Goal: Transaction & Acquisition: Purchase product/service

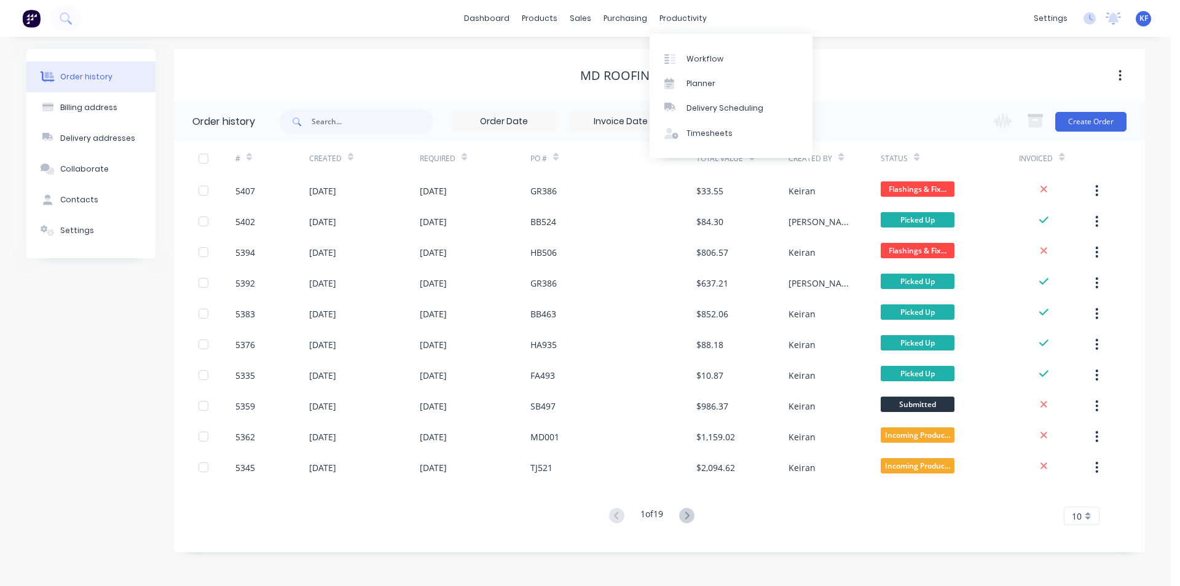
click at [722, 110] on div "Delivery Scheduling" at bounding box center [725, 108] width 77 height 11
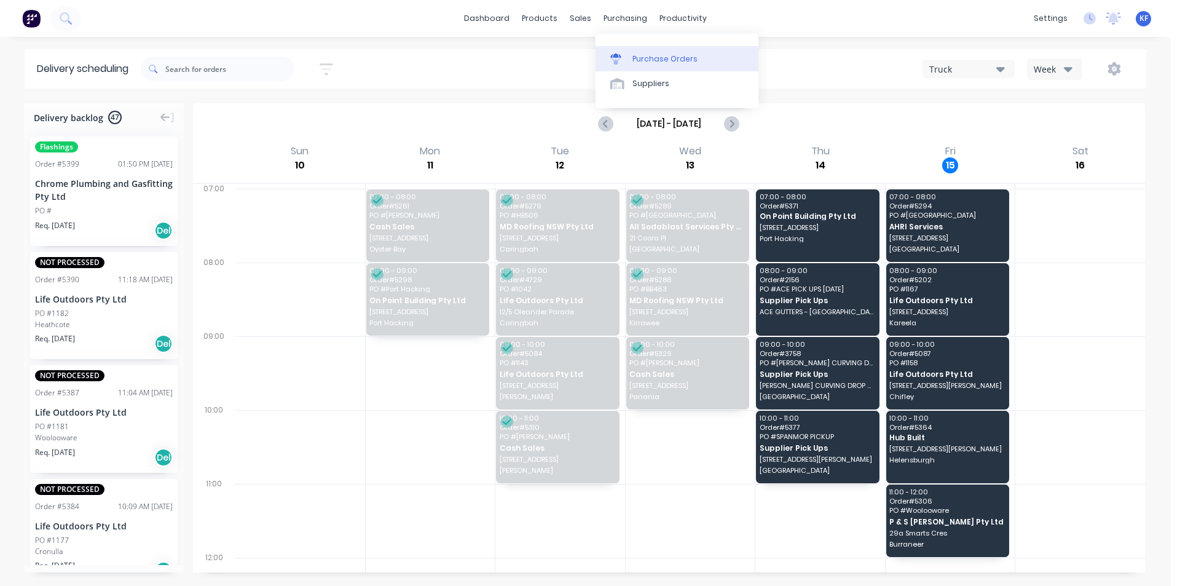
click at [648, 55] on div "Purchase Orders" at bounding box center [664, 58] width 65 height 11
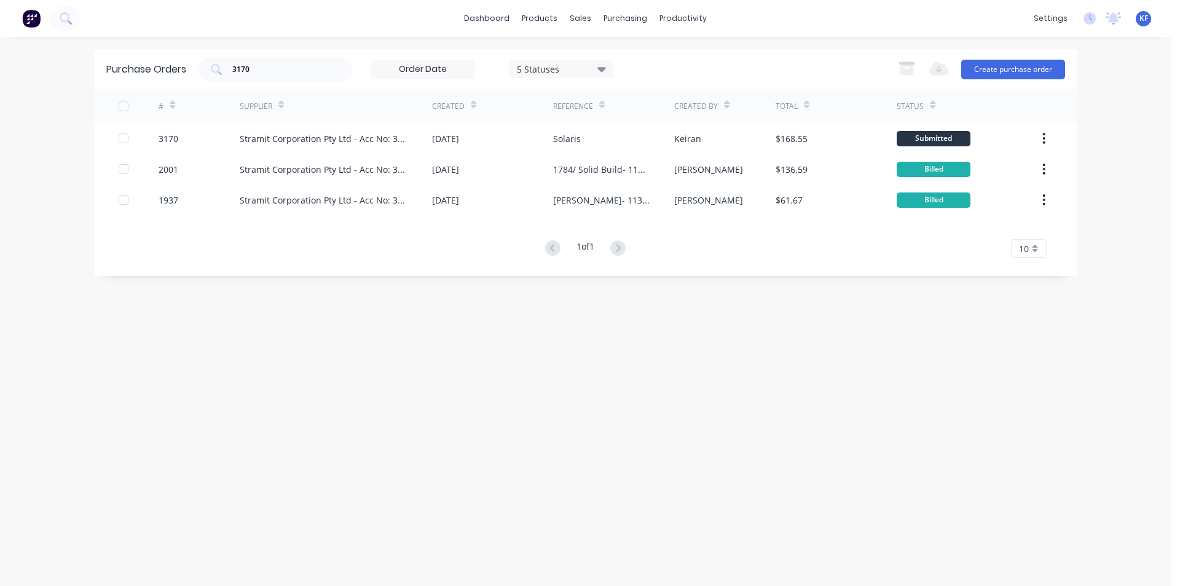
drag, startPoint x: 252, startPoint y: 71, endPoint x: 126, endPoint y: 64, distance: 126.2
click at [129, 65] on div "Purchase Orders 3170 5 Statuses 5 Statuses Export to Excel (XLSX) Create purcha…" at bounding box center [585, 69] width 983 height 40
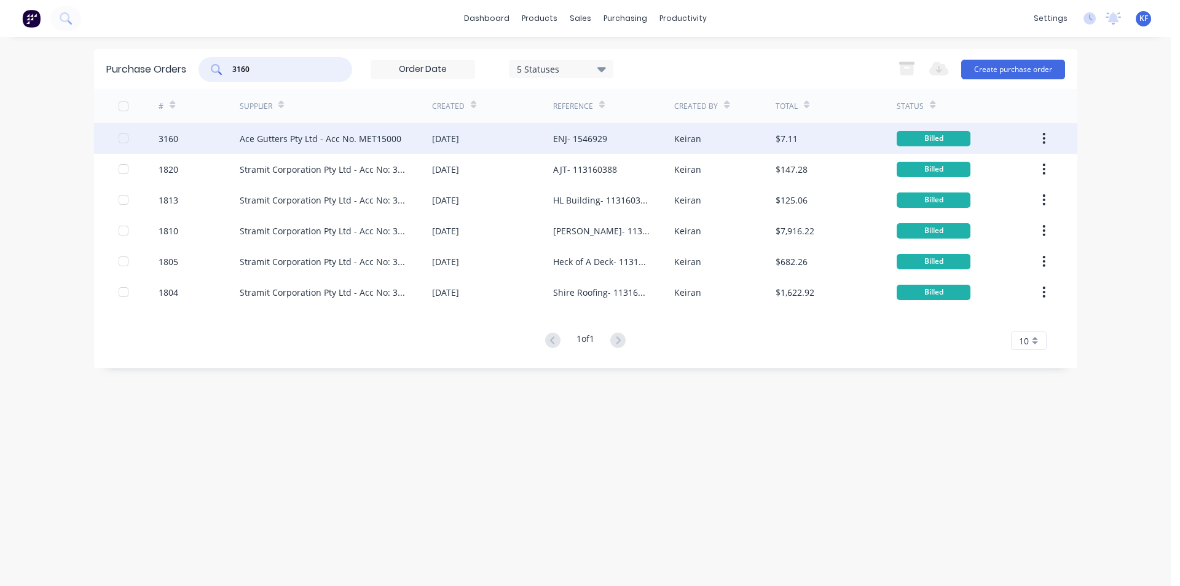
type input "3160"
click at [454, 144] on div "[DATE]" at bounding box center [445, 138] width 27 height 13
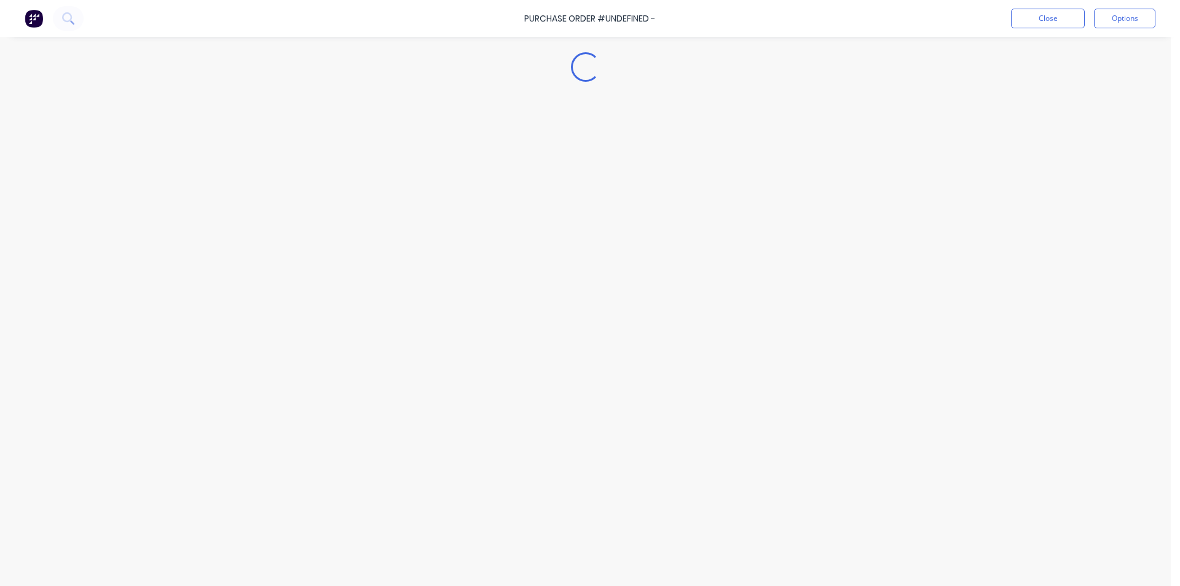
type textarea "x"
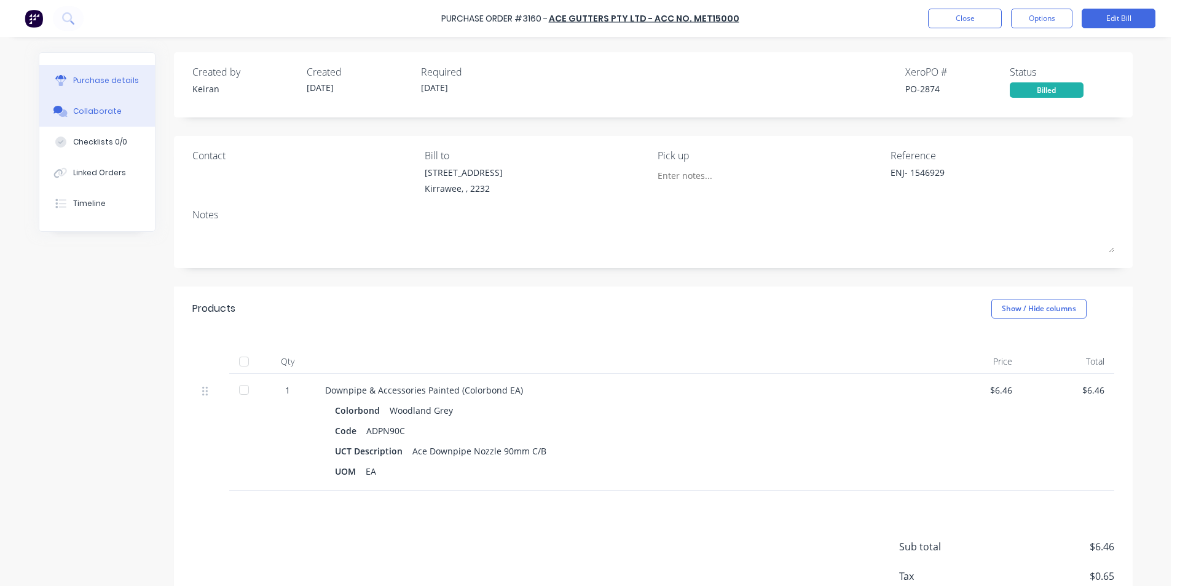
drag, startPoint x: 66, startPoint y: 112, endPoint x: 119, endPoint y: 122, distance: 53.8
click at [66, 112] on button "Collaborate" at bounding box center [97, 111] width 116 height 31
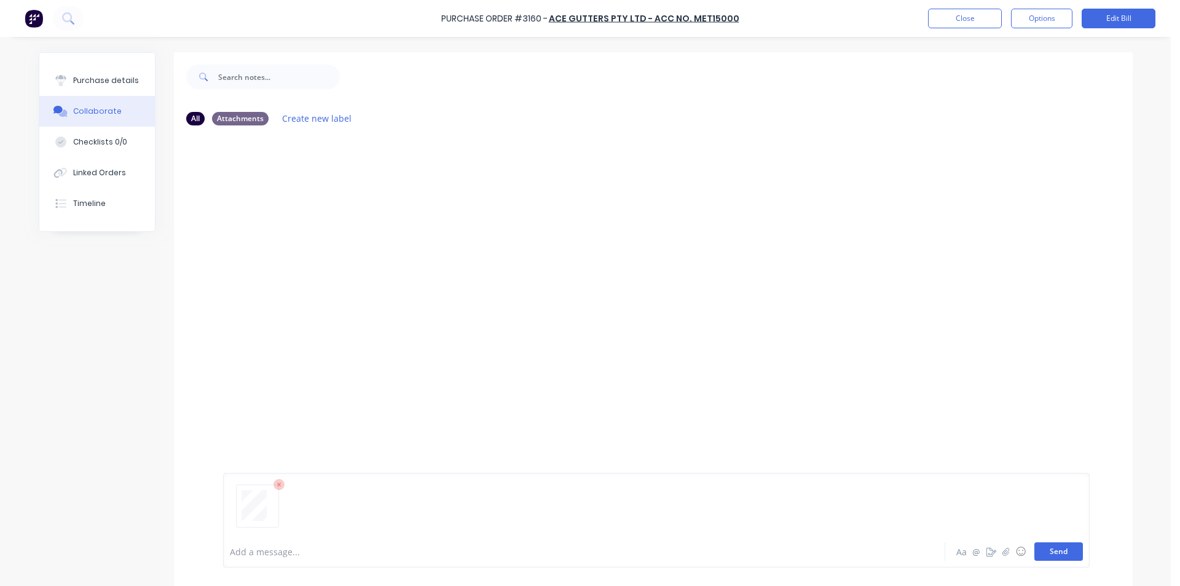
click at [1068, 559] on button "Send" at bounding box center [1058, 551] width 49 height 18
click at [943, 20] on button "Close" at bounding box center [965, 19] width 74 height 20
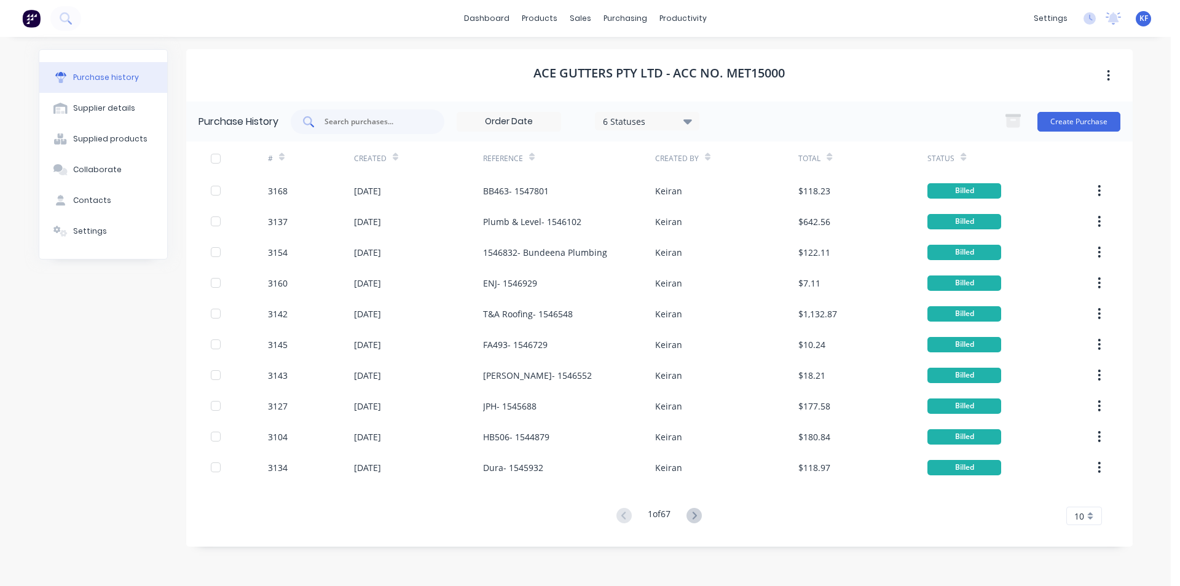
click at [383, 119] on input "text" at bounding box center [374, 122] width 102 height 12
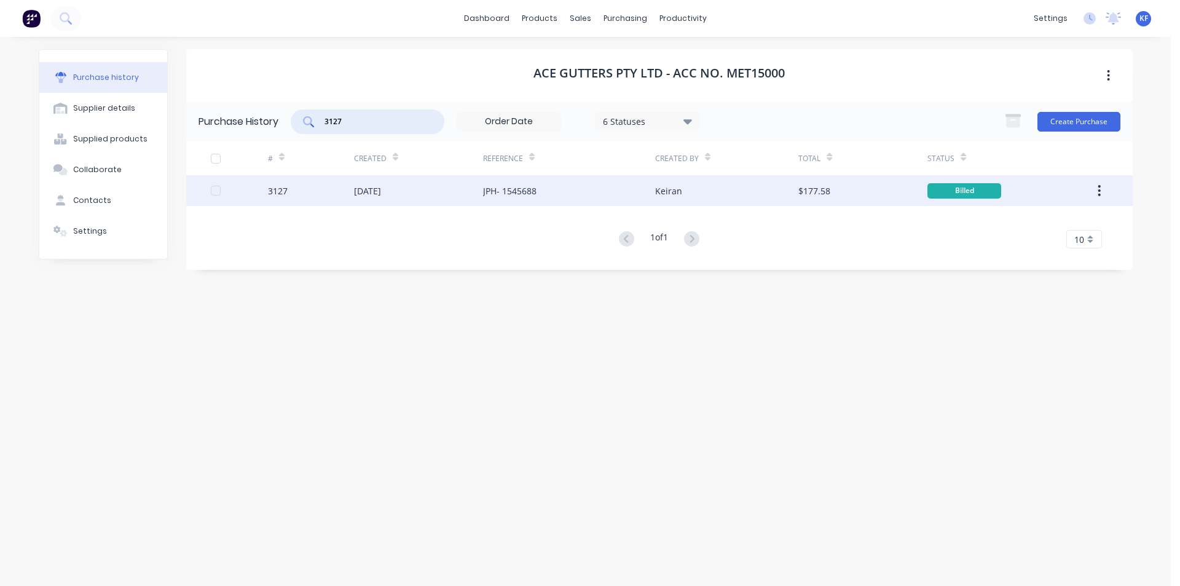
type input "3127"
click at [579, 203] on div "JPH- 1545688" at bounding box center [569, 190] width 172 height 31
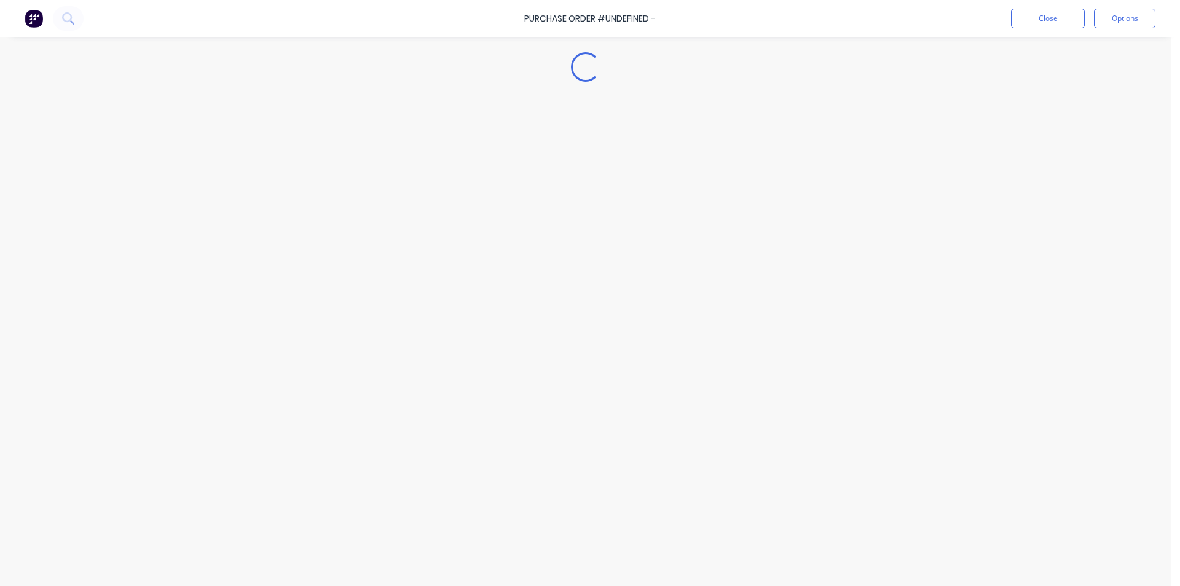
type textarea "x"
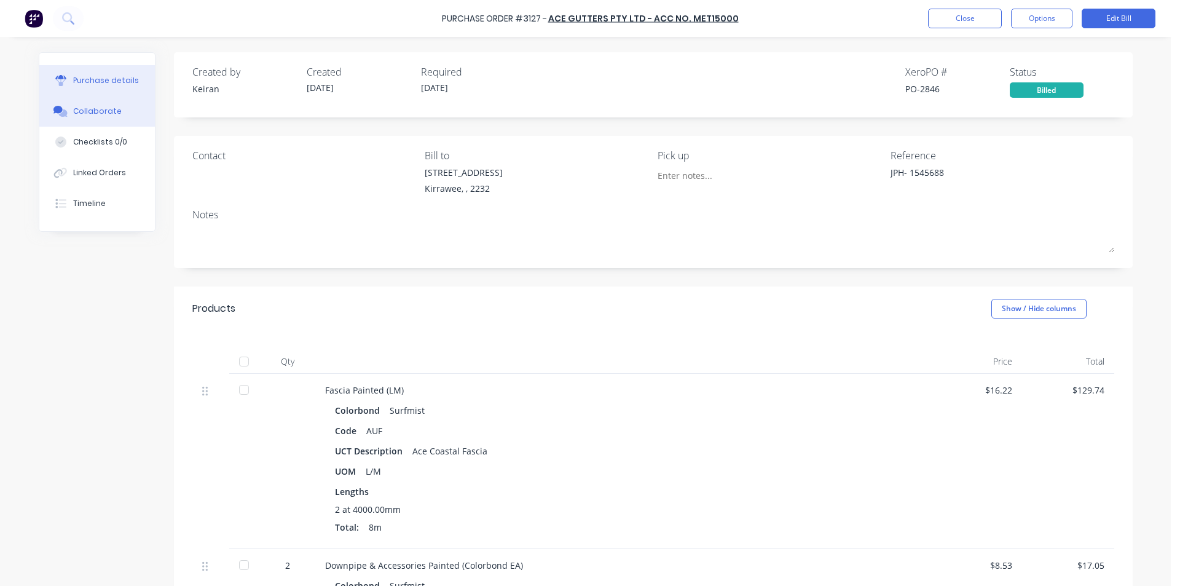
click at [127, 108] on button "Collaborate" at bounding box center [97, 111] width 116 height 31
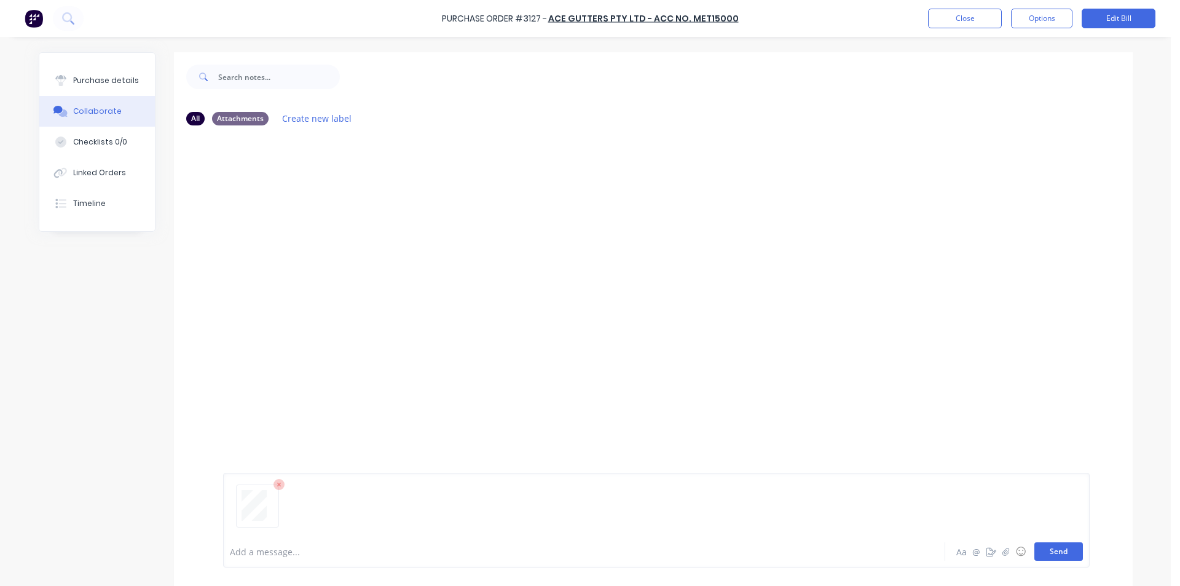
click at [1041, 555] on button "Send" at bounding box center [1058, 551] width 49 height 18
click at [945, 14] on button "Close" at bounding box center [965, 19] width 74 height 20
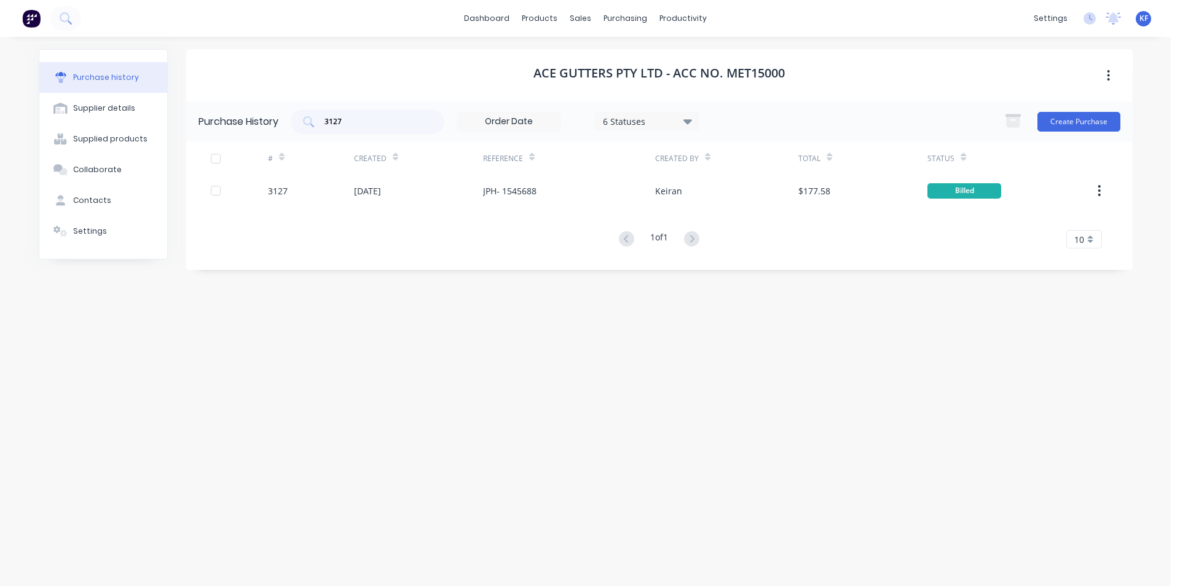
click at [275, 94] on div "Ace Gutters Pty Ltd - Acc No. MET15000 Purchase History 3127 6 Statuses 6 Statu…" at bounding box center [659, 159] width 947 height 221
click at [394, 118] on input "3127" at bounding box center [374, 122] width 102 height 12
drag, startPoint x: 394, startPoint y: 118, endPoint x: 316, endPoint y: 108, distance: 78.7
click at [317, 109] on div "3127" at bounding box center [368, 121] width 154 height 25
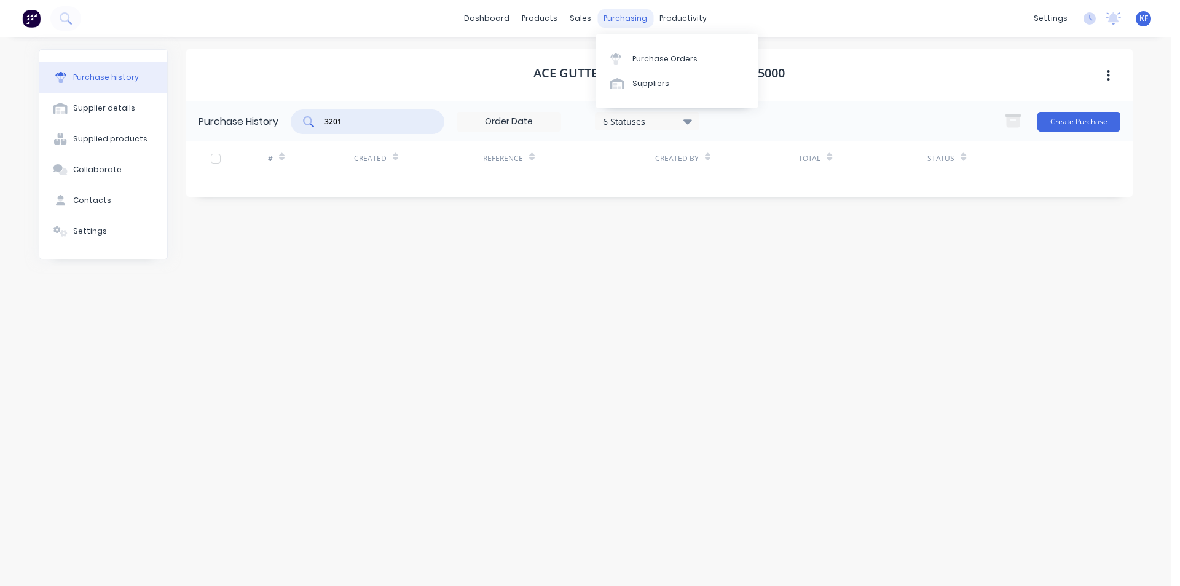
type input "3201"
click at [634, 26] on div "purchasing" at bounding box center [625, 18] width 56 height 18
click at [638, 50] on link "Purchase Orders" at bounding box center [677, 58] width 163 height 25
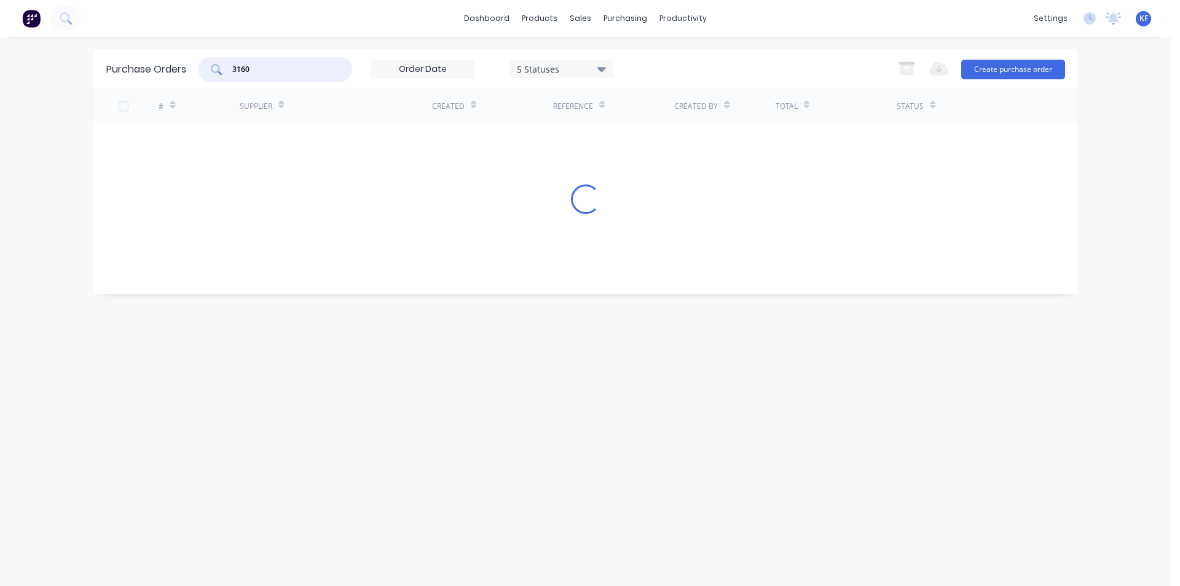
drag, startPoint x: 216, startPoint y: 55, endPoint x: 189, endPoint y: 48, distance: 28.0
click at [190, 48] on div "dashboard products sales purchasing productivity dashboard products Product Cat…" at bounding box center [585, 293] width 1171 height 586
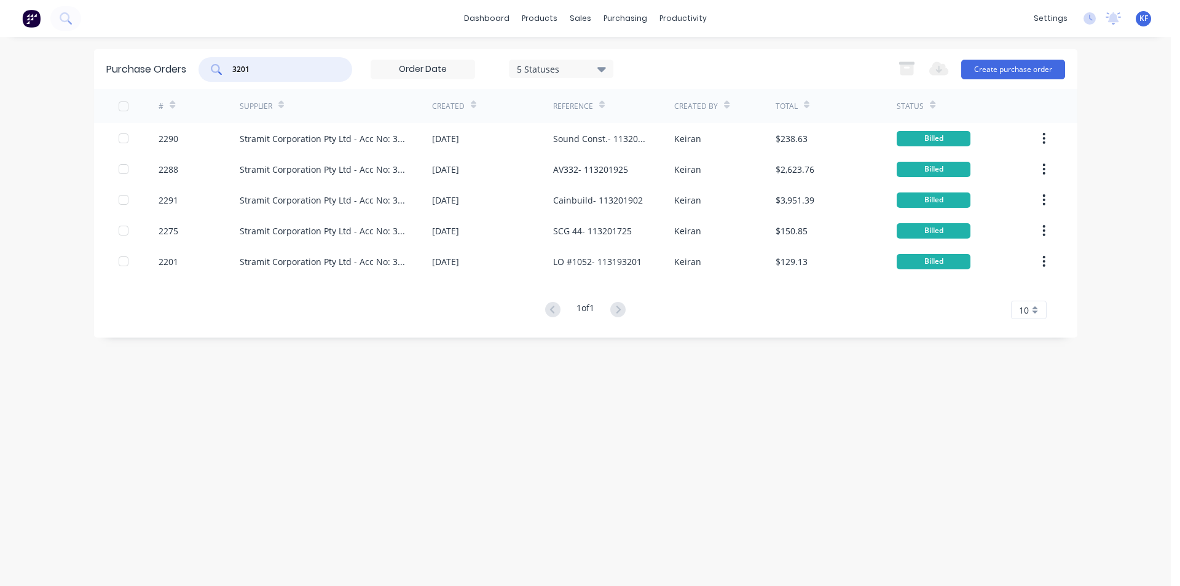
drag, startPoint x: 288, startPoint y: 68, endPoint x: 229, endPoint y: 62, distance: 59.3
click at [229, 62] on div "3201" at bounding box center [276, 69] width 154 height 25
type input "3201"
click at [583, 24] on div "sales" at bounding box center [581, 18] width 34 height 18
click at [593, 47] on link "Sales Orders" at bounding box center [645, 58] width 163 height 25
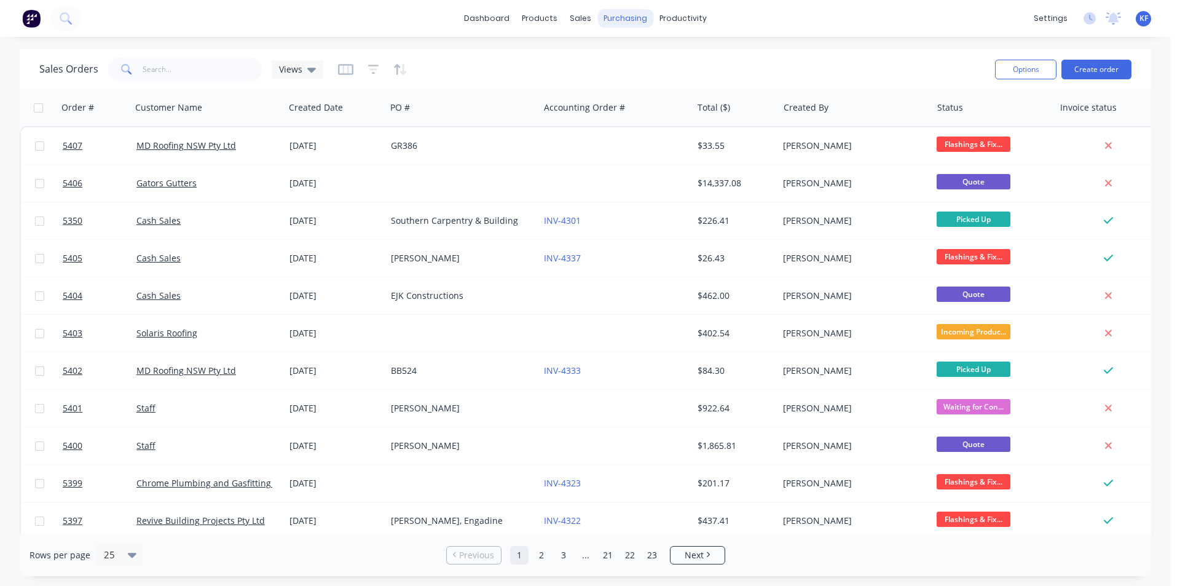
click at [619, 22] on div "purchasing" at bounding box center [625, 18] width 56 height 18
click at [642, 47] on link "Purchase Orders" at bounding box center [677, 58] width 163 height 25
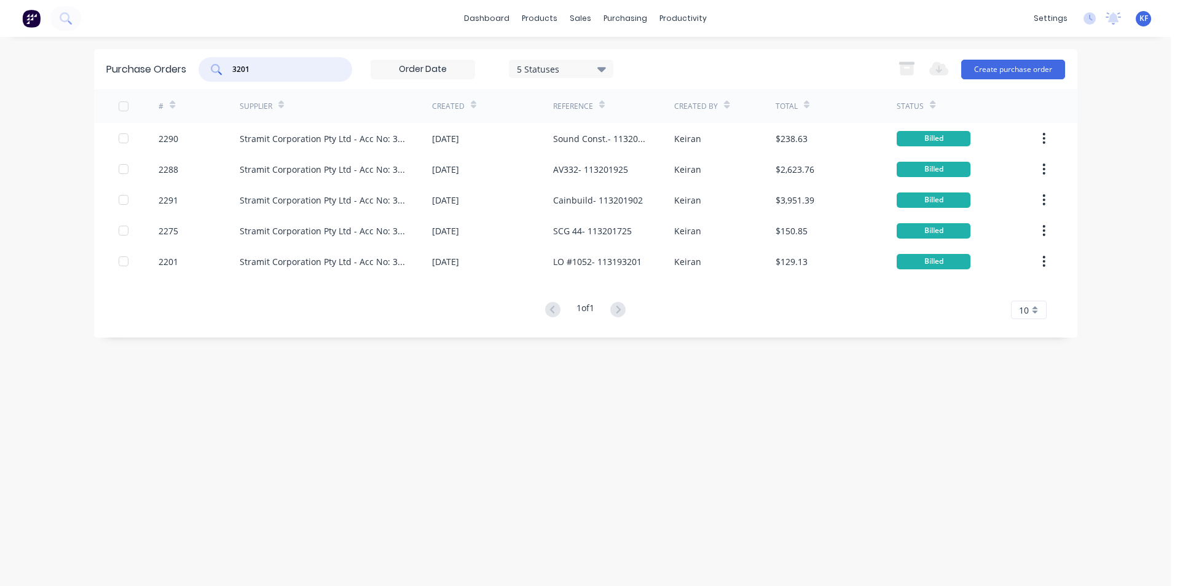
drag, startPoint x: 269, startPoint y: 68, endPoint x: 211, endPoint y: 51, distance: 59.5
click at [213, 52] on div "Purchase Orders 3201 5 Statuses 5 Statuses Export to Excel (XLSX) Create purcha…" at bounding box center [585, 69] width 983 height 40
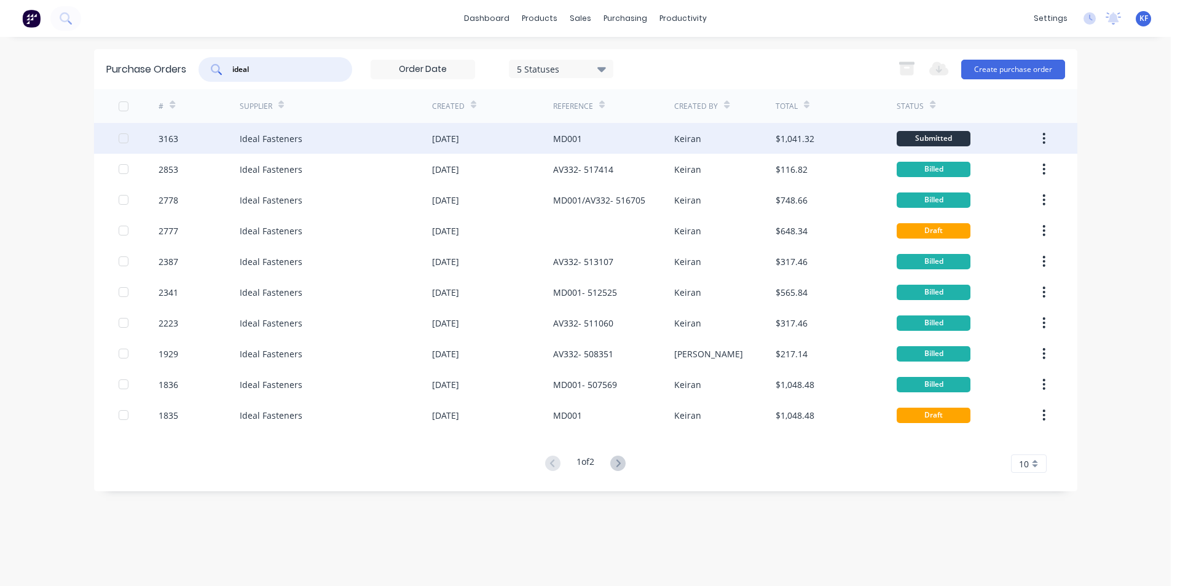
type input "ideal"
click at [428, 140] on div "Ideal Fasteners" at bounding box center [336, 138] width 192 height 31
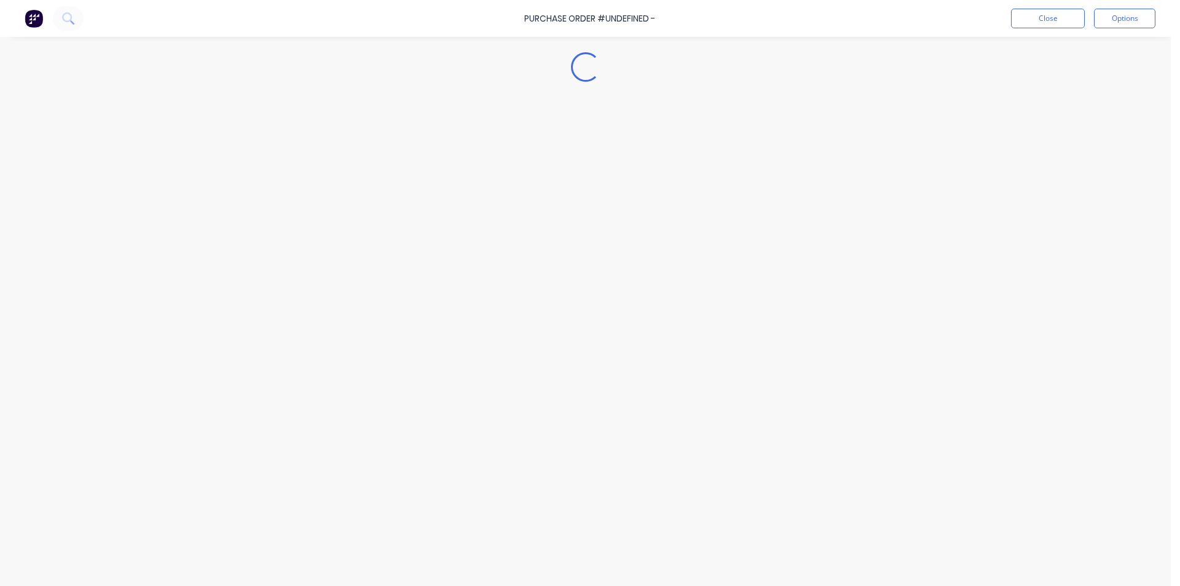
type textarea "x"
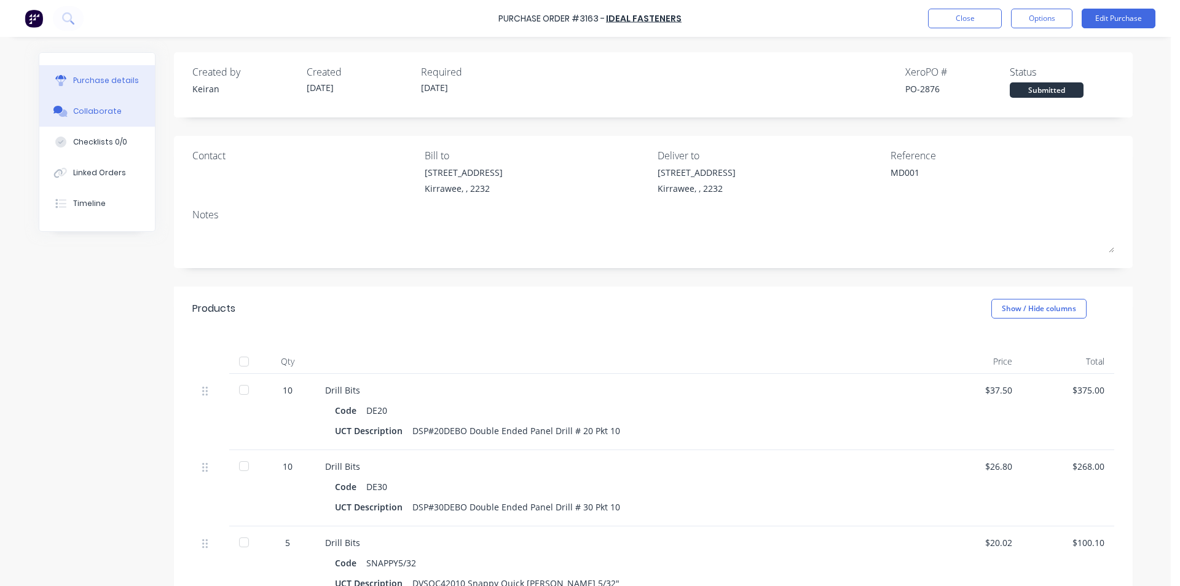
click at [114, 110] on button "Collaborate" at bounding box center [97, 111] width 116 height 31
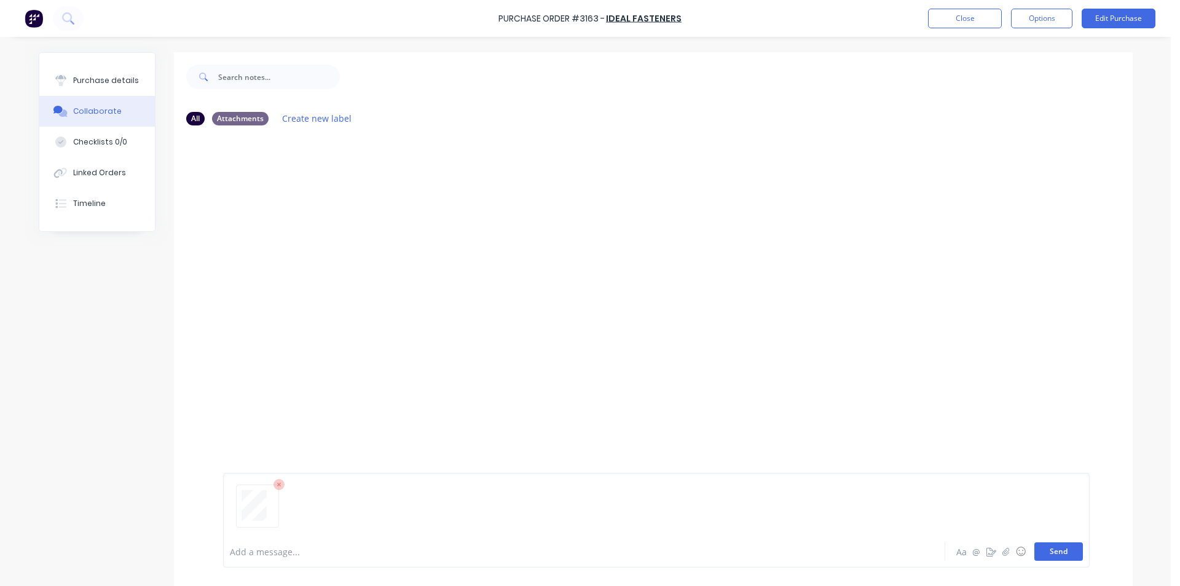
click at [1046, 545] on button "Send" at bounding box center [1058, 551] width 49 height 18
click at [936, 17] on button "Close" at bounding box center [965, 19] width 74 height 20
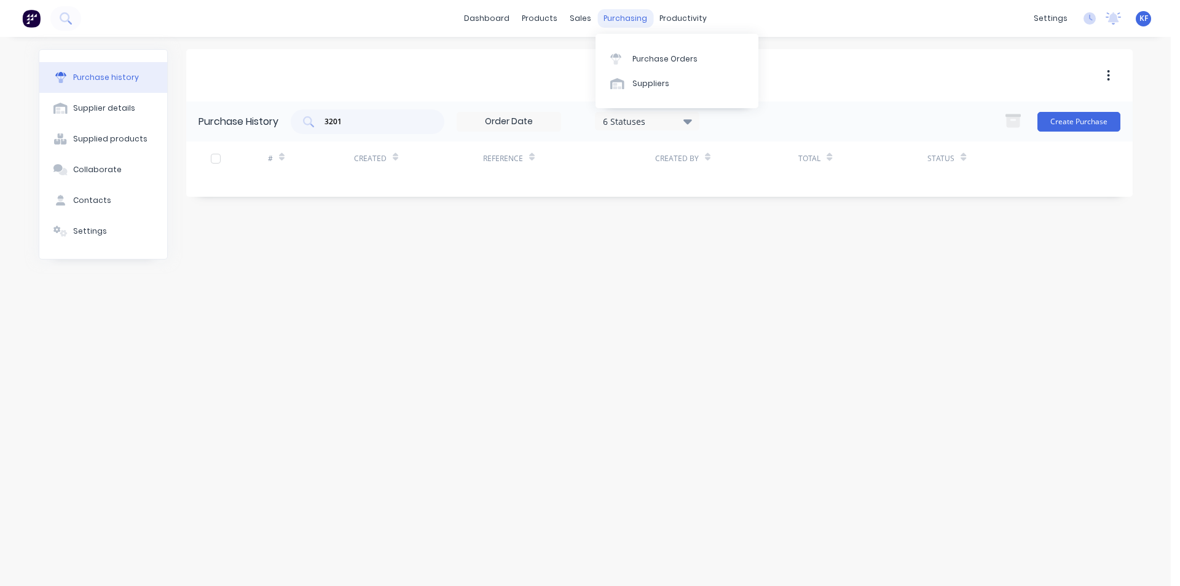
click at [620, 12] on div "purchasing" at bounding box center [625, 18] width 56 height 18
click at [642, 50] on link "Purchase Orders" at bounding box center [677, 58] width 163 height 25
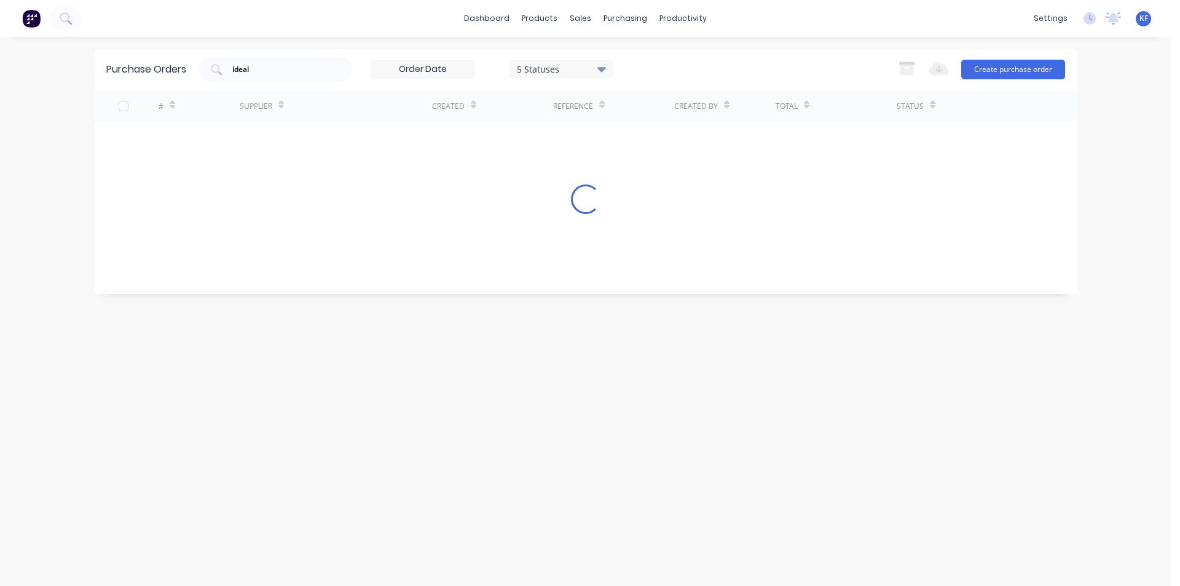
drag, startPoint x: 267, startPoint y: 65, endPoint x: 101, endPoint y: 52, distance: 167.1
click at [101, 53] on div "Purchase Orders ideal 5 Statuses 5 Statuses Export to Excel (XLSX) Create purch…" at bounding box center [585, 69] width 983 height 40
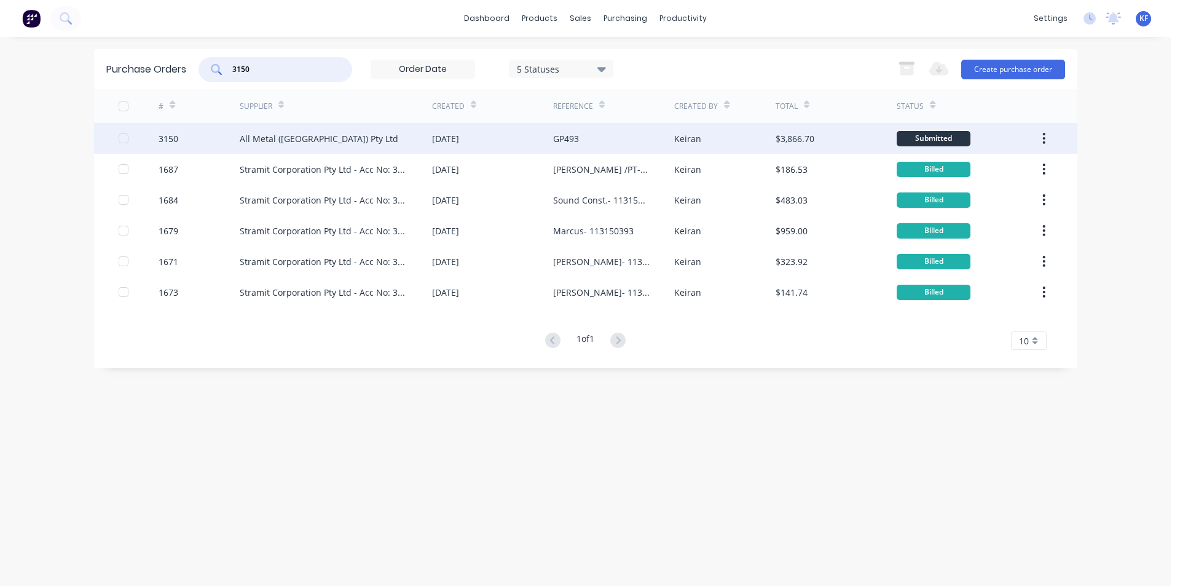
type input "3150"
click at [303, 143] on div "All Metal ([GEOGRAPHIC_DATA]) Pty Ltd" at bounding box center [319, 138] width 159 height 13
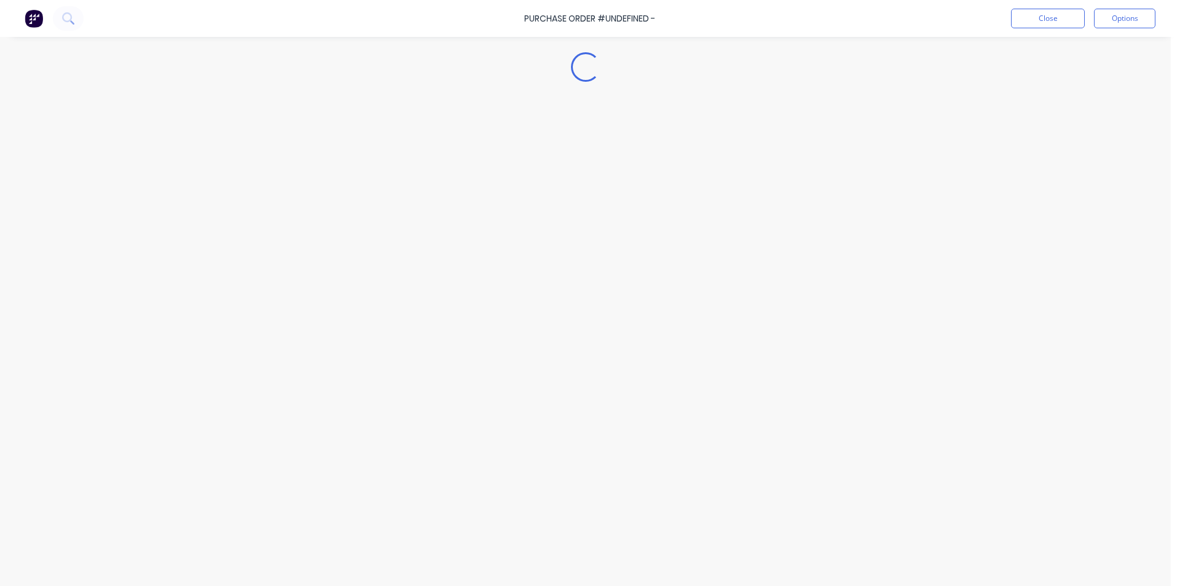
type textarea "x"
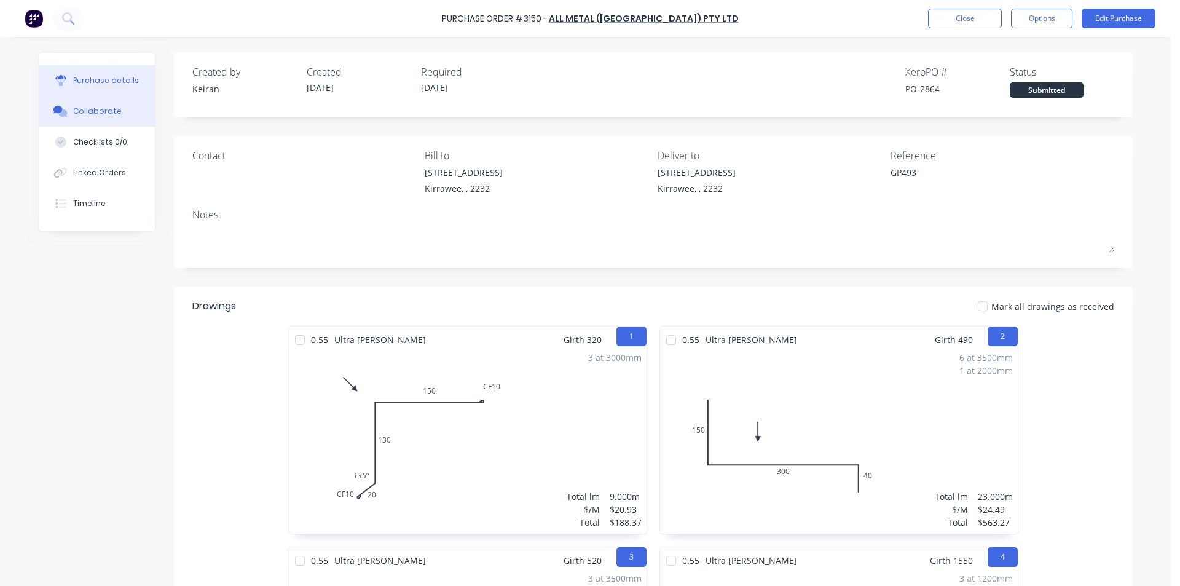
click at [76, 117] on button "Collaborate" at bounding box center [97, 111] width 116 height 31
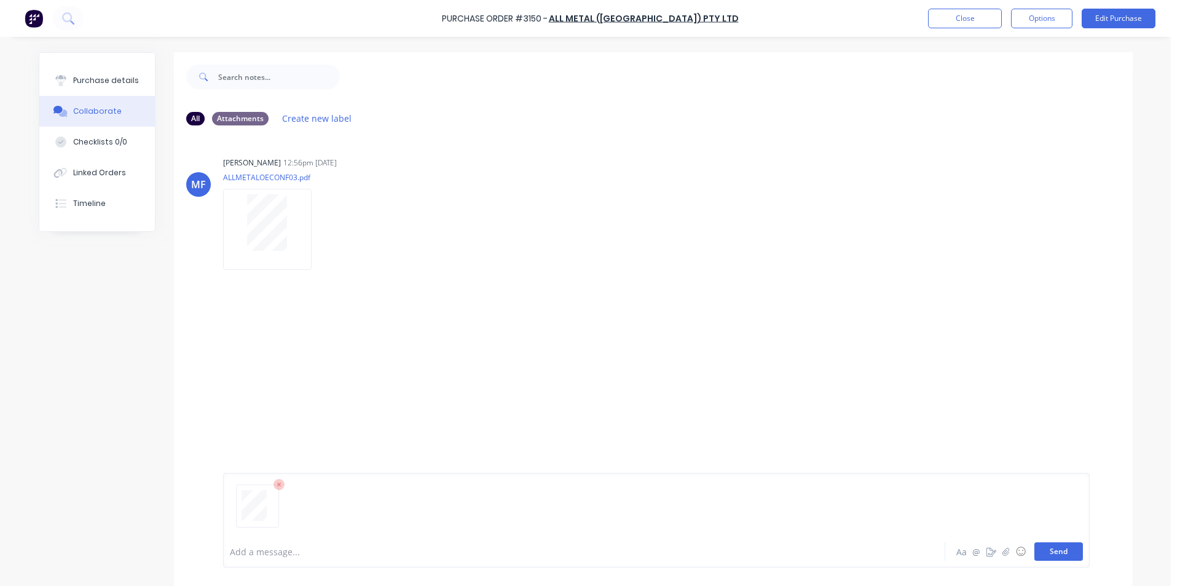
click at [1051, 549] on button "Send" at bounding box center [1058, 551] width 49 height 18
click at [967, 9] on button "Close" at bounding box center [965, 19] width 74 height 20
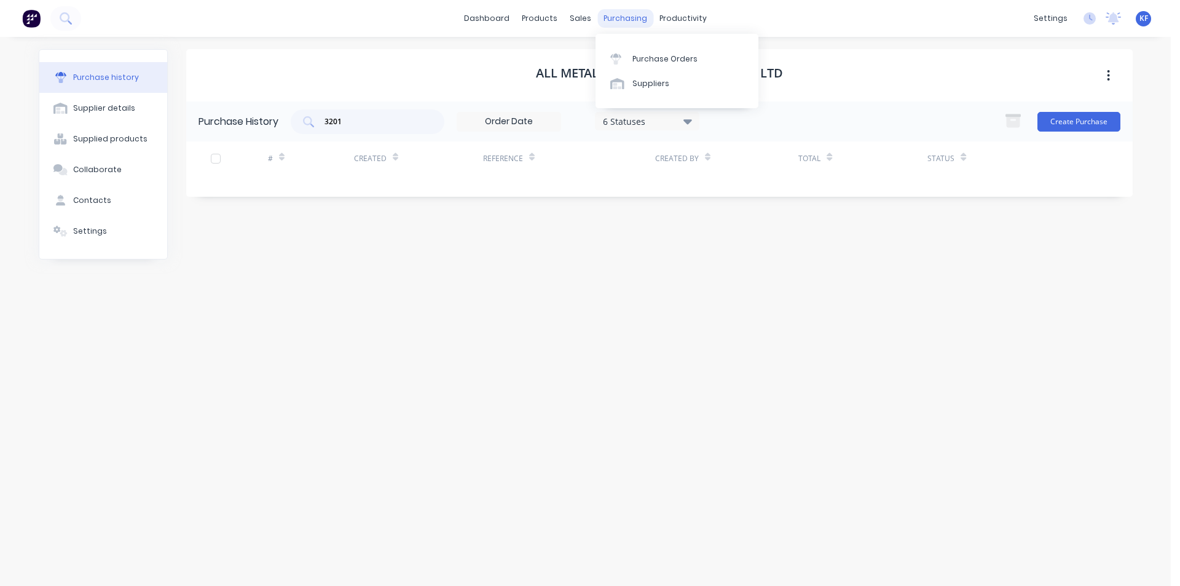
click at [609, 25] on div "purchasing" at bounding box center [625, 18] width 56 height 18
click at [630, 53] on link "Purchase Orders" at bounding box center [677, 58] width 163 height 25
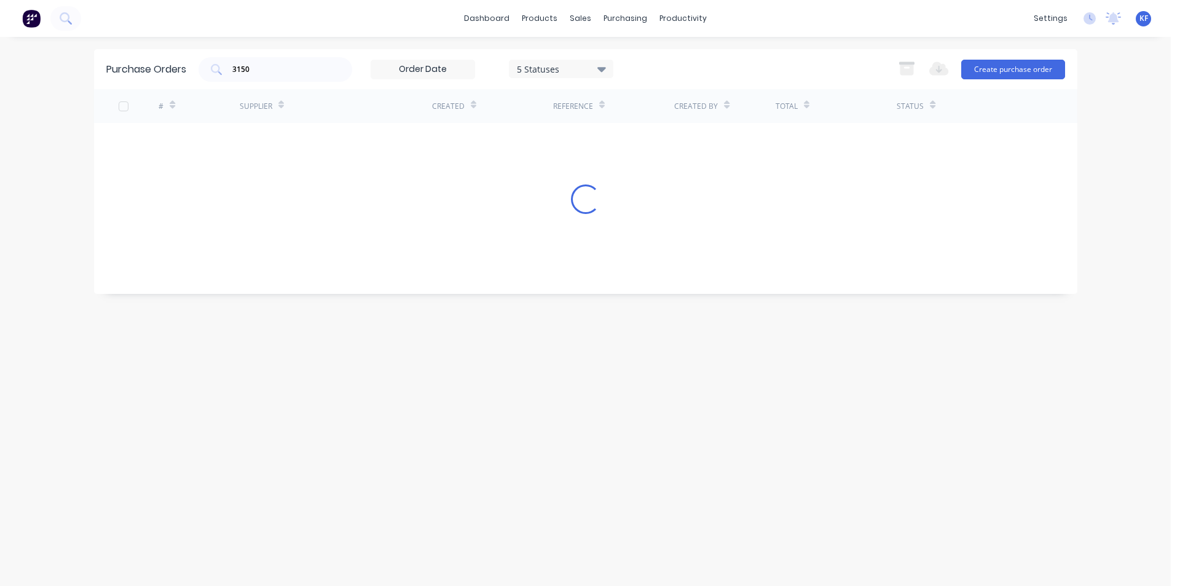
drag, startPoint x: 196, startPoint y: 64, endPoint x: 181, endPoint y: 57, distance: 17.0
click at [184, 60] on div "Purchase Orders 3150 5 Statuses 5 Statuses Export to Excel (XLSX) Create purcha…" at bounding box center [585, 69] width 983 height 40
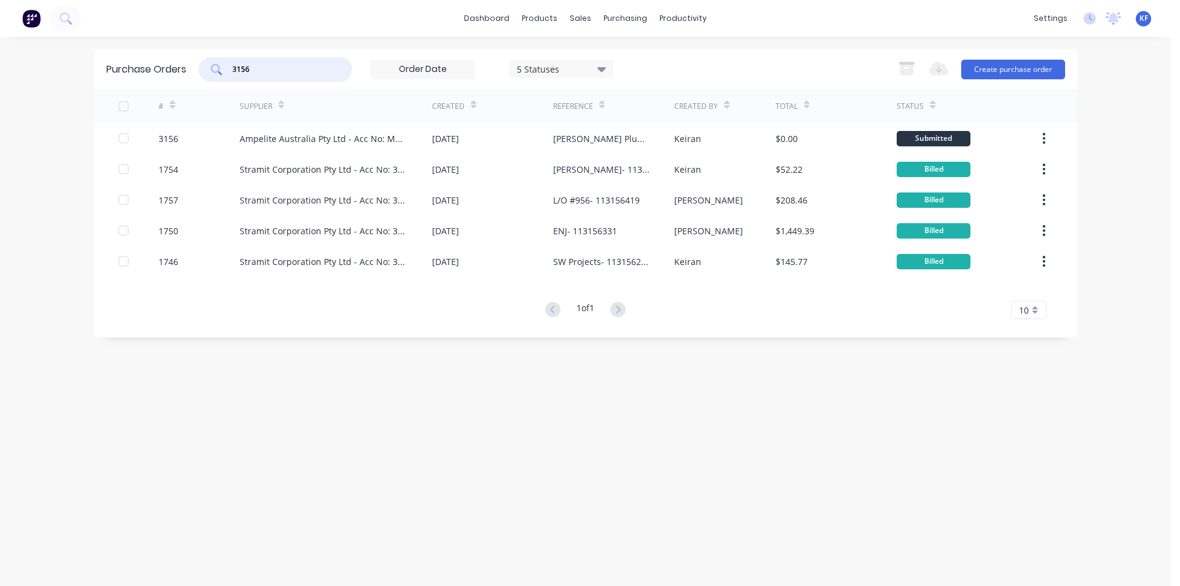
type input "3156"
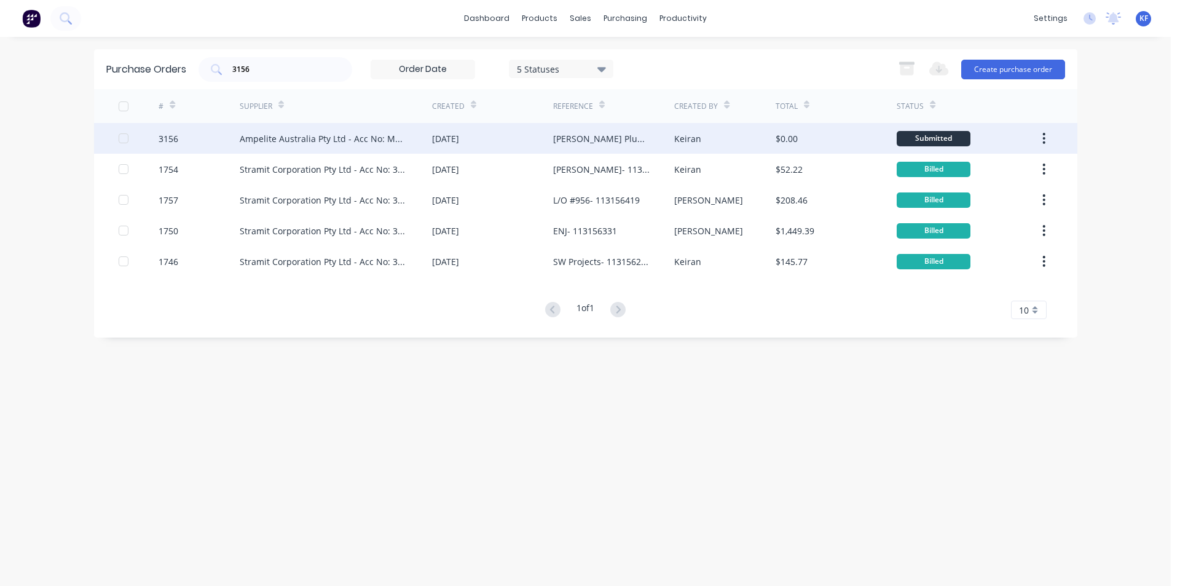
click at [582, 146] on div "[PERSON_NAME] Plumbing" at bounding box center [613, 138] width 121 height 31
type textarea "x"
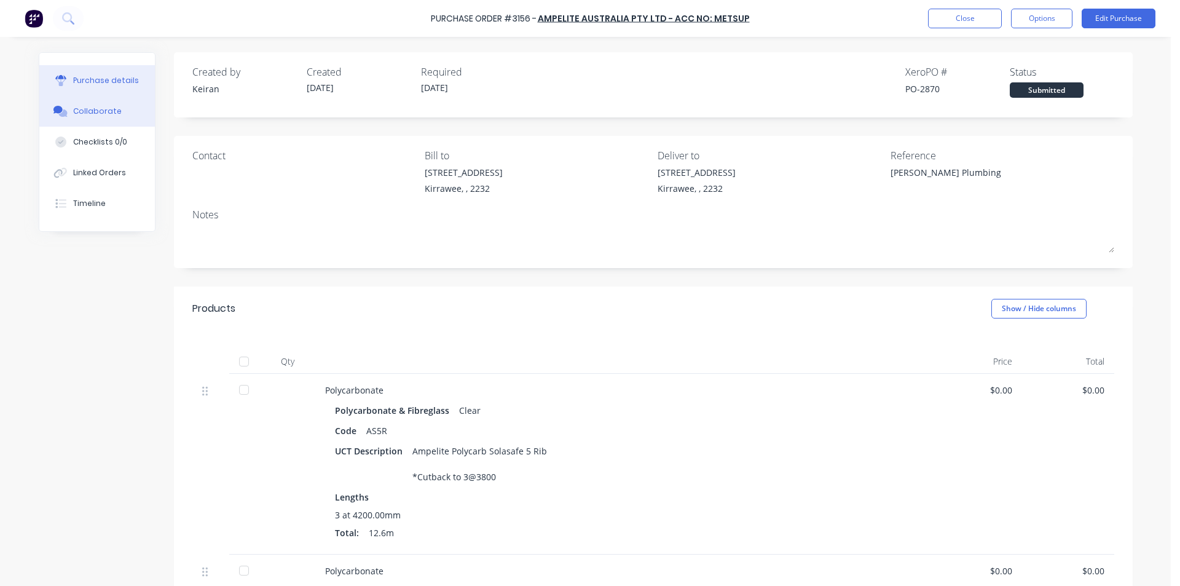
click at [55, 108] on icon at bounding box center [57, 109] width 9 height 7
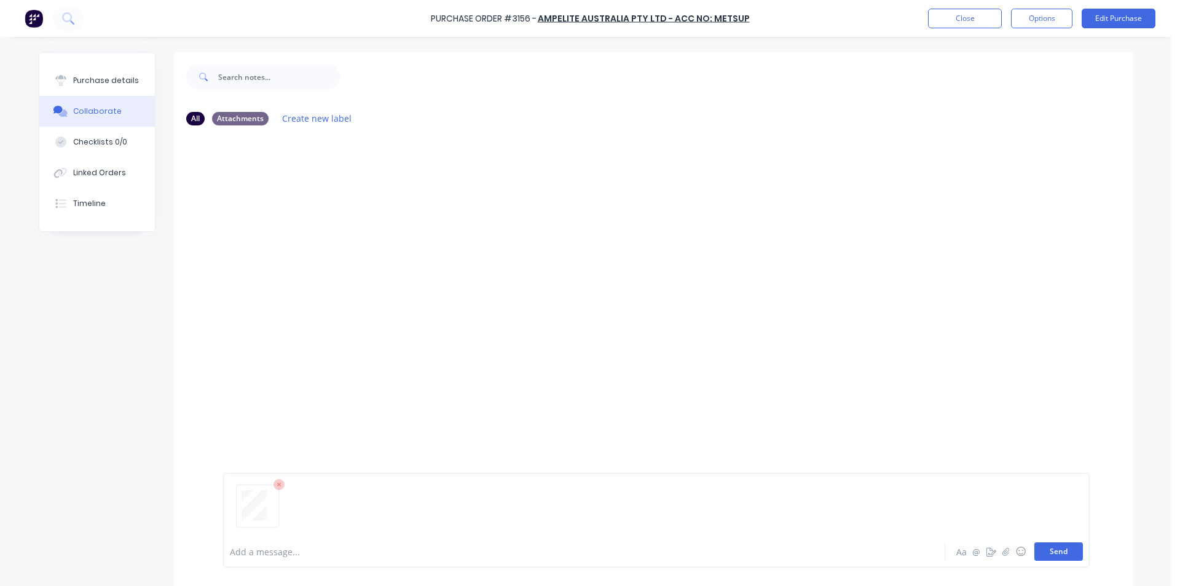
click at [1074, 557] on button "Send" at bounding box center [1058, 551] width 49 height 18
click at [95, 180] on button "Linked Orders" at bounding box center [97, 172] width 116 height 31
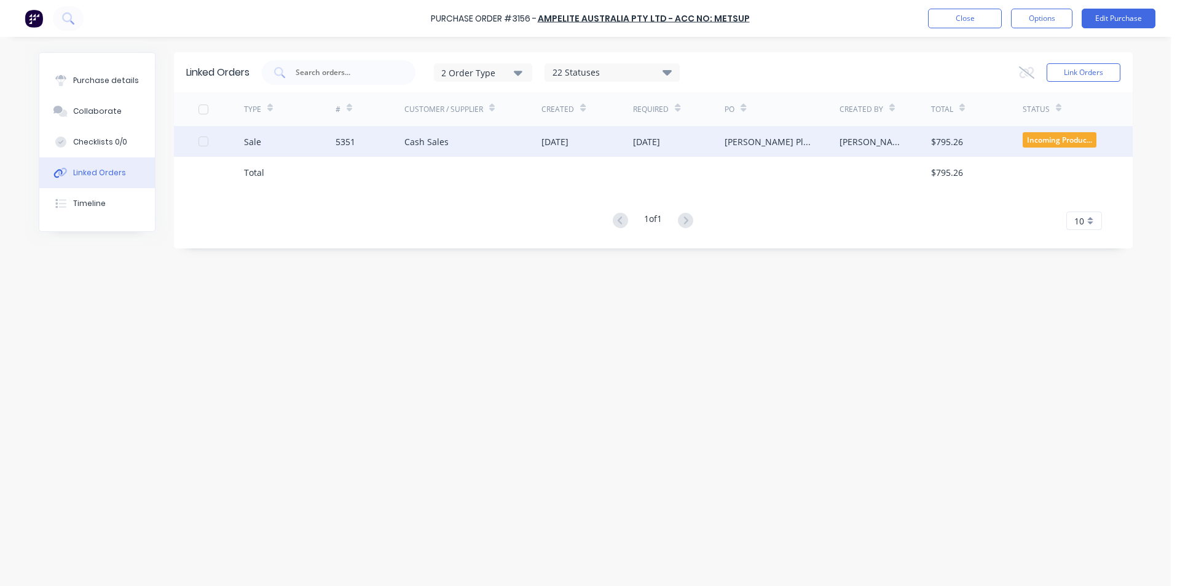
click at [856, 151] on div "[PERSON_NAME]" at bounding box center [886, 141] width 92 height 31
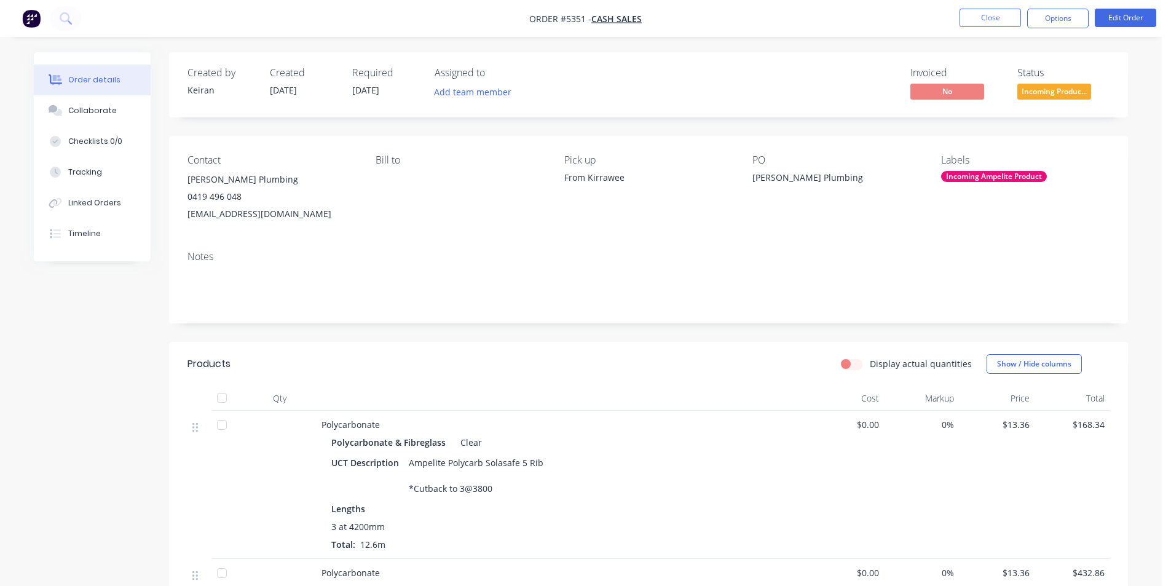
click at [1068, 90] on span "Incoming Produc..." at bounding box center [1054, 91] width 74 height 15
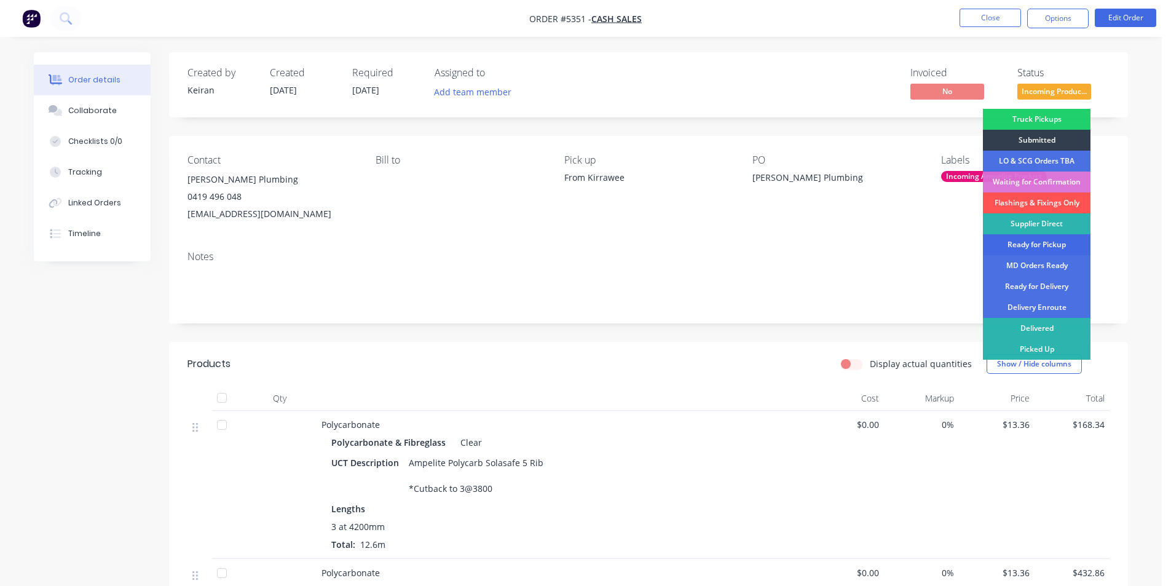
click at [1042, 248] on div "Ready for Pickup" at bounding box center [1037, 244] width 108 height 21
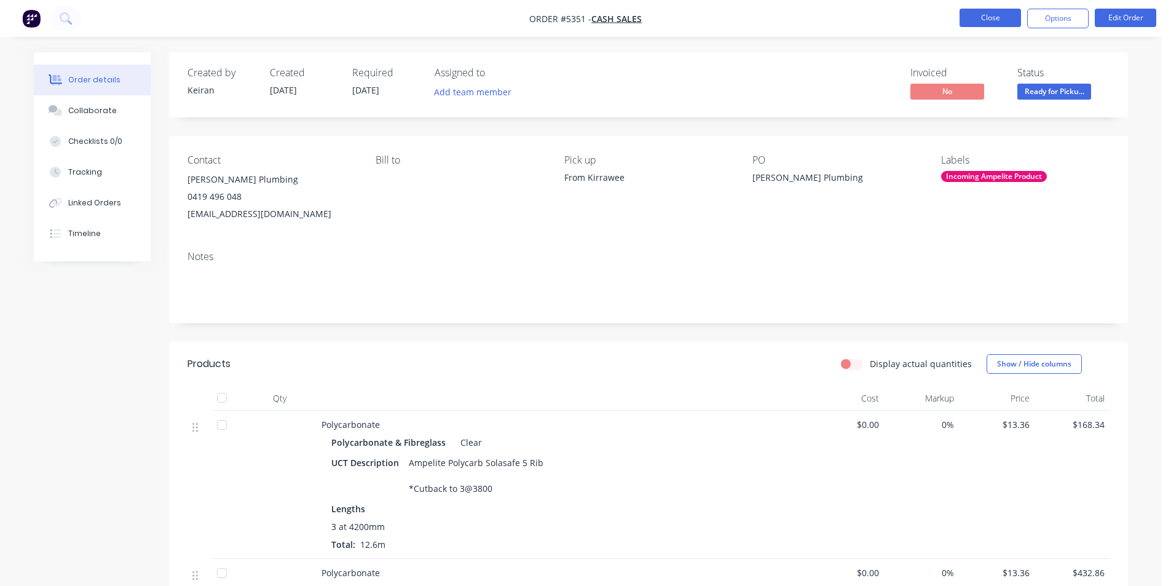
click at [969, 10] on button "Close" at bounding box center [989, 18] width 61 height 18
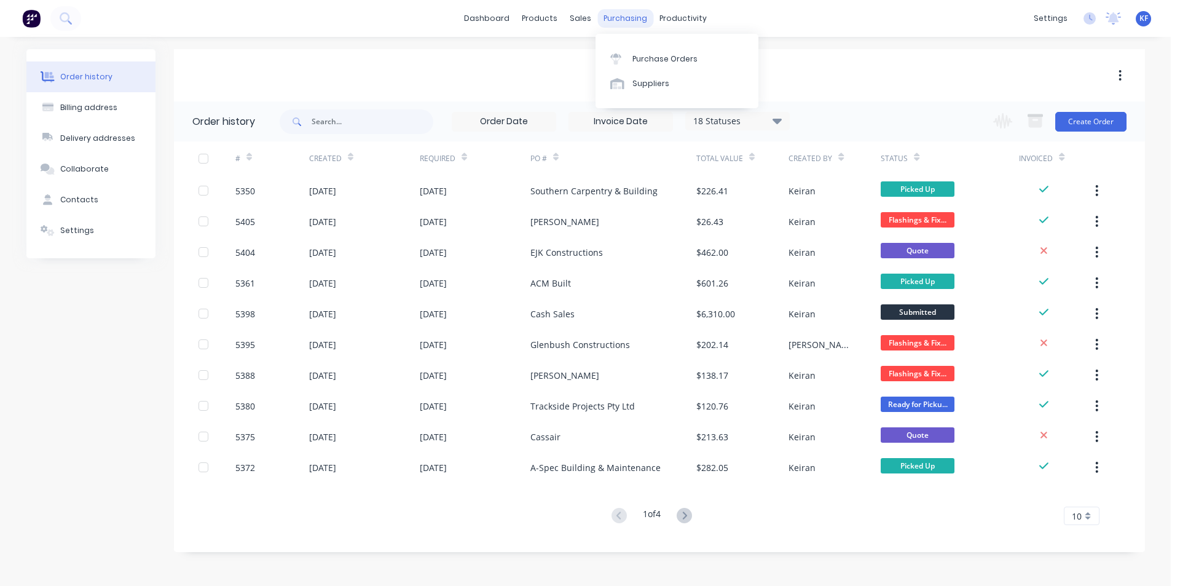
click at [623, 20] on div "purchasing" at bounding box center [625, 18] width 56 height 18
click at [650, 56] on div "Purchase Orders" at bounding box center [664, 58] width 65 height 11
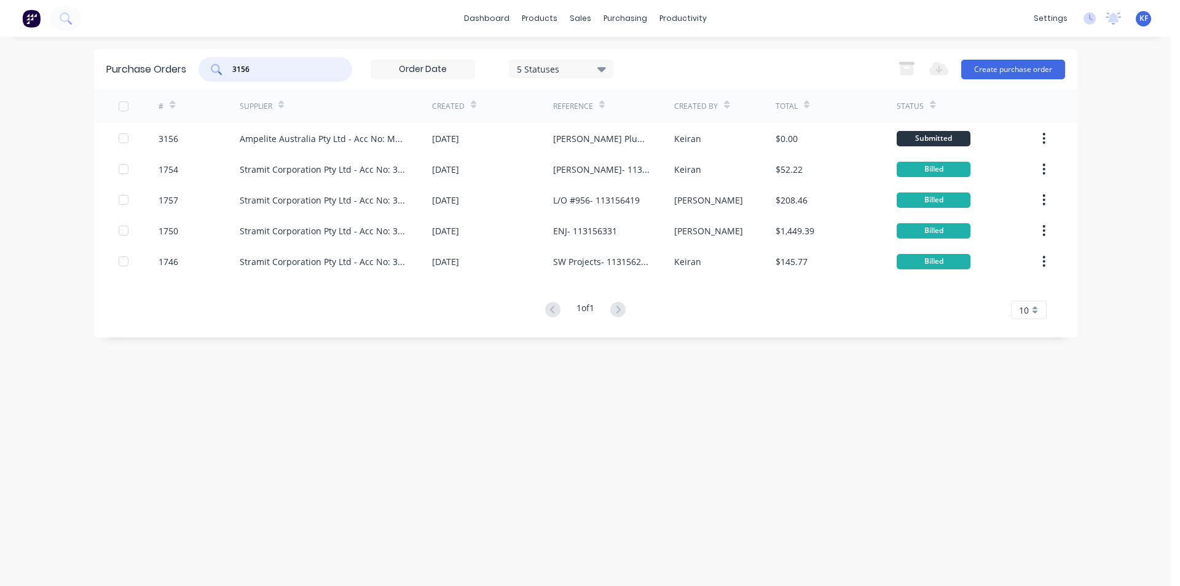
drag, startPoint x: 270, startPoint y: 71, endPoint x: 138, endPoint y: 59, distance: 132.7
click at [138, 59] on div "Purchase Orders 3156 5 Statuses 5 Statuses Export to Excel (XLSX) Create purcha…" at bounding box center [585, 69] width 983 height 40
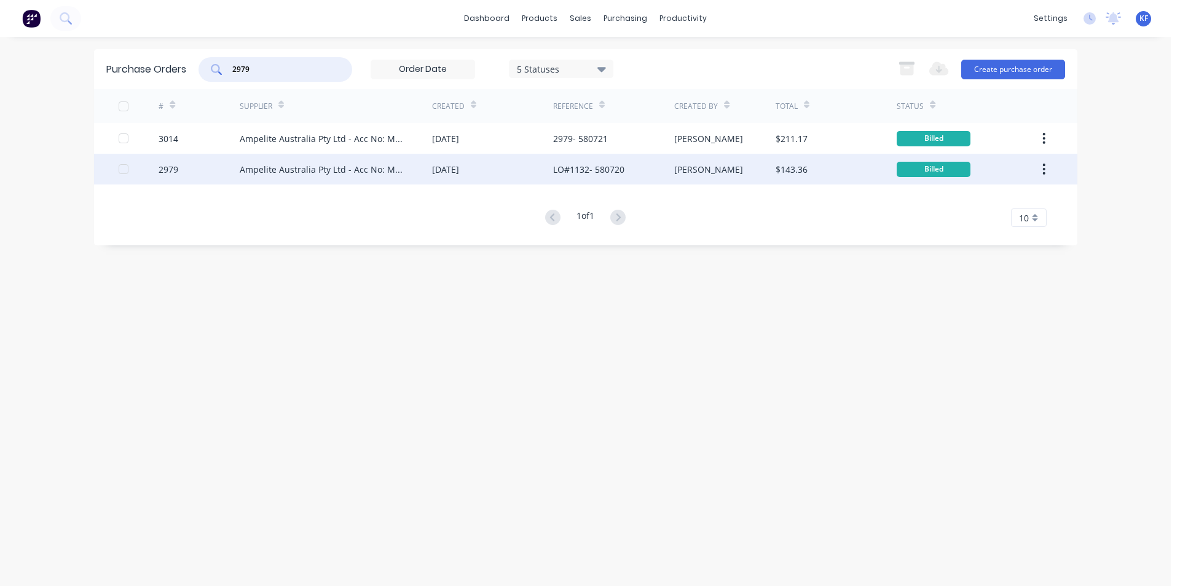
type input "2979"
click at [367, 168] on div "Ampelite Australia Pty Ltd - Acc No: METSUP" at bounding box center [324, 169] width 168 height 13
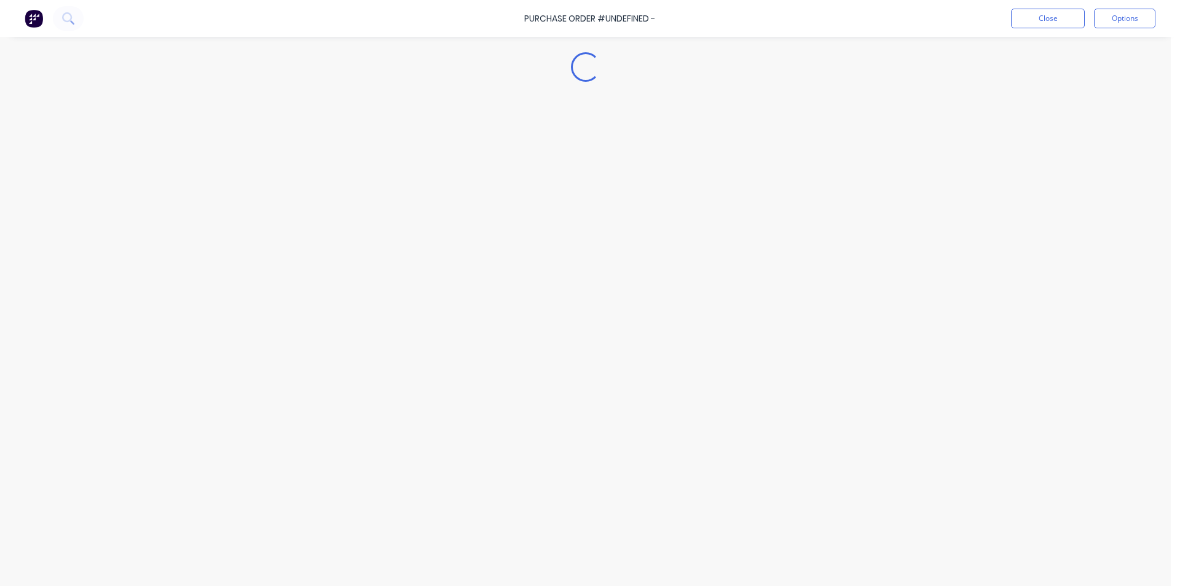
type textarea "x"
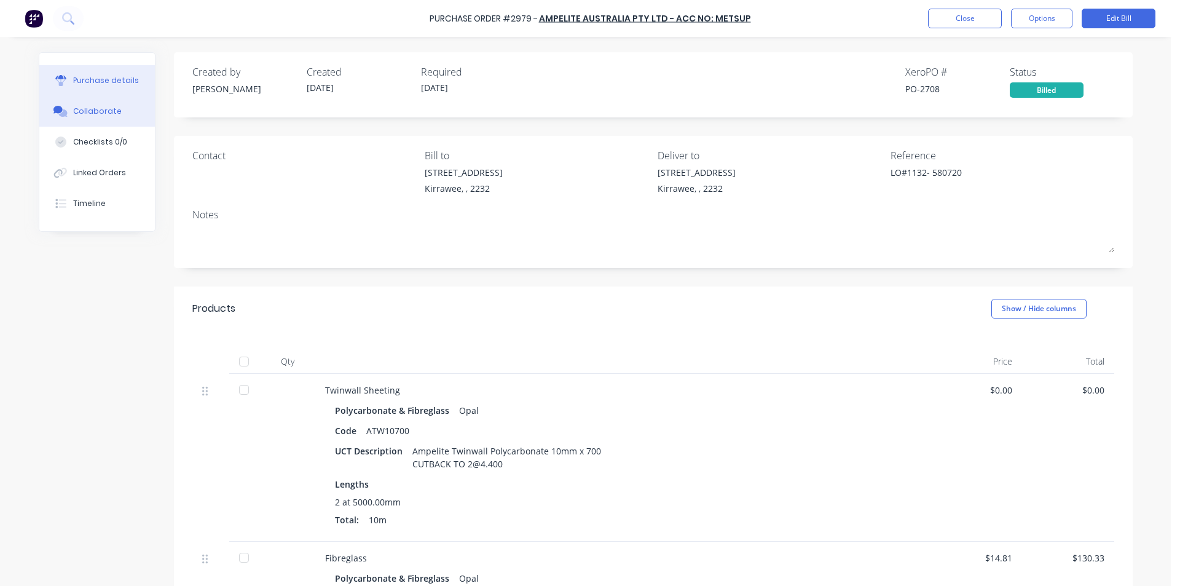
click at [119, 111] on button "Collaborate" at bounding box center [97, 111] width 116 height 31
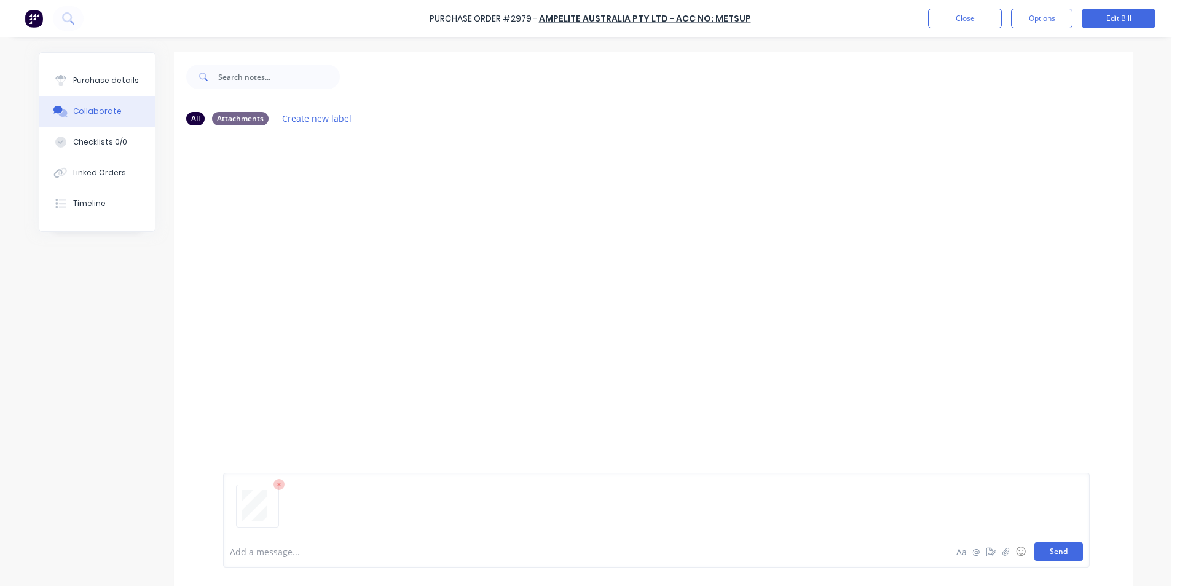
click at [1052, 553] on button "Send" at bounding box center [1058, 551] width 49 height 18
click at [964, 13] on button "Close" at bounding box center [965, 19] width 74 height 20
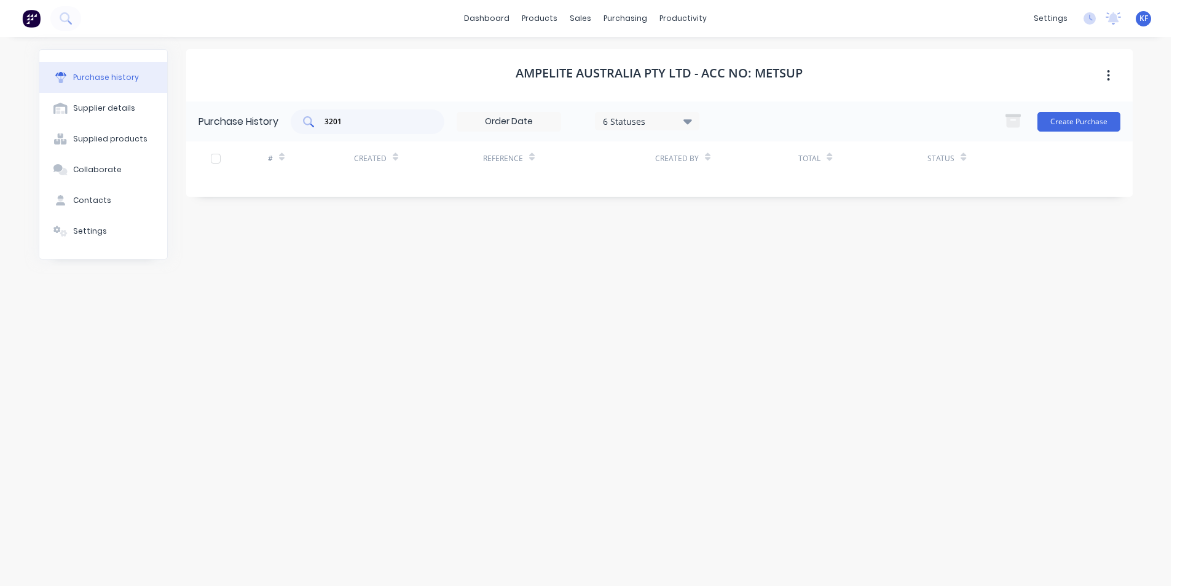
click at [302, 125] on div "3201" at bounding box center [368, 121] width 154 height 25
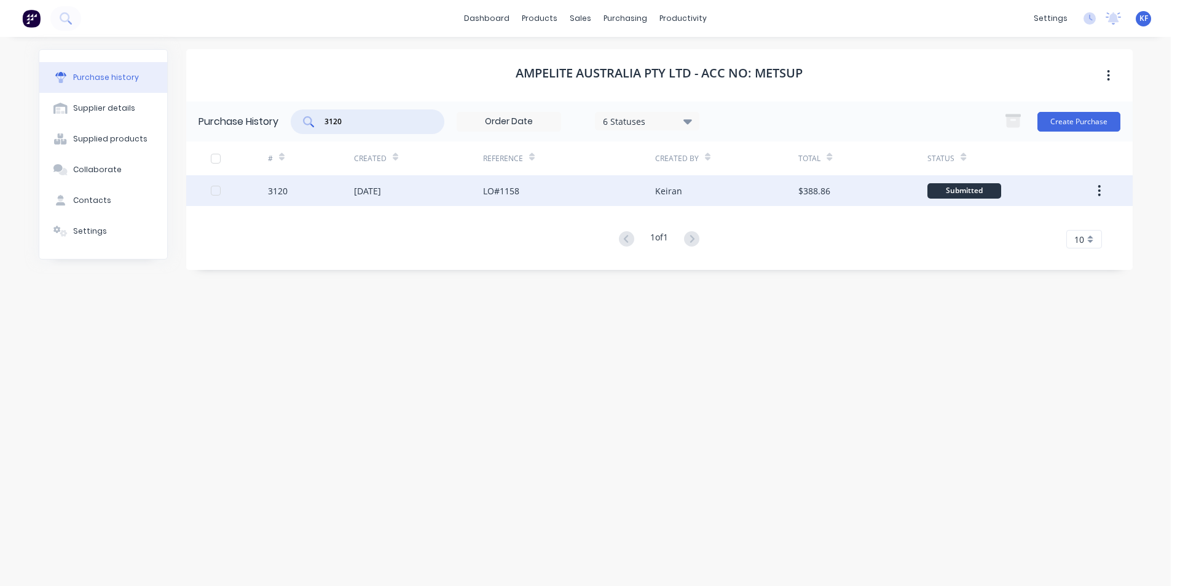
type input "3120"
click at [487, 192] on div "LO#1158" at bounding box center [501, 190] width 36 height 13
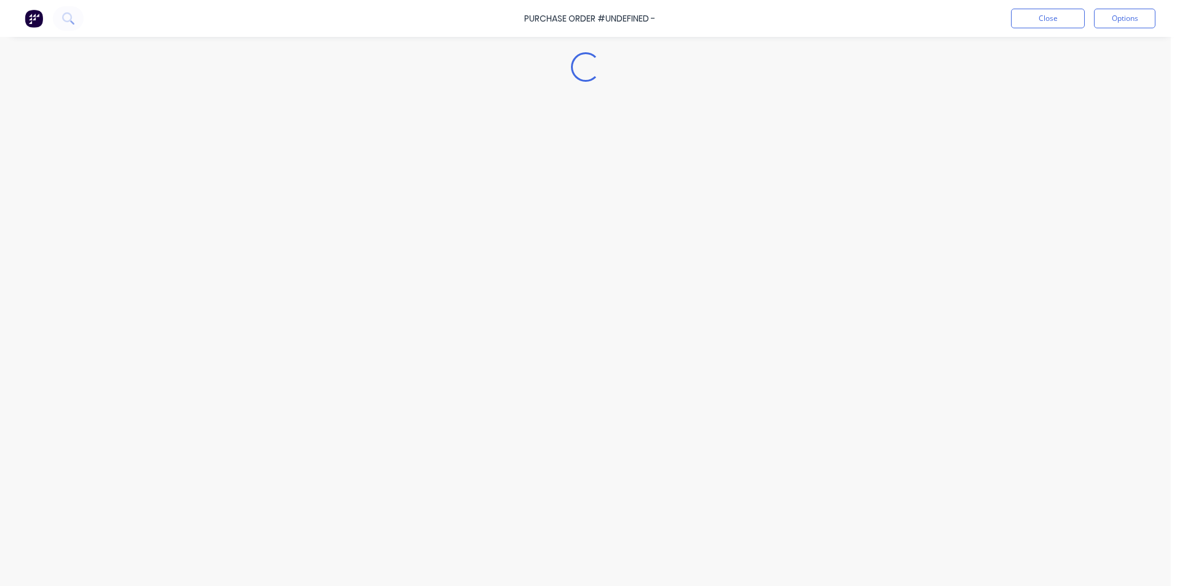
type textarea "x"
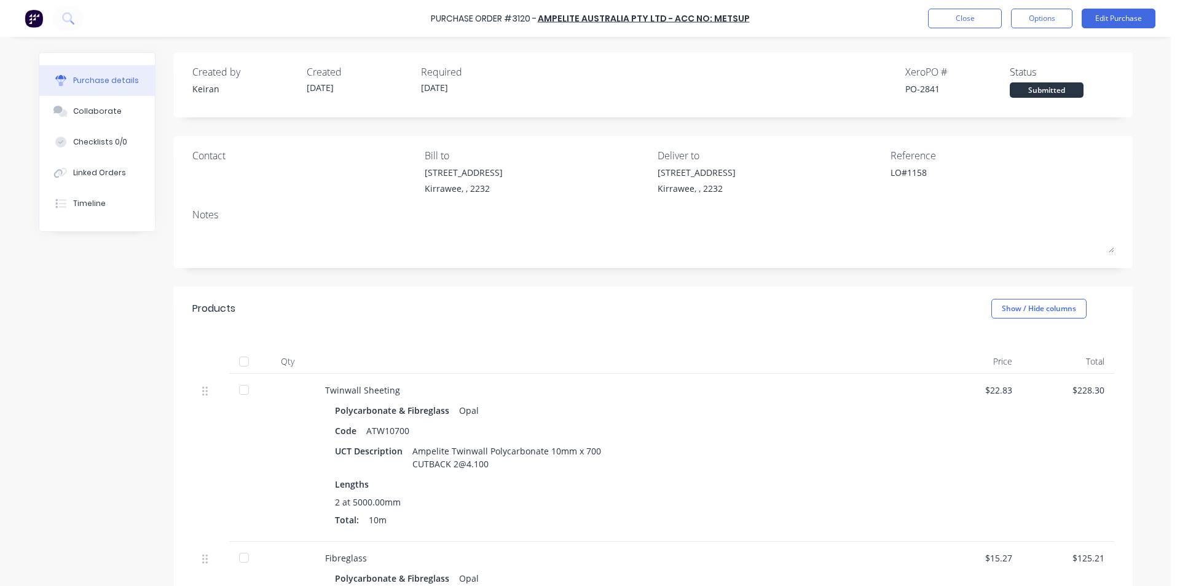
drag, startPoint x: 110, startPoint y: 104, endPoint x: 238, endPoint y: 106, distance: 127.9
click at [111, 104] on button "Collaborate" at bounding box center [97, 111] width 116 height 31
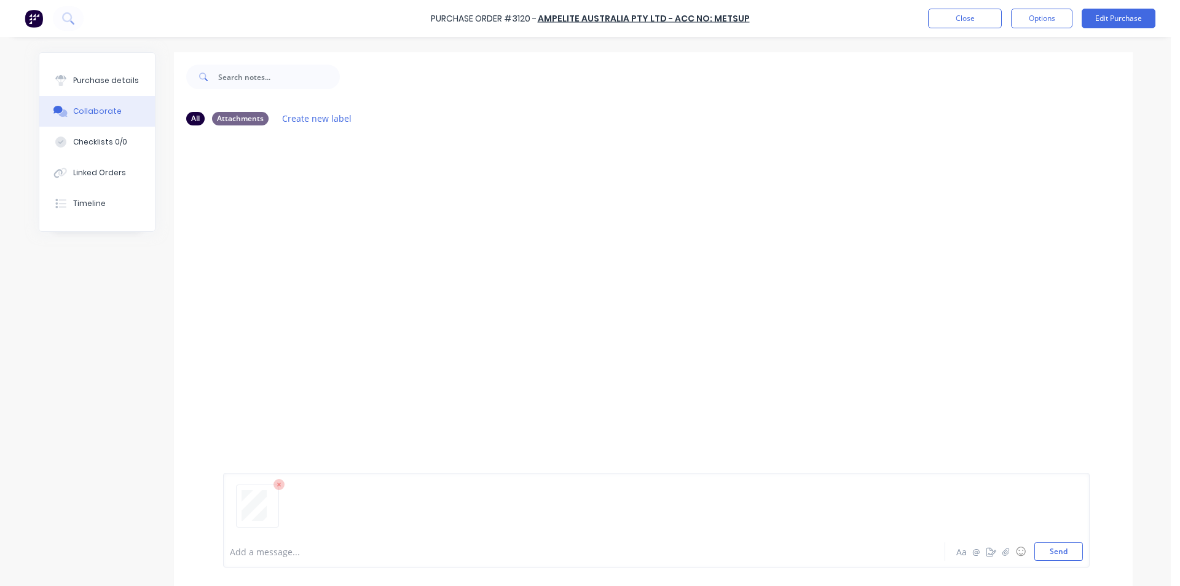
click at [1084, 533] on div "Add a message... Aa @ ☺ Send" at bounding box center [656, 520] width 867 height 95
click at [1072, 552] on button "Send" at bounding box center [1058, 551] width 49 height 18
click at [939, 23] on button "Close" at bounding box center [965, 19] width 74 height 20
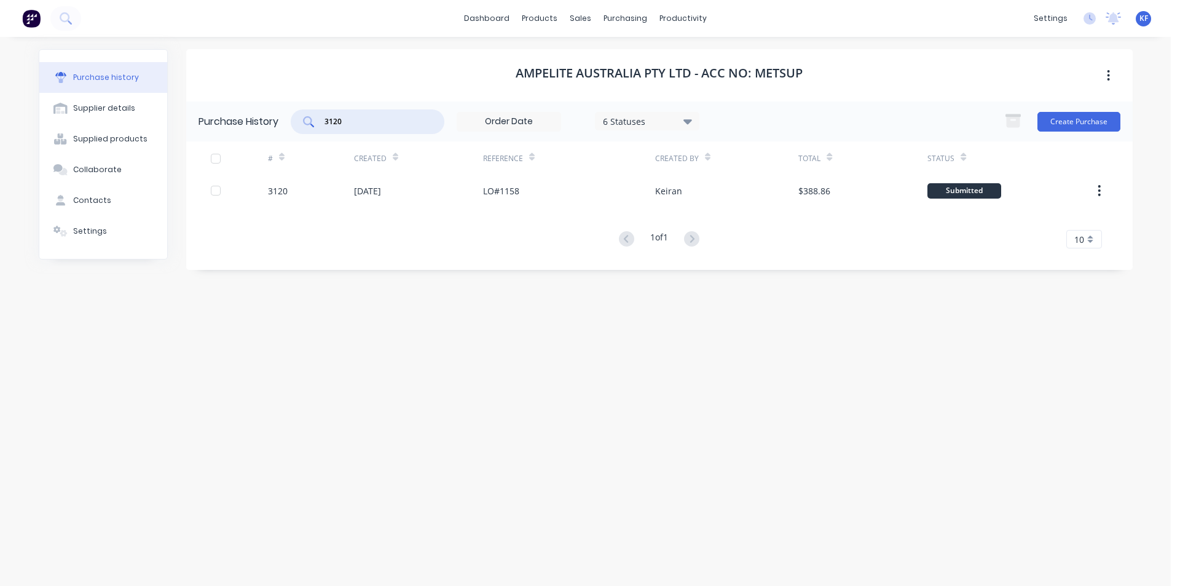
drag, startPoint x: 306, startPoint y: 113, endPoint x: 288, endPoint y: 108, distance: 18.7
click at [285, 105] on div "Purchase History 3120 6 Statuses 6 Statuses Create Purchase" at bounding box center [659, 121] width 947 height 40
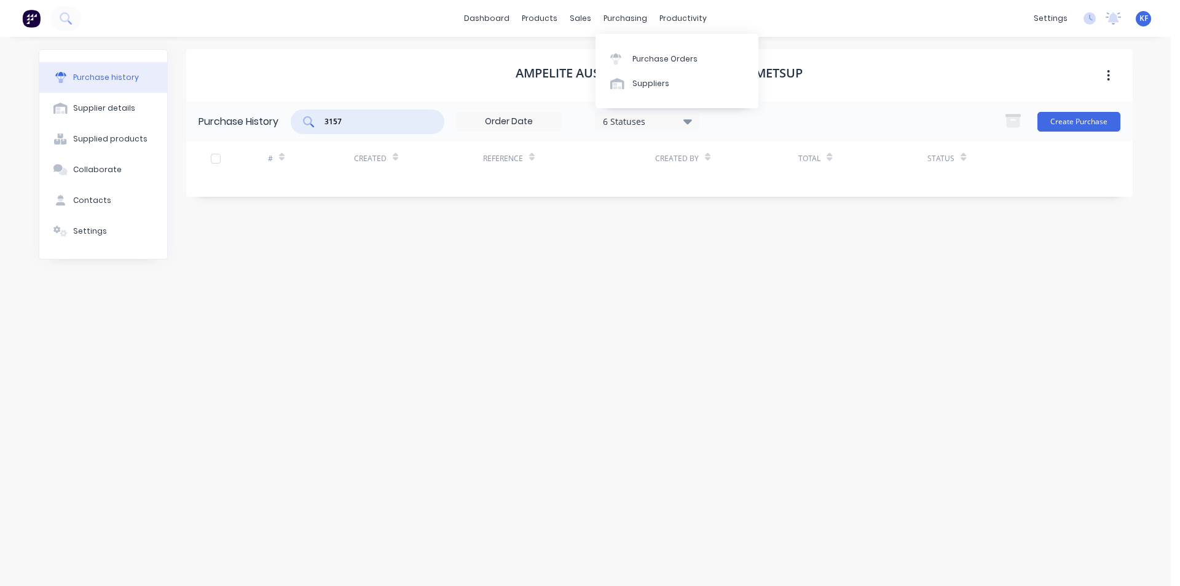
type input "3157"
click at [619, 28] on div "dashboard products sales purchasing productivity dashboard products Product Cat…" at bounding box center [585, 18] width 1171 height 37
click at [637, 52] on link "Purchase Orders" at bounding box center [677, 58] width 163 height 25
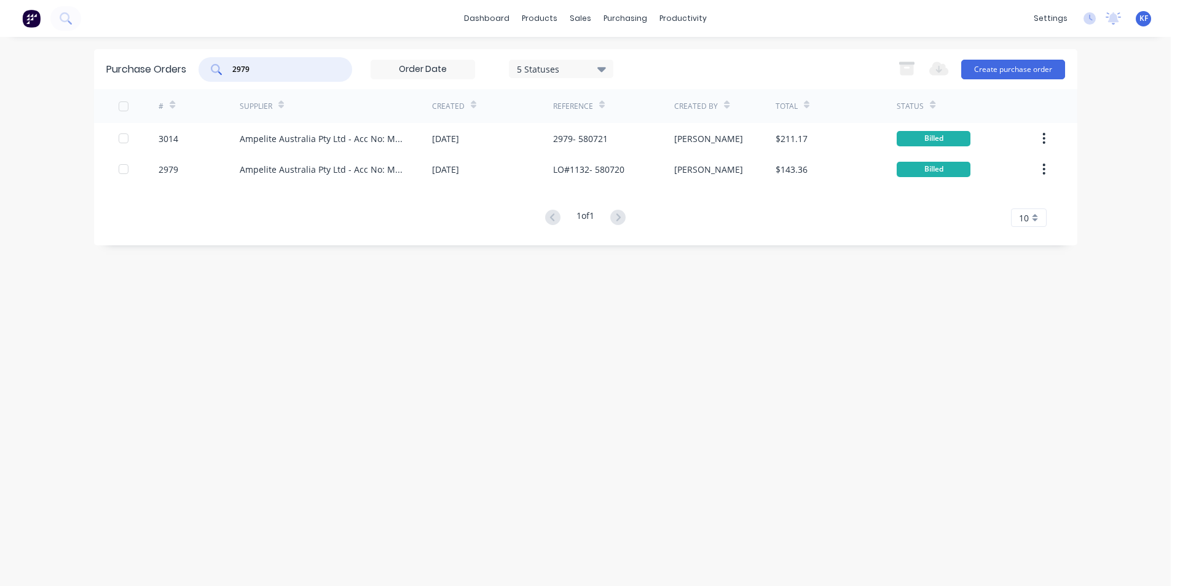
drag, startPoint x: 218, startPoint y: 66, endPoint x: 179, endPoint y: 58, distance: 39.1
click at [179, 58] on div "Purchase Orders 2979 5 Statuses 5 Statuses Export to Excel (XLSX) Create purcha…" at bounding box center [585, 69] width 983 height 40
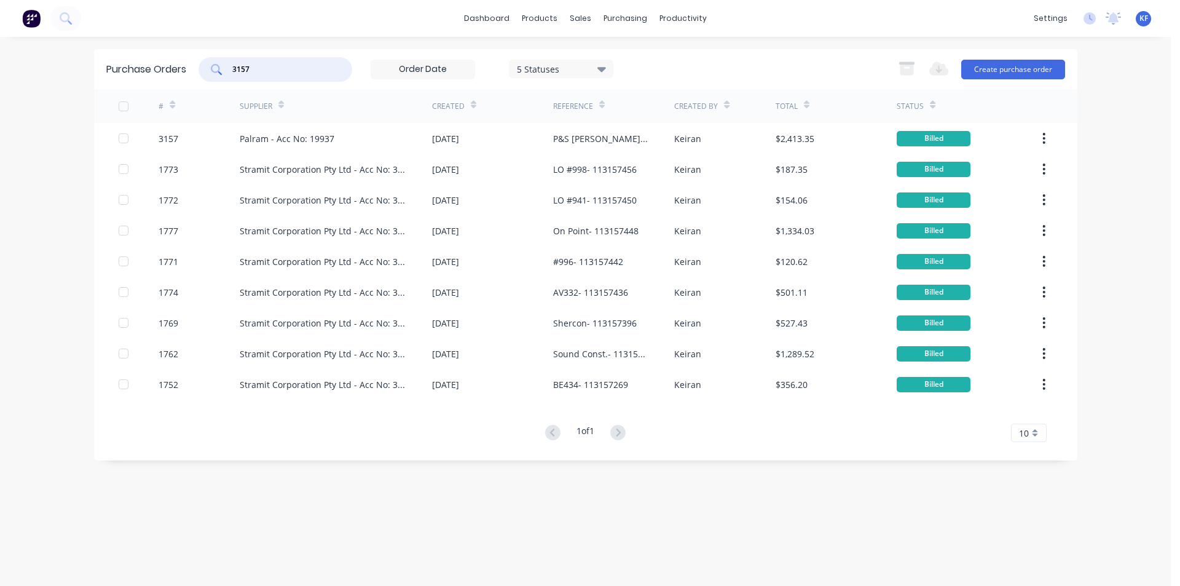
type input "3157"
click at [349, 140] on div "Palram - Acc No: 19937" at bounding box center [336, 138] width 192 height 31
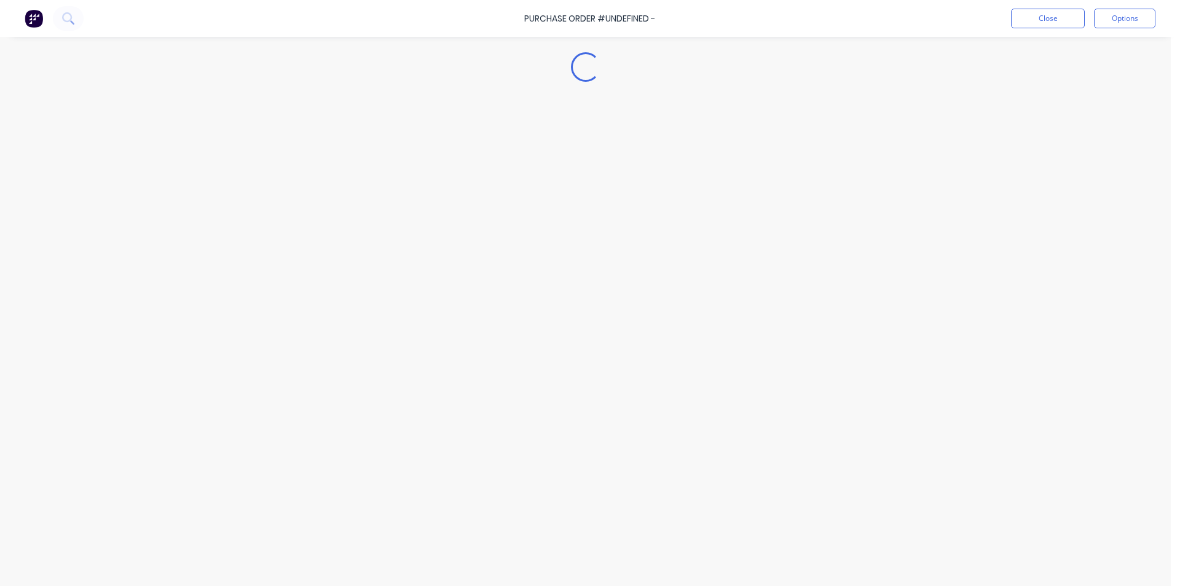
type textarea "x"
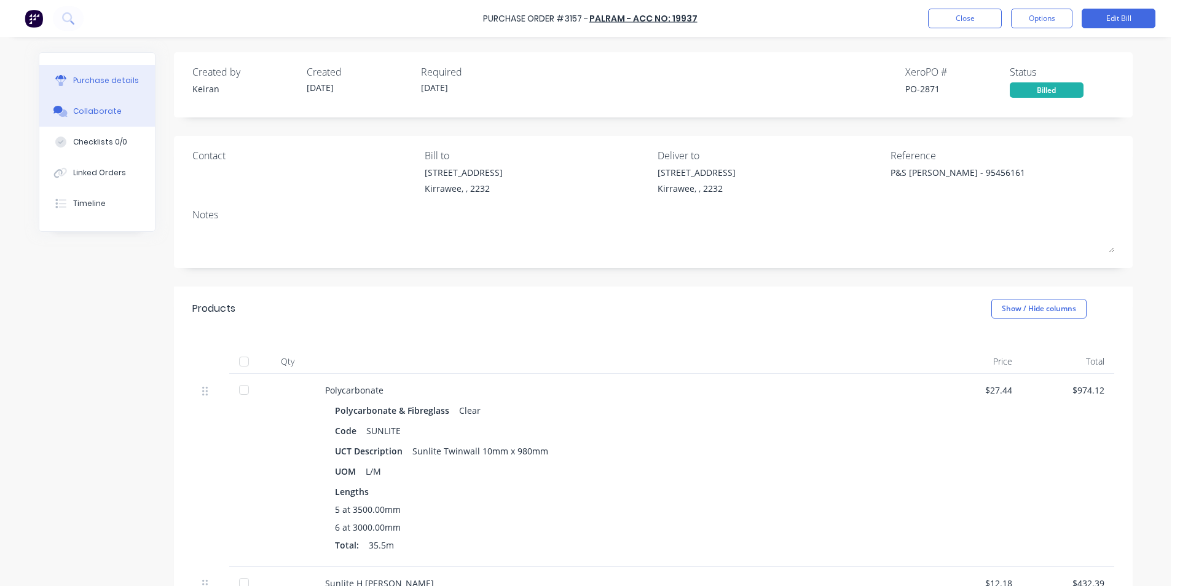
click at [105, 109] on div "Collaborate" at bounding box center [97, 111] width 49 height 11
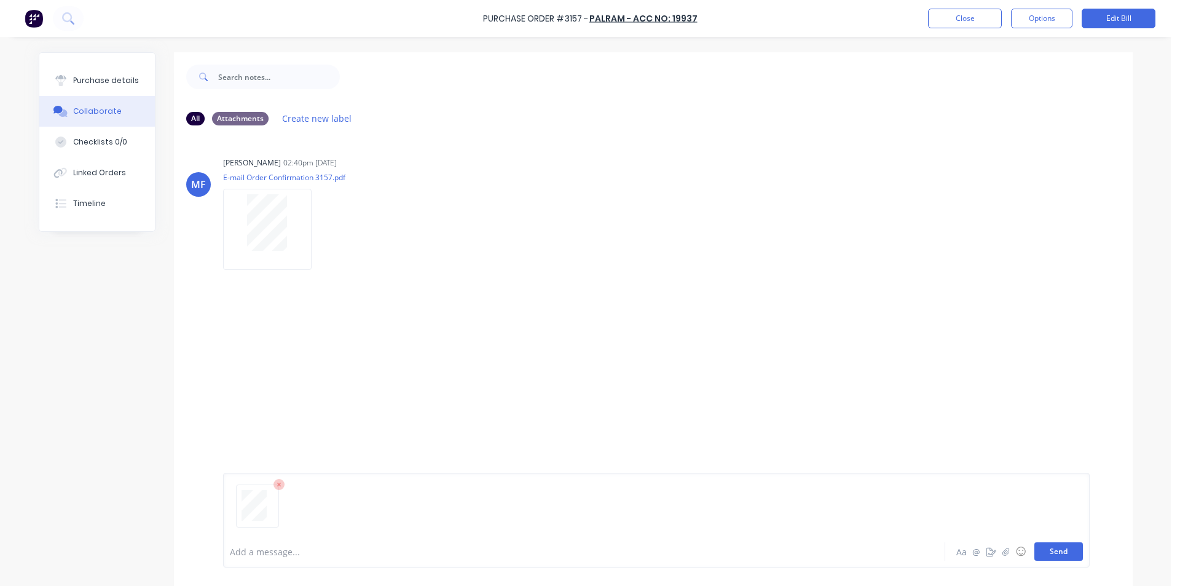
click at [1054, 548] on button "Send" at bounding box center [1058, 551] width 49 height 18
click at [983, 25] on button "Close" at bounding box center [965, 19] width 74 height 20
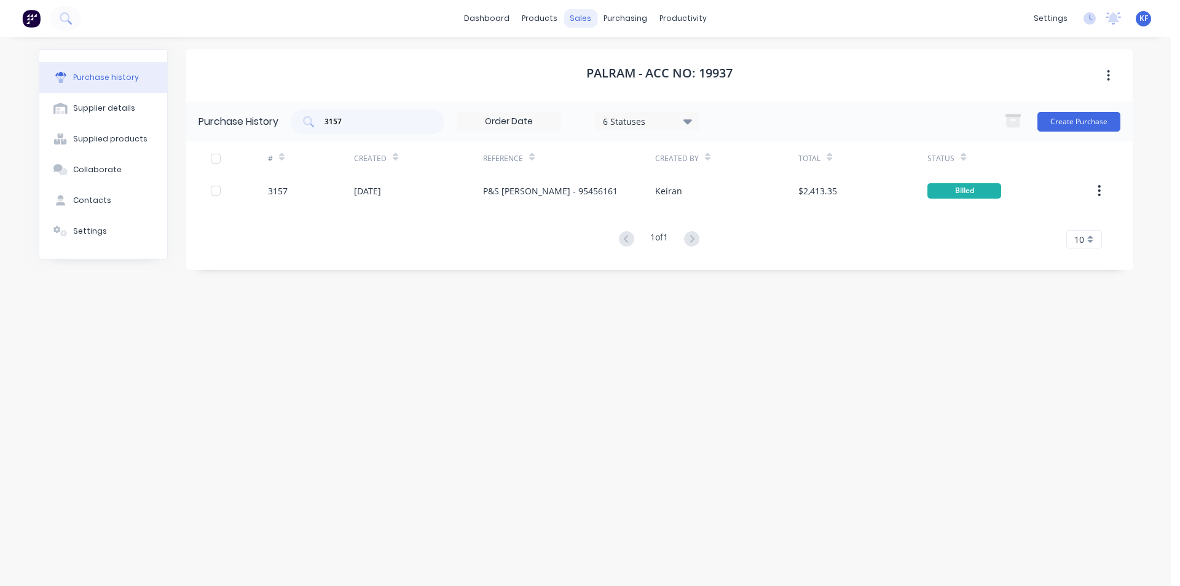
click at [588, 26] on div "sales" at bounding box center [581, 18] width 34 height 18
click at [614, 53] on div "Sales Orders" at bounding box center [626, 58] width 50 height 11
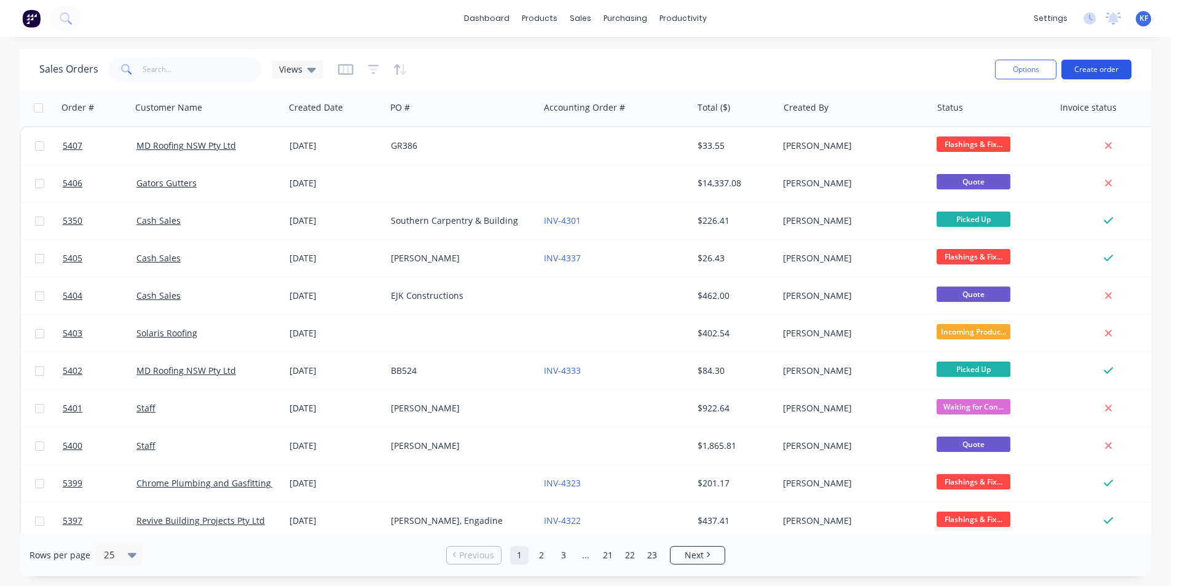
click at [1074, 76] on button "Create order" at bounding box center [1097, 70] width 70 height 20
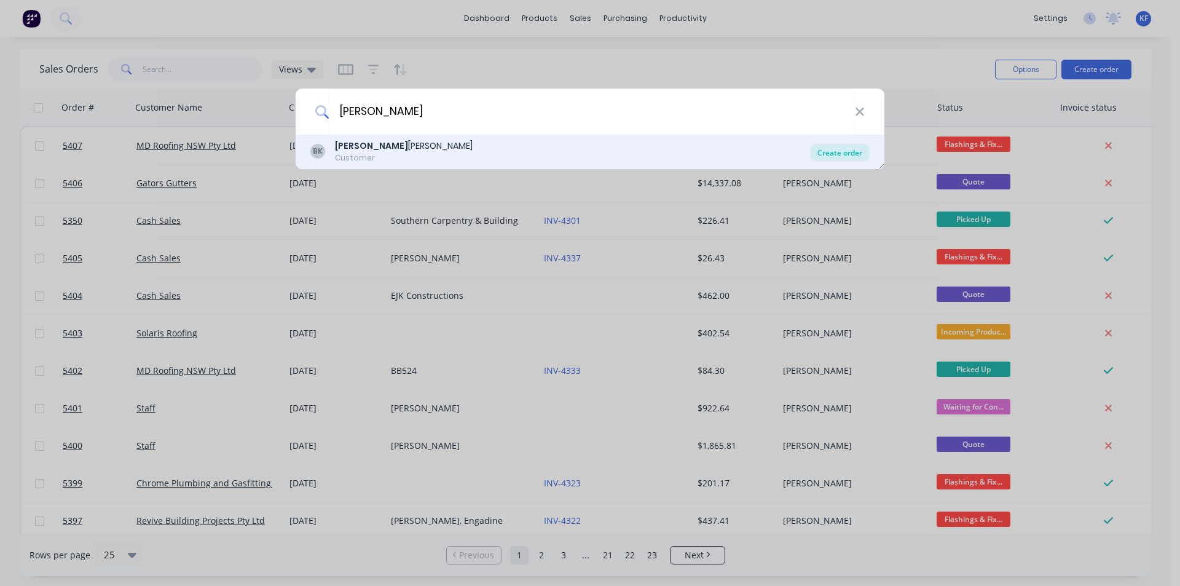
type input "[PERSON_NAME]"
click at [841, 151] on div "Create order" at bounding box center [840, 152] width 60 height 17
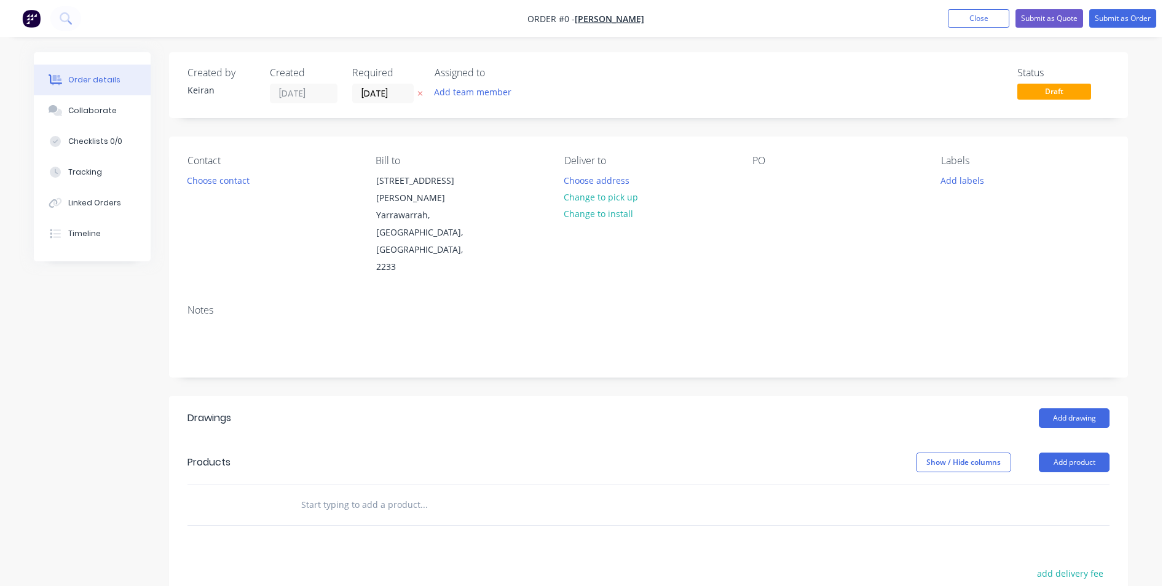
click at [203, 190] on div "Contact Choose contact" at bounding box center [271, 215] width 168 height 121
click at [207, 180] on button "Choose contact" at bounding box center [219, 179] width 76 height 17
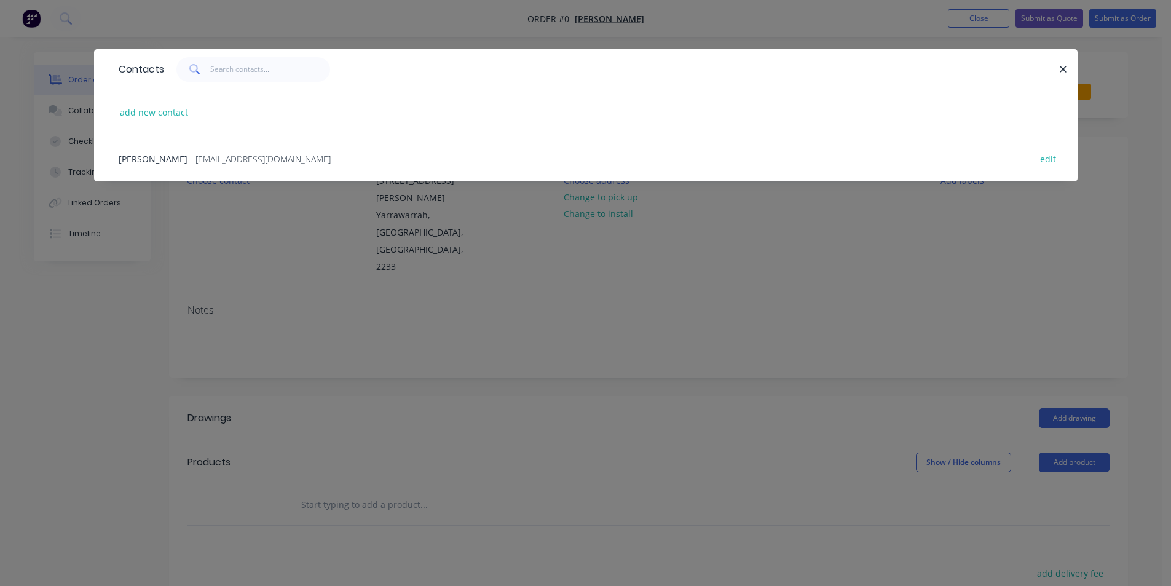
click at [190, 159] on span "- [EMAIL_ADDRESS][DOMAIN_NAME] -" at bounding box center [263, 159] width 146 height 12
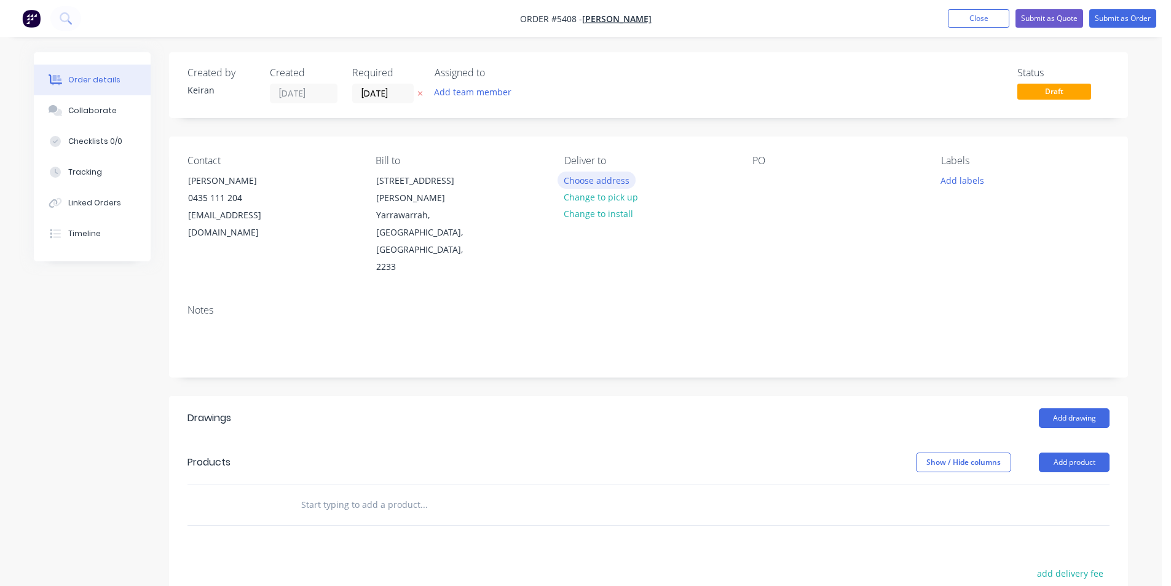
click at [616, 184] on button "Choose address" at bounding box center [596, 179] width 79 height 17
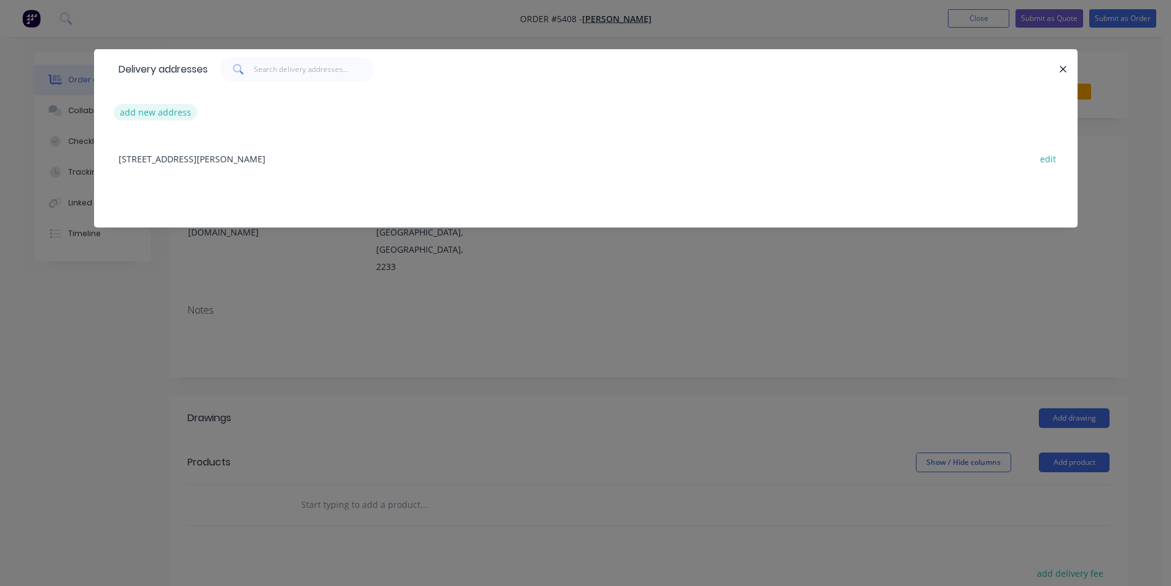
click at [167, 117] on button "add new address" at bounding box center [156, 112] width 84 height 17
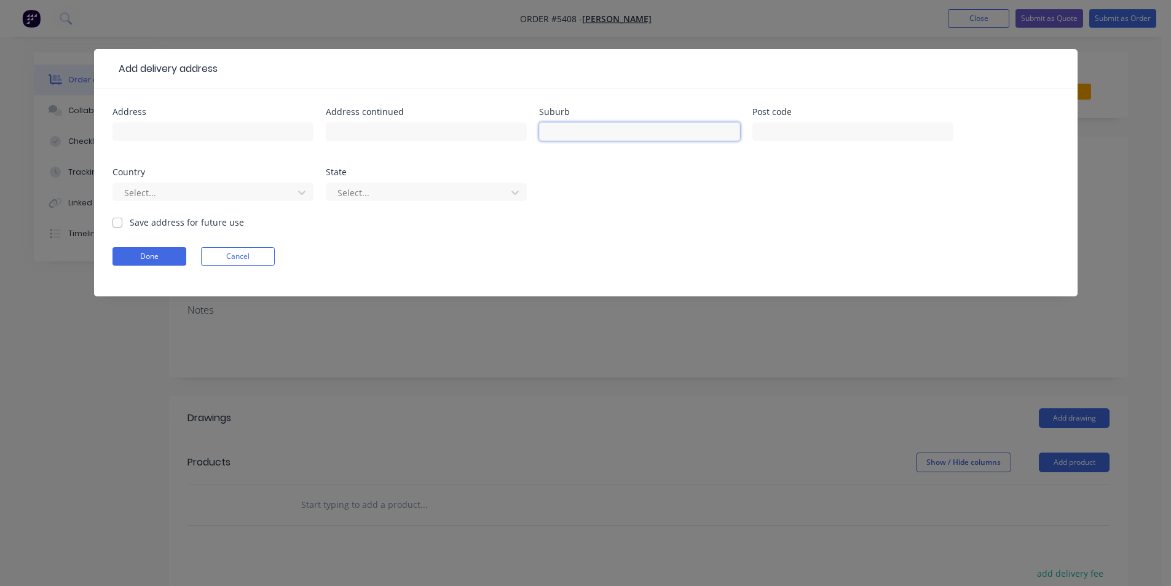
click at [617, 138] on input "text" at bounding box center [639, 131] width 201 height 18
type input "T"
type input "[GEOGRAPHIC_DATA]"
click at [152, 253] on button "Done" at bounding box center [149, 256] width 74 height 18
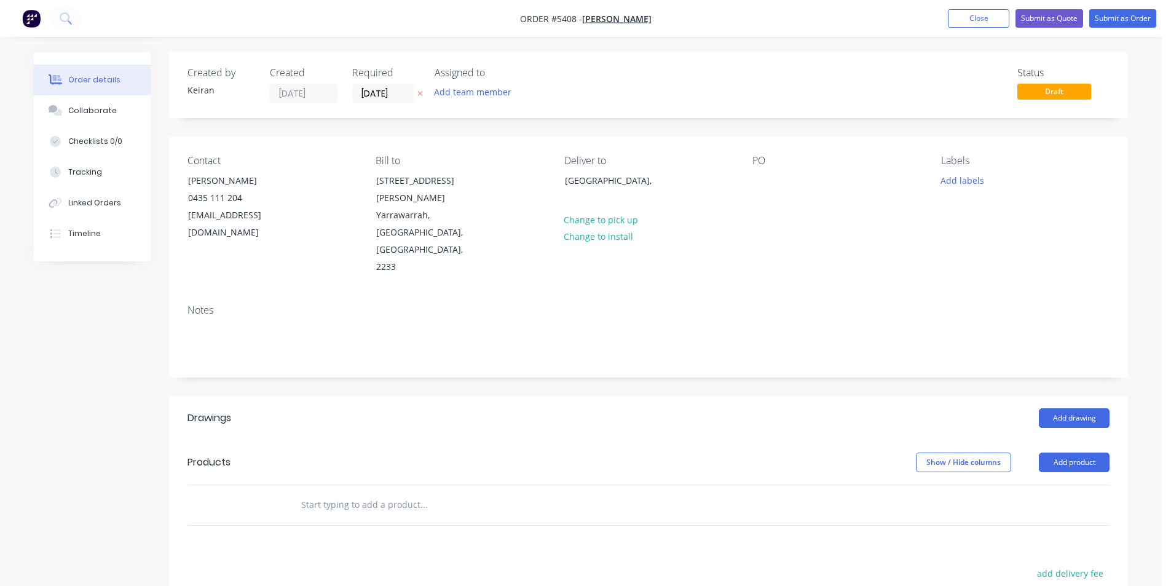
click at [369, 492] on input "text" at bounding box center [424, 504] width 246 height 25
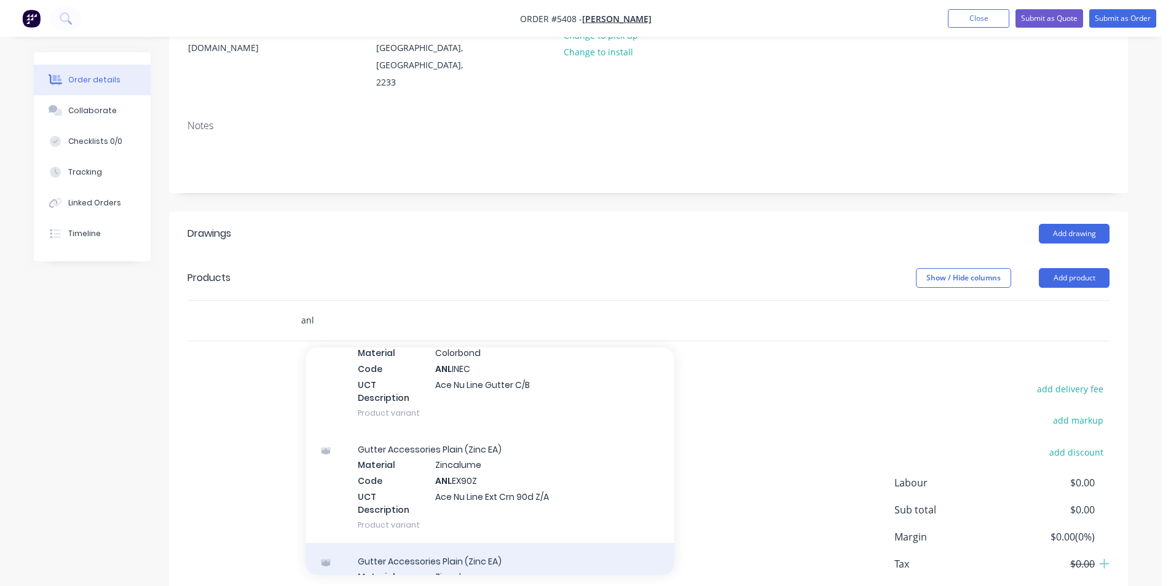
scroll to position [492, 0]
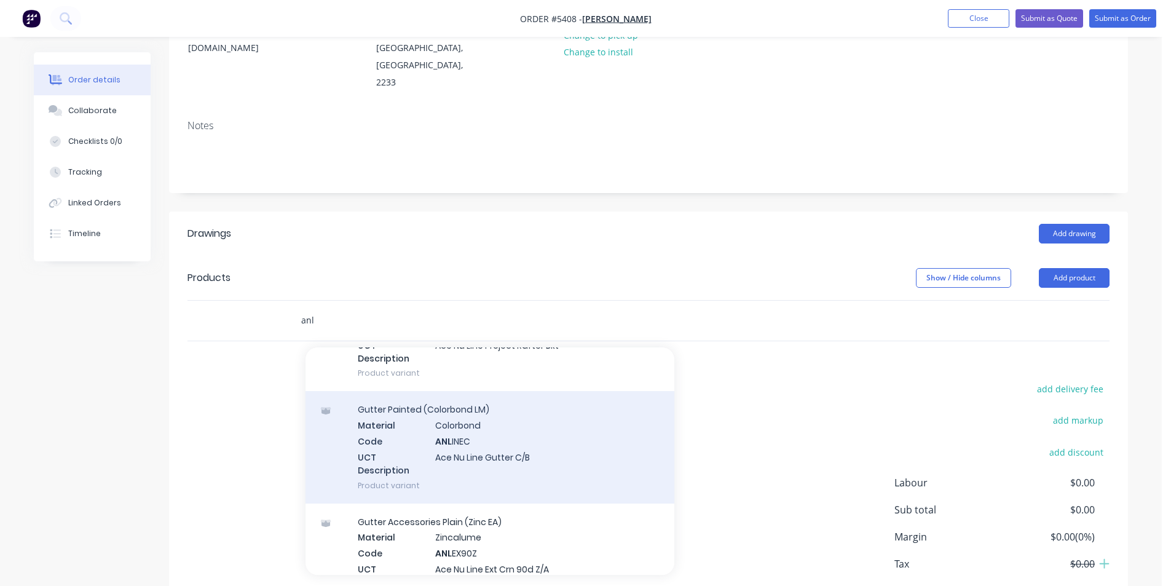
type input "anl"
click at [529, 411] on div "Gutter Painted (Colorbond LM) Material Colorbond Code ANL INEC UCT Description …" at bounding box center [489, 447] width 369 height 112
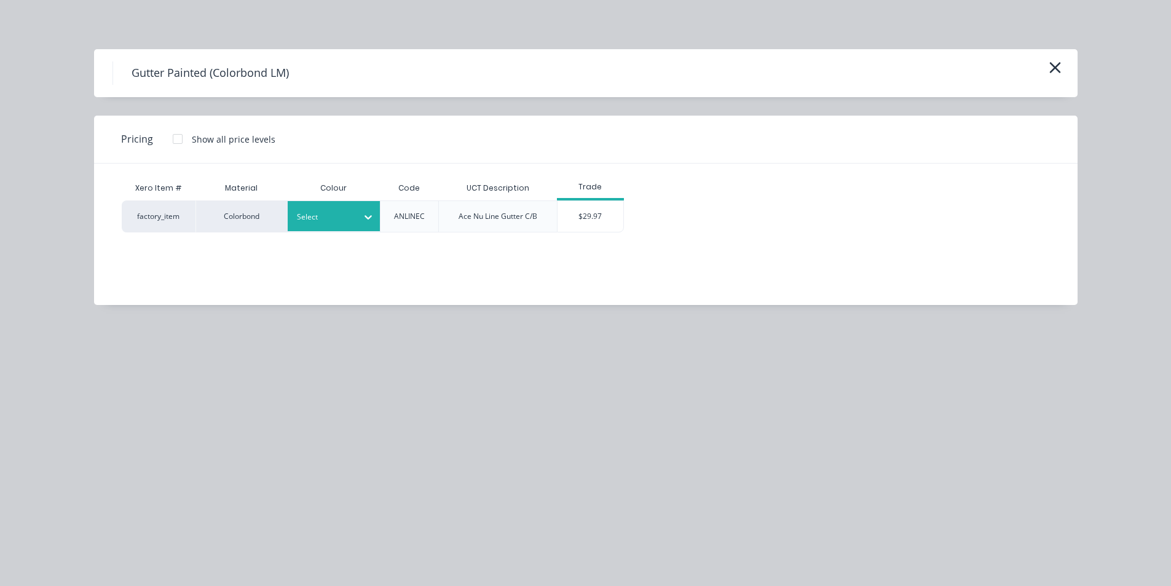
click at [321, 214] on div at bounding box center [324, 217] width 55 height 14
type input "s"
type input "white"
click at [154, 409] on div "Ace White" at bounding box center [77, 420] width 154 height 23
click at [603, 223] on div "$29.97" at bounding box center [590, 216] width 66 height 31
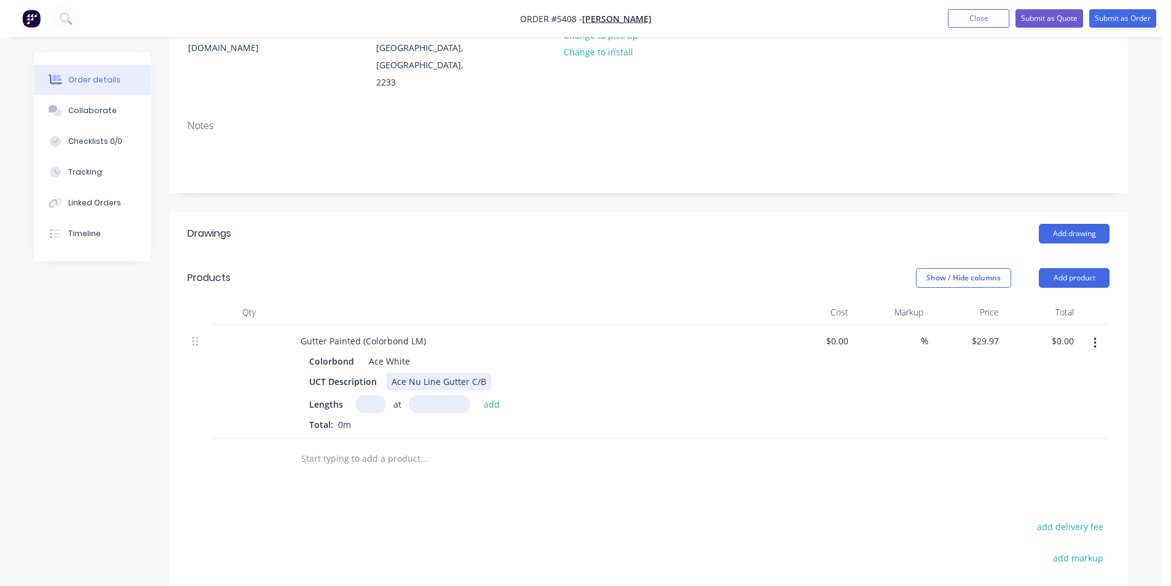
click at [489, 372] on div "UCT Description Ace Nu Line Gutter C/B" at bounding box center [529, 381] width 450 height 18
click at [465, 372] on div "Ace Nu Line Gutter C/B" at bounding box center [439, 381] width 104 height 18
click at [550, 372] on div "UCT Description Ace Nu Line Gutter - Metal Roof C/B" at bounding box center [529, 381] width 450 height 18
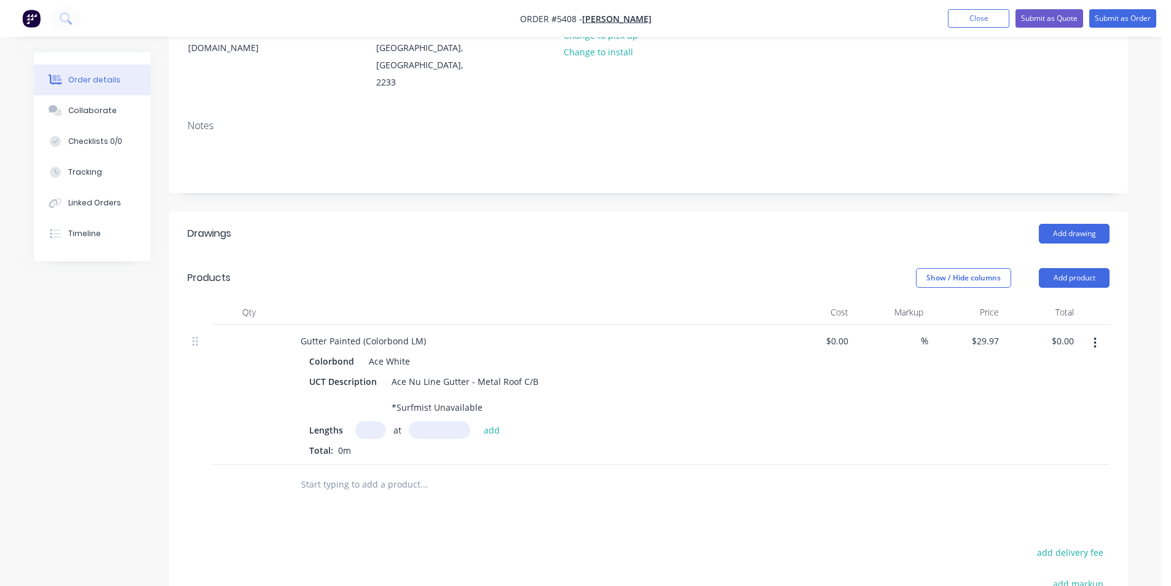
click at [382, 421] on div "at add" at bounding box center [430, 430] width 151 height 18
click at [372, 421] on input "text" at bounding box center [370, 430] width 31 height 18
type input "1"
type input "7000"
click at [478, 421] on button "add" at bounding box center [492, 429] width 29 height 17
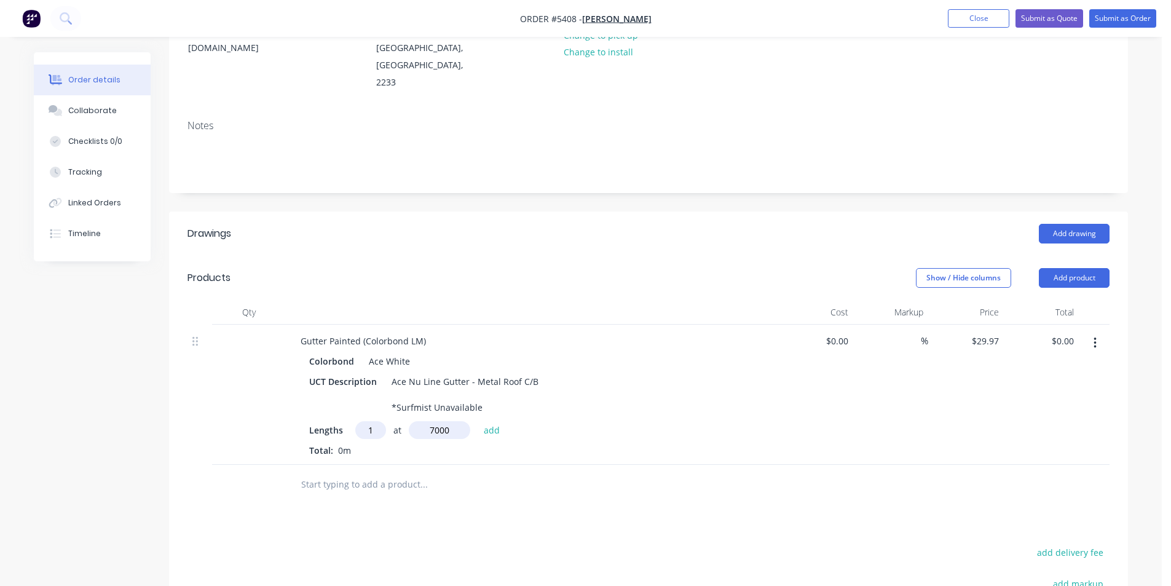
type input "$209.79"
click at [390, 492] on input "text" at bounding box center [424, 504] width 246 height 25
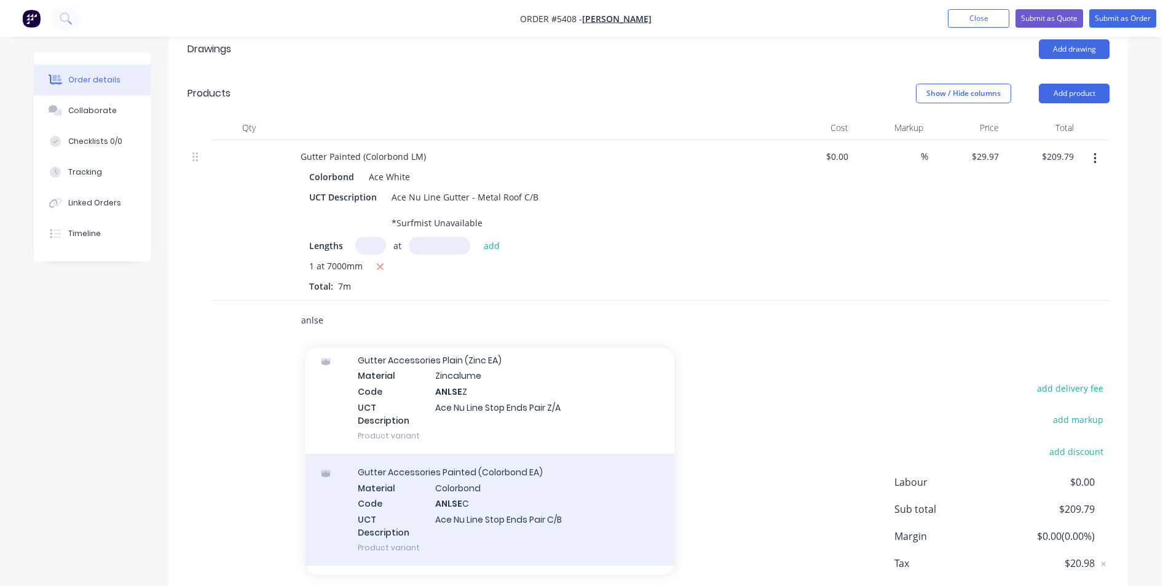
scroll to position [123, 0]
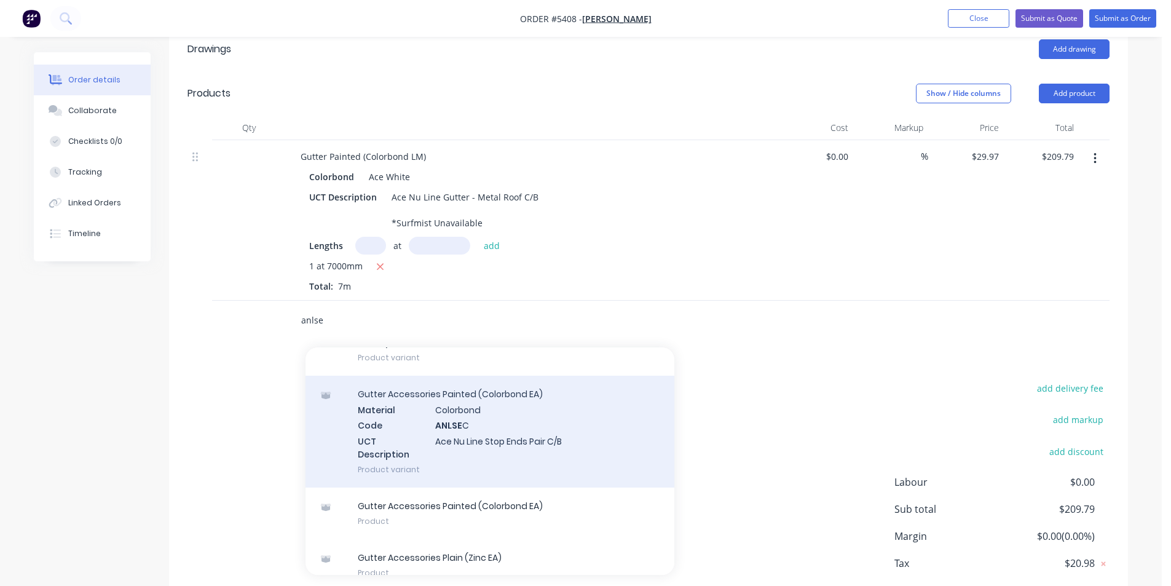
type input "anlse"
click at [505, 390] on div "Gutter Accessories Painted (Colorbond EA) Material Colorbond Code ANLSE C UCT D…" at bounding box center [489, 432] width 369 height 112
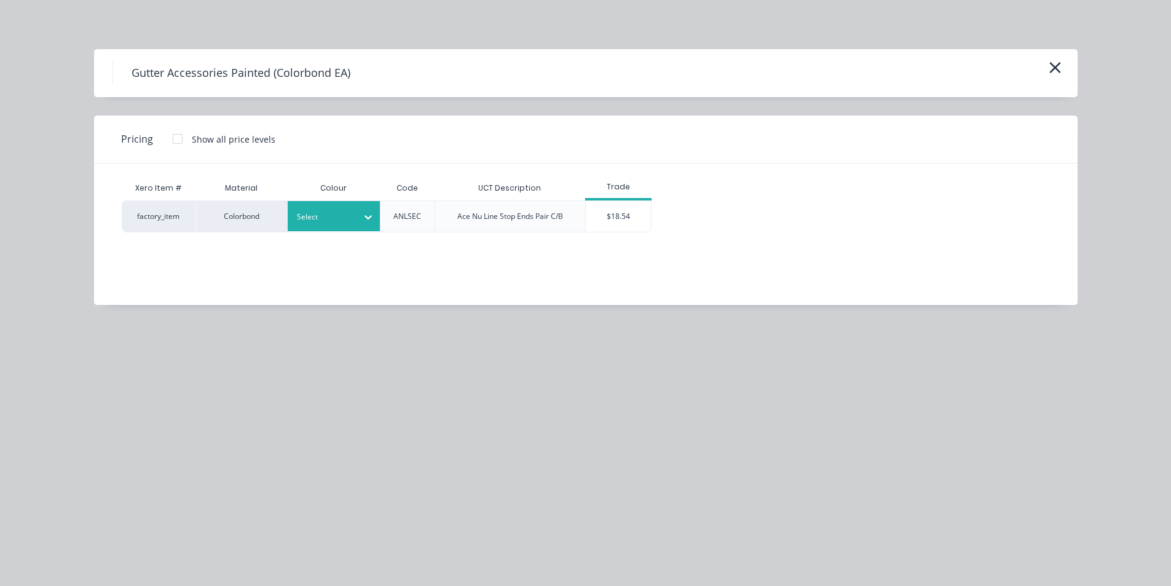
click at [343, 221] on div at bounding box center [324, 217] width 55 height 14
type input "ace"
drag, startPoint x: 342, startPoint y: 277, endPoint x: 352, endPoint y: 274, distance: 11.1
click at [154, 270] on div "Ace White" at bounding box center [77, 258] width 154 height 23
click at [596, 210] on div "$18.54" at bounding box center [619, 216] width 66 height 31
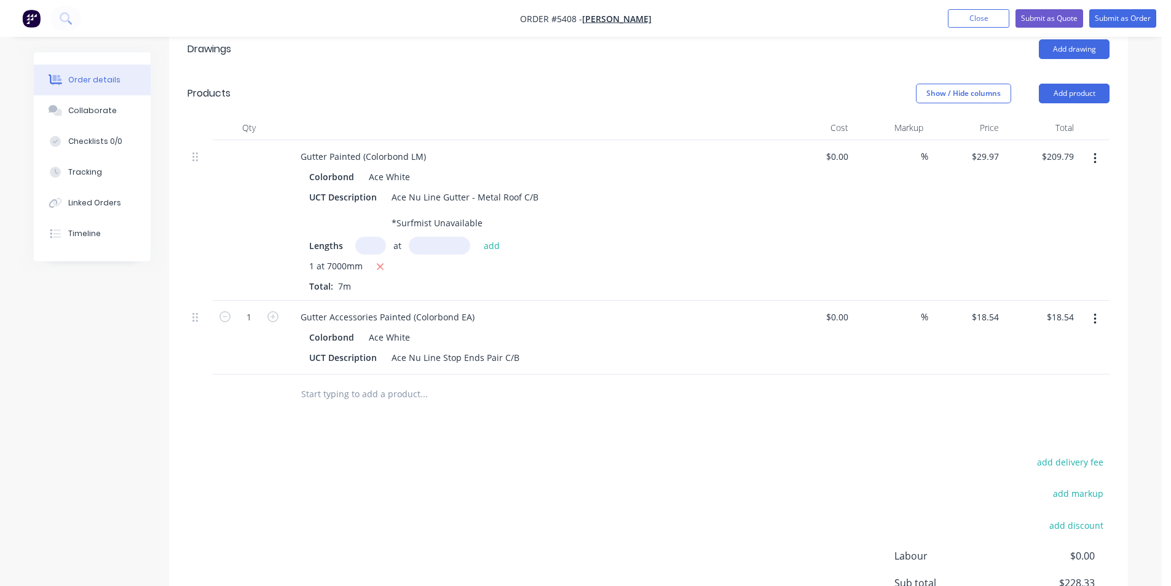
click at [390, 382] on input "text" at bounding box center [424, 394] width 246 height 25
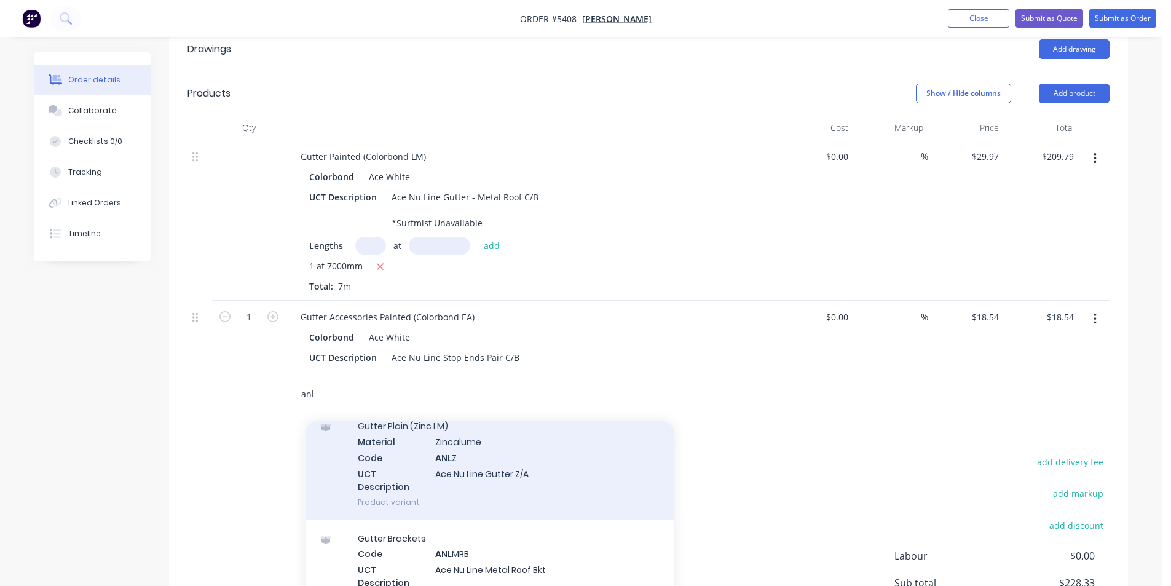
scroll to position [246, 0]
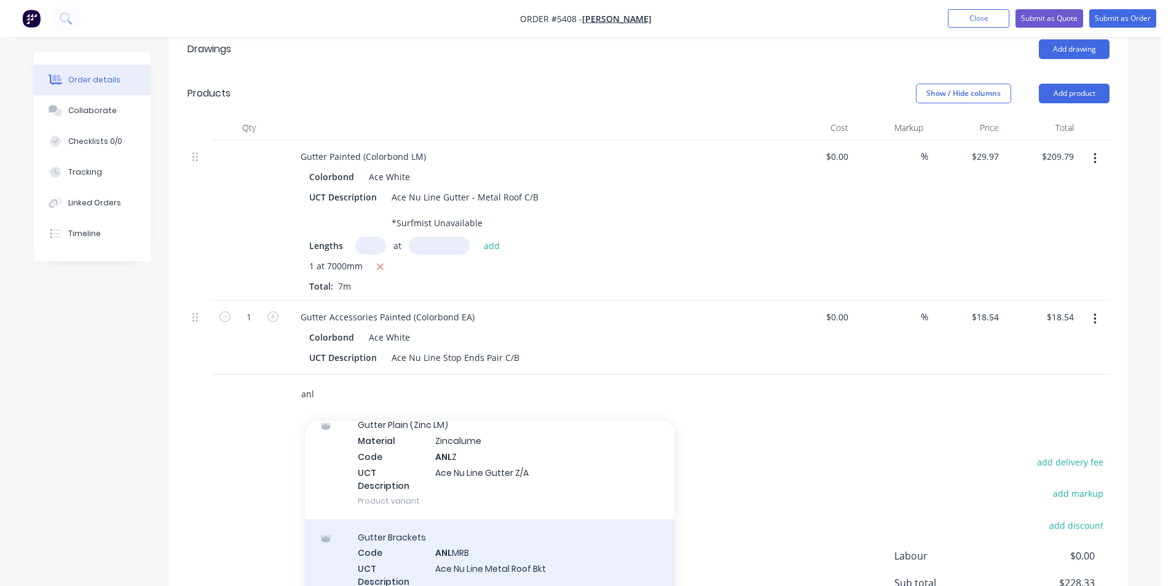
type input "anl"
click at [534, 550] on div "Gutter Brackets Code ANL MRB UCT Description Ace Nu Line Metal Roof Bkt Product…" at bounding box center [489, 567] width 369 height 96
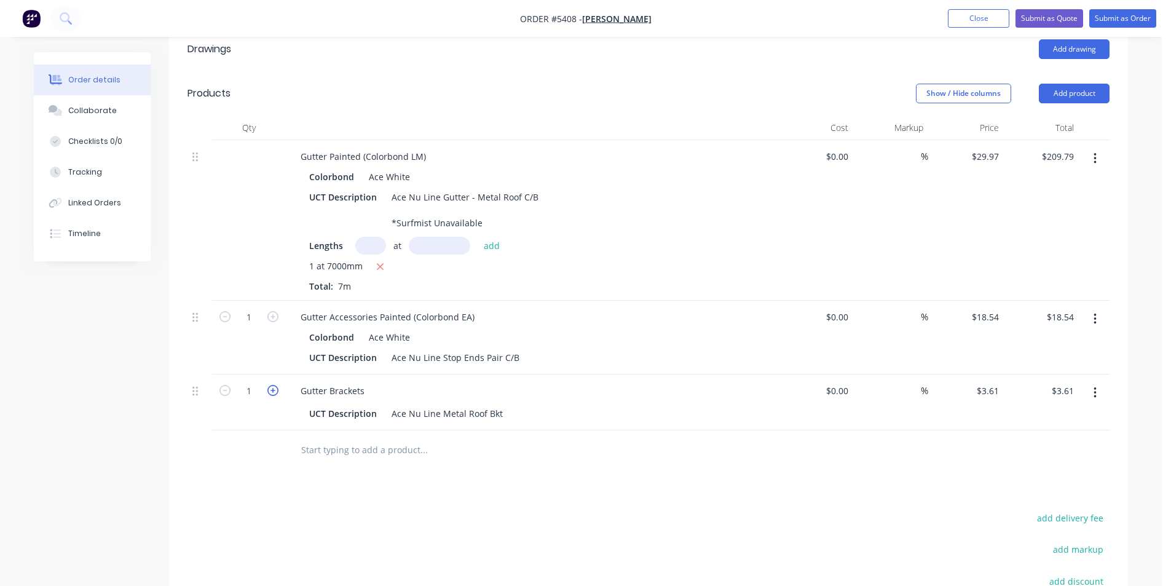
click at [272, 385] on icon "button" at bounding box center [272, 390] width 11 height 11
type input "2"
type input "$7.22"
click at [272, 385] on icon "button" at bounding box center [272, 390] width 11 height 11
type input "3"
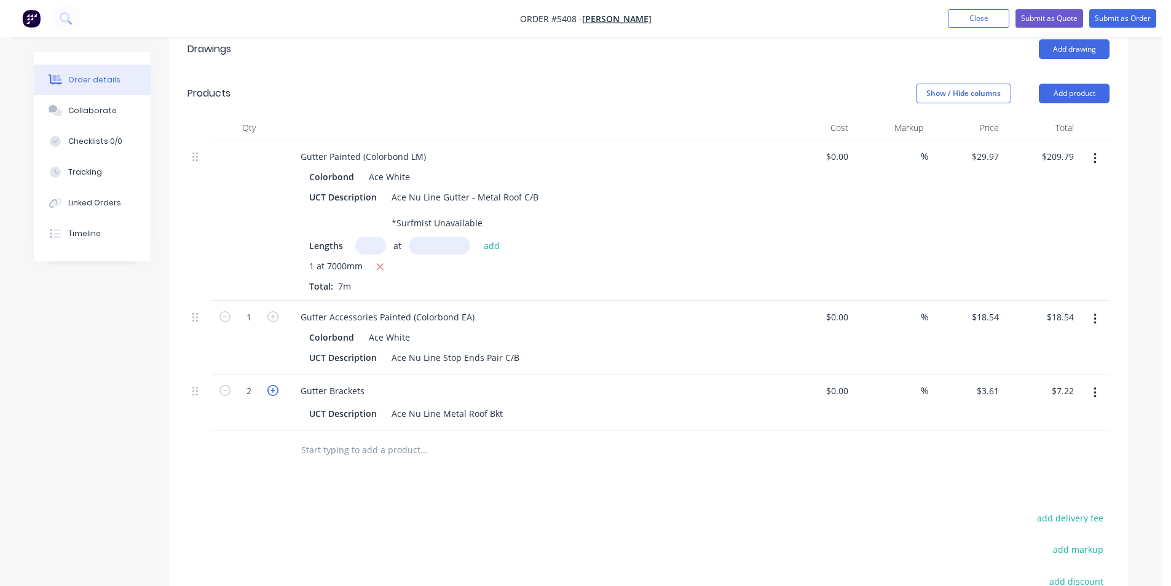
type input "$10.83"
click at [272, 385] on icon "button" at bounding box center [272, 390] width 11 height 11
type input "4"
type input "$14.44"
click at [272, 385] on icon "button" at bounding box center [272, 390] width 11 height 11
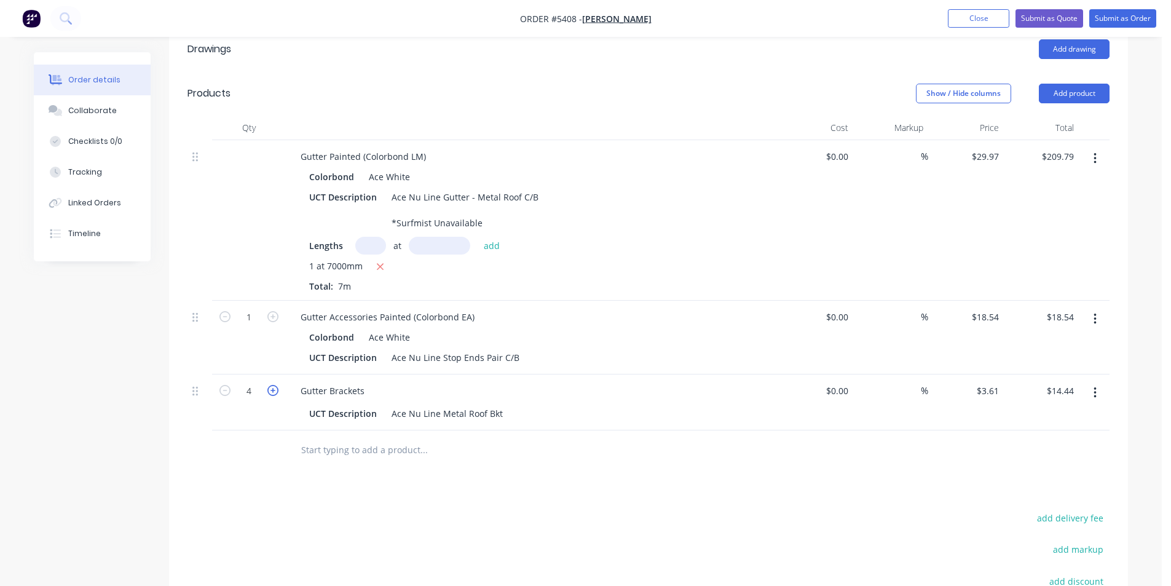
type input "5"
type input "$18.05"
click at [272, 385] on icon "button" at bounding box center [272, 390] width 11 height 11
type input "6"
type input "$21.66"
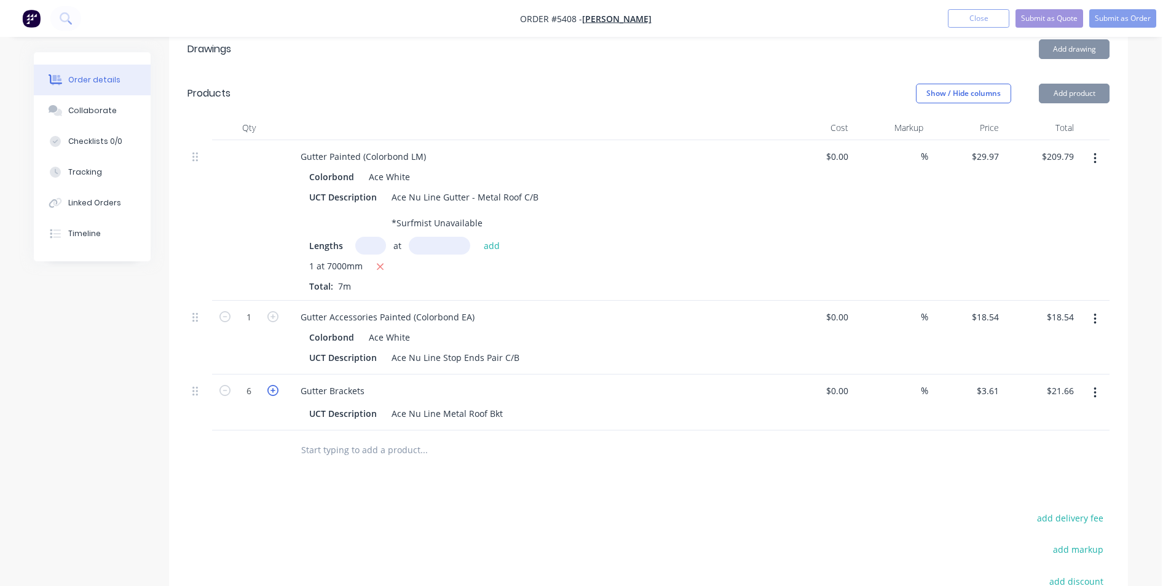
click at [272, 385] on icon "button" at bounding box center [272, 390] width 11 height 11
type input "7"
type input "$25.27"
click at [272, 385] on icon "button" at bounding box center [272, 390] width 11 height 11
type input "8"
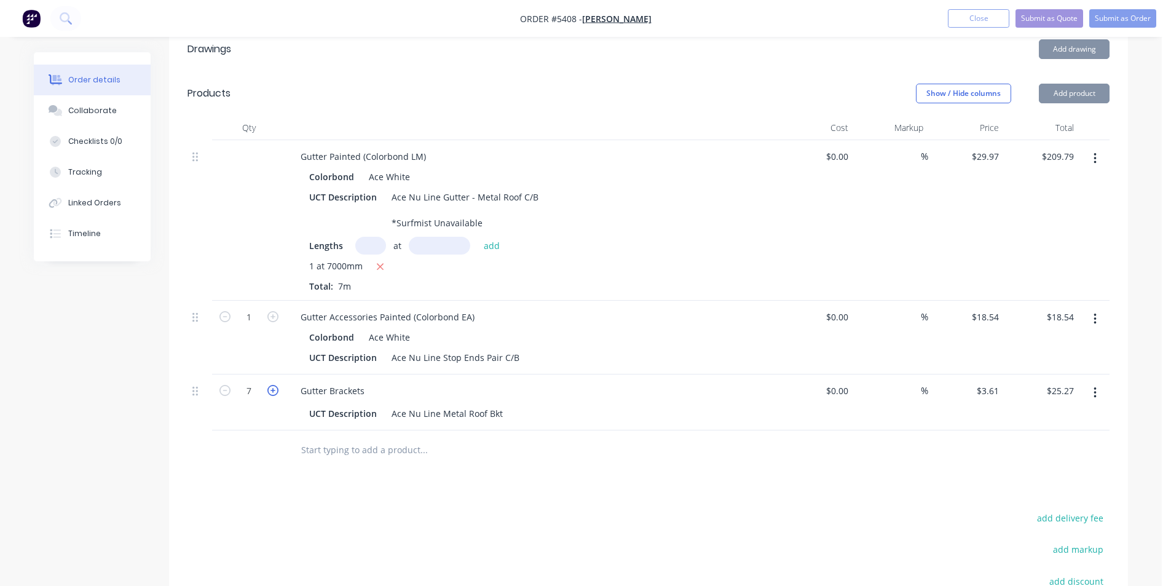
type input "$28.88"
click at [275, 385] on icon "button" at bounding box center [272, 390] width 11 height 11
type input "9"
type input "$32.49"
click at [275, 385] on icon "button" at bounding box center [272, 390] width 11 height 11
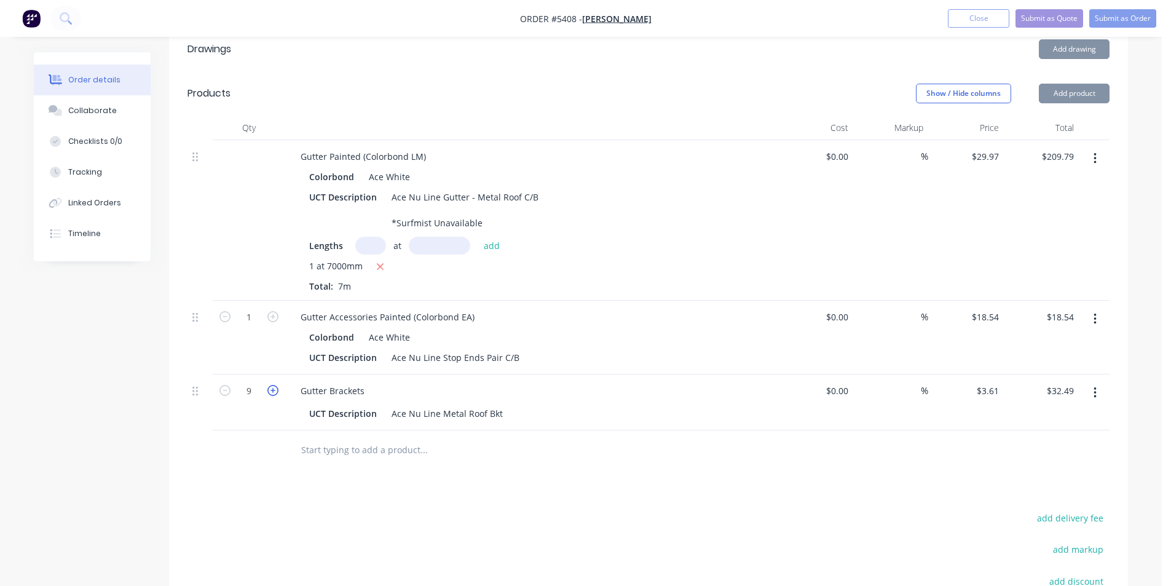
type input "10"
type input "$36.10"
click at [323, 438] on input "text" at bounding box center [424, 450] width 246 height 25
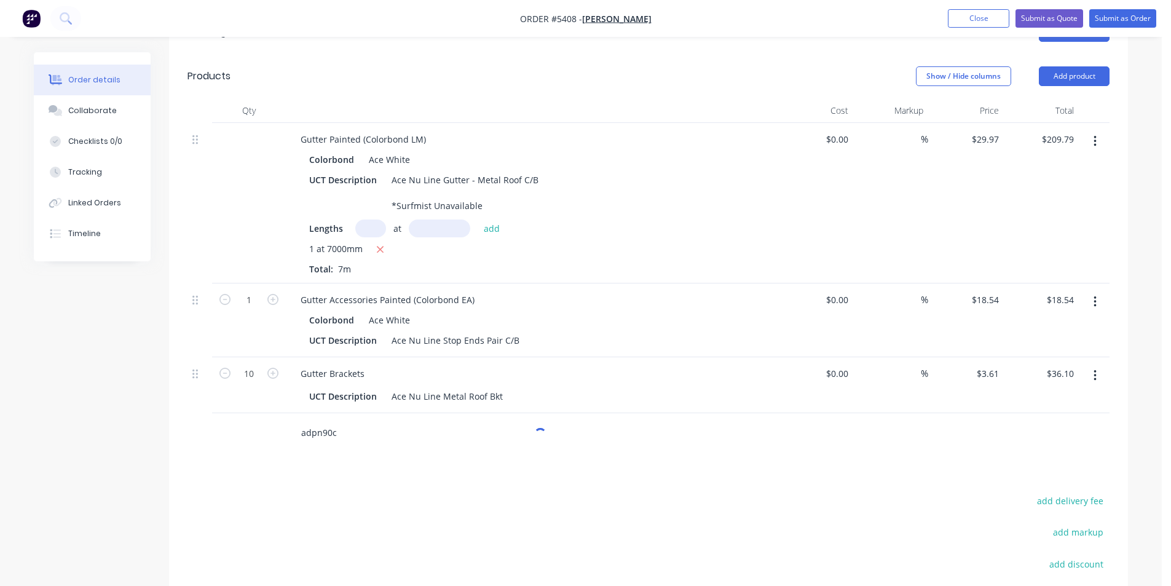
scroll to position [515, 0]
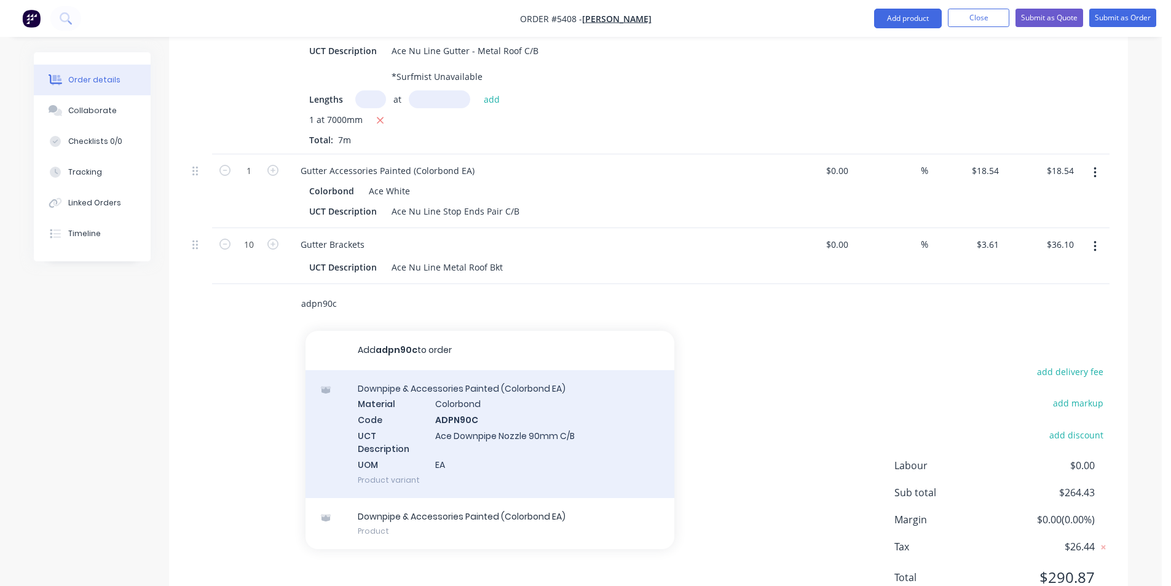
type input "adpn90c"
click at [476, 395] on div "Downpipe & Accessories Painted (Colorbond EA) Material Colorbond Code ADPN90C U…" at bounding box center [489, 434] width 369 height 128
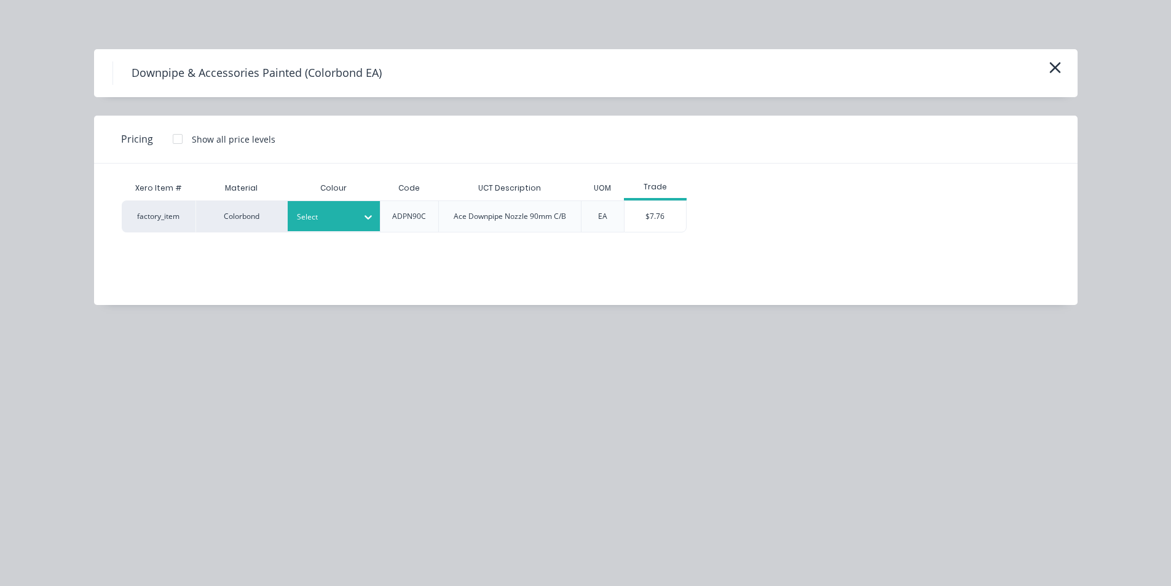
click at [345, 212] on div at bounding box center [324, 217] width 55 height 14
type input "ace"
click at [154, 124] on div "Ace White" at bounding box center [77, 112] width 154 height 23
click at [651, 223] on div "$7.76" at bounding box center [654, 216] width 61 height 31
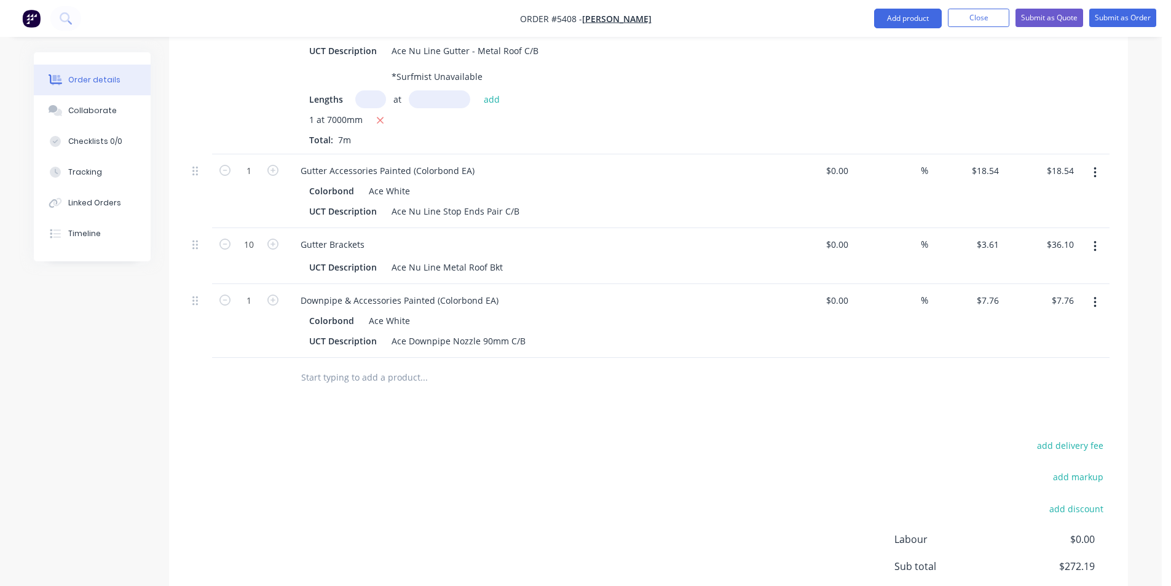
click at [352, 365] on input "text" at bounding box center [424, 377] width 246 height 25
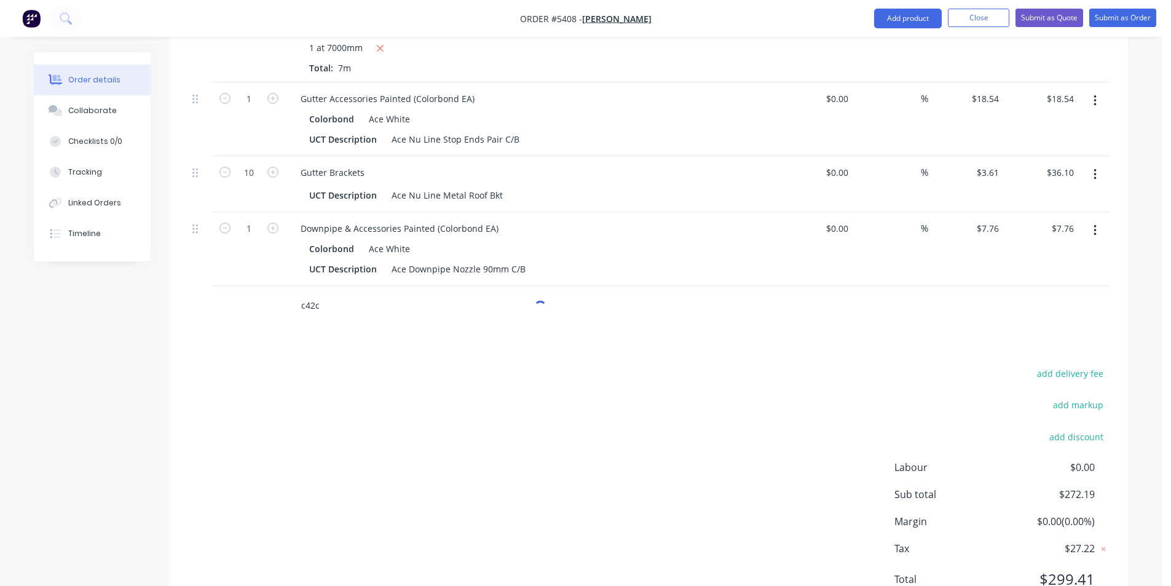
scroll to position [589, 0]
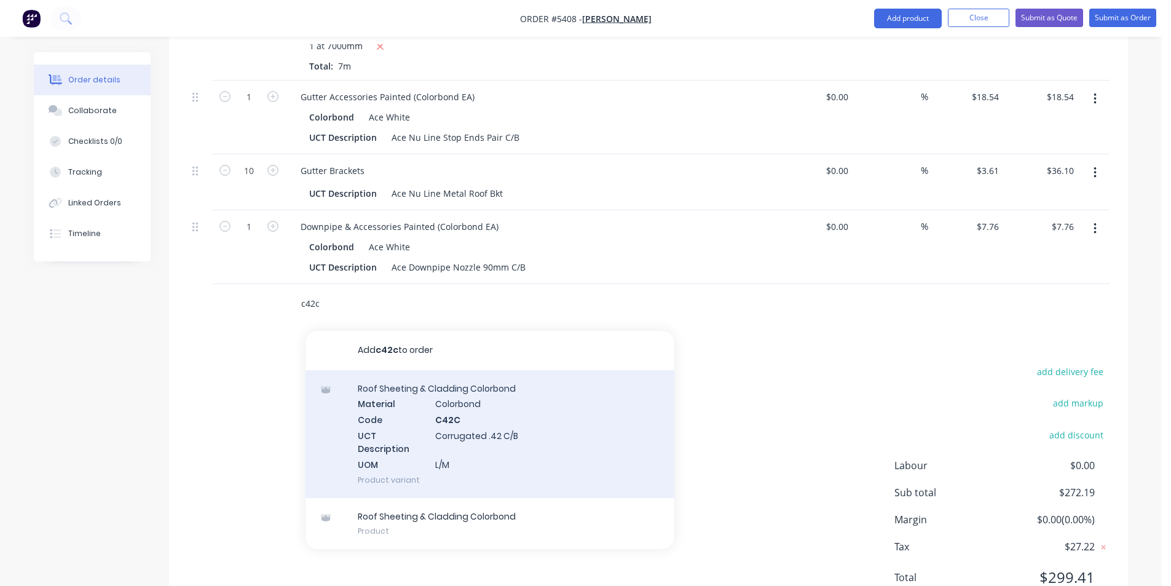
type input "c42c"
click at [471, 390] on div "Roof Sheeting & Cladding Colorbond Material Colorbond Code C42C UCT Description…" at bounding box center [489, 434] width 369 height 128
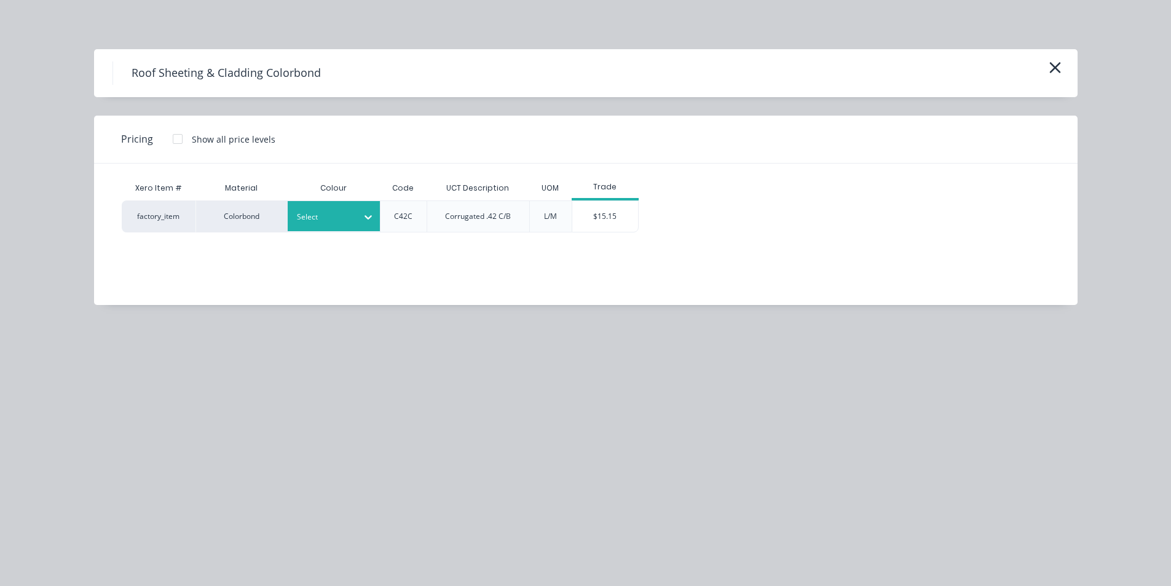
click at [341, 224] on div "Select" at bounding box center [322, 217] width 69 height 16
type input "surf"
click at [154, 27] on div "Surfmist" at bounding box center [77, 15] width 154 height 23
click at [609, 222] on div "$15.15" at bounding box center [605, 216] width 66 height 31
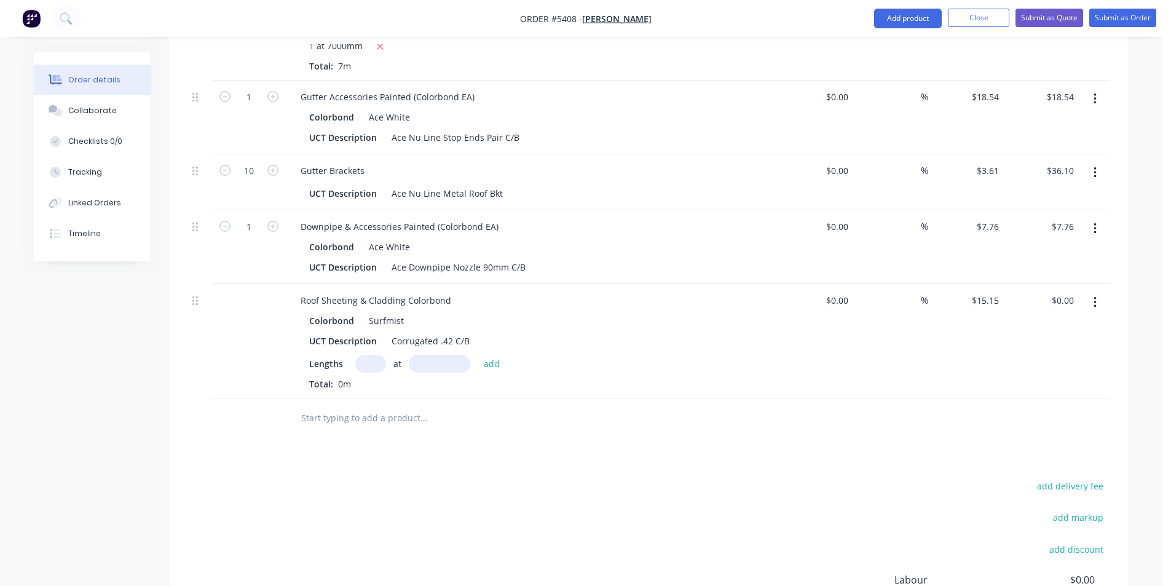
click at [352, 355] on div "Lengths at add" at bounding box center [531, 364] width 445 height 18
click at [363, 355] on input "text" at bounding box center [370, 364] width 31 height 18
type input "1"
type input "6000"
click at [478, 355] on button "add" at bounding box center [492, 363] width 29 height 17
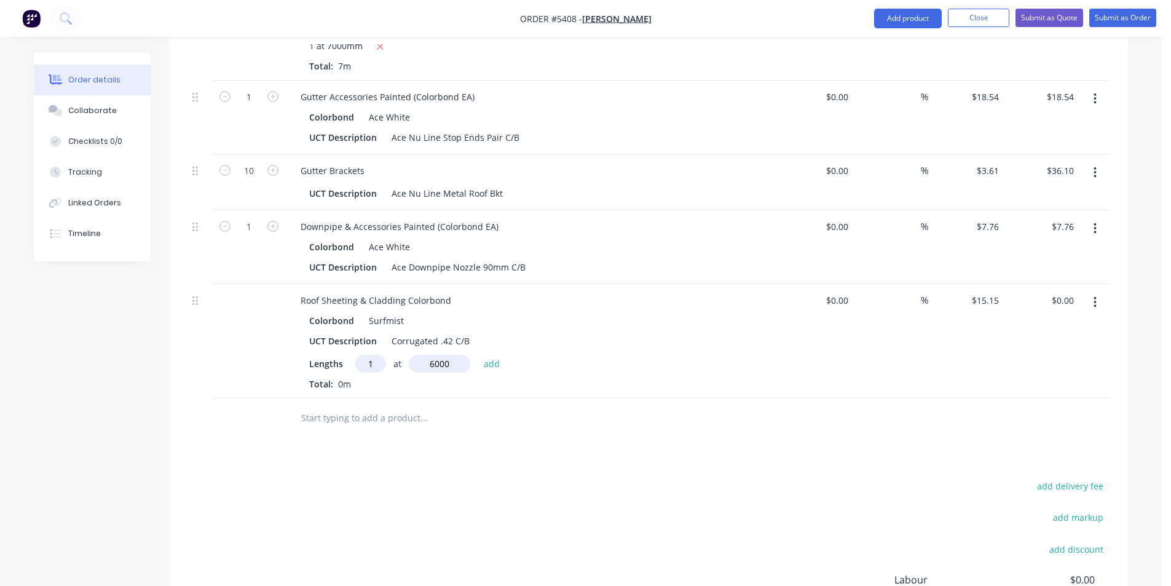
type input "$90.90"
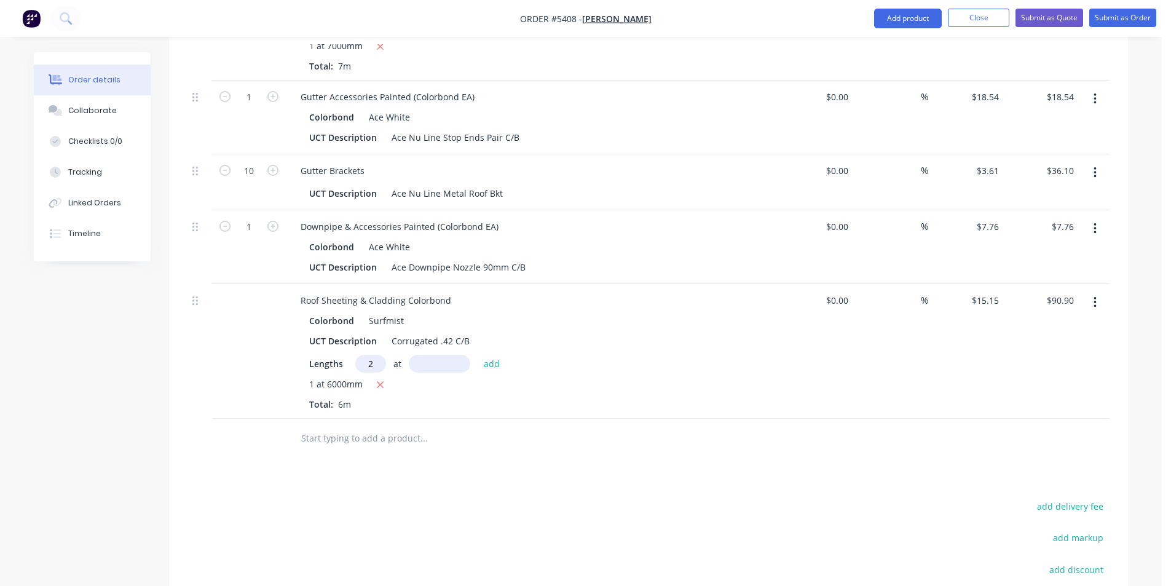
type input "2"
type input "5500"
click at [478, 355] on button "add" at bounding box center [492, 363] width 29 height 17
type input "$257.55"
type input "1"
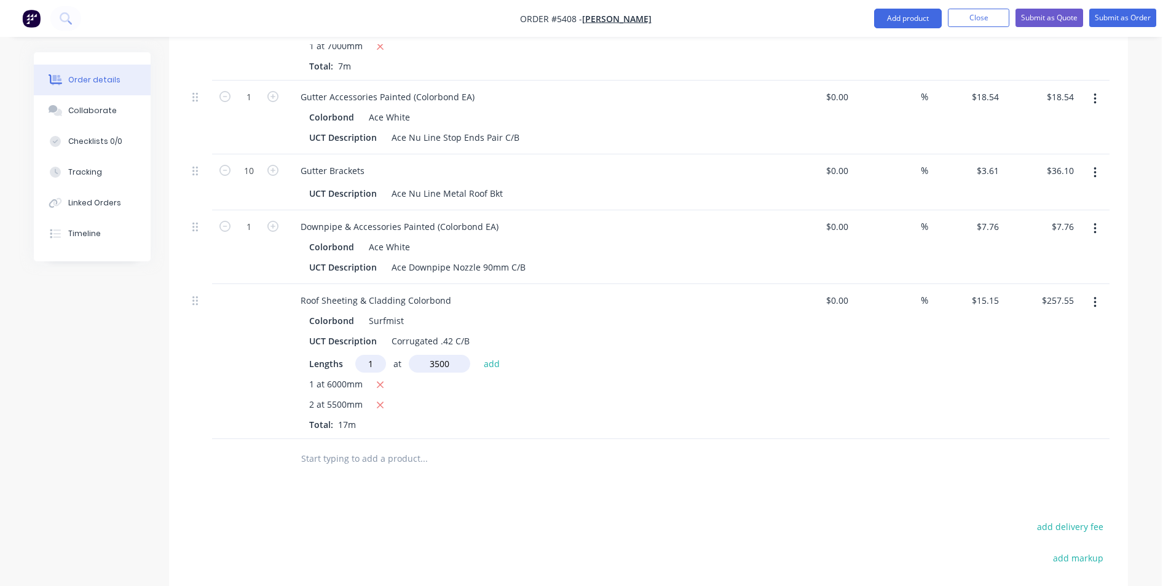
type input "3500"
click at [478, 355] on button "add" at bounding box center [492, 363] width 29 height 17
type input "$310.58"
type input "1"
type input "2000"
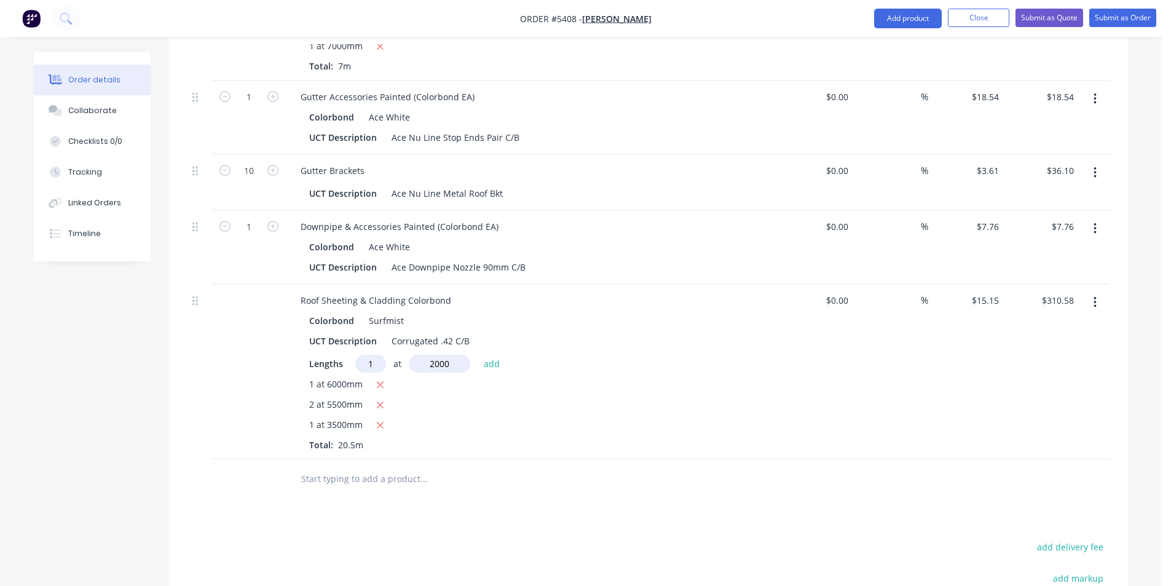
click at [478, 355] on button "add" at bounding box center [492, 363] width 29 height 17
type input "$340.88"
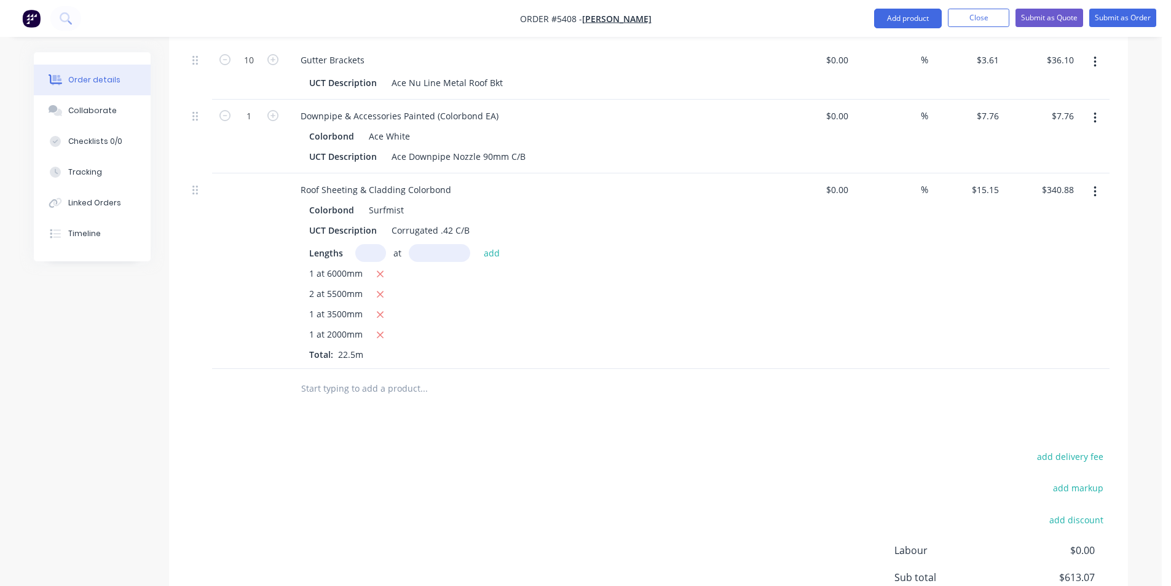
scroll to position [712, 0]
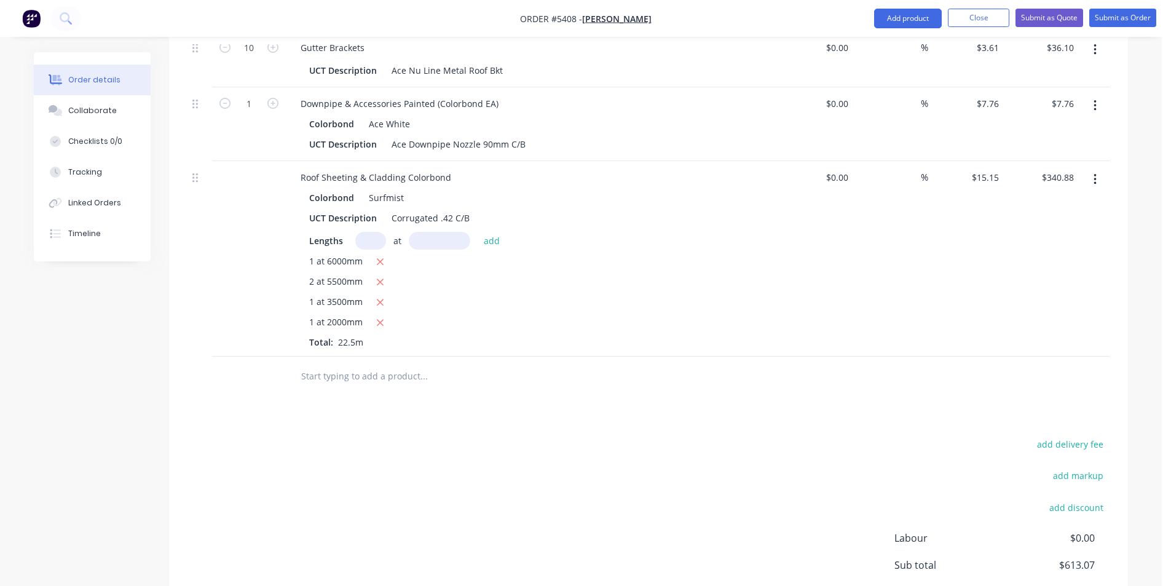
click at [446, 364] on input "text" at bounding box center [424, 376] width 246 height 25
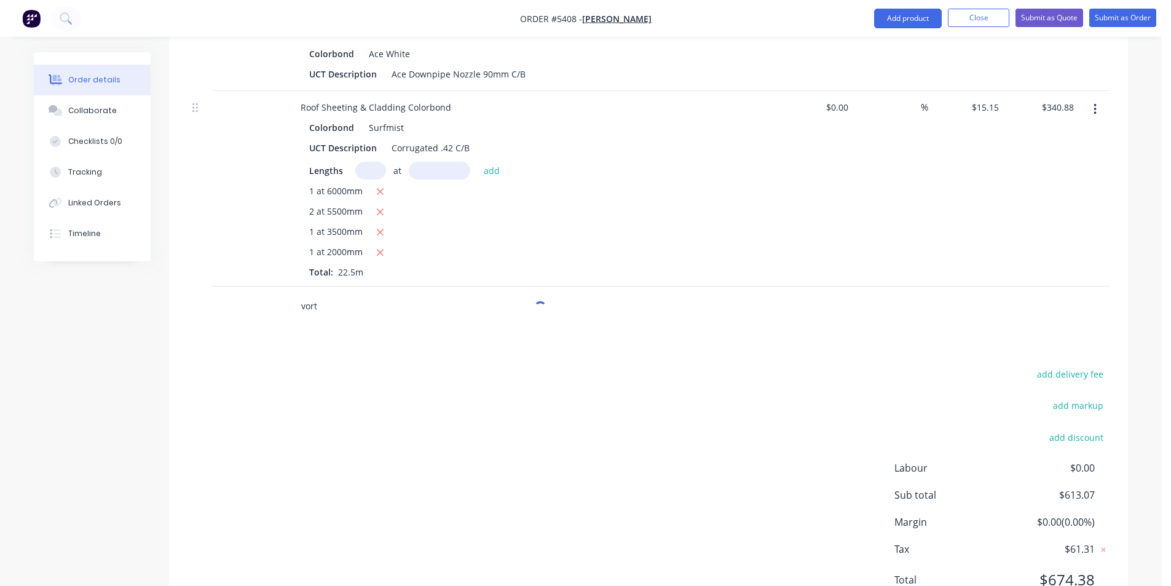
scroll to position [784, 0]
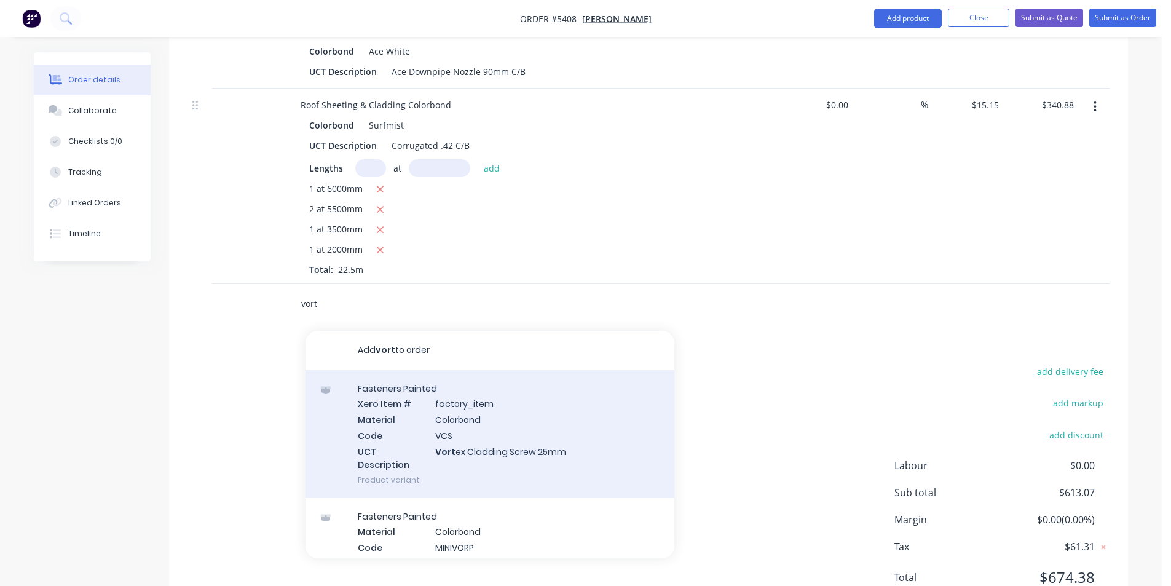
type input "vort"
click at [467, 379] on div "Fasteners Painted Xero Item # factory_item Material Colorbond Code VCS UCT Desc…" at bounding box center [489, 434] width 369 height 128
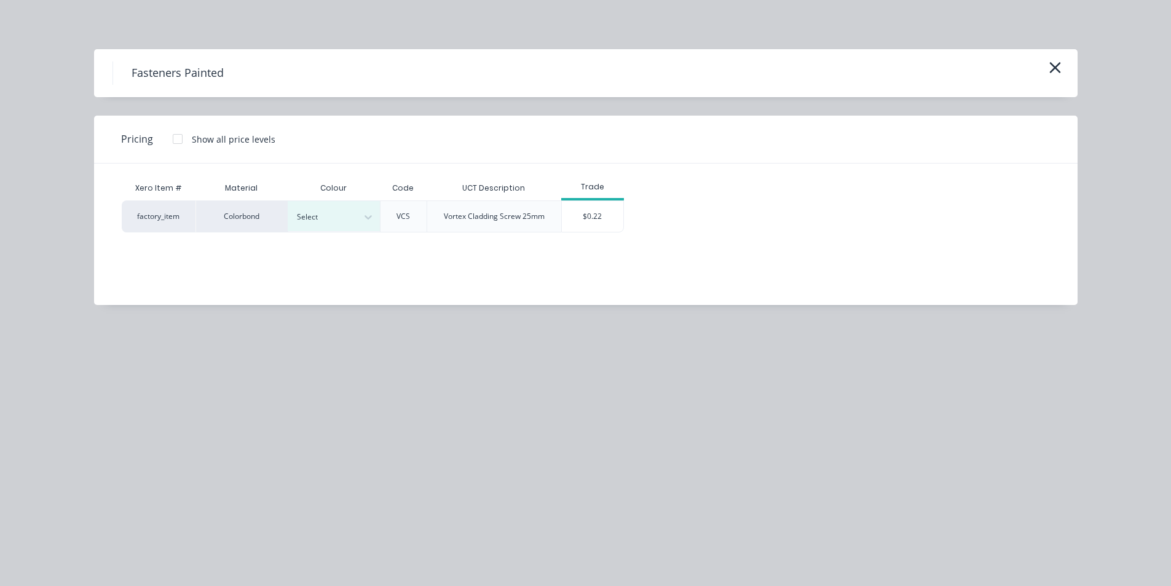
click at [347, 235] on div "Xero Item # Material Colour Code UCT Description Trade factory_item Colorbond S…" at bounding box center [576, 224] width 965 height 123
click at [347, 226] on div "Select" at bounding box center [334, 216] width 92 height 30
type input "su"
drag, startPoint x: 352, startPoint y: 246, endPoint x: 537, endPoint y: 231, distance: 185.6
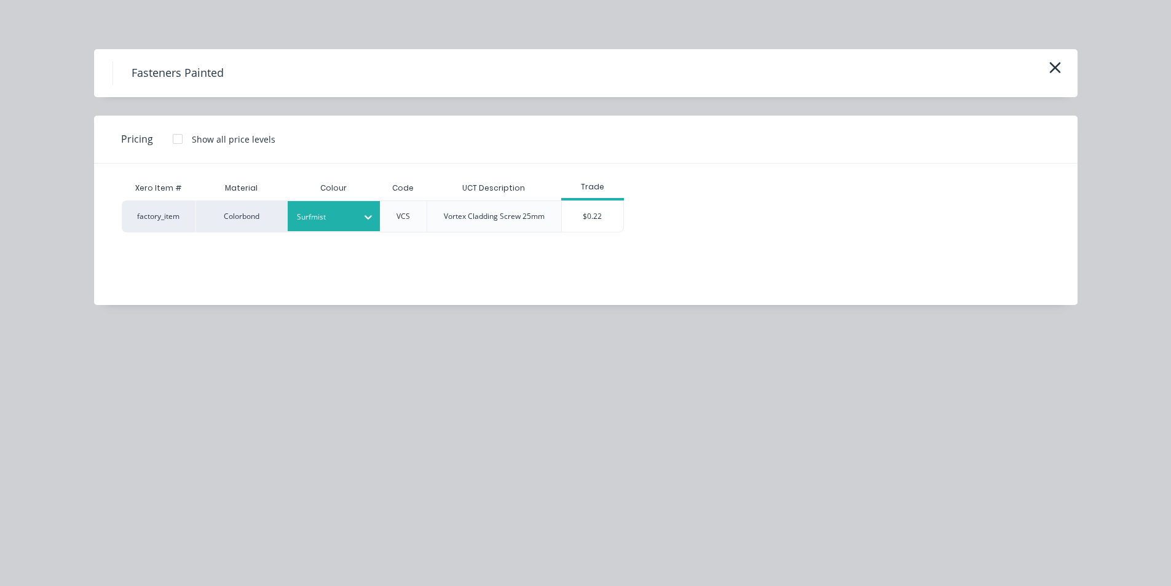
drag, startPoint x: 577, startPoint y: 217, endPoint x: 561, endPoint y: 227, distance: 18.6
click at [577, 217] on div "$0.22" at bounding box center [592, 216] width 61 height 31
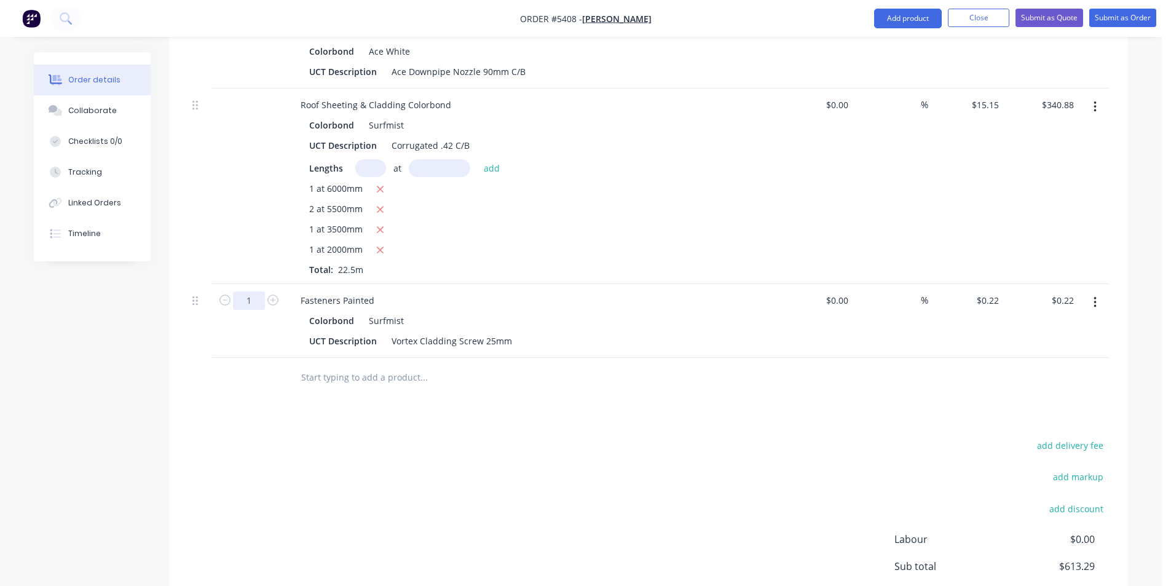
type input "200"
type input "$44.00"
click at [336, 365] on input "text" at bounding box center [424, 377] width 246 height 25
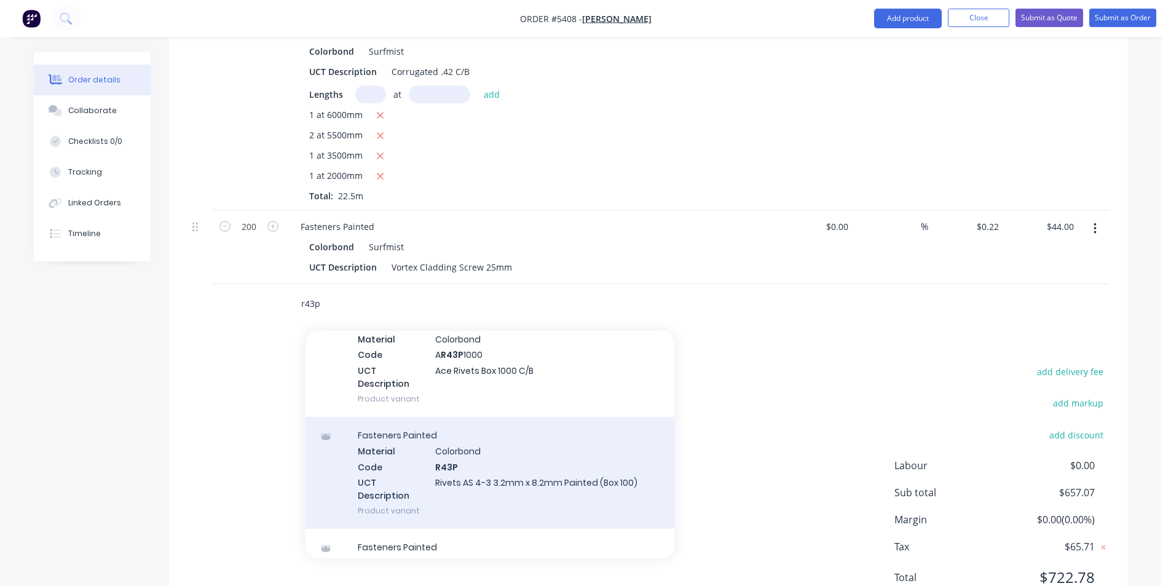
scroll to position [307, 0]
type input "r43p"
click at [557, 422] on div "Fasteners Painted Material Colorbond Code R43P UCT Description Rivets AS 4-3 3.…" at bounding box center [489, 470] width 369 height 112
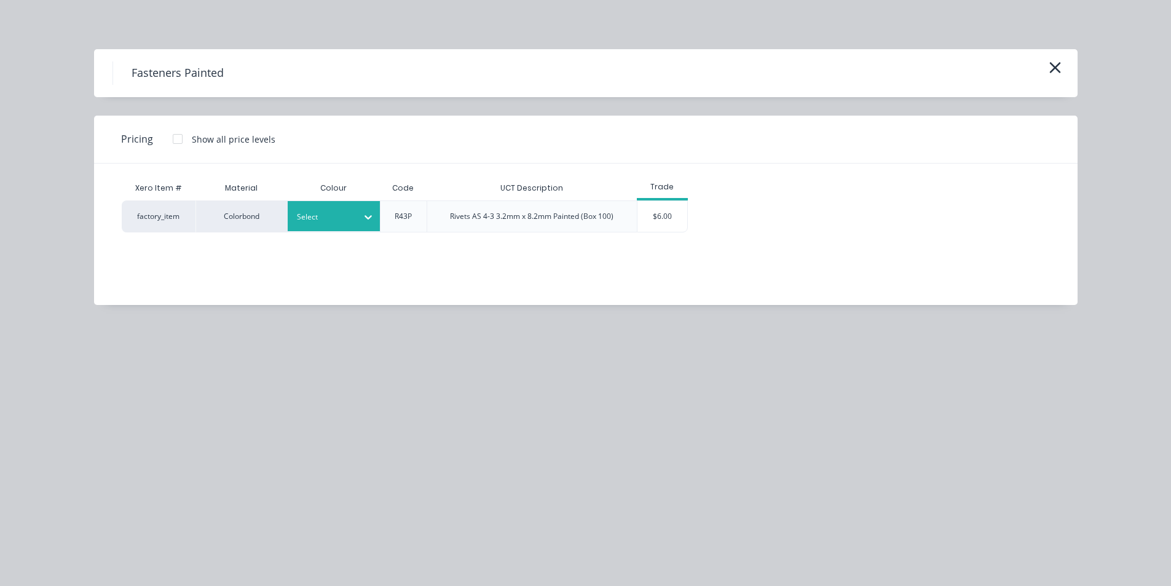
click at [351, 219] on div at bounding box center [324, 217] width 55 height 14
type input "surf"
click at [329, 221] on div at bounding box center [324, 217] width 55 height 14
type input "a"
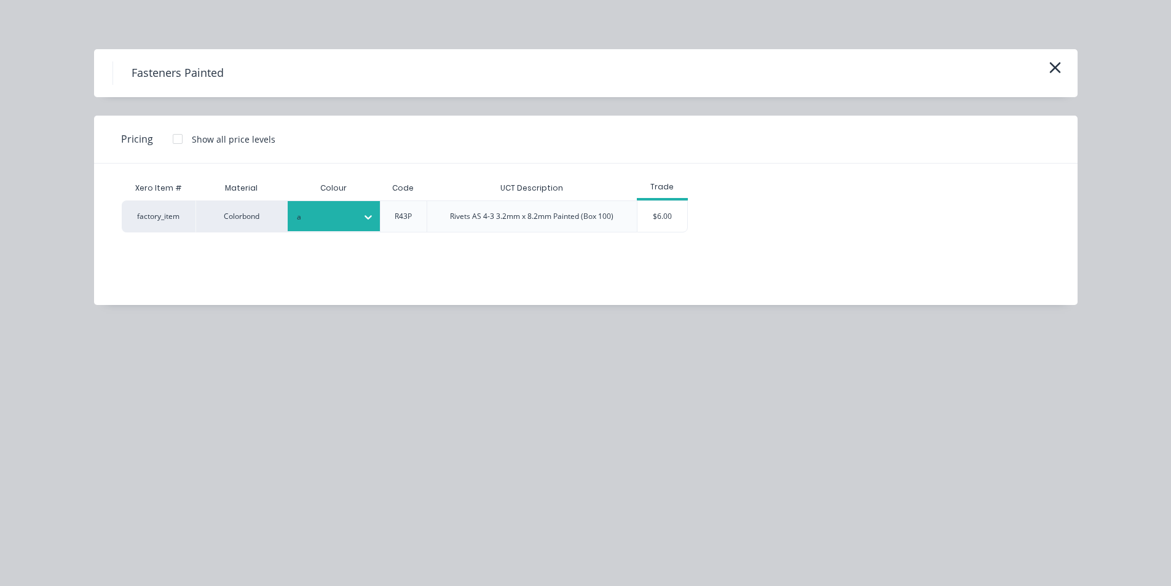
click at [667, 220] on div "$6.00" at bounding box center [662, 216] width 50 height 31
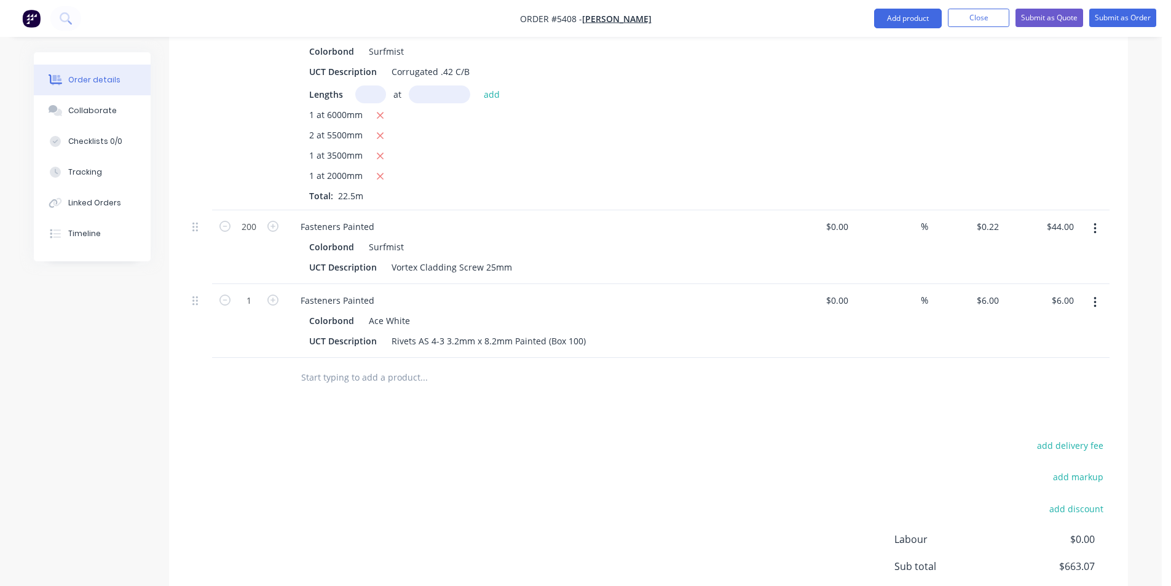
click at [377, 365] on input "text" at bounding box center [424, 377] width 246 height 25
click at [1089, 291] on button "button" at bounding box center [1095, 302] width 29 height 22
click at [1041, 400] on div "Delete" at bounding box center [1051, 409] width 95 height 18
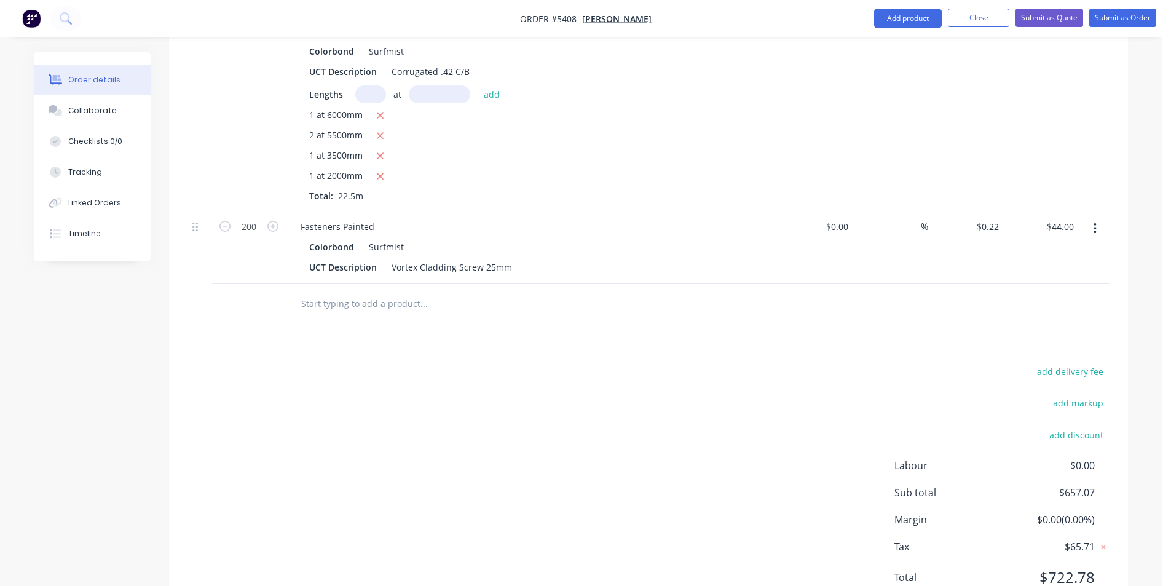
click at [416, 291] on input "text" at bounding box center [424, 303] width 246 height 25
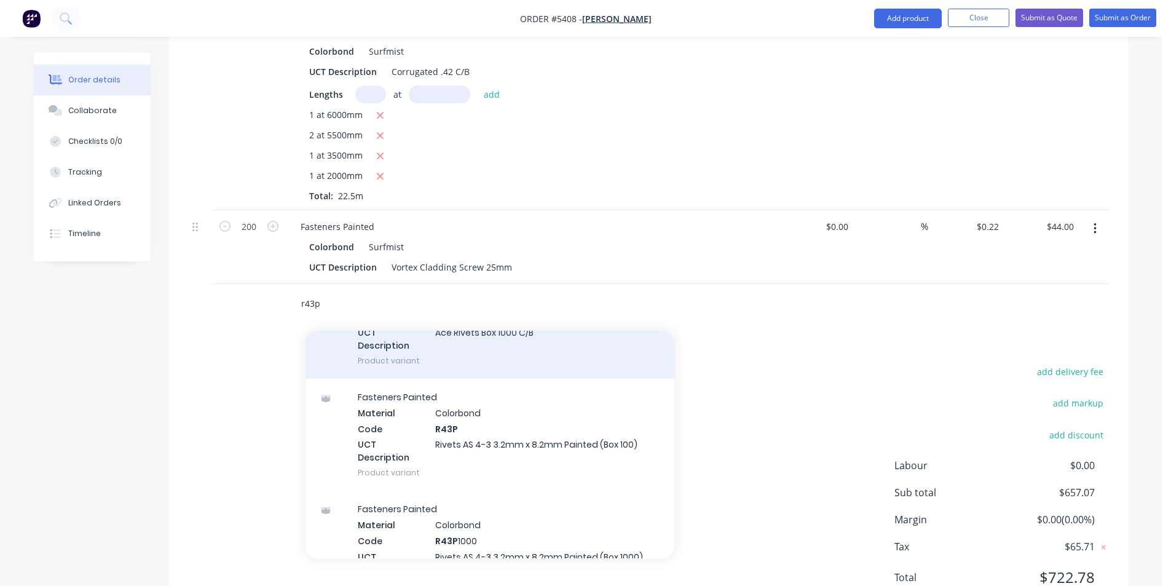
scroll to position [369, 0]
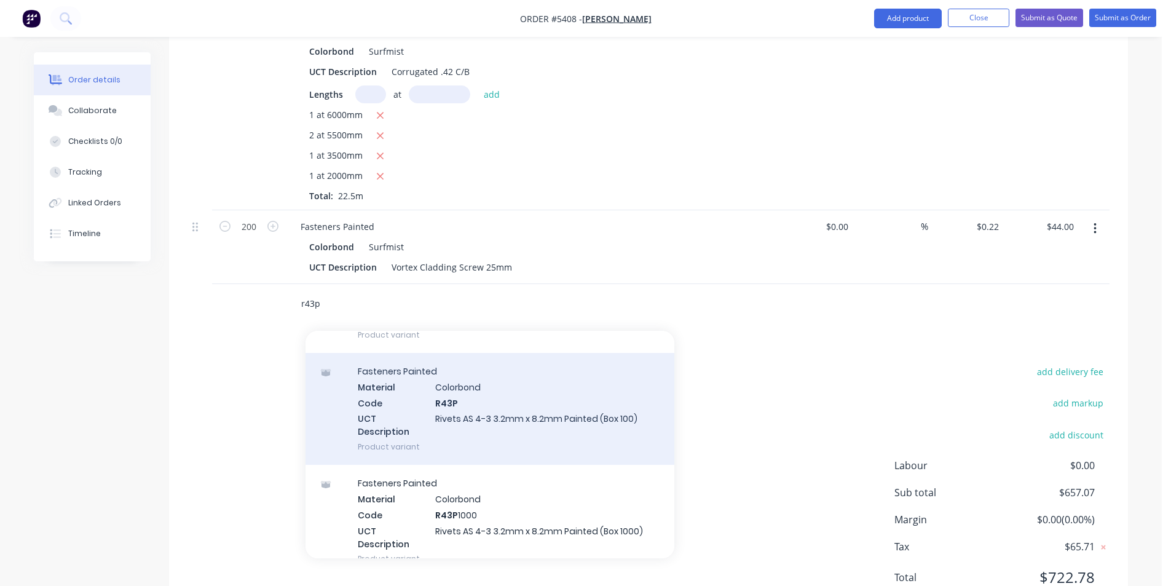
type input "r43p"
click at [500, 376] on div "Fasteners Painted Material Colorbond Code R43P UCT Description Rivets AS 4-3 3.…" at bounding box center [489, 409] width 369 height 112
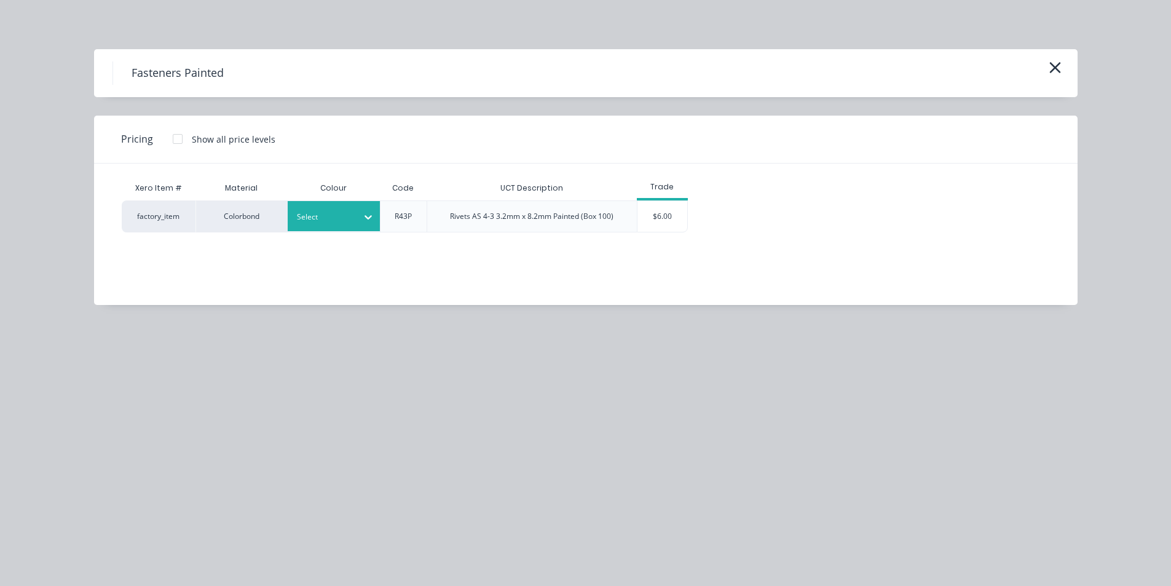
click at [355, 227] on div "Select" at bounding box center [334, 216] width 92 height 30
type input "sur"
click at [683, 210] on div "$6.00" at bounding box center [662, 216] width 50 height 31
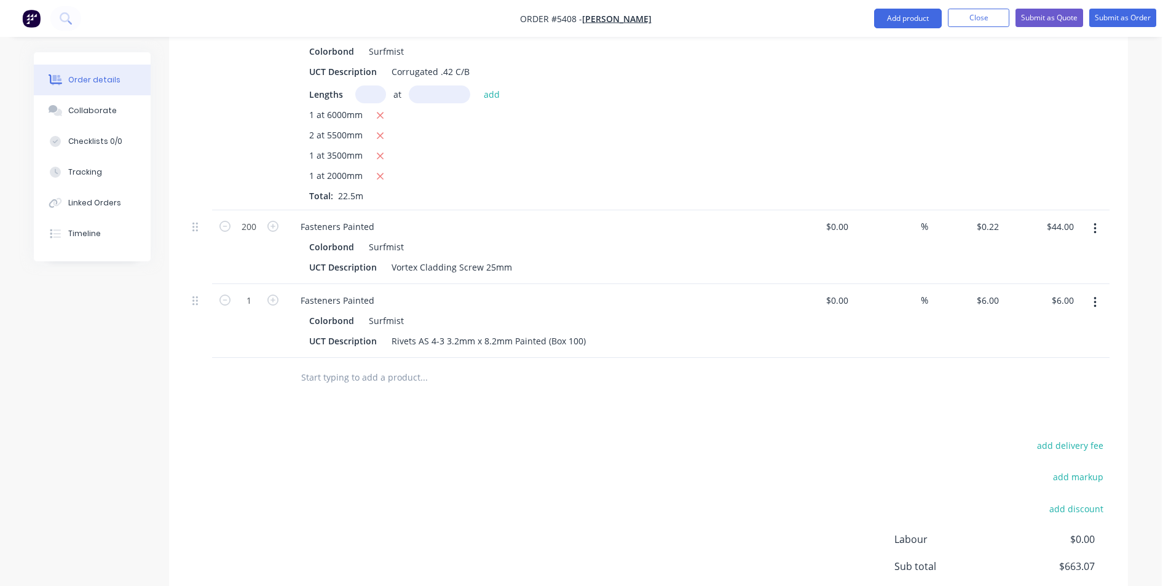
click at [384, 365] on input "text" at bounding box center [424, 377] width 246 height 25
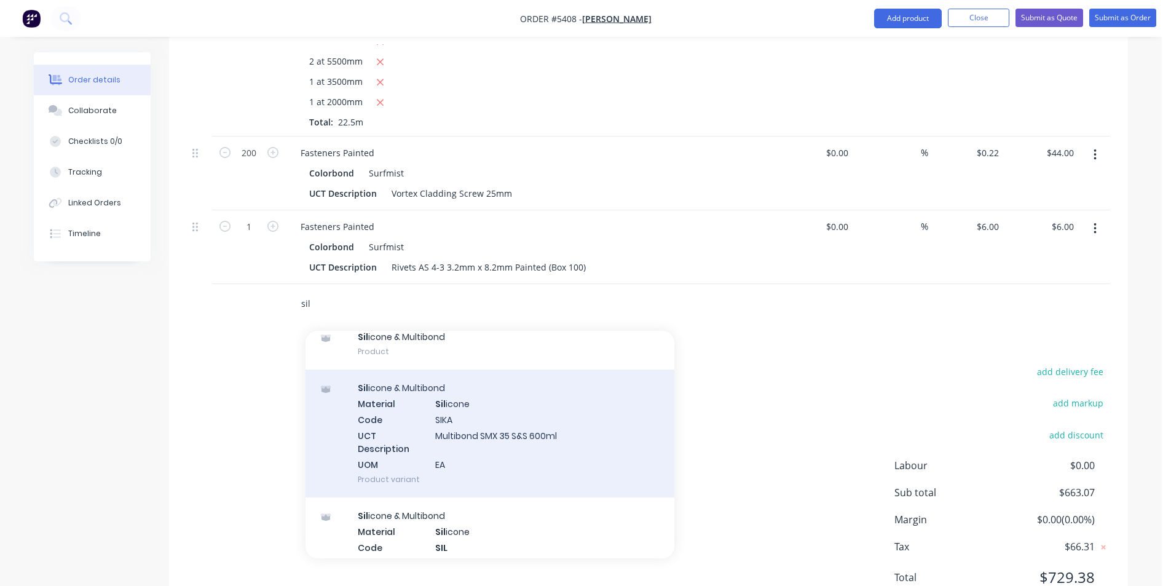
scroll to position [123, 0]
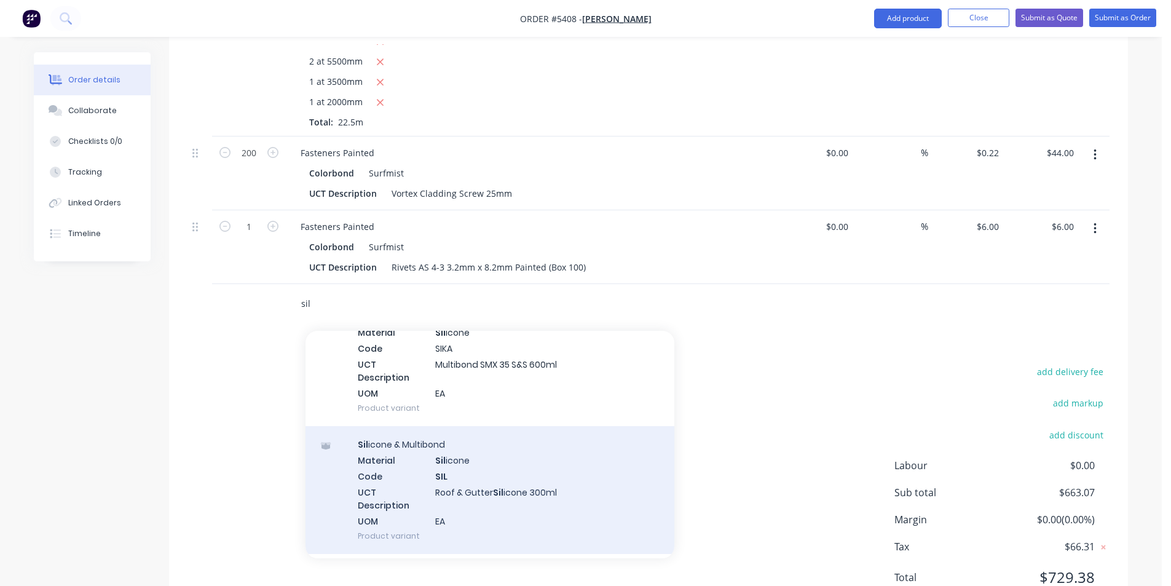
type input "sil"
click at [527, 434] on div "Sil icone & Multibond Material Sil icone Code SIL UCT Description Roof & Gutter…" at bounding box center [489, 490] width 369 height 128
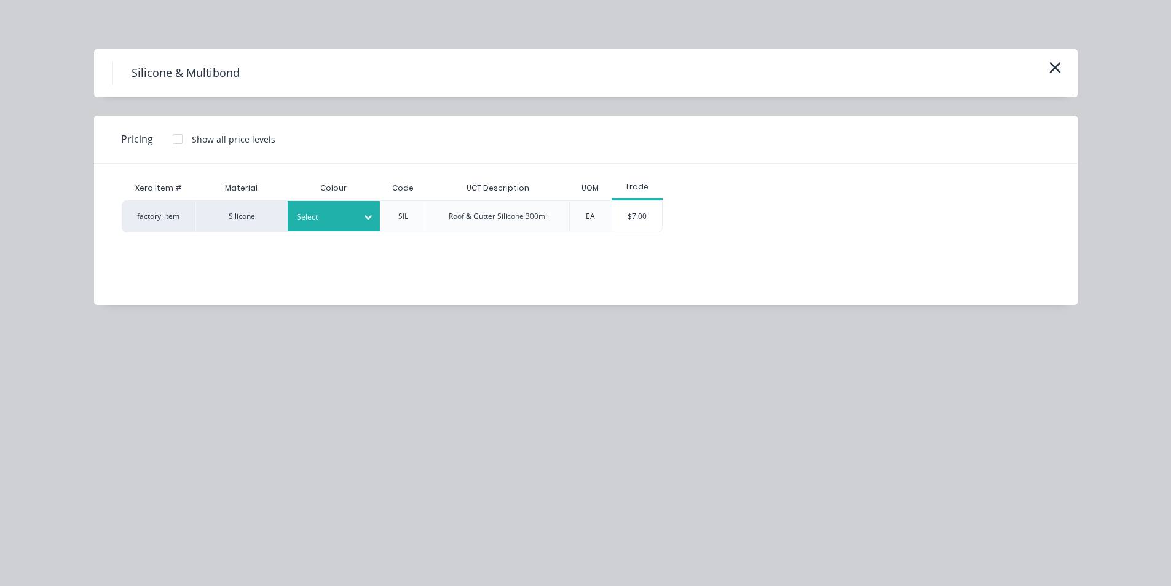
drag, startPoint x: 333, startPoint y: 232, endPoint x: 337, endPoint y: 219, distance: 14.2
click at [333, 232] on div "Xero Item # Material Colour Code UCT Description UOM Trade factory_item Silicon…" at bounding box center [576, 224] width 965 height 123
click at [337, 219] on div at bounding box center [324, 217] width 55 height 14
type input "c"
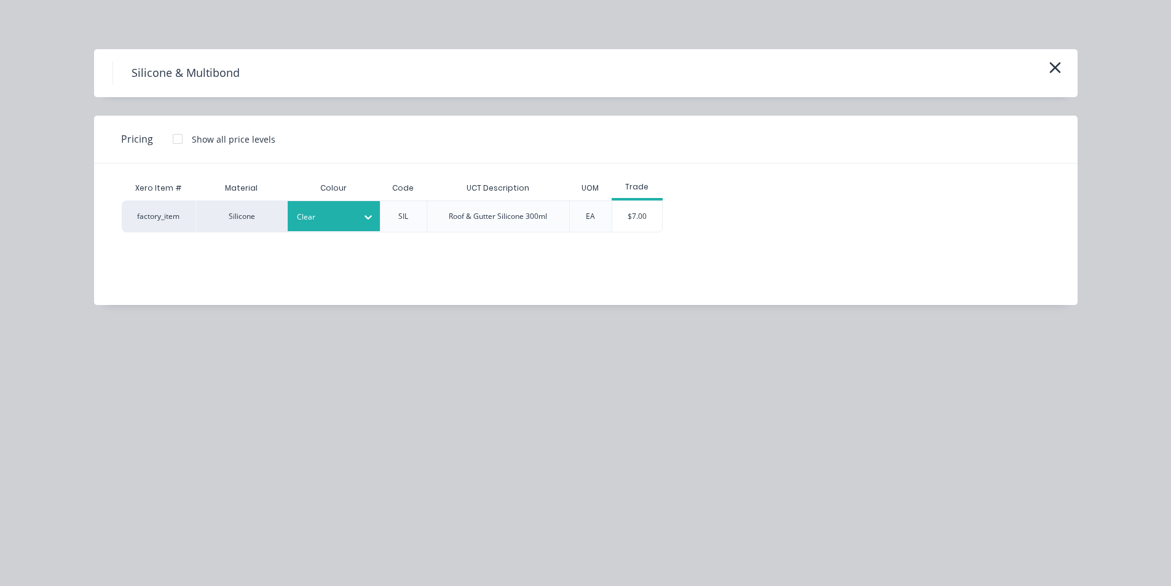
click at [637, 236] on div "Xero Item # Material Colour Code UCT Description UOM Trade factory_item Silicon…" at bounding box center [576, 224] width 965 height 123
click at [636, 228] on div "$7.00" at bounding box center [637, 216] width 50 height 31
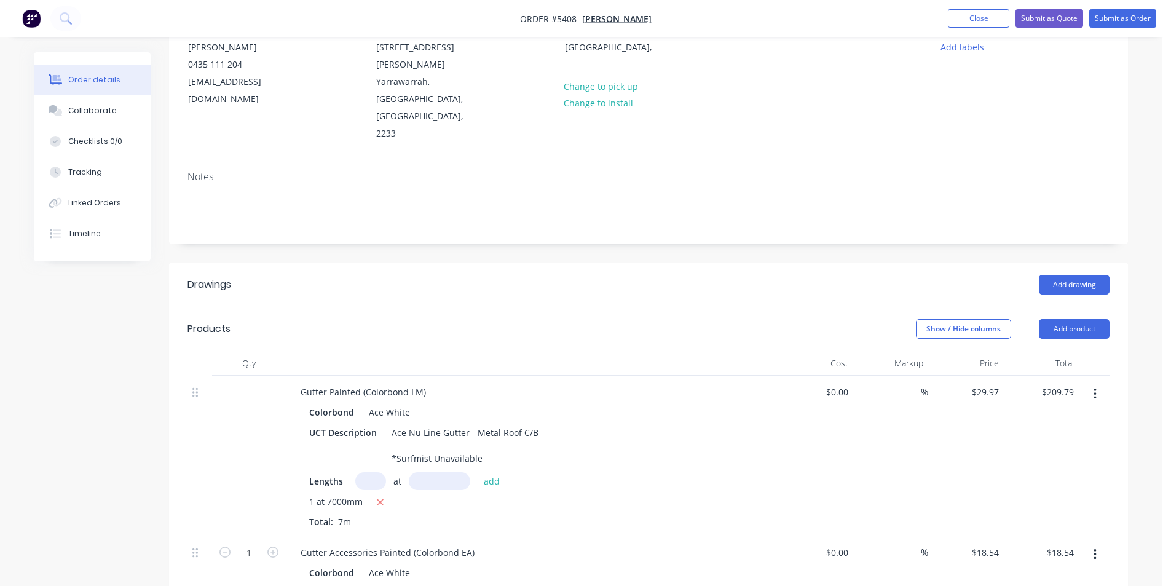
scroll to position [133, 0]
click at [1084, 263] on header "Drawings Add drawing" at bounding box center [648, 285] width 959 height 44
click at [1084, 275] on button "Add drawing" at bounding box center [1074, 285] width 71 height 20
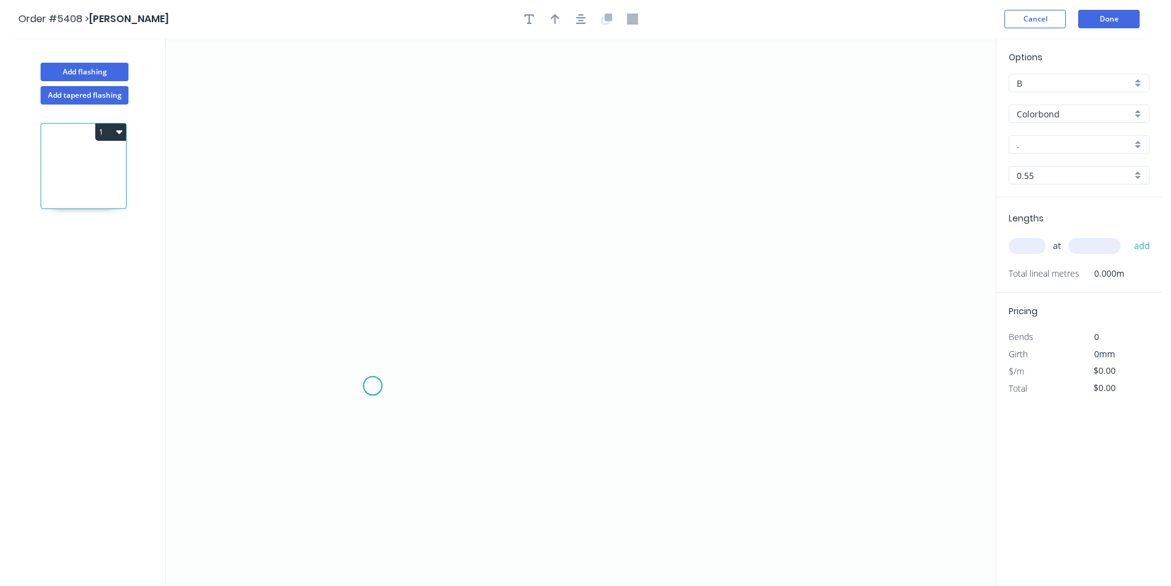
click at [371, 389] on icon "0" at bounding box center [581, 312] width 830 height 548
drag, startPoint x: 379, startPoint y: 195, endPoint x: 409, endPoint y: 195, distance: 30.1
click at [382, 195] on icon "0" at bounding box center [581, 312] width 830 height 548
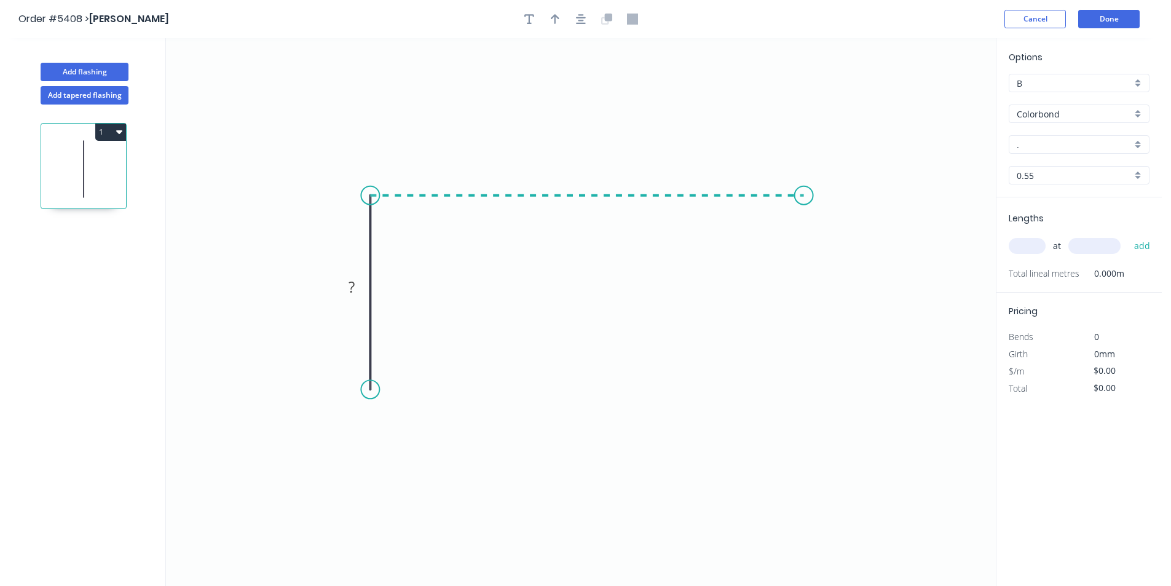
click at [804, 216] on icon "0 ?" at bounding box center [581, 312] width 830 height 548
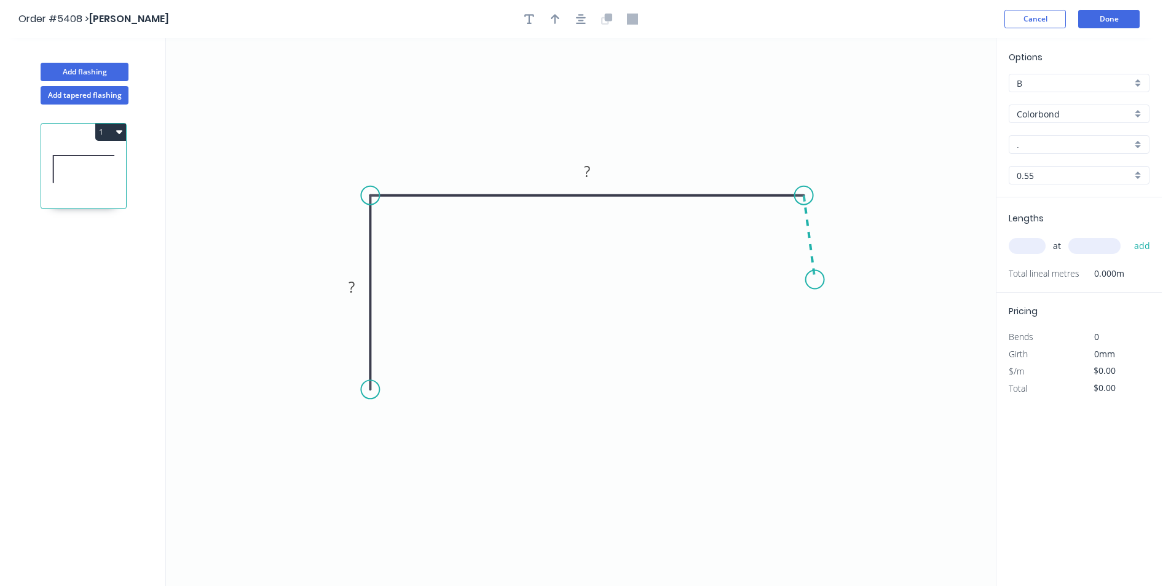
click at [815, 280] on icon "0 ? ?" at bounding box center [581, 312] width 830 height 548
click at [815, 280] on circle at bounding box center [815, 279] width 18 height 18
click at [369, 431] on circle at bounding box center [370, 431] width 18 height 18
click at [371, 432] on circle at bounding box center [370, 431] width 18 height 18
click at [392, 408] on icon "0 ? ? ? ? º" at bounding box center [581, 312] width 830 height 548
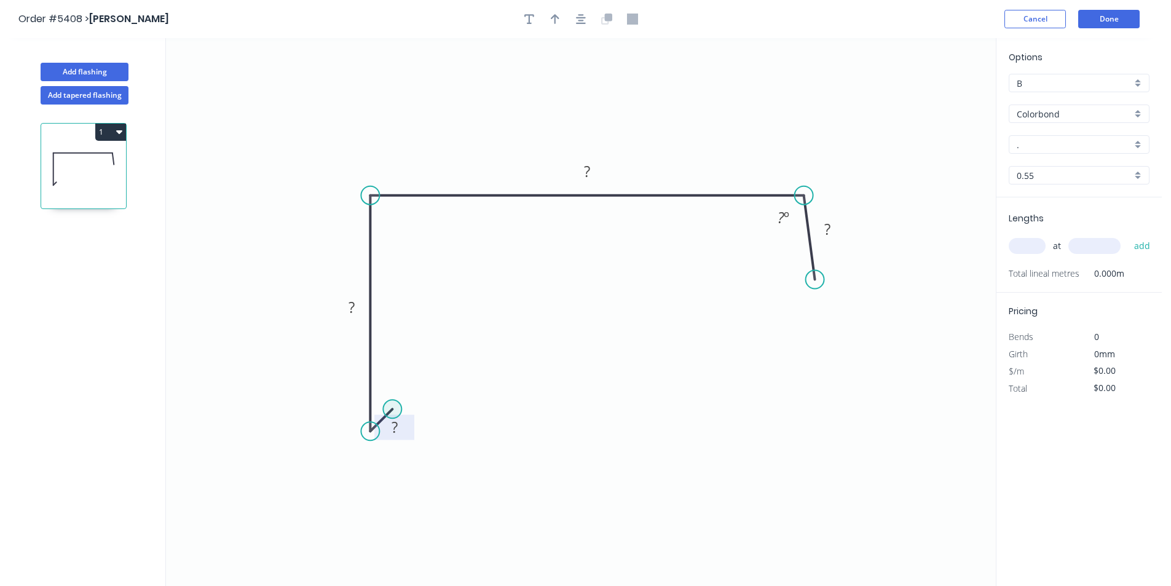
click at [398, 428] on rect at bounding box center [394, 428] width 25 height 17
click at [811, 272] on div "Hide angle" at bounding box center [844, 263] width 124 height 25
type input "$20.52"
click at [581, 28] on button "button" at bounding box center [581, 19] width 18 height 18
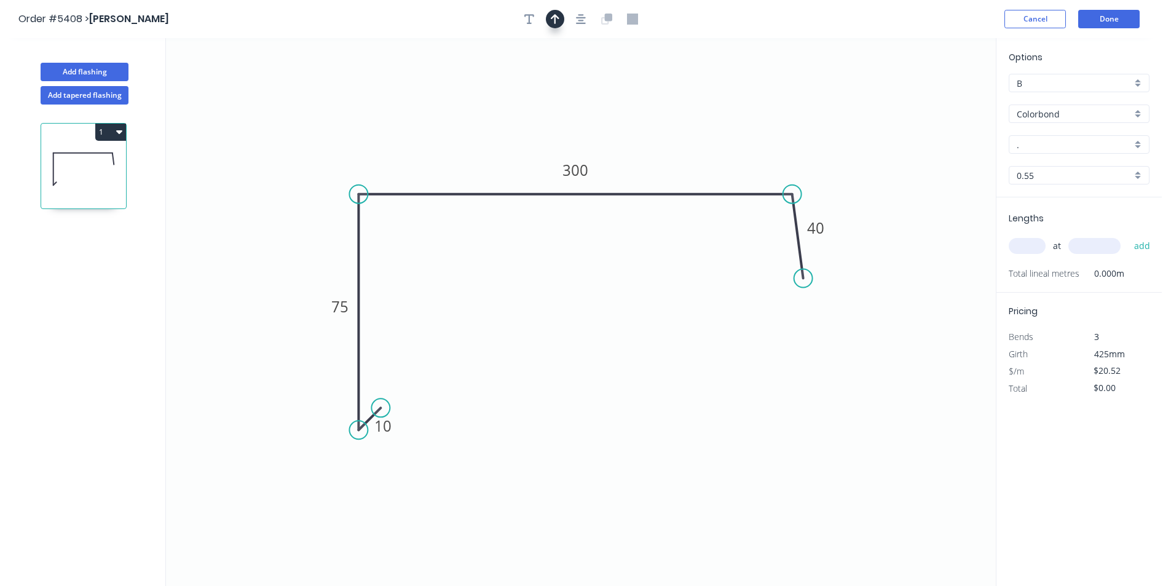
click at [555, 18] on icon "button" at bounding box center [555, 19] width 9 height 10
drag, startPoint x: 932, startPoint y: 100, endPoint x: 960, endPoint y: 138, distance: 47.5
click at [479, 130] on icon at bounding box center [478, 114] width 11 height 39
click at [1052, 155] on div "Options B B Colorbond Colorbond Colorbond Matt - Flat Sheet . . 0.55 0.55" at bounding box center [1078, 123] width 165 height 147
drag, startPoint x: 1046, startPoint y: 152, endPoint x: 1045, endPoint y: 146, distance: 6.9
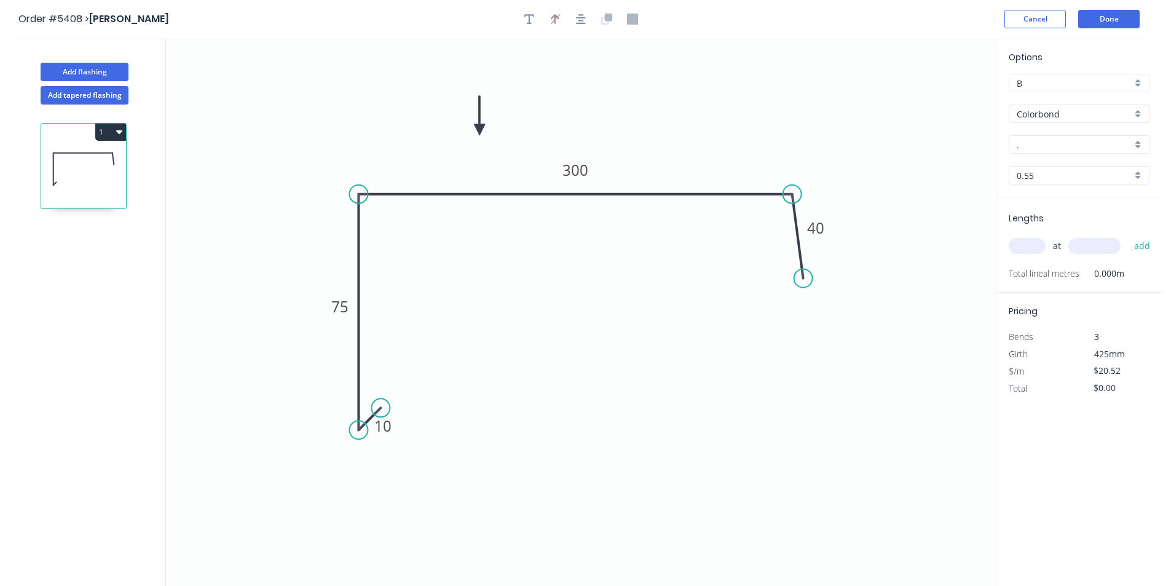
click at [1046, 152] on div "Options B B Colorbond Colorbond Colorbond Matt - Flat Sheet . . 0.55 0.55" at bounding box center [1078, 123] width 165 height 147
click at [1045, 145] on input "." at bounding box center [1074, 144] width 115 height 13
click at [1054, 163] on div "Surfmist" at bounding box center [1079, 168] width 140 height 22
type input "Surfmist"
click at [1038, 247] on input "text" at bounding box center [1027, 246] width 37 height 16
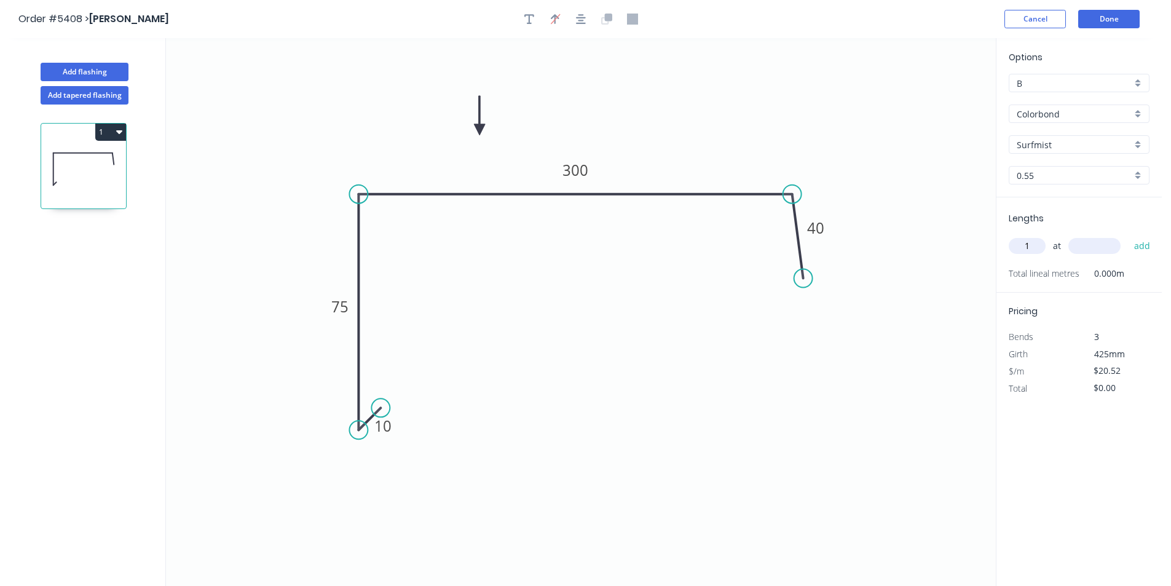
type input "1"
type input "6000"
click at [1128, 235] on button "add" at bounding box center [1142, 245] width 29 height 21
type input "$123.12"
type input "1"
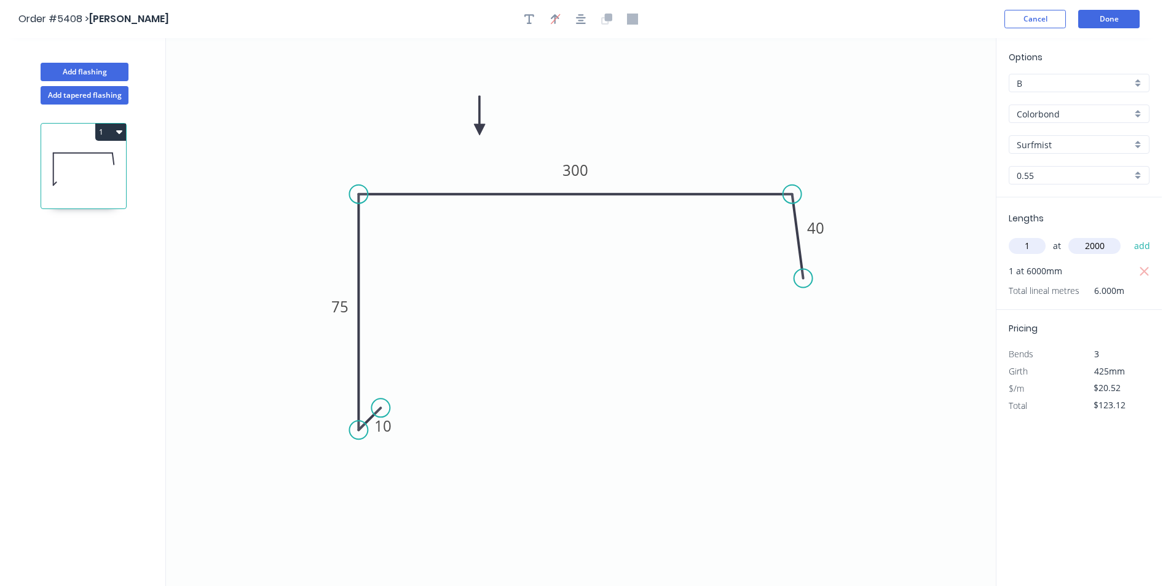
type input "2000"
click at [1128, 235] on button "add" at bounding box center [1142, 245] width 29 height 21
click at [111, 134] on button "1" at bounding box center [110, 132] width 31 height 17
click at [88, 159] on div "Duplicate" at bounding box center [67, 163] width 95 height 18
type input "$0.00"
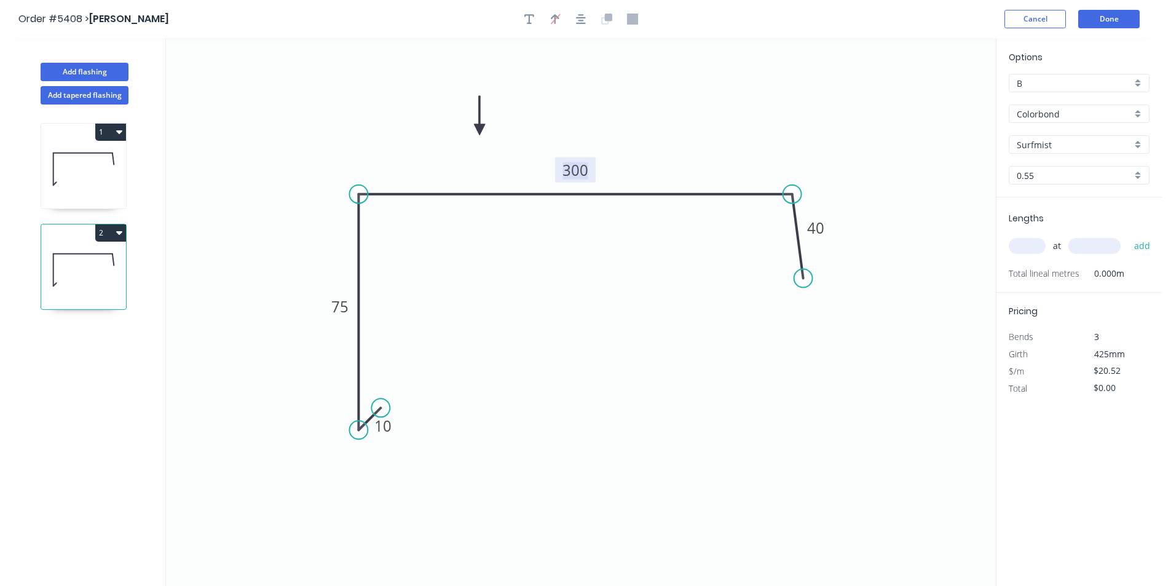
click at [577, 173] on tspan "300" at bounding box center [575, 170] width 26 height 20
click at [1022, 244] on input "text" at bounding box center [1027, 246] width 37 height 16
type input "$17.46"
type input "1"
type input "3"
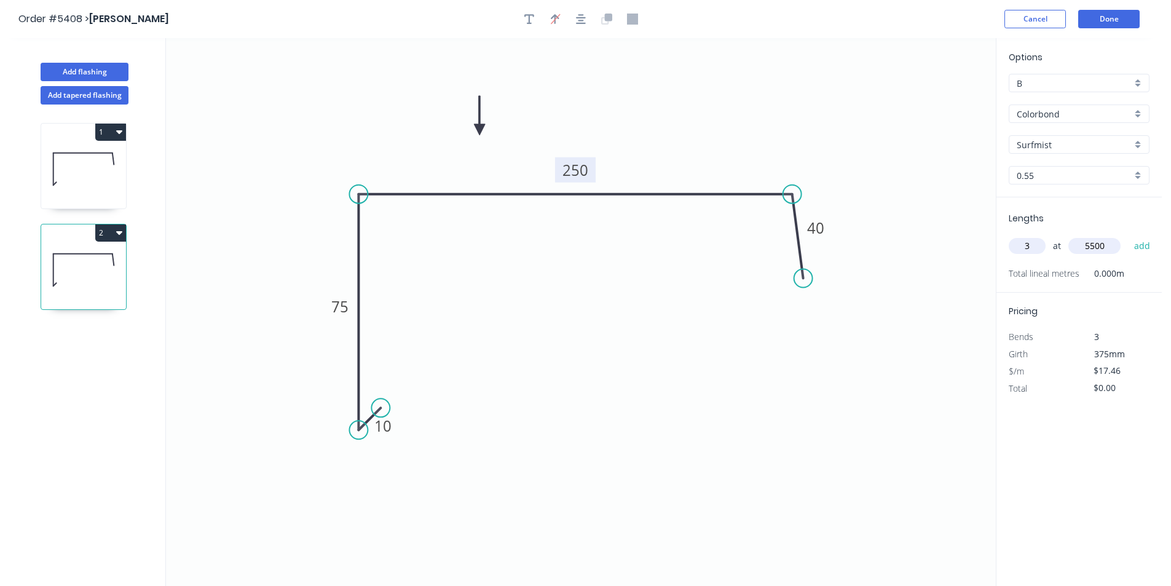
type input "5500"
click at [1128, 235] on button "add" at bounding box center [1142, 245] width 29 height 21
type input "$288.09"
click at [1093, 28] on header "Order #5408 > [PERSON_NAME] Cancel Done" at bounding box center [581, 19] width 1162 height 38
click at [1095, 21] on button "Done" at bounding box center [1108, 19] width 61 height 18
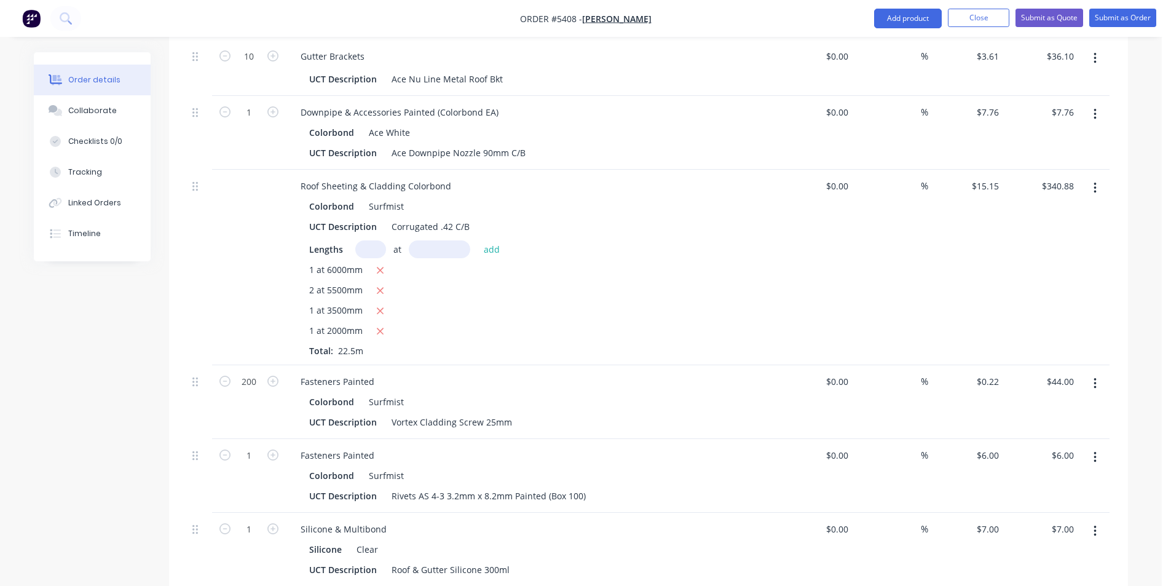
scroll to position [1224, 0]
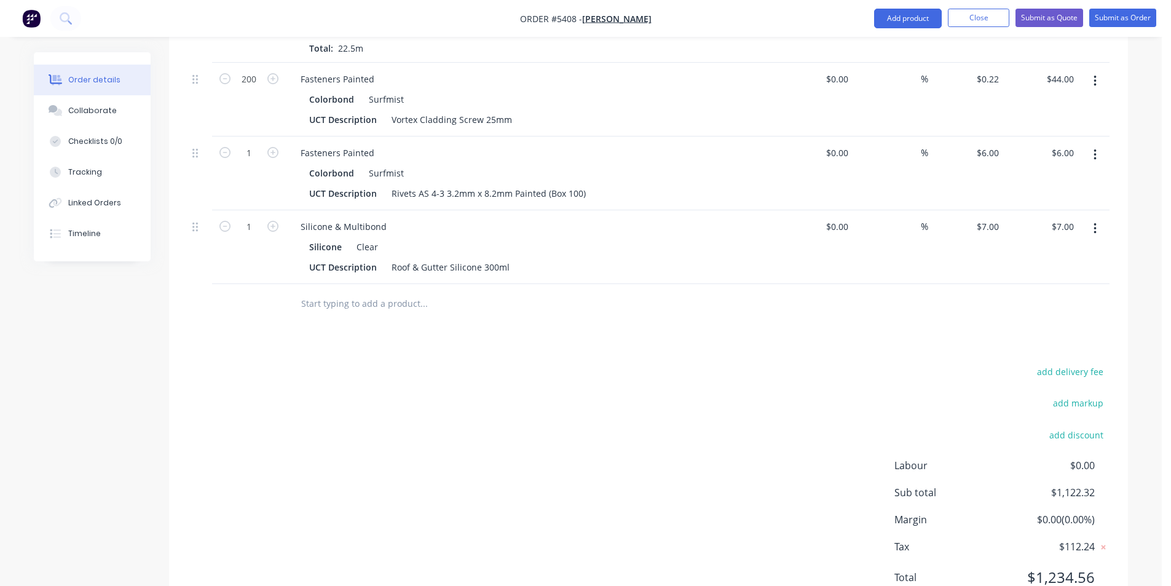
click at [399, 291] on input "text" at bounding box center [424, 303] width 246 height 25
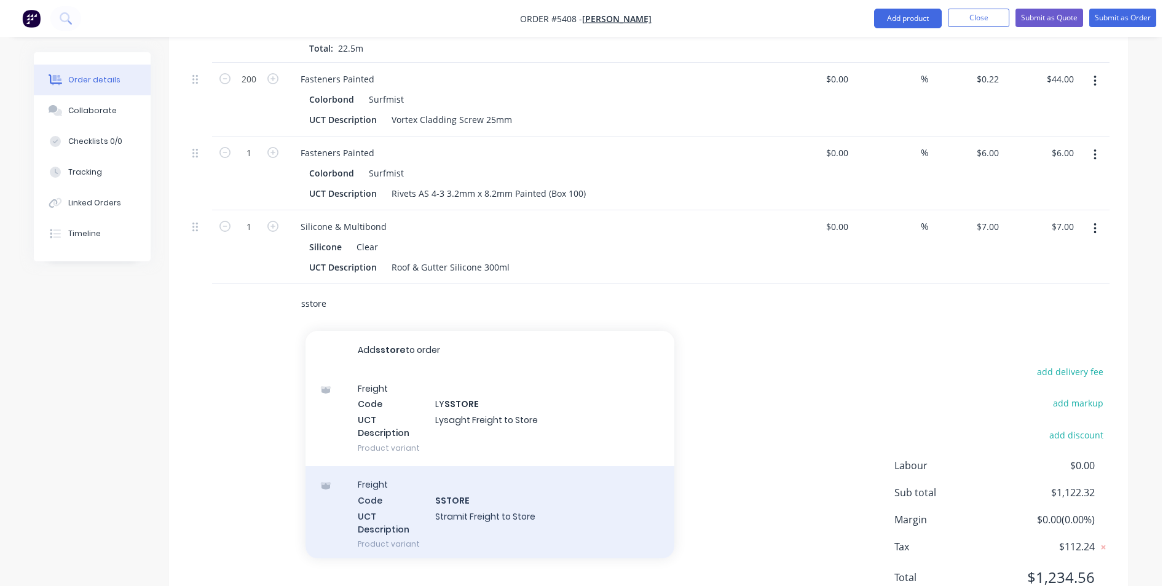
type input "sstore"
click at [484, 466] on div "Freight Code SSTORE UCT Description Stramit Freight to Store Product variant" at bounding box center [489, 514] width 369 height 96
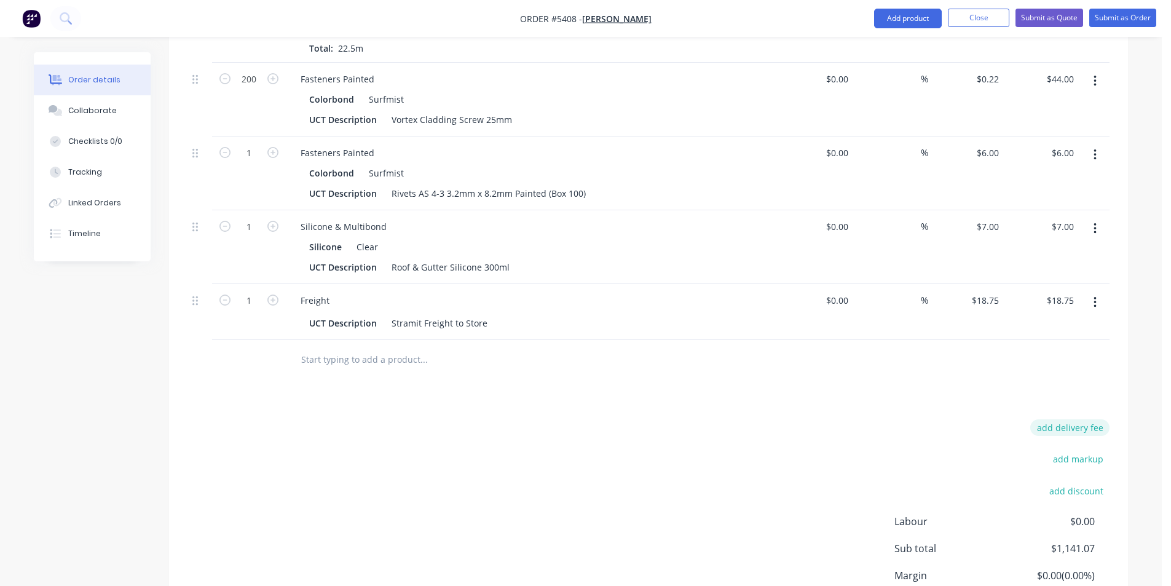
click at [1077, 419] on button "add delivery fee" at bounding box center [1069, 427] width 79 height 17
type input "80"
click input "submit" at bounding box center [0, 0] width 0 height 0
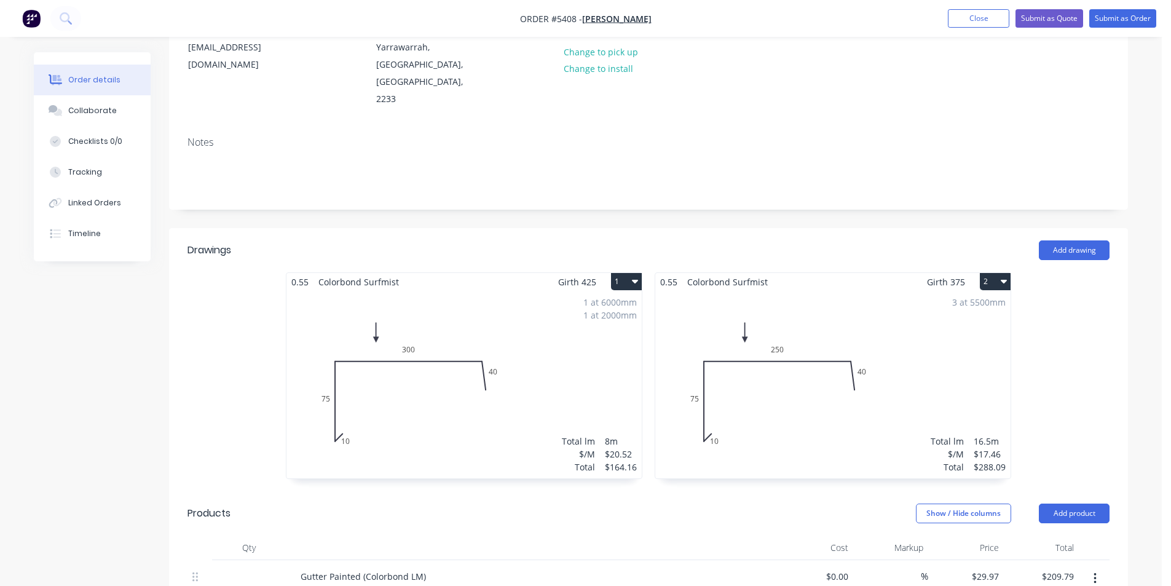
scroll to position [0, 0]
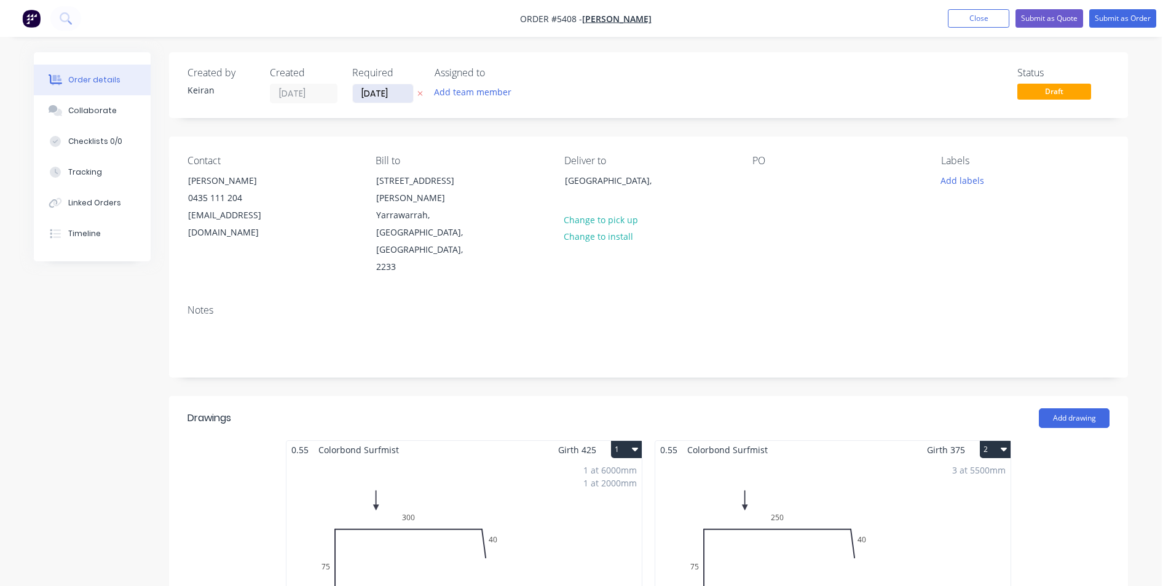
click at [382, 92] on input "[DATE]" at bounding box center [383, 93] width 60 height 18
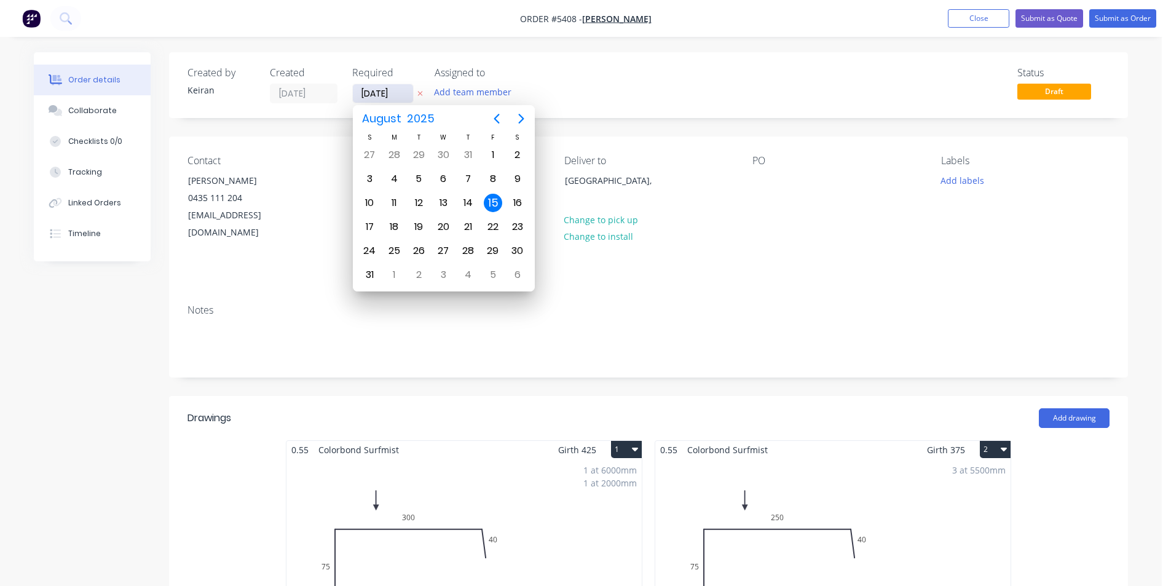
click at [382, 92] on input "[DATE]" at bounding box center [383, 93] width 60 height 18
click at [1048, 28] on nav "Order #5408 - [PERSON_NAME] Add product Close Submit as Quote Submit as Order" at bounding box center [585, 18] width 1171 height 37
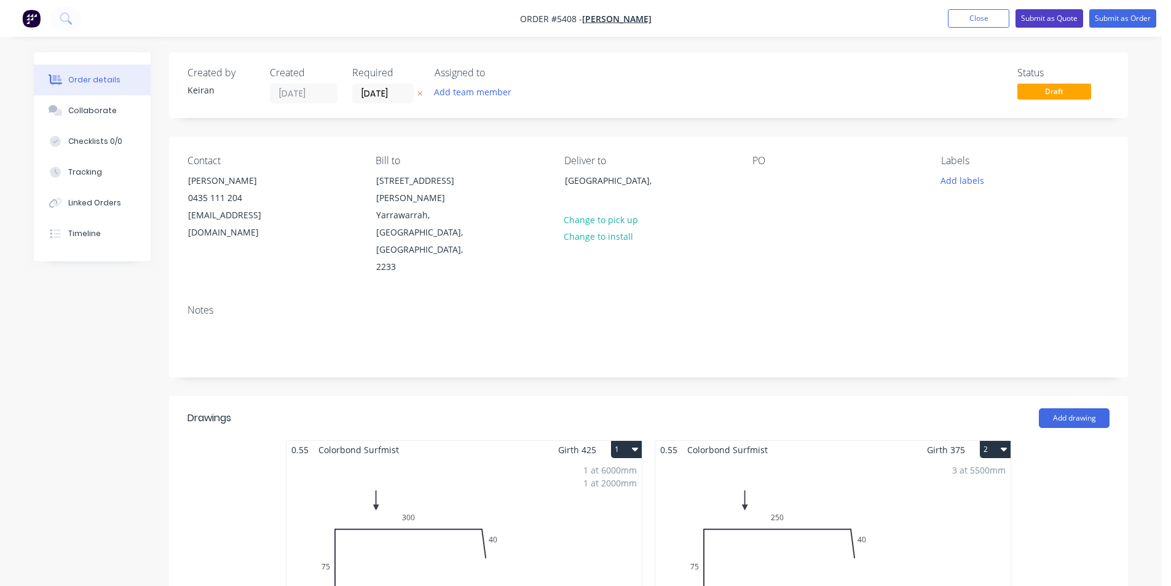
click at [1049, 25] on button "Submit as Quote" at bounding box center [1049, 18] width 68 height 18
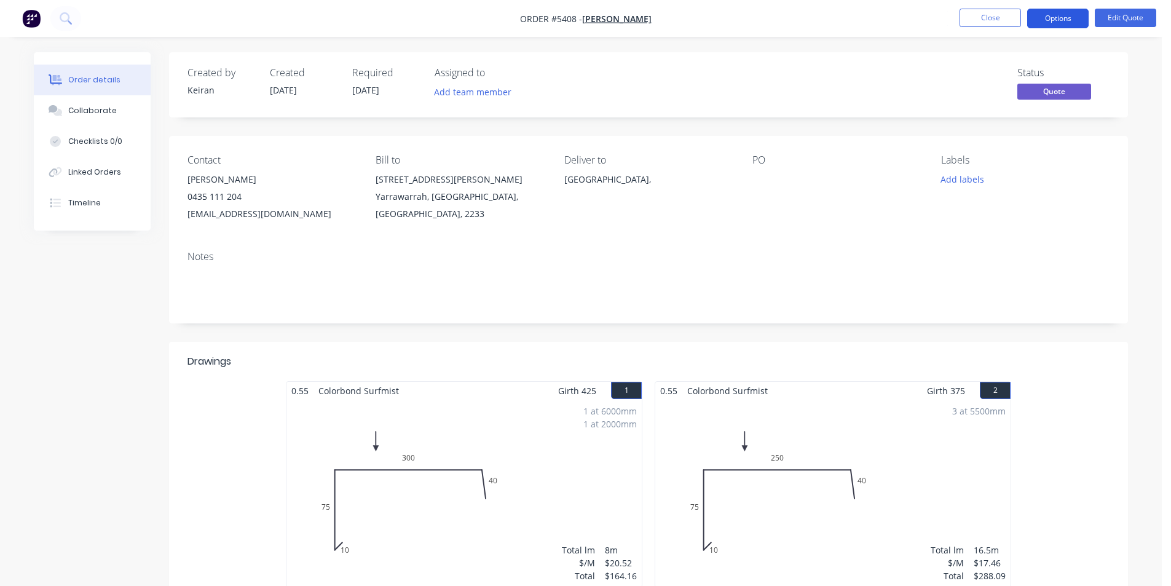
click at [1041, 26] on button "Options" at bounding box center [1057, 19] width 61 height 20
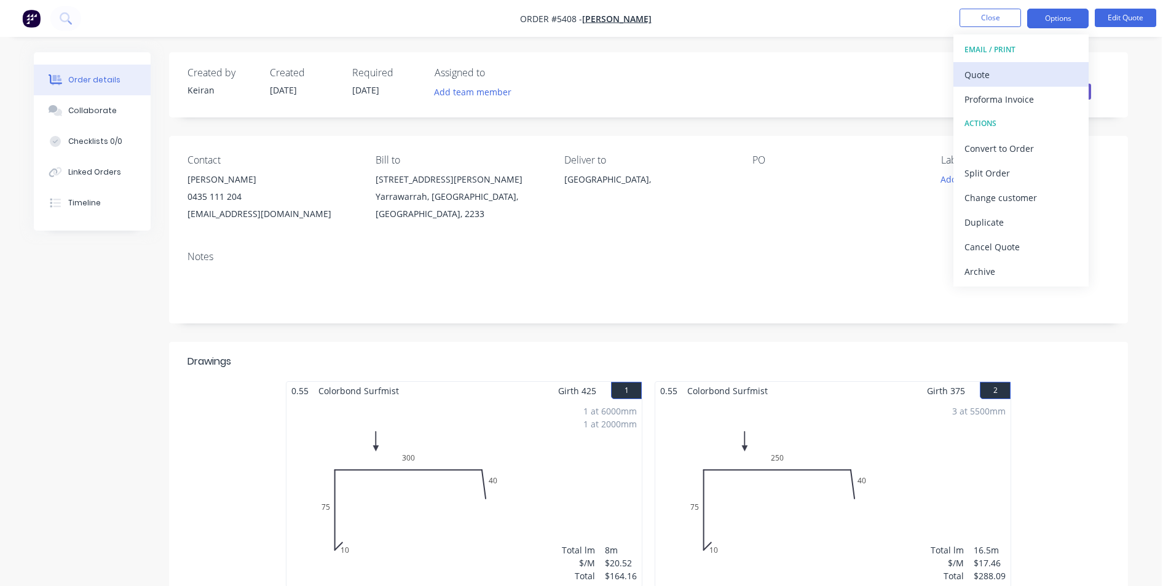
drag, startPoint x: 1017, startPoint y: 58, endPoint x: 1014, endPoint y: 66, distance: 9.1
click at [1014, 66] on div "EMAIL / PRINT Quote Proforma Invoice ACTIONS Convert to Order Split Order Chang…" at bounding box center [1020, 160] width 135 height 252
click at [1014, 66] on div "Quote" at bounding box center [1020, 75] width 113 height 18
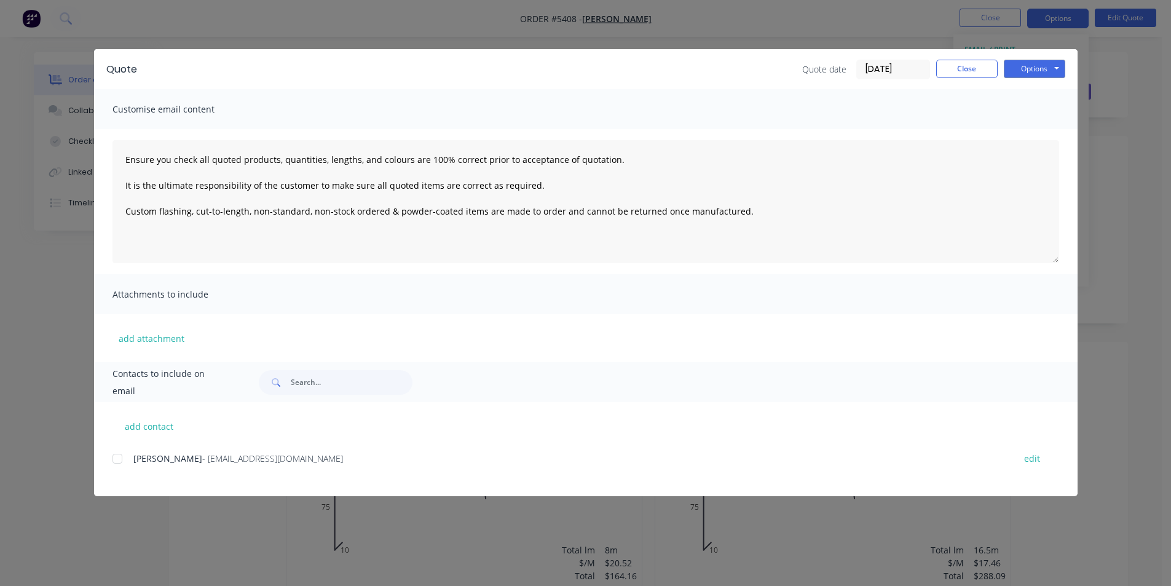
click at [117, 454] on div at bounding box center [117, 458] width 25 height 25
click at [1056, 68] on button "Options" at bounding box center [1034, 69] width 61 height 18
click at [1050, 124] on button "Email" at bounding box center [1043, 131] width 79 height 20
type textarea "Ensure you check all quoted products, quantities, lengths, and colours are 100%…"
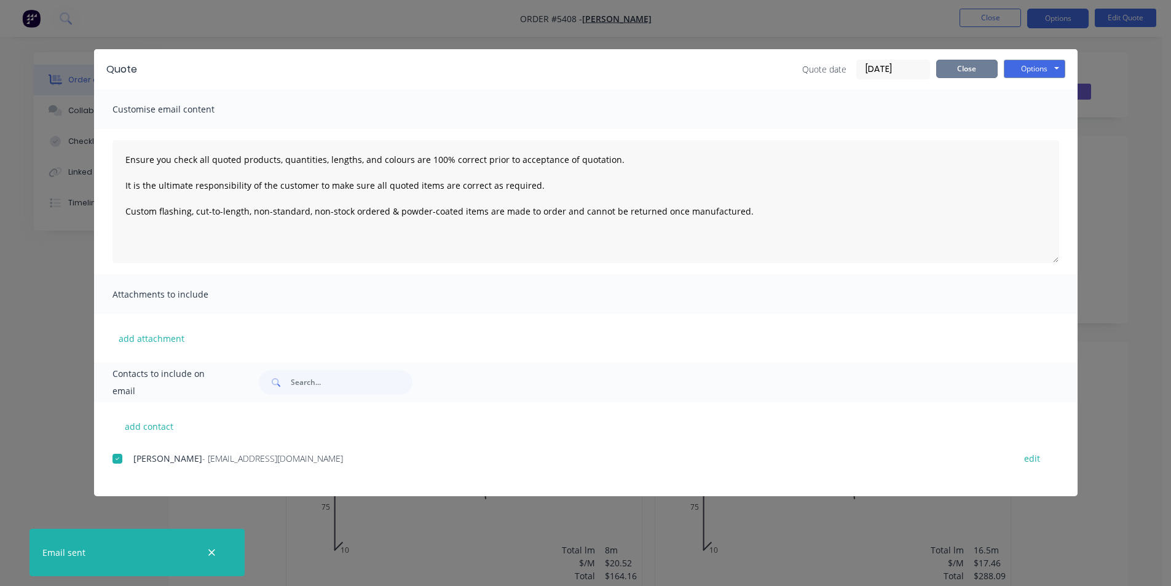
click at [980, 75] on button "Close" at bounding box center [966, 69] width 61 height 18
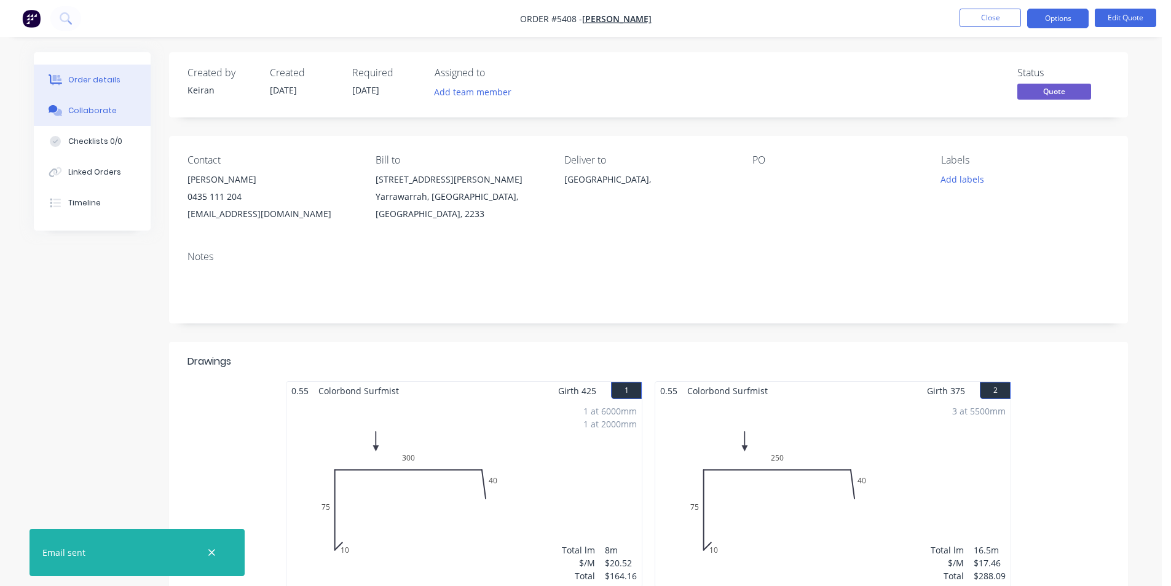
click at [108, 118] on button "Collaborate" at bounding box center [92, 110] width 117 height 31
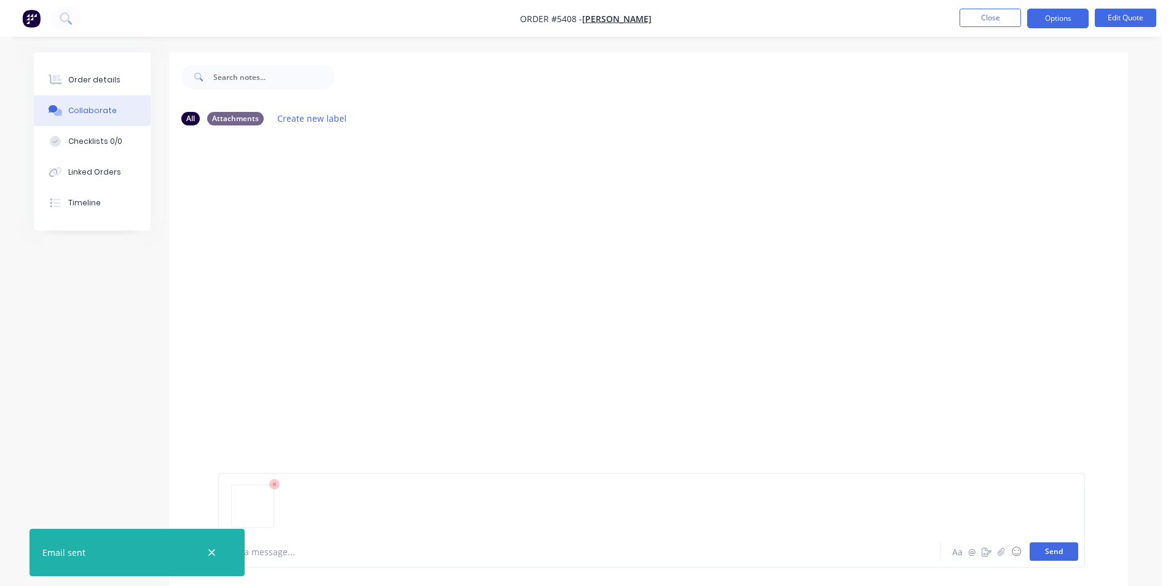
click at [1038, 550] on button "Send" at bounding box center [1054, 551] width 49 height 18
click at [209, 554] on icon "button" at bounding box center [211, 552] width 7 height 7
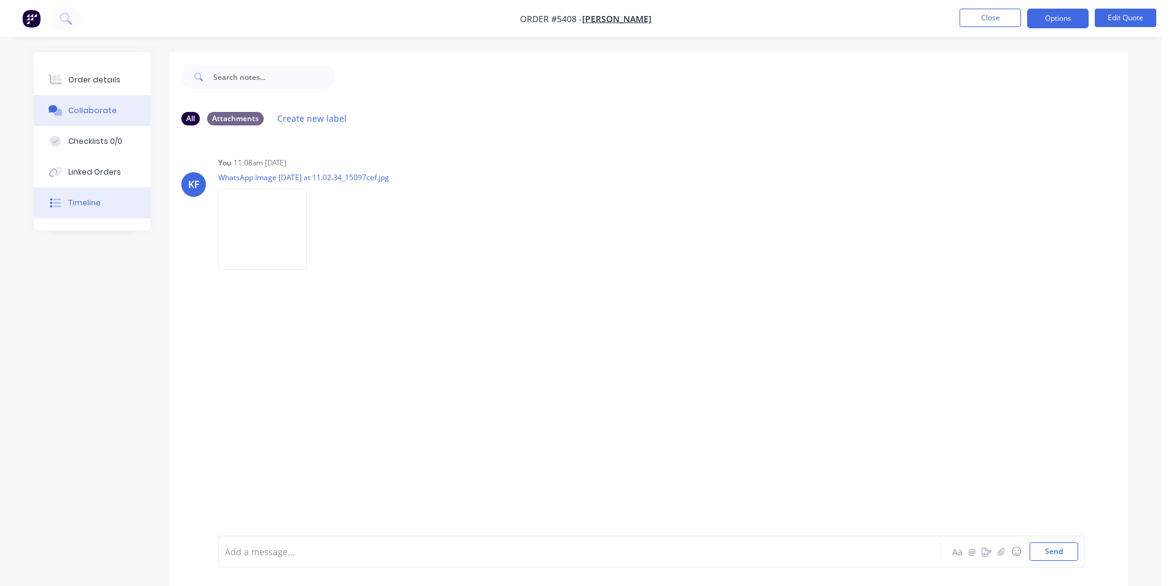
click at [65, 206] on button "Timeline" at bounding box center [92, 202] width 117 height 31
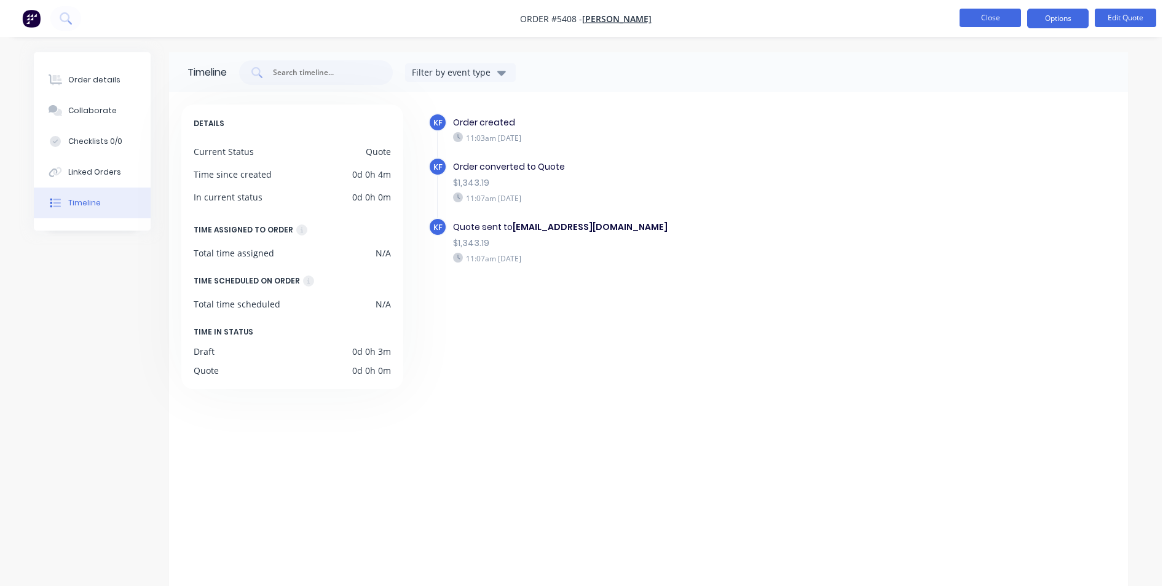
click at [986, 18] on button "Close" at bounding box center [989, 18] width 61 height 18
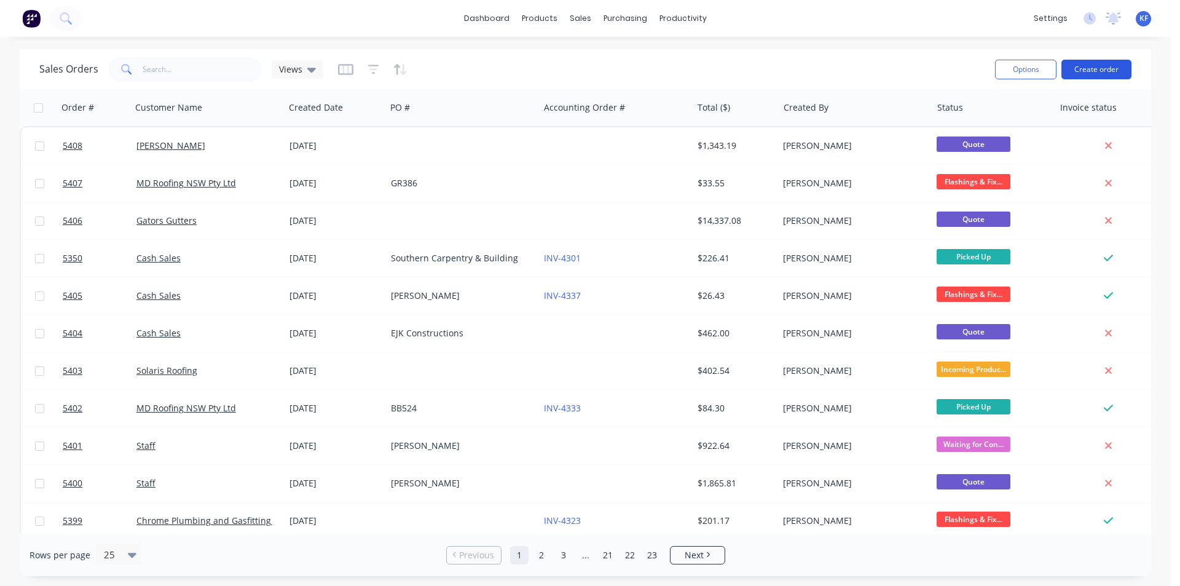
click at [1094, 67] on button "Create order" at bounding box center [1097, 70] width 70 height 20
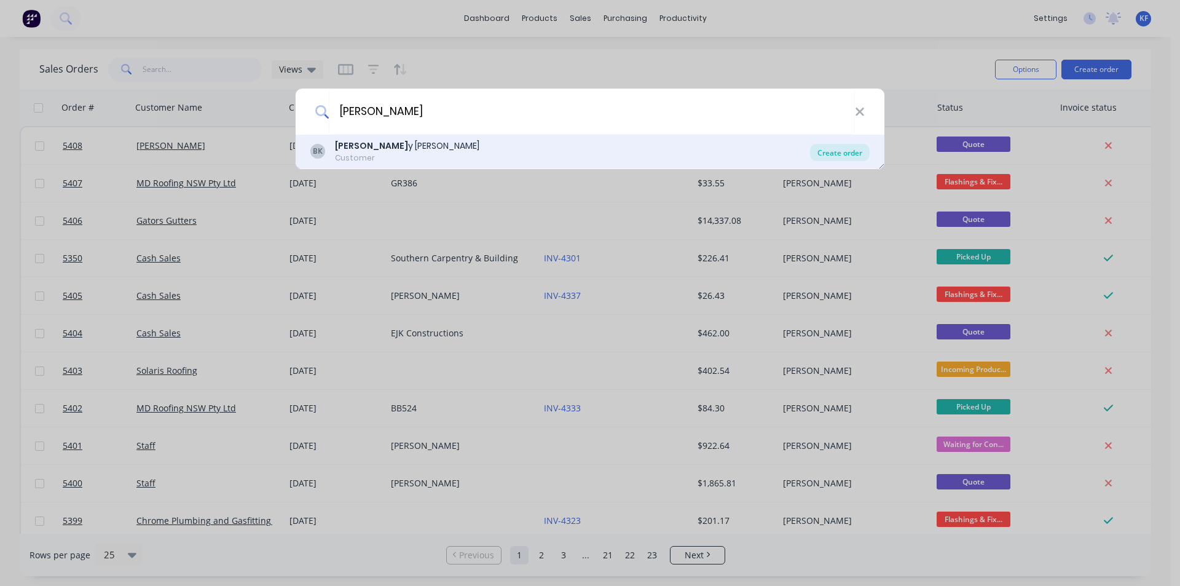
type input "[PERSON_NAME]"
click at [865, 154] on div "Create order" at bounding box center [840, 152] width 60 height 17
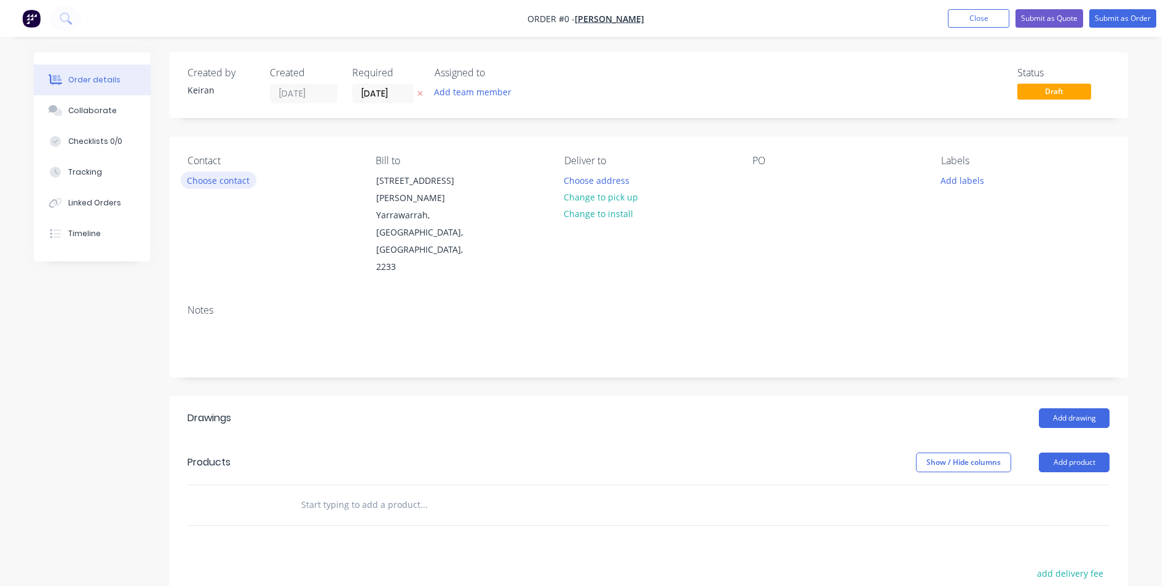
click at [232, 179] on button "Choose contact" at bounding box center [219, 179] width 76 height 17
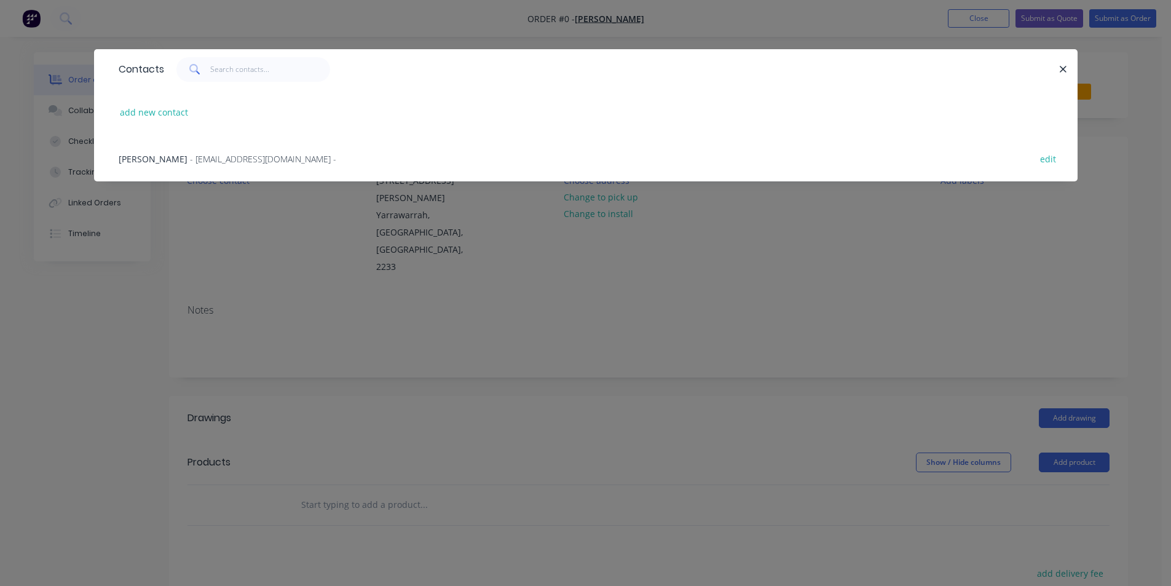
click at [190, 156] on span "- [EMAIL_ADDRESS][DOMAIN_NAME] -" at bounding box center [263, 159] width 146 height 12
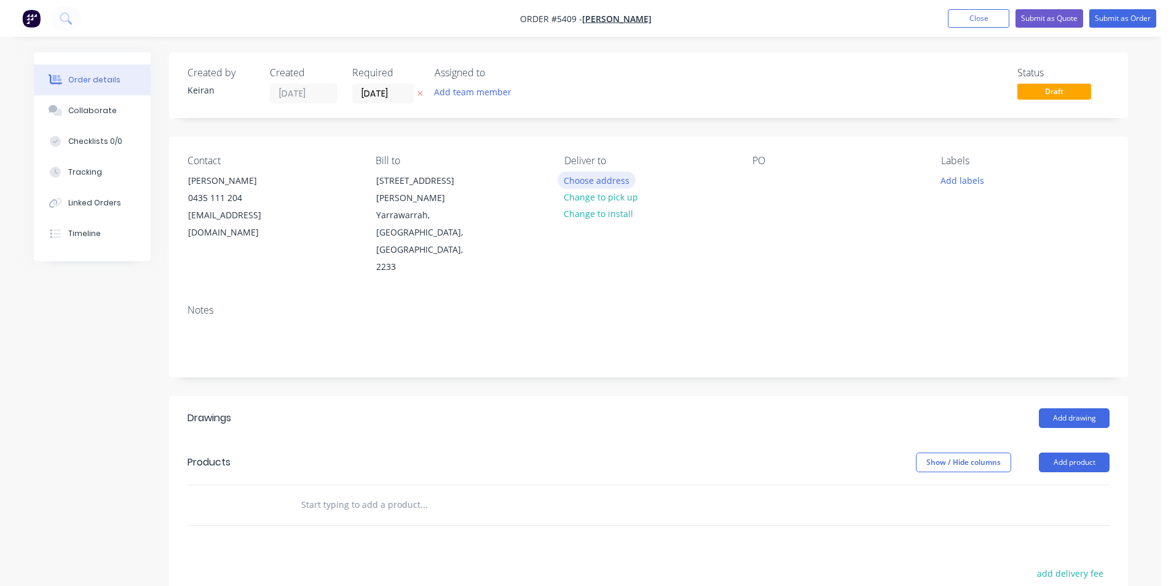
click at [593, 184] on button "Choose address" at bounding box center [596, 179] width 79 height 17
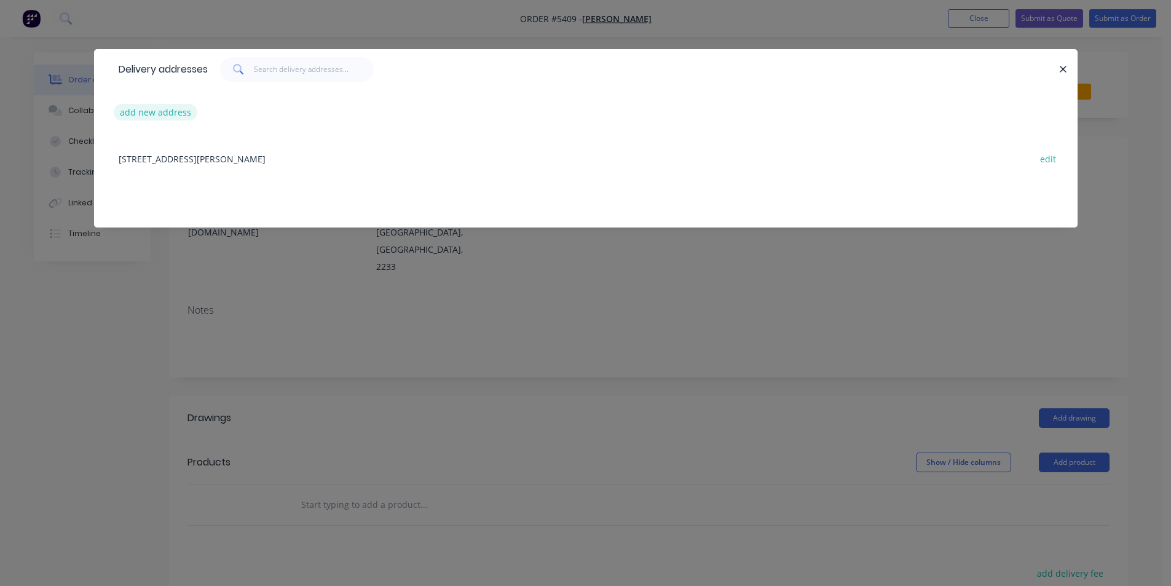
click at [192, 114] on button "add new address" at bounding box center [156, 112] width 84 height 17
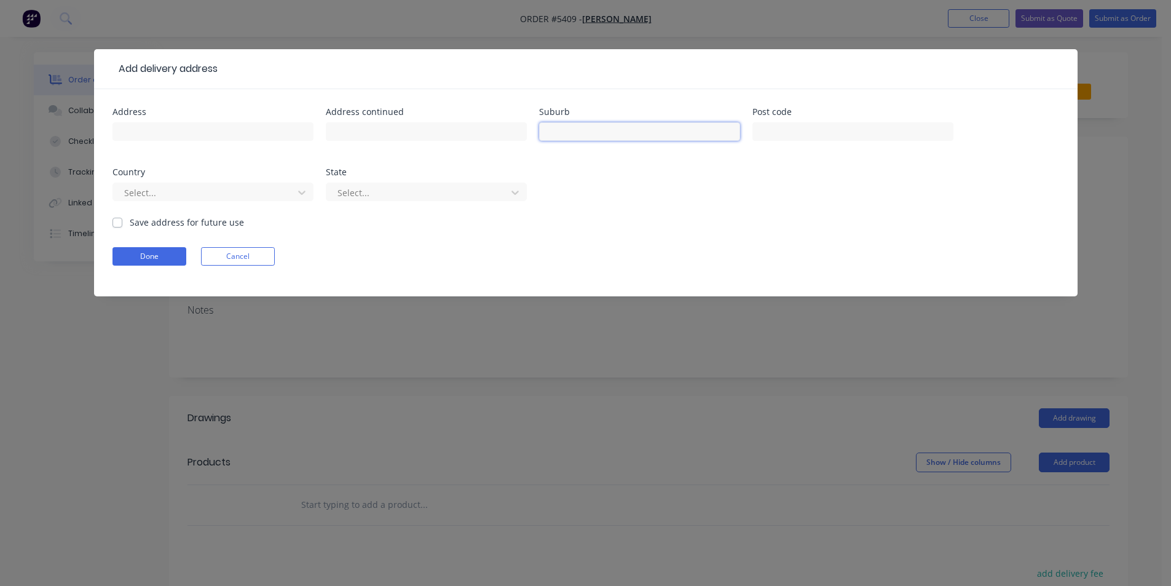
click at [580, 133] on input "text" at bounding box center [639, 131] width 201 height 18
type input "[GEOGRAPHIC_DATA]"
click at [170, 261] on button "Done" at bounding box center [149, 256] width 74 height 18
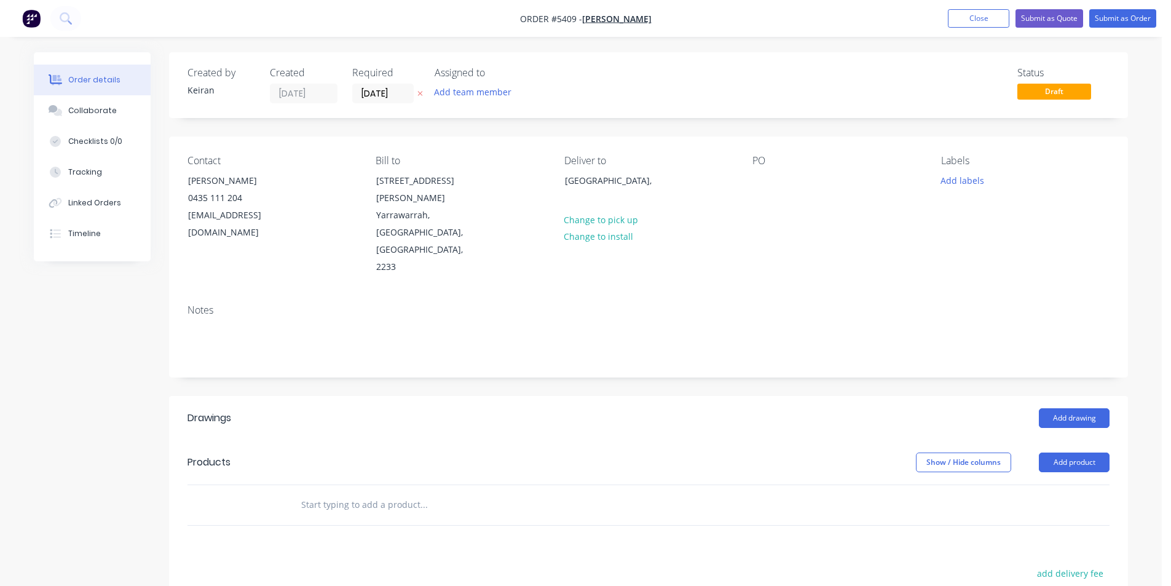
click at [395, 492] on input "text" at bounding box center [424, 504] width 246 height 25
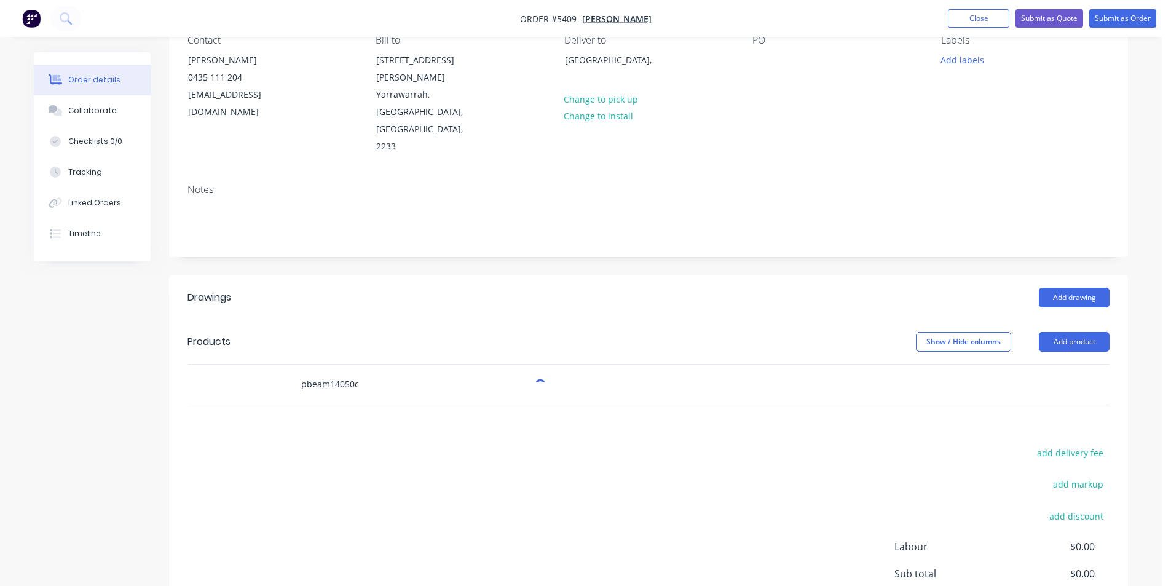
scroll to position [123, 0]
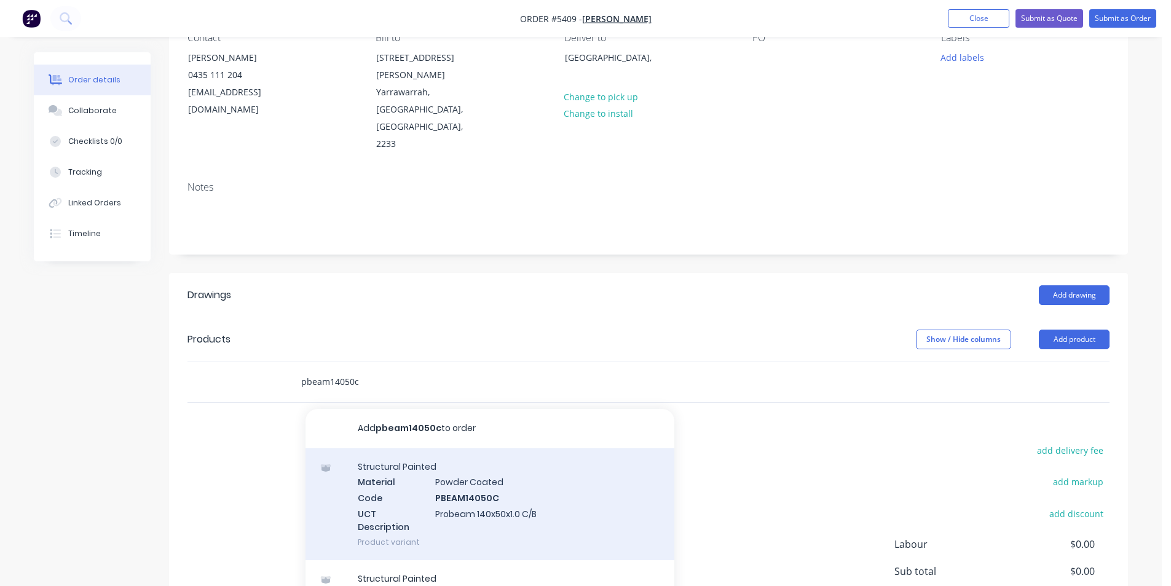
type input "pbeam14050c"
click at [517, 463] on div "Structural Painted Material Powder Coated Code PBEAM14050C UCT Description Prob…" at bounding box center [489, 504] width 369 height 112
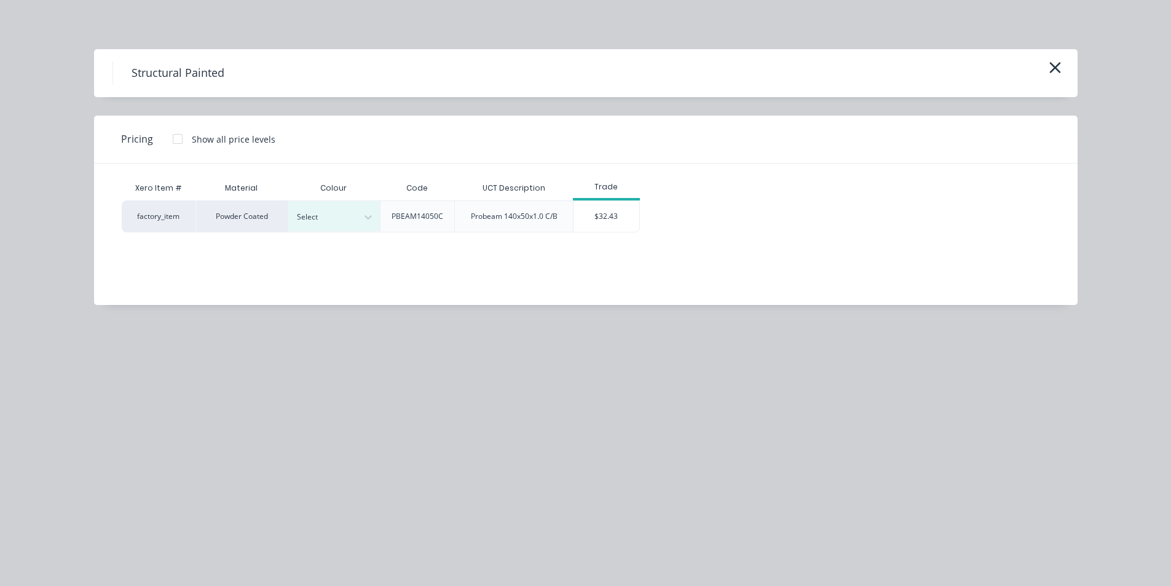
click at [349, 237] on div "Xero Item # Material Colour Code UCT Description Trade factory_item Powder Coat…" at bounding box center [576, 224] width 965 height 123
click at [349, 229] on div "Select" at bounding box center [334, 216] width 92 height 30
type input "wh"
click at [154, 493] on div "White" at bounding box center [77, 504] width 154 height 23
click at [591, 221] on div "$32.43" at bounding box center [606, 216] width 66 height 31
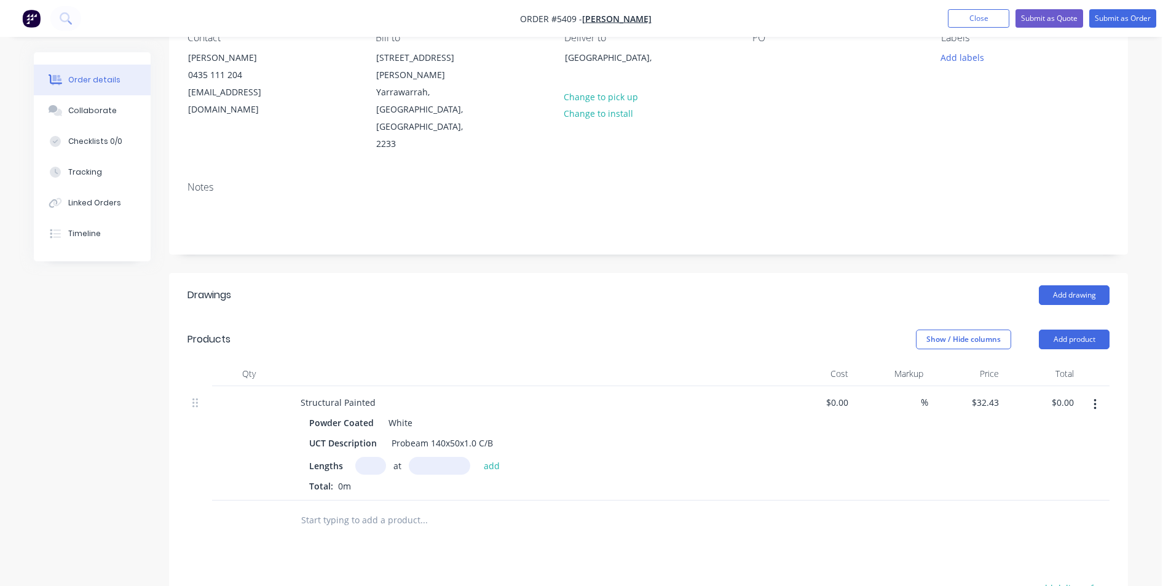
drag, startPoint x: 372, startPoint y: 419, endPoint x: 379, endPoint y: 419, distance: 6.8
click at [374, 457] on input "text" at bounding box center [370, 466] width 31 height 18
type input "7"
type input "4500"
click at [478, 457] on button "add" at bounding box center [492, 465] width 29 height 17
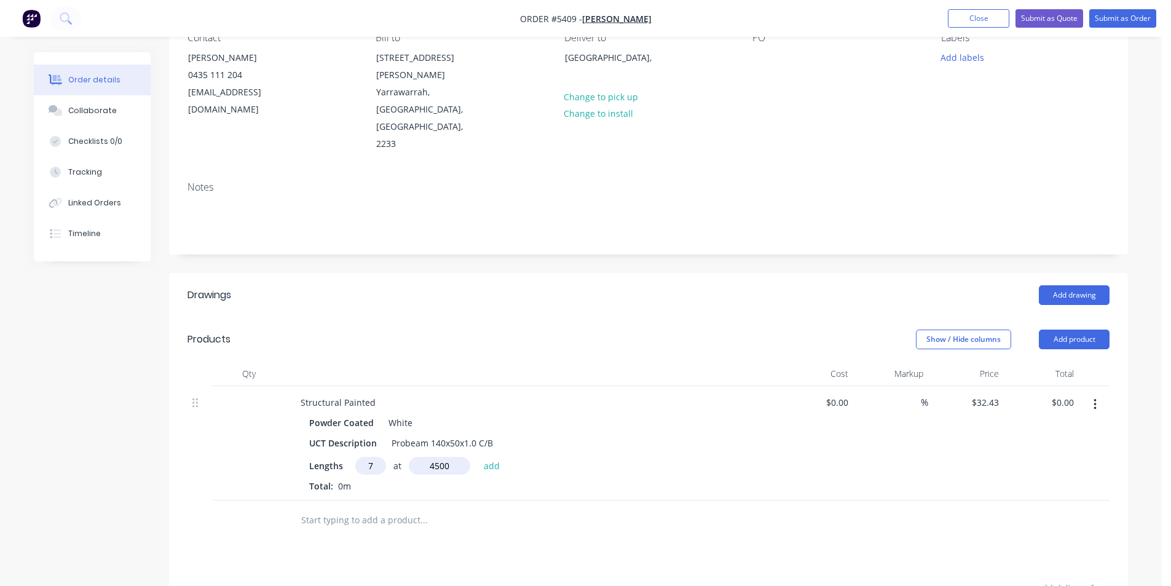
type input "$1,021.55"
type input "2"
type input "6000"
click at [478, 457] on button "add" at bounding box center [492, 465] width 29 height 17
type input "$1,410.71"
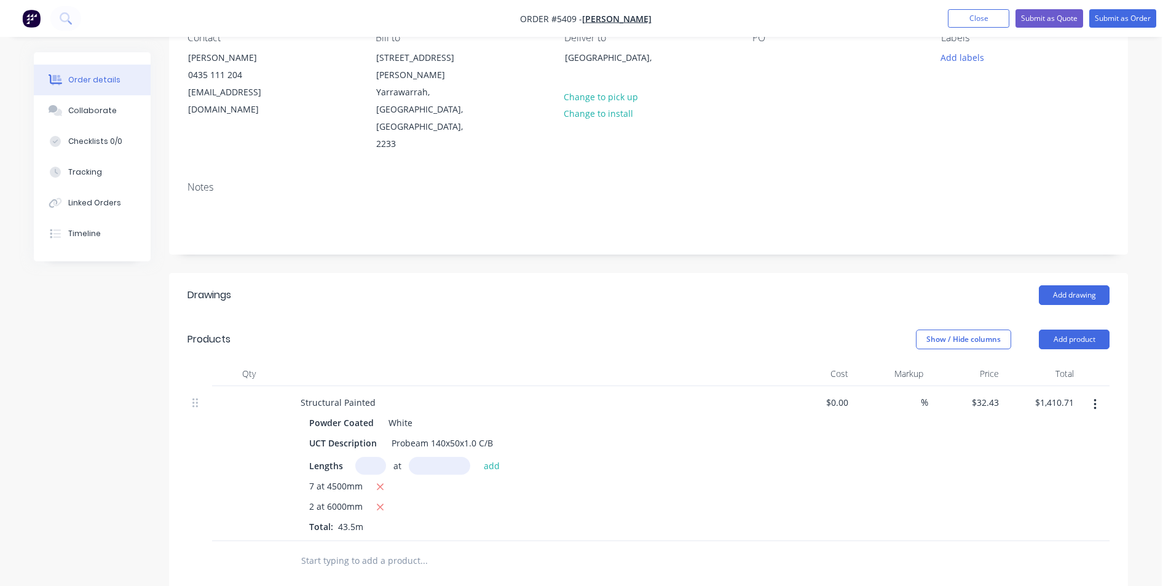
click at [354, 548] on input "text" at bounding box center [424, 560] width 246 height 25
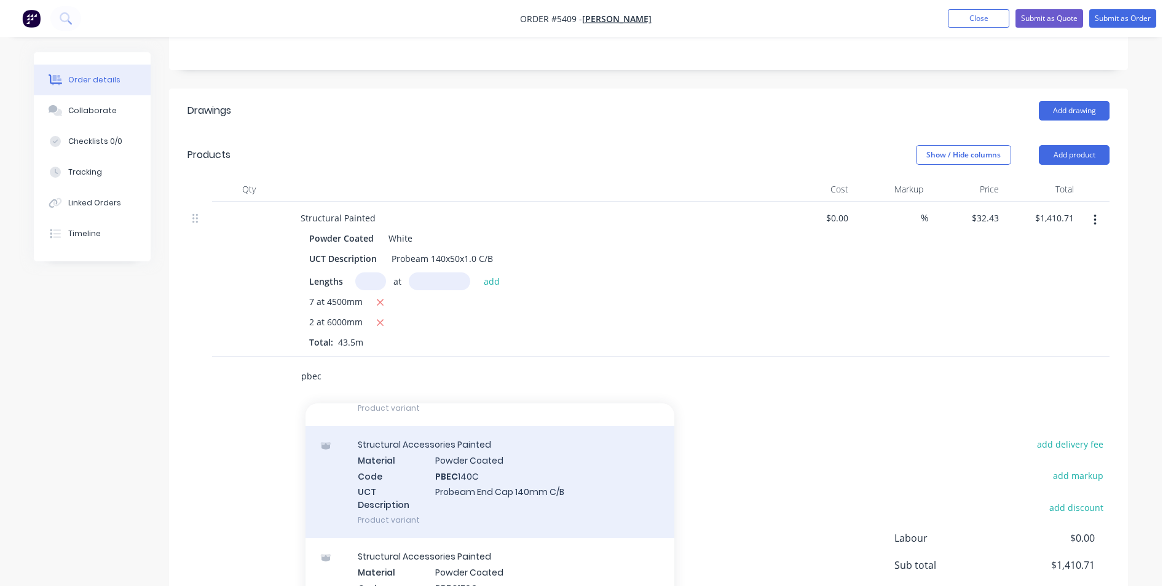
scroll to position [112, 0]
type input "pbec"
click at [530, 441] on div "Structural Accessories Painted Material Powder Coated Code PBEC 140C UCT Descri…" at bounding box center [489, 483] width 369 height 112
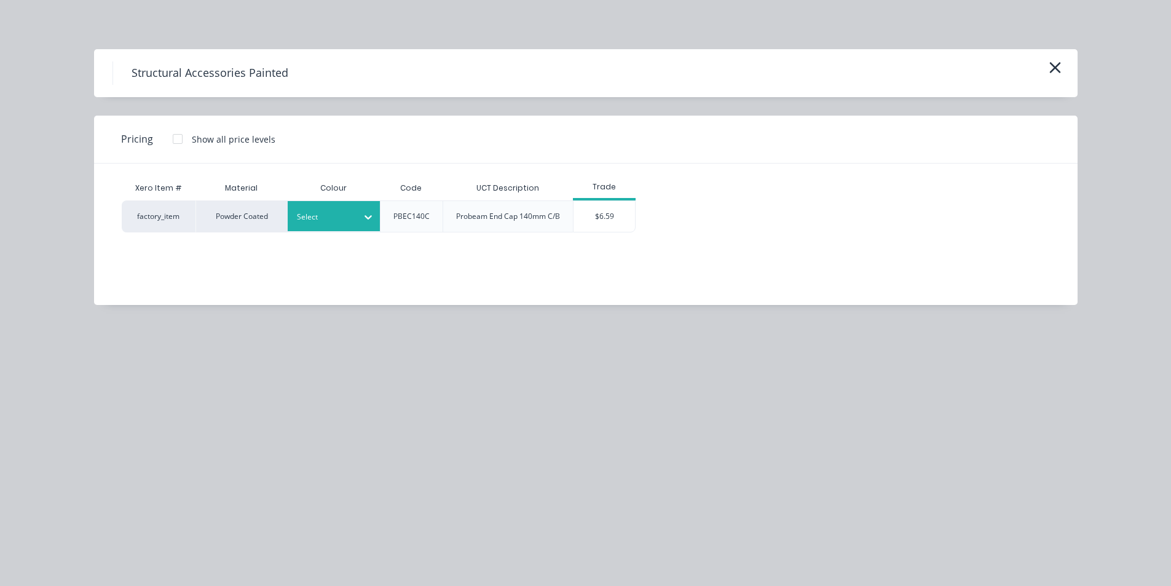
click at [340, 223] on div "Select" at bounding box center [322, 217] width 69 height 16
type input "whi"
drag, startPoint x: 336, startPoint y: 273, endPoint x: 632, endPoint y: 218, distance: 300.7
click at [154, 309] on div "White" at bounding box center [77, 320] width 154 height 23
click at [591, 223] on div "$6.59" at bounding box center [603, 216] width 61 height 31
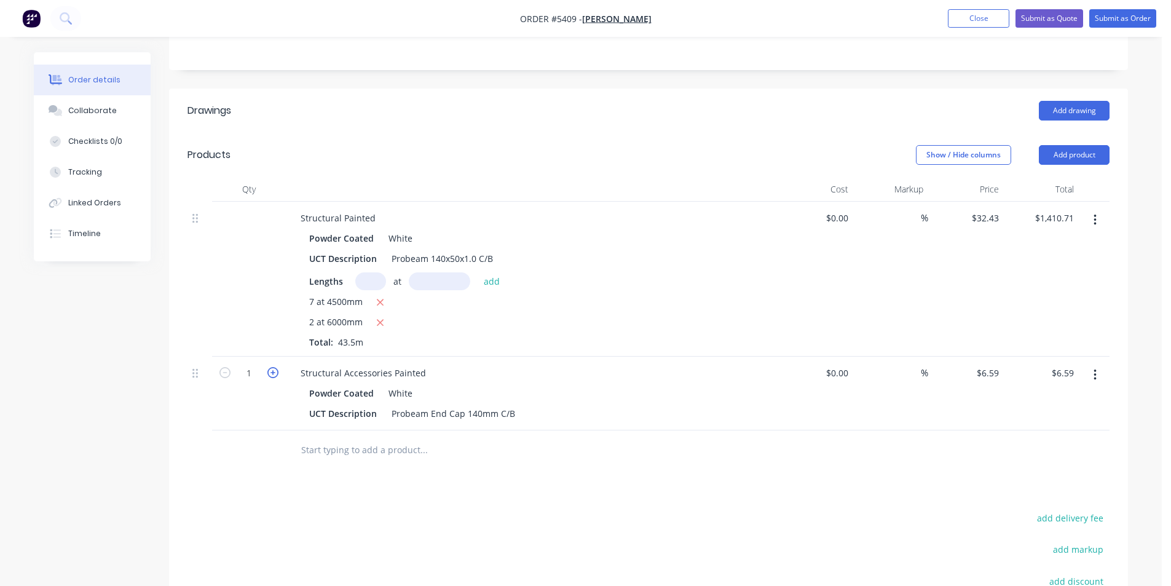
click at [275, 367] on icon "button" at bounding box center [272, 372] width 11 height 11
type input "2"
type input "$13.18"
click at [275, 367] on icon "button" at bounding box center [272, 372] width 11 height 11
type input "3"
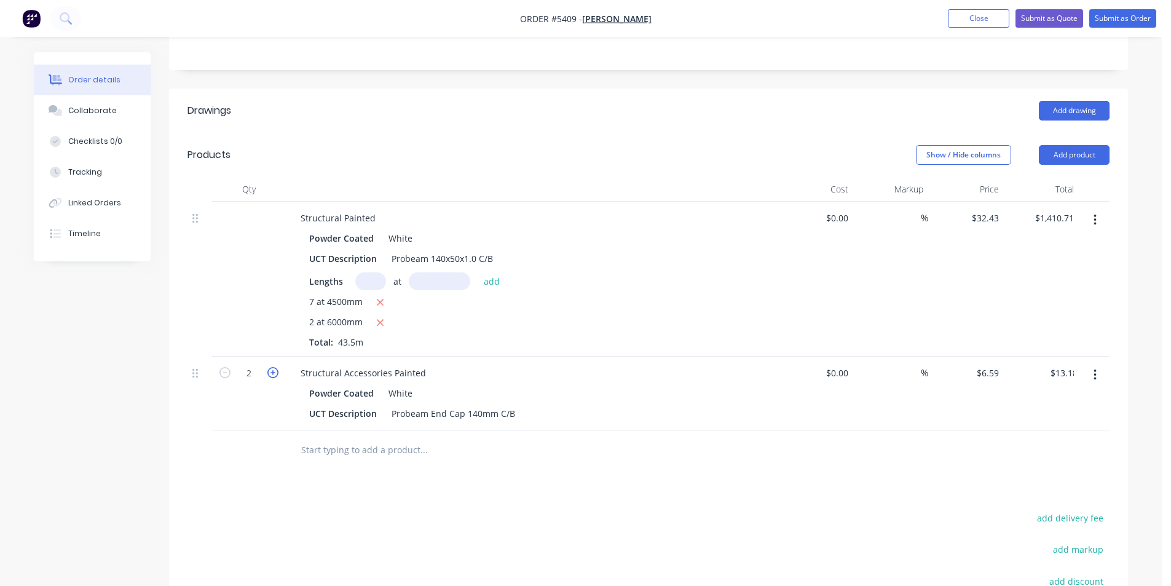
type input "$19.77"
click at [275, 367] on icon "button" at bounding box center [272, 372] width 11 height 11
type input "4"
type input "$26.36"
click at [275, 367] on icon "button" at bounding box center [272, 372] width 11 height 11
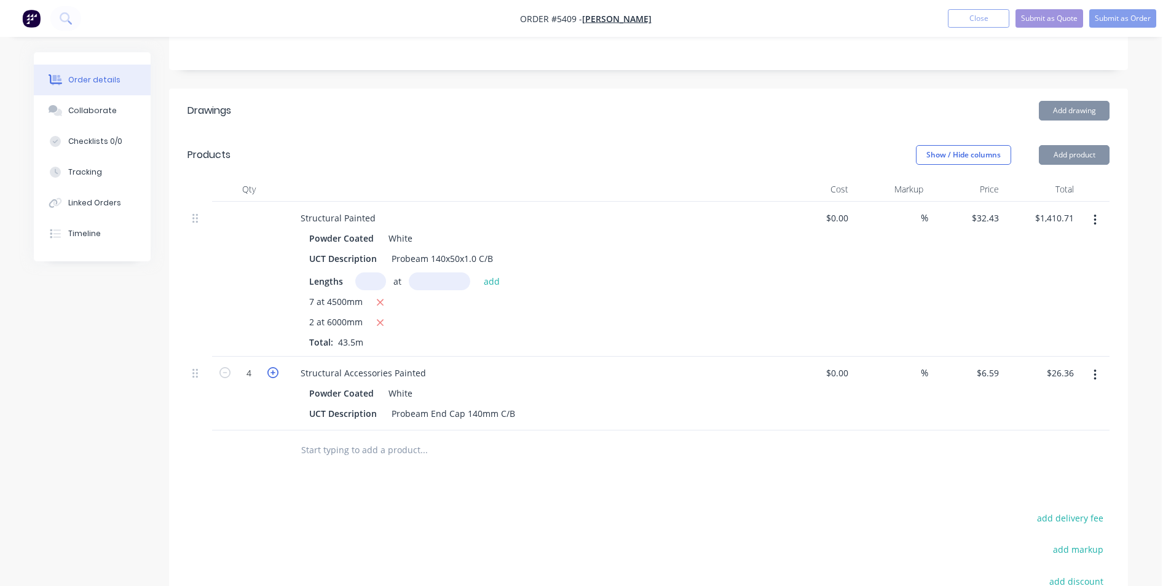
type input "5"
type input "$32.95"
click at [275, 367] on icon "button" at bounding box center [272, 372] width 11 height 11
type input "6"
type input "$39.54"
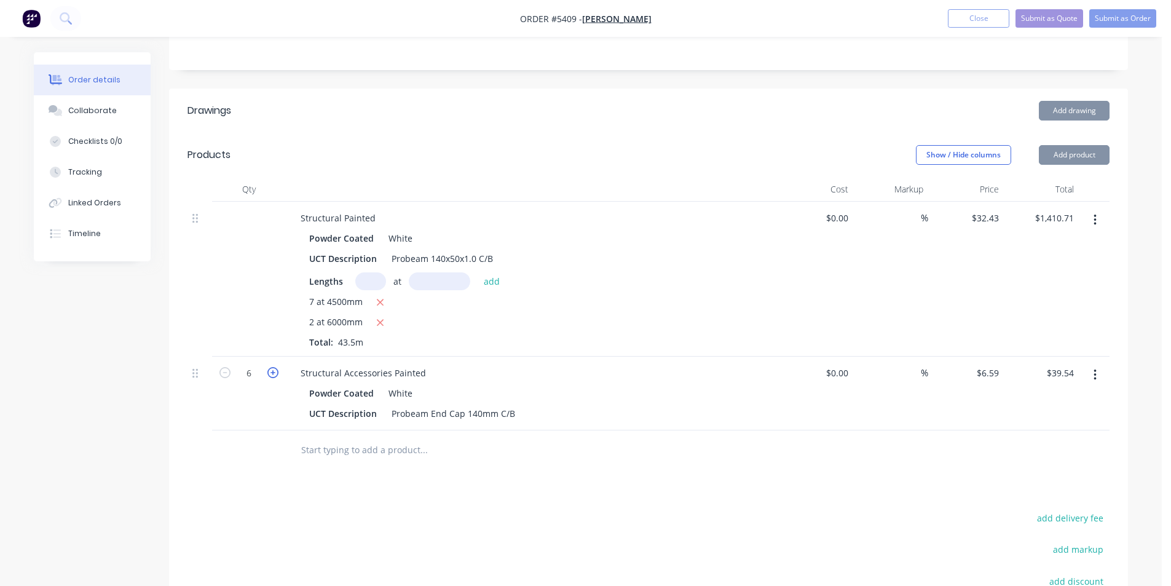
click at [275, 367] on icon "button" at bounding box center [272, 372] width 11 height 11
type input "7"
type input "$46.13"
click at [275, 367] on icon "button" at bounding box center [272, 372] width 11 height 11
type input "8"
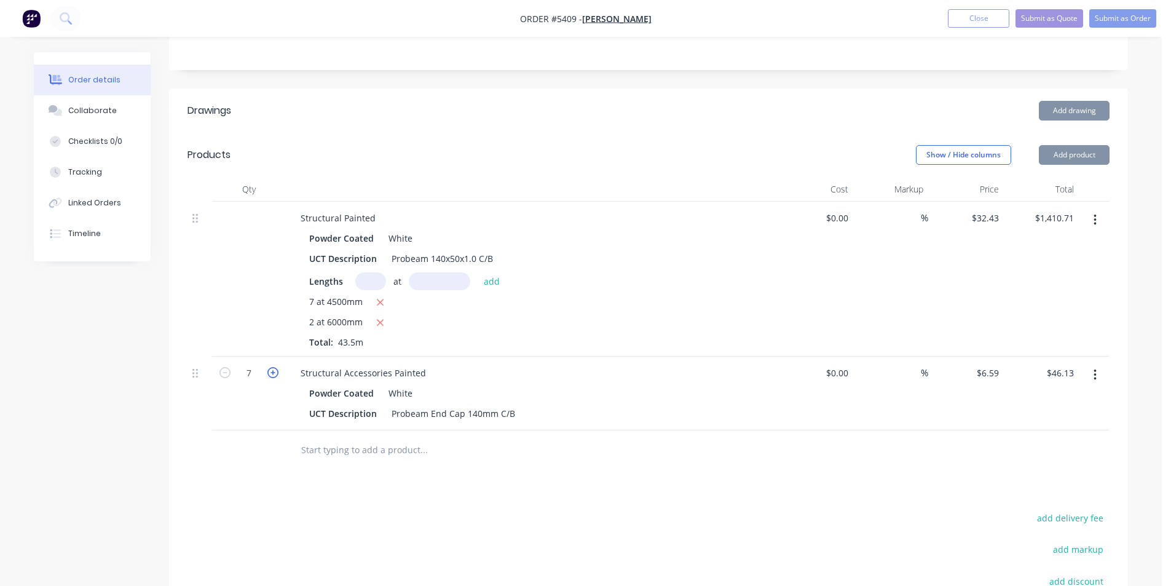
type input "$52.72"
click at [275, 367] on icon "button" at bounding box center [272, 372] width 11 height 11
type input "9"
type input "$59.31"
click at [275, 367] on icon "button" at bounding box center [272, 372] width 11 height 11
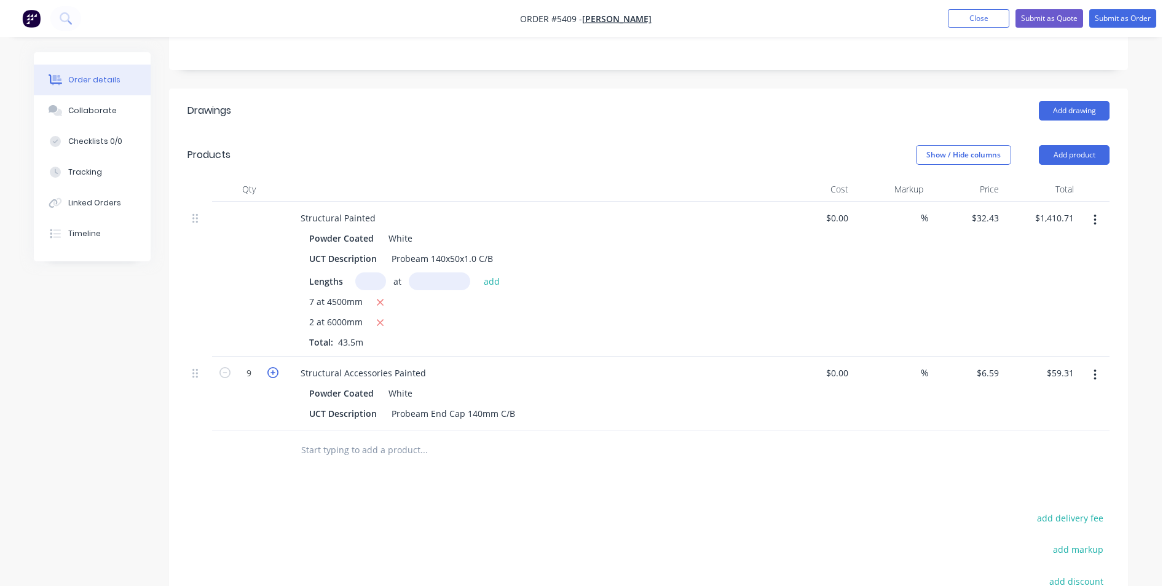
type input "10"
type input "$65.90"
click at [275, 367] on icon "button" at bounding box center [272, 372] width 11 height 11
type input "11"
type input "$72.49"
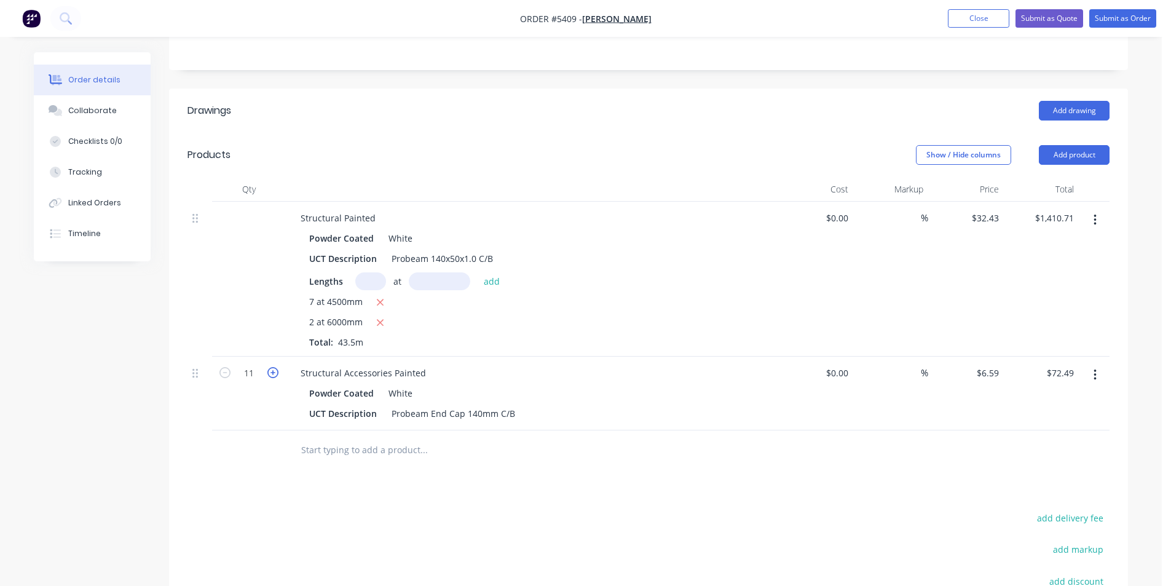
click at [275, 367] on icon "button" at bounding box center [272, 372] width 11 height 11
type input "12"
type input "$79.08"
click at [275, 367] on icon "button" at bounding box center [272, 372] width 11 height 11
type input "13"
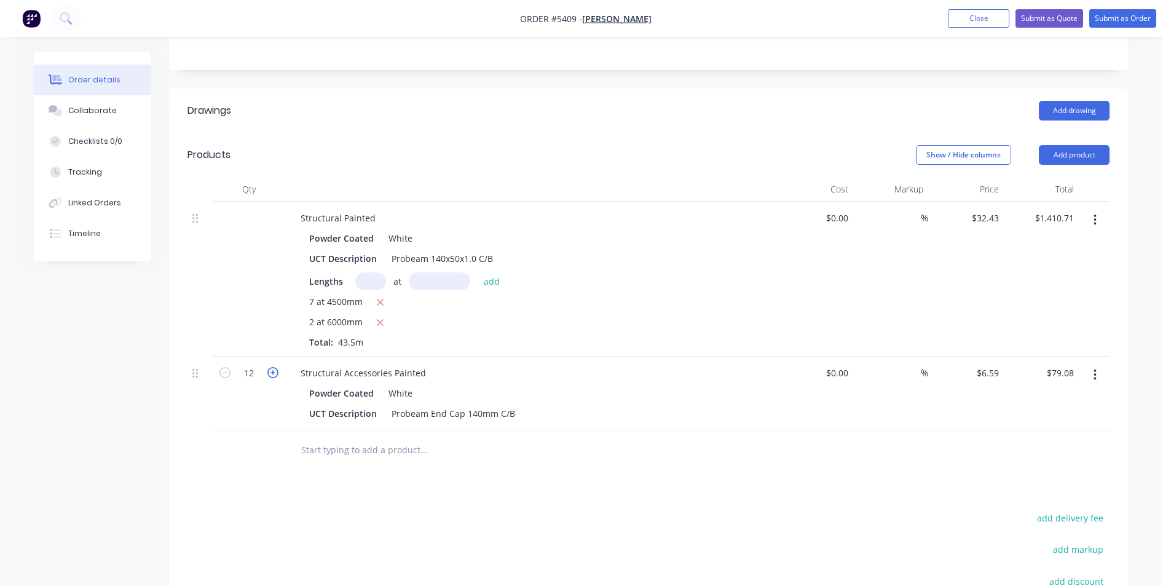
type input "$85.67"
click at [275, 367] on icon "button" at bounding box center [272, 372] width 11 height 11
type input "14"
type input "$92.26"
click at [275, 367] on icon "button" at bounding box center [272, 372] width 11 height 11
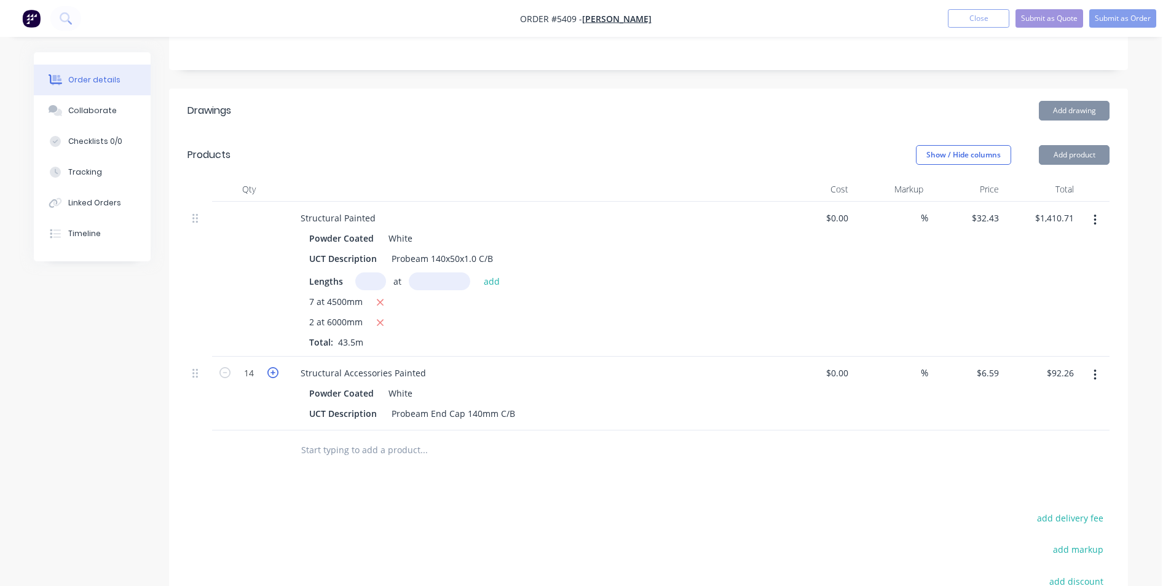
type input "15"
type input "$98.85"
click at [275, 367] on icon "button" at bounding box center [272, 372] width 11 height 11
type input "16"
type input "$105.44"
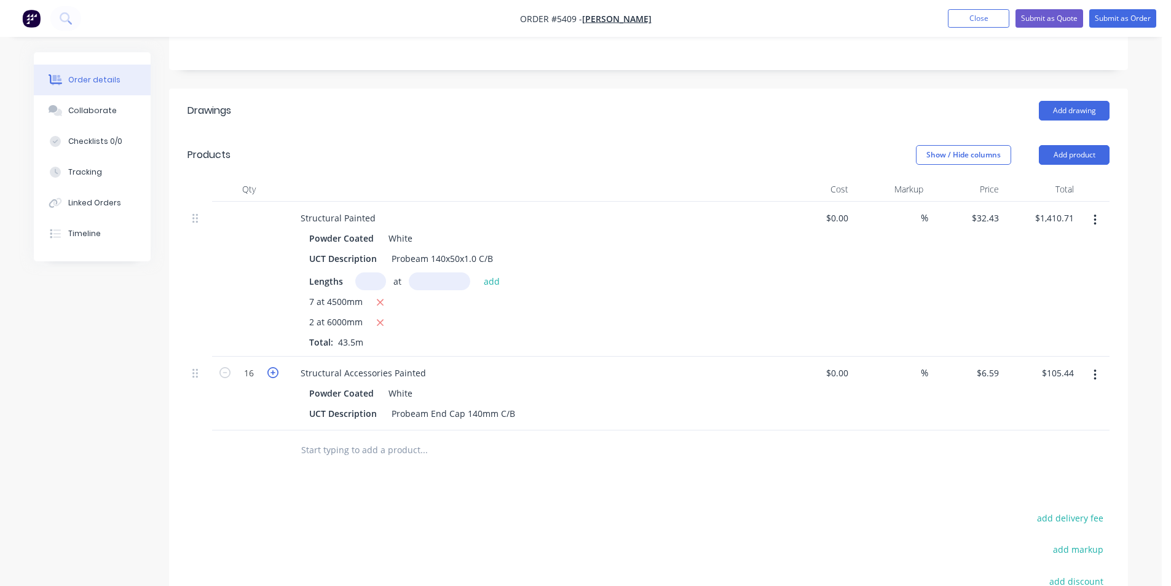
click at [275, 367] on icon "button" at bounding box center [272, 372] width 11 height 11
type input "17"
type input "$112.03"
click at [274, 365] on button "button" at bounding box center [273, 371] width 16 height 13
type input "18"
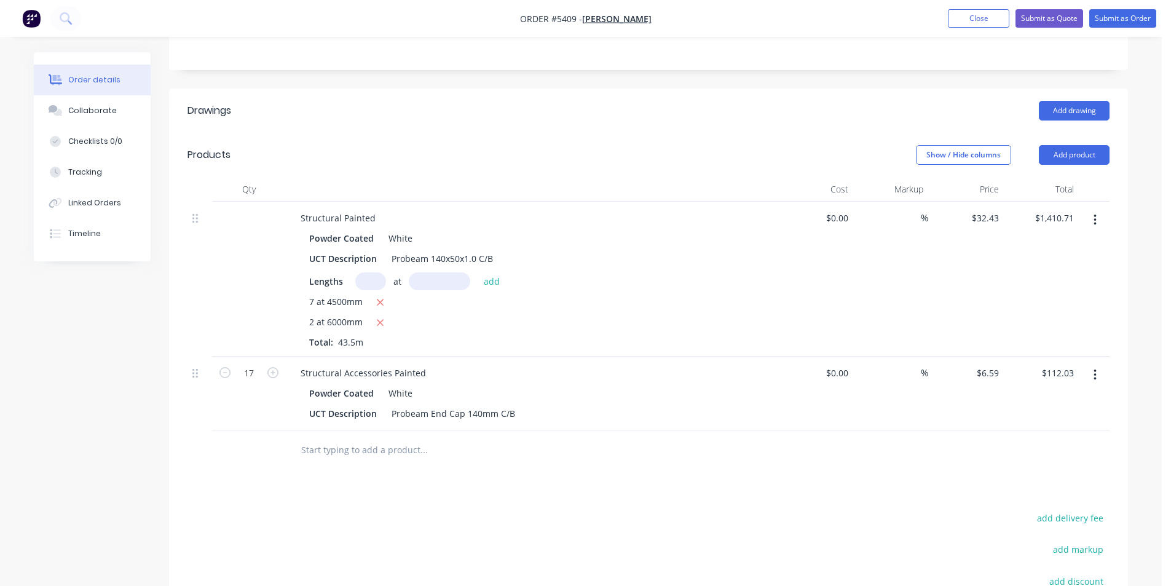
type input "$118.62"
click at [368, 438] on input "text" at bounding box center [424, 450] width 246 height 25
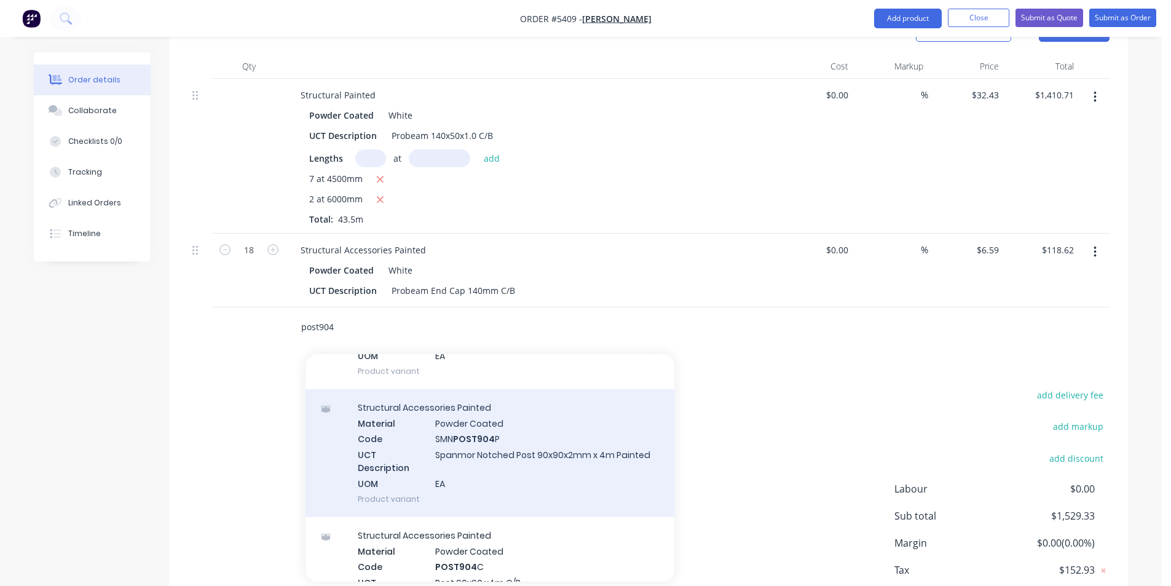
scroll to position [123, 0]
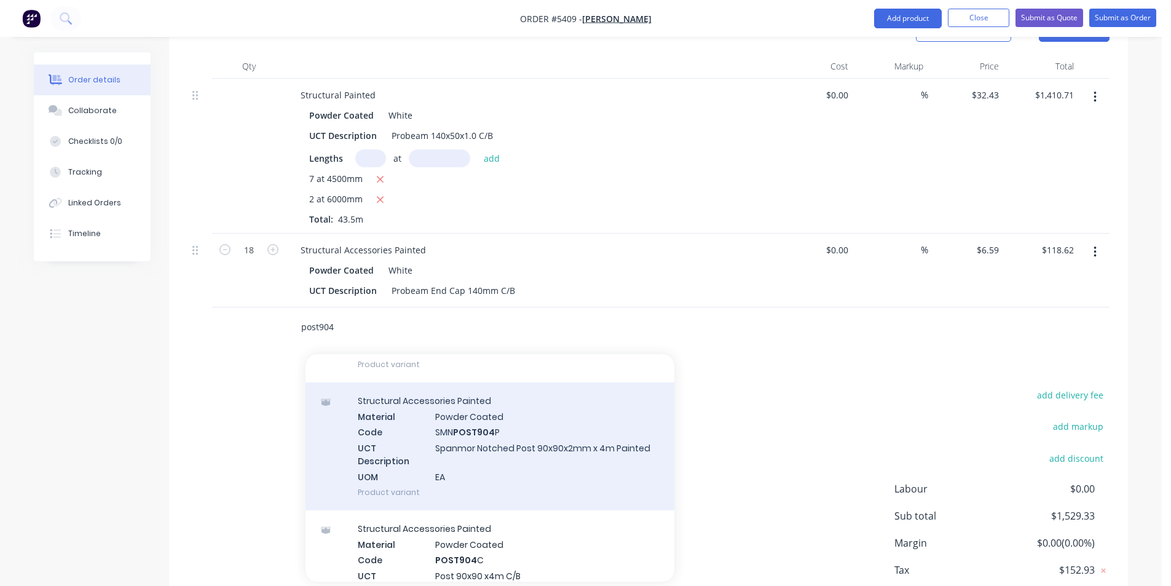
type input "post904"
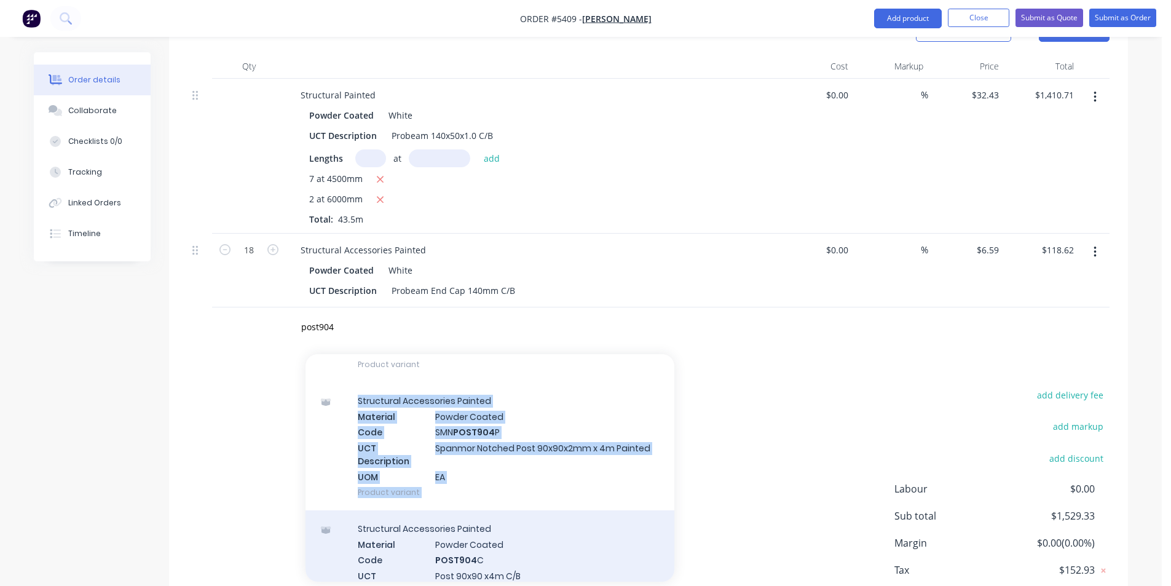
drag, startPoint x: 562, startPoint y: 411, endPoint x: 511, endPoint y: 500, distance: 103.5
click at [513, 500] on div "Add post904 to order Structural Accessories Mill Code SMN POST904 M UCT Descrip…" at bounding box center [489, 467] width 369 height 227
click at [511, 510] on div "Structural Accessories Painted Material Powder Coated Code POST904 C UCT Descri…" at bounding box center [489, 566] width 369 height 112
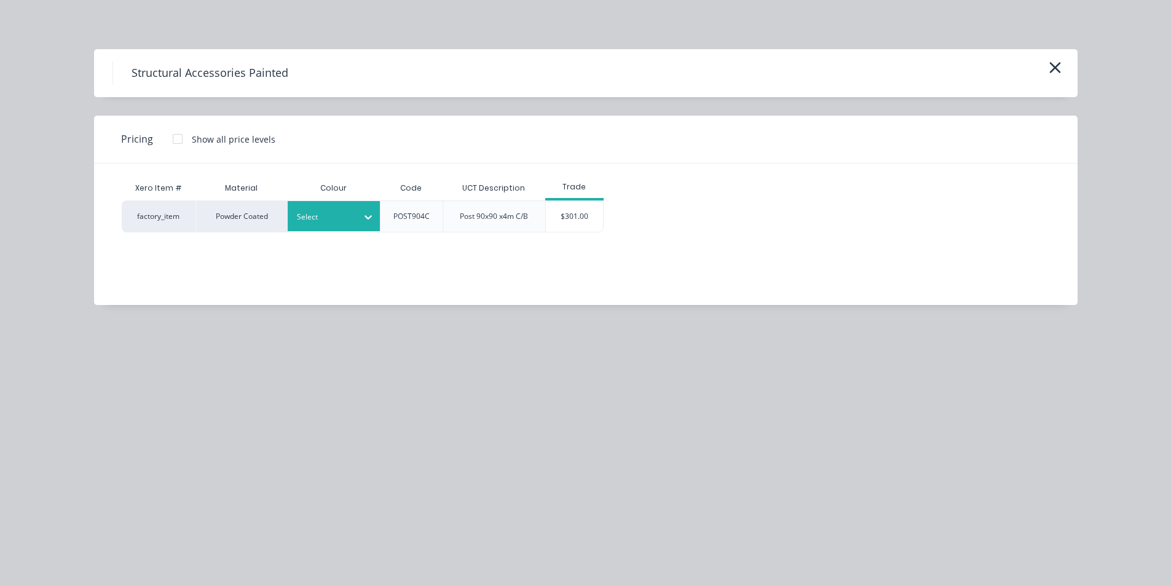
click at [353, 230] on div "Select" at bounding box center [334, 216] width 92 height 30
type input "w"
click at [154, 208] on div "White" at bounding box center [77, 197] width 154 height 23
click at [593, 216] on div "$301.00" at bounding box center [575, 216] width 58 height 31
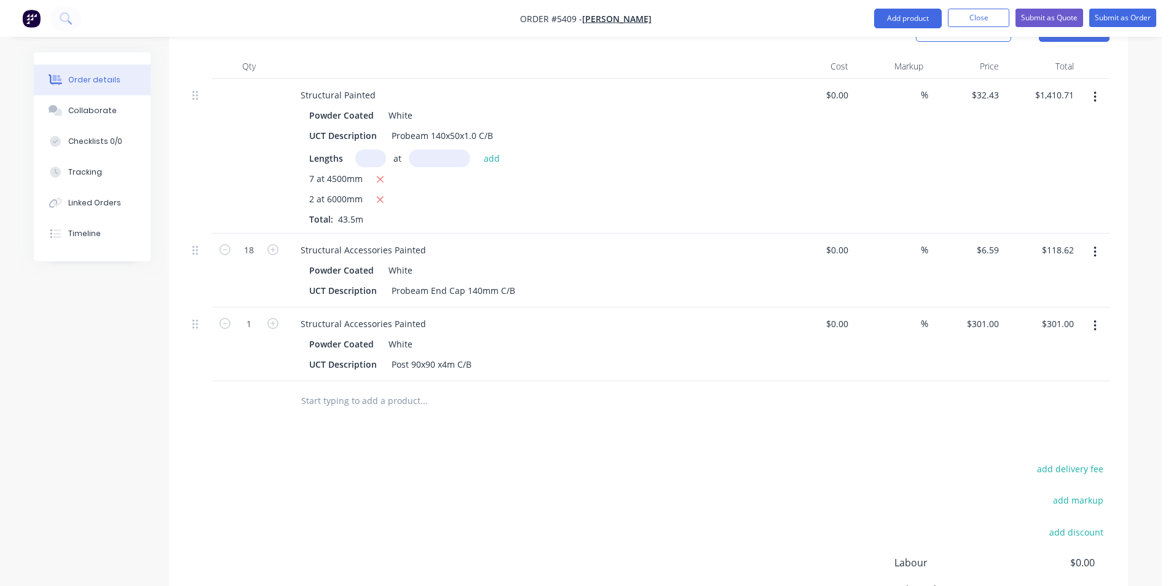
click at [377, 388] on input "text" at bounding box center [424, 400] width 246 height 25
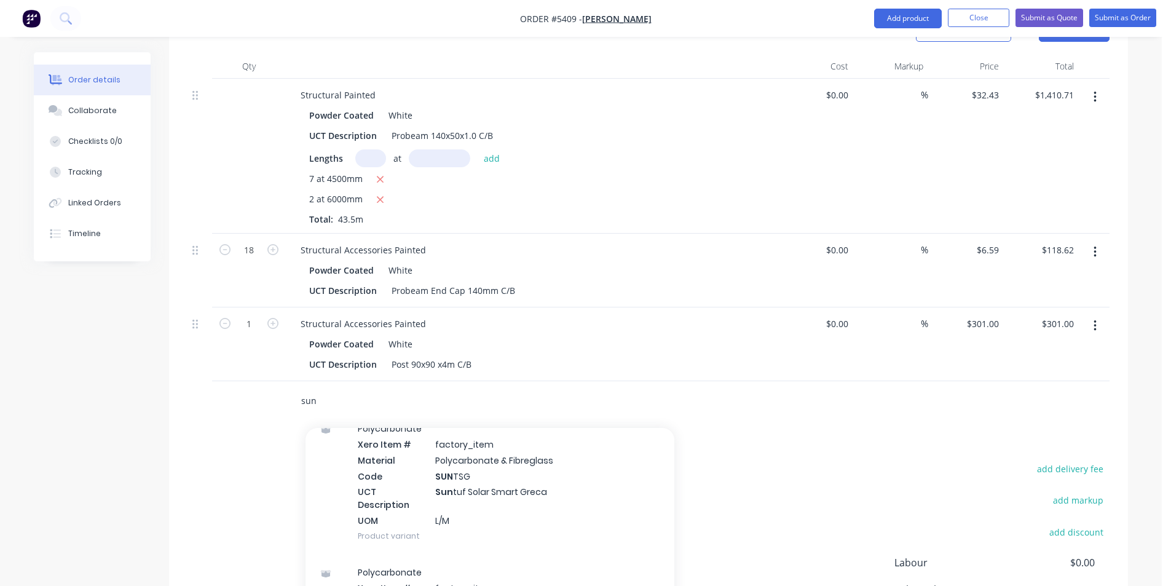
scroll to position [492, 0]
type input "s"
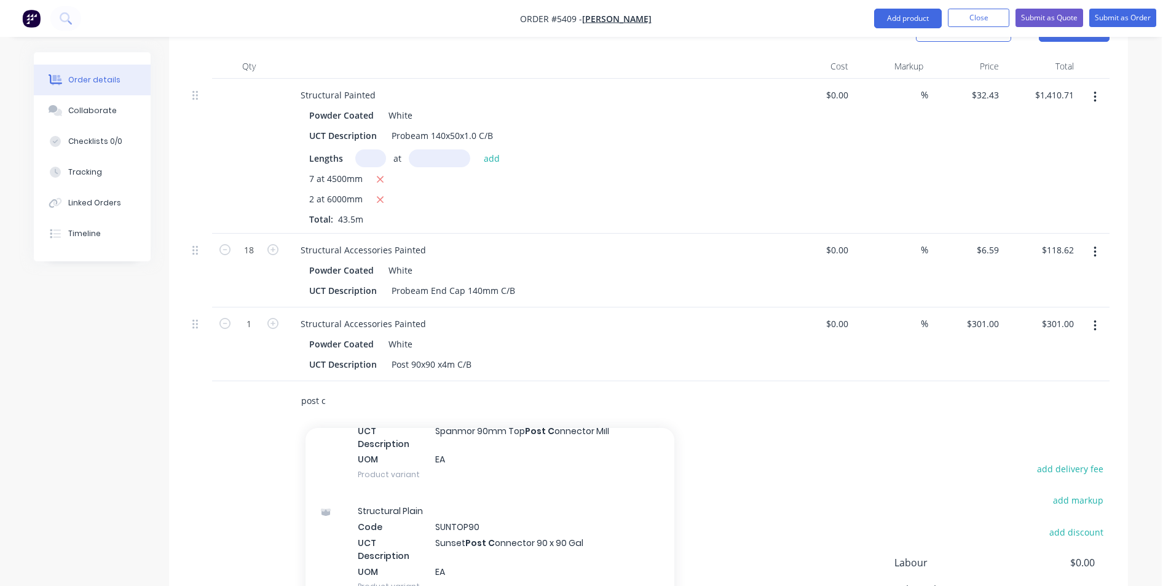
scroll to position [1106, 0]
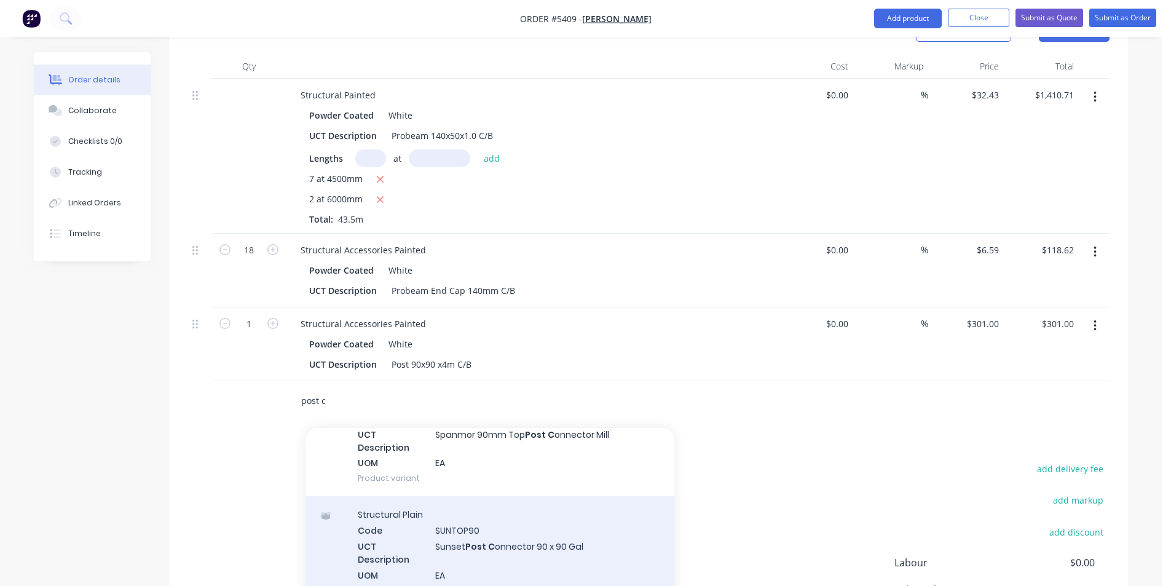
type input "post c"
click at [589, 505] on div "Structural Plain Code SUNTOP90 UCT Description Sunset Post C onnector 90 x 90 G…" at bounding box center [489, 552] width 369 height 112
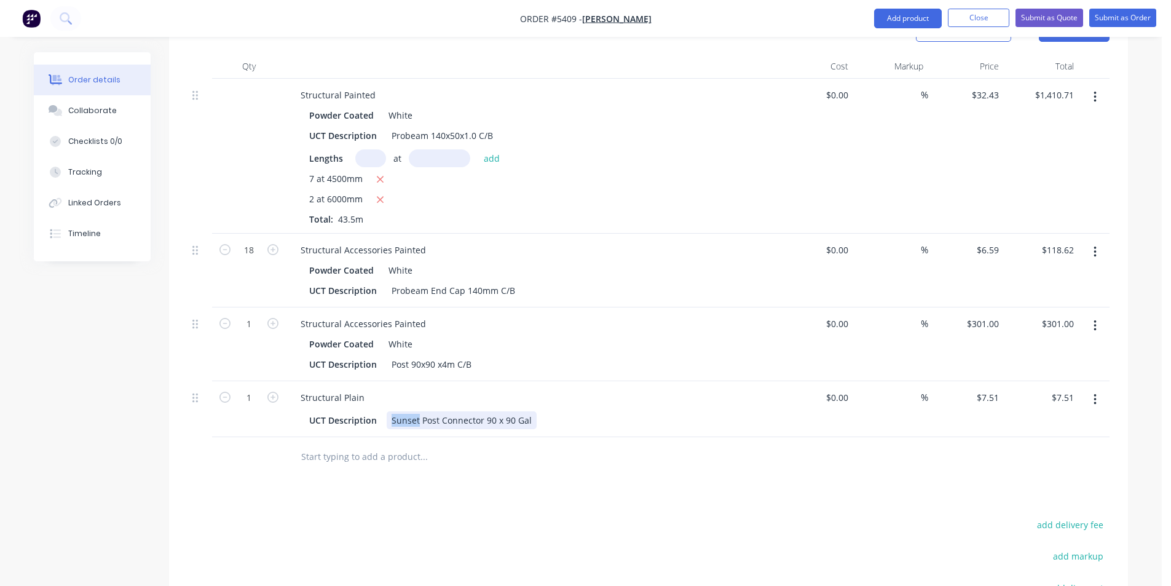
drag, startPoint x: 417, startPoint y: 369, endPoint x: 388, endPoint y: 364, distance: 29.2
click at [388, 411] on div "Sunset Post Connector 90 x 90 Gal" at bounding box center [462, 420] width 150 height 18
click at [369, 444] on input "text" at bounding box center [424, 456] width 246 height 25
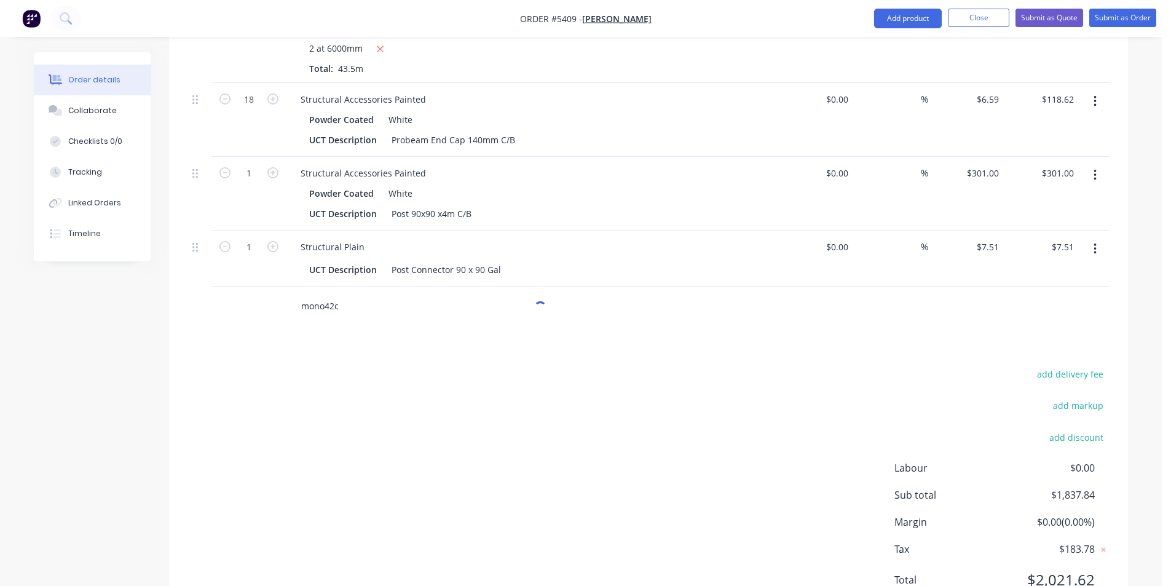
scroll to position [583, 0]
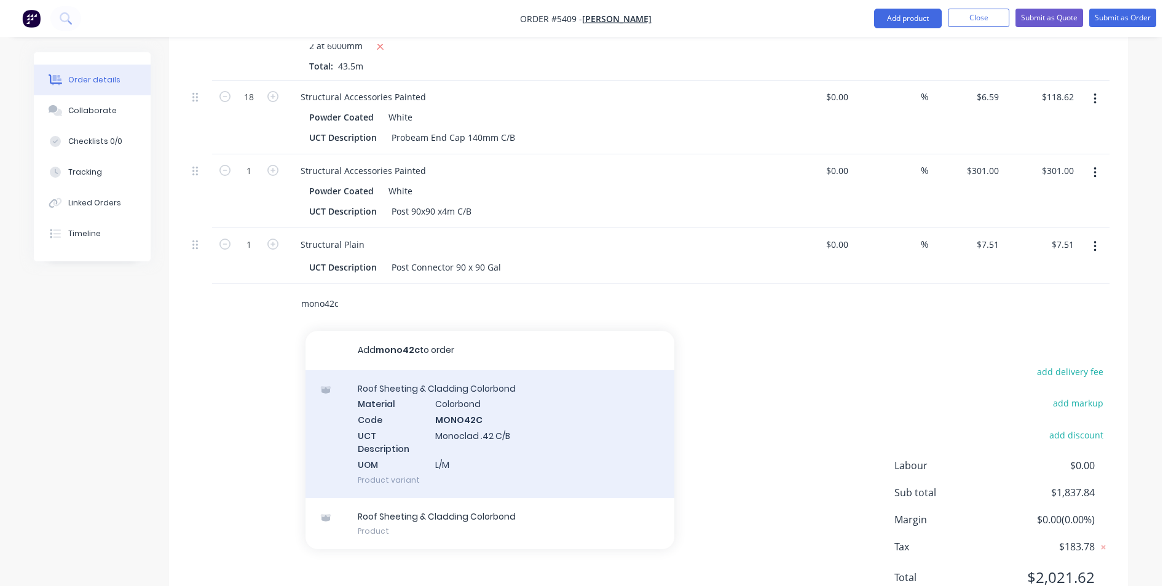
type input "mono42c"
click at [521, 405] on div "Roof Sheeting & Cladding Colorbond Material Colorbond Code MONO42C UCT Descript…" at bounding box center [489, 434] width 369 height 128
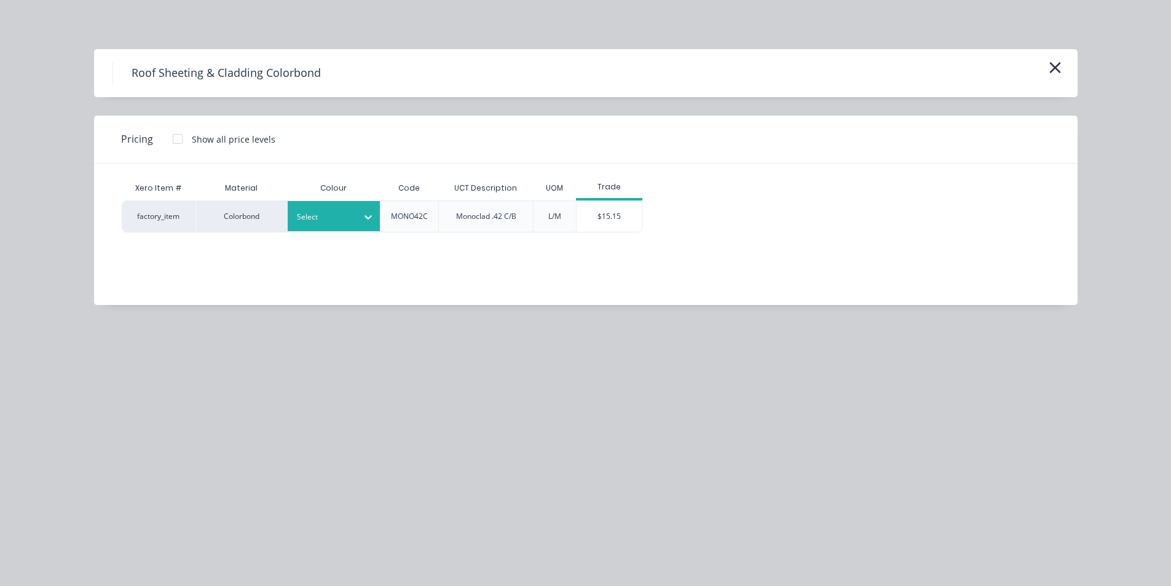
click at [353, 217] on div "Select" at bounding box center [322, 217] width 69 height 16
type input "surf"
click at [154, 33] on div "Surfmist" at bounding box center [77, 21] width 154 height 23
click at [612, 224] on div "$15.15" at bounding box center [610, 216] width 66 height 31
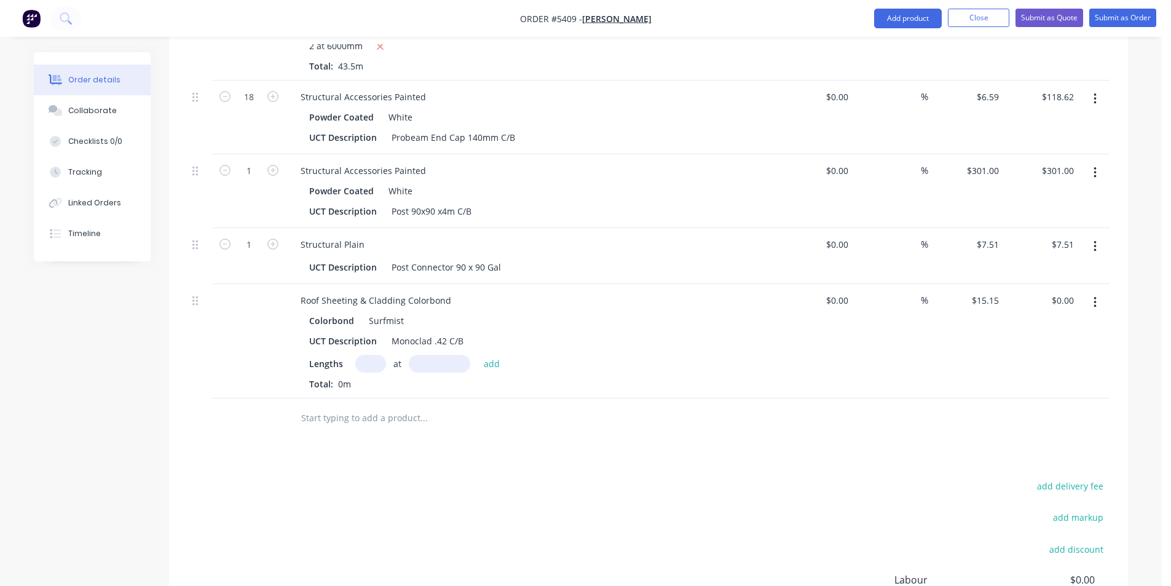
click at [366, 355] on input "text" at bounding box center [370, 364] width 31 height 18
type input "6"
type input "6000"
click at [478, 355] on button "add" at bounding box center [492, 363] width 29 height 17
type input "$545.40"
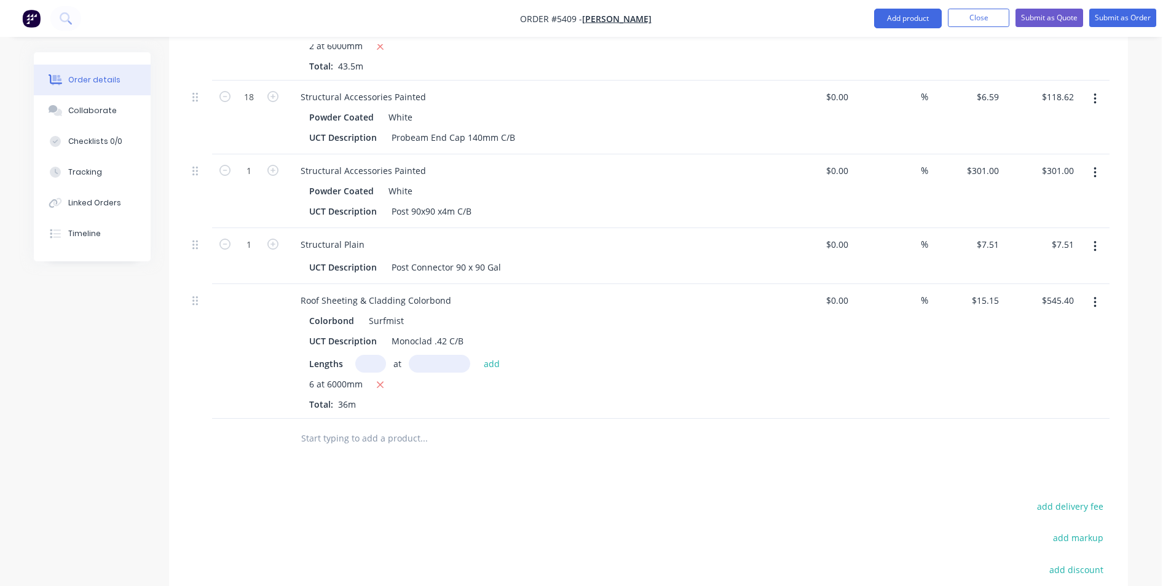
click at [363, 426] on input "text" at bounding box center [424, 438] width 246 height 25
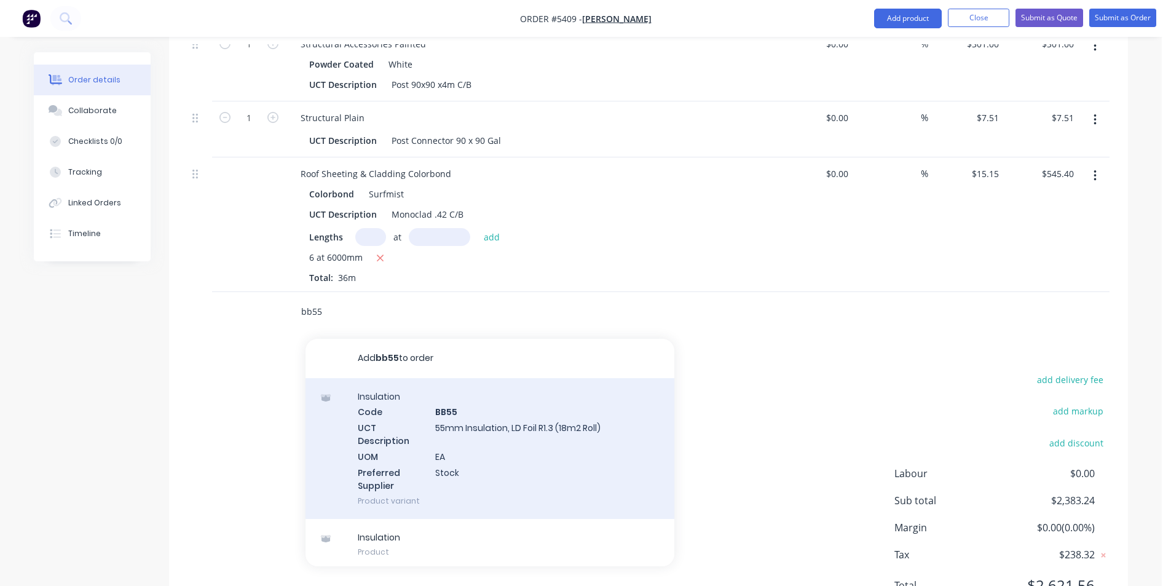
scroll to position [718, 0]
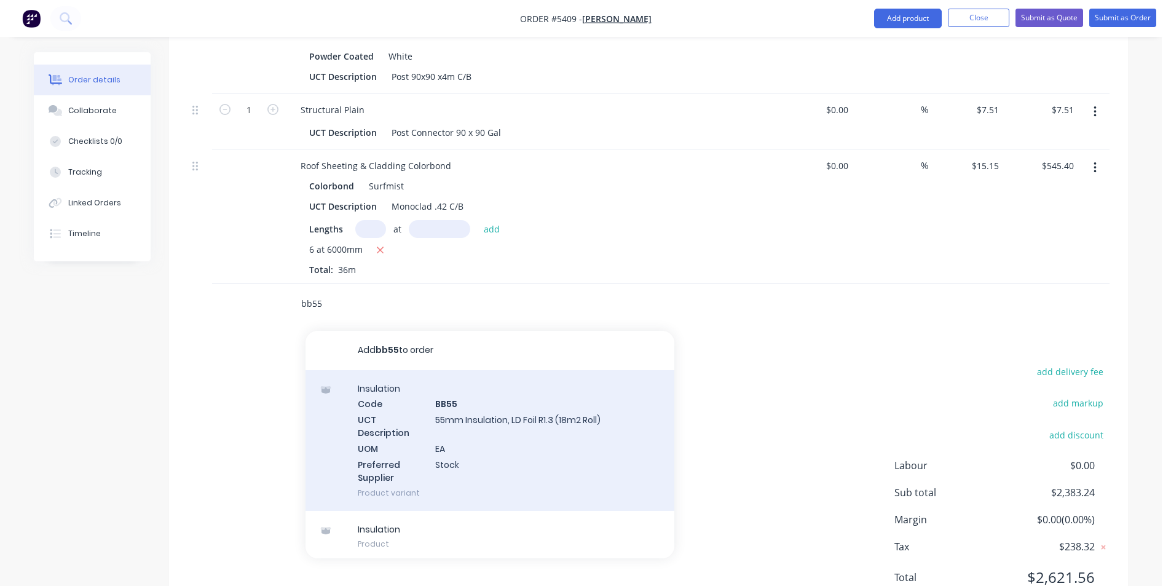
type input "bb55"
click at [447, 382] on div "Insulation Code BB55 UCT Description 55mm Insulation, LD Foil R1.3 (18m2 Roll) …" at bounding box center [489, 440] width 369 height 141
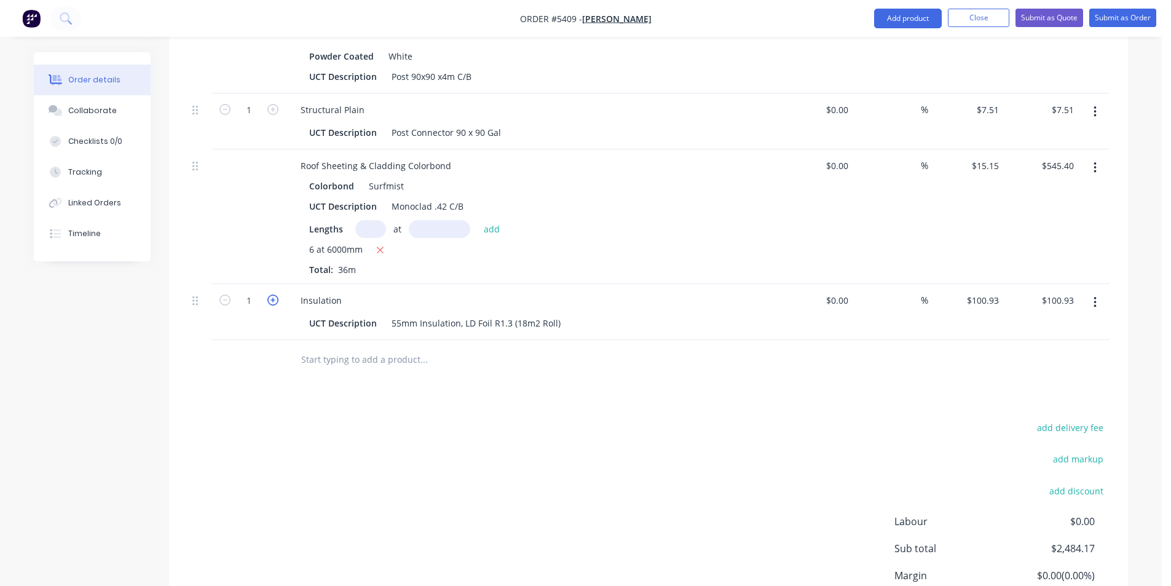
click at [274, 294] on icon "button" at bounding box center [272, 299] width 11 height 11
type input "2"
type input "$201.86"
click at [364, 347] on input "text" at bounding box center [424, 359] width 246 height 25
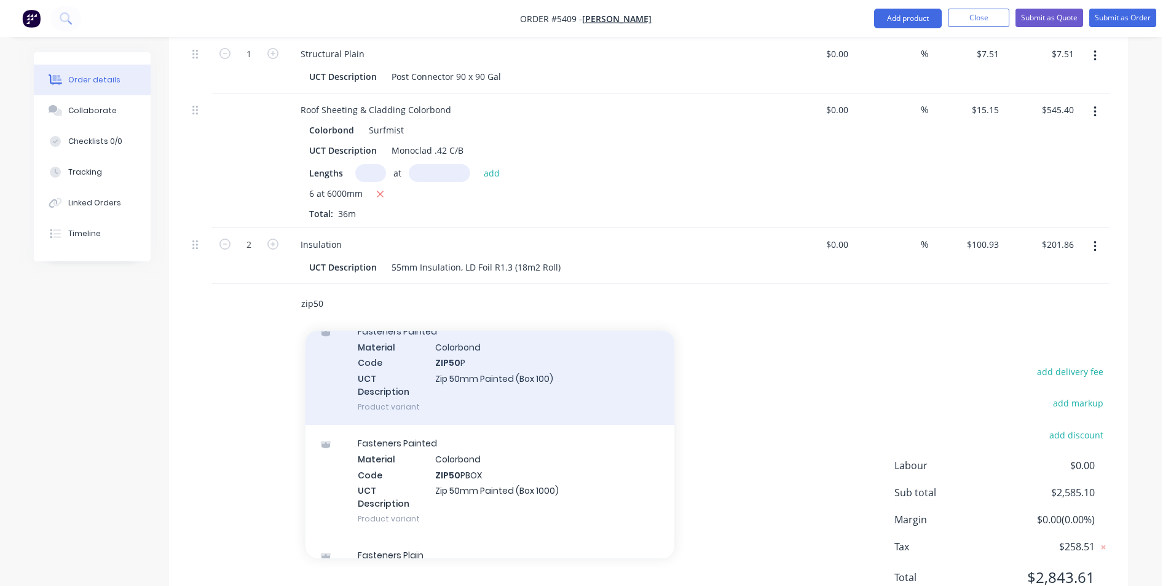
scroll to position [676, 0]
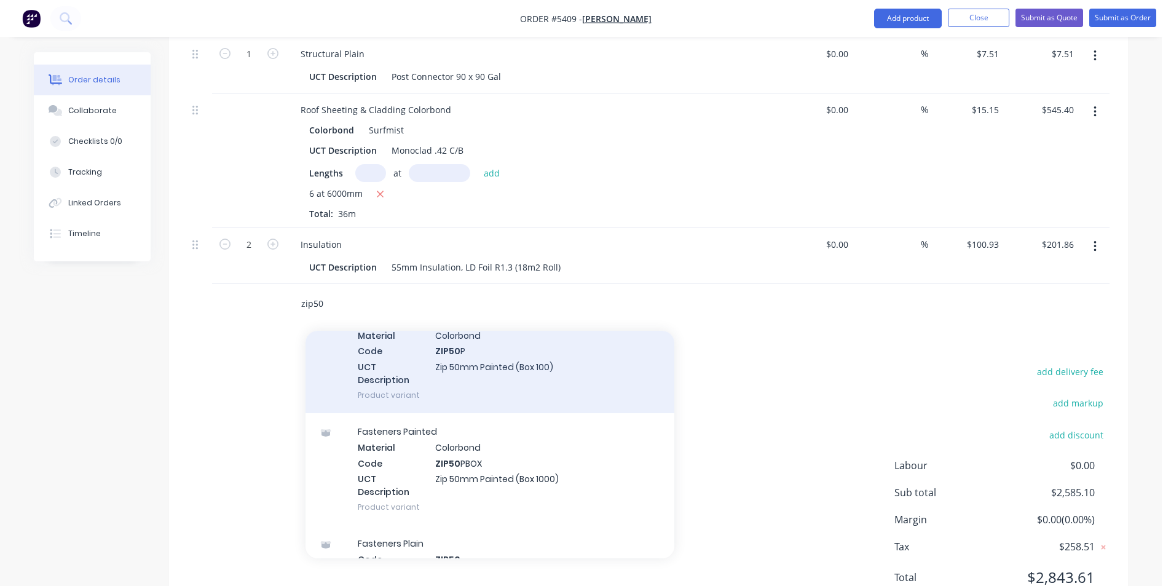
type input "zip50"
click at [536, 322] on div "Fasteners Painted Material Colorbond Code ZIP50 P UCT Description Zip 50mm Pain…" at bounding box center [489, 357] width 369 height 112
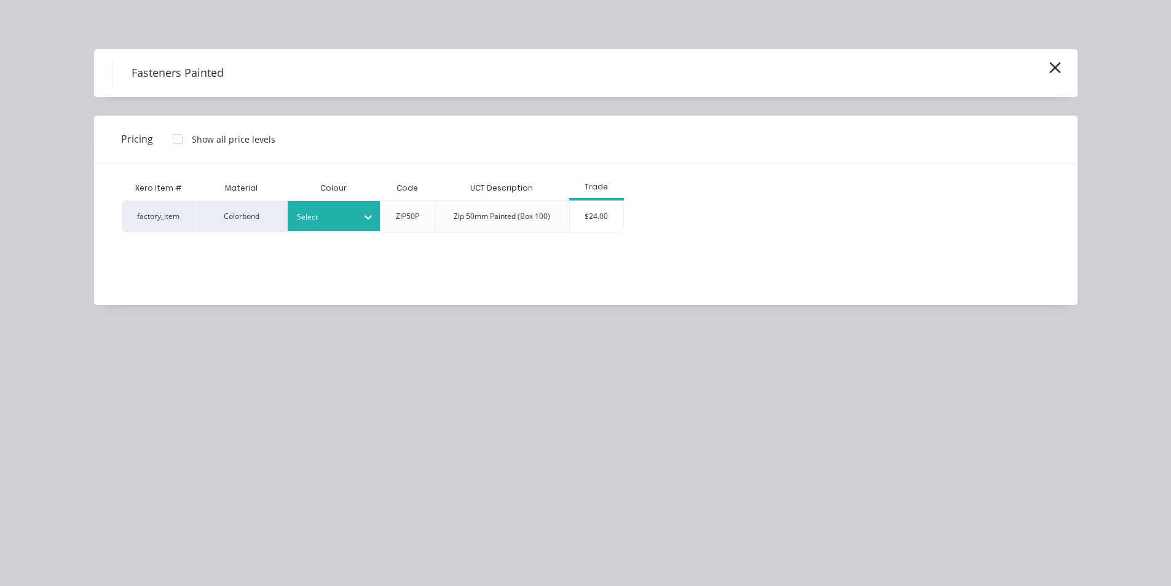
click at [338, 225] on div "Select" at bounding box center [334, 216] width 92 height 30
type input "su"
drag, startPoint x: 331, startPoint y: 251, endPoint x: 360, endPoint y: 251, distance: 28.9
click at [594, 216] on div "$24.00" at bounding box center [596, 216] width 53 height 31
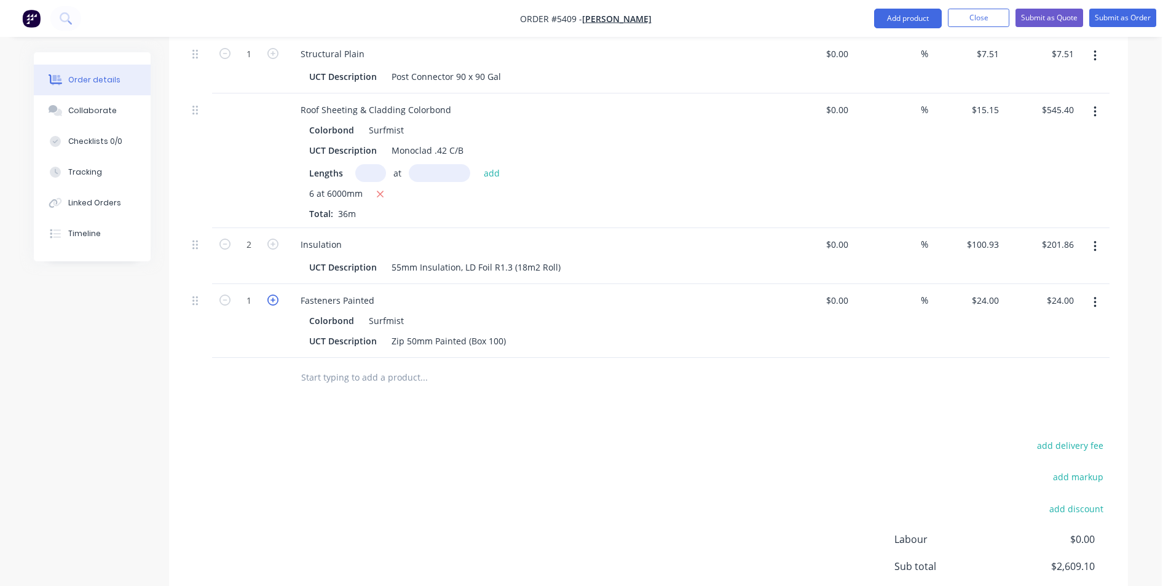
click at [274, 294] on icon "button" at bounding box center [272, 299] width 11 height 11
type input "2"
type input "$48.00"
drag, startPoint x: 350, startPoint y: 341, endPoint x: 346, endPoint y: 328, distance: 13.6
click at [350, 358] on div at bounding box center [507, 378] width 443 height 40
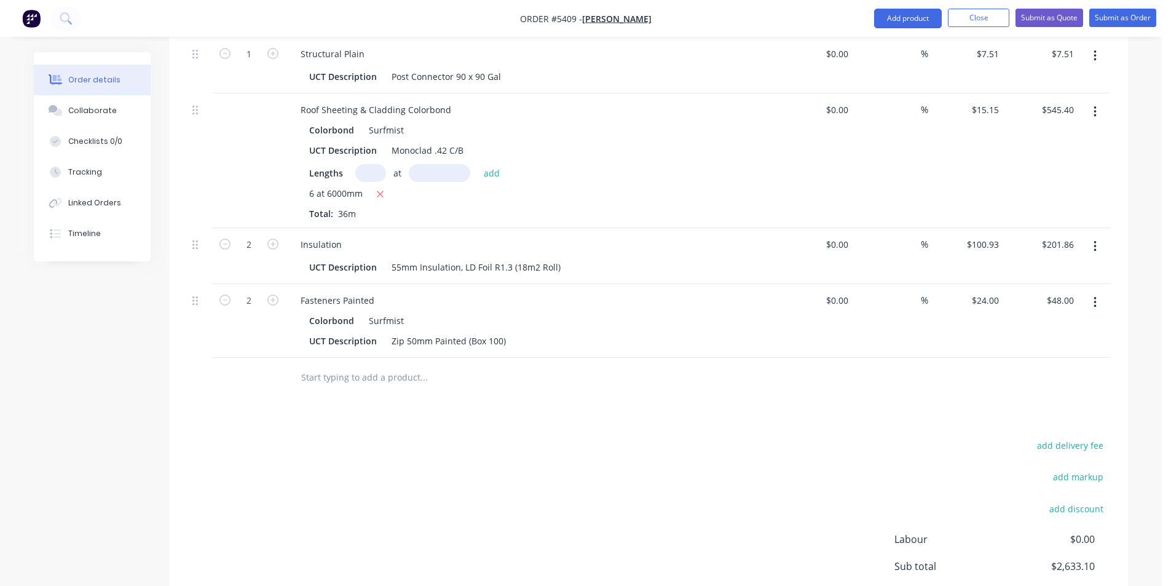
click at [346, 365] on input "text" at bounding box center [424, 377] width 246 height 25
type input "s"
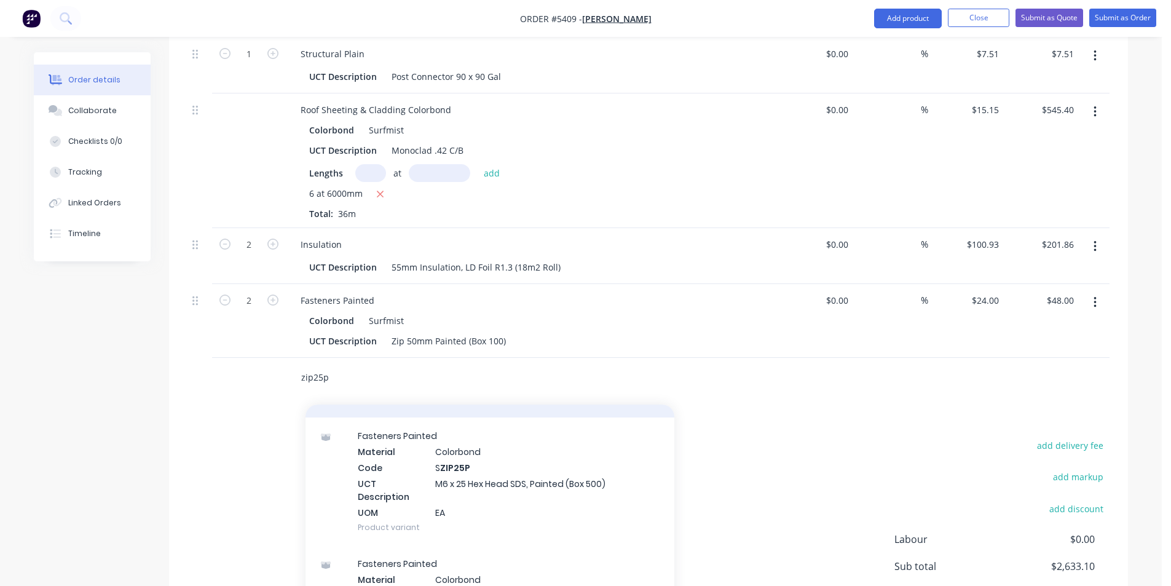
scroll to position [184, 0]
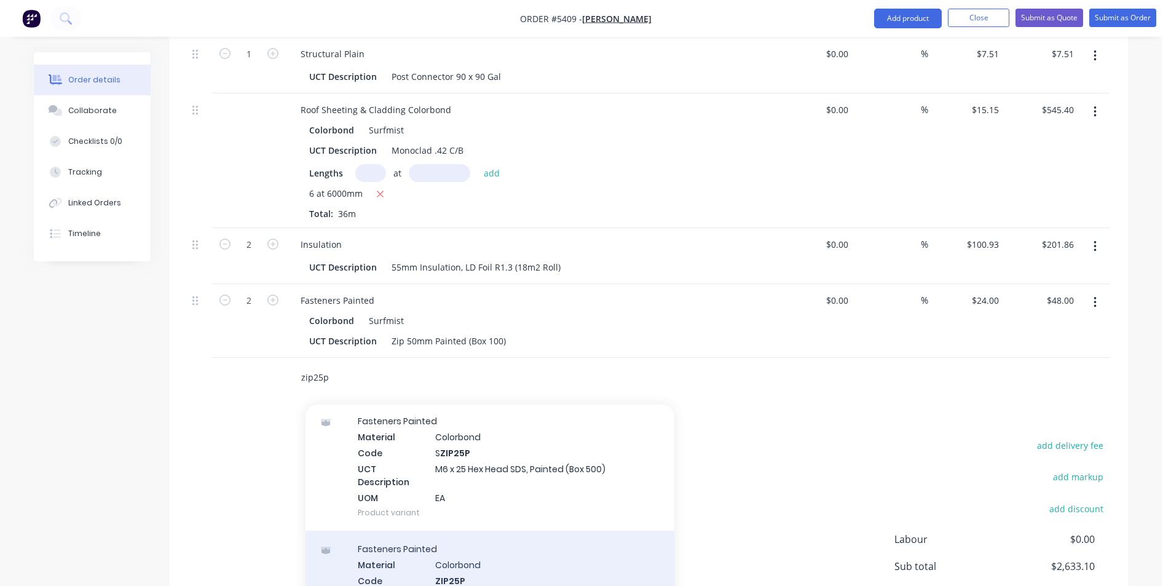
type input "zip25p"
click at [531, 535] on div "Fasteners Painted Material Colorbond Code ZIP25P UCT Description Zip 25mm Paint…" at bounding box center [489, 586] width 369 height 112
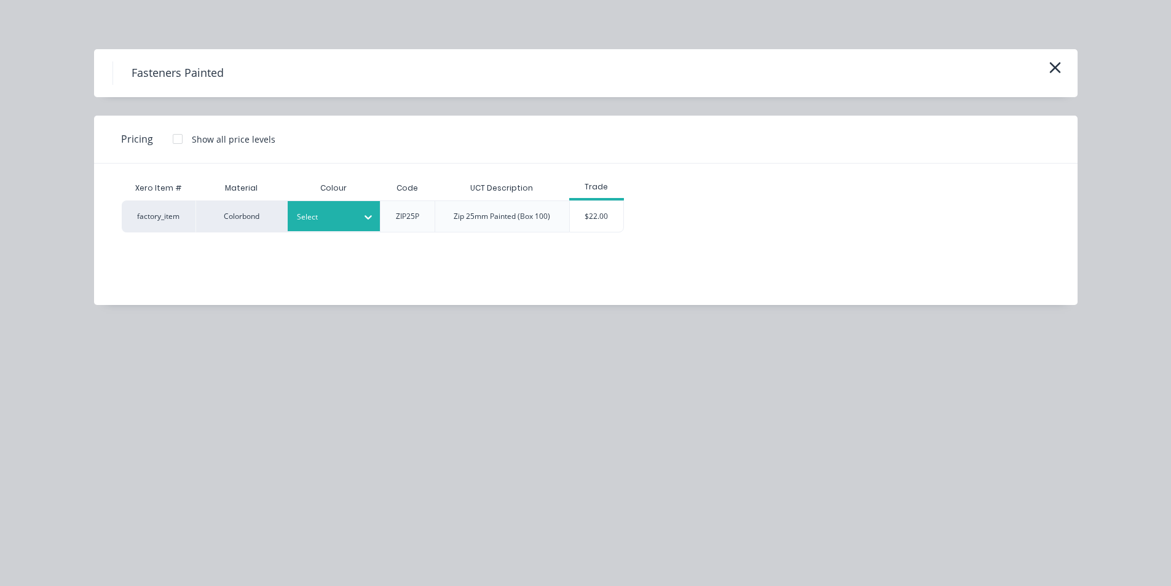
click at [351, 221] on div at bounding box center [324, 217] width 55 height 14
type input "sur"
click at [598, 216] on div "$22.00" at bounding box center [596, 216] width 53 height 31
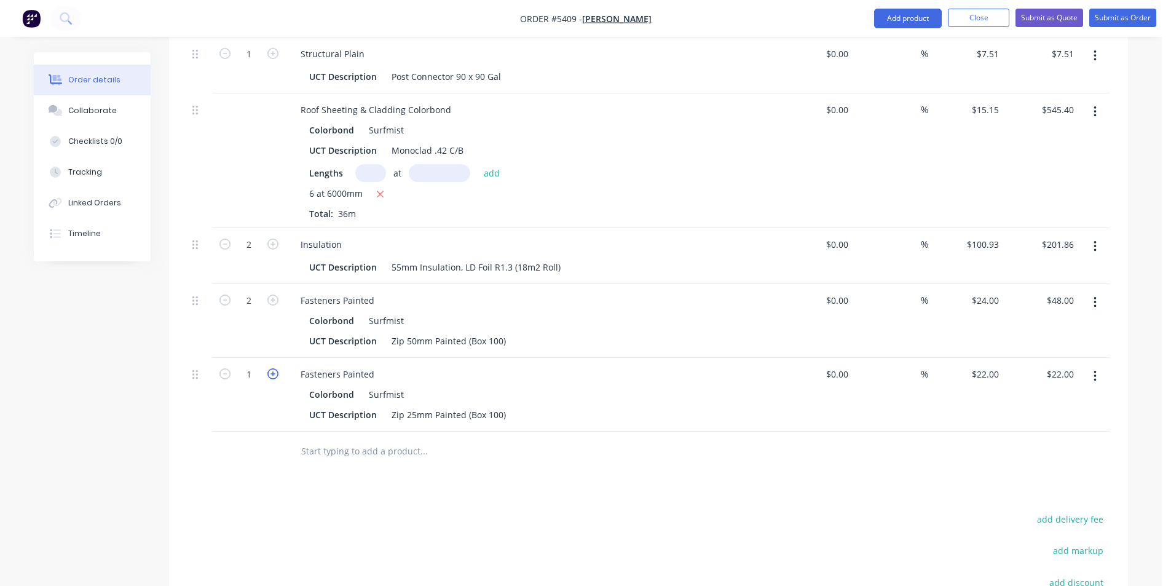
click at [272, 368] on icon "button" at bounding box center [272, 373] width 11 height 11
type input "2"
type input "$44.00"
click at [270, 368] on icon "button" at bounding box center [272, 373] width 11 height 11
type input "3"
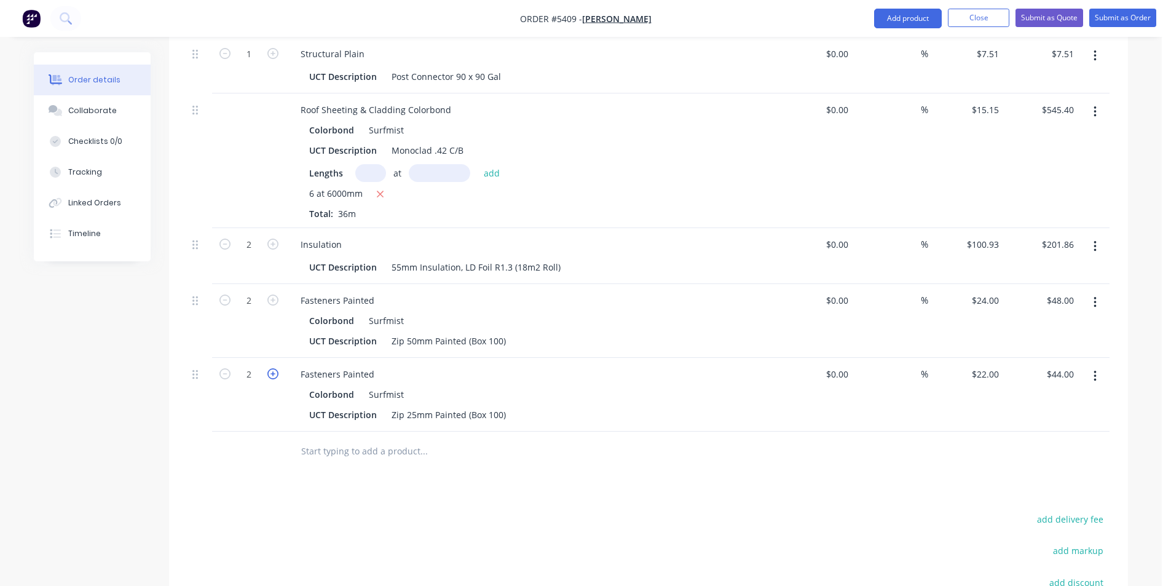
type input "$66.00"
click at [349, 431] on div at bounding box center [507, 451] width 443 height 40
click at [351, 439] on input "text" at bounding box center [424, 451] width 246 height 25
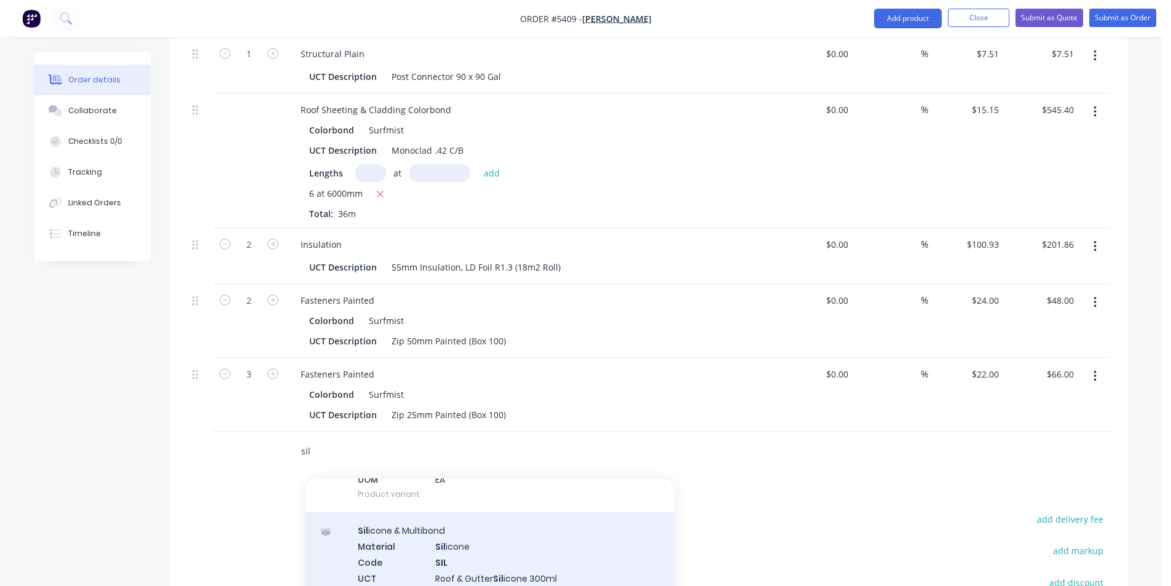
type input "sil"
click at [570, 525] on div "Sil icone & Multibond Material Sil icone Code SIL UCT Description Roof & Gutter…" at bounding box center [489, 576] width 369 height 128
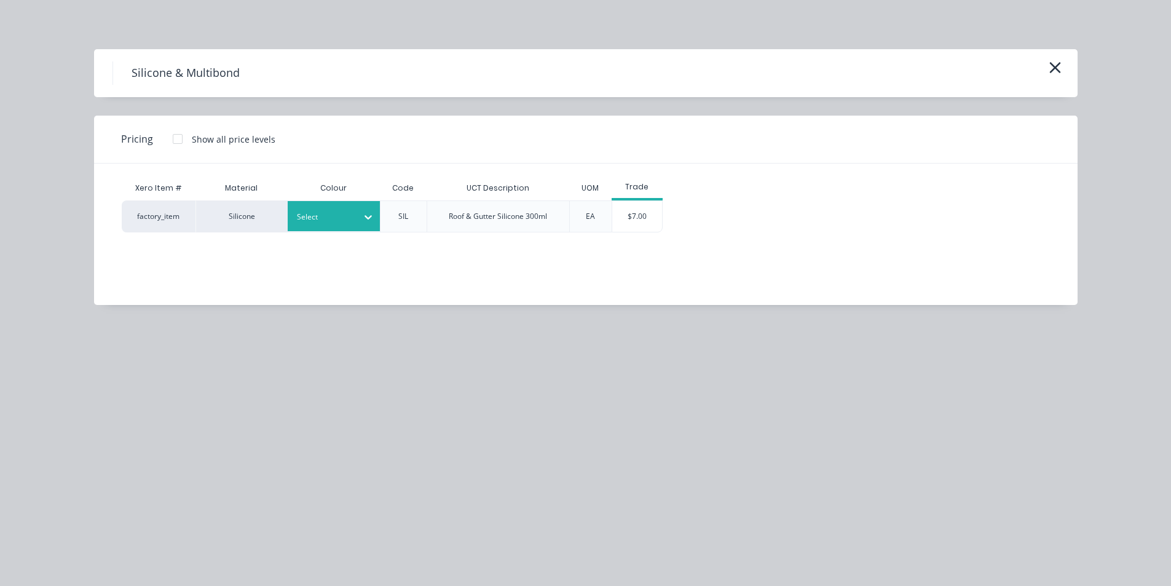
click at [318, 230] on div "Select" at bounding box center [334, 216] width 92 height 30
type input "cl"
click at [637, 217] on div "$7.00" at bounding box center [637, 216] width 50 height 31
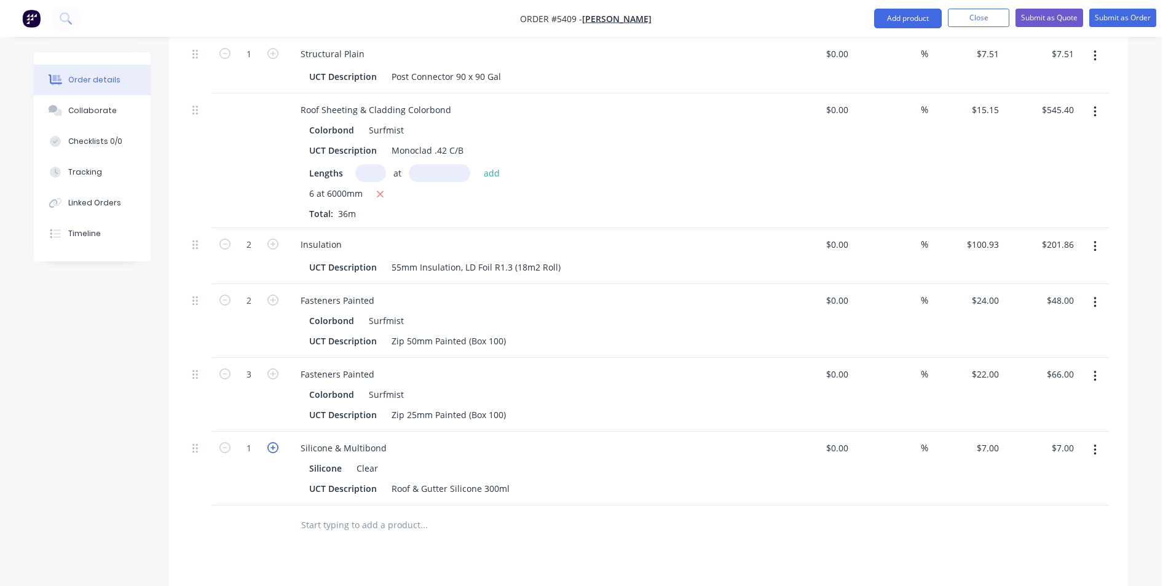
click at [275, 442] on icon "button" at bounding box center [272, 447] width 11 height 11
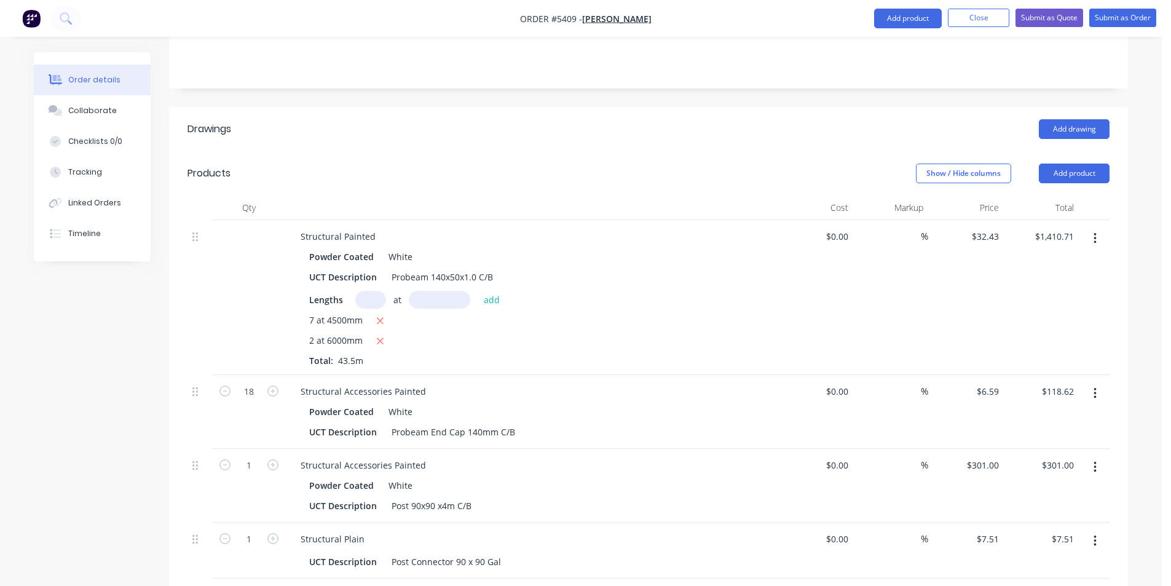
scroll to position [282, 0]
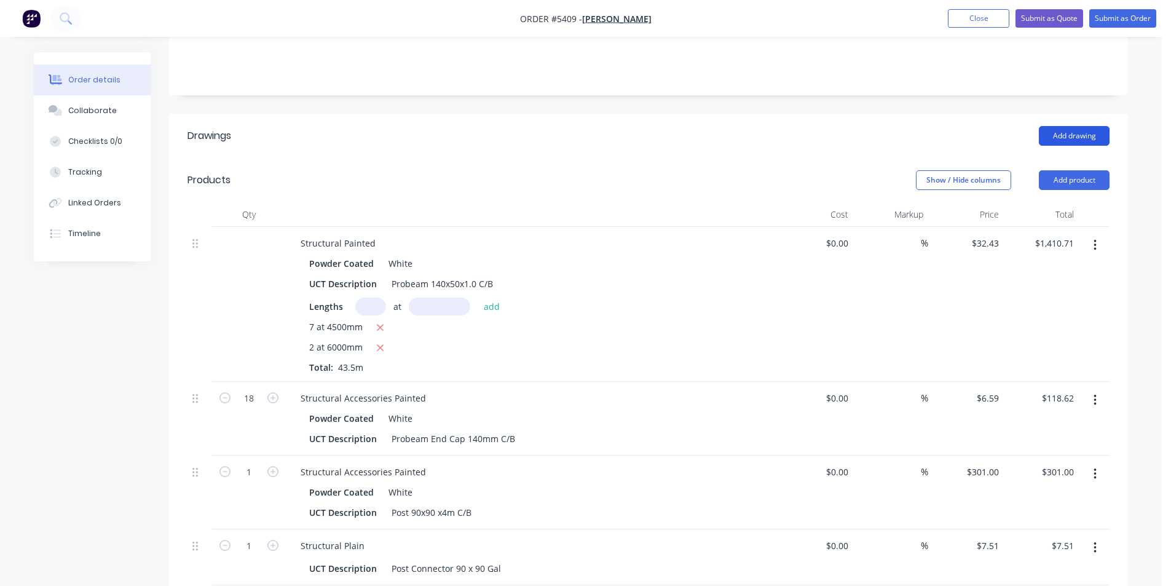
click at [1073, 126] on button "Add drawing" at bounding box center [1074, 136] width 71 height 20
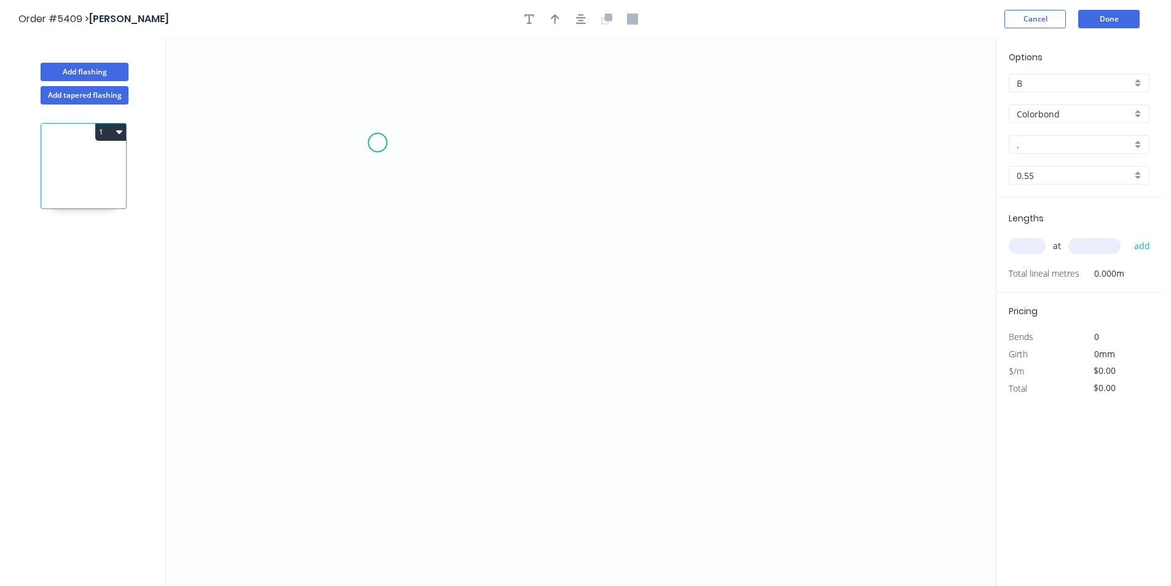
click at [381, 143] on icon "0" at bounding box center [581, 312] width 830 height 548
click at [350, 143] on icon "0" at bounding box center [581, 312] width 830 height 548
click at [357, 264] on icon "0 ?" at bounding box center [581, 312] width 830 height 548
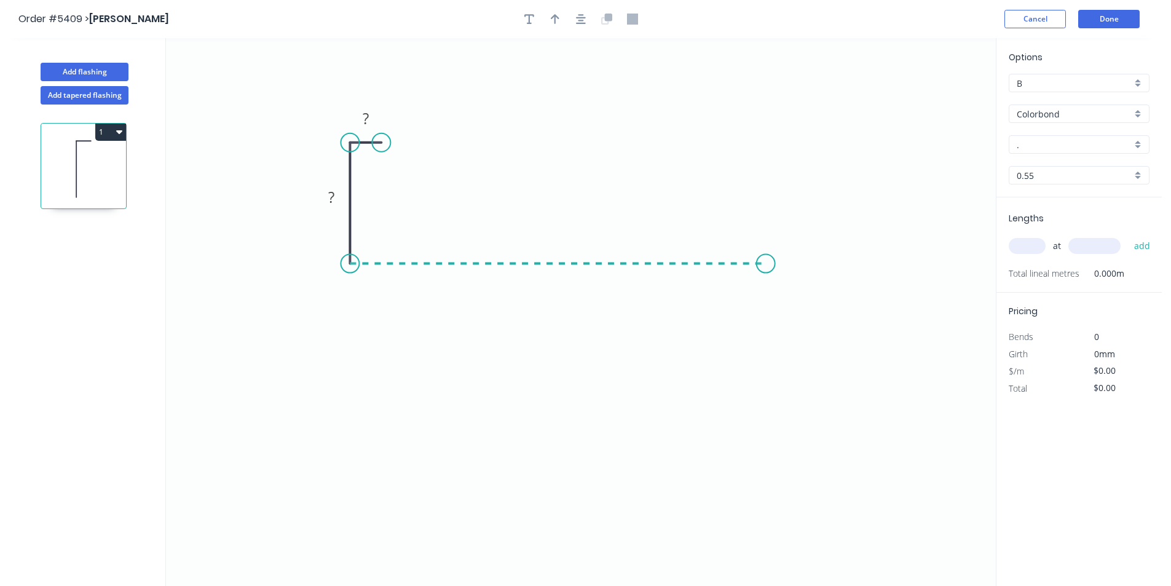
click at [774, 265] on icon "0 ? ?" at bounding box center [581, 312] width 830 height 548
click at [814, 323] on icon "0 ? ? ?" at bounding box center [581, 312] width 830 height 548
click at [814, 323] on circle at bounding box center [814, 322] width 18 height 18
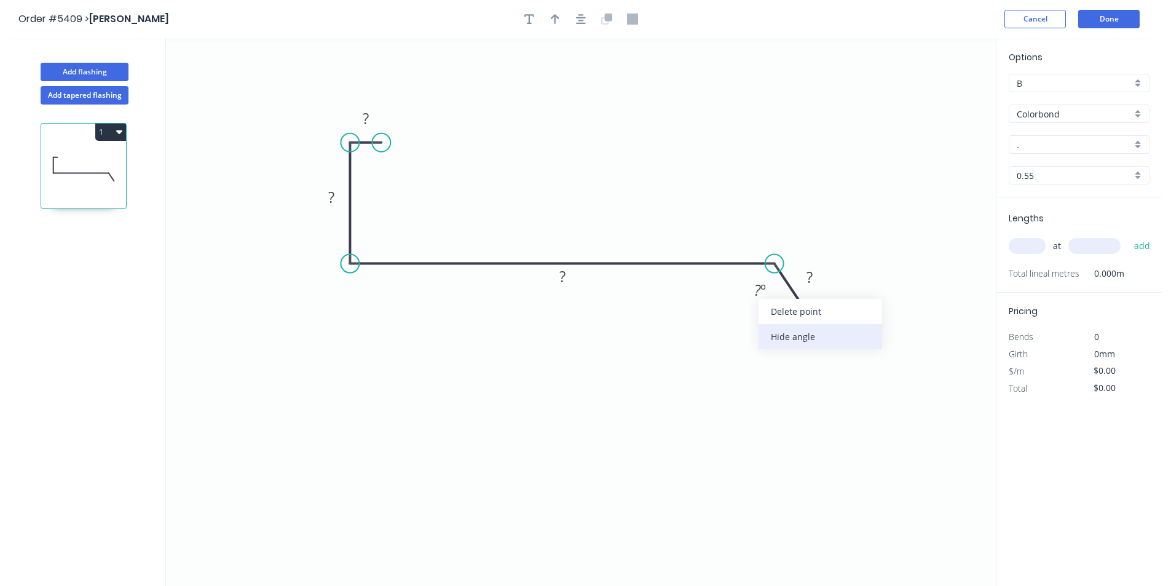
click at [774, 333] on div "Hide angle" at bounding box center [820, 336] width 124 height 25
click at [368, 116] on tspan "?" at bounding box center [366, 118] width 6 height 20
click at [581, 19] on icon "button" at bounding box center [581, 19] width 10 height 11
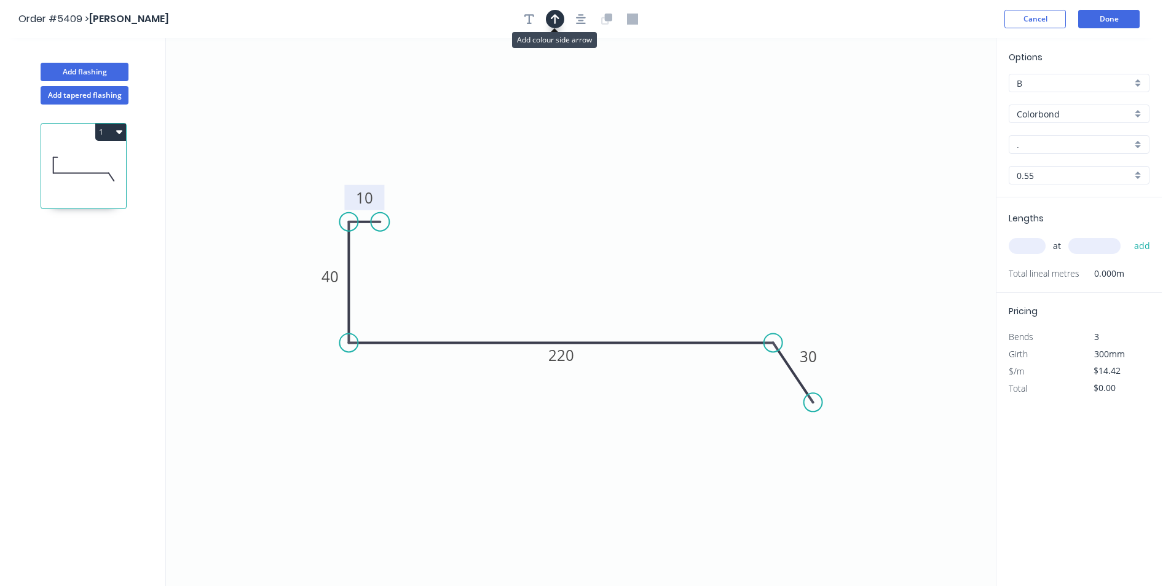
click at [557, 17] on icon "button" at bounding box center [555, 19] width 9 height 10
click at [931, 100] on icon at bounding box center [929, 85] width 11 height 39
drag, startPoint x: 931, startPoint y: 100, endPoint x: 607, endPoint y: 264, distance: 362.8
click at [607, 264] on icon at bounding box center [607, 249] width 11 height 39
click at [1036, 140] on input "." at bounding box center [1074, 144] width 115 height 13
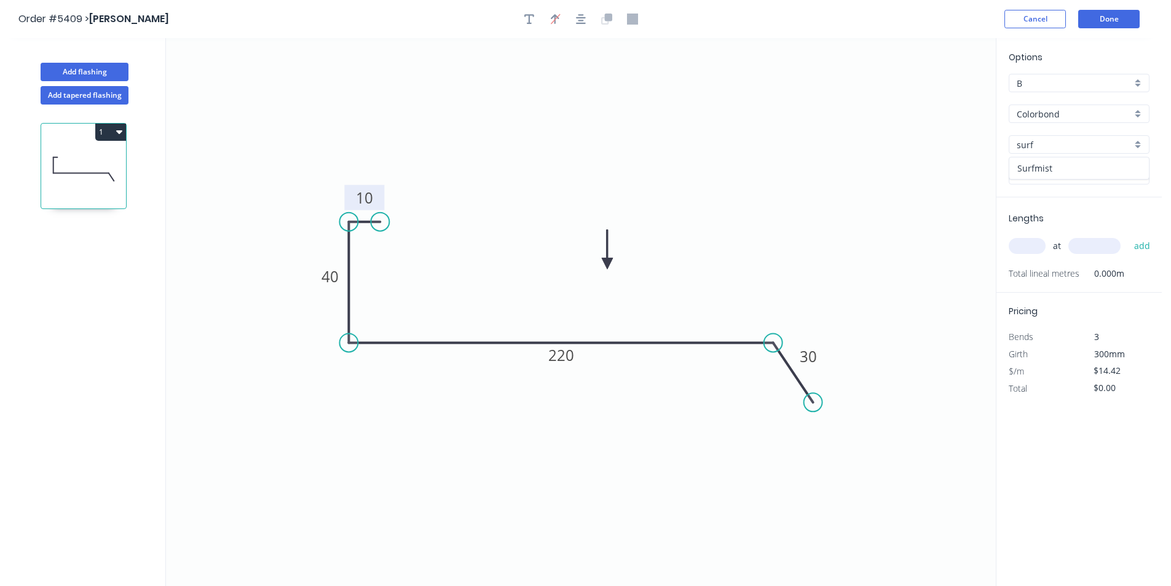
click at [1077, 174] on div "Surfmist" at bounding box center [1079, 168] width 140 height 22
click at [1040, 250] on input "text" at bounding box center [1027, 246] width 37 height 16
click at [1128, 235] on button "add" at bounding box center [1142, 245] width 29 height 21
click at [118, 74] on button "Add flashing" at bounding box center [85, 72] width 88 height 18
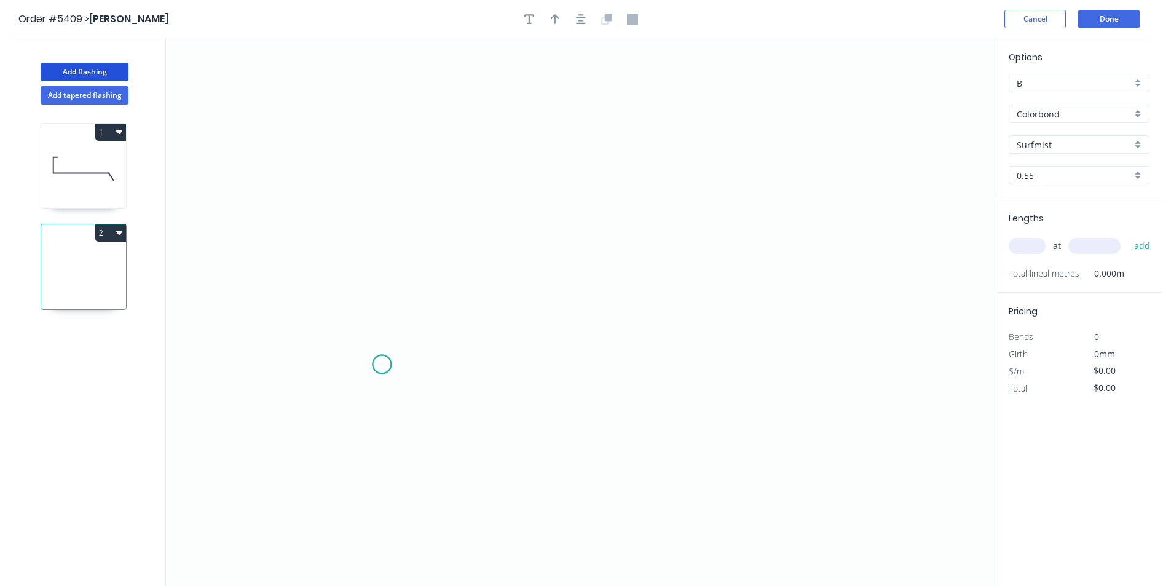
drag, startPoint x: 382, startPoint y: 364, endPoint x: 375, endPoint y: 227, distance: 137.2
click at [380, 360] on icon "0" at bounding box center [581, 312] width 830 height 548
click at [375, 173] on icon "0" at bounding box center [581, 312] width 830 height 548
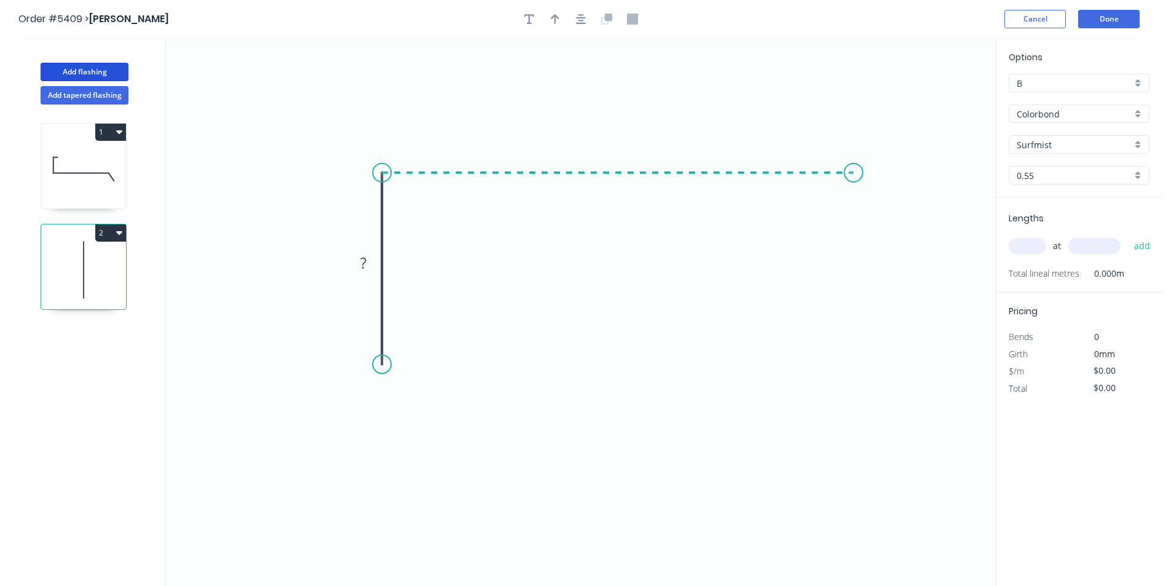
click at [854, 181] on icon "0 ?" at bounding box center [581, 312] width 830 height 548
click at [900, 216] on icon "0 ? ?" at bounding box center [581, 312] width 830 height 548
click at [387, 359] on circle at bounding box center [381, 364] width 18 height 18
click at [399, 343] on icon at bounding box center [390, 353] width 17 height 22
click at [402, 345] on circle at bounding box center [402, 343] width 18 height 18
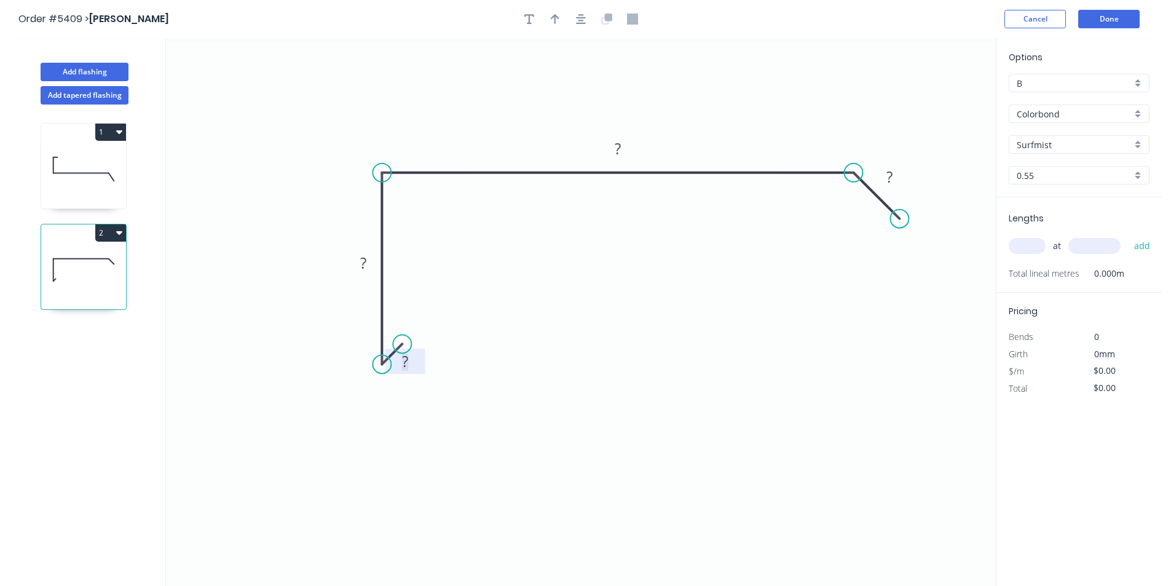
click at [408, 359] on tspan "?" at bounding box center [405, 361] width 6 height 20
click at [585, 9] on header "Order #5409 > [PERSON_NAME] Cancel Done" at bounding box center [581, 19] width 1162 height 38
click at [576, 17] on icon "button" at bounding box center [581, 19] width 10 height 11
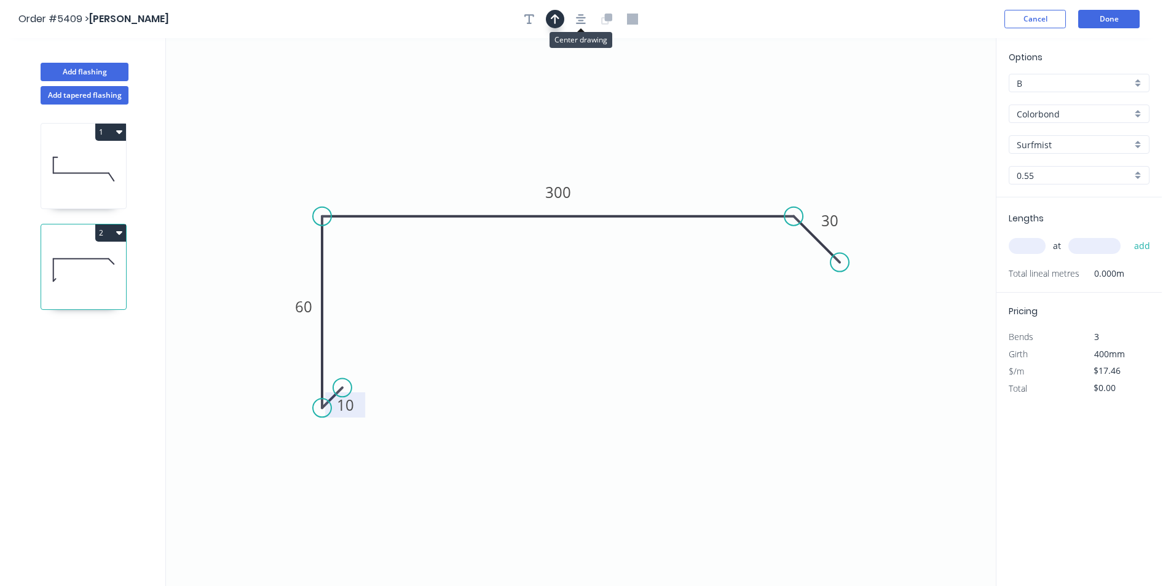
click at [561, 17] on button "button" at bounding box center [555, 19] width 18 height 18
drag, startPoint x: 936, startPoint y: 95, endPoint x: 543, endPoint y: 140, distance: 395.9
click at [543, 140] on icon at bounding box center [543, 125] width 11 height 39
click at [1016, 246] on input "text" at bounding box center [1027, 246] width 37 height 16
click at [1128, 235] on button "add" at bounding box center [1142, 245] width 29 height 21
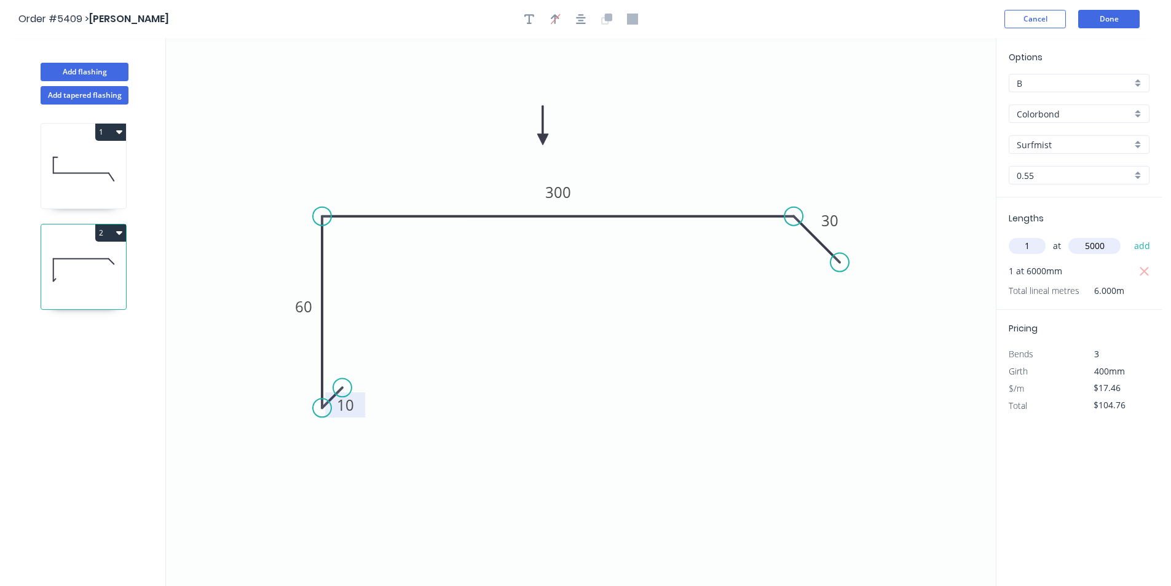
click at [1128, 235] on button "add" at bounding box center [1142, 245] width 29 height 21
click at [63, 74] on button "Add flashing" at bounding box center [85, 72] width 88 height 18
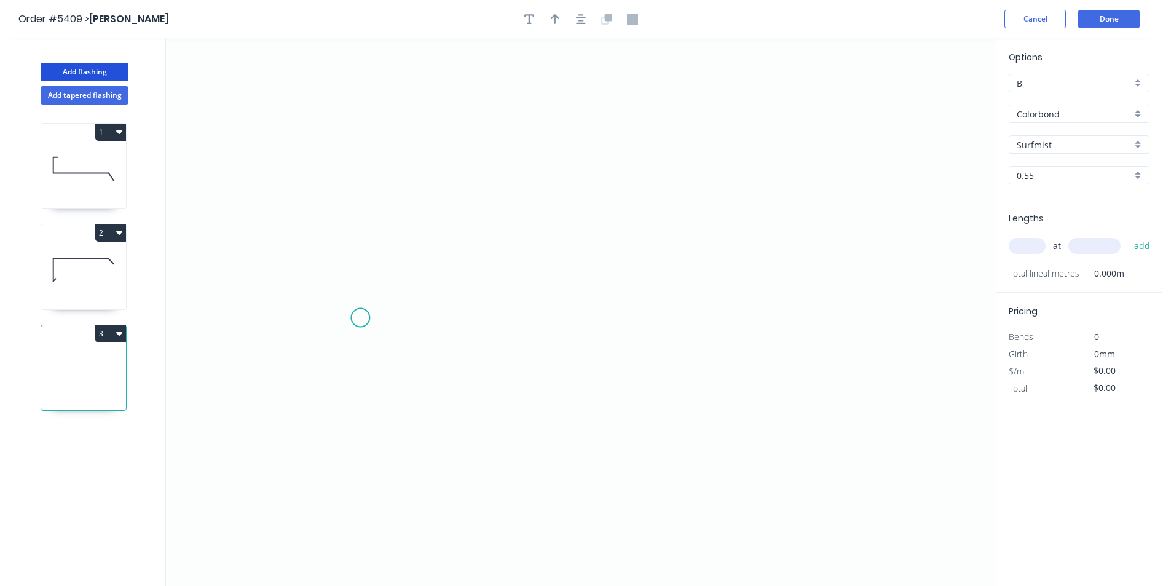
click at [361, 321] on icon "0" at bounding box center [581, 312] width 830 height 548
click at [405, 256] on icon at bounding box center [383, 288] width 44 height 65
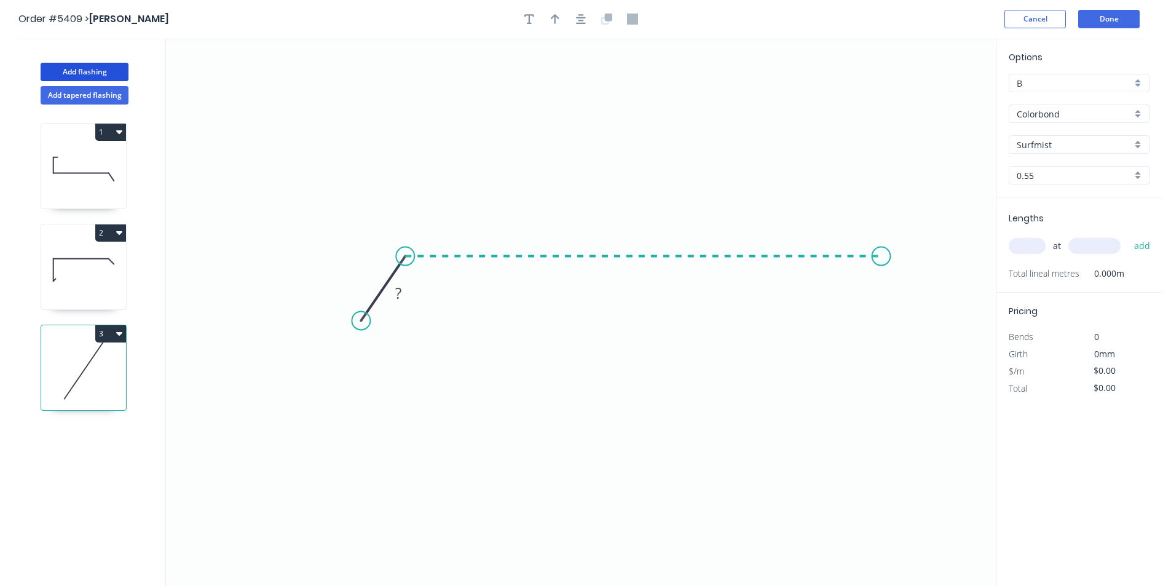
click at [881, 270] on icon "0 ?" at bounding box center [581, 312] width 830 height 548
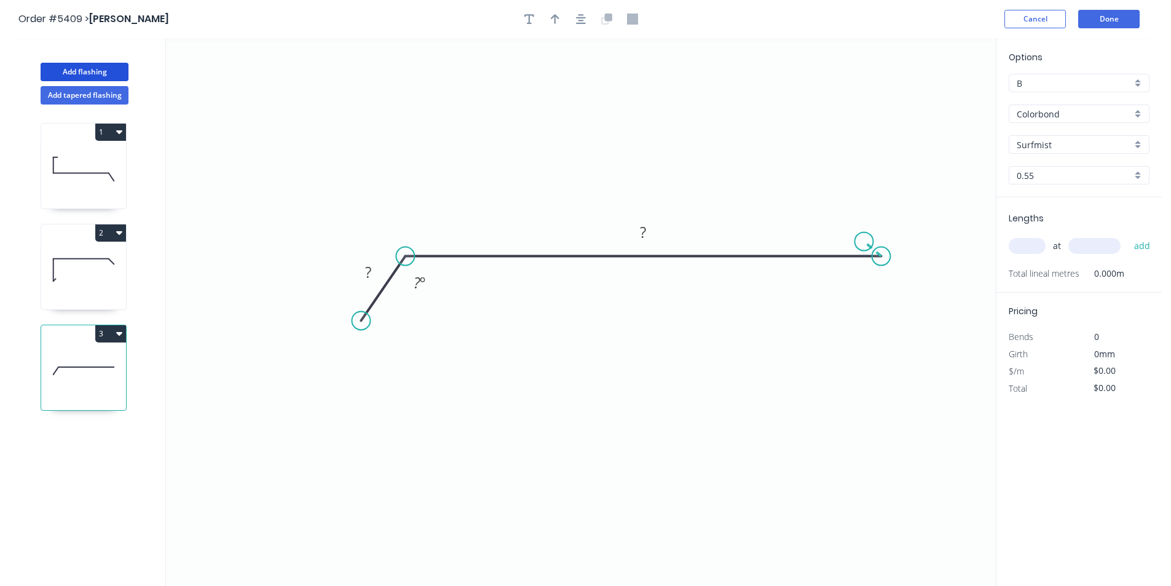
click at [864, 242] on icon "0 ? ? ? º" at bounding box center [581, 312] width 830 height 548
click at [864, 242] on circle at bounding box center [864, 241] width 18 height 18
drag, startPoint x: 866, startPoint y: 243, endPoint x: 860, endPoint y: 238, distance: 7.5
click at [860, 238] on circle at bounding box center [860, 238] width 18 height 18
drag, startPoint x: 867, startPoint y: 280, endPoint x: 811, endPoint y: 302, distance: 60.4
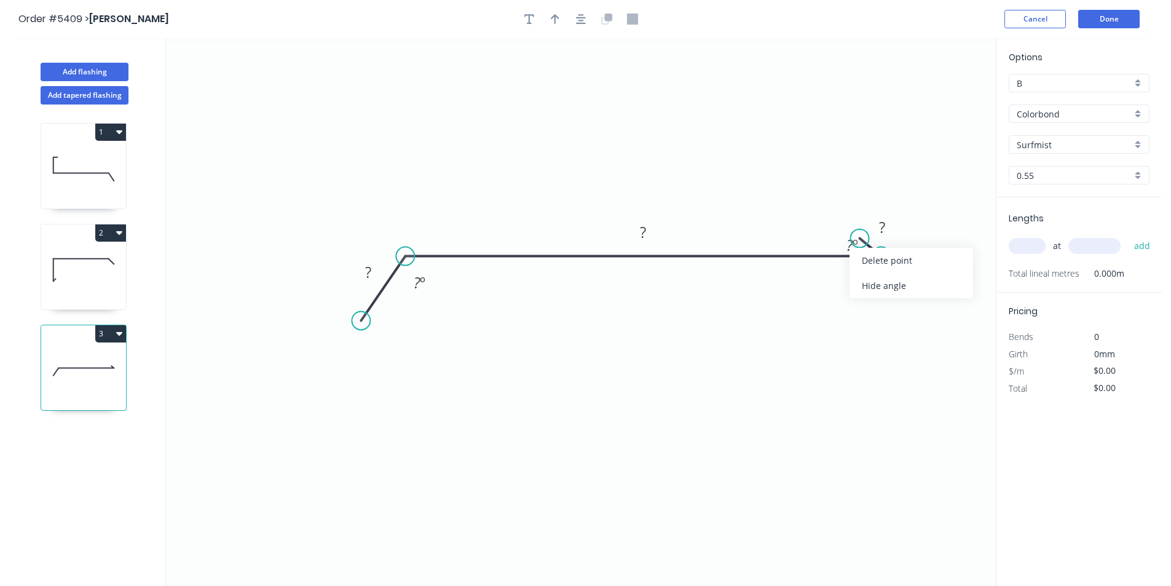
click at [868, 280] on div "Hide angle" at bounding box center [911, 285] width 124 height 25
click at [447, 324] on div "Hide angle" at bounding box center [485, 327] width 124 height 25
click at [377, 271] on rect at bounding box center [368, 272] width 25 height 17
click at [575, 16] on button "button" at bounding box center [581, 19] width 18 height 18
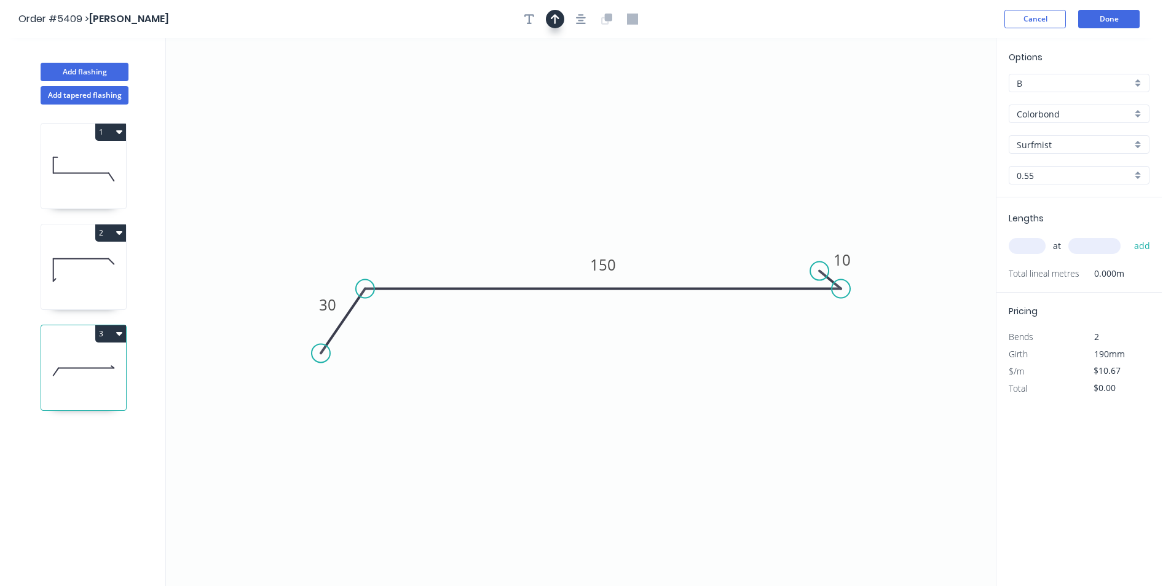
click at [559, 12] on button "button" at bounding box center [555, 19] width 18 height 18
click at [939, 96] on icon "0 30 150 10" at bounding box center [581, 312] width 830 height 548
drag, startPoint x: 935, startPoint y: 96, endPoint x: 821, endPoint y: 221, distance: 169.2
click at [618, 219] on icon at bounding box center [617, 205] width 11 height 39
click at [1037, 243] on input "text" at bounding box center [1027, 246] width 37 height 16
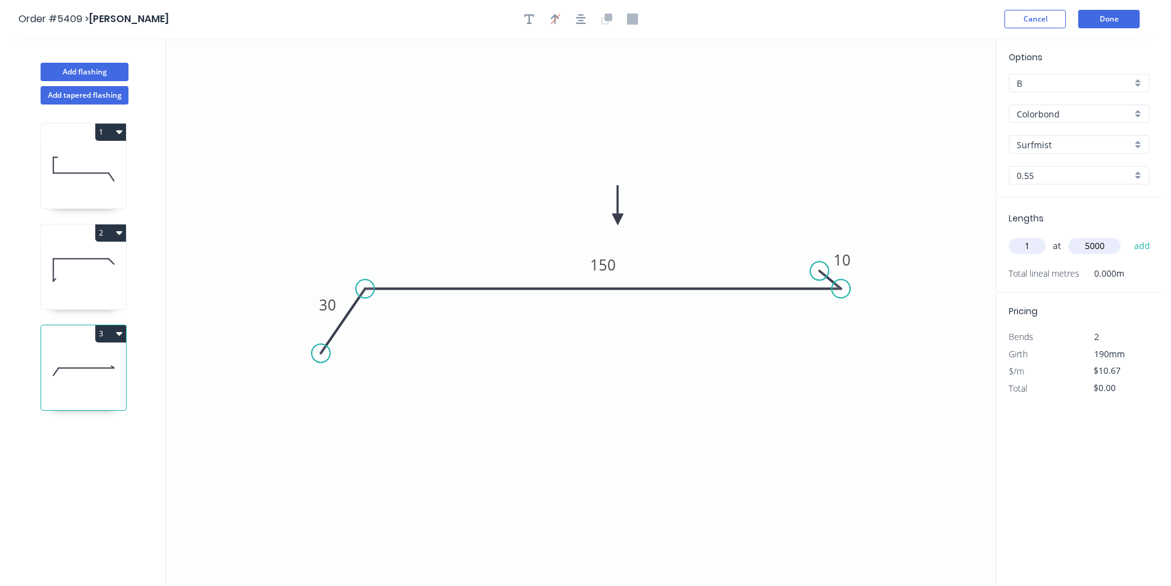
click at [1128, 235] on button "add" at bounding box center [1142, 245] width 29 height 21
drag, startPoint x: 1115, startPoint y: 29, endPoint x: 1114, endPoint y: 23, distance: 6.2
click at [1114, 27] on header "Order #5409 > [PERSON_NAME] Cancel Done" at bounding box center [581, 19] width 1162 height 38
click at [1113, 17] on button "Done" at bounding box center [1108, 19] width 61 height 18
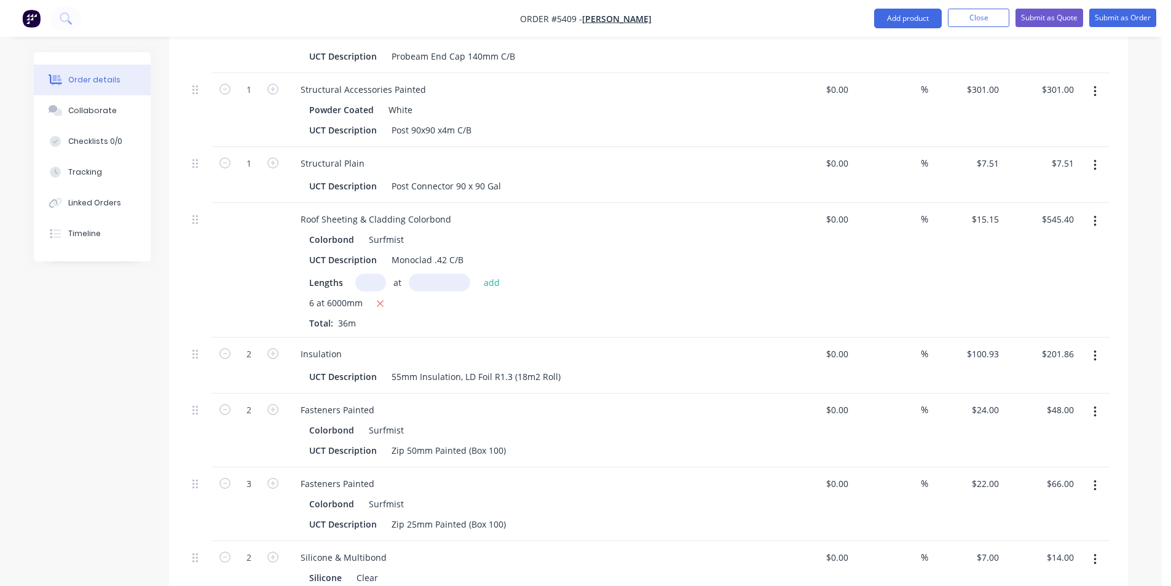
scroll to position [1229, 0]
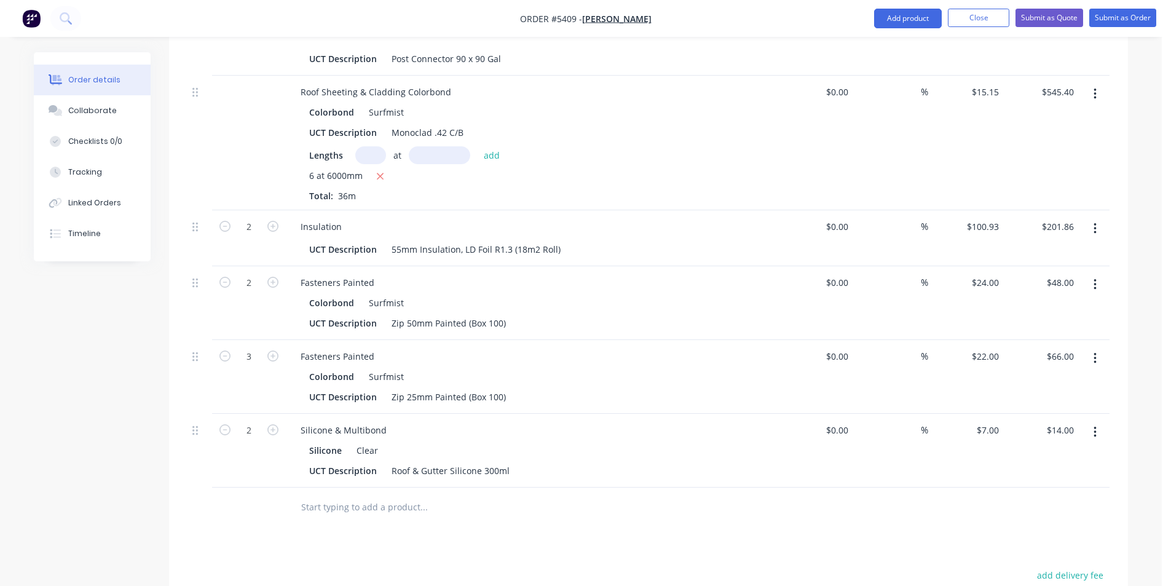
click at [372, 495] on input "text" at bounding box center [424, 507] width 246 height 25
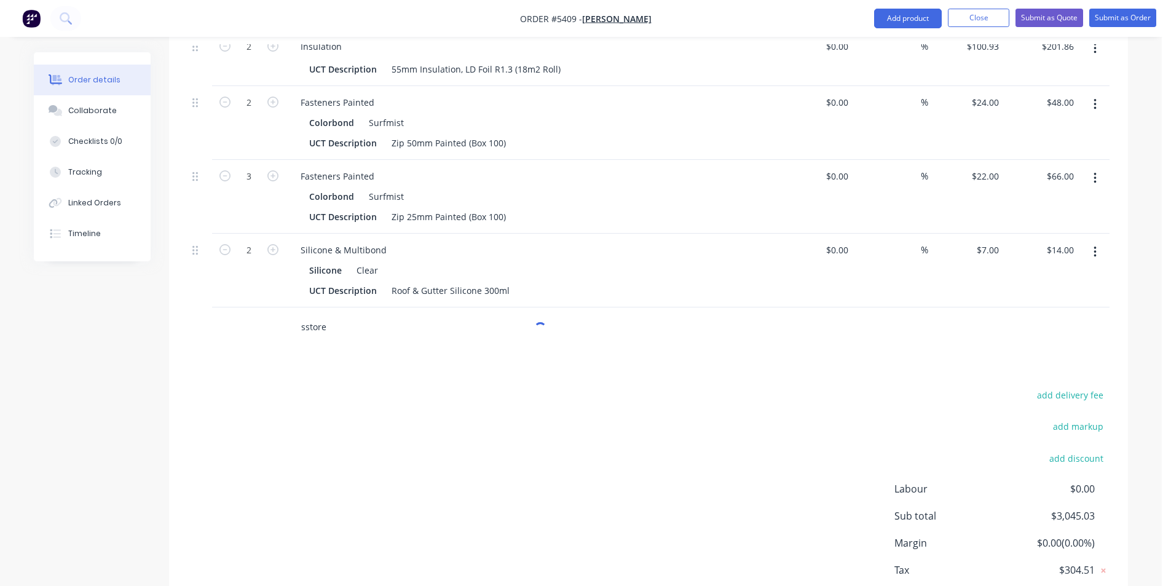
scroll to position [1414, 0]
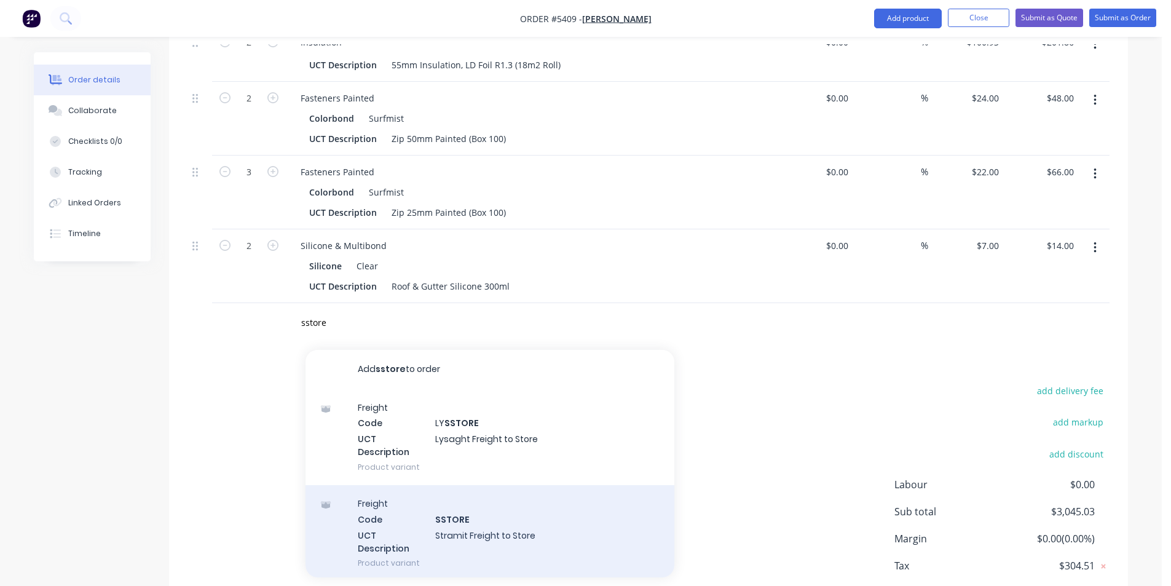
click at [471, 485] on div "Freight Code SSTORE UCT Description Stramit Freight to Store Product variant" at bounding box center [489, 533] width 369 height 96
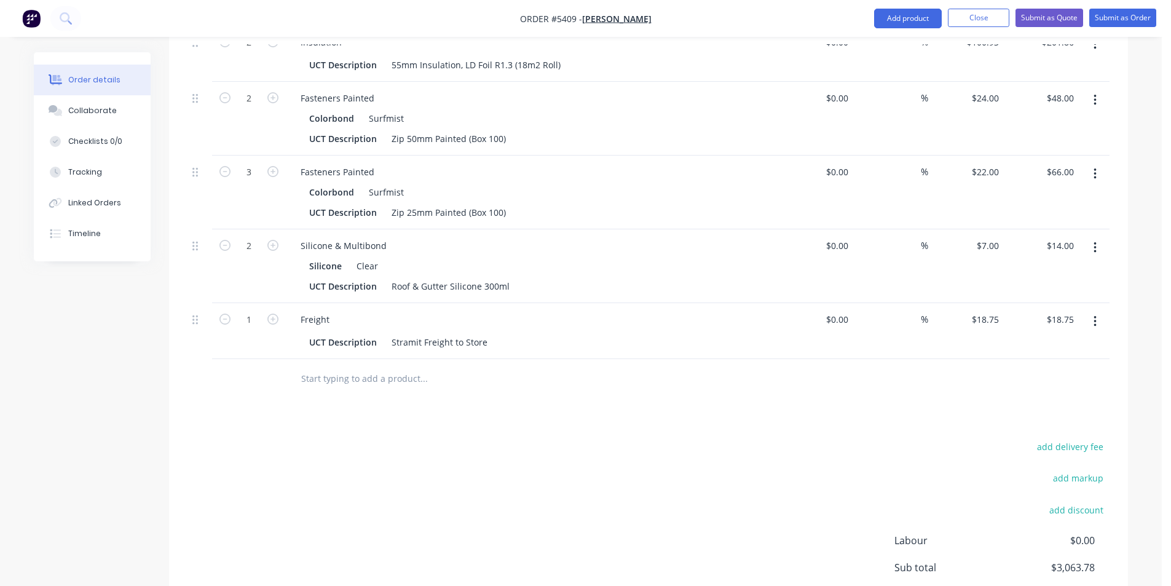
click at [355, 366] on input "text" at bounding box center [424, 378] width 246 height 25
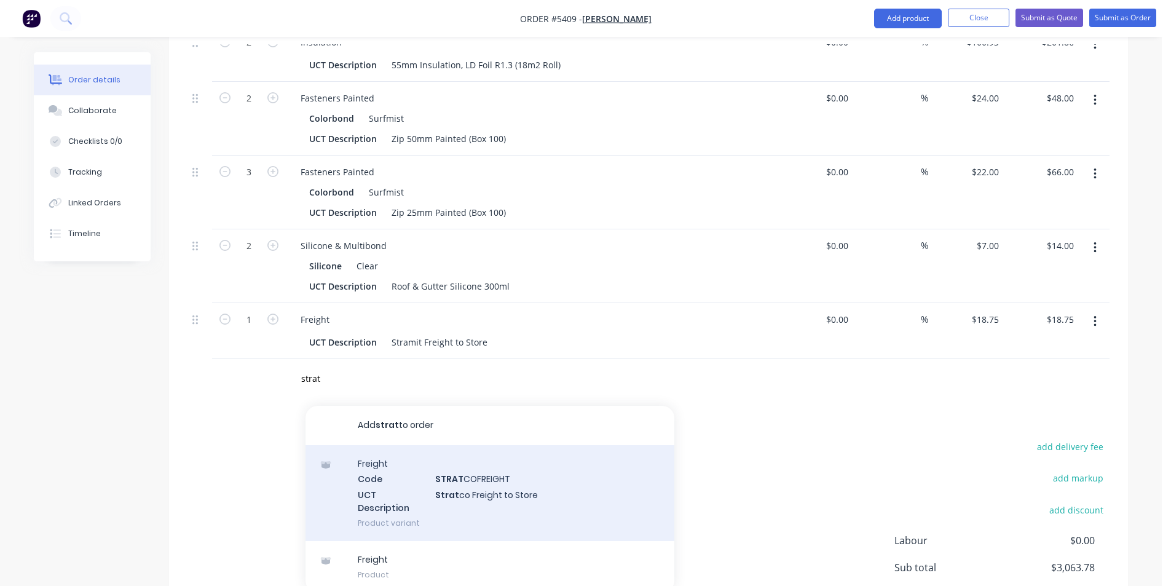
click at [451, 448] on div "Freight Code STRAT COFREIGHT UCT Description Strat co Freight to Store Product …" at bounding box center [489, 493] width 369 height 96
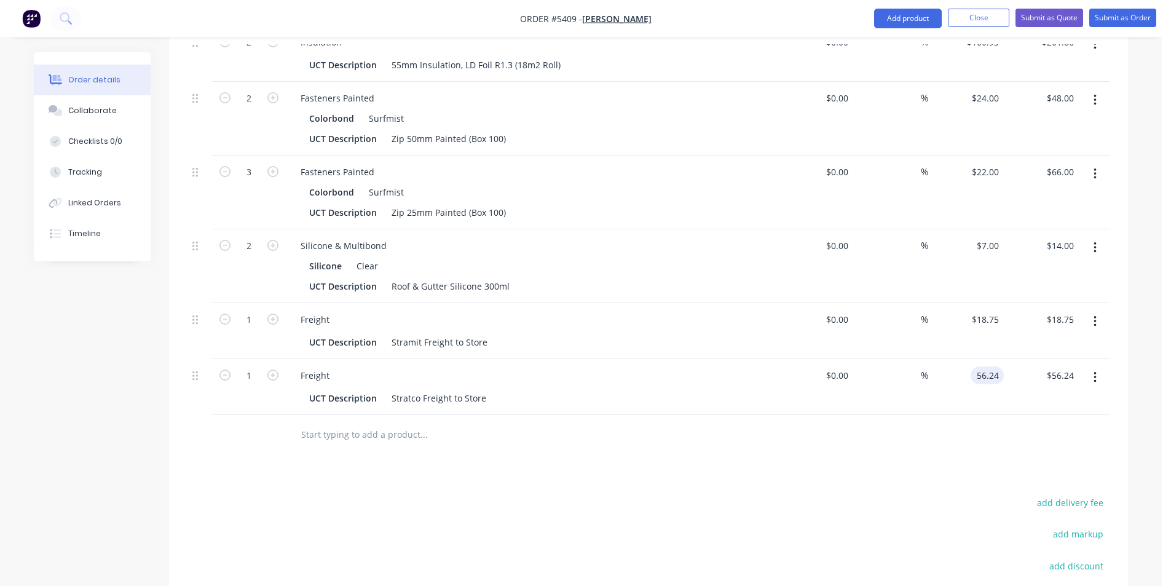
click at [1003, 366] on div "56.24 56.24" at bounding box center [989, 375] width 28 height 18
click at [1066, 494] on div "add delivery fee" at bounding box center [1033, 509] width 154 height 31
click at [1065, 494] on button "add delivery fee" at bounding box center [1069, 502] width 79 height 17
click at [1071, 494] on input at bounding box center [1061, 503] width 55 height 18
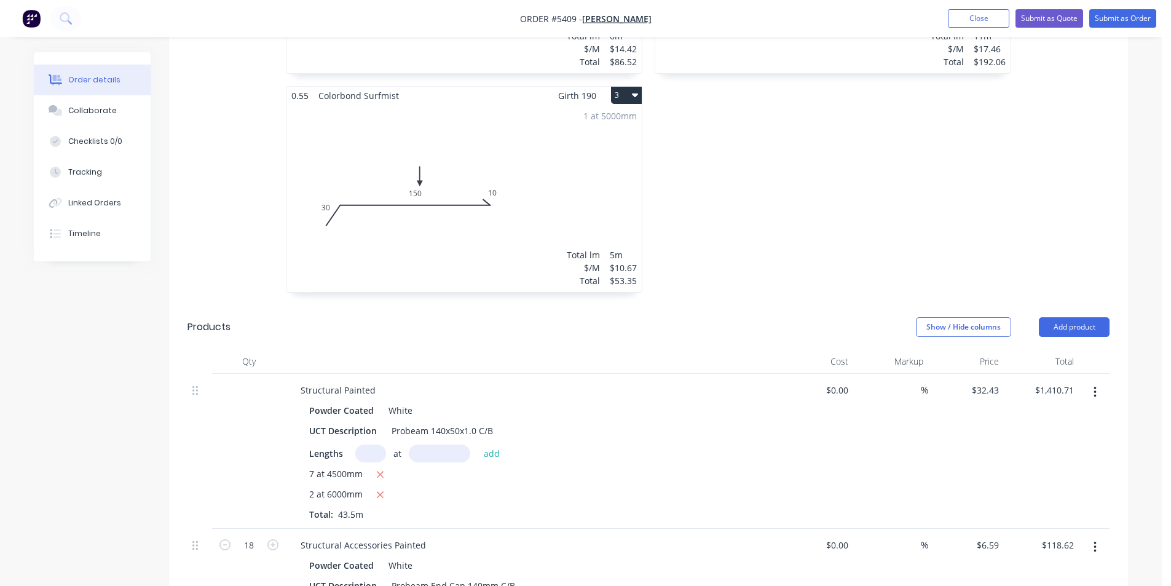
scroll to position [494, 0]
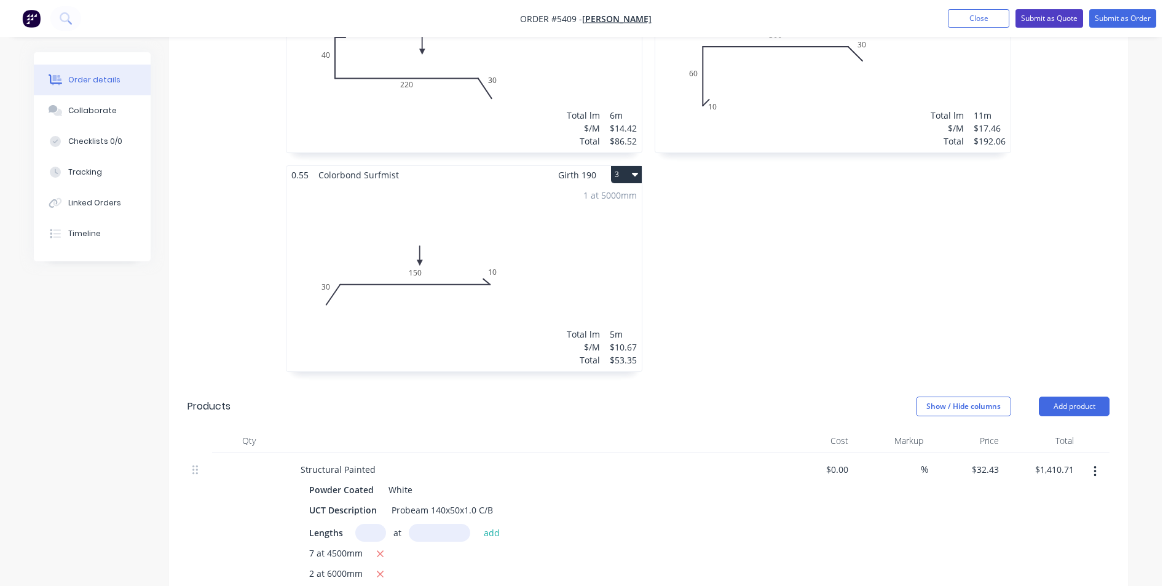
click at [1054, 23] on button "Submit as Quote" at bounding box center [1049, 18] width 68 height 18
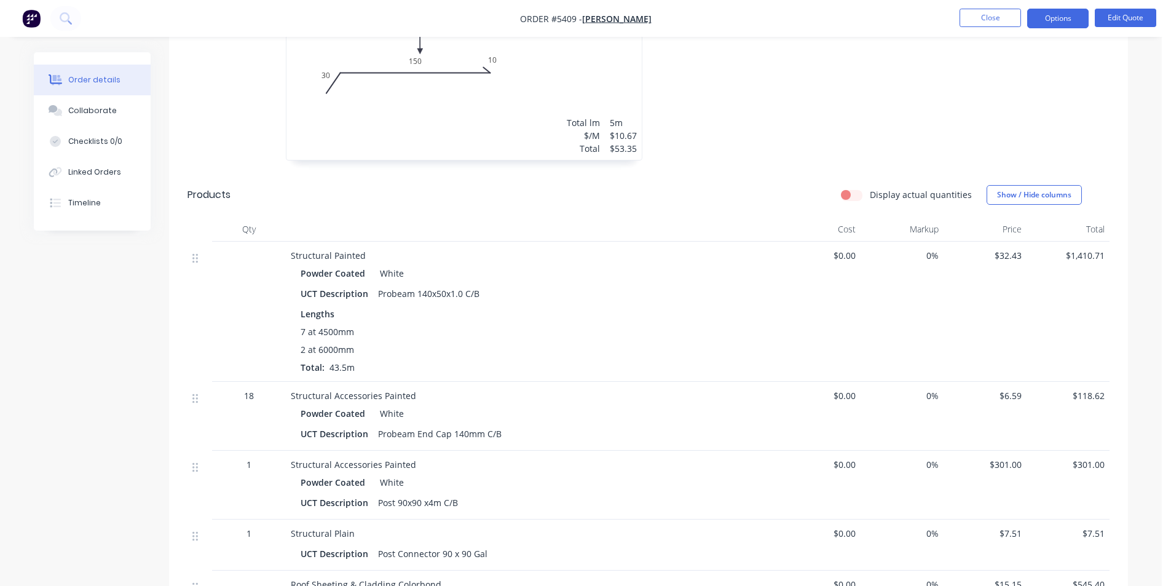
scroll to position [307, 0]
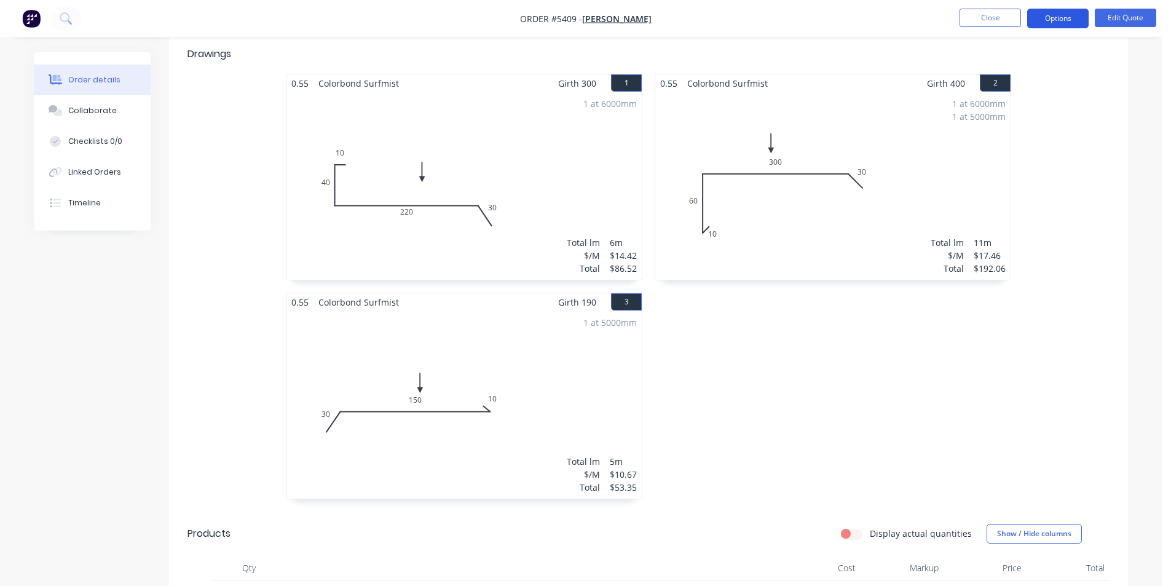
click at [1041, 17] on button "Options" at bounding box center [1057, 19] width 61 height 20
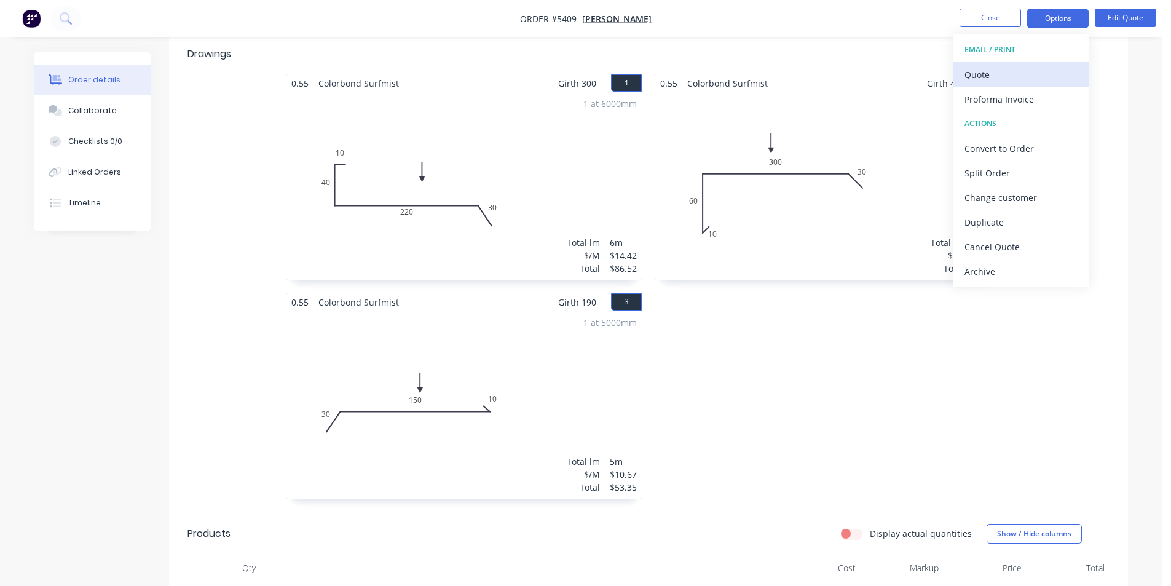
click at [1028, 65] on button "Quote" at bounding box center [1020, 74] width 135 height 25
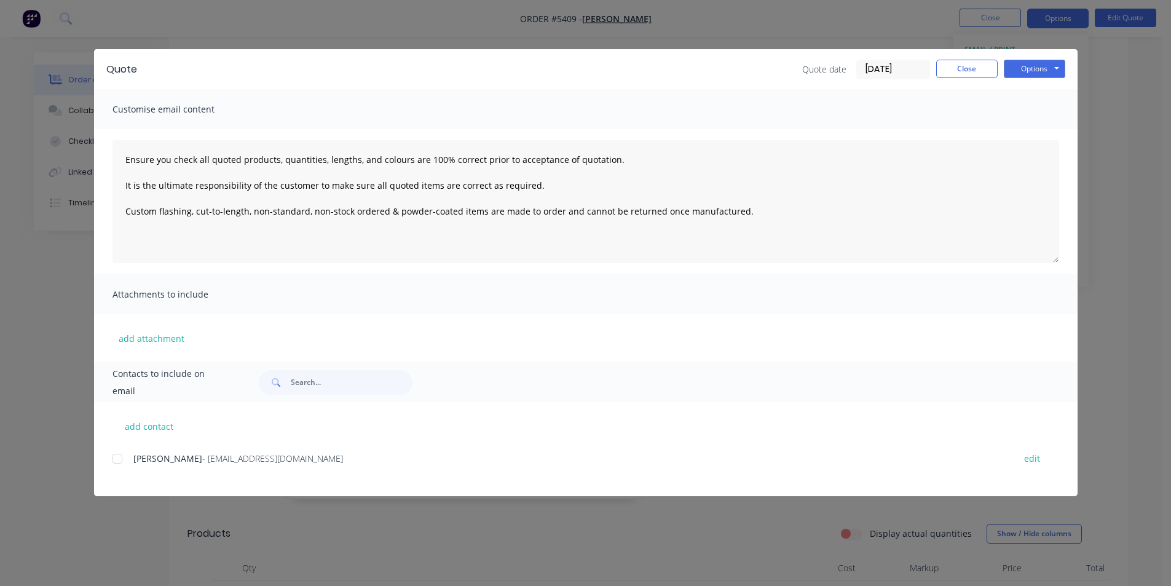
click at [122, 459] on div at bounding box center [117, 458] width 25 height 25
click at [1037, 68] on button "Options" at bounding box center [1034, 69] width 61 height 18
click at [1040, 128] on button "Email" at bounding box center [1043, 131] width 79 height 20
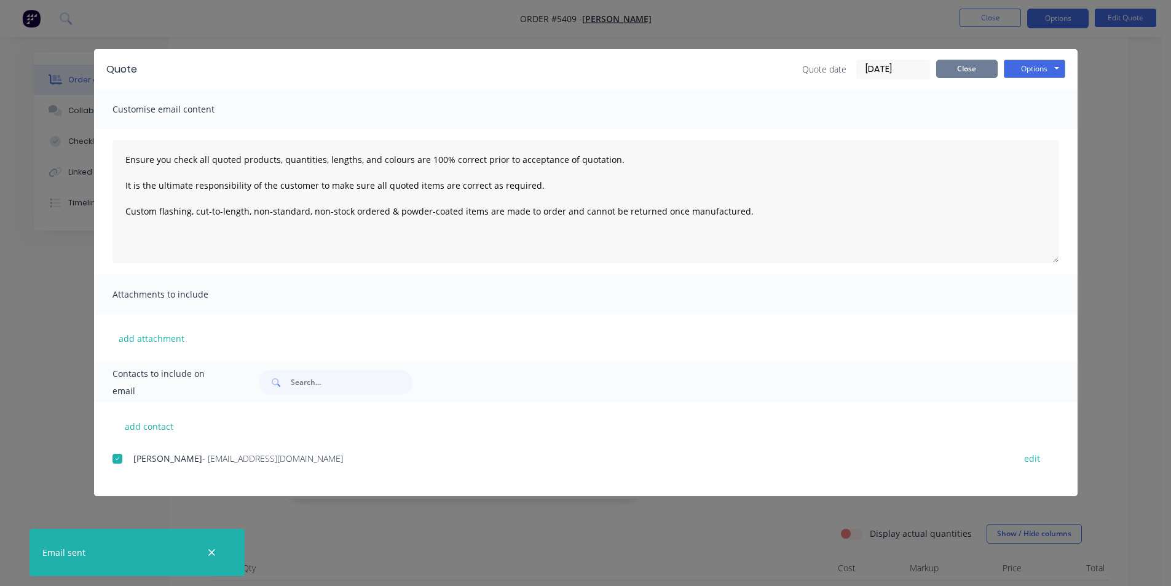
click at [977, 71] on button "Close" at bounding box center [966, 69] width 61 height 18
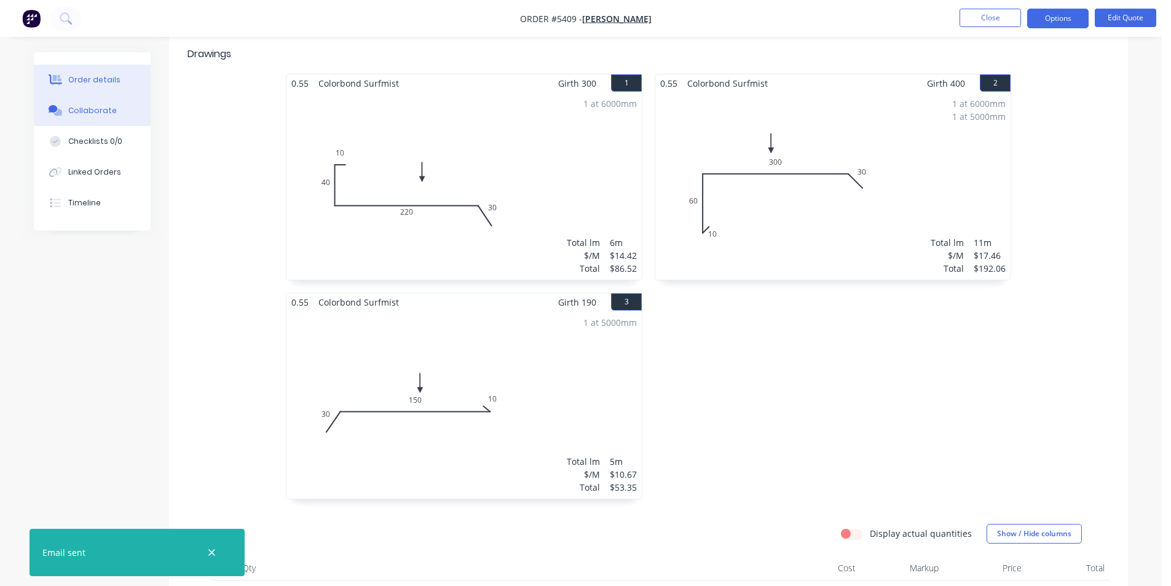
click at [117, 101] on button "Collaborate" at bounding box center [92, 110] width 117 height 31
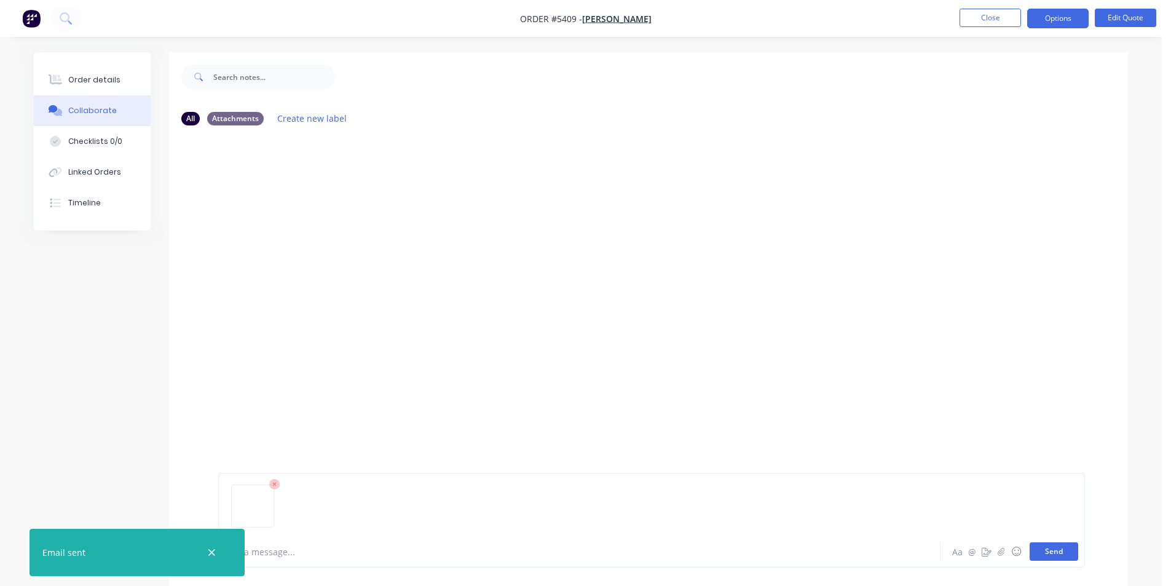
click at [1038, 552] on button "Send" at bounding box center [1054, 551] width 49 height 18
click at [1002, 18] on button "Close" at bounding box center [989, 18] width 61 height 18
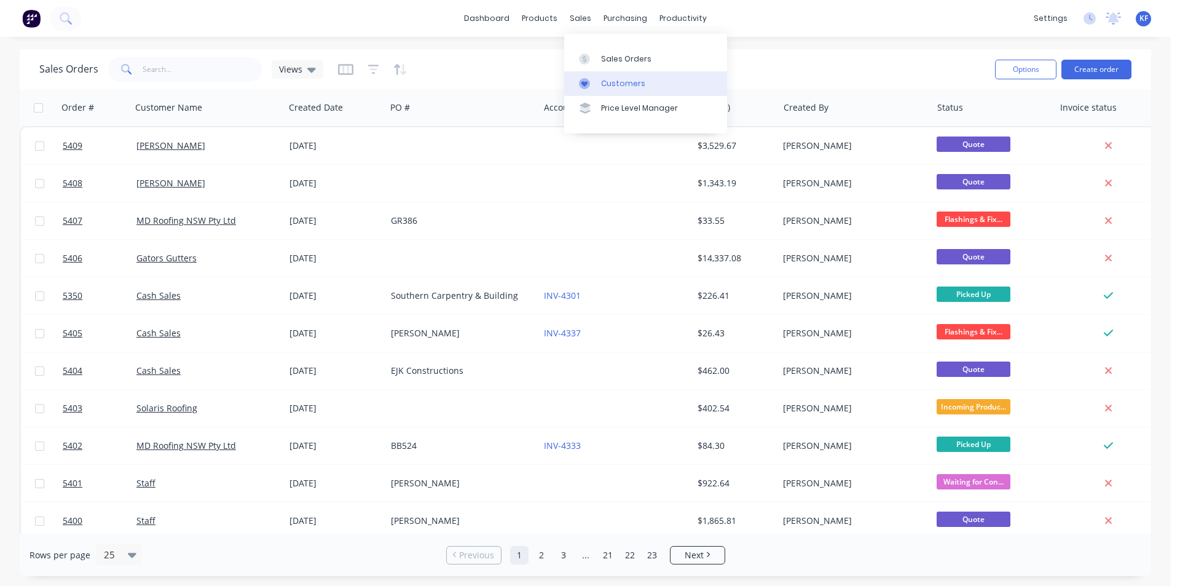
click at [612, 81] on div "Customers" at bounding box center [623, 83] width 44 height 11
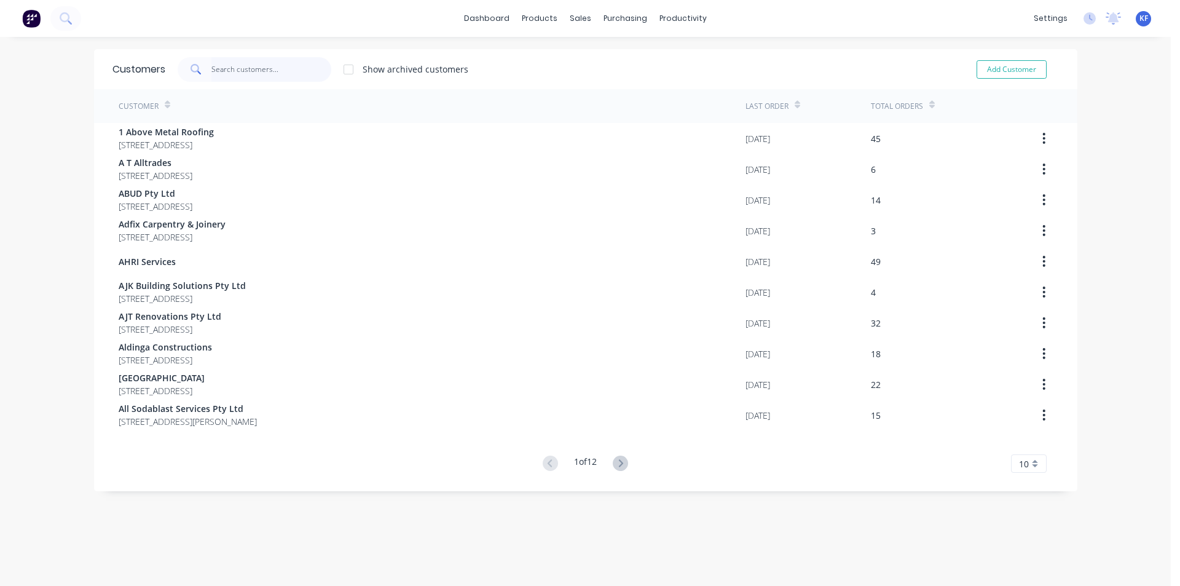
click at [242, 66] on input "text" at bounding box center [271, 69] width 120 height 25
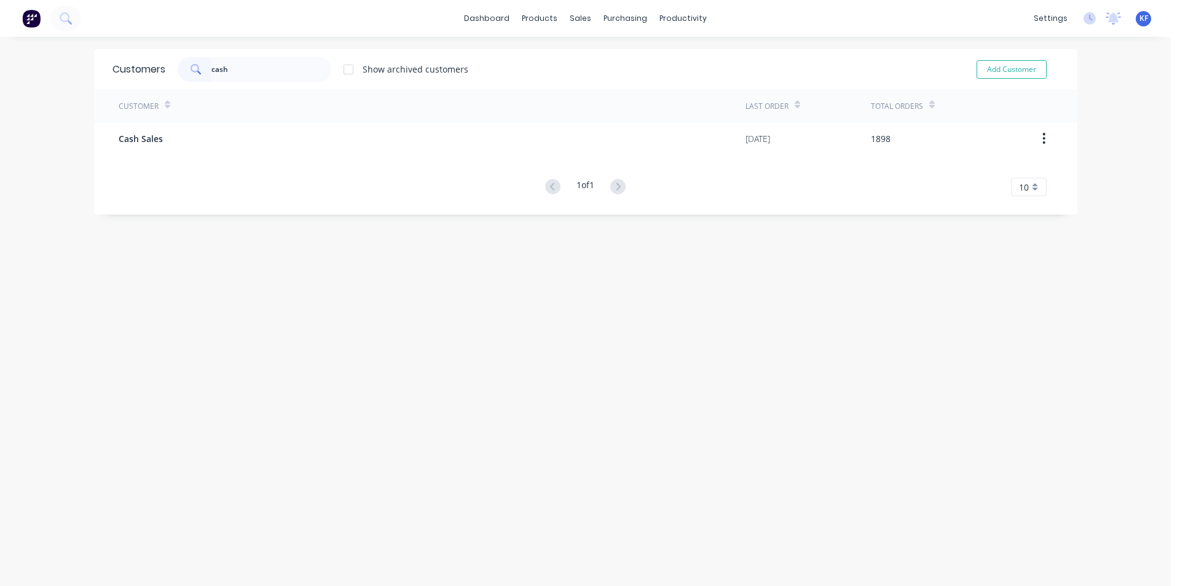
click at [290, 154] on div "Customer Last Order Total Orders Cash Sales [DATE] 1898 1 of 1 10 5 10 15 20 25…" at bounding box center [585, 142] width 983 height 107
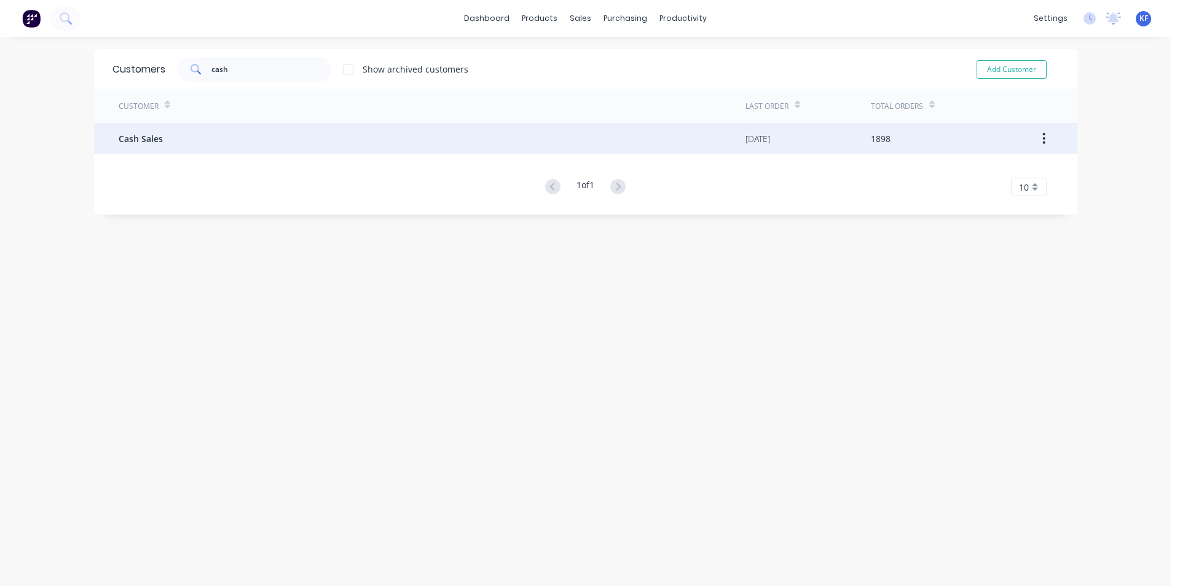
click at [290, 142] on div "Cash Sales" at bounding box center [432, 138] width 627 height 31
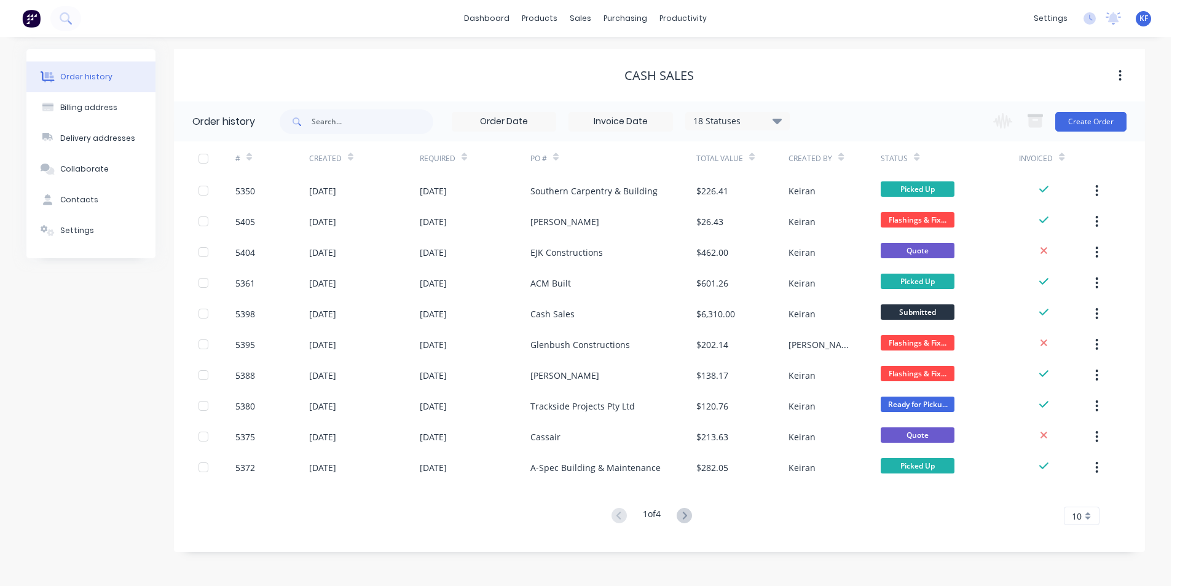
click at [772, 119] on div "18 Statuses" at bounding box center [737, 121] width 103 height 14
click at [820, 275] on div "All" at bounding box center [763, 269] width 154 height 25
click at [839, 262] on label at bounding box center [839, 262] width 0 height 0
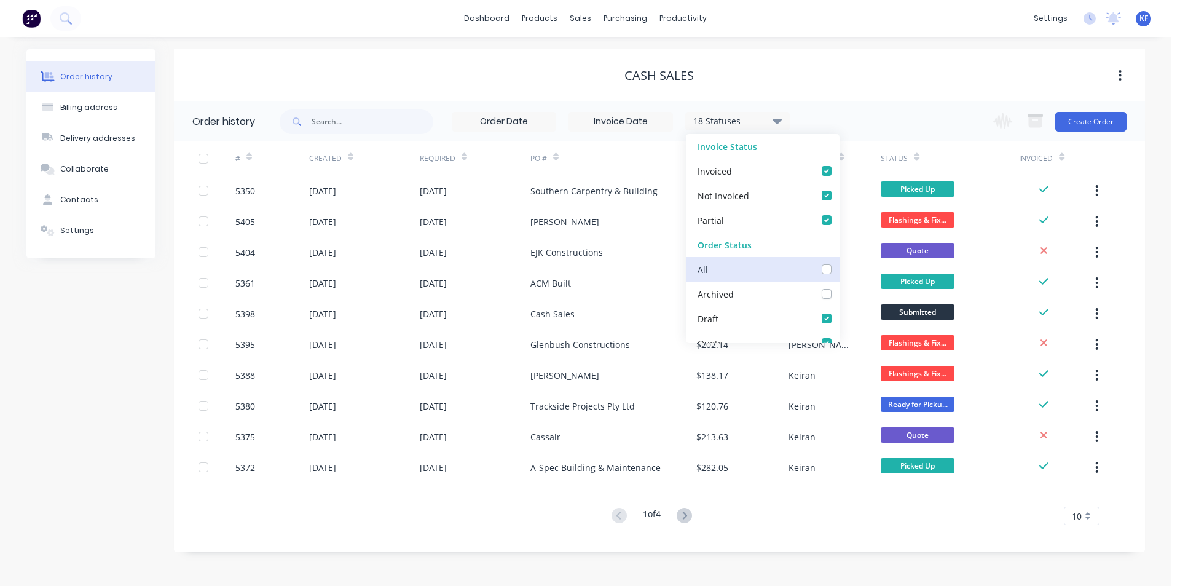
click at [839, 270] on input "checkbox" at bounding box center [844, 268] width 10 height 12
drag, startPoint x: 889, startPoint y: 103, endPoint x: 878, endPoint y: 108, distance: 11.8
click at [889, 102] on div "19 Statuses Invoice Status Invoiced Not Invoiced Partial Order Status All Archi…" at bounding box center [712, 121] width 865 height 40
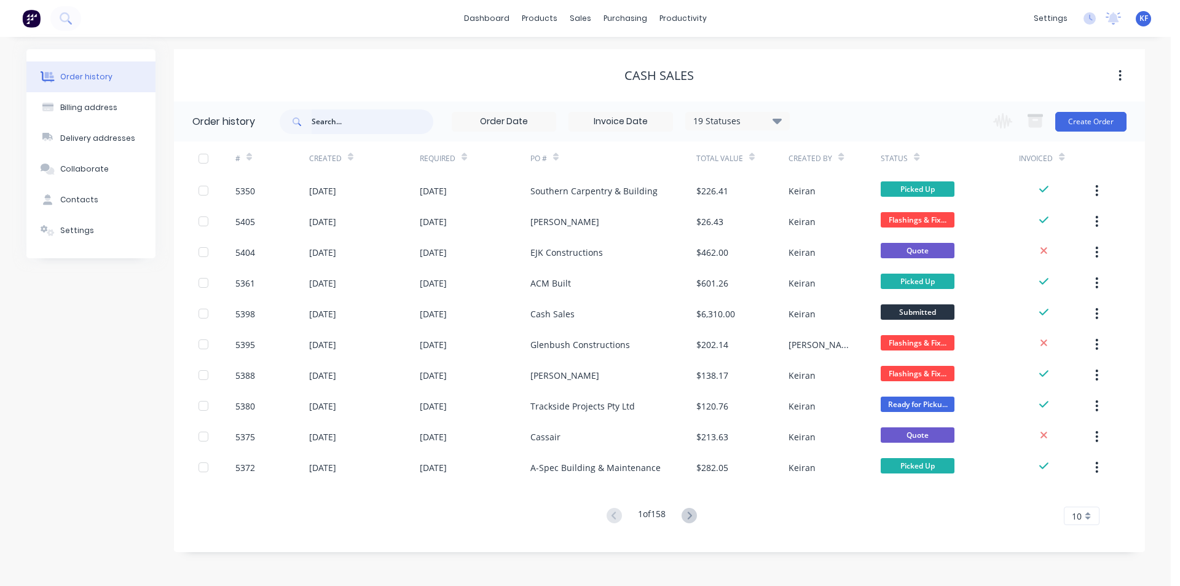
click at [352, 120] on input "text" at bounding box center [373, 121] width 122 height 25
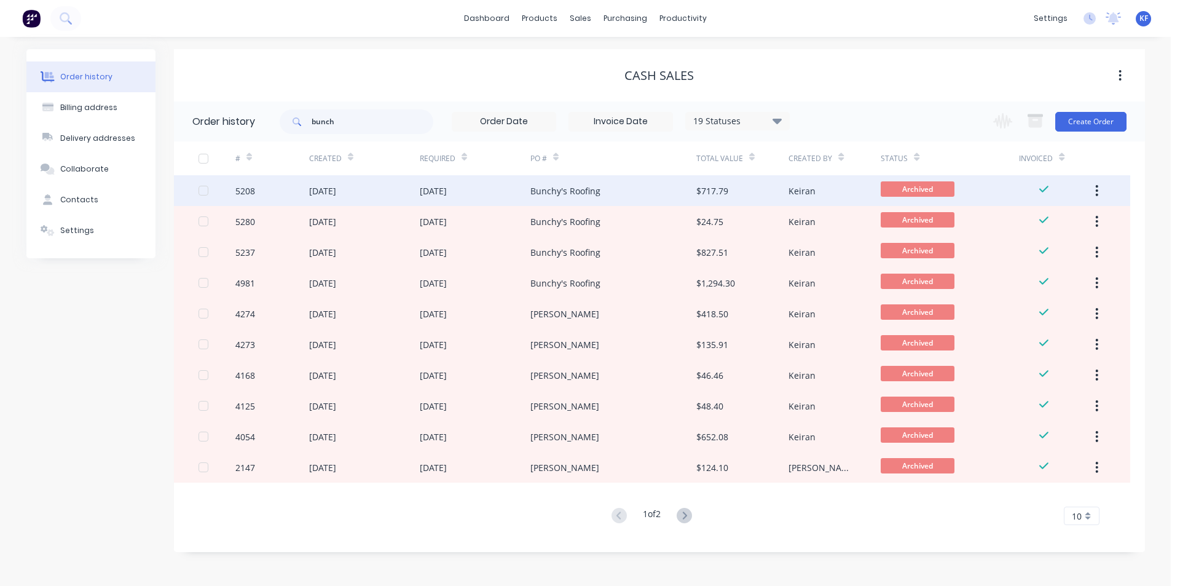
click at [563, 195] on div "Bunchy's Roofing" at bounding box center [565, 190] width 70 height 13
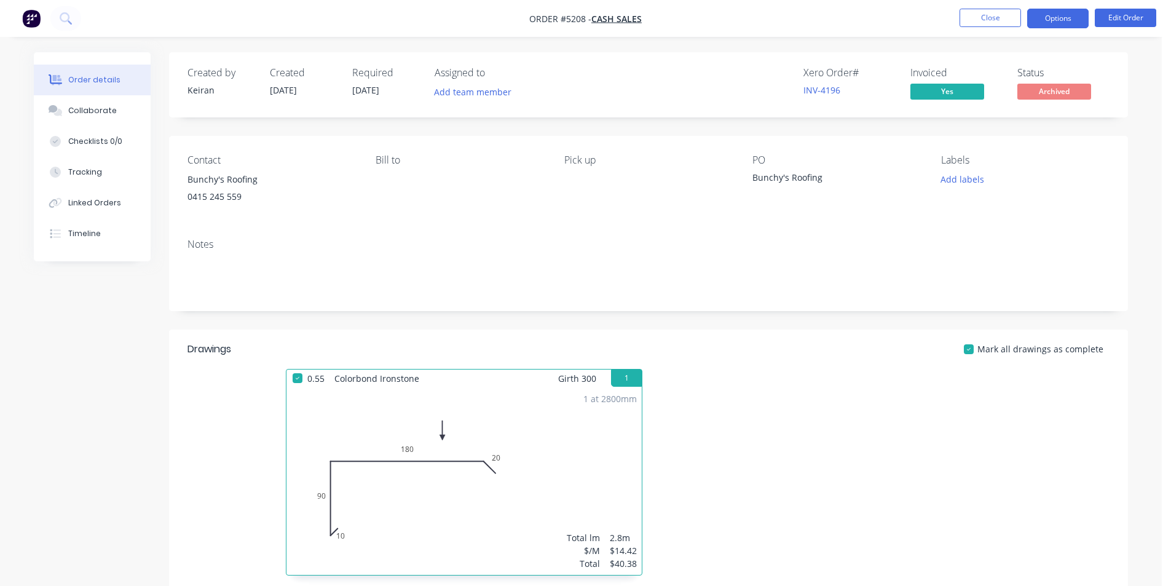
drag, startPoint x: 1086, startPoint y: 15, endPoint x: 1081, endPoint y: 26, distance: 12.1
click at [1086, 14] on button "Options" at bounding box center [1057, 19] width 61 height 20
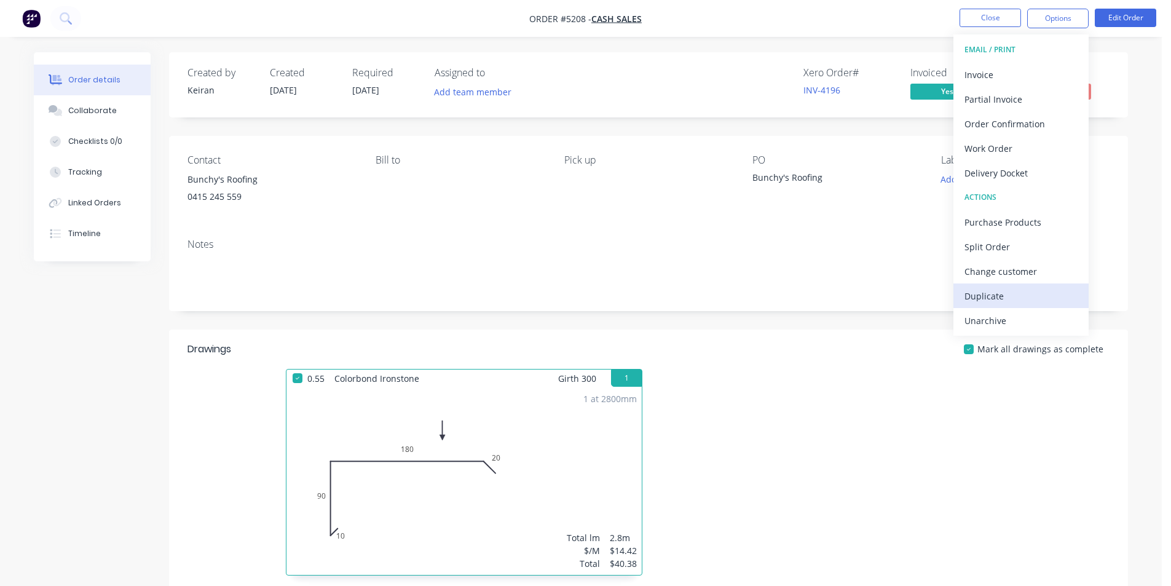
click at [1003, 291] on div "Duplicate" at bounding box center [1020, 296] width 113 height 18
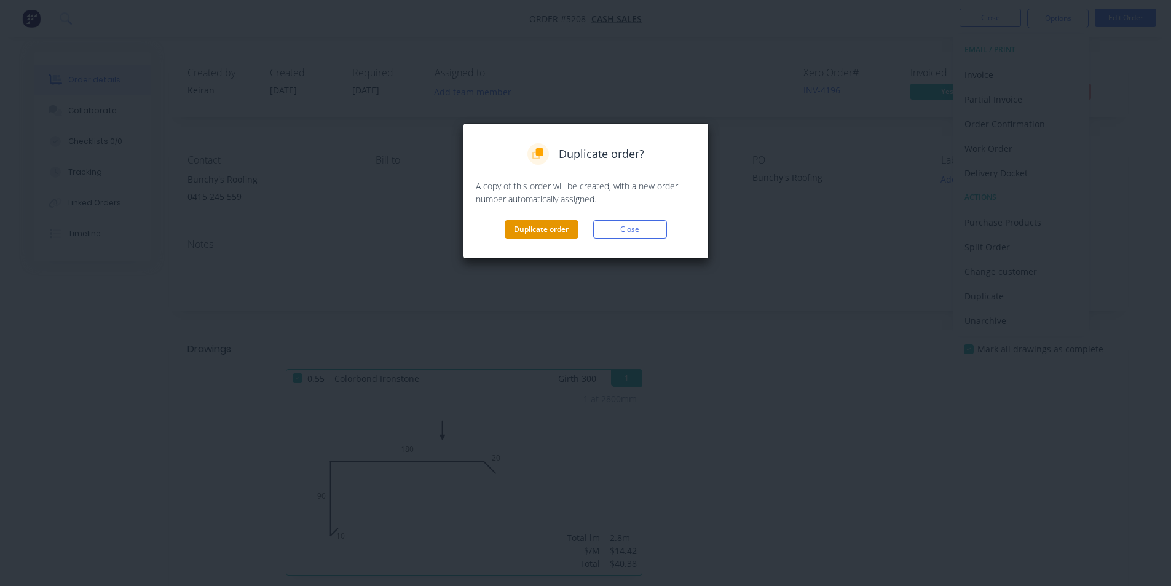
click at [555, 234] on button "Duplicate order" at bounding box center [542, 229] width 74 height 18
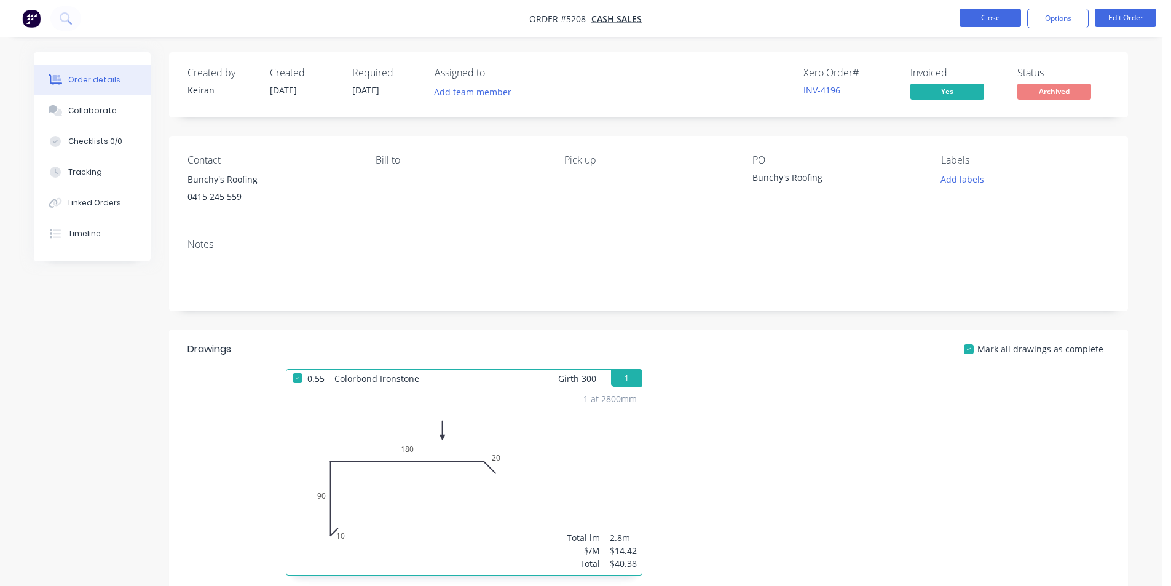
click at [983, 22] on button "Close" at bounding box center [989, 18] width 61 height 18
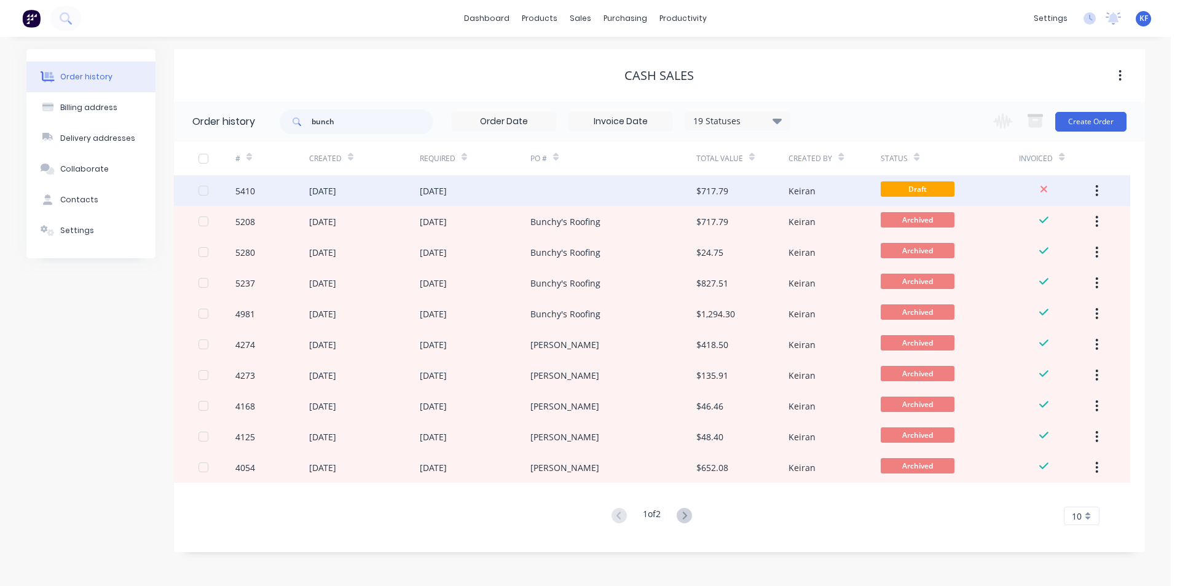
click at [664, 195] on div at bounding box center [613, 190] width 166 height 31
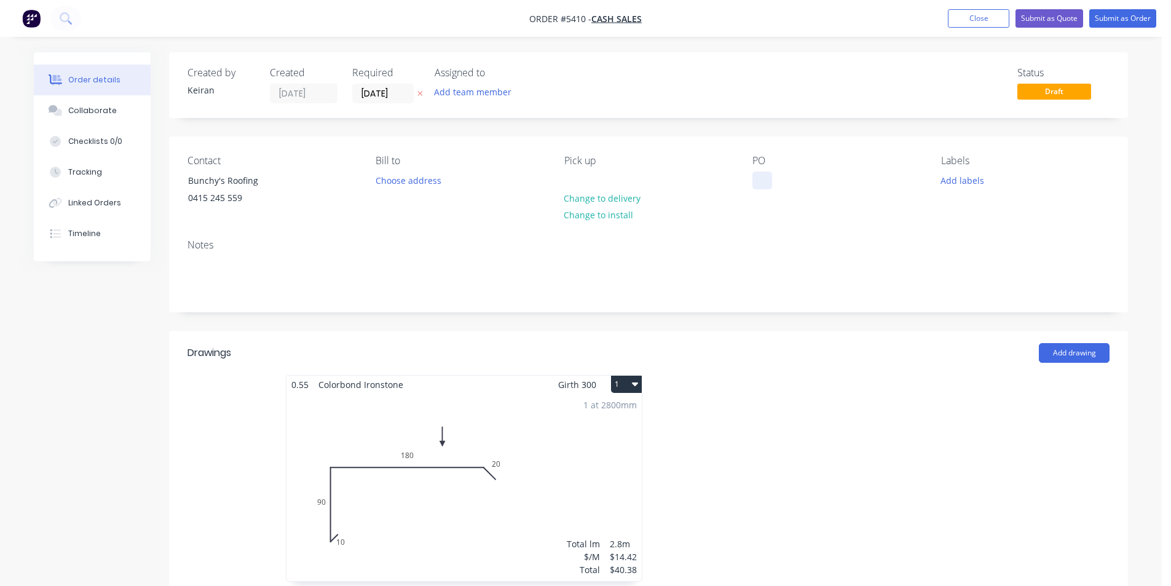
click at [754, 180] on div at bounding box center [762, 180] width 20 height 18
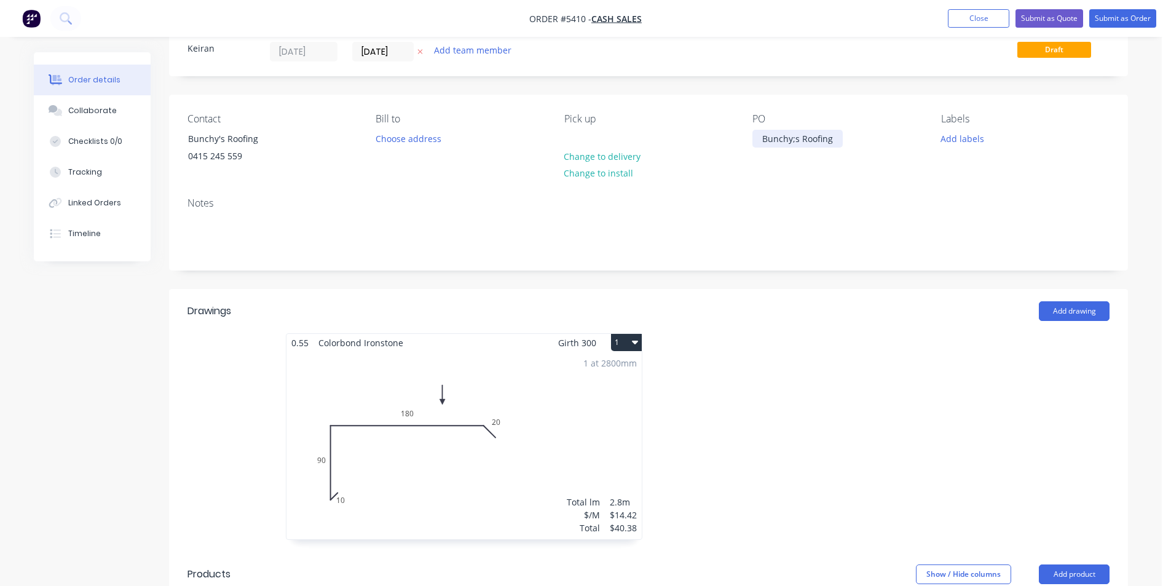
scroll to position [307, 0]
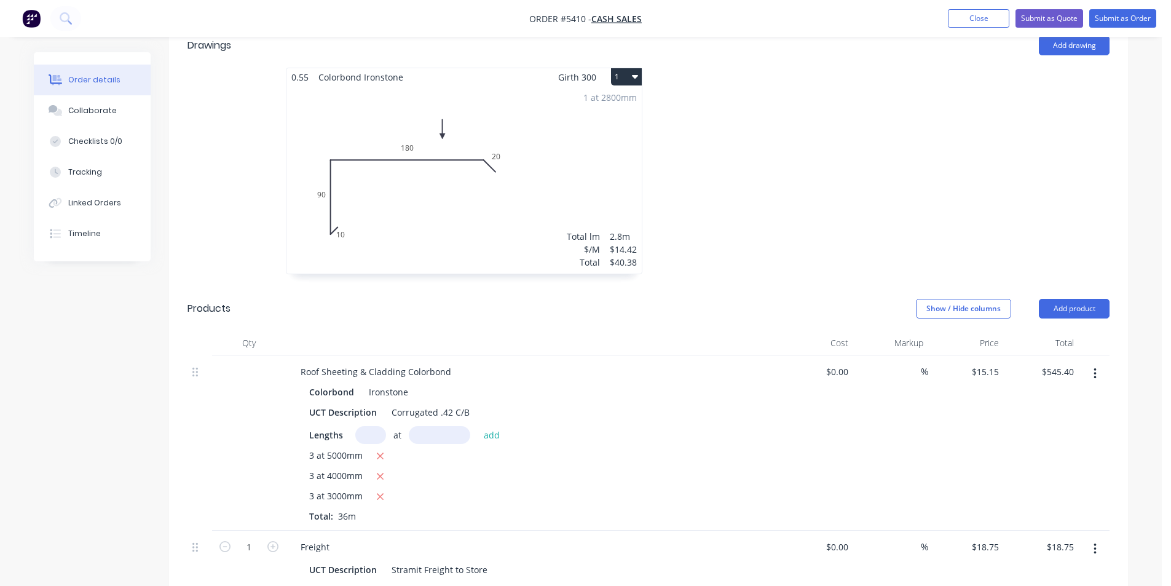
click at [585, 132] on div "1 at 2800mm Total lm $/M Total 2.8m $14.42 $40.38" at bounding box center [463, 179] width 355 height 187
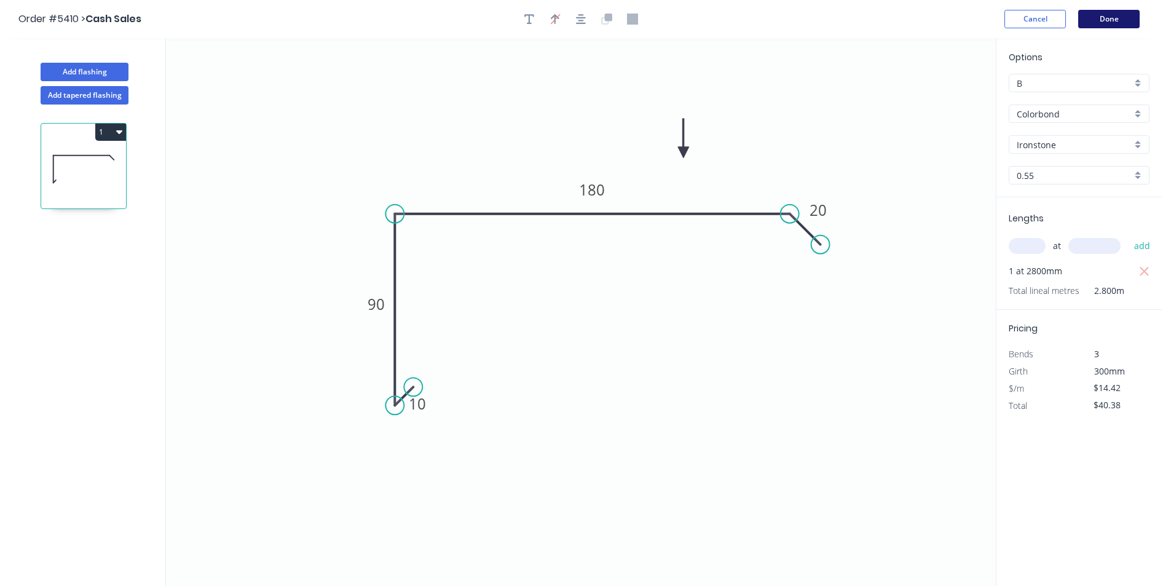
click at [1121, 16] on button "Done" at bounding box center [1108, 19] width 61 height 18
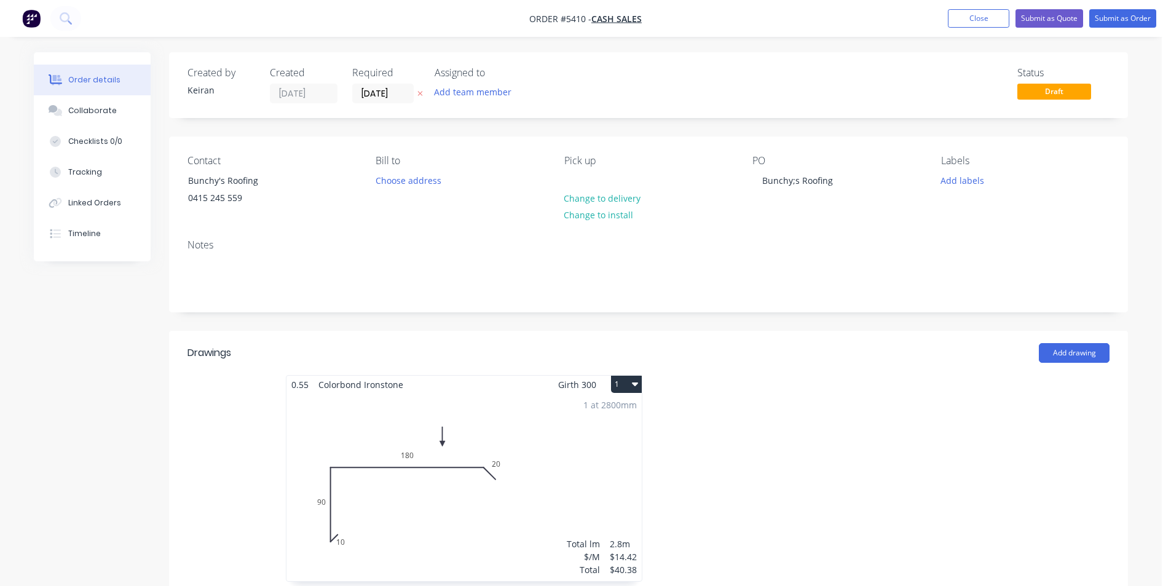
click at [636, 383] on icon "button" at bounding box center [635, 384] width 6 height 4
click at [599, 457] on div "Delete" at bounding box center [583, 463] width 95 height 18
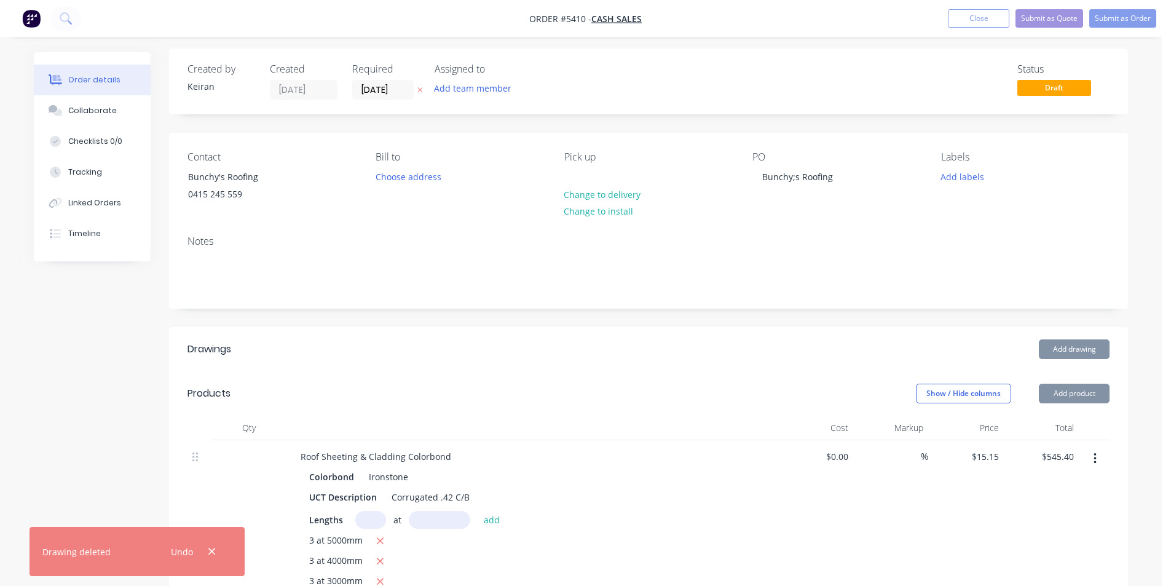
scroll to position [307, 0]
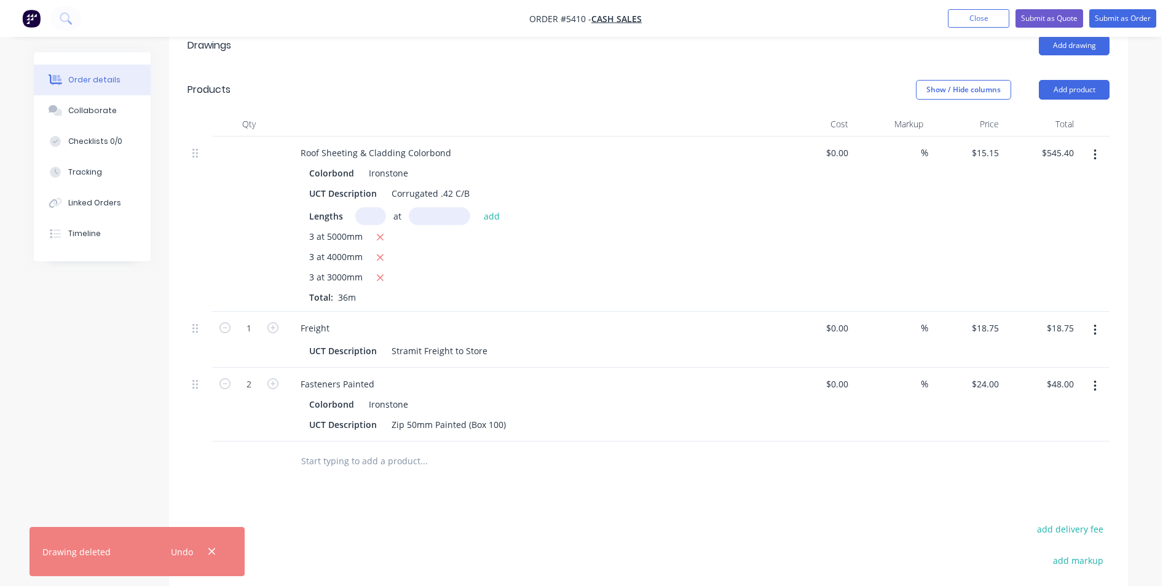
click at [1098, 148] on button "button" at bounding box center [1095, 155] width 29 height 22
click at [1057, 258] on div "Delete" at bounding box center [1051, 261] width 95 height 18
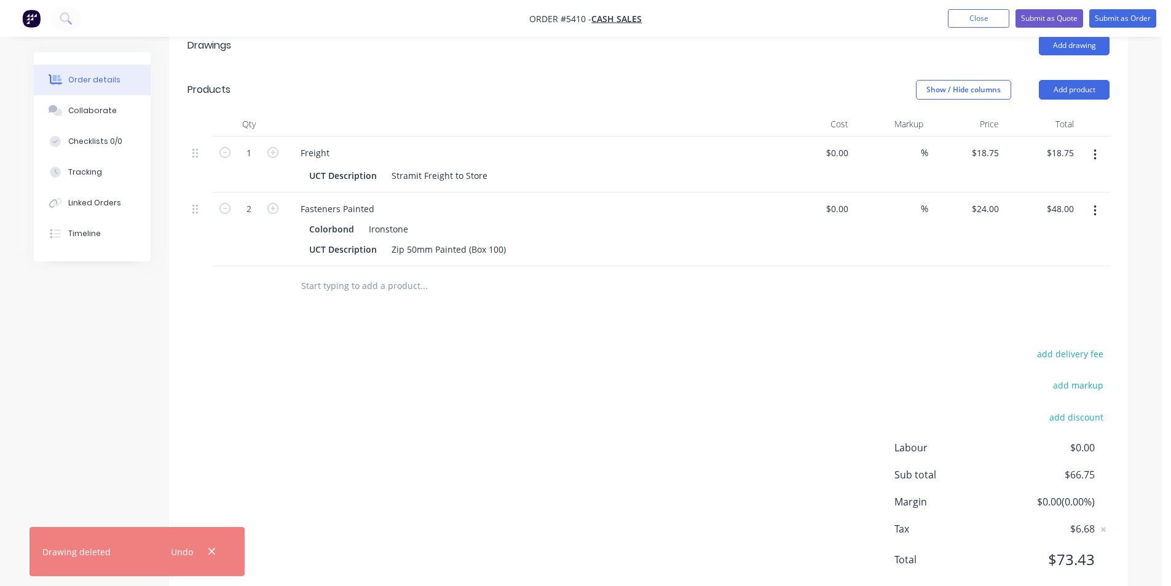
click at [1093, 148] on icon "button" at bounding box center [1094, 155] width 3 height 14
click at [1069, 256] on div "Delete" at bounding box center [1051, 261] width 95 height 18
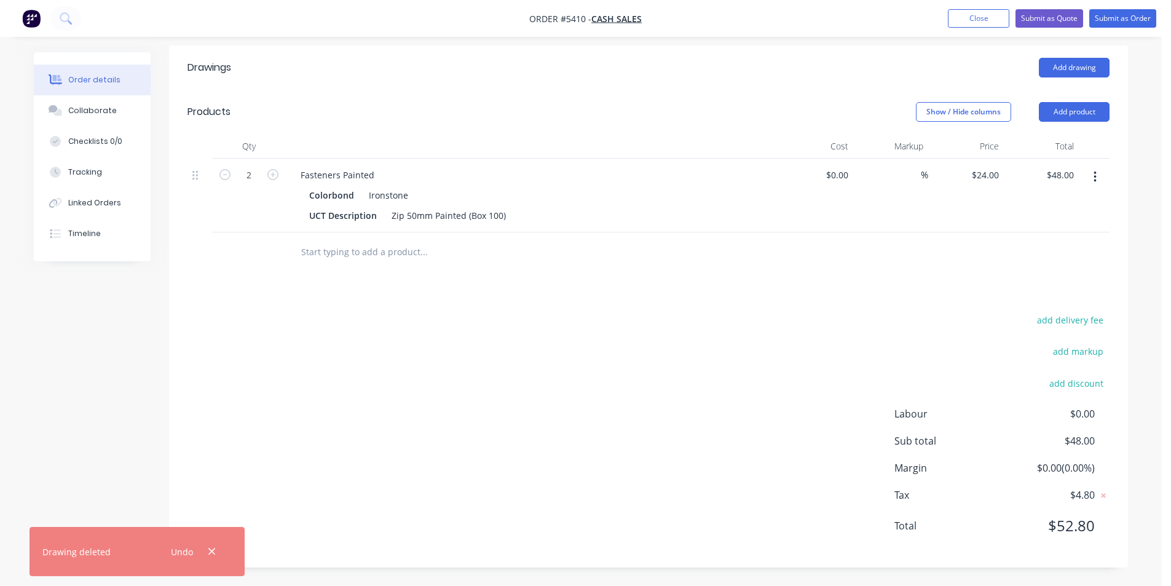
scroll to position [285, 0]
drag, startPoint x: 1095, startPoint y: 170, endPoint x: 1095, endPoint y: 183, distance: 13.5
click at [1095, 174] on icon "button" at bounding box center [1094, 177] width 3 height 14
drag, startPoint x: 1064, startPoint y: 285, endPoint x: 1038, endPoint y: 261, distance: 35.7
click at [1064, 286] on div "Delete" at bounding box center [1051, 283] width 95 height 18
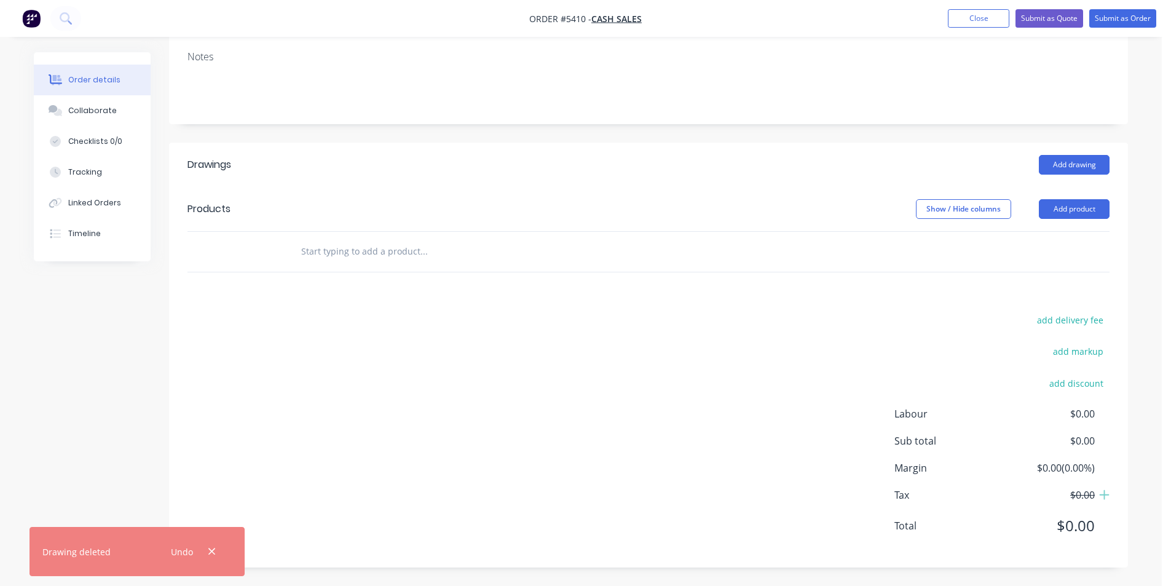
scroll to position [4, 0]
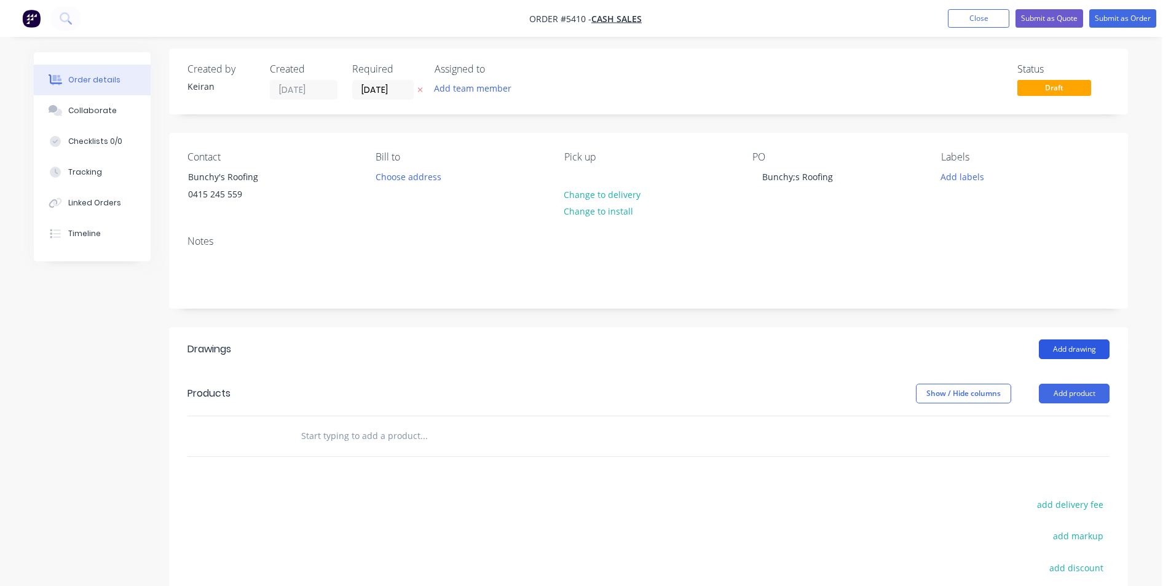
click at [1065, 345] on button "Add drawing" at bounding box center [1074, 349] width 71 height 20
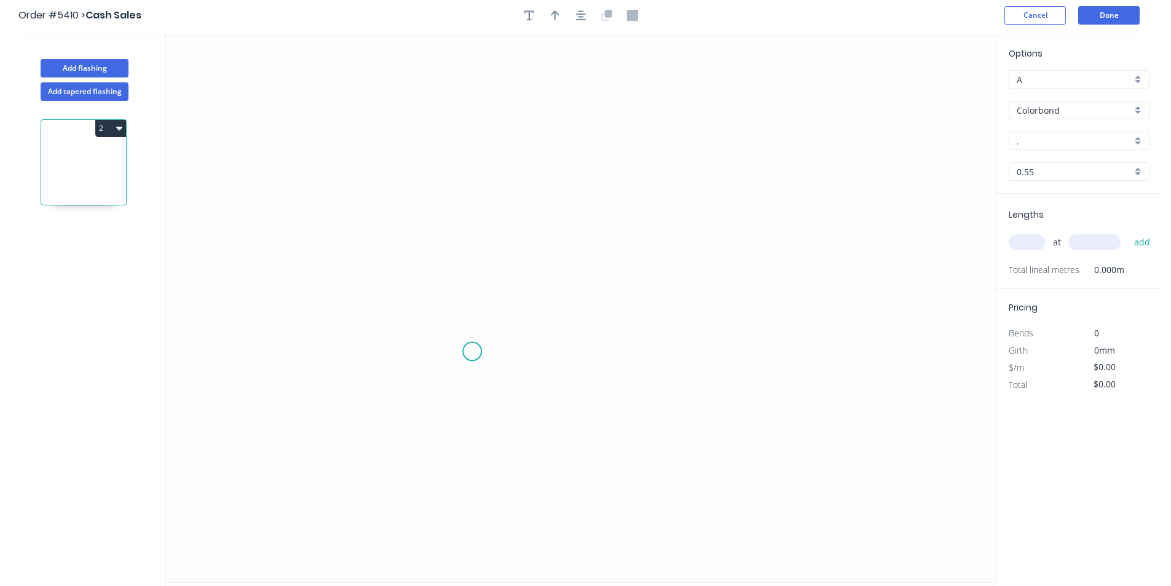
click at [471, 352] on icon "0" at bounding box center [581, 308] width 830 height 548
click at [433, 350] on icon "0" at bounding box center [581, 308] width 830 height 548
click at [452, 108] on icon "0 ?" at bounding box center [581, 308] width 830 height 548
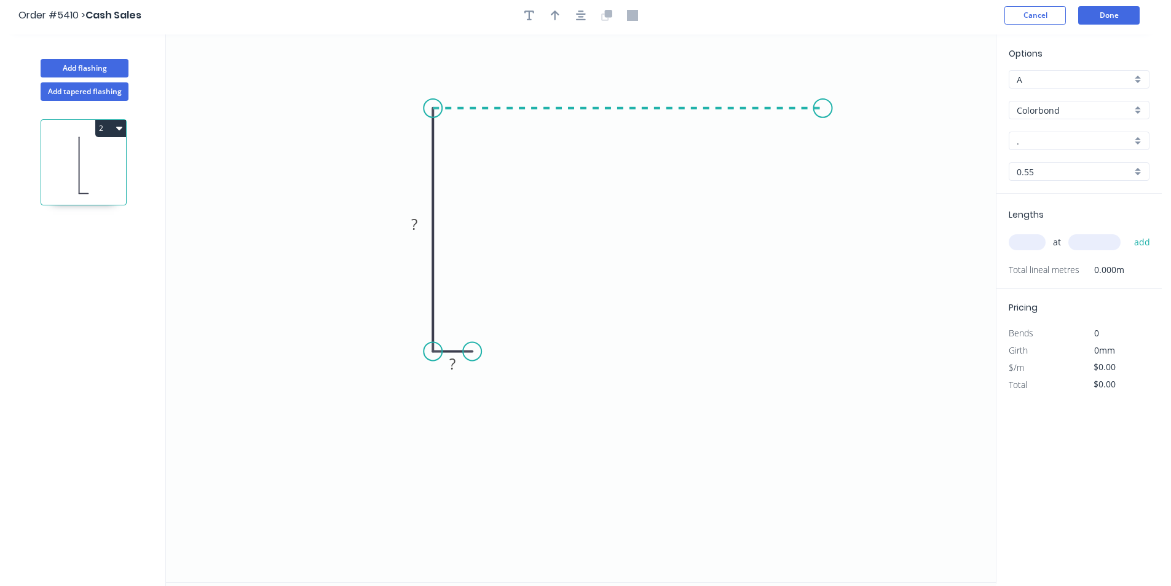
click at [822, 130] on icon "0 ? ?" at bounding box center [581, 308] width 830 height 548
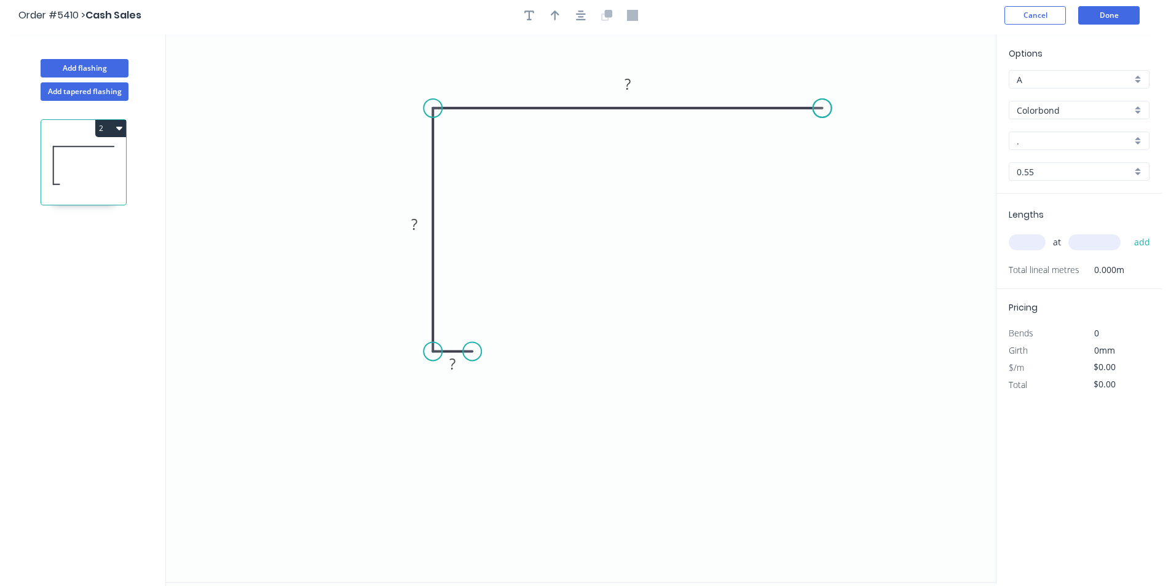
click at [822, 130] on icon "0 ? ? ?" at bounding box center [581, 308] width 830 height 548
click at [456, 361] on rect at bounding box center [452, 364] width 25 height 17
click at [1133, 75] on div "A" at bounding box center [1079, 79] width 141 height 18
click at [1108, 119] on div "B" at bounding box center [1079, 125] width 140 height 22
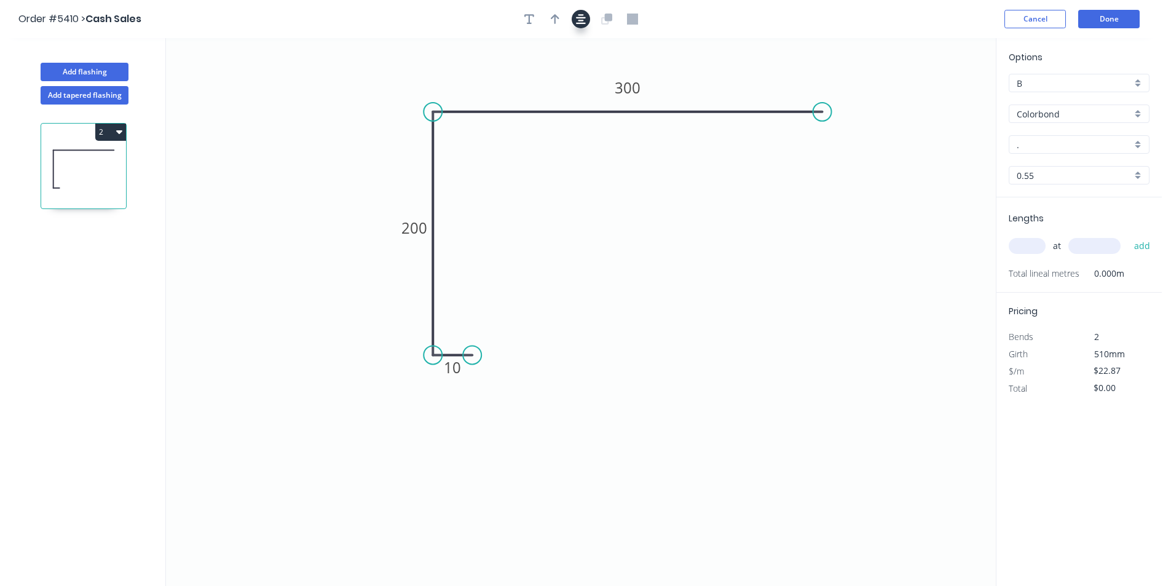
click at [579, 18] on icon "button" at bounding box center [581, 19] width 10 height 11
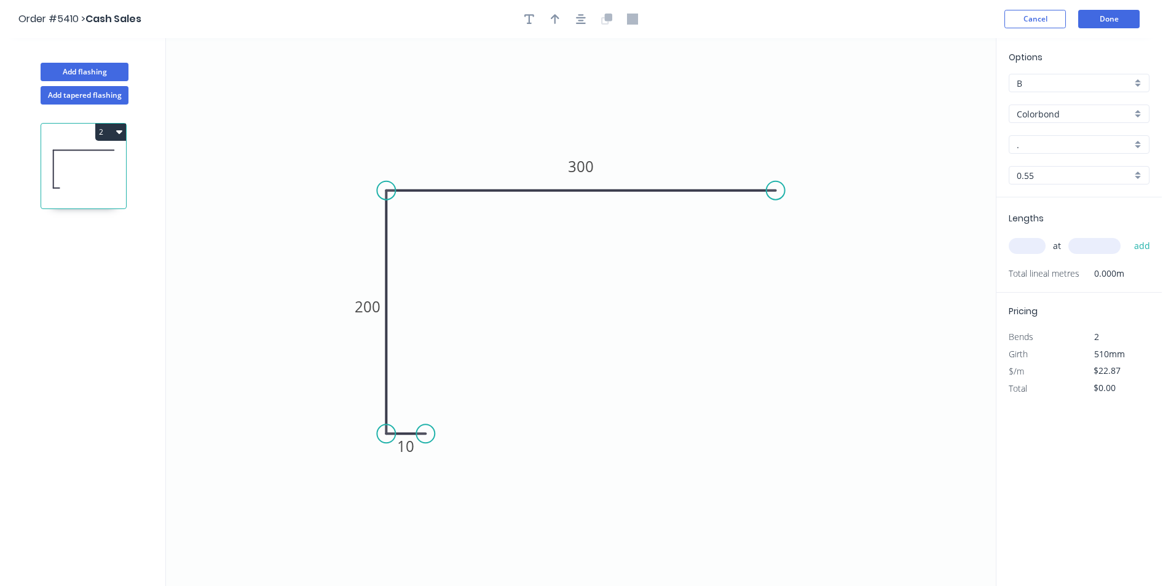
click at [557, 19] on icon "button" at bounding box center [555, 19] width 9 height 11
click at [323, 169] on icon at bounding box center [322, 154] width 11 height 39
click at [1041, 149] on input "." at bounding box center [1074, 144] width 115 height 13
click at [1047, 161] on div "Ironstone" at bounding box center [1079, 168] width 140 height 22
click at [1035, 247] on input "text" at bounding box center [1027, 246] width 37 height 16
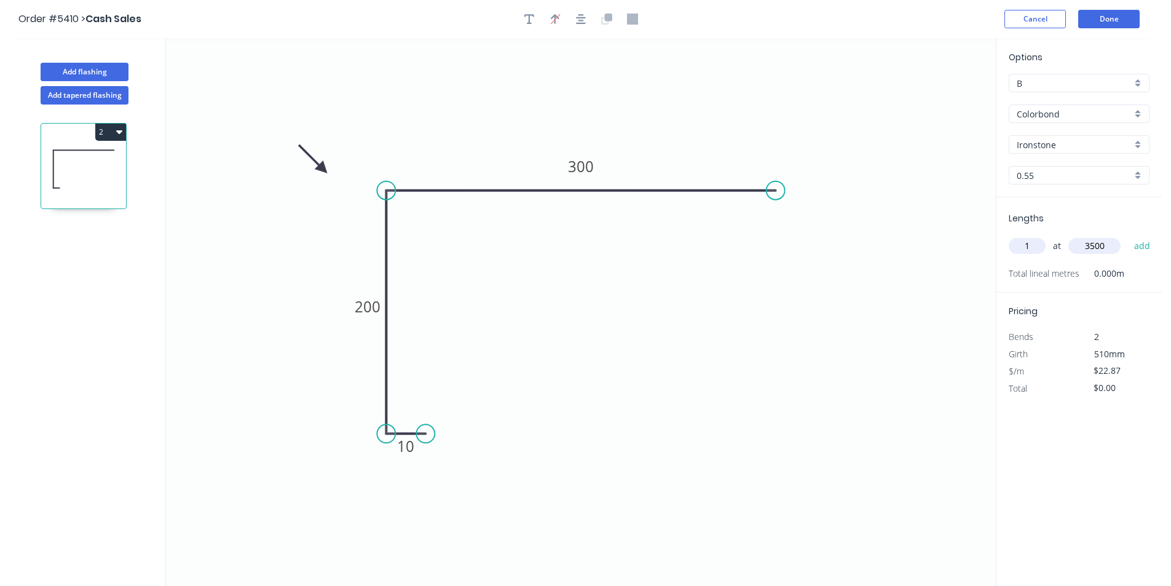
click at [1128, 235] on button "add" at bounding box center [1142, 245] width 29 height 21
click at [100, 69] on button "Add flashing" at bounding box center [85, 72] width 88 height 18
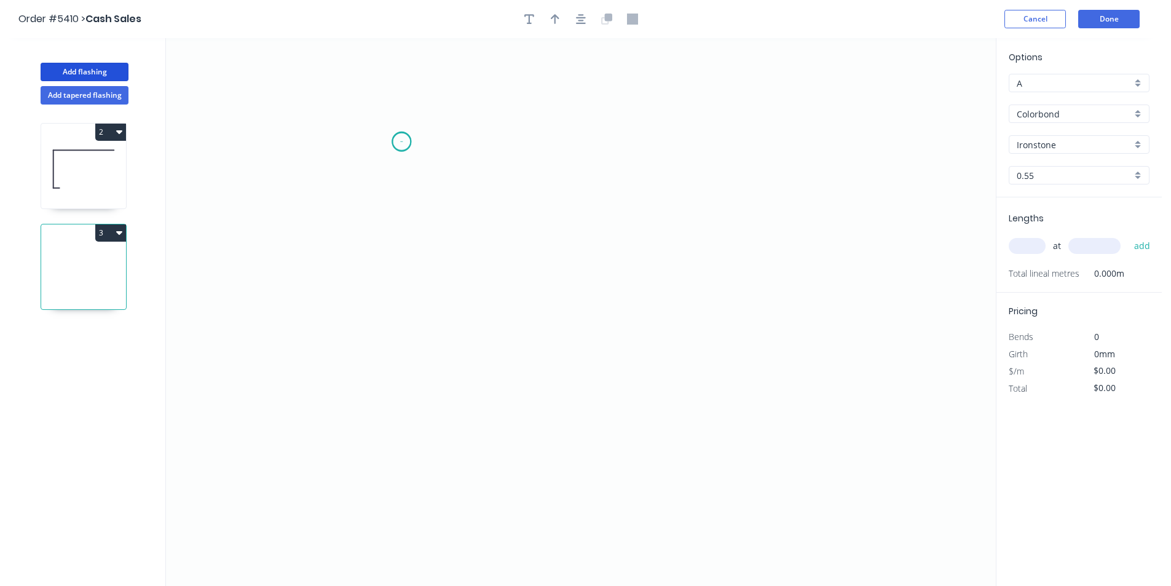
click at [401, 141] on icon "0" at bounding box center [581, 312] width 830 height 548
drag, startPoint x: 399, startPoint y: 310, endPoint x: 570, endPoint y: 332, distance: 172.3
click at [398, 310] on icon "0" at bounding box center [581, 312] width 830 height 548
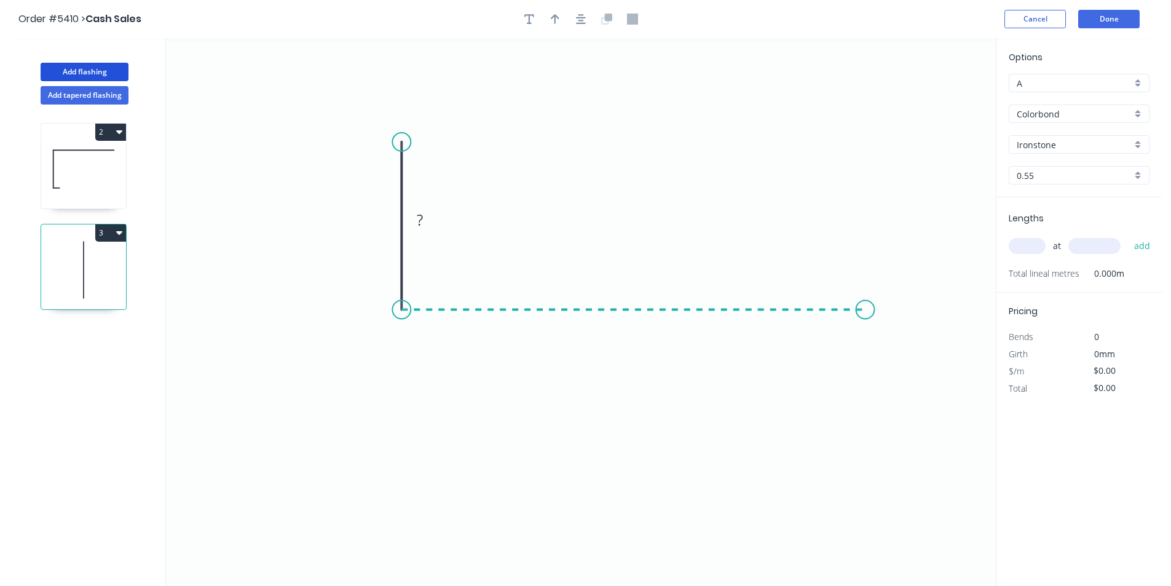
click at [864, 341] on icon "0 ?" at bounding box center [581, 312] width 830 height 548
click at [864, 340] on icon "0 ? ?" at bounding box center [581, 312] width 830 height 548
drag, startPoint x: 864, startPoint y: 343, endPoint x: 861, endPoint y: 332, distance: 11.5
click at [861, 332] on circle at bounding box center [864, 339] width 18 height 18
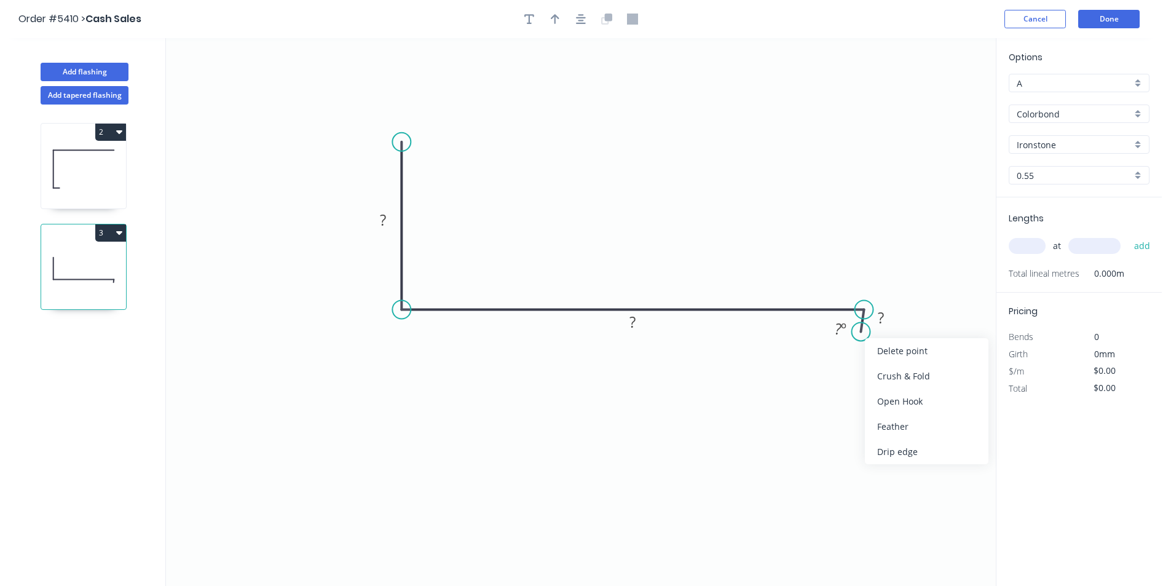
click at [882, 348] on div "Delete point" at bounding box center [927, 350] width 124 height 25
click at [389, 216] on rect at bounding box center [383, 220] width 25 height 17
click at [577, 17] on icon "button" at bounding box center [581, 19] width 10 height 11
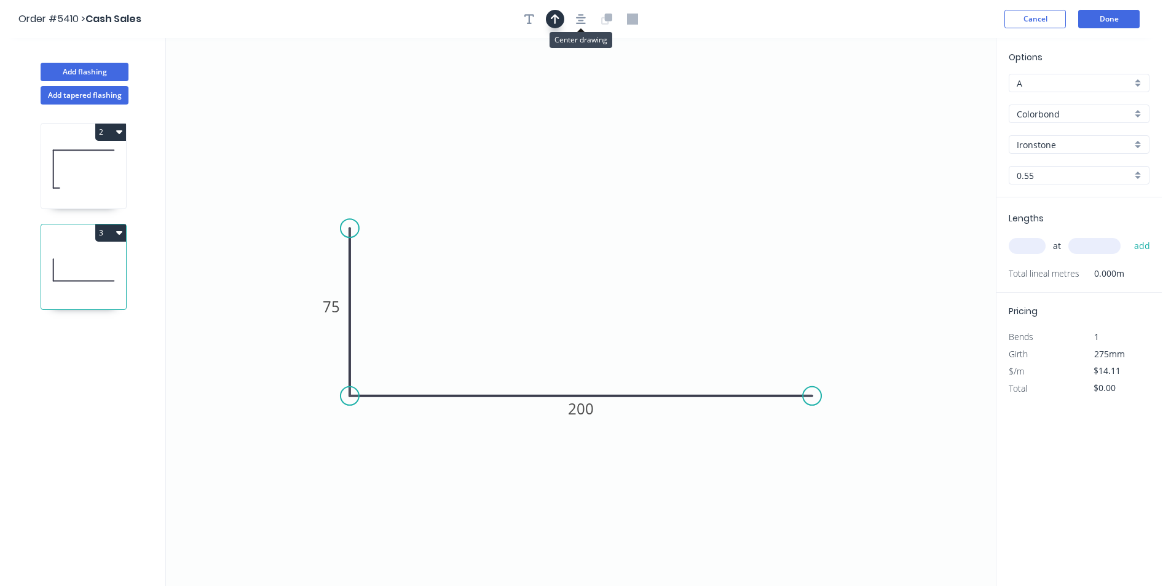
click at [553, 14] on icon "button" at bounding box center [555, 19] width 9 height 11
drag, startPoint x: 642, startPoint y: 226, endPoint x: 928, endPoint y: 90, distance: 317.0
click at [492, 313] on icon at bounding box center [492, 293] width 11 height 39
click at [1084, 77] on input "A" at bounding box center [1074, 83] width 115 height 13
click at [1040, 122] on div "B" at bounding box center [1079, 128] width 140 height 22
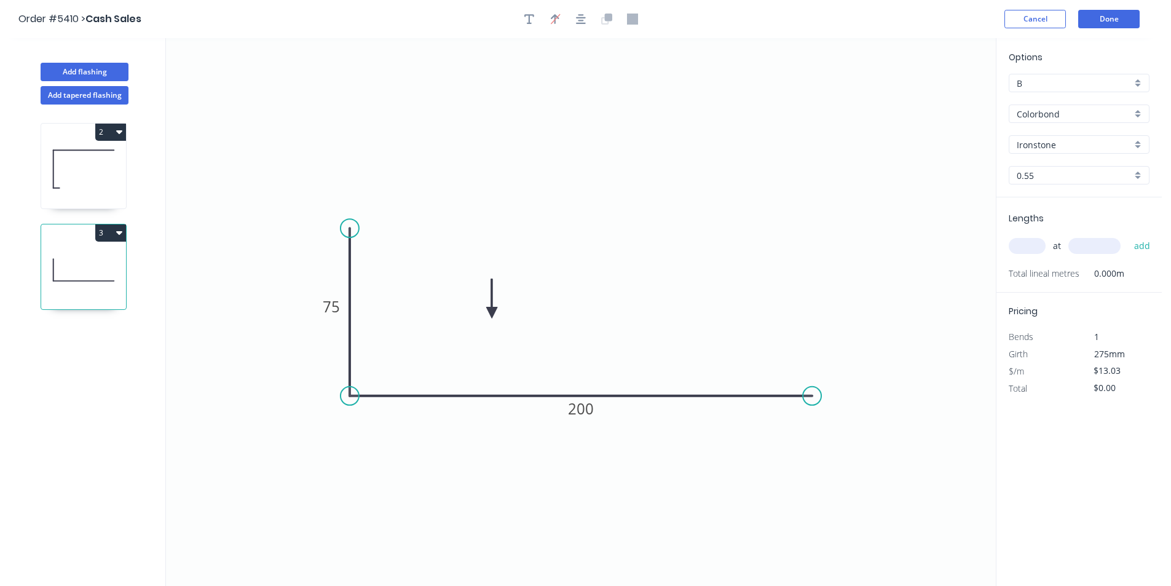
click at [1031, 251] on input "text" at bounding box center [1027, 246] width 37 height 16
click at [1128, 235] on button "add" at bounding box center [1142, 245] width 29 height 21
click at [117, 94] on button "Add tapered flashing" at bounding box center [85, 95] width 88 height 18
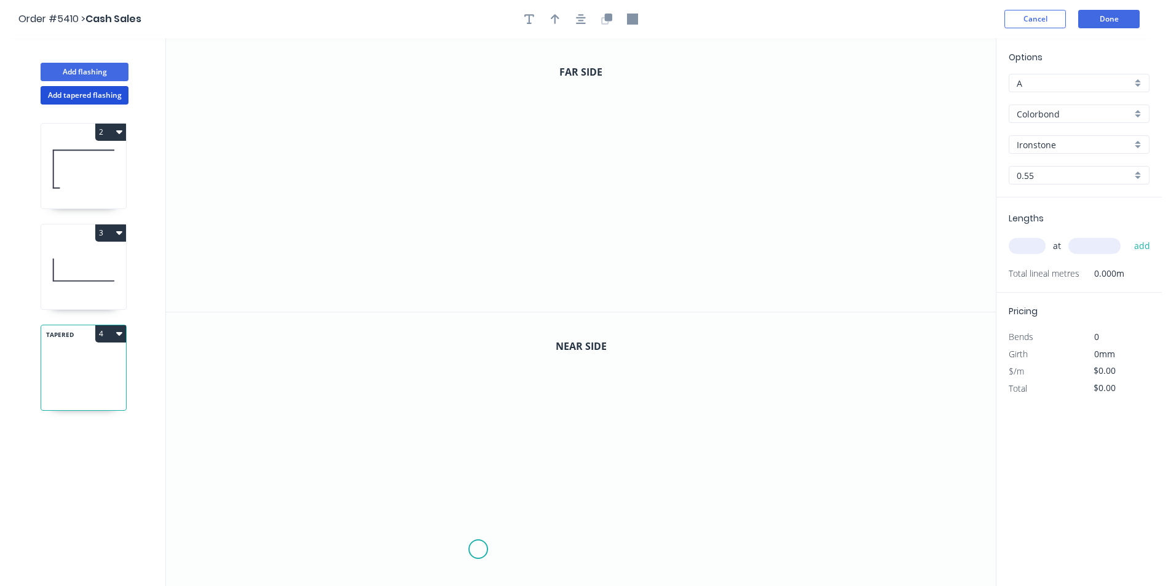
click at [477, 549] on icon "0" at bounding box center [581, 449] width 830 height 274
click at [444, 546] on icon "0" at bounding box center [581, 449] width 830 height 274
click at [448, 399] on icon "0 ?" at bounding box center [581, 449] width 830 height 274
click at [639, 404] on icon "0 ? ?" at bounding box center [581, 449] width 830 height 274
click at [638, 434] on icon "0 ? ? ?" at bounding box center [581, 449] width 830 height 274
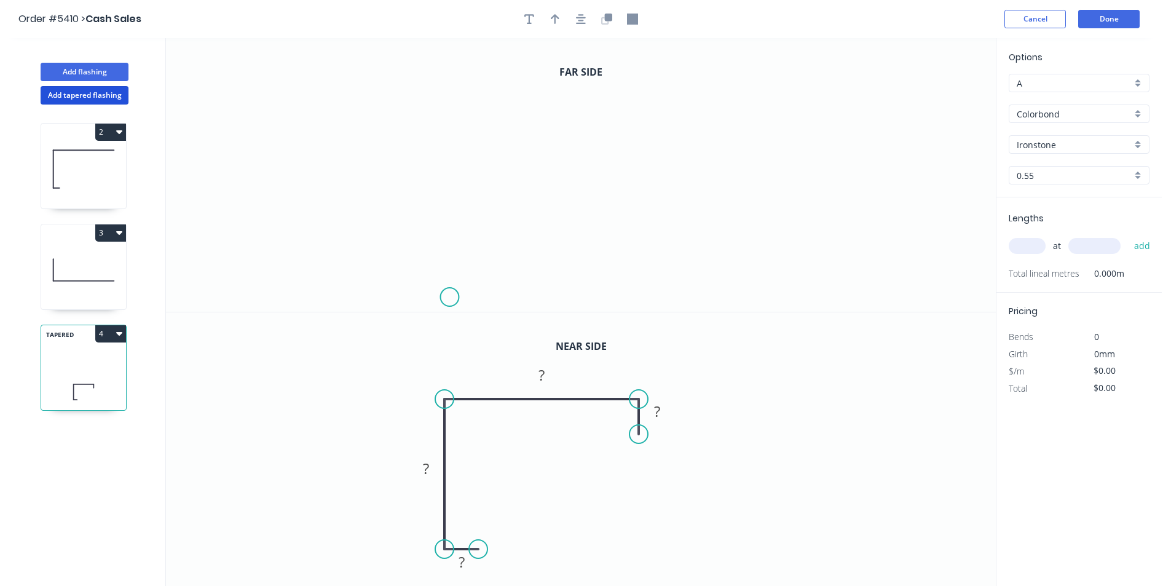
click at [467, 295] on icon "0" at bounding box center [581, 175] width 830 height 274
click at [430, 294] on icon "0" at bounding box center [581, 175] width 830 height 274
click at [428, 110] on icon "0 ?" at bounding box center [581, 175] width 830 height 274
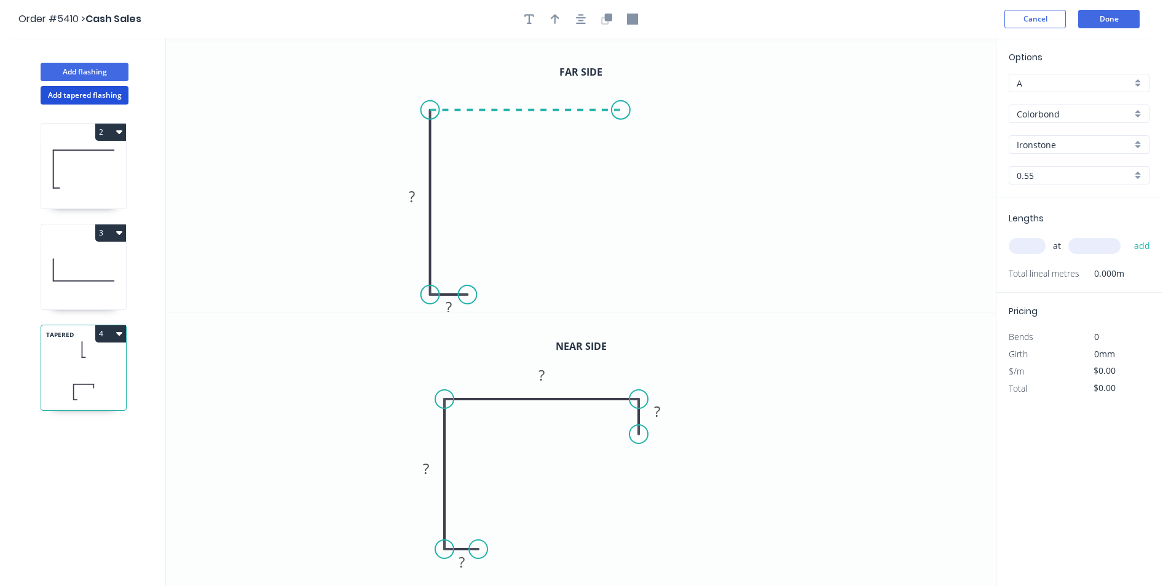
click at [621, 110] on icon "0 ? ?" at bounding box center [581, 175] width 830 height 274
click at [618, 303] on icon "0 ? ? ?" at bounding box center [581, 175] width 830 height 274
click at [618, 303] on circle at bounding box center [621, 302] width 18 height 18
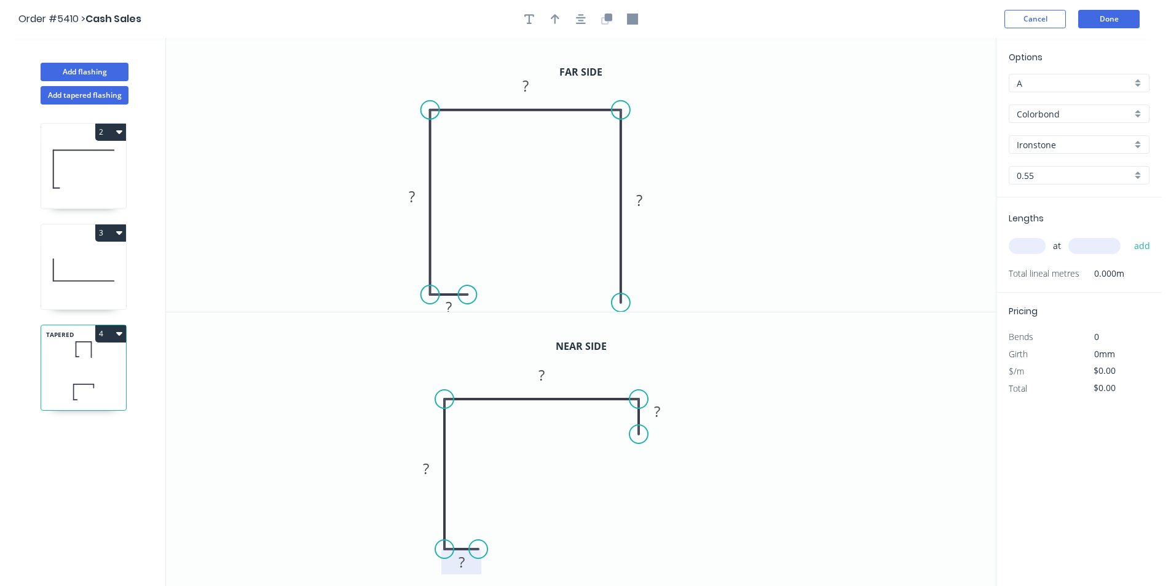
click at [465, 565] on rect at bounding box center [461, 562] width 25 height 17
click at [452, 309] on tspan "?" at bounding box center [449, 307] width 6 height 20
click at [572, 17] on button "button" at bounding box center [581, 19] width 18 height 18
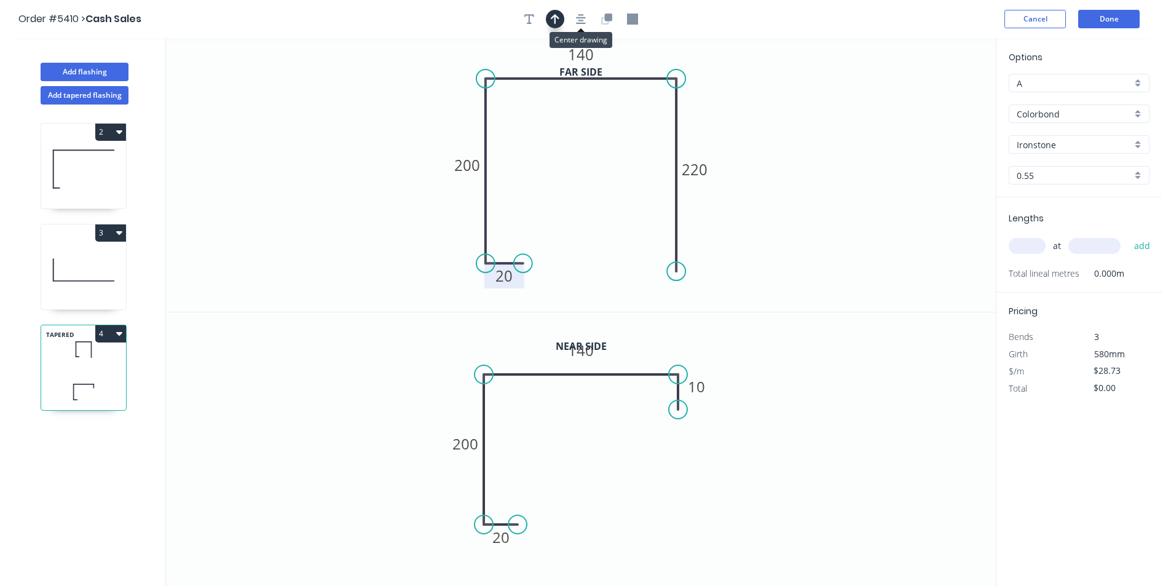
click at [559, 14] on icon "button" at bounding box center [555, 19] width 9 height 11
click at [419, 103] on icon at bounding box center [413, 103] width 11 height 39
click at [1068, 85] on input "A" at bounding box center [1074, 83] width 115 height 13
click at [1057, 133] on div "B" at bounding box center [1079, 128] width 140 height 22
click at [1031, 247] on input "text" at bounding box center [1027, 246] width 37 height 16
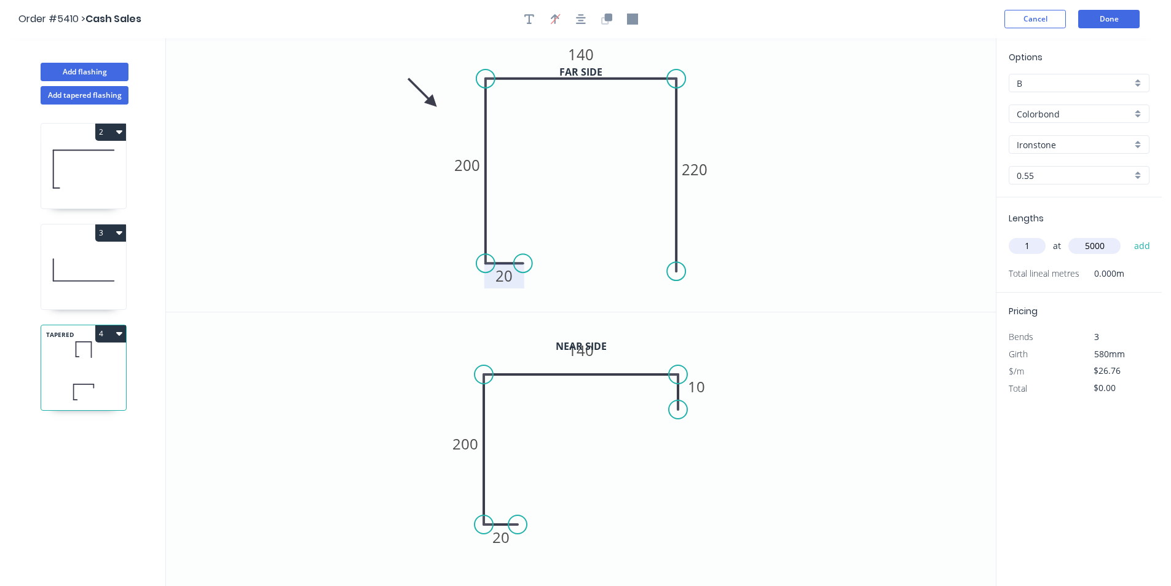
click at [1128, 235] on button "add" at bounding box center [1142, 245] width 29 height 21
click at [1090, 25] on button "Done" at bounding box center [1108, 19] width 61 height 18
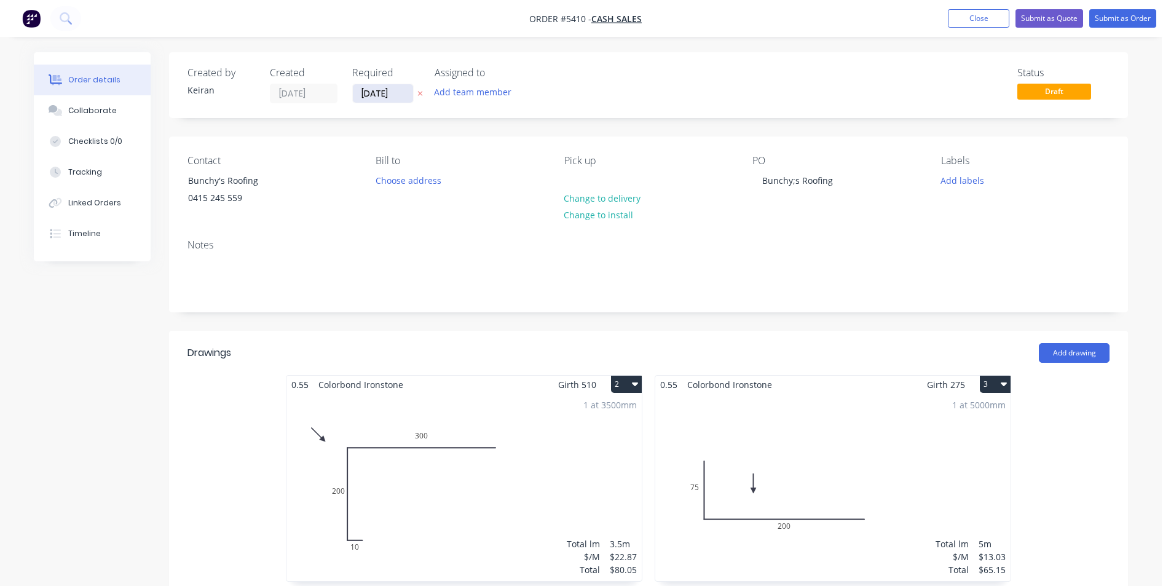
click at [395, 87] on input "[DATE]" at bounding box center [383, 93] width 60 height 18
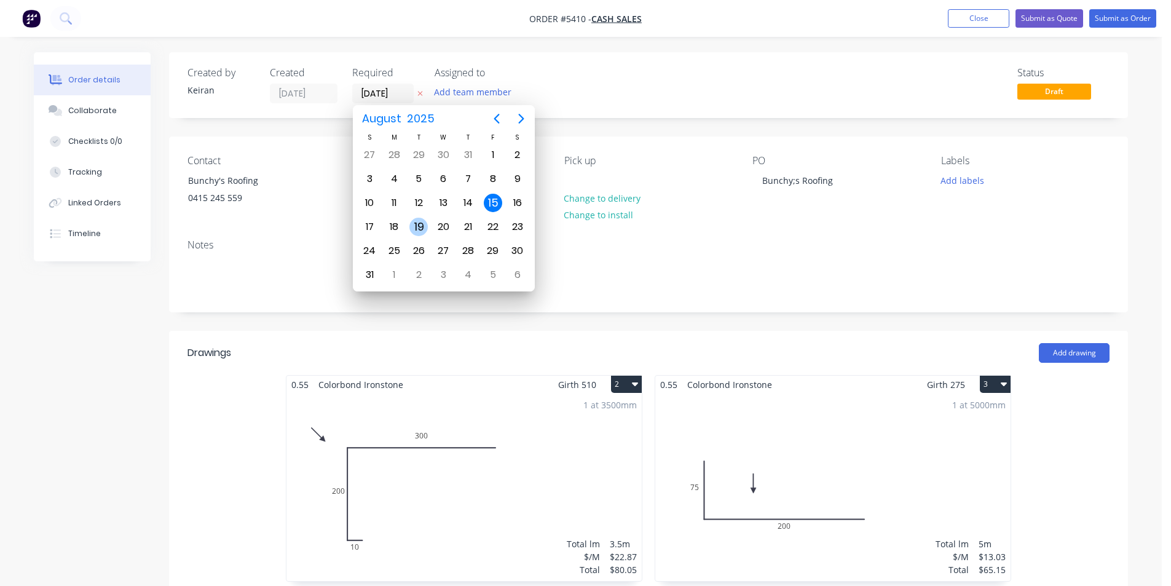
click at [416, 231] on div "19" at bounding box center [418, 227] width 18 height 18
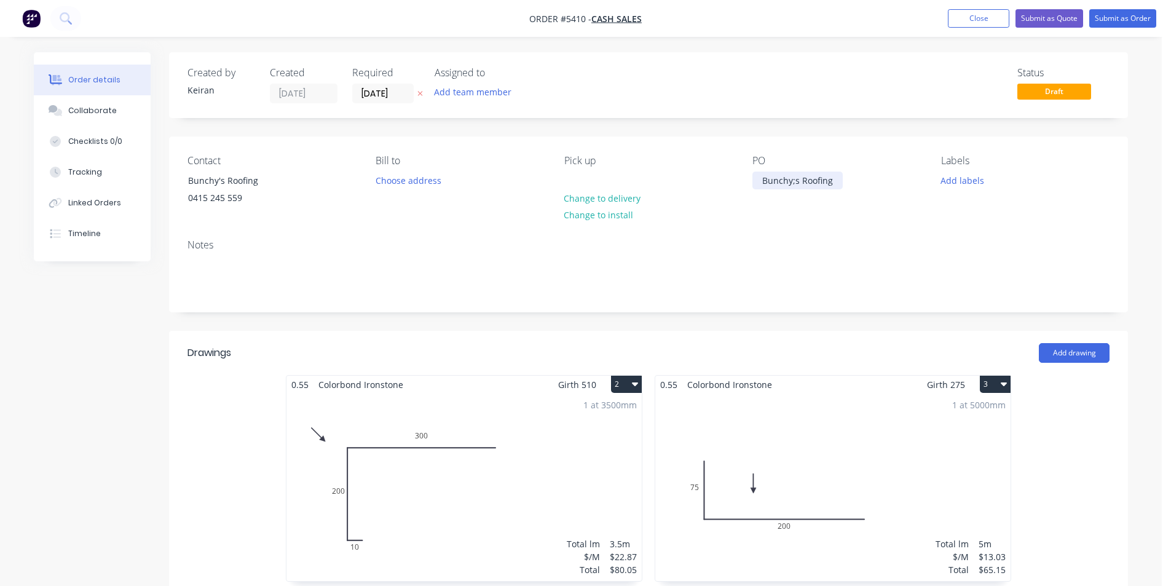
click at [795, 179] on div "Bunchy;s Roofing" at bounding box center [797, 180] width 90 height 18
click at [979, 178] on button "Add labels" at bounding box center [962, 179] width 57 height 17
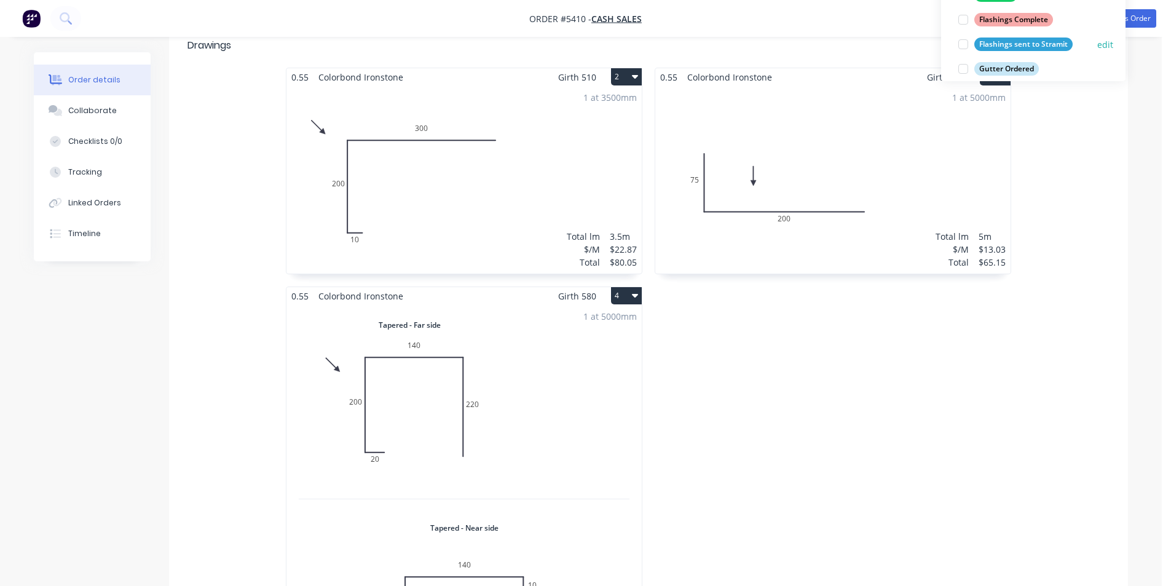
scroll to position [123, 0]
drag, startPoint x: 969, startPoint y: 57, endPoint x: 972, endPoint y: 64, distance: 7.4
click at [968, 56] on div at bounding box center [963, 56] width 25 height 25
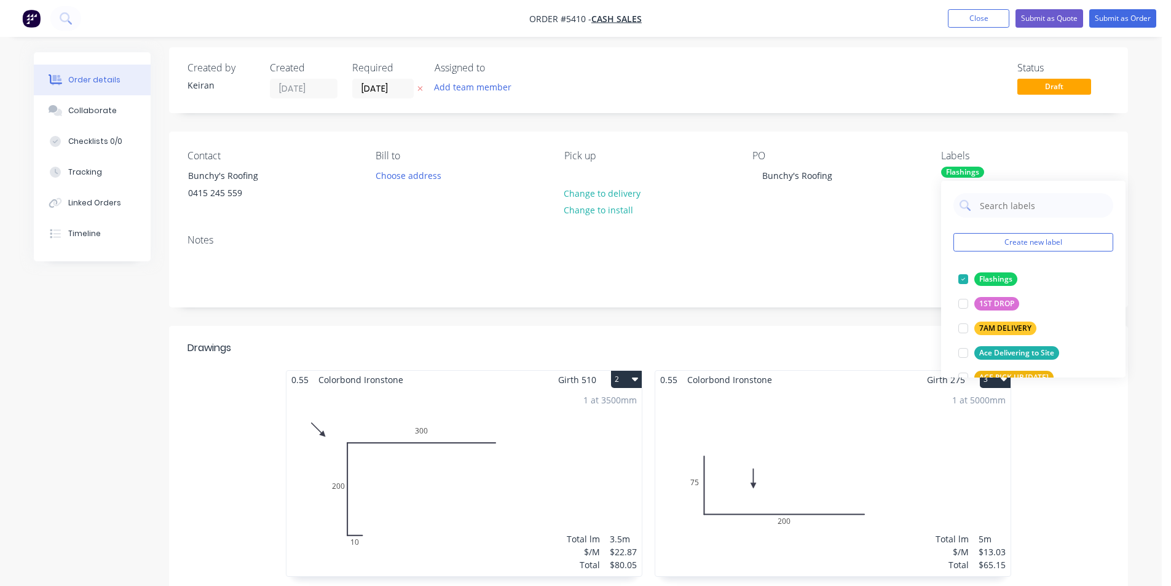
scroll to position [0, 0]
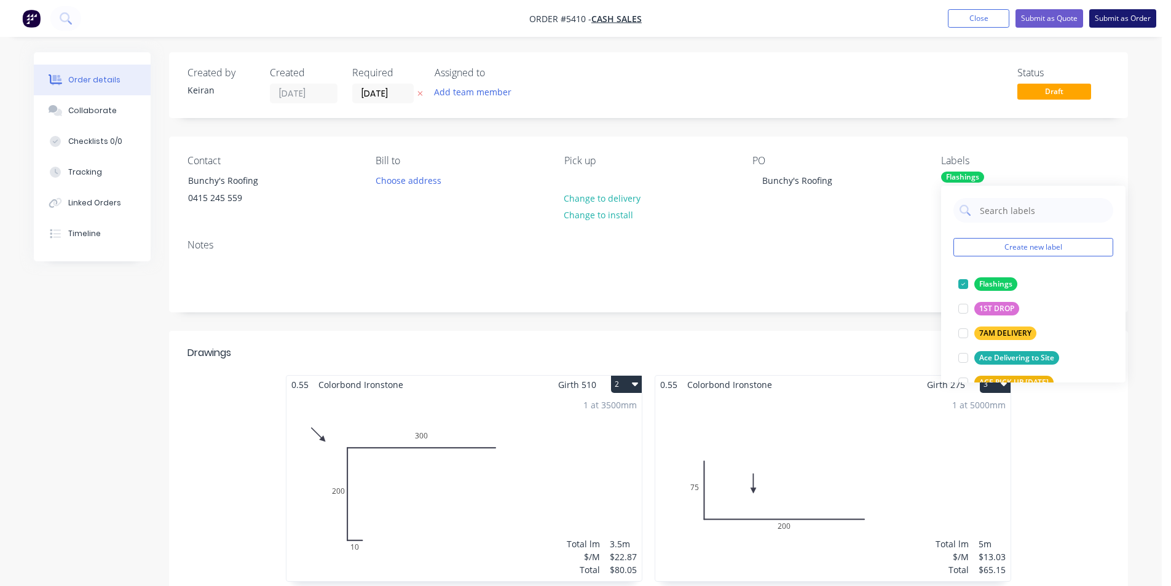
click at [1111, 25] on button "Submit as Order" at bounding box center [1122, 18] width 67 height 18
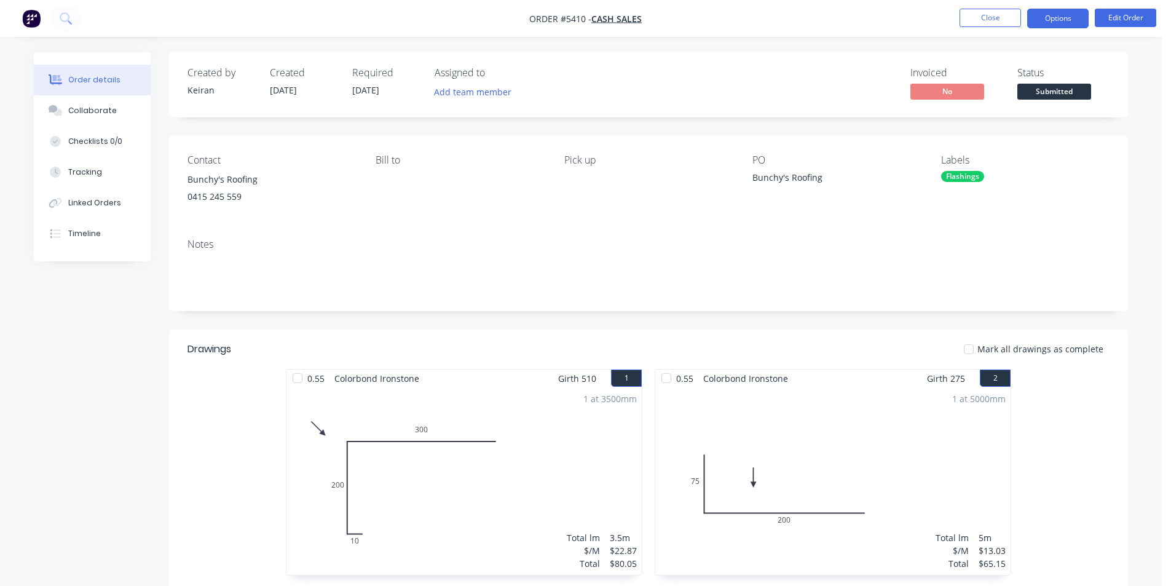
click at [1079, 18] on button "Options" at bounding box center [1057, 19] width 61 height 20
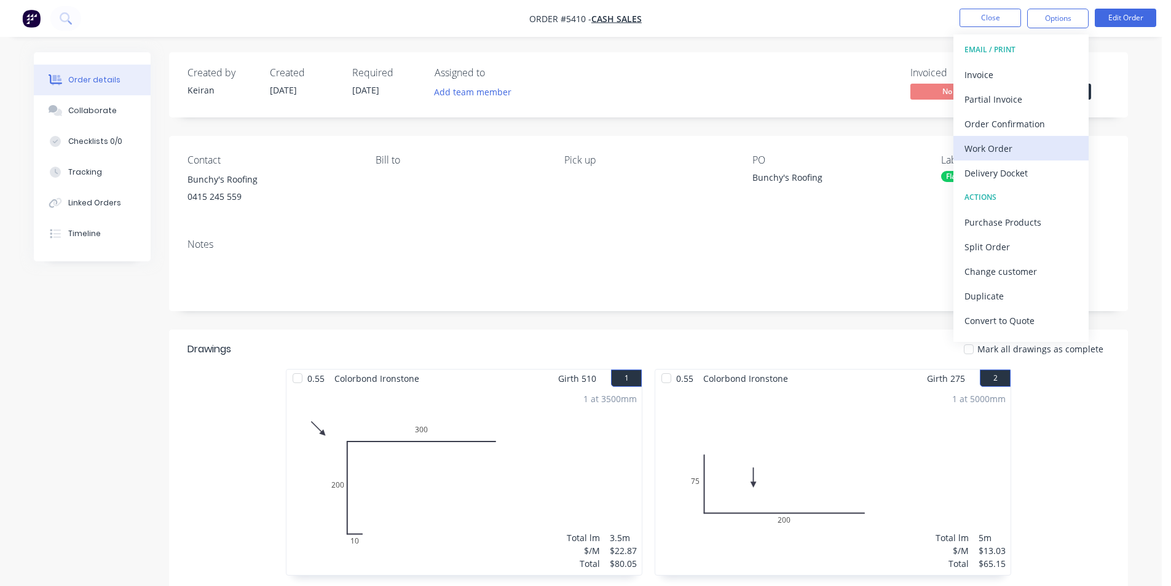
click at [1008, 146] on div "Work Order" at bounding box center [1020, 149] width 113 height 18
click at [1008, 146] on div "Custom" at bounding box center [1020, 149] width 113 height 18
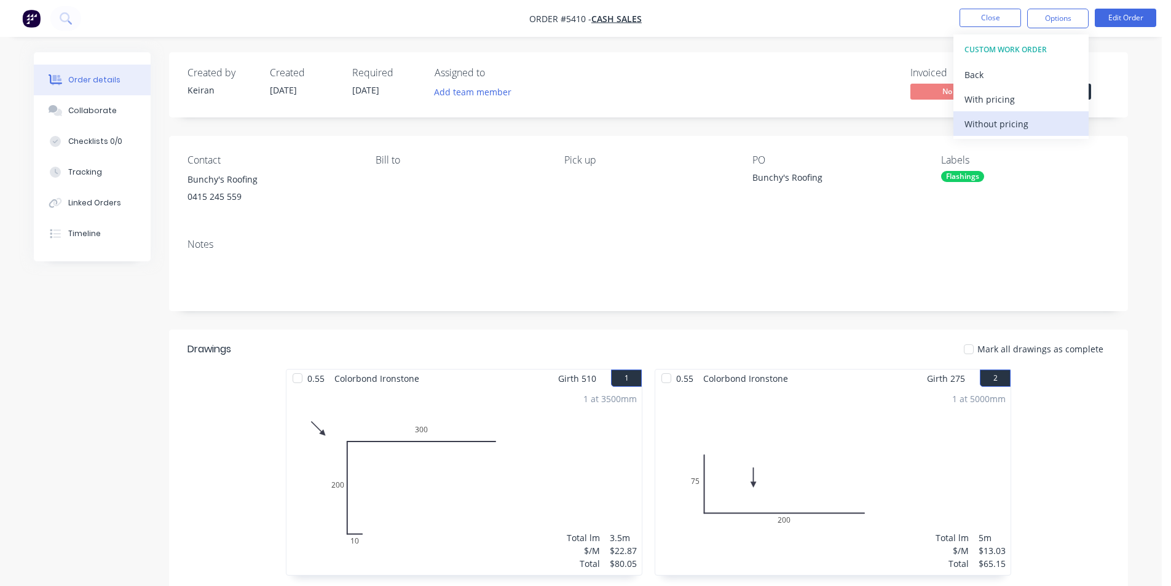
click at [1003, 128] on div "Without pricing" at bounding box center [1020, 124] width 113 height 18
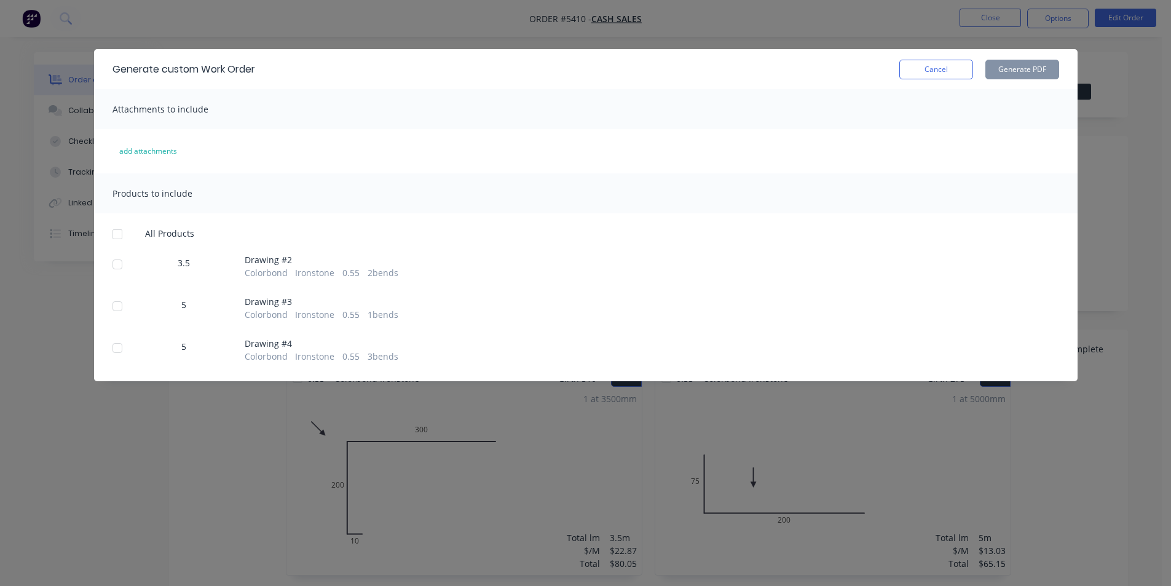
drag, startPoint x: 117, startPoint y: 234, endPoint x: 382, endPoint y: 171, distance: 271.8
click at [119, 233] on div at bounding box center [117, 234] width 25 height 25
click at [1022, 72] on button "Generate PDF" at bounding box center [1022, 70] width 74 height 20
click at [953, 70] on button "Cancel" at bounding box center [936, 70] width 74 height 20
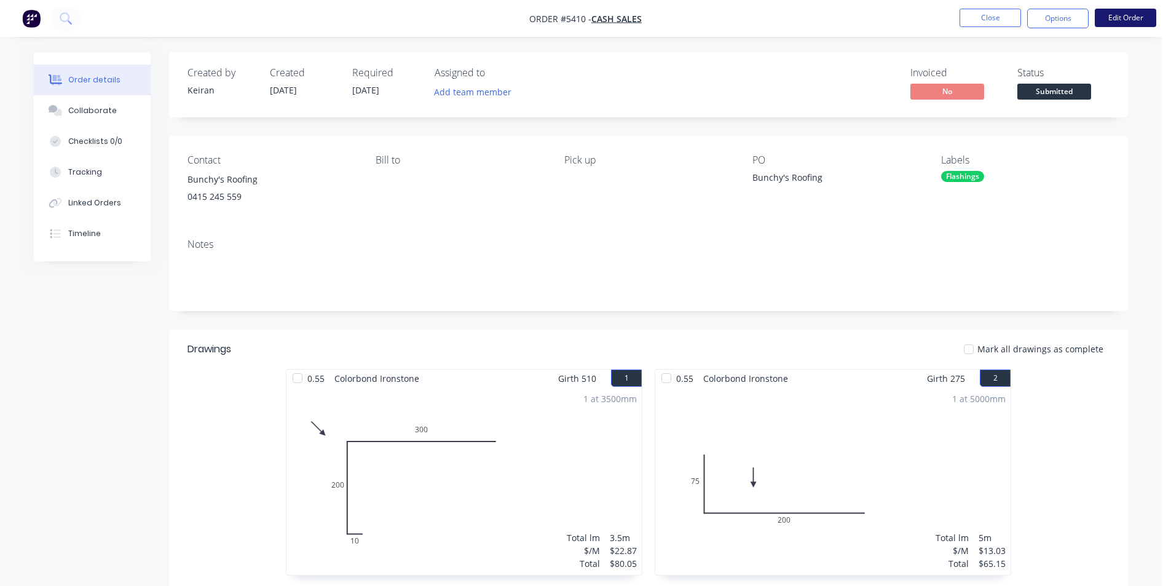
click at [1121, 15] on button "Edit Order" at bounding box center [1125, 18] width 61 height 18
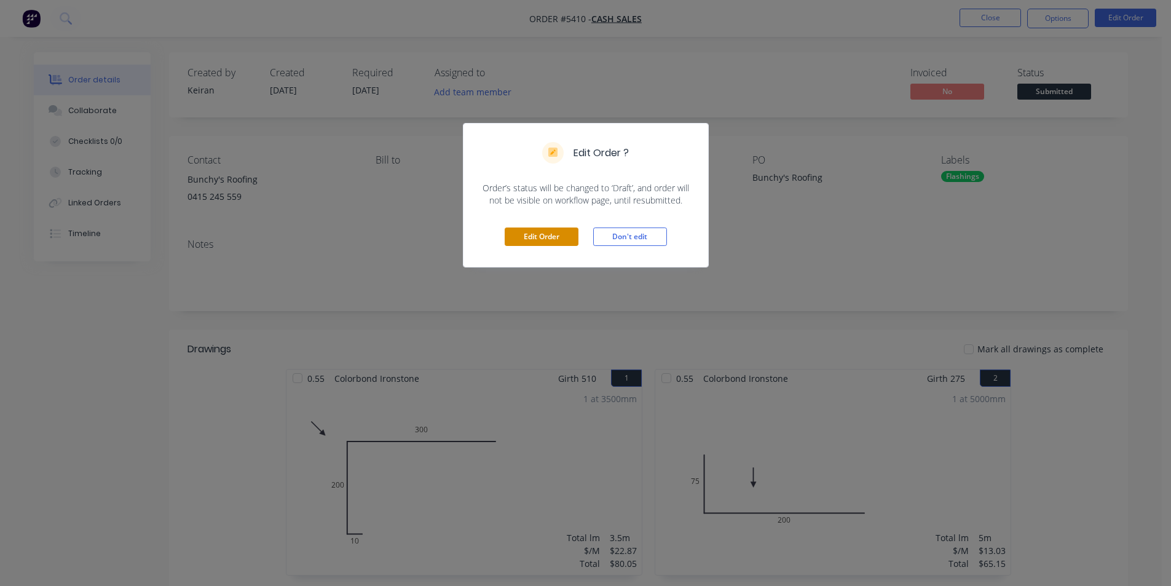
click at [535, 237] on button "Edit Order" at bounding box center [542, 236] width 74 height 18
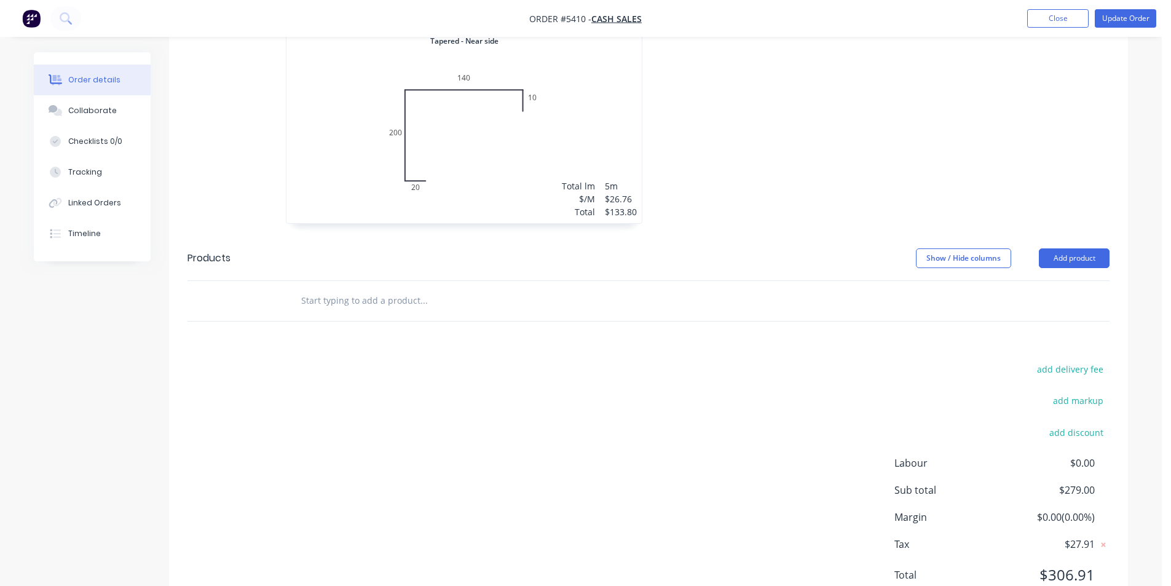
scroll to position [799, 0]
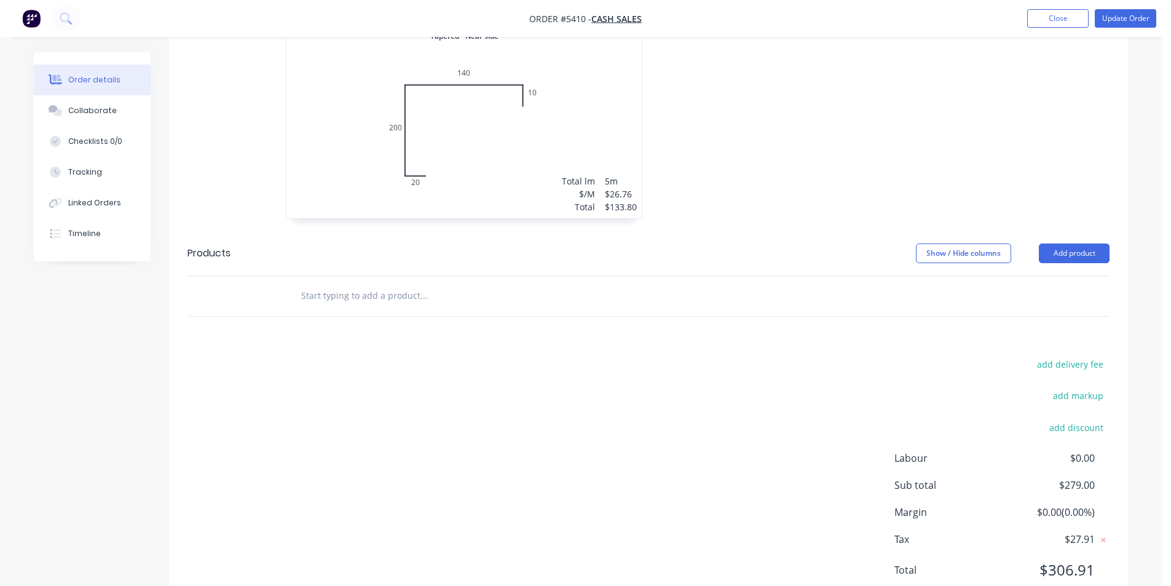
click at [388, 281] on div at bounding box center [507, 296] width 443 height 40
click at [393, 293] on input "text" at bounding box center [424, 295] width 246 height 25
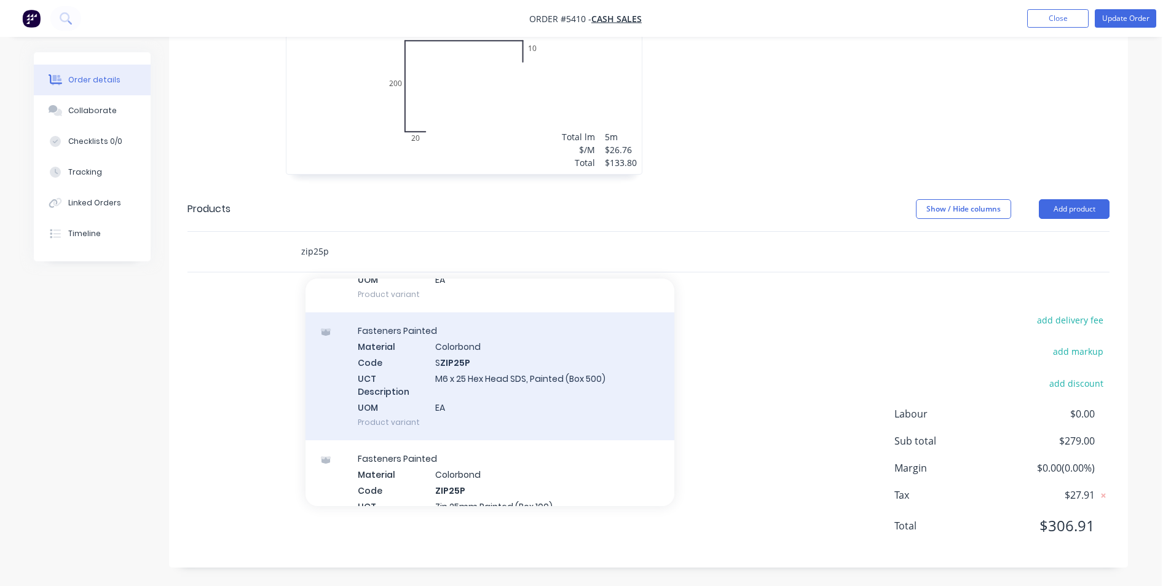
scroll to position [307, 0]
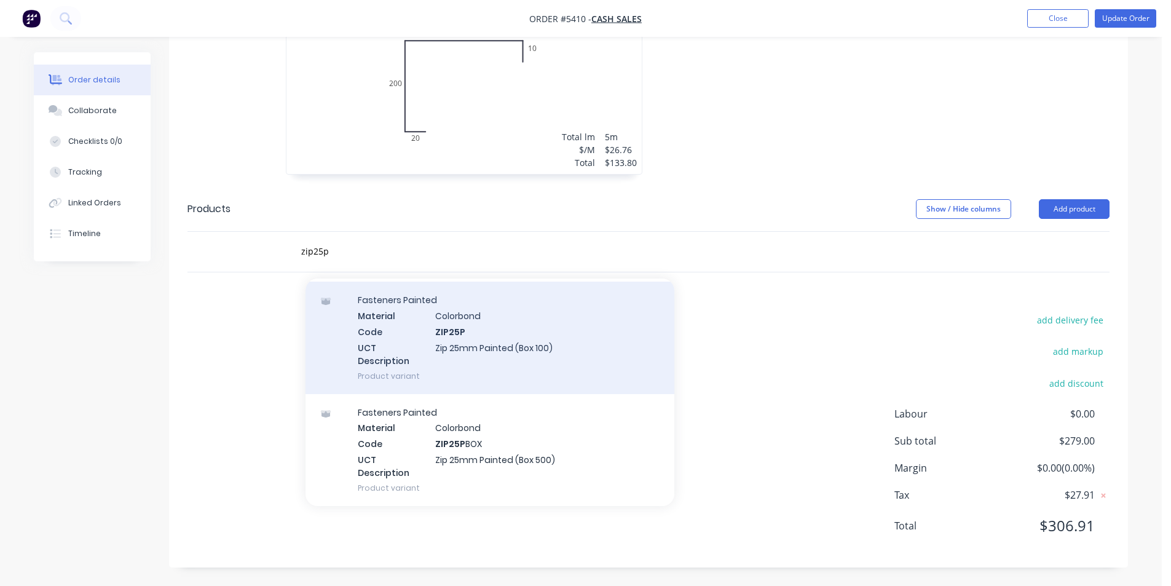
click at [534, 370] on div "Fasteners Painted Material Colorbond Code ZIP25P UCT Description Zip 25mm Paint…" at bounding box center [489, 338] width 369 height 112
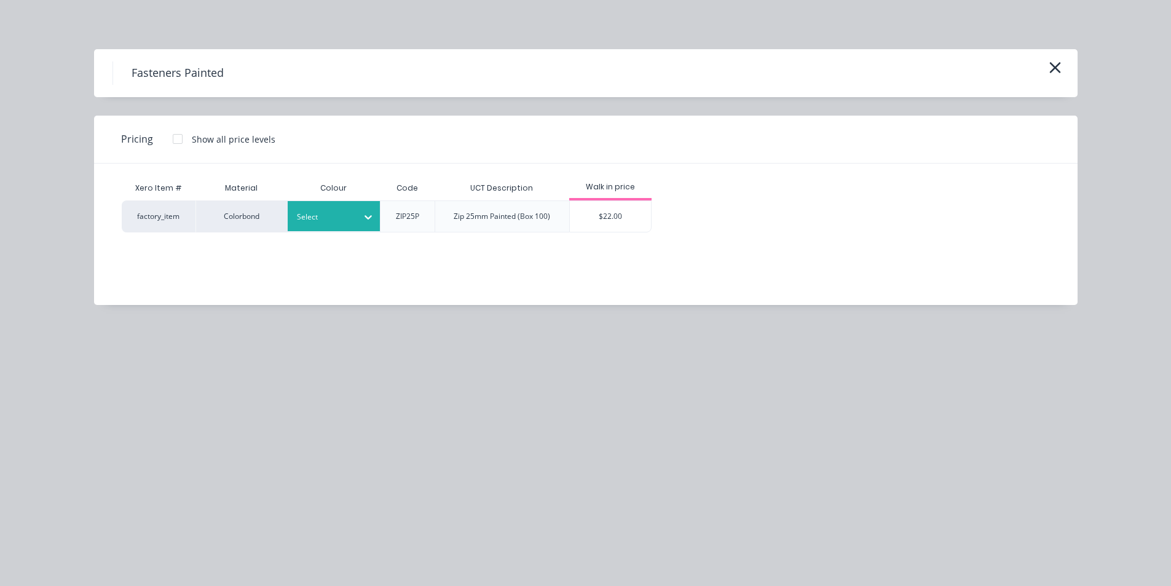
click at [364, 225] on div at bounding box center [368, 217] width 22 height 20
click at [596, 219] on div "$22.00" at bounding box center [611, 216] width 82 height 31
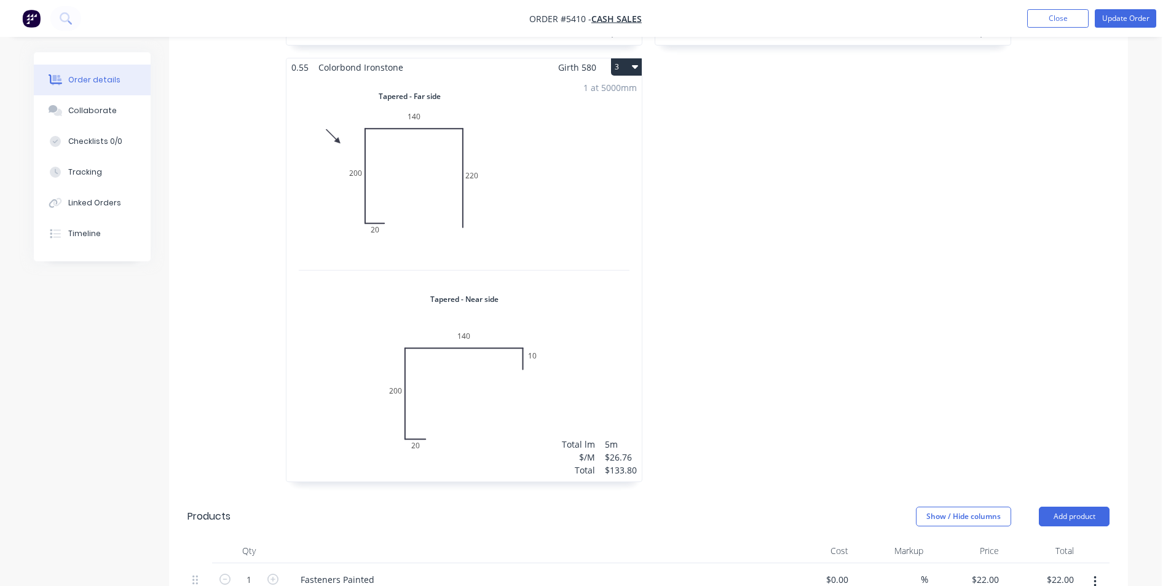
scroll to position [290, 0]
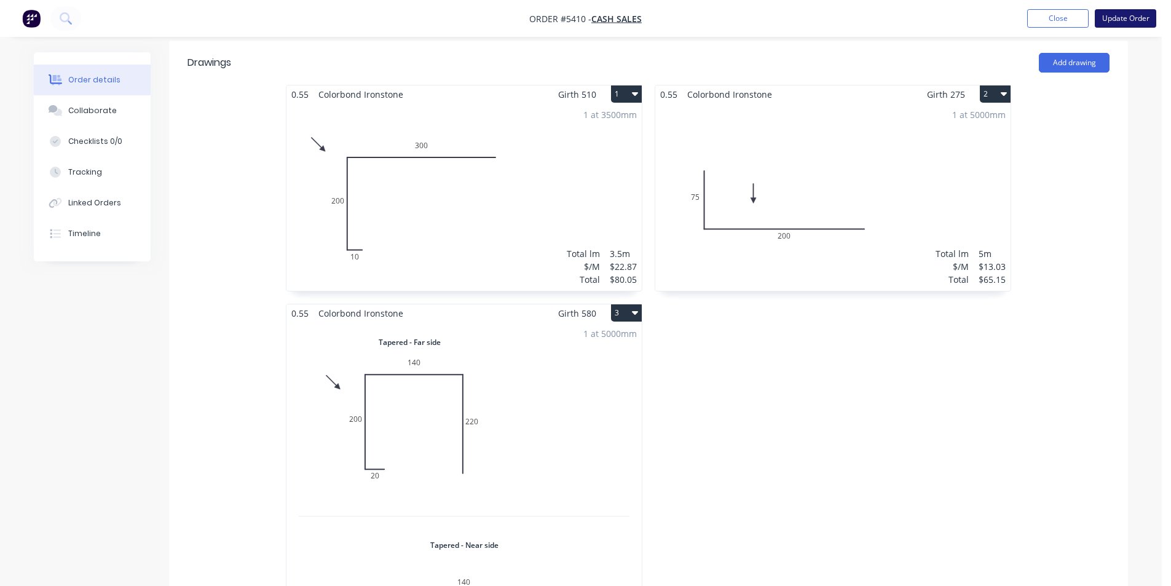
click at [1117, 12] on button "Update Order" at bounding box center [1125, 18] width 61 height 18
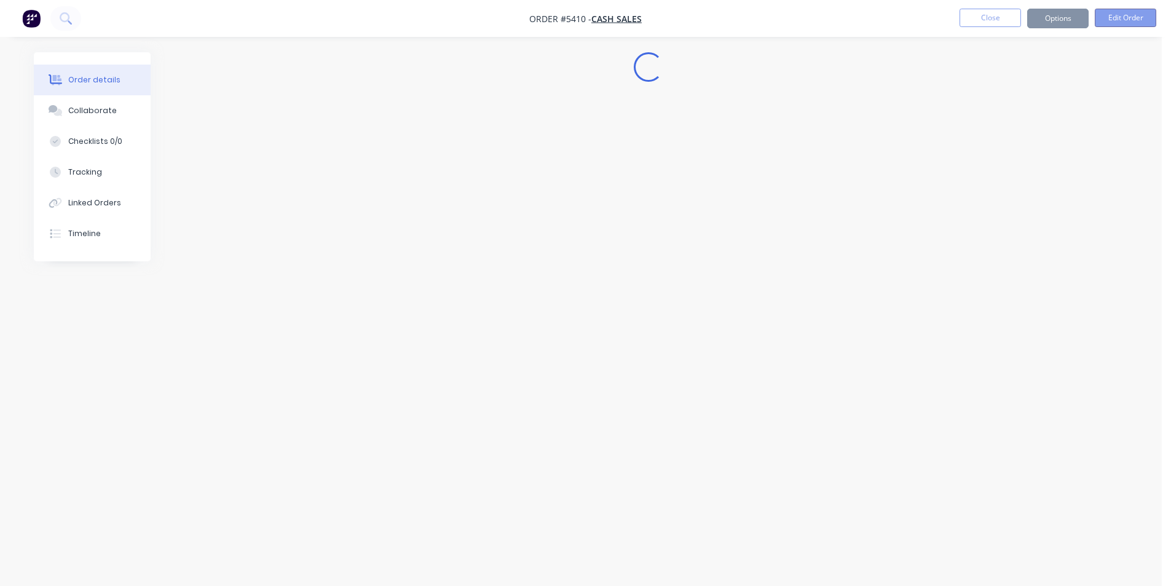
scroll to position [0, 0]
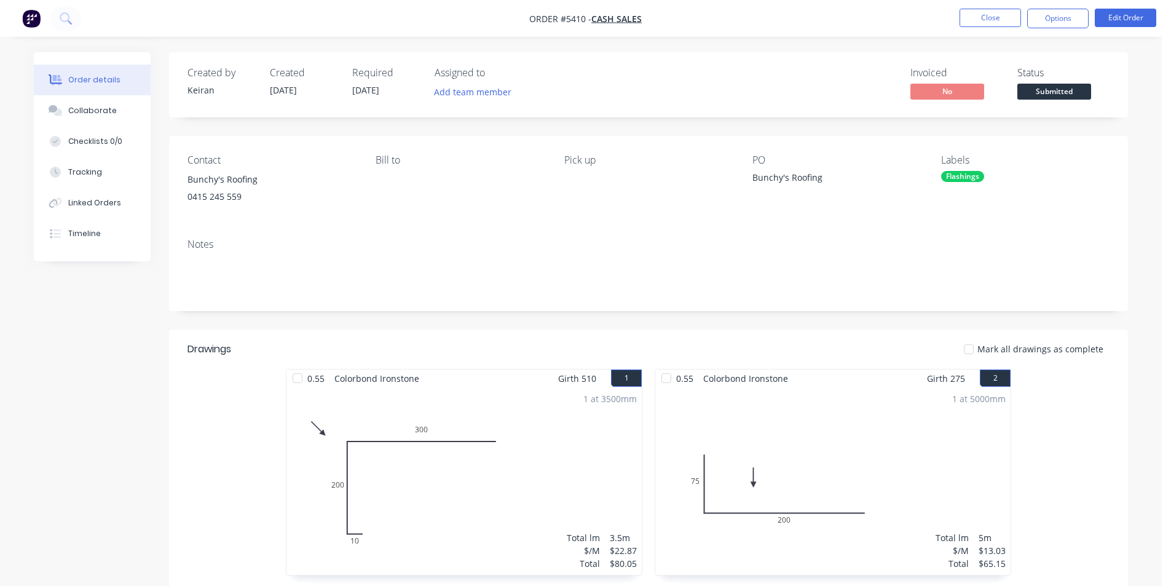
drag, startPoint x: 1062, startPoint y: 24, endPoint x: 1049, endPoint y: 33, distance: 15.0
click at [1062, 23] on button "Options" at bounding box center [1057, 19] width 61 height 20
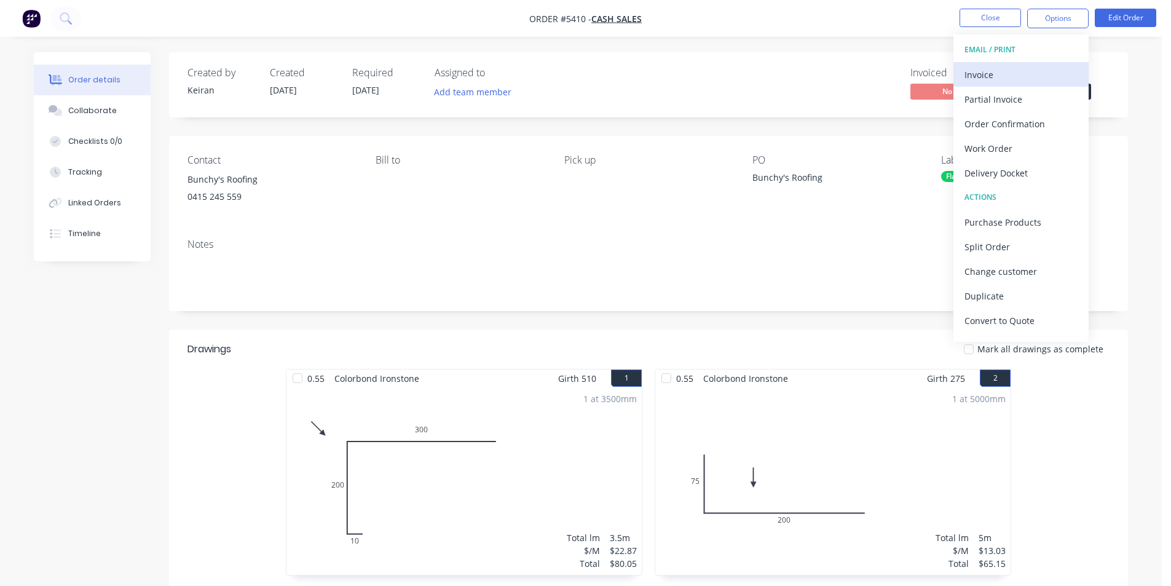
click at [991, 73] on div "Invoice" at bounding box center [1020, 75] width 113 height 18
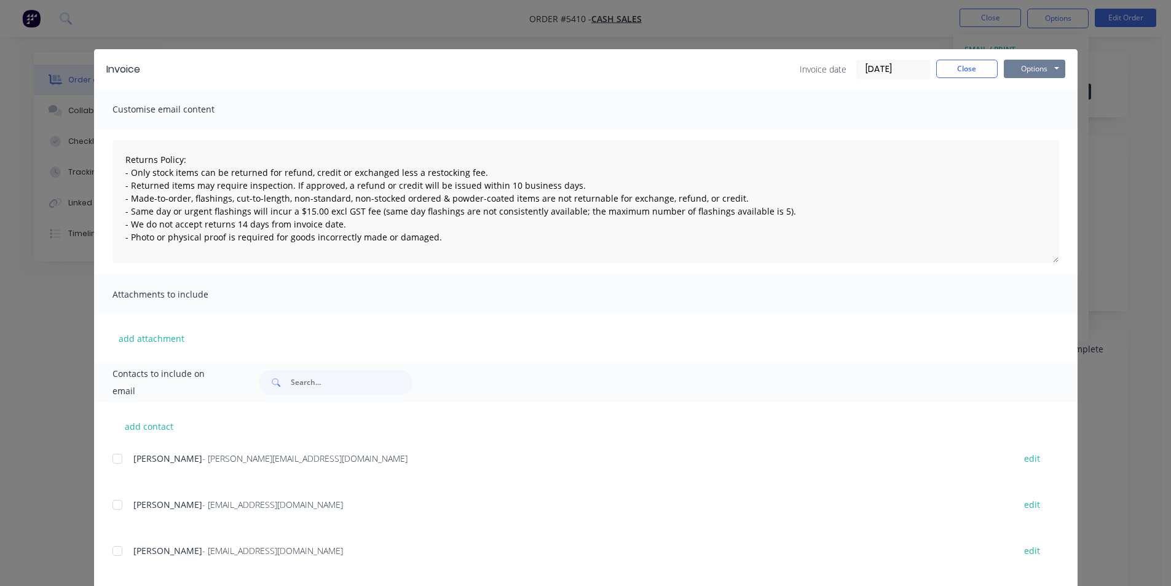
click at [1036, 61] on button "Options" at bounding box center [1034, 69] width 61 height 18
click at [1034, 108] on button "Print" at bounding box center [1043, 111] width 79 height 20
click at [966, 64] on button "Close" at bounding box center [966, 69] width 61 height 18
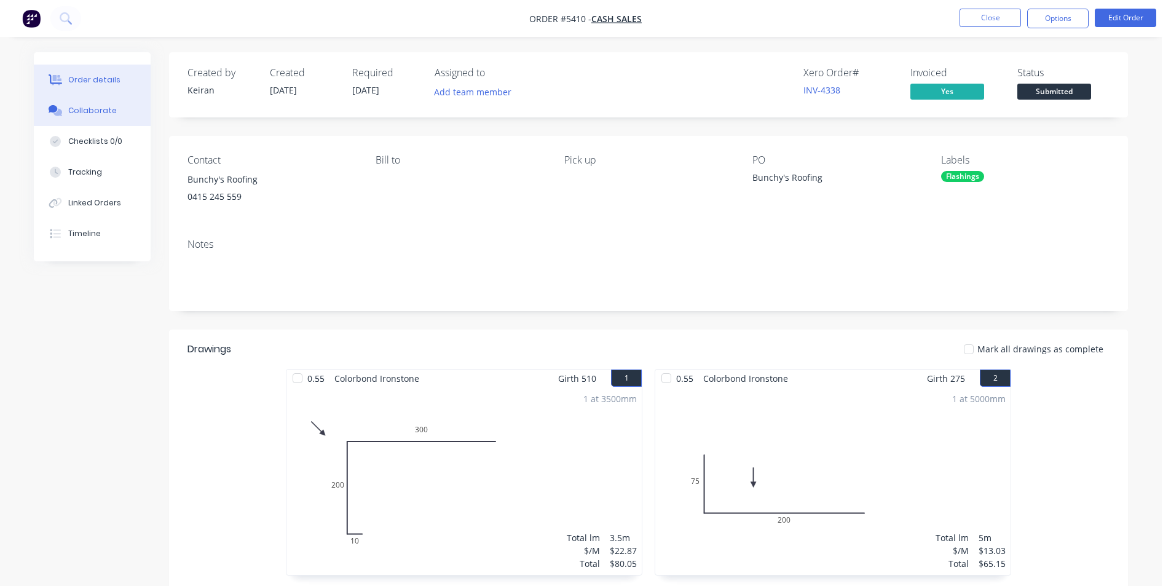
click at [64, 120] on button "Collaborate" at bounding box center [92, 110] width 117 height 31
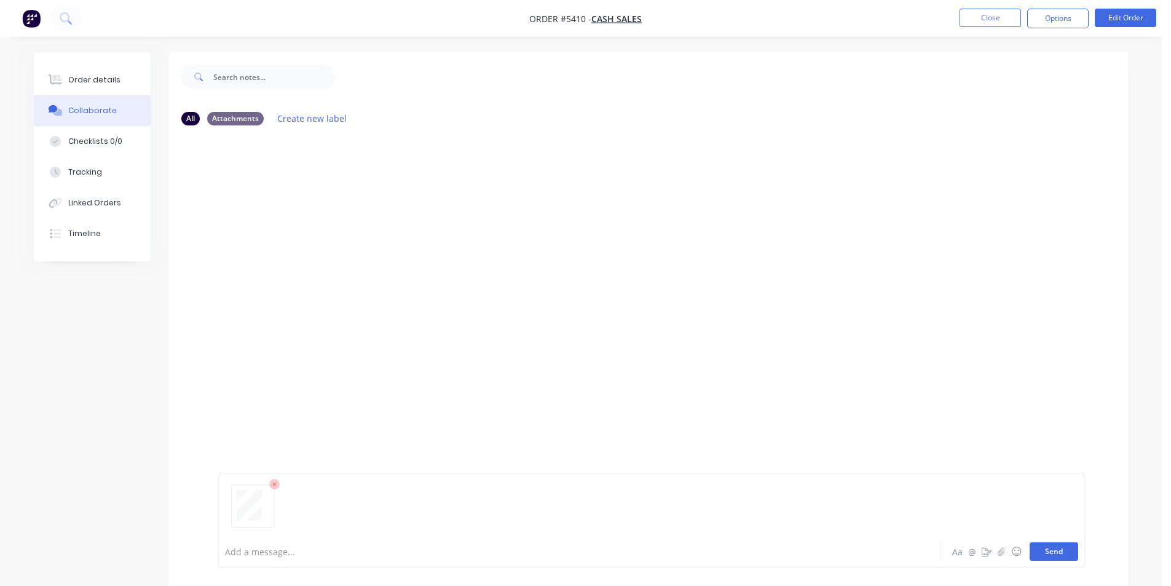
click at [1055, 550] on button "Send" at bounding box center [1054, 551] width 49 height 18
click at [984, 26] on button "Close" at bounding box center [989, 18] width 61 height 18
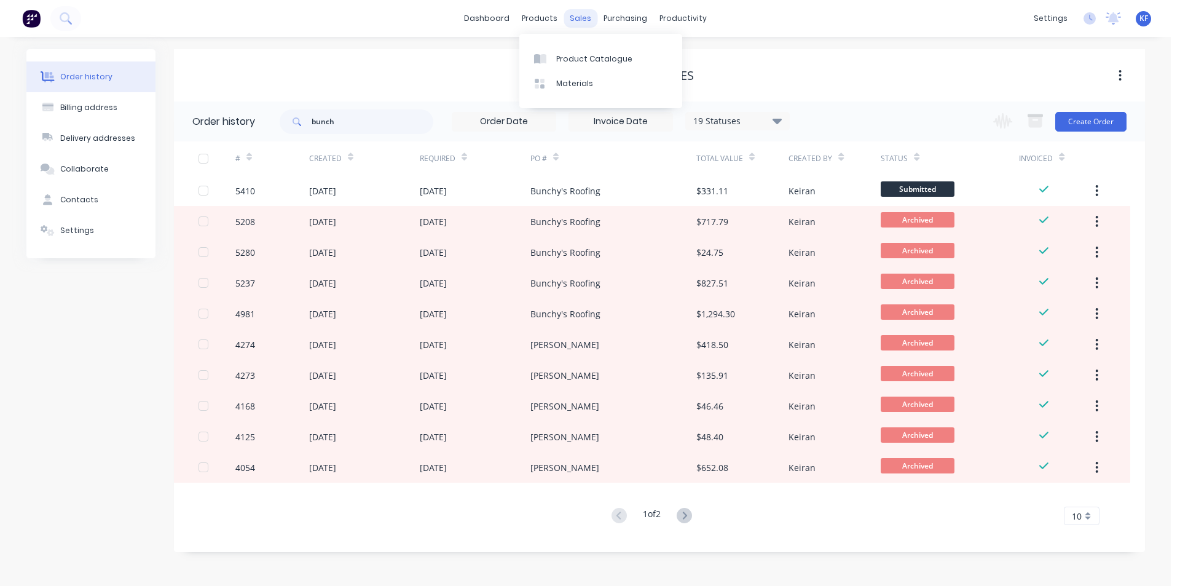
click at [586, 25] on div "sales" at bounding box center [581, 18] width 34 height 18
click at [600, 56] on link "Sales Orders" at bounding box center [645, 58] width 163 height 25
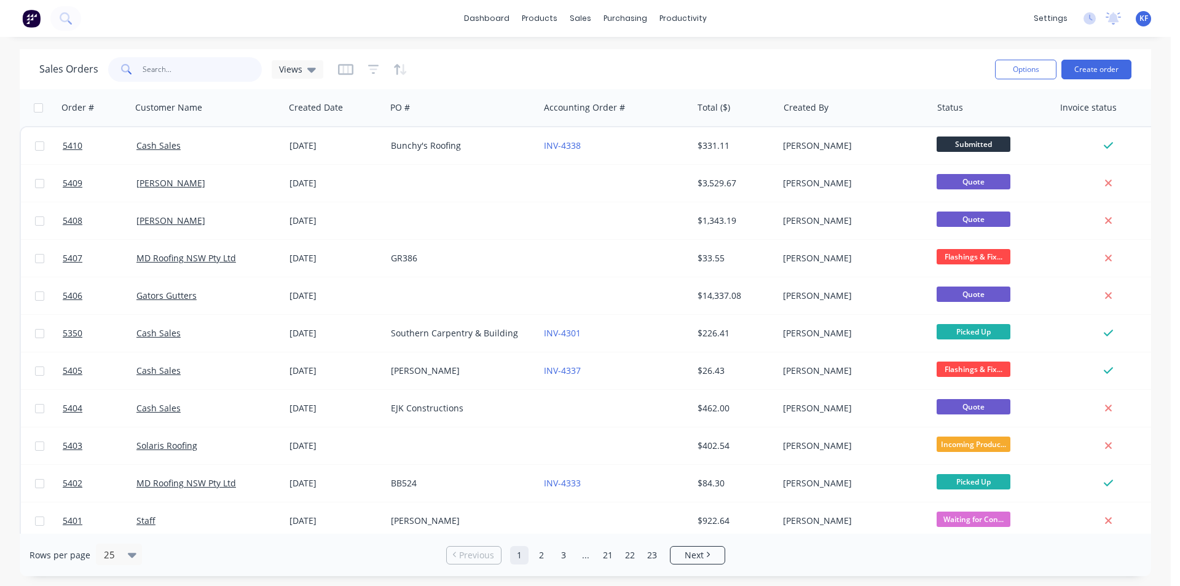
click at [223, 67] on input "text" at bounding box center [203, 69] width 120 height 25
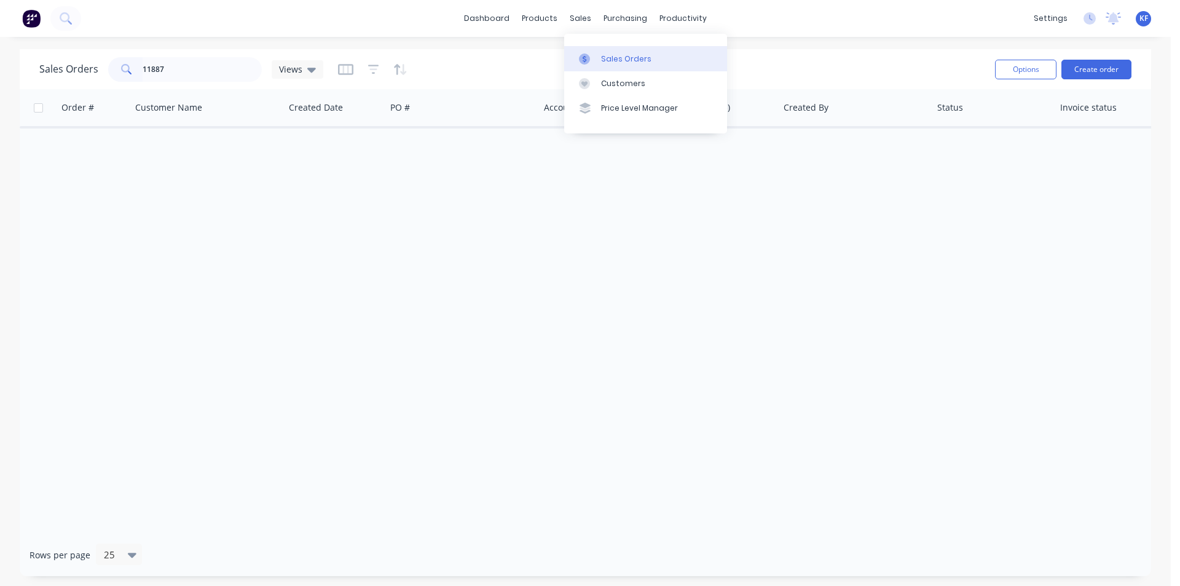
click at [609, 60] on div "Sales Orders" at bounding box center [626, 58] width 50 height 11
drag, startPoint x: 100, startPoint y: 72, endPoint x: 94, endPoint y: 69, distance: 6.3
click at [97, 71] on div "Sales Orders 11887 Views" at bounding box center [181, 69] width 284 height 25
drag, startPoint x: 580, startPoint y: 21, endPoint x: 585, endPoint y: 30, distance: 9.6
click at [580, 21] on div "sales" at bounding box center [581, 18] width 34 height 18
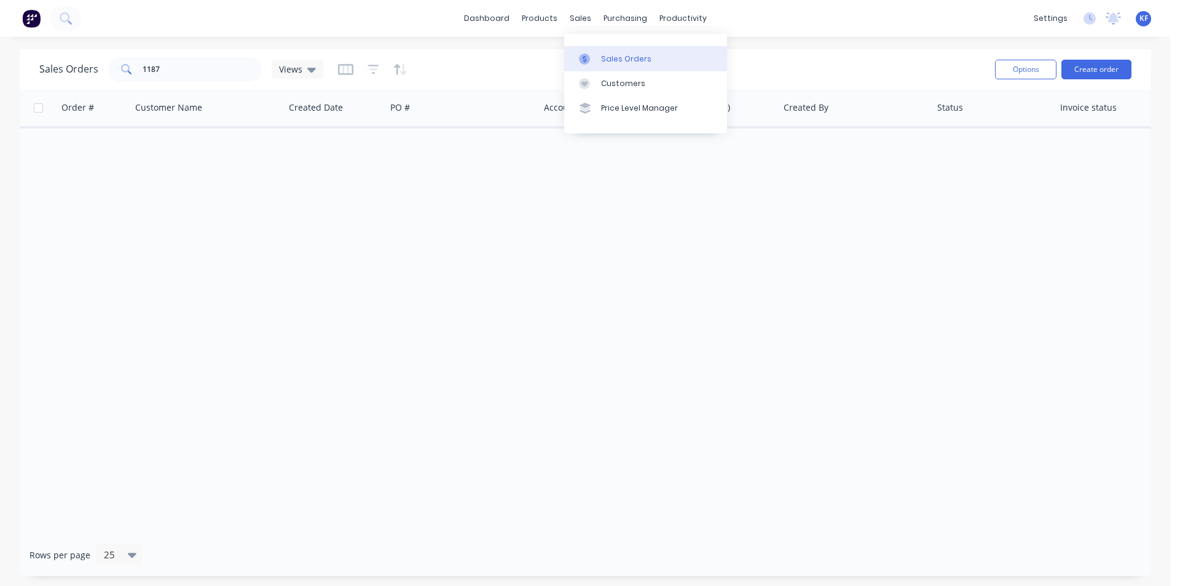
click at [602, 57] on div "Sales Orders" at bounding box center [626, 58] width 50 height 11
drag, startPoint x: 72, startPoint y: 73, endPoint x: 45, endPoint y: 68, distance: 27.5
click at [46, 69] on div "Sales Orders 1187 Views" at bounding box center [181, 69] width 284 height 25
click at [578, 25] on div "sales" at bounding box center [581, 18] width 34 height 18
click at [603, 59] on div "Sales Orders" at bounding box center [626, 58] width 50 height 11
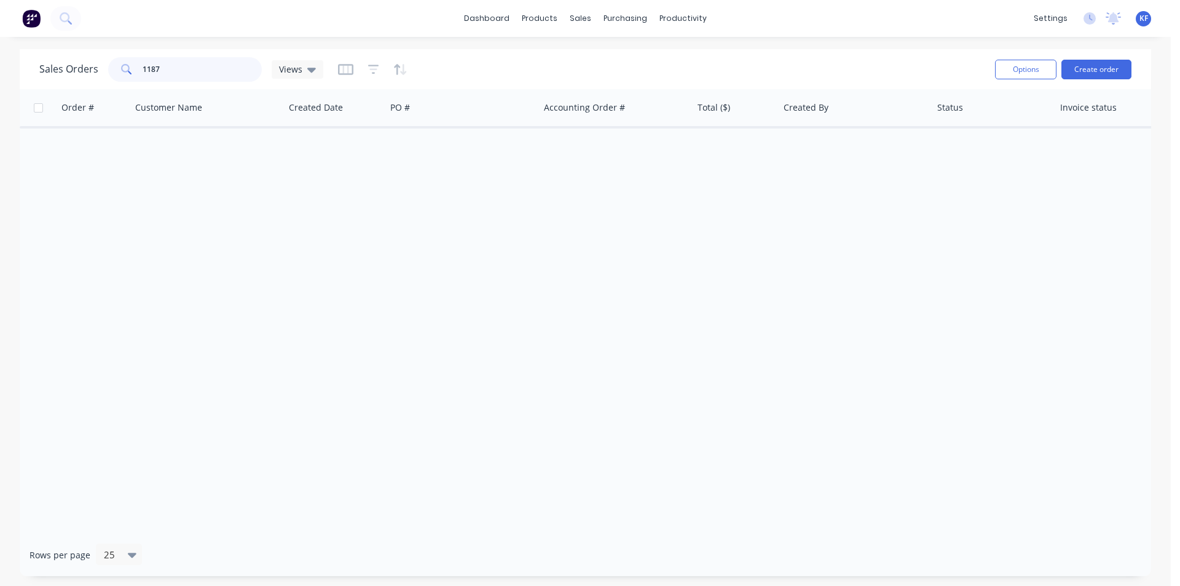
drag, startPoint x: 152, startPoint y: 73, endPoint x: 112, endPoint y: 71, distance: 40.0
click at [112, 71] on div "1187" at bounding box center [185, 69] width 154 height 25
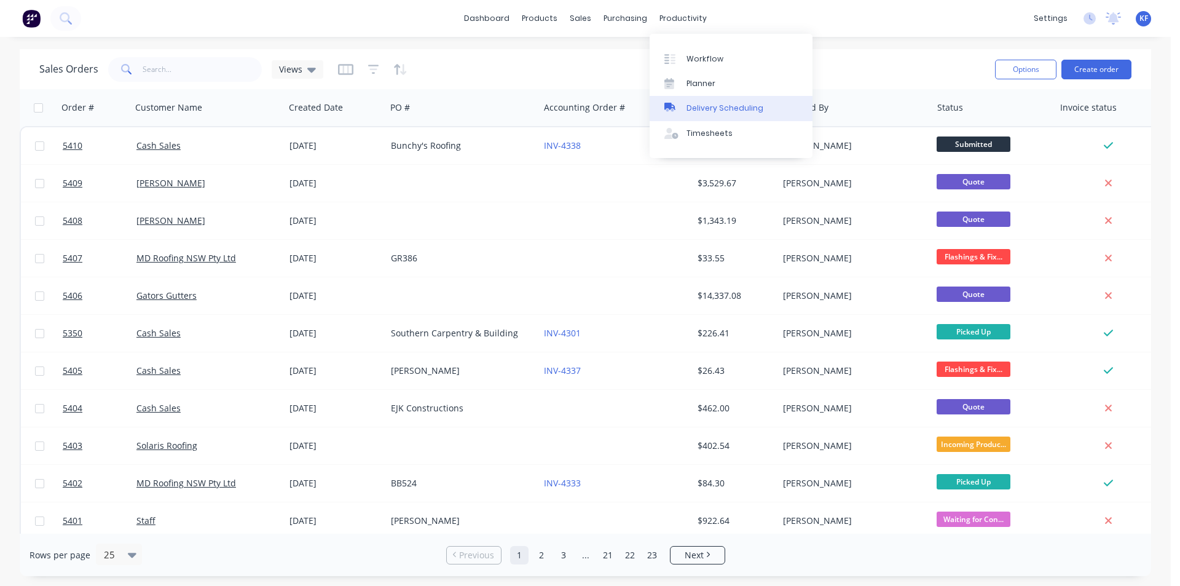
click at [713, 108] on div "Delivery Scheduling" at bounding box center [725, 108] width 77 height 11
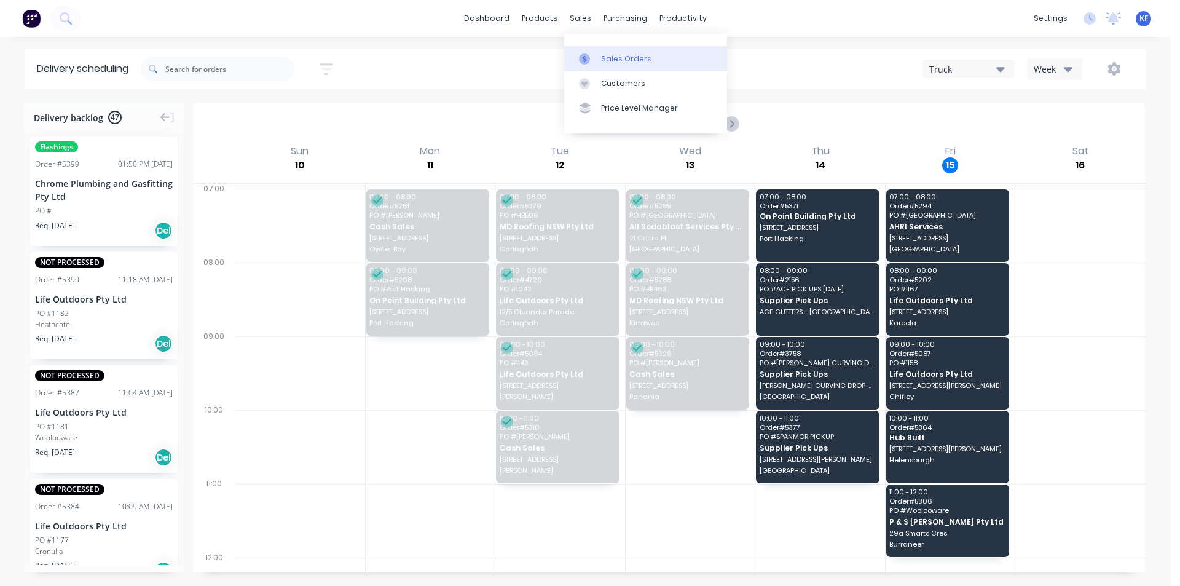
click at [610, 50] on link "Sales Orders" at bounding box center [645, 58] width 163 height 25
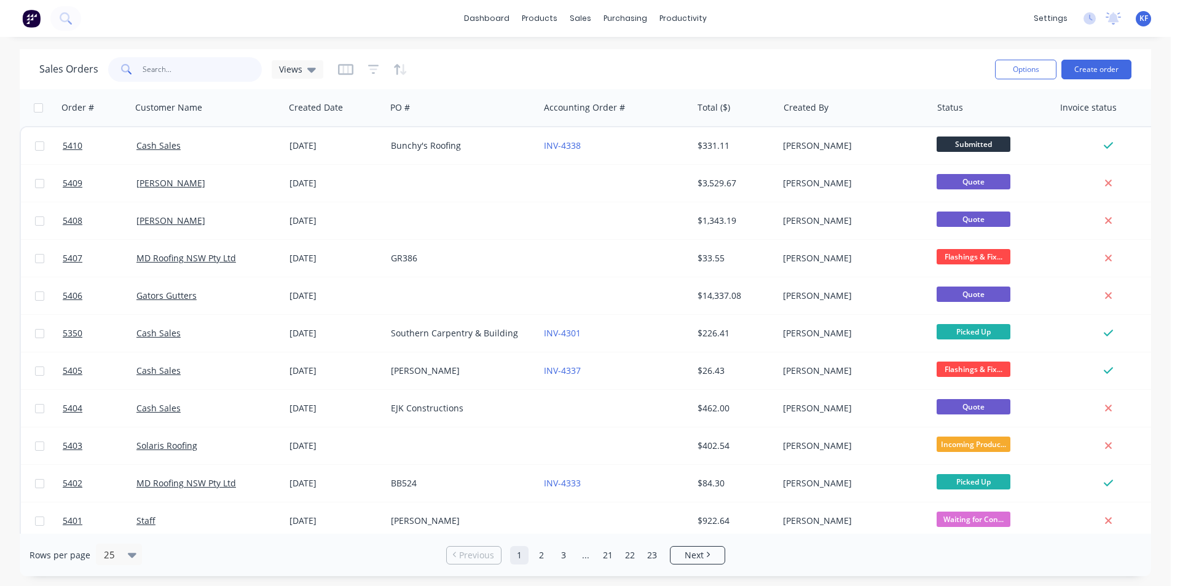
click at [223, 76] on input "text" at bounding box center [203, 69] width 120 height 25
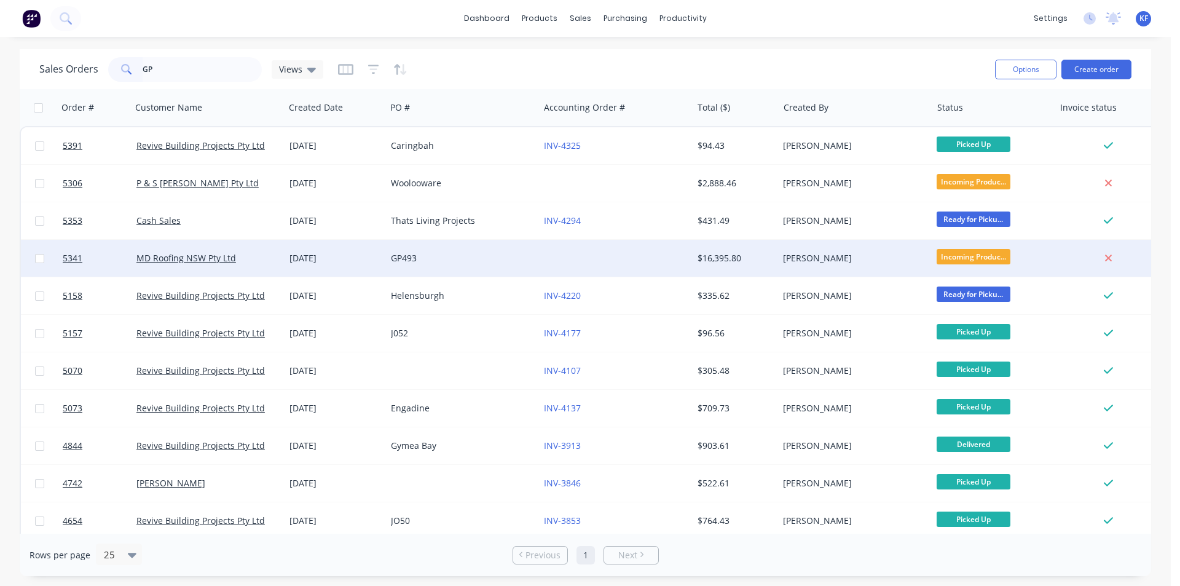
click at [396, 253] on div "GP493" at bounding box center [459, 258] width 136 height 12
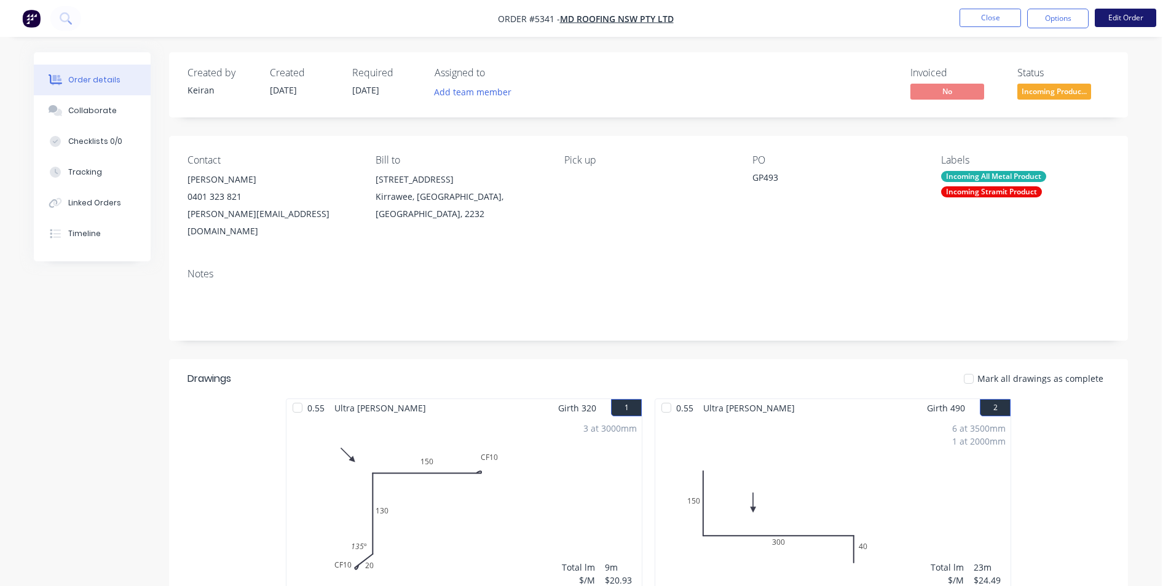
click at [1116, 20] on button "Edit Order" at bounding box center [1125, 18] width 61 height 18
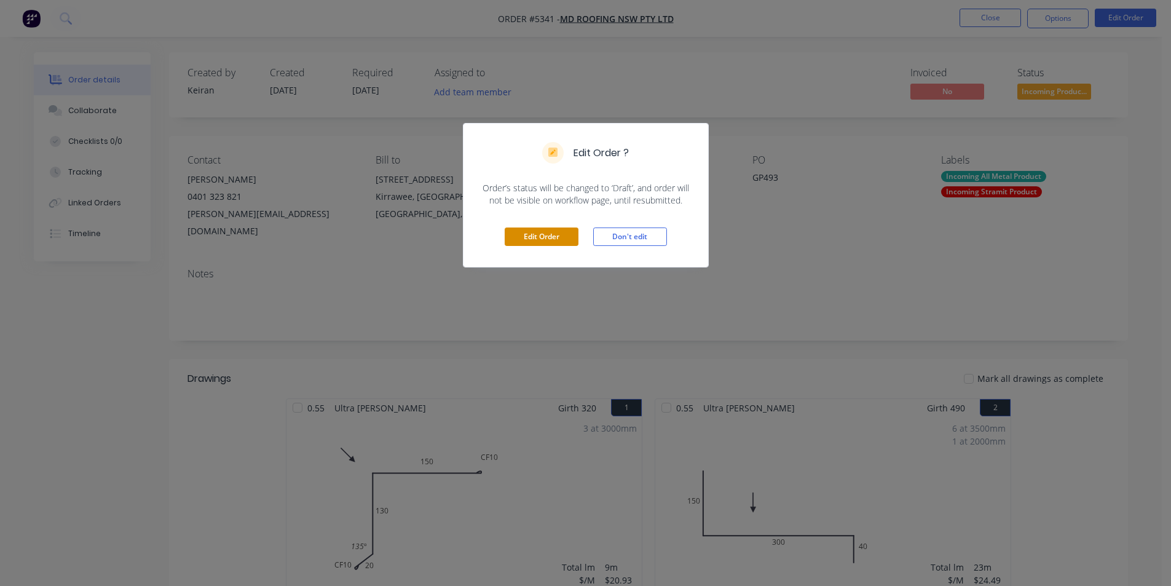
click at [549, 242] on button "Edit Order" at bounding box center [542, 236] width 74 height 18
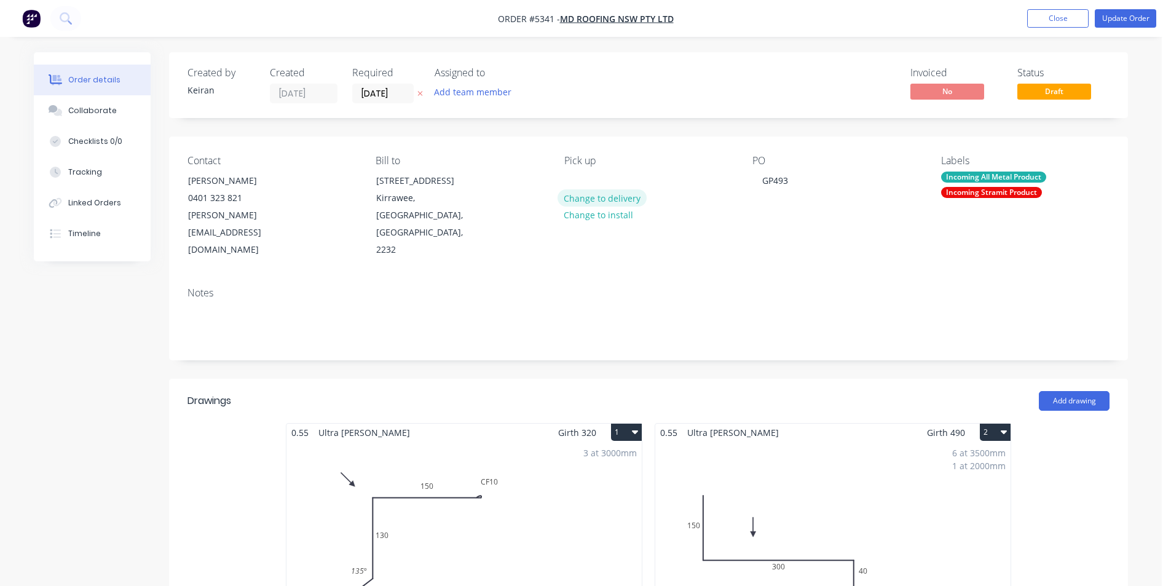
click at [607, 196] on button "Change to delivery" at bounding box center [602, 197] width 90 height 17
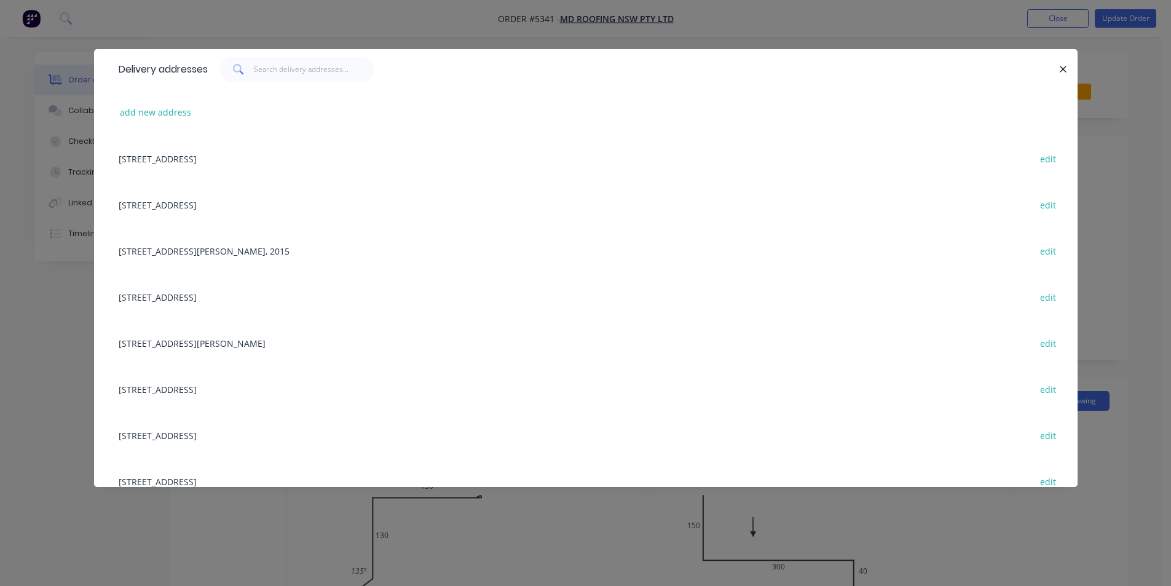
click at [175, 126] on div "add new address" at bounding box center [585, 112] width 947 height 46
click at [170, 119] on button "add new address" at bounding box center [156, 112] width 84 height 17
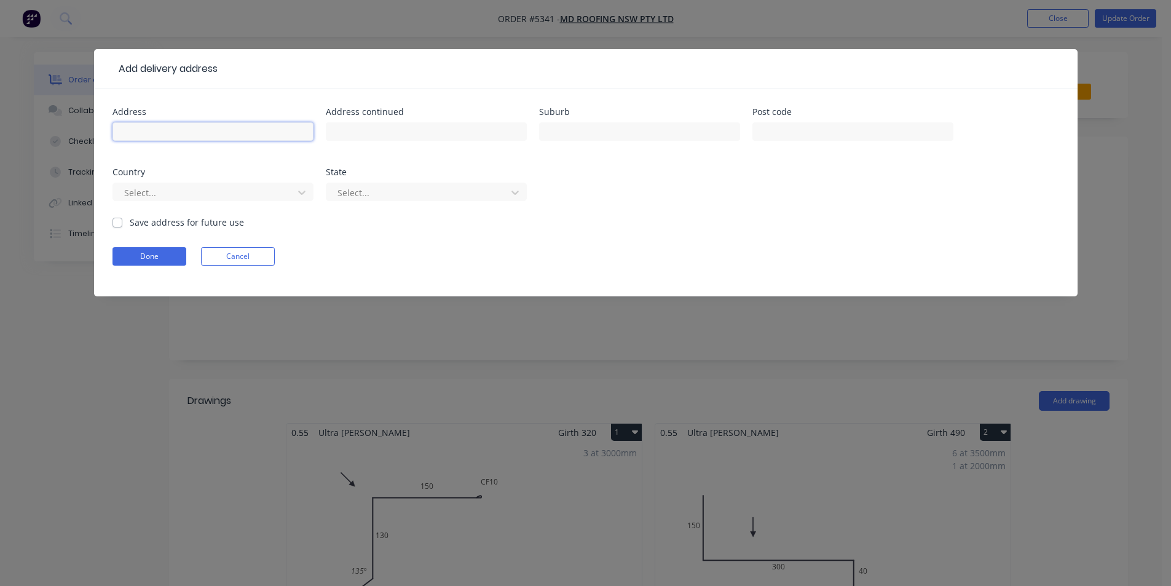
click at [173, 128] on input "text" at bounding box center [212, 131] width 201 height 18
click at [151, 252] on button "Done" at bounding box center [149, 256] width 74 height 18
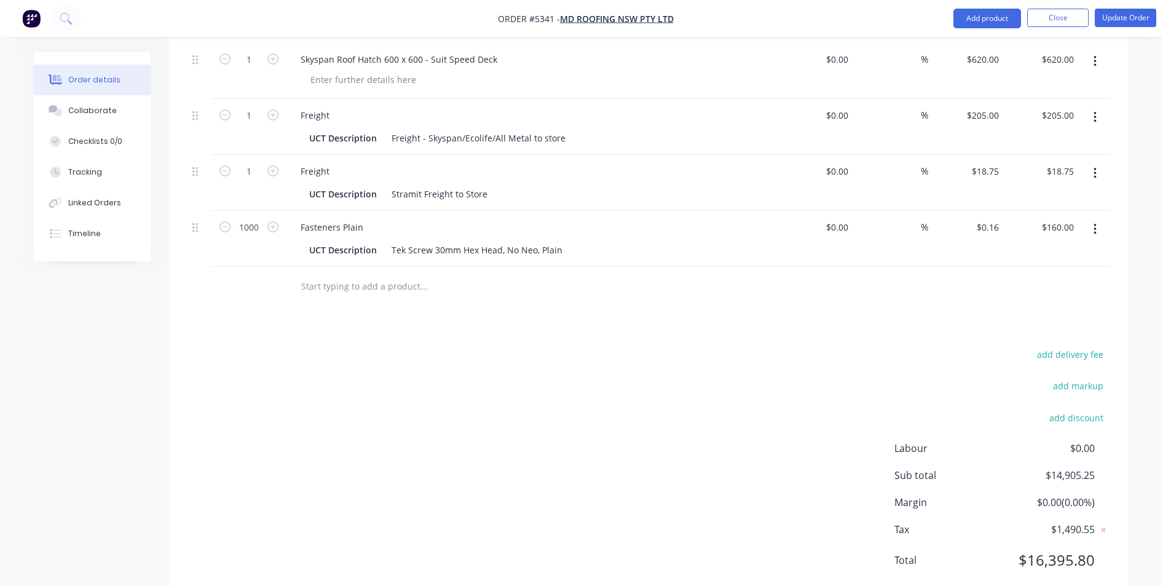
click at [1070, 346] on div "add delivery fee" at bounding box center [1033, 361] width 154 height 31
click at [1071, 346] on button "add delivery fee" at bounding box center [1069, 354] width 79 height 17
click input "submit" at bounding box center [0, 0] width 0 height 0
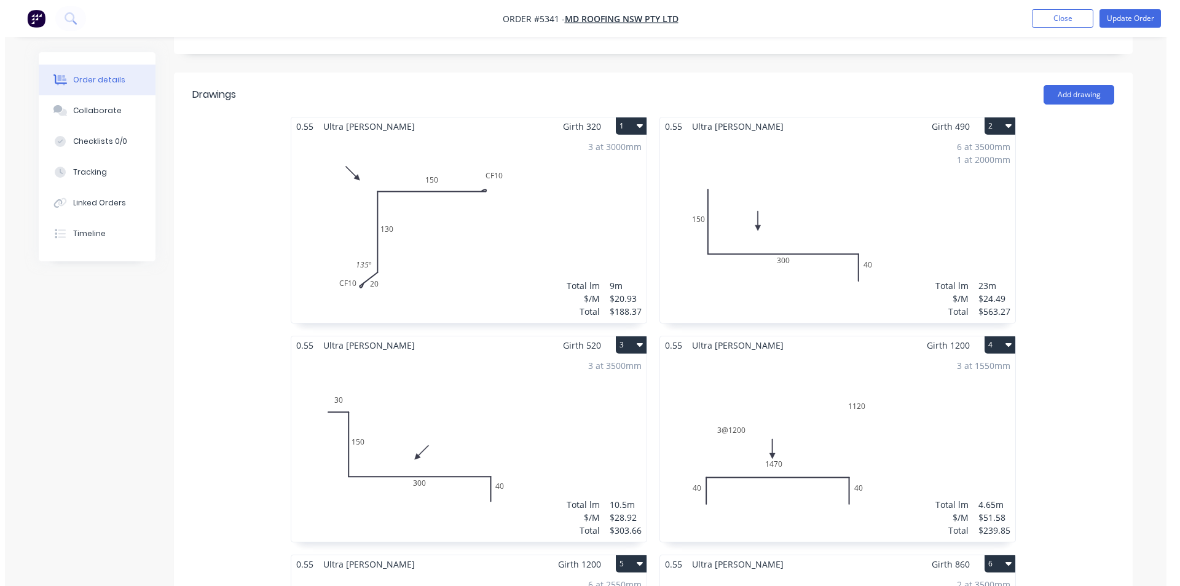
scroll to position [0, 0]
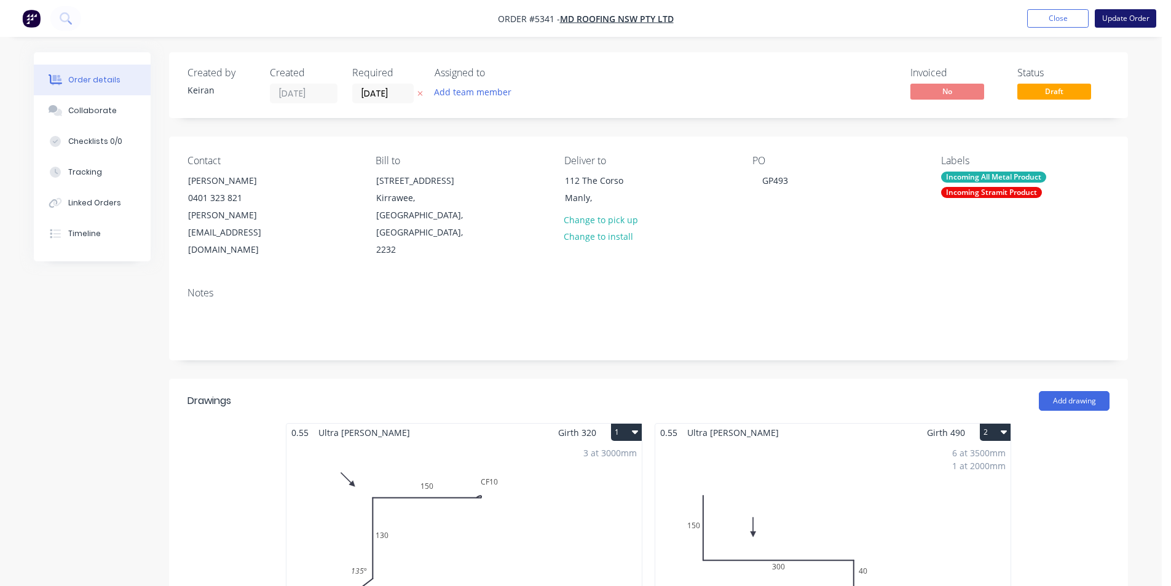
click at [1113, 18] on button "Update Order" at bounding box center [1125, 18] width 61 height 18
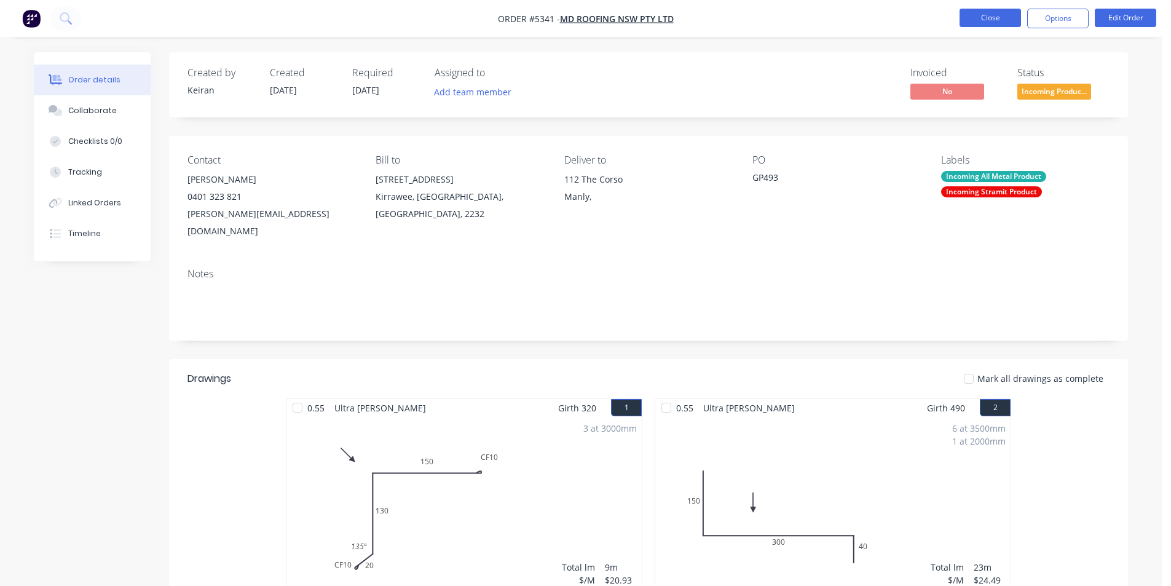
click at [1006, 15] on button "Close" at bounding box center [989, 18] width 61 height 18
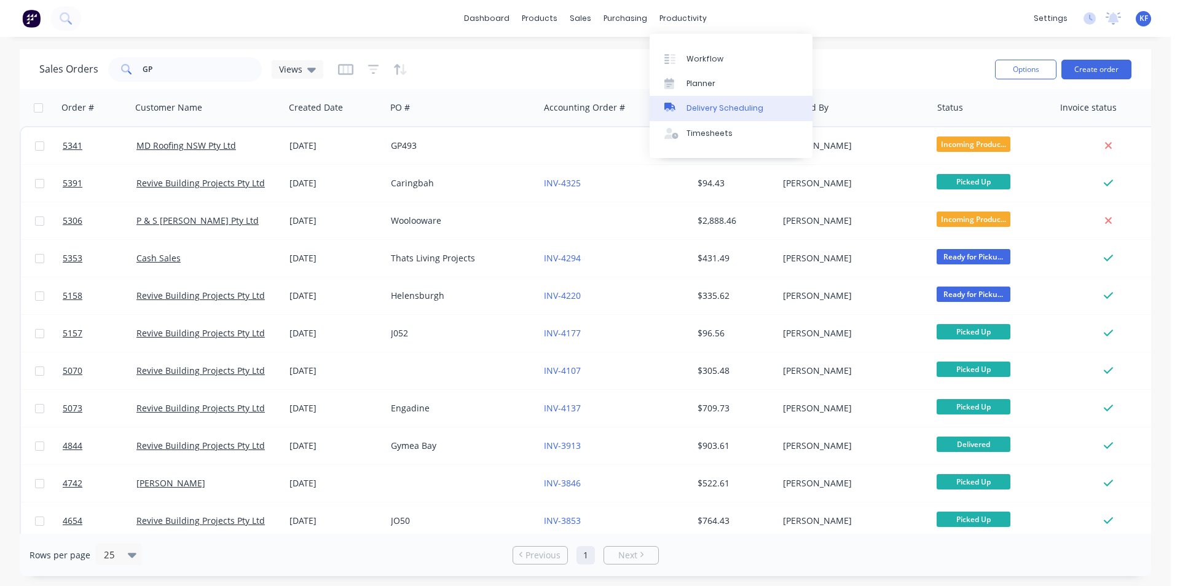
click at [720, 109] on div "Delivery Scheduling" at bounding box center [725, 108] width 77 height 11
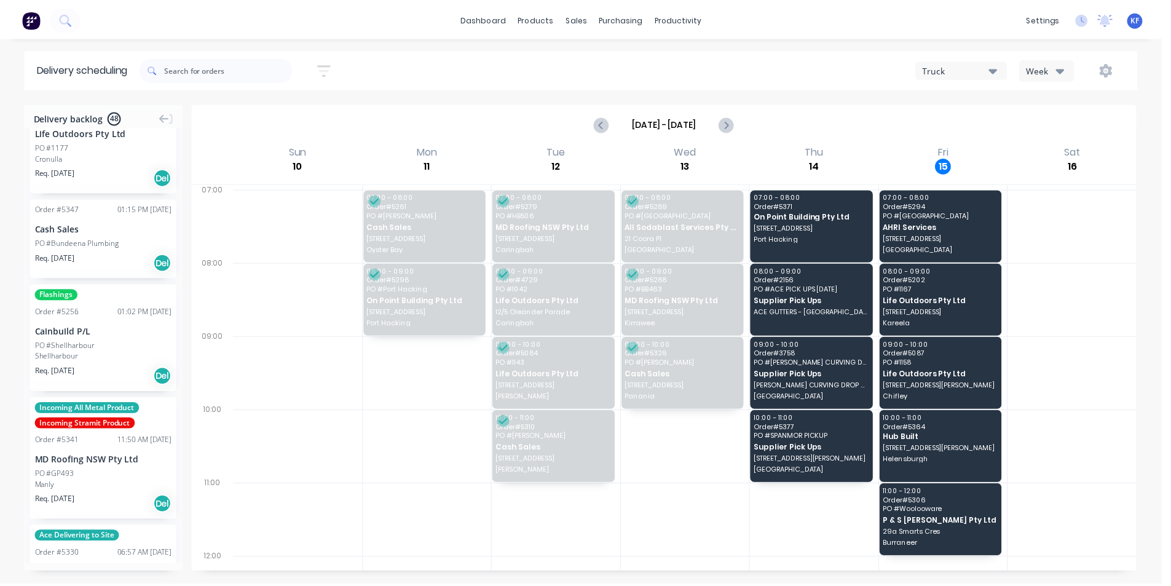
scroll to position [430, 0]
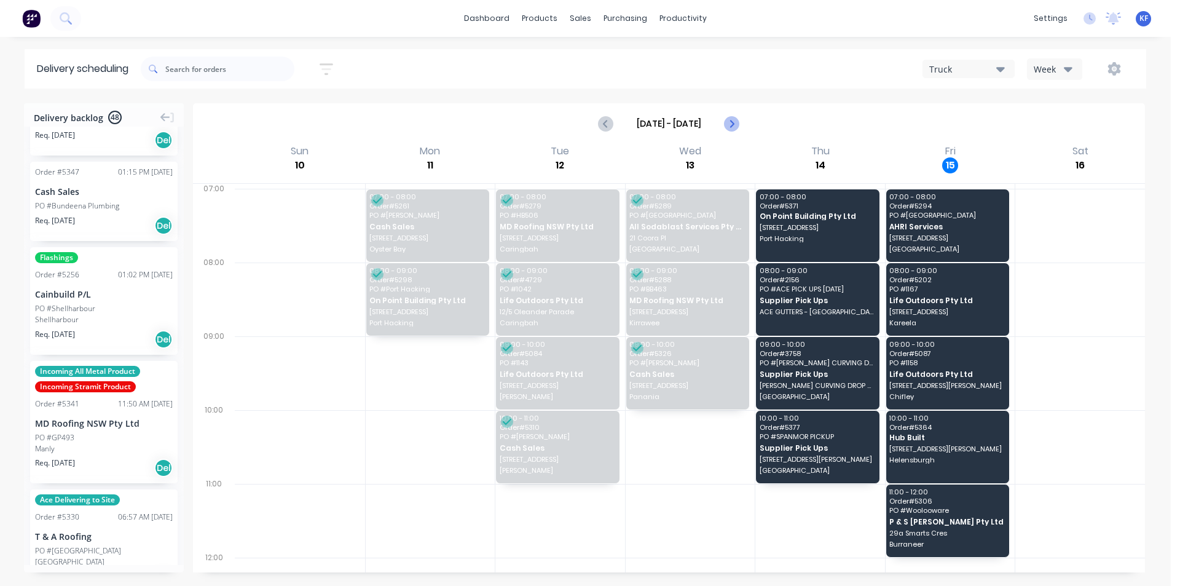
click at [735, 120] on icon "Next page" at bounding box center [731, 123] width 15 height 15
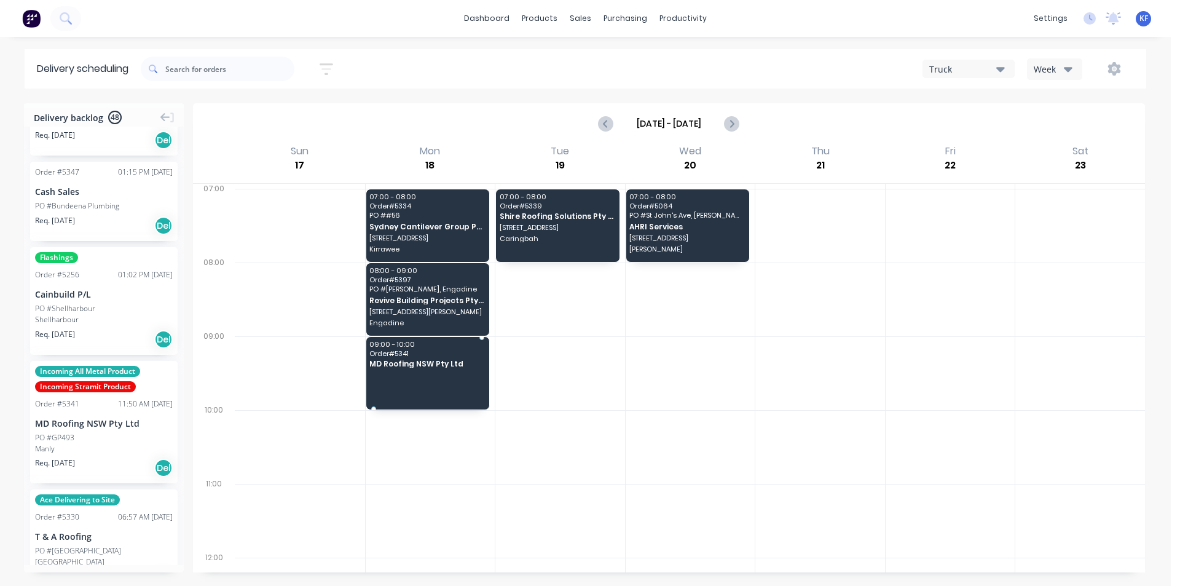
drag, startPoint x: 92, startPoint y: 459, endPoint x: 462, endPoint y: 369, distance: 380.7
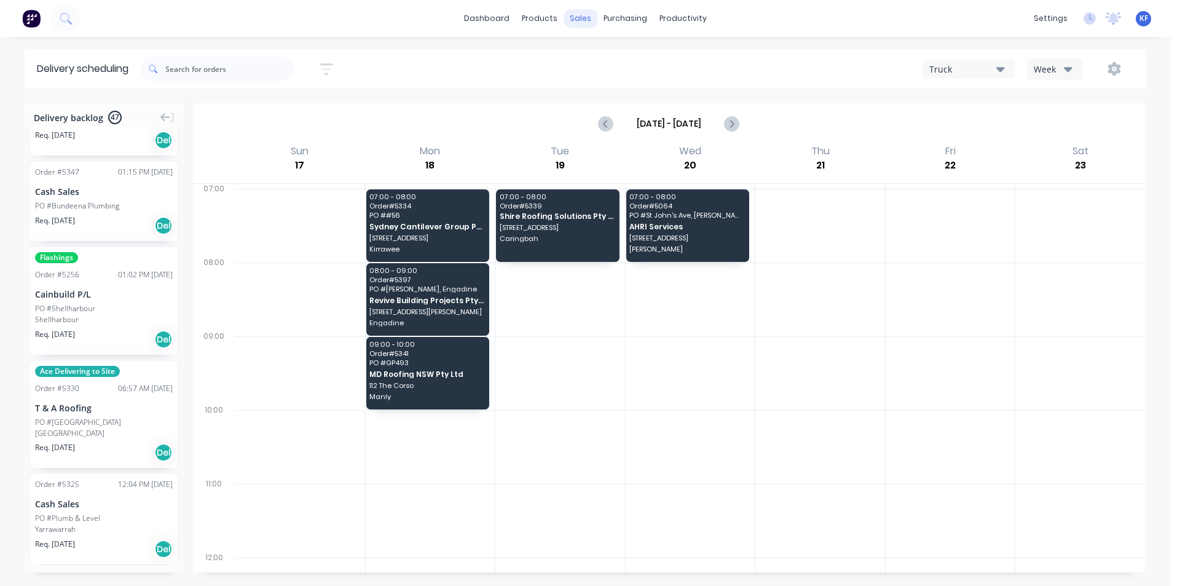
click at [584, 15] on div "sales" at bounding box center [581, 18] width 34 height 18
click at [603, 41] on div "Sales Orders Customers Price Level Manager" at bounding box center [645, 83] width 163 height 99
click at [614, 57] on div "Sales Orders" at bounding box center [626, 58] width 50 height 11
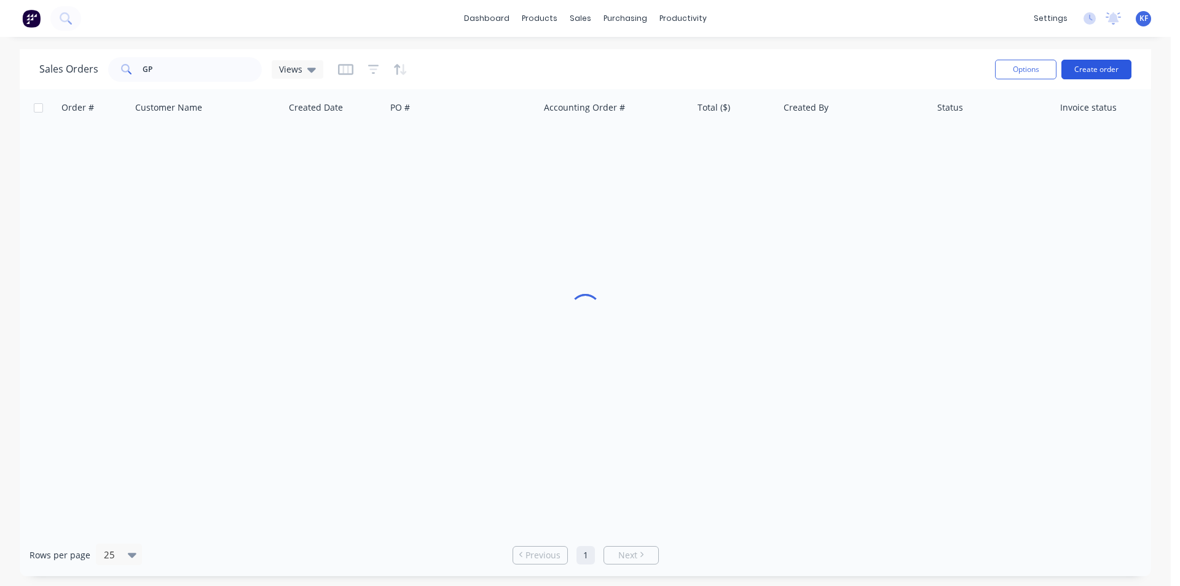
click at [1106, 71] on button "Create order" at bounding box center [1097, 70] width 70 height 20
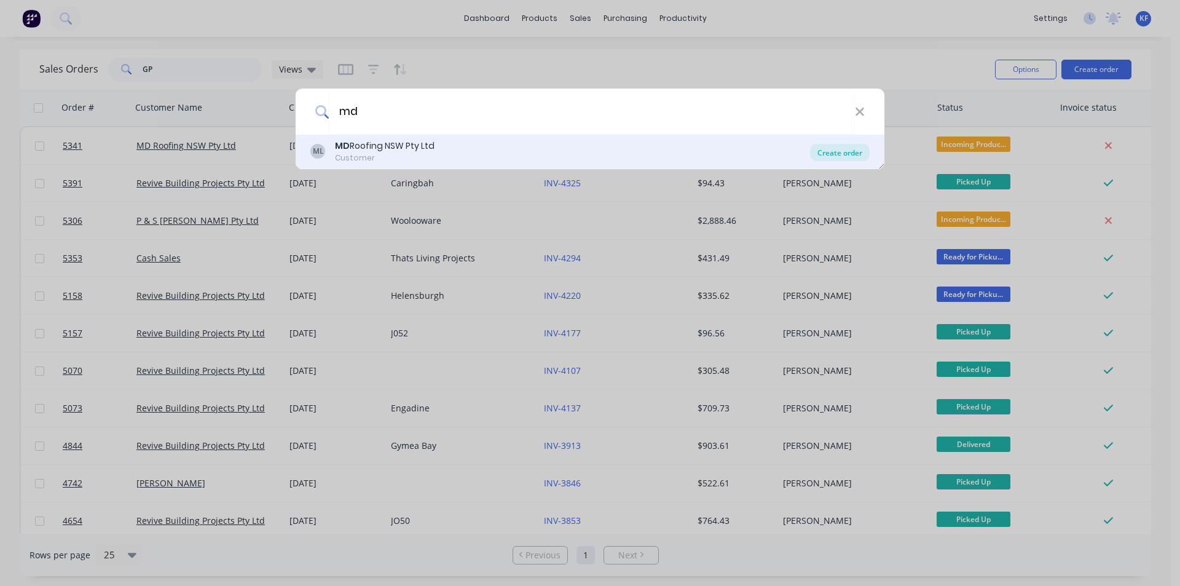
click at [845, 154] on div "Create order" at bounding box center [840, 152] width 60 height 17
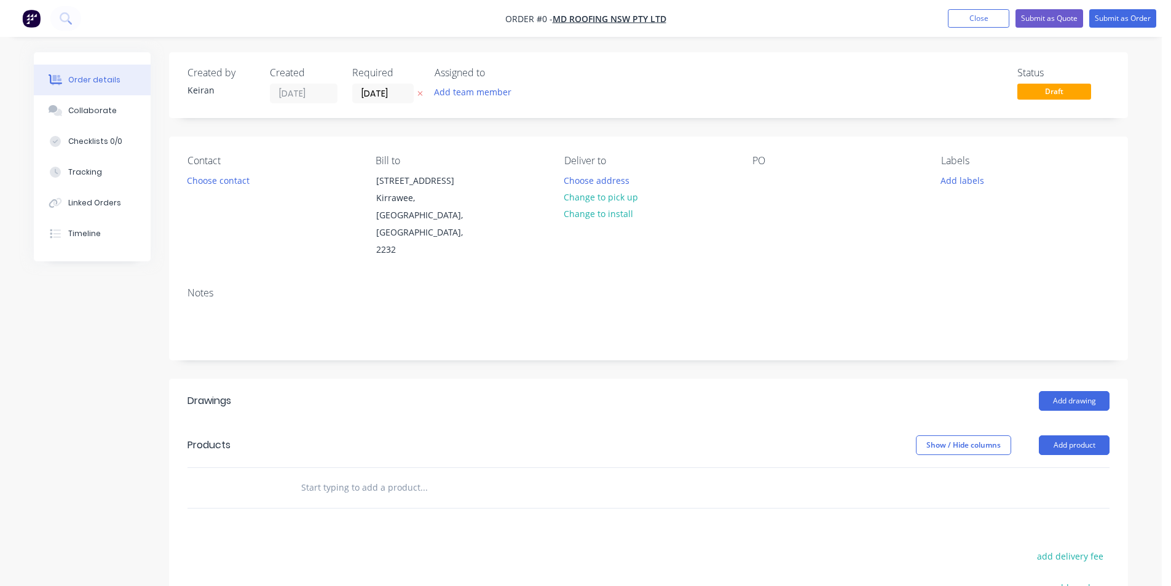
click at [427, 475] on input "text" at bounding box center [424, 487] width 246 height 25
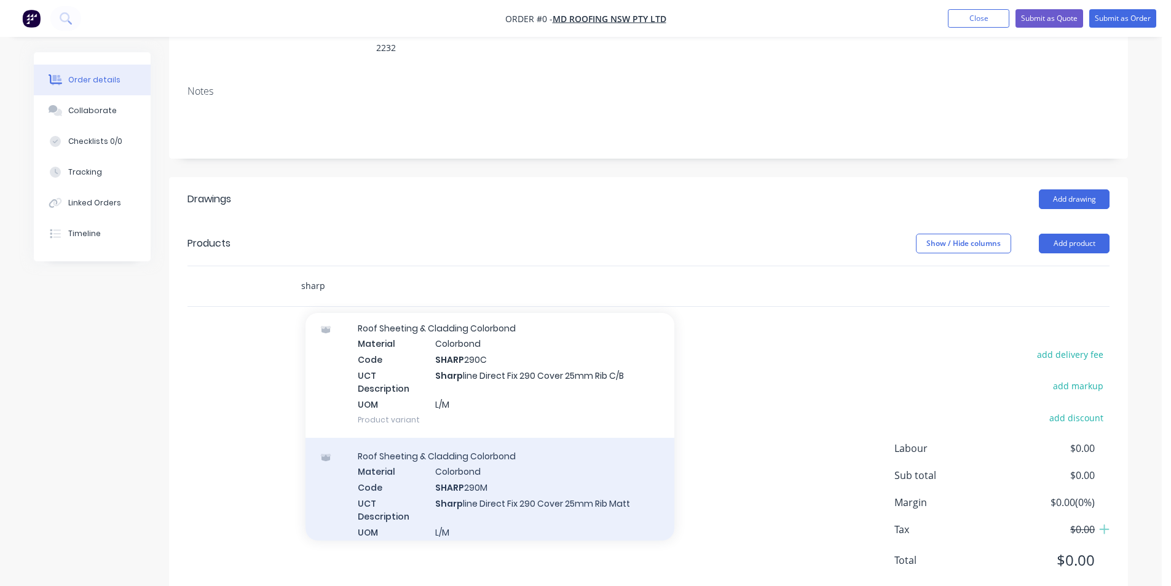
scroll to position [307, 0]
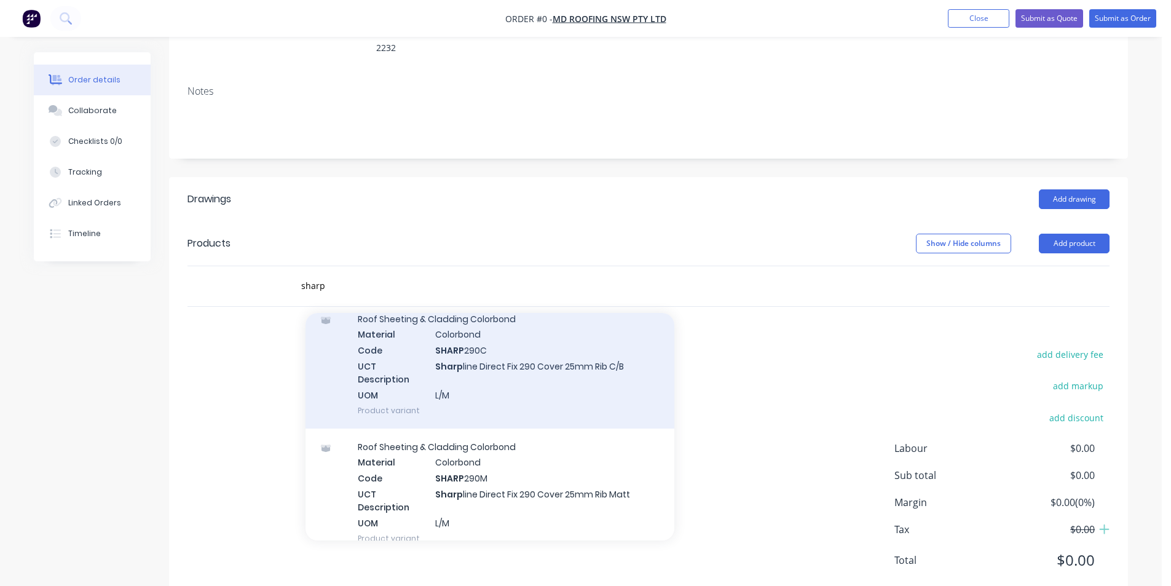
click at [554, 352] on div "Roof Sheeting & Cladding Colorbond Material Colorbond Code SHARP 290C UCT Descr…" at bounding box center [489, 365] width 369 height 128
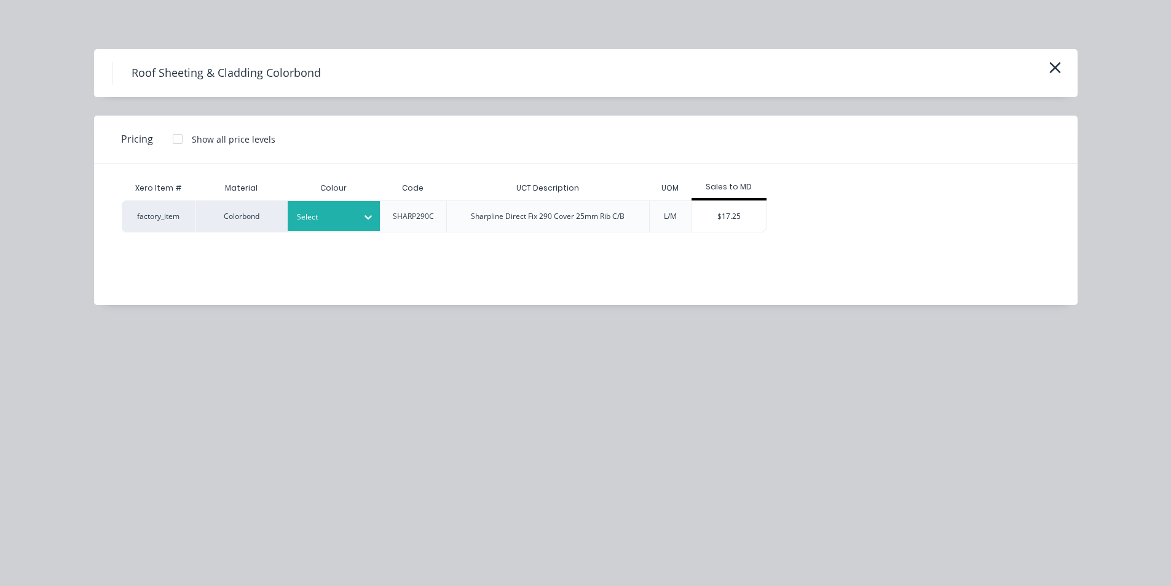
click at [354, 230] on div "Select" at bounding box center [334, 216] width 92 height 30
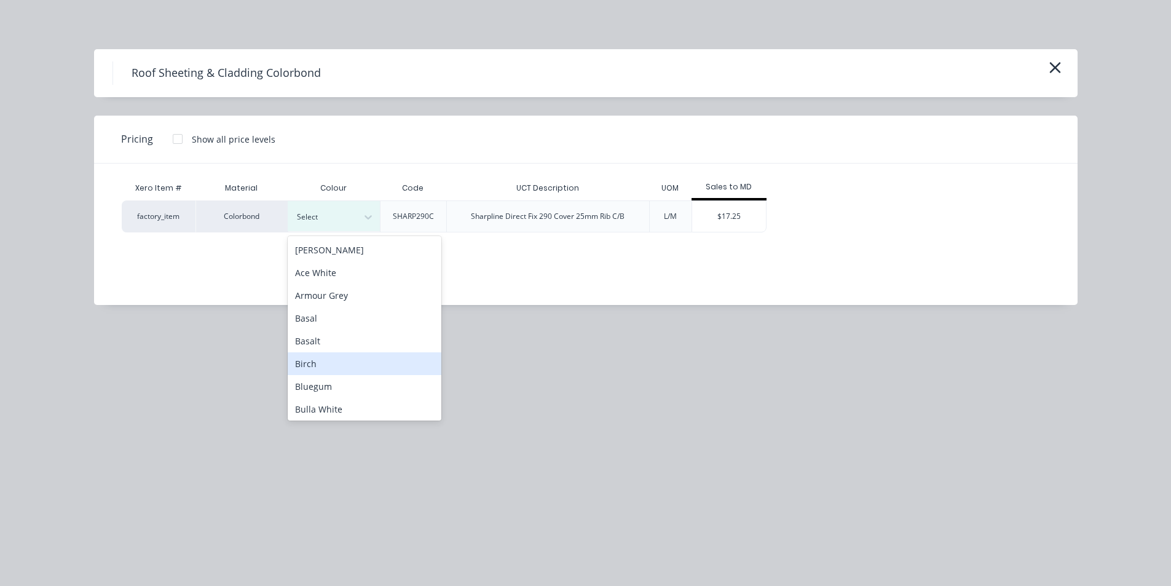
click at [347, 352] on div "Birch" at bounding box center [365, 363] width 154 height 23
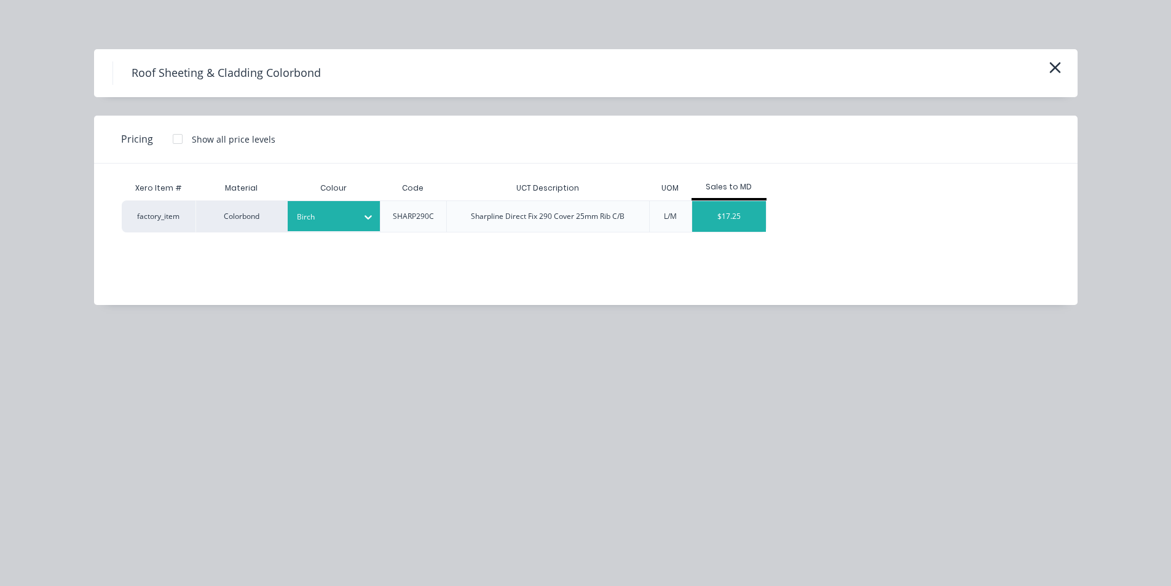
click at [725, 214] on div "$17.25" at bounding box center [729, 216] width 74 height 31
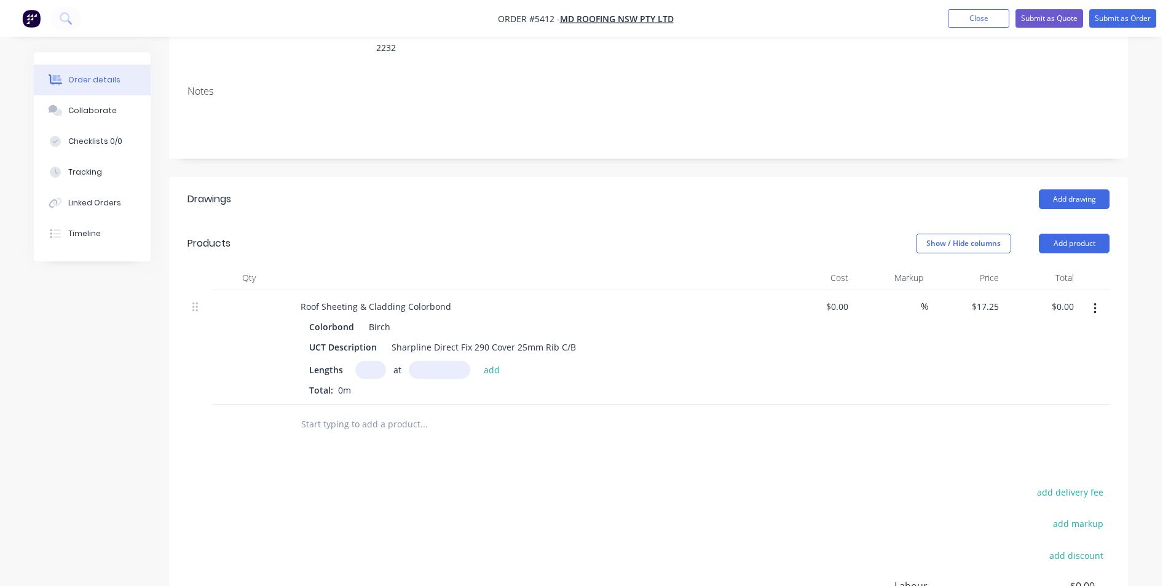
drag, startPoint x: 406, startPoint y: 404, endPoint x: 401, endPoint y: 394, distance: 11.3
click at [404, 404] on div at bounding box center [507, 424] width 443 height 40
click at [399, 412] on input "text" at bounding box center [424, 424] width 246 height 25
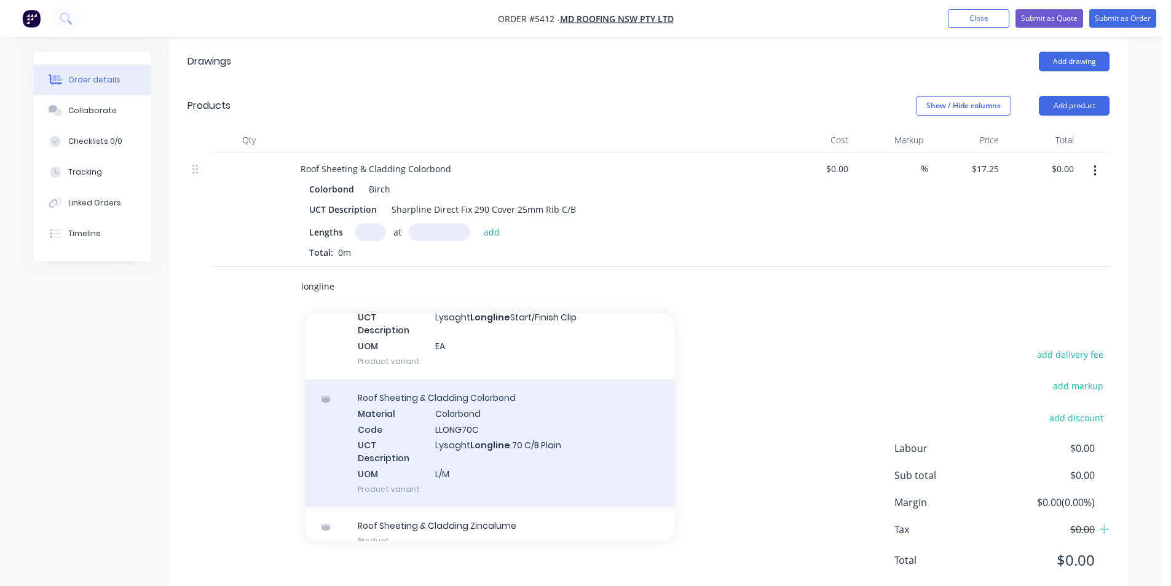
scroll to position [307, 0]
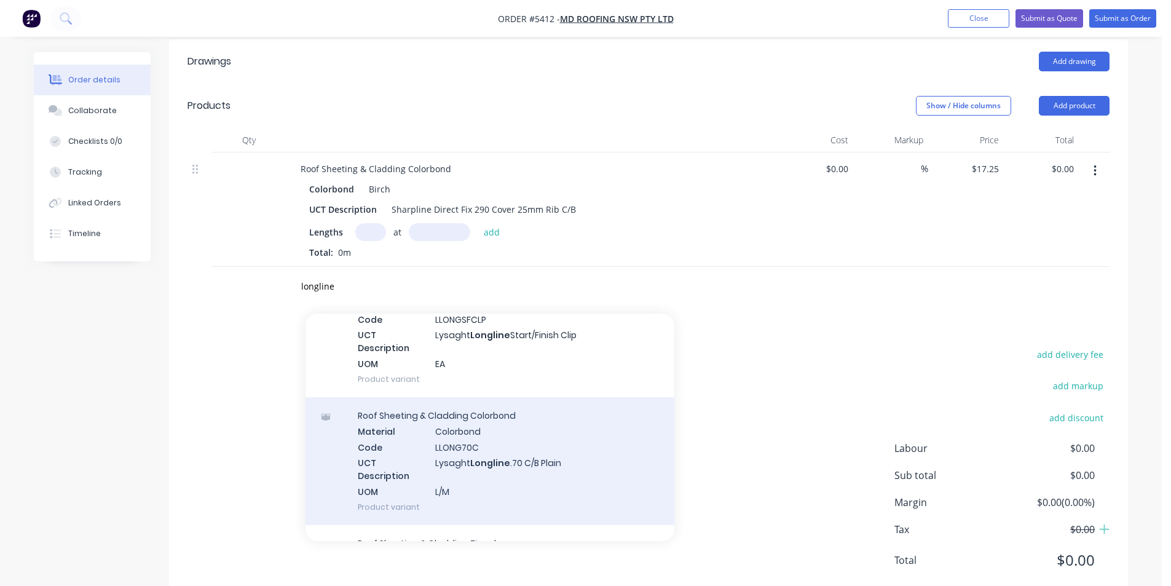
click at [582, 438] on div "Roof Sheeting & Cladding Colorbond Material Colorbond Code LLONG70C UCT Descrip…" at bounding box center [489, 461] width 369 height 128
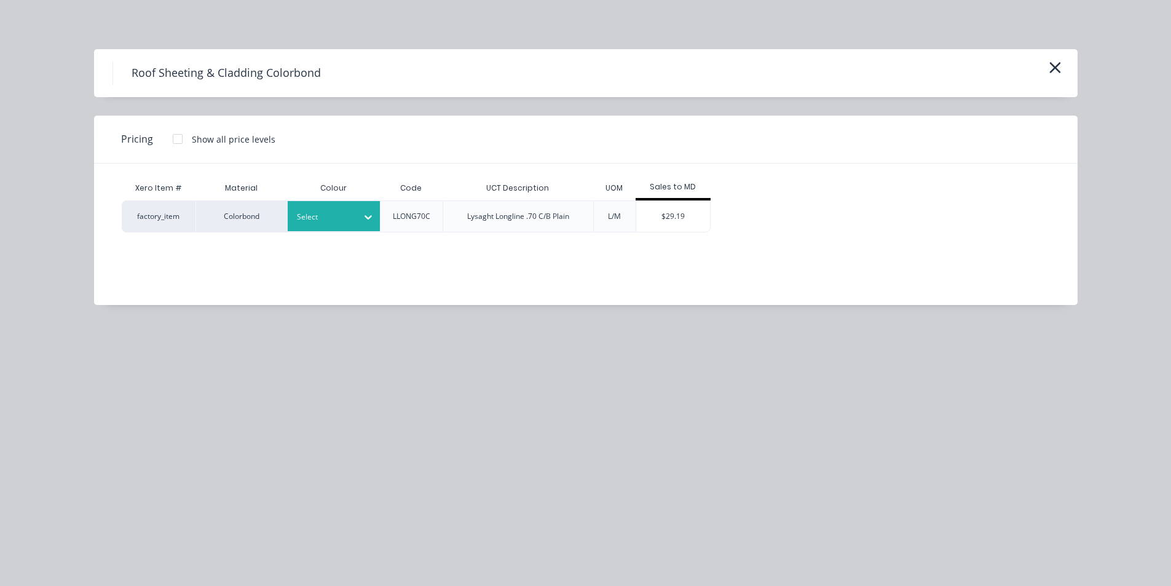
click at [364, 226] on div at bounding box center [368, 217] width 22 height 20
click at [154, 345] on div "Basalt" at bounding box center [77, 356] width 154 height 23
click at [696, 211] on div "$29.19" at bounding box center [673, 216] width 74 height 31
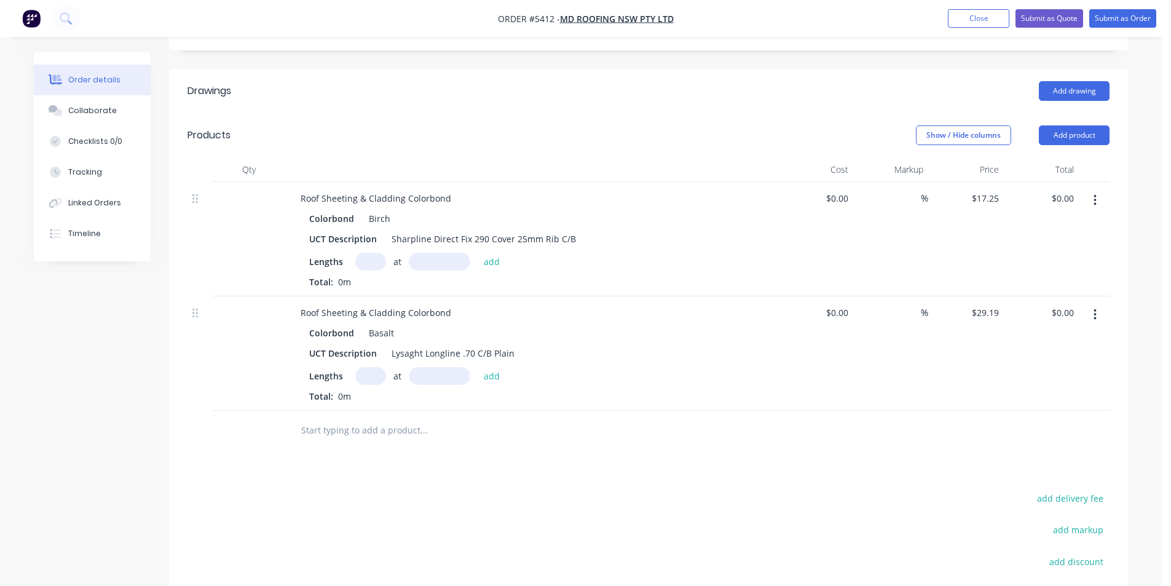
scroll to position [216, 0]
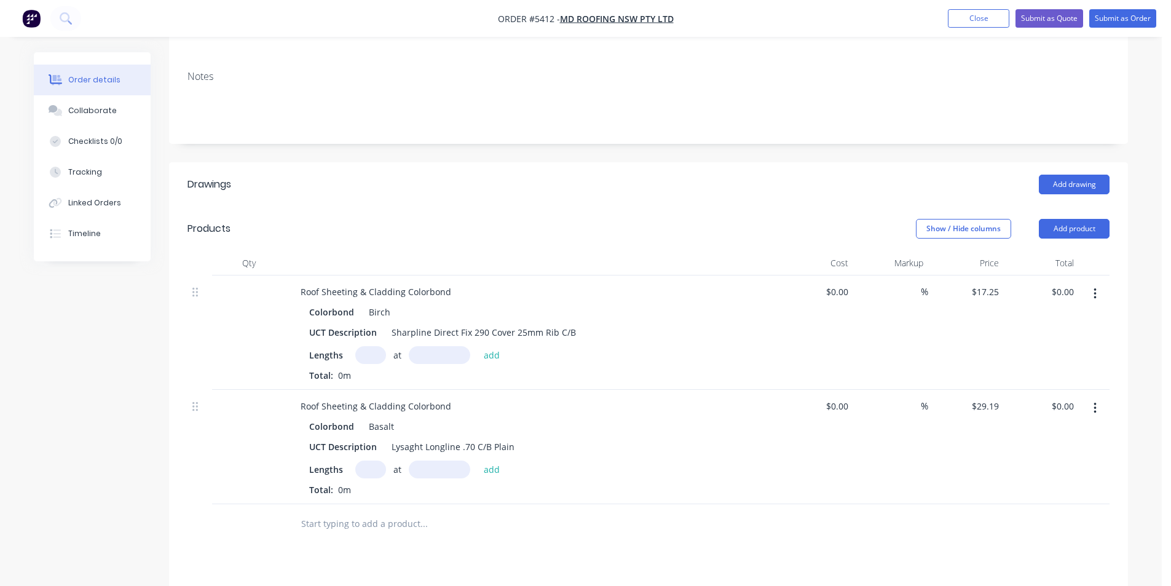
drag, startPoint x: 1098, startPoint y: 372, endPoint x: 1086, endPoint y: 388, distance: 19.7
click at [1097, 397] on button "button" at bounding box center [1095, 408] width 29 height 22
click at [1024, 505] on div "Delete" at bounding box center [1051, 514] width 95 height 18
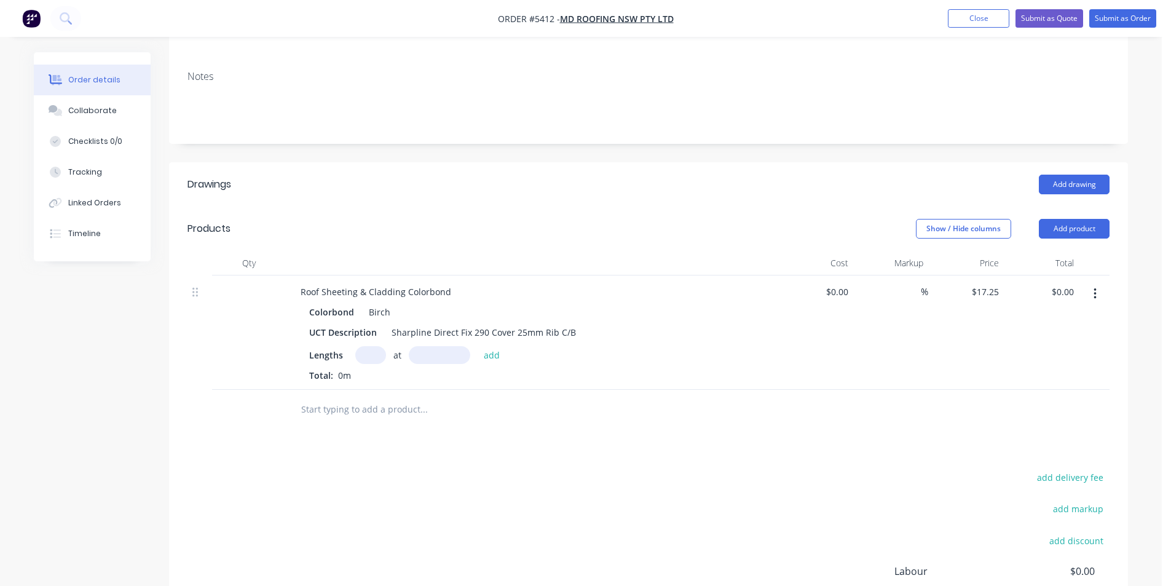
click at [1095, 287] on icon "button" at bounding box center [1094, 294] width 3 height 14
click at [1065, 387] on button "Delete" at bounding box center [1051, 399] width 117 height 25
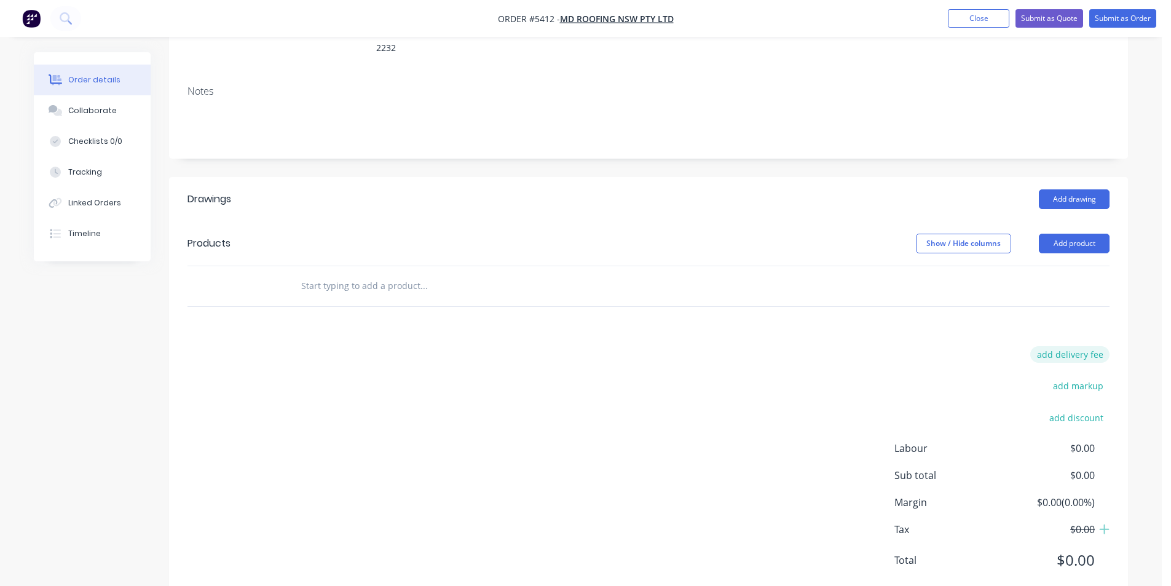
scroll to position [0, 0]
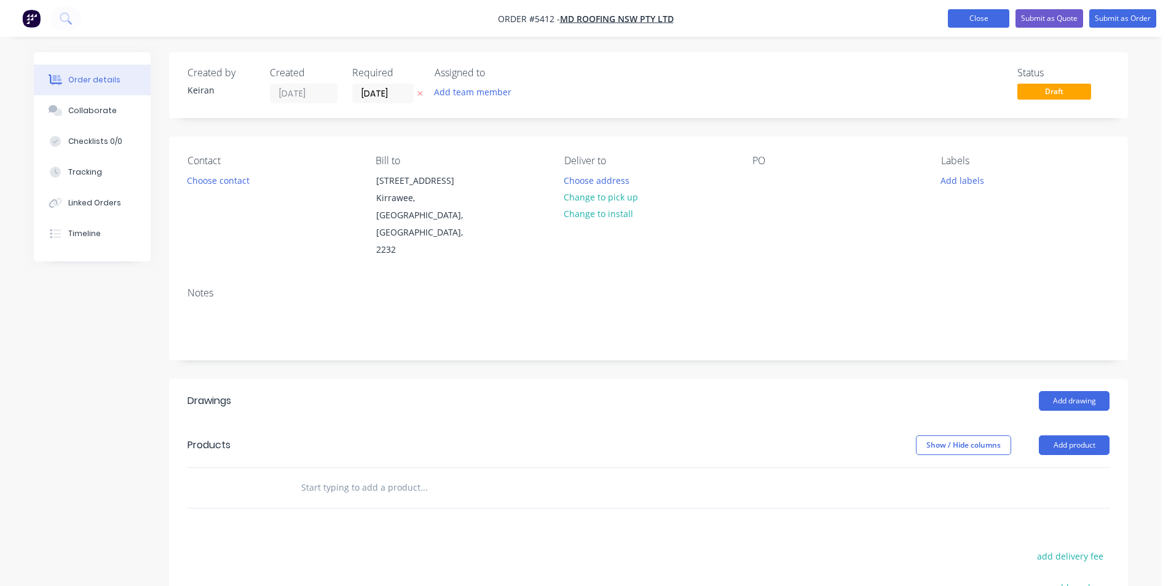
click at [985, 15] on button "Close" at bounding box center [978, 18] width 61 height 18
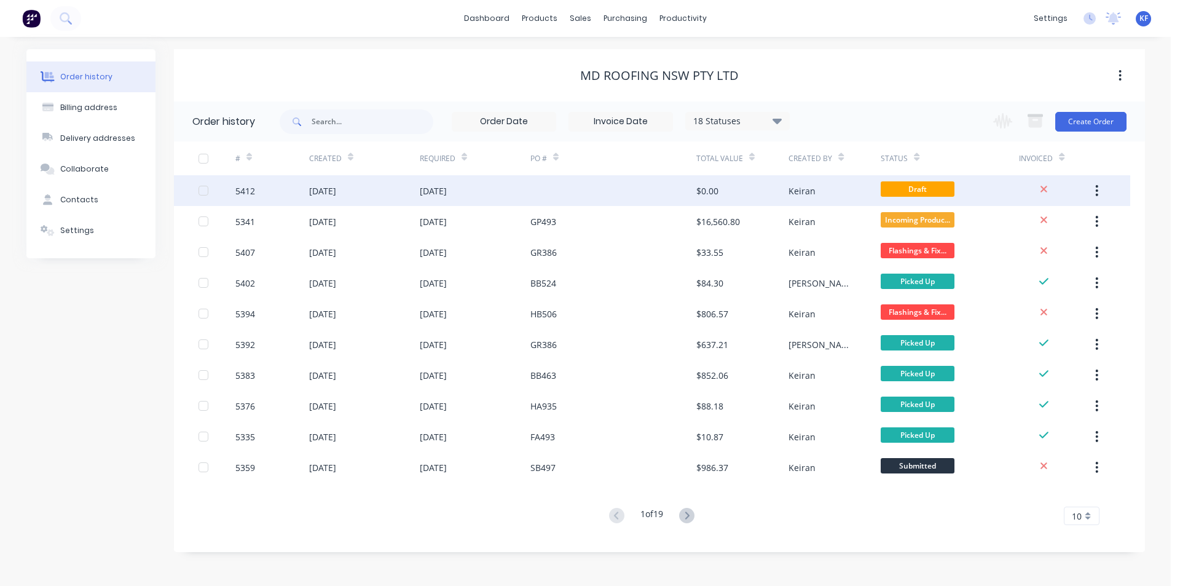
click at [1097, 191] on icon "button" at bounding box center [1097, 190] width 2 height 11
click at [1068, 225] on div "Archive" at bounding box center [1053, 223] width 95 height 18
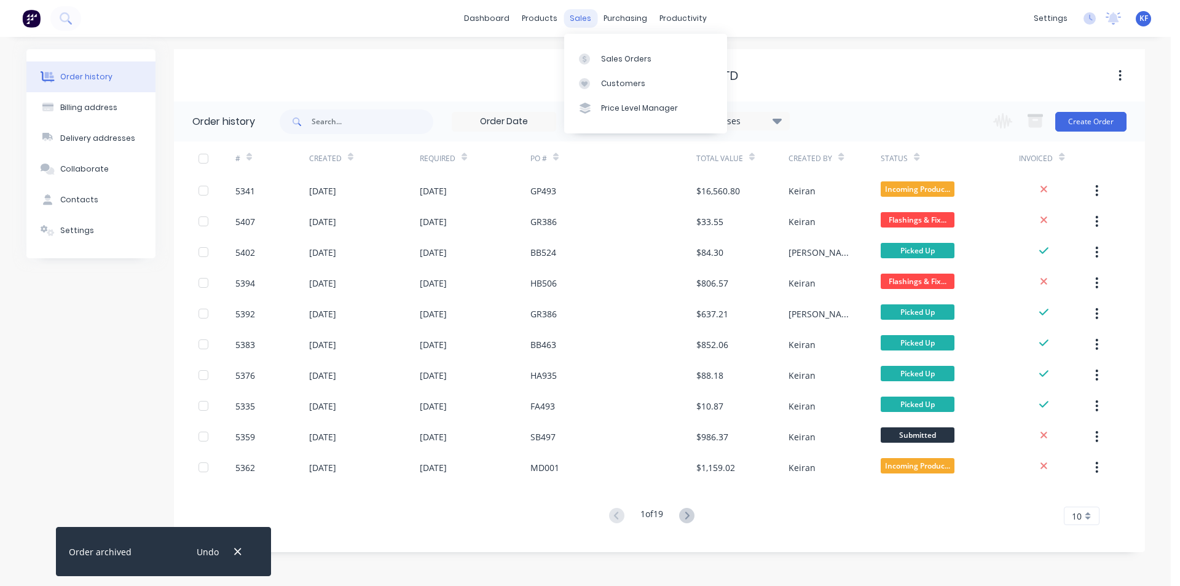
click at [595, 22] on div "sales" at bounding box center [581, 18] width 34 height 18
click at [615, 55] on div "Sales Orders" at bounding box center [626, 58] width 50 height 11
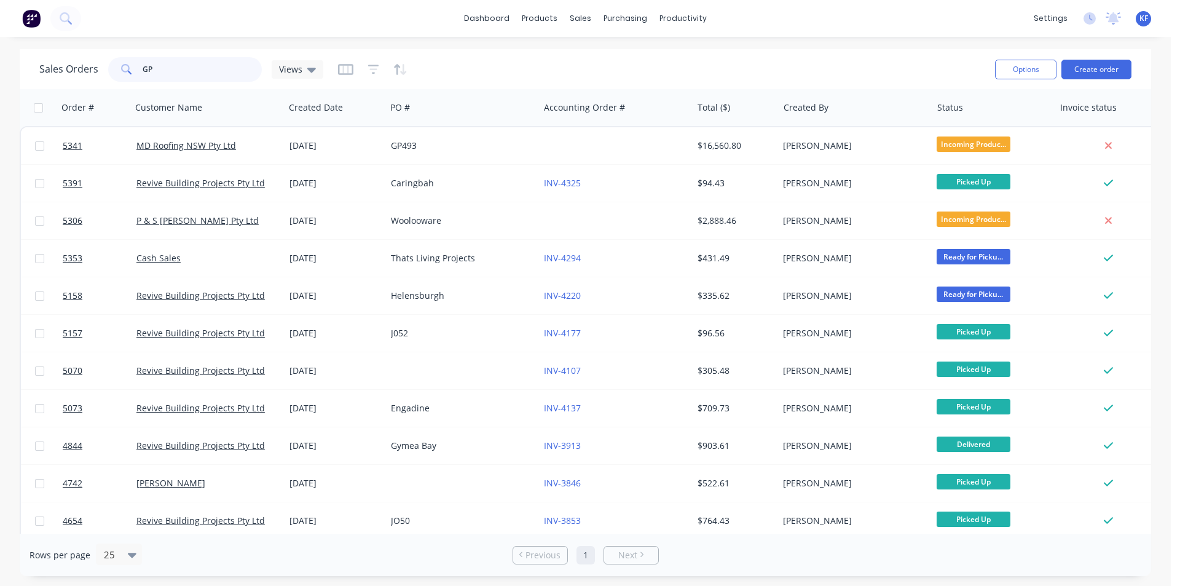
drag, startPoint x: 205, startPoint y: 65, endPoint x: 69, endPoint y: 55, distance: 135.6
click at [71, 55] on div "Sales Orders GP Views" at bounding box center [512, 69] width 946 height 30
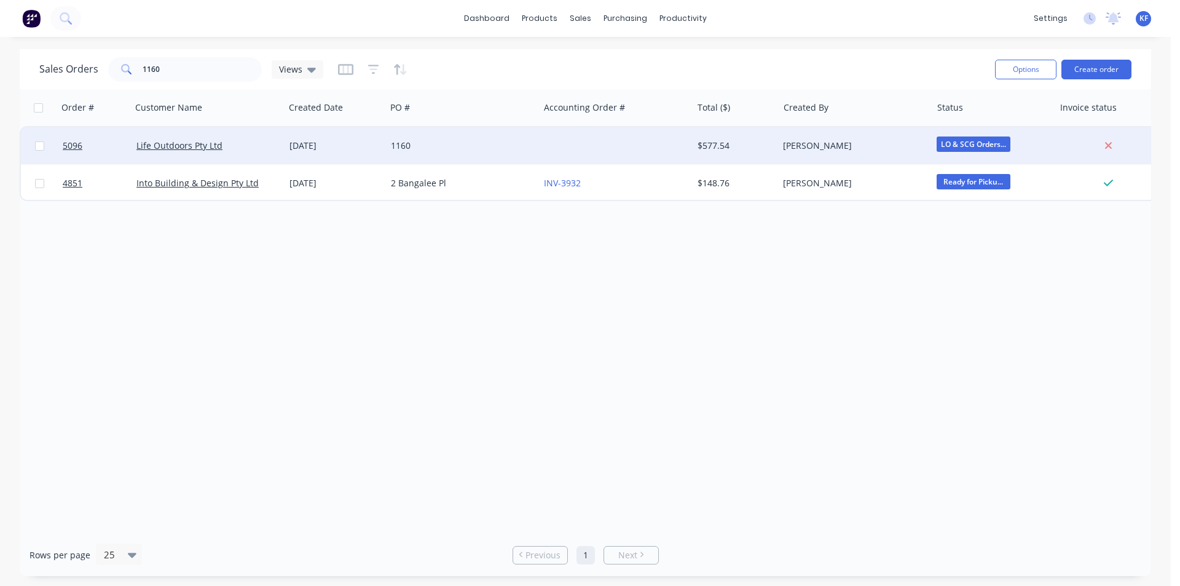
click at [491, 142] on div "1160" at bounding box center [459, 146] width 136 height 12
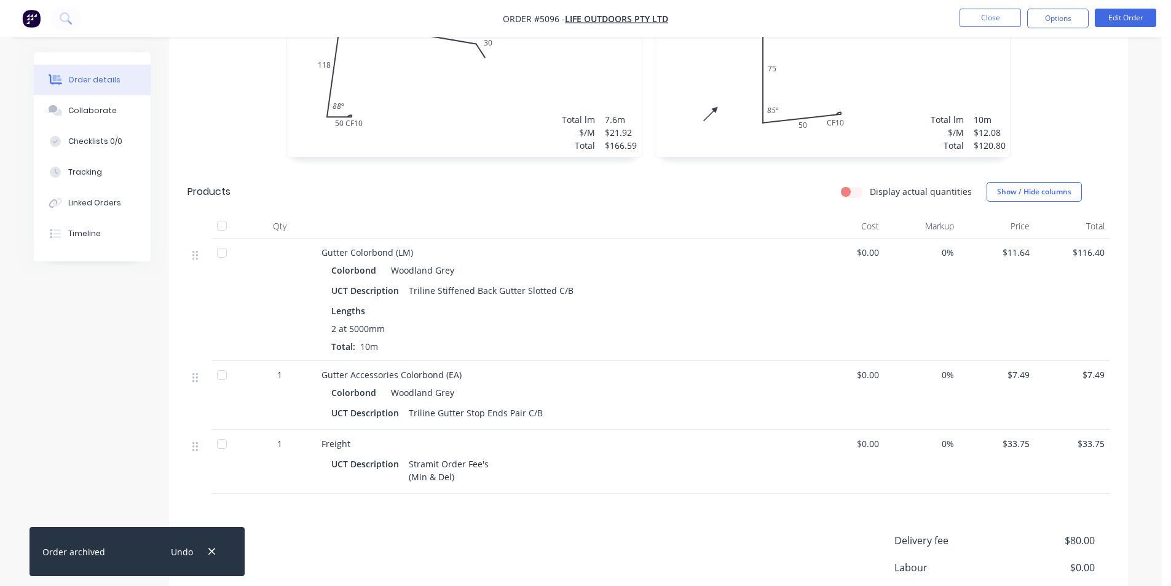
scroll to position [584, 0]
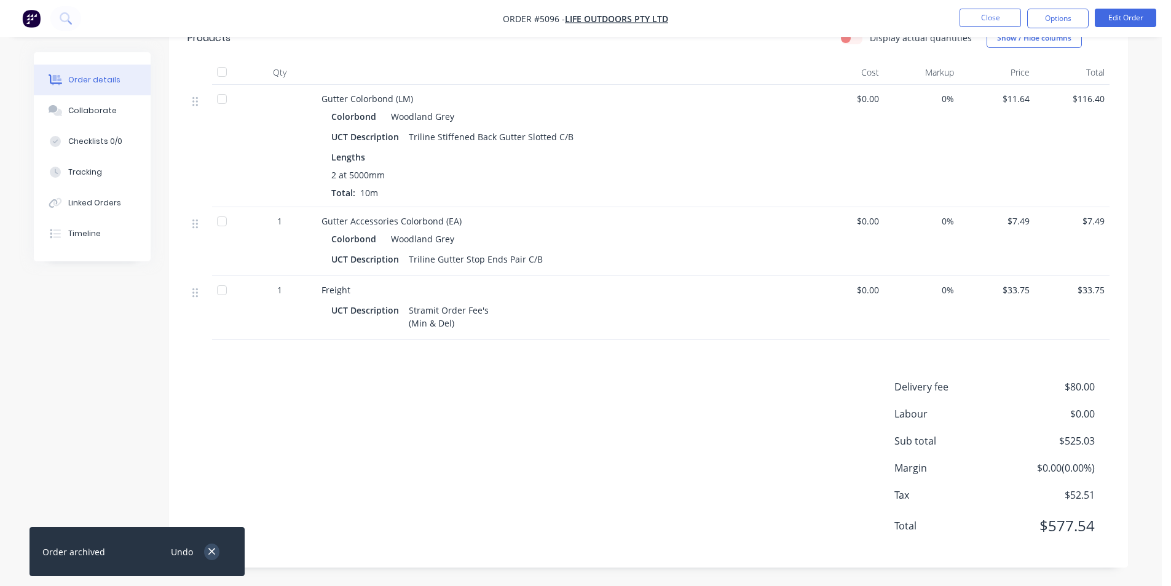
click at [216, 545] on button "button" at bounding box center [211, 551] width 15 height 17
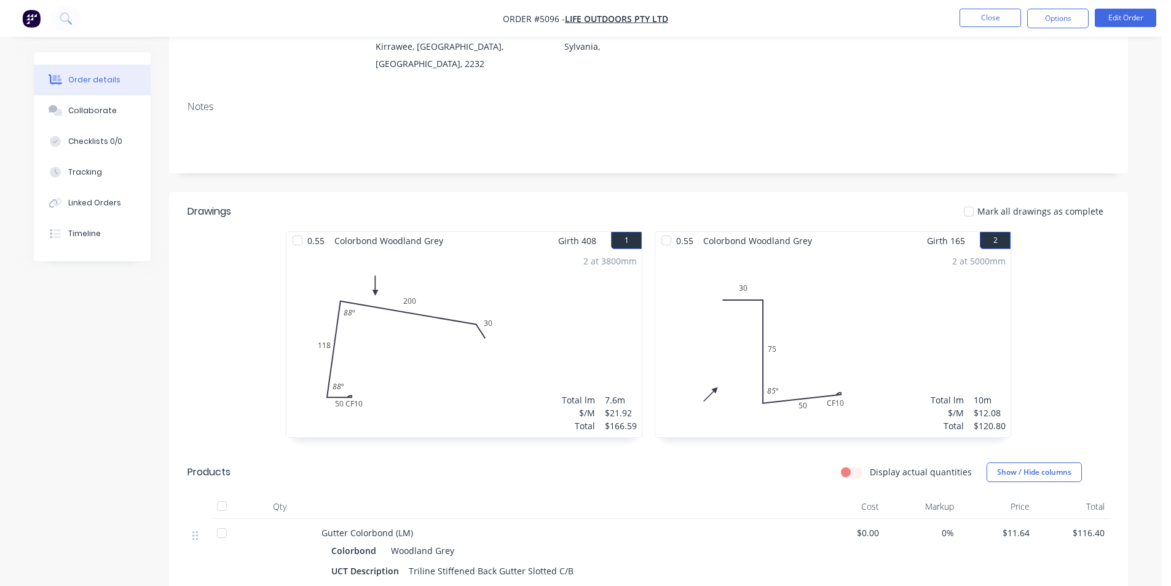
scroll to position [0, 0]
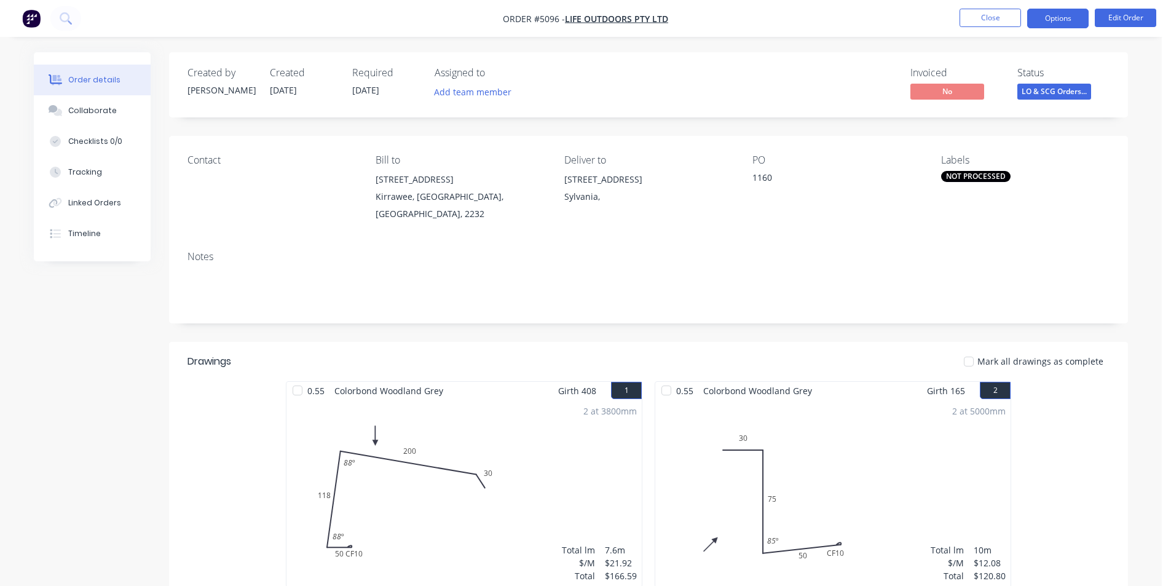
click at [1058, 15] on button "Options" at bounding box center [1057, 19] width 61 height 20
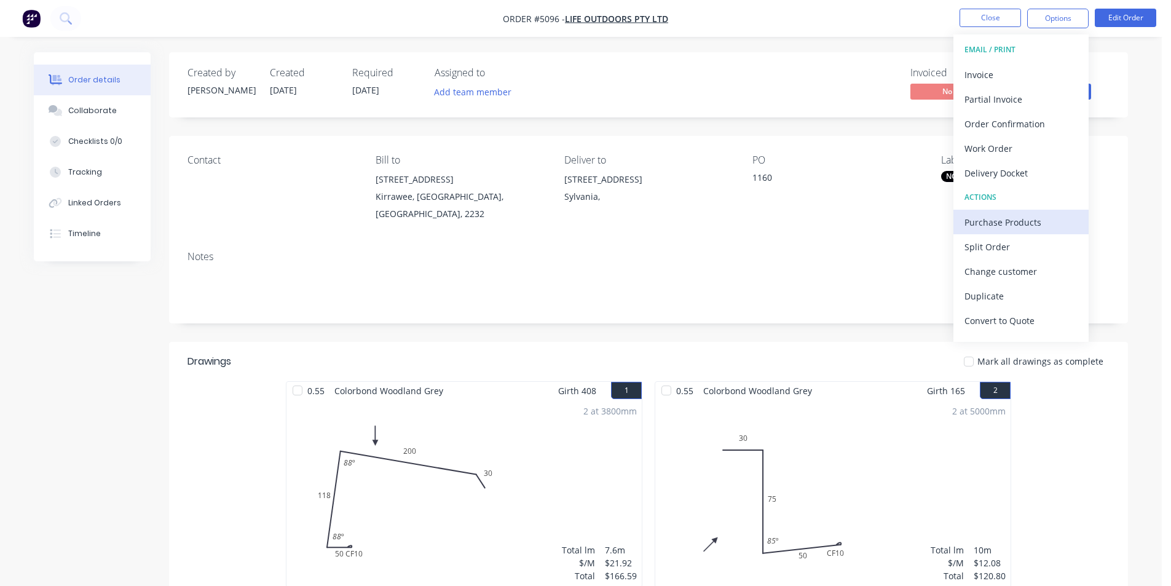
click at [1006, 218] on div "Purchase Products" at bounding box center [1020, 222] width 113 height 18
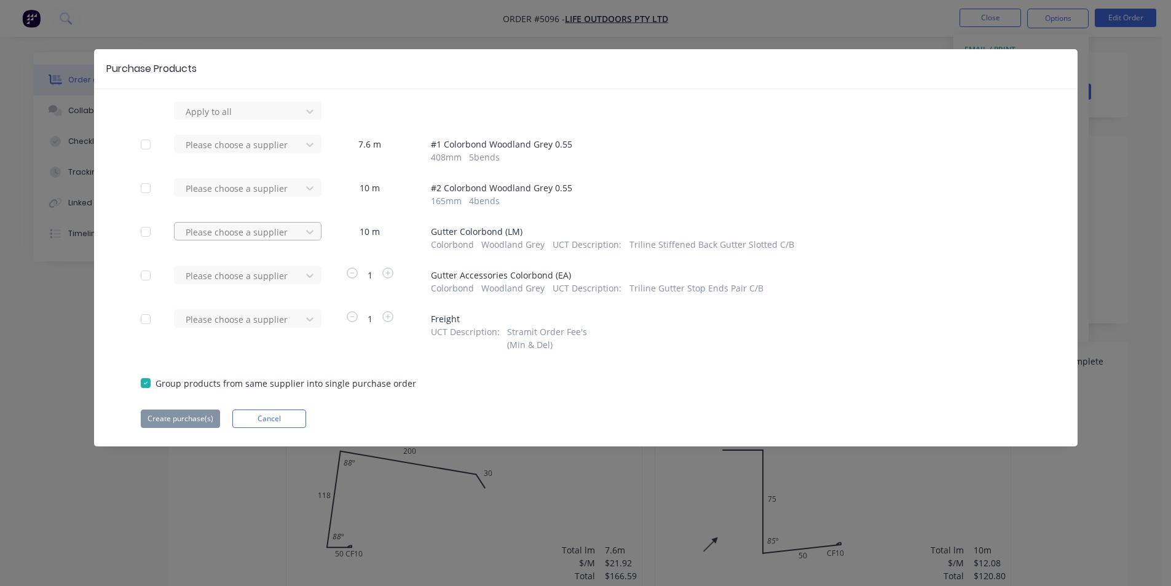
click at [293, 119] on div at bounding box center [239, 111] width 111 height 15
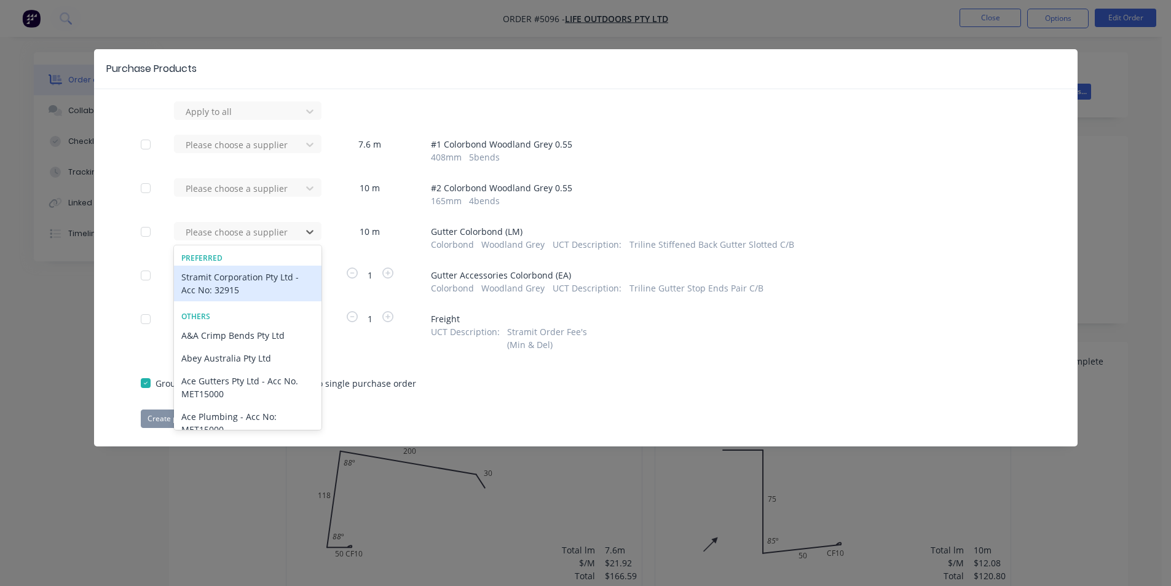
click at [270, 274] on div "Stramit Corporation Pty Ltd - Acc No: 32915" at bounding box center [248, 284] width 148 height 36
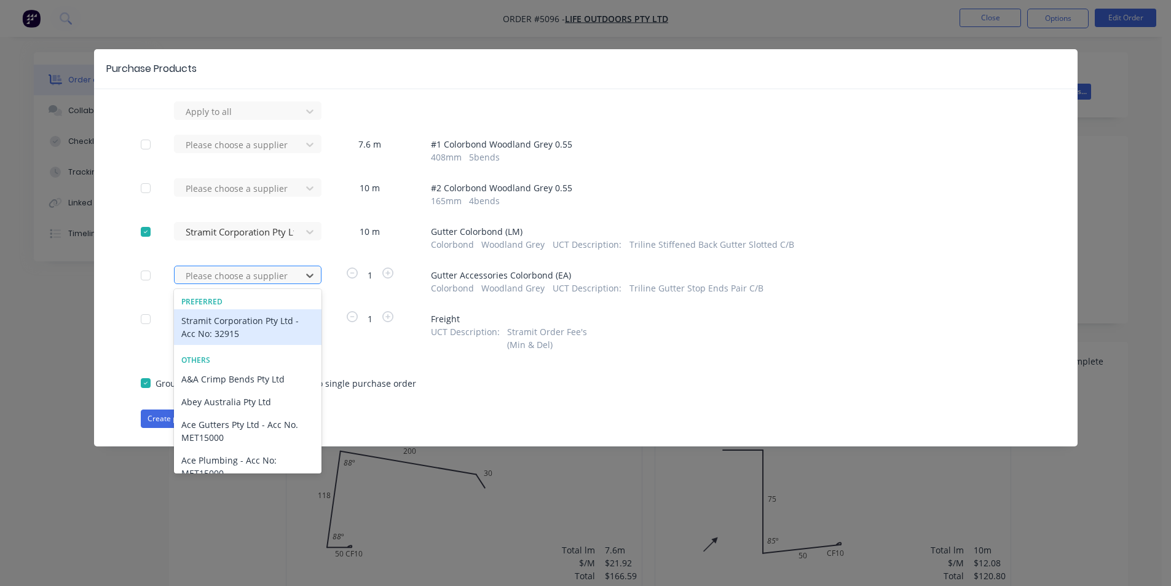
click at [274, 278] on div at bounding box center [239, 275] width 111 height 15
drag, startPoint x: 261, startPoint y: 316, endPoint x: 255, endPoint y: 332, distance: 16.9
click at [261, 317] on div "Stramit Corporation Pty Ltd - Acc No: 32915" at bounding box center [248, 327] width 148 height 36
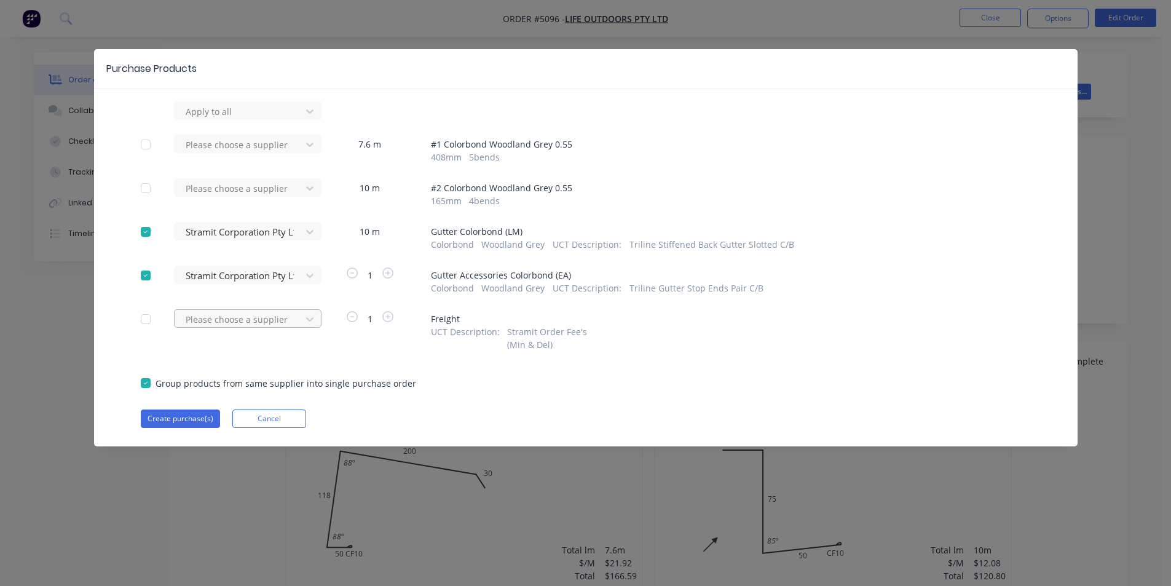
click at [251, 119] on div at bounding box center [239, 111] width 111 height 15
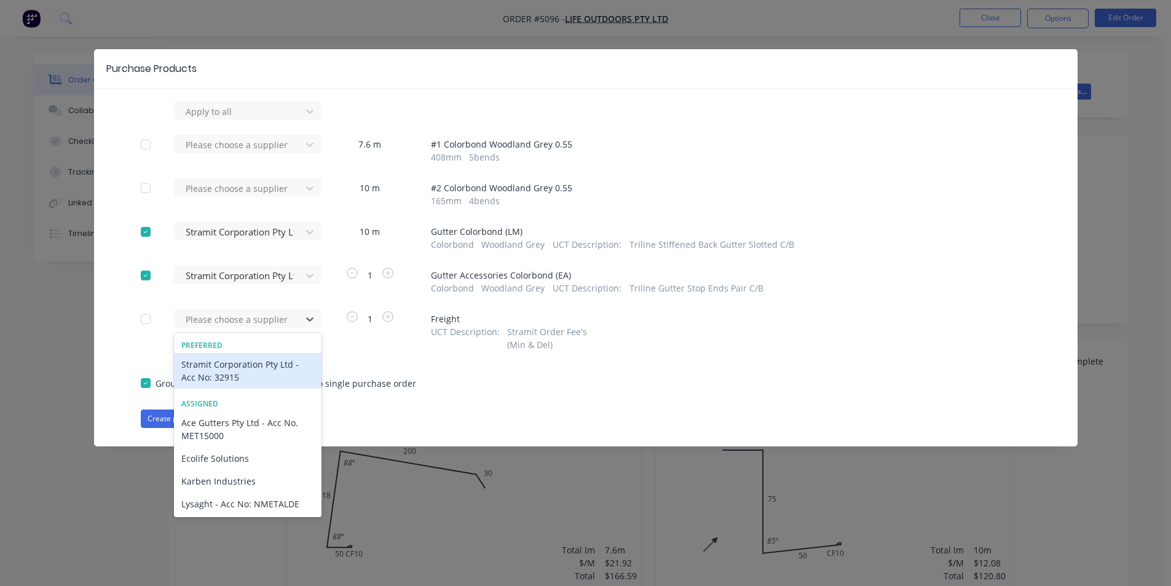
click at [251, 363] on div "Stramit Corporation Pty Ltd - Acc No: 32915" at bounding box center [248, 371] width 148 height 36
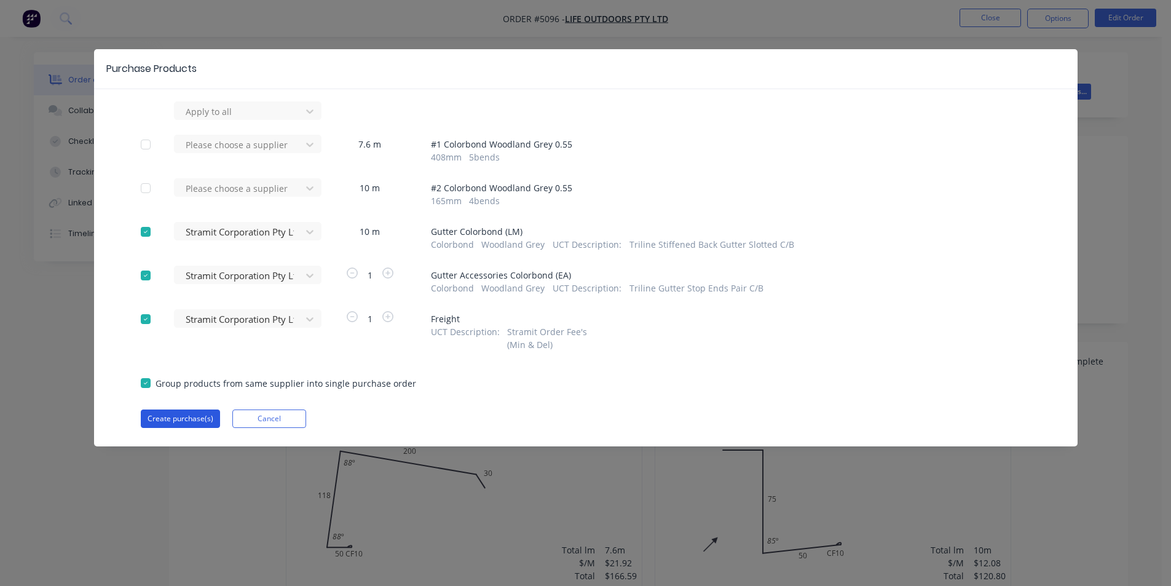
click at [199, 412] on button "Create purchase(s)" at bounding box center [180, 418] width 79 height 18
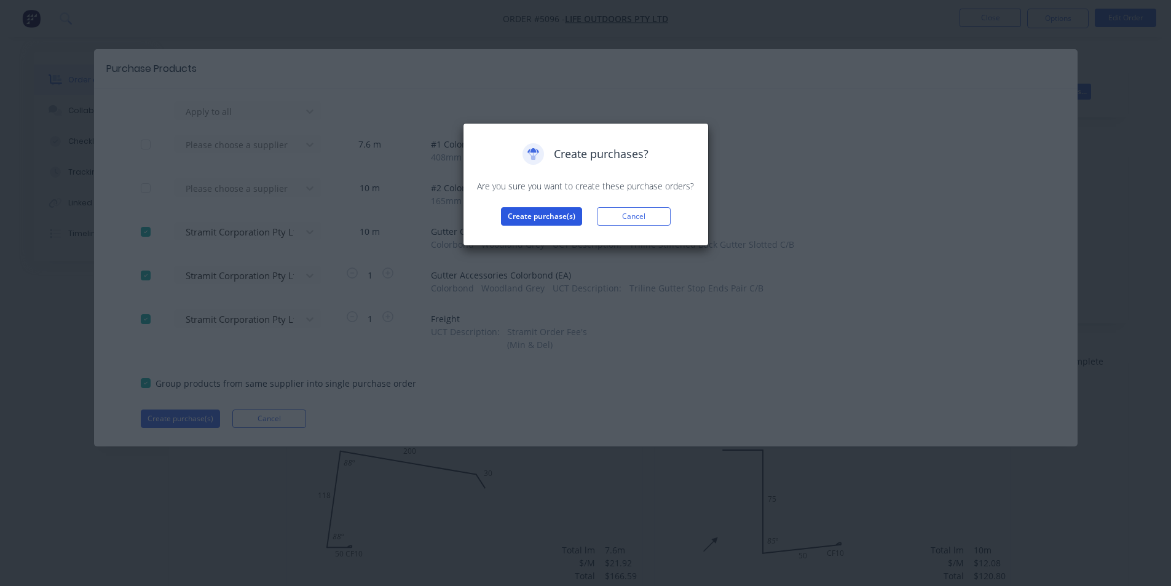
click at [531, 223] on button "Create purchase(s)" at bounding box center [541, 216] width 81 height 18
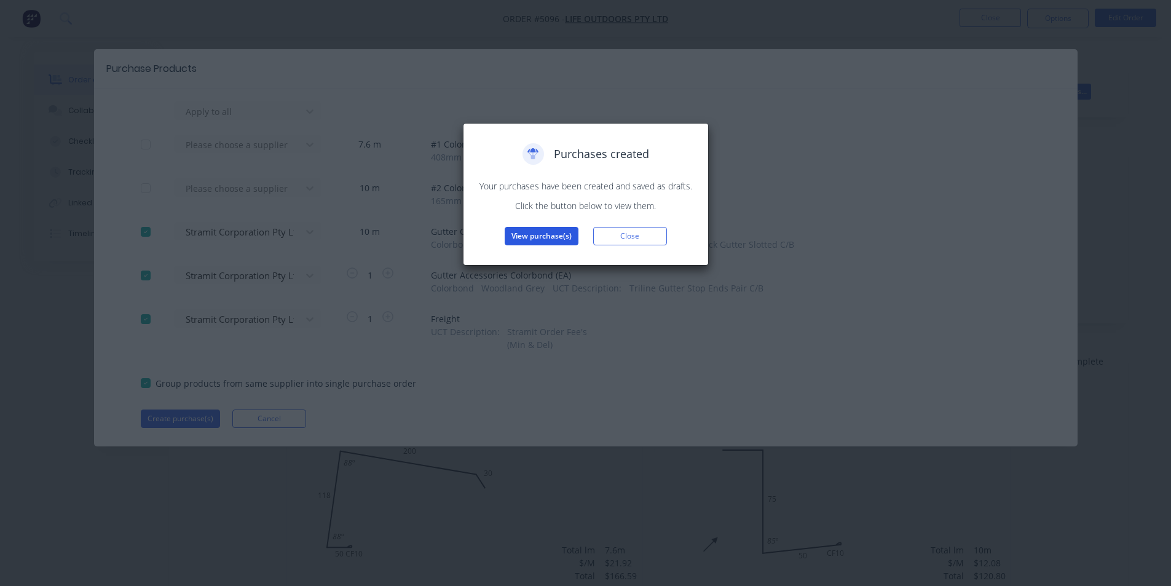
click at [567, 234] on button "View purchase(s)" at bounding box center [542, 236] width 74 height 18
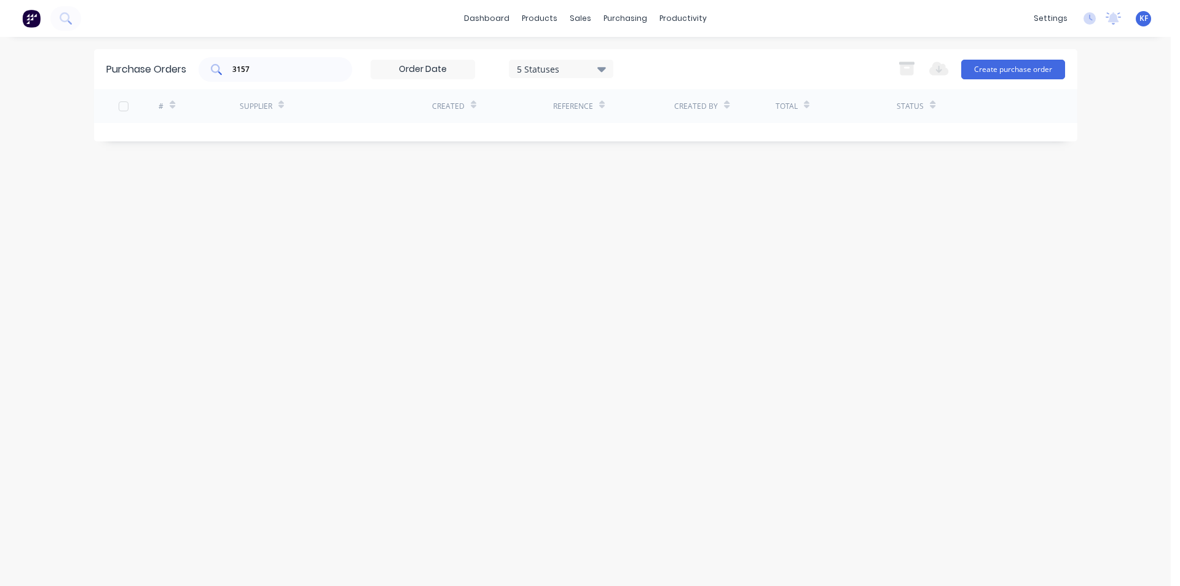
click at [271, 62] on div "3157" at bounding box center [276, 69] width 154 height 25
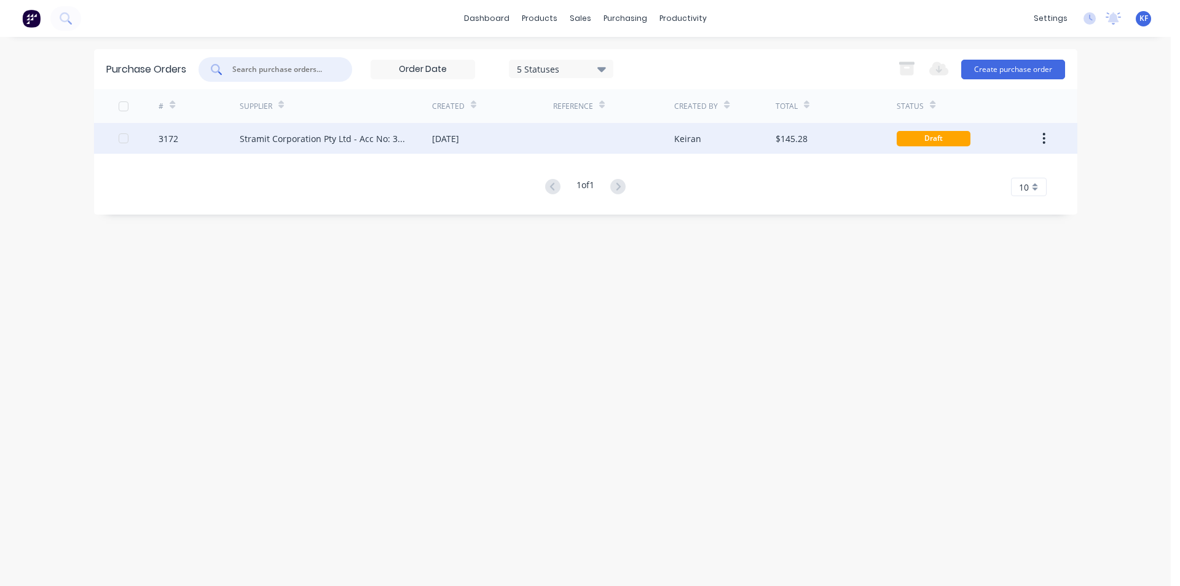
click at [559, 142] on div at bounding box center [613, 138] width 121 height 31
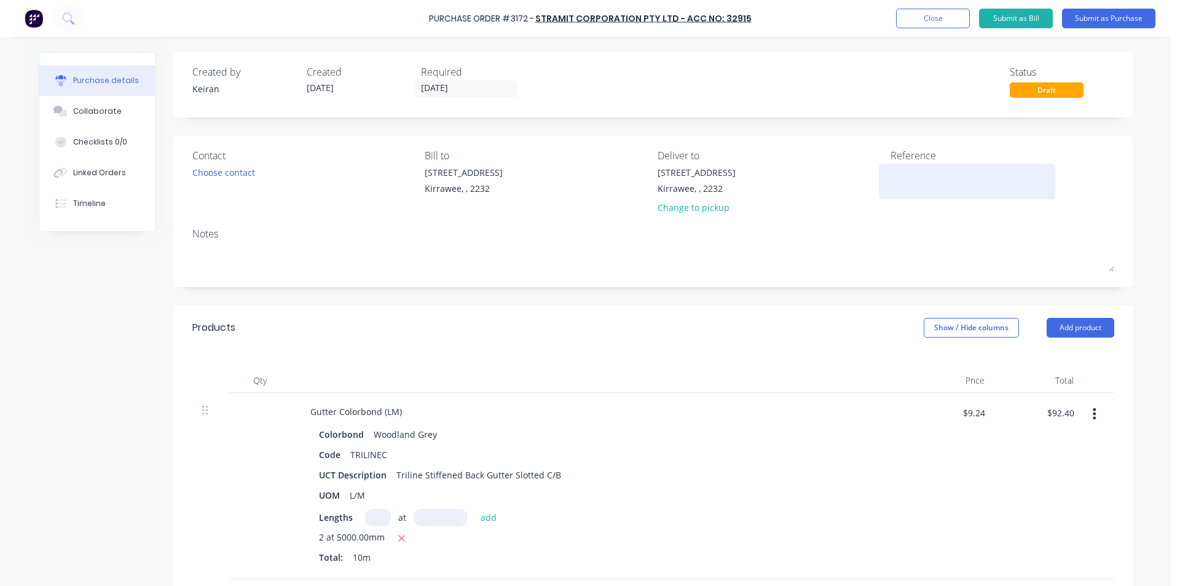
click at [910, 184] on textarea at bounding box center [968, 180] width 154 height 28
click at [428, 94] on input "[DATE]" at bounding box center [465, 88] width 103 height 15
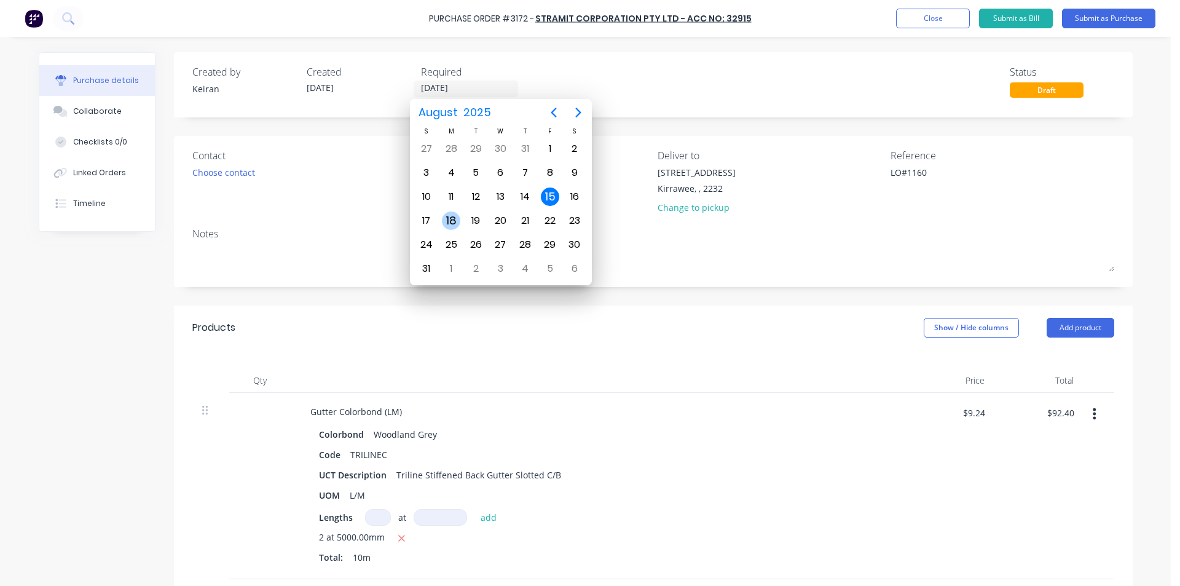
click at [455, 216] on div "18" at bounding box center [451, 220] width 18 height 18
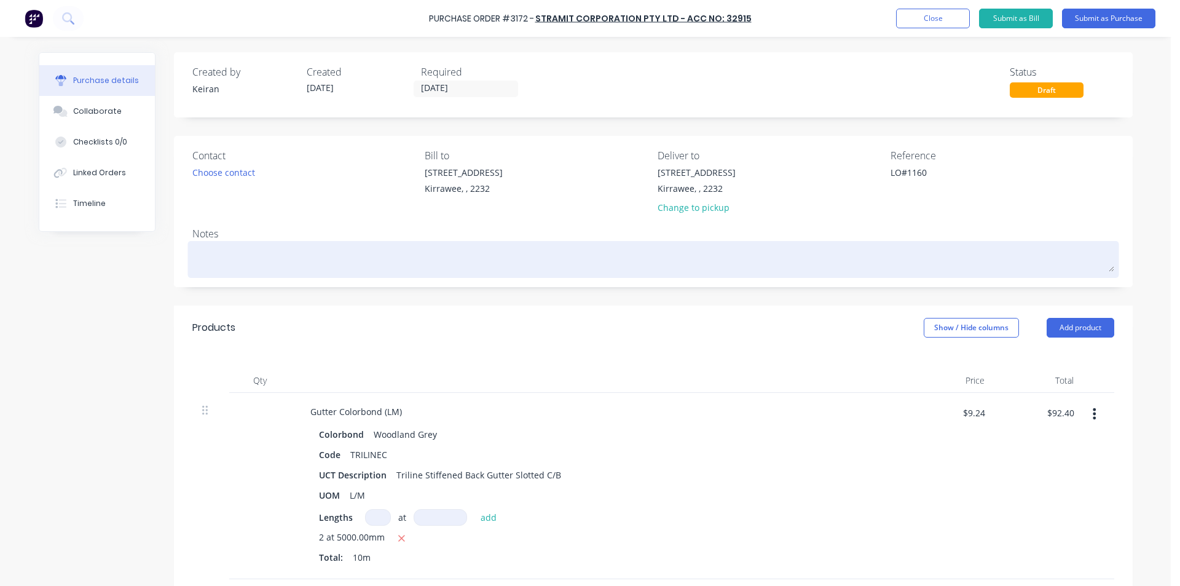
click at [307, 248] on textarea at bounding box center [653, 258] width 922 height 28
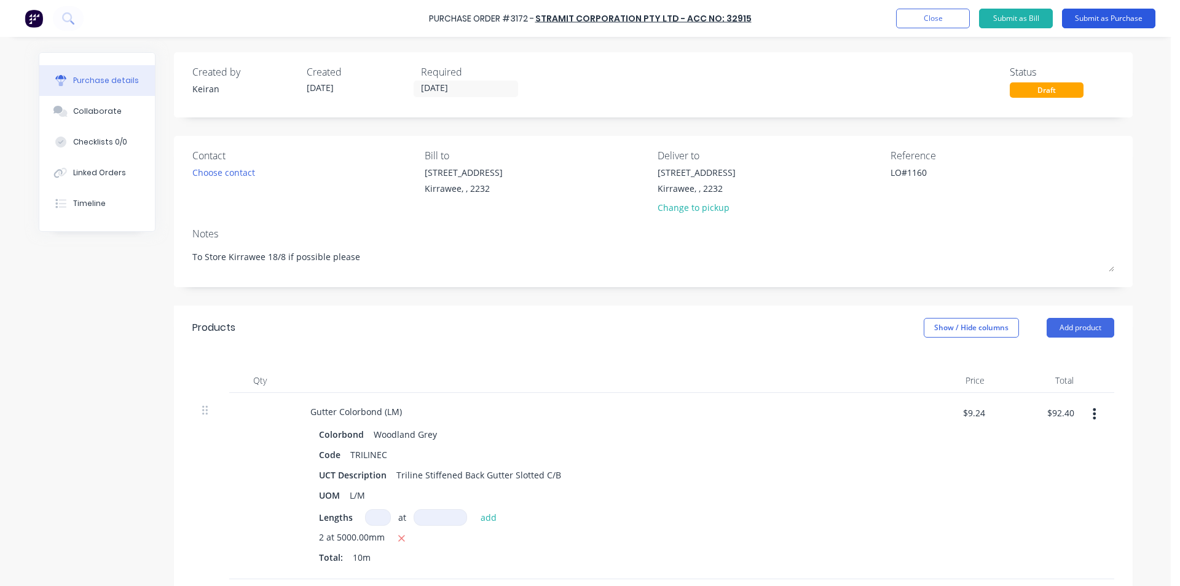
click at [1098, 17] on button "Submit as Purchase" at bounding box center [1108, 19] width 93 height 20
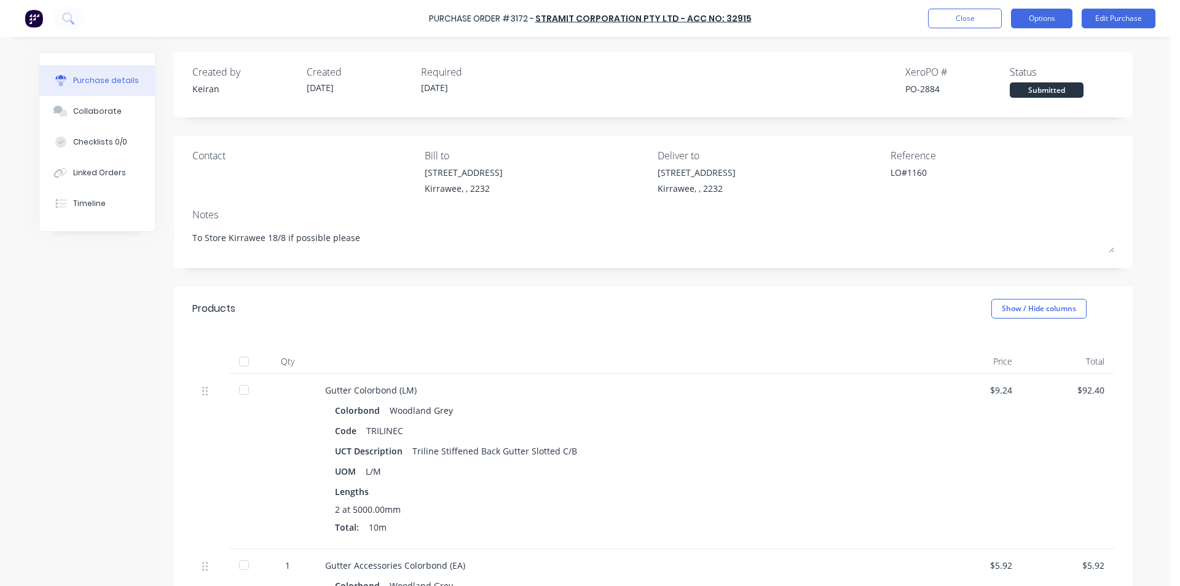
click at [1025, 20] on button "Options" at bounding box center [1041, 19] width 61 height 20
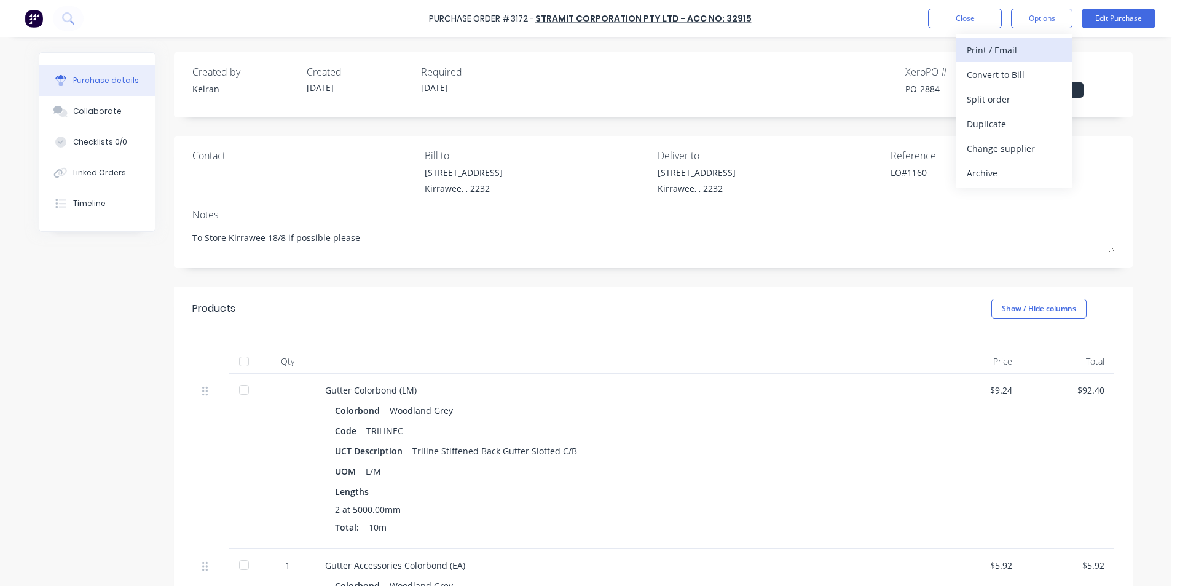
click at [1006, 58] on div "Print / Email" at bounding box center [1014, 50] width 95 height 18
click at [1010, 105] on div "Without pricing" at bounding box center [1014, 99] width 95 height 18
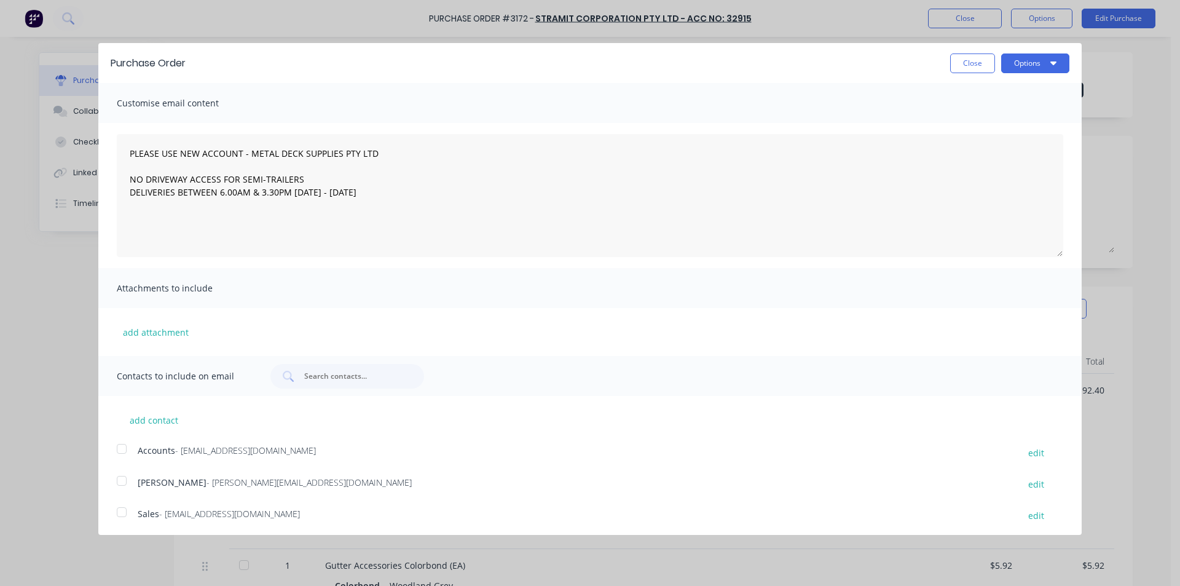
click at [120, 516] on div at bounding box center [121, 512] width 25 height 25
click at [1017, 61] on button "Options" at bounding box center [1035, 63] width 68 height 20
click at [1020, 121] on div "Email" at bounding box center [1011, 119] width 95 height 18
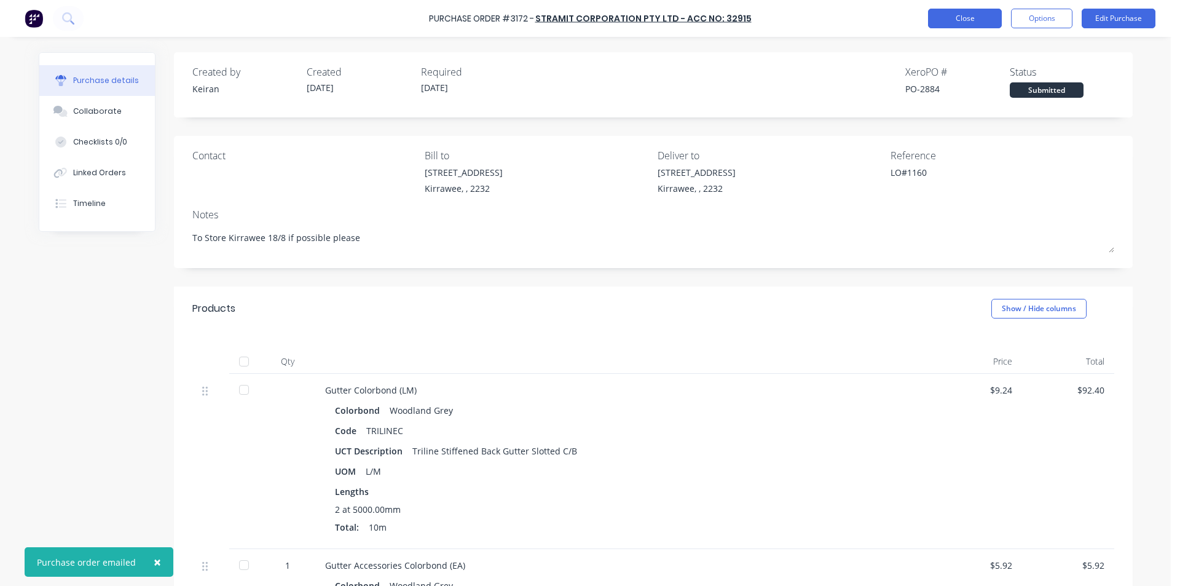
click at [963, 23] on button "Close" at bounding box center [965, 19] width 74 height 20
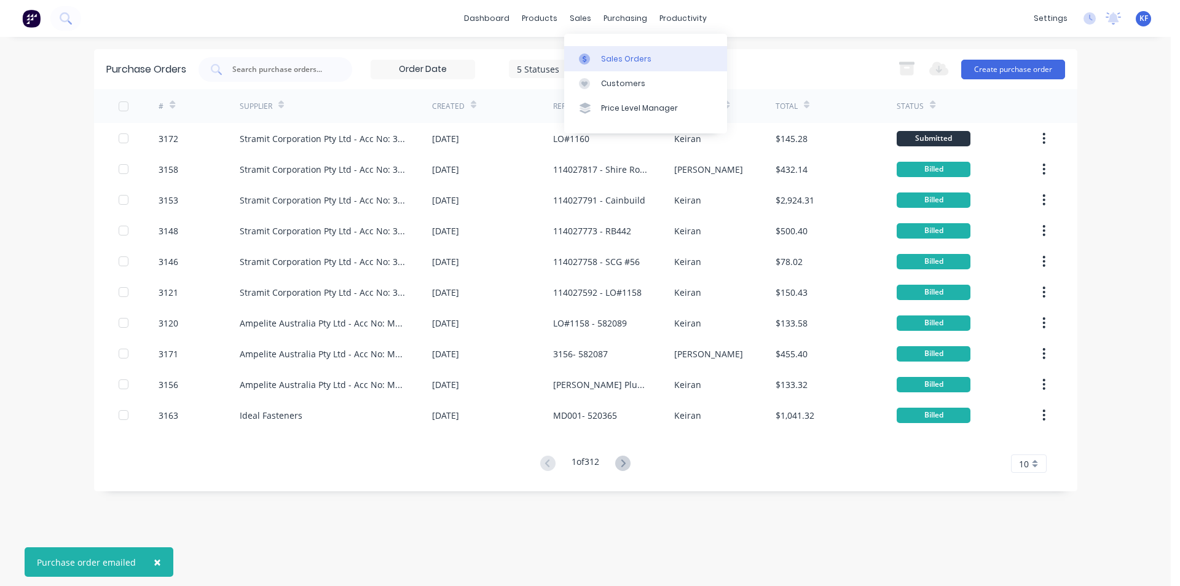
click at [605, 49] on link "Sales Orders" at bounding box center [645, 58] width 163 height 25
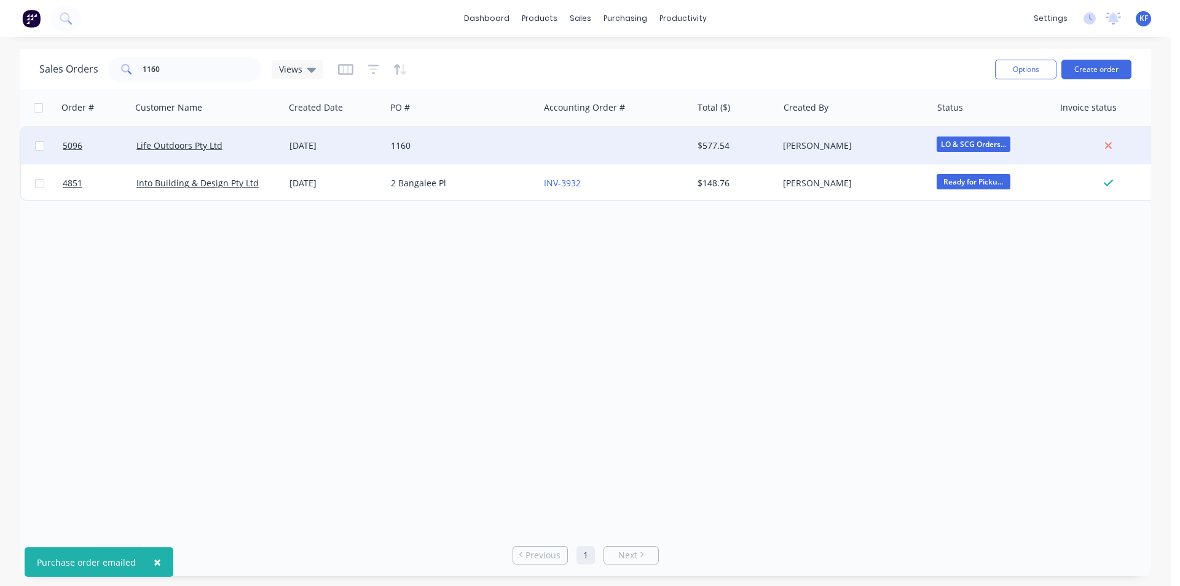
click at [446, 157] on div "1160" at bounding box center [462, 145] width 153 height 37
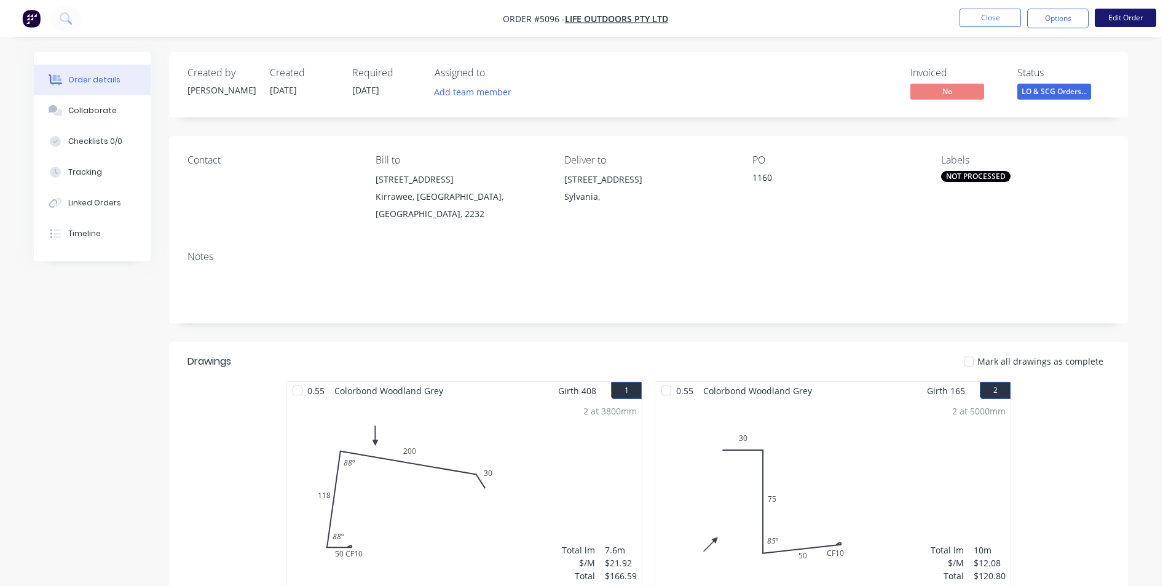
click at [1116, 10] on button "Edit Order" at bounding box center [1125, 18] width 61 height 18
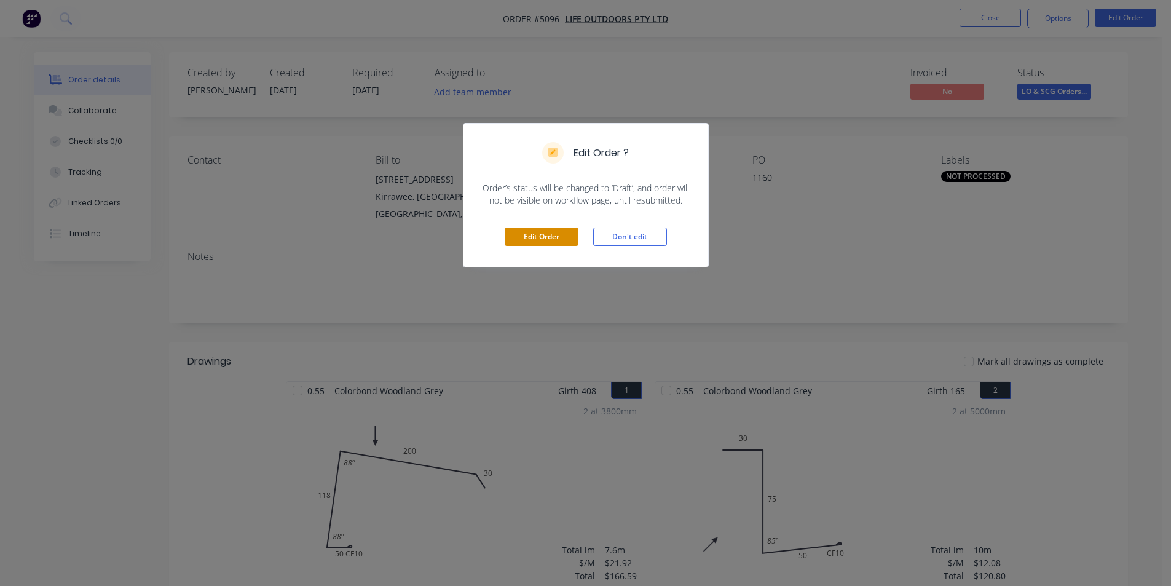
click at [541, 240] on button "Edit Order" at bounding box center [542, 236] width 74 height 18
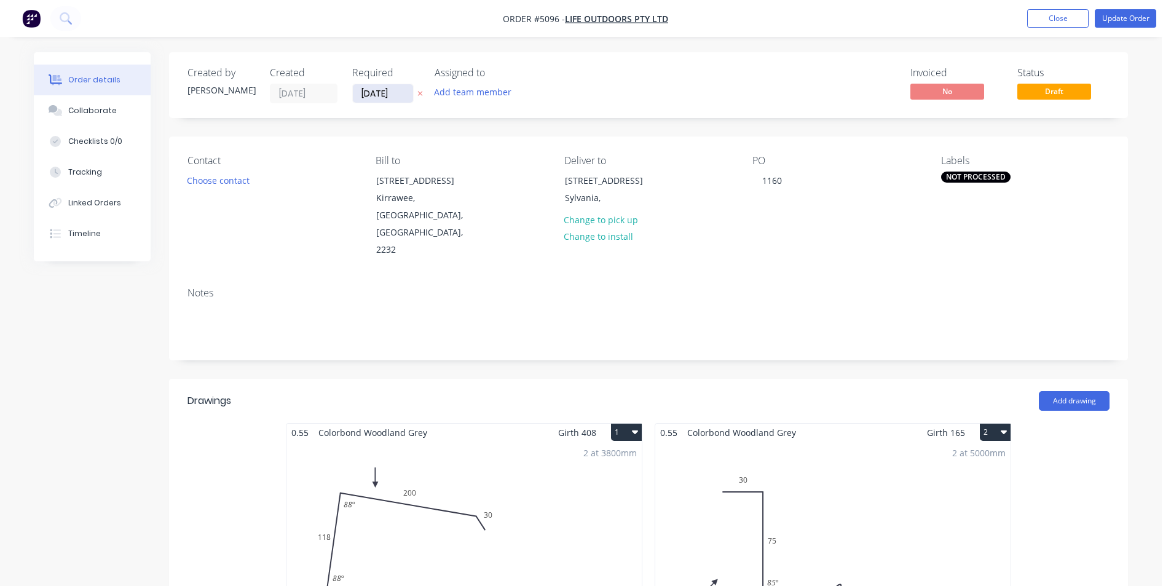
click at [377, 94] on input "[DATE]" at bounding box center [383, 93] width 60 height 18
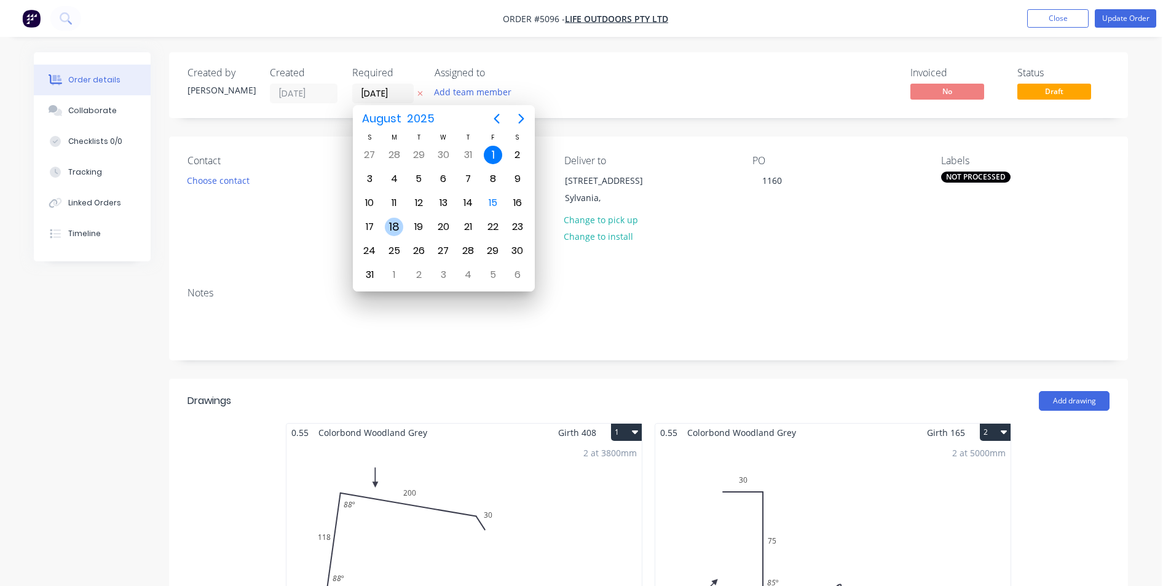
click at [394, 223] on div "18" at bounding box center [394, 227] width 18 height 18
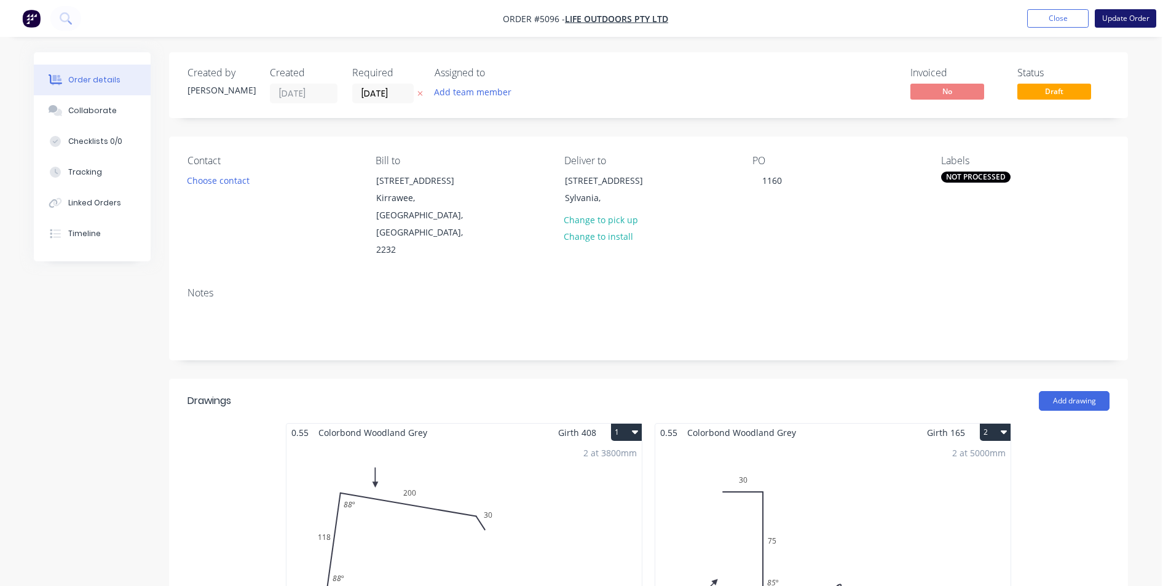
click at [1120, 20] on button "Update Order" at bounding box center [1125, 18] width 61 height 18
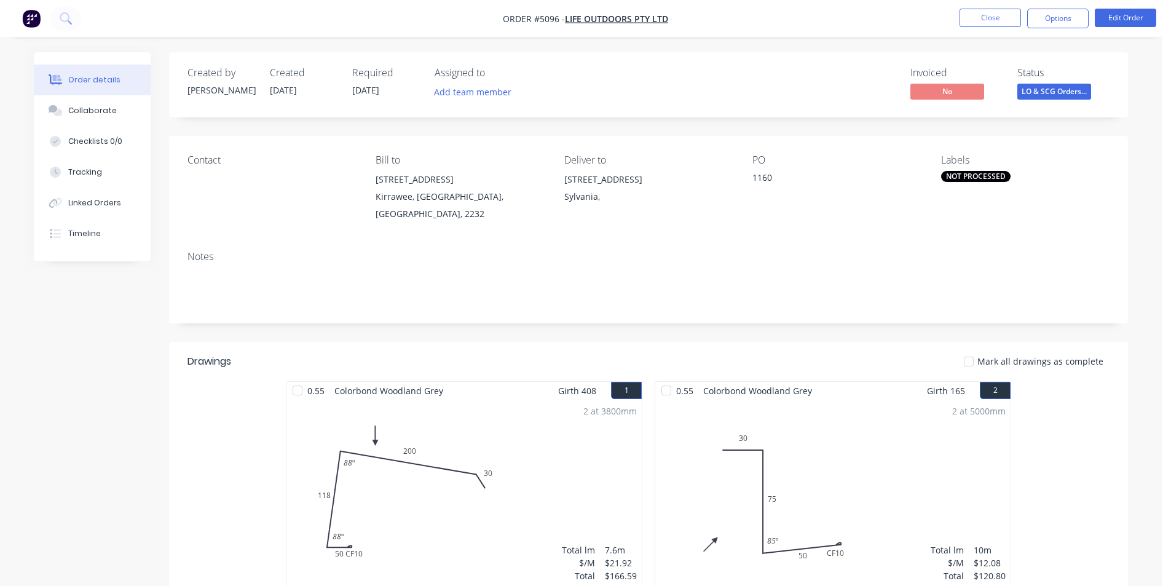
click at [1058, 23] on button "Options" at bounding box center [1057, 19] width 61 height 20
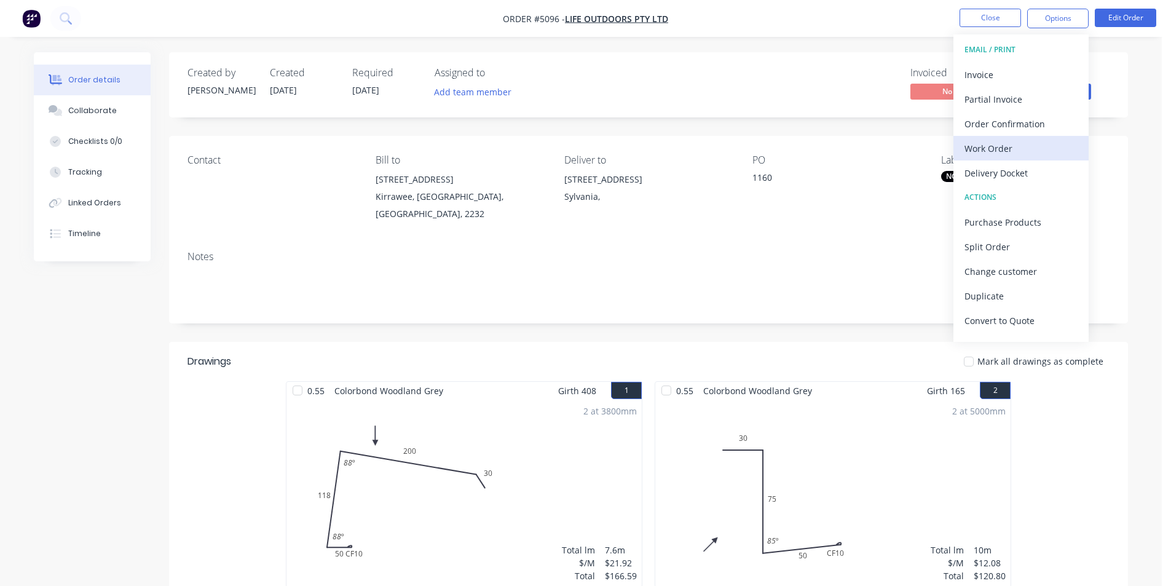
click at [1012, 154] on div "Work Order" at bounding box center [1020, 149] width 113 height 18
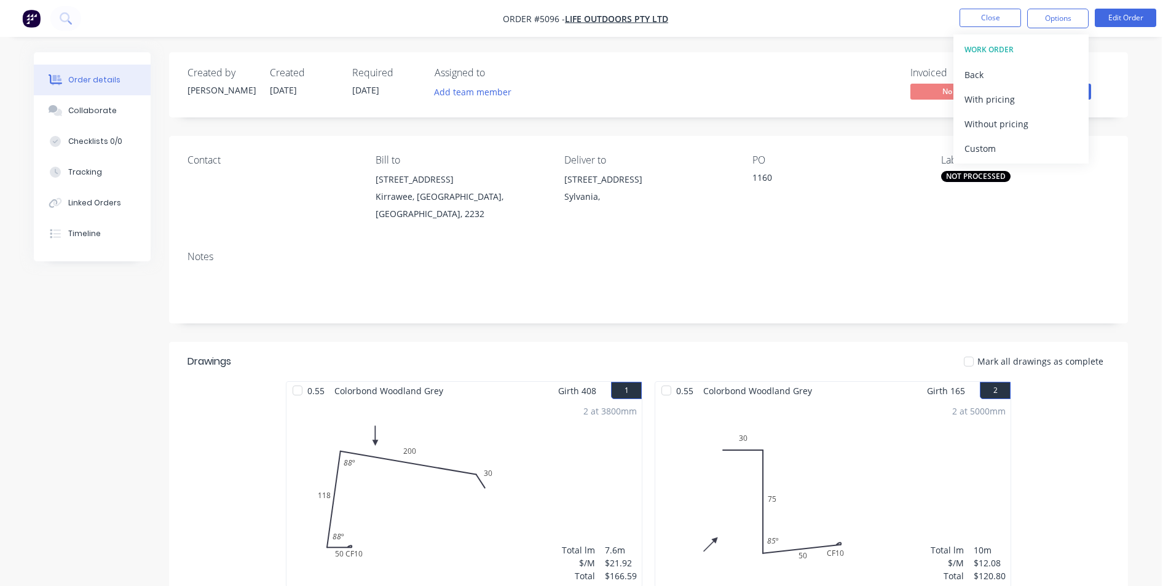
click at [1012, 154] on div "Custom" at bounding box center [1020, 149] width 113 height 18
click at [1010, 125] on div "Without pricing" at bounding box center [1020, 124] width 113 height 18
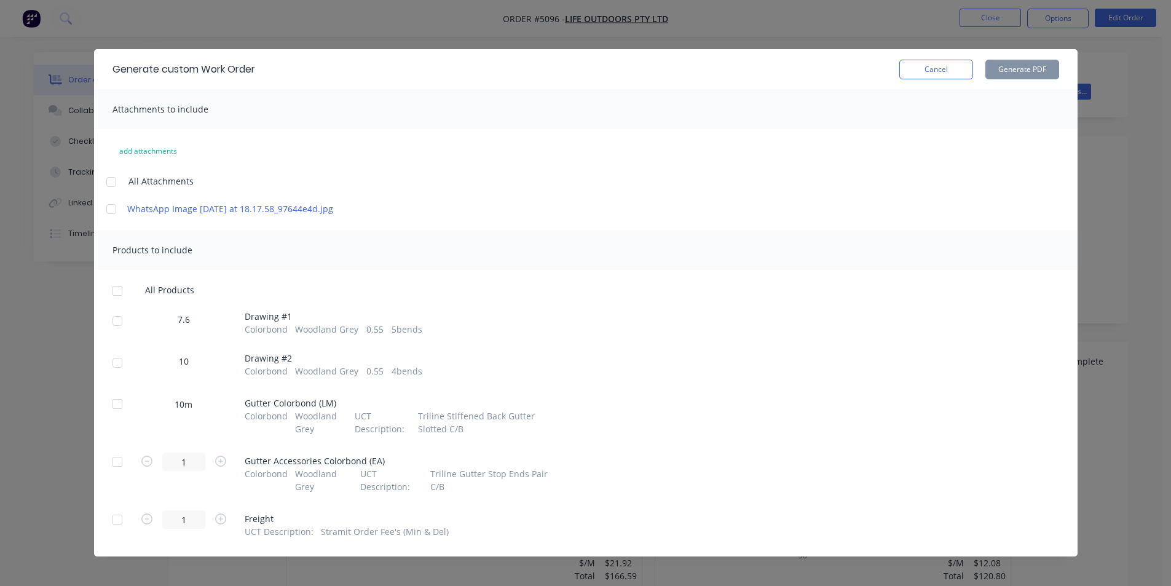
click at [114, 333] on div at bounding box center [117, 321] width 25 height 25
click at [110, 375] on div at bounding box center [117, 362] width 25 height 25
click at [1003, 67] on button "Generate PDF" at bounding box center [1022, 70] width 74 height 20
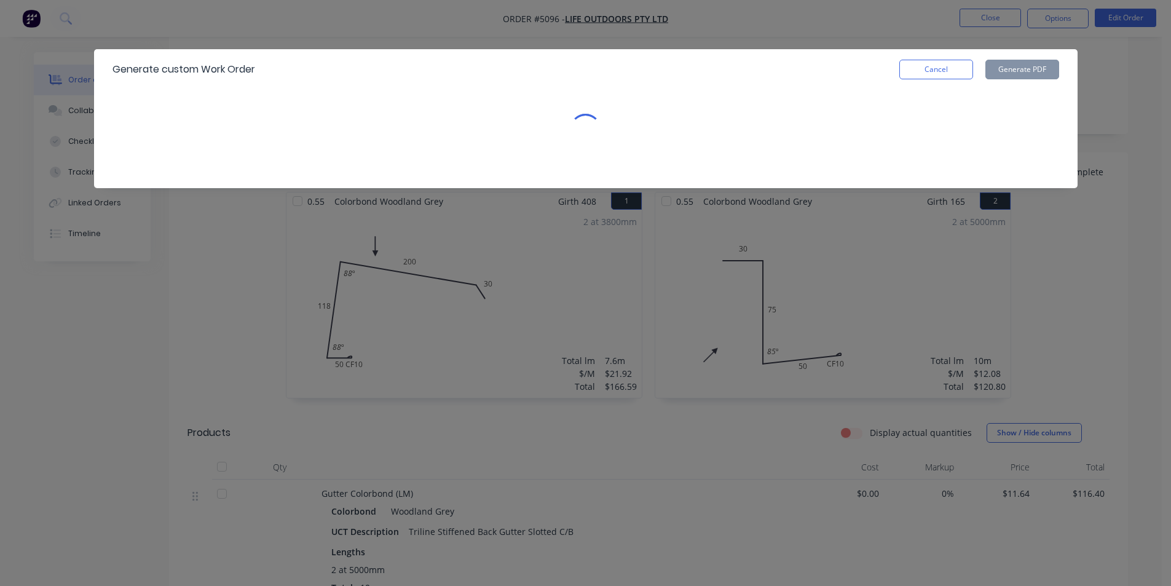
scroll to position [246, 0]
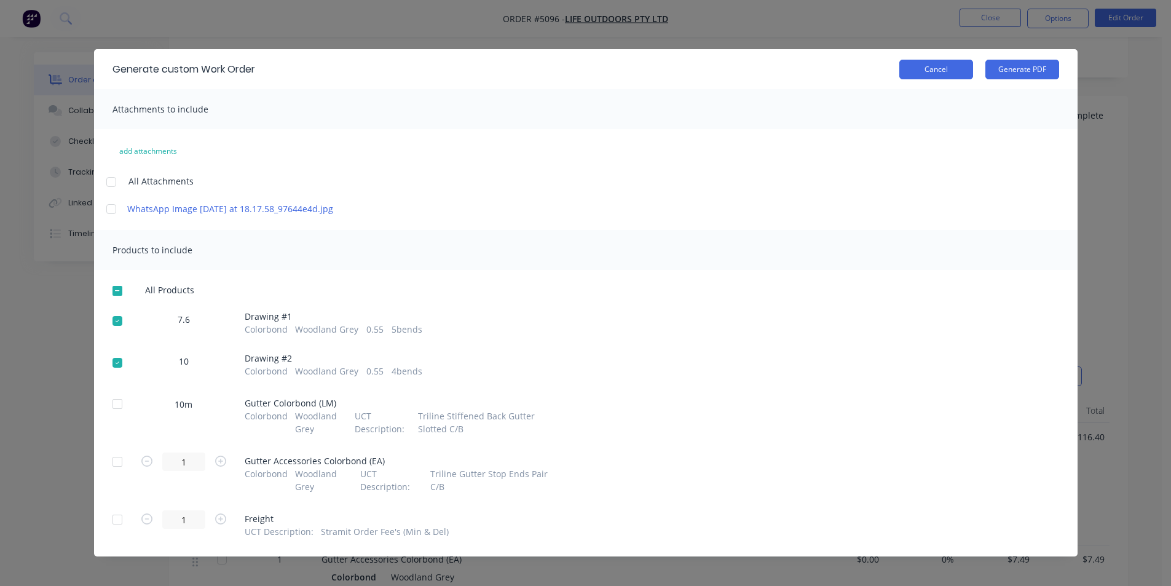
click at [936, 65] on button "Cancel" at bounding box center [936, 70] width 74 height 20
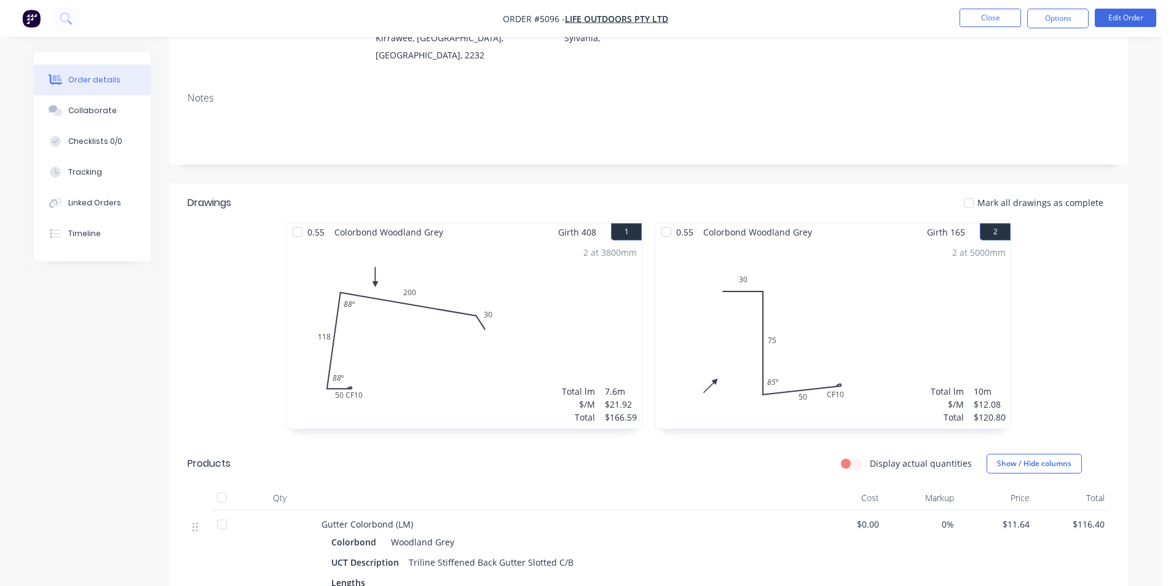
scroll to position [0, 0]
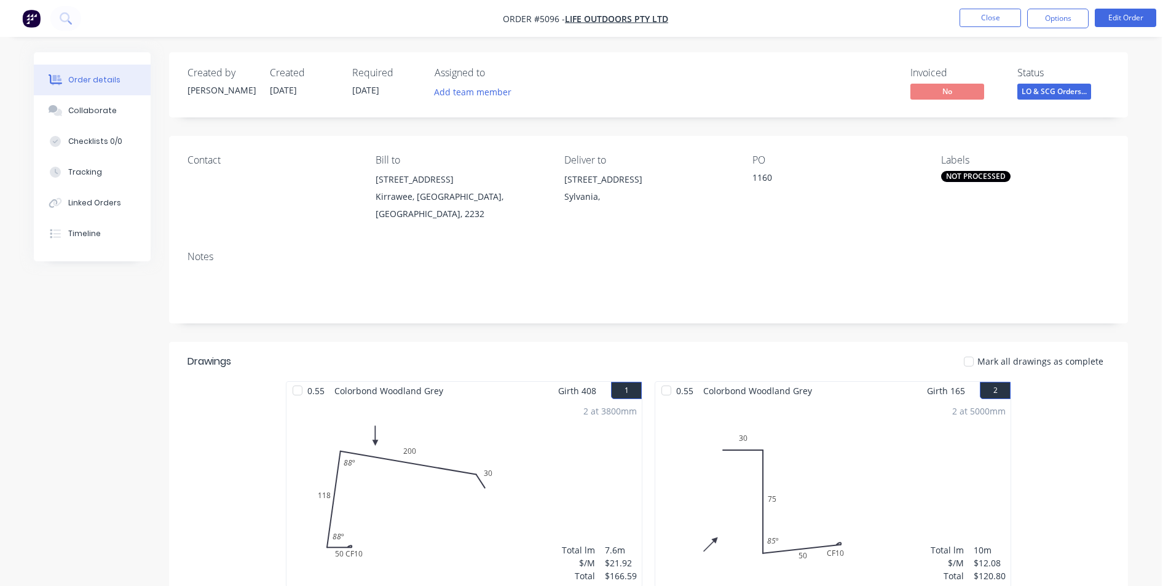
click at [1000, 168] on div "Labels NOT PROCESSED" at bounding box center [1025, 188] width 168 height 68
click at [996, 175] on div "NOT PROCESSED" at bounding box center [975, 176] width 69 height 11
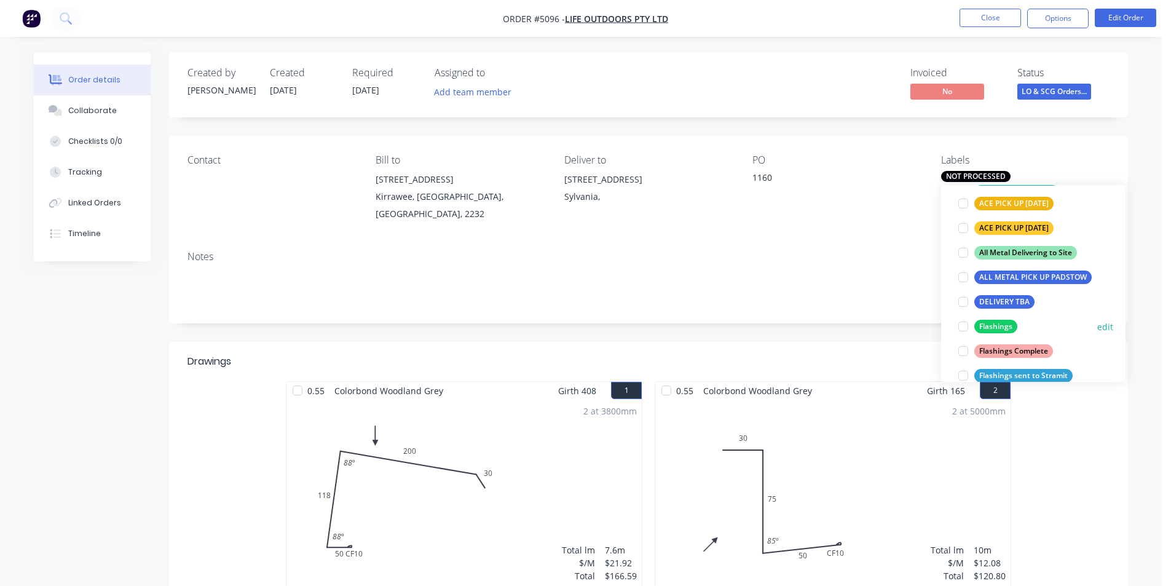
scroll to position [184, 0]
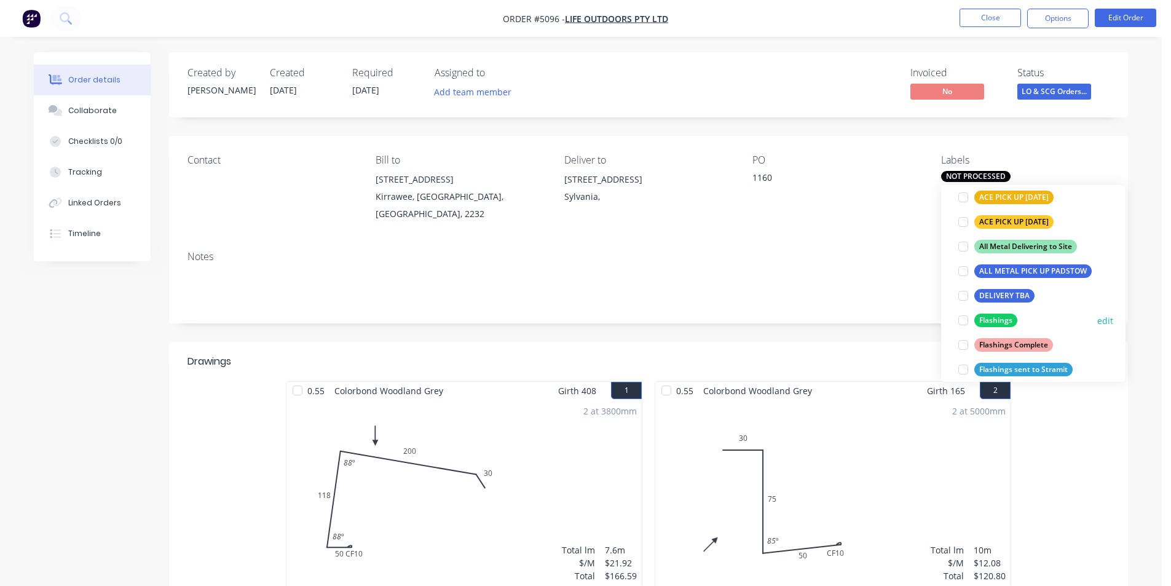
click at [956, 317] on div at bounding box center [963, 320] width 25 height 25
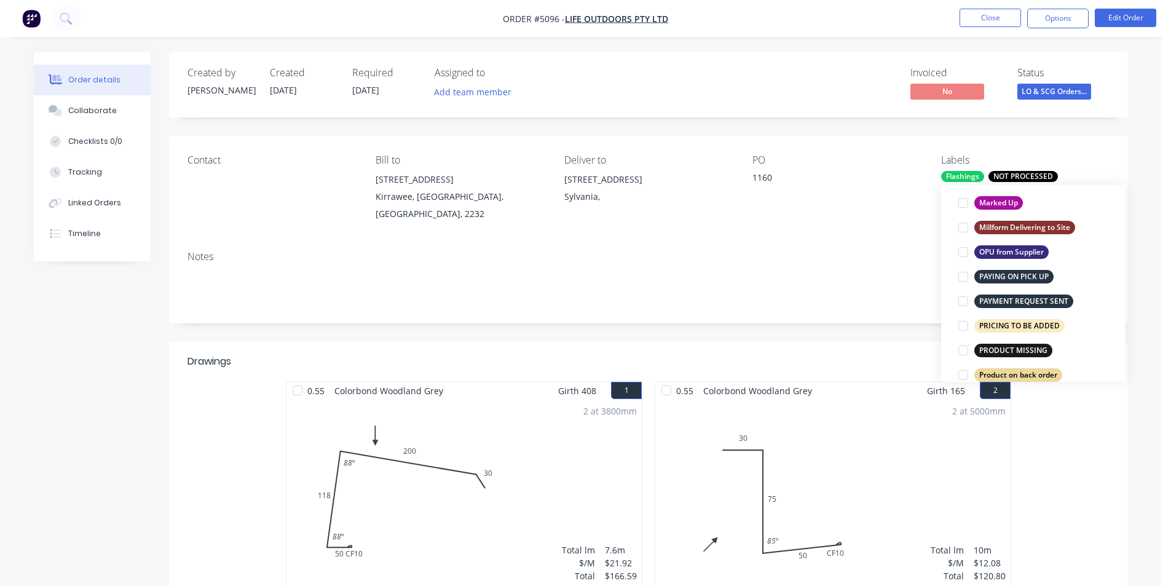
scroll to position [553, 0]
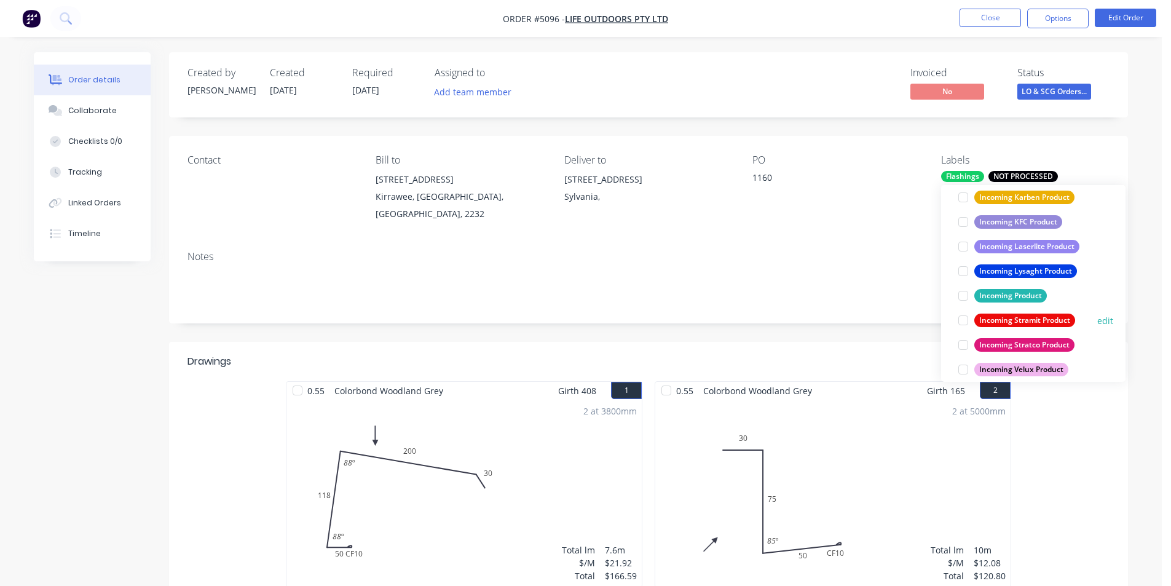
click at [964, 321] on div at bounding box center [963, 320] width 25 height 25
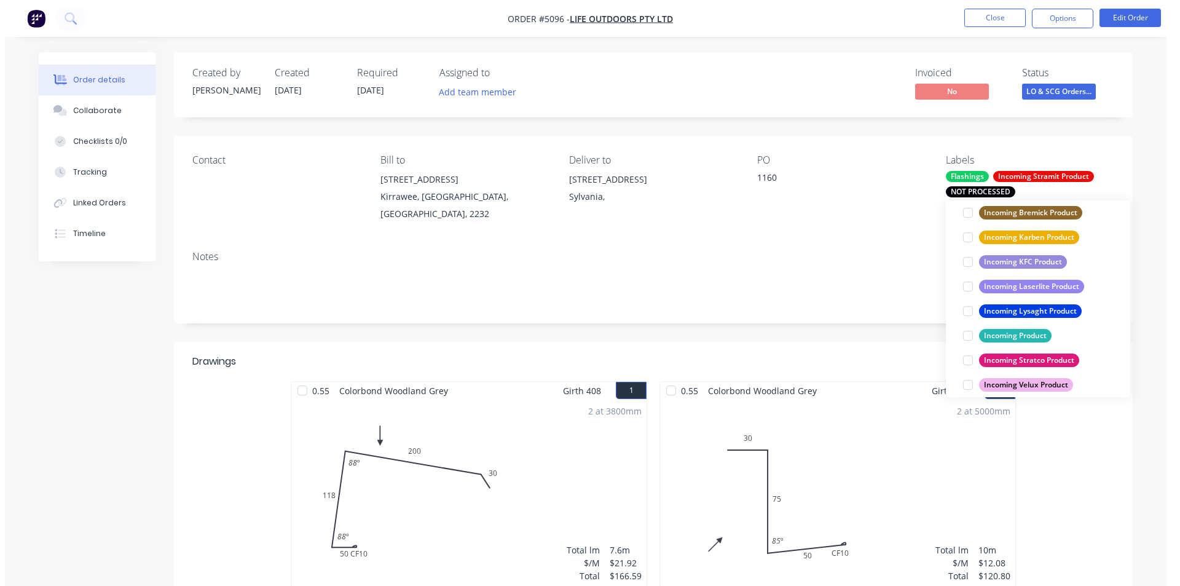
scroll to position [0, 0]
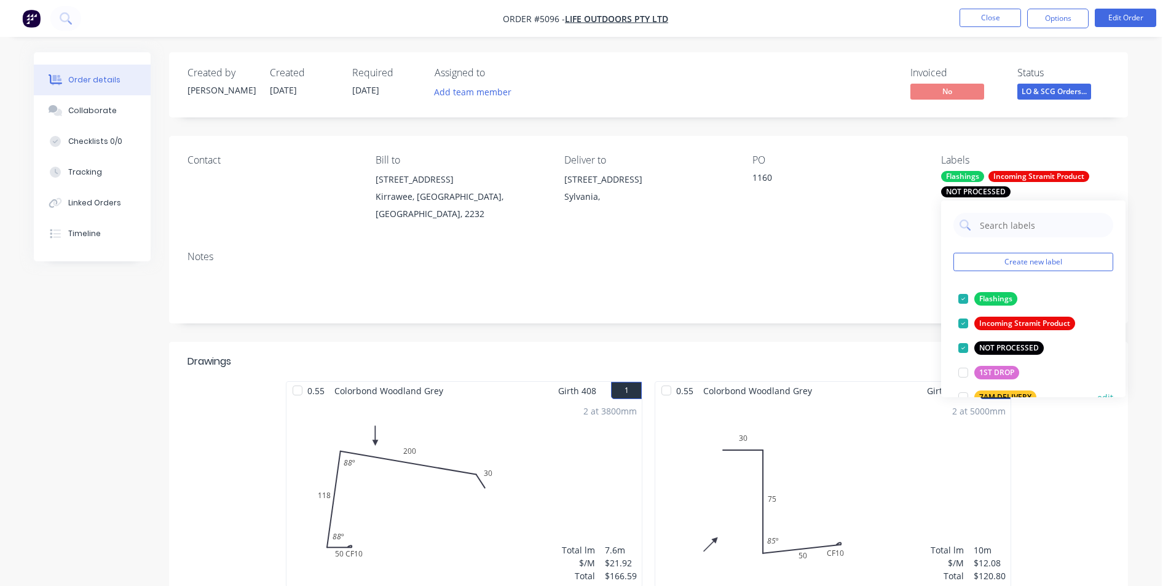
click at [966, 349] on div at bounding box center [963, 348] width 25 height 25
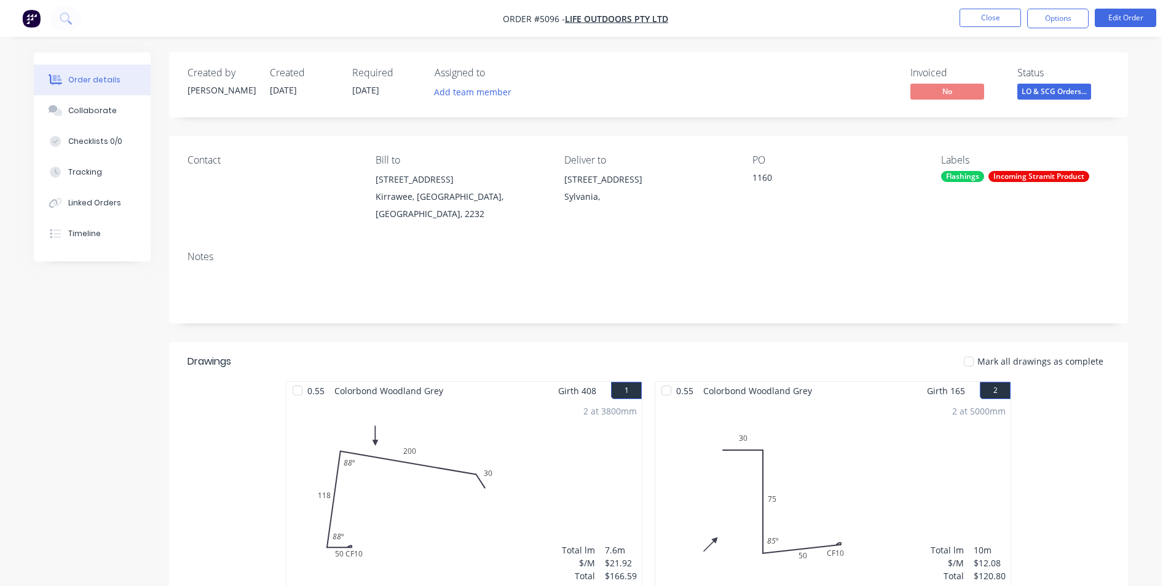
click at [1070, 82] on div "Status LO & SCG Orders..." at bounding box center [1063, 85] width 92 height 36
click at [1065, 92] on span "LO & SCG Orders..." at bounding box center [1054, 91] width 74 height 15
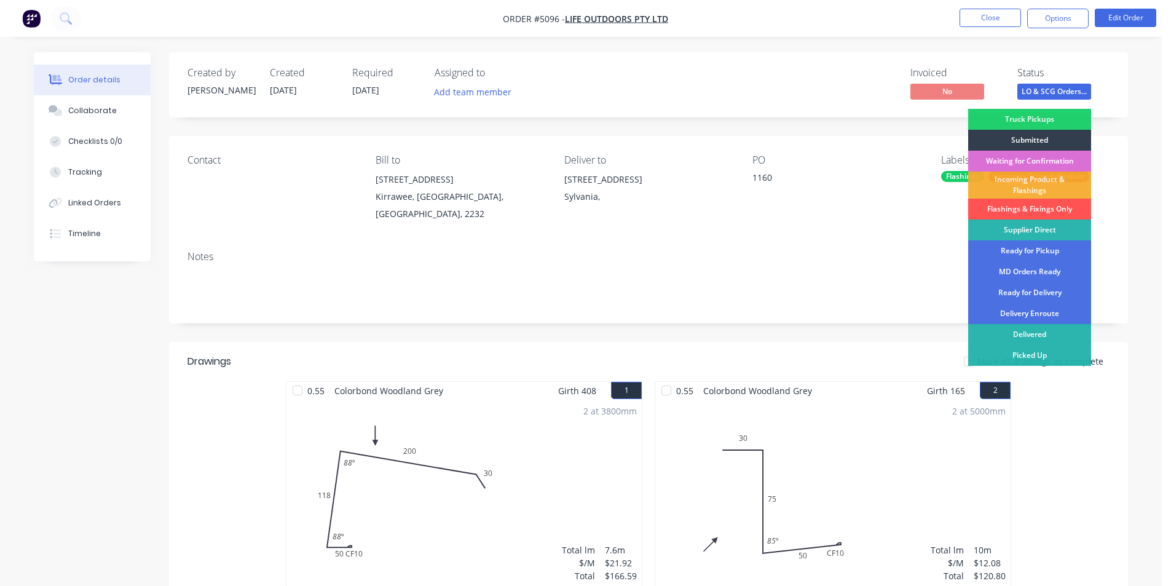
click at [1040, 167] on div "Waiting for Confirmation" at bounding box center [1029, 161] width 123 height 21
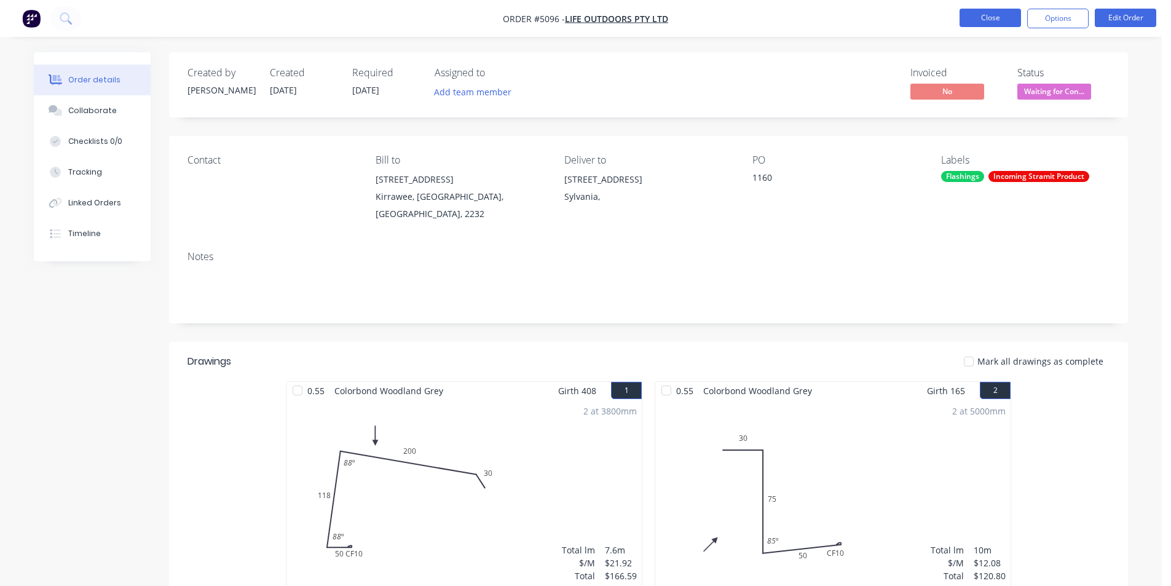
click at [1018, 12] on button "Close" at bounding box center [989, 18] width 61 height 18
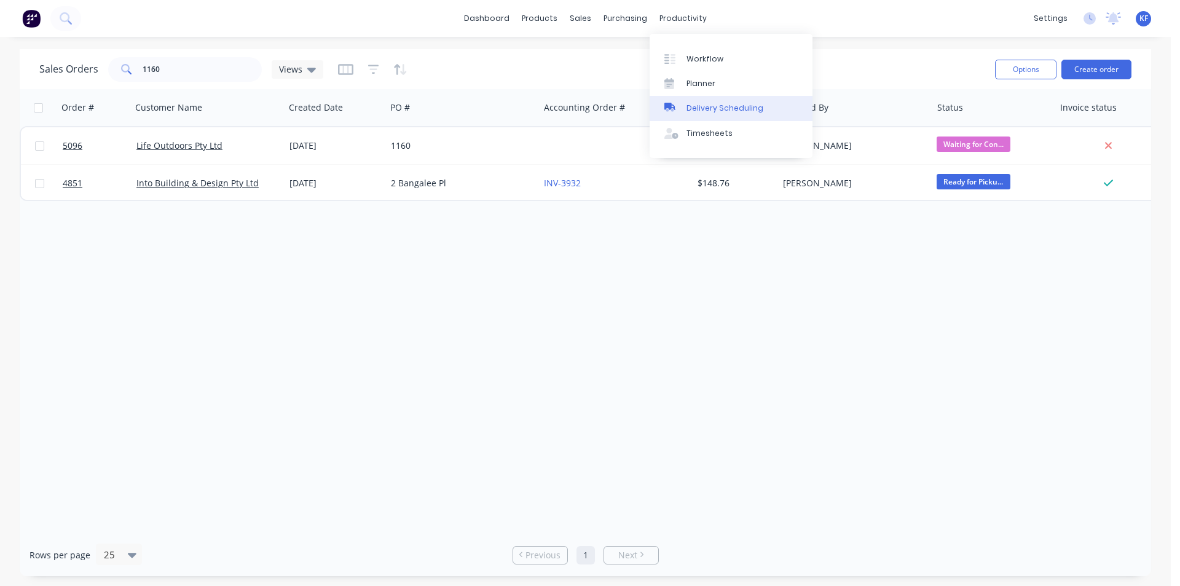
click at [720, 109] on div "Delivery Scheduling" at bounding box center [725, 108] width 77 height 11
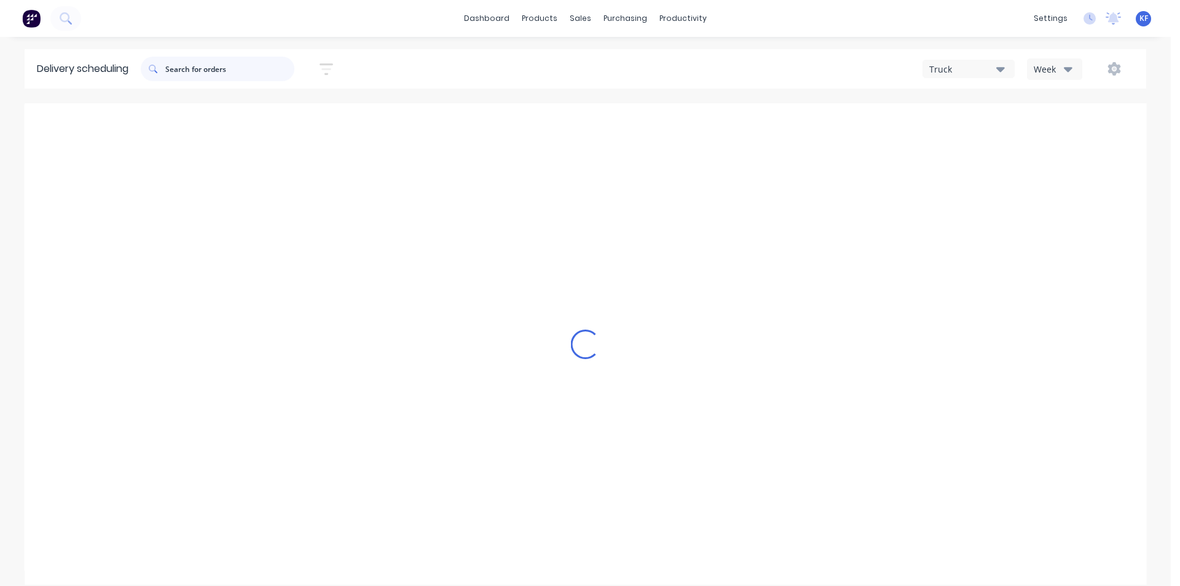
click at [202, 74] on input "text" at bounding box center [229, 69] width 129 height 25
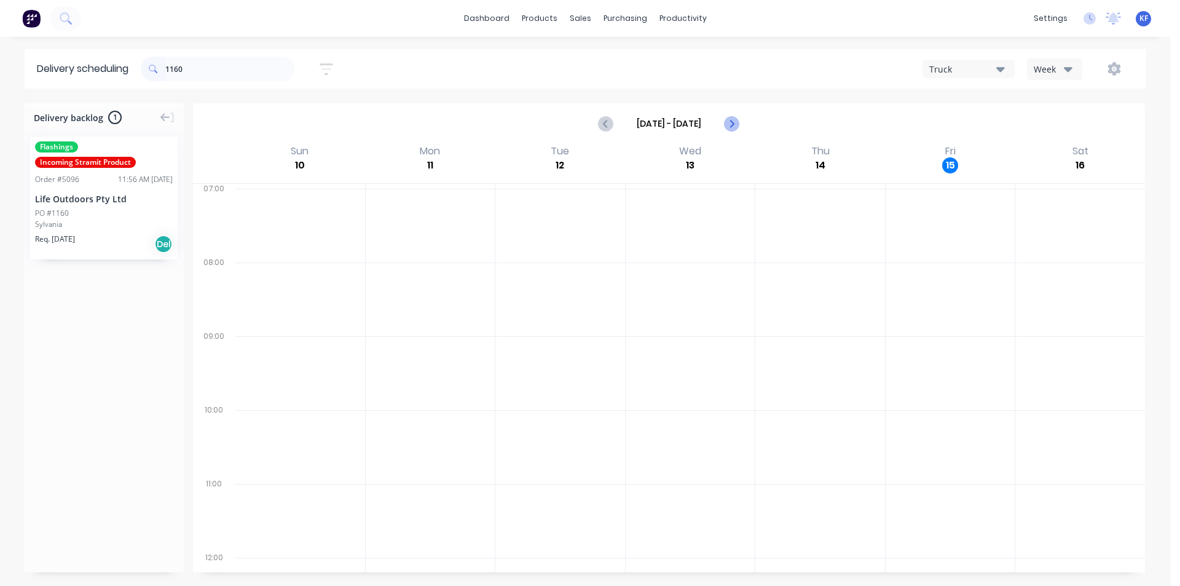
click at [731, 126] on icon "Next page" at bounding box center [731, 124] width 6 height 10
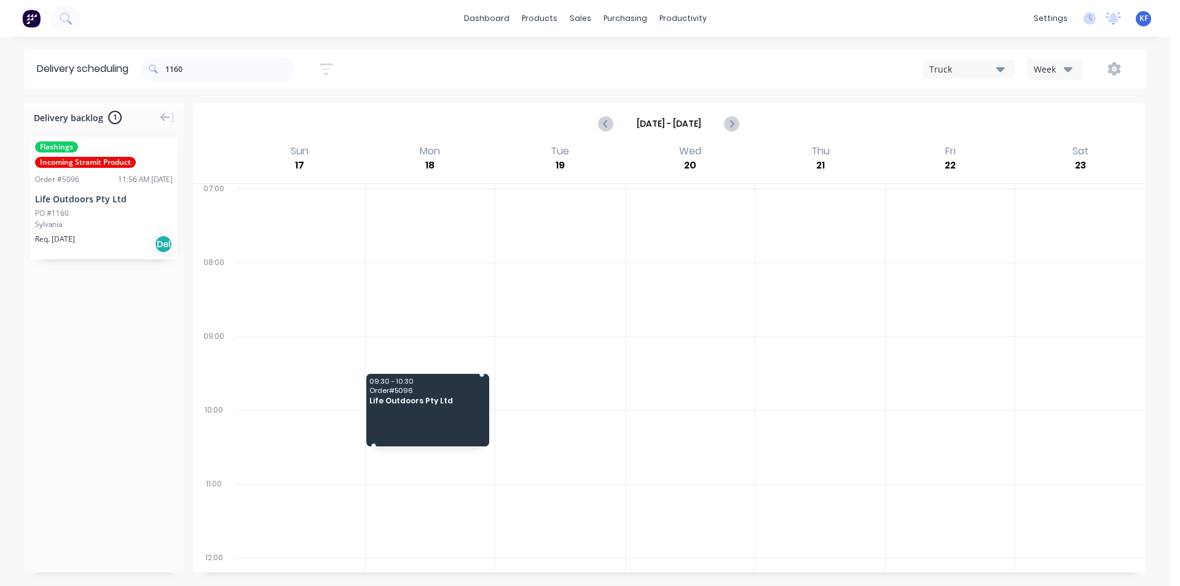
drag, startPoint x: 61, startPoint y: 223, endPoint x: 403, endPoint y: 409, distance: 388.9
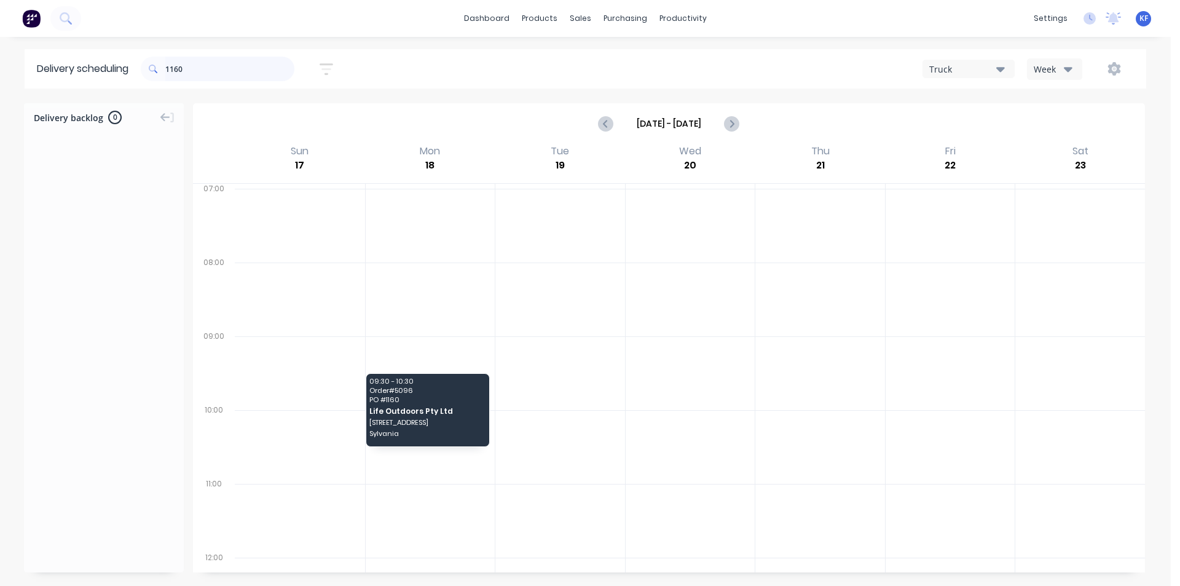
drag, startPoint x: 191, startPoint y: 73, endPoint x: 97, endPoint y: 47, distance: 98.3
click at [98, 50] on header "Delivery scheduling 1160 Sort by Most recent Created date Required date Order n…" at bounding box center [586, 68] width 1122 height 39
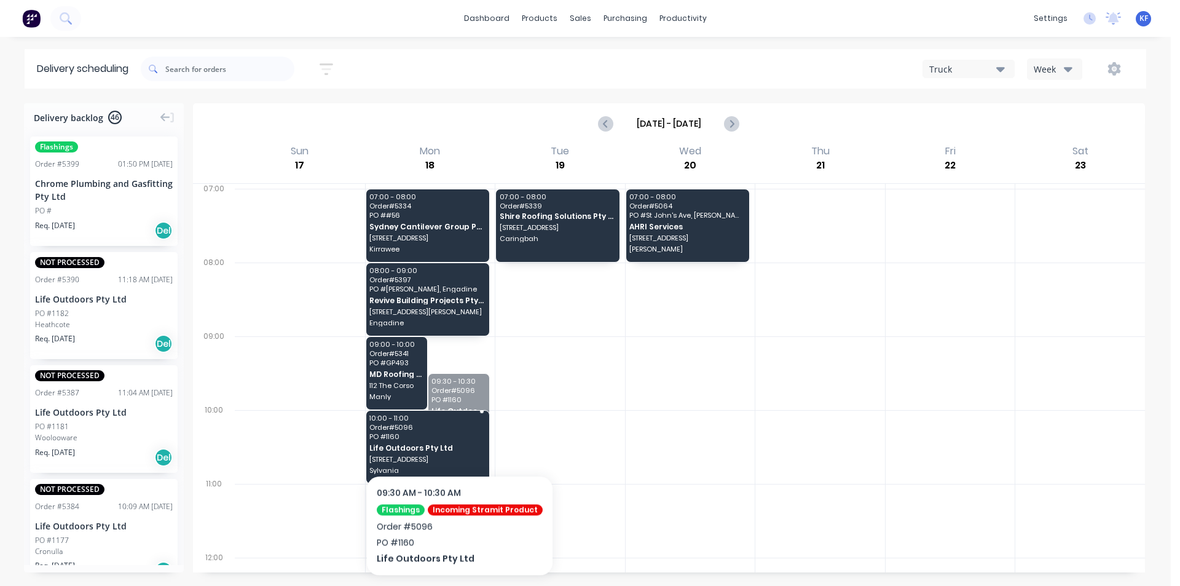
drag, startPoint x: 454, startPoint y: 428, endPoint x: 451, endPoint y: 463, distance: 34.6
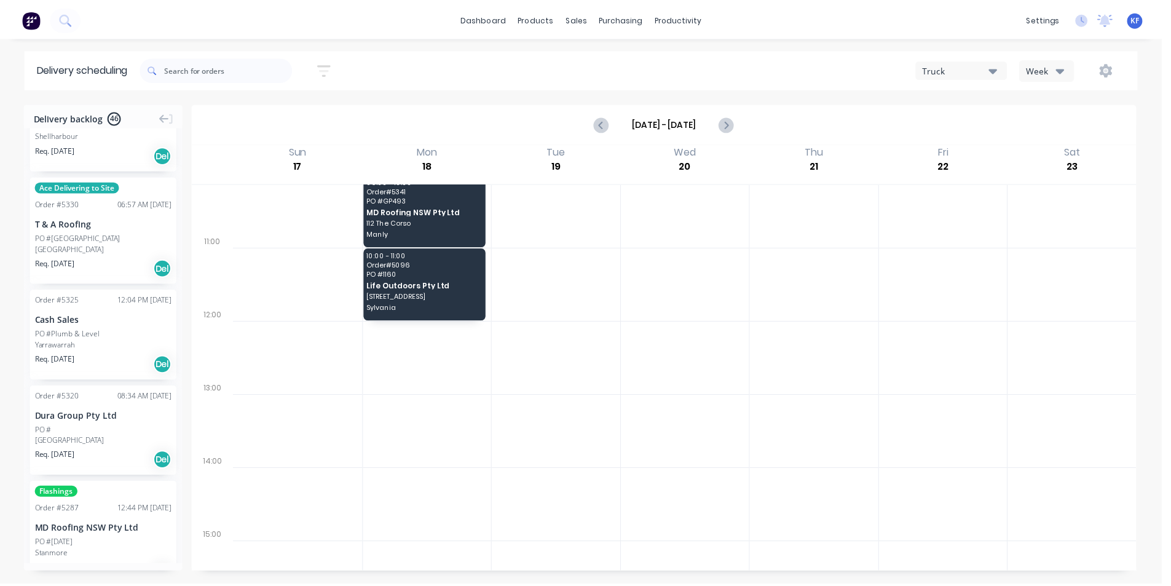
scroll to position [162, 0]
click at [583, 21] on div "sales" at bounding box center [581, 18] width 34 height 18
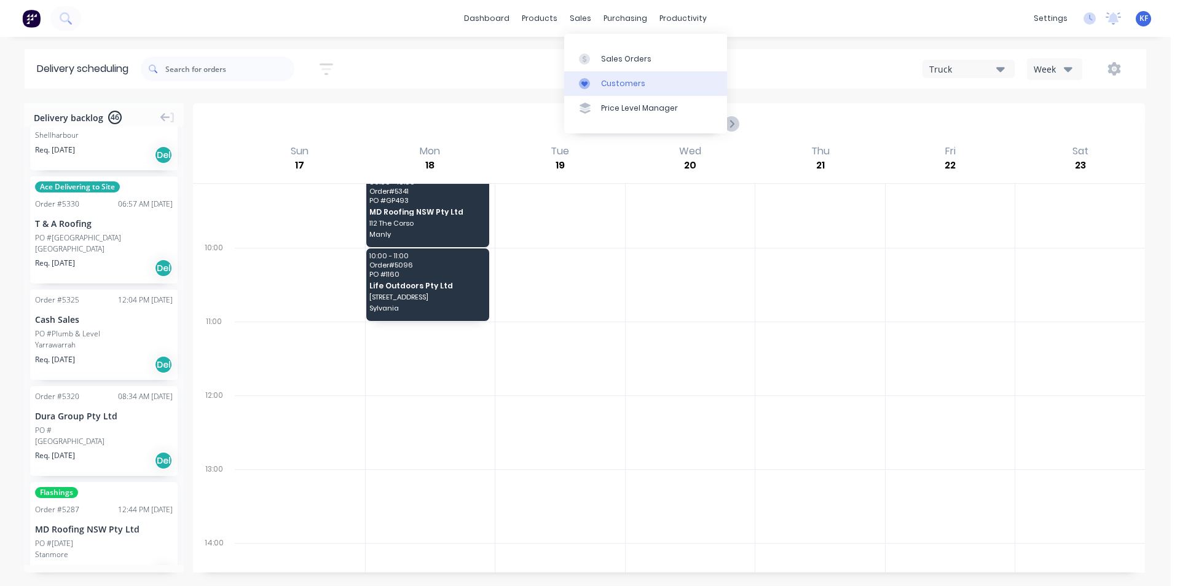
click at [613, 78] on div "Customers" at bounding box center [623, 83] width 44 height 11
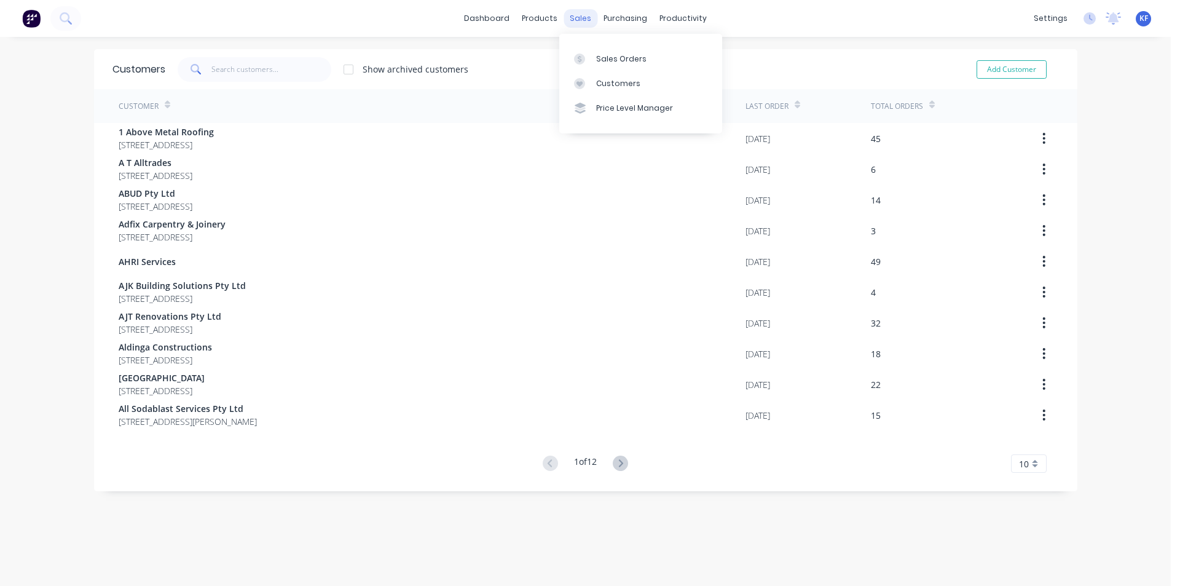
click at [586, 22] on div "sales" at bounding box center [581, 18] width 34 height 18
click at [611, 73] on link "Customers" at bounding box center [640, 83] width 163 height 25
click at [605, 57] on div "Sales Orders" at bounding box center [621, 58] width 50 height 11
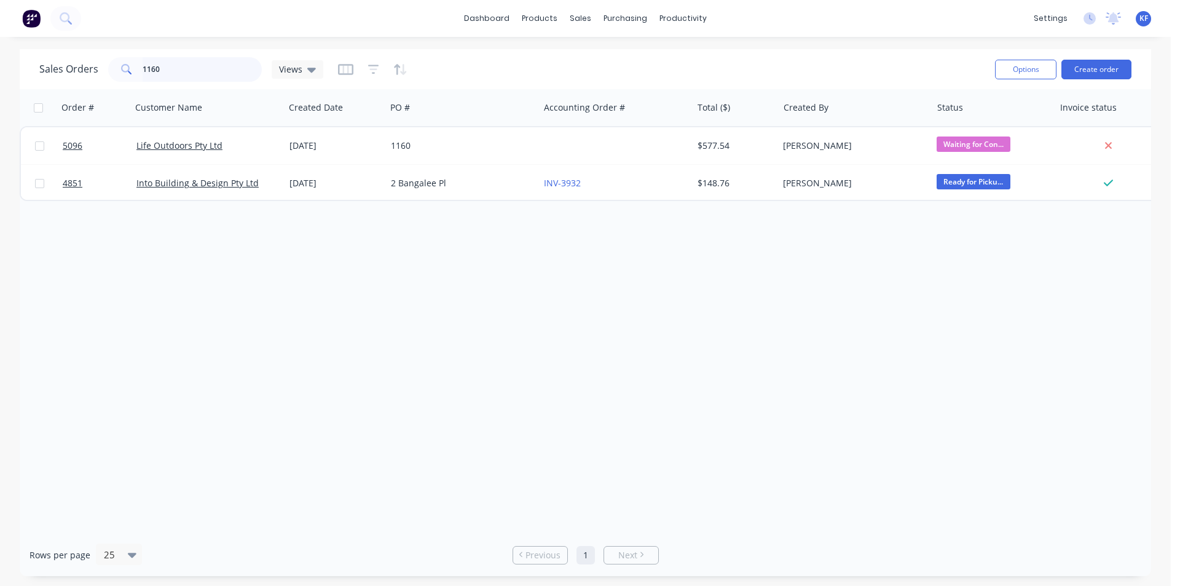
click at [168, 57] on input "1160" at bounding box center [203, 69] width 120 height 25
click at [579, 23] on div "sales" at bounding box center [581, 18] width 34 height 18
click at [601, 57] on div "Sales Orders" at bounding box center [626, 58] width 50 height 11
drag, startPoint x: 214, startPoint y: 67, endPoint x: 1, endPoint y: 56, distance: 213.6
click at [0, 57] on div "Sales Orders 1160 Views Options Create order Order # Customer Name Created Date…" at bounding box center [585, 312] width 1171 height 527
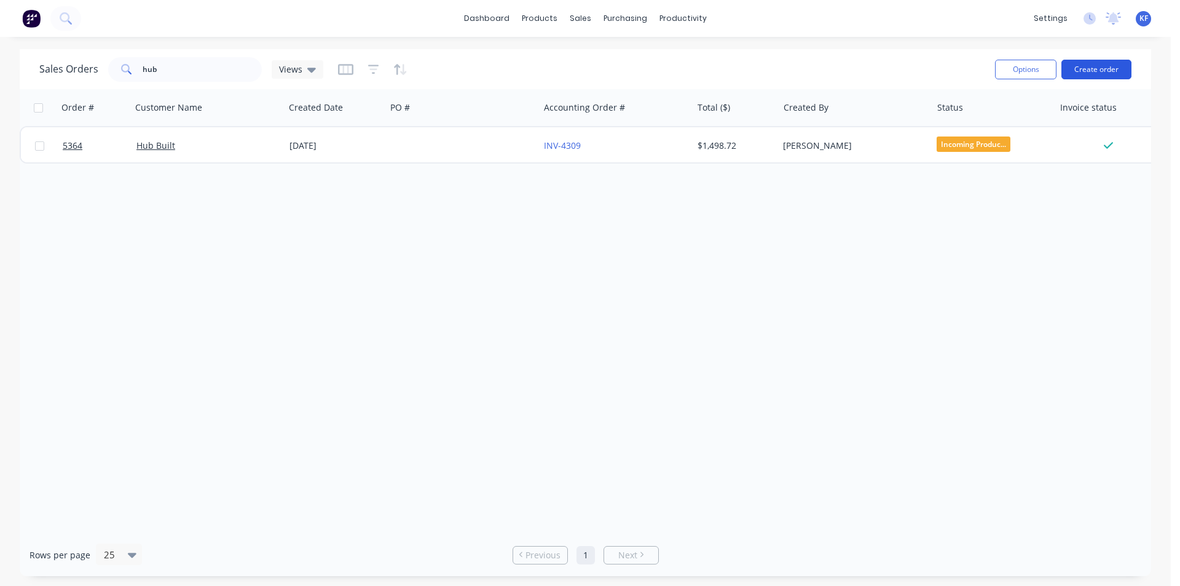
click at [1086, 70] on button "Create order" at bounding box center [1097, 70] width 70 height 20
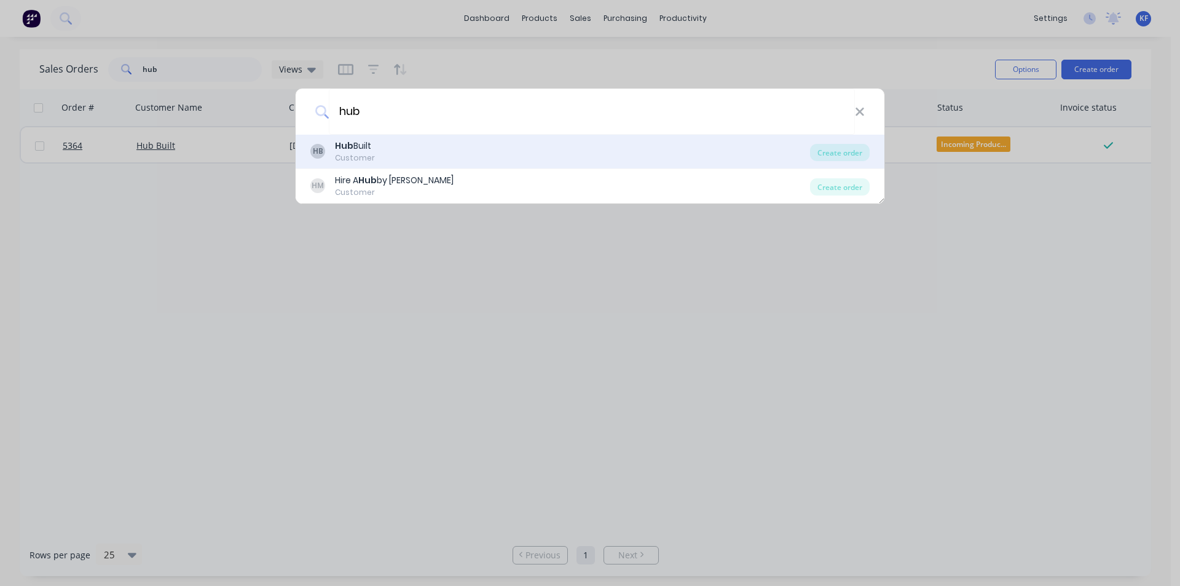
drag, startPoint x: 559, startPoint y: 179, endPoint x: 542, endPoint y: 143, distance: 39.6
click at [542, 143] on div "HB Hub Built Customer Create order HM Hire A Hub by [PERSON_NAME] Customer Crea…" at bounding box center [590, 169] width 589 height 69
click at [822, 149] on div "Create order" at bounding box center [840, 152] width 60 height 17
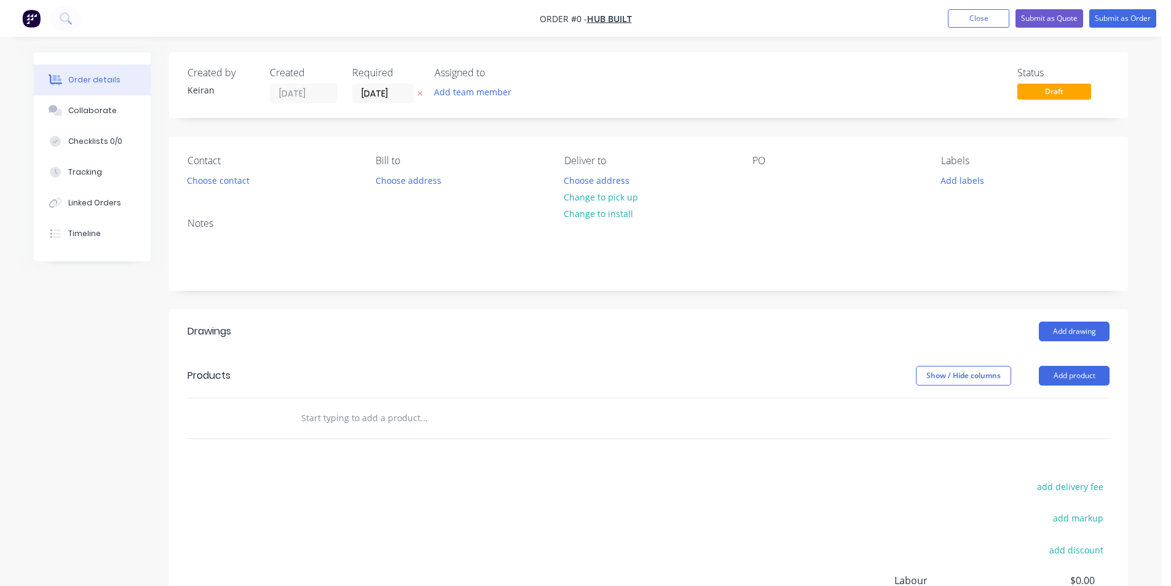
click at [350, 432] on div at bounding box center [507, 418] width 443 height 40
click at [349, 420] on input "text" at bounding box center [424, 418] width 246 height 25
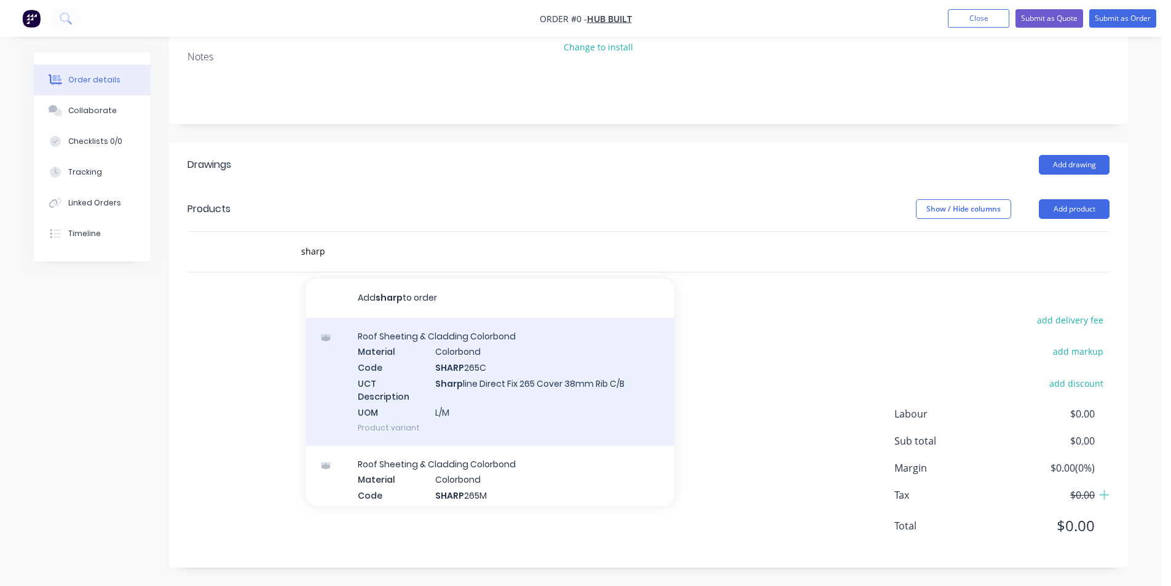
click at [593, 411] on div "Roof Sheeting & Cladding Colorbond Material Colorbond Code SHARP 265C UCT Descr…" at bounding box center [489, 382] width 369 height 128
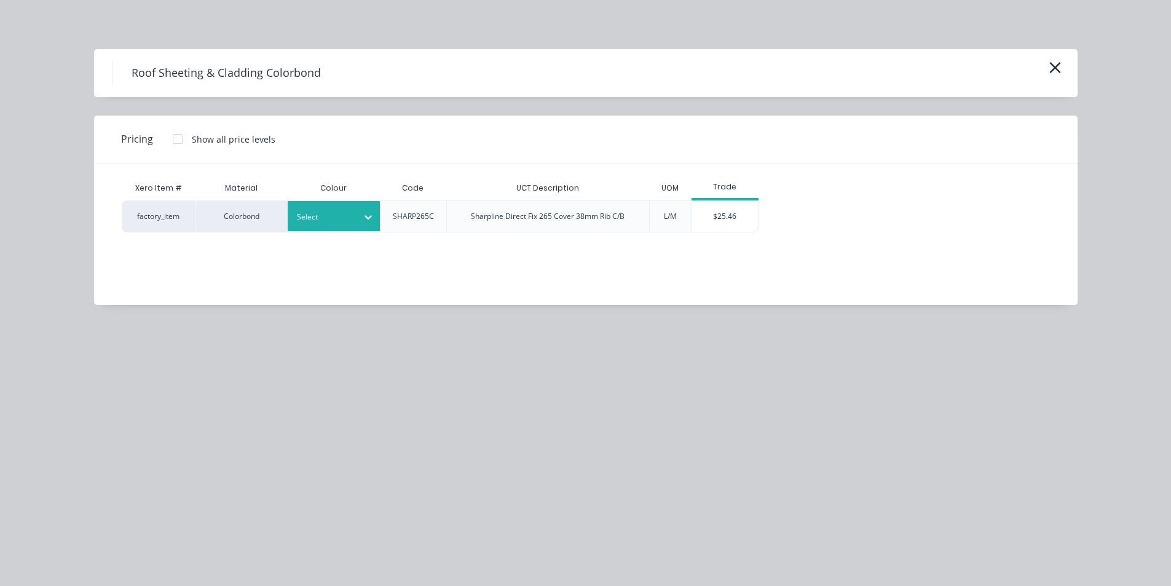
click at [369, 224] on div at bounding box center [368, 217] width 22 height 20
click at [154, 449] on div "Monument" at bounding box center [77, 460] width 154 height 23
click at [747, 213] on div "$25.46" at bounding box center [725, 216] width 66 height 31
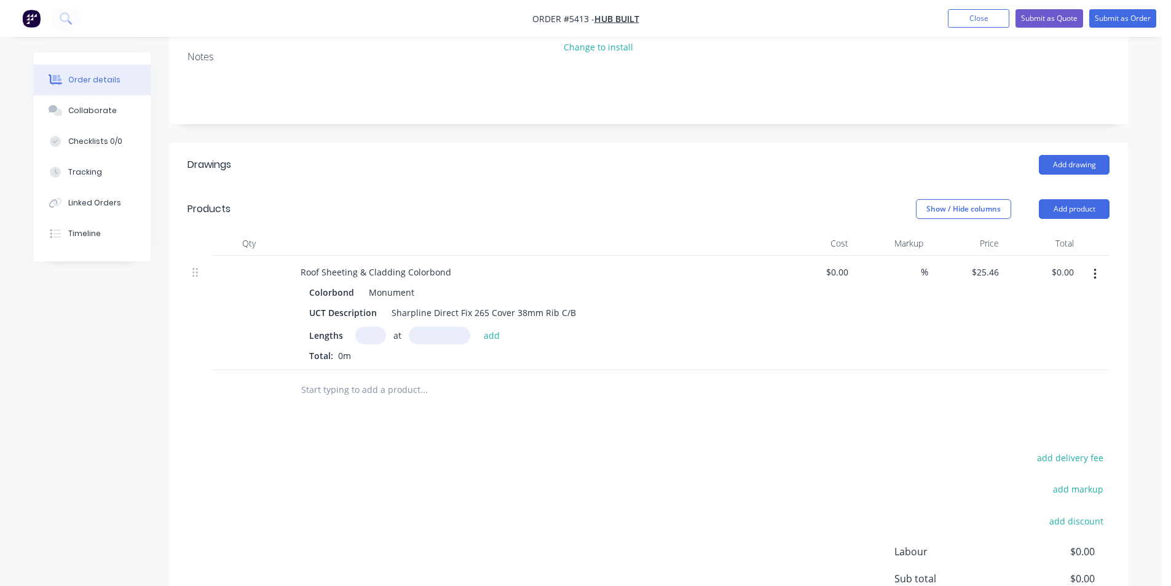
click at [364, 339] on input "text" at bounding box center [370, 335] width 31 height 18
click at [478, 326] on button "add" at bounding box center [492, 334] width 29 height 17
click at [408, 417] on input "text" at bounding box center [424, 410] width 246 height 25
click at [387, 362] on button "button" at bounding box center [384, 356] width 15 height 15
click at [372, 336] on input "text" at bounding box center [370, 335] width 31 height 18
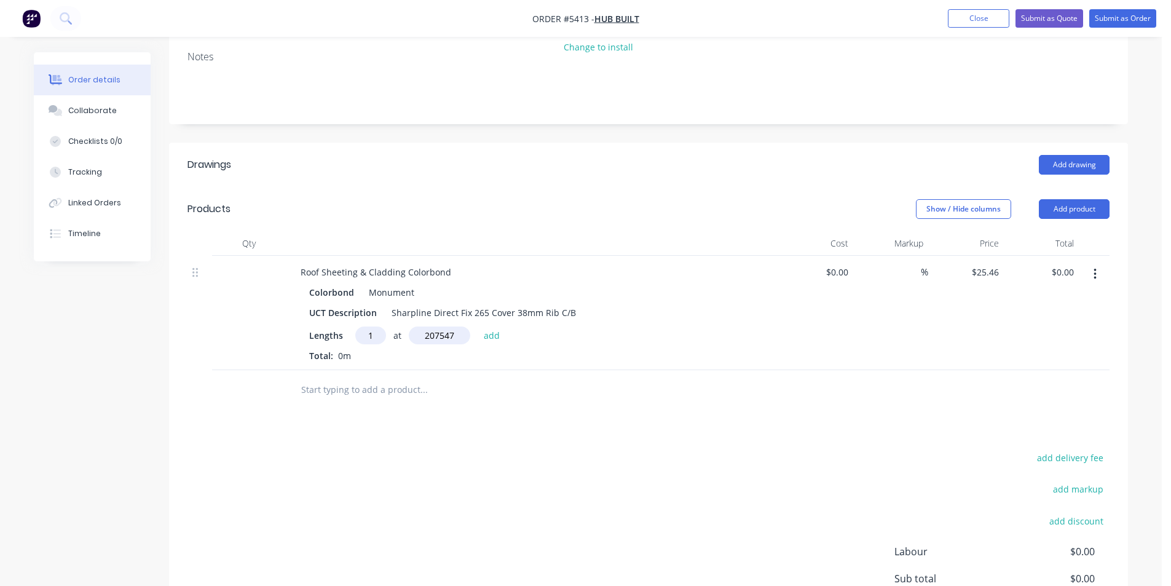
click at [478, 326] on button "add" at bounding box center [492, 334] width 29 height 17
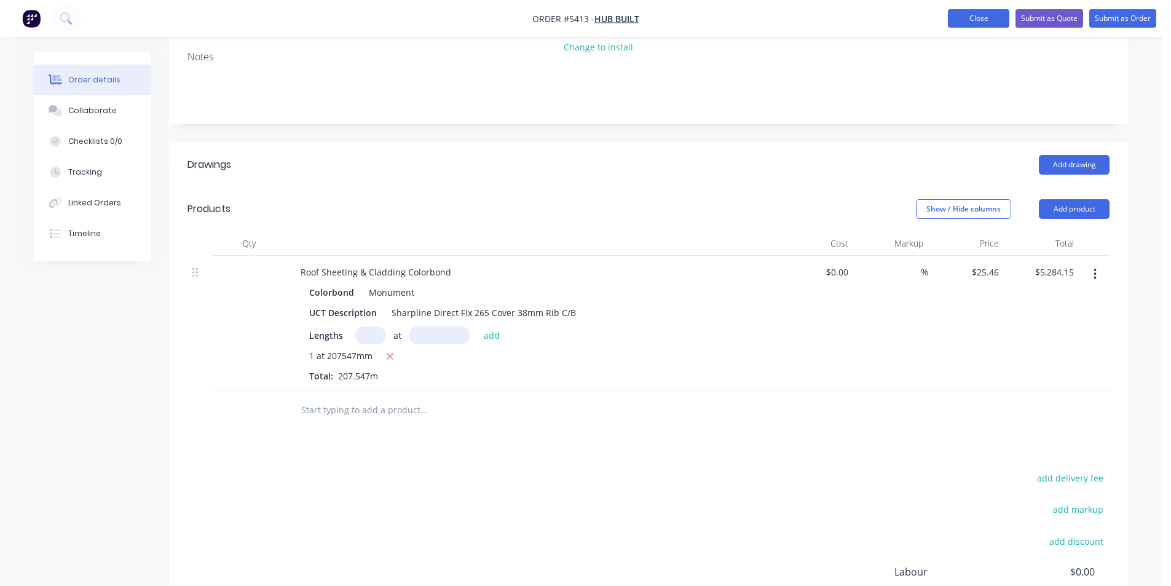
click at [974, 21] on button "Close" at bounding box center [978, 18] width 61 height 18
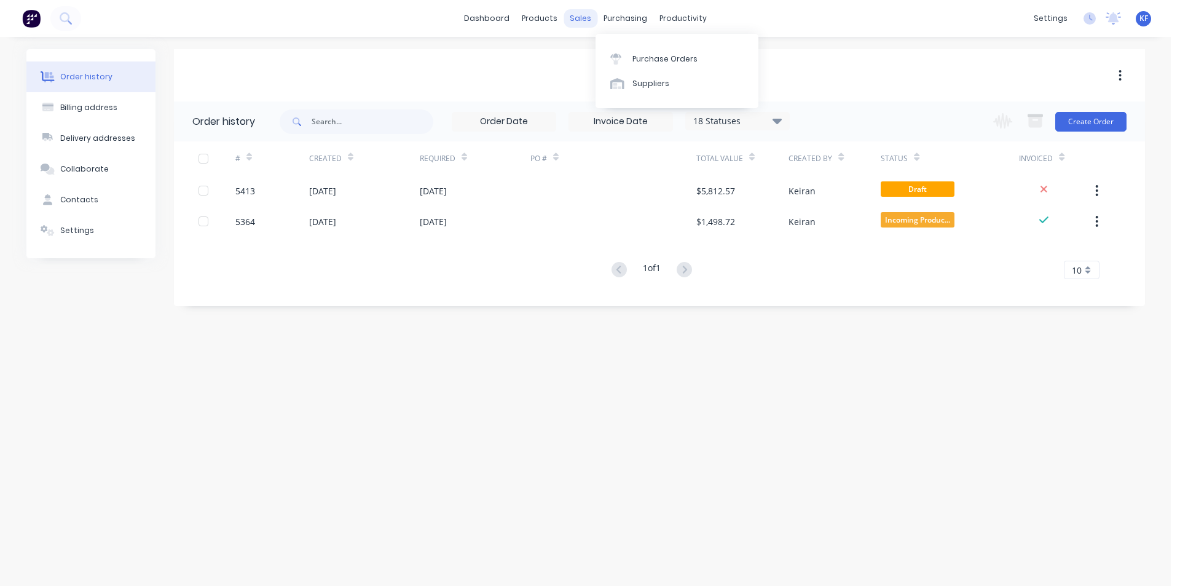
click at [576, 24] on div "sales" at bounding box center [581, 18] width 34 height 18
click at [612, 50] on link "Sales Orders" at bounding box center [645, 58] width 163 height 25
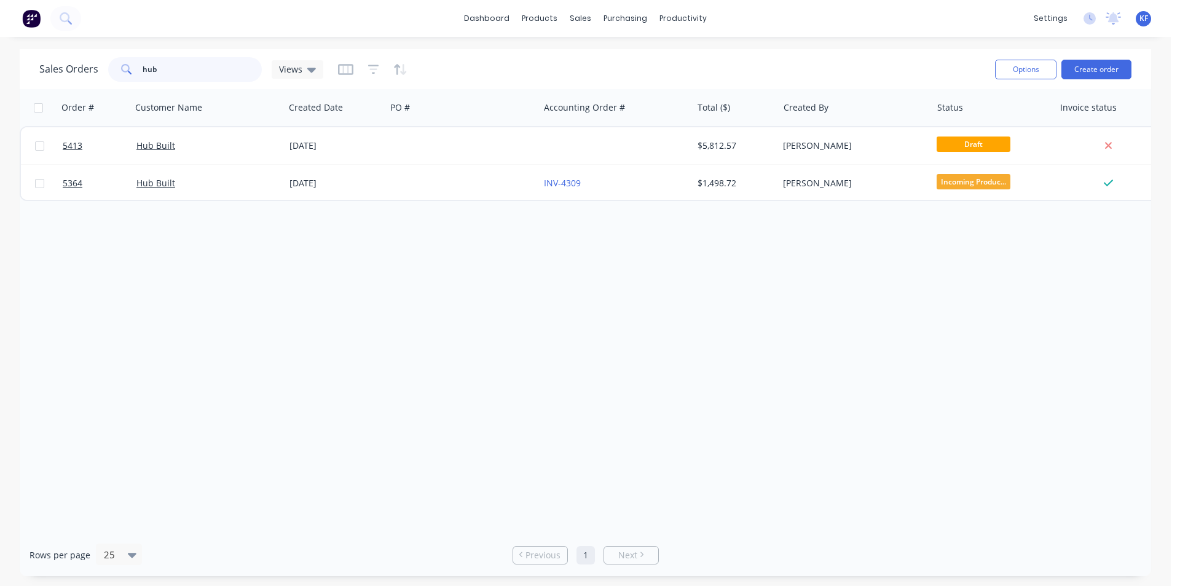
drag, startPoint x: 184, startPoint y: 73, endPoint x: 85, endPoint y: 70, distance: 98.4
click at [85, 70] on div "Sales Orders hub Views" at bounding box center [181, 69] width 284 height 25
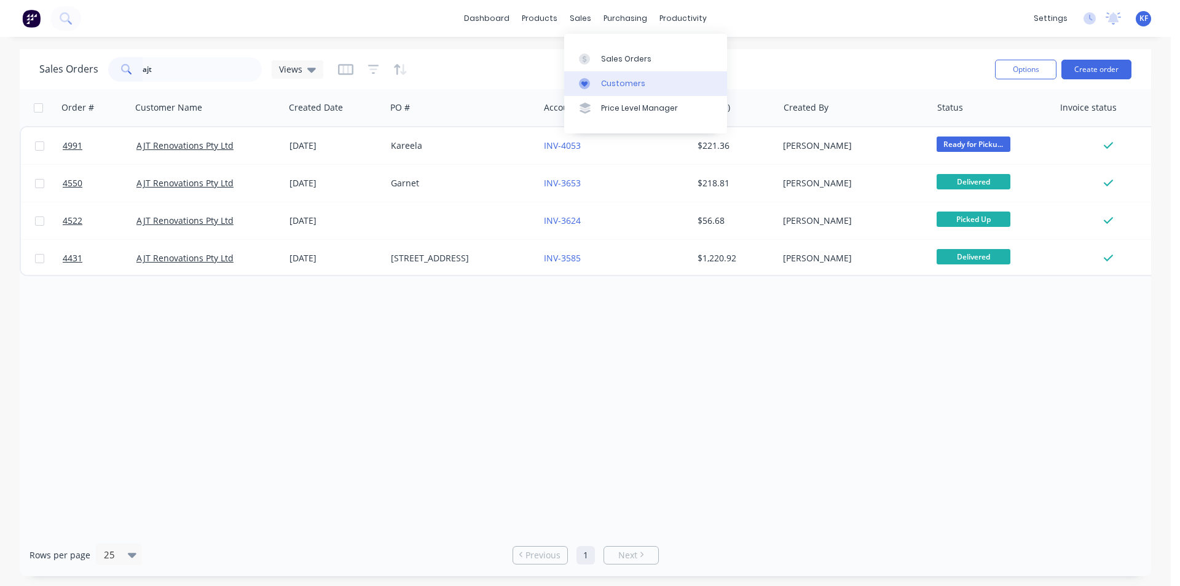
click at [612, 80] on div "Customers" at bounding box center [623, 83] width 44 height 11
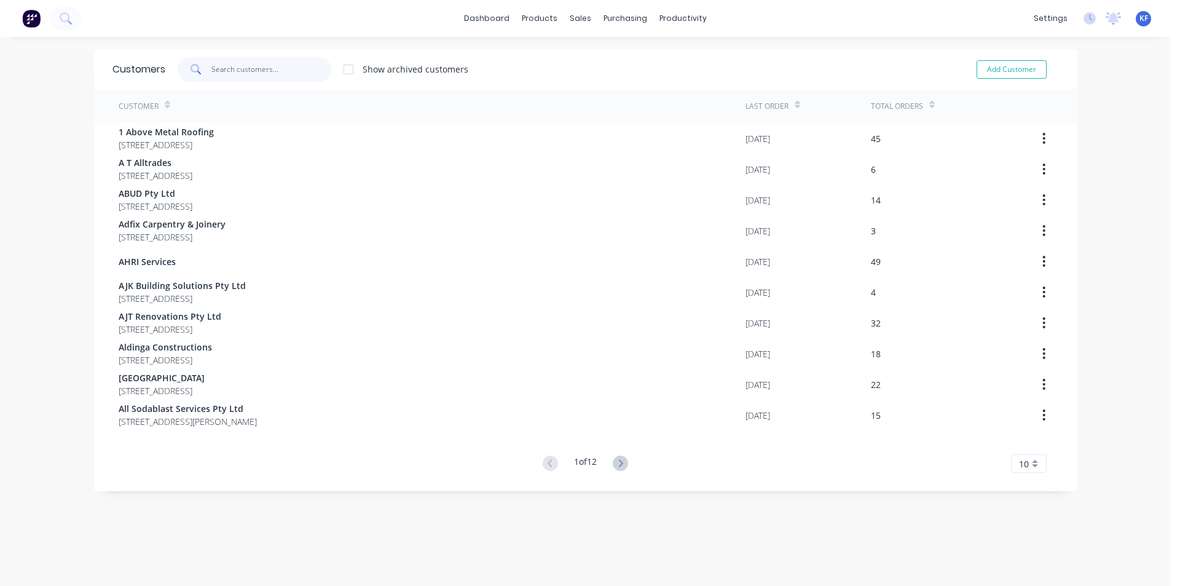
click at [247, 69] on input "text" at bounding box center [271, 69] width 120 height 25
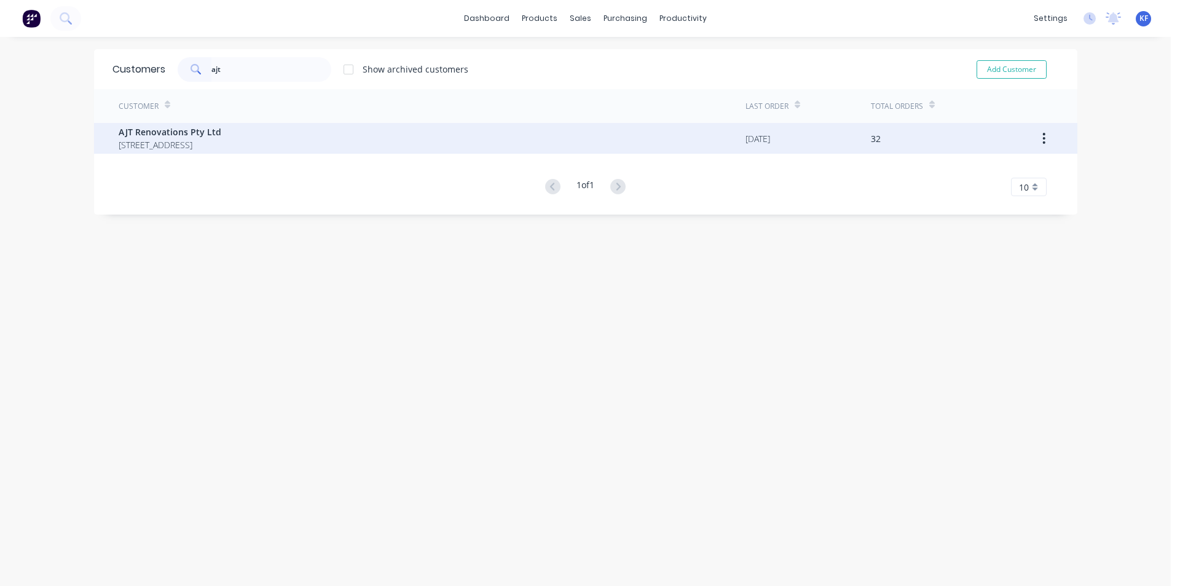
click at [533, 131] on div "AJT Renovations Pty Ltd [STREET_ADDRESS]" at bounding box center [432, 138] width 627 height 31
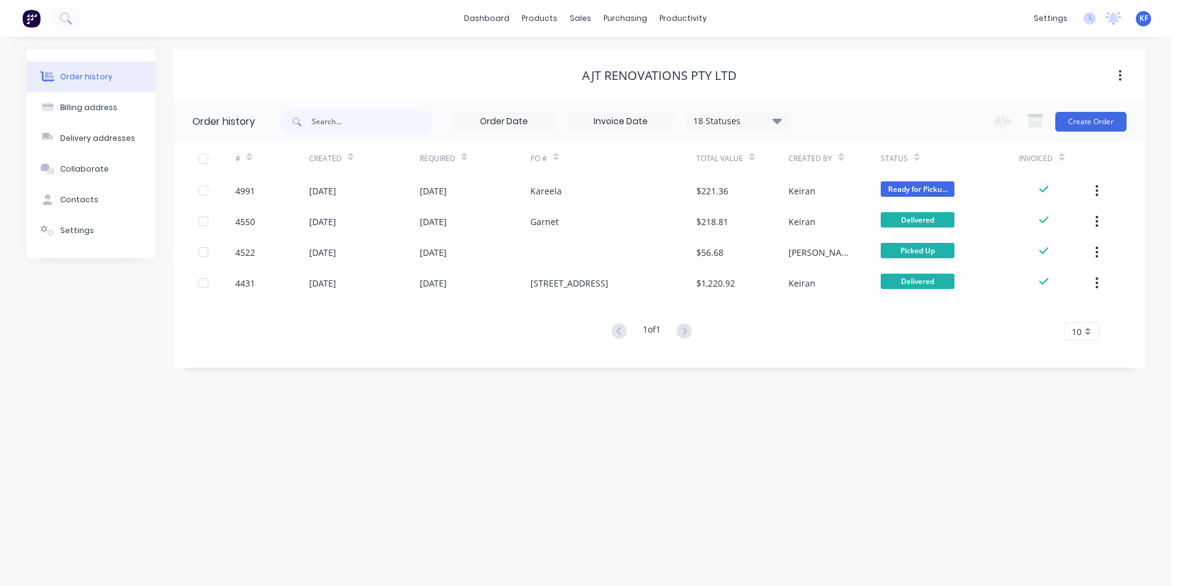
click at [778, 120] on icon at bounding box center [776, 121] width 9 height 6
click at [839, 262] on label at bounding box center [839, 262] width 0 height 0
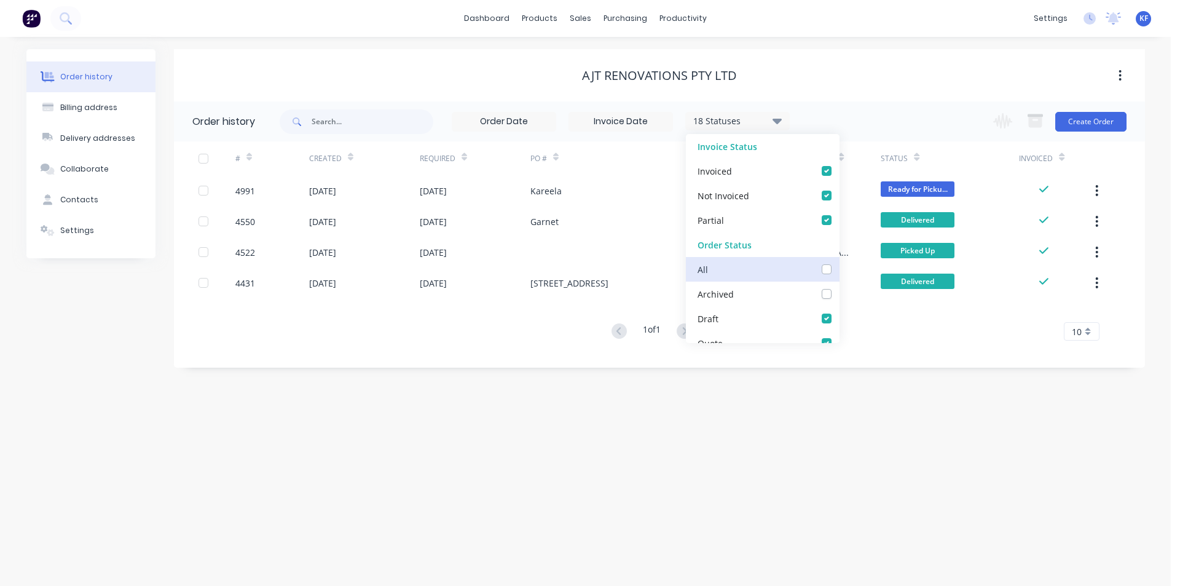
click at [839, 270] on input "checkbox" at bounding box center [844, 268] width 10 height 12
click at [752, 399] on div "Order history Billing address Delivery addresses Collaborate Contacts Settings …" at bounding box center [585, 311] width 1171 height 549
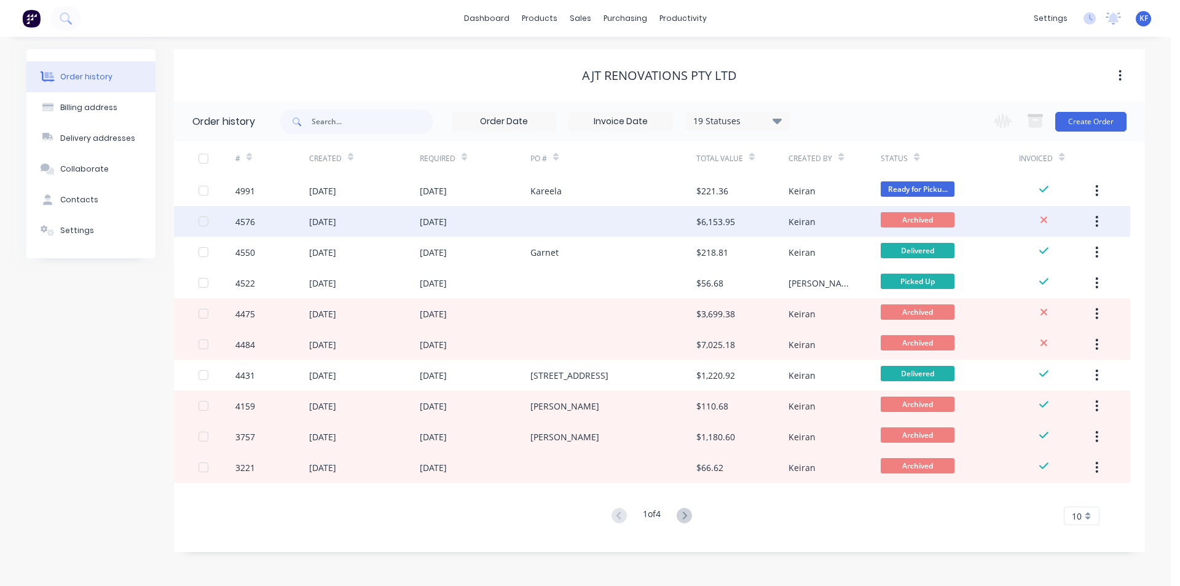
click at [686, 227] on div at bounding box center [613, 221] width 166 height 31
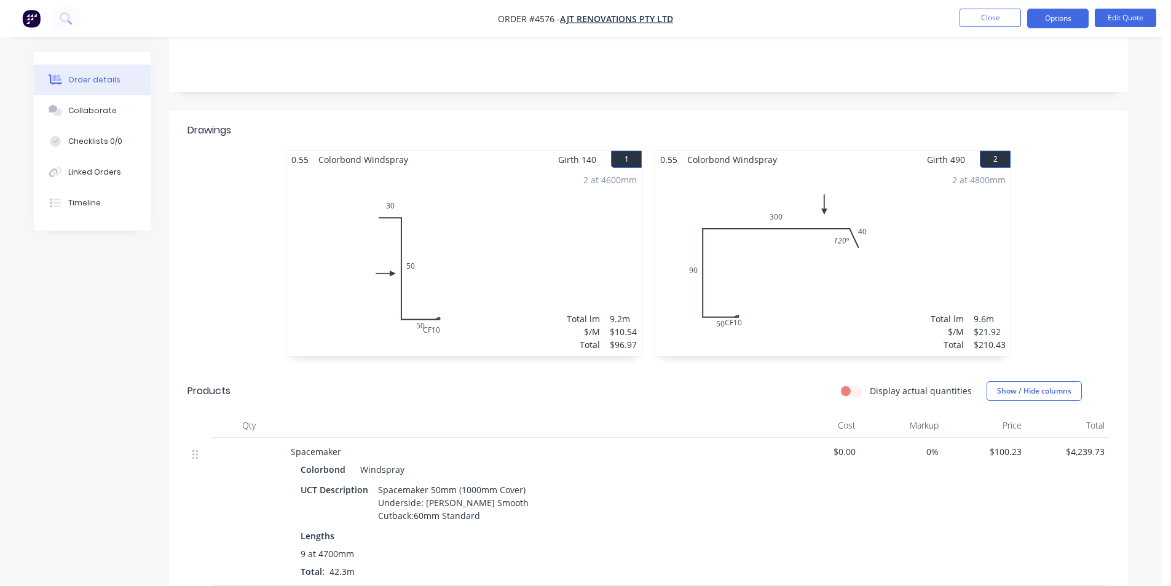
scroll to position [61, 0]
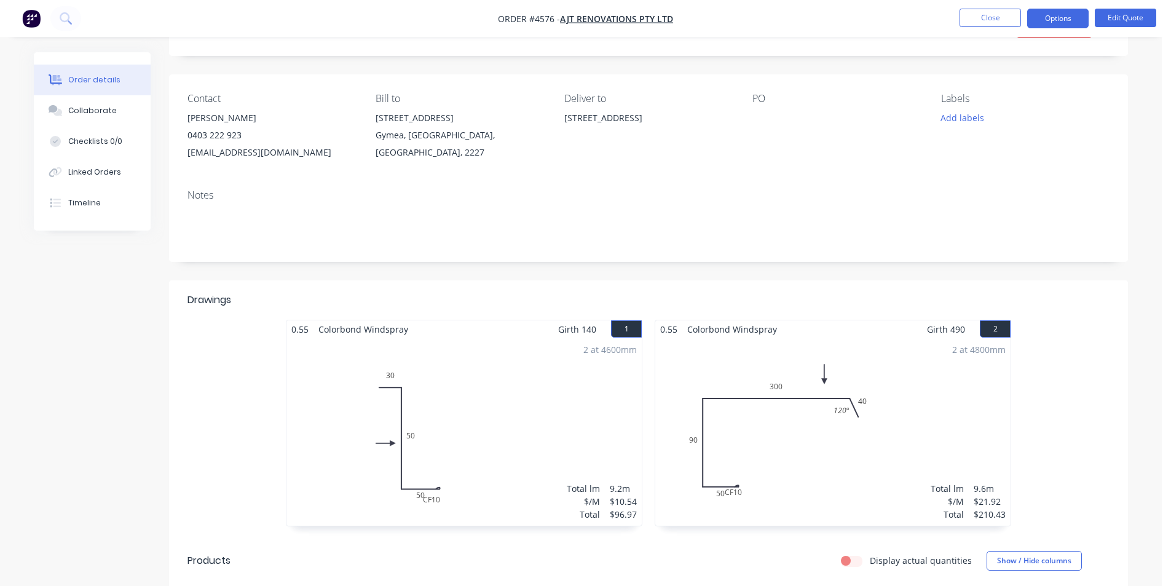
click at [1047, 8] on nav "Order #4576 - AJT Renovations Pty Ltd Close Options Edit Quote" at bounding box center [585, 18] width 1171 height 37
click at [1052, 17] on button "Options" at bounding box center [1057, 19] width 61 height 20
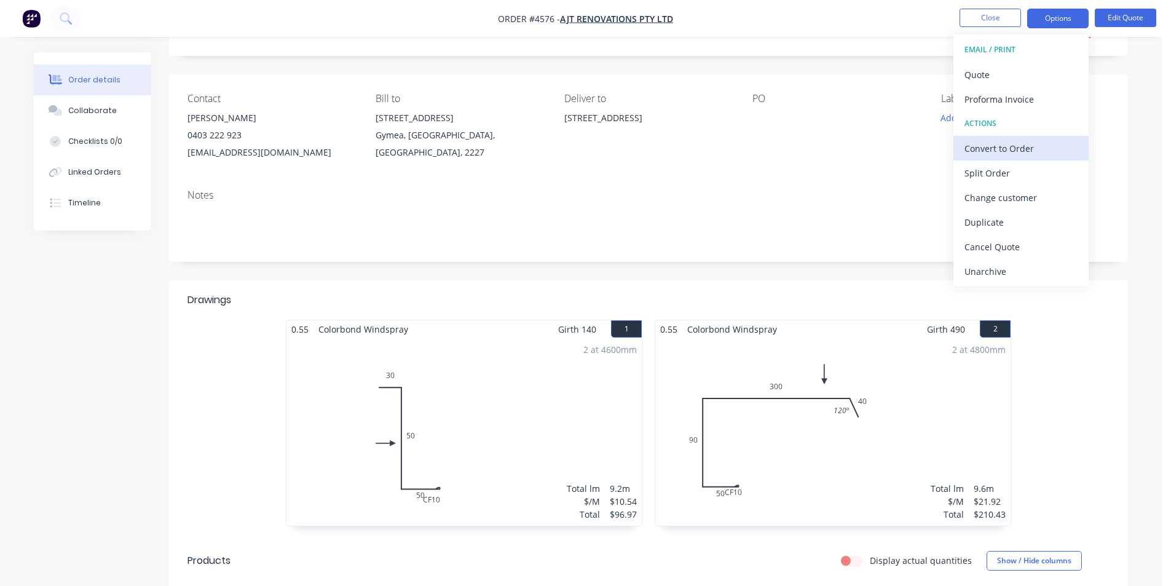
click at [1022, 154] on div "Convert to Order" at bounding box center [1020, 149] width 113 height 18
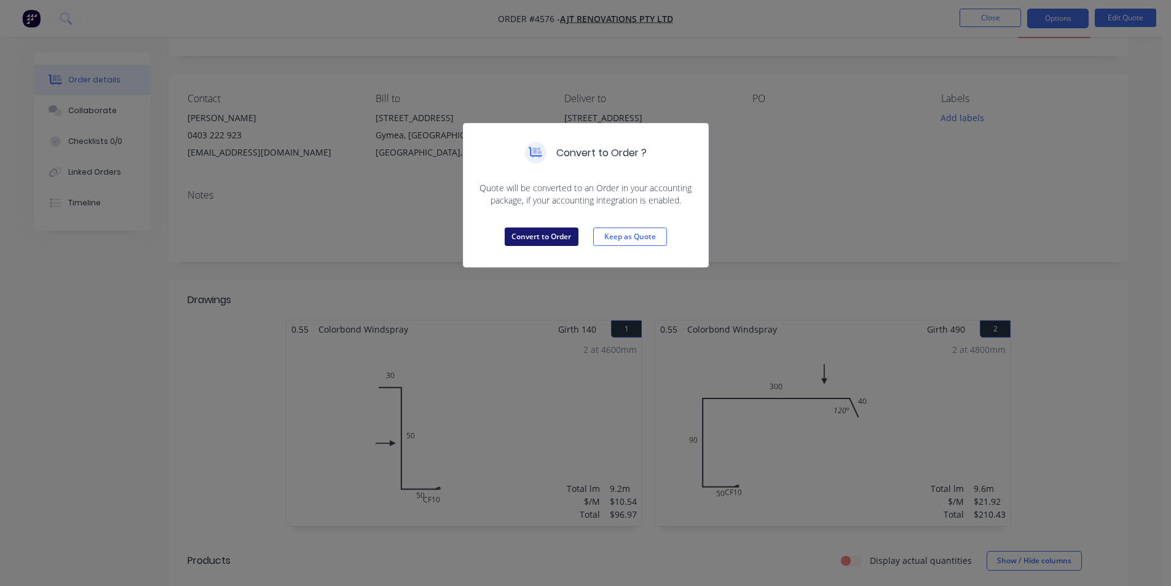
click at [554, 244] on button "Convert to Order" at bounding box center [542, 236] width 74 height 18
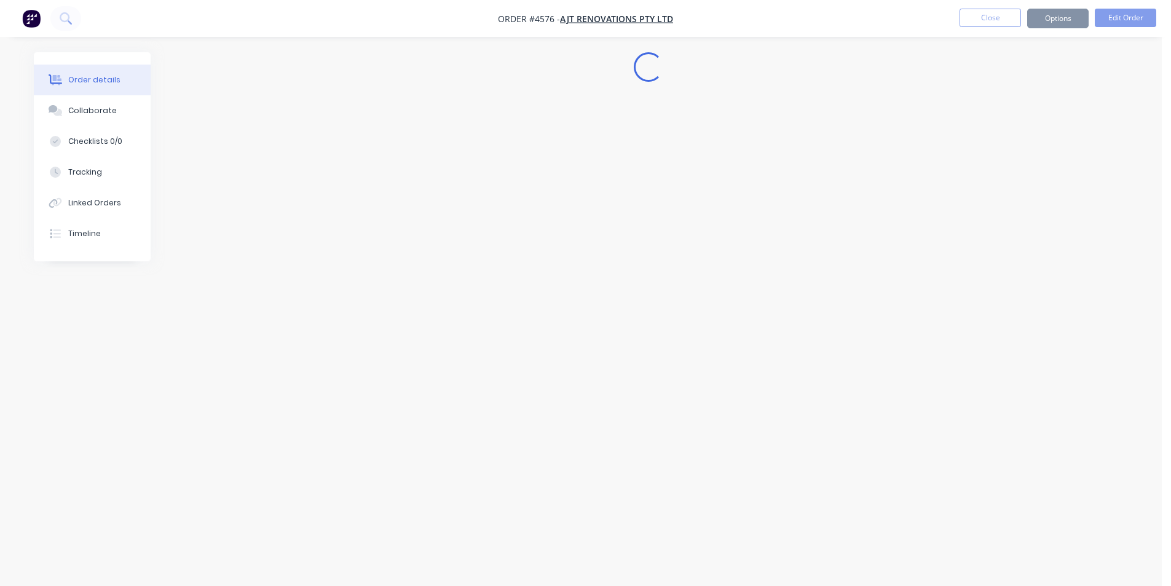
scroll to position [0, 0]
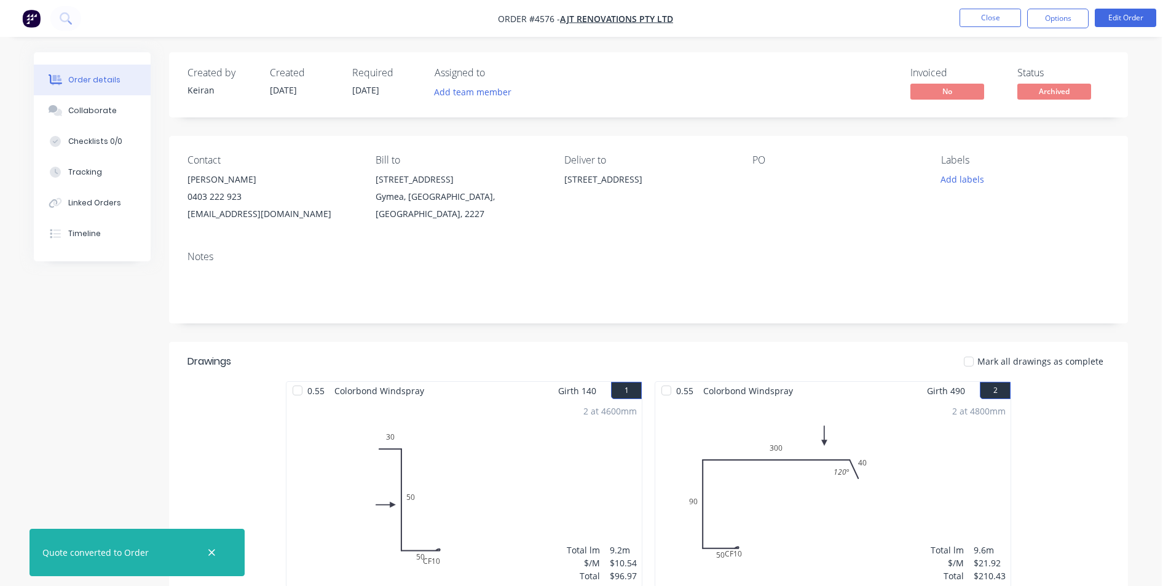
click at [1071, 93] on span "Archived" at bounding box center [1054, 91] width 74 height 15
click at [989, 14] on button "Close" at bounding box center [989, 18] width 61 height 18
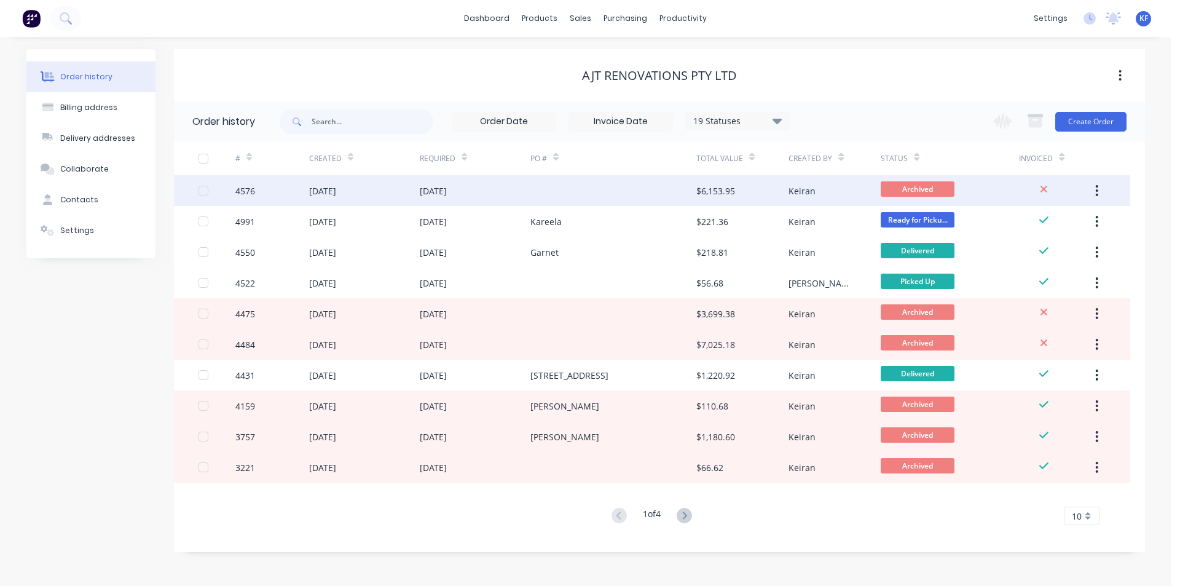
click at [1100, 183] on button "button" at bounding box center [1096, 190] width 29 height 22
click at [1062, 211] on button "Unarchive" at bounding box center [1053, 223] width 117 height 25
click at [612, 197] on div at bounding box center [613, 190] width 166 height 31
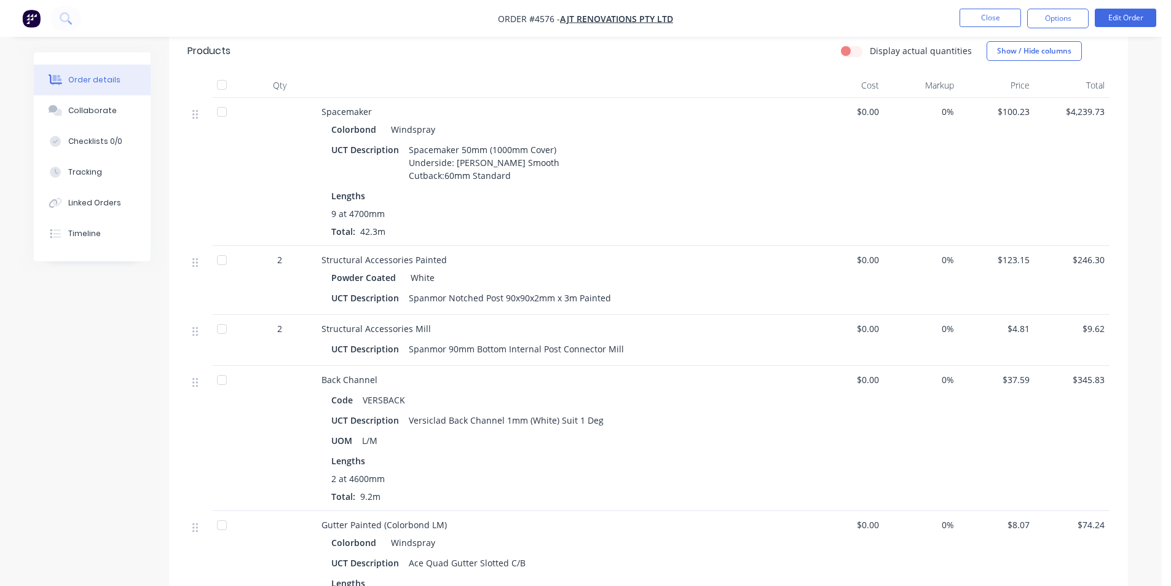
scroll to position [553, 0]
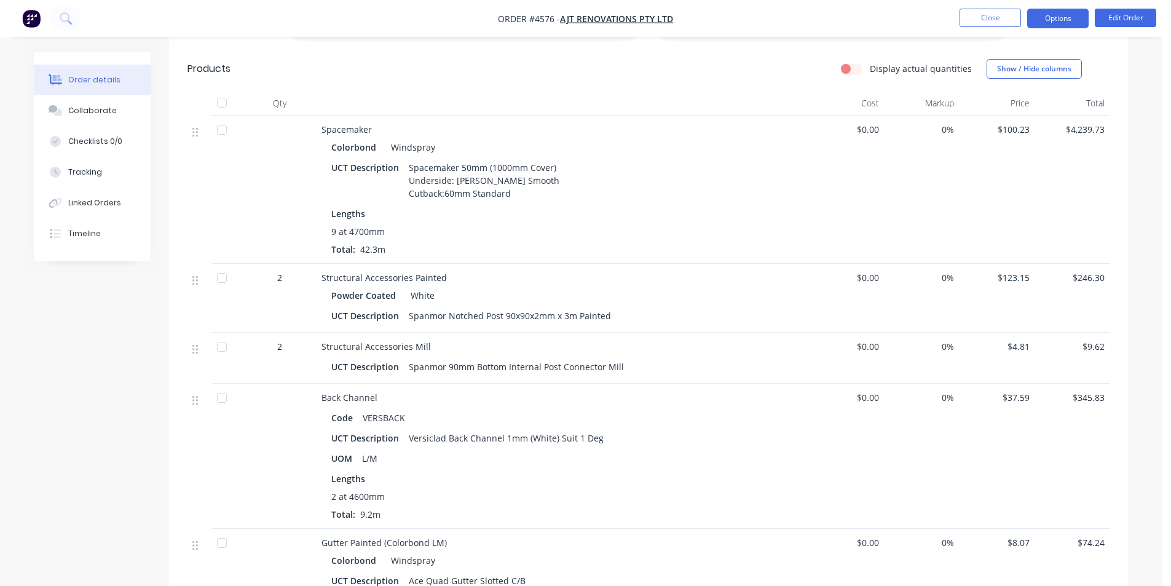
click at [1047, 10] on button "Options" at bounding box center [1057, 19] width 61 height 20
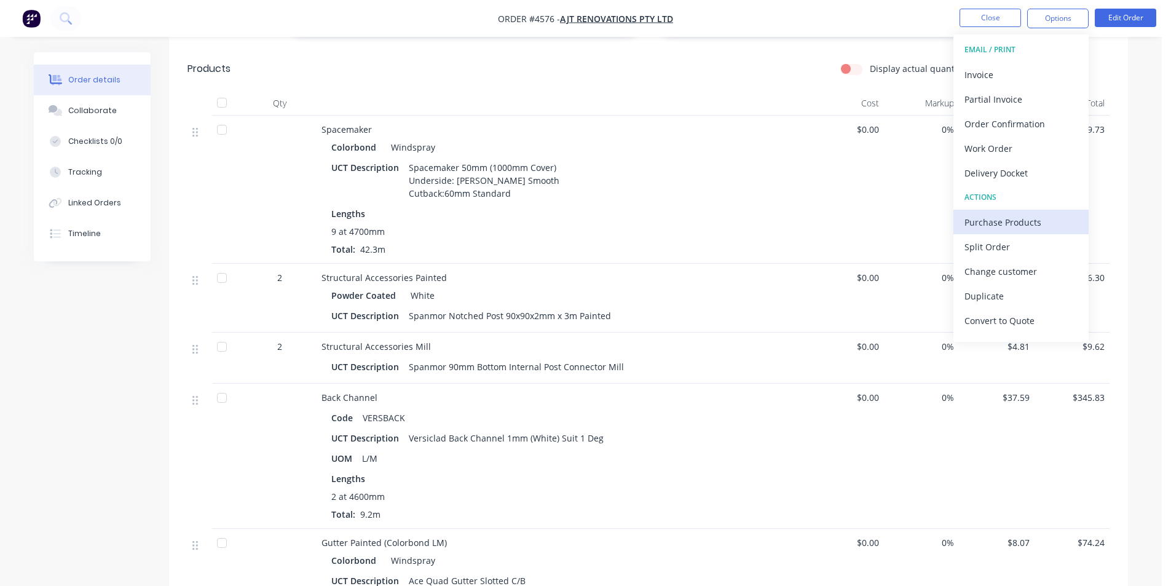
click at [1010, 219] on div "Purchase Products" at bounding box center [1020, 222] width 113 height 18
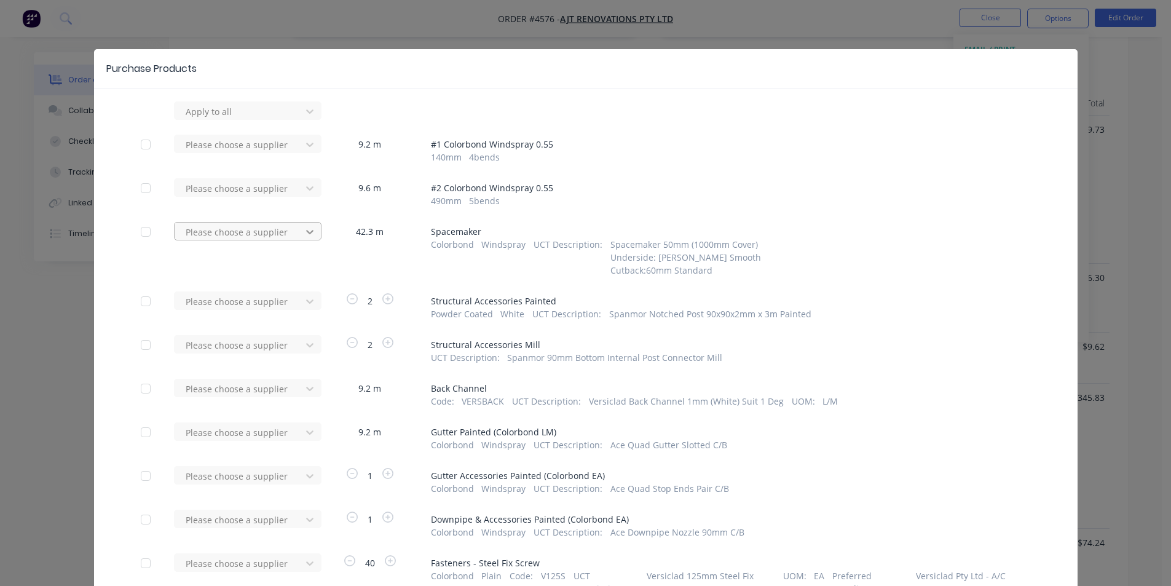
click at [304, 117] on icon at bounding box center [310, 111] width 12 height 12
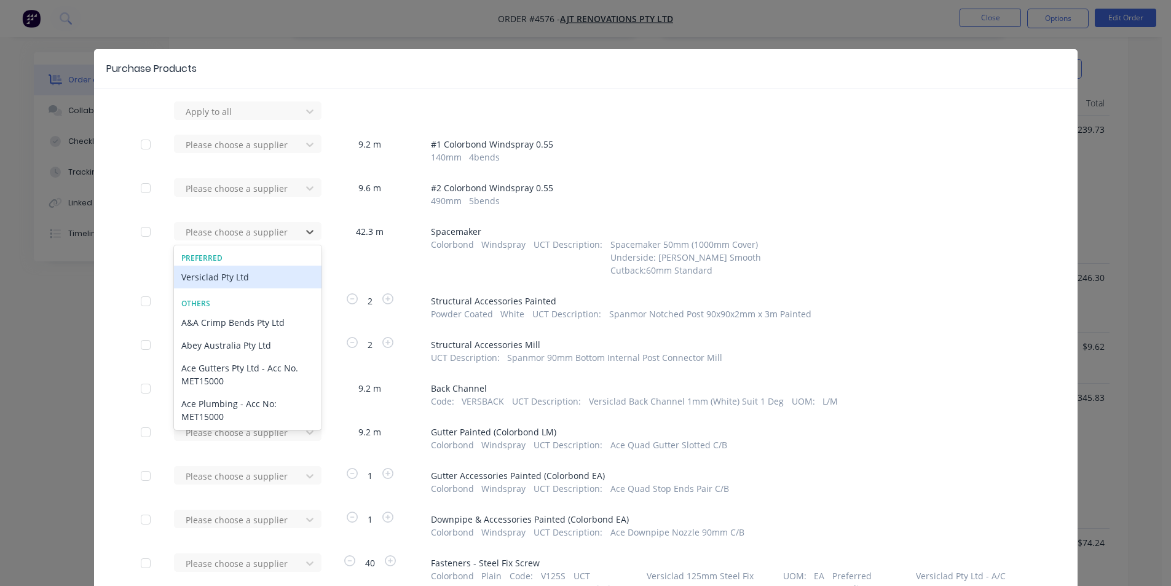
click at [260, 277] on div "Versiclad Pty Ltd" at bounding box center [248, 277] width 148 height 23
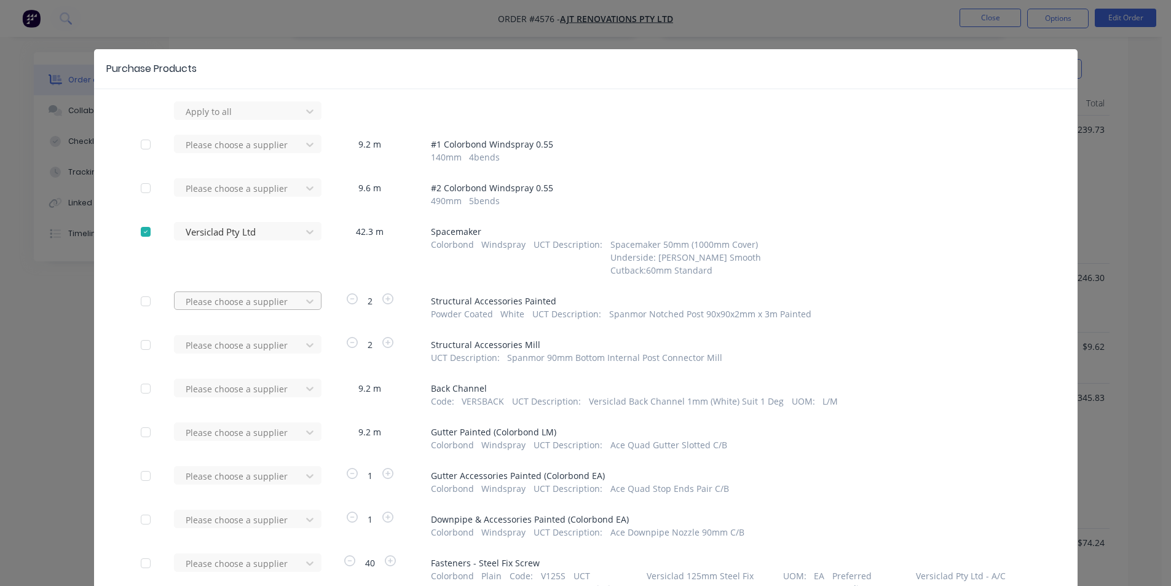
click at [275, 119] on div at bounding box center [239, 111] width 111 height 15
click at [237, 442] on div "Spanmor Pty Ltd" at bounding box center [248, 453] width 148 height 23
click at [280, 119] on div at bounding box center [239, 111] width 111 height 15
click at [249, 388] on div "Spanmor Pty Ltd" at bounding box center [248, 390] width 148 height 23
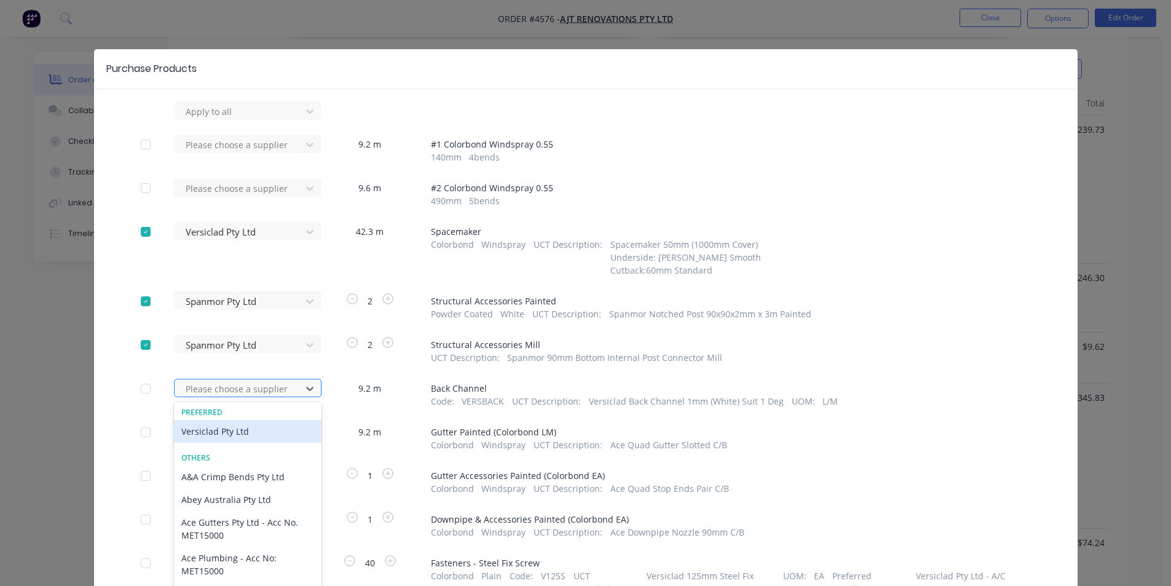
click at [258, 393] on div "43 results available. Use Up and Down to choose options, press Enter to select …" at bounding box center [241, 393] width 135 height 29
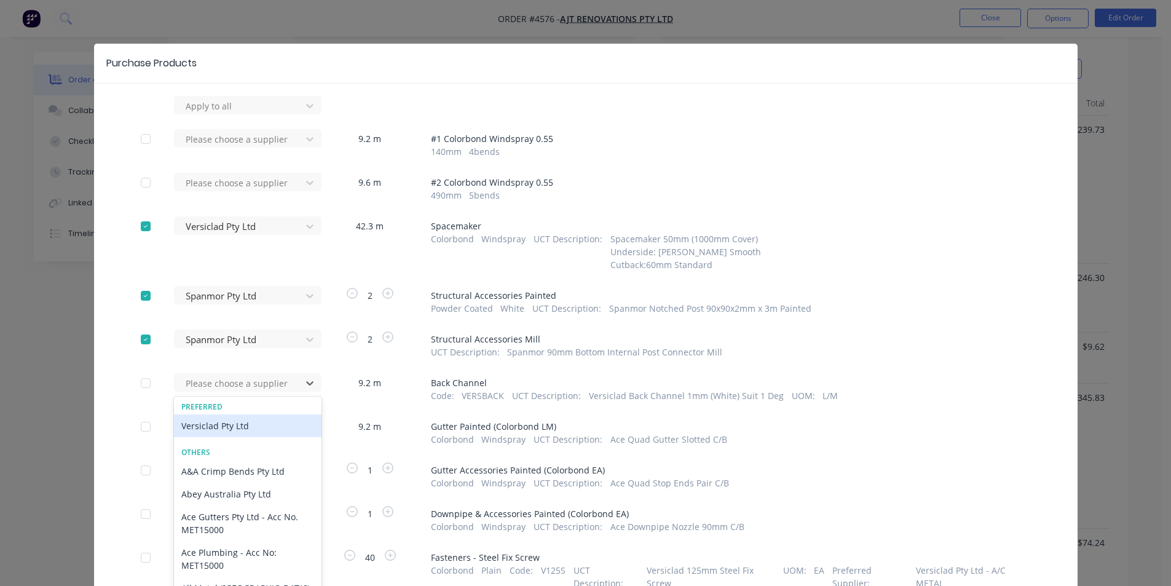
click at [223, 429] on div "Versiclad Pty Ltd" at bounding box center [248, 425] width 148 height 23
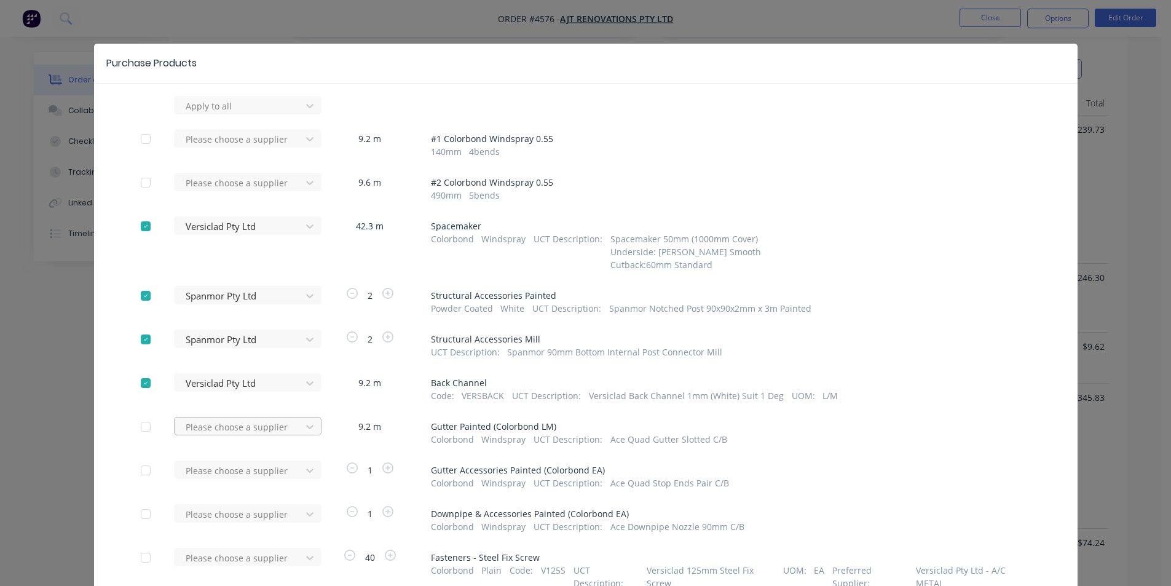
click at [261, 114] on div "Please choose a supplier" at bounding box center [241, 105] width 135 height 18
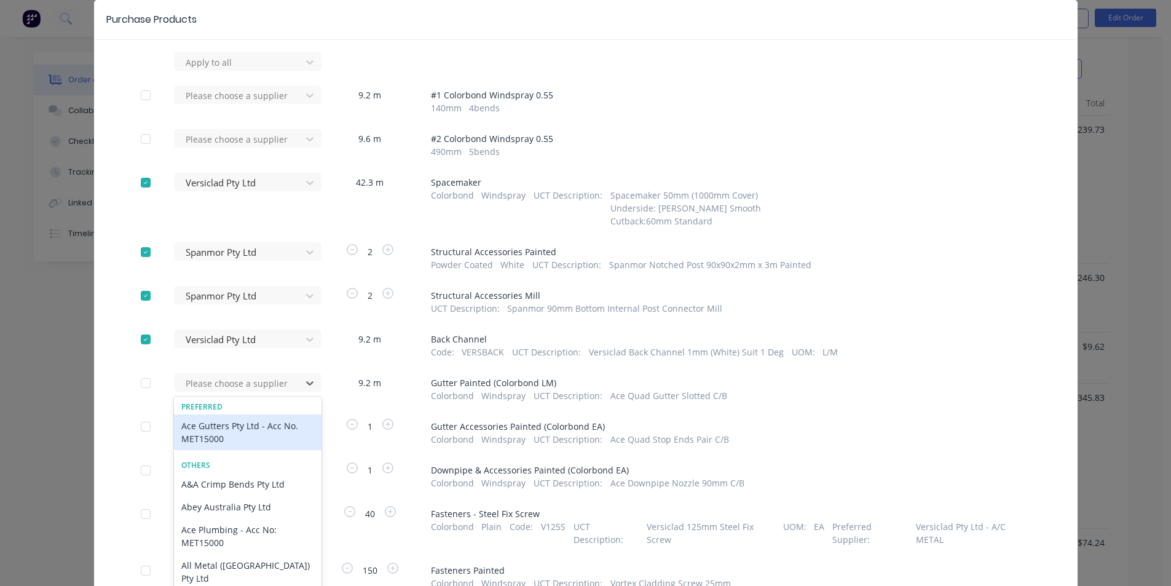
click at [245, 431] on div "Ace Gutters Pty Ltd - Acc No. MET15000" at bounding box center [248, 432] width 148 height 36
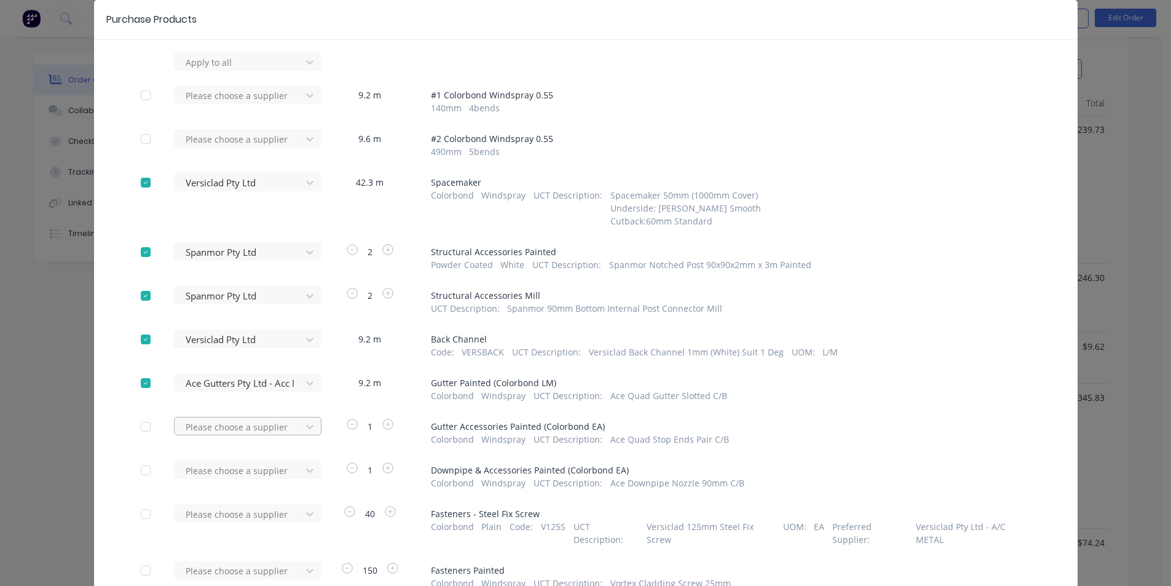
click at [250, 71] on div "Please choose a supplier" at bounding box center [241, 61] width 135 height 18
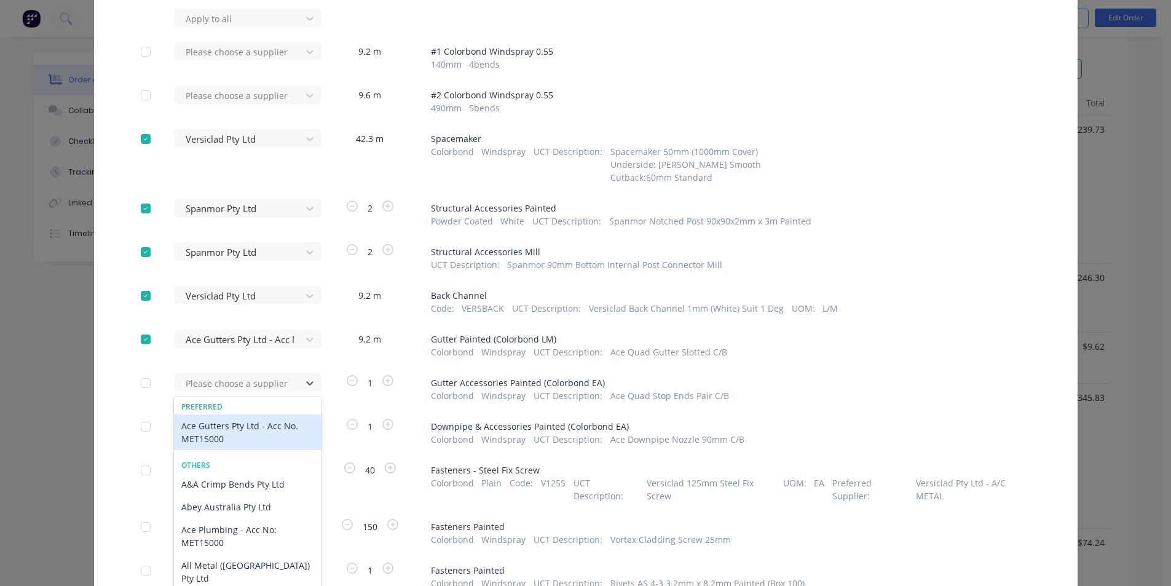
click at [243, 427] on div "Ace Gutters Pty Ltd - Acc No. MET15000" at bounding box center [248, 432] width 148 height 36
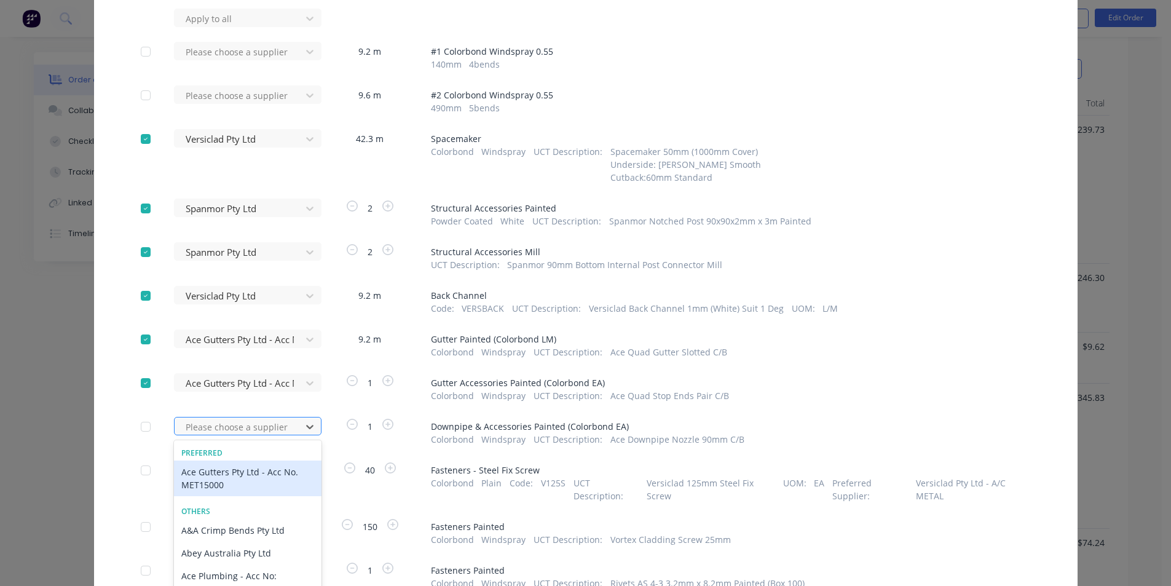
click at [243, 27] on div "43 results available. Use Up and Down to choose options, press Enter to select …" at bounding box center [241, 18] width 135 height 18
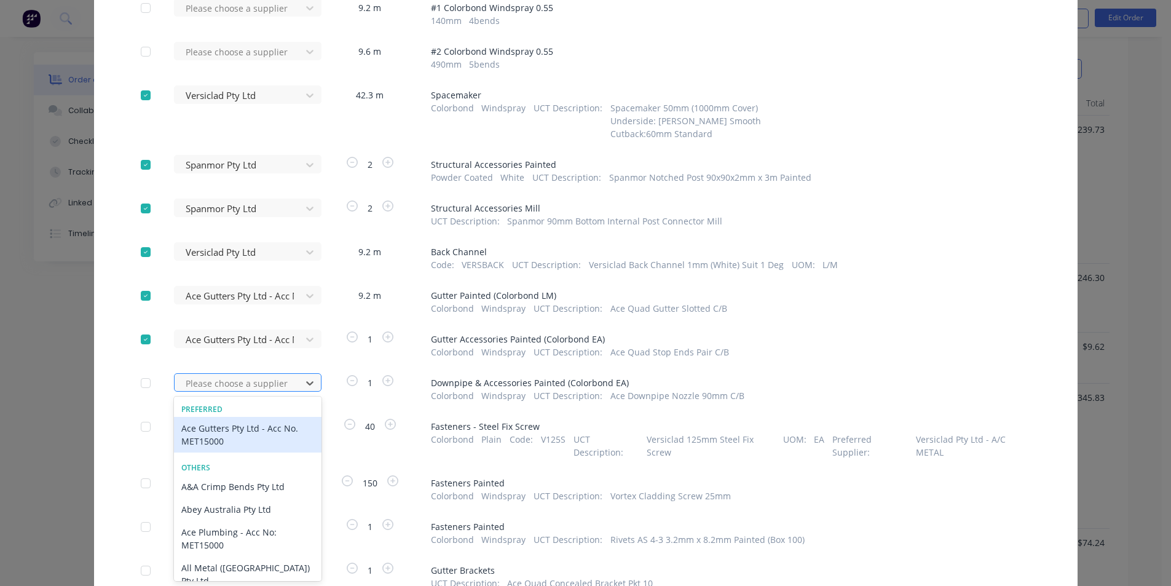
click at [243, 422] on div "Ace Gutters Pty Ltd - Acc No. MET15000" at bounding box center [248, 435] width 148 height 36
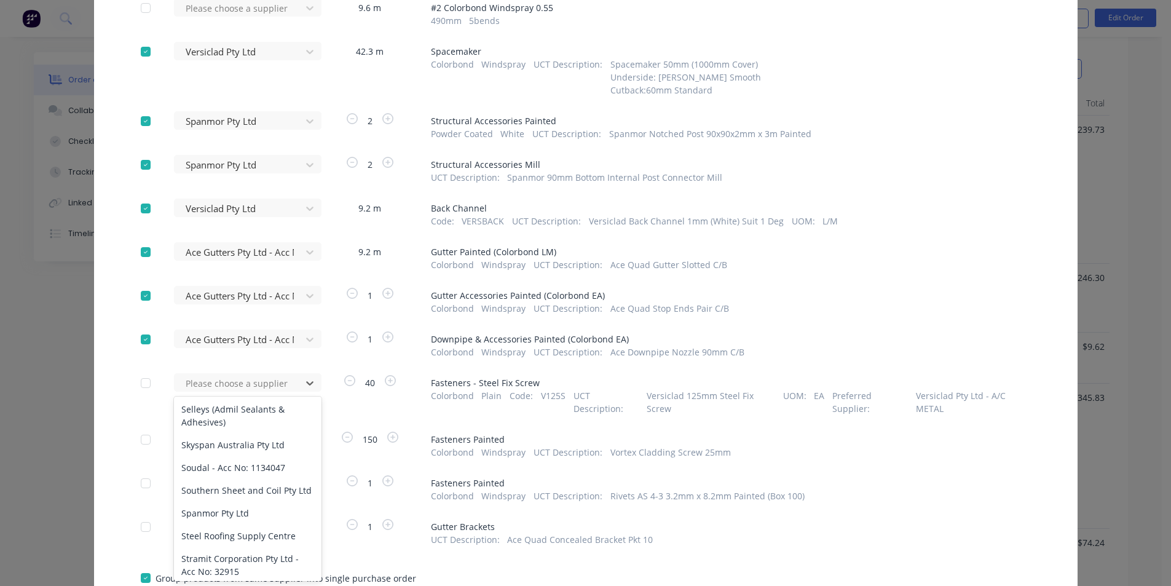
scroll to position [976, 0]
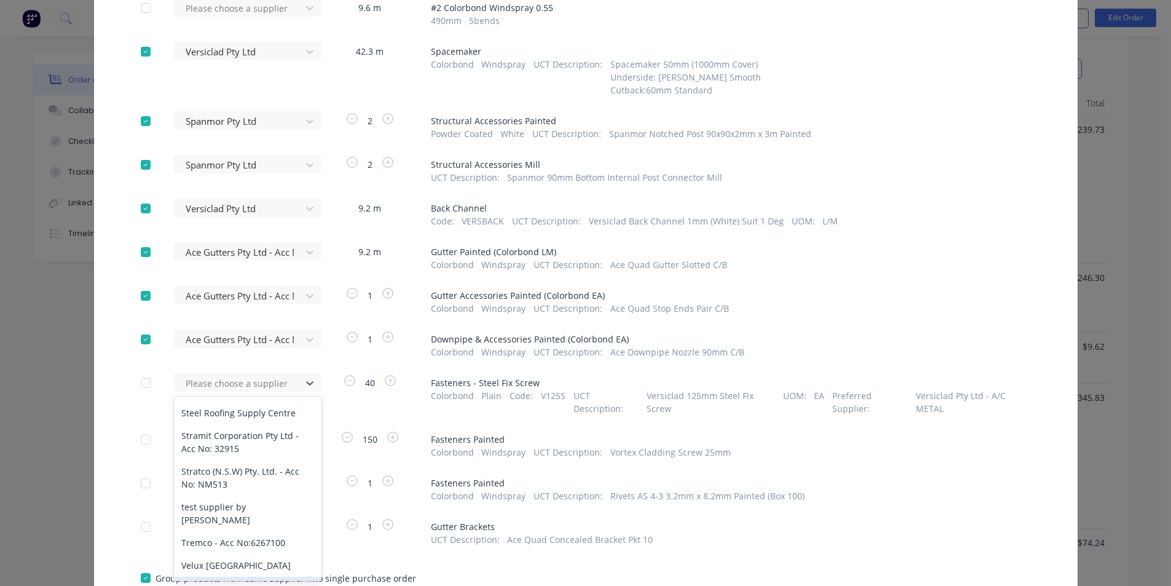
click at [237, 577] on div "Versiclad Pty Ltd" at bounding box center [248, 588] width 148 height 23
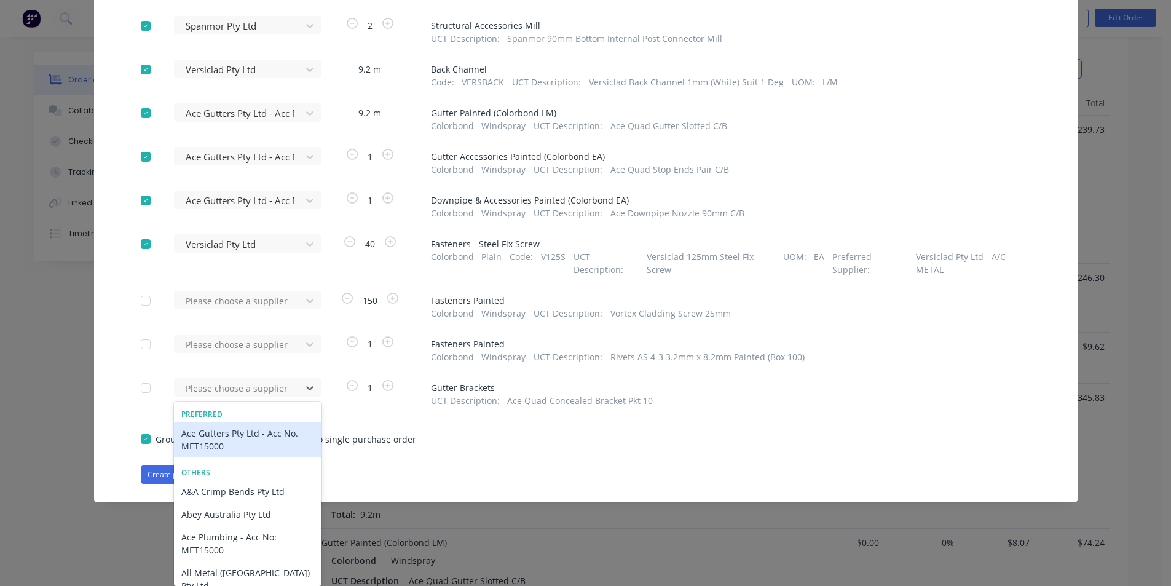
click at [209, 436] on div "Ace Gutters Pty Ltd - Acc No. MET15000" at bounding box center [248, 440] width 148 height 36
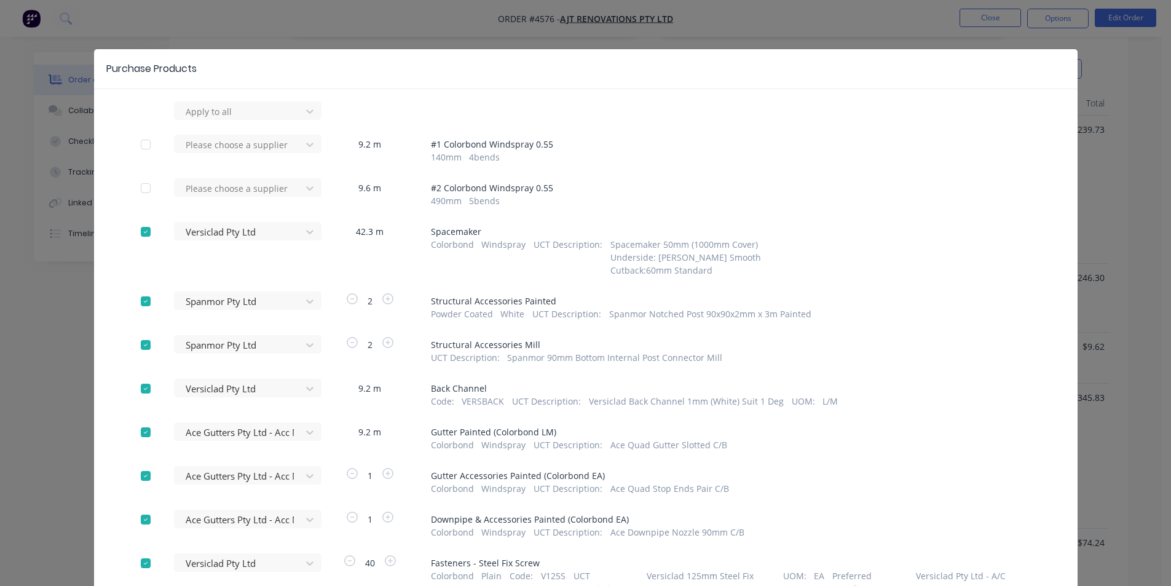
scroll to position [271, 0]
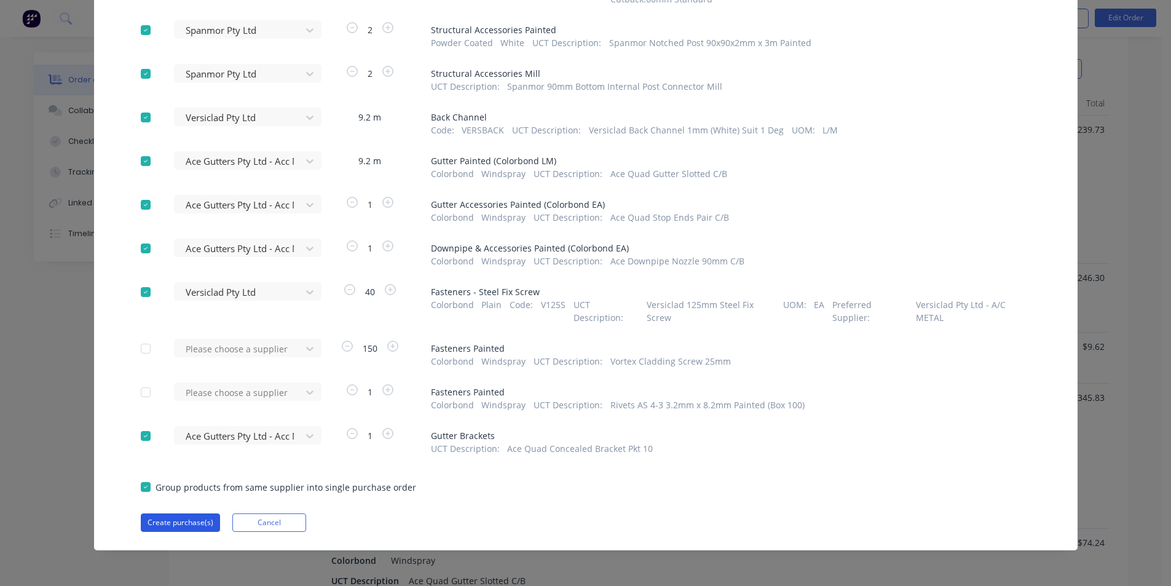
click at [171, 524] on button "Create purchase(s)" at bounding box center [180, 522] width 79 height 18
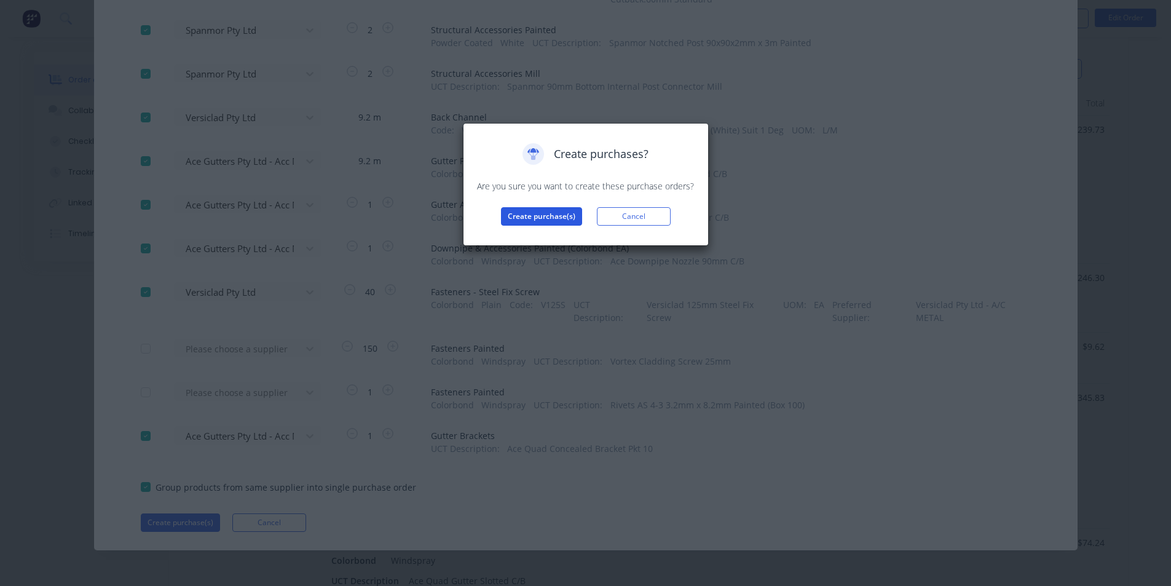
click at [540, 215] on button "Create purchase(s)" at bounding box center [541, 216] width 81 height 18
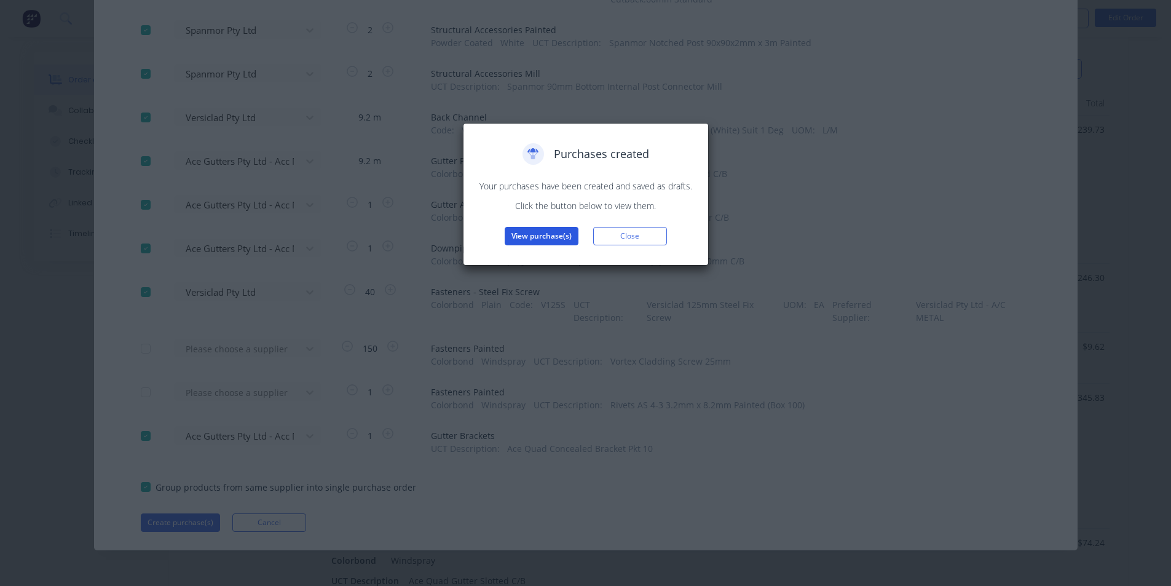
click at [538, 241] on button "View purchase(s)" at bounding box center [542, 236] width 74 height 18
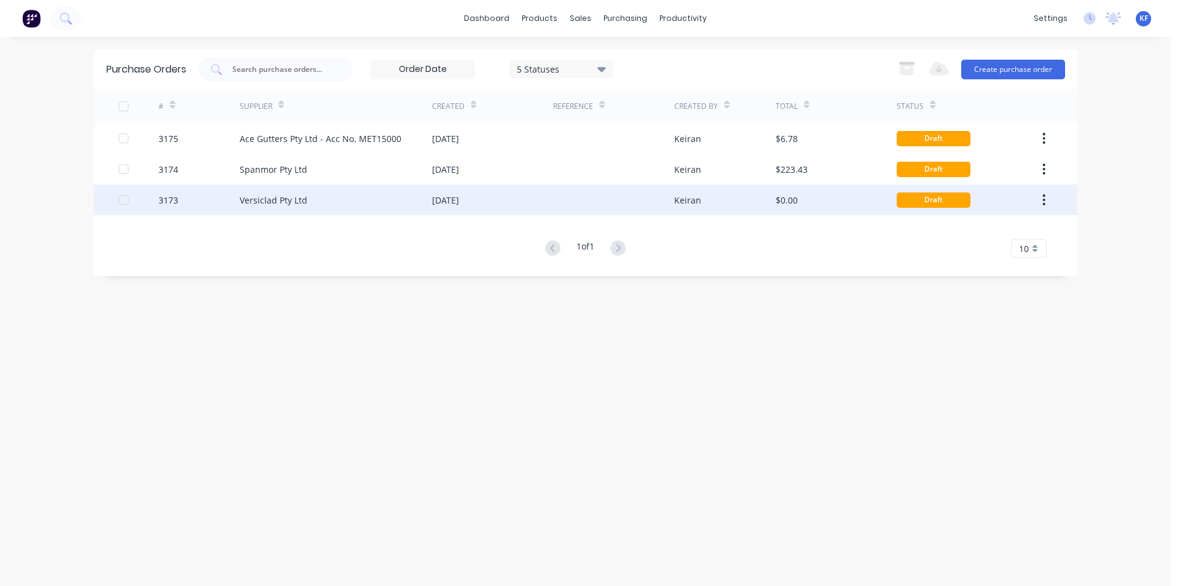
click at [364, 197] on div "Versiclad Pty Ltd" at bounding box center [336, 199] width 192 height 31
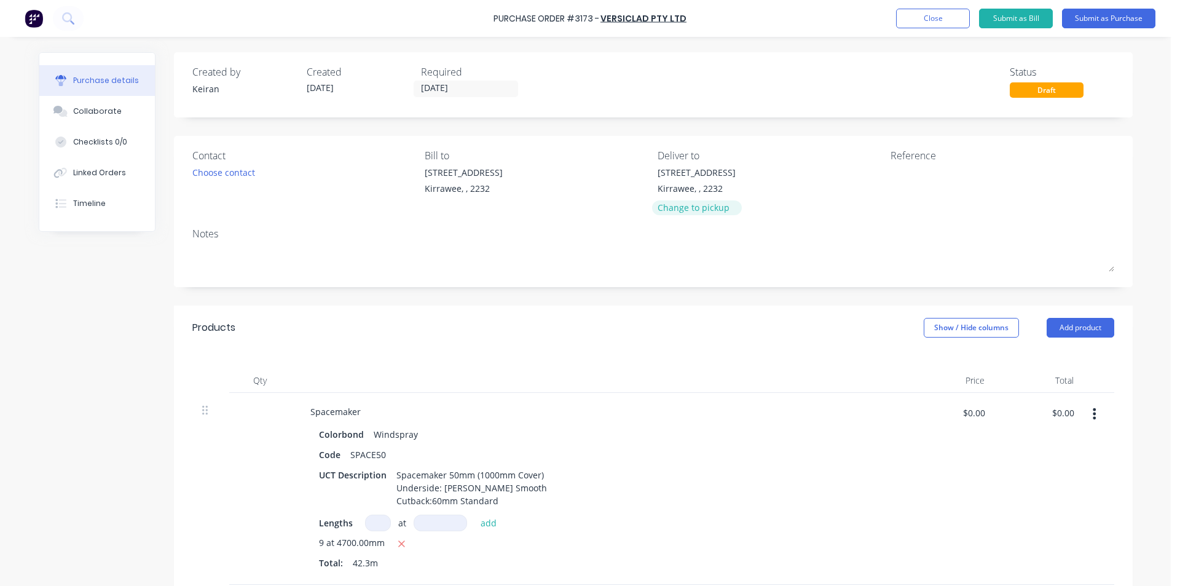
click at [685, 208] on div "Change to pickup" at bounding box center [697, 207] width 78 height 13
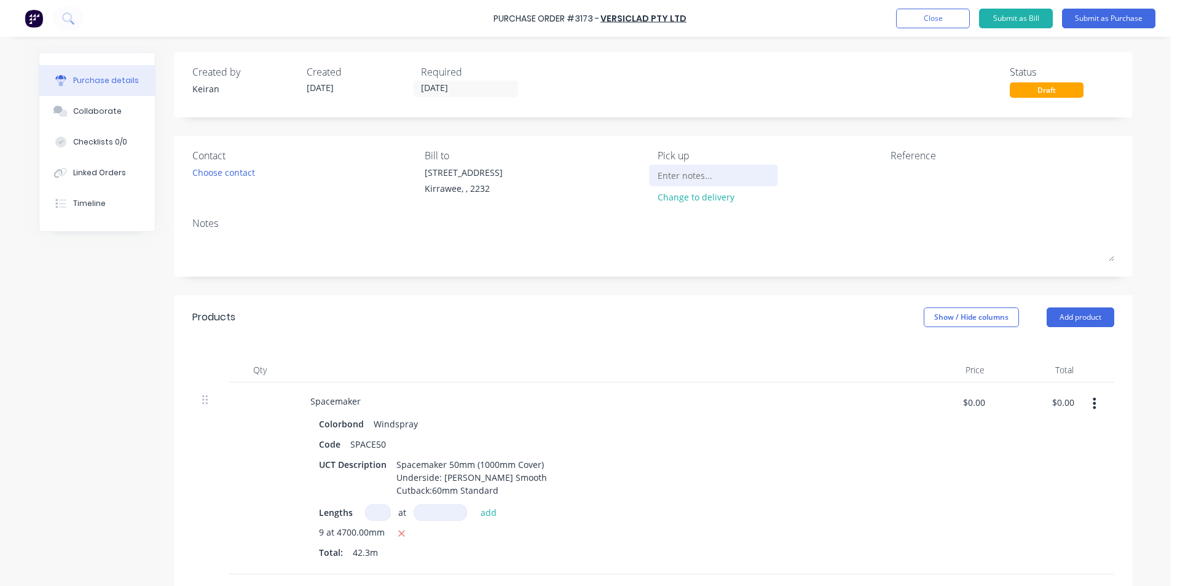
click at [671, 175] on input at bounding box center [714, 175] width 112 height 18
click at [447, 91] on input "[DATE]" at bounding box center [465, 88] width 103 height 15
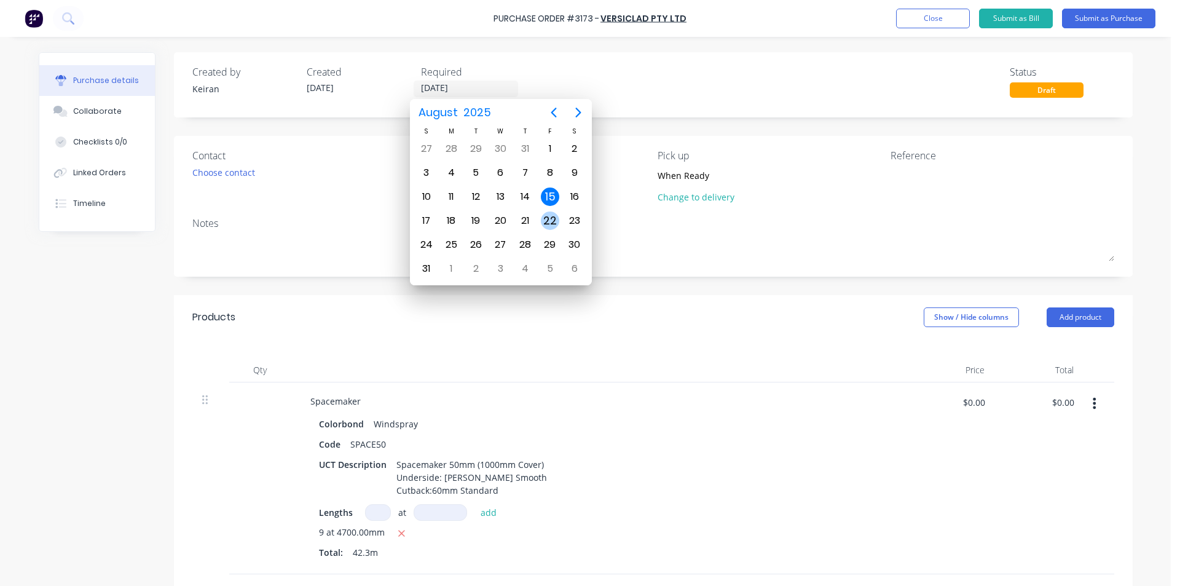
click at [543, 226] on div "22" at bounding box center [550, 220] width 18 height 18
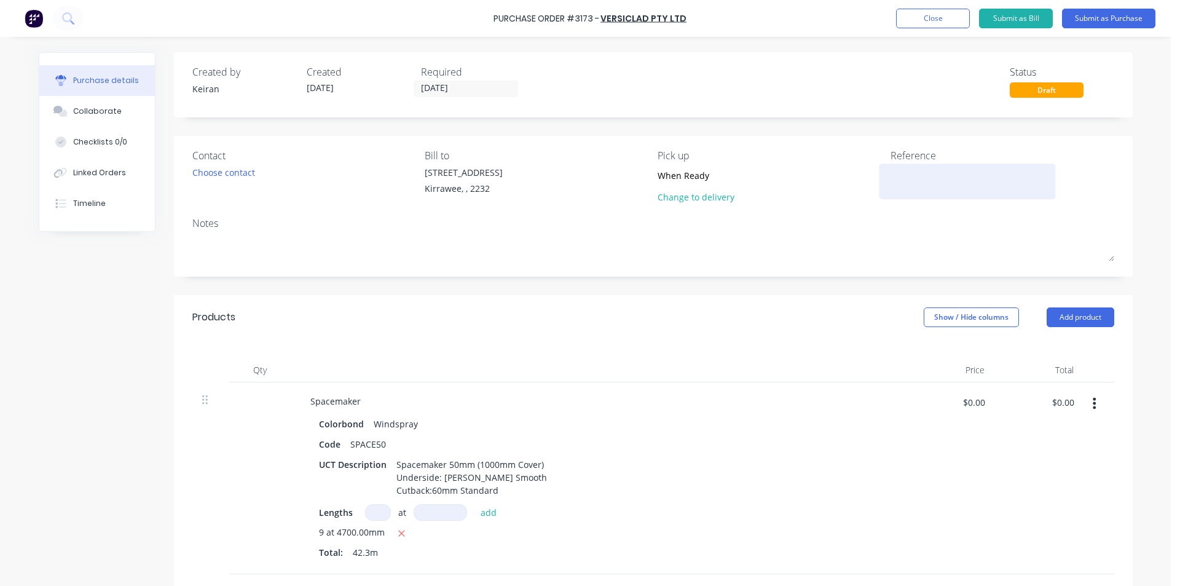
click at [897, 181] on textarea at bounding box center [968, 180] width 154 height 28
click at [1109, 23] on button "Submit as Purchase" at bounding box center [1108, 19] width 93 height 20
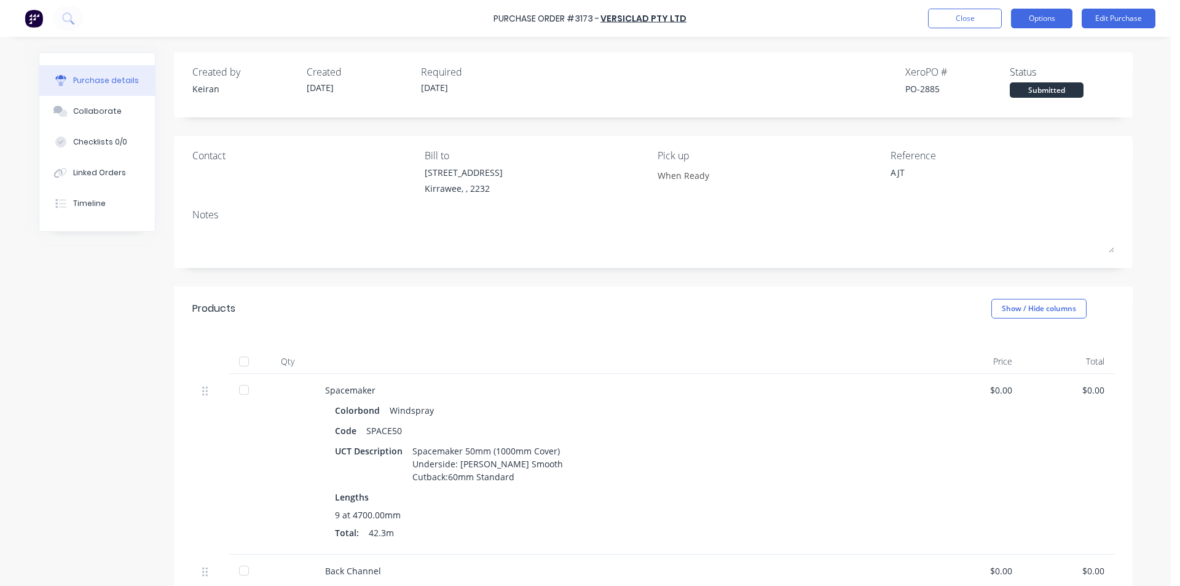
click at [1042, 22] on button "Options" at bounding box center [1041, 19] width 61 height 20
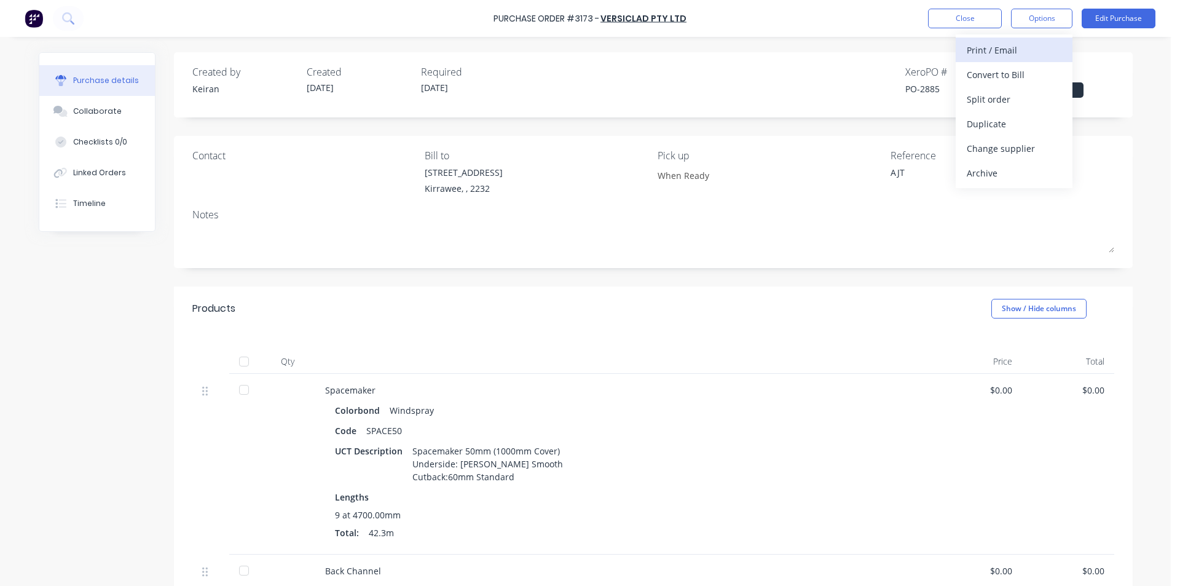
click at [1025, 42] on div "Print / Email" at bounding box center [1014, 50] width 95 height 18
click at [1009, 106] on div "Without pricing" at bounding box center [1014, 99] width 95 height 18
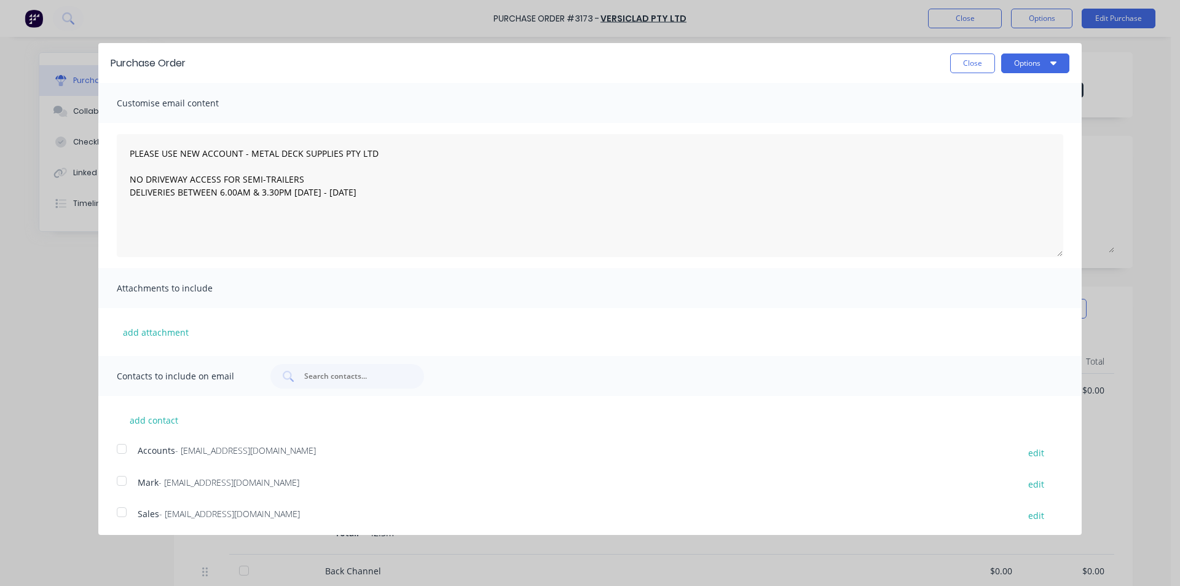
click at [127, 516] on div at bounding box center [121, 512] width 25 height 25
click at [1013, 62] on button "Options" at bounding box center [1035, 63] width 68 height 20
click at [1010, 116] on div "Email" at bounding box center [1011, 119] width 95 height 18
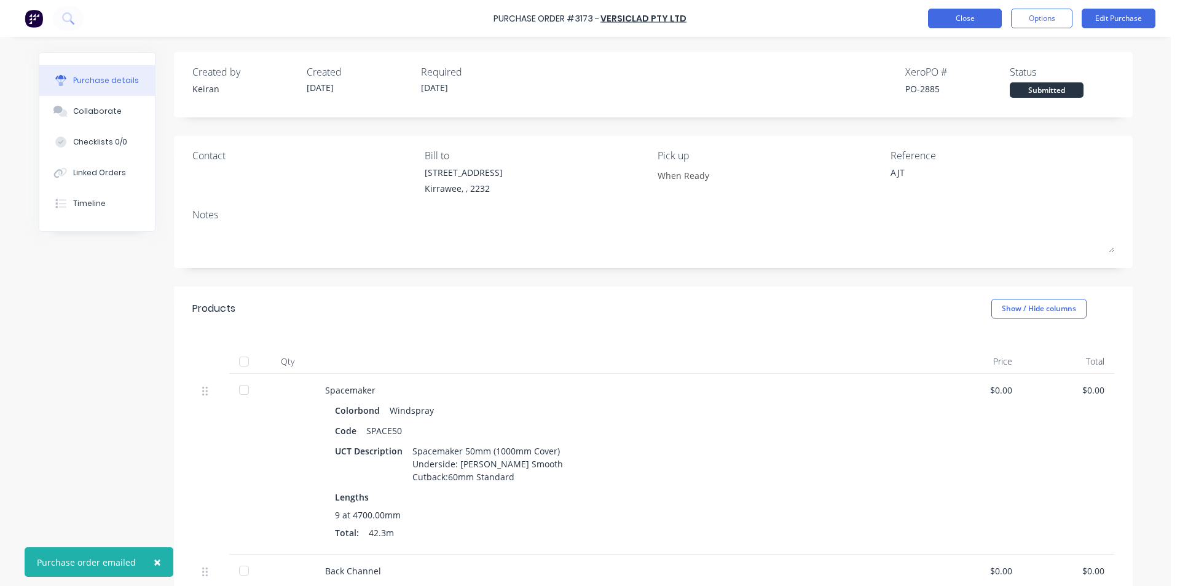
click at [963, 22] on button "Close" at bounding box center [965, 19] width 74 height 20
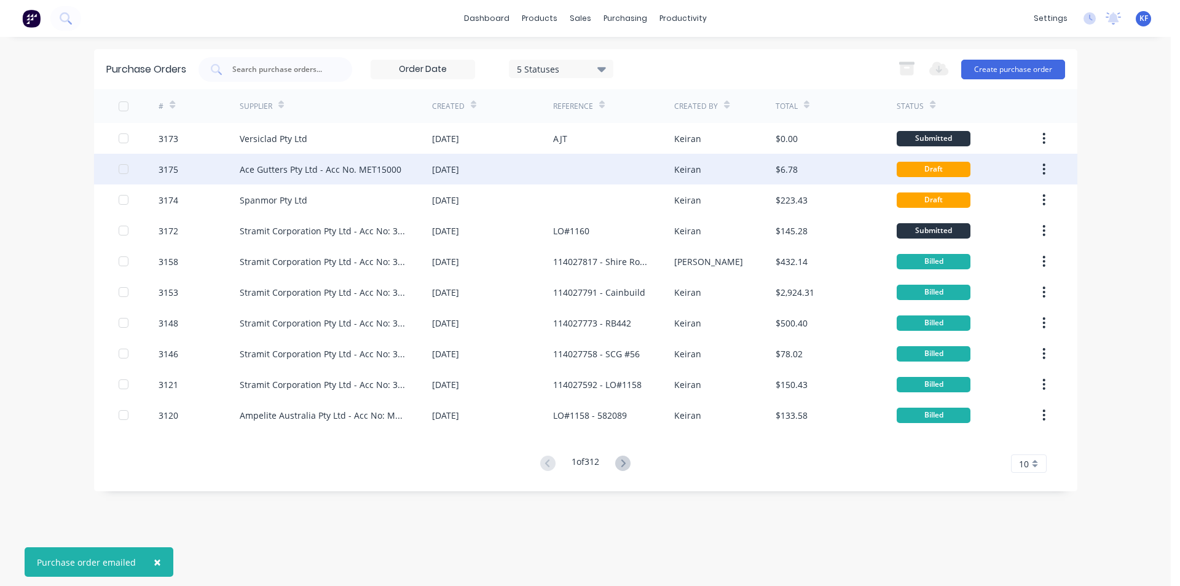
click at [537, 168] on div "[DATE]" at bounding box center [492, 169] width 121 height 31
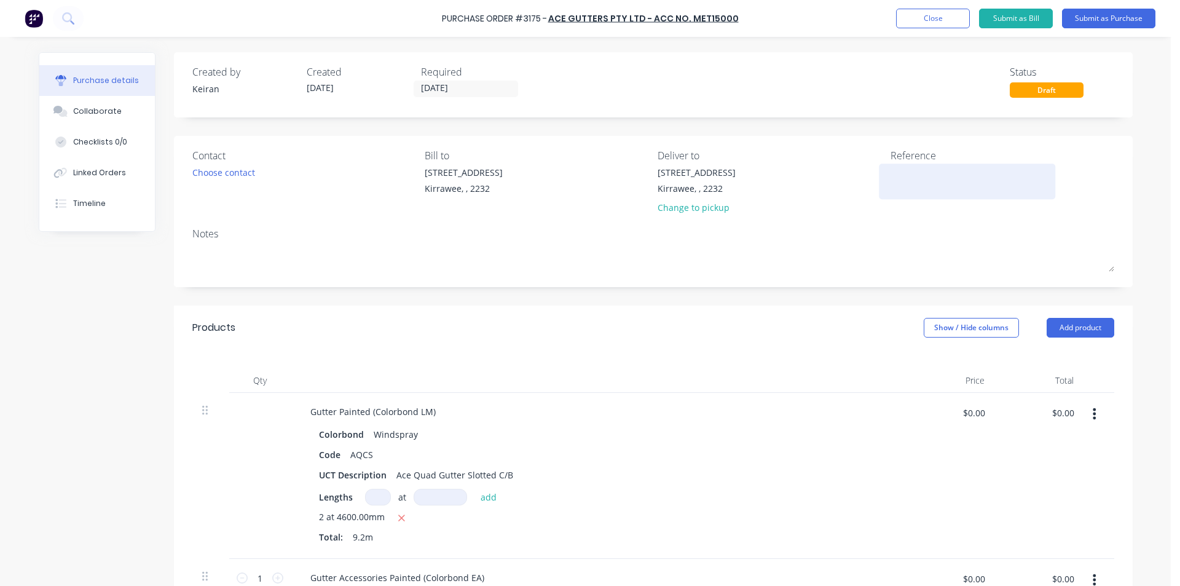
click at [929, 173] on textarea at bounding box center [968, 180] width 154 height 28
click at [706, 208] on div "Change to pickup" at bounding box center [697, 207] width 78 height 13
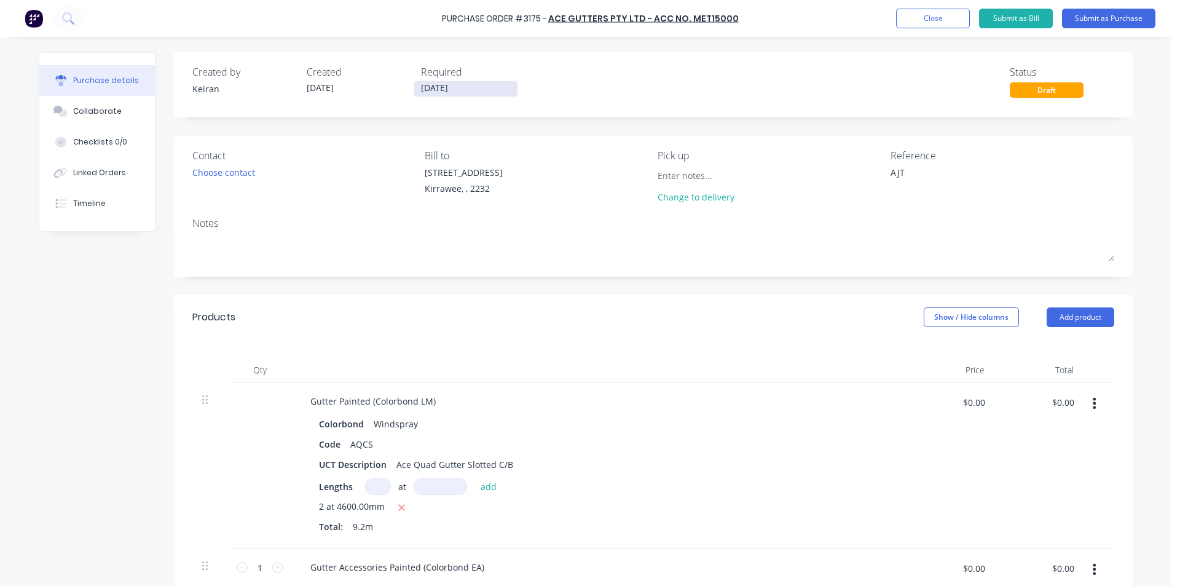
click at [459, 88] on input "[DATE]" at bounding box center [465, 88] width 103 height 15
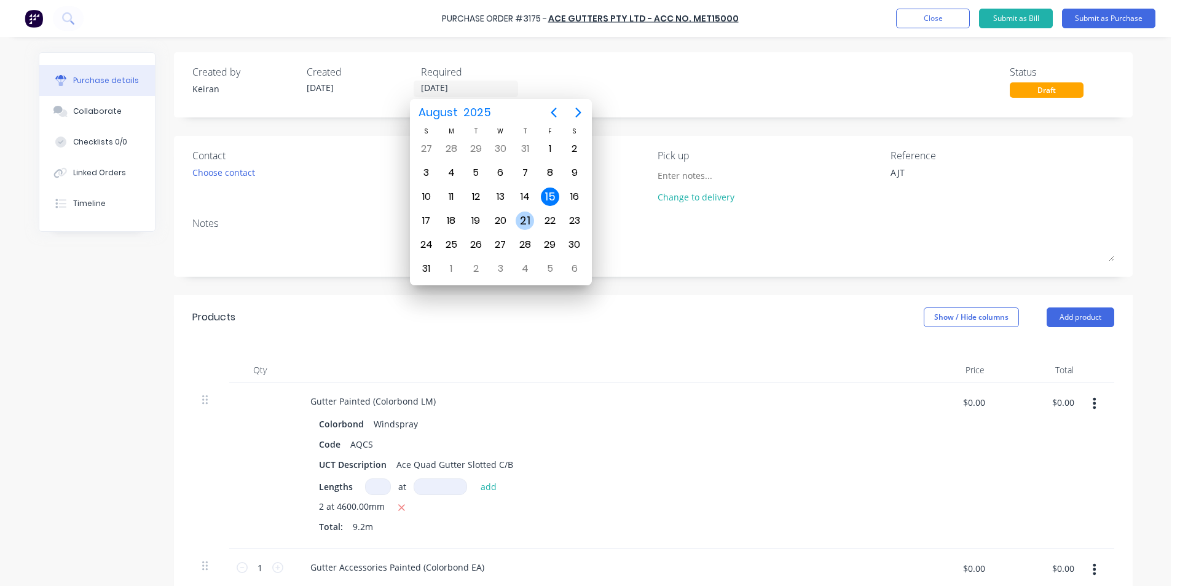
click at [522, 229] on div "21" at bounding box center [525, 220] width 18 height 18
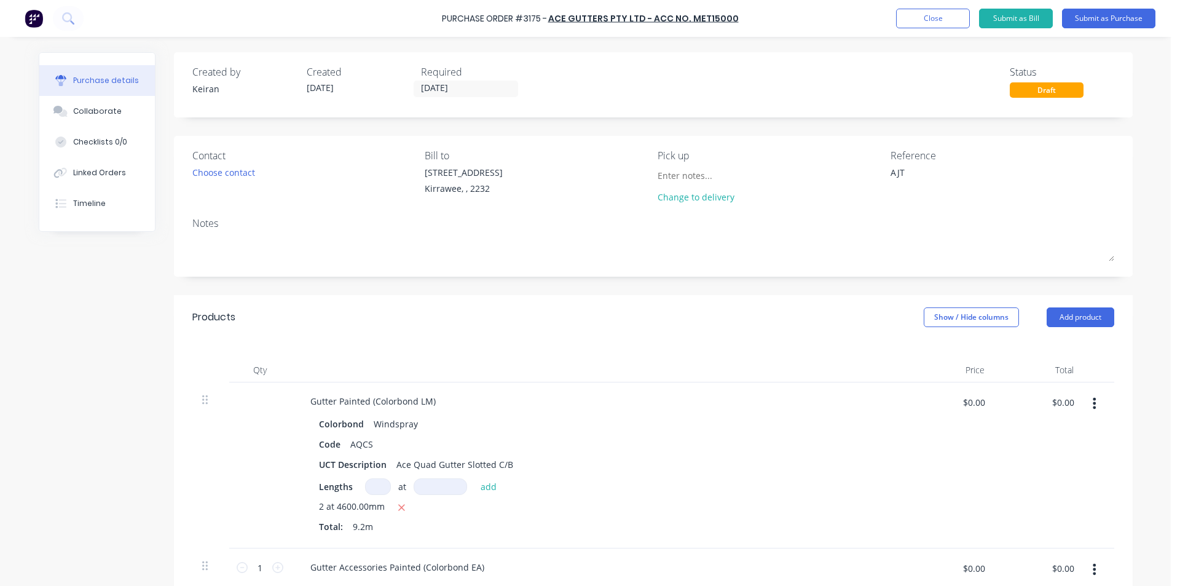
click at [1096, 28] on div "Purchase Order #3175 - Ace Gutters Pty Ltd - Acc No. MET15000 Add product Close…" at bounding box center [590, 18] width 1180 height 37
click at [1096, 28] on button "Submit as Purchase" at bounding box center [1108, 19] width 93 height 20
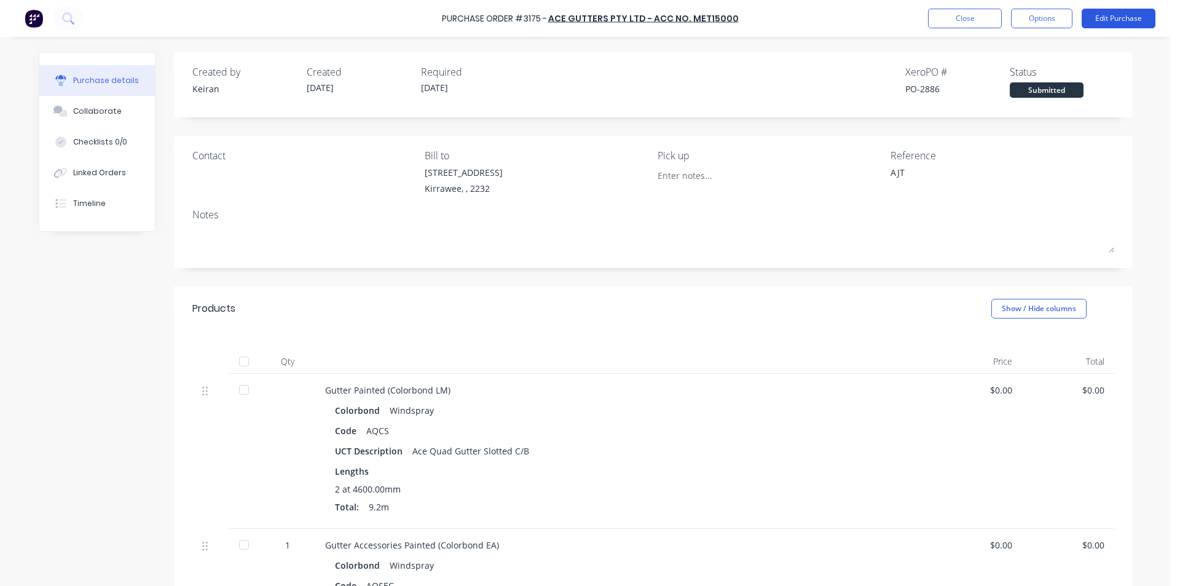
click at [1126, 15] on button "Edit Purchase" at bounding box center [1119, 19] width 74 height 20
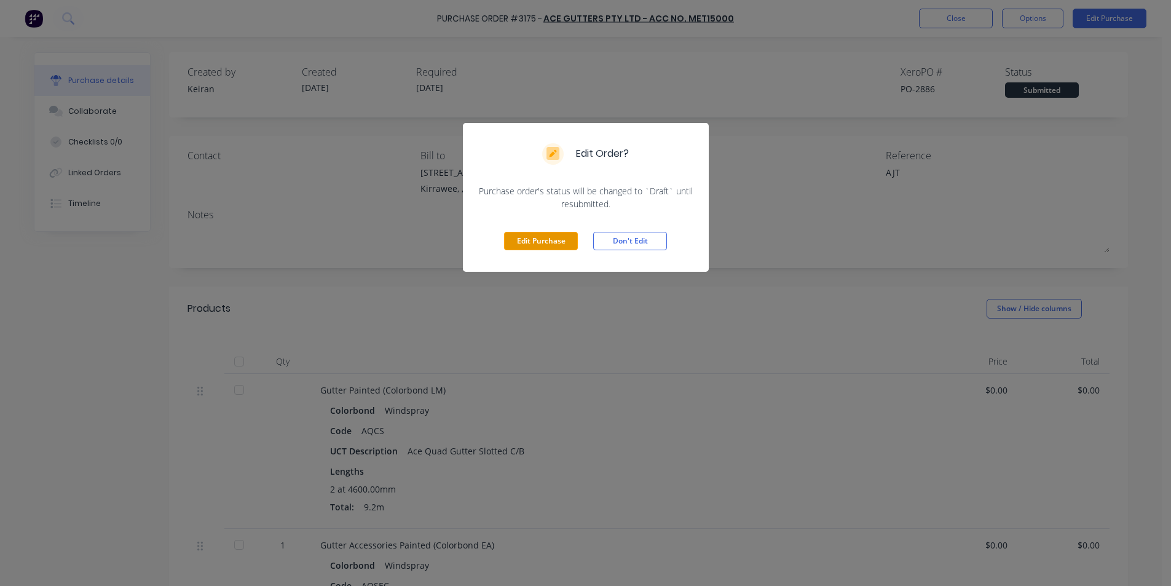
click at [534, 248] on button "Edit Purchase" at bounding box center [541, 241] width 74 height 18
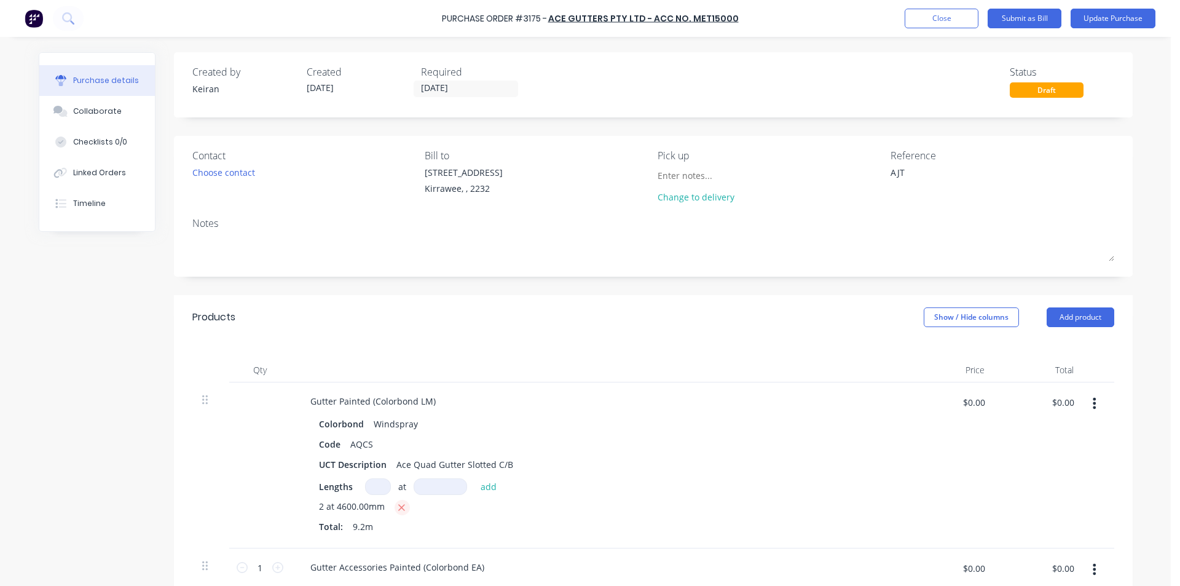
click at [398, 513] on icon "button" at bounding box center [402, 507] width 8 height 11
click at [376, 484] on input at bounding box center [378, 486] width 26 height 17
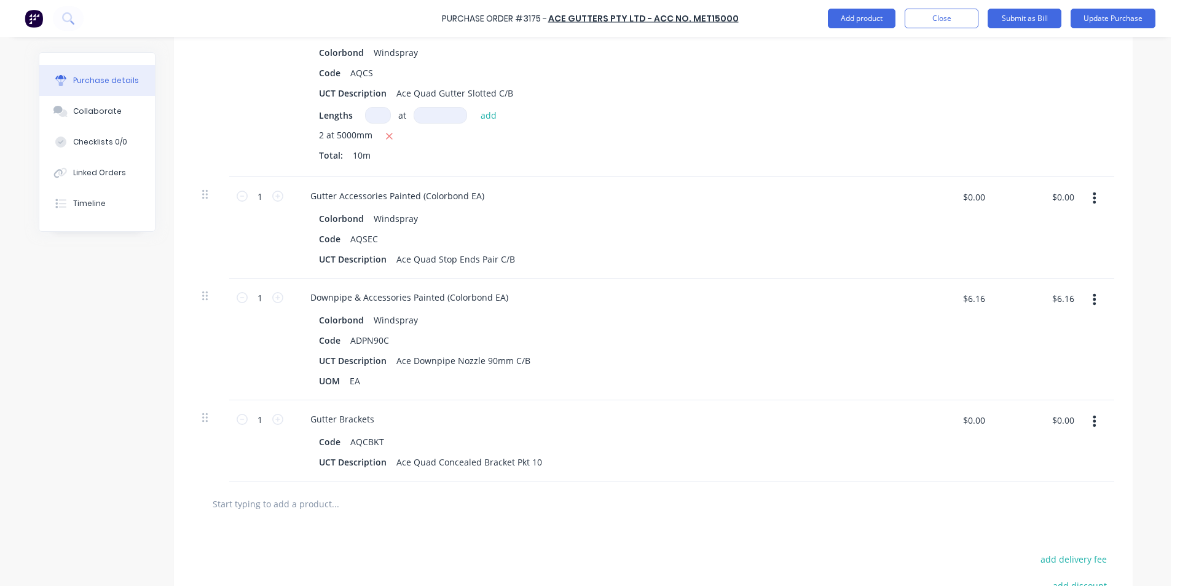
scroll to position [123, 0]
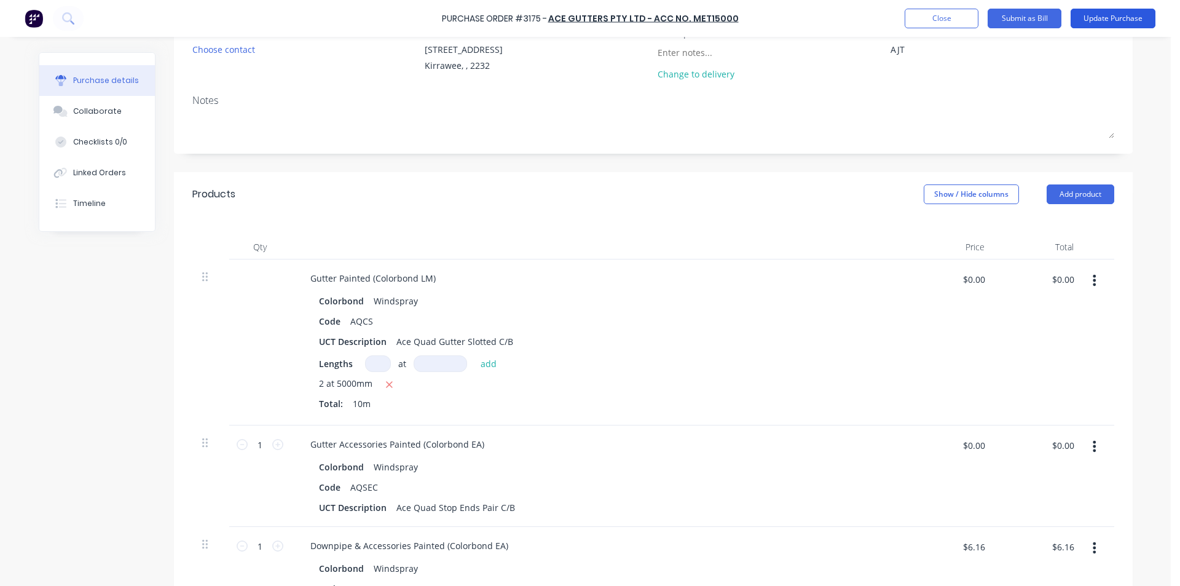
click at [1084, 25] on button "Update Purchase" at bounding box center [1113, 19] width 85 height 20
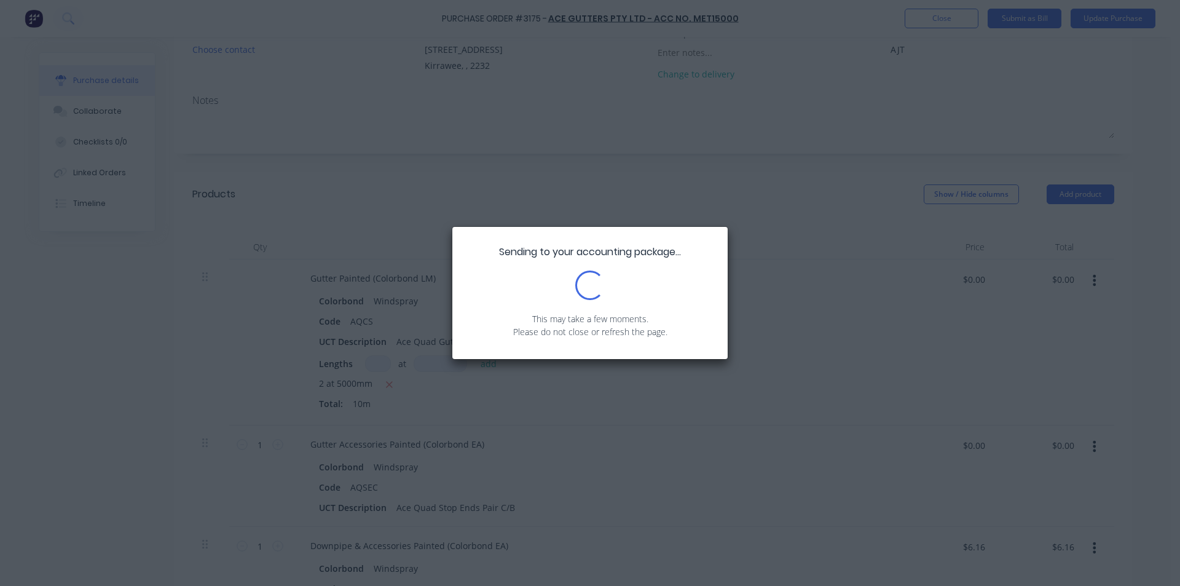
scroll to position [0, 0]
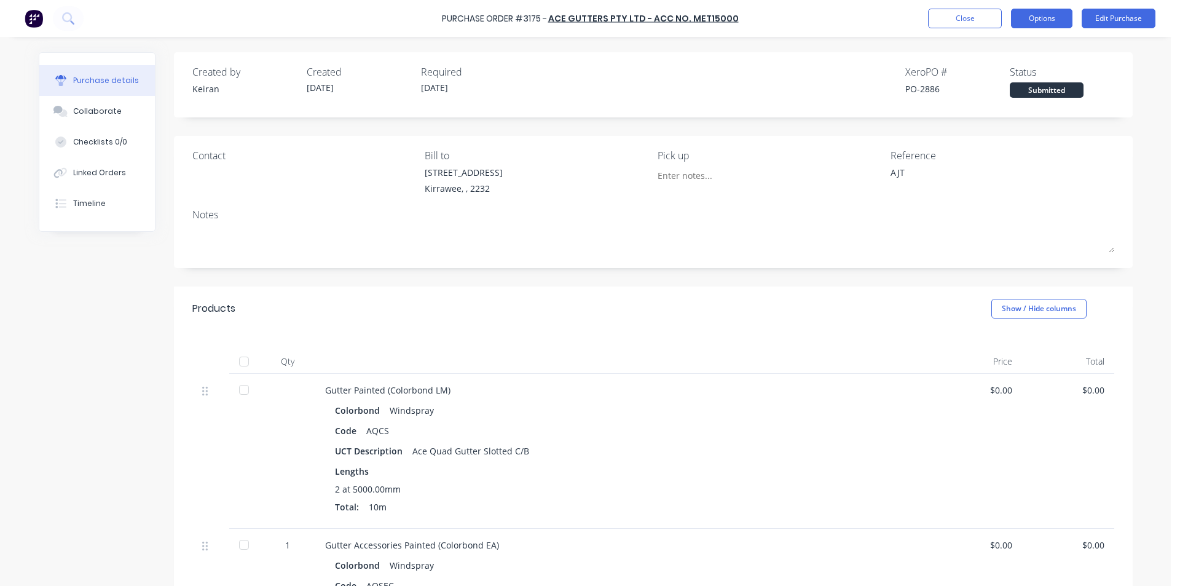
click at [1043, 25] on button "Options" at bounding box center [1041, 19] width 61 height 20
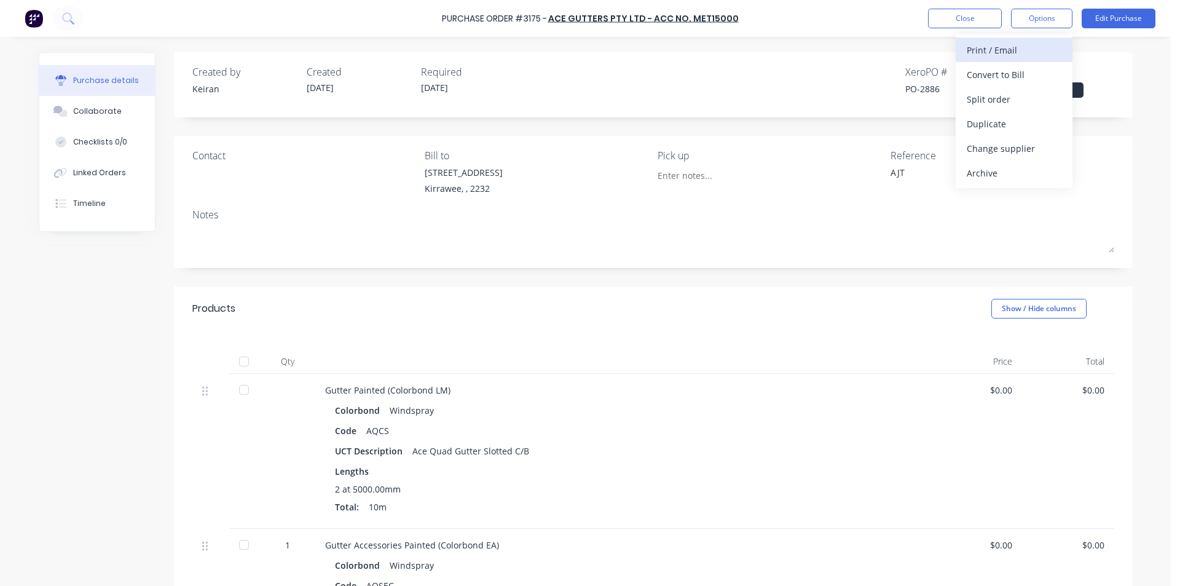
click at [1032, 40] on button "Print / Email" at bounding box center [1014, 49] width 117 height 25
click at [1015, 98] on div "Without pricing" at bounding box center [1014, 99] width 95 height 18
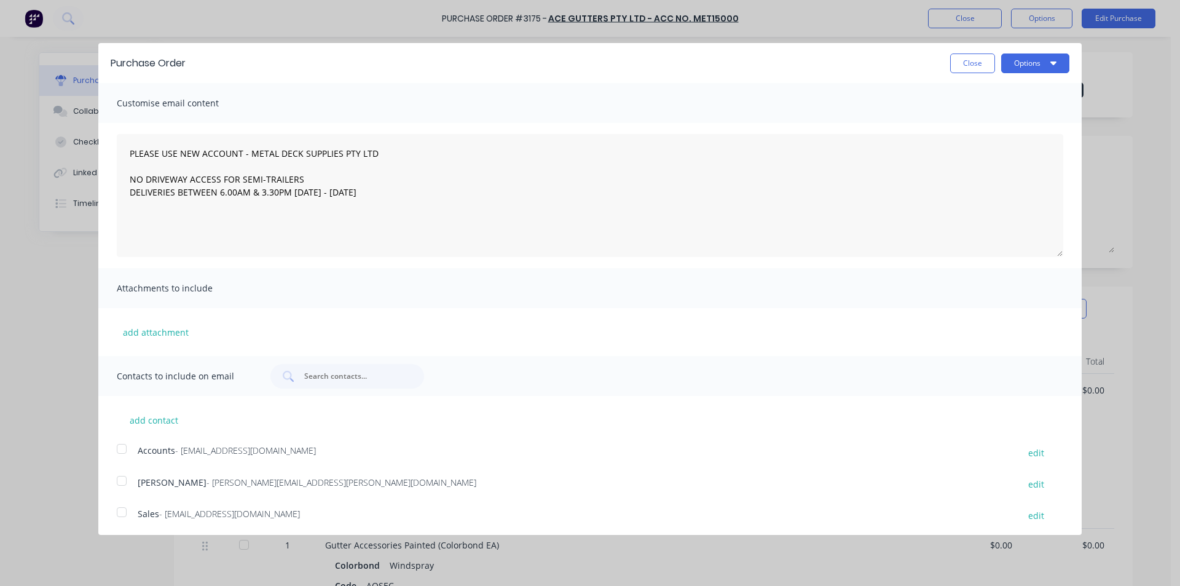
click at [125, 522] on div at bounding box center [121, 512] width 25 height 25
click at [1057, 66] on button "Options" at bounding box center [1035, 63] width 68 height 20
click at [1021, 119] on div "Email" at bounding box center [1011, 119] width 95 height 18
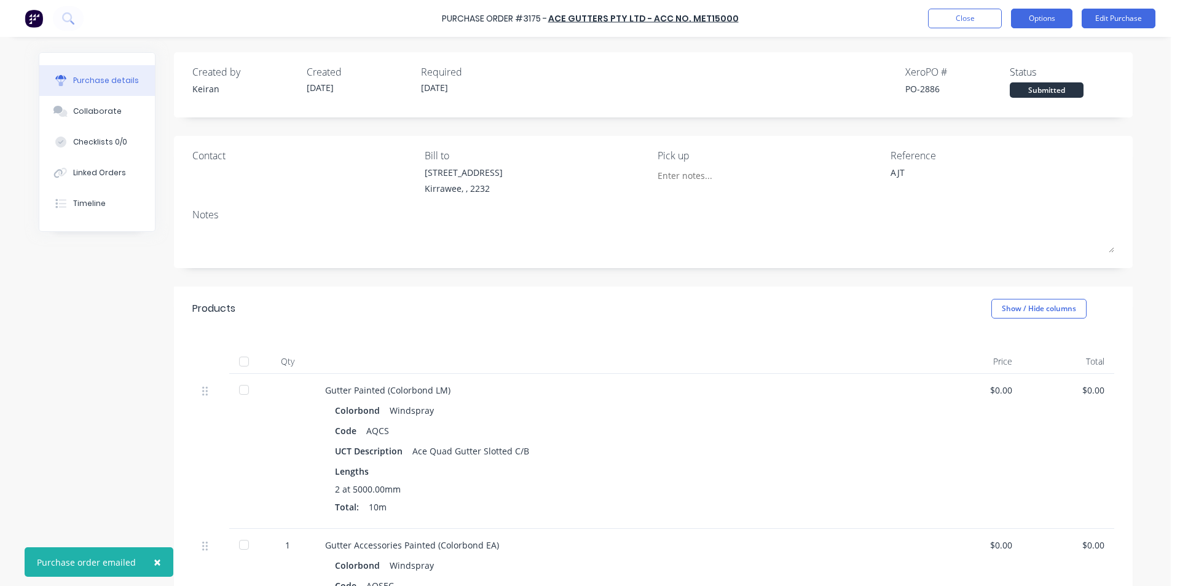
click at [1039, 18] on button "Options" at bounding box center [1041, 19] width 61 height 20
click at [1037, 50] on div "Print / Email" at bounding box center [1014, 50] width 95 height 18
click at [1030, 103] on div "Without pricing" at bounding box center [1014, 99] width 95 height 18
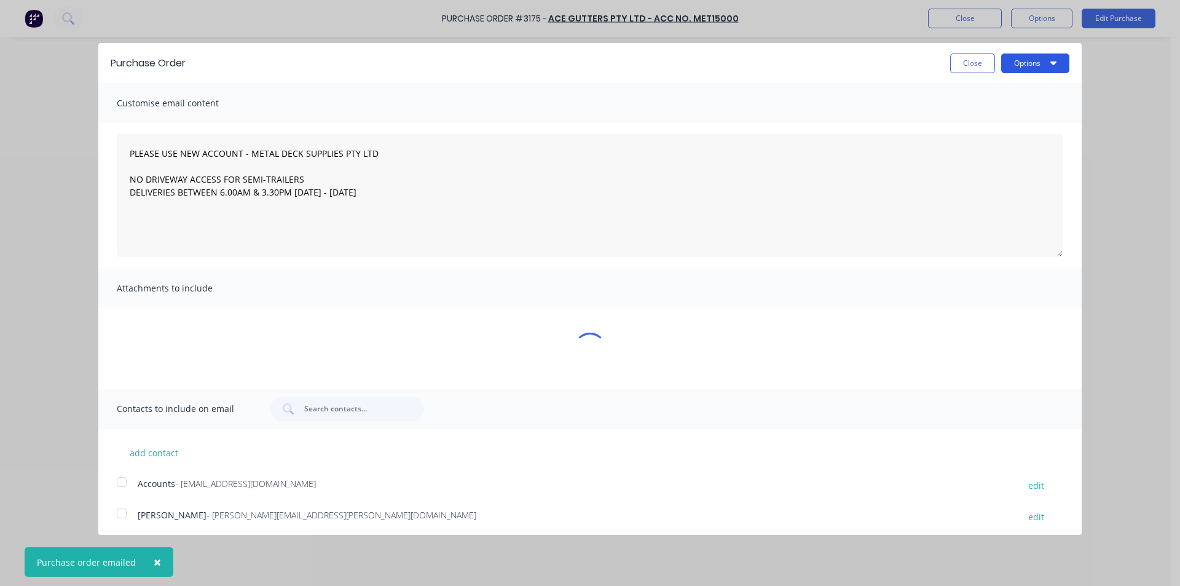
click at [1029, 70] on button "Options" at bounding box center [1035, 63] width 68 height 20
click at [1014, 106] on button "Print" at bounding box center [1011, 94] width 117 height 25
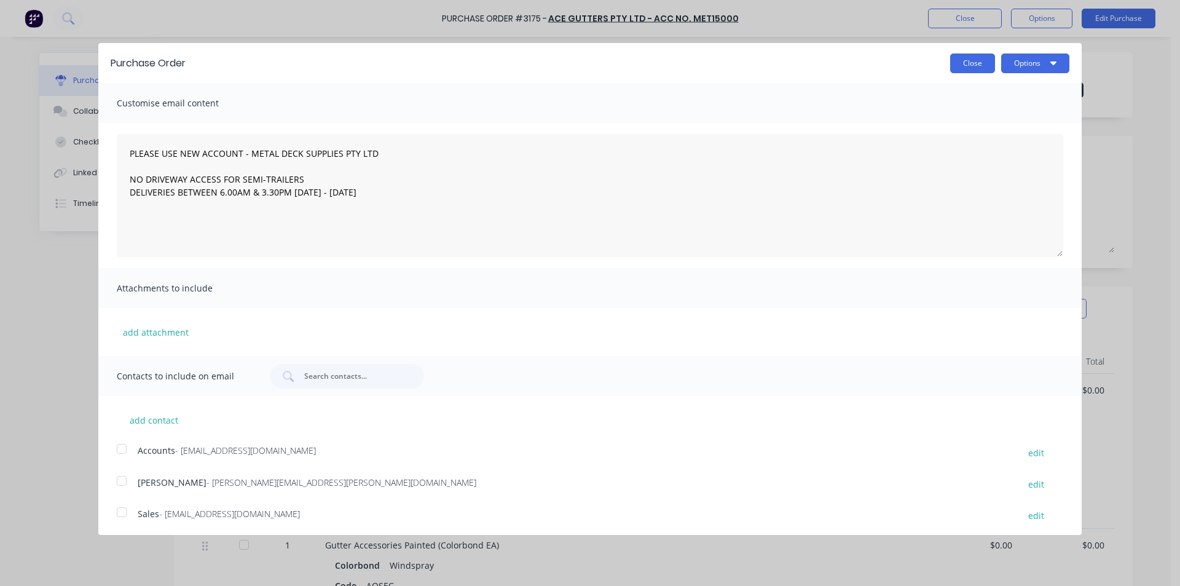
click at [971, 62] on button "Close" at bounding box center [972, 63] width 45 height 20
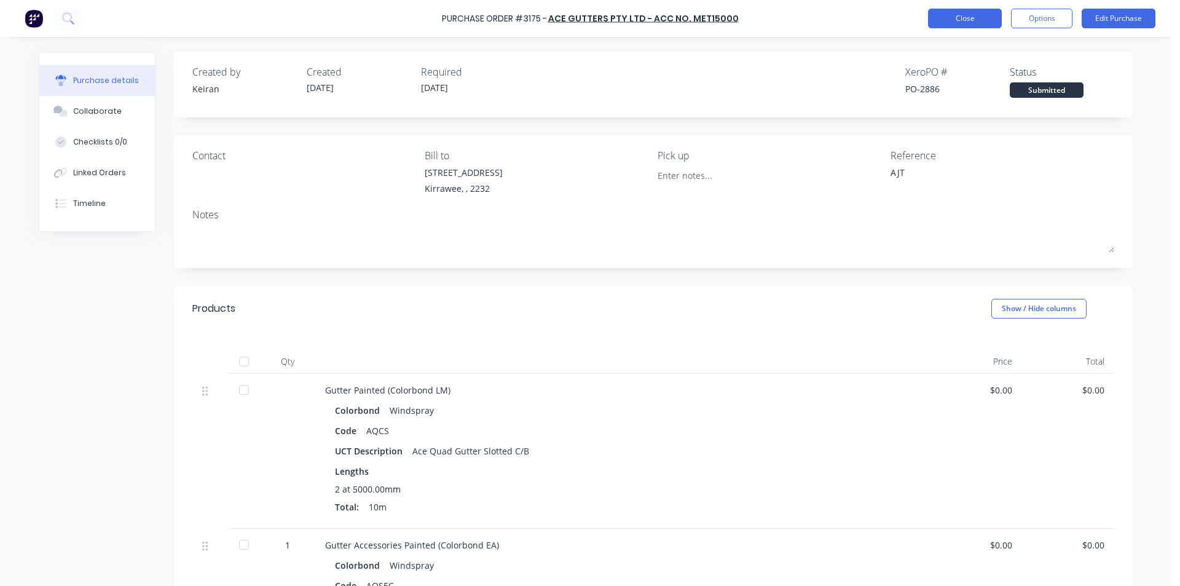
click at [966, 18] on button "Close" at bounding box center [965, 19] width 74 height 20
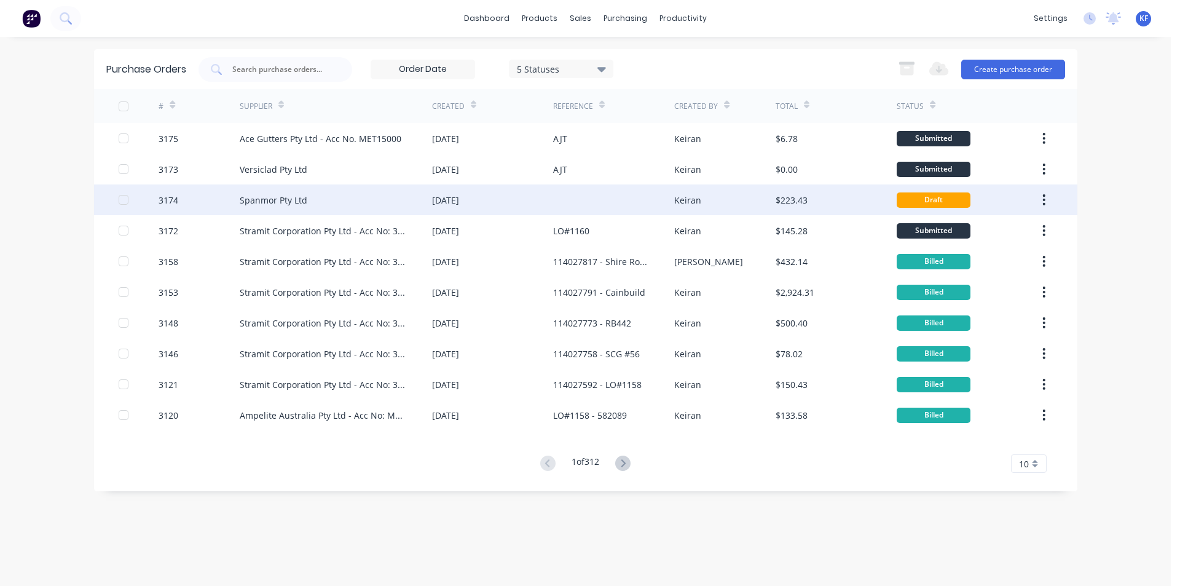
click at [526, 200] on div "[DATE]" at bounding box center [492, 199] width 121 height 31
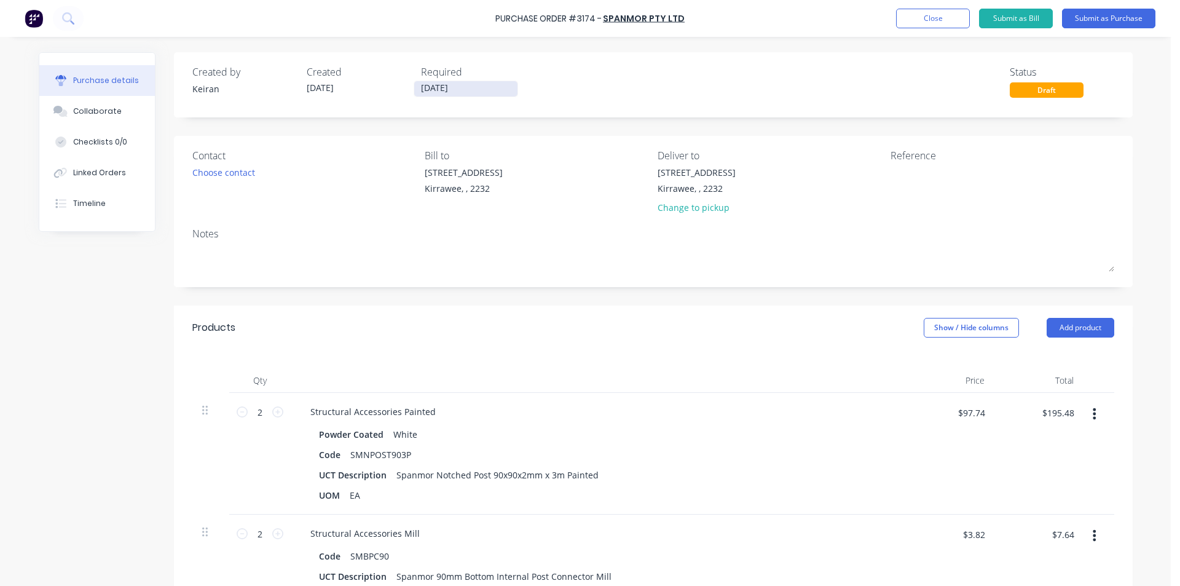
click at [432, 88] on input "[DATE]" at bounding box center [465, 88] width 103 height 15
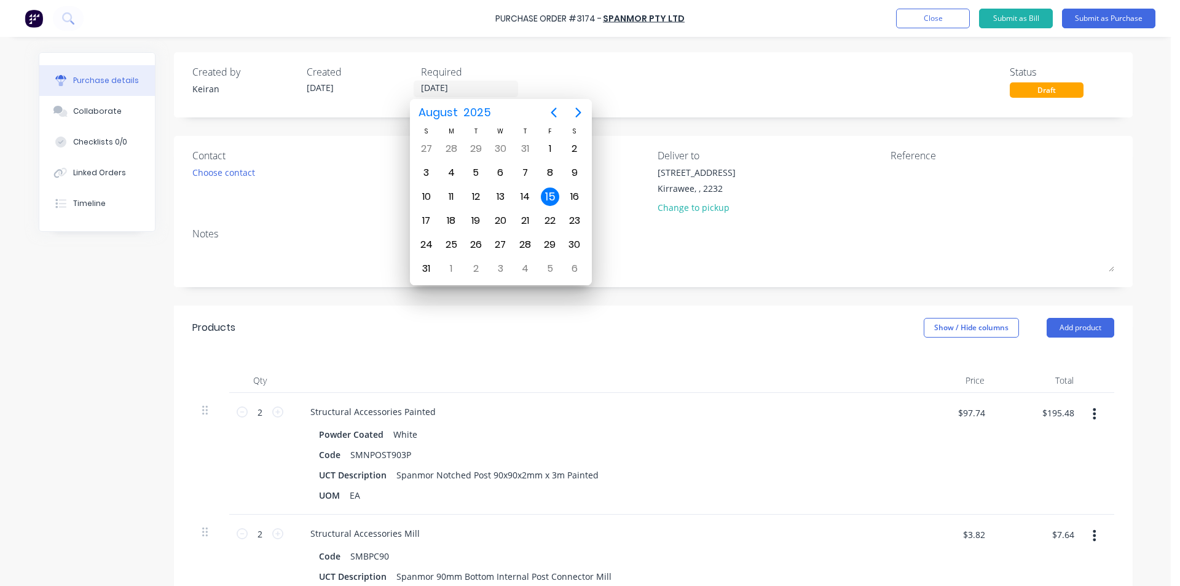
click at [754, 385] on div at bounding box center [598, 380] width 615 height 25
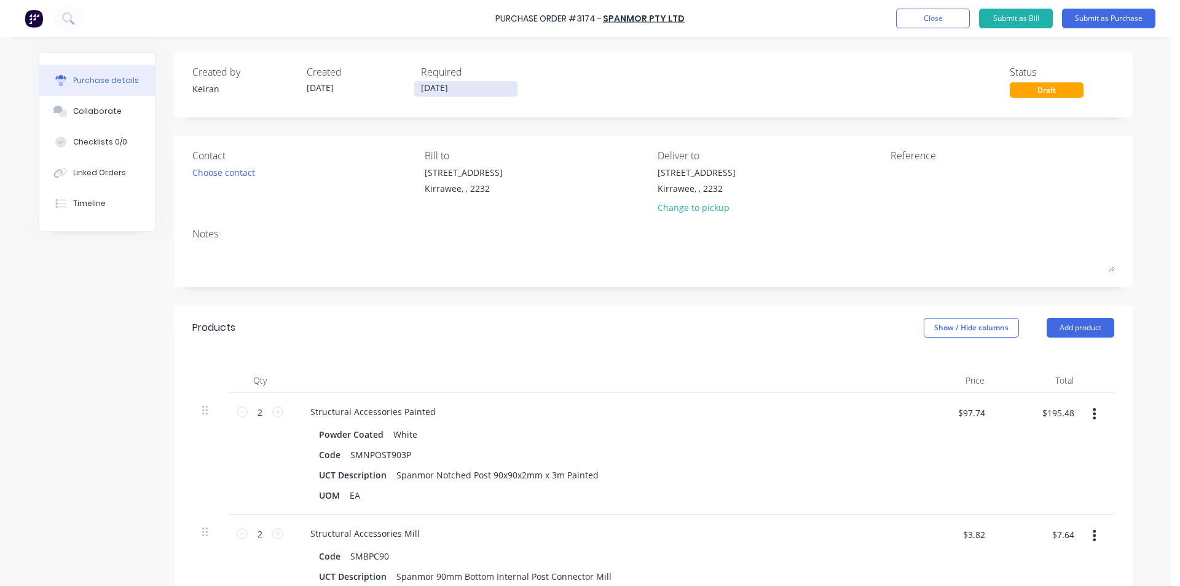
click at [457, 91] on input "[DATE]" at bounding box center [465, 88] width 103 height 15
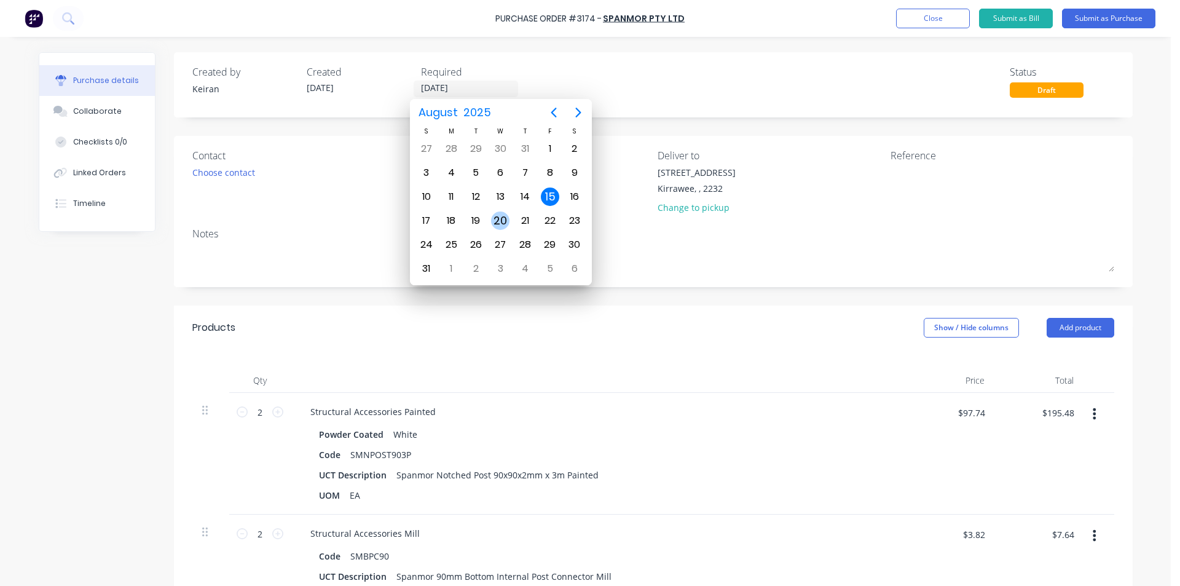
click at [495, 219] on div "20" at bounding box center [500, 220] width 18 height 18
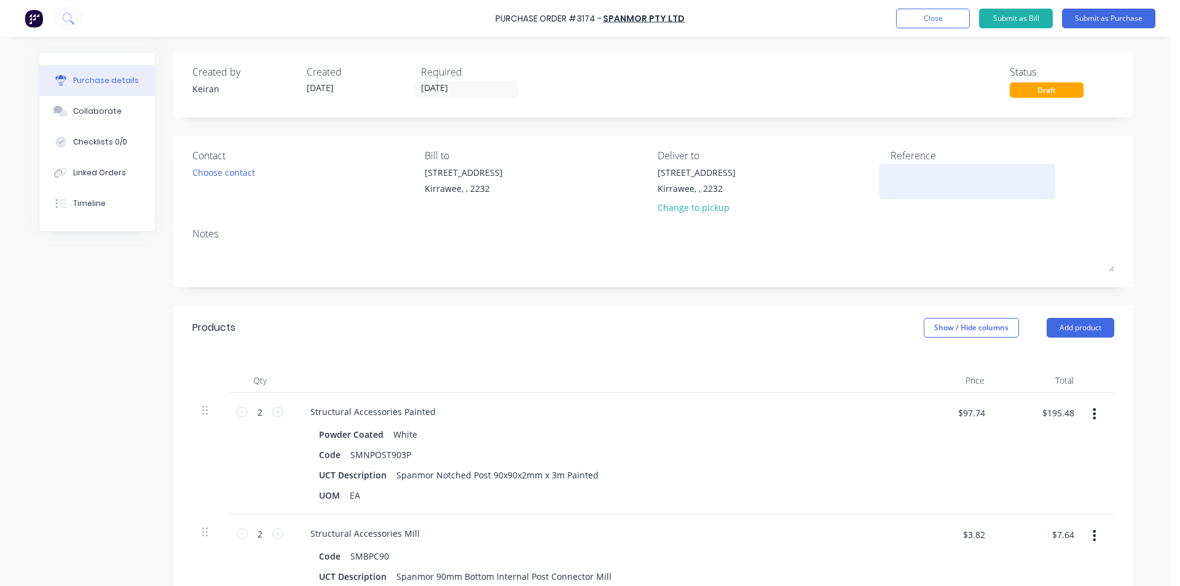
click at [897, 184] on textarea at bounding box center [968, 180] width 154 height 28
type textarea "AJT"
type textarea "x"
type textarea "AJT"
click at [1102, 15] on button "Submit as Purchase" at bounding box center [1108, 19] width 93 height 20
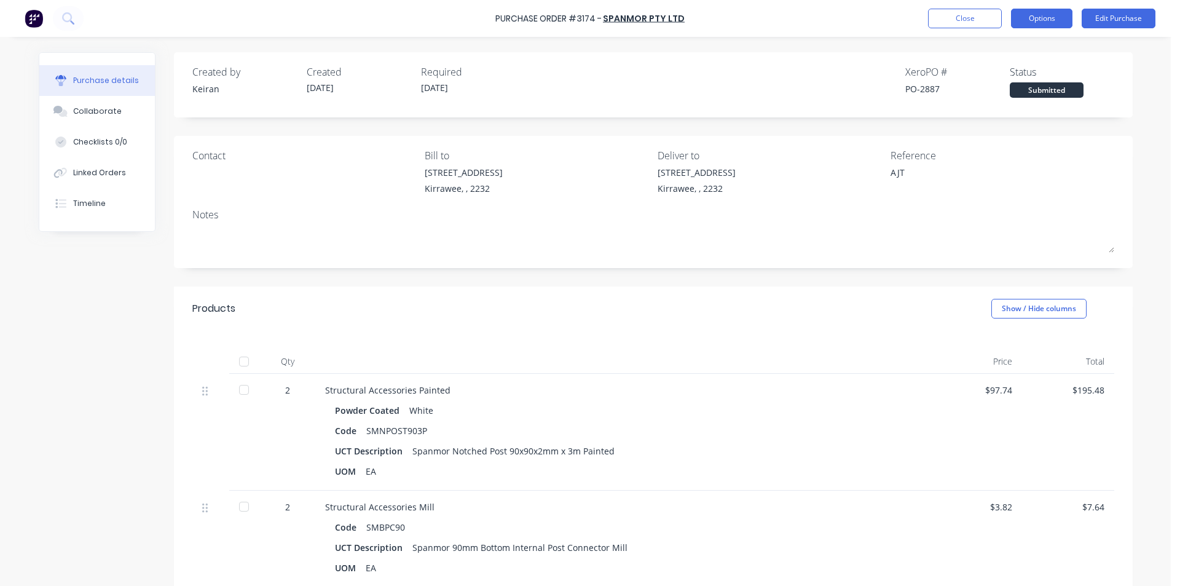
click at [1055, 23] on button "Options" at bounding box center [1041, 19] width 61 height 20
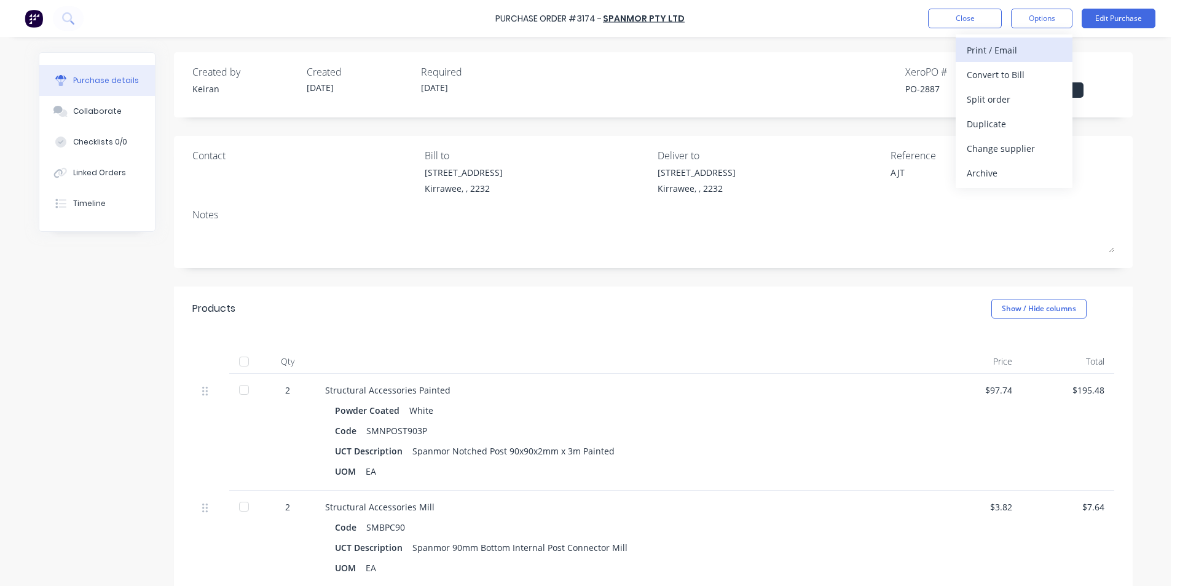
click at [1018, 45] on div "Print / Email" at bounding box center [1014, 50] width 95 height 18
drag, startPoint x: 1014, startPoint y: 83, endPoint x: 1015, endPoint y: 92, distance: 8.7
click at [1015, 92] on div "Back With pricing Without pricing" at bounding box center [1014, 74] width 117 height 80
click at [1015, 92] on div "Without pricing" at bounding box center [1014, 99] width 95 height 18
type textarea "x"
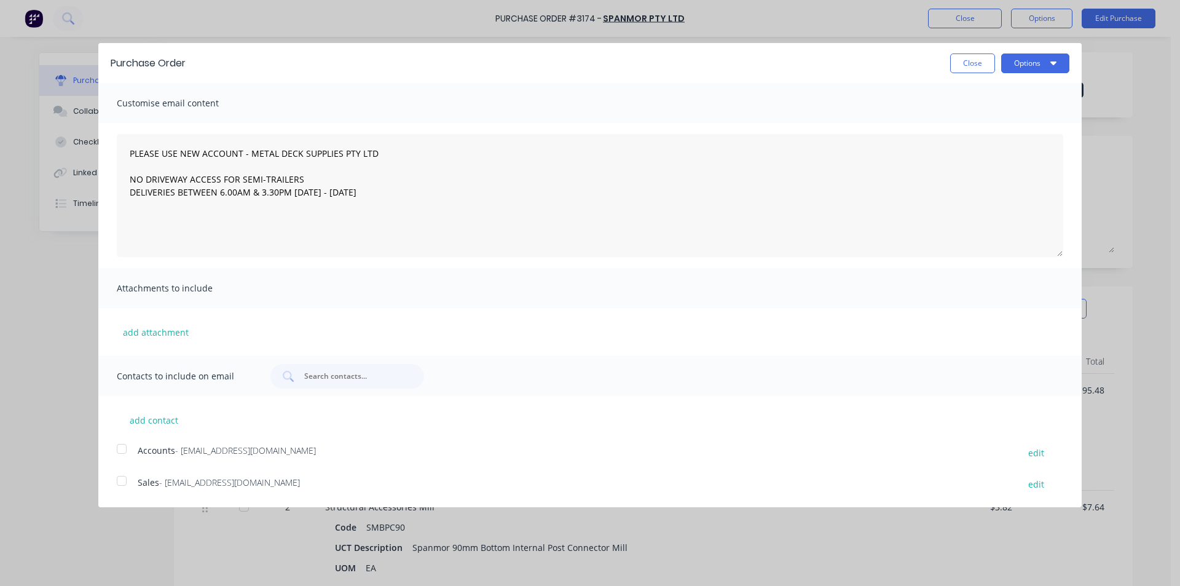
click at [123, 481] on div at bounding box center [121, 480] width 25 height 25
type textarea "PLEASE USE NEW ACCOUNT - METAL DECK SUPPLIES PTY LTD NO DRIVEWAY ACCESS FOR SEM…"
click at [1042, 60] on button "Options" at bounding box center [1035, 63] width 68 height 20
click at [1027, 126] on div "Email" at bounding box center [1011, 119] width 95 height 18
type textarea "x"
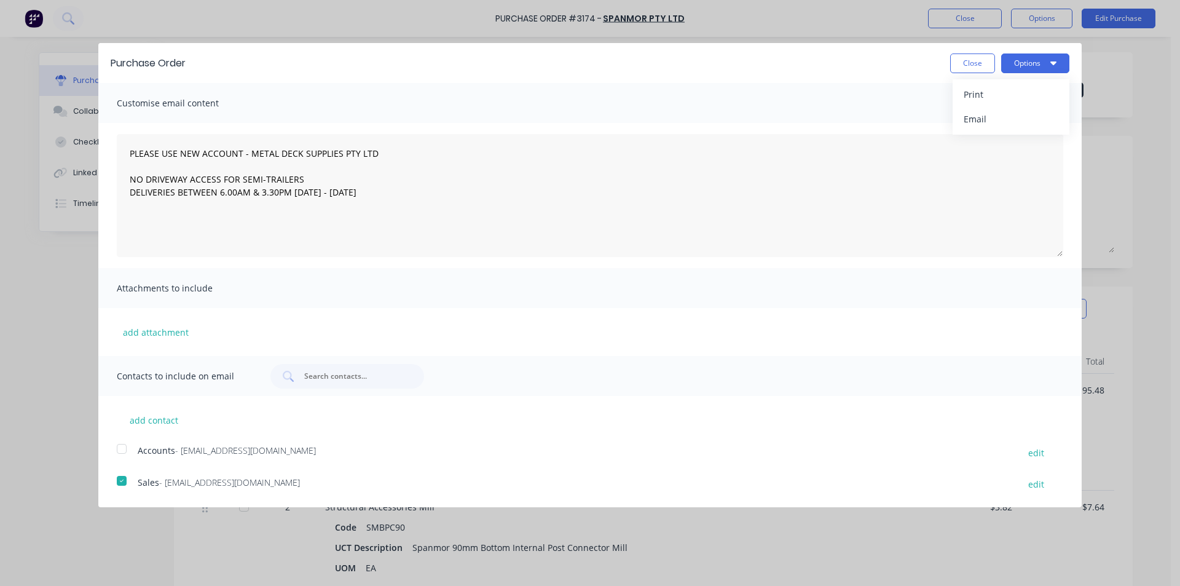
type textarea "PLEASE USE NEW ACCOUNT - METAL DECK SUPPLIES PTY LTD NO DRIVEWAY ACCESS FOR SEM…"
type textarea "x"
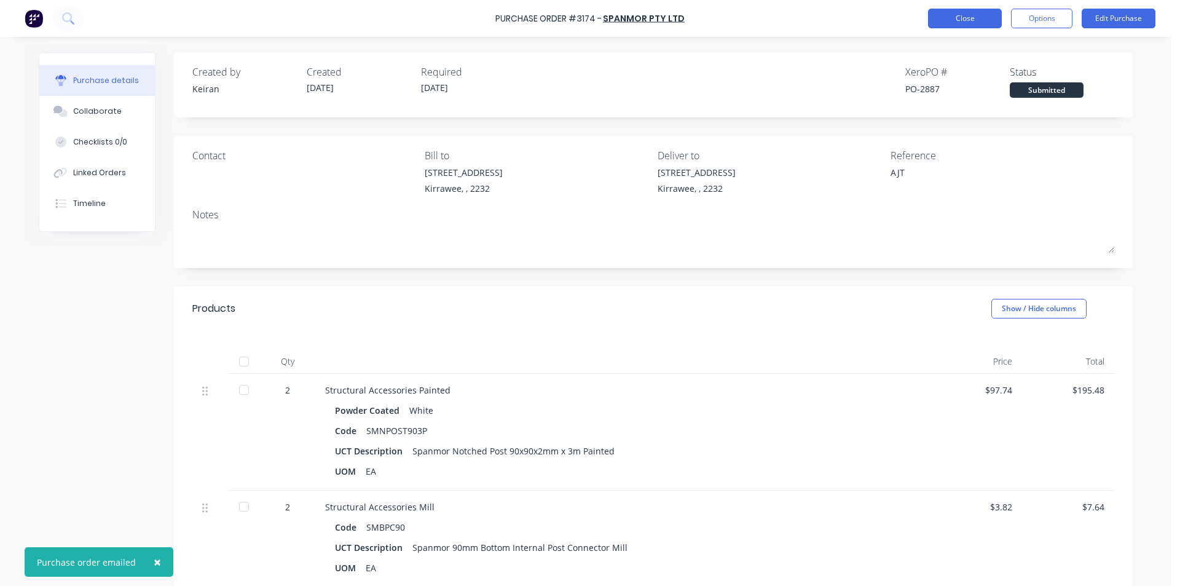
click at [946, 12] on button "Close" at bounding box center [965, 19] width 74 height 20
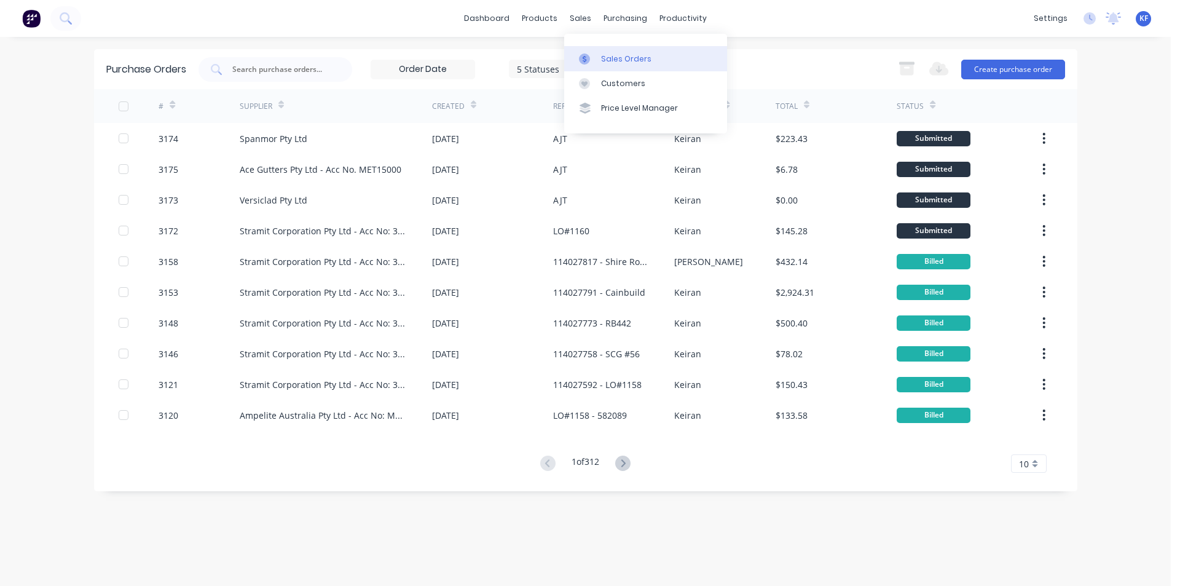
click at [615, 62] on div "Sales Orders" at bounding box center [626, 58] width 50 height 11
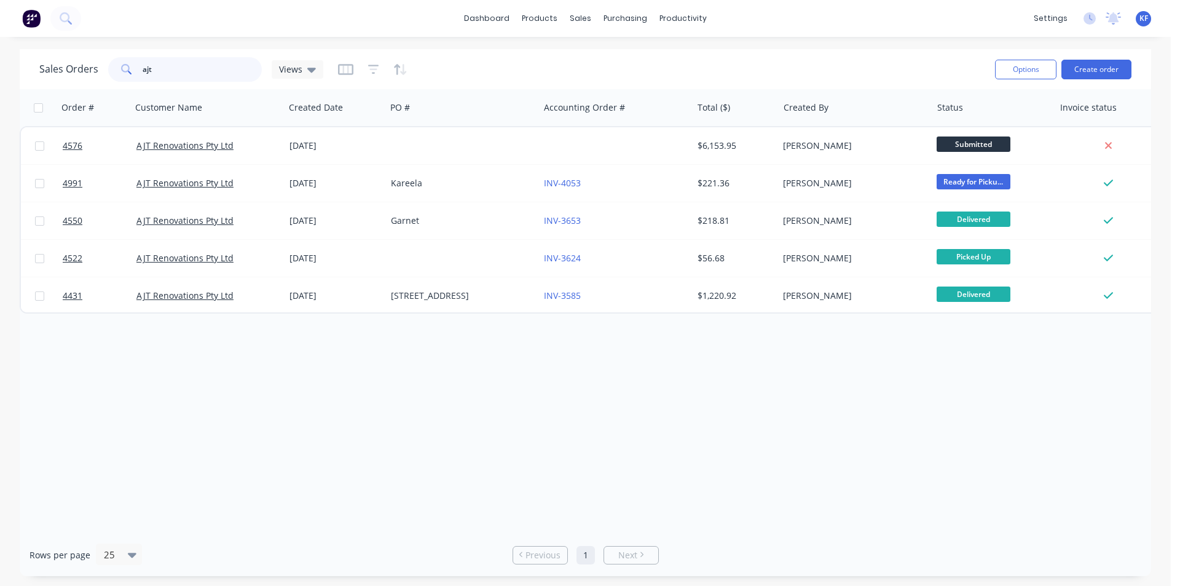
drag, startPoint x: 130, startPoint y: 63, endPoint x: 0, endPoint y: 60, distance: 130.3
click at [0, 60] on div "Sales Orders ajt Views Options Create order Order # Customer Name Created Date …" at bounding box center [585, 312] width 1171 height 527
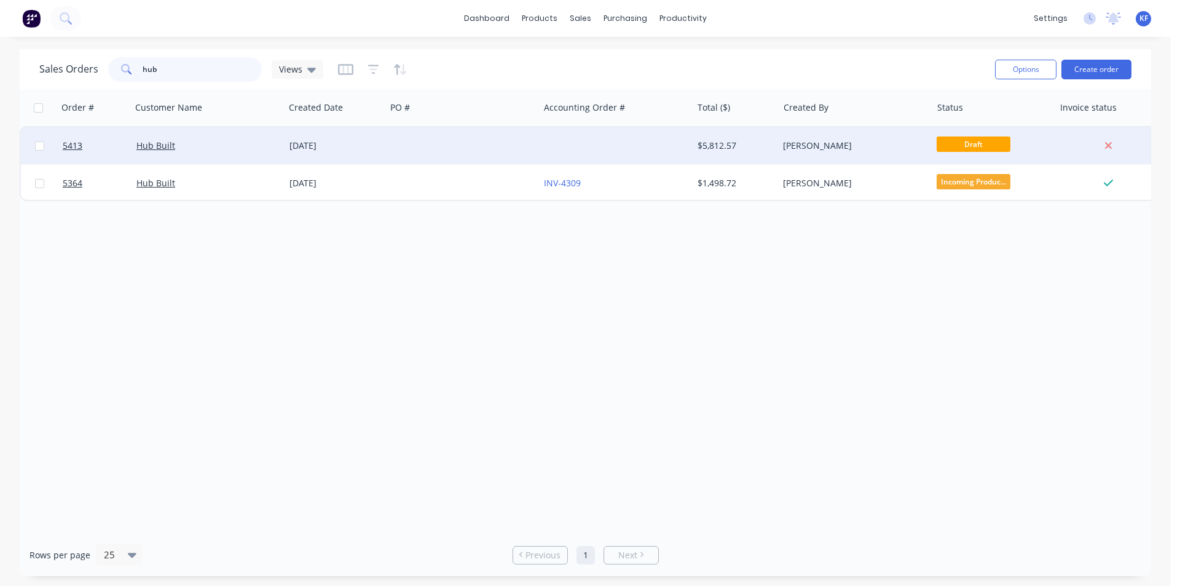
type input "hub"
click at [594, 154] on div at bounding box center [615, 145] width 153 height 37
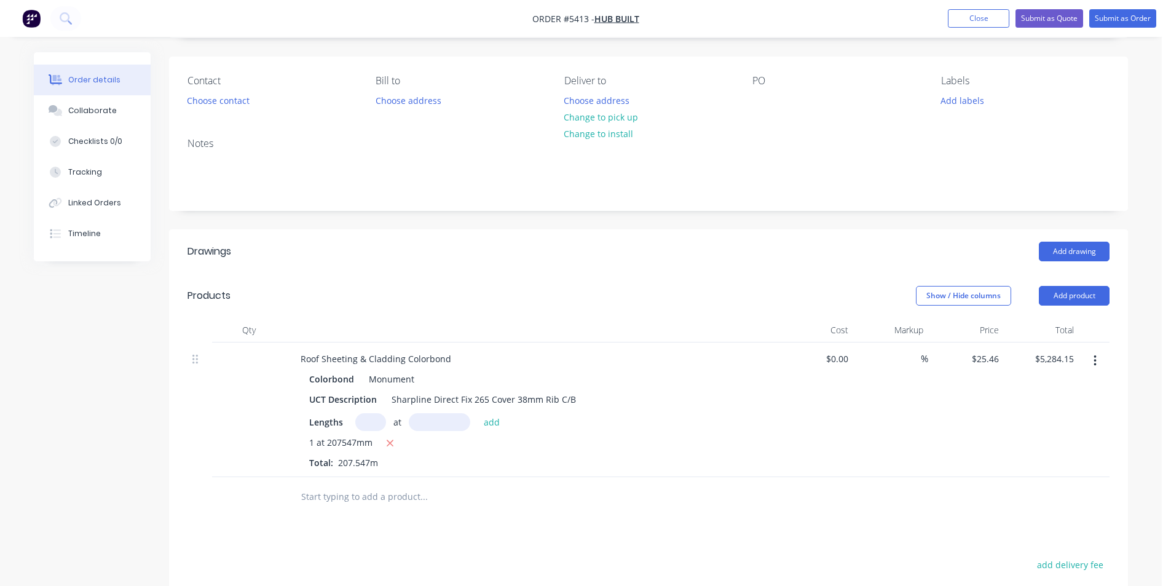
scroll to position [184, 0]
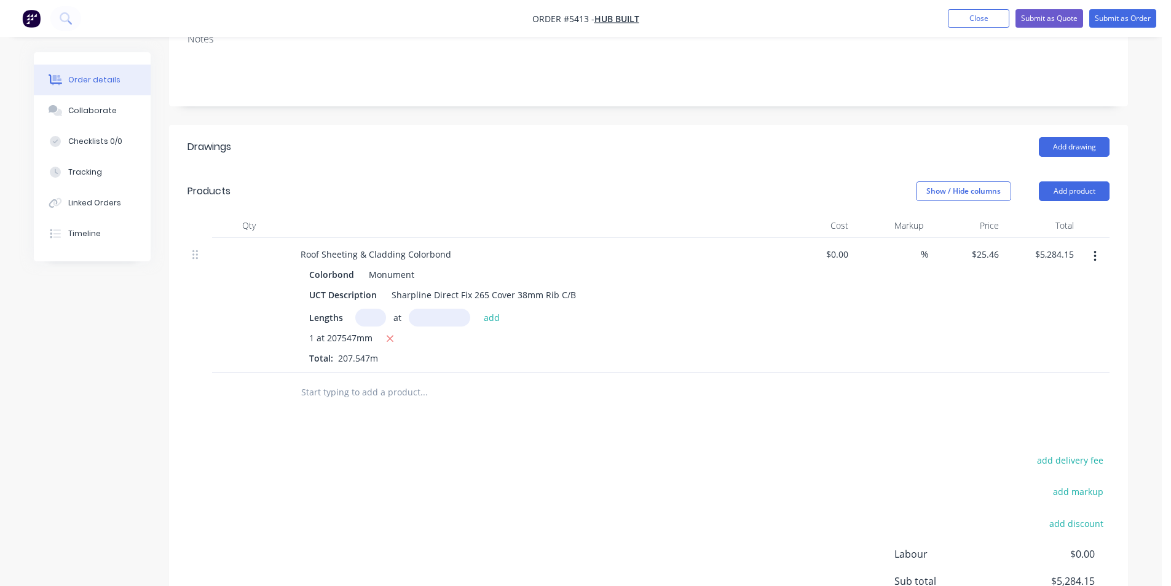
click at [392, 406] on div at bounding box center [507, 392] width 443 height 40
click at [385, 395] on input "text" at bounding box center [424, 392] width 246 height 25
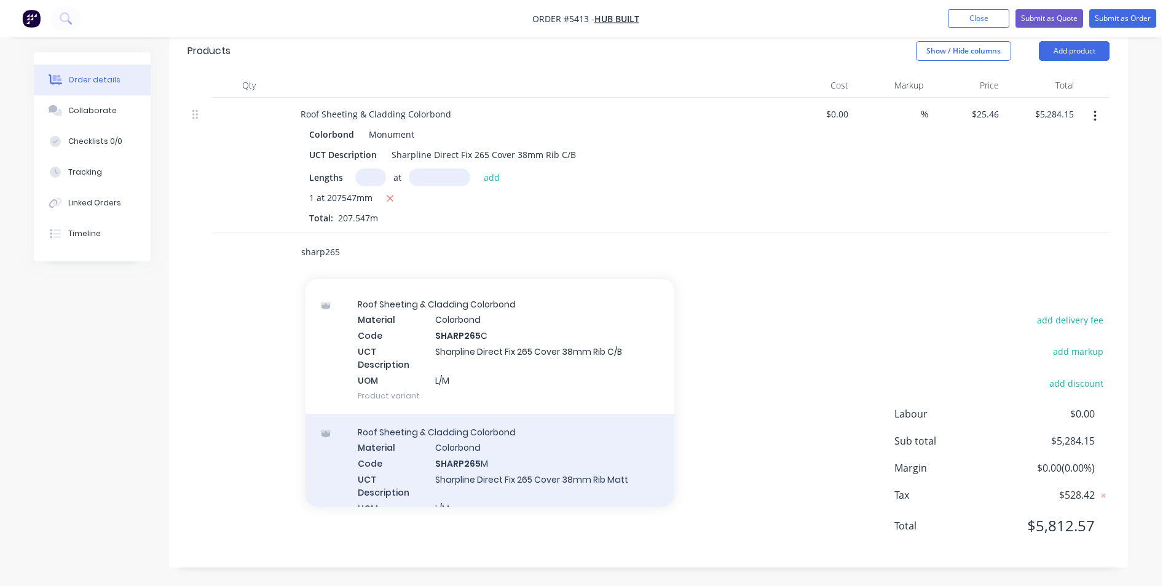
scroll to position [61, 0]
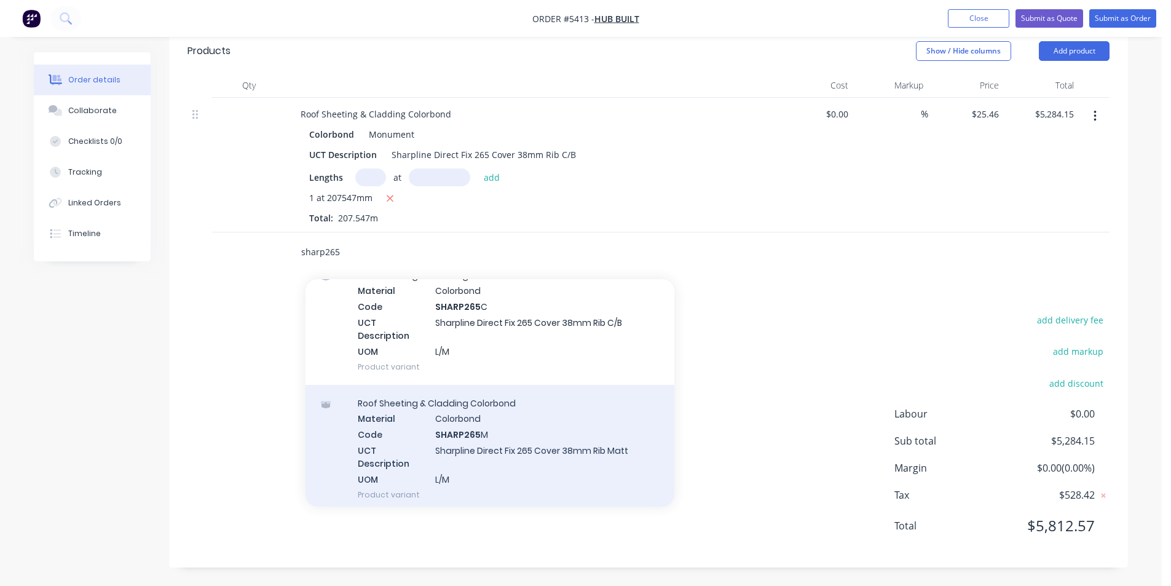
type input "sharp265"
click at [607, 470] on div "Roof Sheeting & Cladding Colorbond Material Colorbond Code SHARP265 M UCT Descr…" at bounding box center [489, 449] width 369 height 128
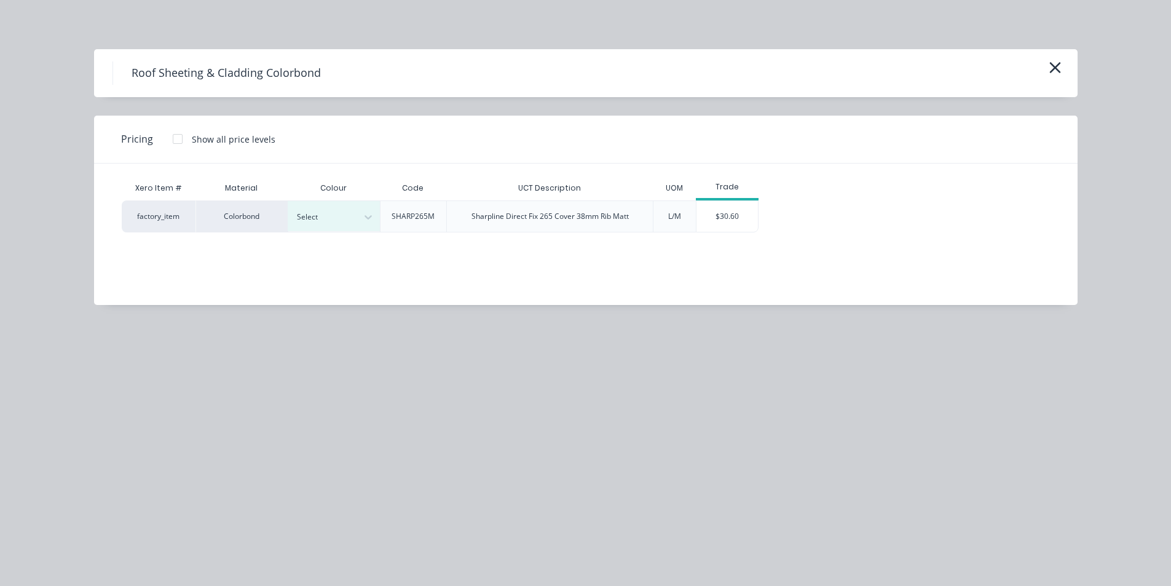
click at [361, 235] on div "Xero Item # Material Colour Code UCT Description UOM Trade factory_item Colorbo…" at bounding box center [576, 224] width 965 height 123
click at [361, 227] on div at bounding box center [368, 217] width 22 height 30
type input "mon"
click at [154, 291] on div "Monument" at bounding box center [77, 302] width 154 height 23
click at [749, 206] on div "$30.60" at bounding box center [726, 216] width 61 height 31
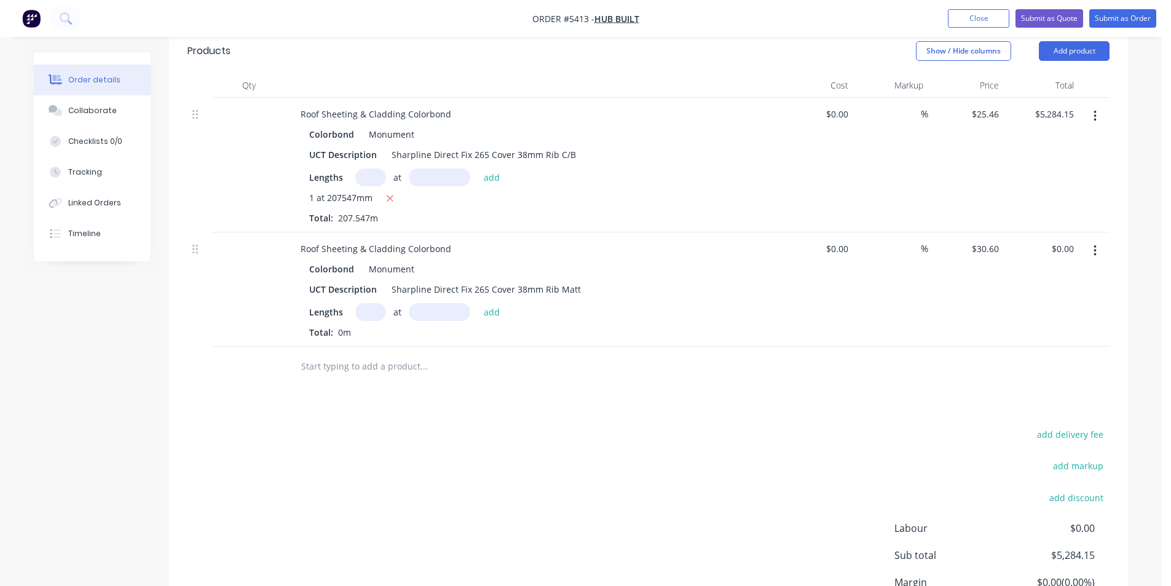
click at [370, 320] on input "text" at bounding box center [370, 312] width 31 height 18
type input "1"
type input "207547mm"
click at [493, 310] on button "add" at bounding box center [492, 311] width 29 height 17
type input "$6,350.94"
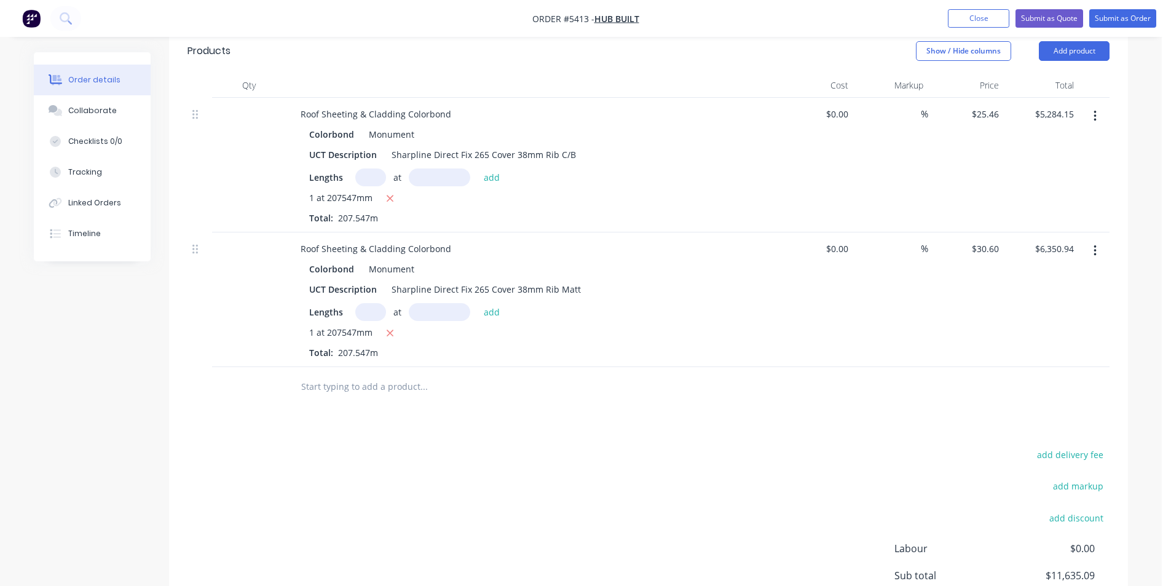
click at [1098, 120] on button "button" at bounding box center [1095, 116] width 29 height 22
click at [762, 542] on div "add delivery fee add markup add discount Labour $0.00 Sub total $11,635.09 Marg…" at bounding box center [648, 564] width 922 height 237
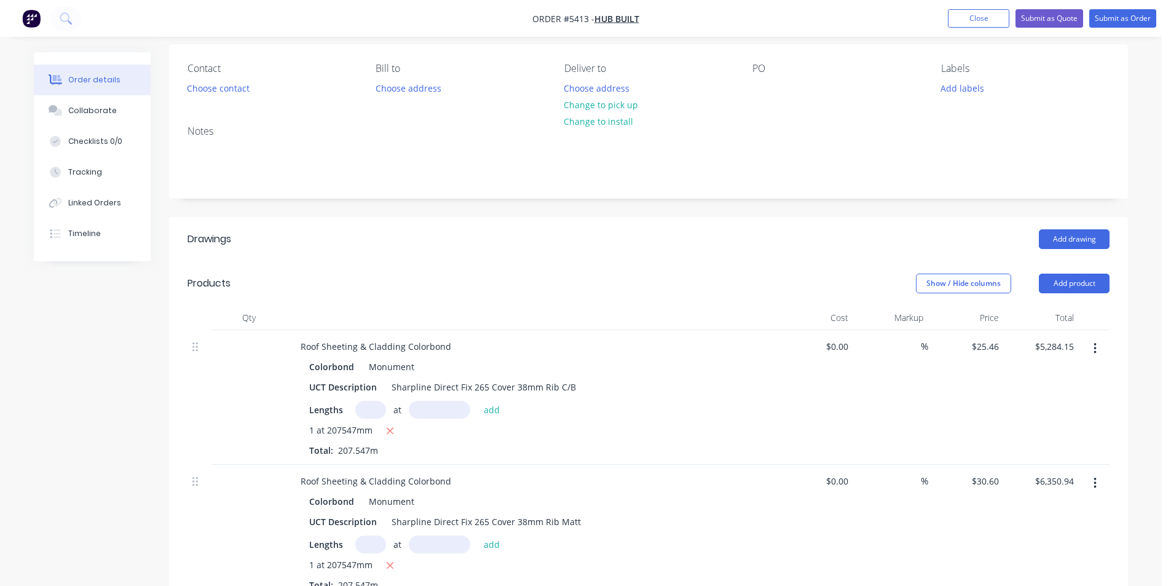
scroll to position [0, 0]
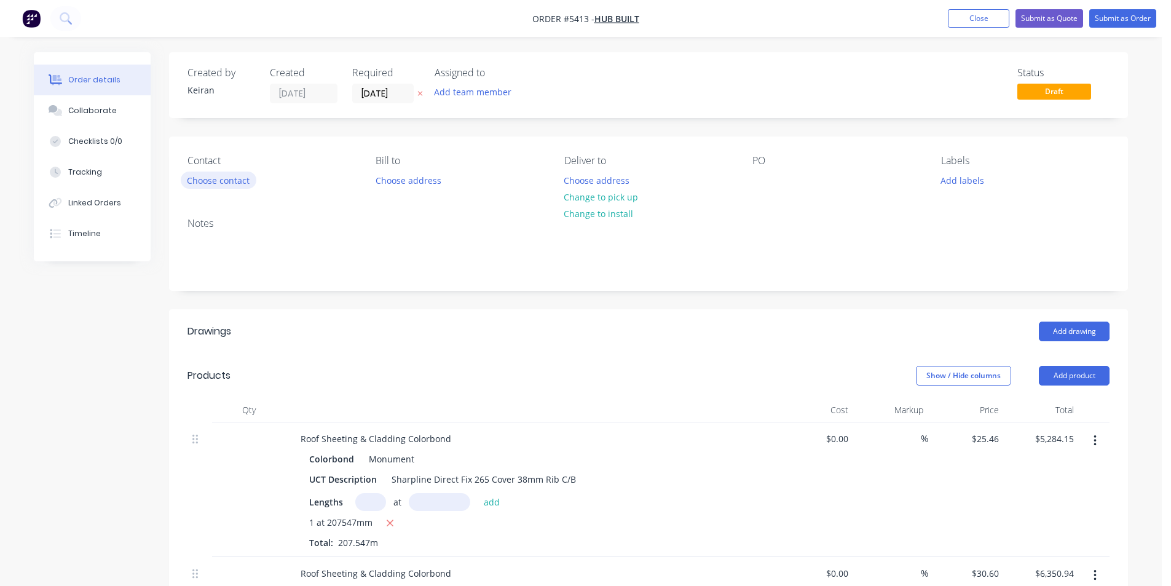
click at [209, 186] on button "Choose contact" at bounding box center [219, 179] width 76 height 17
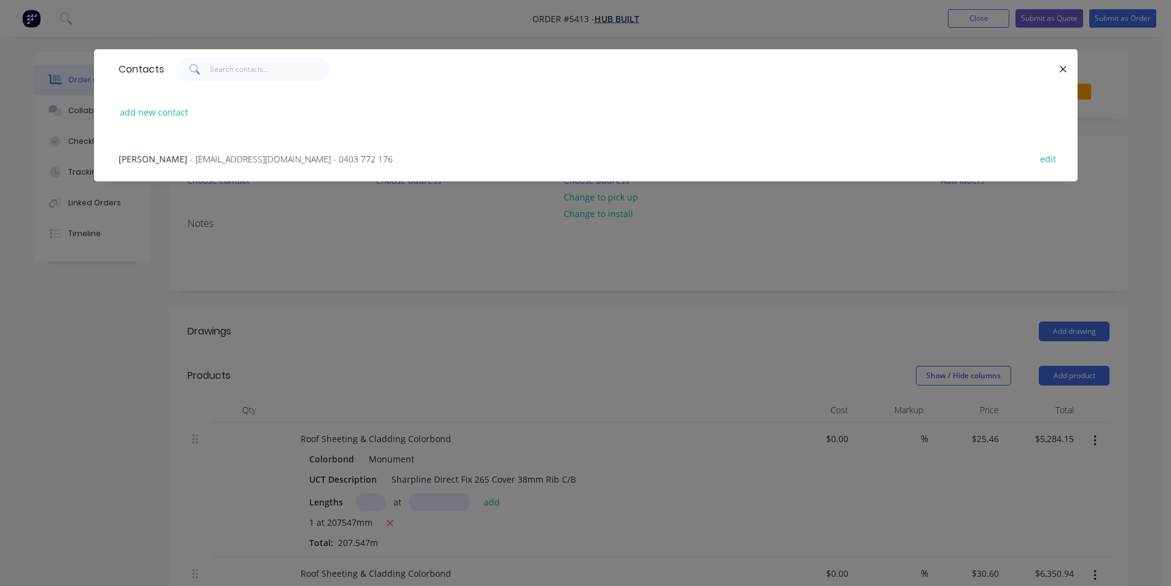
click at [190, 162] on span "- calehubbard@gmail.com - 0403 772 176" at bounding box center [291, 159] width 203 height 12
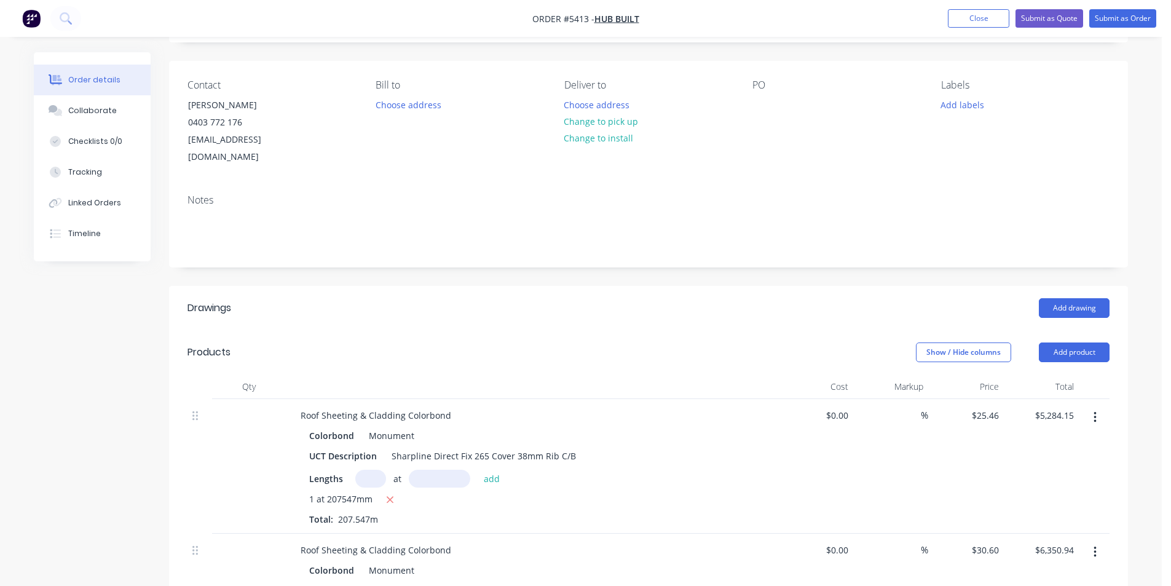
scroll to position [184, 0]
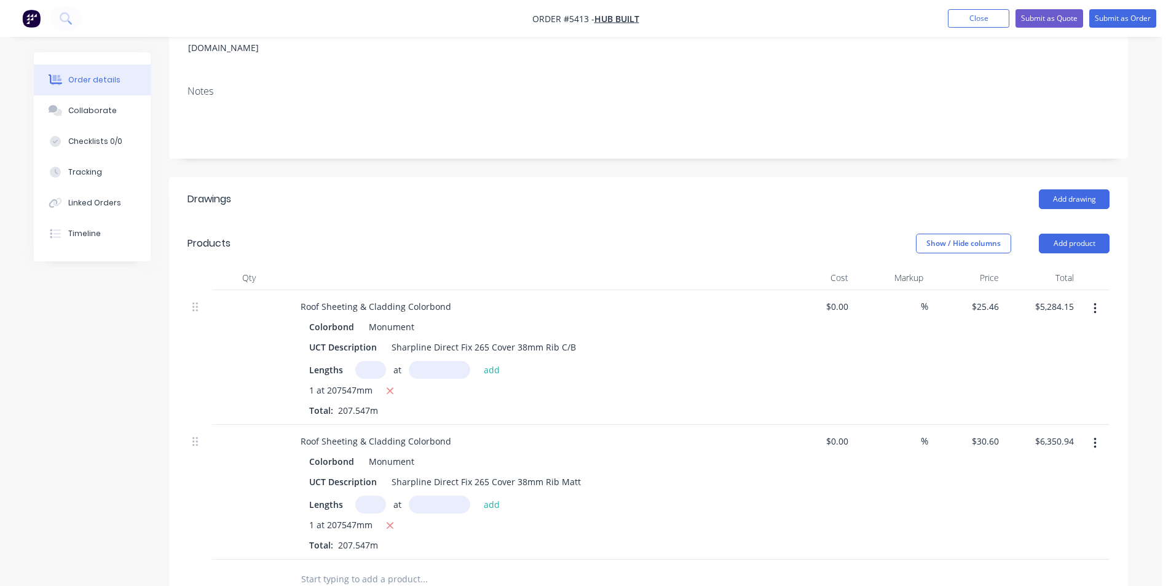
click at [1047, 28] on nav "Order #5413 - Hub Built Add product Close Submit as Quote Submit as Order" at bounding box center [585, 18] width 1171 height 37
click at [1049, 24] on button "Submit as Quote" at bounding box center [1049, 18] width 68 height 18
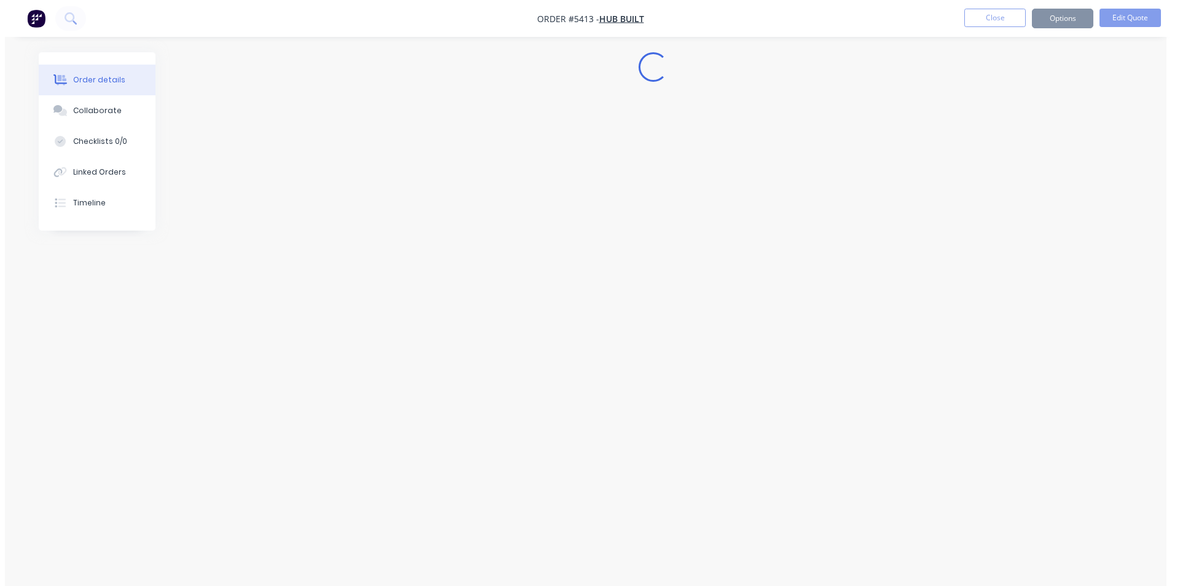
scroll to position [0, 0]
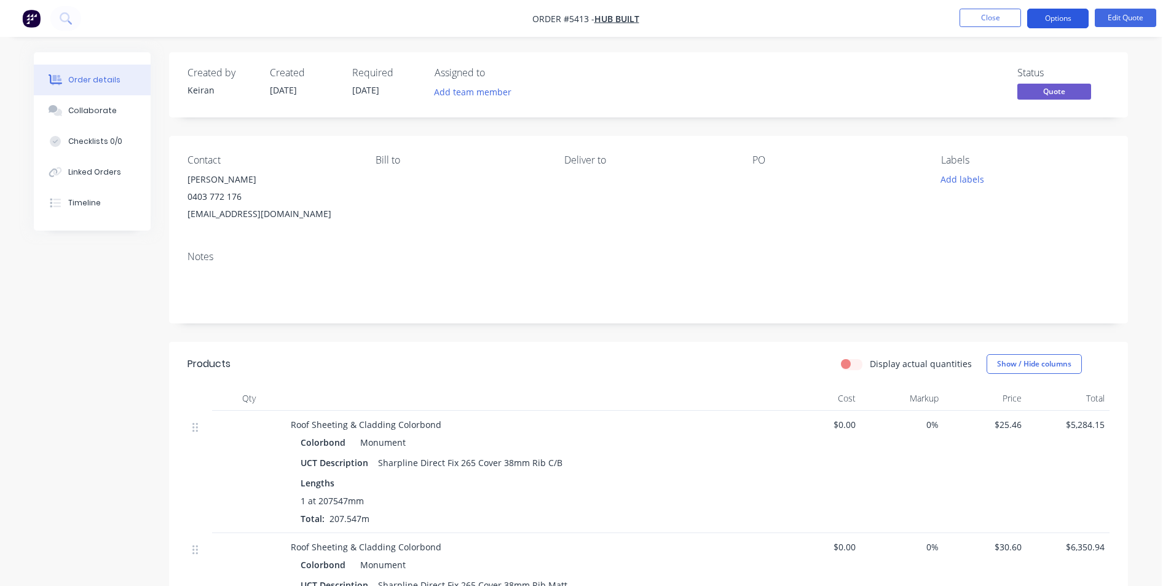
click at [1048, 26] on button "Options" at bounding box center [1057, 19] width 61 height 20
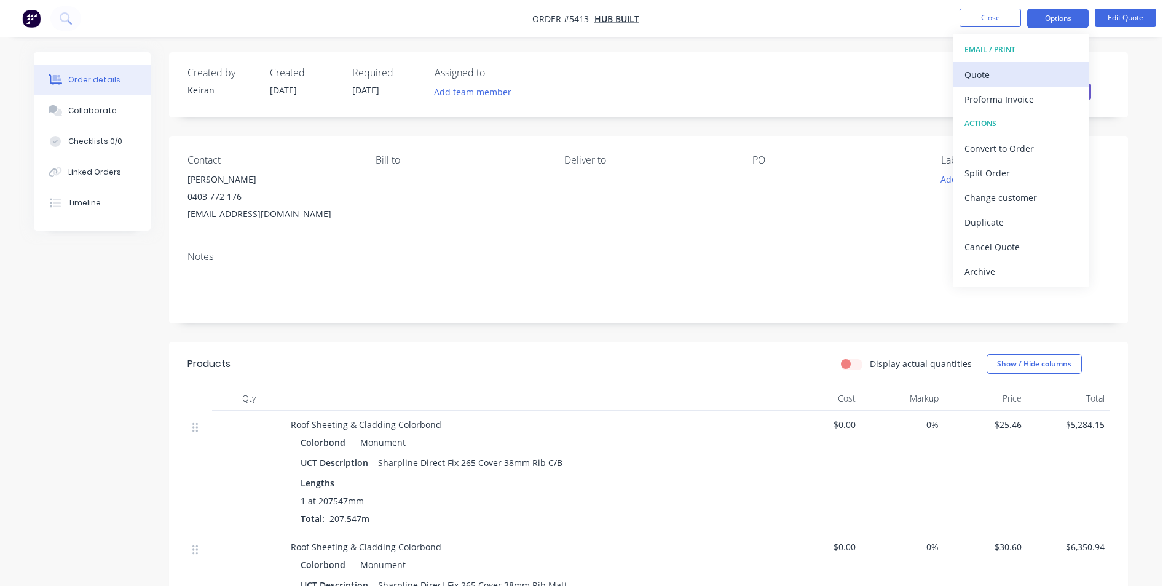
click at [1028, 68] on div "Quote" at bounding box center [1020, 75] width 113 height 18
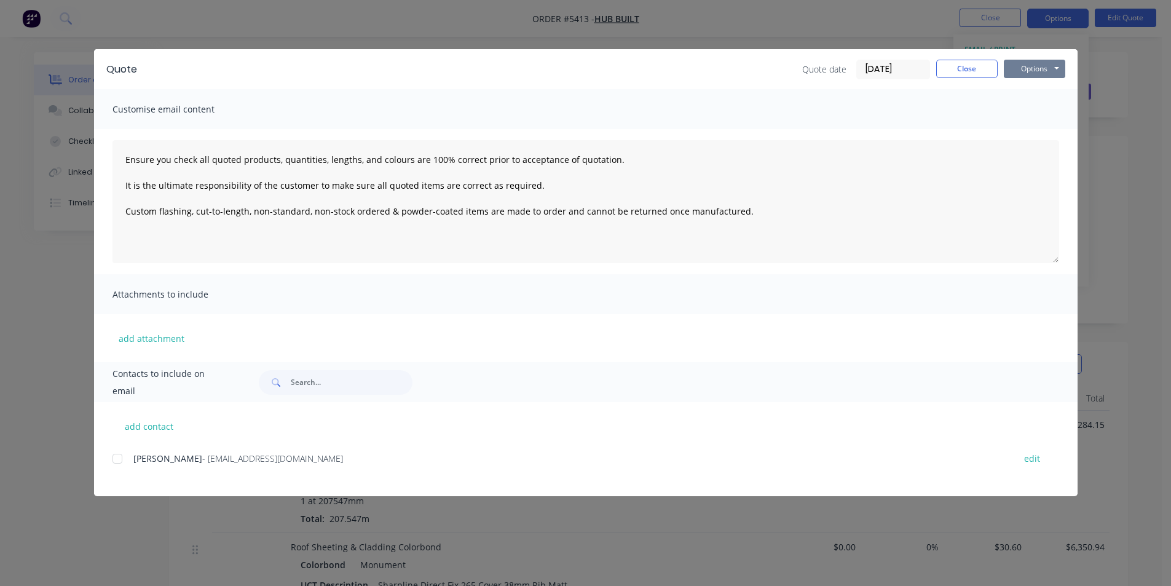
click at [1029, 69] on button "Options" at bounding box center [1034, 69] width 61 height 18
click at [162, 430] on button "add contact" at bounding box center [149, 426] width 74 height 18
type textarea "Ensure you check all quoted products, quantities, lengths, and colours are 100%…"
select select "AU"
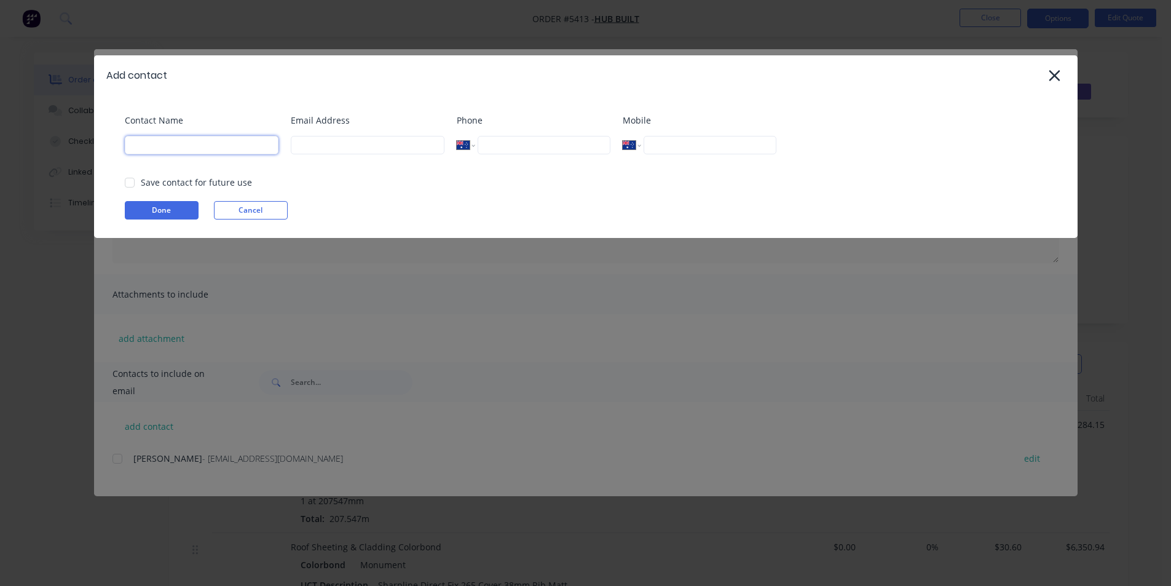
click at [200, 140] on input at bounding box center [202, 145] width 154 height 18
type input "Keiran J Fenwick"
type input "0438 350 301"
click at [363, 149] on input at bounding box center [368, 145] width 154 height 18
type input "keiran@metaldeck.com.au"
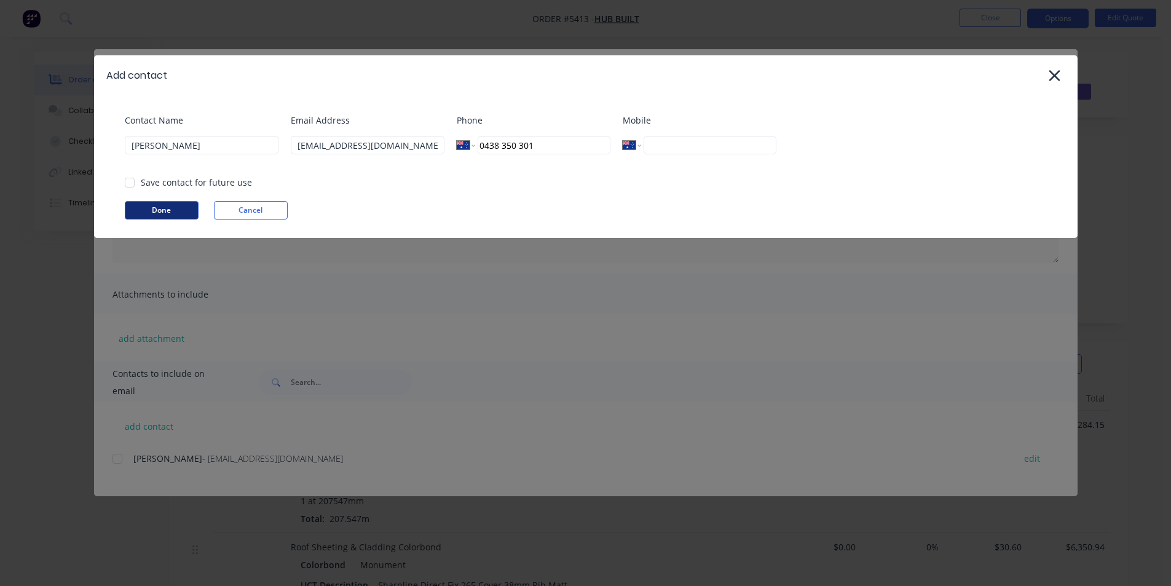
click at [169, 211] on button "Done" at bounding box center [162, 210] width 74 height 18
type textarea "Ensure you check all quoted products, quantities, lengths, and colours are 100%…"
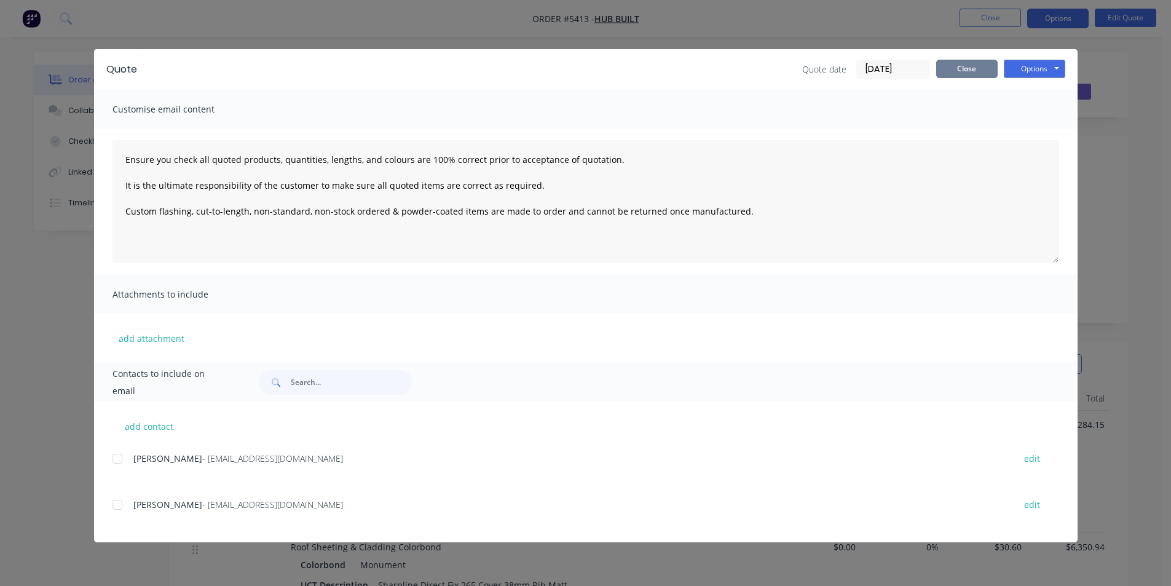
click at [961, 68] on button "Close" at bounding box center [966, 69] width 61 height 18
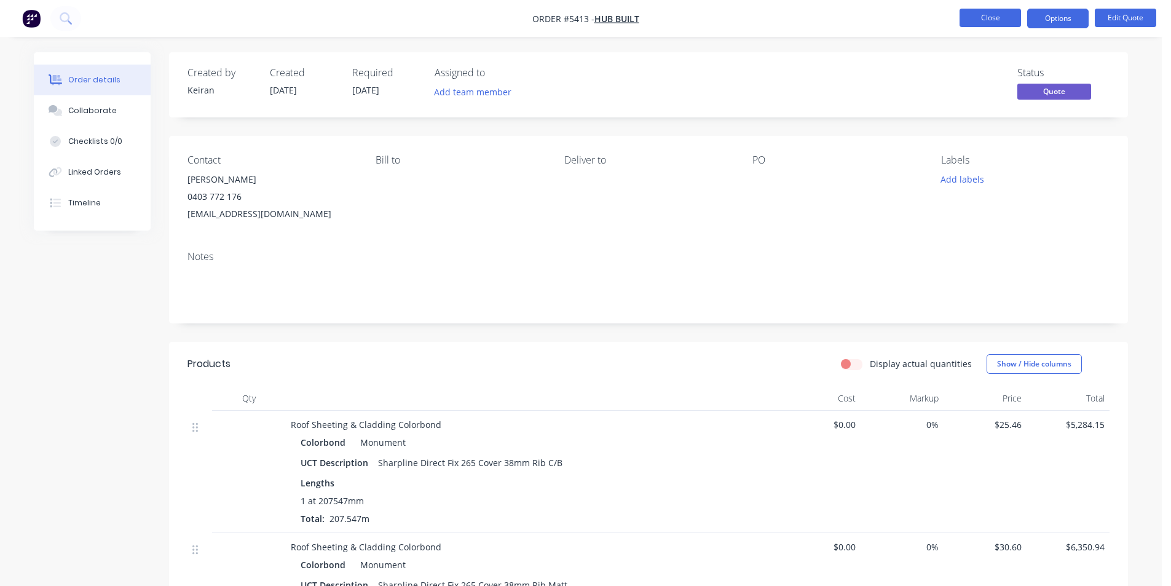
click at [1006, 15] on button "Close" at bounding box center [989, 18] width 61 height 18
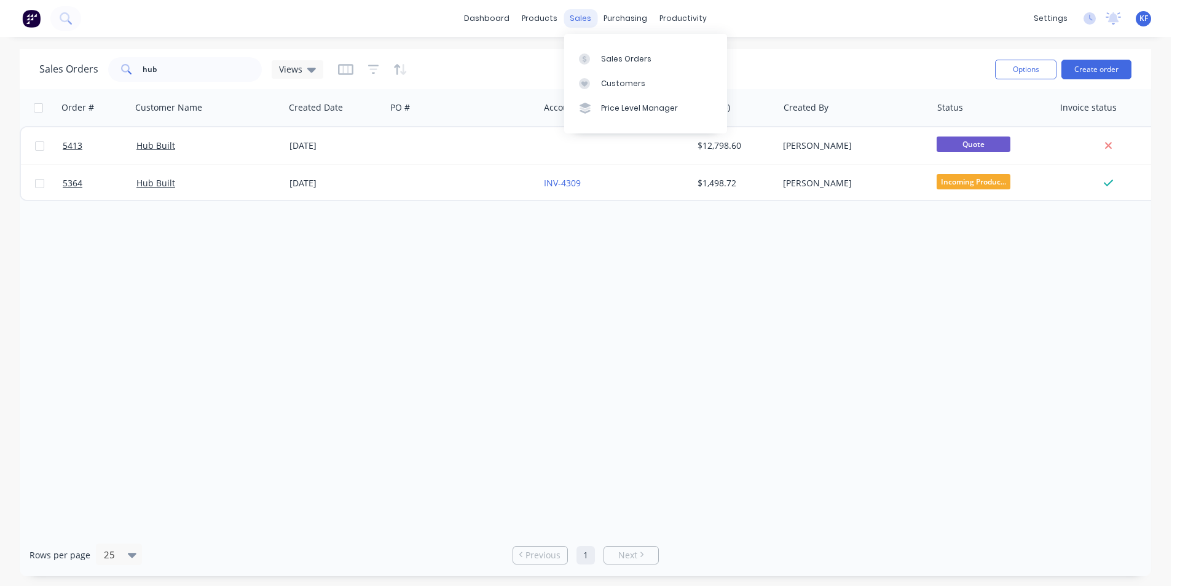
click at [585, 18] on div "sales" at bounding box center [581, 18] width 34 height 18
click at [613, 46] on div "Sales Orders Customers Price Level Manager" at bounding box center [645, 83] width 163 height 99
drag, startPoint x: 613, startPoint y: 54, endPoint x: 503, endPoint y: 71, distance: 111.3
click at [612, 54] on div "Sales Orders" at bounding box center [626, 58] width 50 height 11
drag, startPoint x: 224, startPoint y: 64, endPoint x: 36, endPoint y: 62, distance: 188.7
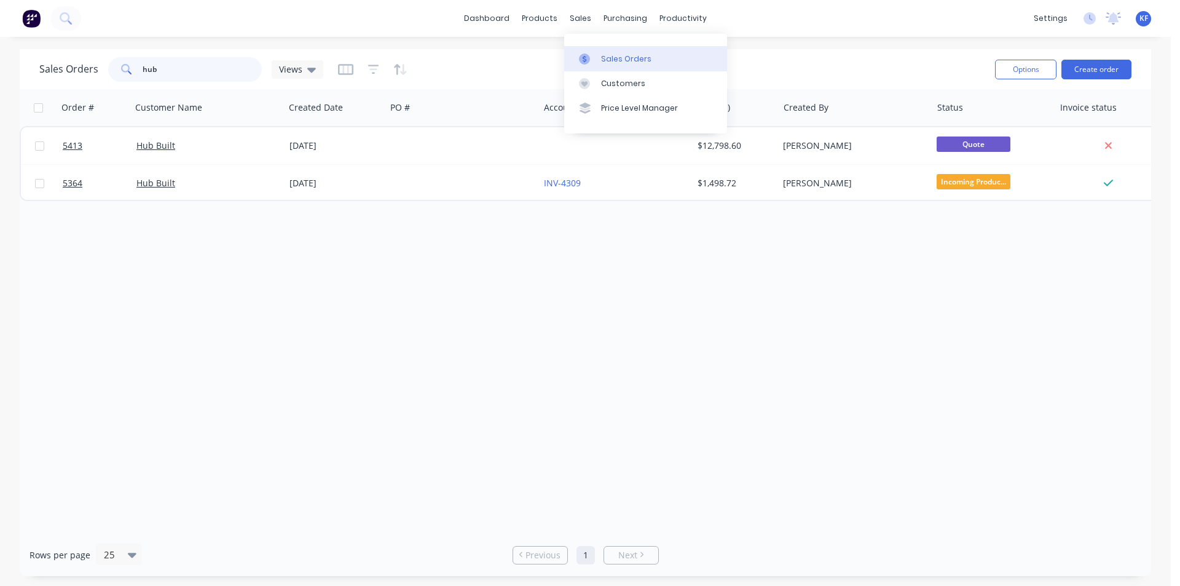
click at [36, 62] on div "Sales Orders hub Views Options Create order" at bounding box center [586, 69] width 1132 height 40
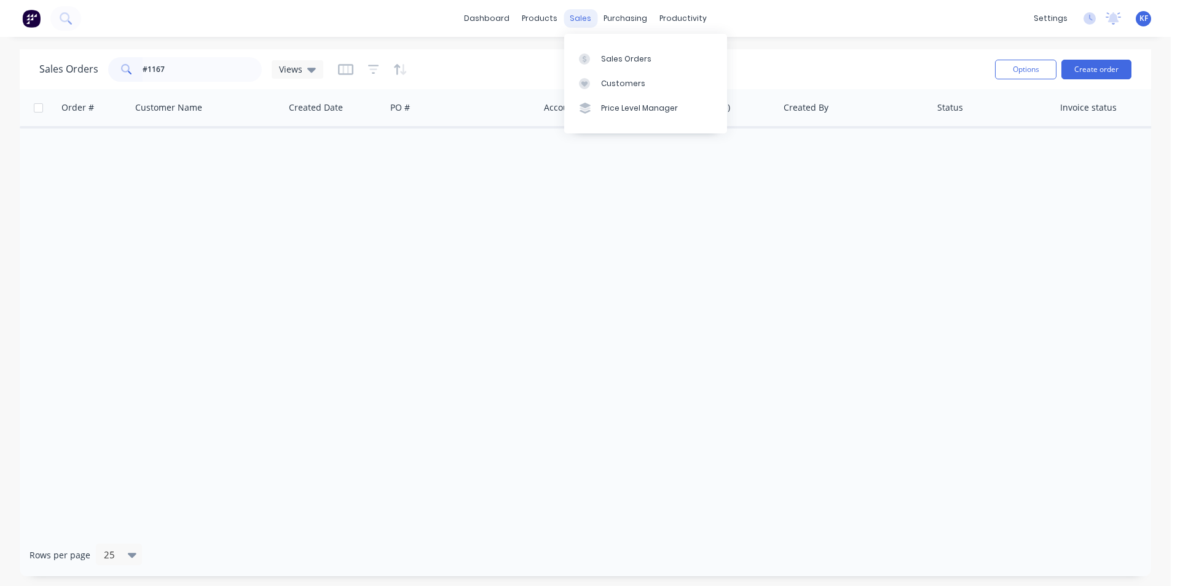
click at [581, 14] on div "sales" at bounding box center [581, 18] width 34 height 18
click at [612, 62] on div "Sales Orders" at bounding box center [626, 58] width 50 height 11
drag, startPoint x: 240, startPoint y: 63, endPoint x: 88, endPoint y: 61, distance: 152.4
click at [89, 62] on div "Sales Orders #1167 Views" at bounding box center [181, 69] width 284 height 25
type input "1167"
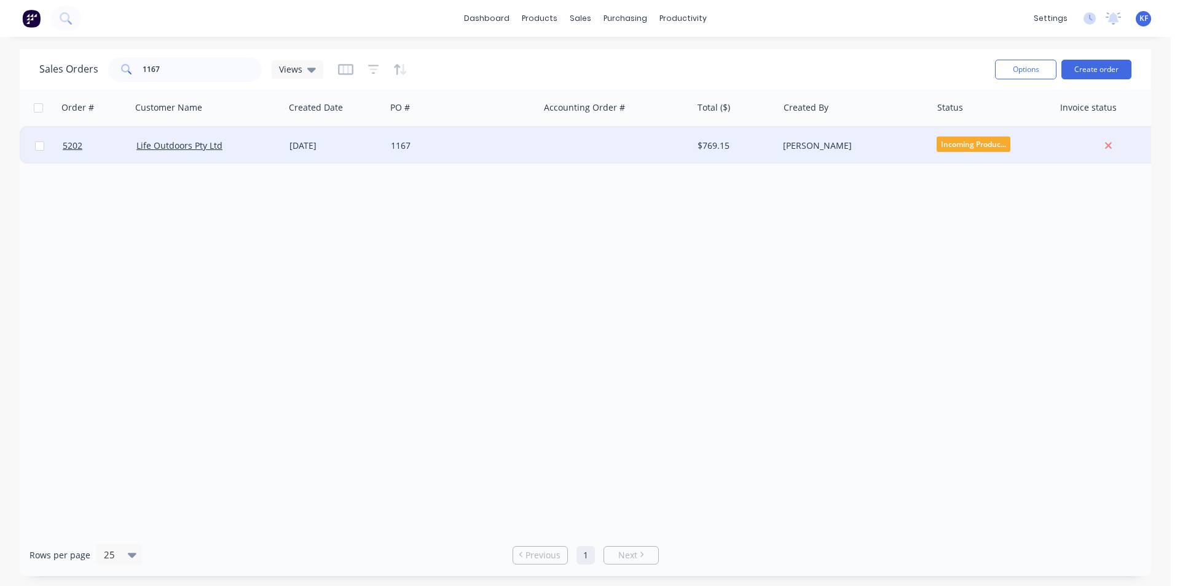
click at [513, 138] on div "1167" at bounding box center [462, 145] width 153 height 37
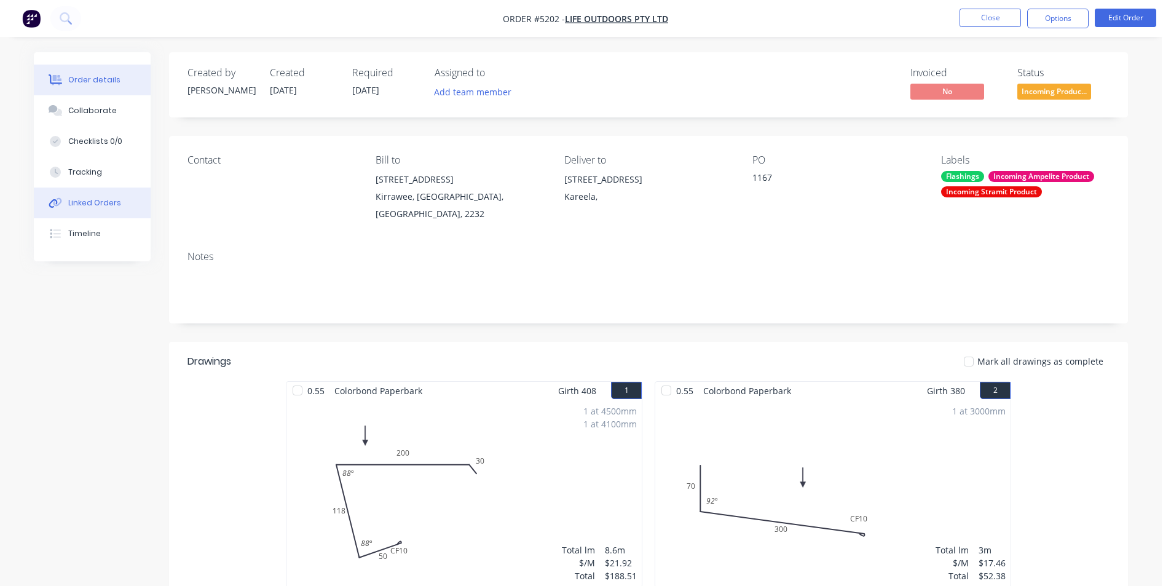
click at [115, 196] on button "Linked Orders" at bounding box center [92, 202] width 117 height 31
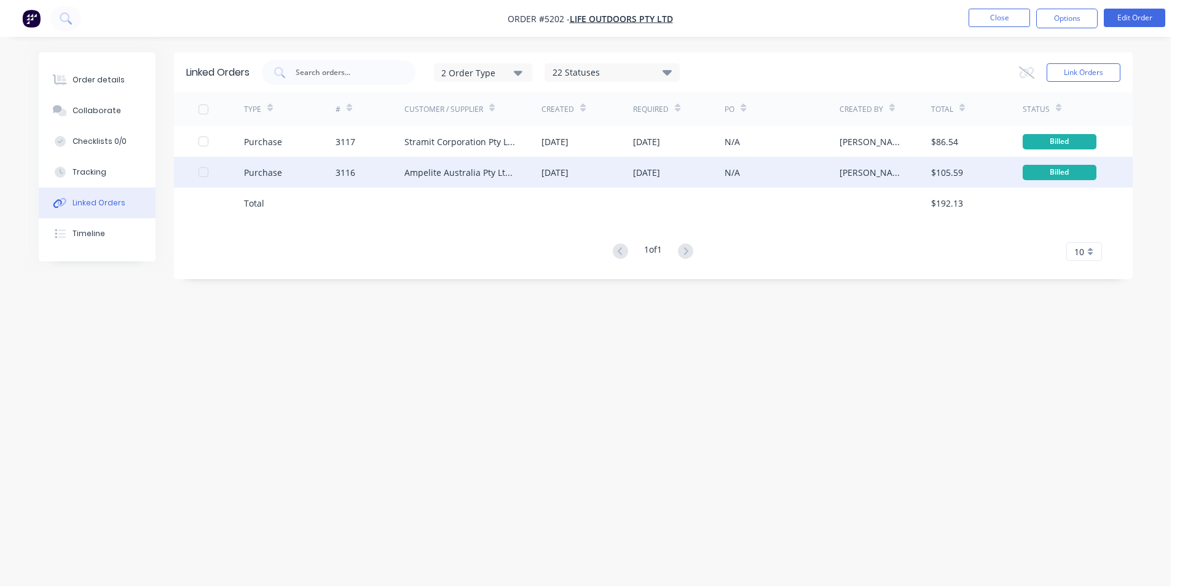
click at [447, 176] on div "Ampelite Australia Pty Ltd - Acc No: METSUP" at bounding box center [460, 172] width 113 height 13
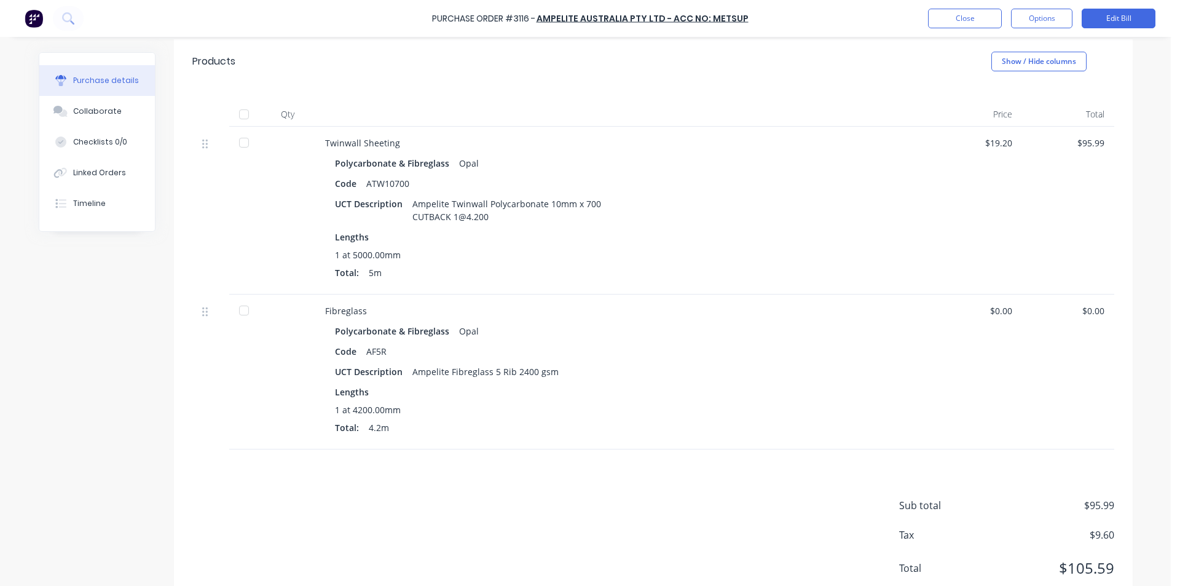
scroll to position [286, 0]
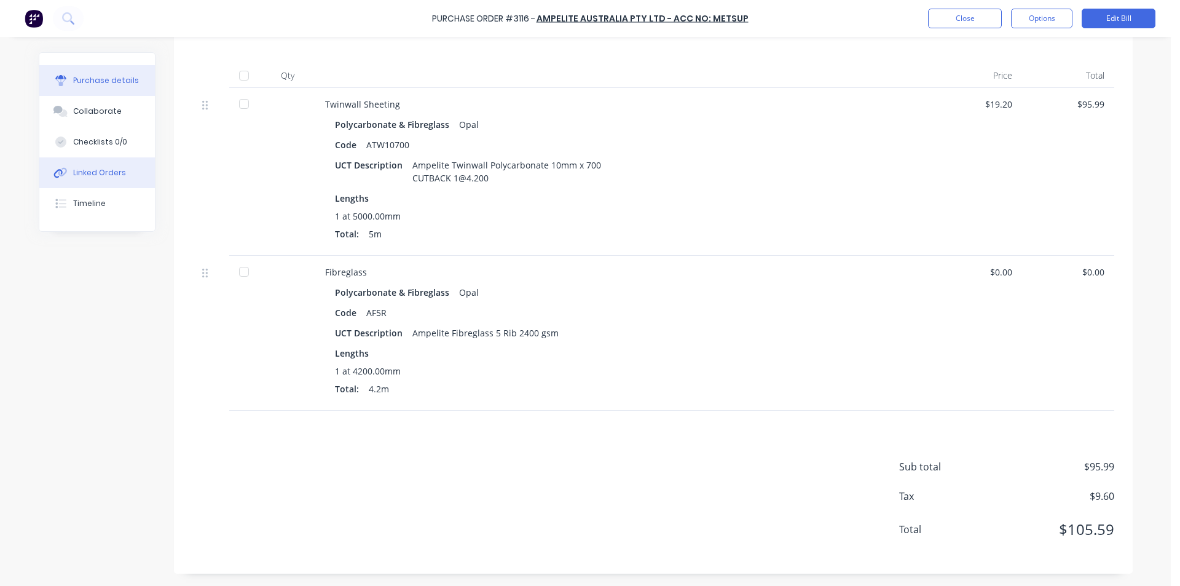
click at [99, 169] on div "Linked Orders" at bounding box center [99, 172] width 53 height 11
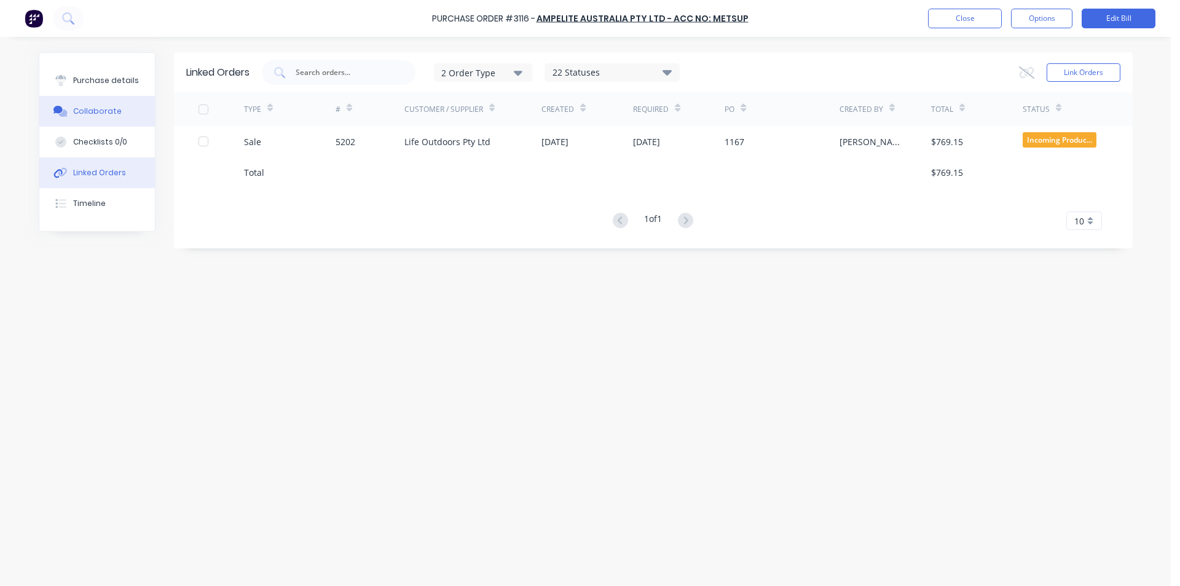
click at [103, 98] on button "Collaborate" at bounding box center [97, 111] width 116 height 31
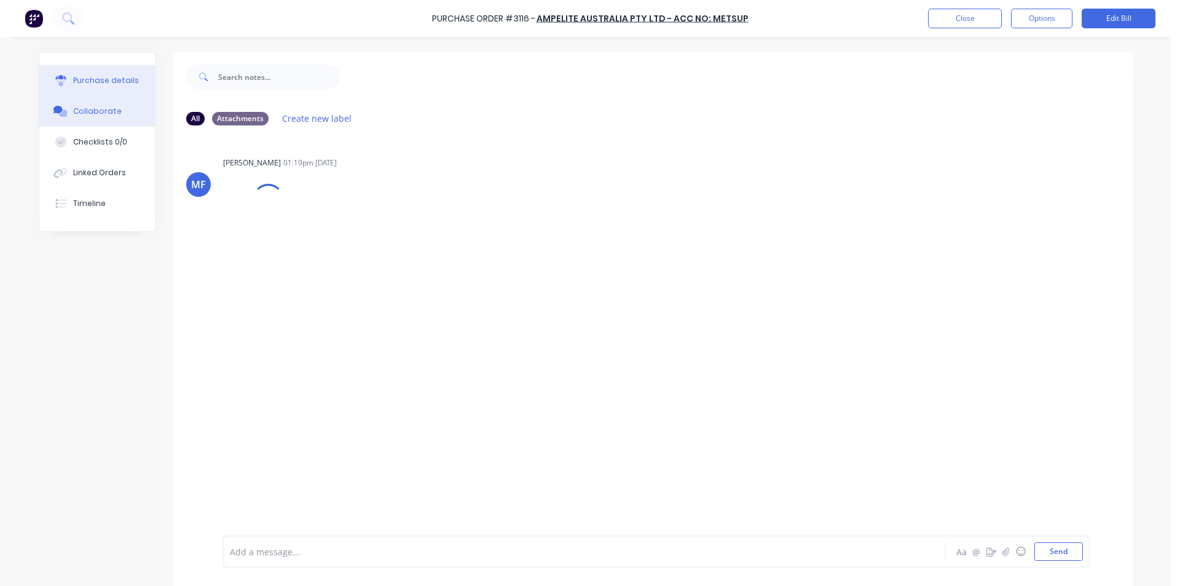
click at [103, 86] on button "Purchase details" at bounding box center [97, 80] width 116 height 31
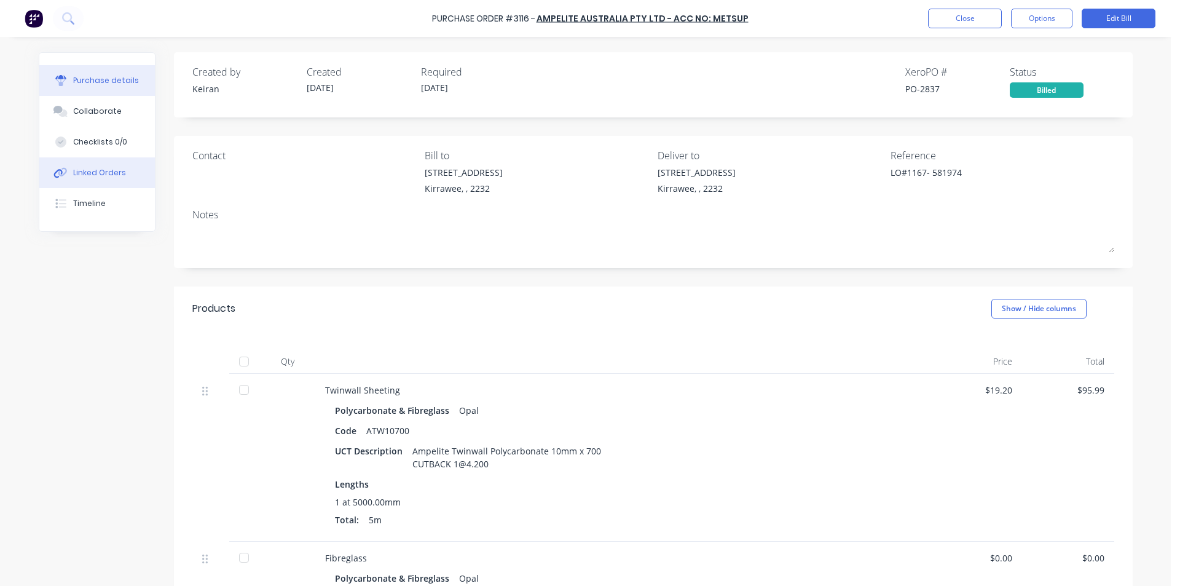
click at [133, 167] on button "Linked Orders" at bounding box center [97, 172] width 116 height 31
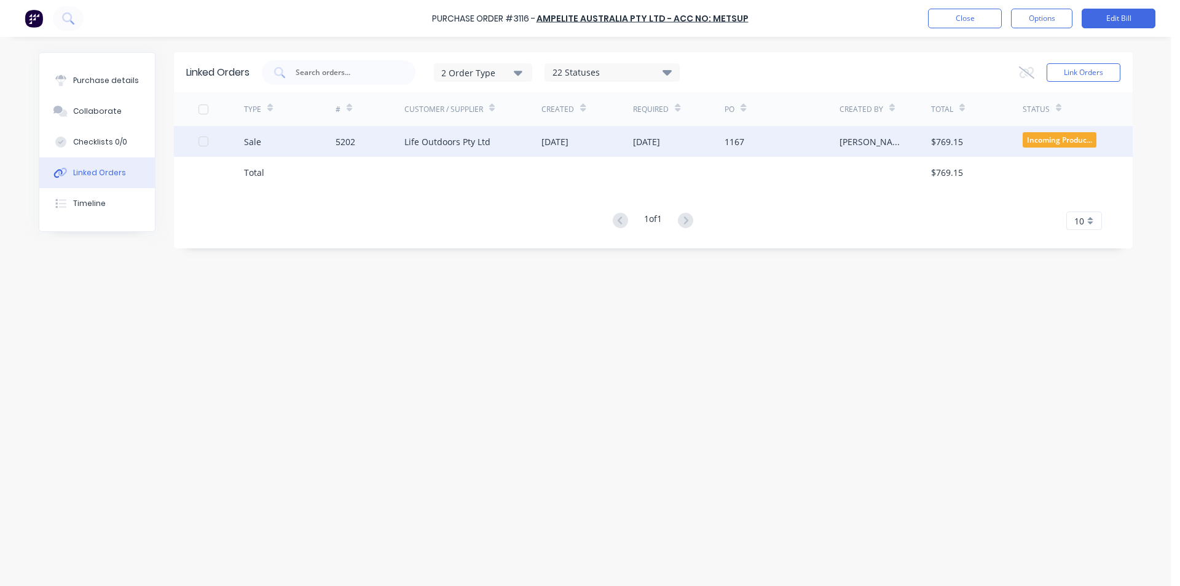
click at [557, 148] on div "[DATE]" at bounding box center [588, 141] width 92 height 31
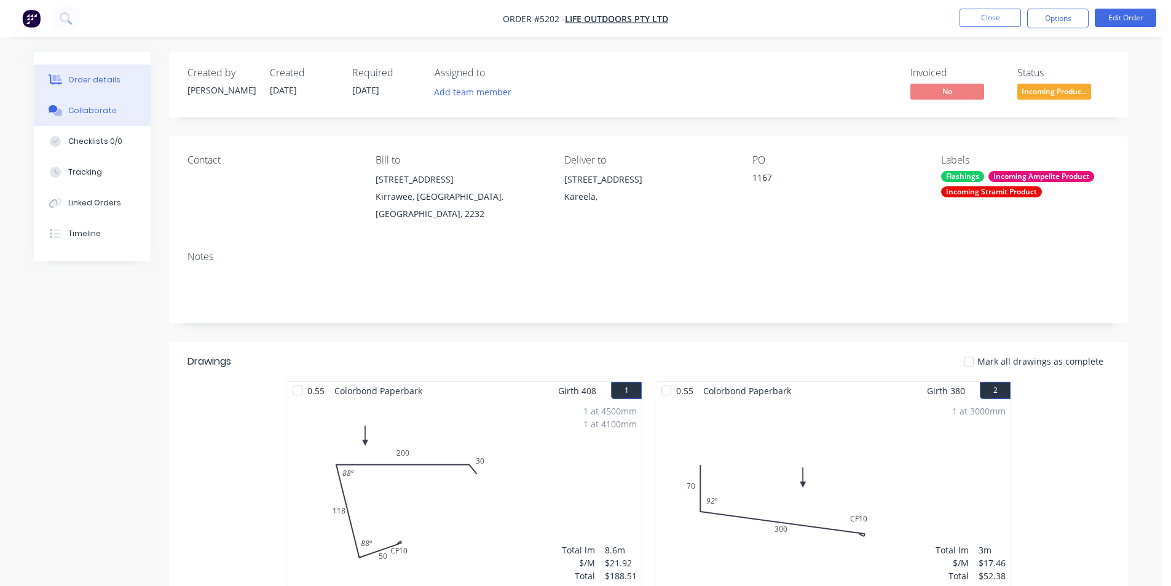
click at [104, 115] on button "Collaborate" at bounding box center [92, 110] width 117 height 31
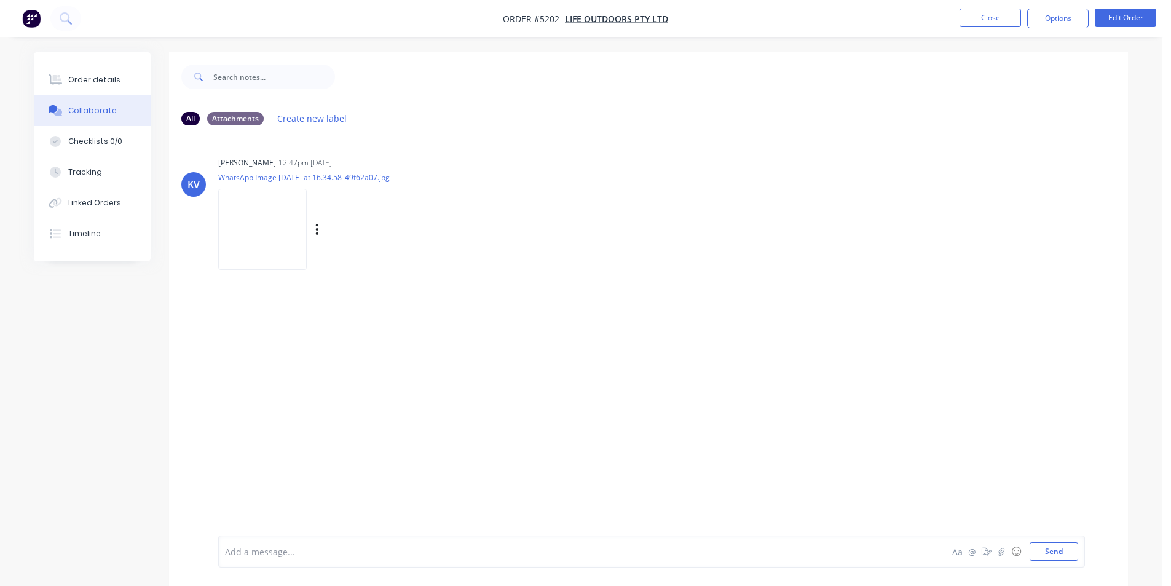
click at [258, 220] on img at bounding box center [262, 229] width 89 height 81
click at [91, 207] on div "Linked Orders" at bounding box center [94, 202] width 53 height 11
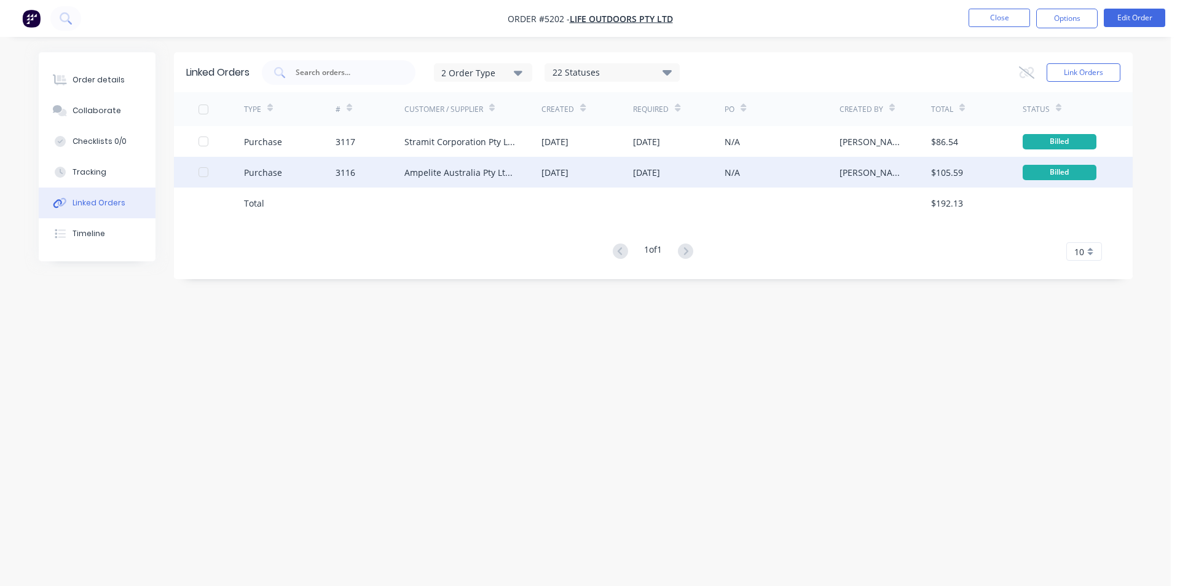
click at [432, 170] on div "Ampelite Australia Pty Ltd - Acc No: METSUP" at bounding box center [460, 172] width 113 height 13
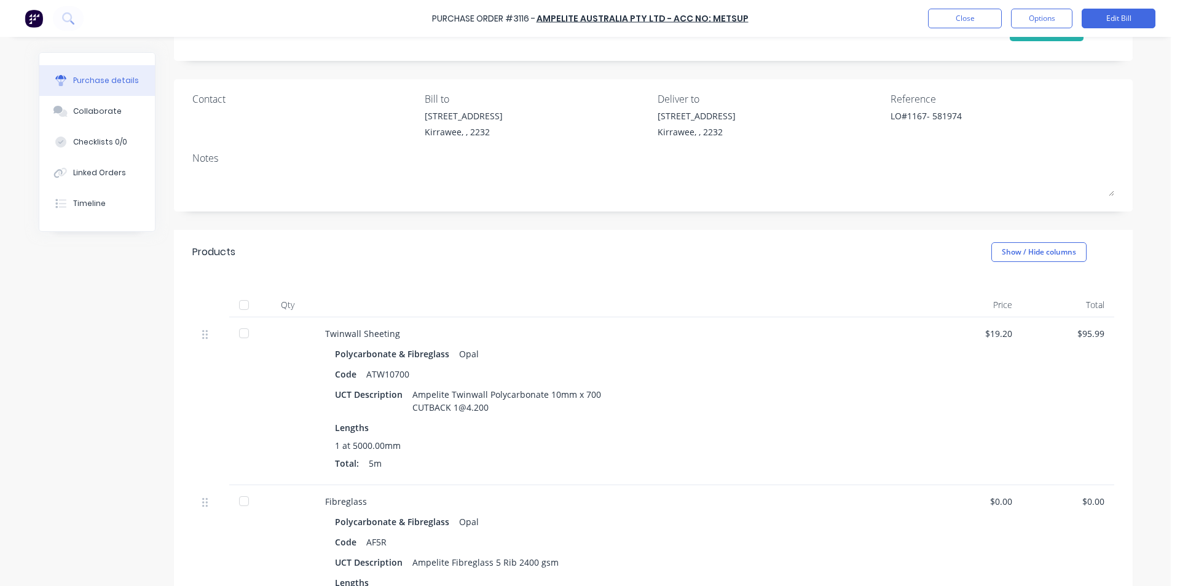
scroll to position [184, 0]
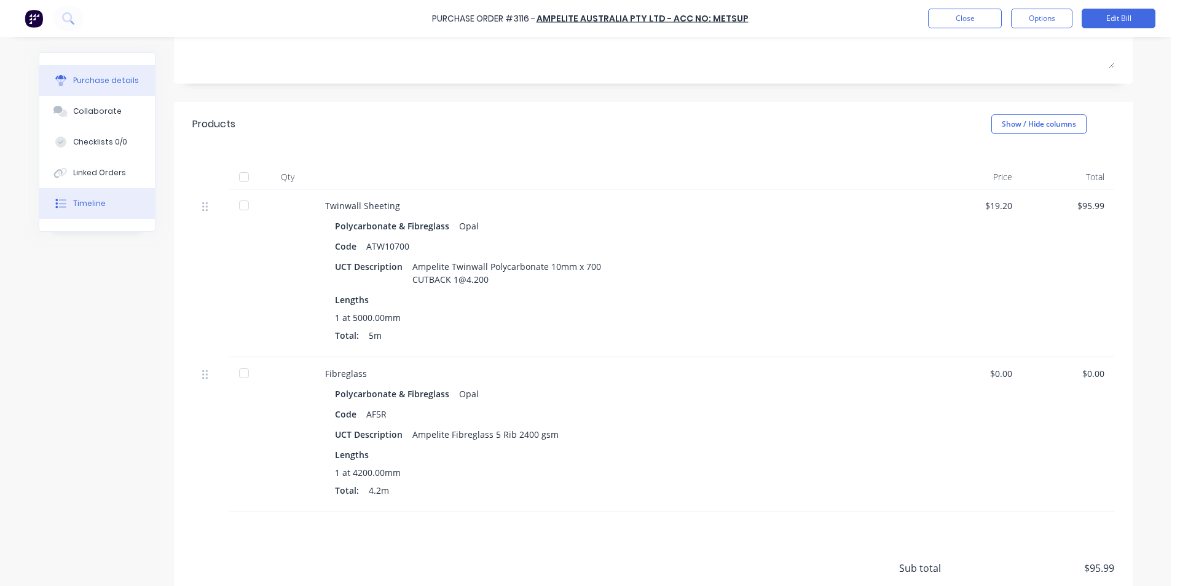
click at [97, 203] on div "Timeline" at bounding box center [89, 203] width 33 height 11
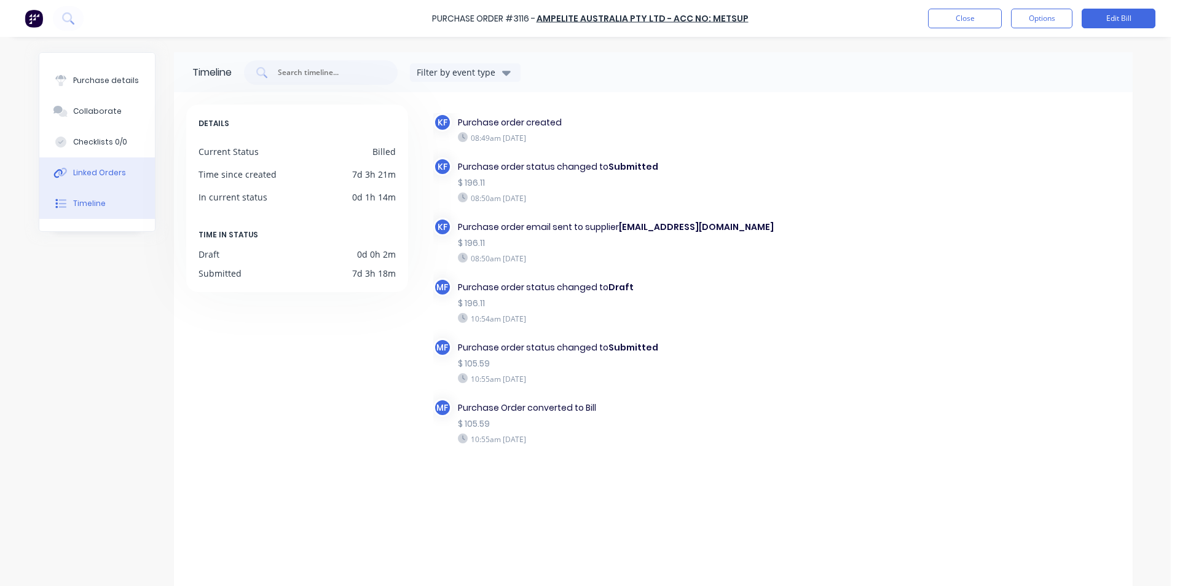
click at [118, 173] on div "Linked Orders" at bounding box center [99, 172] width 53 height 11
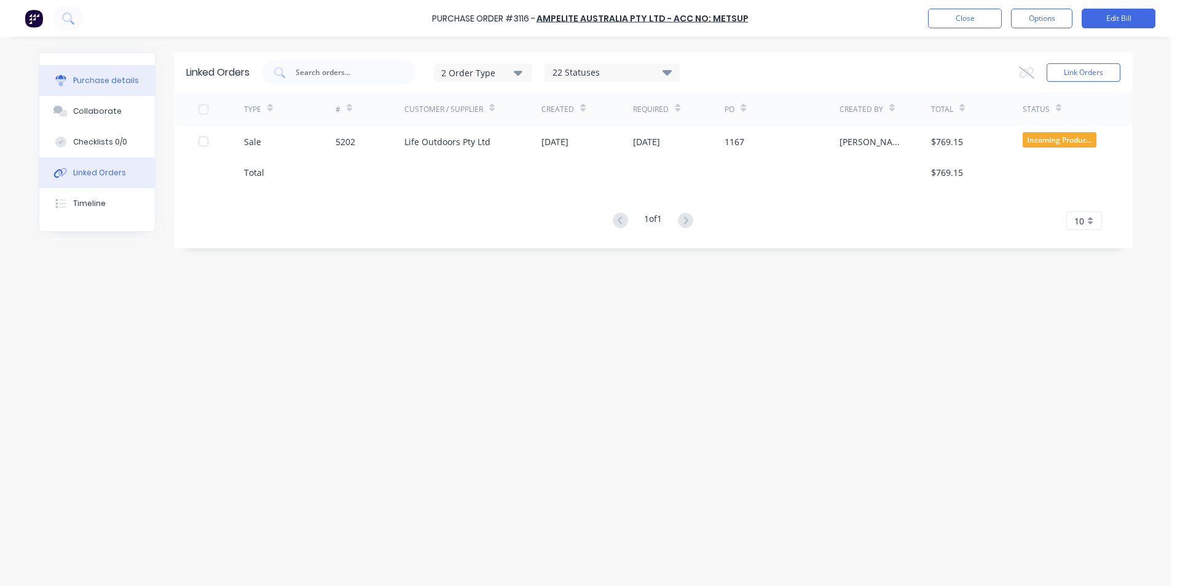
click at [105, 82] on div "Purchase details" at bounding box center [106, 80] width 66 height 11
type textarea "x"
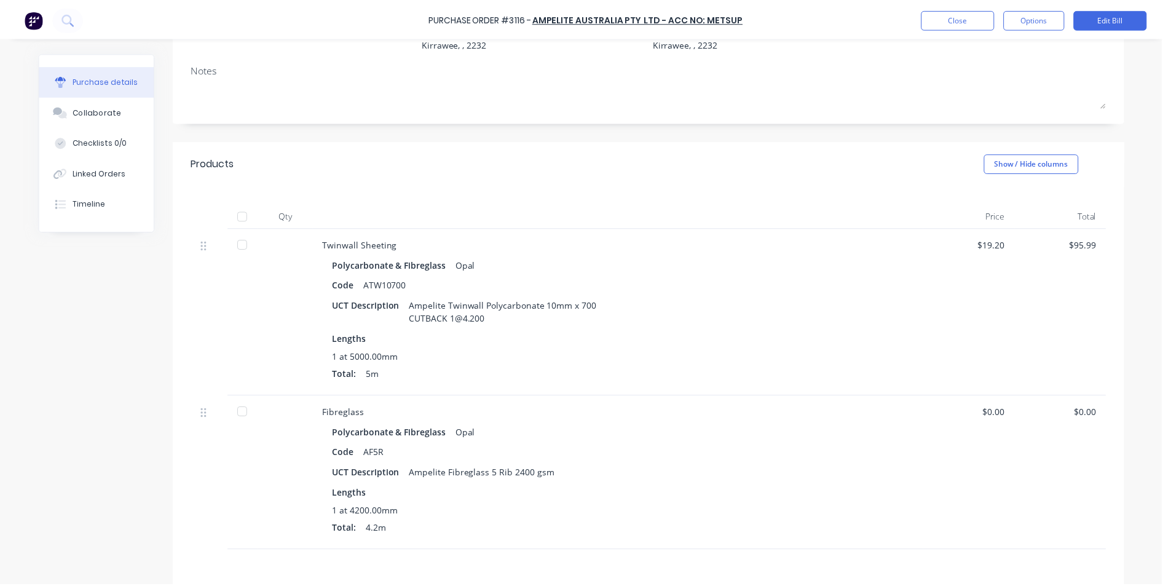
scroll to position [286, 0]
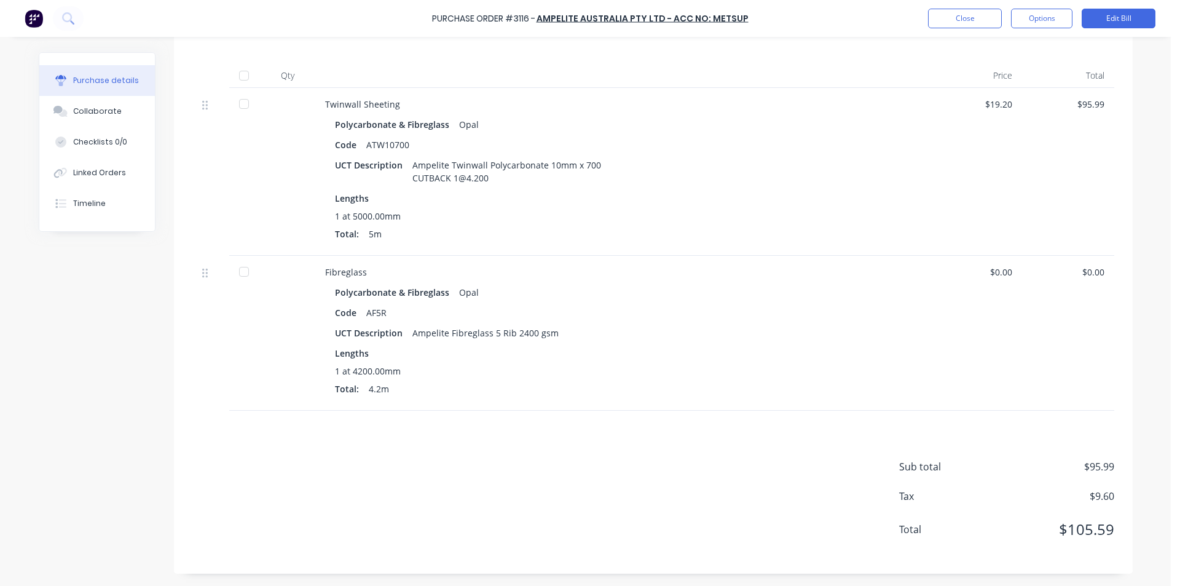
click at [971, 32] on div "Purchase Order #3116 - Ampelite Australia Pty Ltd - Acc No: METSUP Close Option…" at bounding box center [590, 18] width 1180 height 37
click at [972, 22] on button "Close" at bounding box center [965, 19] width 74 height 20
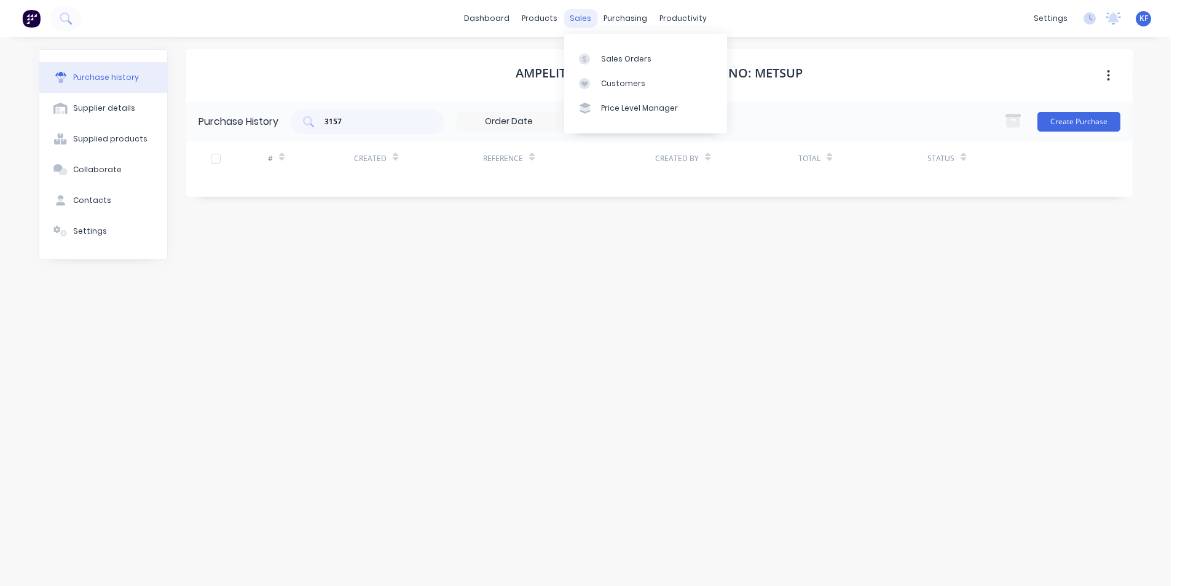
click at [590, 24] on div "sales" at bounding box center [581, 18] width 34 height 18
click at [615, 60] on div "Sales Orders" at bounding box center [626, 58] width 50 height 11
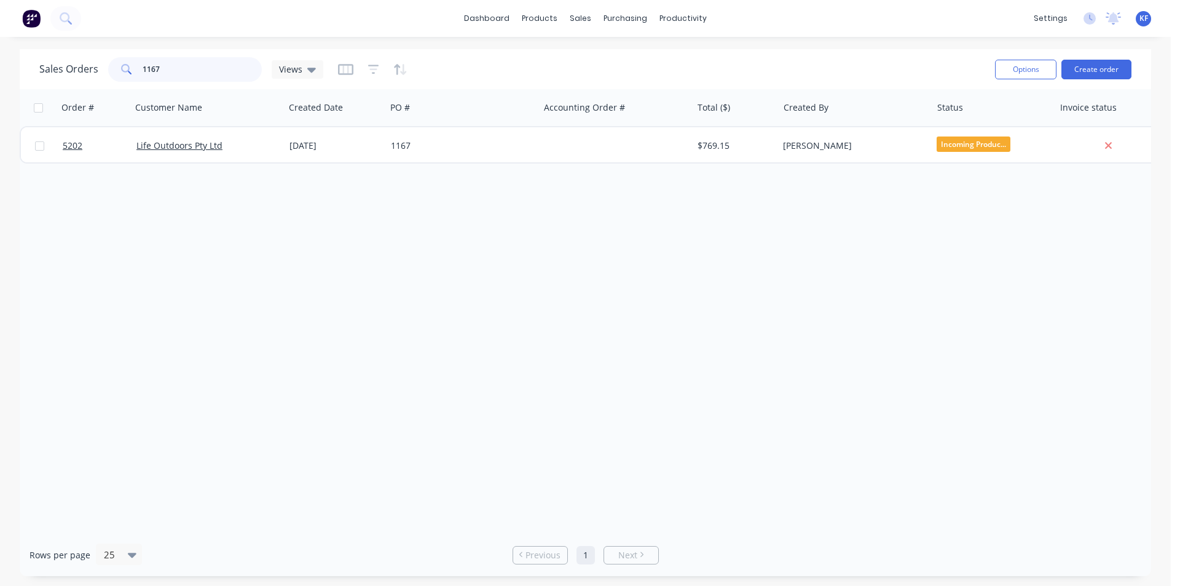
drag, startPoint x: 82, startPoint y: 62, endPoint x: 52, endPoint y: 54, distance: 31.2
click at [66, 59] on div "Sales Orders 1167 Views" at bounding box center [181, 69] width 284 height 25
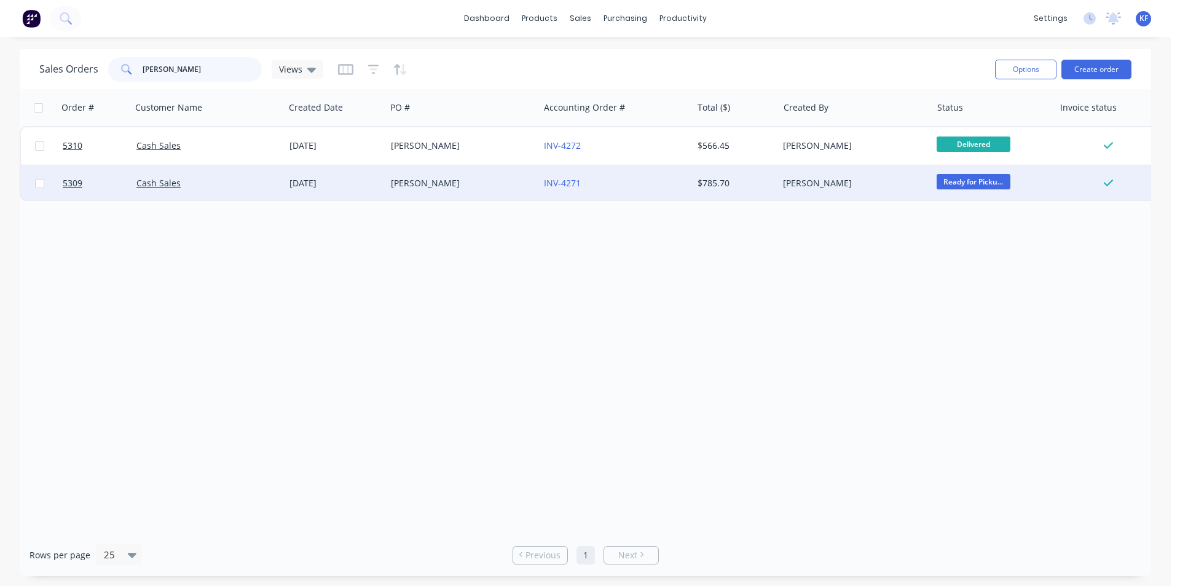
type input "eisen"
click at [412, 184] on div "Dave Eisenhuth" at bounding box center [459, 183] width 136 height 12
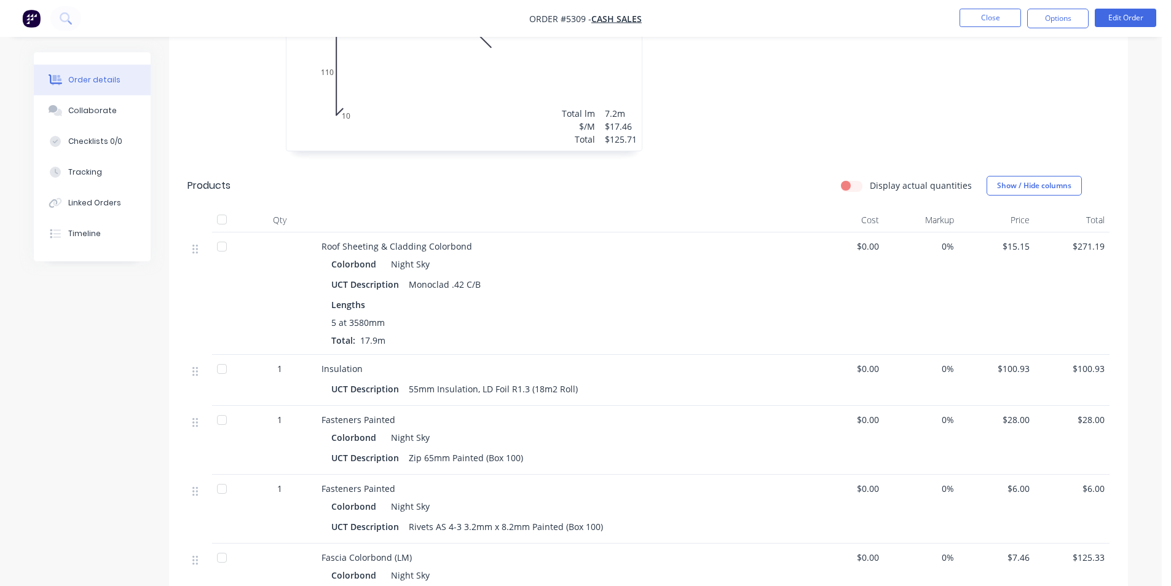
scroll to position [246, 0]
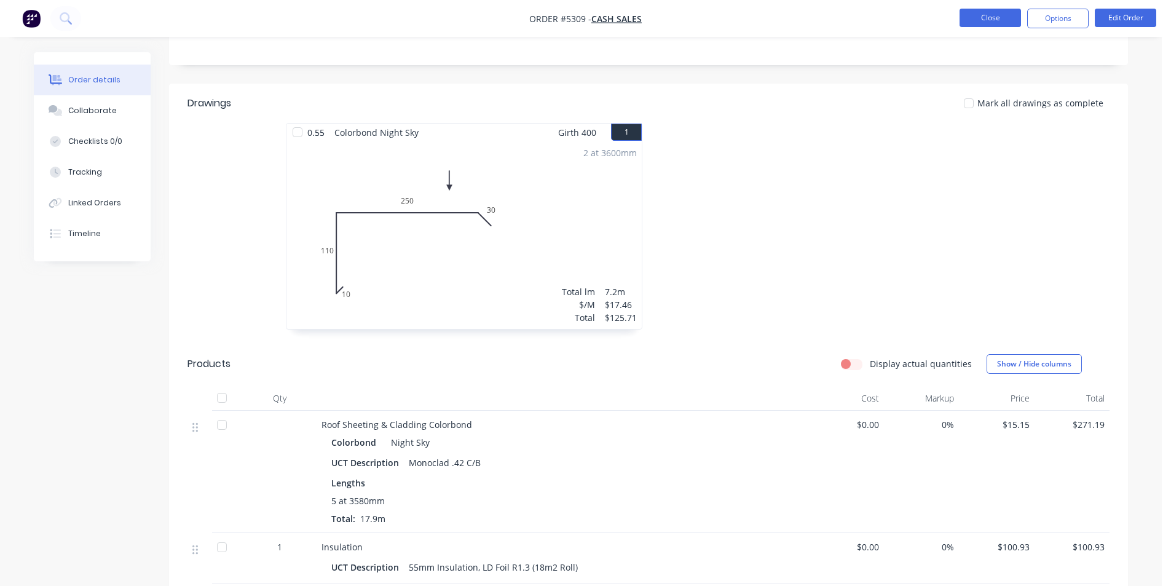
click at [970, 22] on button "Close" at bounding box center [989, 18] width 61 height 18
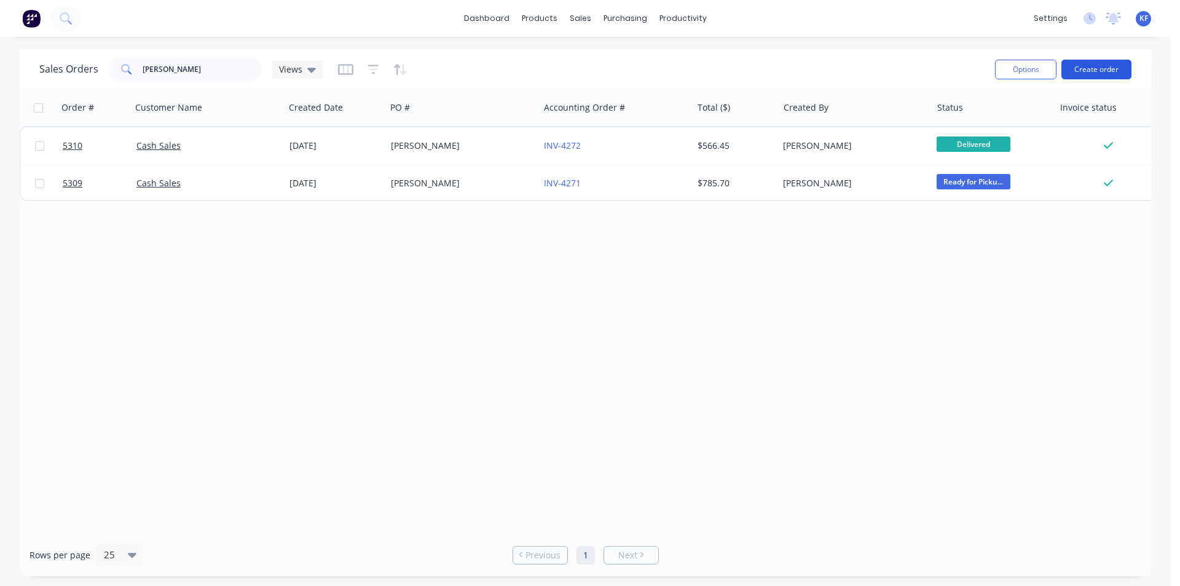
click at [1082, 65] on button "Create order" at bounding box center [1097, 70] width 70 height 20
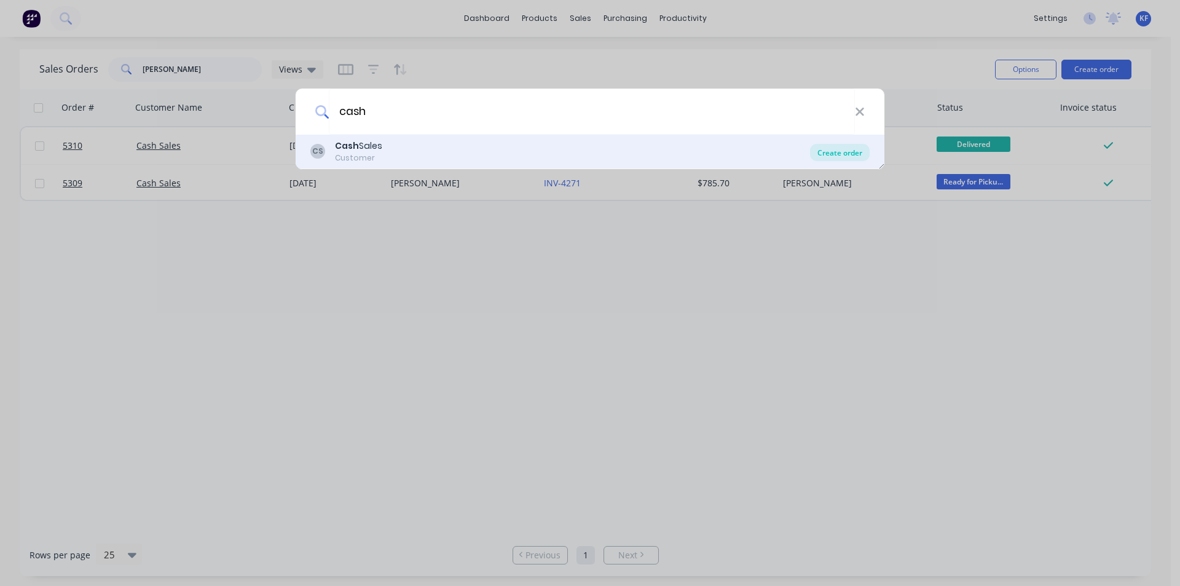
type input "cash"
click at [830, 152] on div "Create order" at bounding box center [840, 152] width 60 height 17
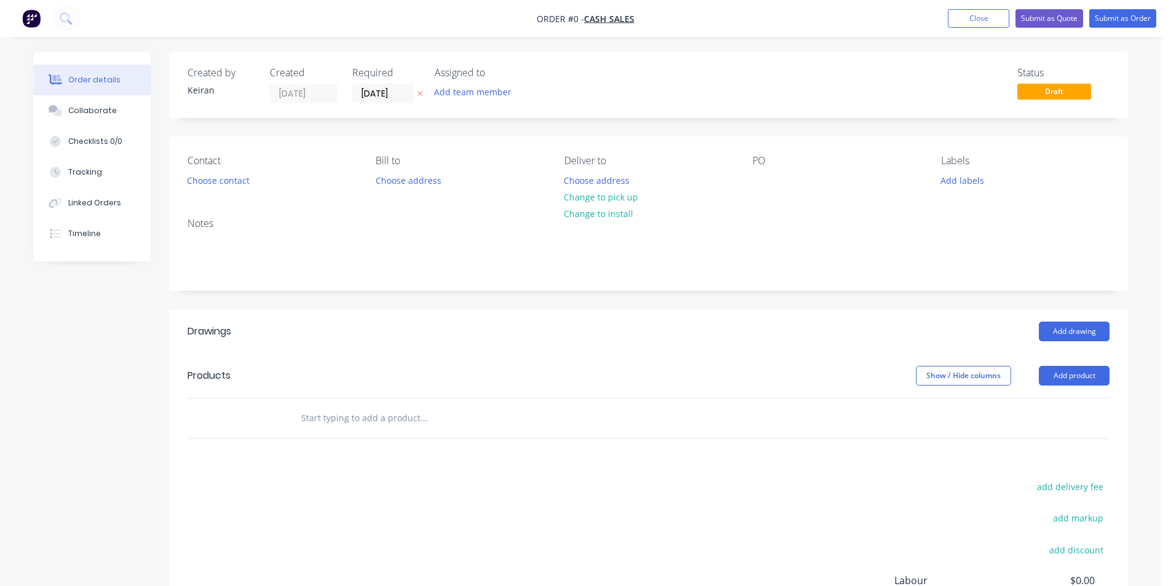
click at [441, 431] on div at bounding box center [507, 418] width 443 height 40
click at [404, 403] on div at bounding box center [507, 418] width 443 height 40
click at [412, 415] on input "text" at bounding box center [424, 418] width 246 height 25
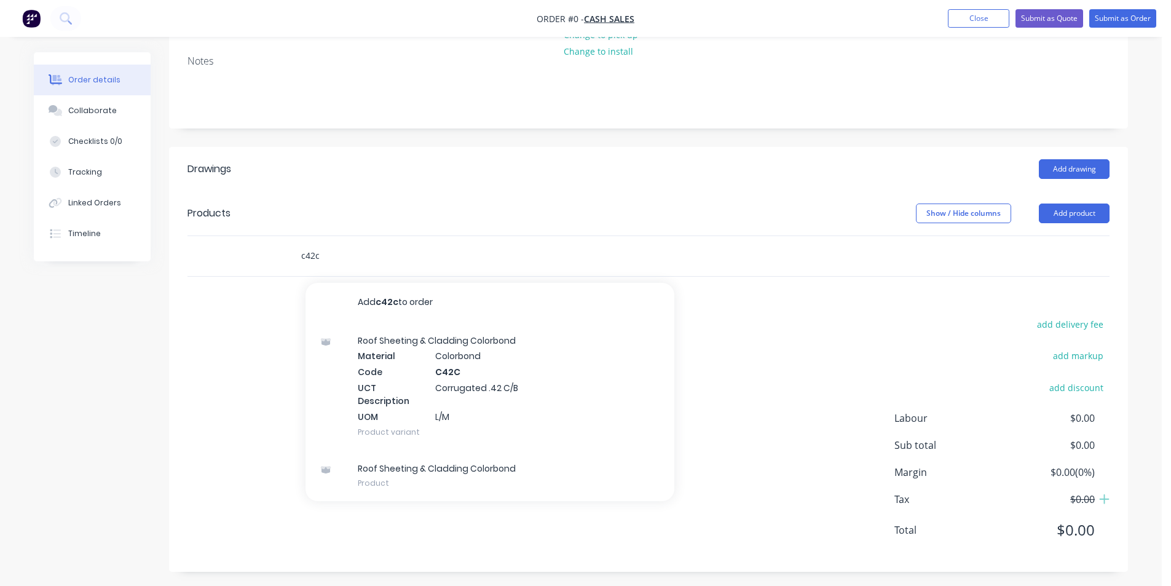
scroll to position [167, 0]
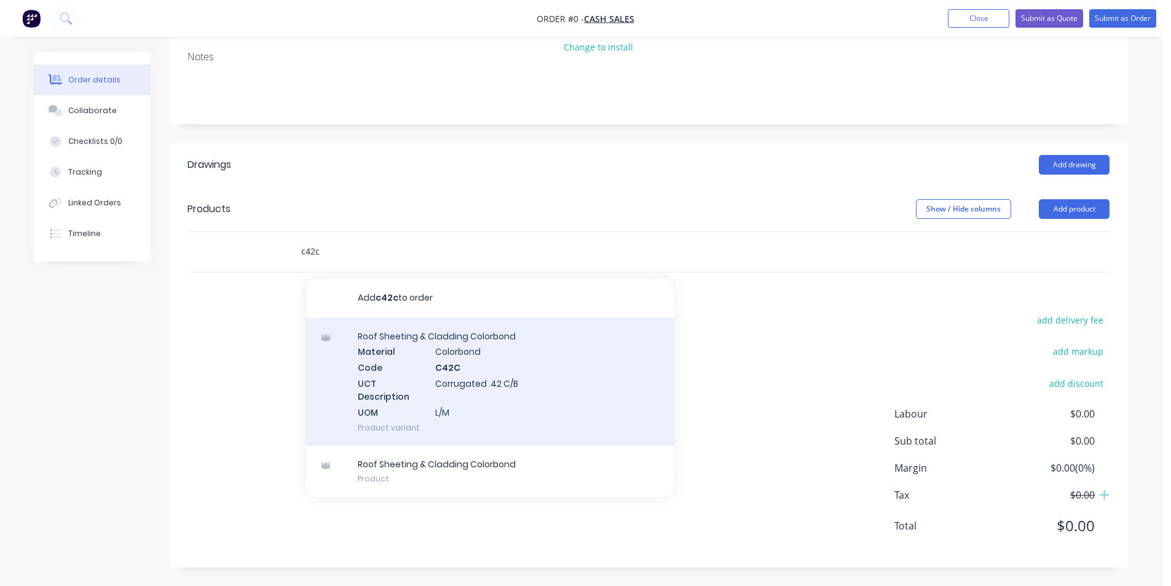
type input "c42c"
click at [435, 414] on div "Roof Sheeting & Cladding Colorbond Material Colorbond Code C42C UCT Description…" at bounding box center [489, 382] width 369 height 128
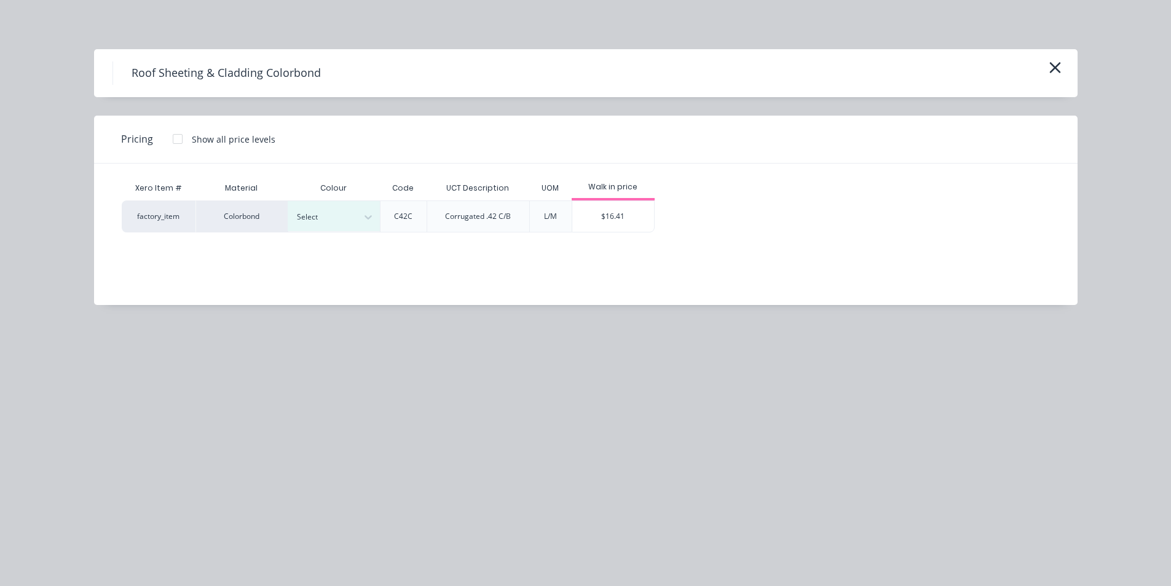
click at [336, 227] on div "Select" at bounding box center [334, 216] width 92 height 30
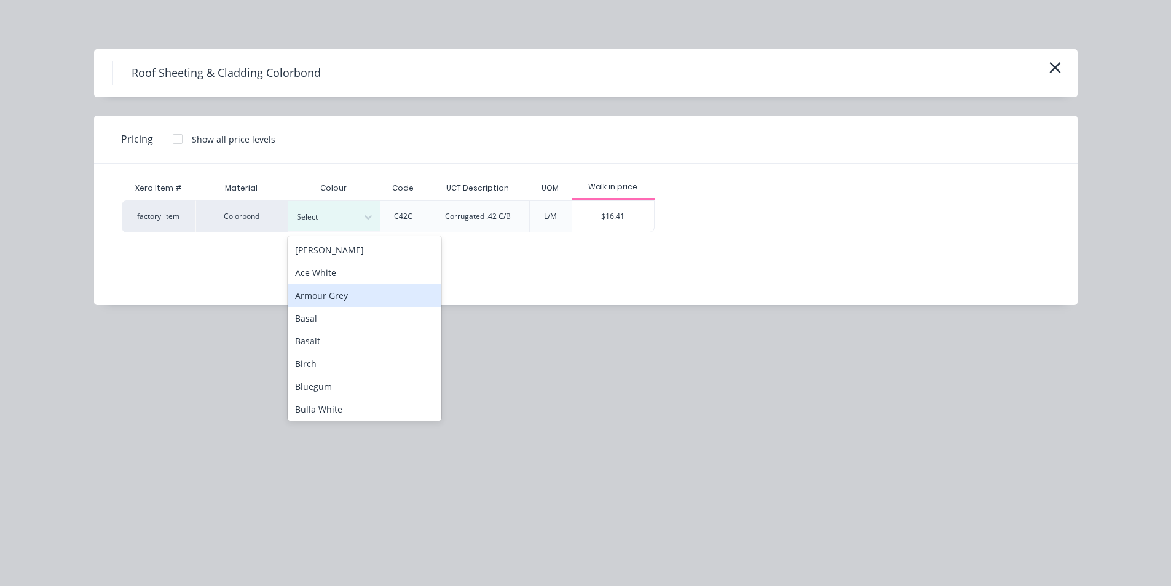
click at [345, 295] on div "Armour Grey" at bounding box center [365, 295] width 154 height 23
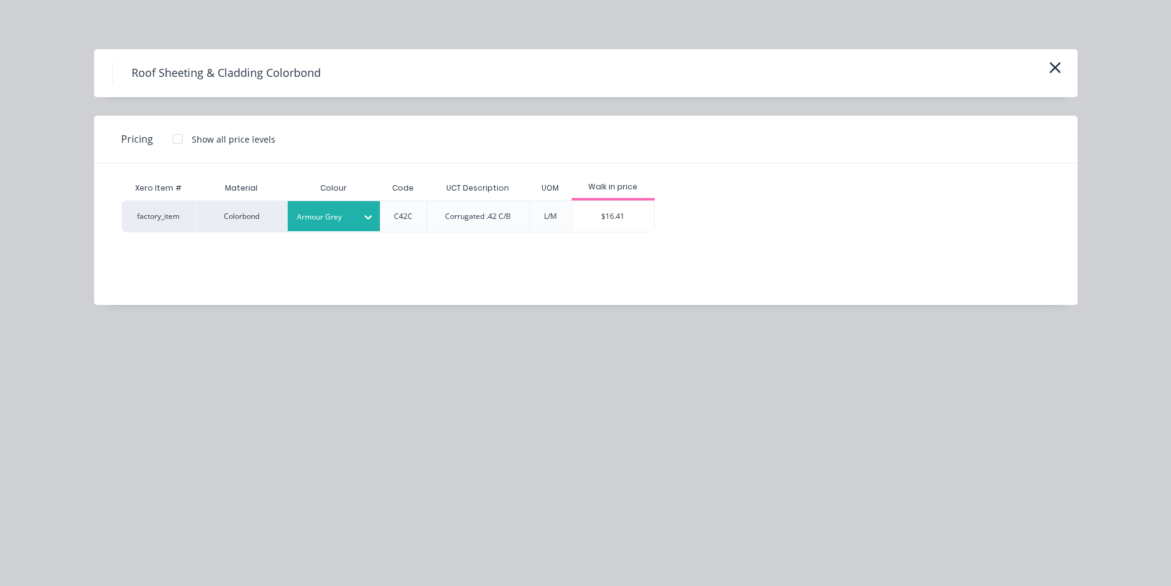
click at [639, 224] on div "$16.41" at bounding box center [613, 216] width 82 height 31
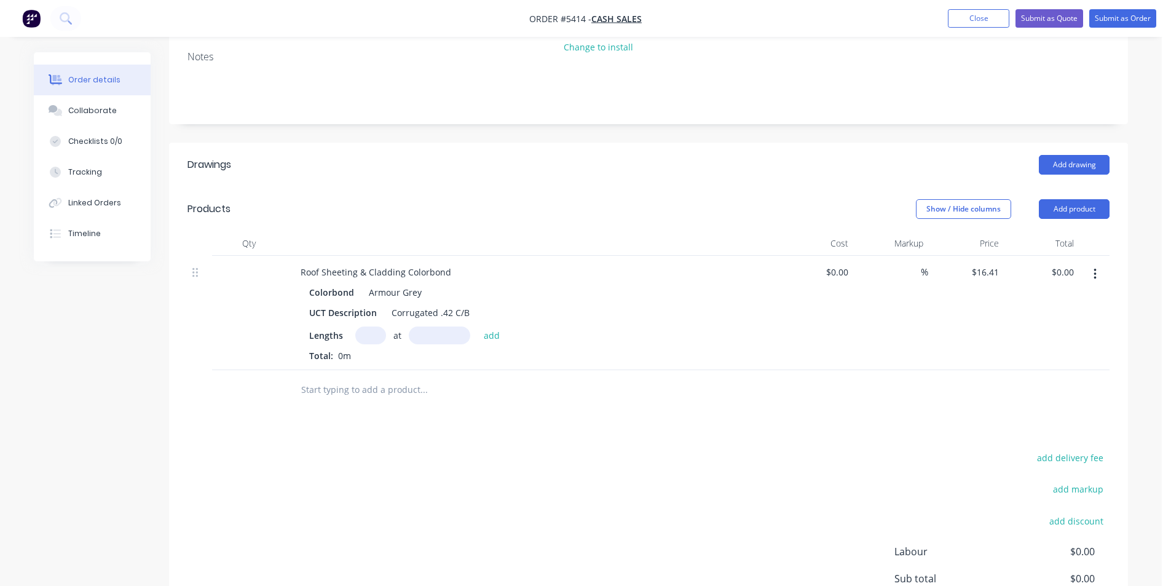
click at [379, 353] on div "Total: 0m" at bounding box center [531, 355] width 445 height 13
click at [376, 344] on input "text" at bounding box center [370, 335] width 31 height 18
type input "1"
type input "2800"
click at [478, 326] on button "add" at bounding box center [492, 334] width 29 height 17
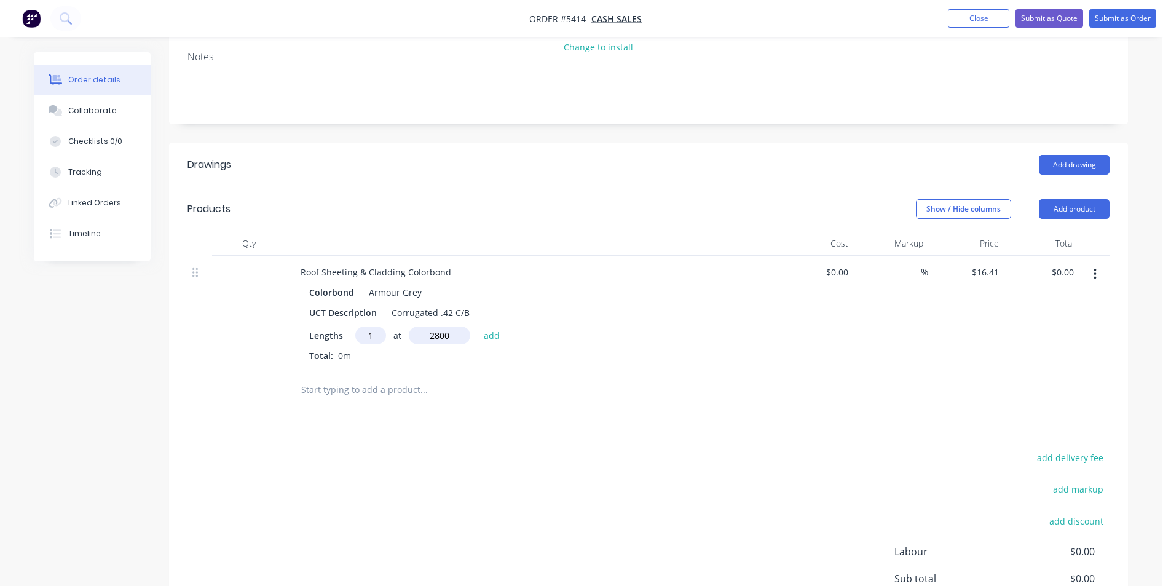
type input "$45.95"
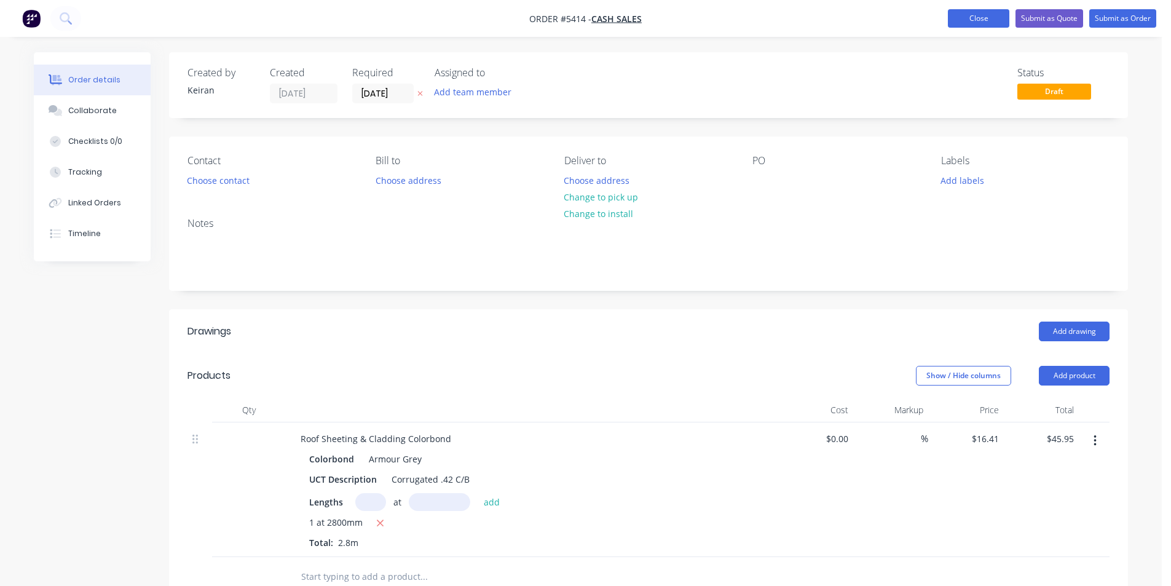
drag, startPoint x: 1000, startPoint y: 92, endPoint x: 964, endPoint y: 19, distance: 80.8
click at [964, 19] on button "Close" at bounding box center [978, 18] width 61 height 18
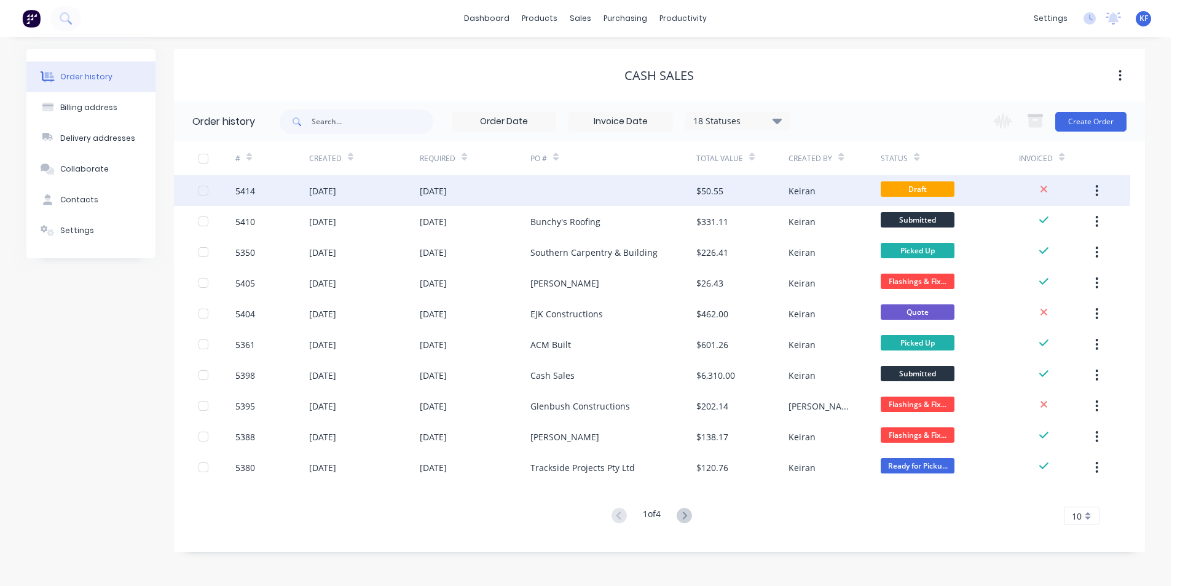
click at [1100, 190] on button "button" at bounding box center [1096, 190] width 29 height 22
click at [1076, 231] on div "Archive" at bounding box center [1053, 223] width 95 height 18
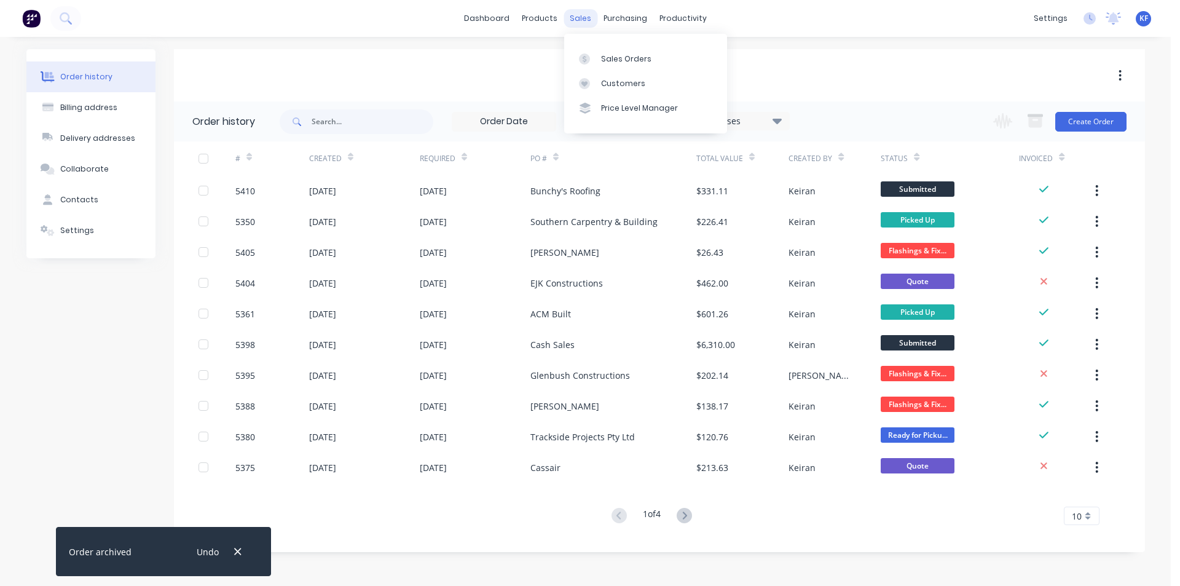
click at [575, 18] on div "sales" at bounding box center [581, 18] width 34 height 18
click at [602, 55] on div "Sales Orders" at bounding box center [626, 58] width 50 height 11
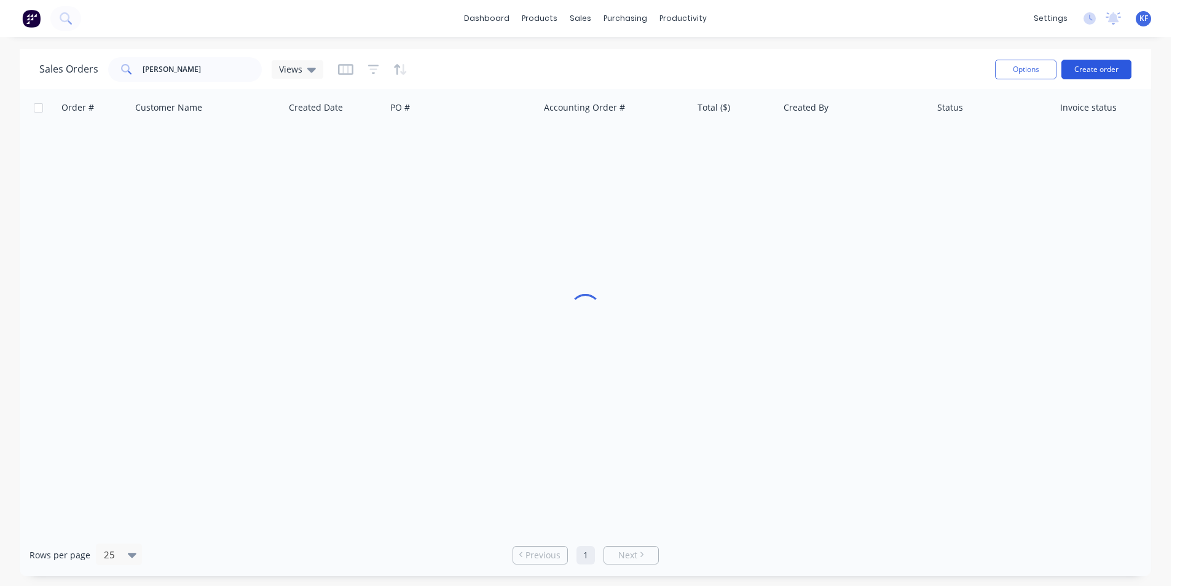
click at [1085, 63] on button "Create order" at bounding box center [1097, 70] width 70 height 20
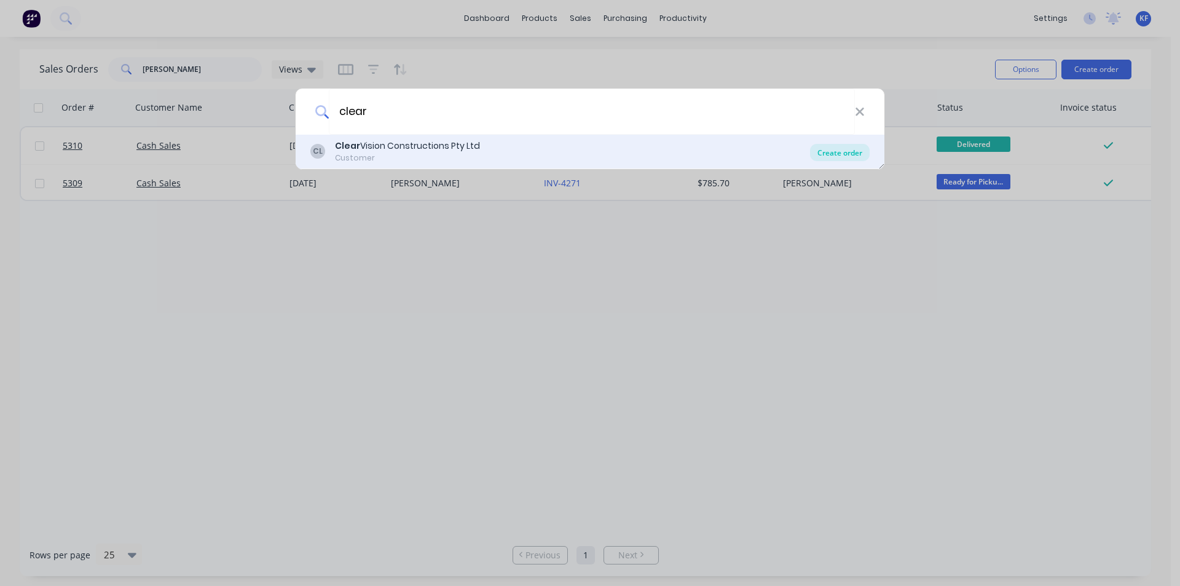
type input "clear"
click at [828, 152] on div "Create order" at bounding box center [840, 152] width 60 height 17
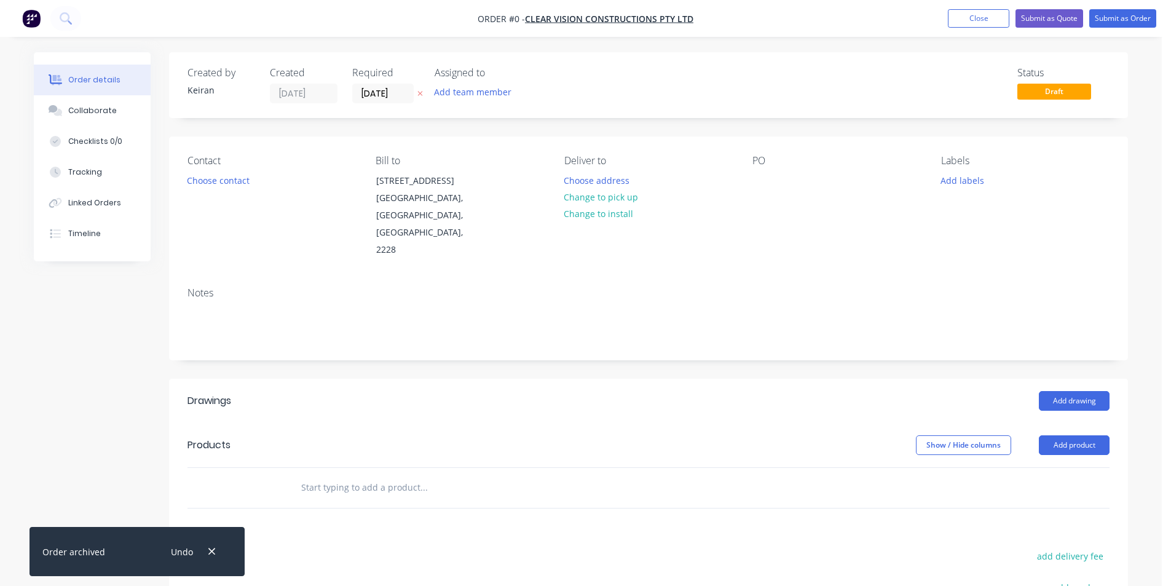
click at [216, 190] on div "Contact Choose contact" at bounding box center [271, 207] width 168 height 104
click at [214, 186] on button "Choose contact" at bounding box center [219, 179] width 76 height 17
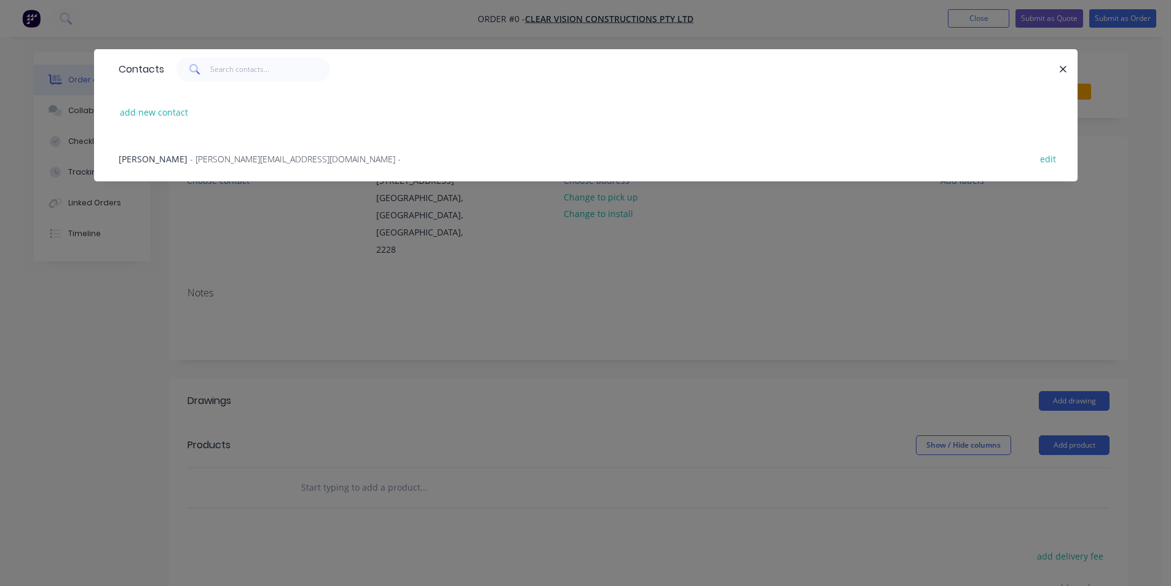
click at [190, 163] on span "- josh@cvconstructions.net -" at bounding box center [295, 159] width 211 height 12
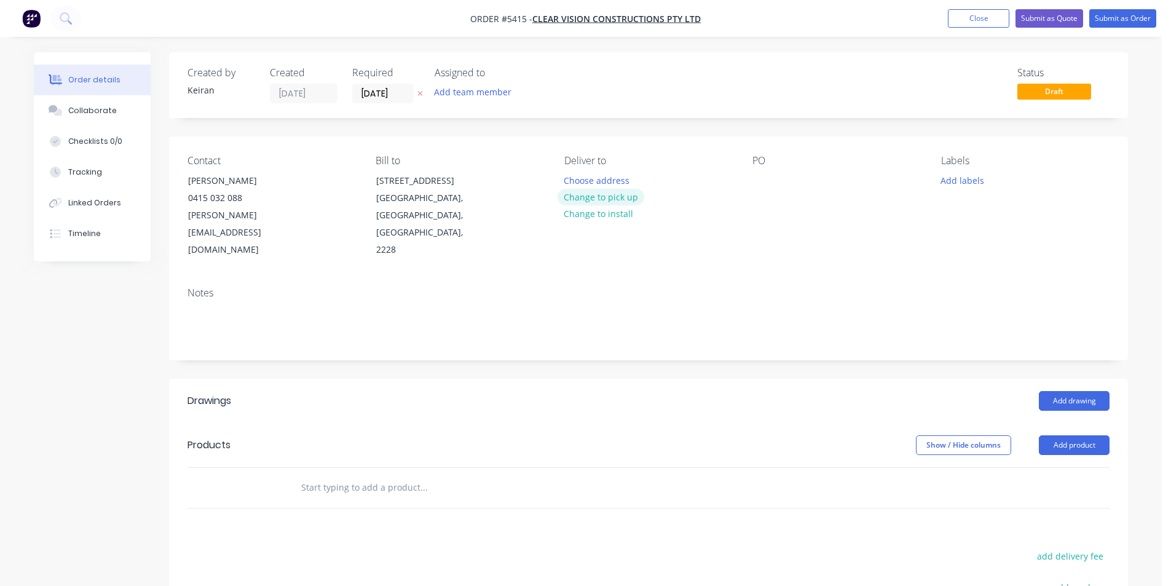
click at [583, 196] on button "Change to pick up" at bounding box center [600, 197] width 87 height 17
click at [763, 181] on div at bounding box center [762, 180] width 20 height 18
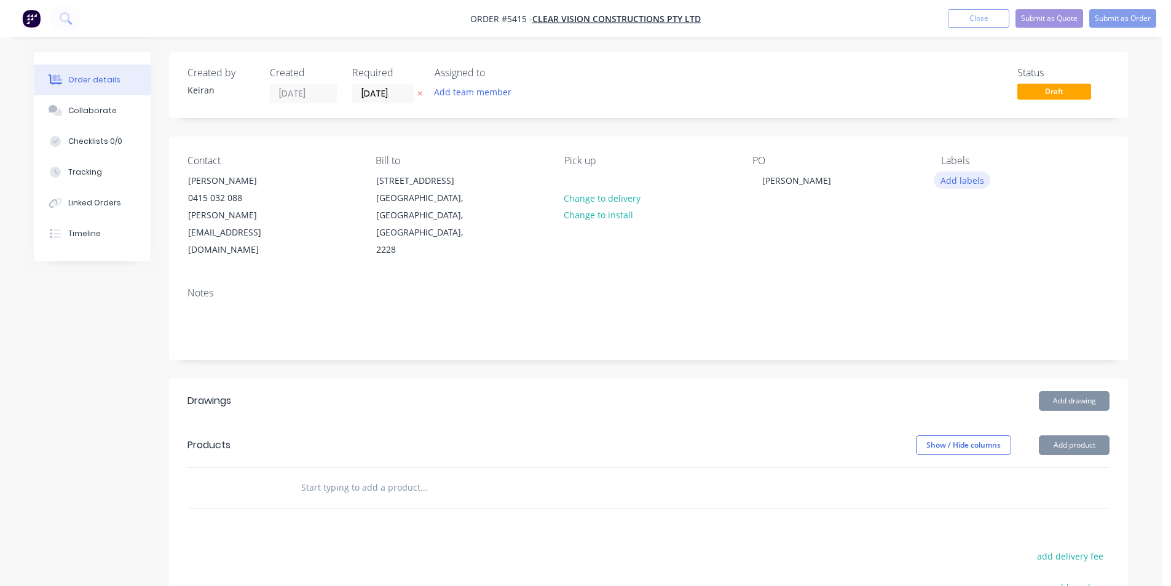
click at [975, 178] on button "Add labels" at bounding box center [962, 179] width 57 height 17
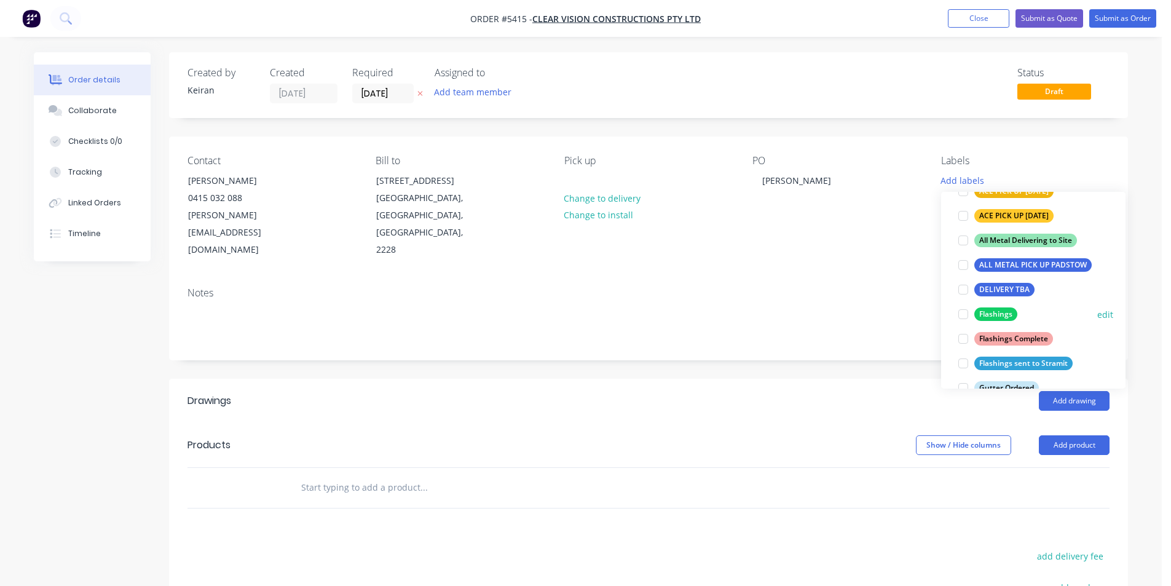
scroll to position [184, 0]
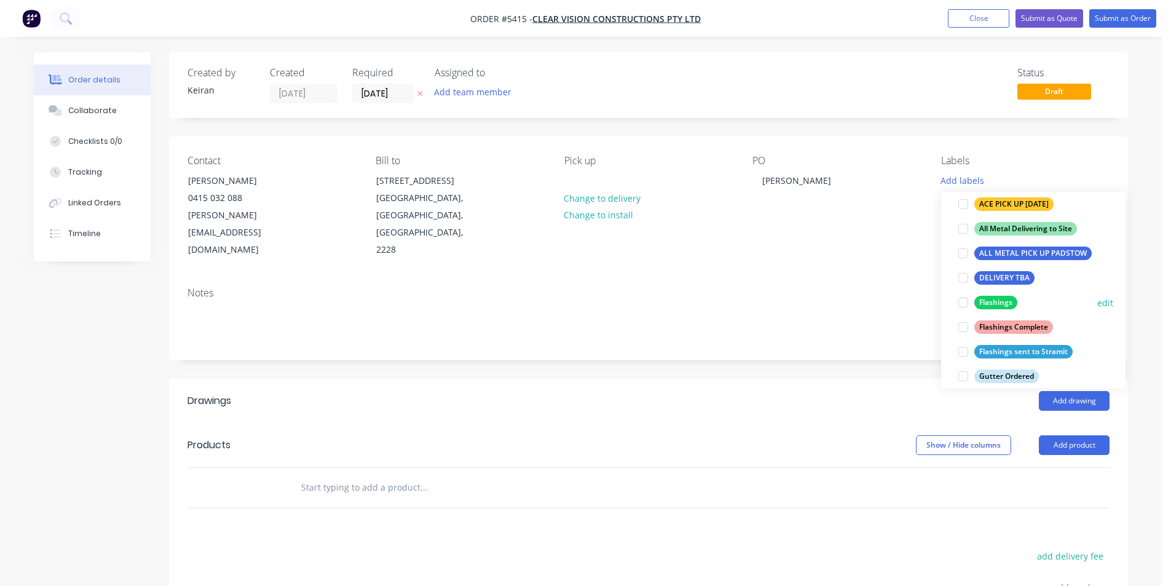
click at [964, 298] on div at bounding box center [963, 302] width 25 height 25
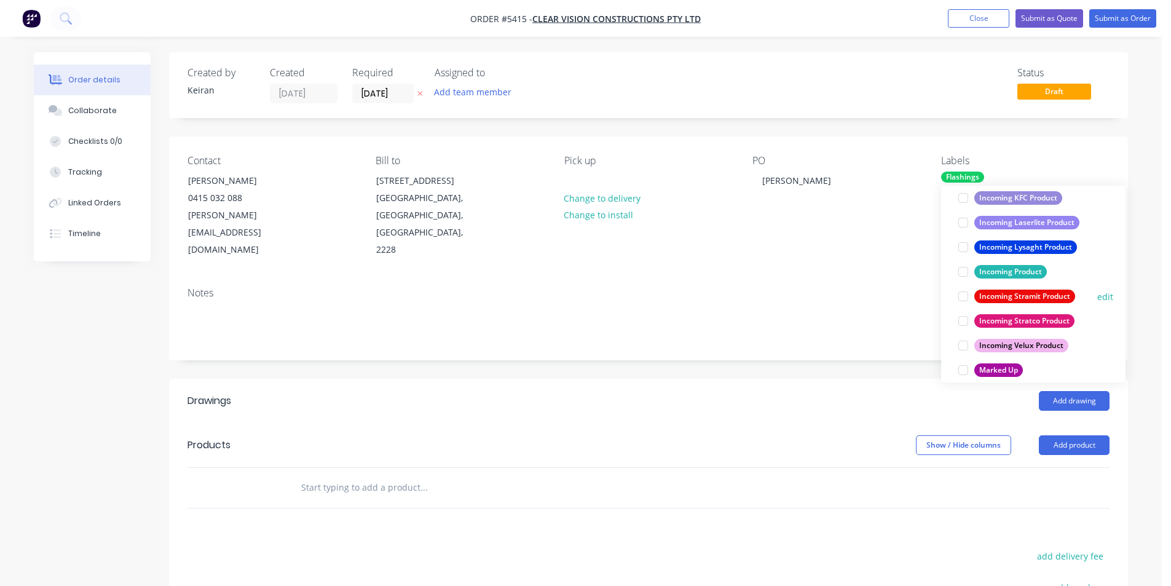
click at [961, 294] on div at bounding box center [963, 296] width 25 height 25
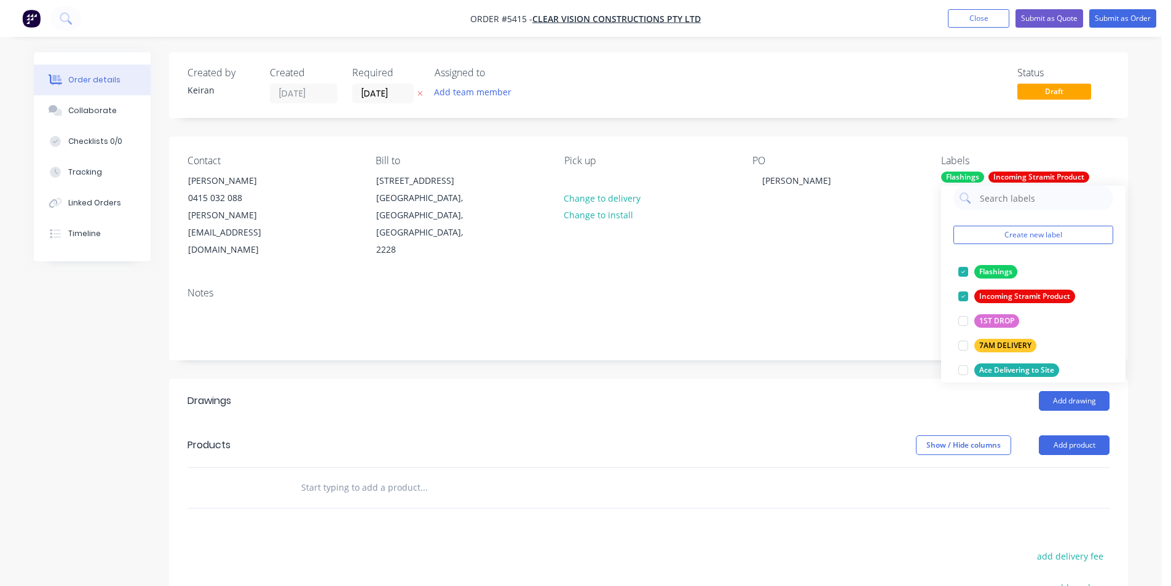
click at [500, 475] on input "text" at bounding box center [424, 487] width 246 height 25
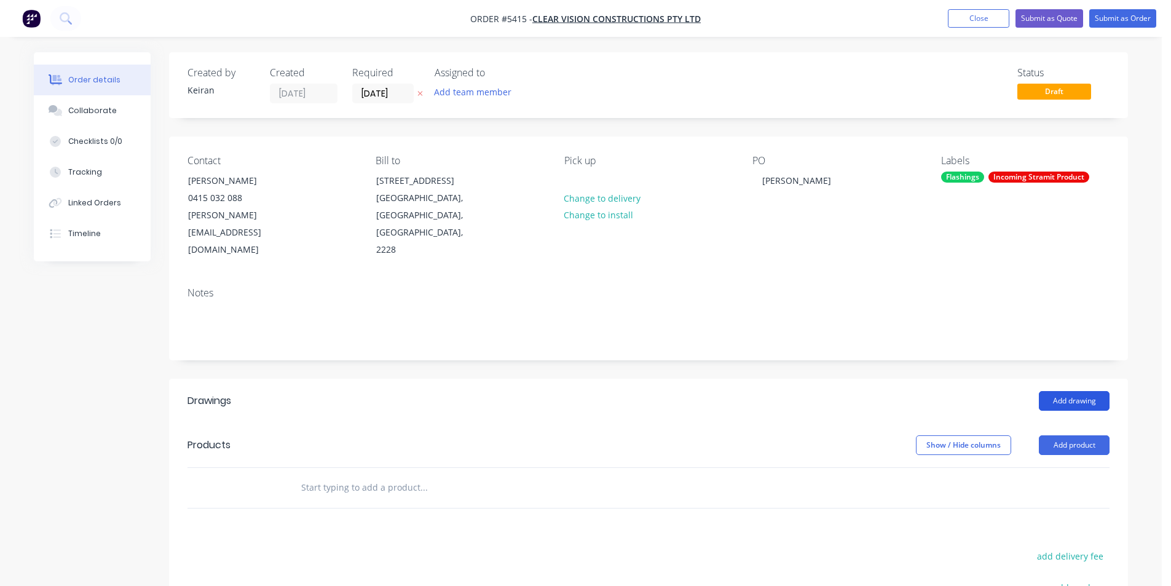
click at [1089, 391] on button "Add drawing" at bounding box center [1074, 401] width 71 height 20
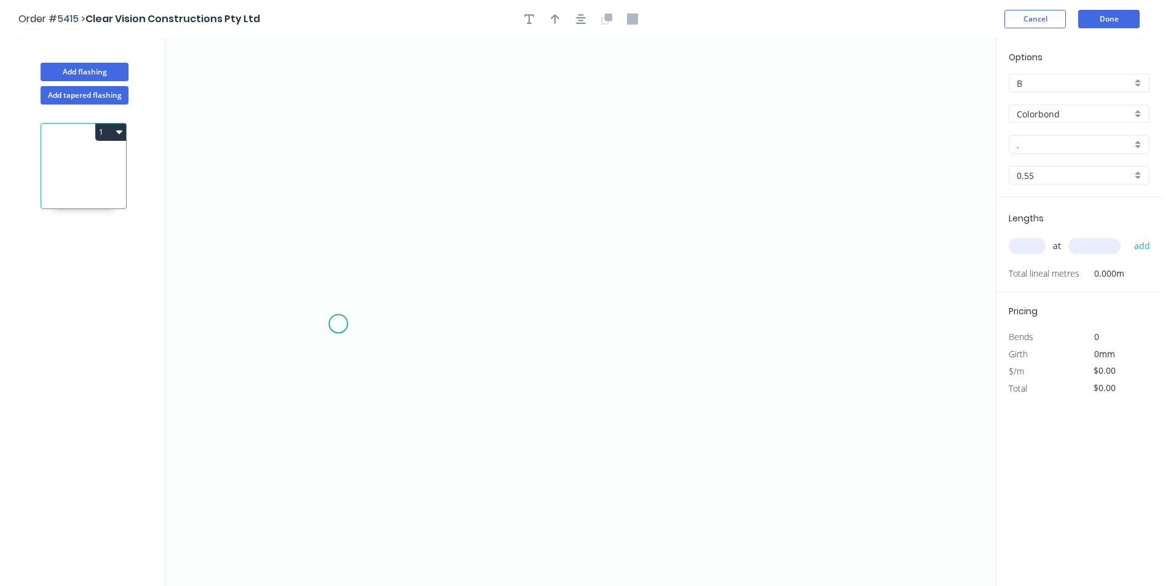
click at [338, 323] on icon "0" at bounding box center [581, 312] width 830 height 548
click at [360, 284] on icon "0" at bounding box center [581, 312] width 830 height 548
click at [689, 275] on icon "0 ?" at bounding box center [581, 312] width 830 height 548
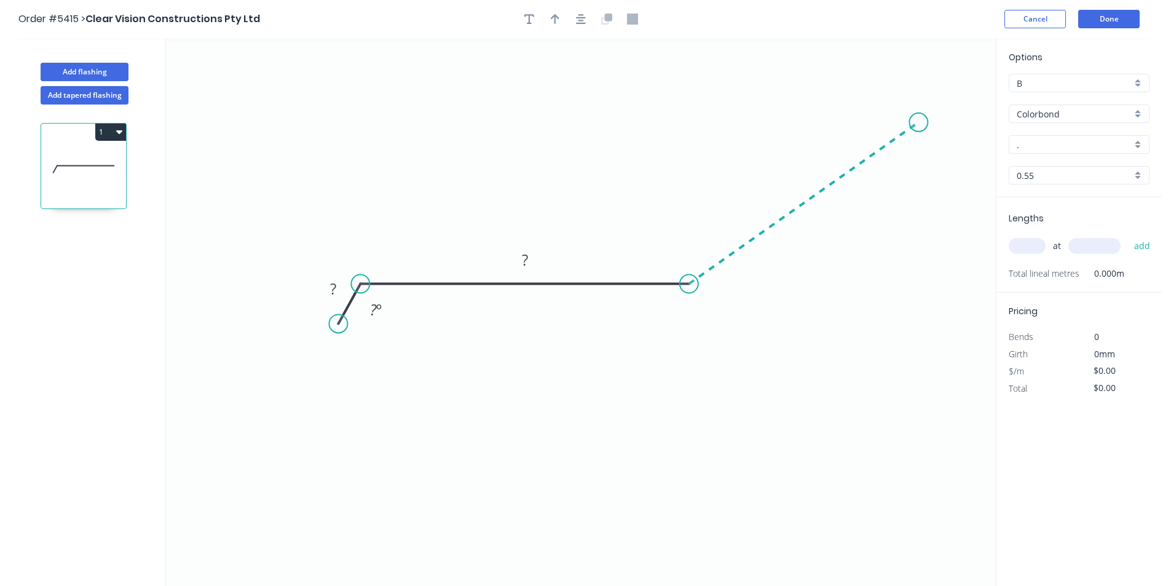
click at [919, 122] on icon "0 ? ? ? º" at bounding box center [581, 312] width 830 height 548
click at [879, 120] on icon "0 ? ? ? ? º ? º" at bounding box center [581, 312] width 830 height 548
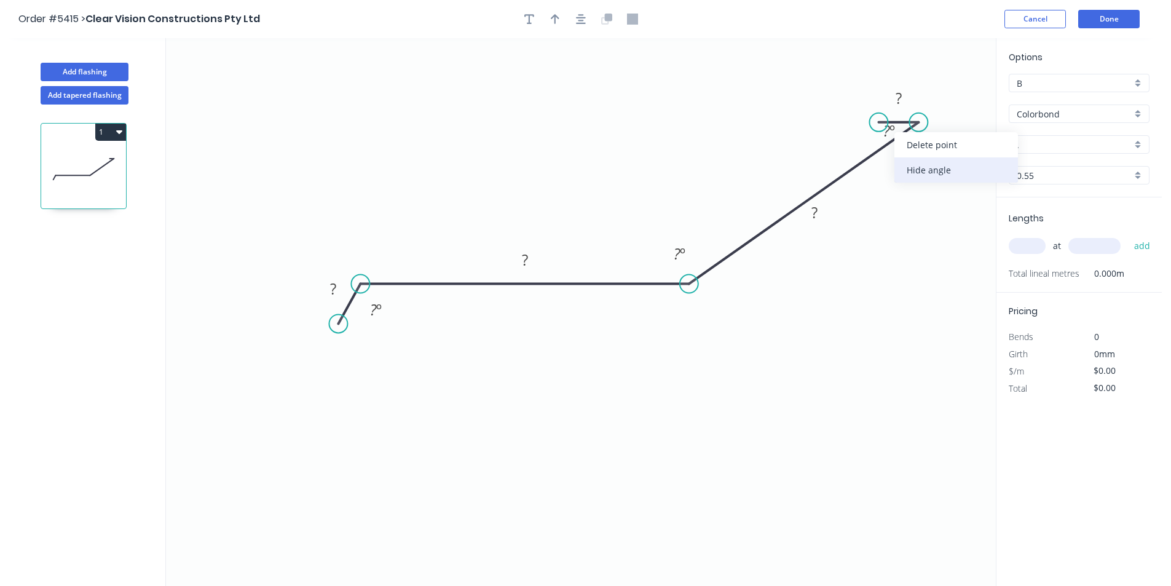
click at [919, 173] on div "Hide angle" at bounding box center [956, 169] width 124 height 25
click at [384, 344] on div "Hide angle" at bounding box center [426, 352] width 124 height 25
click at [337, 293] on rect at bounding box center [333, 290] width 25 height 17
type input "$26.61"
drag, startPoint x: 688, startPoint y: 254, endPoint x: 678, endPoint y: 248, distance: 11.8
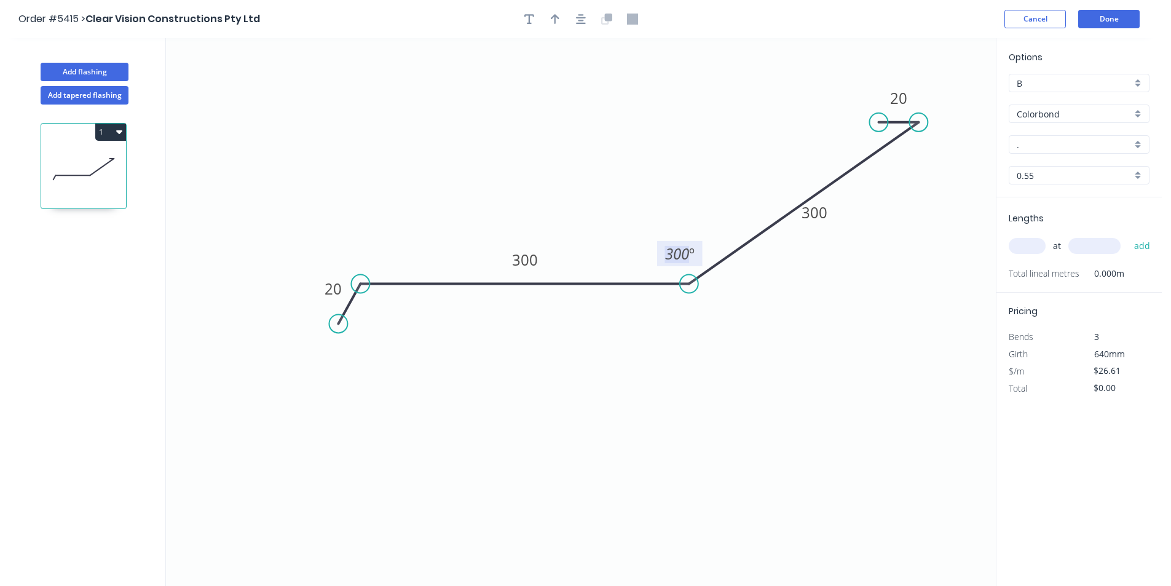
click at [688, 254] on tspan "300" at bounding box center [677, 253] width 24 height 20
click at [577, 12] on button "button" at bounding box center [581, 19] width 18 height 18
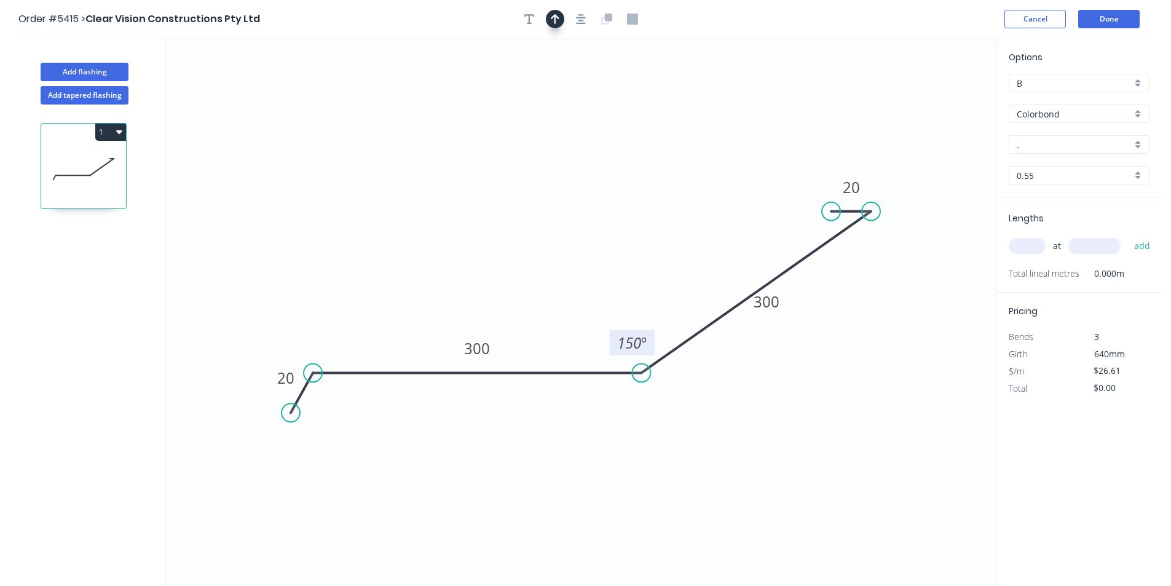
click at [553, 14] on icon "button" at bounding box center [555, 19] width 9 height 11
drag, startPoint x: 937, startPoint y: 97, endPoint x: 621, endPoint y: 291, distance: 371.2
click at [613, 287] on icon at bounding box center [610, 270] width 11 height 39
click at [1073, 147] on input "." at bounding box center [1074, 144] width 115 height 13
click at [1103, 171] on div "Dover White" at bounding box center [1079, 168] width 140 height 22
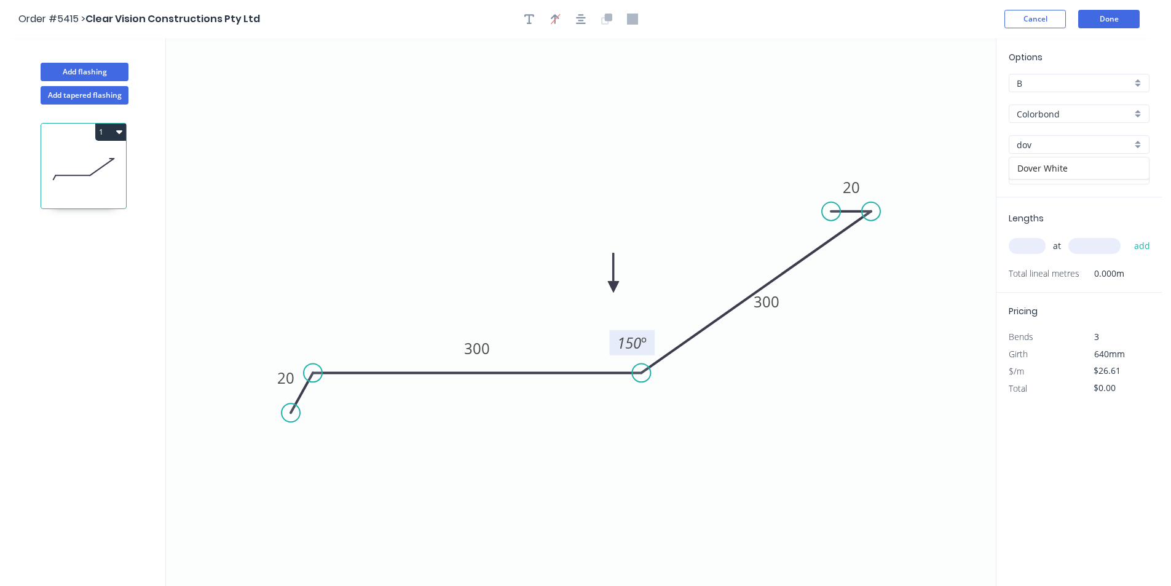
type input "Dover White"
click at [1031, 248] on input "text" at bounding box center [1027, 246] width 37 height 16
type input "2"
type input "3500"
click at [1128, 235] on button "add" at bounding box center [1142, 245] width 29 height 21
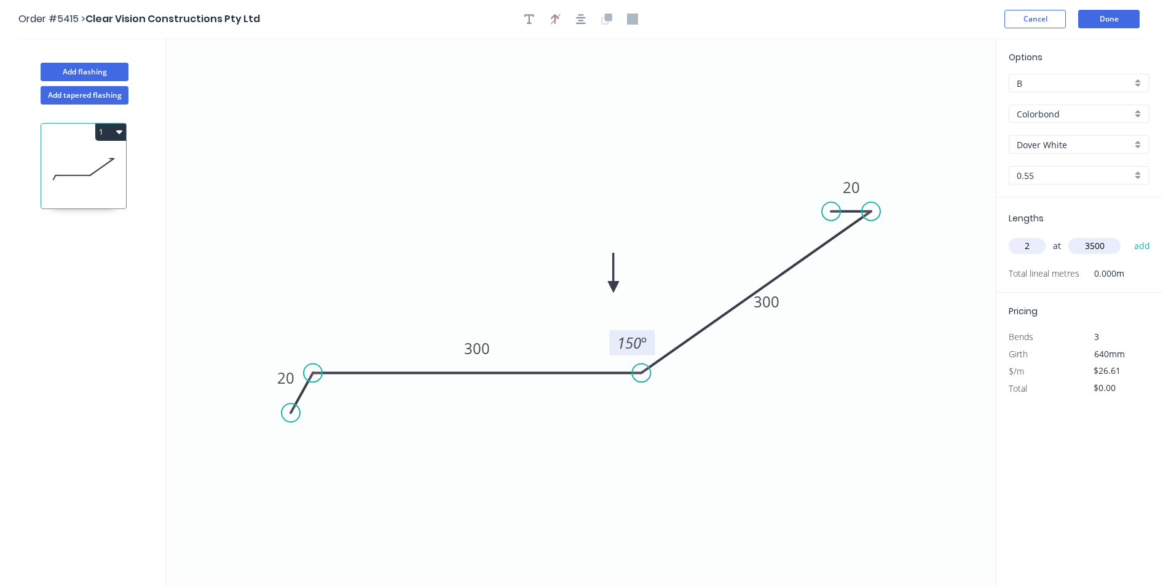
type input "$186.27"
click at [120, 71] on button "Add flashing" at bounding box center [85, 72] width 88 height 18
type input "$0.00"
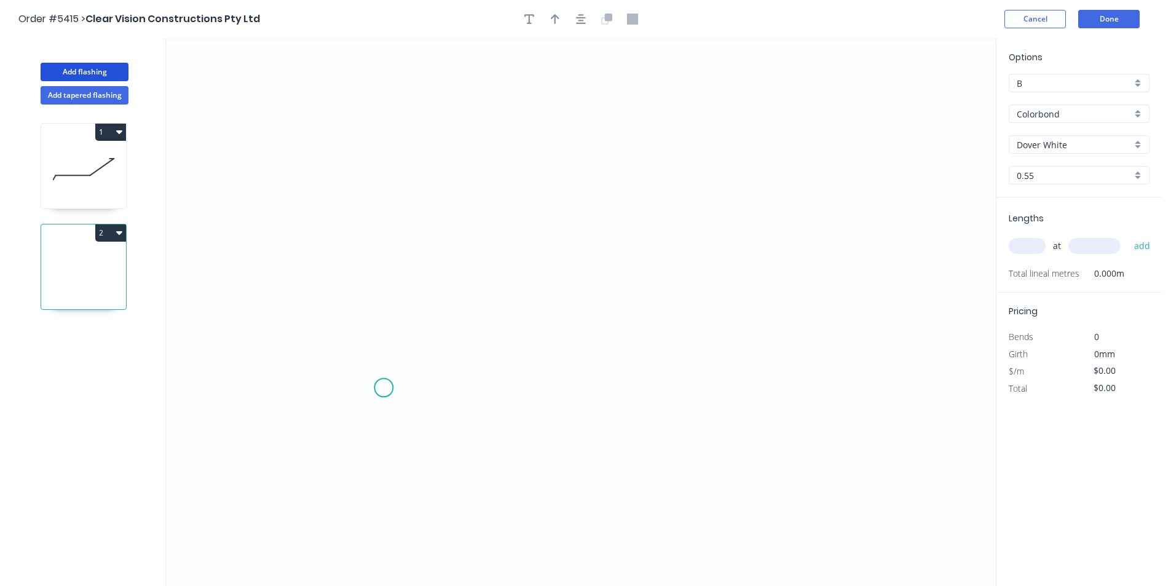
click at [384, 388] on icon "0" at bounding box center [581, 312] width 830 height 548
click at [381, 166] on icon "0" at bounding box center [581, 312] width 830 height 548
click at [775, 167] on icon "0 ?" at bounding box center [581, 312] width 830 height 548
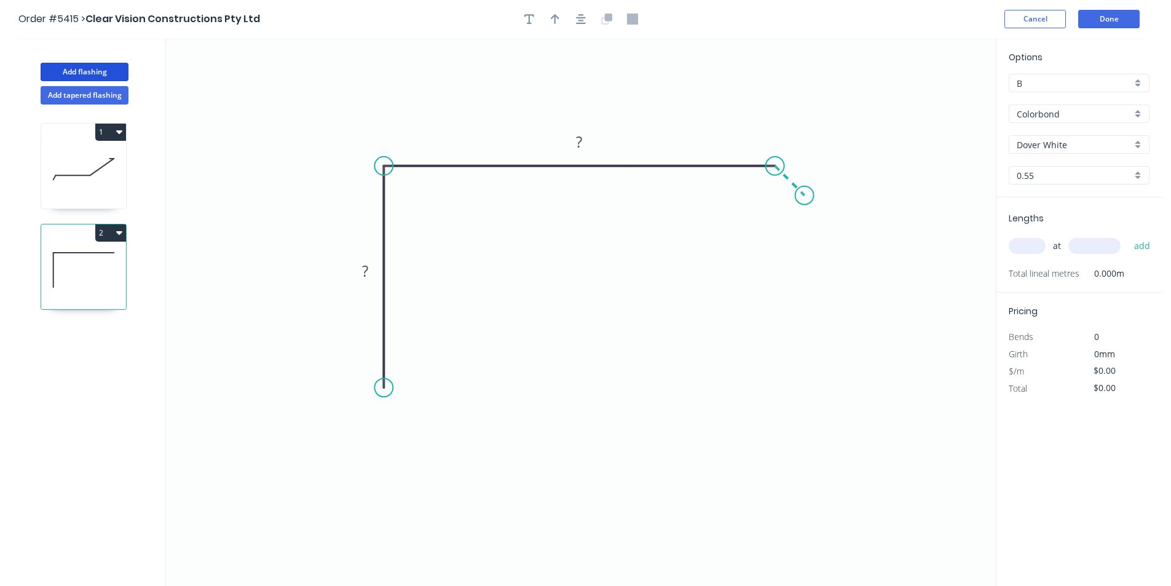
click at [805, 193] on icon "0 ? ?" at bounding box center [581, 312] width 830 height 548
click at [420, 428] on div "Crush & Fold" at bounding box center [453, 429] width 124 height 25
click at [364, 278] on tspan "?" at bounding box center [365, 271] width 6 height 20
click at [552, 10] on button "button" at bounding box center [555, 19] width 18 height 18
type input "$16.64"
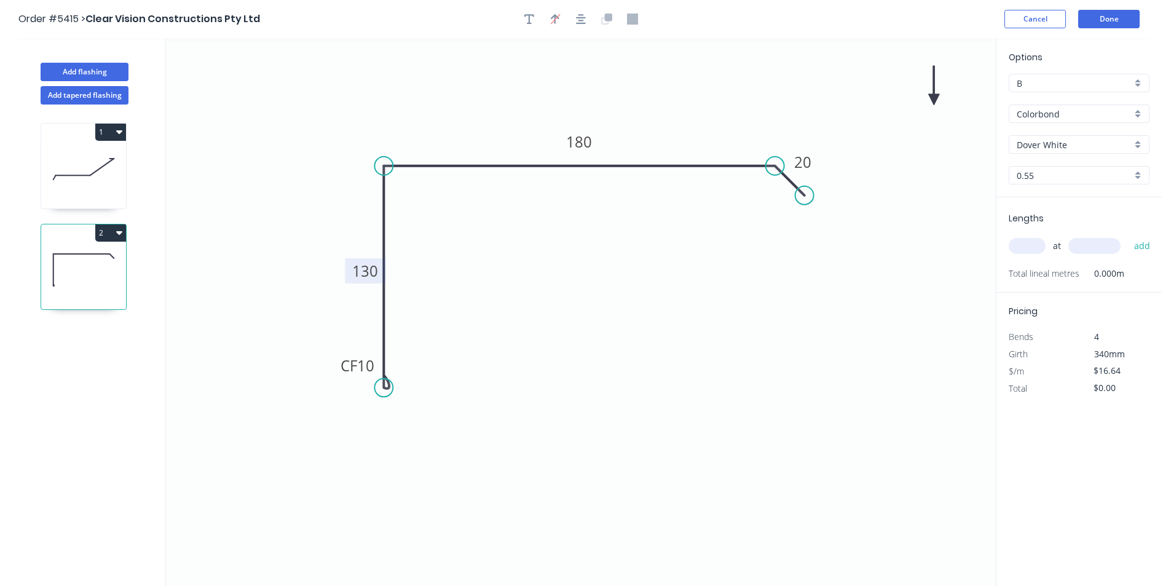
click at [580, 19] on icon "button" at bounding box center [581, 19] width 10 height 11
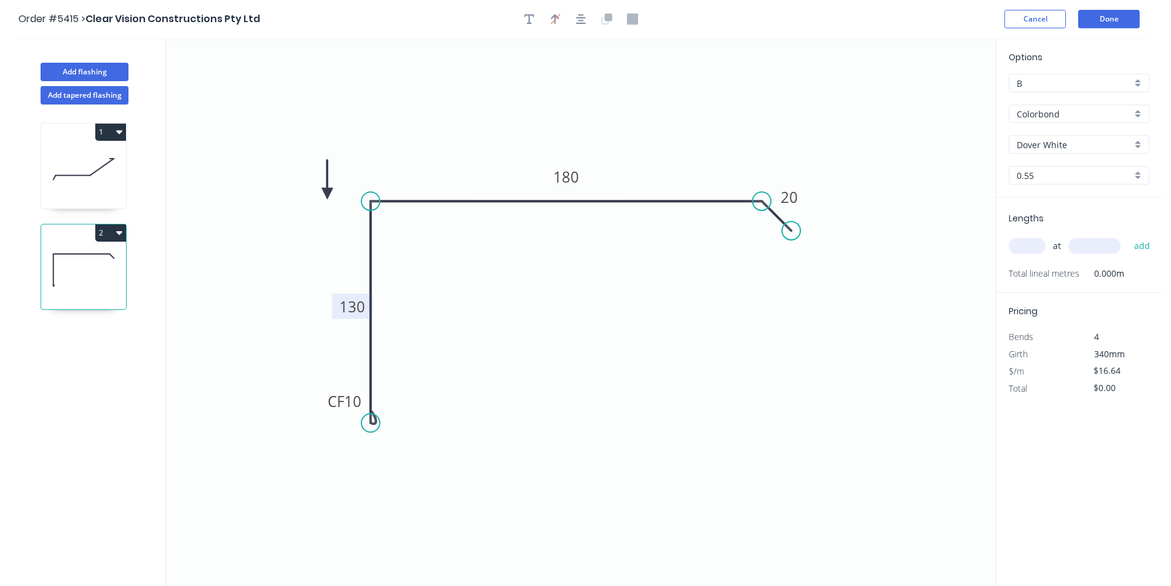
drag, startPoint x: 931, startPoint y: 95, endPoint x: 327, endPoint y: 192, distance: 612.0
click at [327, 193] on icon at bounding box center [326, 179] width 11 height 39
click at [1017, 253] on input "text" at bounding box center [1027, 246] width 37 height 16
type input "2"
type input "3500"
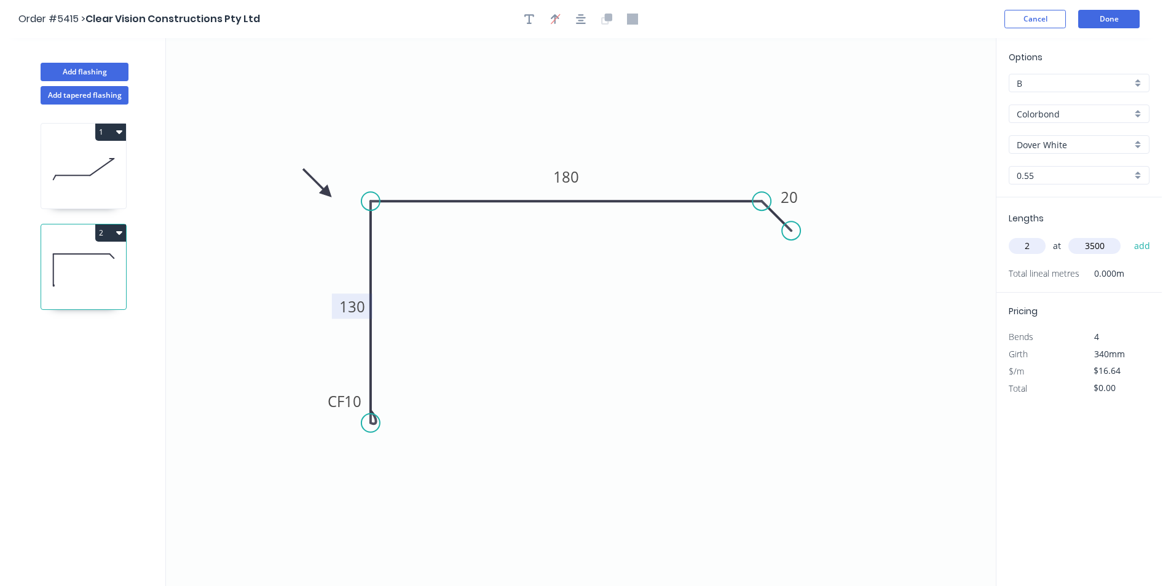
click at [1128, 235] on button "add" at bounding box center [1142, 245] width 29 height 21
type input "$116.48"
click at [110, 72] on button "Add flashing" at bounding box center [85, 72] width 88 height 18
type input "$0.00"
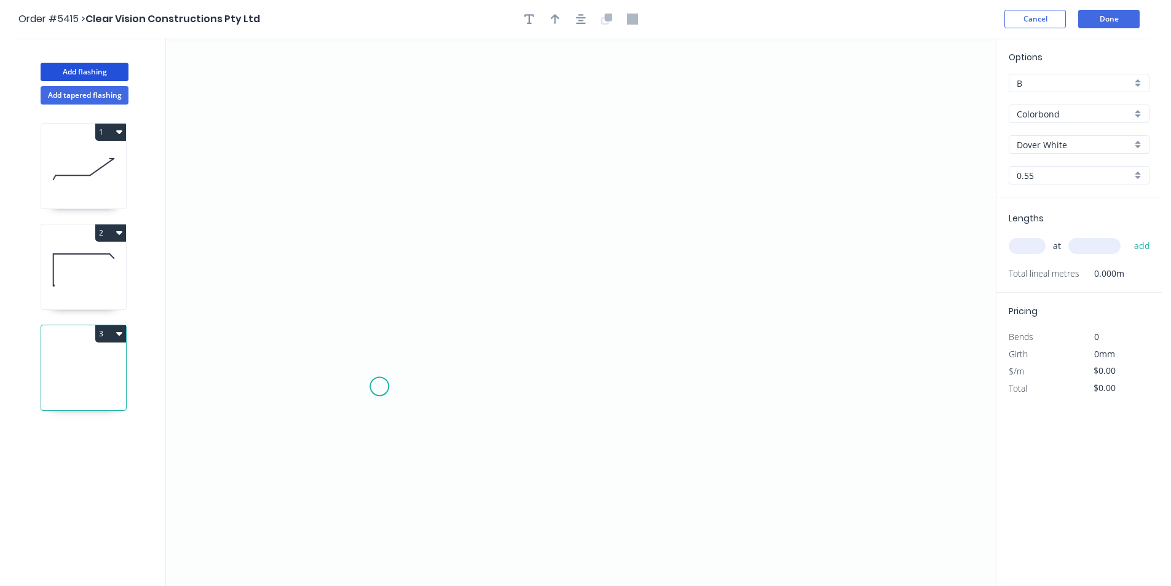
click at [379, 387] on icon "0" at bounding box center [581, 312] width 830 height 548
click at [373, 181] on icon "0" at bounding box center [581, 312] width 830 height 548
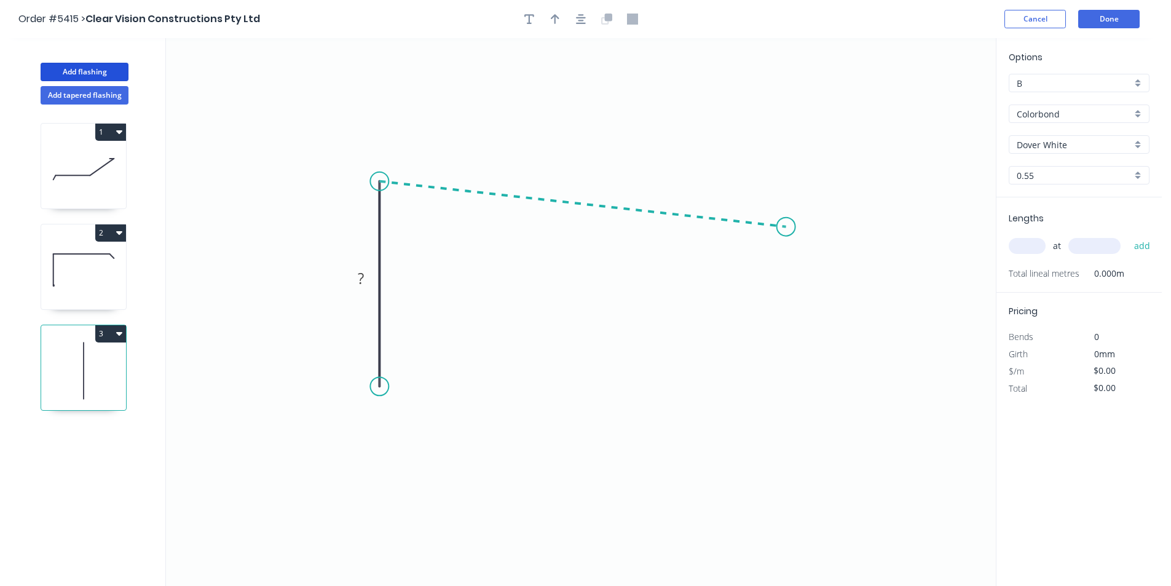
click at [786, 227] on icon "0 ?" at bounding box center [581, 312] width 830 height 548
click at [827, 260] on icon "0 ? ? ? º" at bounding box center [581, 312] width 830 height 548
drag, startPoint x: 827, startPoint y: 260, endPoint x: 819, endPoint y: 264, distance: 9.1
click at [819, 264] on circle at bounding box center [819, 259] width 18 height 18
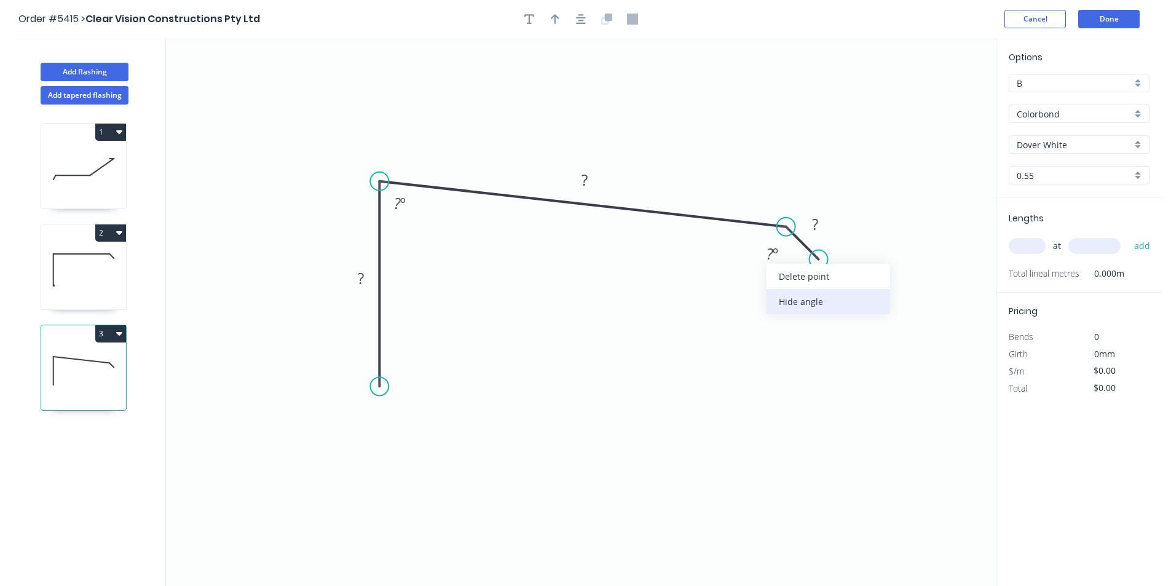
click at [787, 294] on div "Hide angle" at bounding box center [828, 301] width 124 height 25
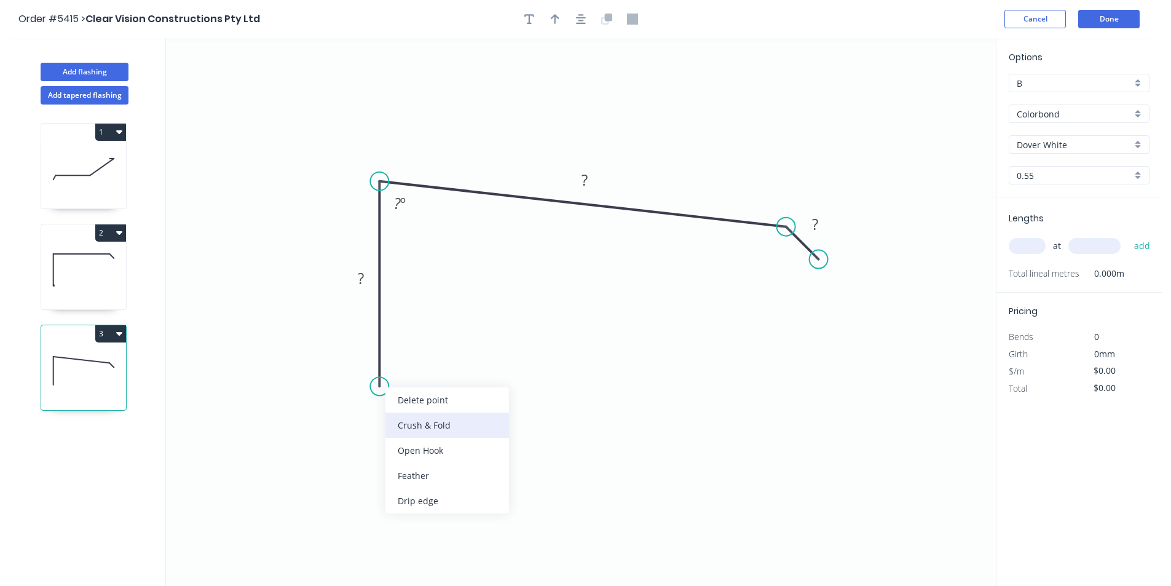
click at [404, 420] on div "Crush & Fold" at bounding box center [447, 424] width 124 height 25
click at [369, 276] on rect at bounding box center [361, 278] width 25 height 17
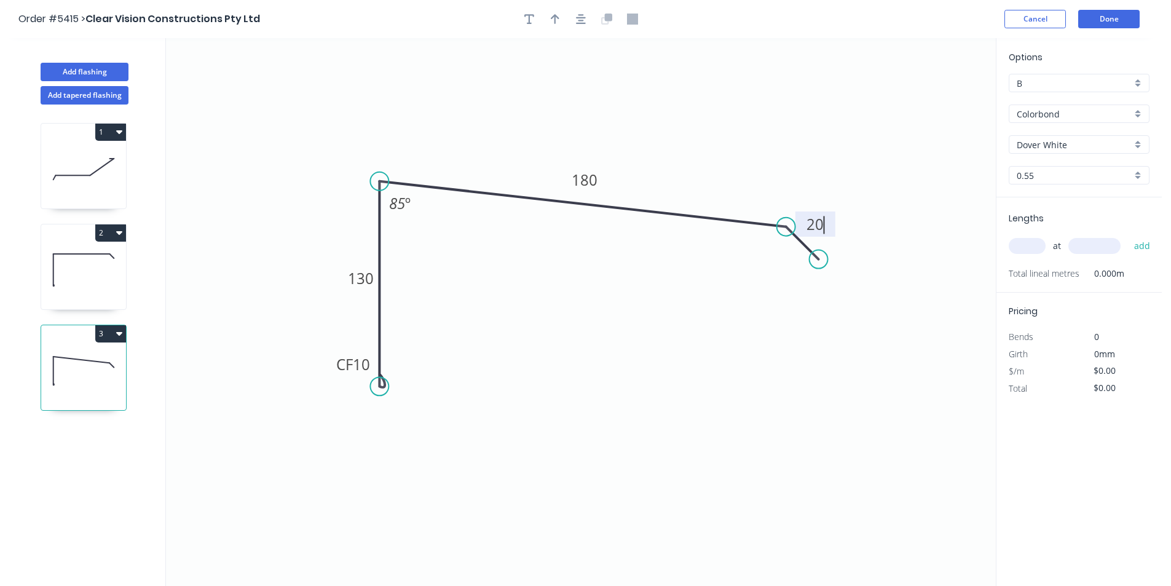
click at [578, 8] on header "Order #5415 > Clear Vision Constructions Pty Ltd Cancel Done" at bounding box center [581, 19] width 1162 height 38
type input "$16.64"
click at [553, 20] on icon "button" at bounding box center [555, 19] width 9 height 11
drag, startPoint x: 934, startPoint y: 98, endPoint x: 566, endPoint y: 125, distance: 368.6
click at [568, 125] on icon at bounding box center [573, 109] width 11 height 39
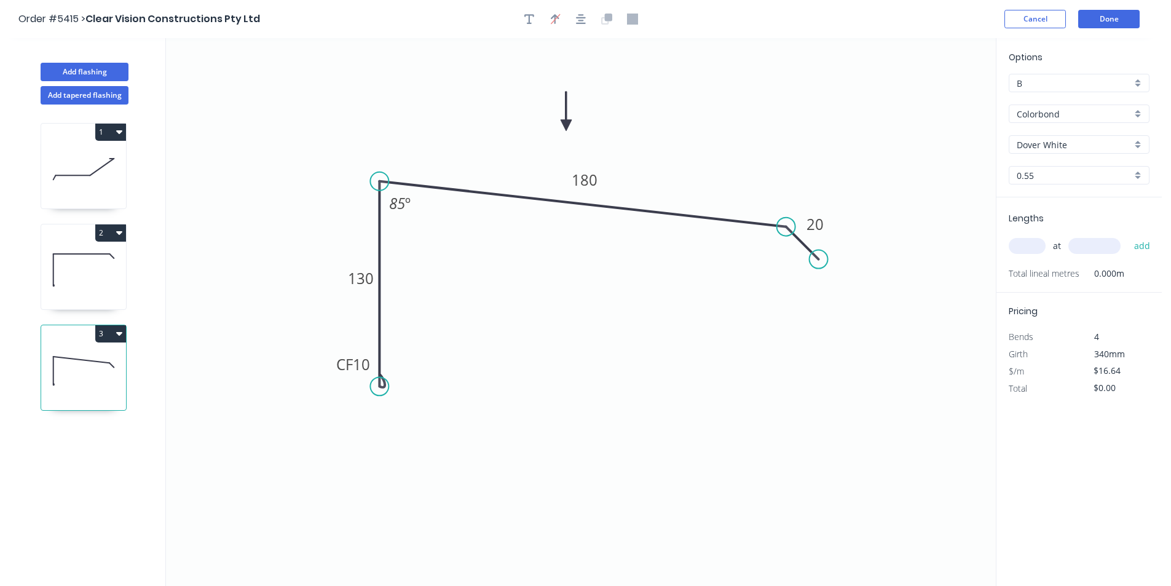
click at [1034, 250] on input "text" at bounding box center [1027, 246] width 37 height 16
type input "1"
type input "1000"
click at [1128, 235] on button "add" at bounding box center [1142, 245] width 29 height 21
type input "$16.64"
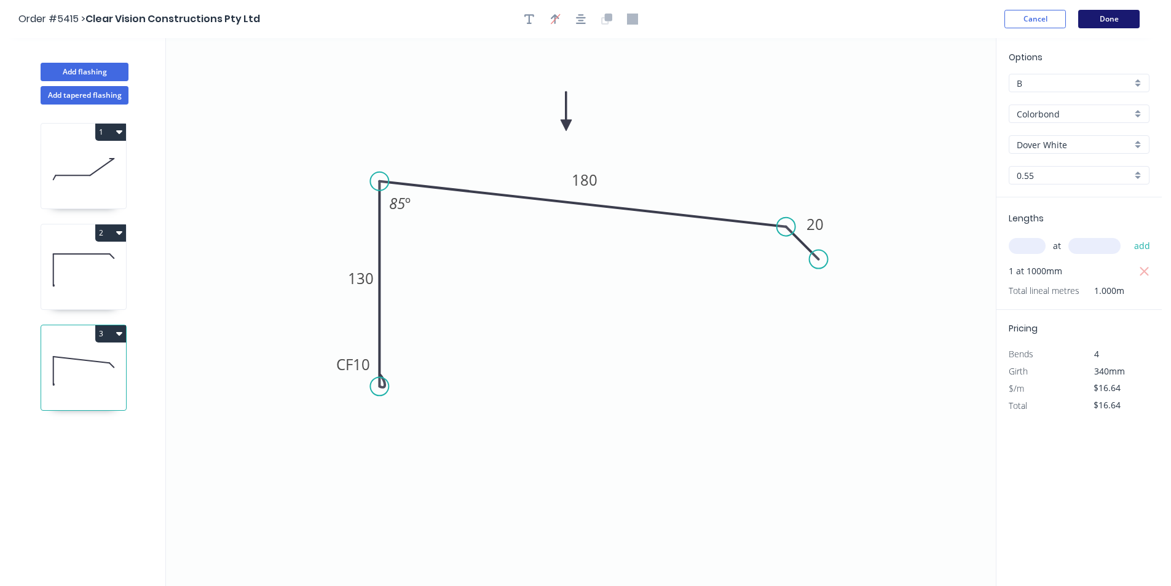
click at [1095, 26] on button "Done" at bounding box center [1108, 19] width 61 height 18
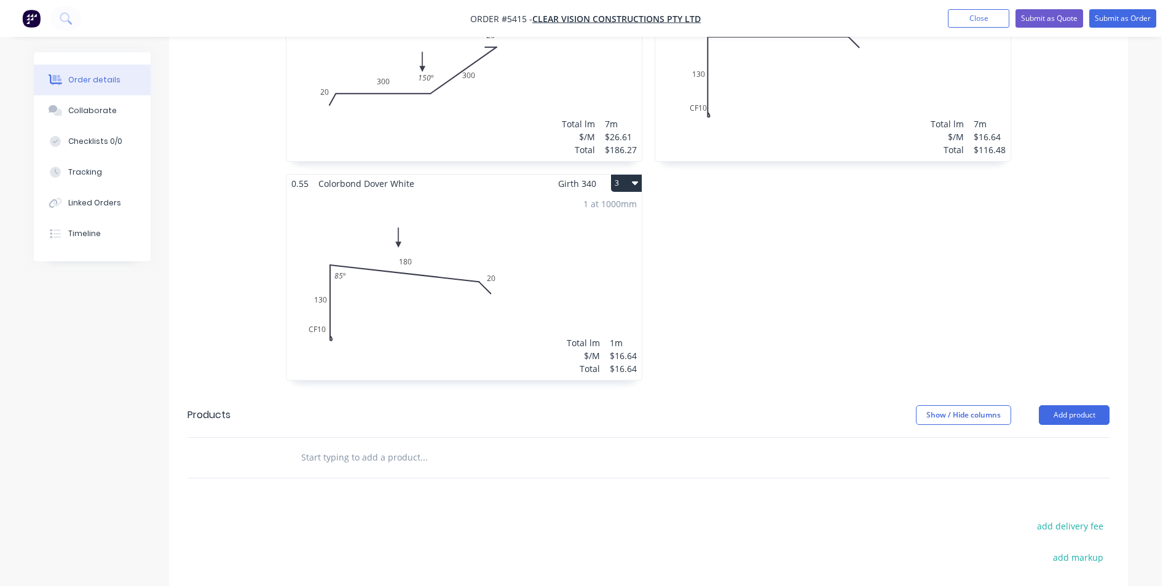
scroll to position [492, 0]
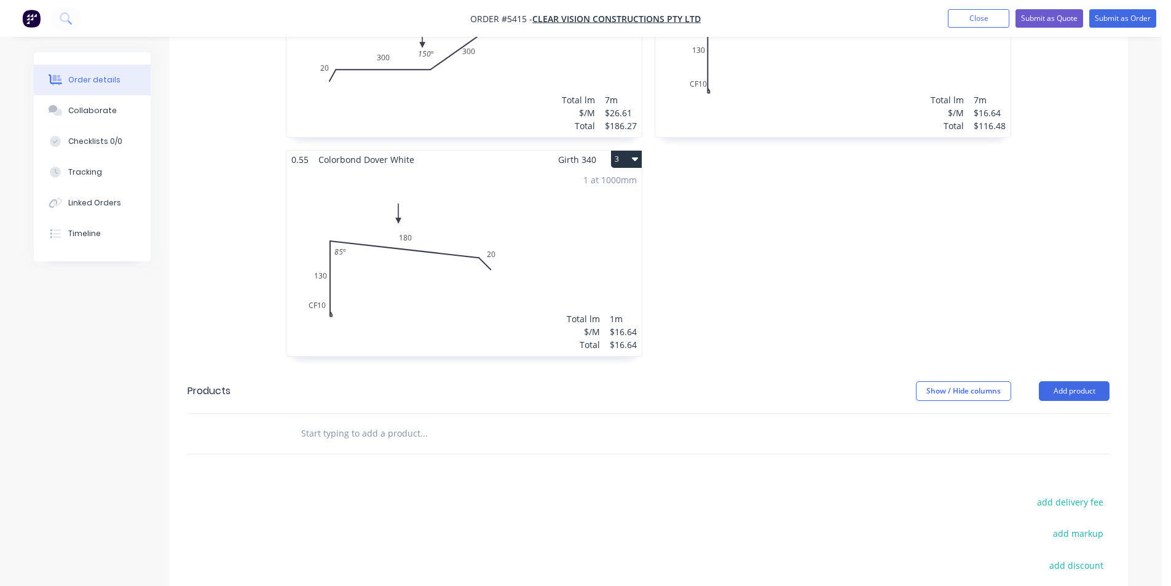
click at [519, 421] on input "text" at bounding box center [424, 433] width 246 height 25
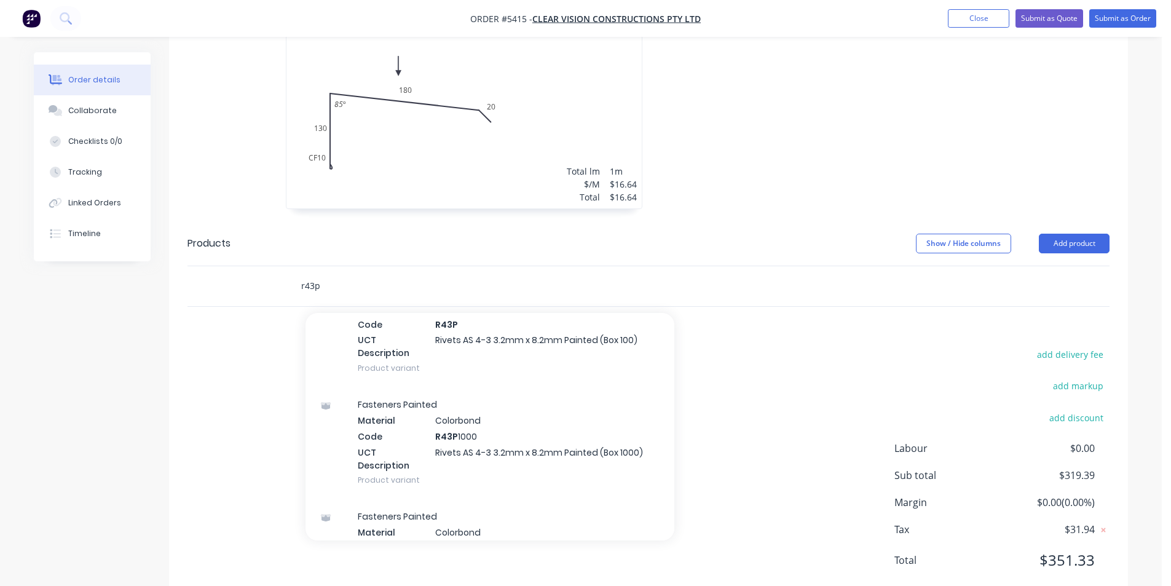
scroll to position [430, 0]
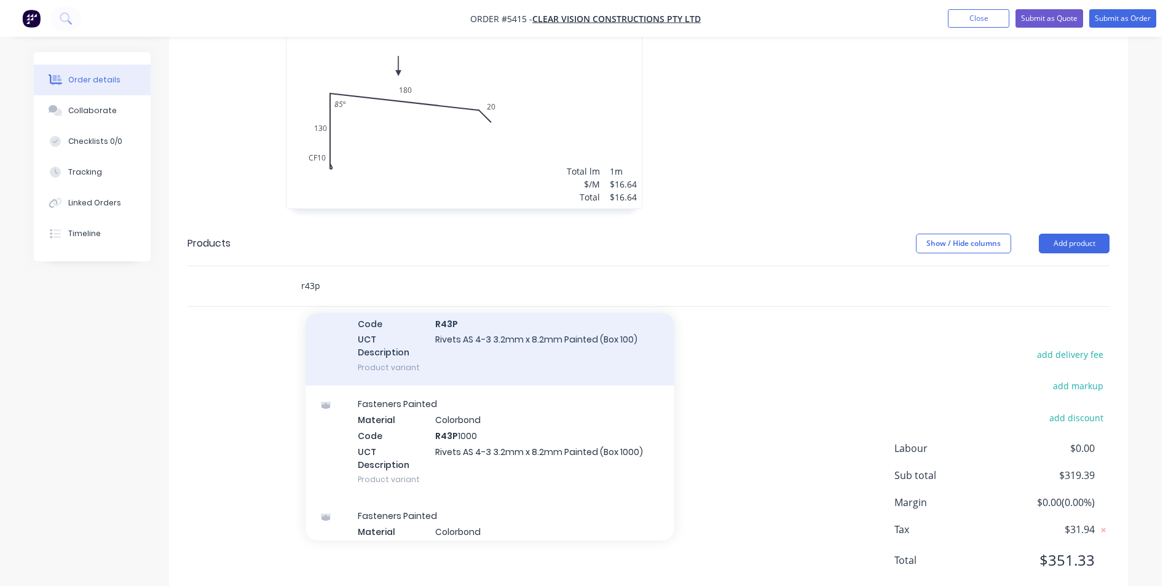
type input "r43p"
click at [588, 320] on div "Fasteners Painted Material Colorbond Code R43P UCT Description Rivets AS 4-3 3.…" at bounding box center [489, 330] width 369 height 112
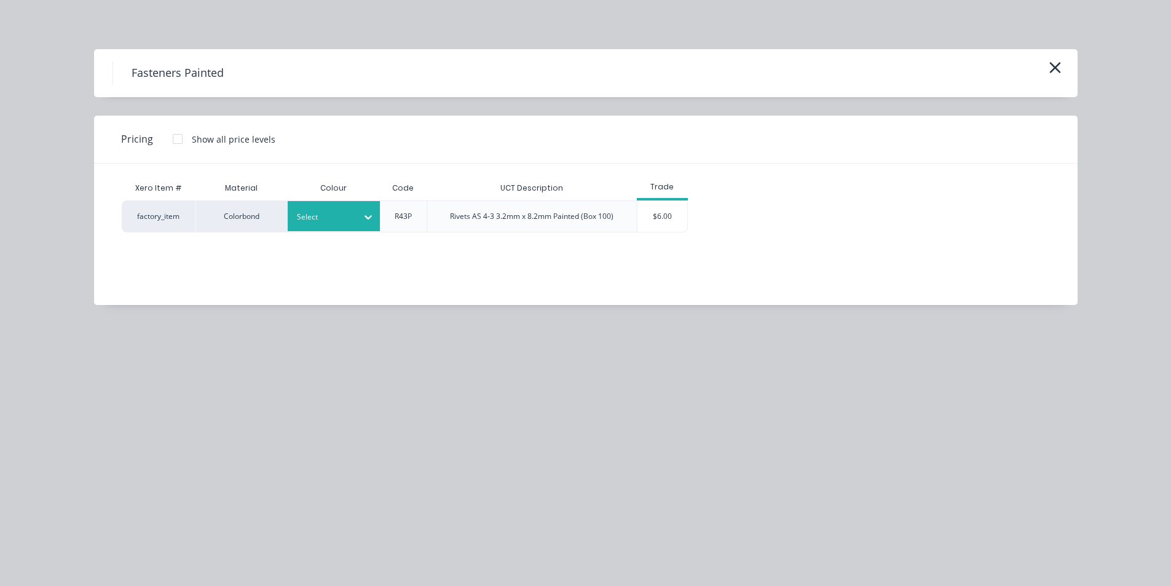
click at [353, 209] on div "Select" at bounding box center [322, 217] width 69 height 16
type input "dov"
click at [663, 223] on div "$6.00" at bounding box center [662, 216] width 50 height 31
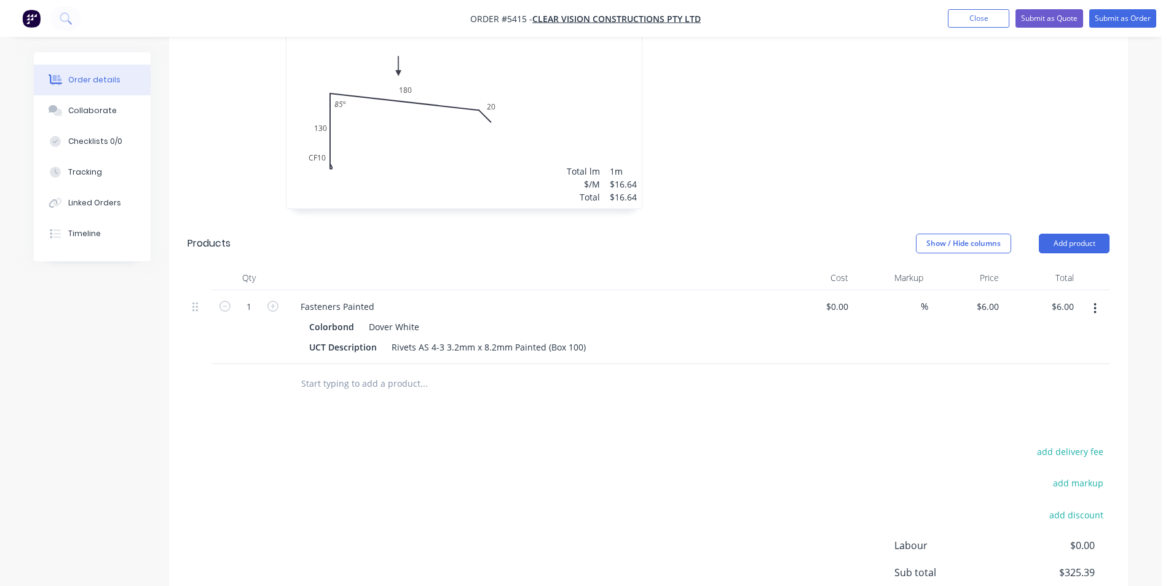
click at [372, 371] on input "text" at bounding box center [424, 383] width 246 height 25
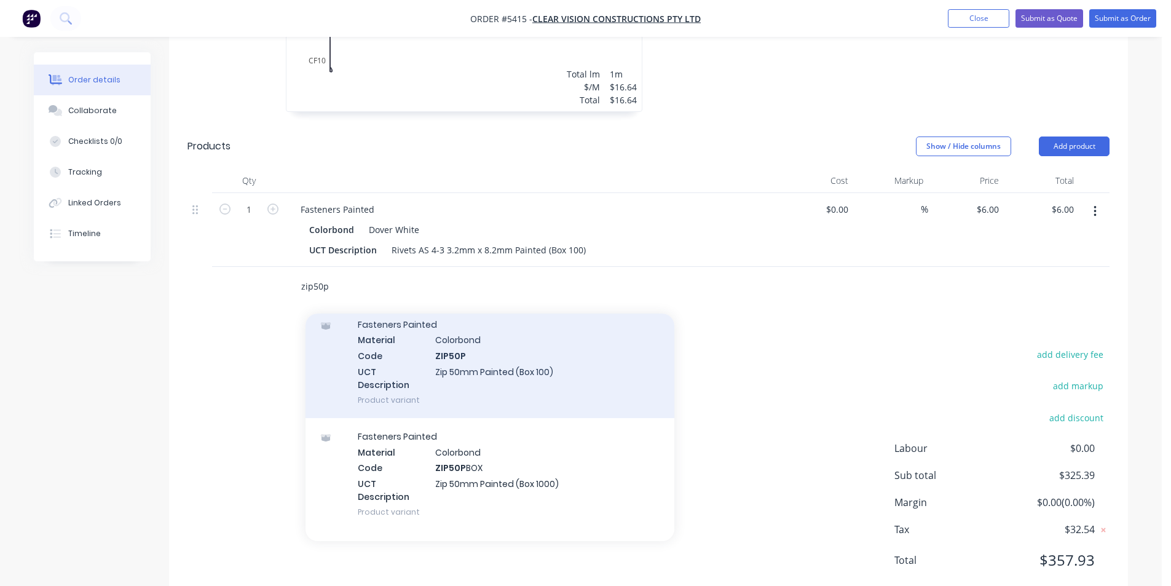
type input "zip50p"
click at [496, 353] on div "Fasteners Painted Material Colorbond Code ZIP50P UCT Description Zip 50mm Paint…" at bounding box center [489, 362] width 369 height 112
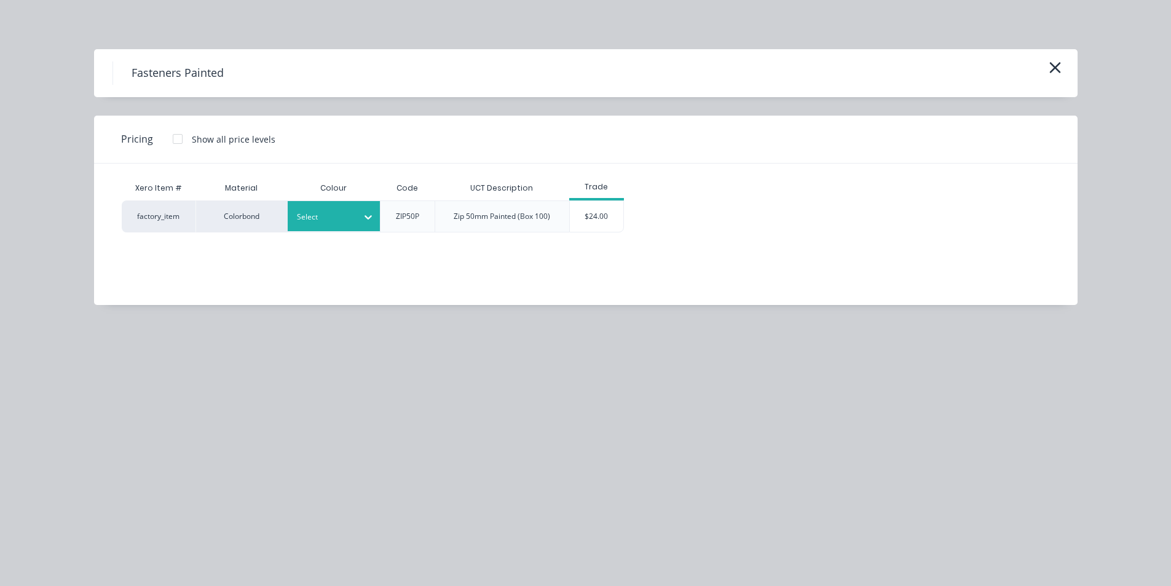
click at [363, 213] on icon at bounding box center [368, 217] width 12 height 12
type input "dov"
click at [599, 209] on div "$24.00" at bounding box center [596, 216] width 53 height 31
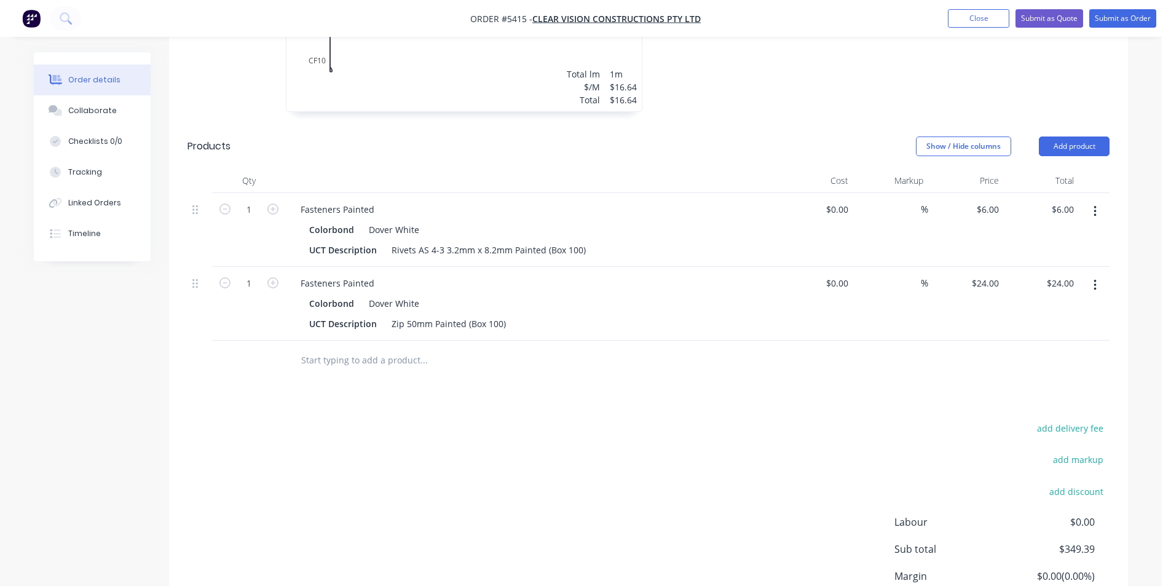
click at [368, 348] on input "text" at bounding box center [424, 360] width 246 height 25
click at [267, 275] on button "button" at bounding box center [273, 281] width 16 height 13
type input "2"
type input "$48.00"
click at [349, 348] on input "text" at bounding box center [424, 360] width 246 height 25
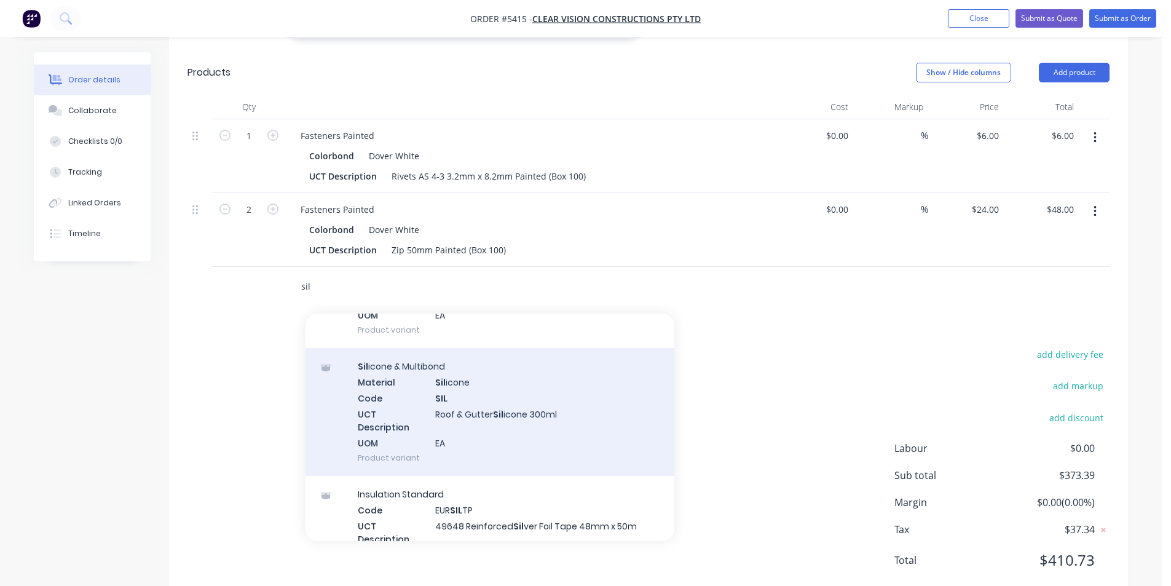
scroll to position [184, 0]
type input "sil"
click at [498, 390] on div "Sil icone & Multibond Material Sil icone Code SIL UCT Description Roof & Gutter…" at bounding box center [489, 411] width 369 height 128
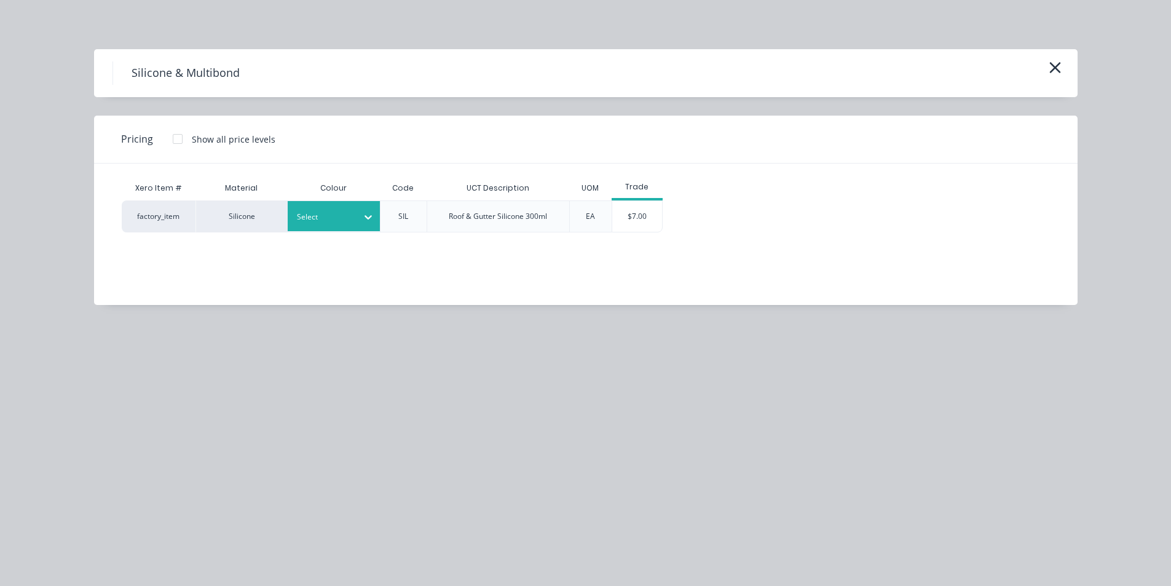
click at [345, 223] on div at bounding box center [324, 217] width 55 height 14
type input "cle"
drag, startPoint x: 380, startPoint y: 250, endPoint x: 514, endPoint y: 245, distance: 134.7
drag, startPoint x: 660, startPoint y: 220, endPoint x: 645, endPoint y: 214, distance: 16.6
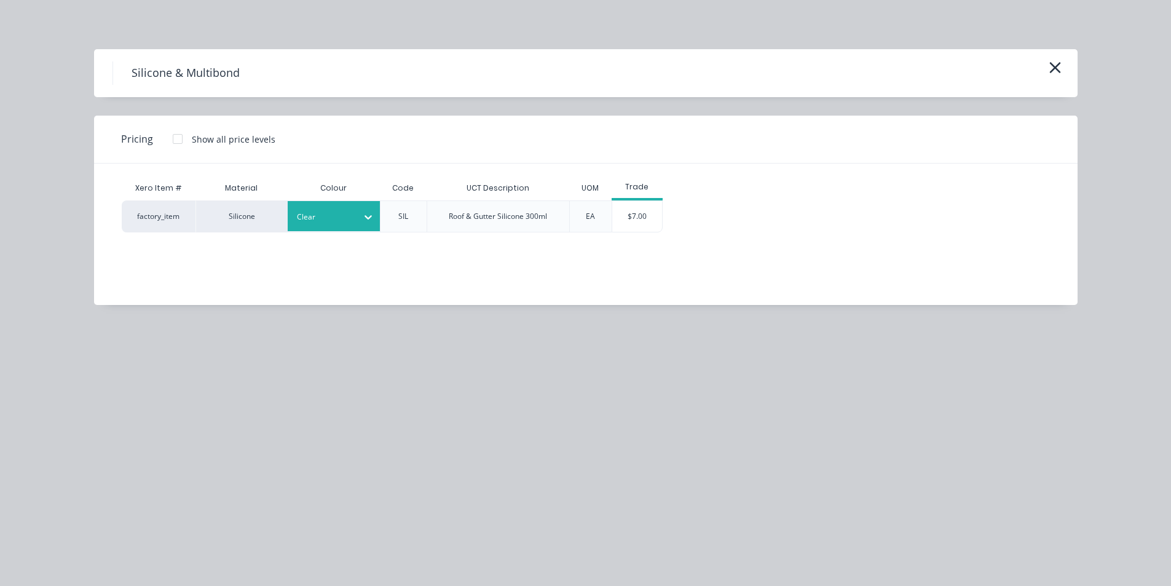
click at [660, 219] on div "$7.00" at bounding box center [637, 216] width 50 height 31
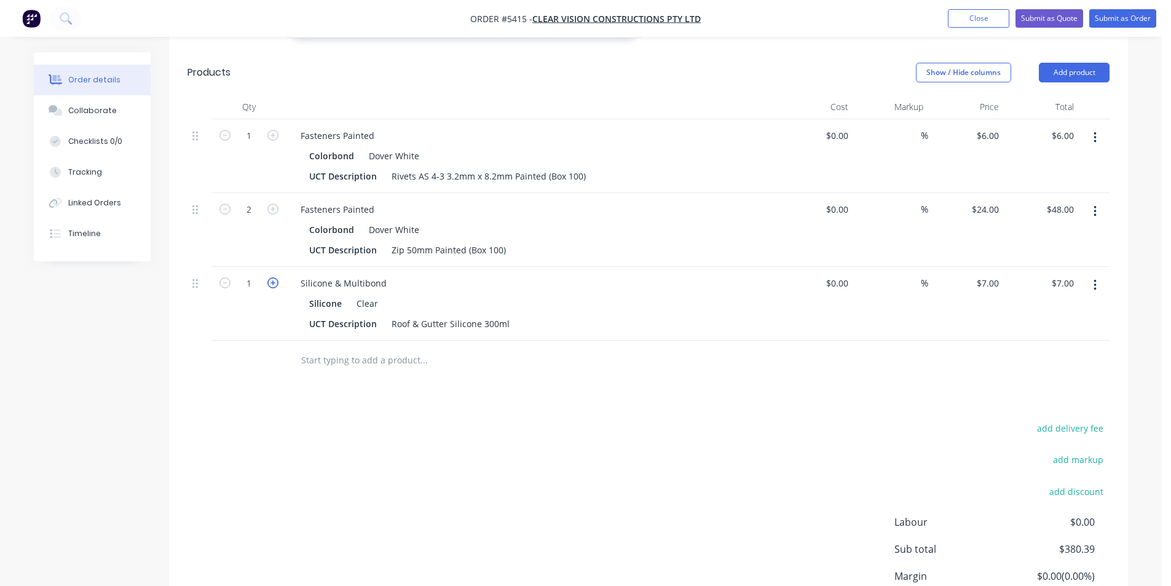
click at [272, 277] on icon "button" at bounding box center [272, 282] width 11 height 11
type input "2"
type input "$14.00"
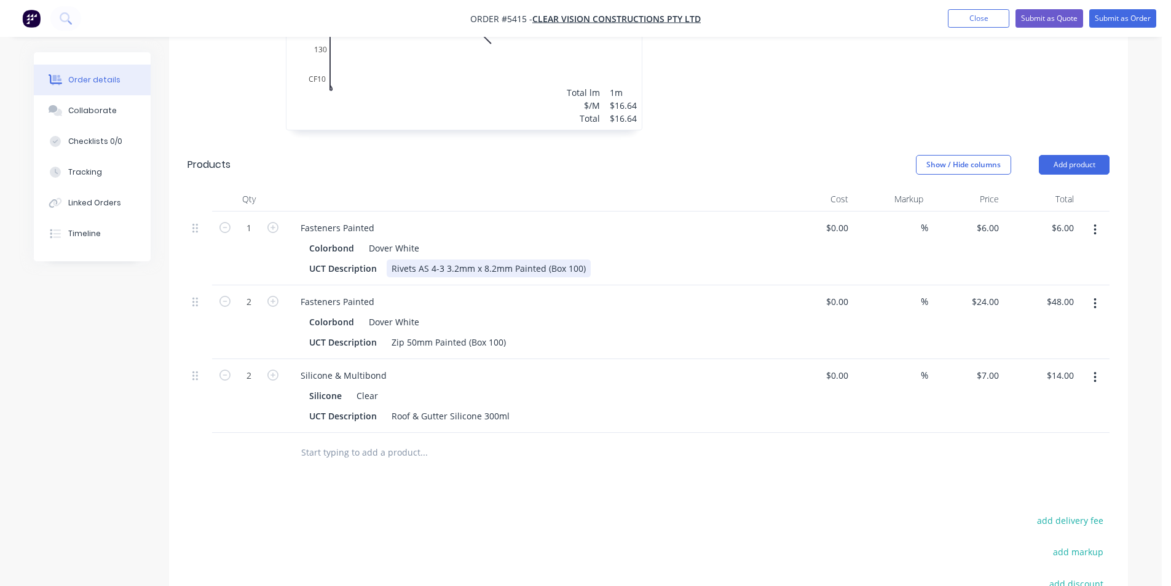
scroll to position [749, 0]
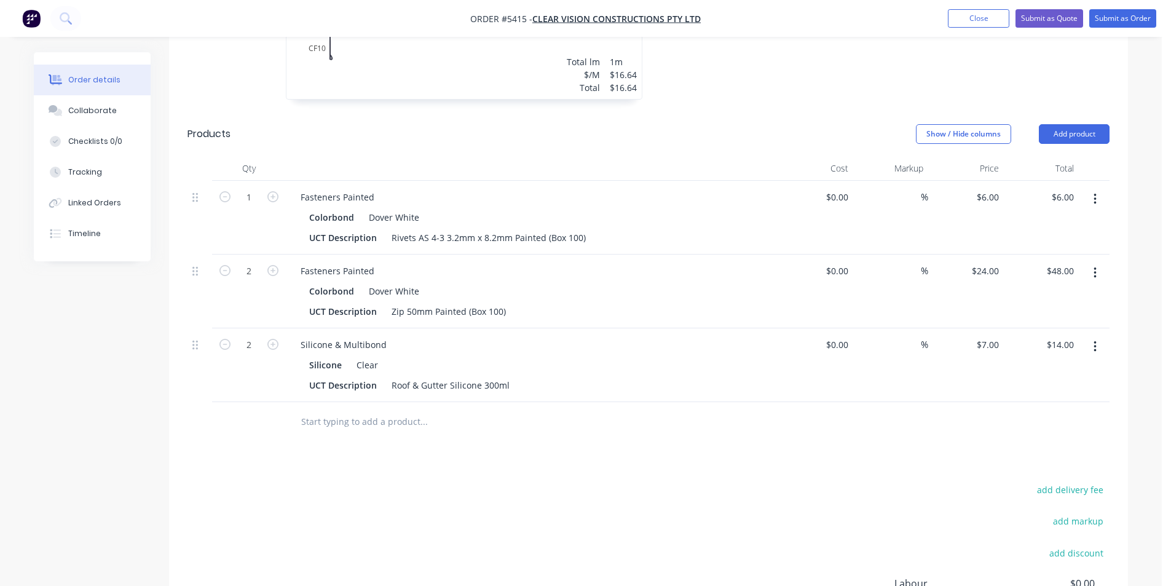
click at [401, 409] on input "text" at bounding box center [424, 421] width 246 height 25
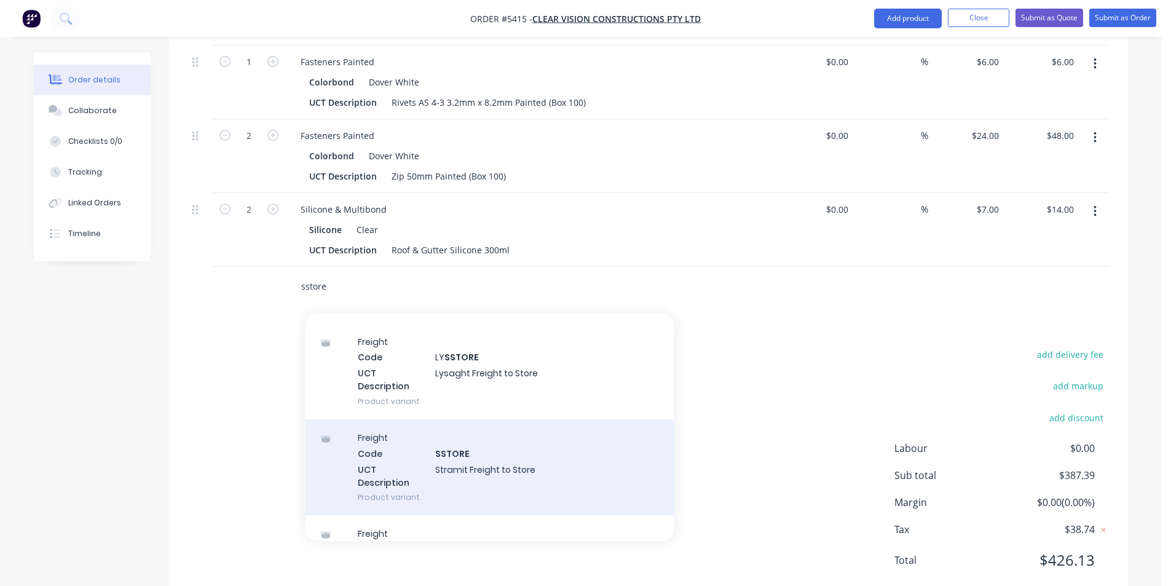
scroll to position [55, 0]
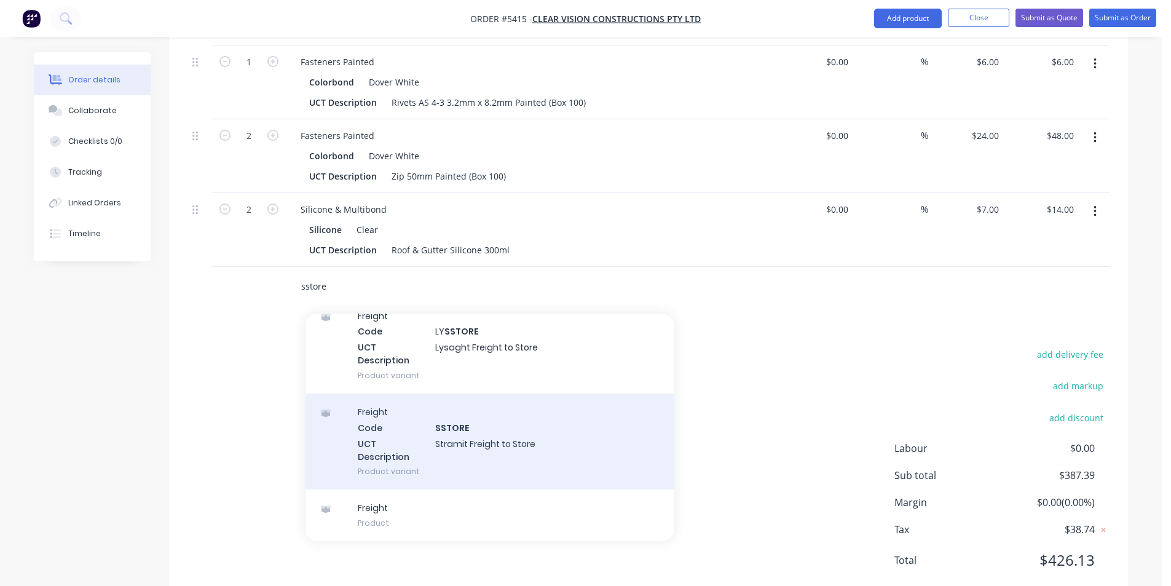
type input "sstore"
click at [457, 393] on div "Freight Code SSTORE UCT Description Stramit Freight to Store Product variant" at bounding box center [489, 441] width 369 height 96
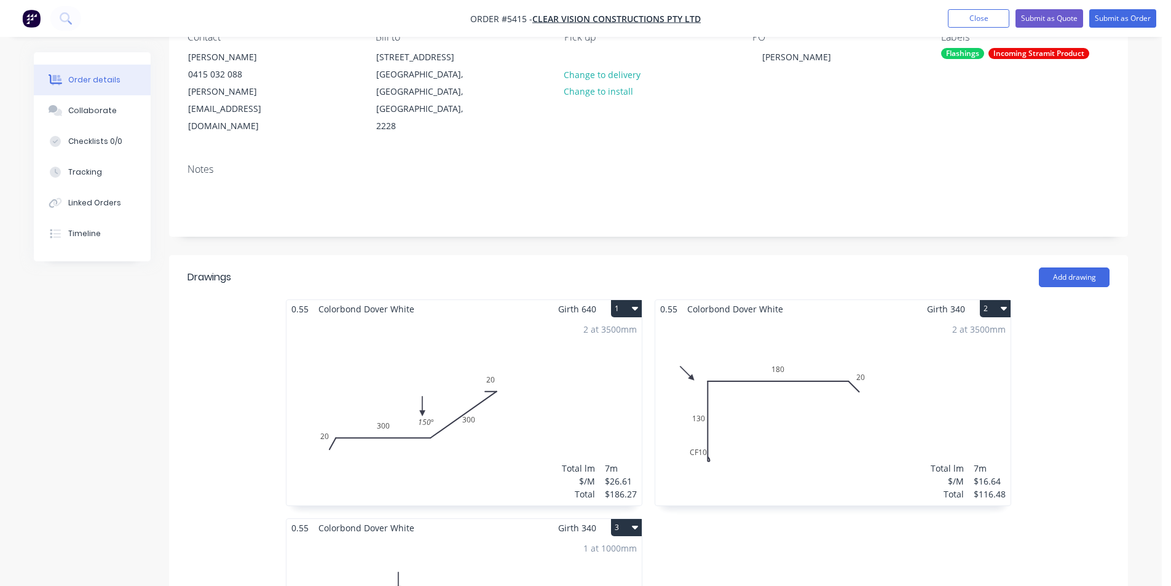
scroll to position [0, 0]
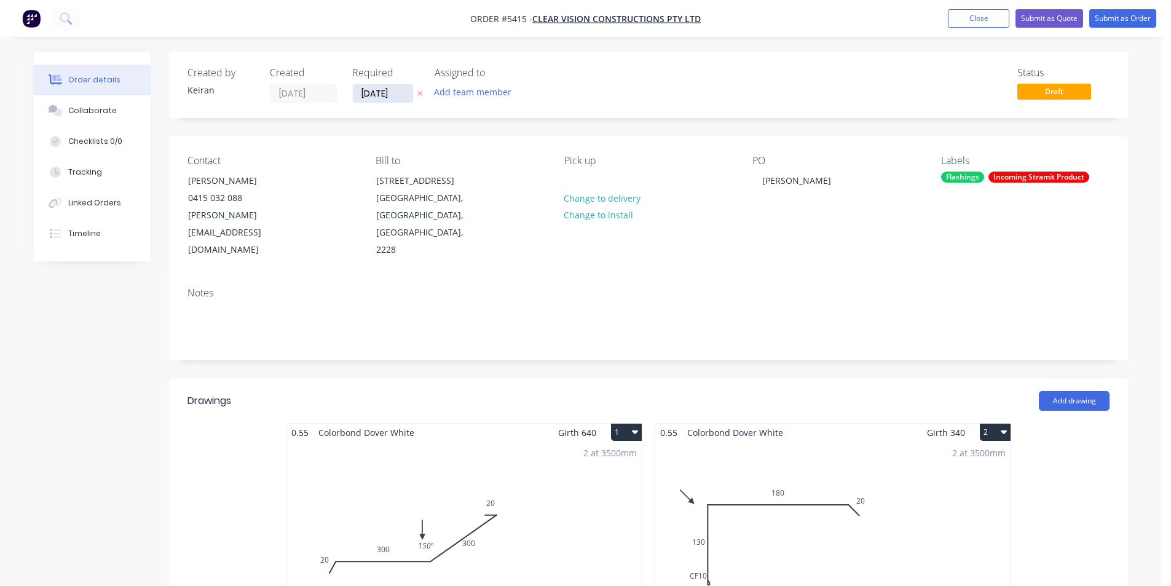
click at [399, 91] on input "[DATE]" at bounding box center [383, 93] width 60 height 18
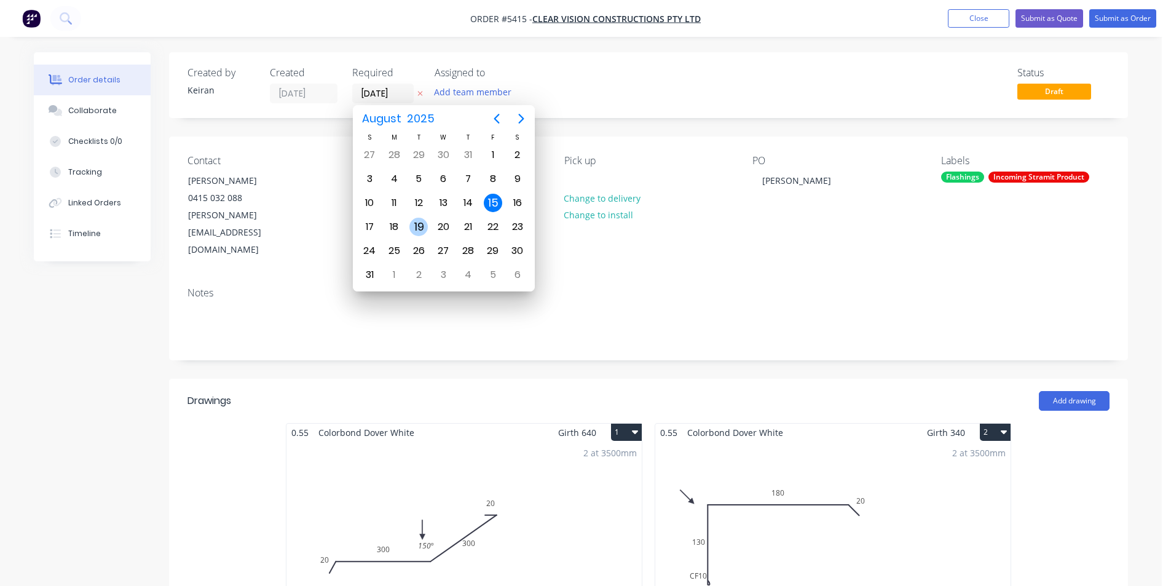
click at [420, 230] on div "19" at bounding box center [418, 227] width 18 height 18
type input "[DATE]"
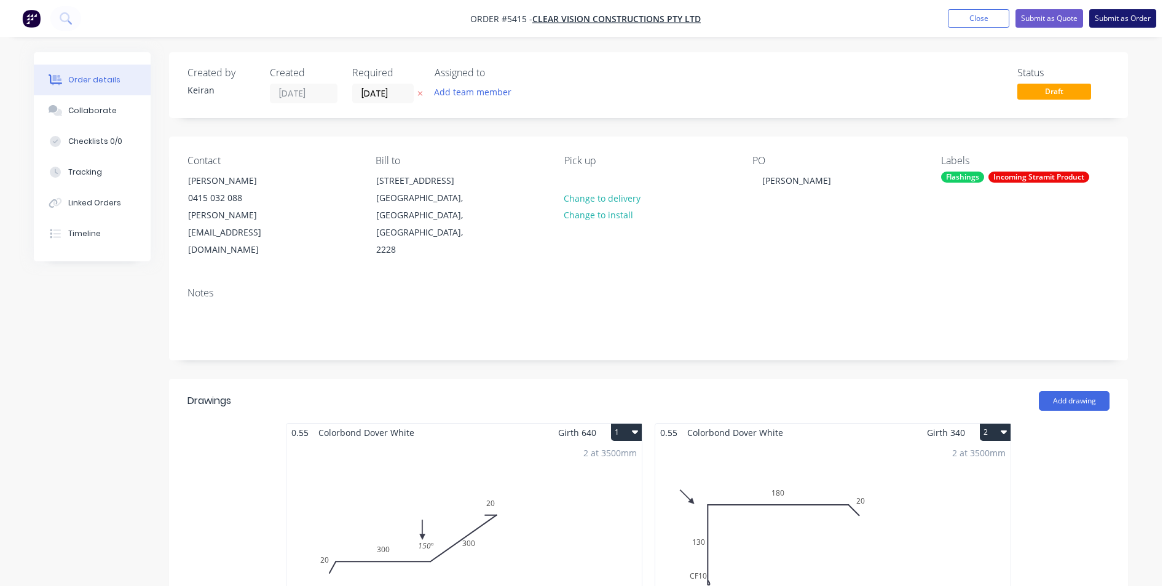
click at [1108, 14] on button "Submit as Order" at bounding box center [1122, 18] width 67 height 18
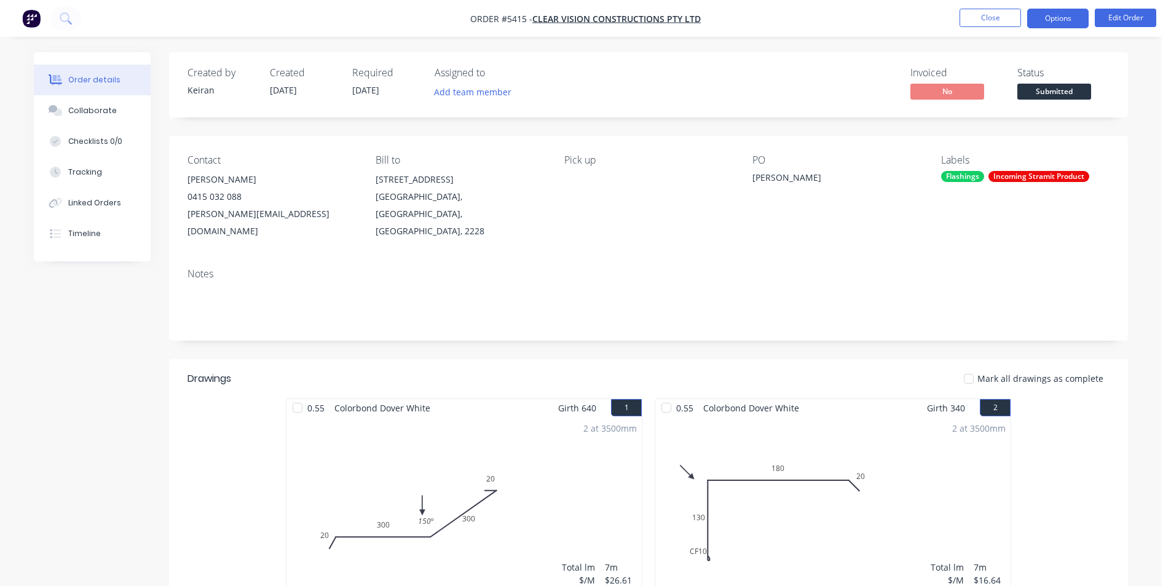
click at [1052, 20] on button "Options" at bounding box center [1057, 19] width 61 height 20
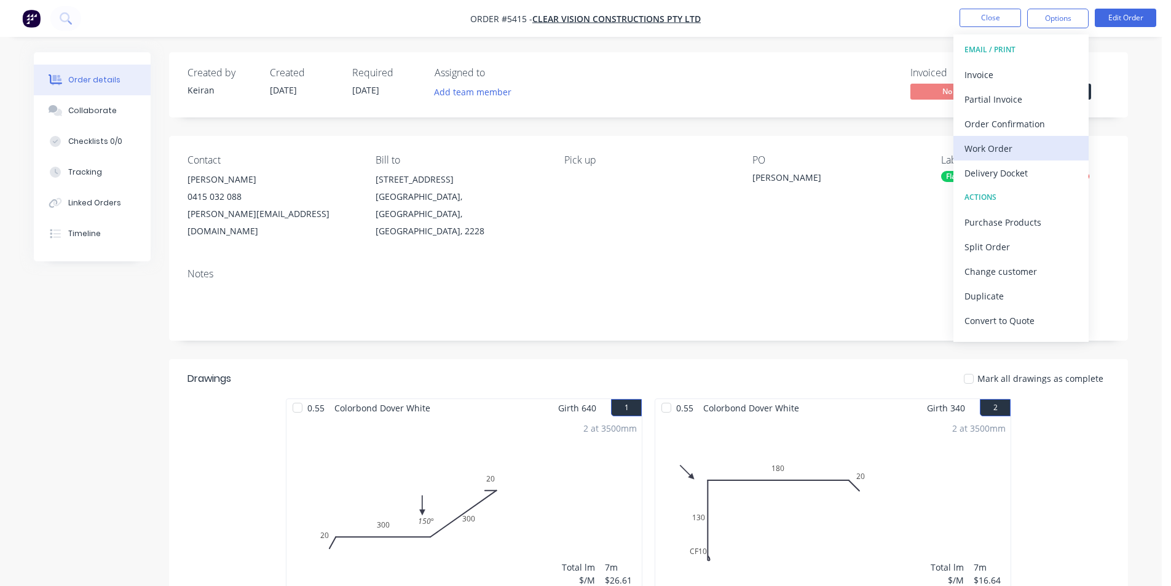
click at [999, 154] on div "Work Order" at bounding box center [1020, 149] width 113 height 18
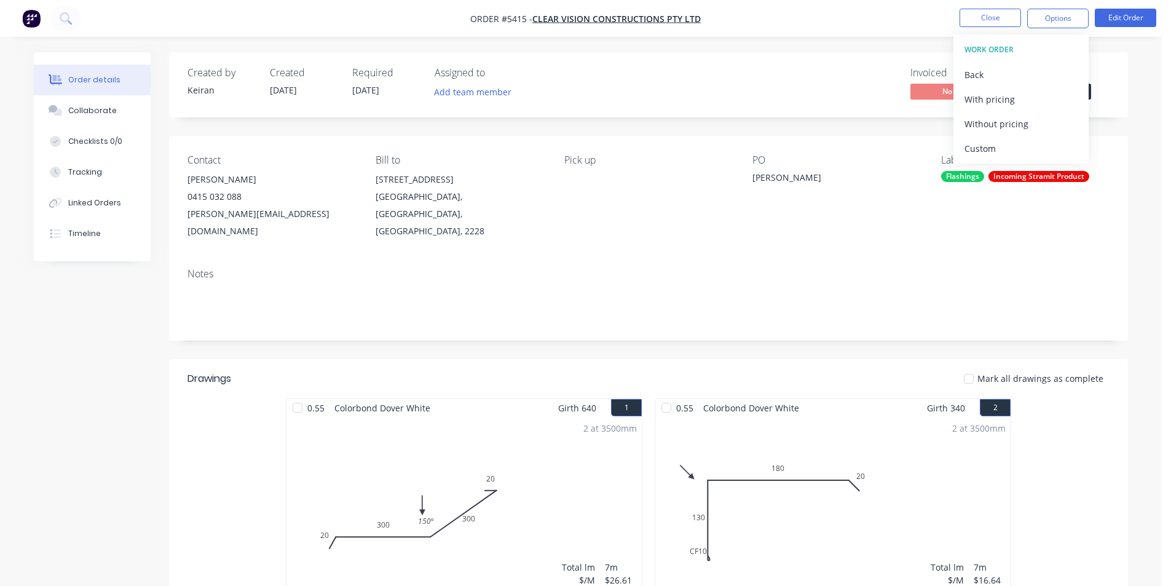
click at [999, 154] on div "Custom" at bounding box center [1020, 149] width 113 height 18
click at [999, 130] on div "Without pricing" at bounding box center [1020, 124] width 113 height 18
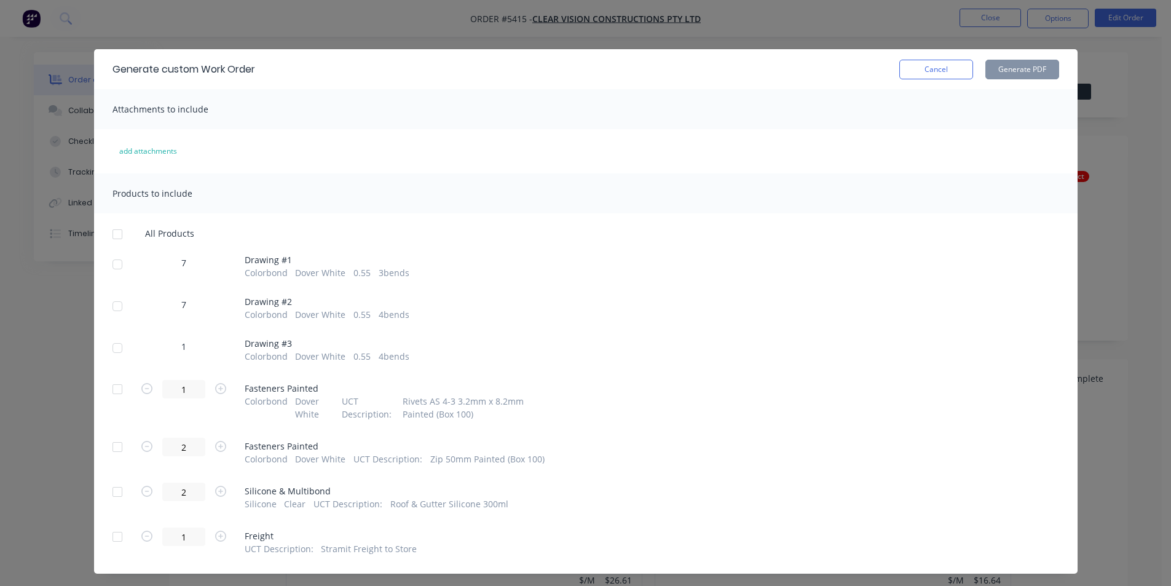
click at [109, 268] on div at bounding box center [117, 264] width 25 height 25
click at [114, 312] on div at bounding box center [117, 306] width 25 height 25
click at [122, 344] on div at bounding box center [117, 348] width 25 height 25
click at [1006, 68] on button "Generate PDF" at bounding box center [1022, 70] width 74 height 20
click at [928, 76] on button "Cancel" at bounding box center [936, 70] width 74 height 20
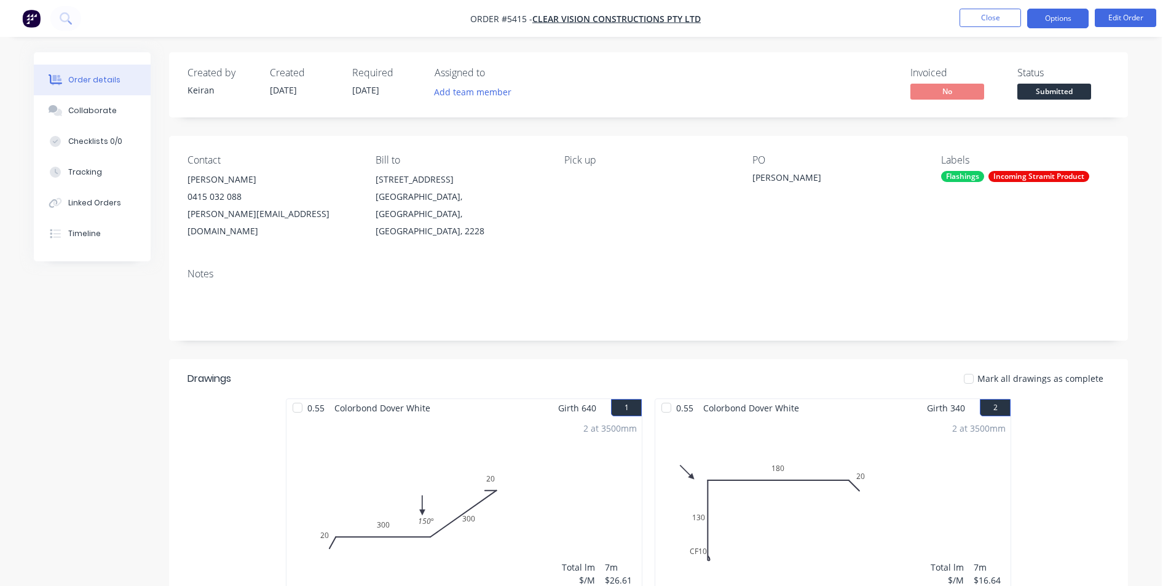
drag, startPoint x: 1041, startPoint y: 20, endPoint x: 1041, endPoint y: 33, distance: 12.3
click at [1041, 21] on button "Options" at bounding box center [1057, 19] width 61 height 20
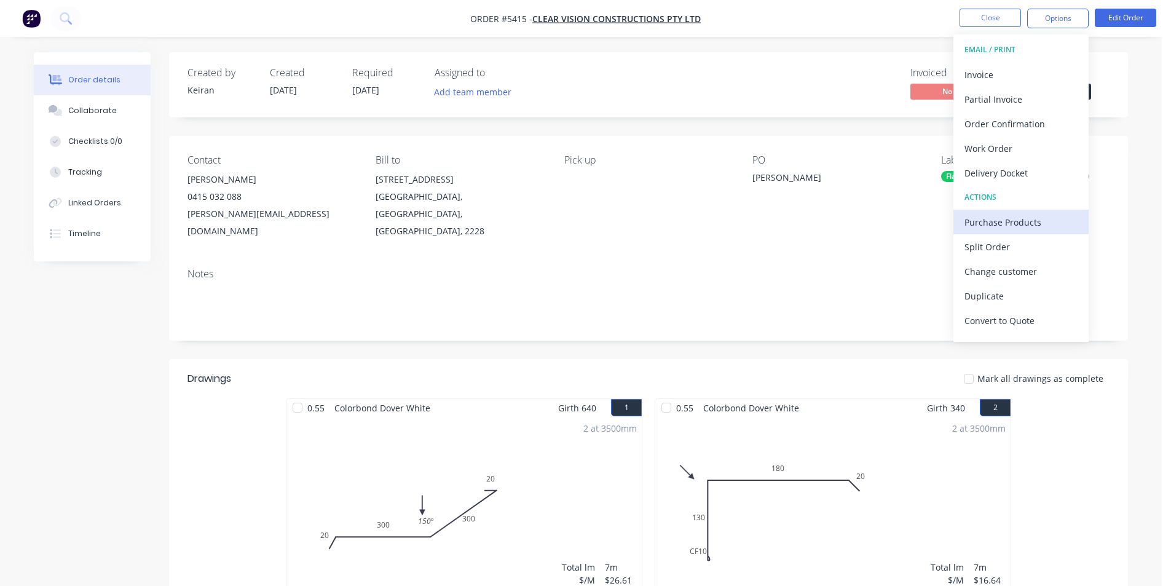
click at [1007, 219] on div "Purchase Products" at bounding box center [1020, 222] width 113 height 18
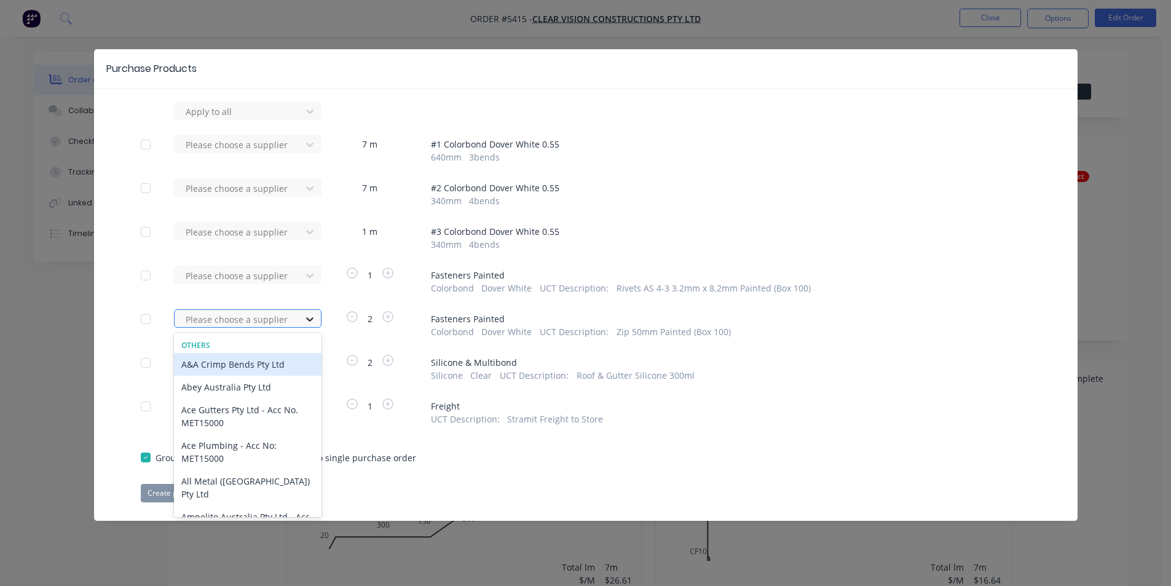
click at [304, 315] on icon at bounding box center [310, 319] width 12 height 12
drag, startPoint x: 735, startPoint y: 431, endPoint x: 714, endPoint y: 411, distance: 29.1
click at [734, 430] on div "Apply to all Please choose a supplier 7 m # 1 Colorbond Dover White 0.55 640 mm…" at bounding box center [585, 301] width 983 height 401
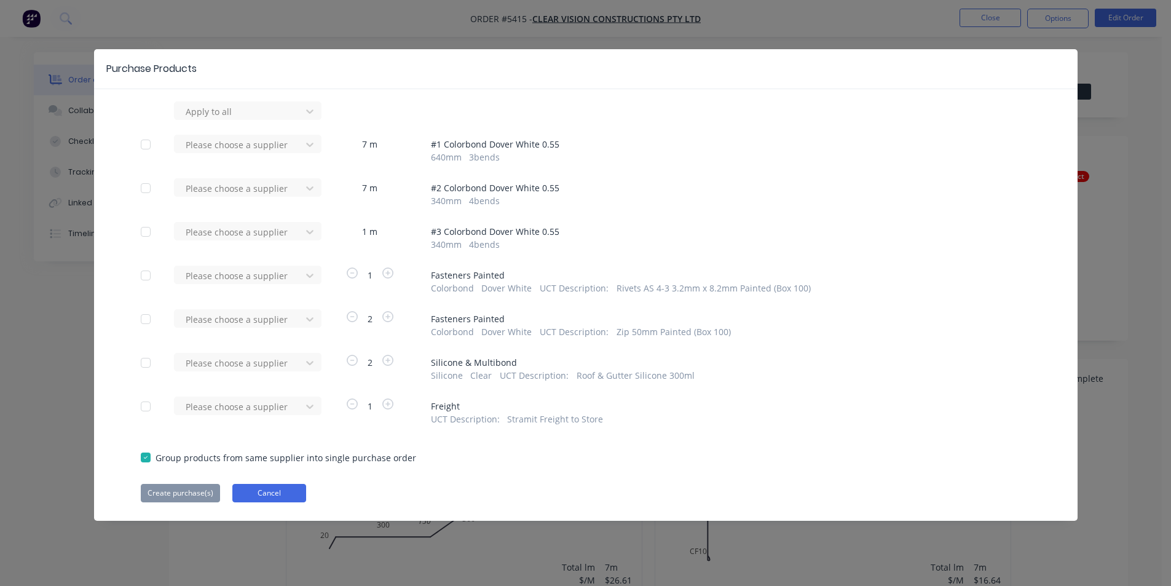
click at [291, 488] on button "Cancel" at bounding box center [269, 493] width 74 height 18
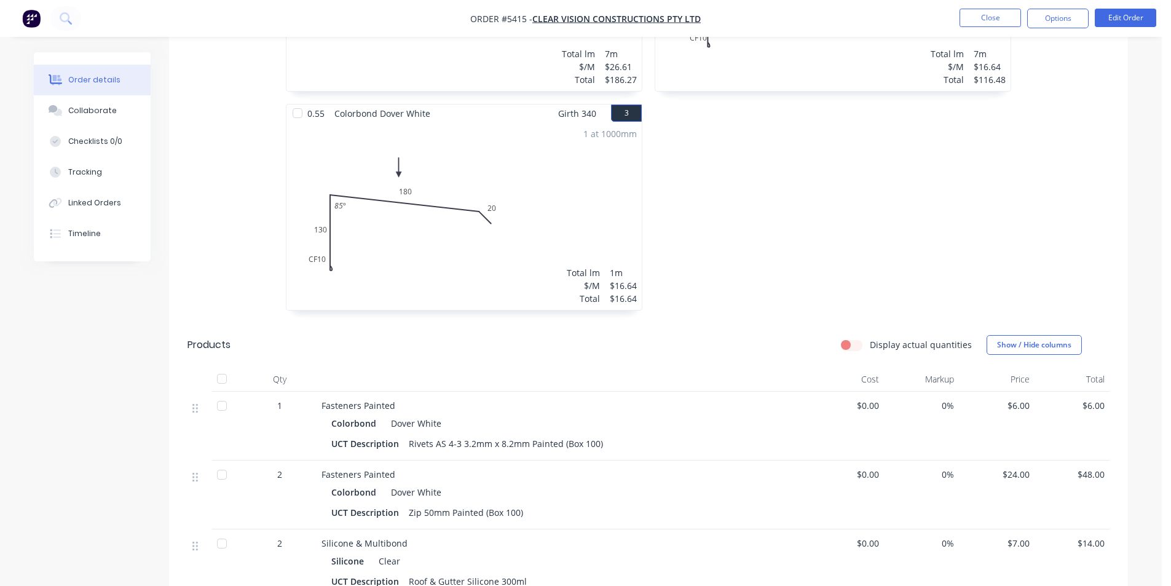
scroll to position [492, 0]
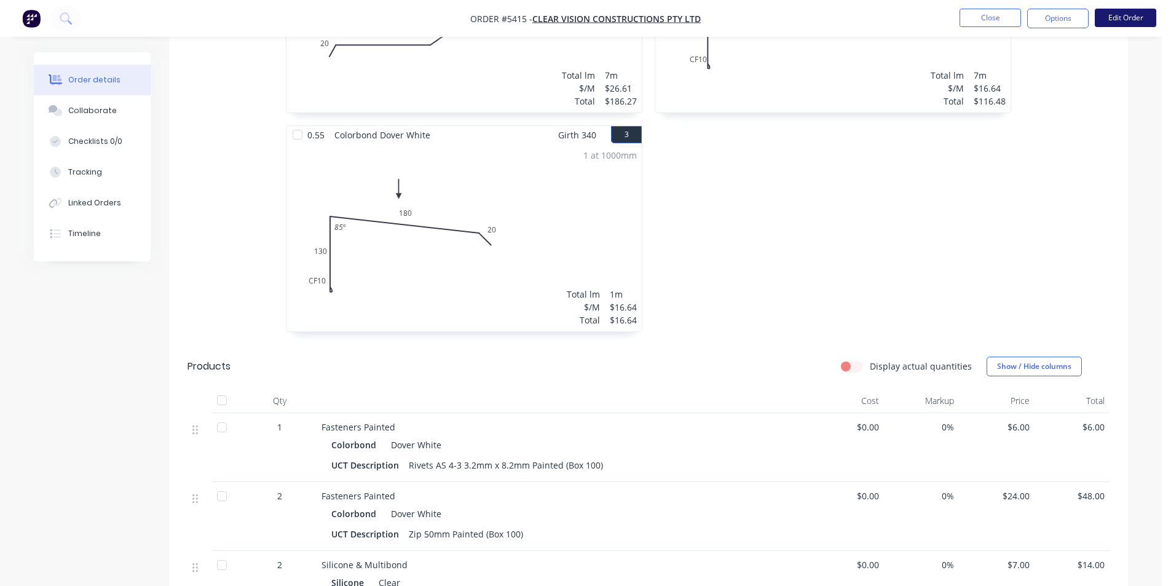
click at [1129, 18] on button "Edit Order" at bounding box center [1125, 18] width 61 height 18
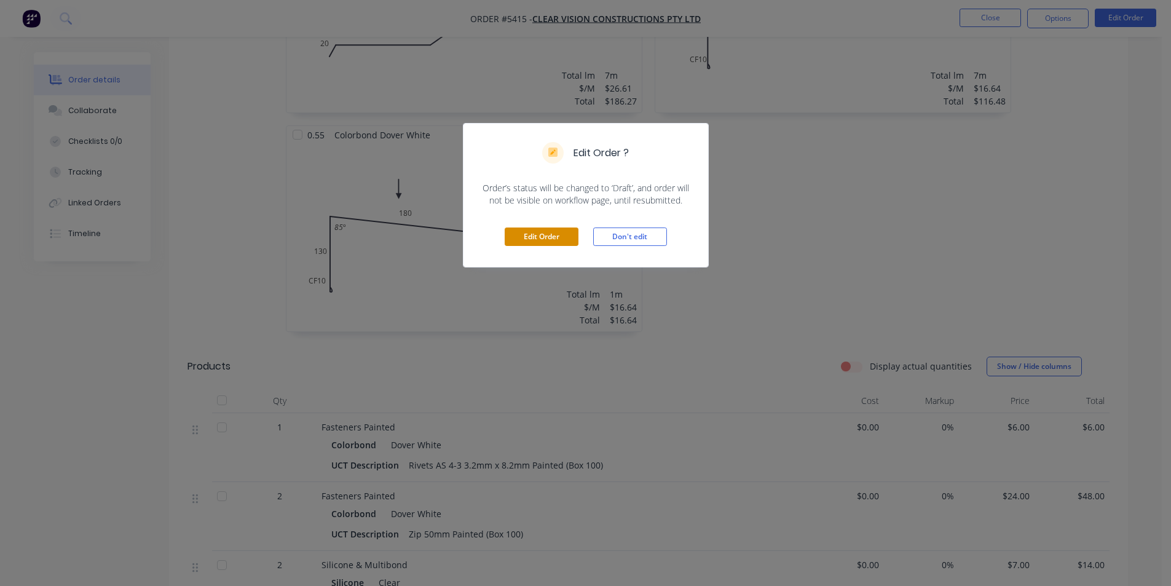
click at [530, 236] on button "Edit Order" at bounding box center [542, 236] width 74 height 18
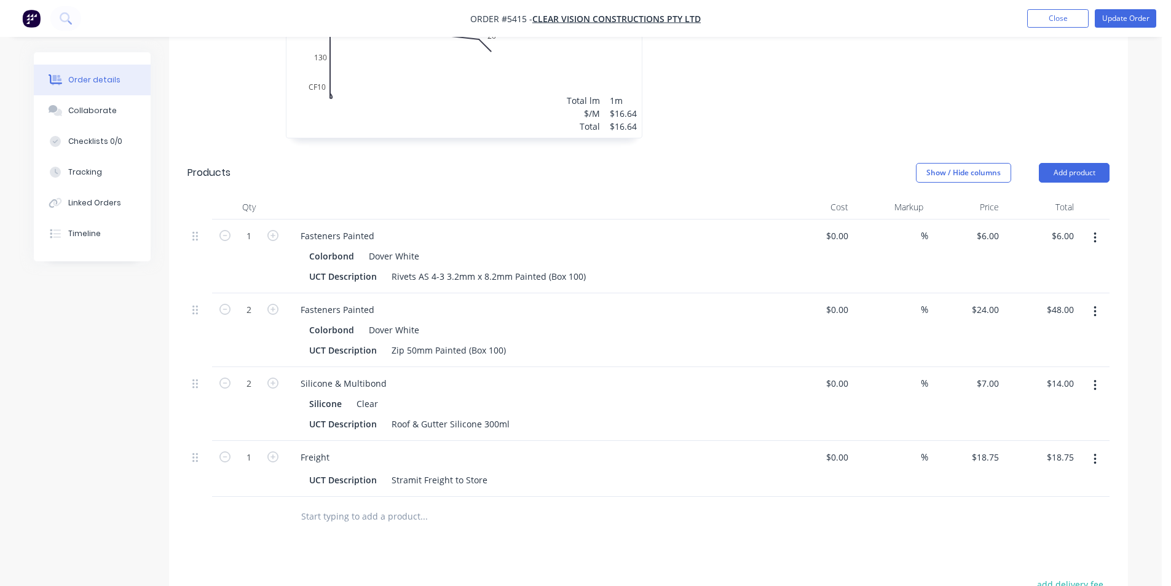
scroll to position [738, 0]
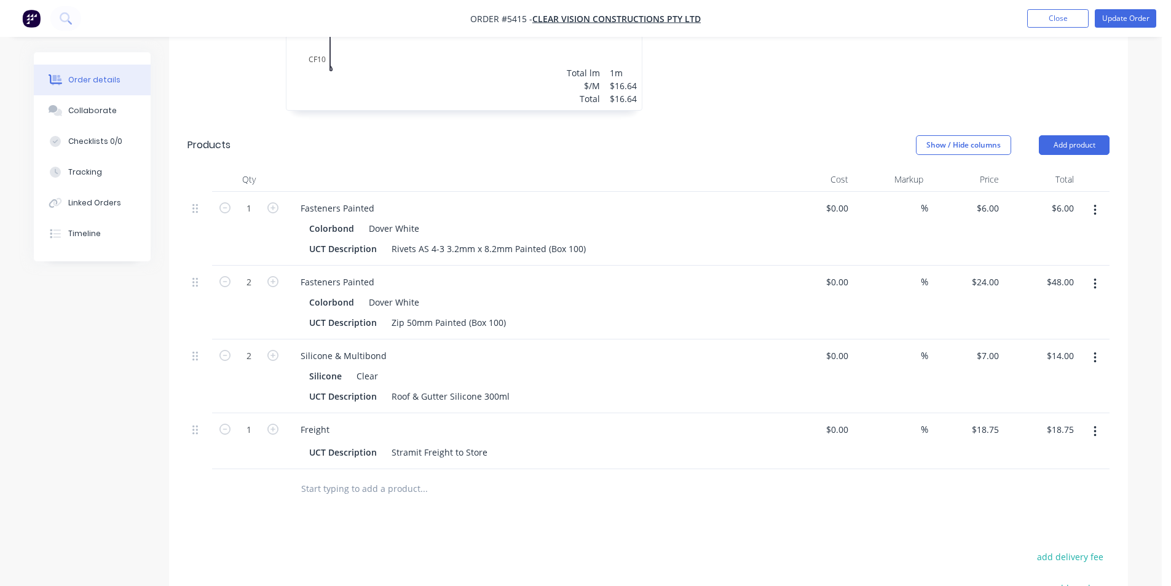
click at [419, 476] on input "text" at bounding box center [424, 488] width 246 height 25
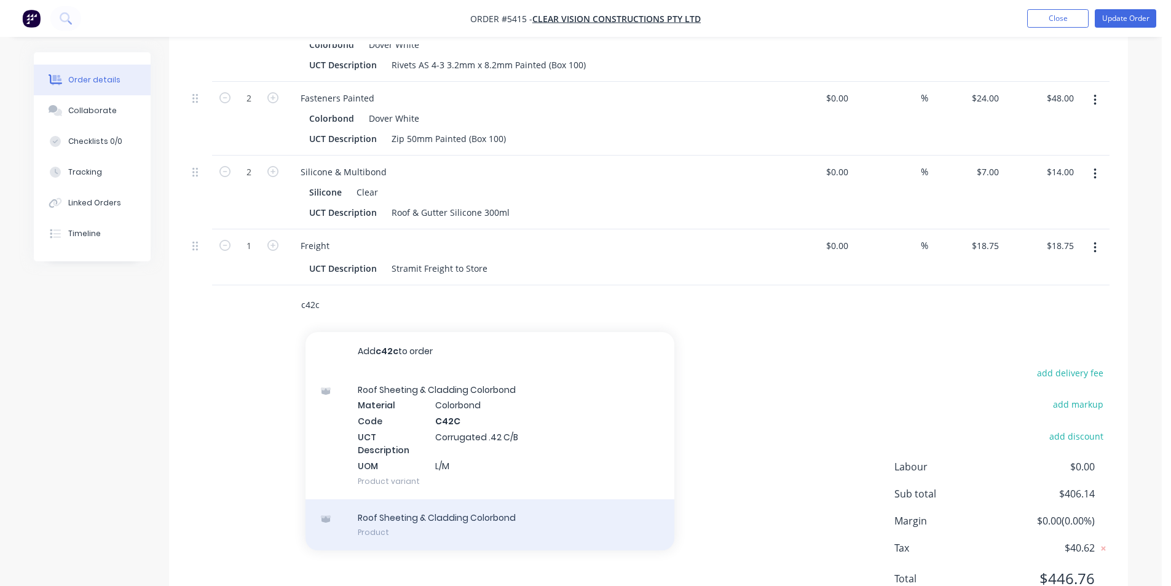
scroll to position [922, 0]
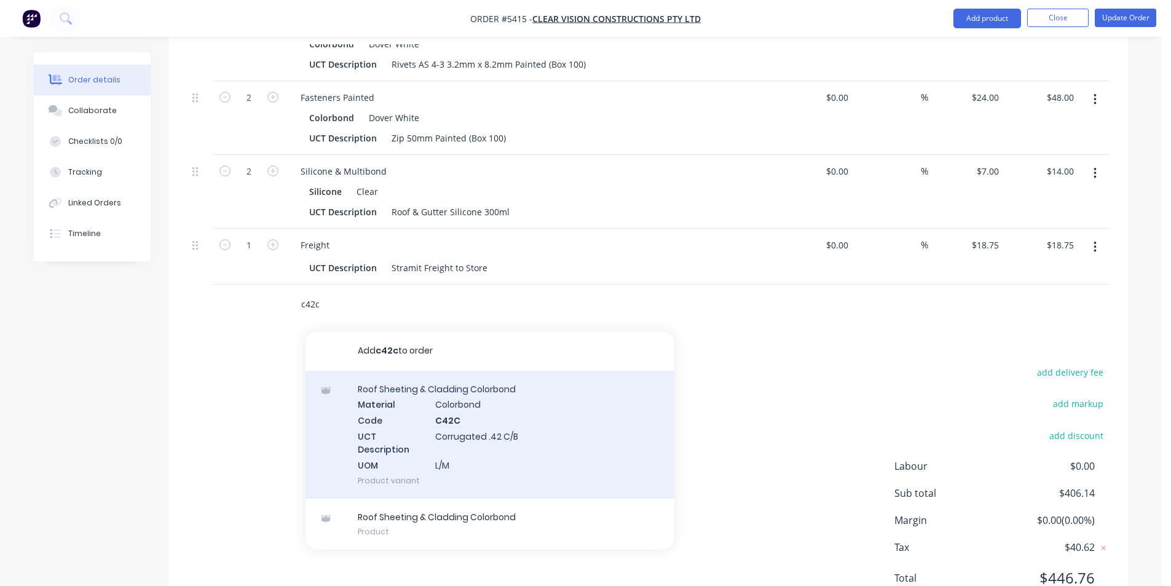
type input "c42c"
click at [478, 407] on div "Roof Sheeting & Cladding Colorbond Material Colorbond Code C42C UCT Description…" at bounding box center [489, 435] width 369 height 128
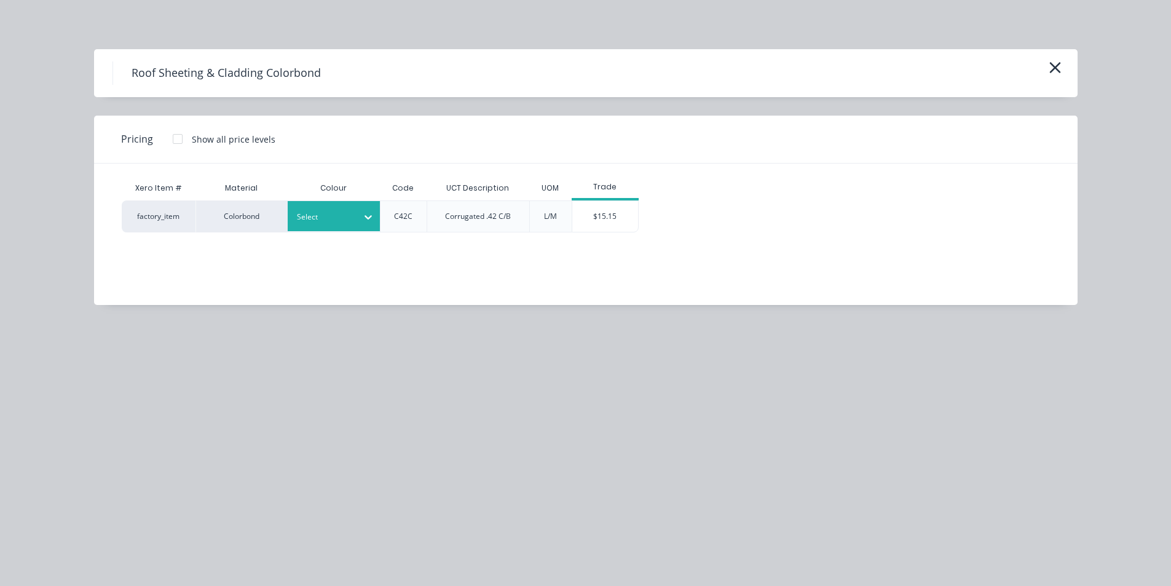
click at [376, 213] on div at bounding box center [368, 217] width 22 height 20
type input "dov"
click at [576, 226] on div "$15.15" at bounding box center [605, 216] width 66 height 31
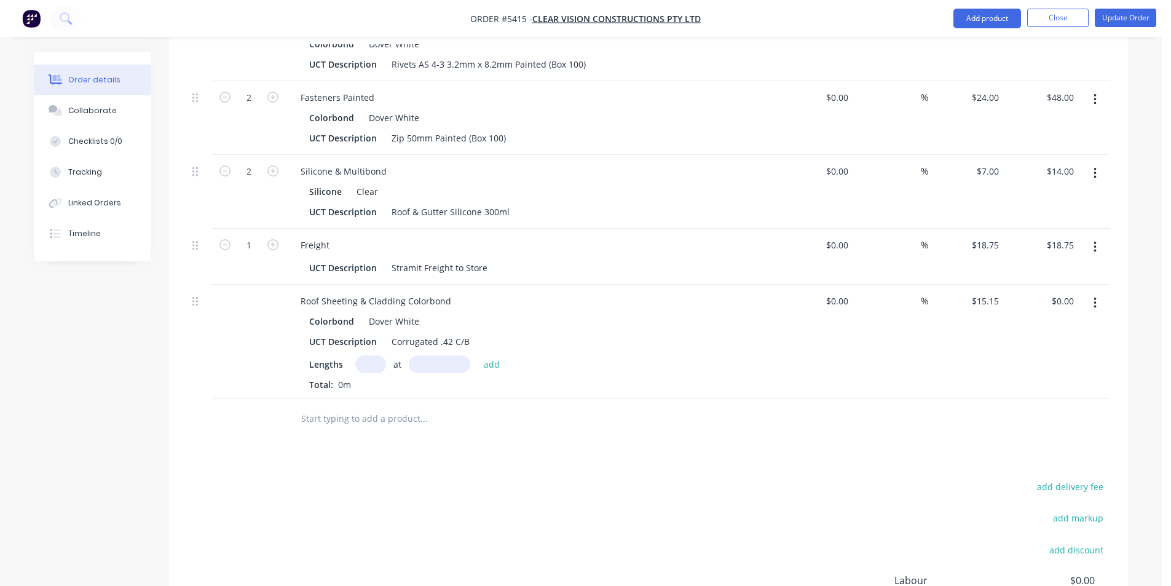
click at [376, 355] on input "text" at bounding box center [370, 364] width 31 height 18
type input "8"
type input "2840"
click at [478, 355] on button "add" at bounding box center [492, 363] width 29 height 17
type input "$344.21"
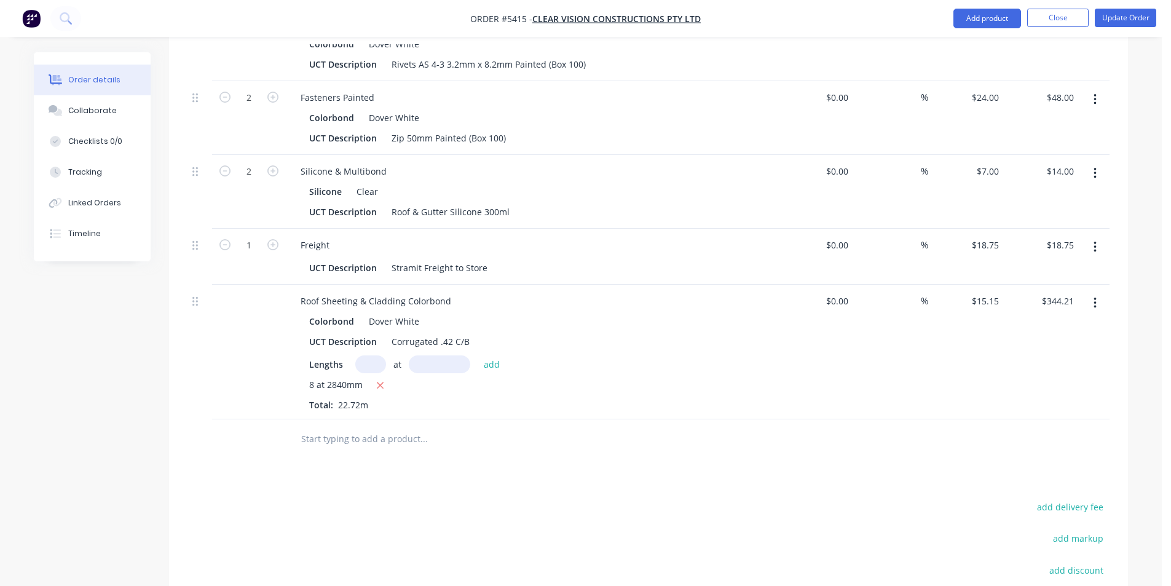
click at [386, 427] on input "text" at bounding box center [424, 439] width 246 height 25
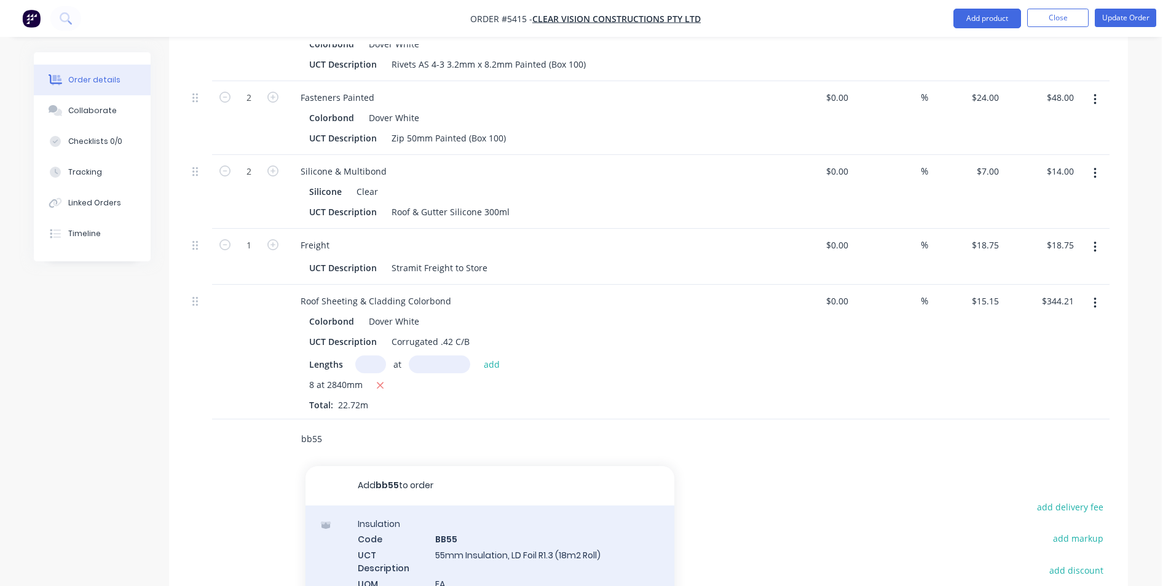
type input "bb55"
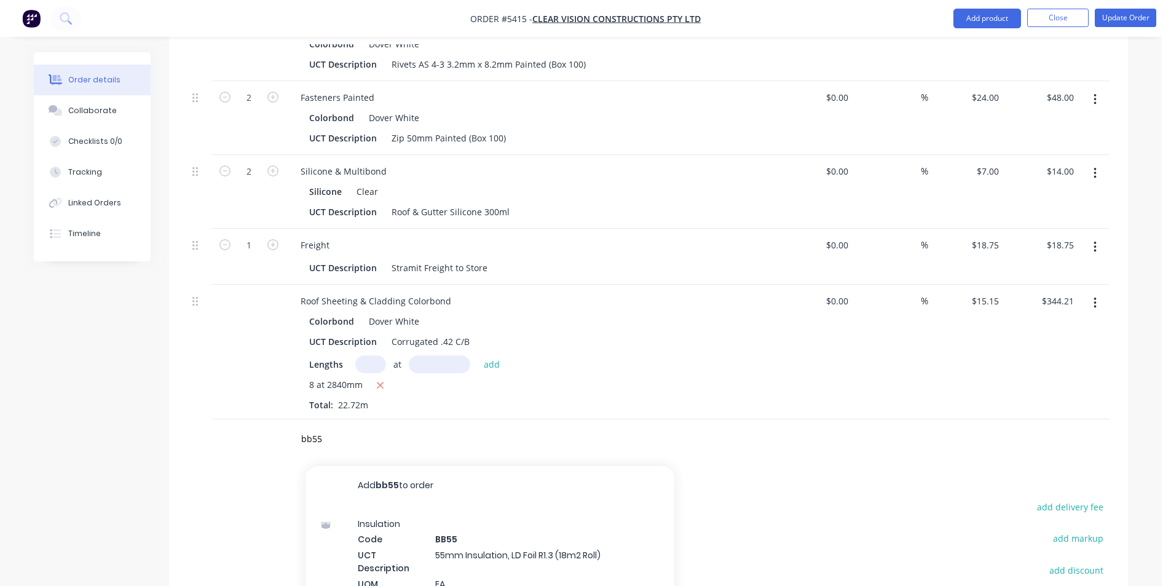
drag, startPoint x: 535, startPoint y: 538, endPoint x: 511, endPoint y: 524, distance: 27.3
click at [533, 537] on div "Insulation Code BB55 UCT Description 55mm Insulation, LD Foil R1.3 (18m2 Roll) …" at bounding box center [489, 575] width 369 height 141
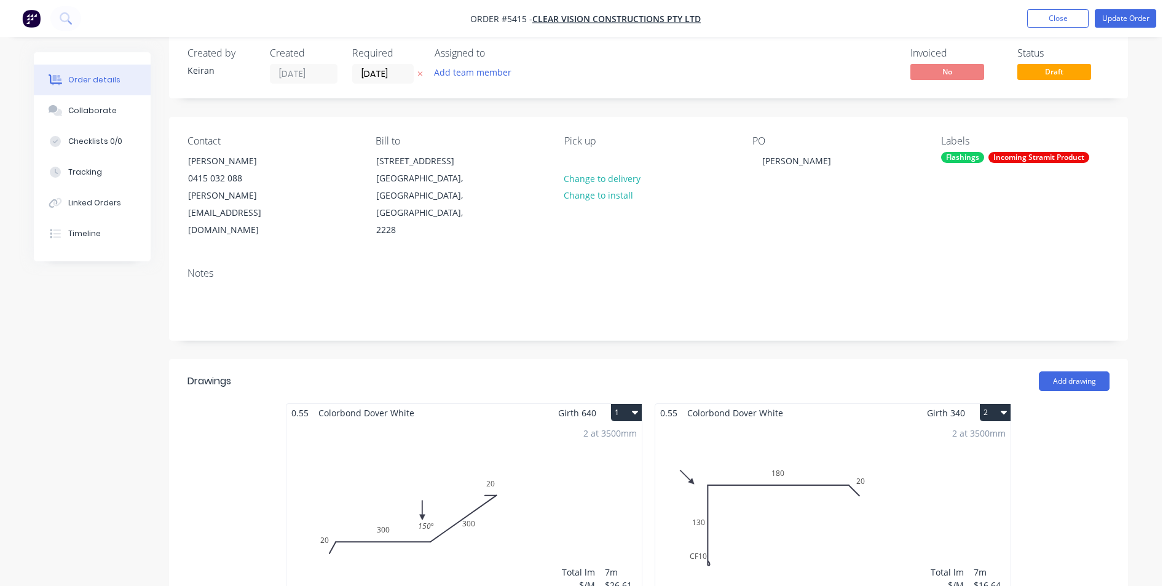
scroll to position [0, 0]
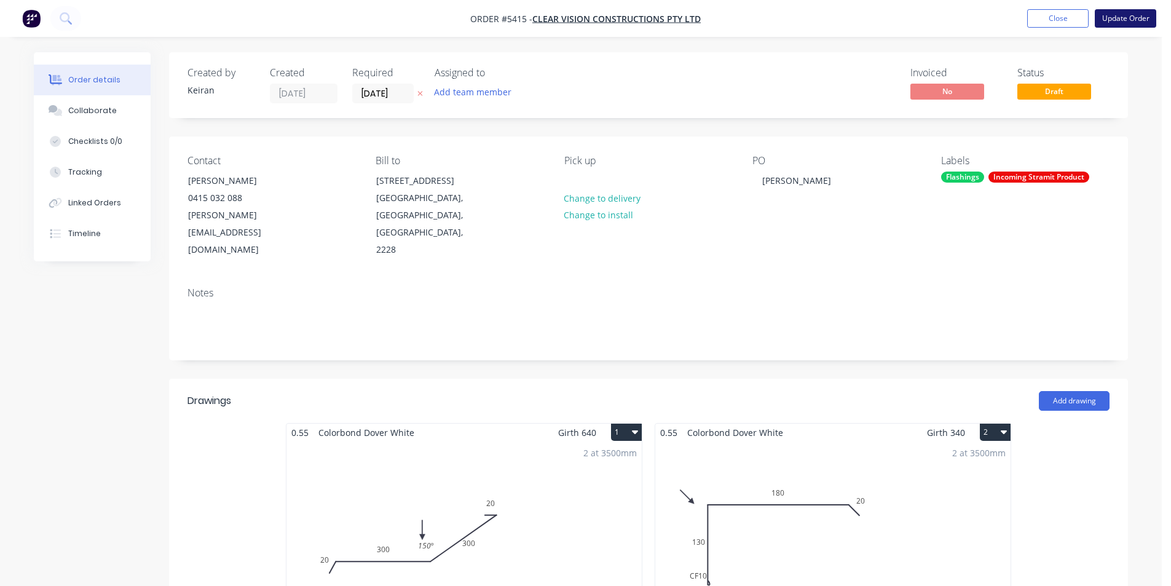
click at [1129, 21] on button "Update Order" at bounding box center [1125, 18] width 61 height 18
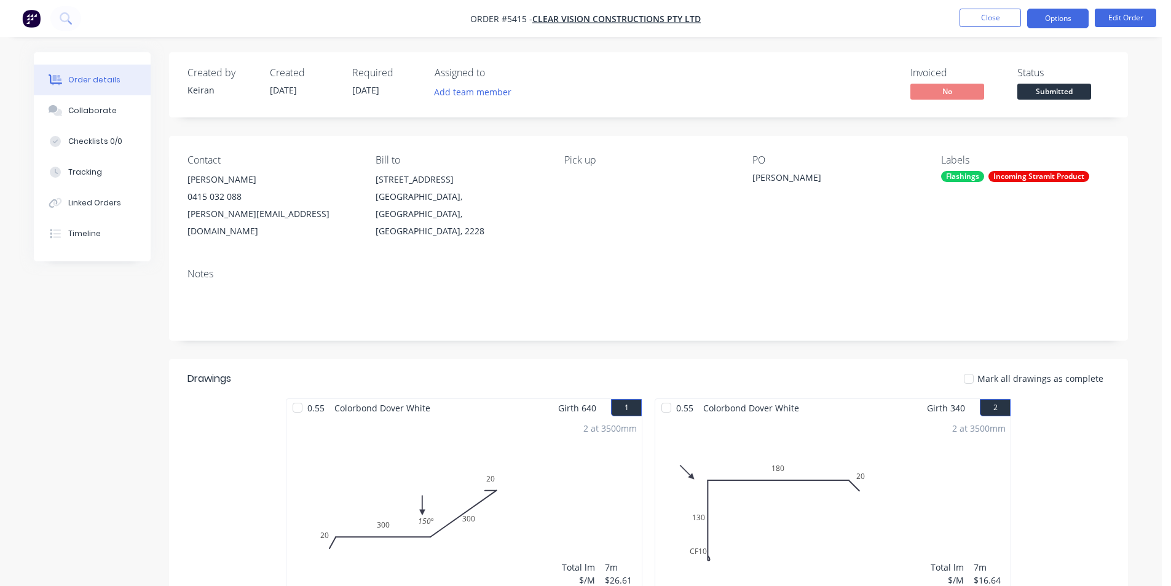
click at [1065, 22] on button "Options" at bounding box center [1057, 19] width 61 height 20
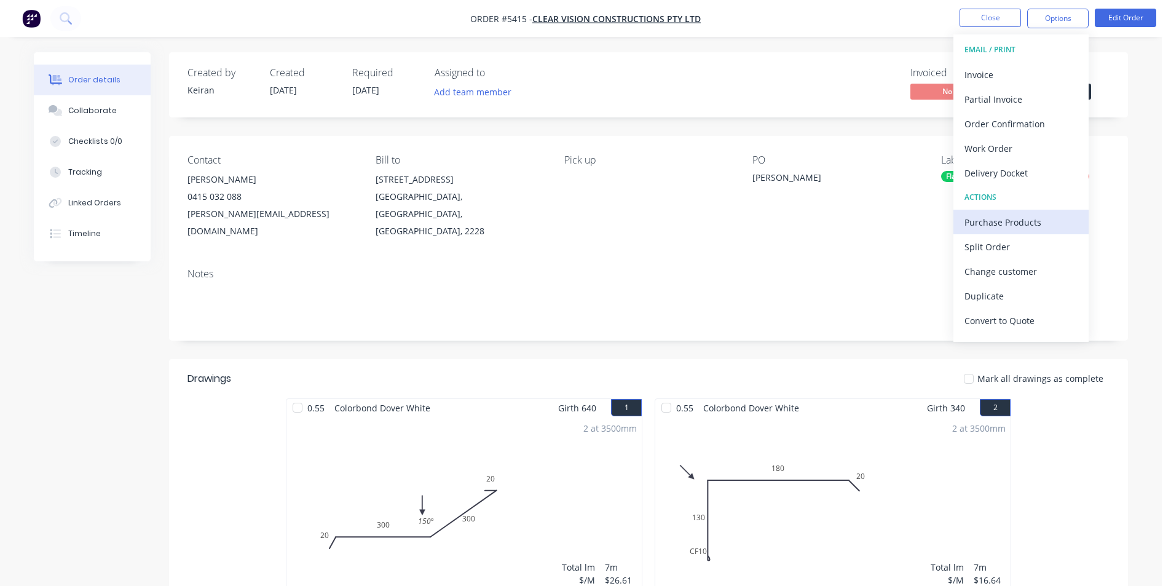
click at [1015, 227] on div "Purchase Products" at bounding box center [1020, 222] width 113 height 18
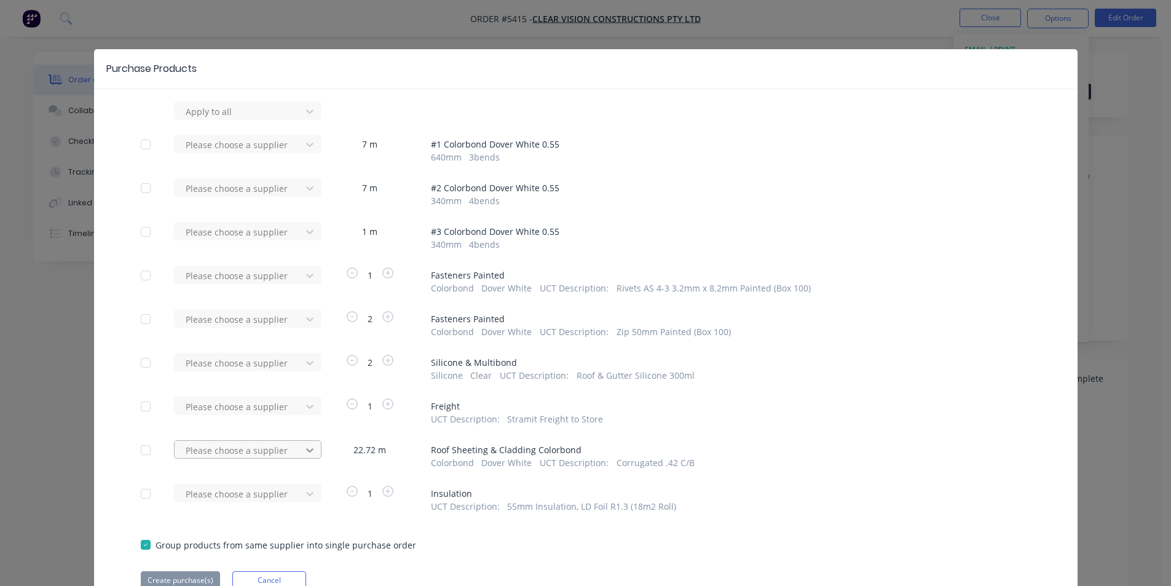
click at [297, 120] on div "Please choose a supplier" at bounding box center [241, 110] width 135 height 18
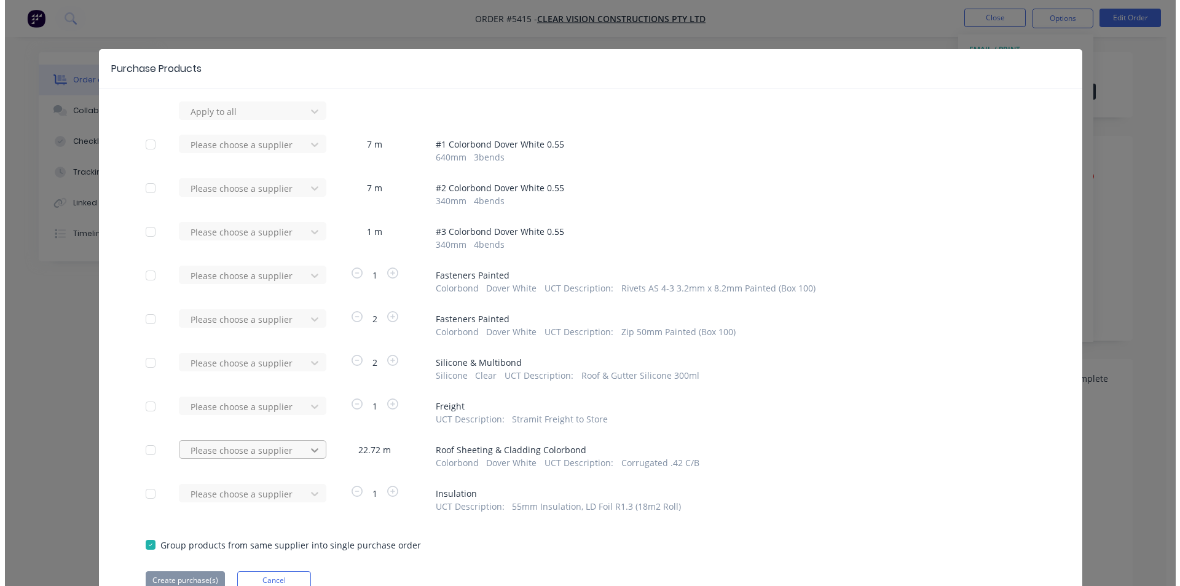
scroll to position [58, 0]
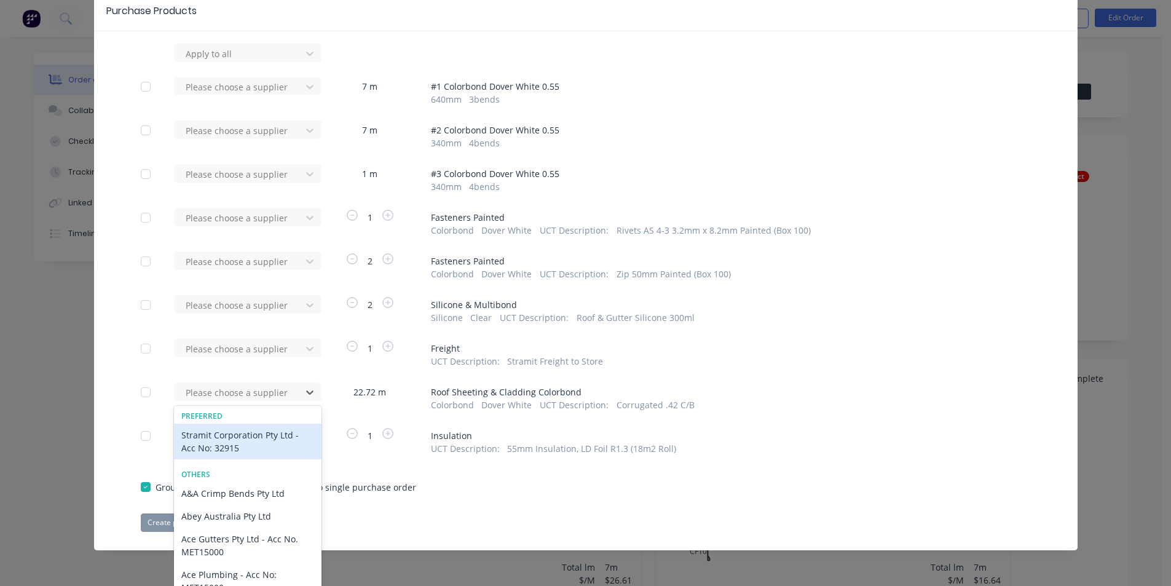
click at [261, 451] on div "Stramit Corporation Pty Ltd - Acc No: 32915" at bounding box center [248, 441] width 148 height 36
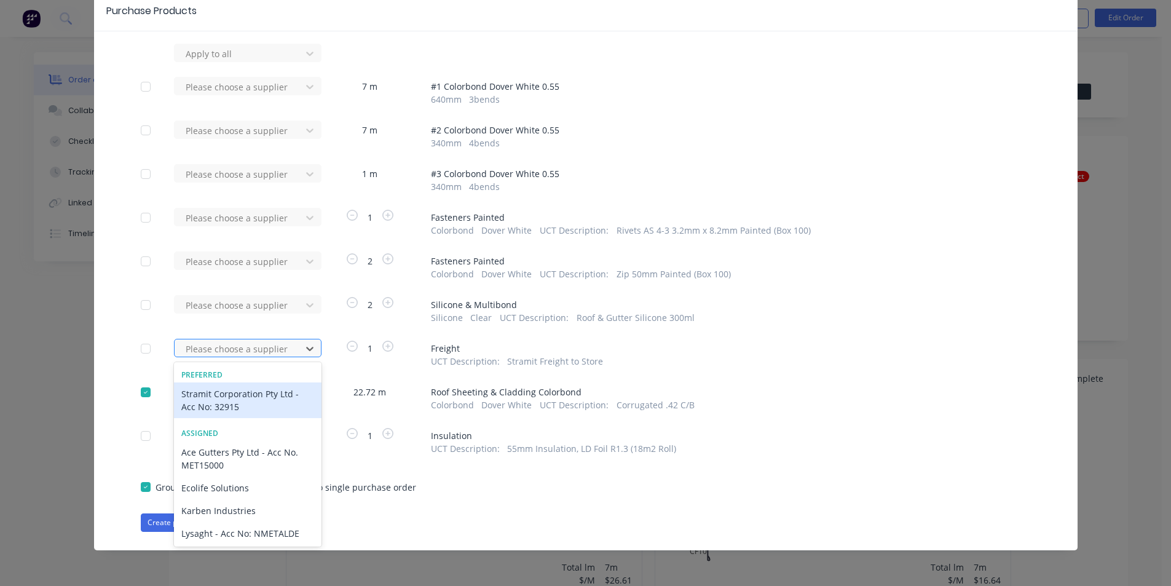
click at [256, 344] on div at bounding box center [239, 348] width 111 height 15
click at [234, 396] on div "Stramit Corporation Pty Ltd - Acc No: 32915" at bounding box center [248, 400] width 148 height 36
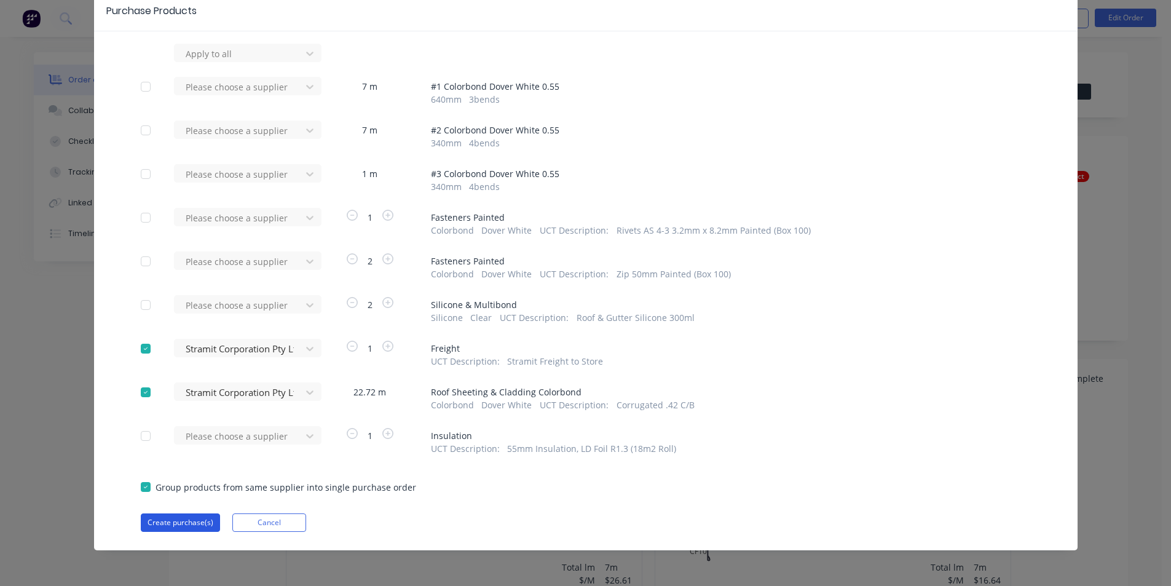
click at [187, 521] on button "Create purchase(s)" at bounding box center [180, 522] width 79 height 18
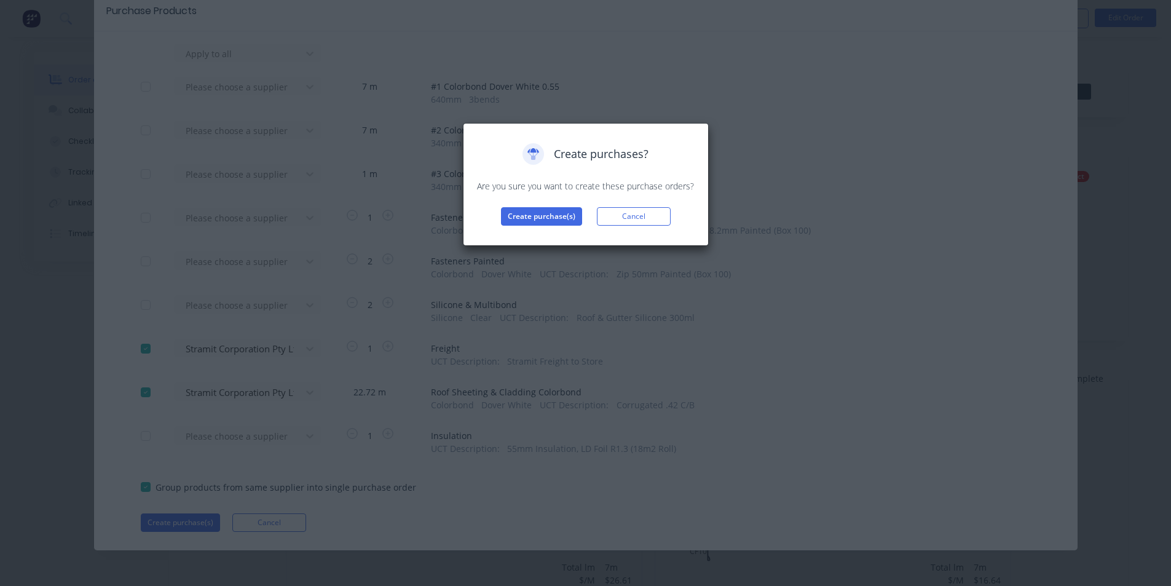
click at [566, 226] on div "Create purchases? Are you sure you want to create these purchase orders? Create…" at bounding box center [586, 184] width 246 height 123
click at [565, 221] on button "Create purchase(s)" at bounding box center [541, 216] width 81 height 18
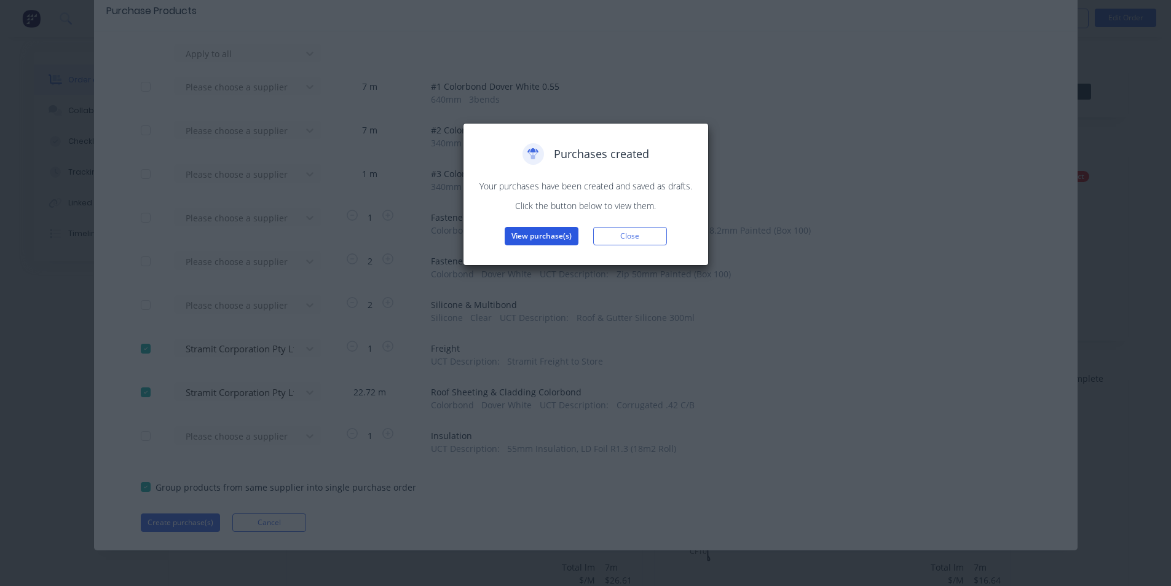
click at [570, 238] on button "View purchase(s)" at bounding box center [542, 236] width 74 height 18
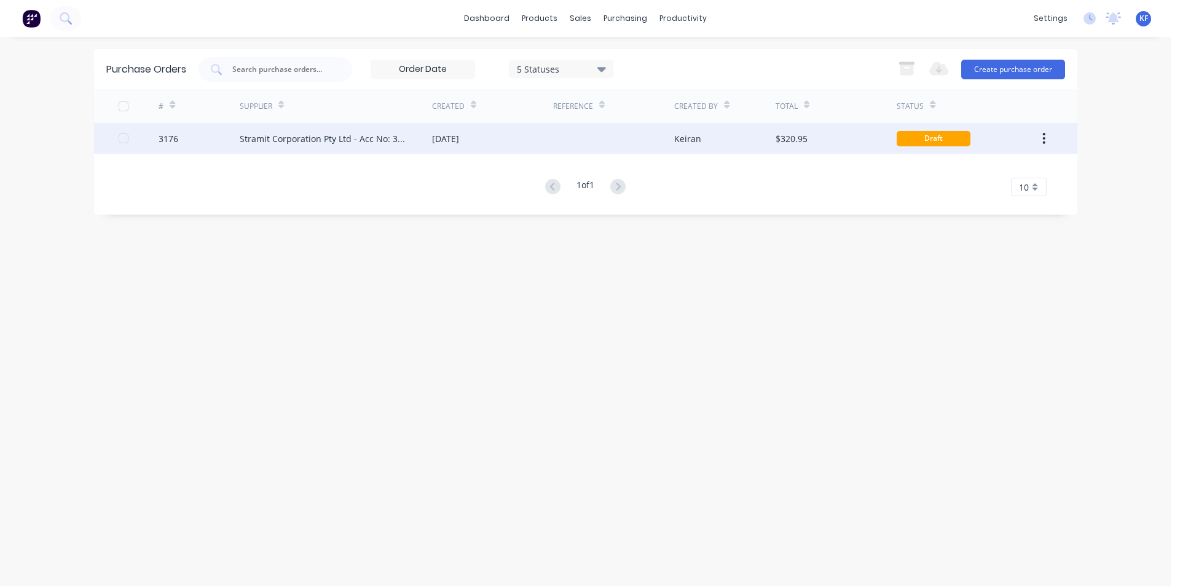
click at [392, 144] on div "Stramit Corporation Pty Ltd - Acc No: 32915" at bounding box center [324, 138] width 168 height 13
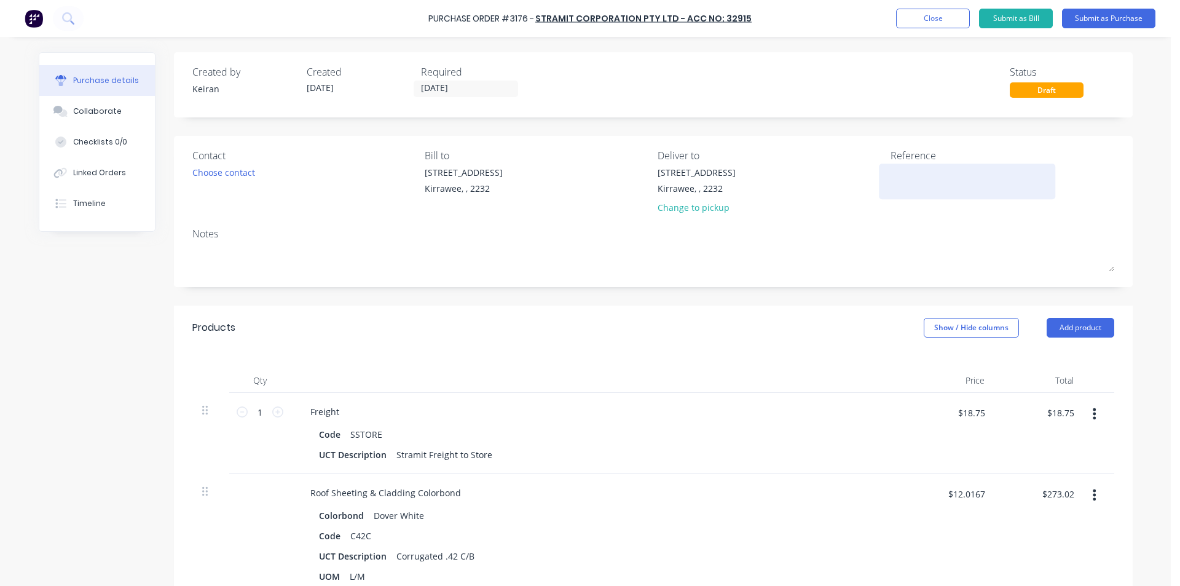
click at [927, 178] on textarea at bounding box center [968, 180] width 154 height 28
type textarea "x"
type textarea "C"
type textarea "x"
type textarea "Cl"
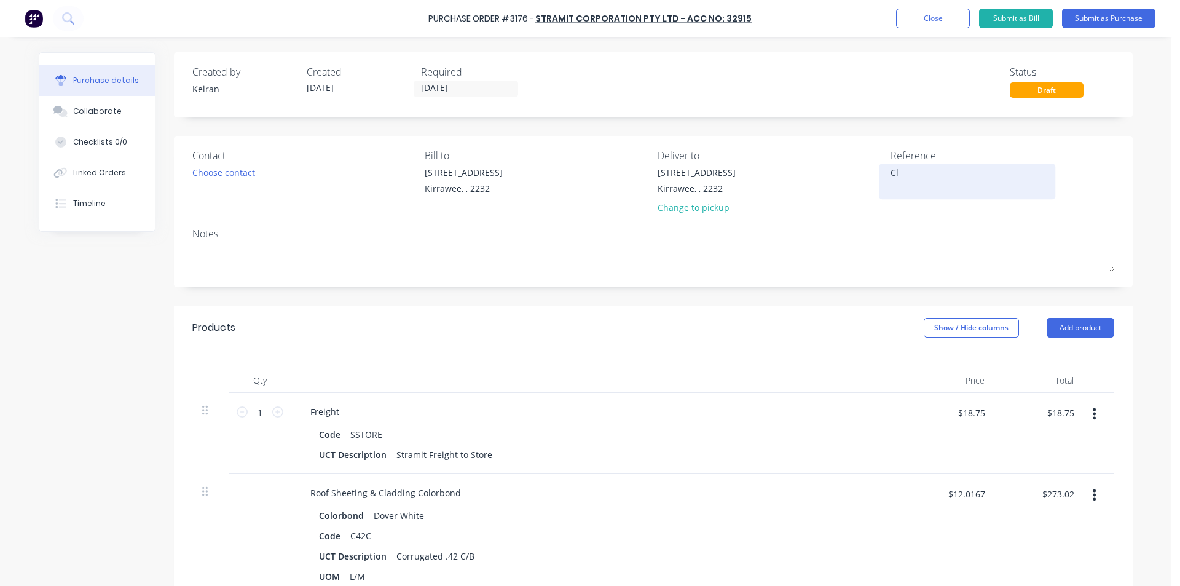
type textarea "x"
type textarea "Cle"
type textarea "x"
type textarea "Clea"
type textarea "x"
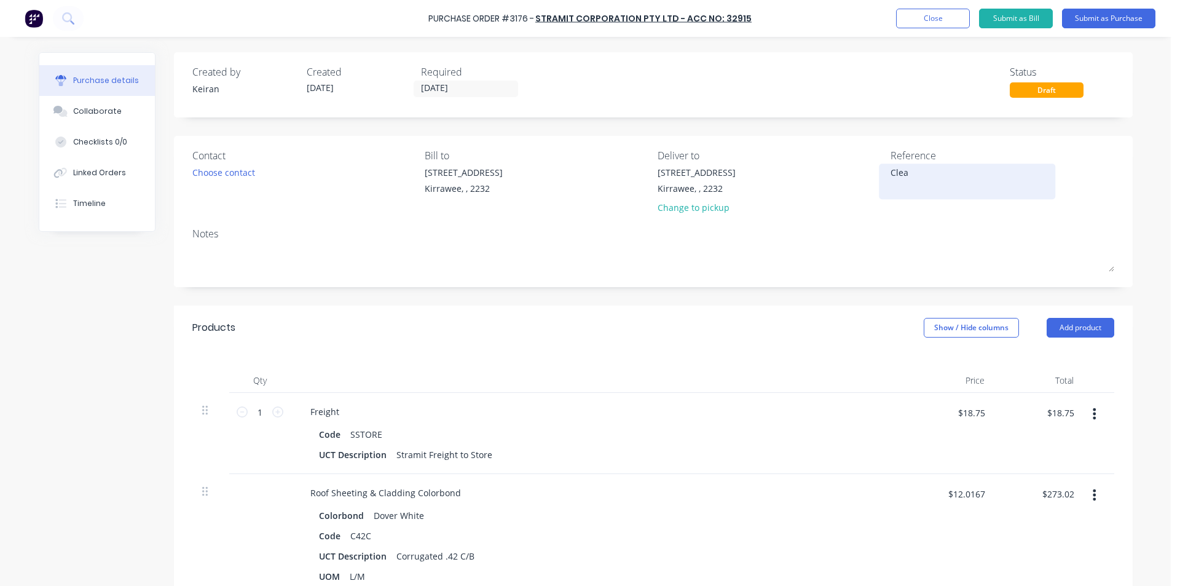
type textarea "Clear"
type textarea "x"
type textarea "Clear"
type textarea "x"
type textarea "Clear V"
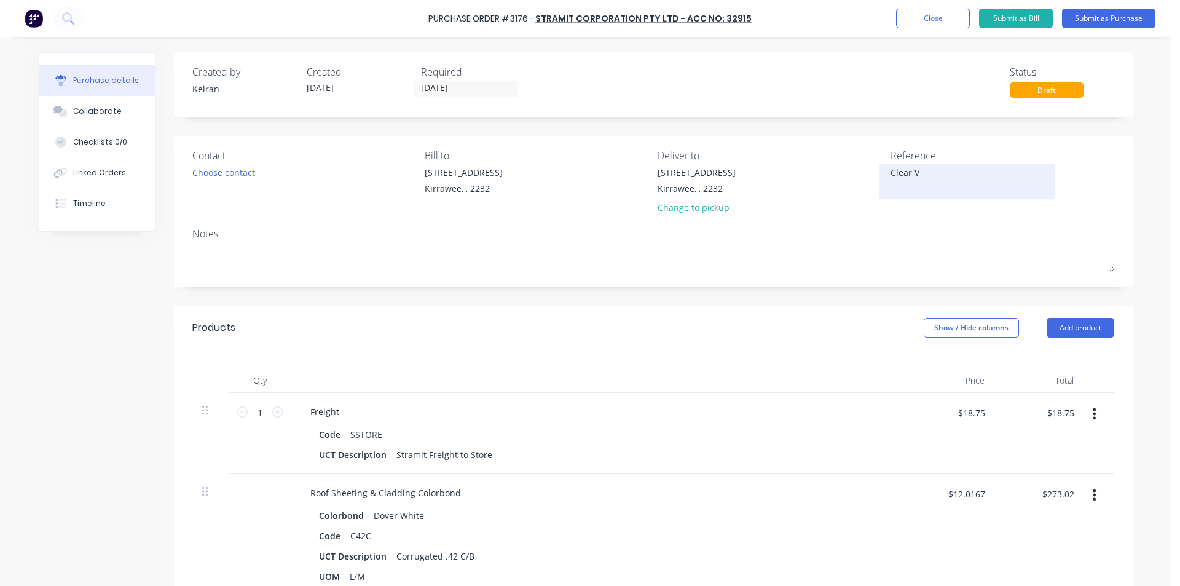
type textarea "x"
type textarea "Clear Vi"
type textarea "x"
type textarea "Clear Vis"
type textarea "x"
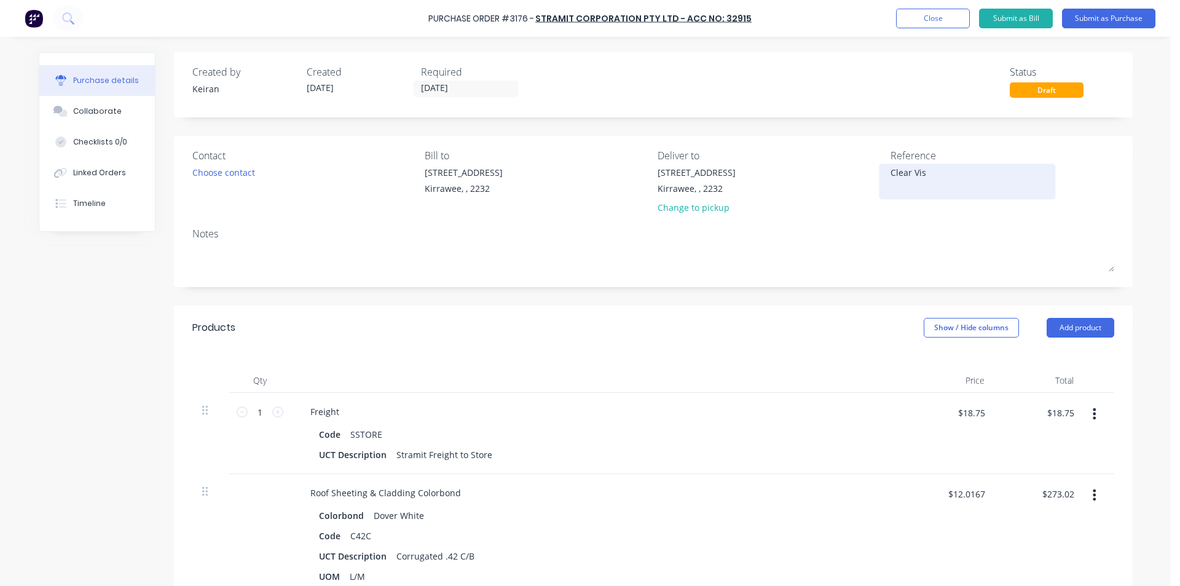
type textarea "Clear Visi"
type textarea "x"
type textarea "Clear Visio"
type textarea "x"
type textarea "Clear Vision"
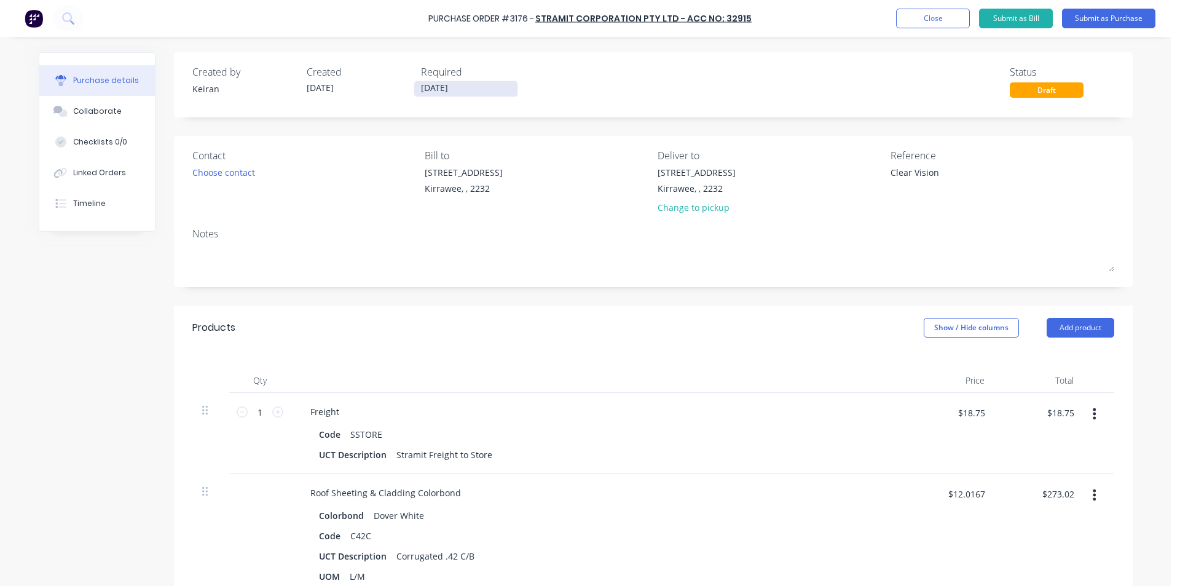
type textarea "x"
type textarea "Clear Vision"
click at [440, 88] on input "[DATE]" at bounding box center [465, 88] width 103 height 15
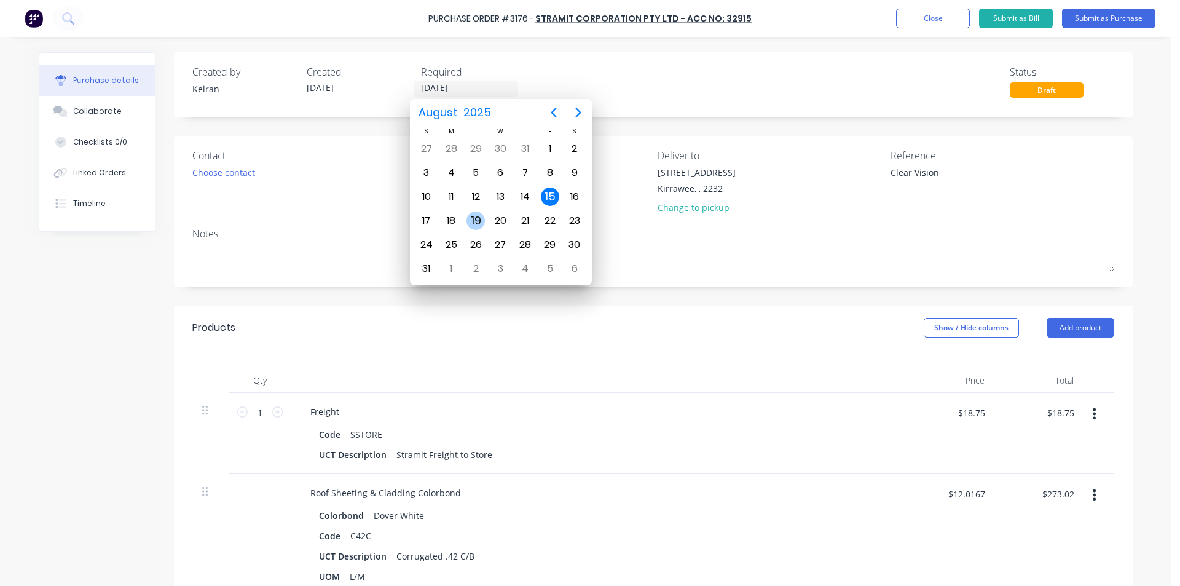
click at [475, 218] on div "19" at bounding box center [476, 220] width 18 height 18
type textarea "x"
type input "[DATE]"
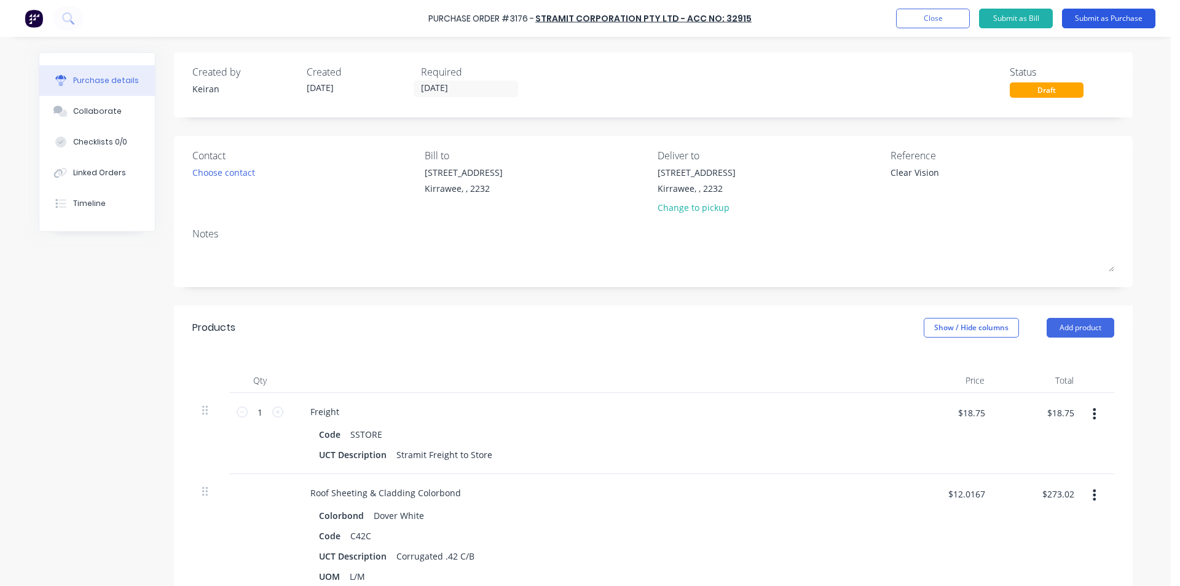
click at [1093, 20] on button "Submit as Purchase" at bounding box center [1108, 19] width 93 height 20
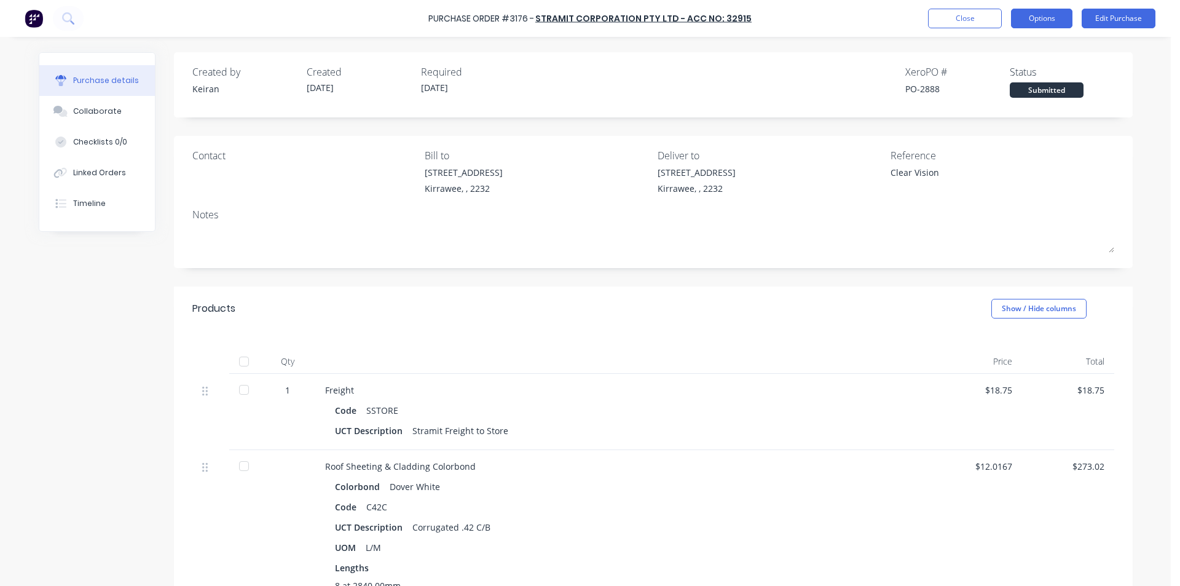
click at [1026, 22] on button "Options" at bounding box center [1041, 19] width 61 height 20
click at [1012, 37] on div "Print / Email Convert to Bill Split order Duplicate Change supplier Archive" at bounding box center [1014, 111] width 117 height 154
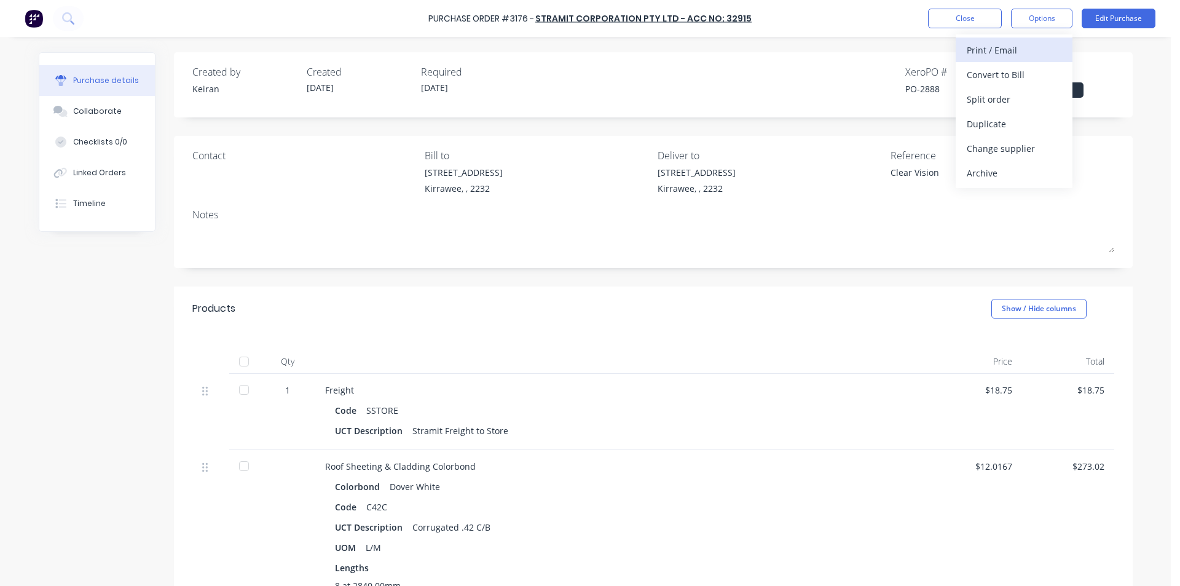
click at [1012, 50] on div "Print / Email" at bounding box center [1014, 50] width 95 height 18
click at [1018, 109] on button "Without pricing" at bounding box center [1014, 99] width 117 height 25
type textarea "x"
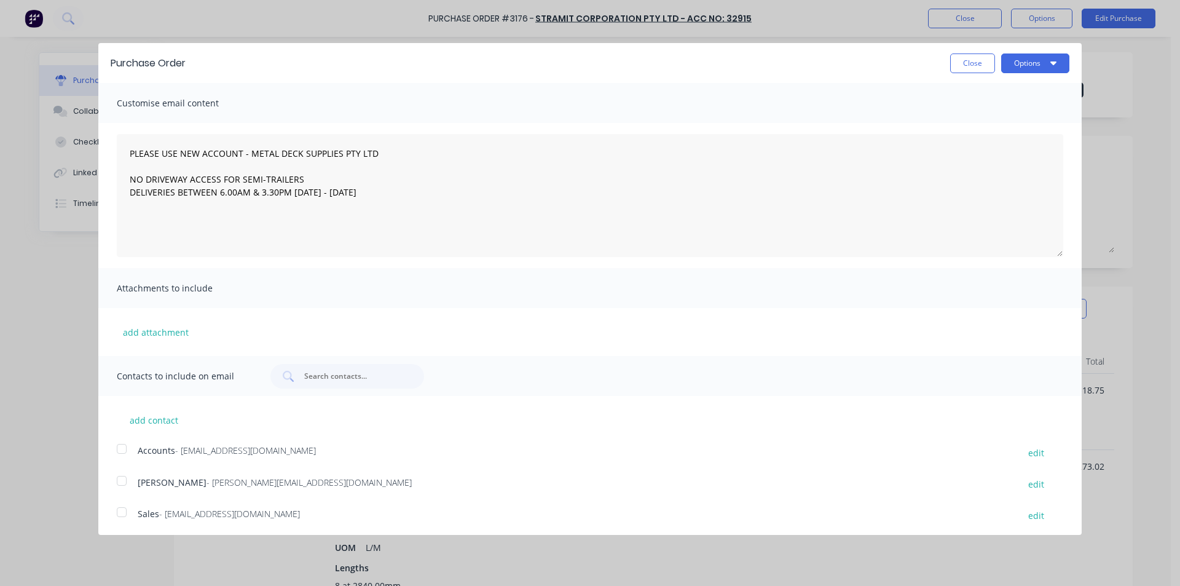
click at [123, 508] on div at bounding box center [121, 512] width 25 height 25
type textarea "PLEASE USE NEW ACCOUNT - METAL DECK SUPPLIES PTY LTD NO DRIVEWAY ACCESS FOR SEM…"
click at [1039, 73] on button "Options" at bounding box center [1035, 63] width 68 height 20
click at [1016, 120] on div "Email" at bounding box center [1011, 119] width 95 height 18
type textarea "x"
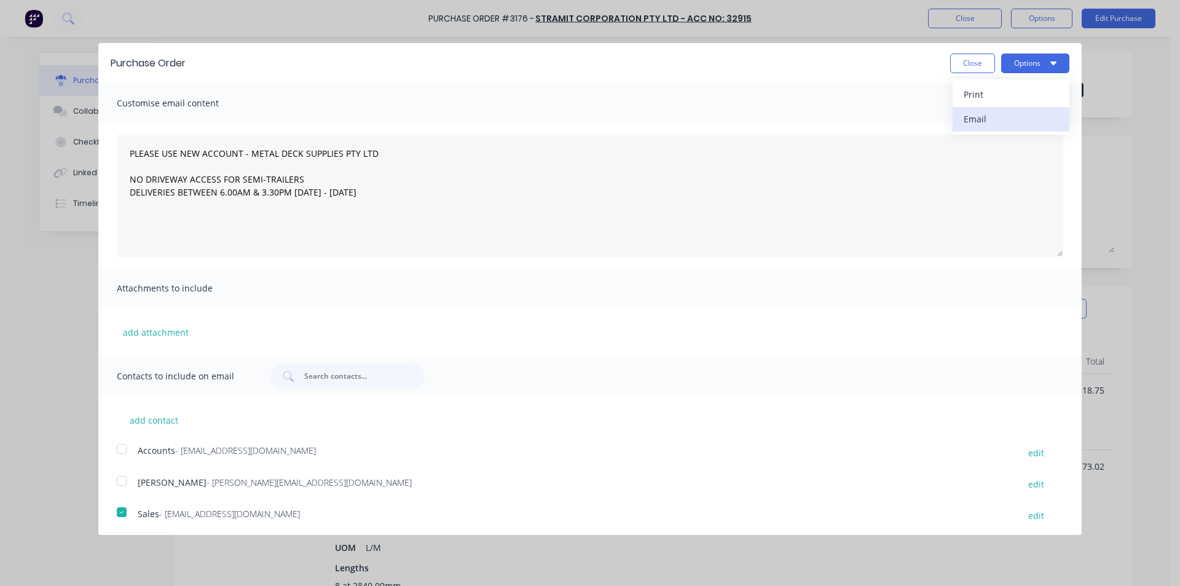
type textarea "PLEASE USE NEW ACCOUNT - METAL DECK SUPPLIES PTY LTD NO DRIVEWAY ACCESS FOR SEM…"
type textarea "x"
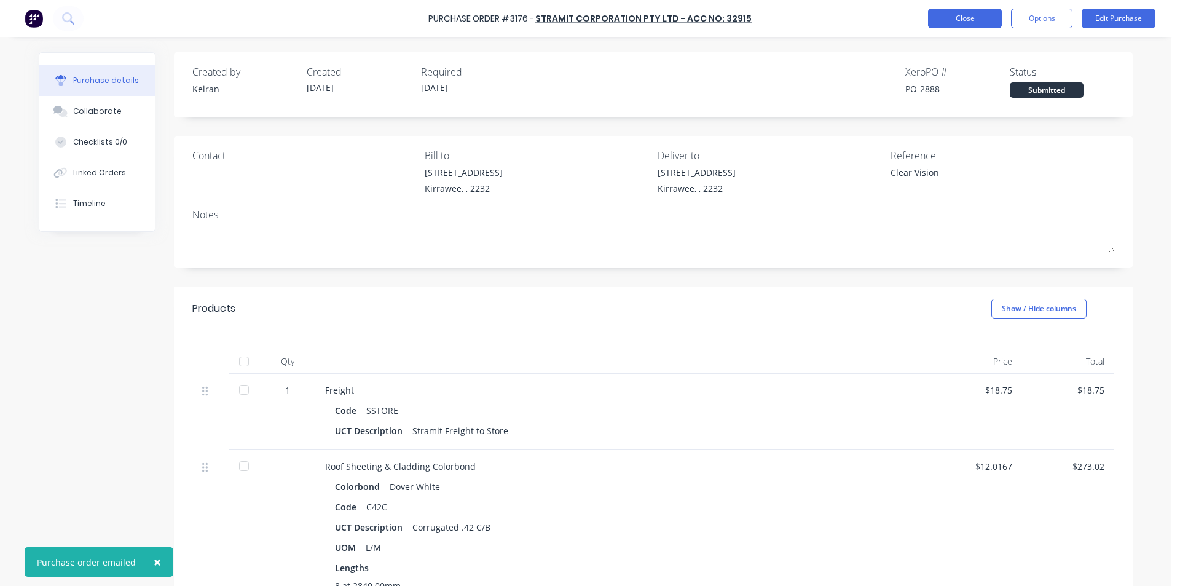
click at [945, 23] on button "Close" at bounding box center [965, 19] width 74 height 20
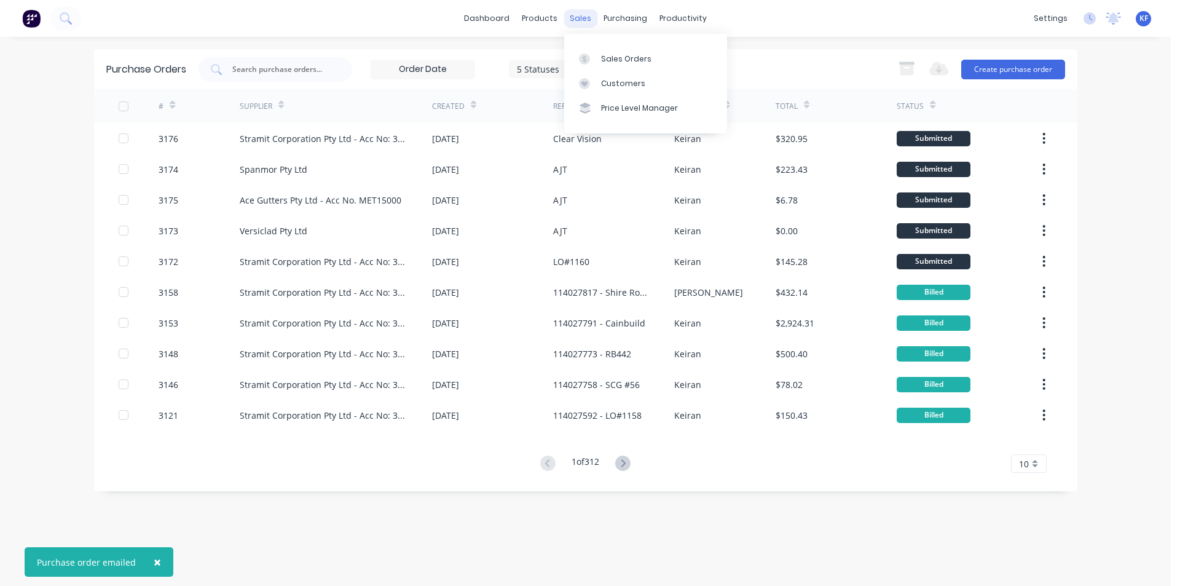
click at [577, 21] on div "sales" at bounding box center [581, 18] width 34 height 18
click at [602, 50] on link "Sales Orders" at bounding box center [645, 58] width 163 height 25
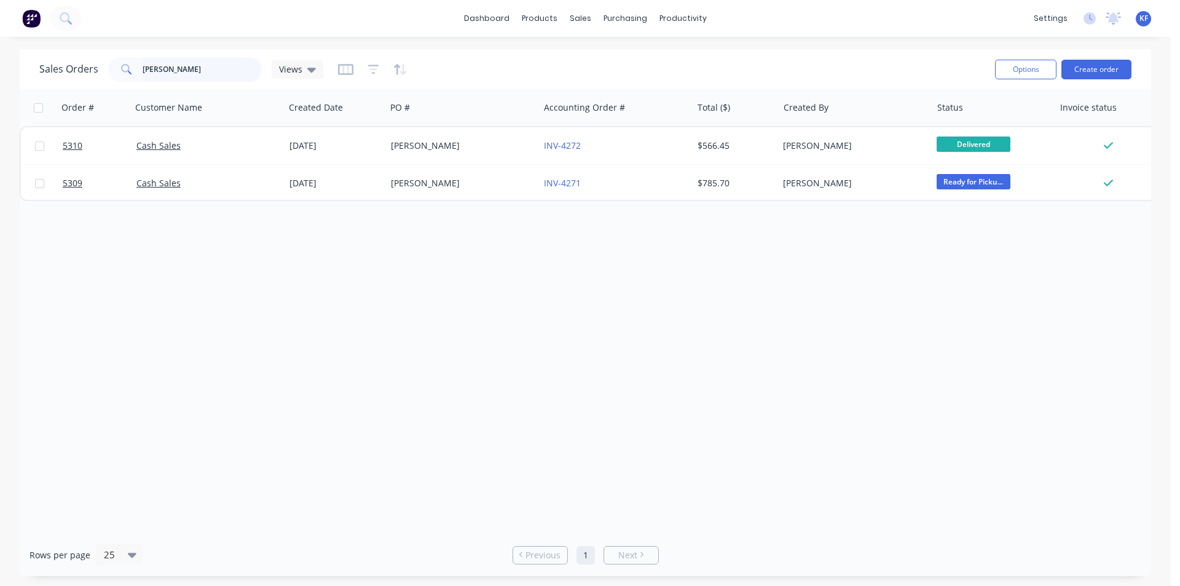
drag, startPoint x: 140, startPoint y: 71, endPoint x: 0, endPoint y: 45, distance: 141.9
click at [0, 58] on div "Sales Orders eisen Views Options Create order Order # Customer Name Created Dat…" at bounding box center [585, 312] width 1171 height 527
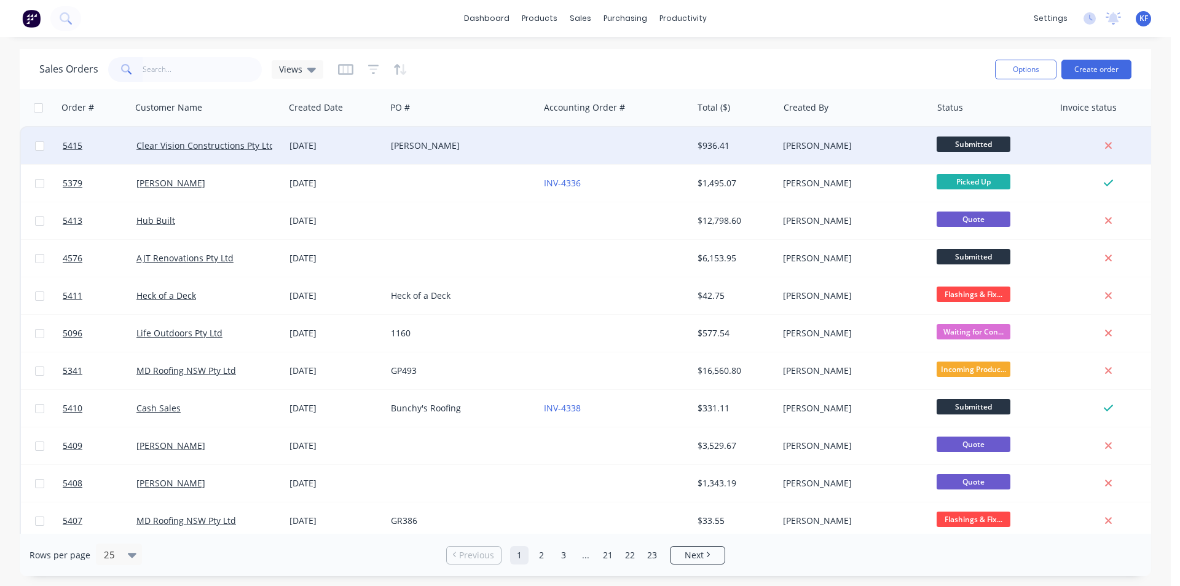
click at [559, 154] on div at bounding box center [615, 145] width 153 height 37
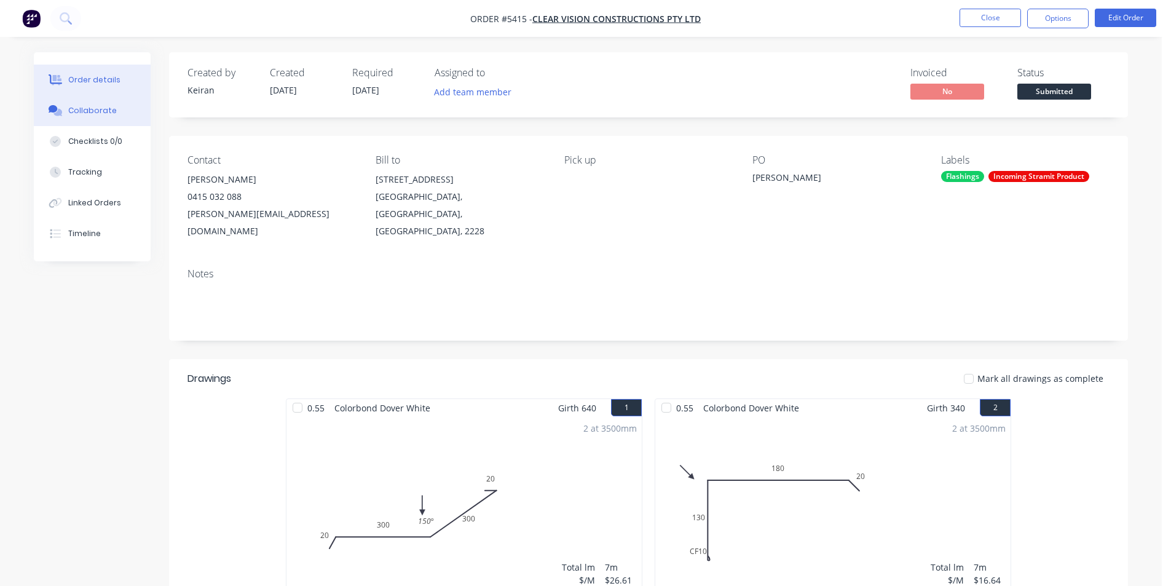
click at [82, 109] on div "Collaborate" at bounding box center [92, 110] width 49 height 11
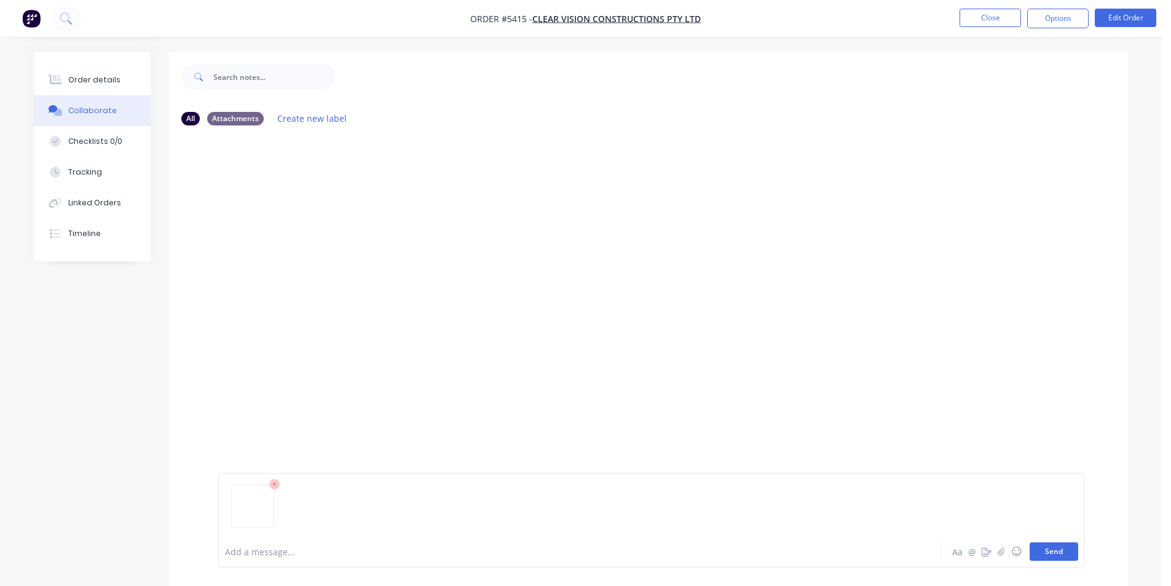
click at [1041, 547] on button "Send" at bounding box center [1054, 551] width 49 height 18
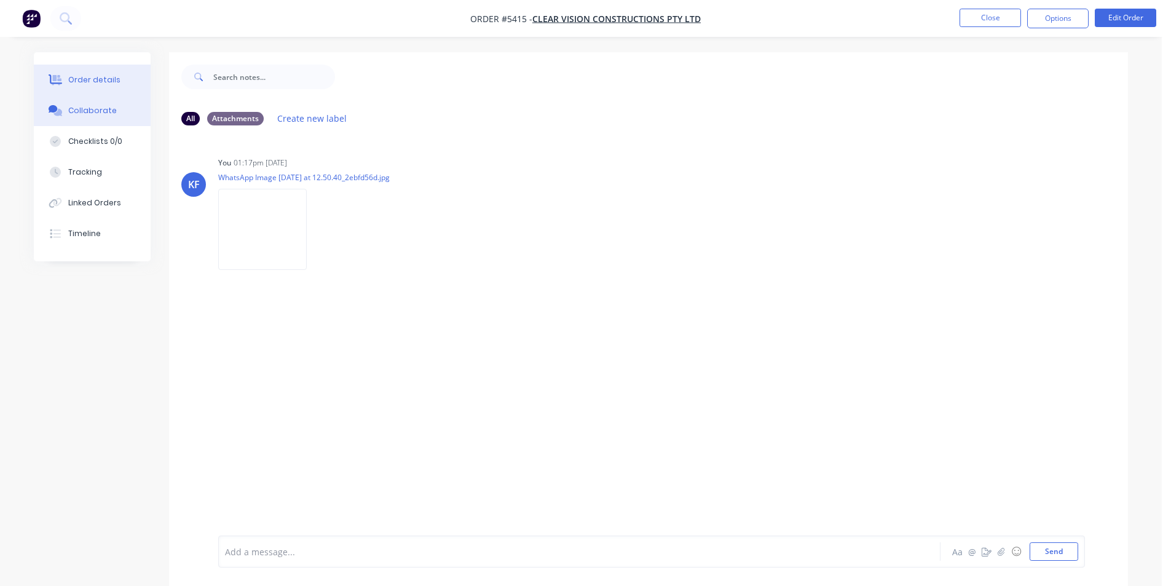
click at [119, 65] on button "Order details" at bounding box center [92, 80] width 117 height 31
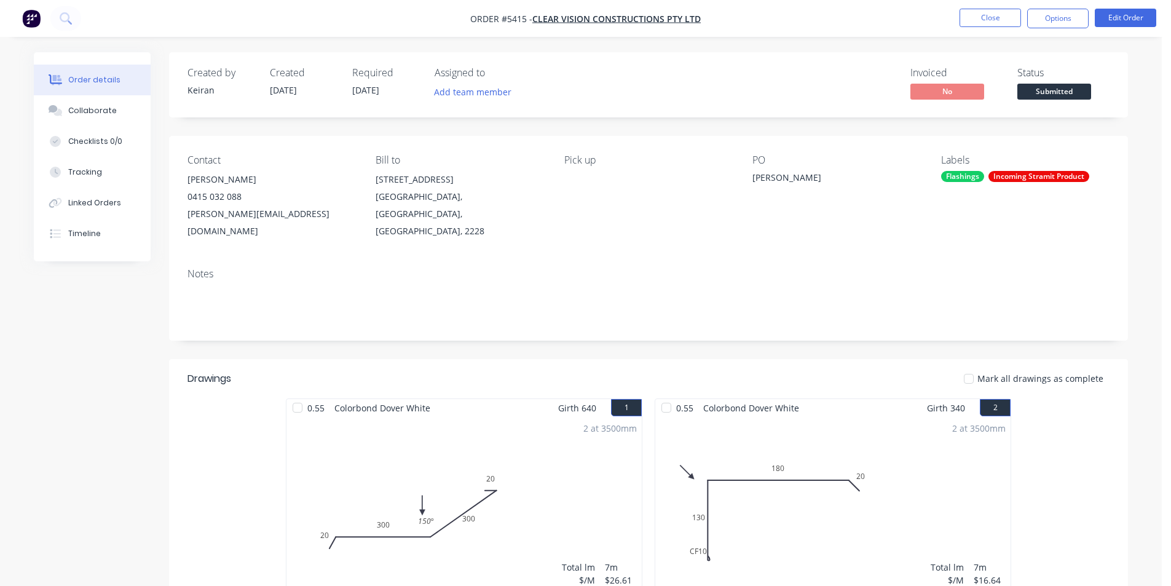
click at [970, 29] on nav "Order #5415 - Clear Vision Constructions Pty Ltd Close Options Edit Order" at bounding box center [585, 18] width 1171 height 37
click at [1073, 92] on span "Submitted" at bounding box center [1054, 91] width 74 height 15
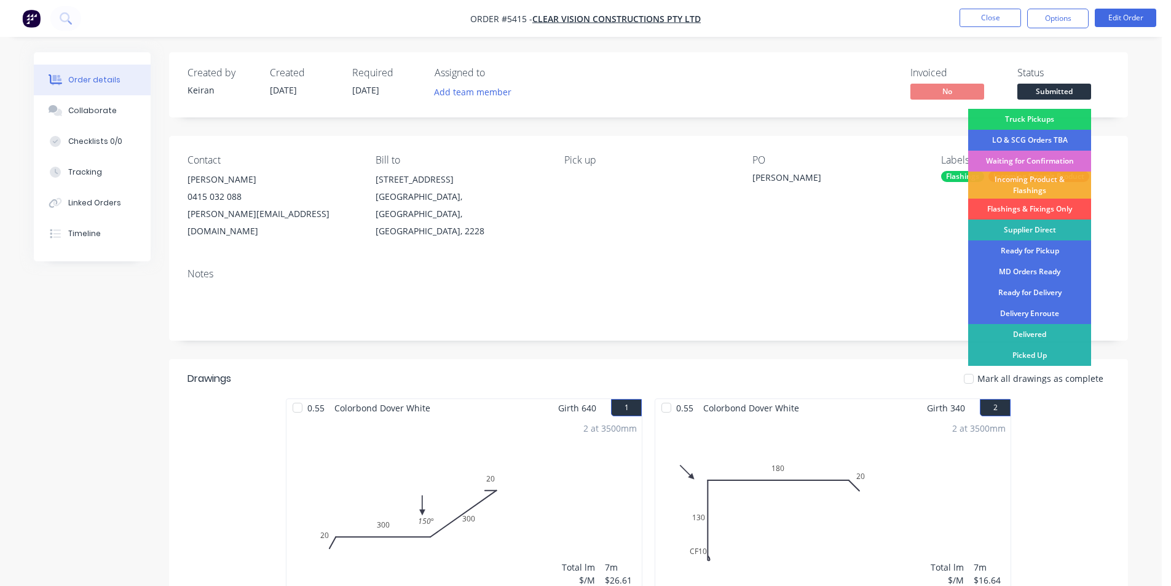
drag, startPoint x: 1026, startPoint y: 160, endPoint x: 978, endPoint y: 85, distance: 89.0
click at [1025, 160] on div "Waiting for Confirmation" at bounding box center [1029, 161] width 123 height 21
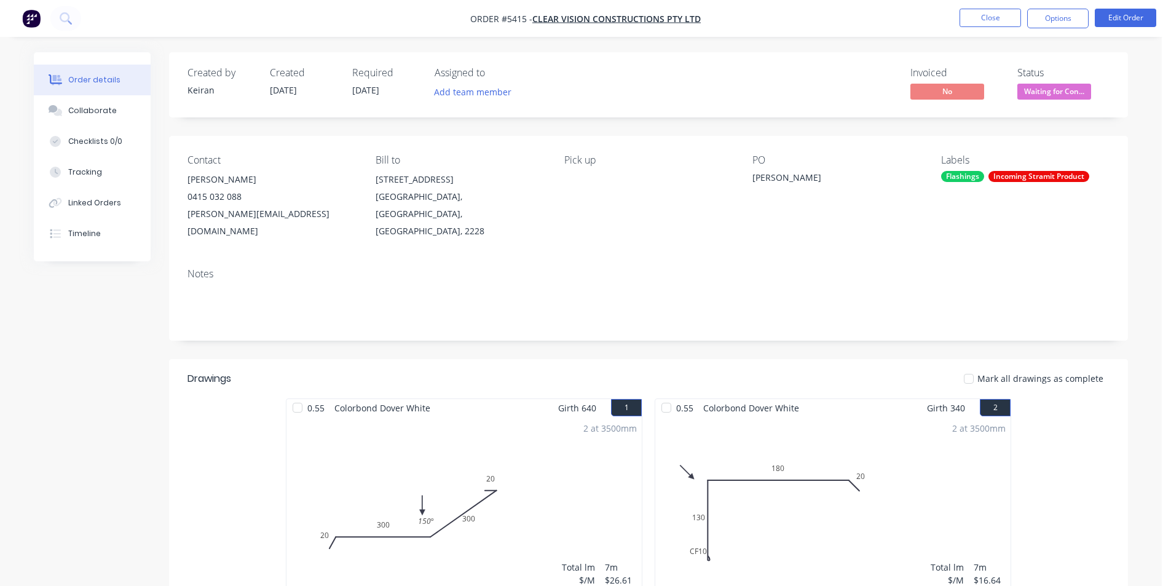
click at [962, 27] on li "Close" at bounding box center [989, 19] width 61 height 20
click at [977, 17] on button "Close" at bounding box center [989, 18] width 61 height 18
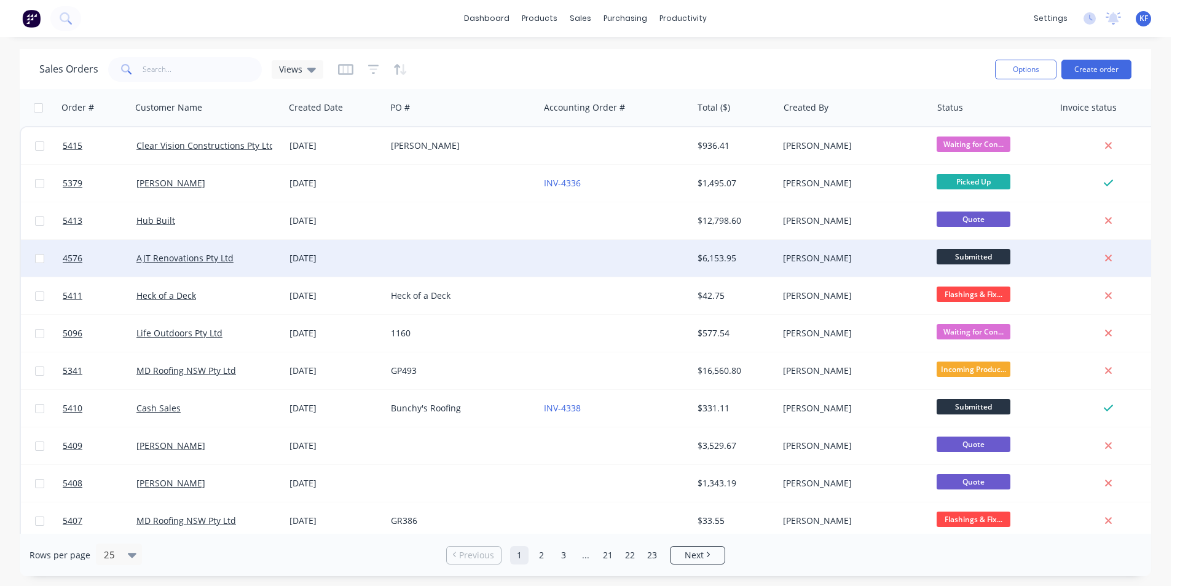
click at [995, 254] on span "Submitted" at bounding box center [974, 256] width 74 height 15
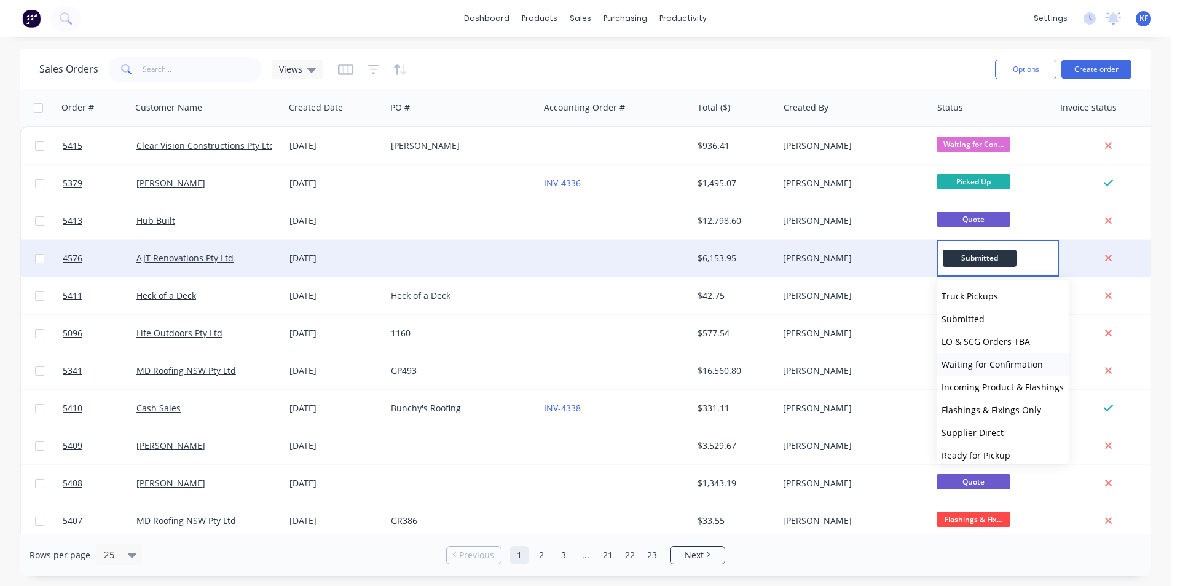
click at [1000, 366] on span "Waiting for Confirmation" at bounding box center [992, 364] width 101 height 12
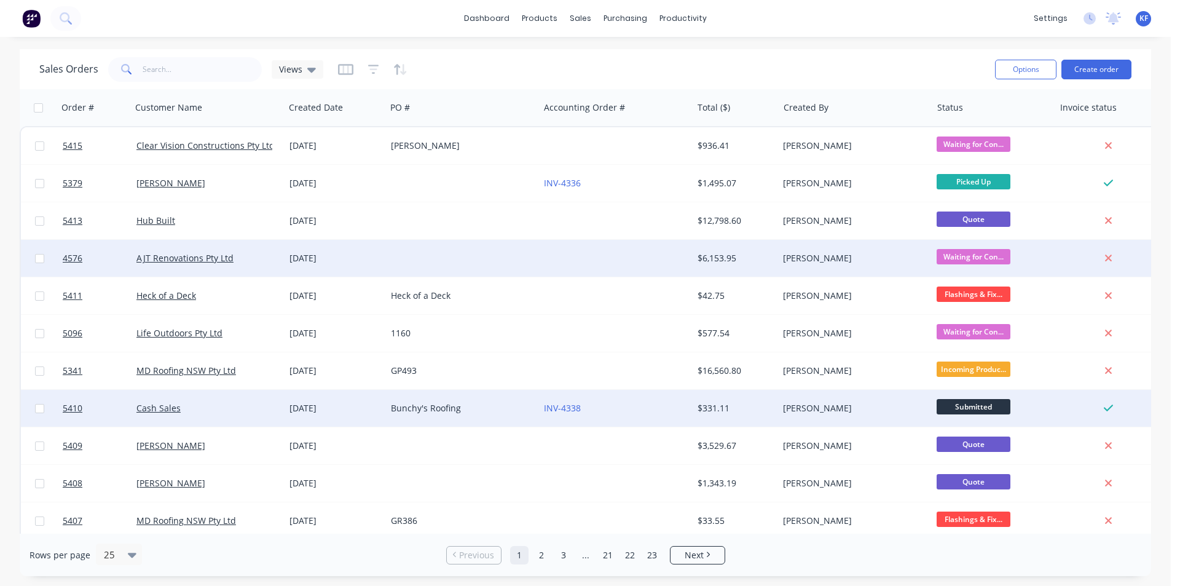
click at [967, 406] on span "Submitted" at bounding box center [974, 406] width 74 height 15
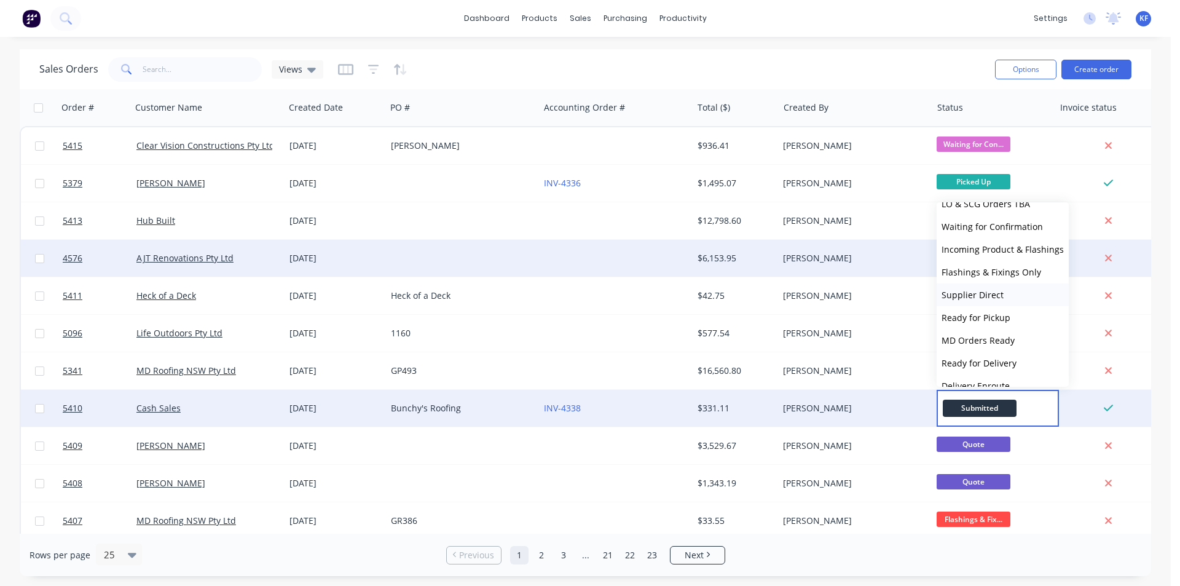
scroll to position [61, 0]
click at [988, 271] on span "Flashings & Fixings Only" at bounding box center [992, 271] width 100 height 12
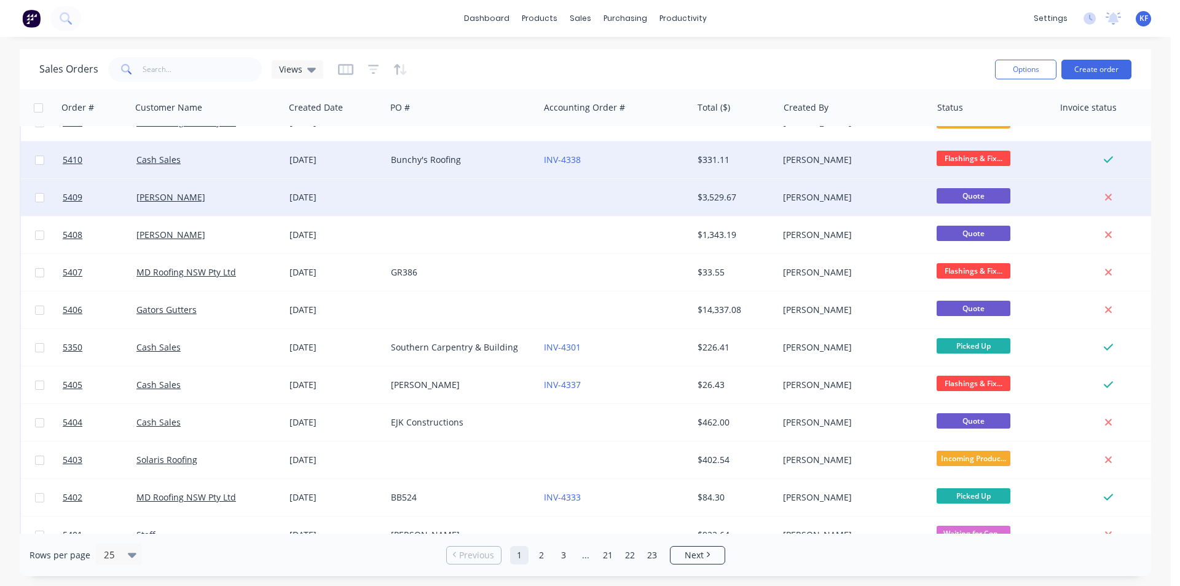
scroll to position [184, 0]
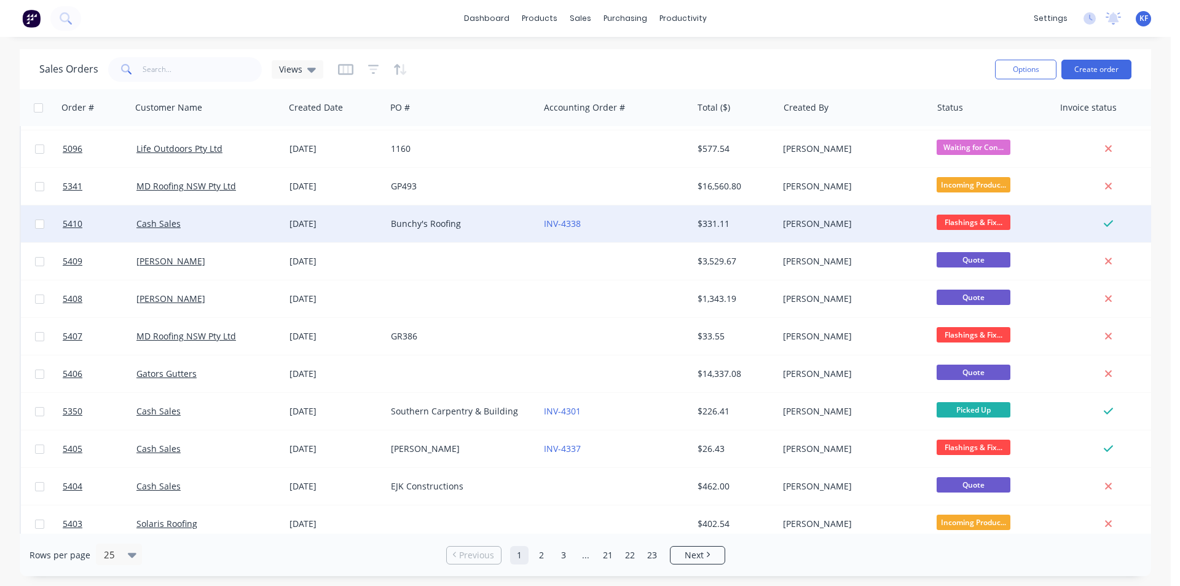
click at [414, 230] on div "Bunchy's Roofing" at bounding box center [462, 223] width 153 height 37
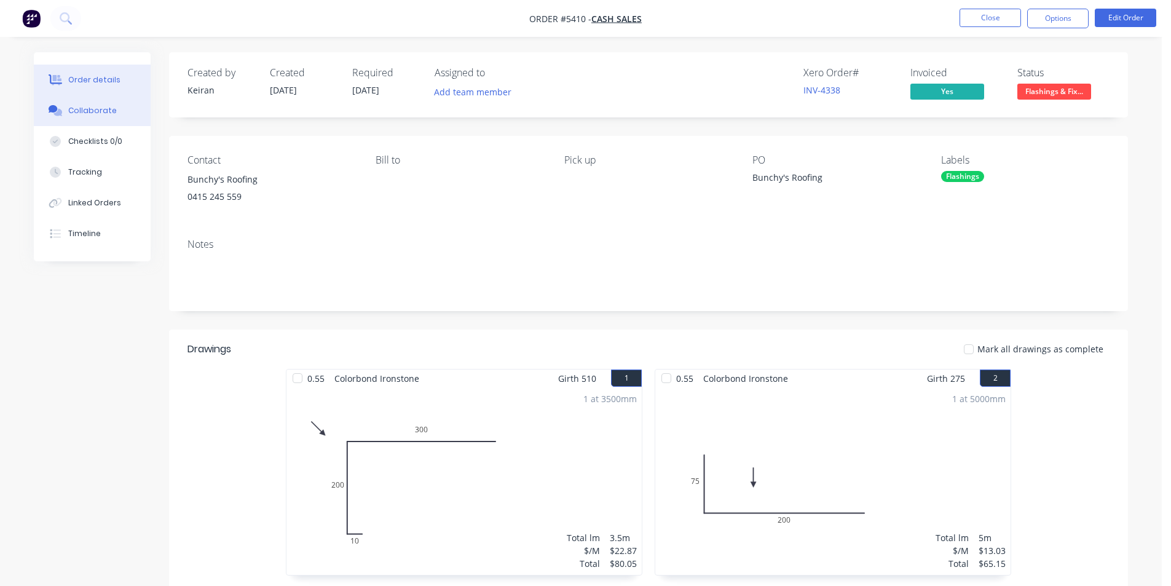
click at [84, 117] on button "Collaborate" at bounding box center [92, 110] width 117 height 31
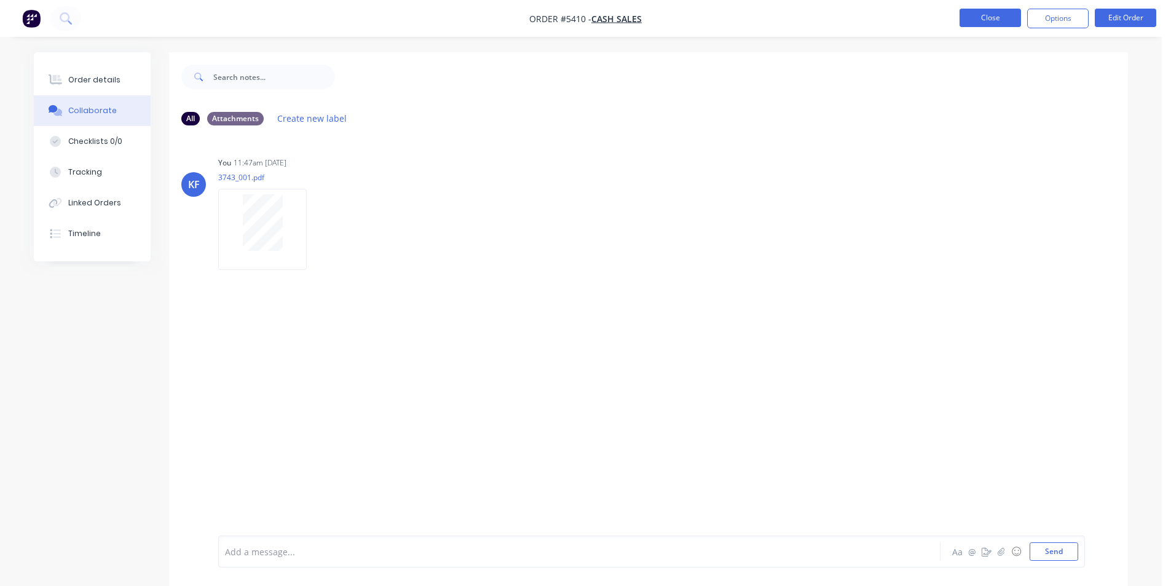
click at [972, 20] on button "Close" at bounding box center [989, 18] width 61 height 18
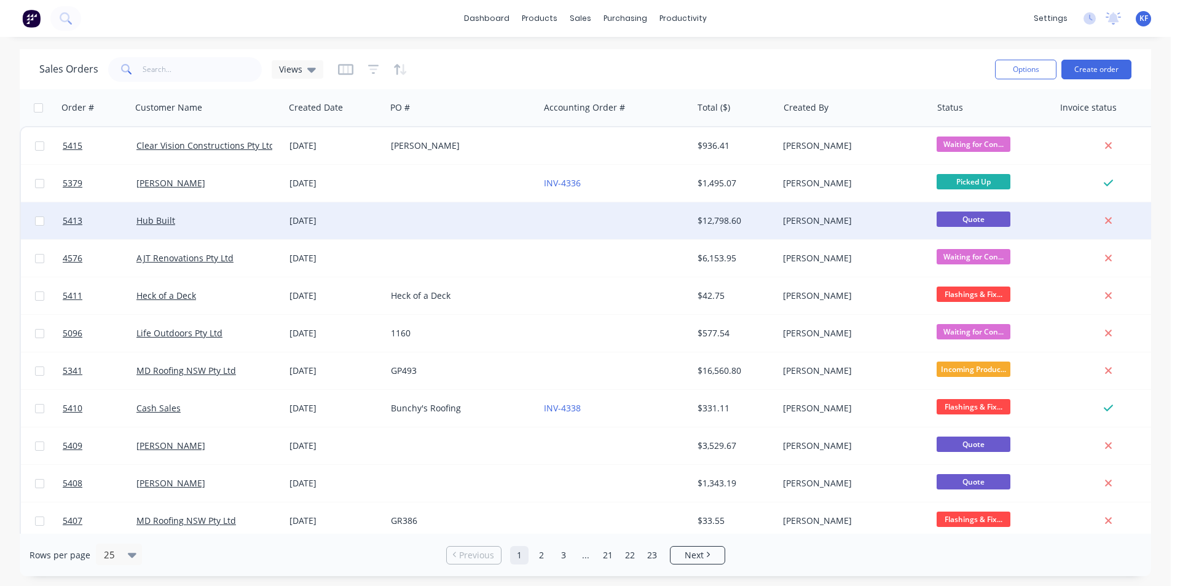
click at [663, 230] on div at bounding box center [615, 220] width 153 height 37
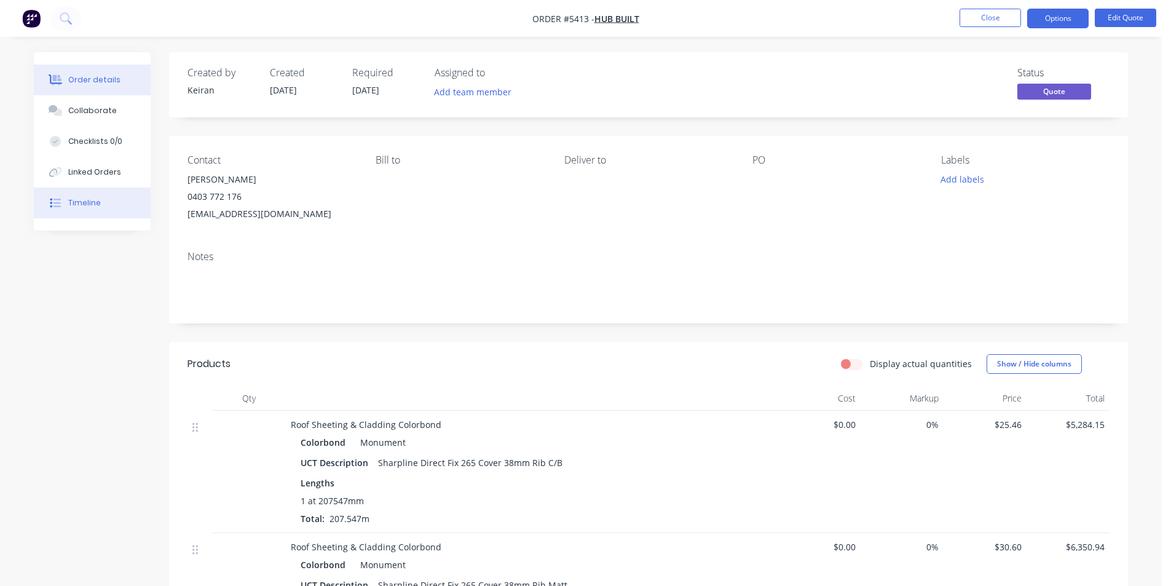
click at [104, 210] on button "Timeline" at bounding box center [92, 202] width 117 height 31
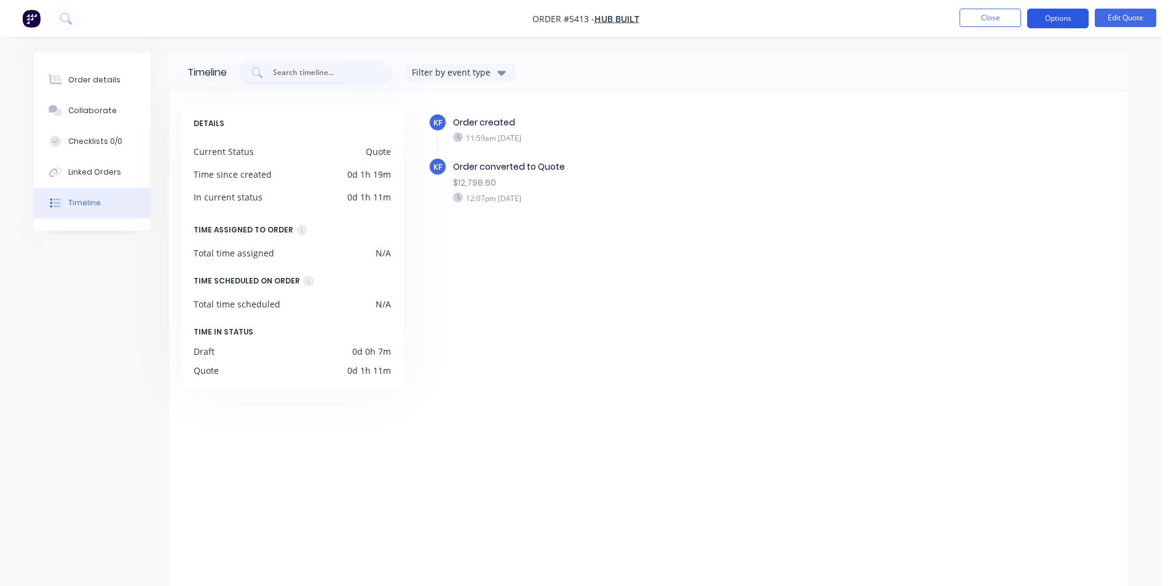
click at [1053, 19] on button "Options" at bounding box center [1057, 19] width 61 height 20
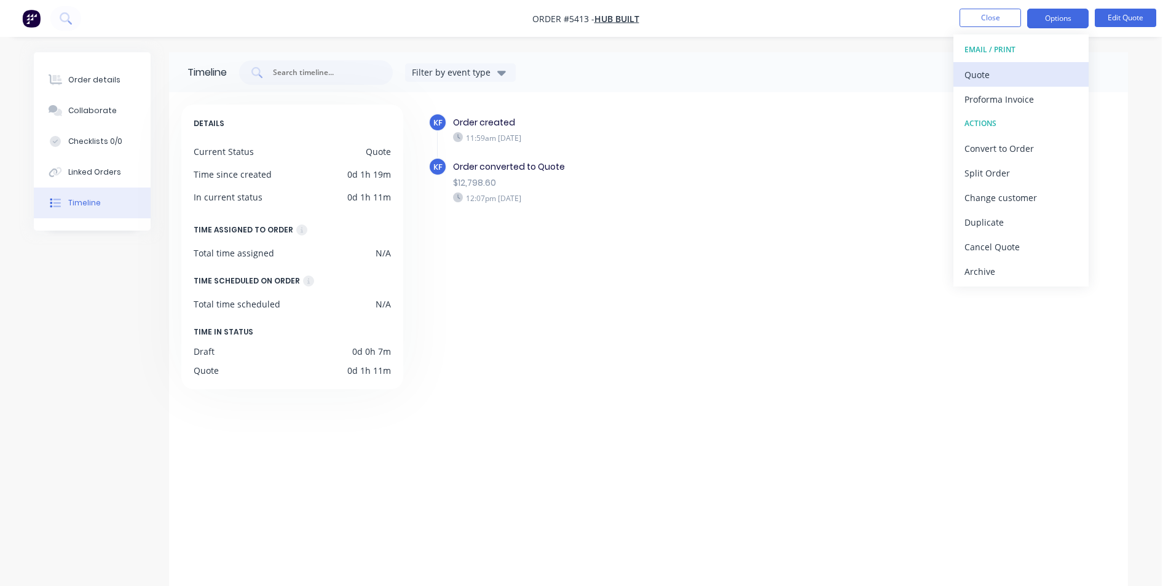
click at [1024, 62] on button "Quote" at bounding box center [1020, 74] width 135 height 25
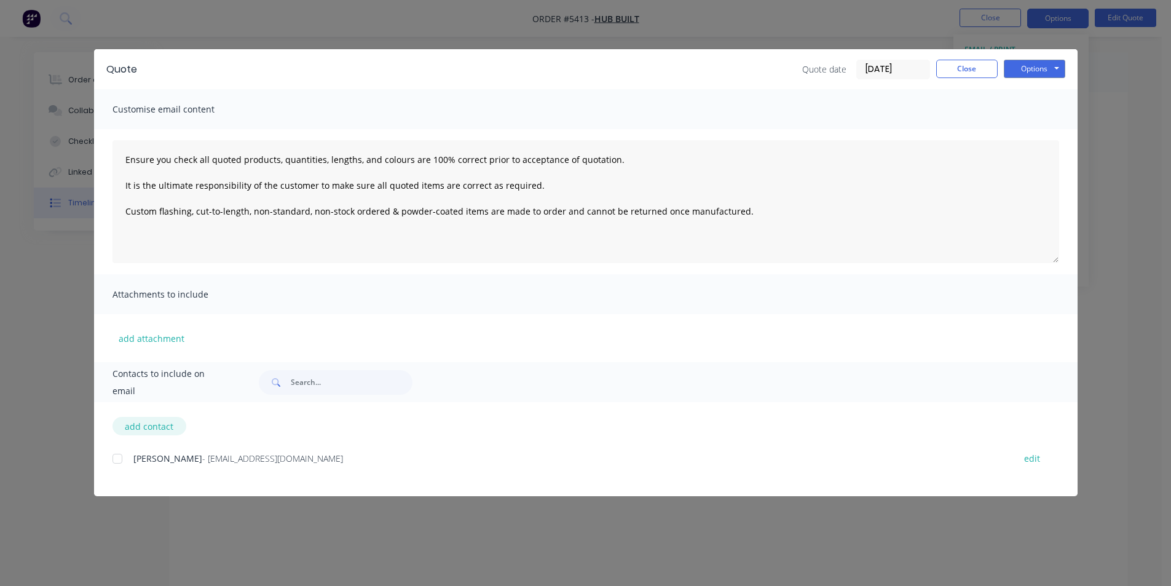
click at [144, 430] on button "add contact" at bounding box center [149, 426] width 74 height 18
type textarea "Ensure you check all quoted products, quantities, lengths, and colours are 100%…"
select select "AU"
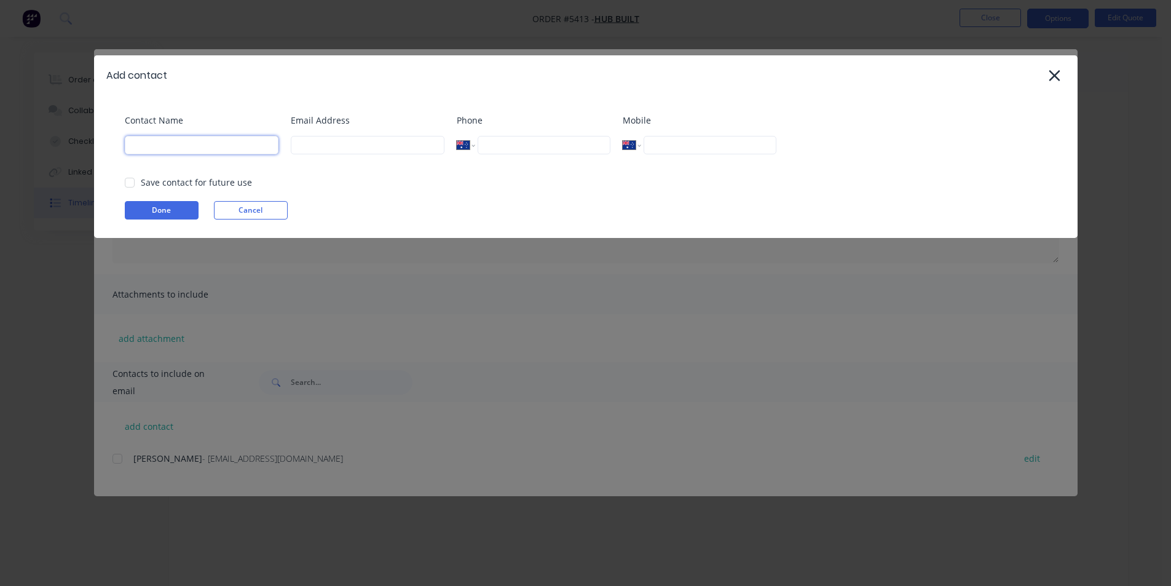
click at [154, 145] on input at bounding box center [202, 145] width 154 height 18
type input "Keiran J Fenwick"
type input "0438 350 301"
click at [331, 154] on div "Email Address" at bounding box center [368, 139] width 154 height 50
click at [335, 151] on input at bounding box center [368, 145] width 154 height 18
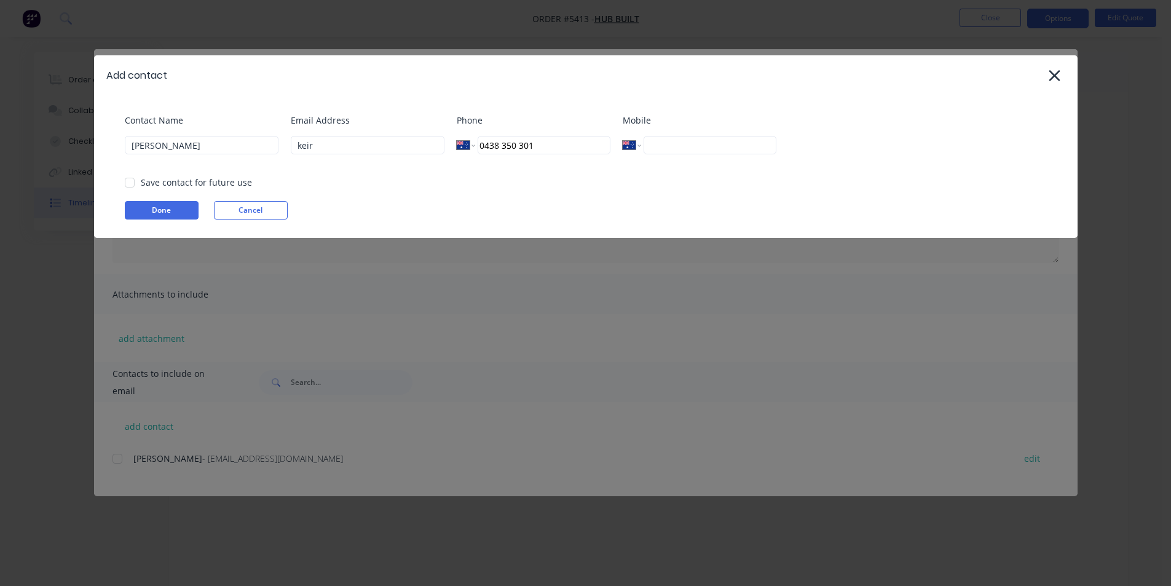
drag, startPoint x: 289, startPoint y: 125, endPoint x: 315, endPoint y: 139, distance: 30.0
click at [297, 127] on div "Contact Name Keiran J Fenwick Email Address keir Phone International Afghanista…" at bounding box center [592, 139] width 934 height 50
click at [320, 143] on input "keir" at bounding box center [368, 145] width 154 height 18
type input "keiran@metaldeck.com.au"
click at [171, 219] on button "Done" at bounding box center [162, 210] width 74 height 18
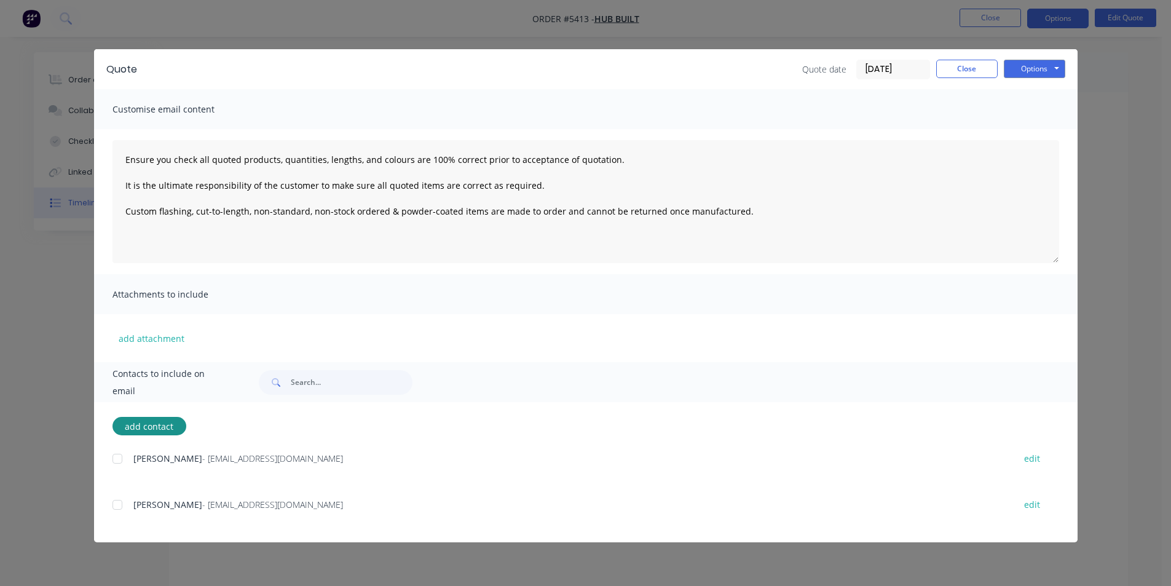
click at [118, 499] on div at bounding box center [117, 504] width 25 height 25
click at [1030, 73] on button "Options" at bounding box center [1034, 69] width 61 height 18
click at [1042, 129] on button "Email" at bounding box center [1043, 131] width 79 height 20
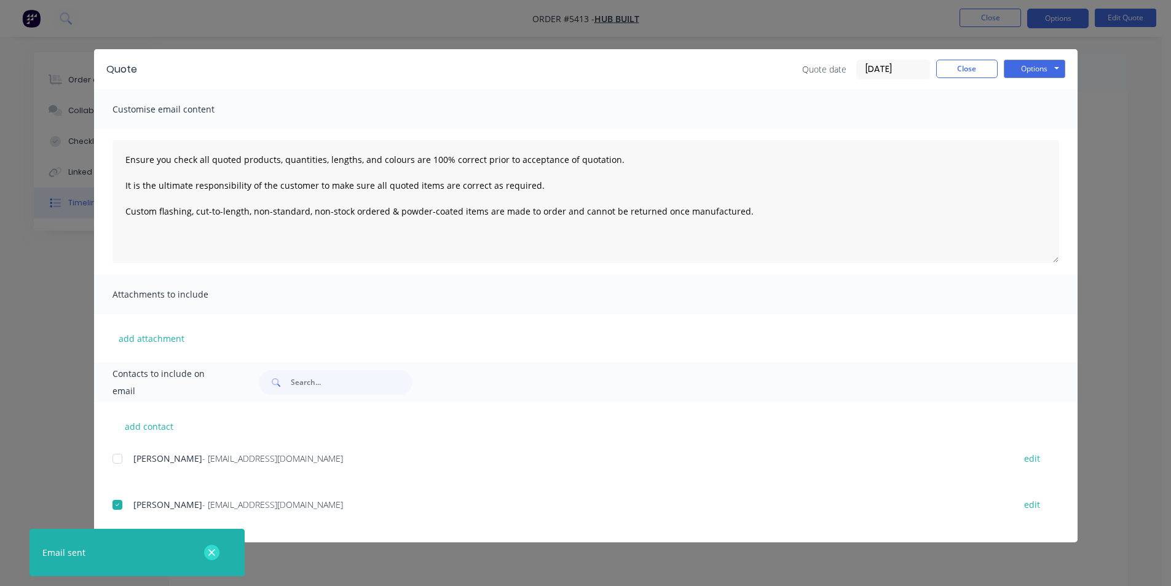
click at [211, 552] on icon "button" at bounding box center [211, 552] width 7 height 7
type textarea "Ensure you check all quoted products, quantities, lengths, and colours are 100%…"
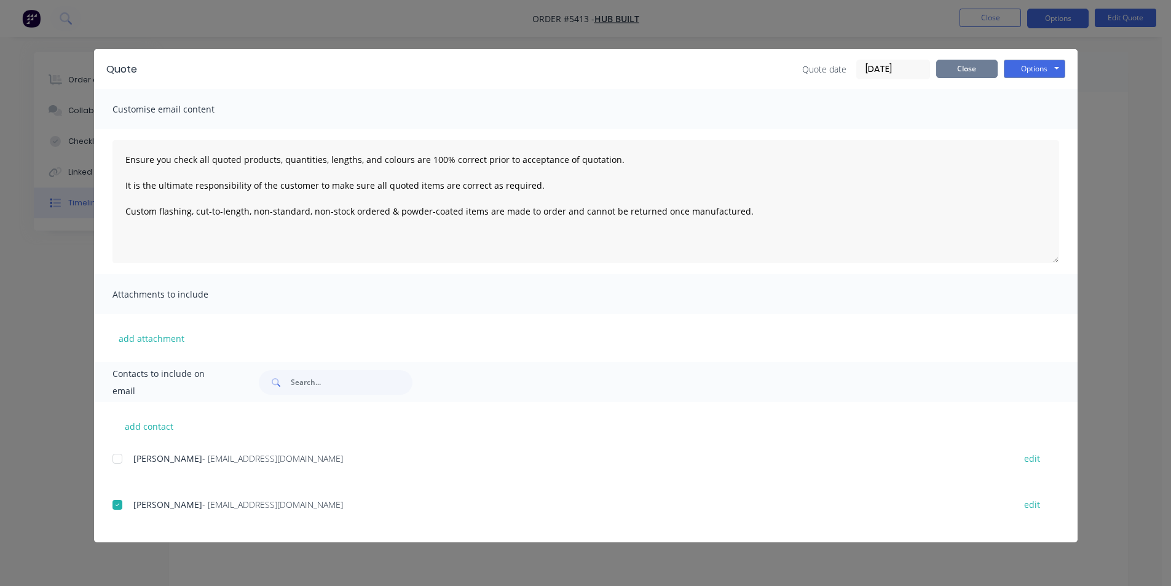
click at [948, 65] on button "Close" at bounding box center [966, 69] width 61 height 18
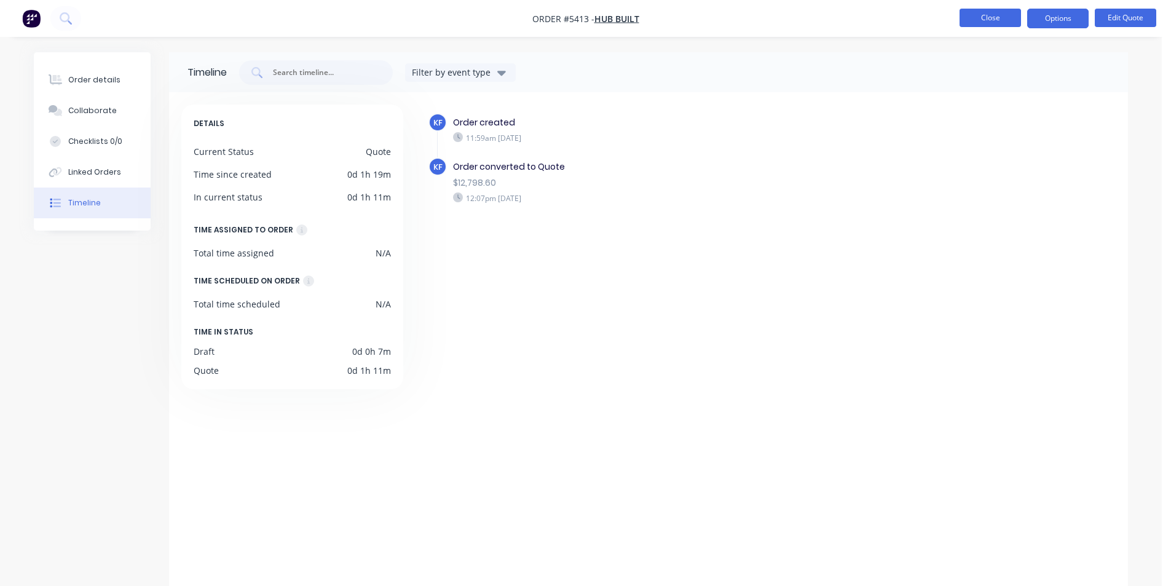
click at [967, 20] on button "Close" at bounding box center [989, 18] width 61 height 18
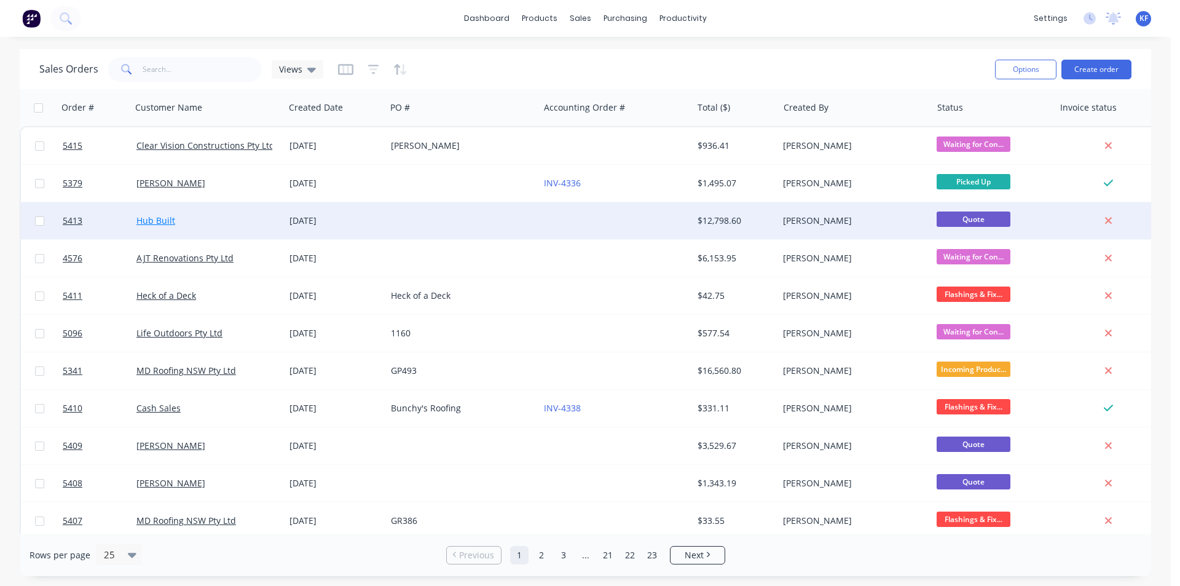
click at [171, 216] on link "Hub Built" at bounding box center [155, 221] width 39 height 12
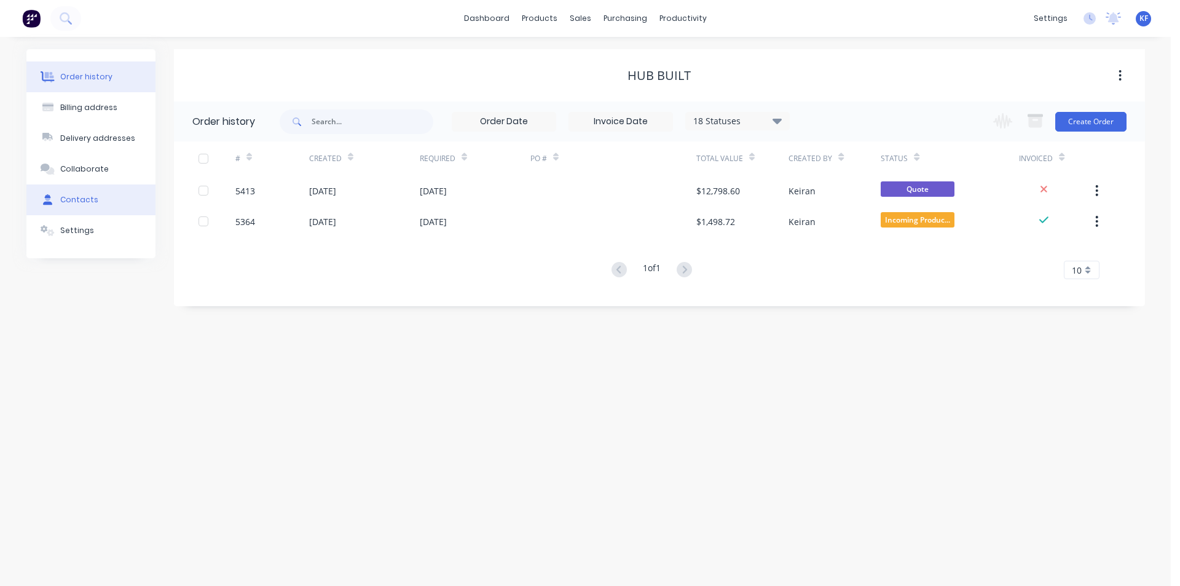
click at [98, 203] on button "Contacts" at bounding box center [90, 199] width 129 height 31
select select "AU"
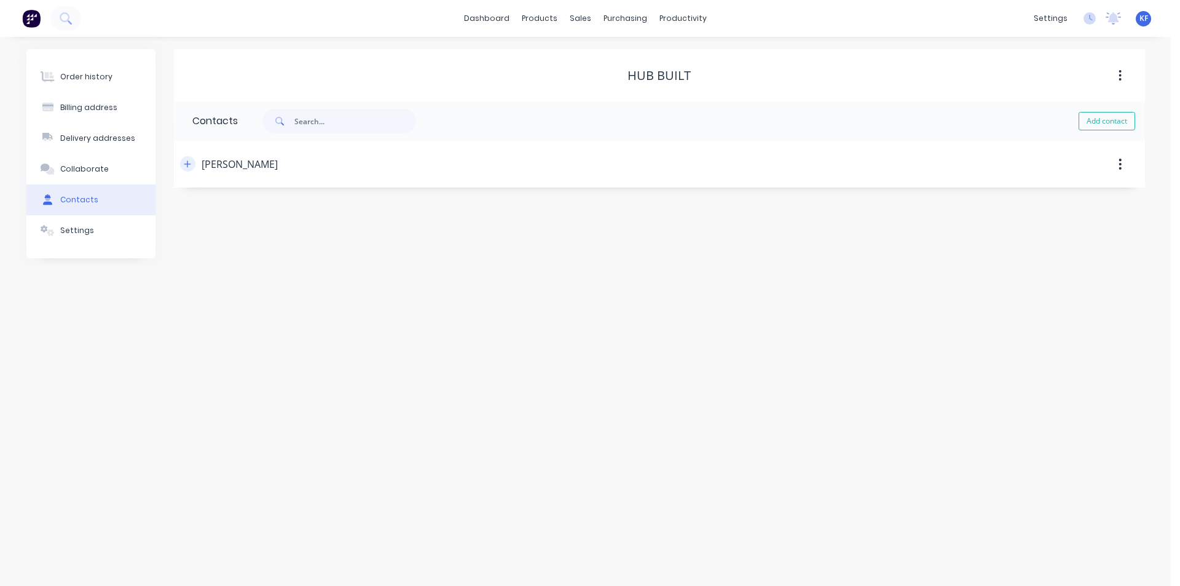
click at [184, 165] on icon "button" at bounding box center [187, 164] width 7 height 9
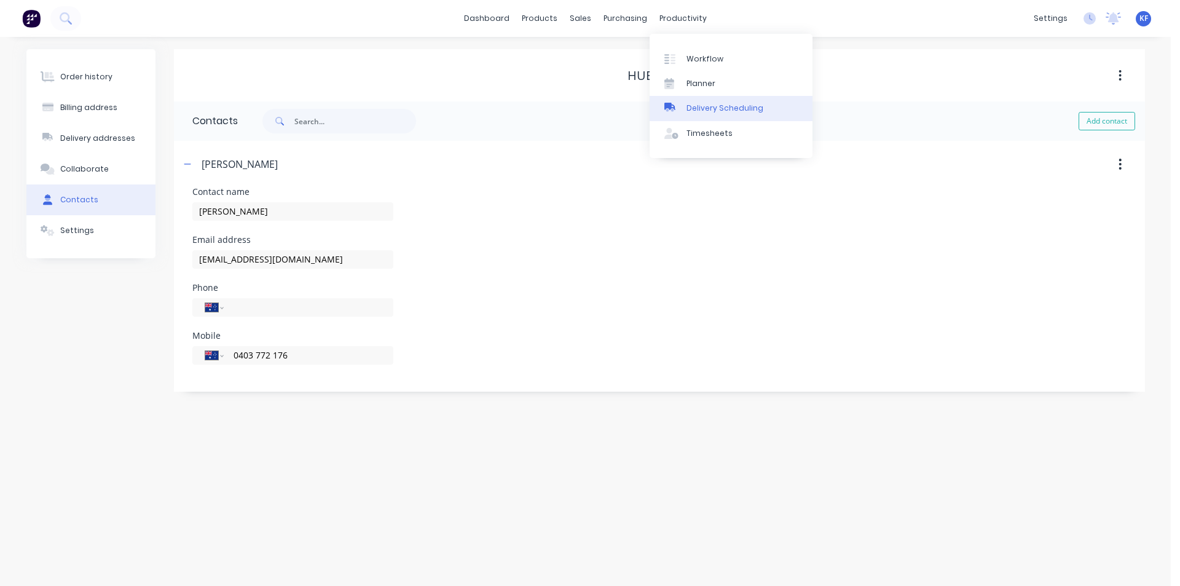
click at [710, 102] on link "Delivery Scheduling" at bounding box center [731, 108] width 163 height 25
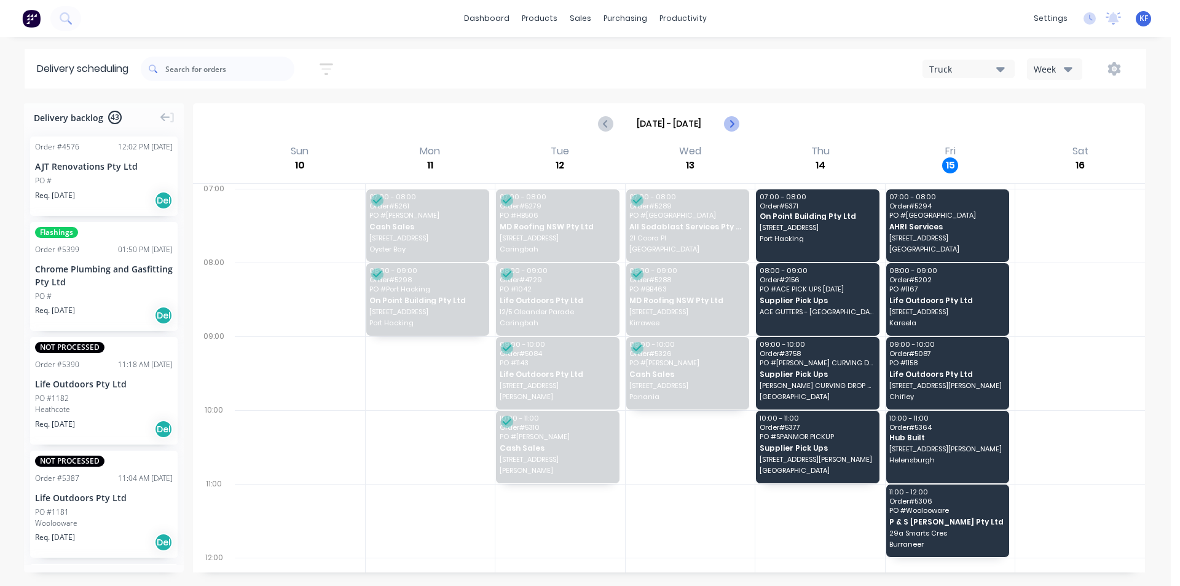
click at [727, 127] on icon "Next page" at bounding box center [731, 123] width 15 height 15
type input "[DATE] - [DATE]"
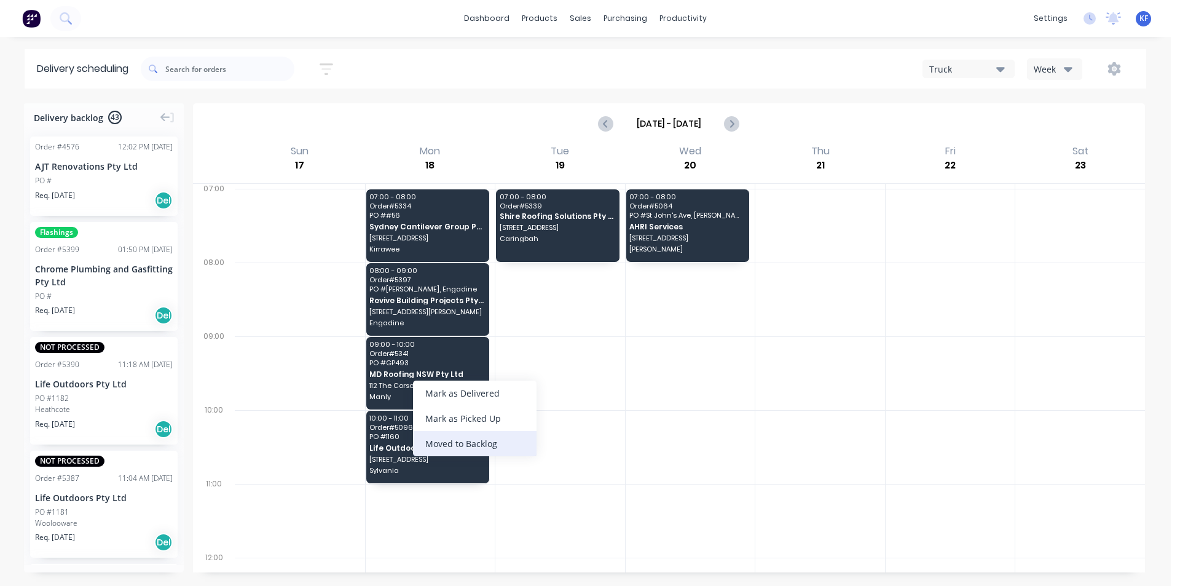
click at [503, 443] on div "Moved to Backlog" at bounding box center [475, 443] width 124 height 25
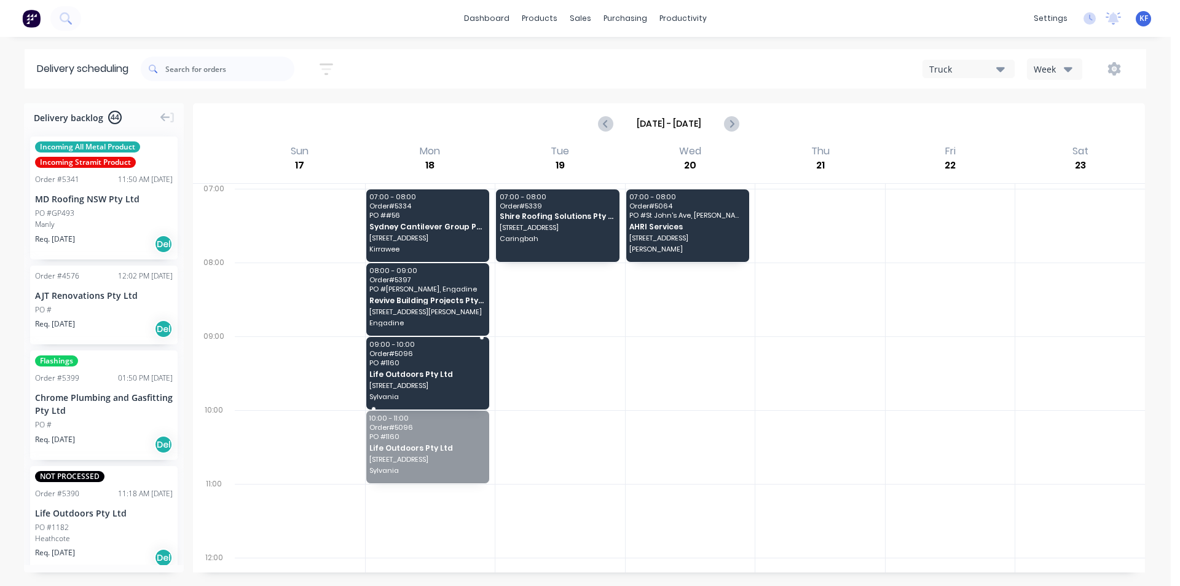
drag, startPoint x: 449, startPoint y: 452, endPoint x: 431, endPoint y: 385, distance: 68.7
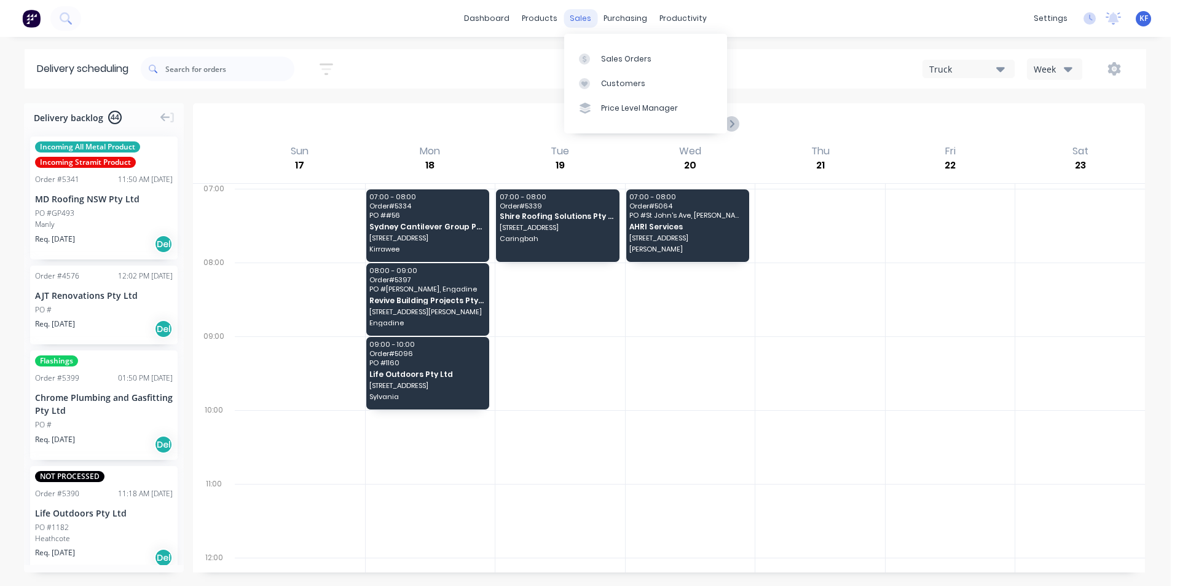
click at [585, 20] on div "sales" at bounding box center [581, 18] width 34 height 18
click at [604, 61] on div "Sales Orders" at bounding box center [626, 58] width 50 height 11
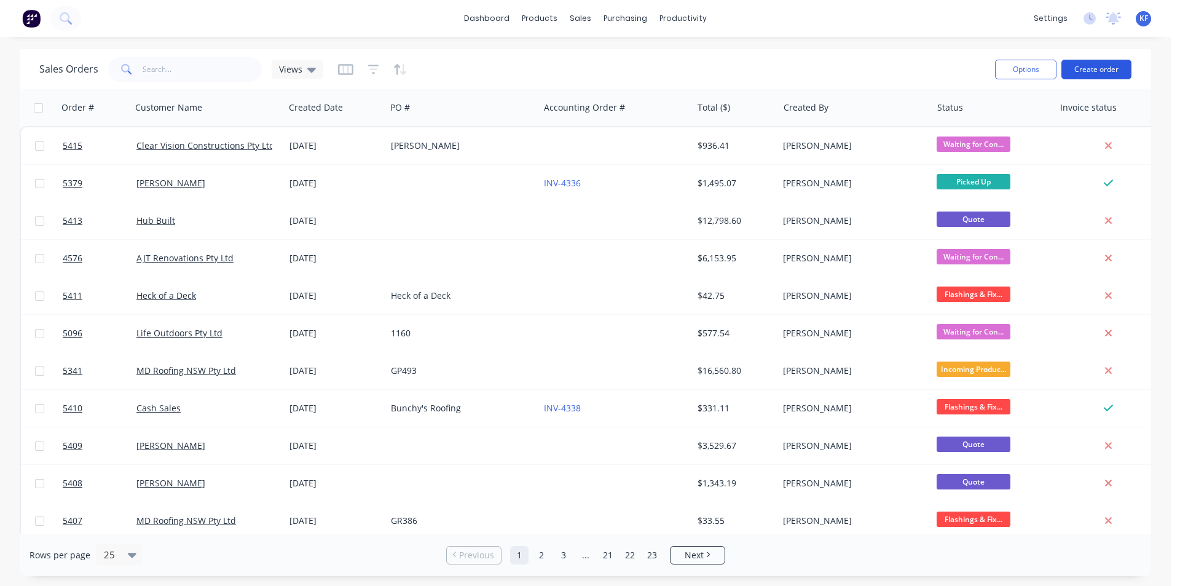
click at [1071, 68] on button "Create order" at bounding box center [1097, 70] width 70 height 20
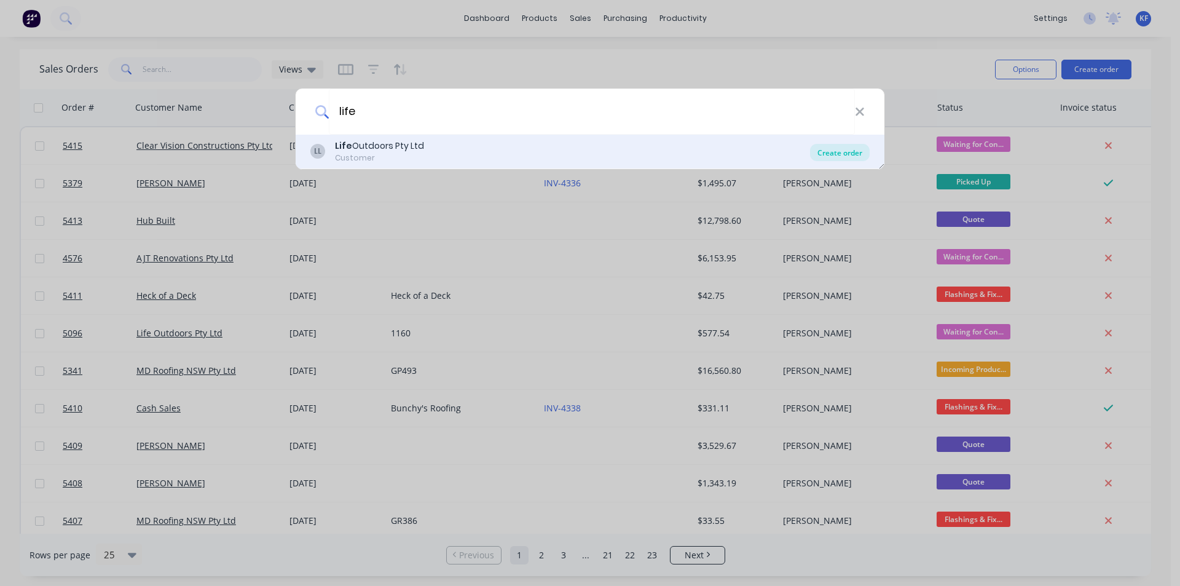
type input "life"
click at [858, 149] on div "Create order" at bounding box center [840, 152] width 60 height 17
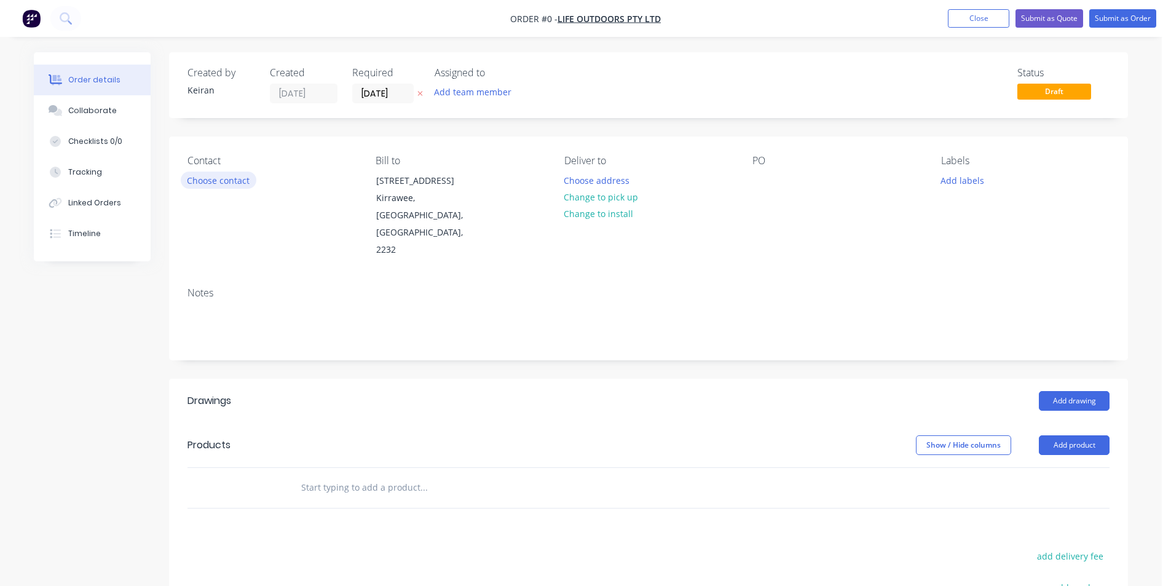
click at [200, 182] on button "Choose contact" at bounding box center [219, 179] width 76 height 17
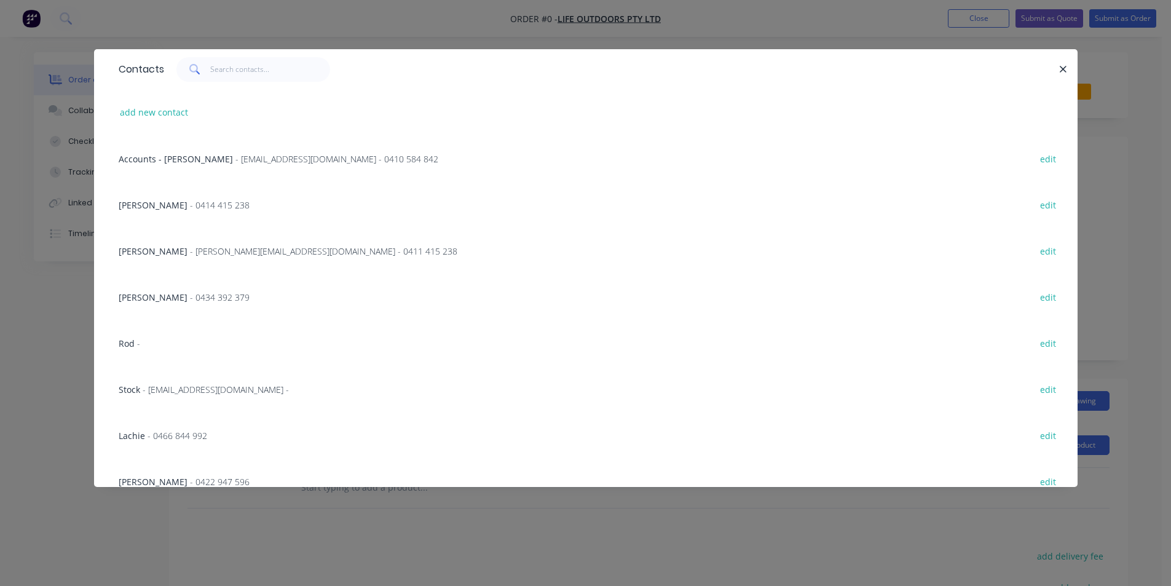
click at [160, 302] on div "Campbell - 0434 392 379" at bounding box center [184, 297] width 131 height 13
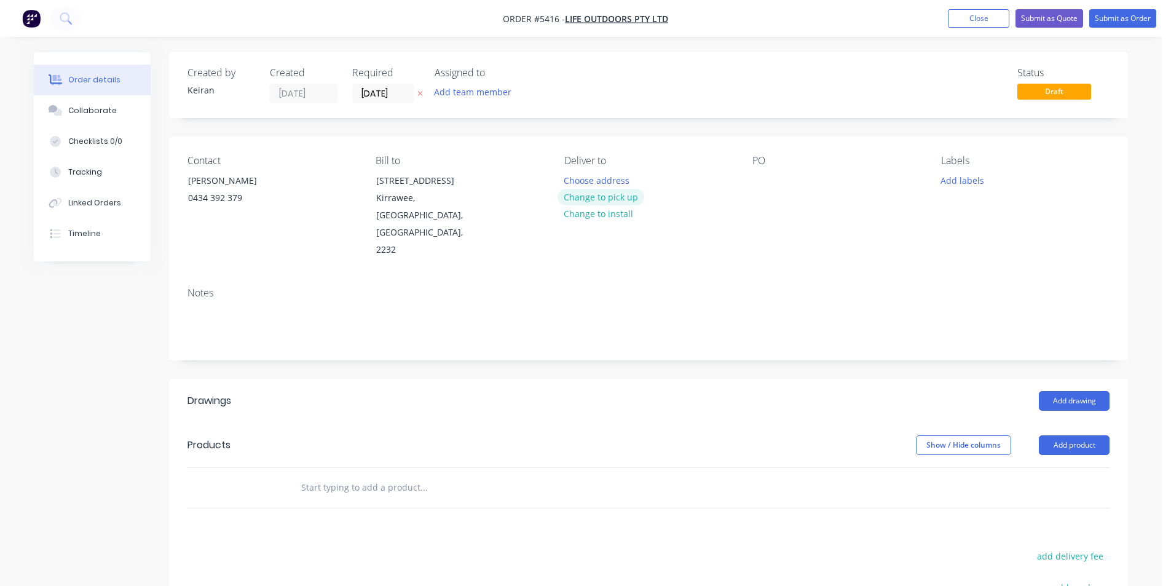
click at [610, 197] on button "Change to pick up" at bounding box center [600, 197] width 87 height 17
click at [384, 97] on input "[DATE]" at bounding box center [383, 93] width 60 height 18
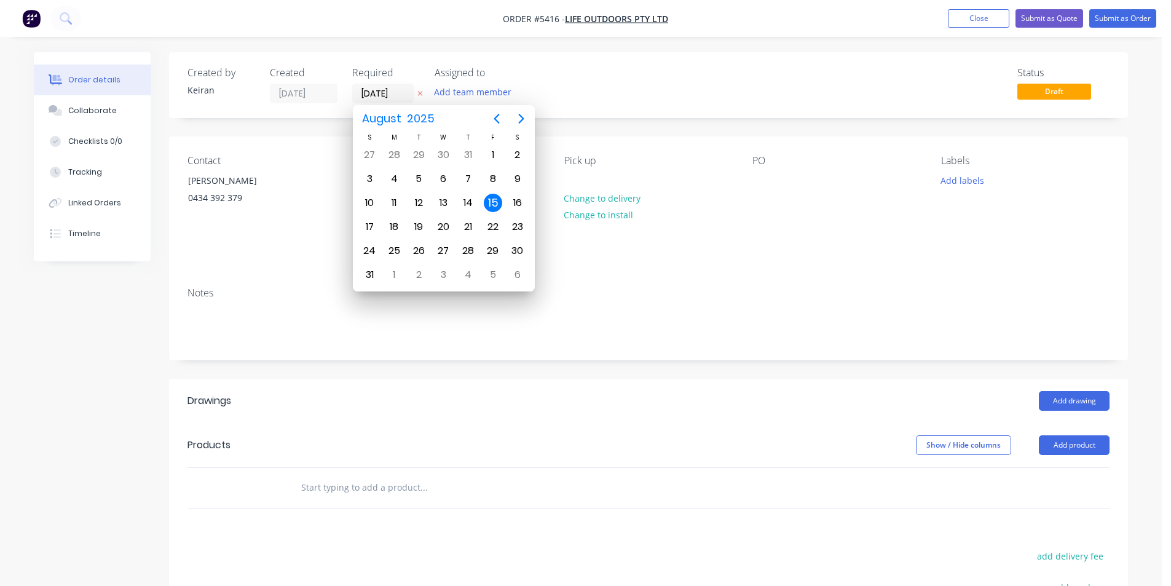
click at [494, 206] on div "15" at bounding box center [493, 203] width 18 height 18
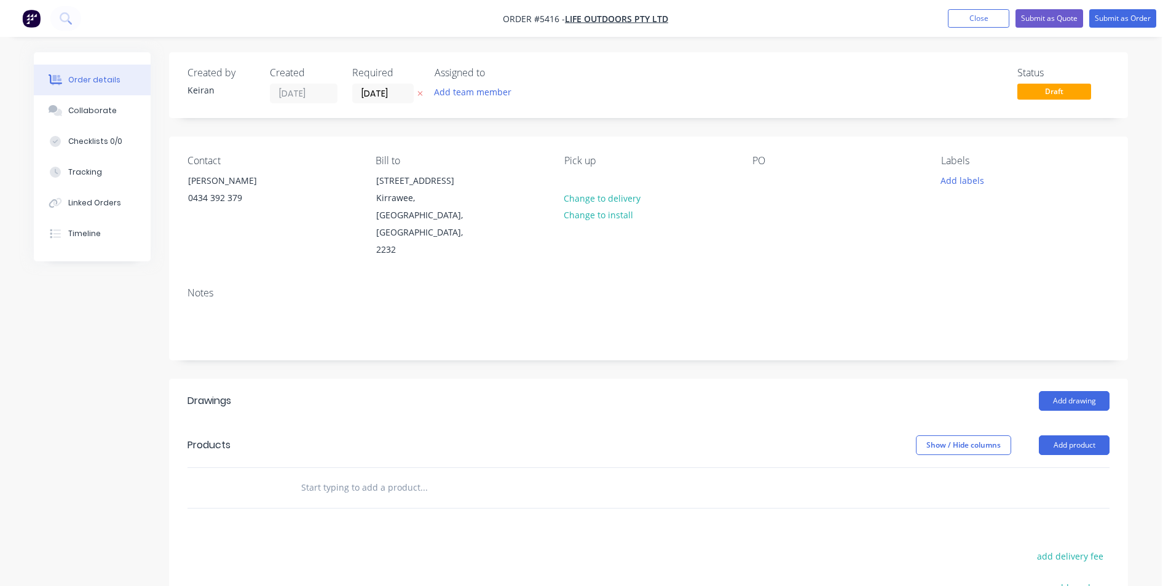
click at [774, 179] on div "PO" at bounding box center [836, 207] width 168 height 104
click at [756, 179] on div at bounding box center [762, 180] width 20 height 18
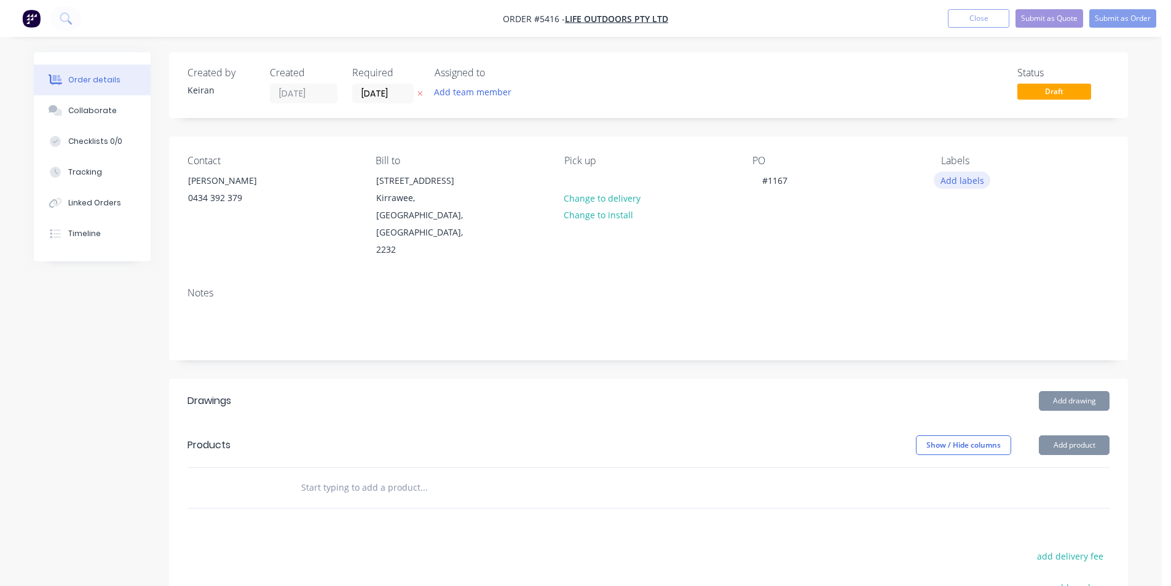
click at [940, 186] on button "Add labels" at bounding box center [962, 179] width 57 height 17
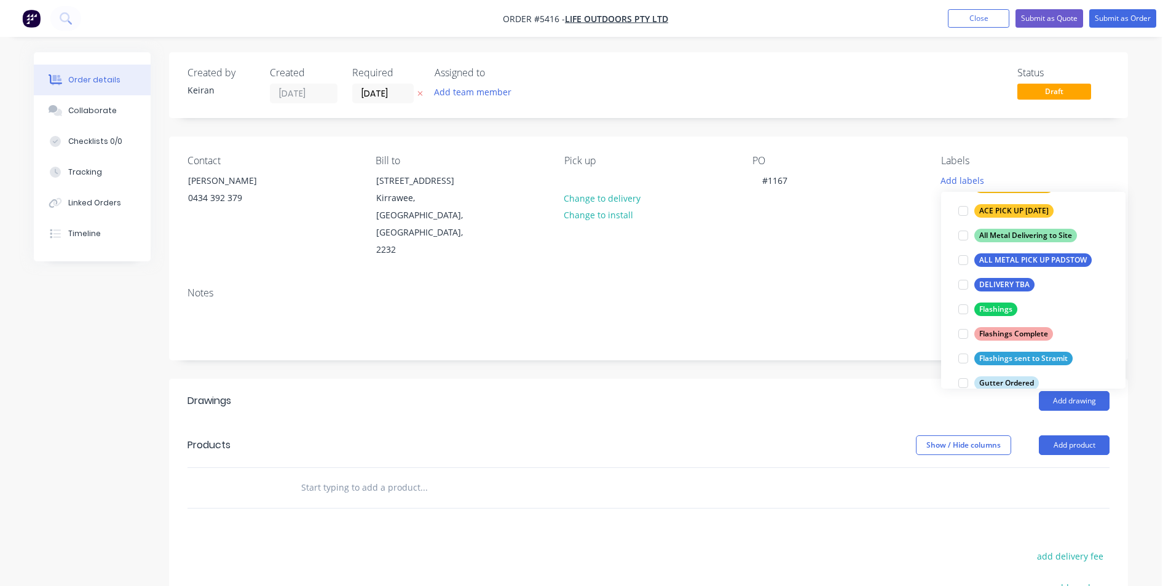
scroll to position [184, 0]
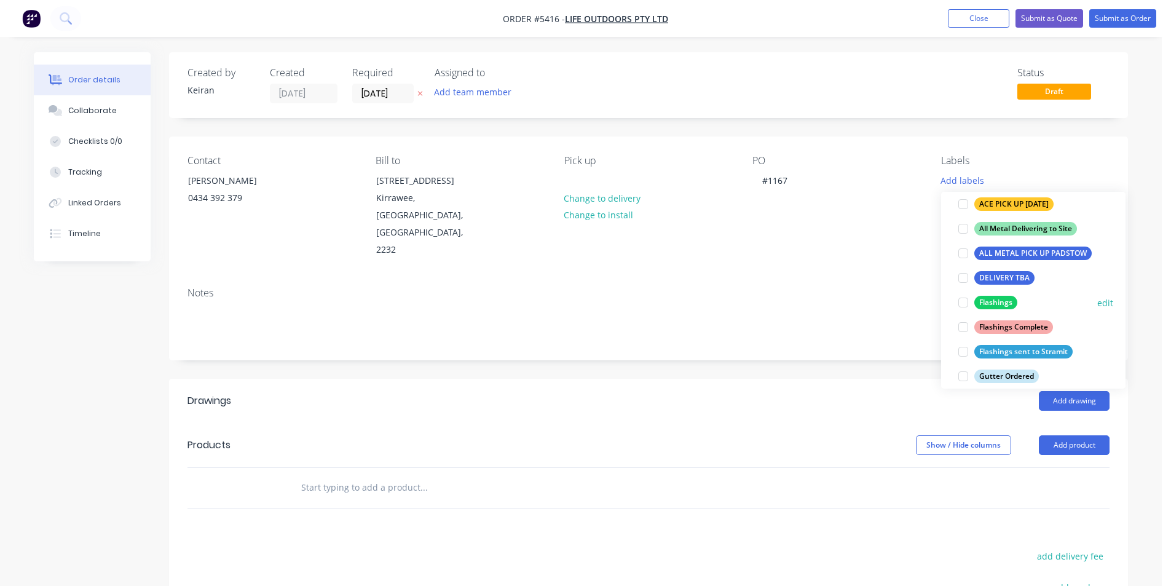
click at [962, 299] on div at bounding box center [963, 302] width 25 height 25
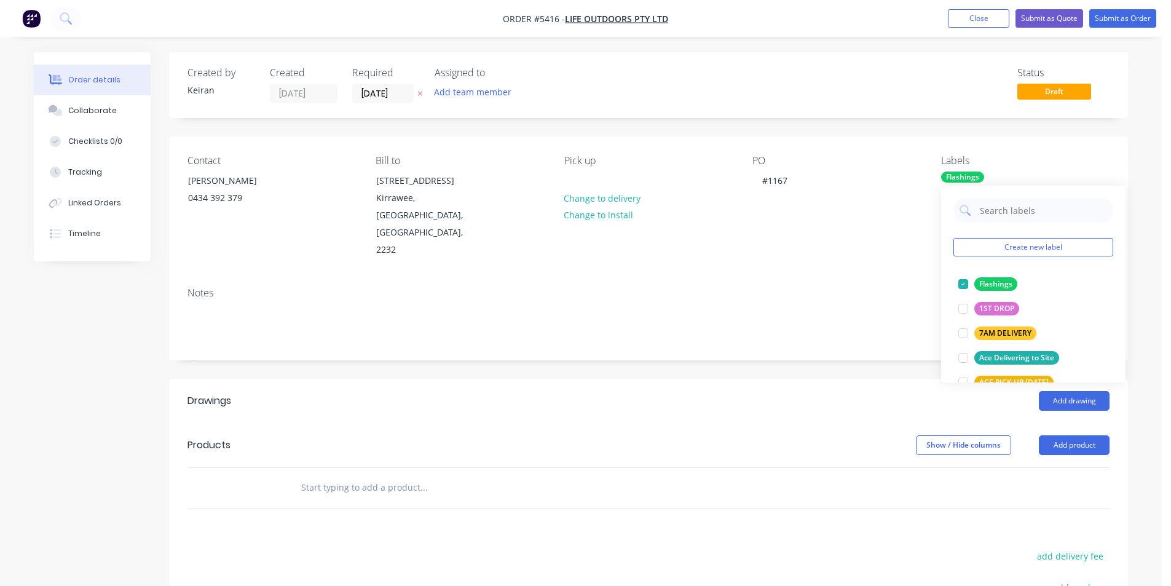
click at [840, 470] on div at bounding box center [648, 488] width 922 height 40
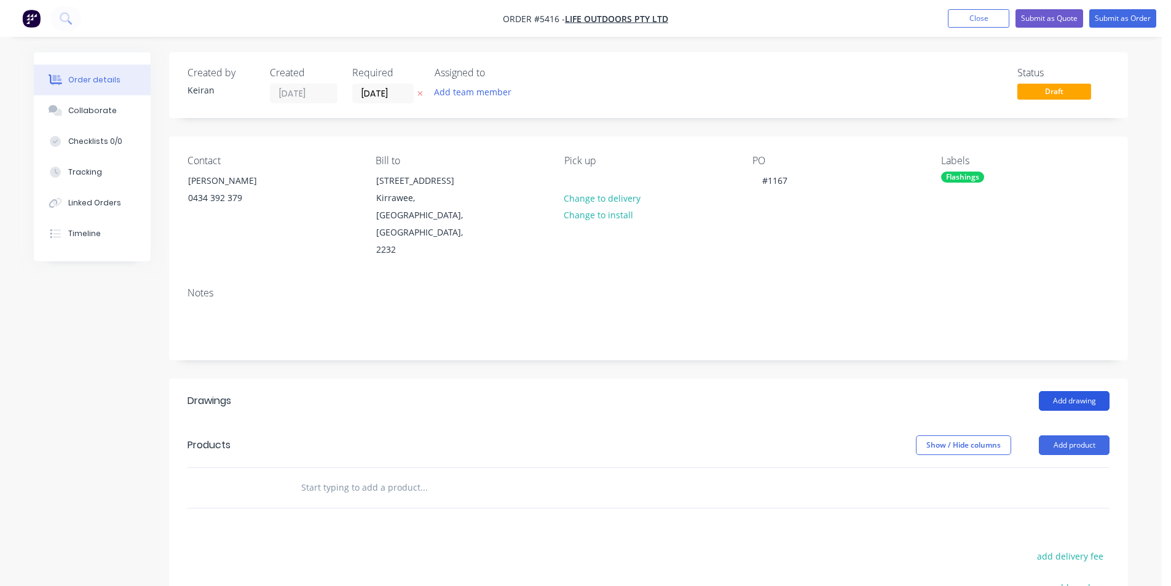
click at [1077, 391] on button "Add drawing" at bounding box center [1074, 401] width 71 height 20
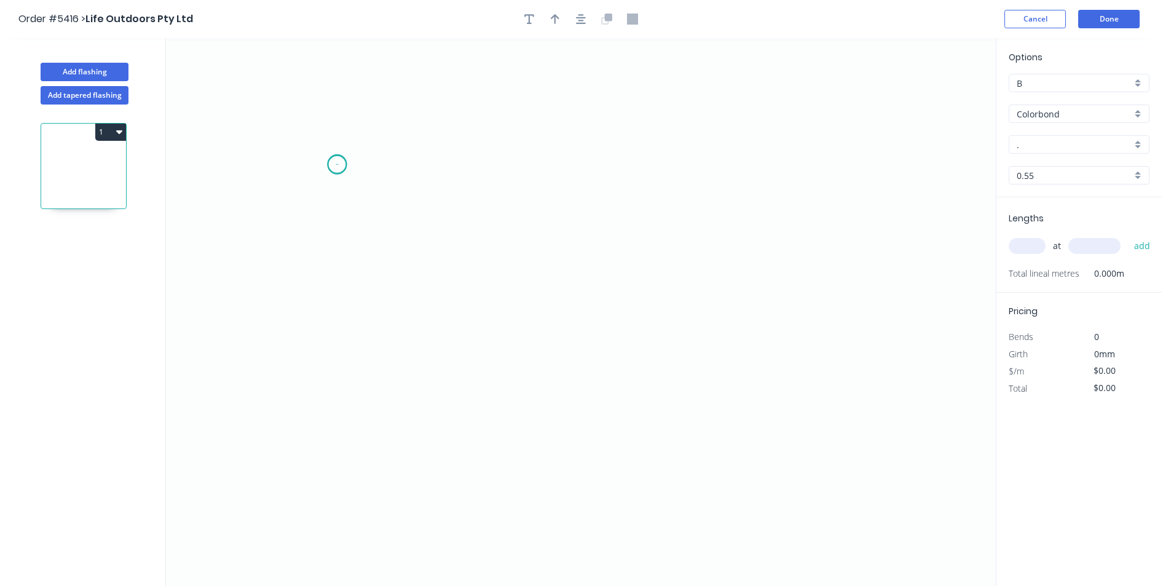
click at [337, 164] on icon "0" at bounding box center [581, 312] width 830 height 548
click at [339, 362] on icon "0" at bounding box center [581, 312] width 830 height 548
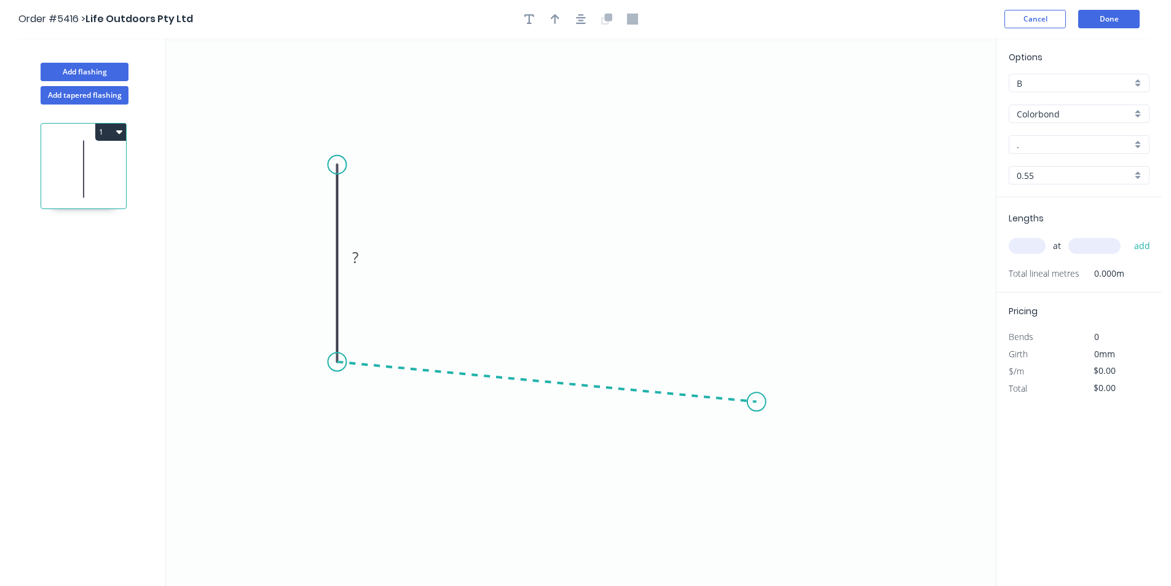
click at [757, 402] on icon "0 ?" at bounding box center [581, 312] width 830 height 548
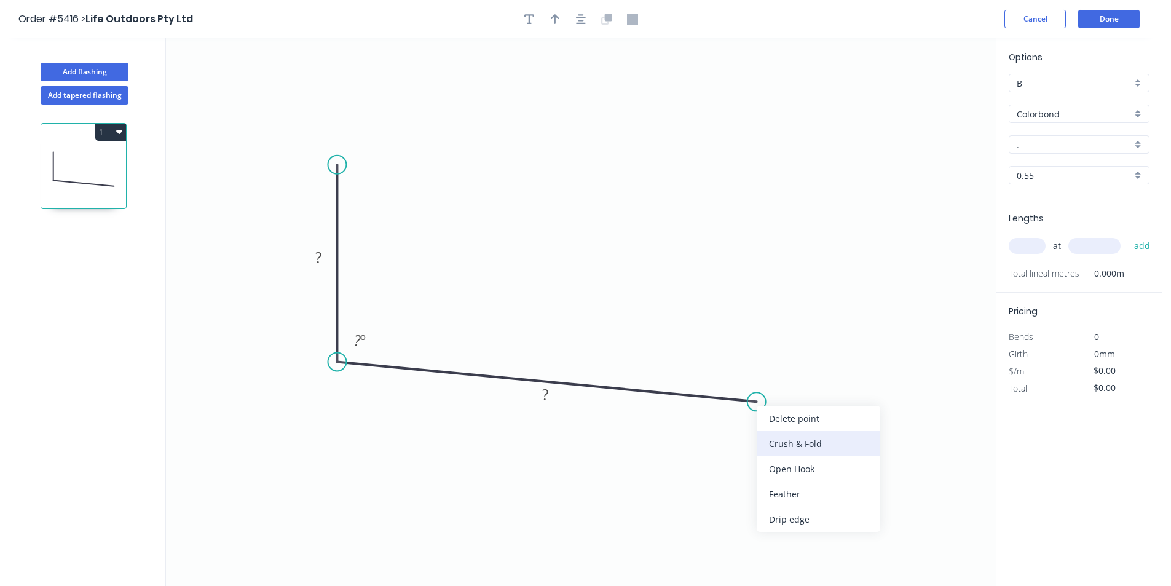
click at [771, 433] on div "Crush & Fold" at bounding box center [819, 443] width 124 height 25
click at [774, 441] on div "Flip bend" at bounding box center [819, 452] width 124 height 25
click at [325, 265] on rect at bounding box center [319, 258] width 25 height 17
click at [578, 17] on icon "button" at bounding box center [581, 19] width 10 height 11
type input "$20.52"
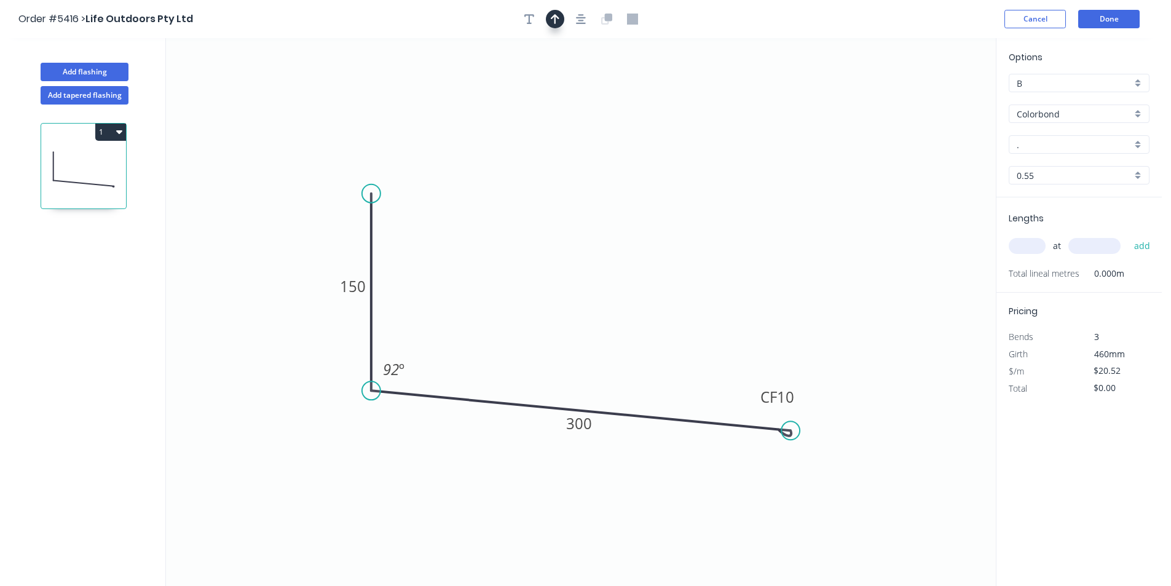
click at [553, 15] on icon "button" at bounding box center [555, 19] width 9 height 11
click at [932, 100] on icon at bounding box center [933, 85] width 11 height 39
drag, startPoint x: 932, startPoint y: 100, endPoint x: 505, endPoint y: 329, distance: 484.8
click at [494, 328] on icon at bounding box center [498, 310] width 36 height 36
click at [1054, 148] on input "." at bounding box center [1074, 144] width 115 height 13
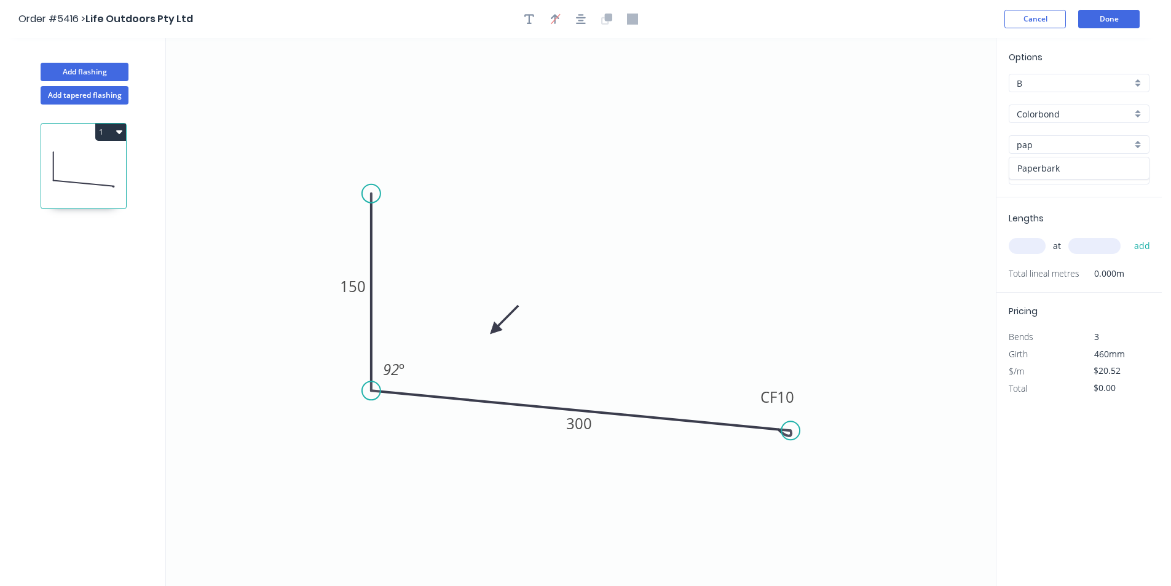
drag, startPoint x: 1055, startPoint y: 159, endPoint x: 1057, endPoint y: 168, distance: 9.3
click at [1058, 162] on div "Paperbark" at bounding box center [1079, 168] width 140 height 22
type input "Paperbark"
click at [1031, 240] on input "text" at bounding box center [1027, 246] width 37 height 16
type input "1"
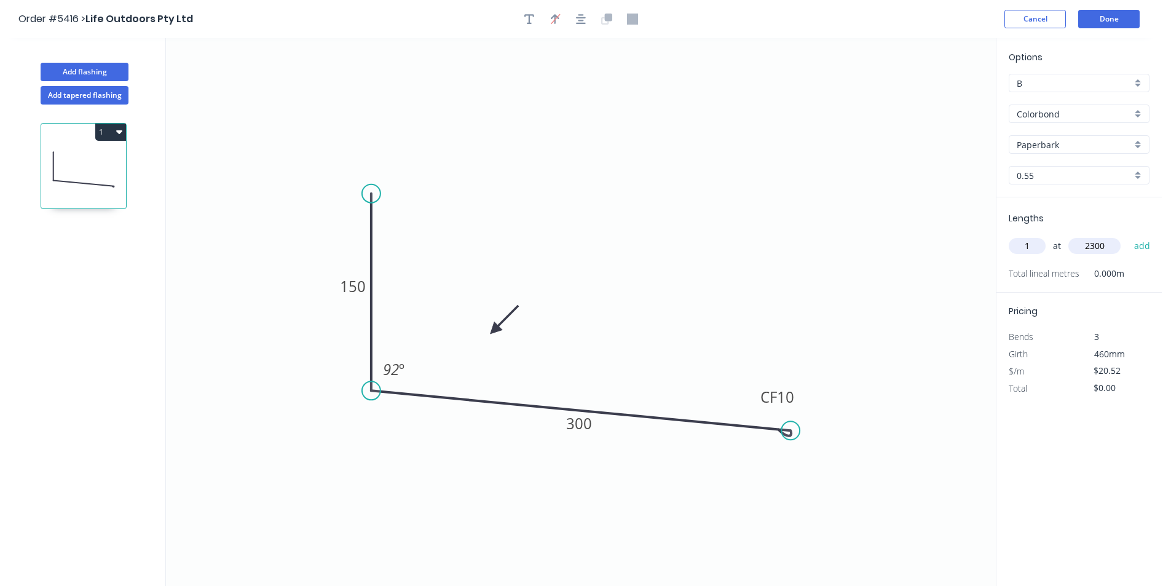
type input "2300"
click at [1128, 235] on button "add" at bounding box center [1142, 245] width 29 height 21
type input "$47.20"
click at [1114, 22] on button "Done" at bounding box center [1108, 19] width 61 height 18
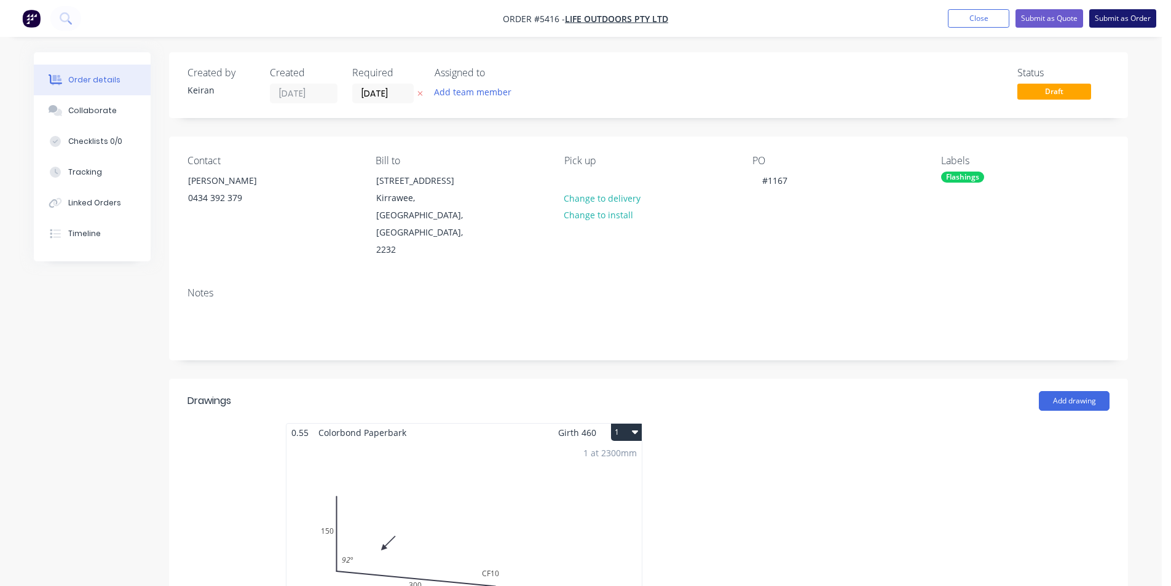
click at [1129, 17] on button "Submit as Order" at bounding box center [1122, 18] width 67 height 18
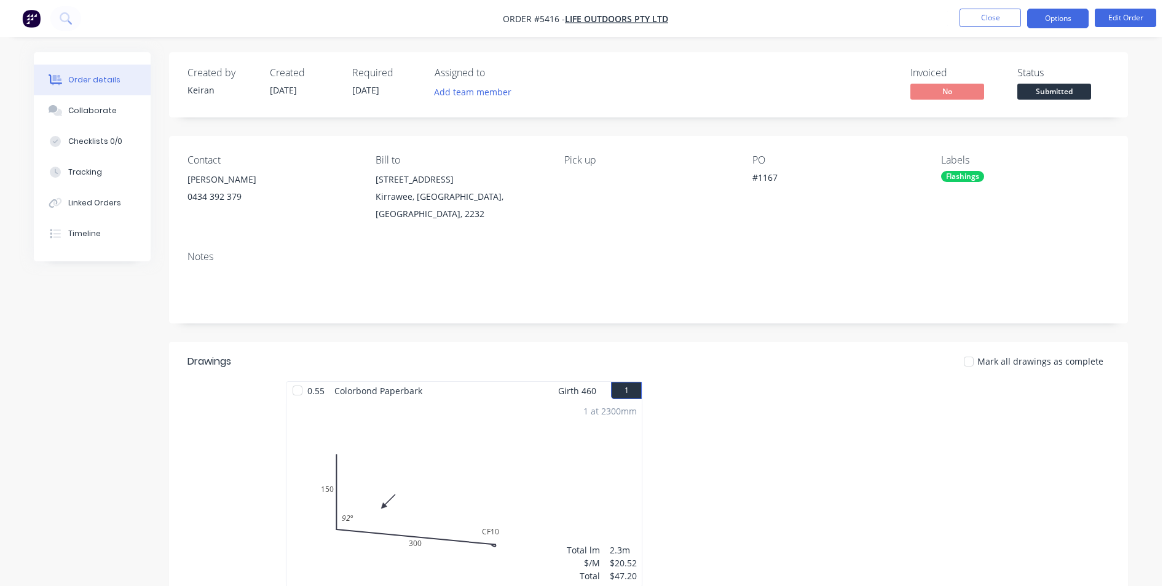
click at [1061, 21] on button "Options" at bounding box center [1057, 19] width 61 height 20
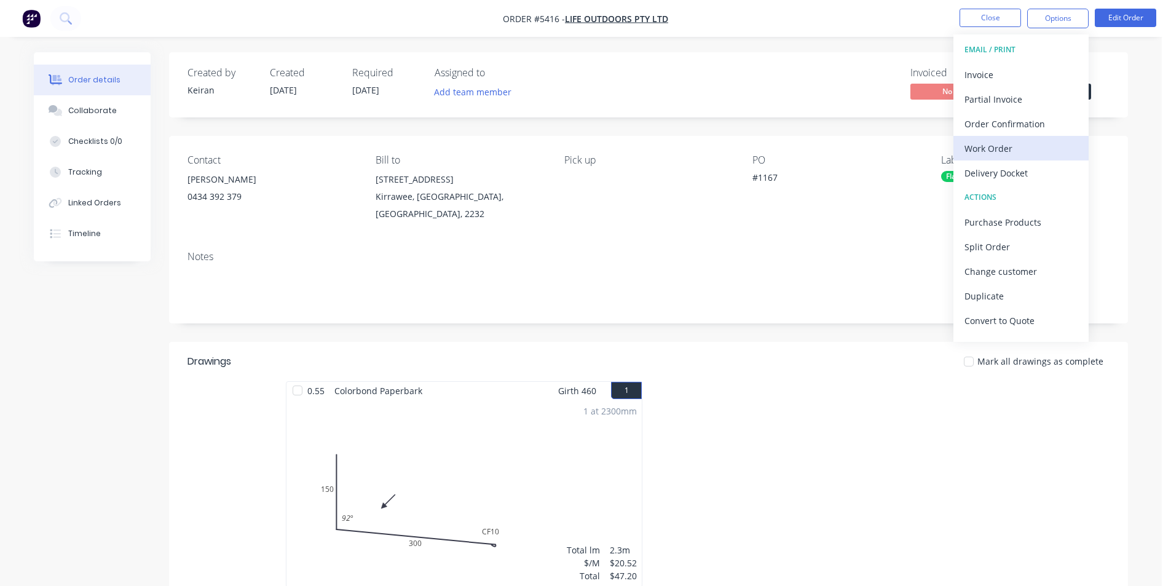
click at [1025, 148] on div "Work Order" at bounding box center [1020, 149] width 113 height 18
click at [1025, 148] on div "Custom" at bounding box center [1020, 149] width 113 height 18
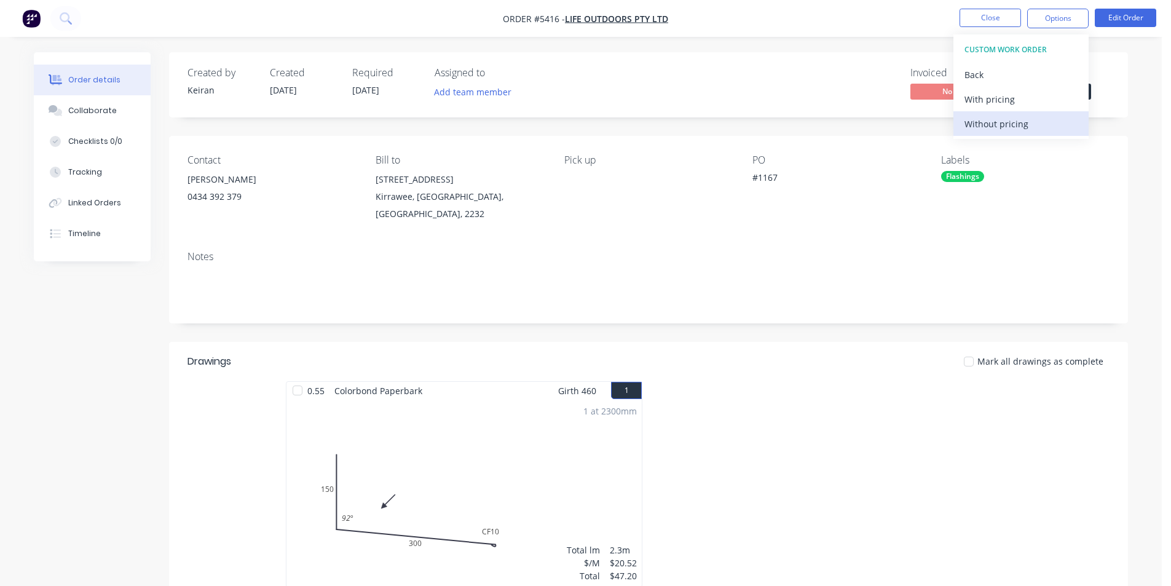
click at [1023, 135] on button "Without pricing" at bounding box center [1020, 123] width 135 height 25
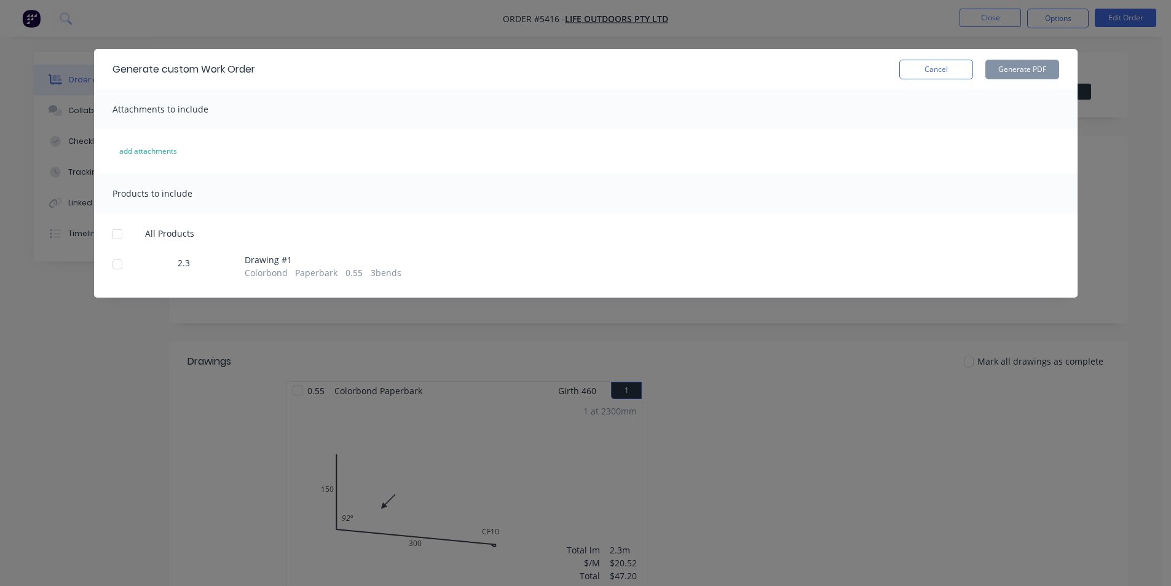
drag, startPoint x: 112, startPoint y: 262, endPoint x: 262, endPoint y: 235, distance: 152.5
click at [115, 259] on div at bounding box center [117, 264] width 25 height 25
click at [1025, 63] on button "Generate PDF" at bounding box center [1022, 70] width 74 height 20
click at [938, 72] on button "Cancel" at bounding box center [936, 70] width 74 height 20
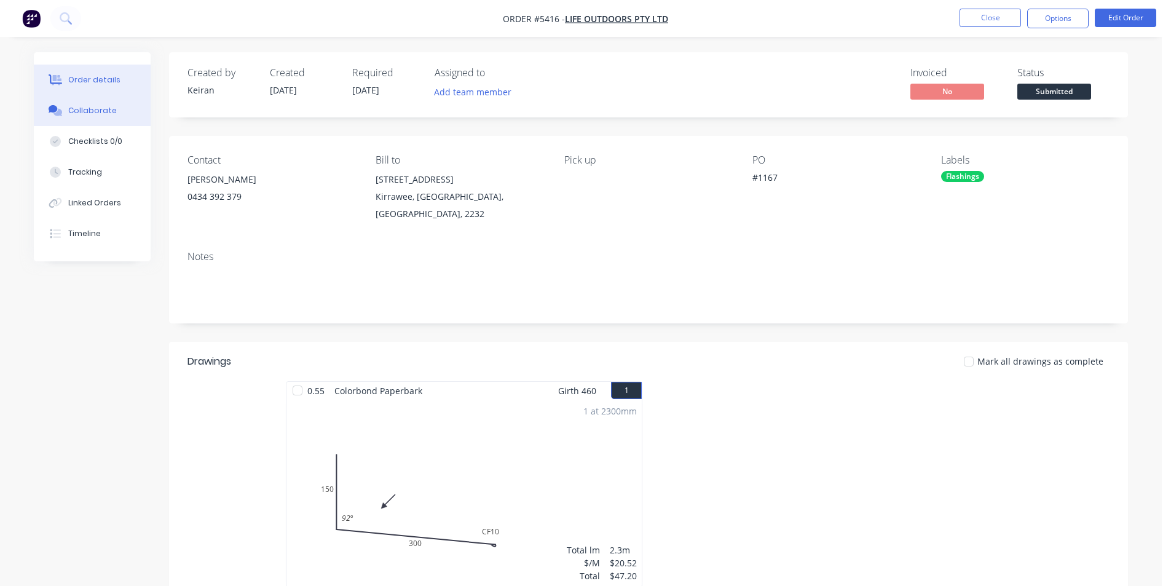
click at [92, 113] on div "Collaborate" at bounding box center [92, 110] width 49 height 11
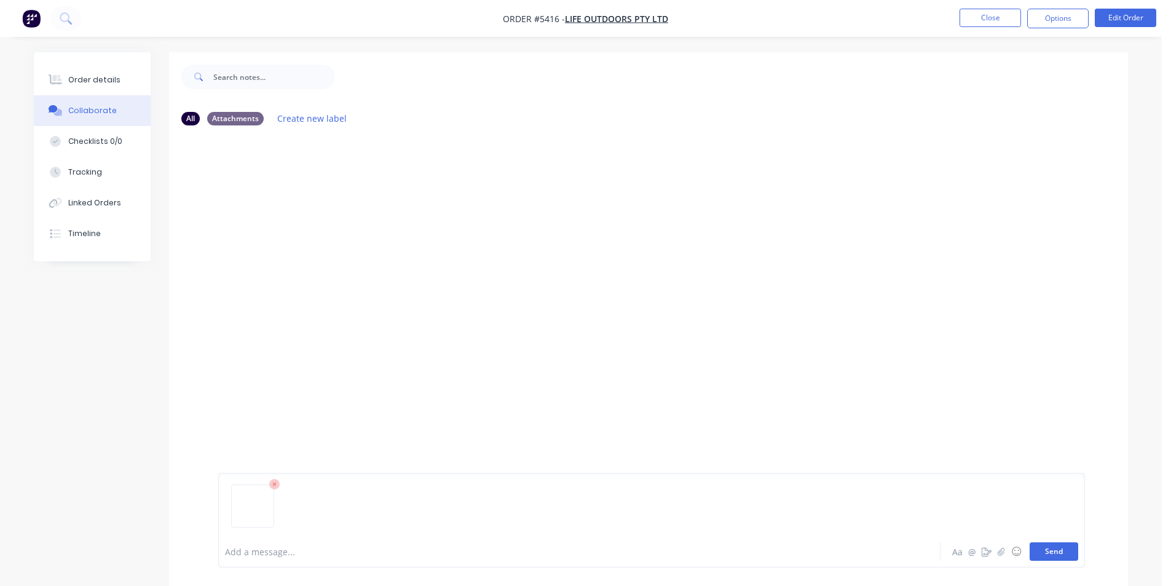
click at [1050, 548] on button "Send" at bounding box center [1054, 551] width 49 height 18
click at [993, 14] on button "Close" at bounding box center [989, 18] width 61 height 18
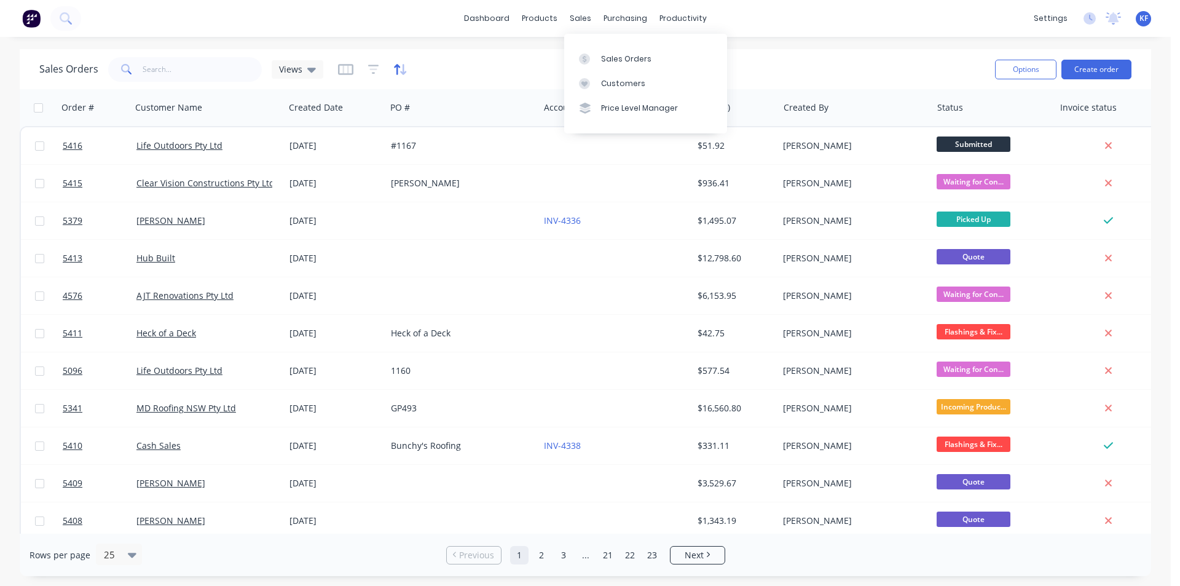
drag, startPoint x: 605, startPoint y: 59, endPoint x: 396, endPoint y: 74, distance: 210.2
click at [606, 59] on div "Sales Orders" at bounding box center [626, 58] width 50 height 11
click at [173, 73] on input "text" at bounding box center [203, 69] width 120 height 25
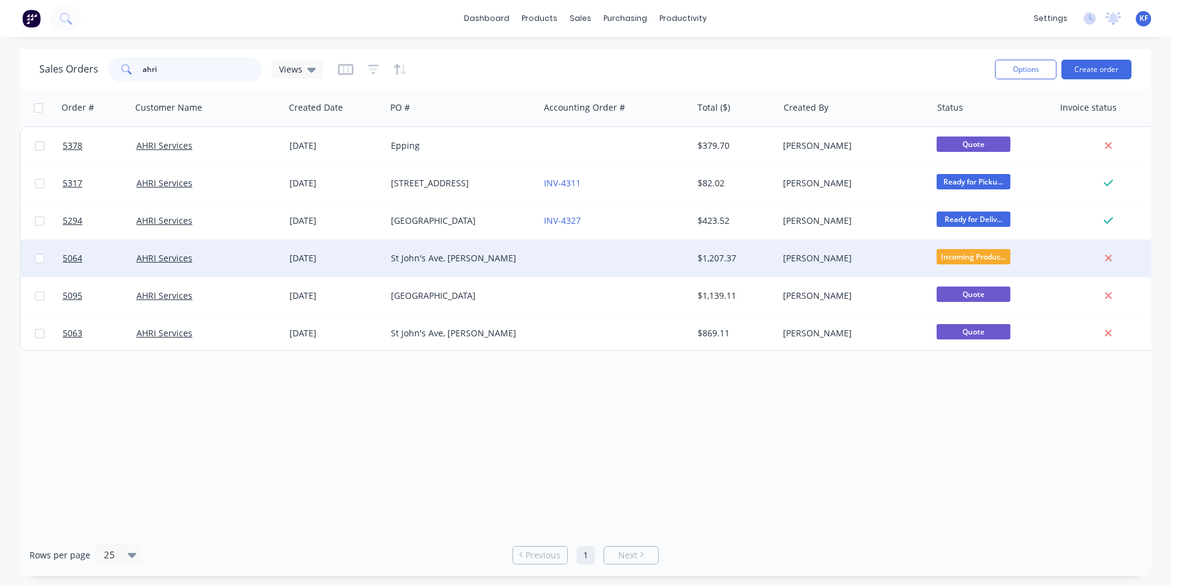
type input "ahri"
click at [449, 257] on div "St John's Ave, [PERSON_NAME]" at bounding box center [459, 258] width 136 height 12
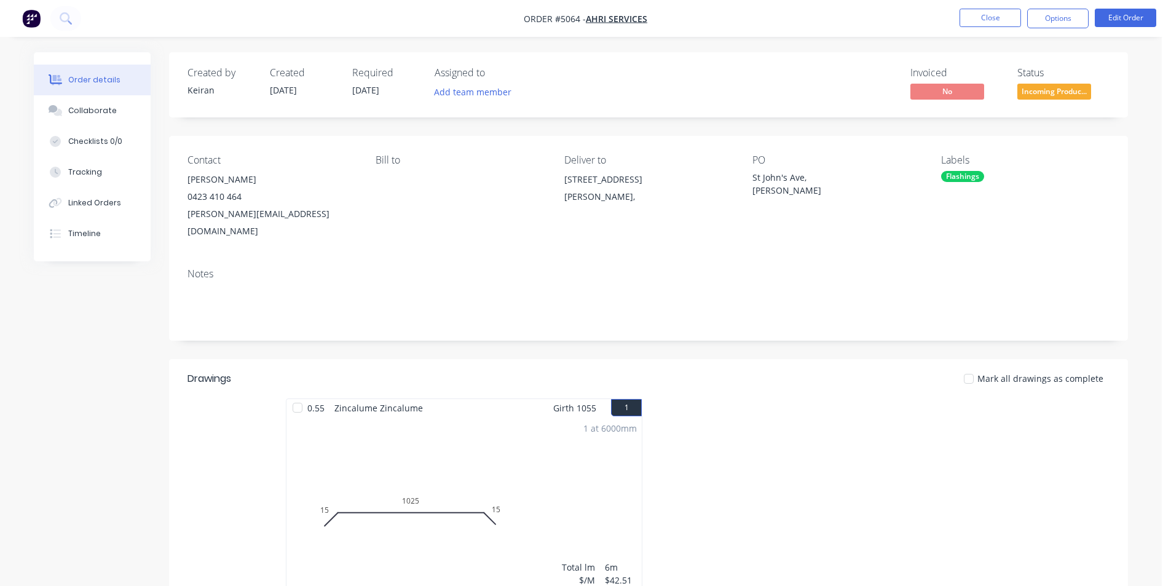
drag, startPoint x: 985, startPoint y: 23, endPoint x: 758, endPoint y: 117, distance: 245.5
click at [754, 119] on div "Order #5064 - AHRI Services Close Options Edit Order Order details Collaborate …" at bounding box center [581, 543] width 1162 height 1087
click at [1135, 18] on button "Edit Order" at bounding box center [1125, 18] width 61 height 18
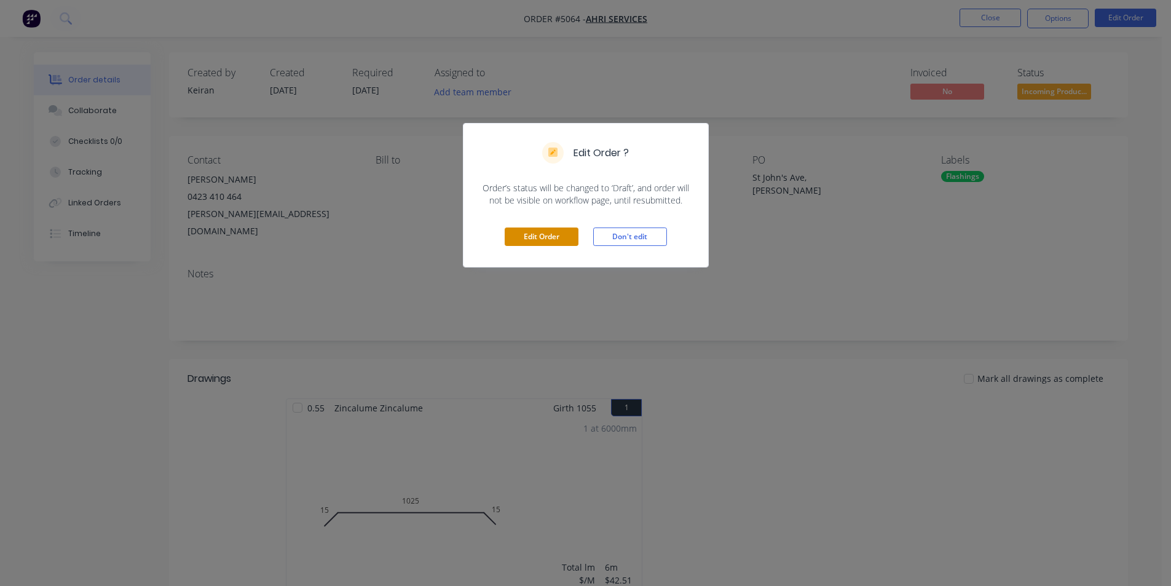
click at [534, 229] on button "Edit Order" at bounding box center [542, 236] width 74 height 18
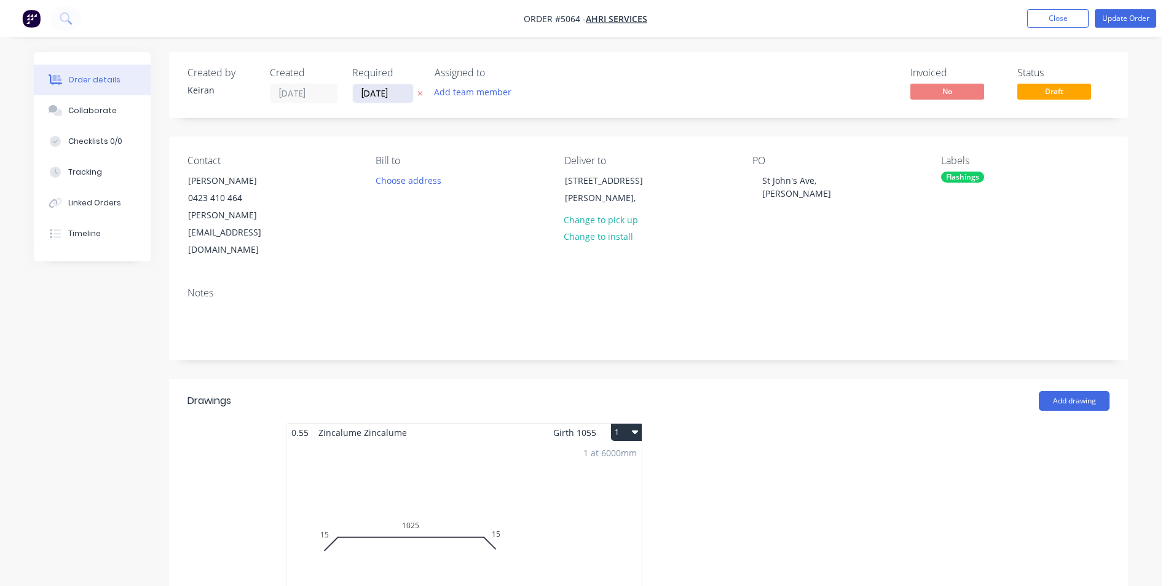
click at [360, 94] on input "[DATE]" at bounding box center [383, 93] width 60 height 18
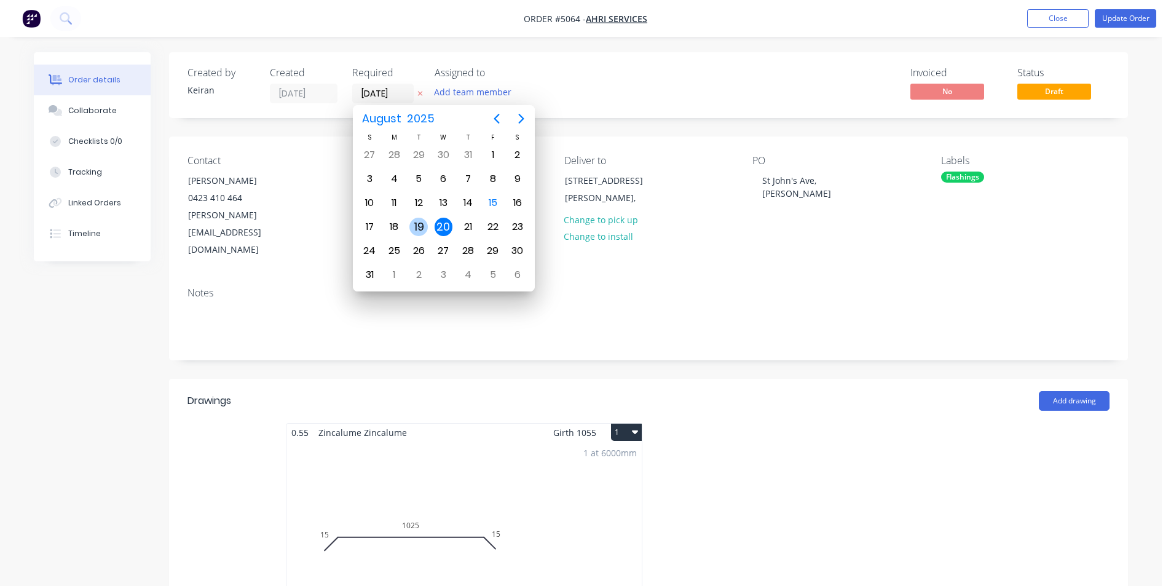
click at [416, 229] on div "19" at bounding box center [418, 227] width 18 height 18
type input "[DATE]"
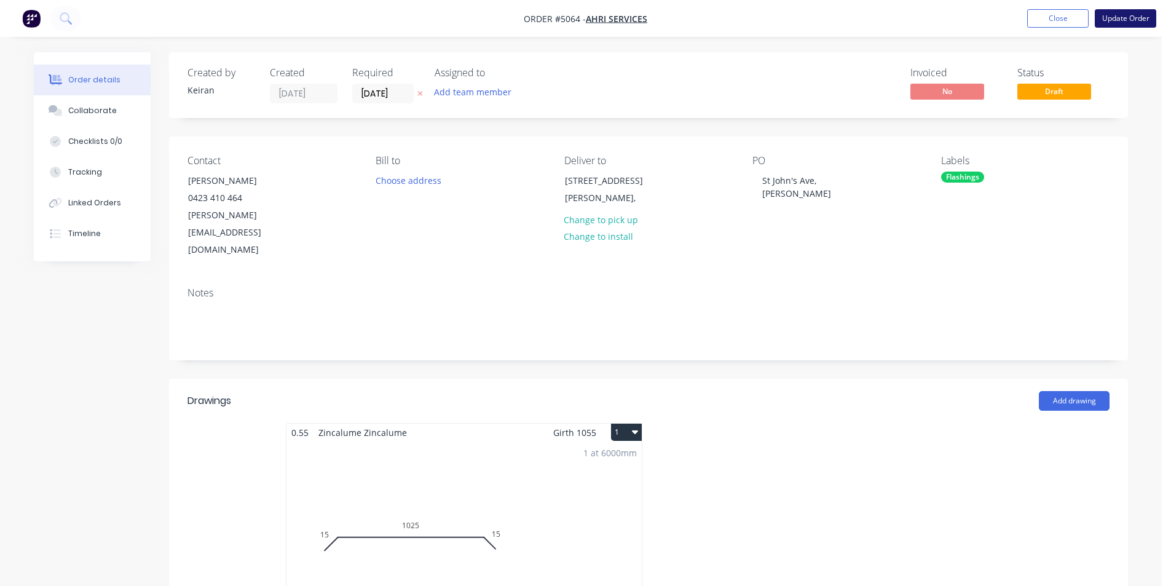
click at [1132, 22] on button "Update Order" at bounding box center [1125, 18] width 61 height 18
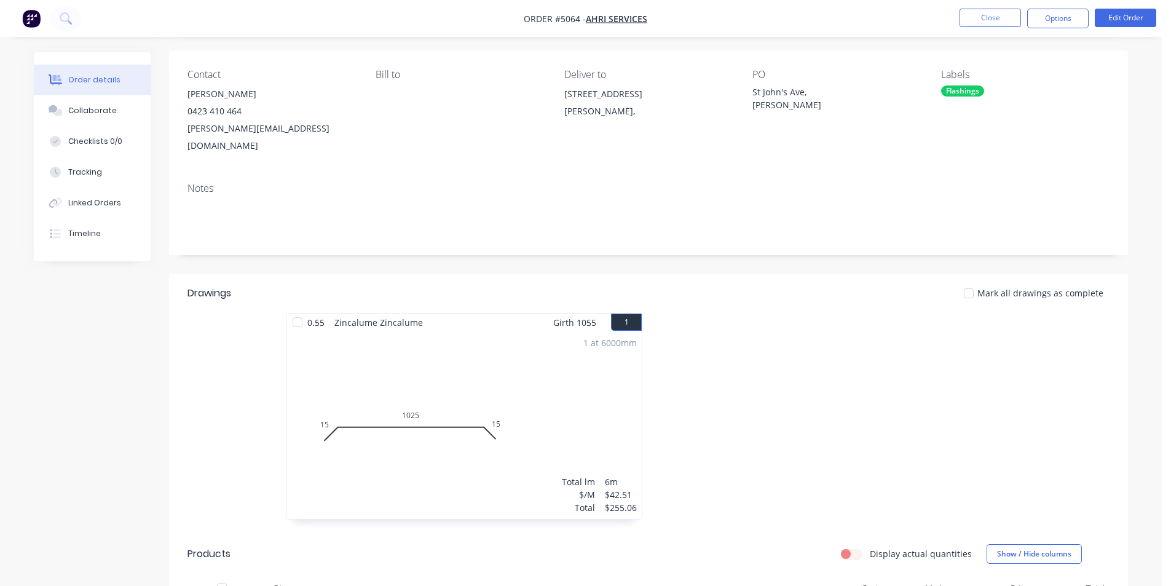
scroll to position [246, 0]
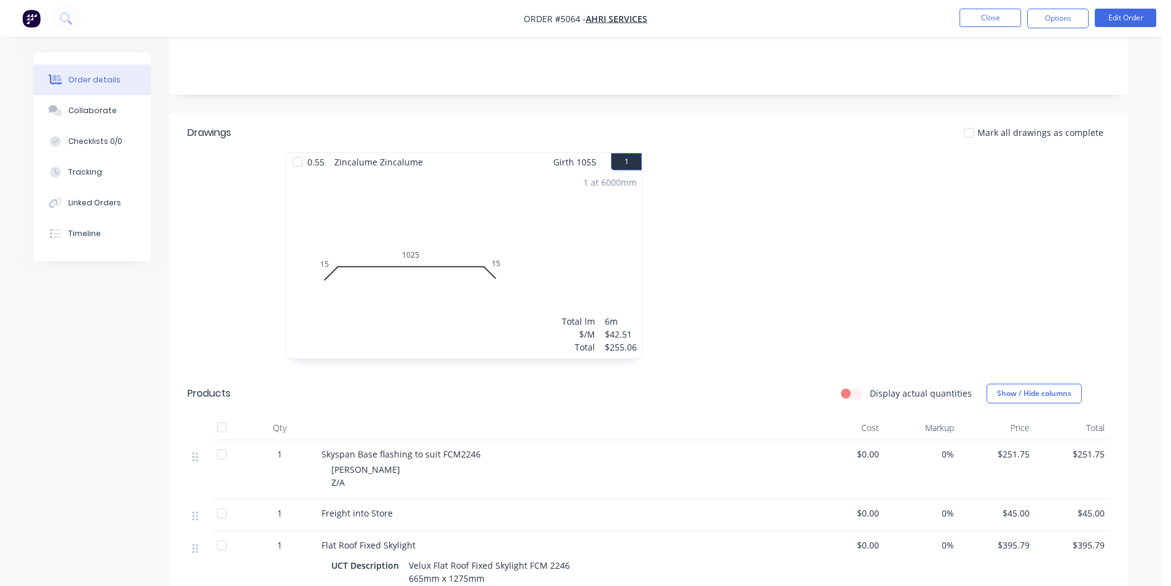
click at [564, 288] on div "1 at 6000mm Total lm $/M Total 6m $42.51 $255.06" at bounding box center [463, 264] width 355 height 187
click at [1108, 9] on button "Edit Order" at bounding box center [1125, 18] width 61 height 18
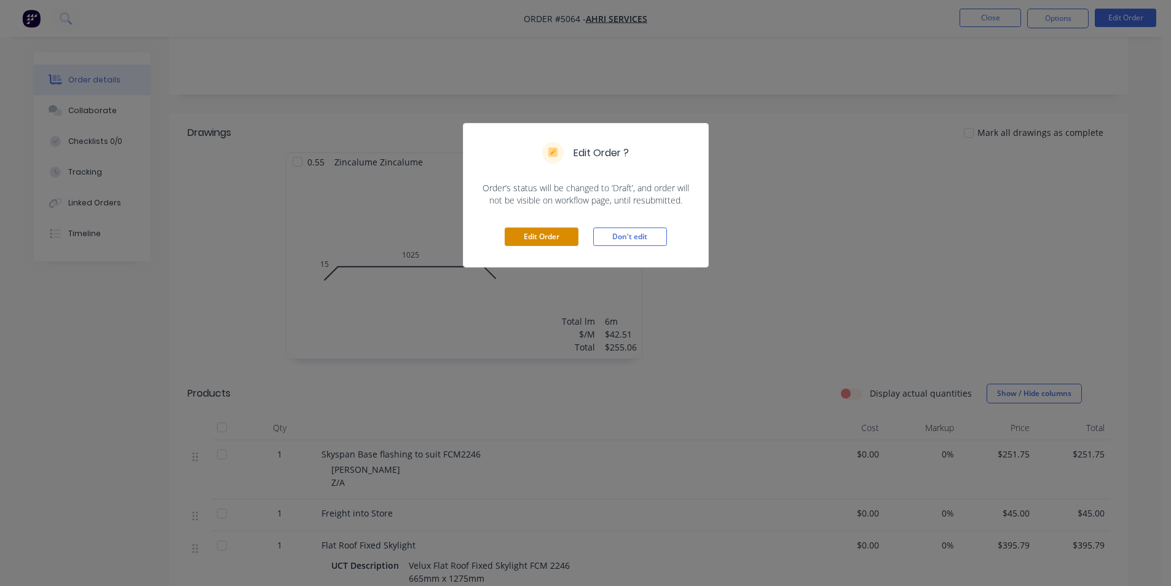
click at [559, 235] on button "Edit Order" at bounding box center [542, 236] width 74 height 18
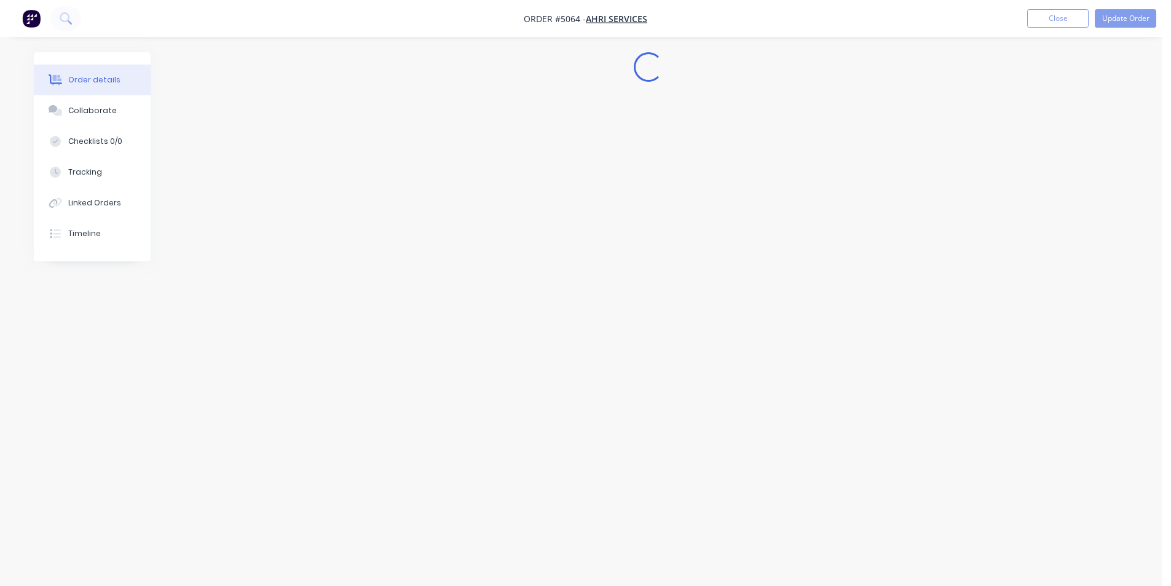
scroll to position [0, 0]
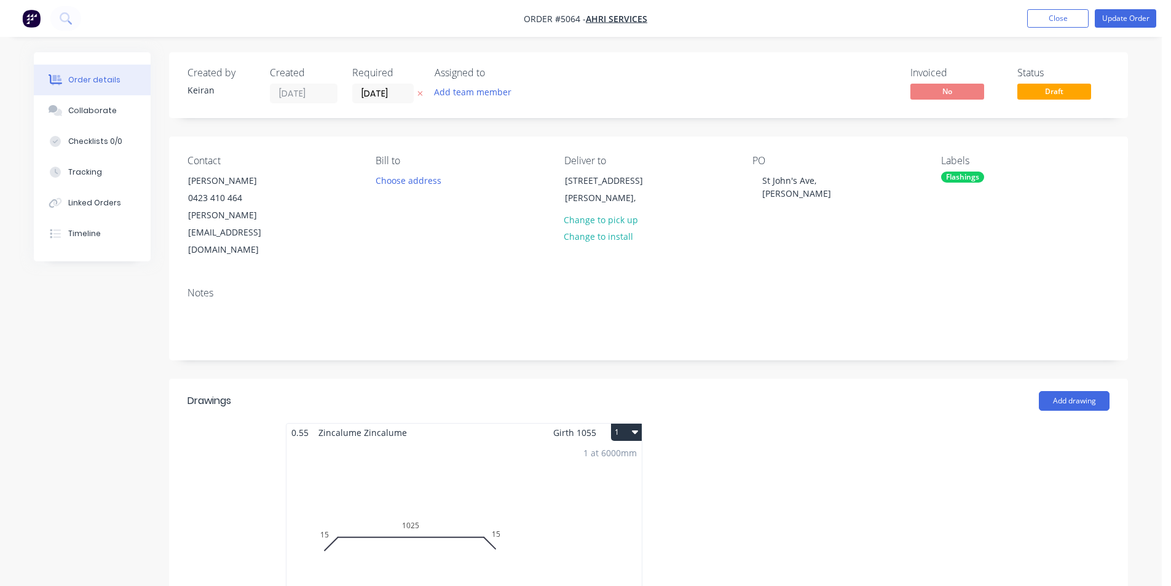
click at [585, 455] on div "1 at 6000mm Total lm $/M Total 6m $42.51 $255.06" at bounding box center [463, 534] width 355 height 187
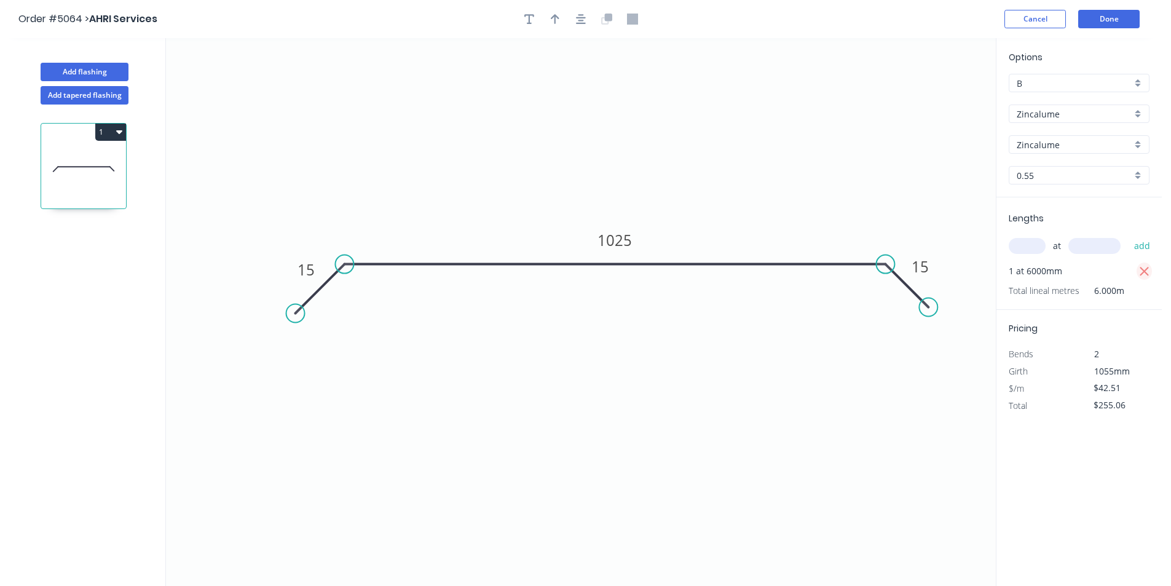
drag, startPoint x: 1149, startPoint y: 270, endPoint x: 1121, endPoint y: 275, distance: 28.6
click at [1149, 271] on icon "button" at bounding box center [1144, 271] width 11 height 15
type input "$0.00"
click at [1041, 247] on input "text" at bounding box center [1027, 246] width 37 height 16
type input "3"
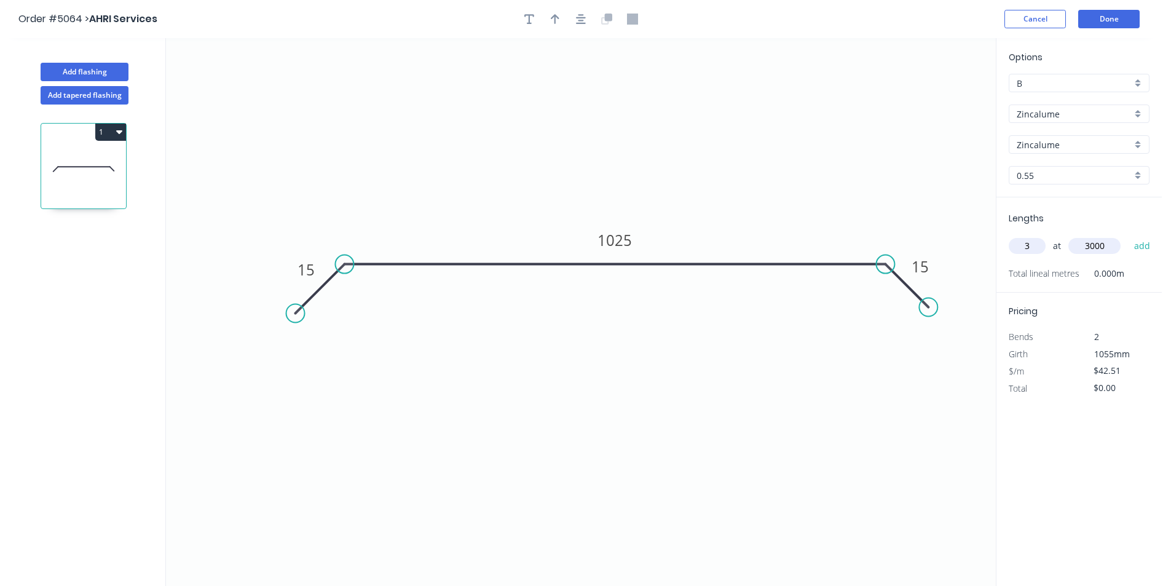
type input "3000"
click at [1128, 235] on button "add" at bounding box center [1142, 245] width 29 height 21
type input "$382.59"
click at [1122, 18] on button "Done" at bounding box center [1108, 19] width 61 height 18
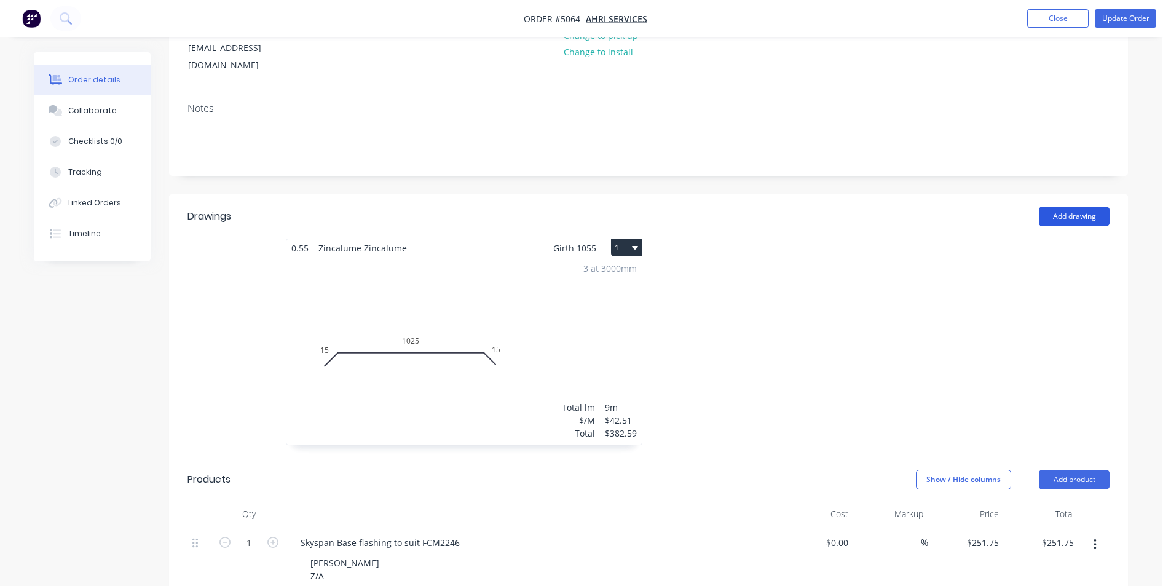
click at [1082, 207] on button "Add drawing" at bounding box center [1074, 217] width 71 height 20
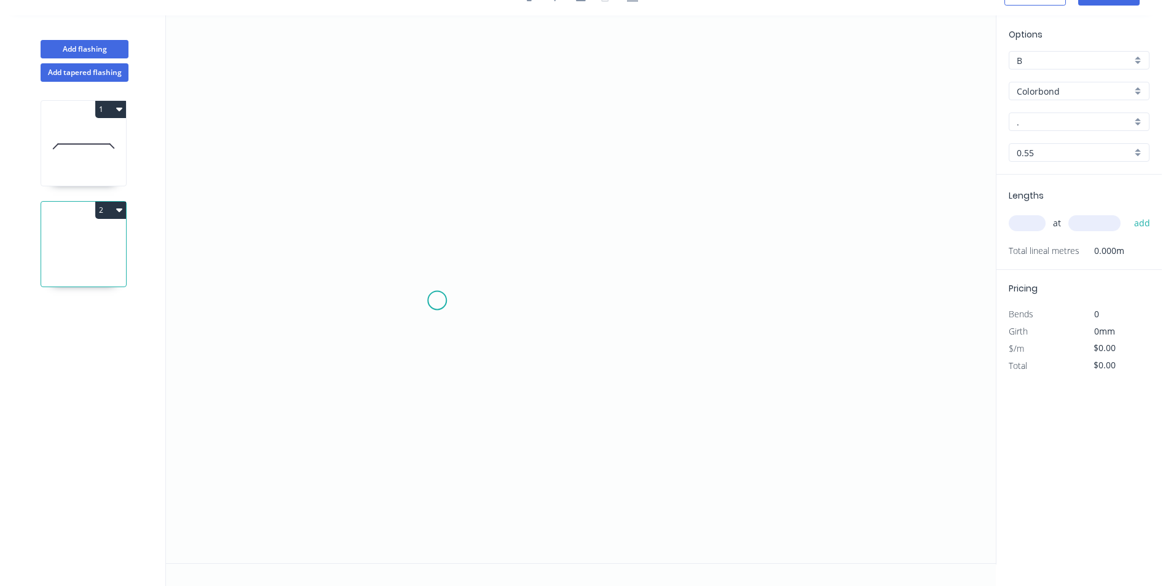
click at [409, 318] on icon "0" at bounding box center [581, 289] width 830 height 548
drag, startPoint x: 436, startPoint y: 238, endPoint x: 475, endPoint y: 235, distance: 38.8
click at [438, 238] on icon "0" at bounding box center [581, 289] width 830 height 548
click at [806, 245] on icon "0 ?" at bounding box center [581, 289] width 830 height 548
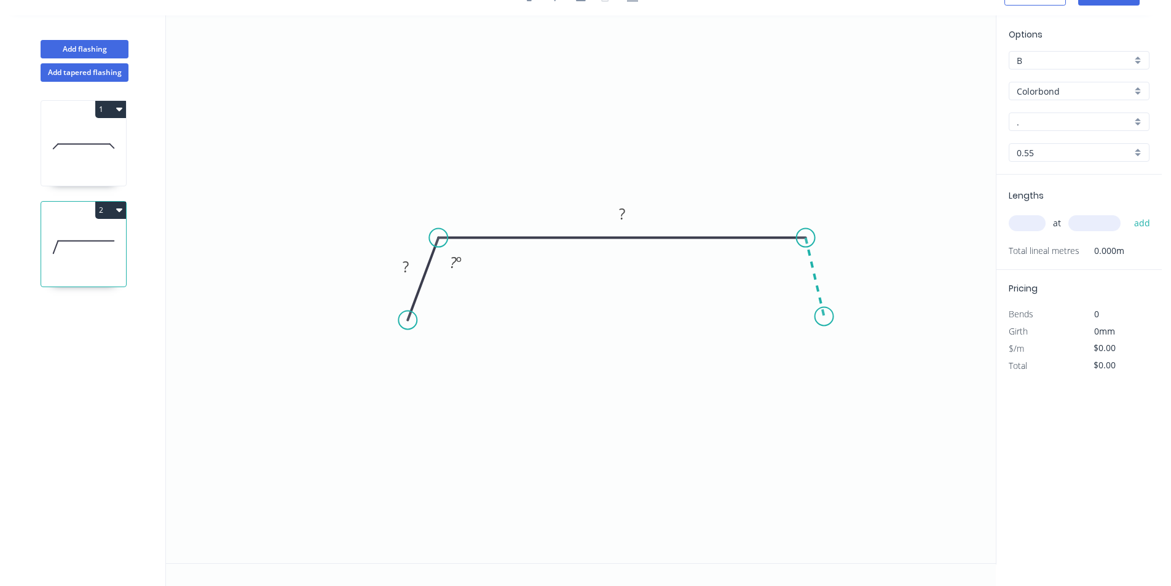
click at [824, 317] on icon "0 ? ? ? º" at bounding box center [581, 289] width 830 height 548
drag, startPoint x: 481, startPoint y: 305, endPoint x: 716, endPoint y: 261, distance: 239.0
click at [484, 304] on div "Hide angle" at bounding box center [523, 309] width 124 height 25
click at [821, 300] on div "Hide angle" at bounding box center [842, 300] width 124 height 25
drag, startPoint x: 831, startPoint y: 312, endPoint x: 832, endPoint y: 331, distance: 19.1
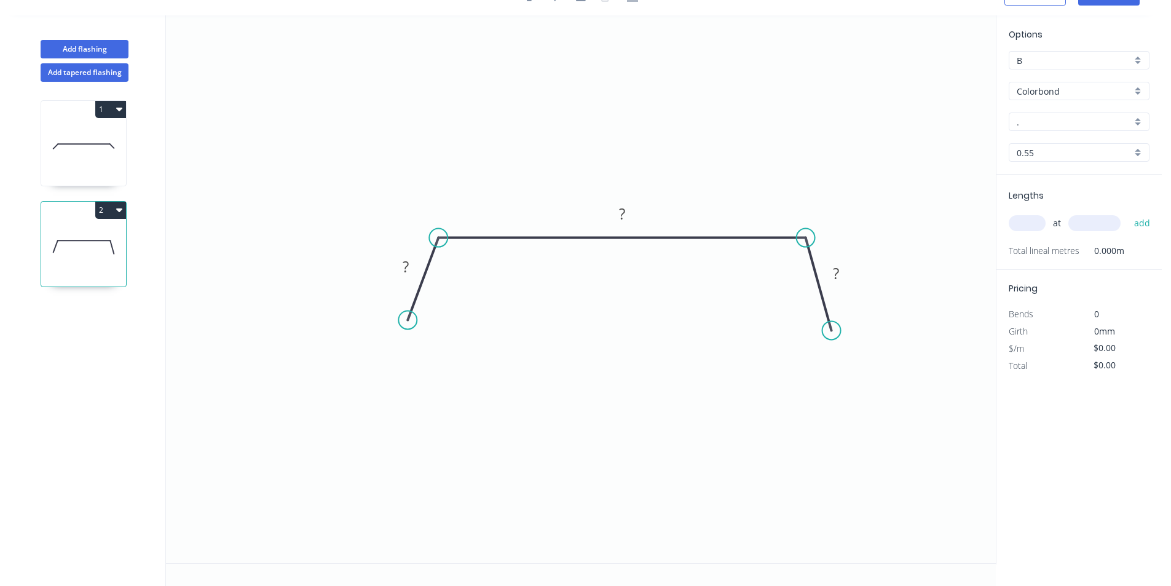
click at [832, 331] on circle at bounding box center [831, 330] width 18 height 18
click at [401, 262] on rect at bounding box center [405, 267] width 25 height 17
click at [1133, 128] on div "." at bounding box center [1079, 121] width 141 height 18
type input "$12.20"
click at [1136, 100] on div "Colorbond" at bounding box center [1079, 91] width 141 height 18
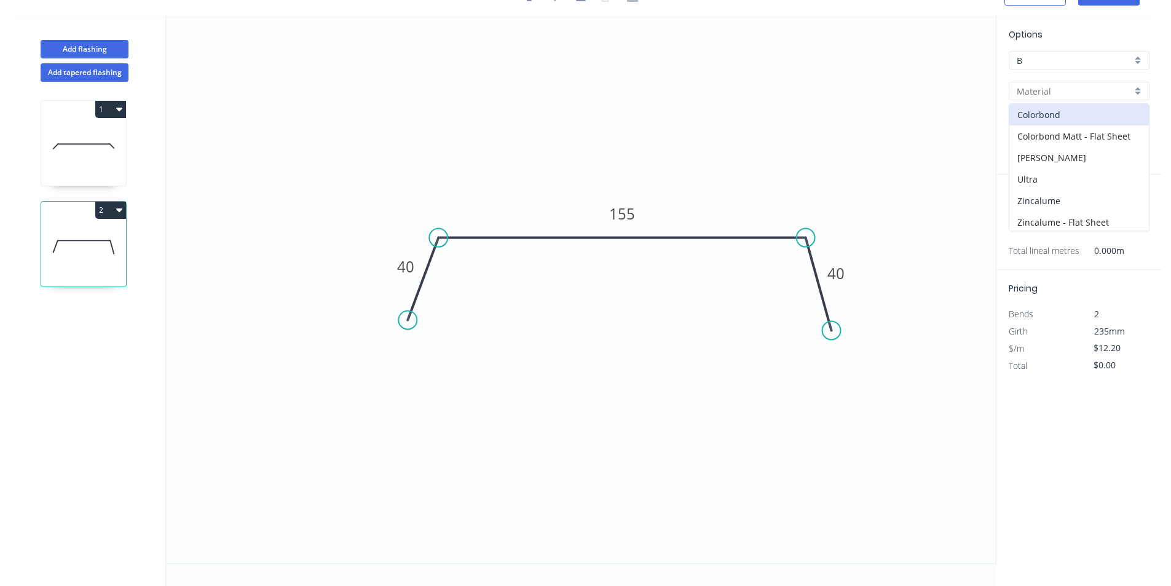
click at [1087, 208] on div "Zincalume" at bounding box center [1079, 201] width 140 height 22
type input "Zincalume"
type input "$14.22"
click at [1026, 226] on input "text" at bounding box center [1027, 223] width 37 height 16
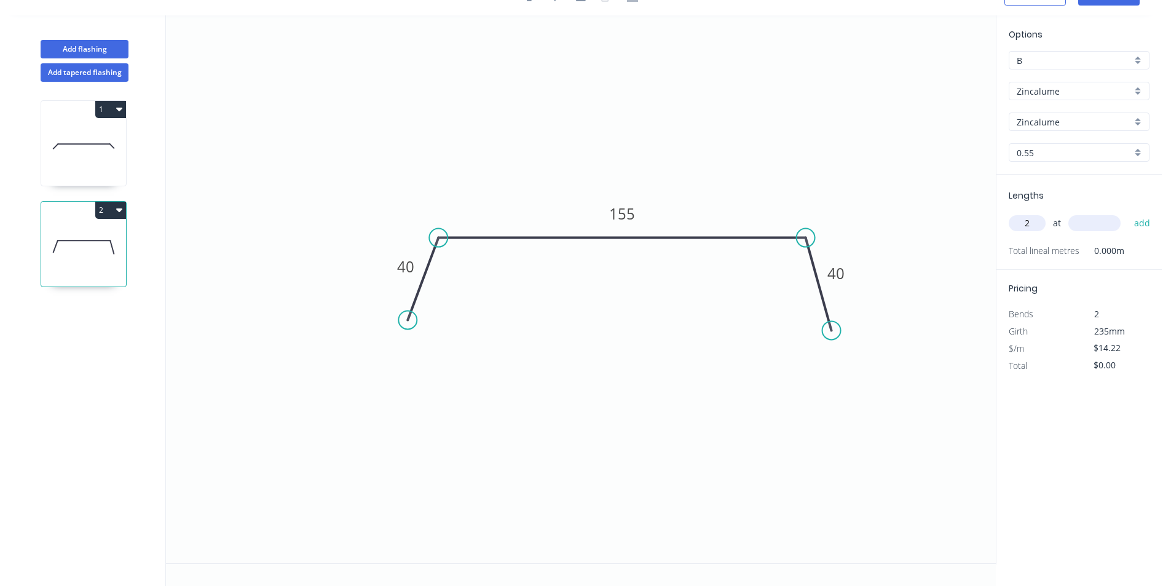
type input "2"
type input "4000"
click at [1128, 213] on button "add" at bounding box center [1142, 223] width 29 height 21
type input "$113.76"
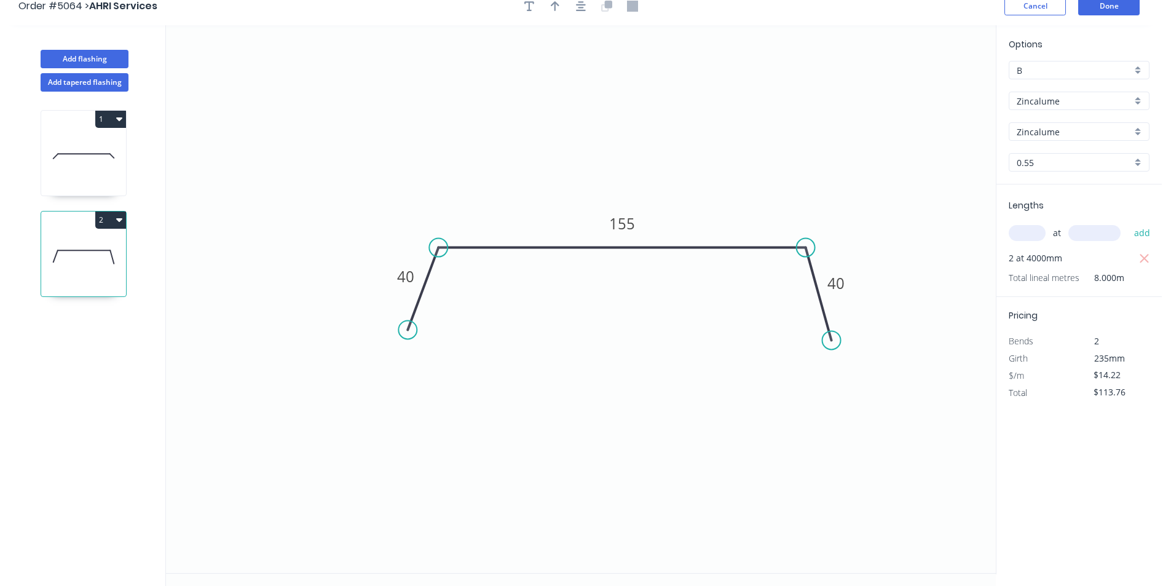
scroll to position [0, 0]
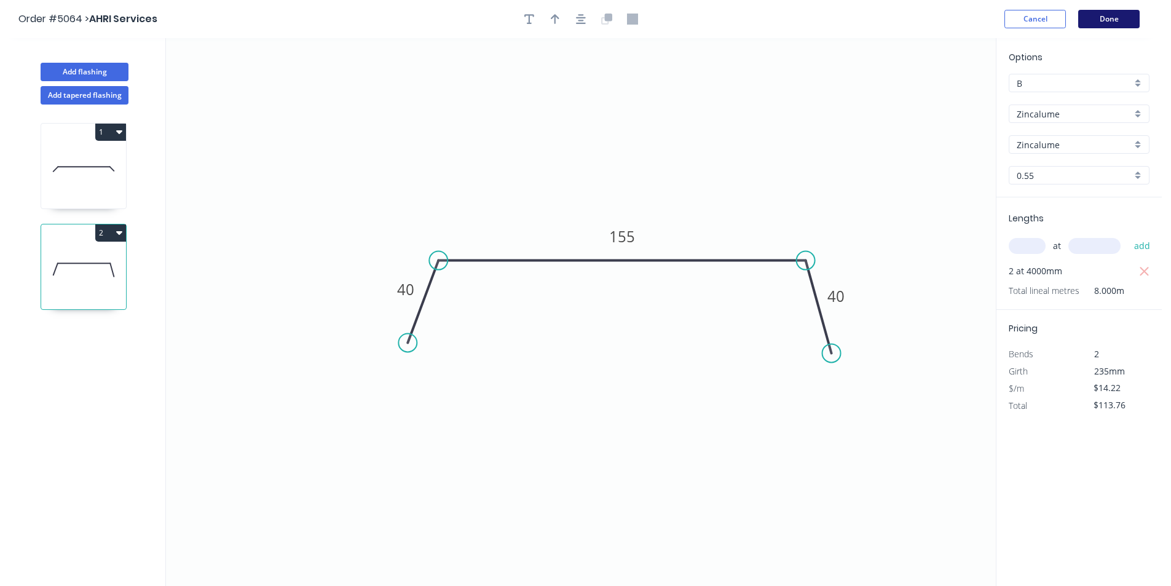
click at [1115, 26] on button "Done" at bounding box center [1108, 19] width 61 height 18
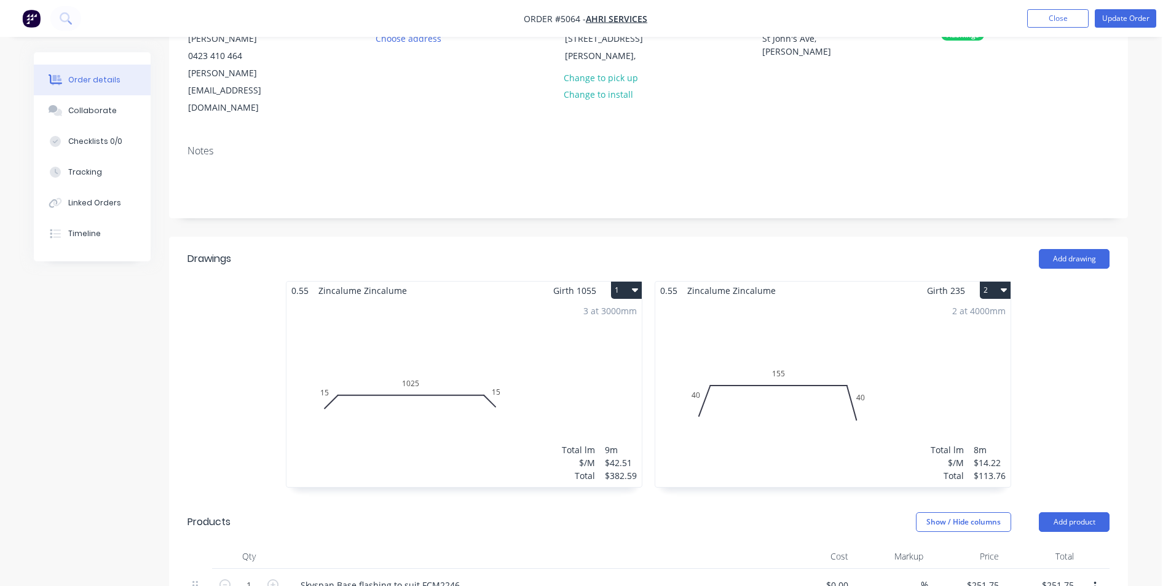
scroll to position [140, 0]
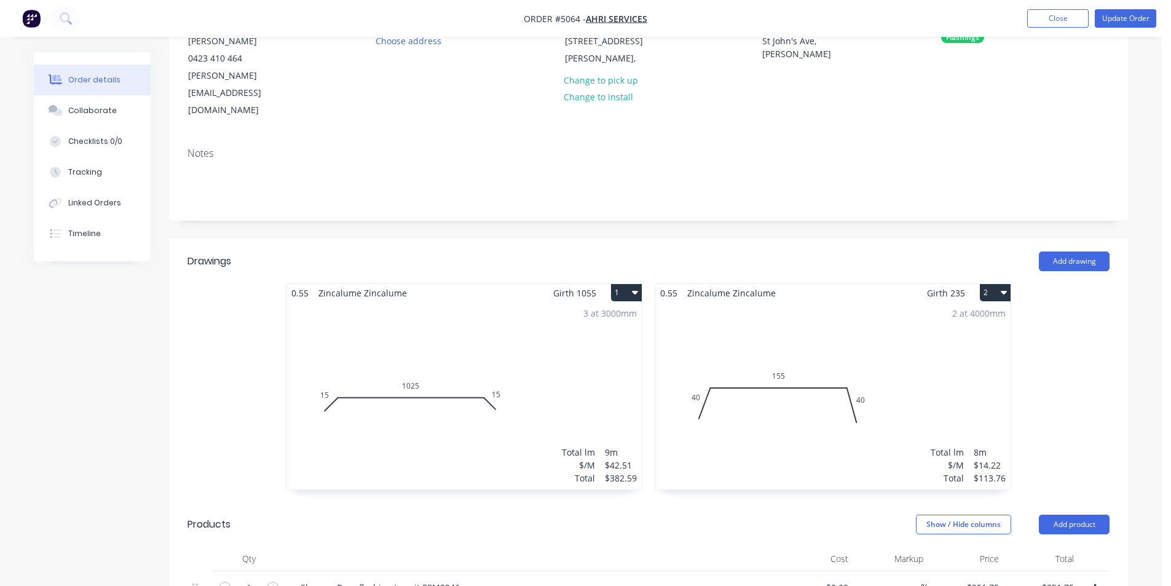
click at [1116, 9] on nav "Order #5064 - AHRI Services Add product Close Update Order" at bounding box center [585, 18] width 1171 height 37
click at [1114, 17] on button "Update Order" at bounding box center [1125, 18] width 61 height 18
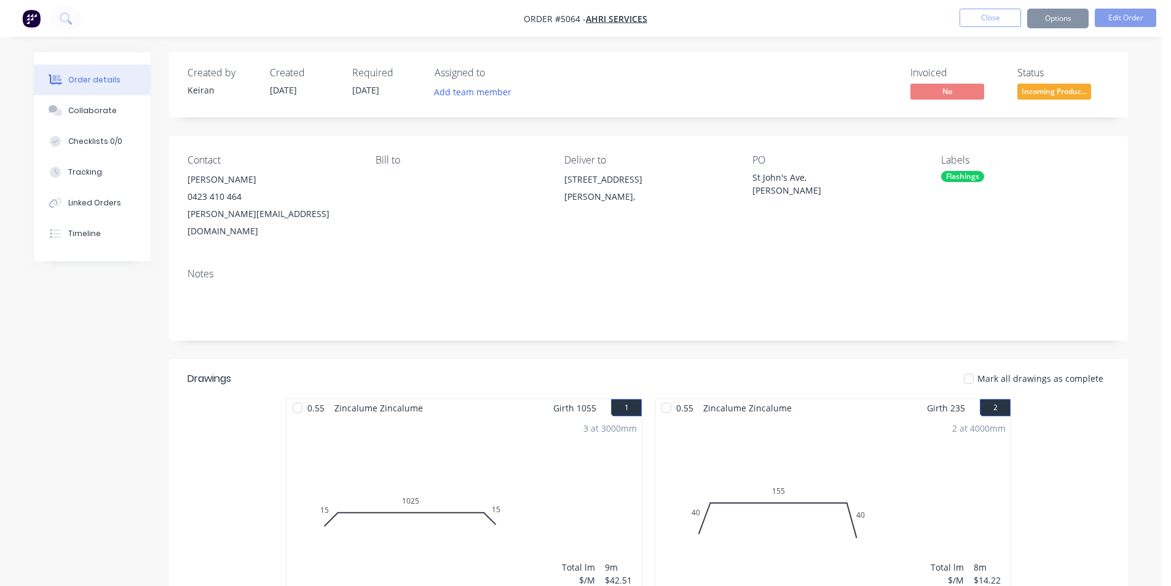
click at [1066, 15] on button "Options" at bounding box center [1057, 19] width 61 height 20
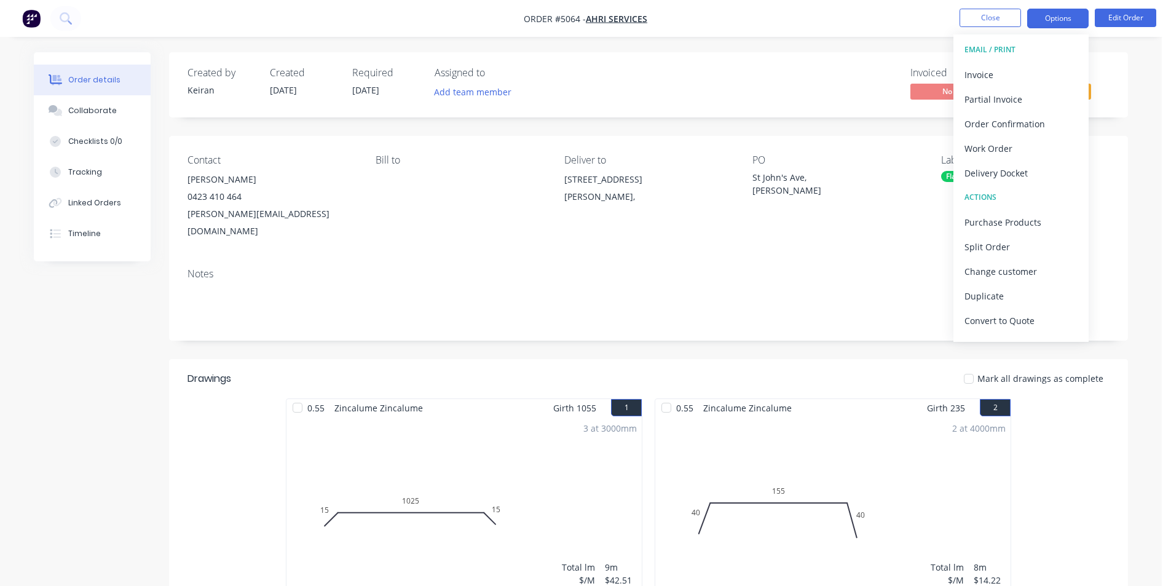
click at [1063, 22] on button "Options" at bounding box center [1057, 19] width 61 height 20
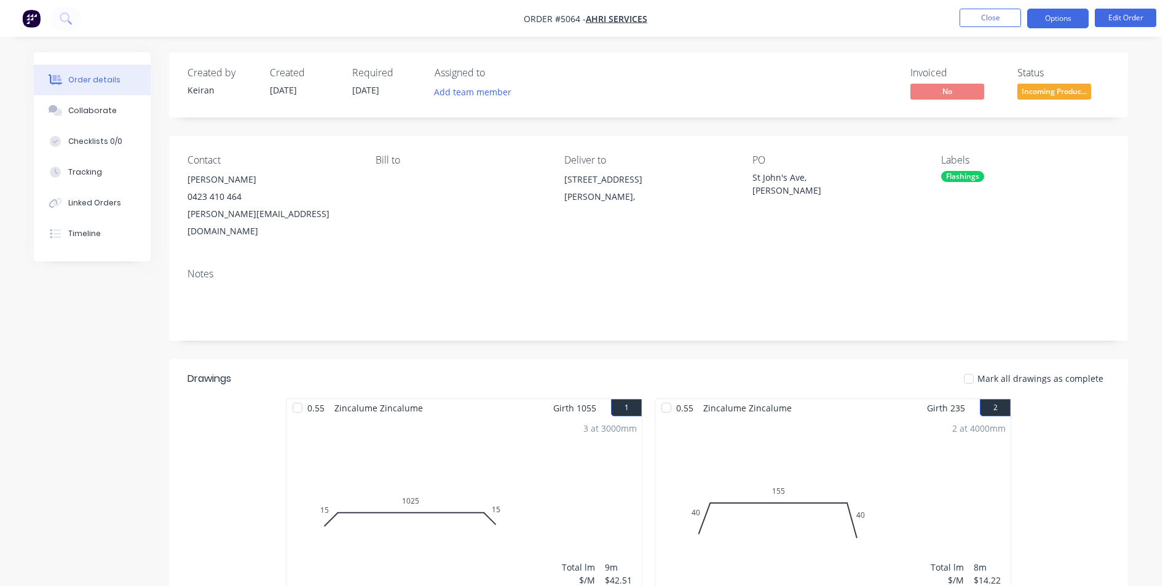
click at [1061, 22] on button "Options" at bounding box center [1057, 19] width 61 height 20
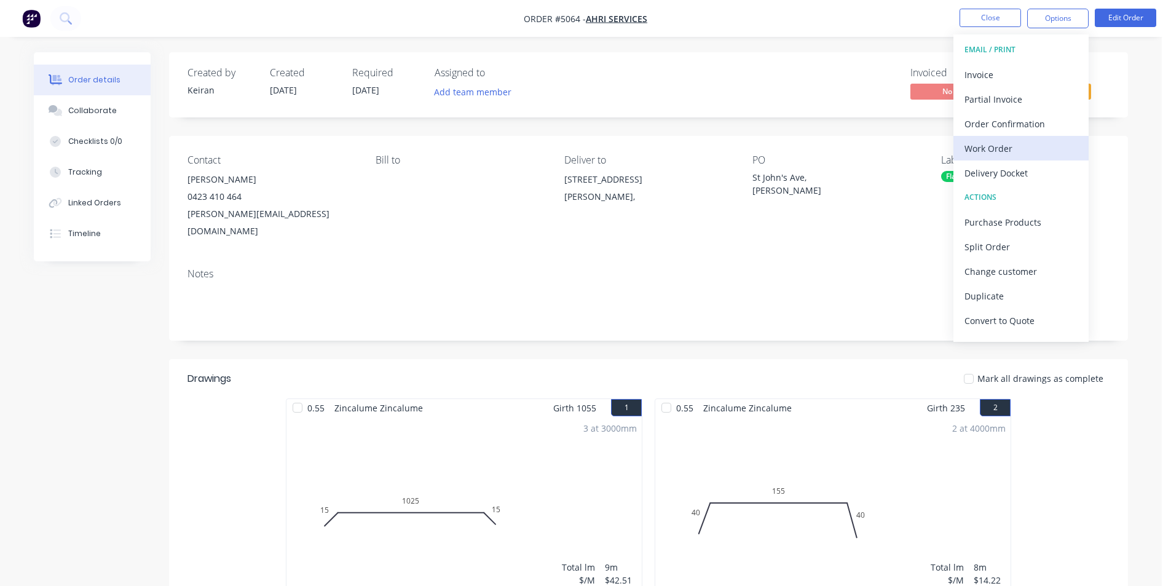
click at [1017, 157] on button "Work Order" at bounding box center [1020, 148] width 135 height 25
click at [1017, 160] on button "Custom" at bounding box center [1020, 148] width 135 height 25
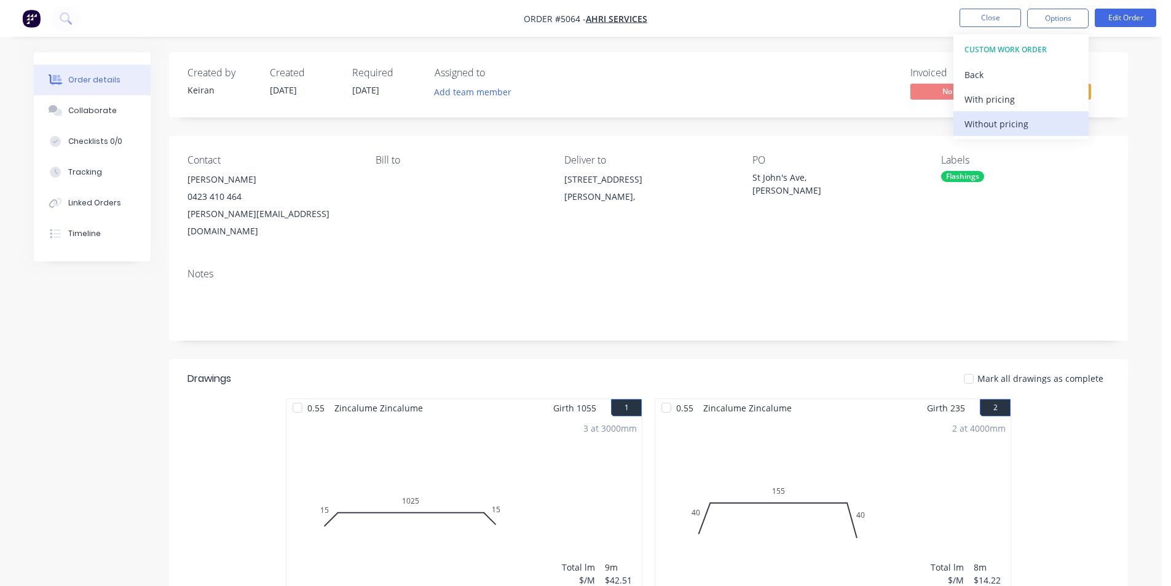
click at [1018, 122] on div "Without pricing" at bounding box center [1020, 124] width 113 height 18
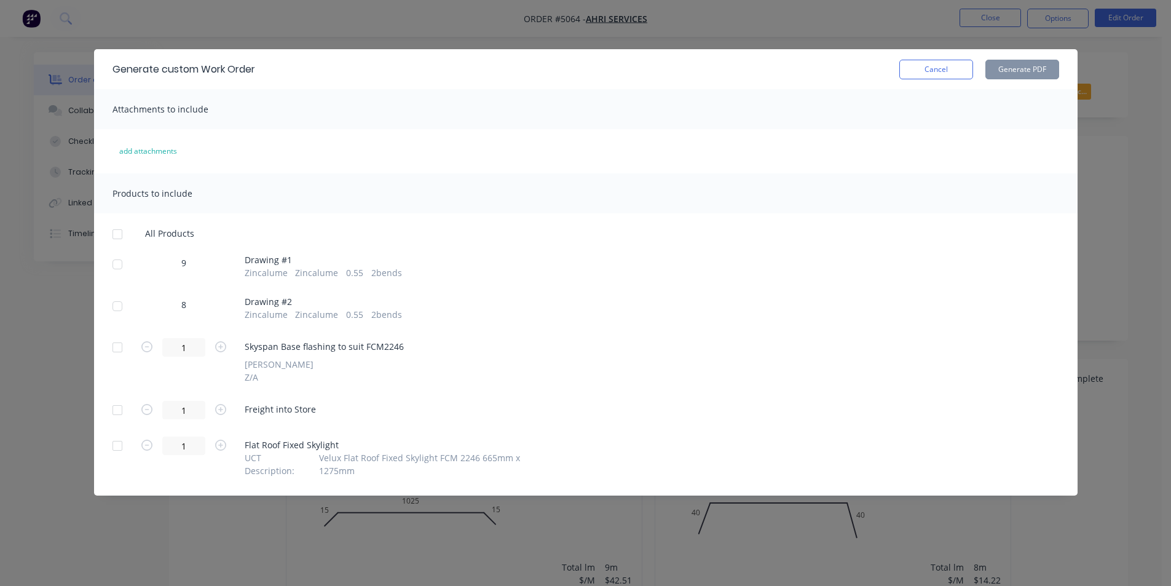
click at [123, 261] on div at bounding box center [117, 264] width 25 height 25
click at [117, 300] on div at bounding box center [117, 306] width 25 height 25
click at [1008, 75] on button "Generate PDF" at bounding box center [1022, 70] width 74 height 20
click at [954, 65] on button "Cancel" at bounding box center [936, 70] width 74 height 20
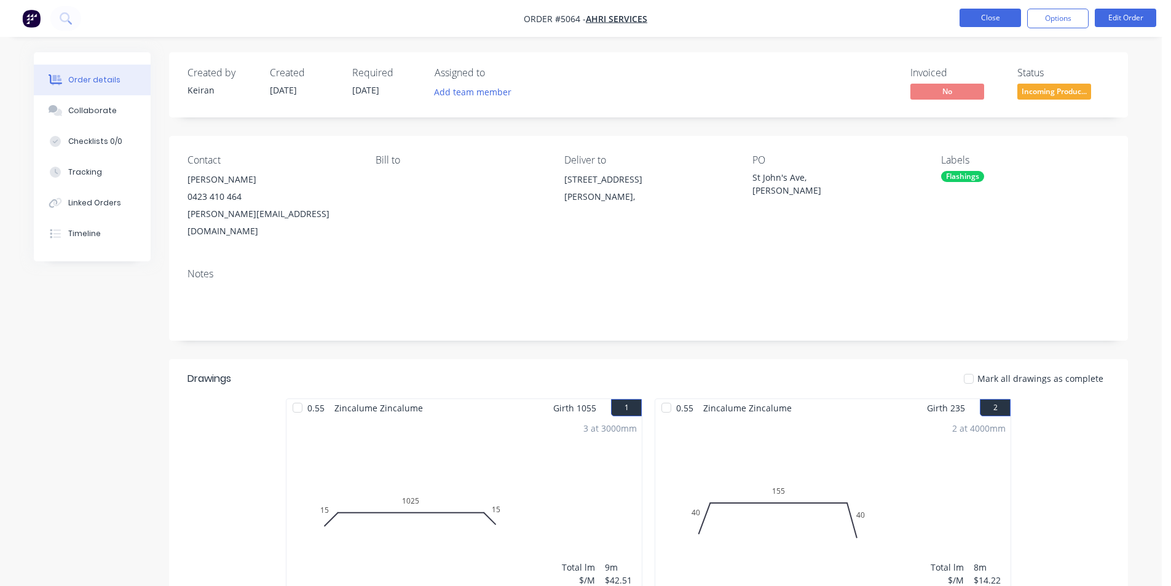
click at [981, 21] on button "Close" at bounding box center [989, 18] width 61 height 18
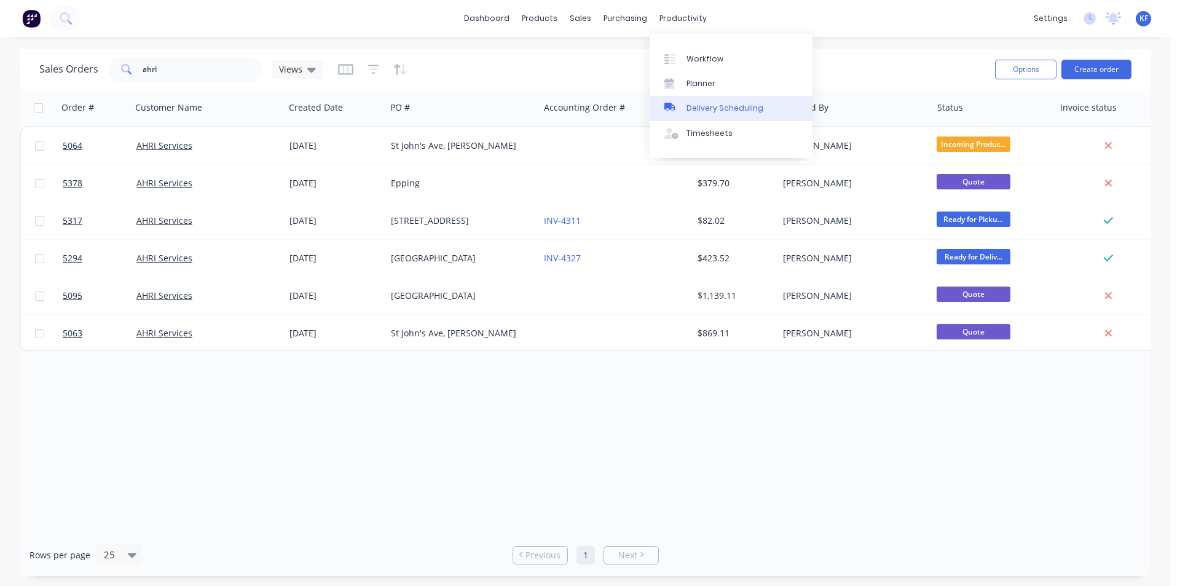
click at [722, 97] on link "Delivery Scheduling" at bounding box center [731, 108] width 163 height 25
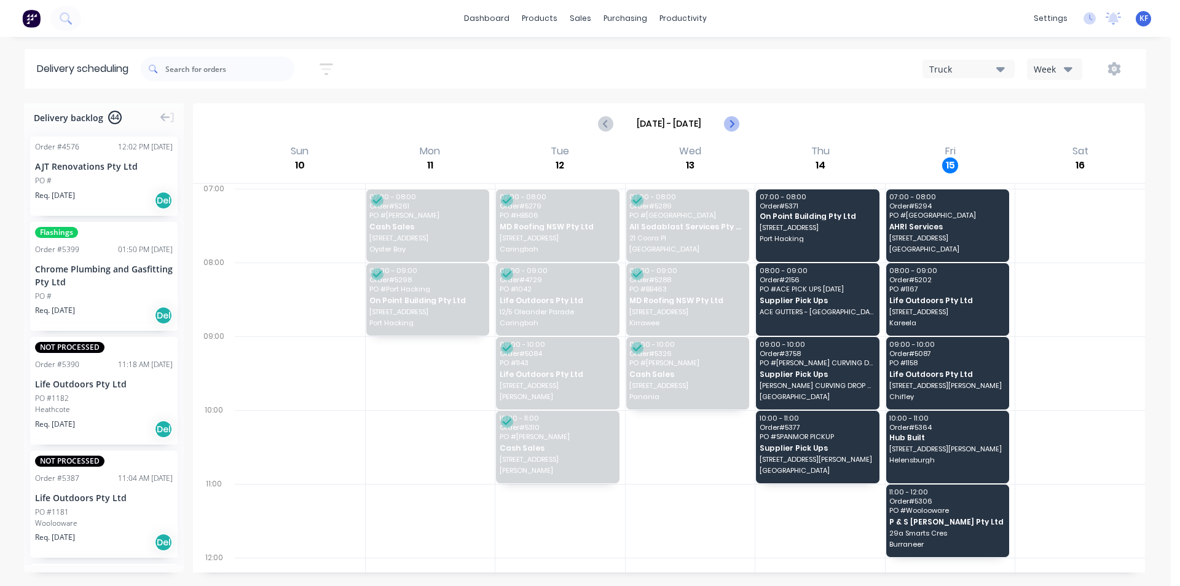
click at [725, 117] on icon "Next page" at bounding box center [731, 123] width 15 height 15
type input "[DATE] - [DATE]"
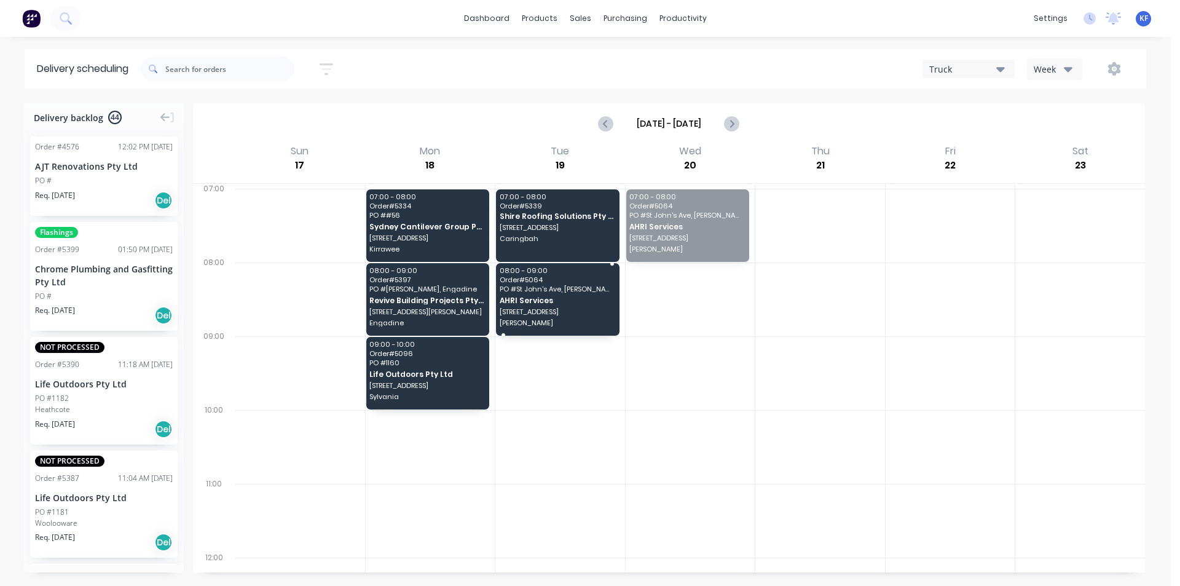
drag, startPoint x: 666, startPoint y: 248, endPoint x: 551, endPoint y: 312, distance: 131.0
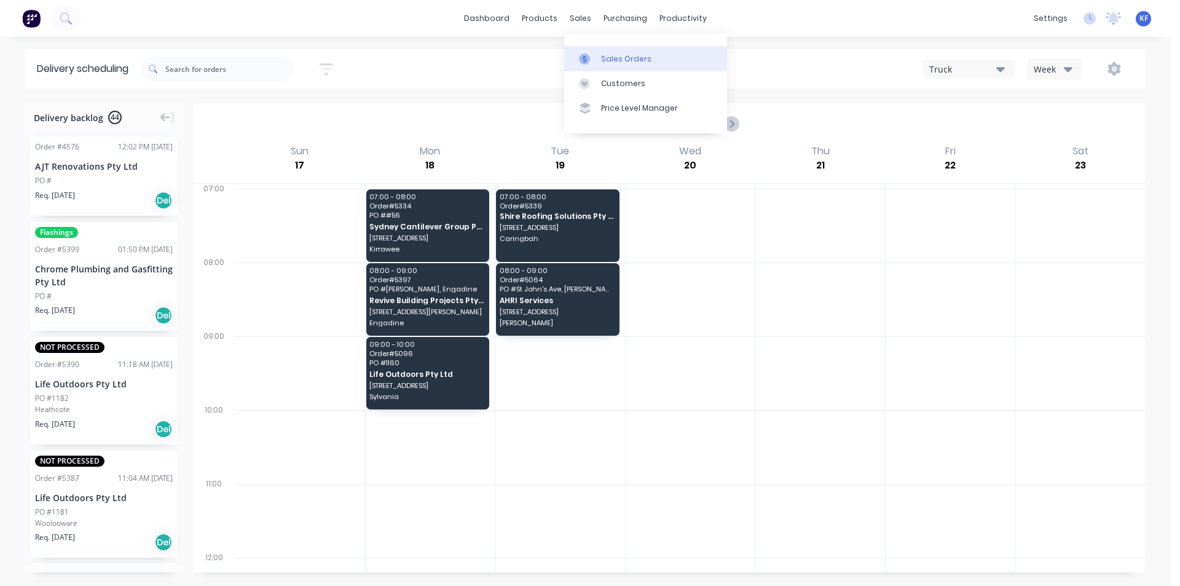
click at [605, 57] on div "Sales Orders" at bounding box center [626, 58] width 50 height 11
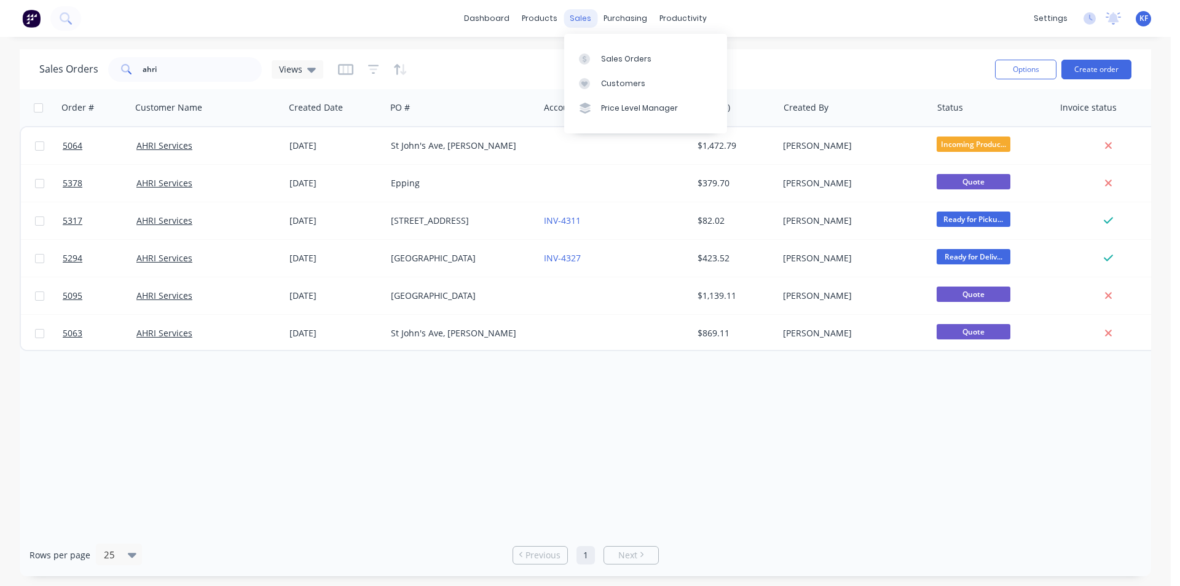
click at [579, 16] on div "sales" at bounding box center [581, 18] width 34 height 18
click at [616, 57] on div "Sales Orders" at bounding box center [626, 58] width 50 height 11
click at [1098, 75] on button "Create order" at bounding box center [1097, 70] width 70 height 20
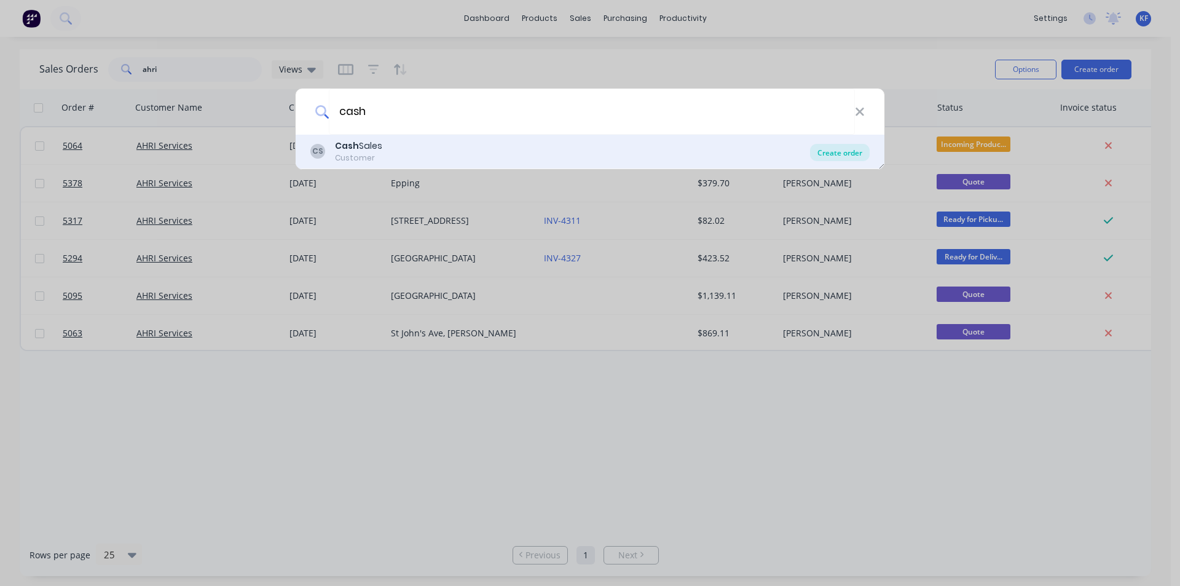
type input "cash"
click at [854, 149] on div "Create order" at bounding box center [840, 152] width 60 height 17
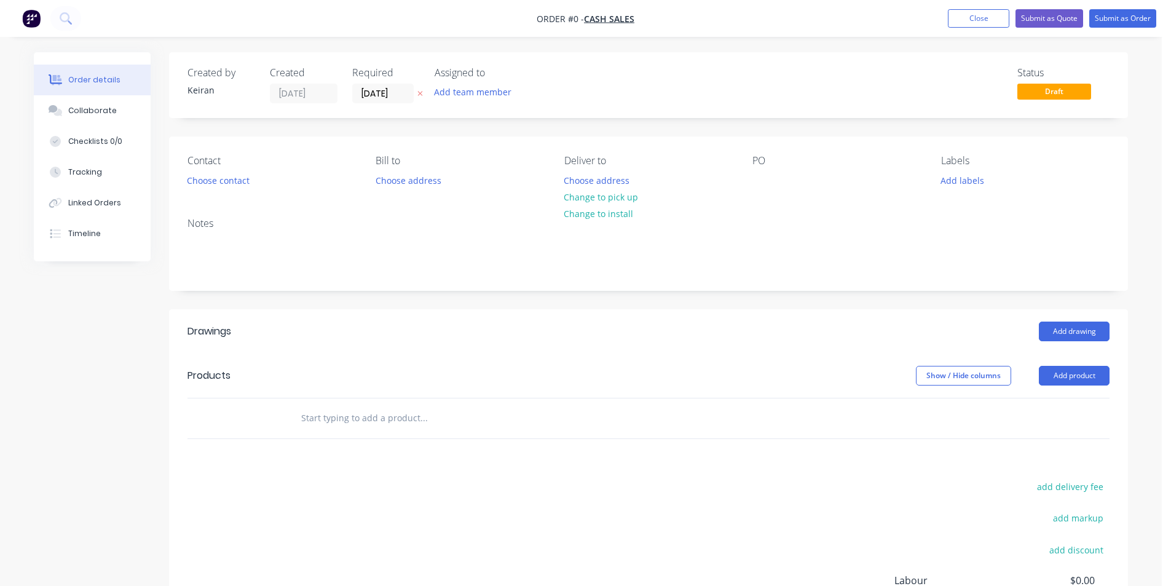
click at [442, 423] on input "text" at bounding box center [424, 418] width 246 height 25
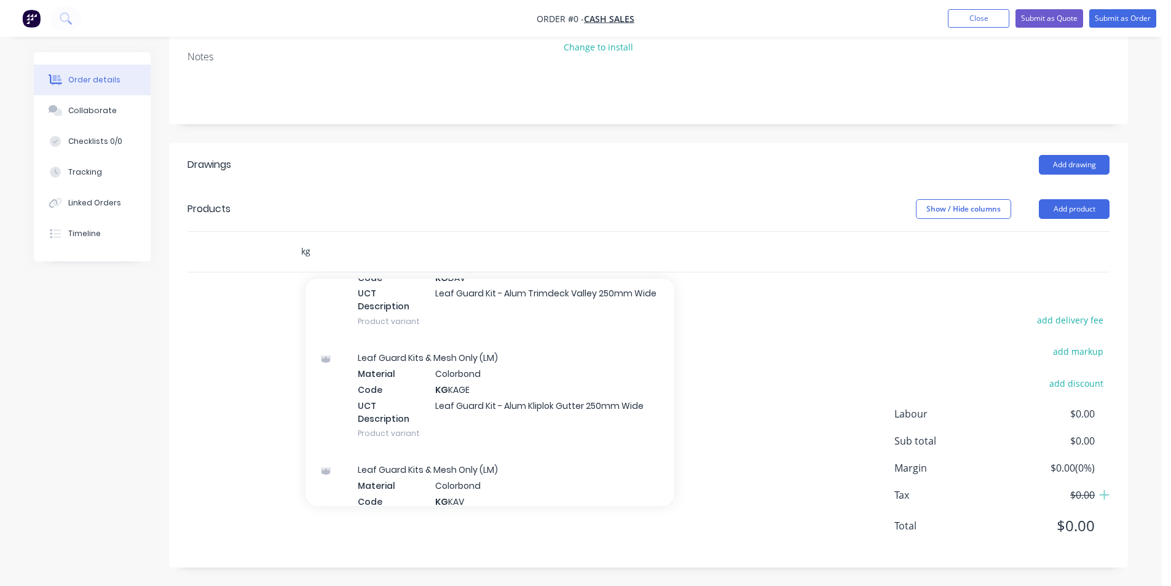
scroll to position [861, 0]
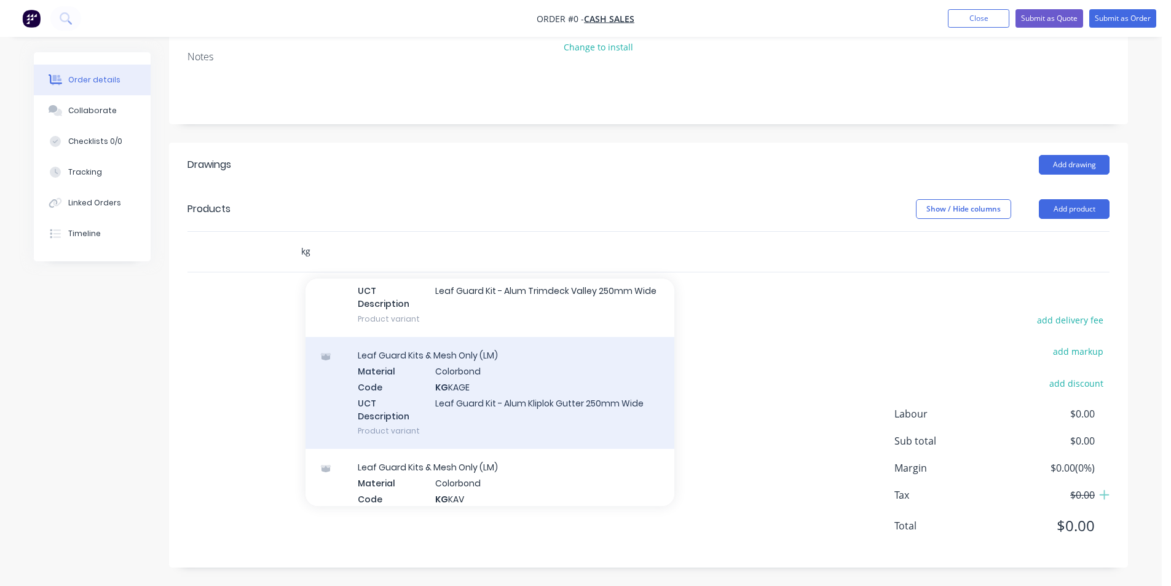
type input "kg"
click at [613, 417] on div "Leaf Guard Kits & Mesh Only (LM) Material Colorbond Code KG KAGE UCT Descriptio…" at bounding box center [489, 393] width 369 height 112
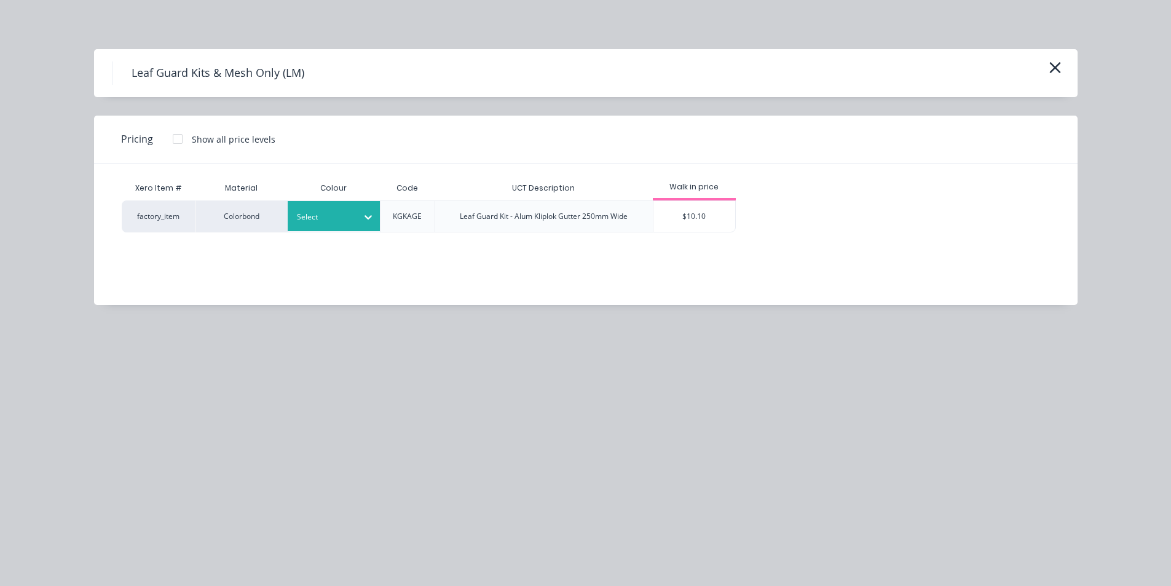
click at [368, 215] on icon at bounding box center [368, 217] width 12 height 12
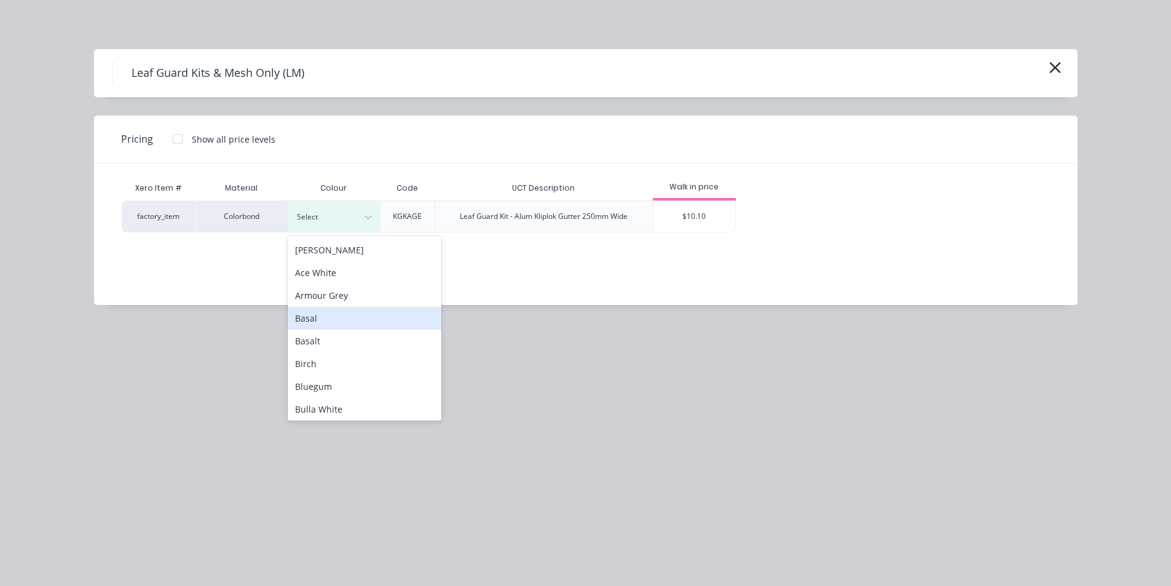
click at [350, 317] on div "Basal" at bounding box center [365, 318] width 154 height 23
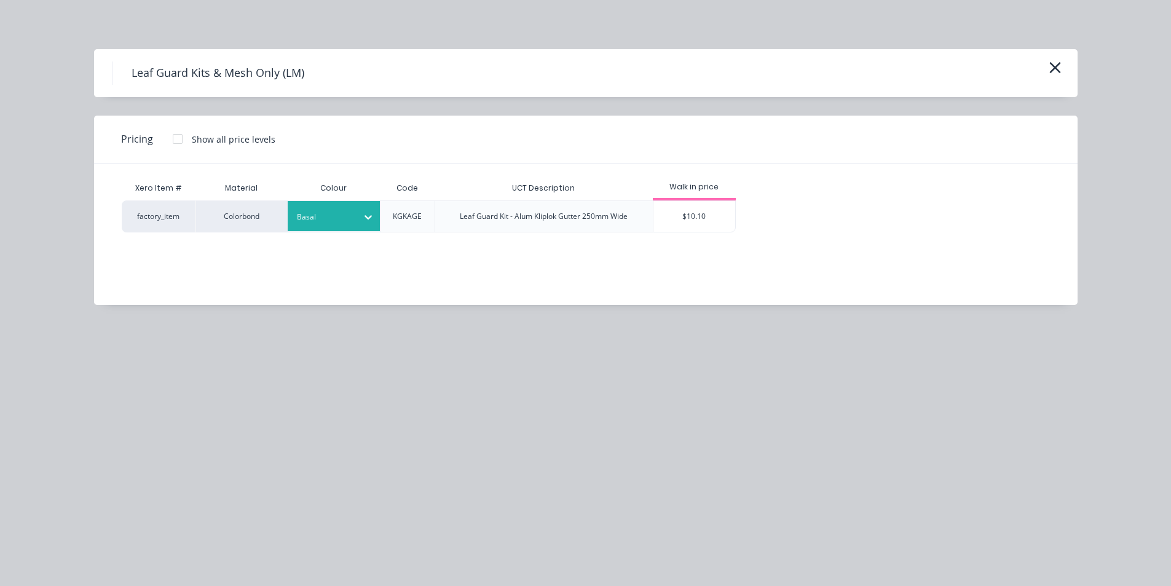
click at [173, 134] on div at bounding box center [177, 139] width 25 height 25
click at [825, 213] on div "$9.32" at bounding box center [834, 216] width 62 height 31
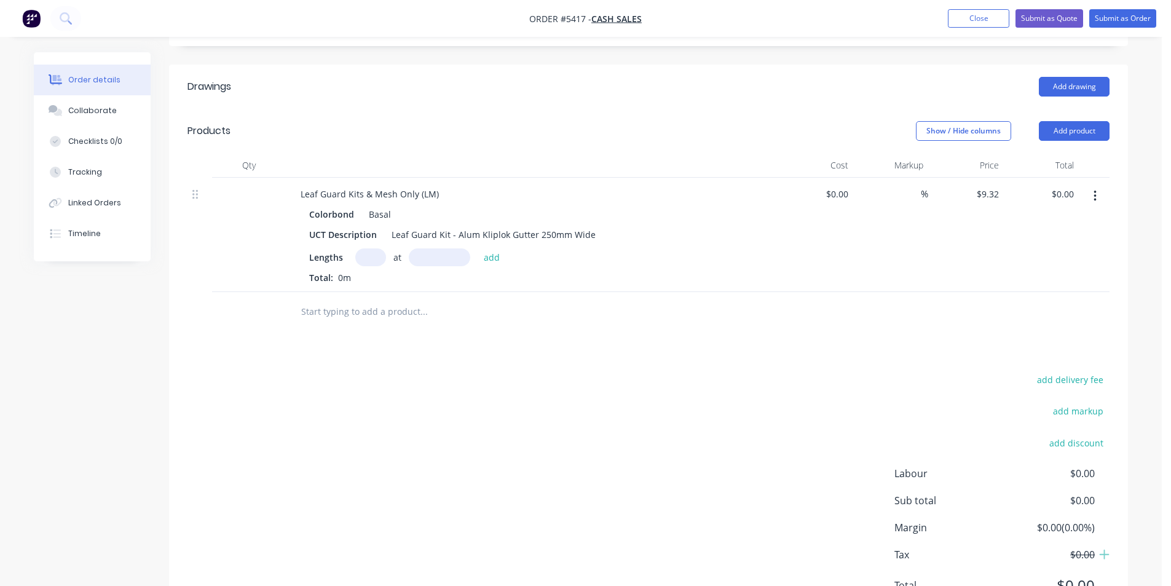
scroll to position [304, 0]
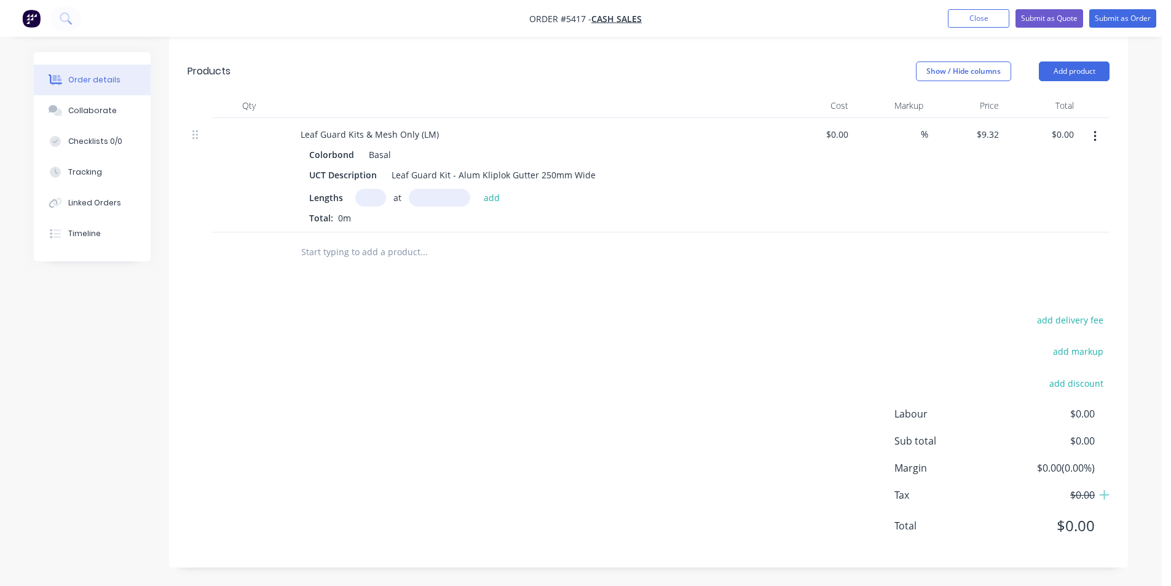
click at [366, 206] on input "text" at bounding box center [370, 198] width 31 height 18
click at [982, 18] on button "Close" at bounding box center [978, 18] width 61 height 18
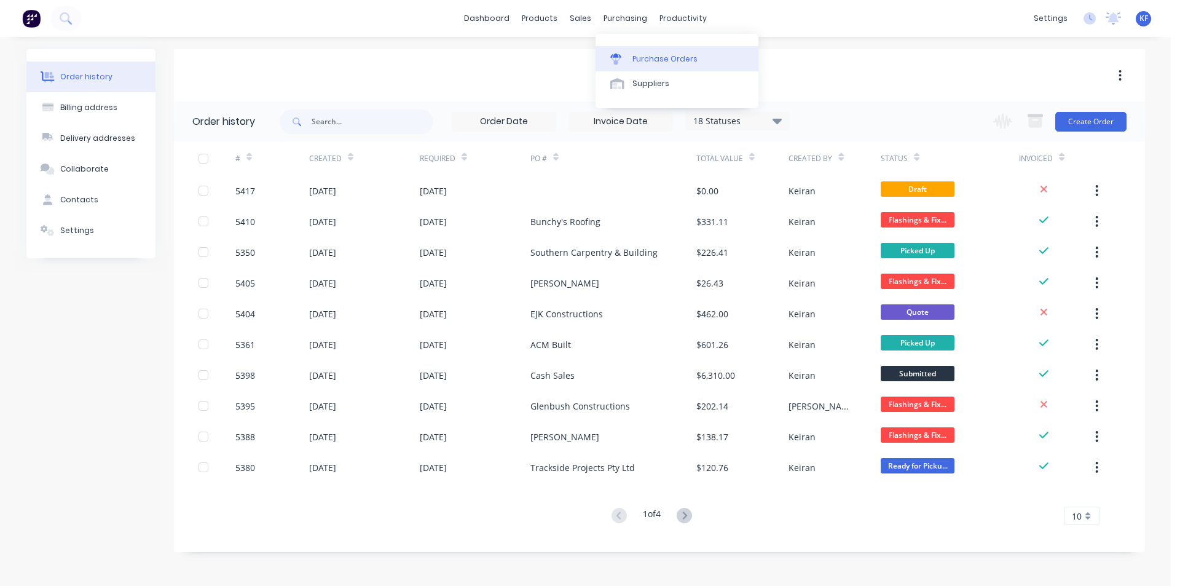
click at [647, 65] on link "Purchase Orders" at bounding box center [677, 58] width 163 height 25
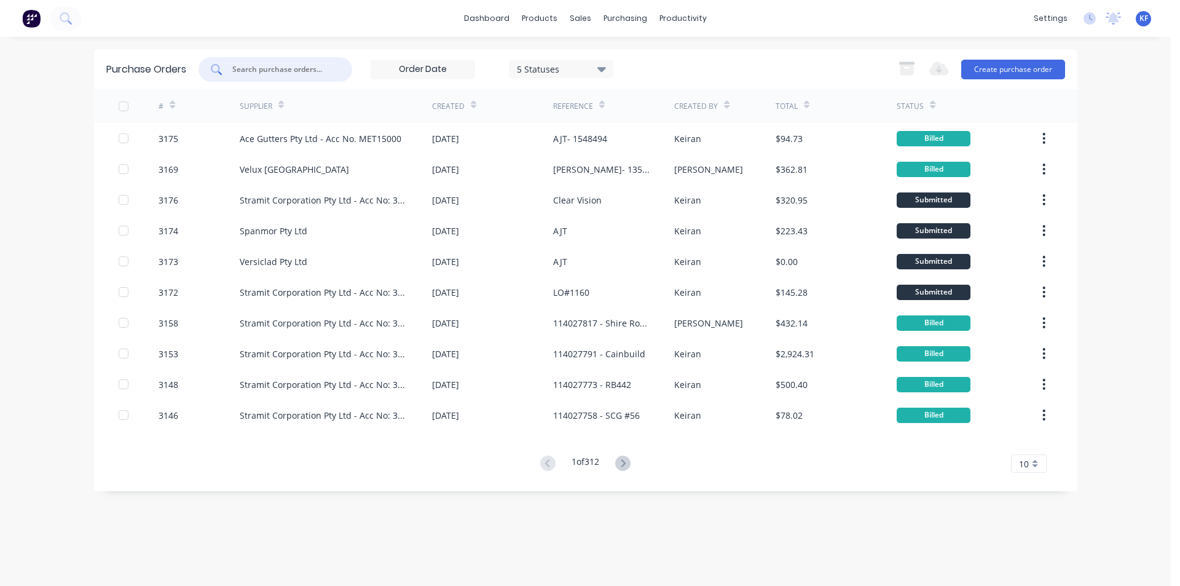
click at [290, 74] on input "text" at bounding box center [282, 69] width 102 height 12
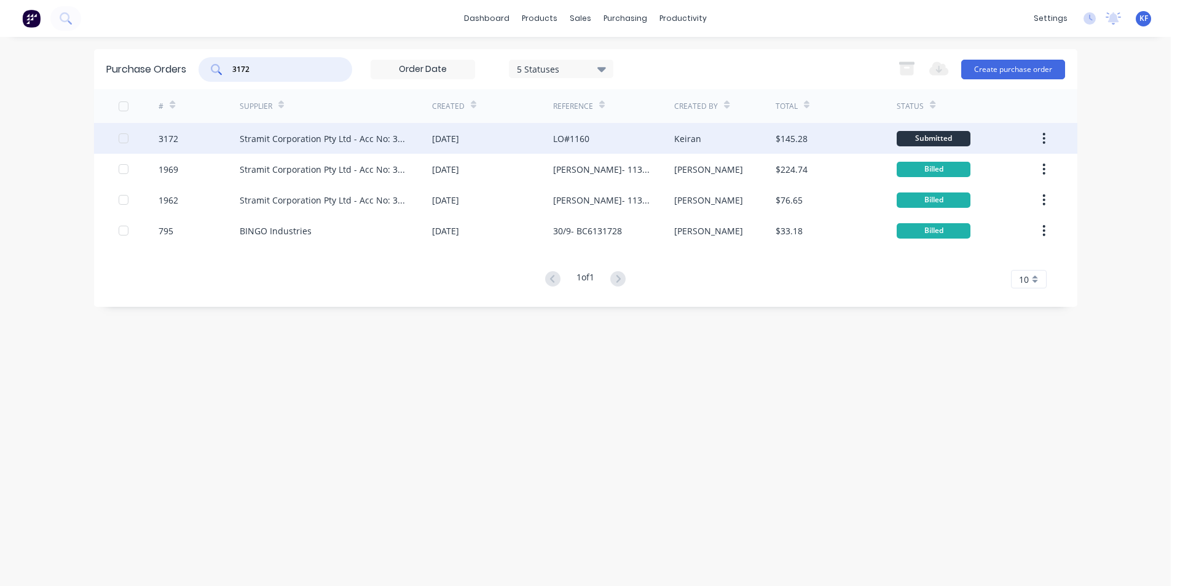
type input "3172"
click at [343, 144] on div "Stramit Corporation Pty Ltd - Acc No: 32915" at bounding box center [324, 138] width 168 height 13
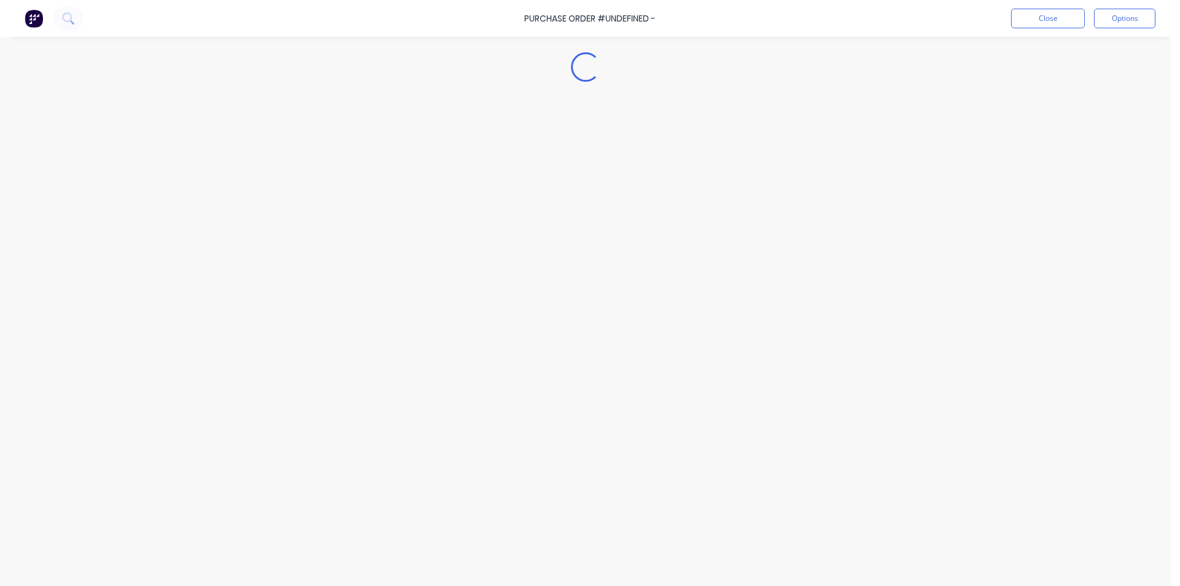
type textarea "x"
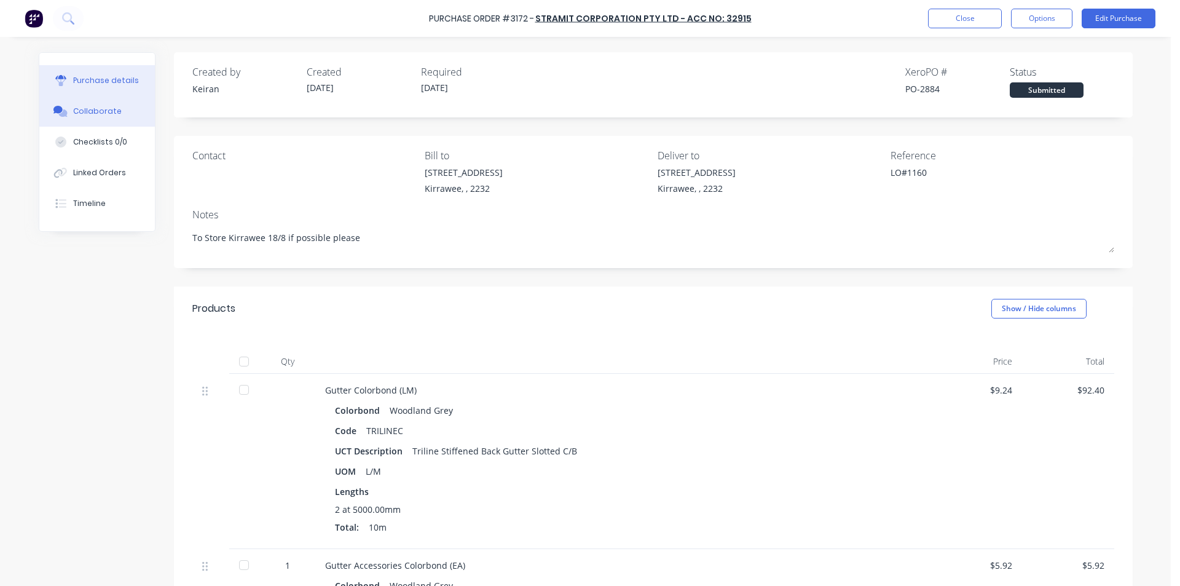
click at [109, 118] on button "Collaborate" at bounding box center [97, 111] width 116 height 31
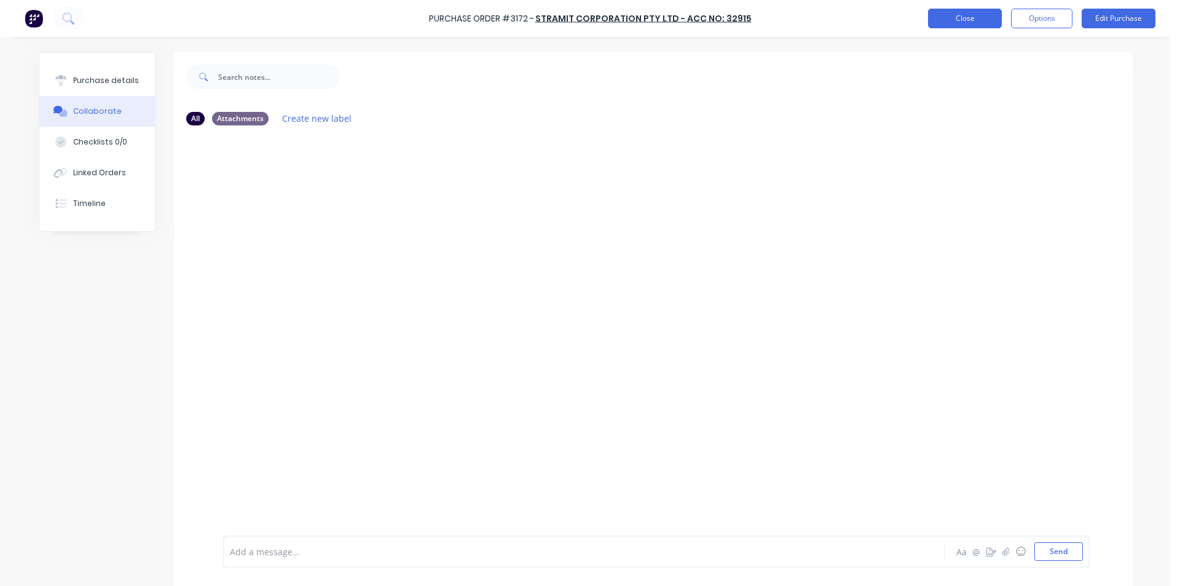
click at [969, 23] on button "Close" at bounding box center [965, 19] width 74 height 20
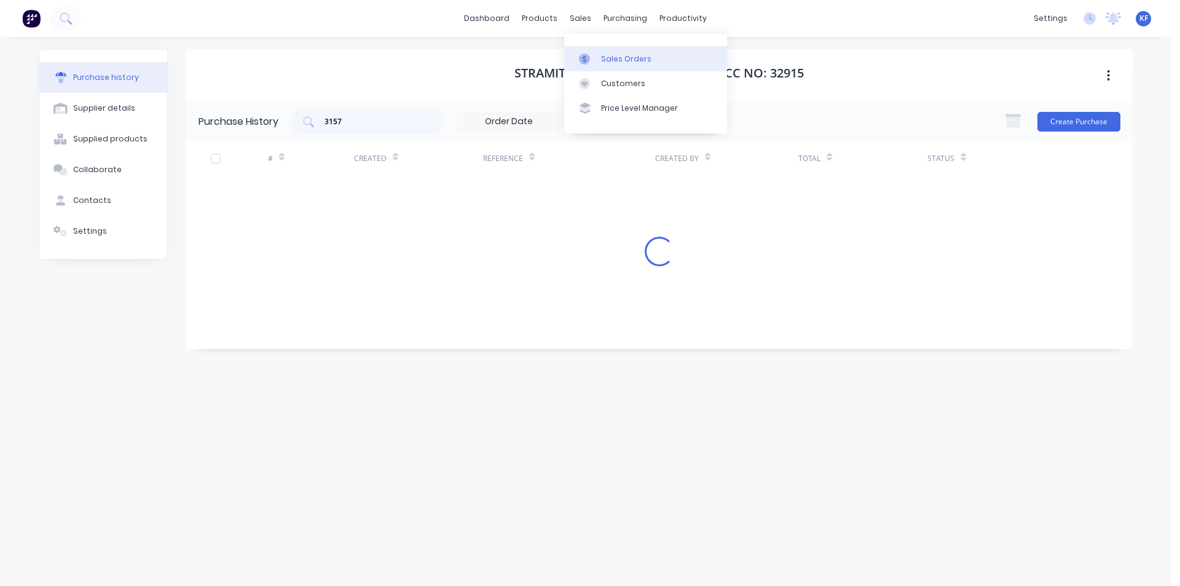
click at [610, 50] on link "Sales Orders" at bounding box center [645, 58] width 163 height 25
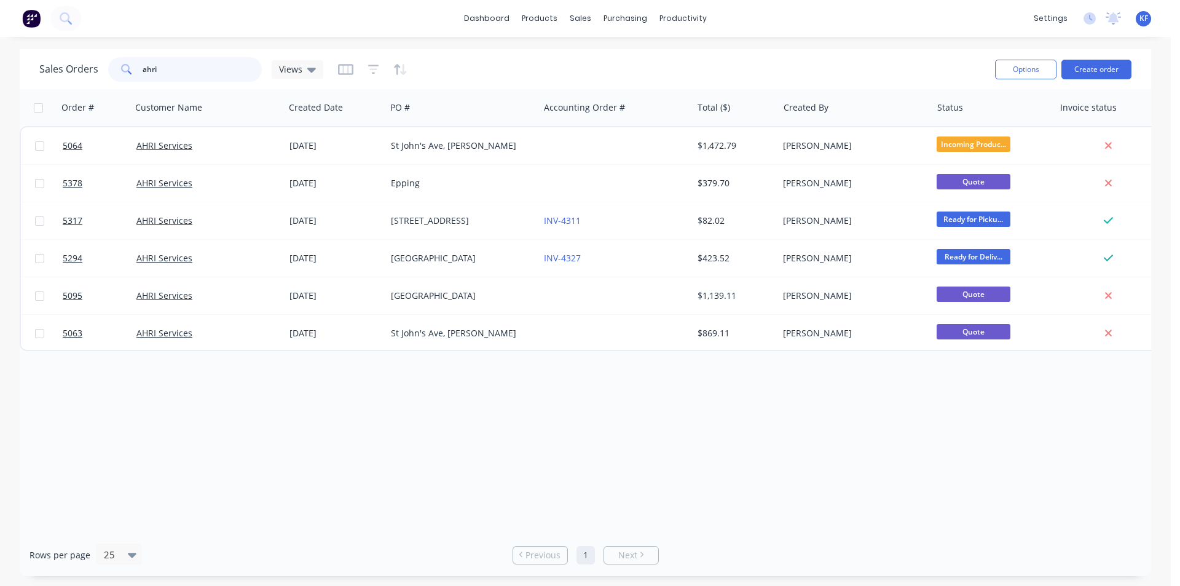
drag, startPoint x: 146, startPoint y: 69, endPoint x: 99, endPoint y: 58, distance: 48.0
click at [104, 59] on div "Sales Orders ahri Views" at bounding box center [181, 69] width 284 height 25
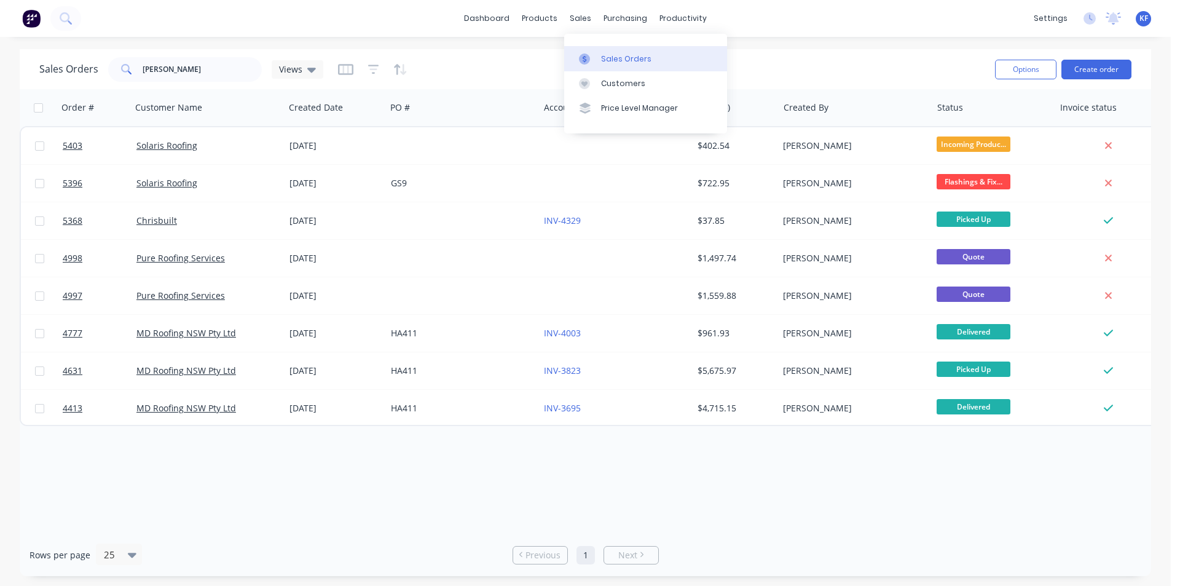
drag, startPoint x: 575, startPoint y: 15, endPoint x: 609, endPoint y: 55, distance: 51.9
click at [575, 15] on div "sales" at bounding box center [581, 18] width 34 height 18
drag, startPoint x: 612, startPoint y: 59, endPoint x: 654, endPoint y: 51, distance: 43.2
click at [612, 59] on div "Sales Orders" at bounding box center [626, 58] width 50 height 11
drag, startPoint x: 199, startPoint y: 79, endPoint x: 140, endPoint y: 69, distance: 60.4
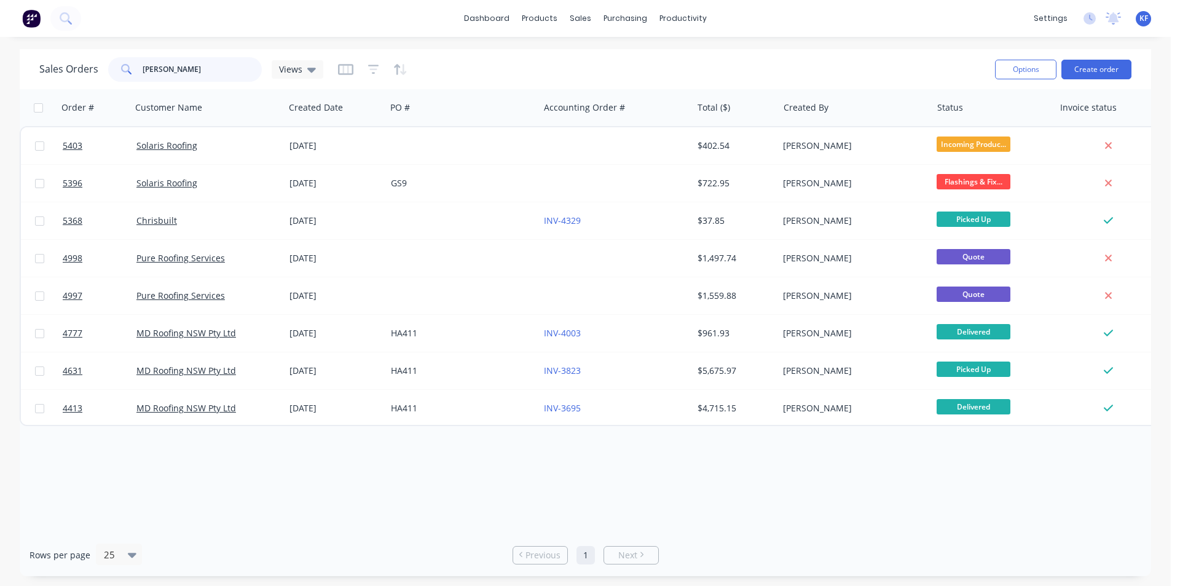
click at [143, 70] on input "chris" at bounding box center [203, 69] width 120 height 25
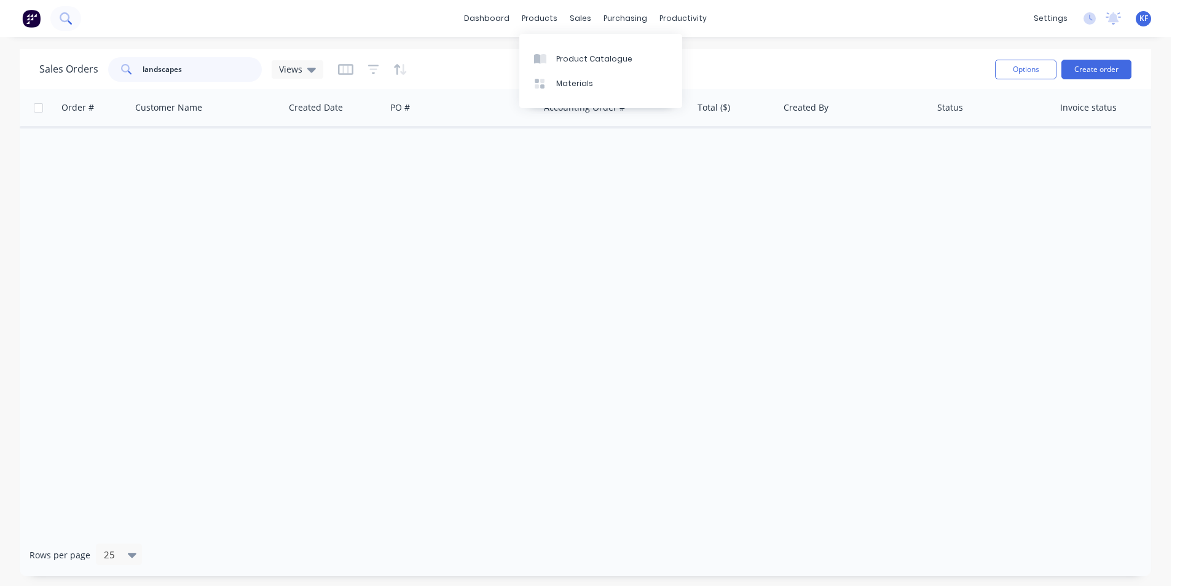
type input "landscapes"
click at [70, 25] on button at bounding box center [65, 18] width 31 height 25
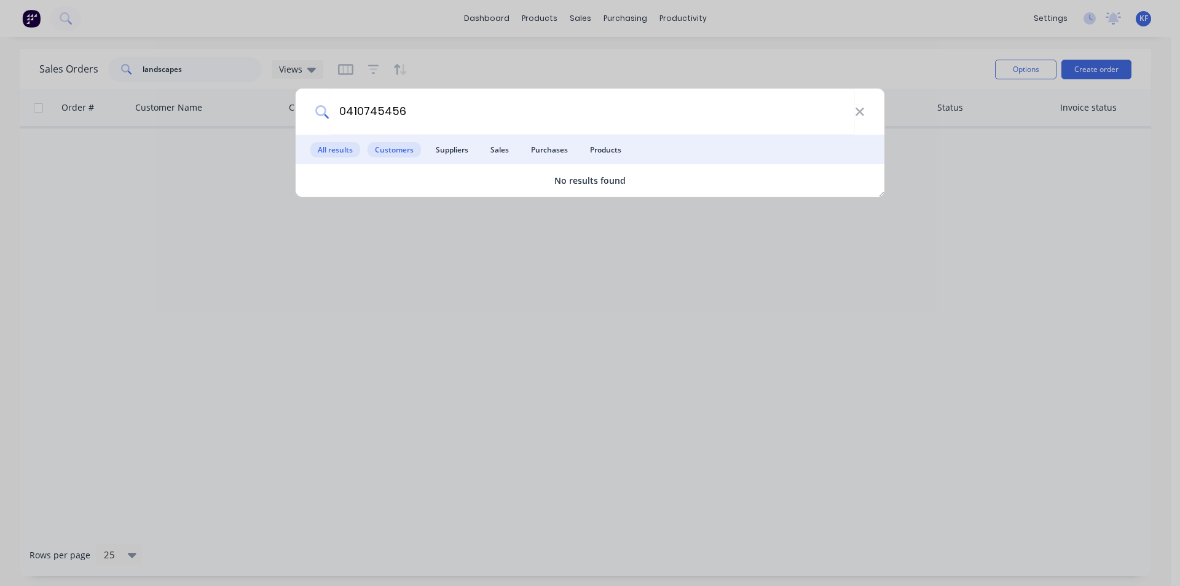
type input "0410745456"
drag, startPoint x: 395, startPoint y: 148, endPoint x: 412, endPoint y: 152, distance: 17.0
click at [398, 148] on span "Customers" at bounding box center [394, 149] width 53 height 15
click at [438, 151] on span "Suppliers" at bounding box center [451, 149] width 47 height 15
click at [513, 152] on span "Sales" at bounding box center [499, 149] width 33 height 15
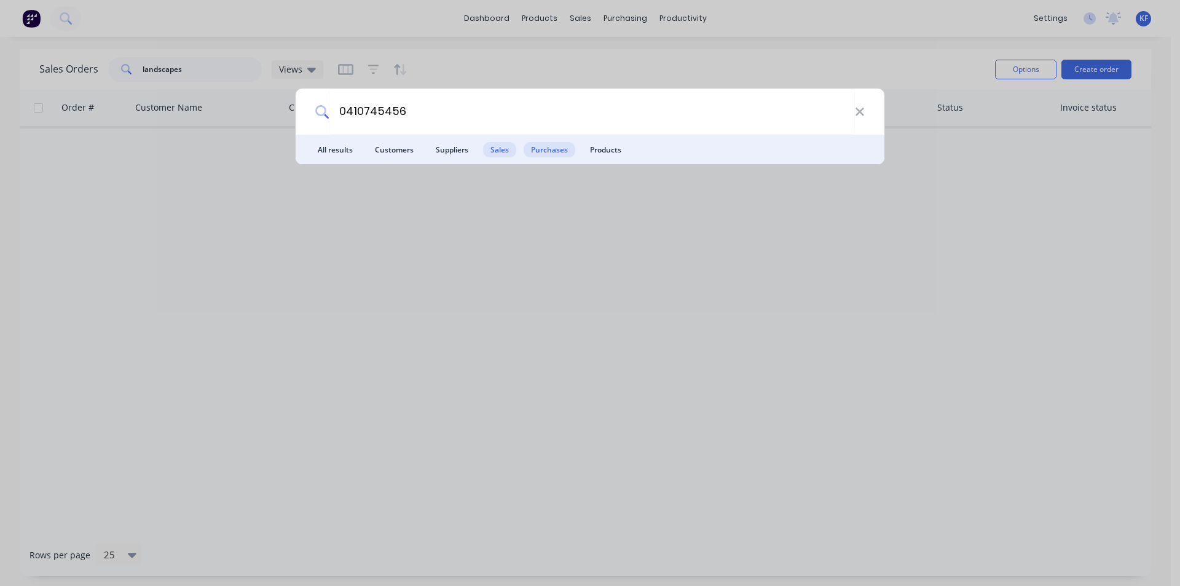
click at [551, 149] on span "Purchases" at bounding box center [550, 149] width 52 height 15
click at [593, 150] on span "Products" at bounding box center [606, 149] width 46 height 15
click at [862, 117] on icon at bounding box center [860, 112] width 10 height 14
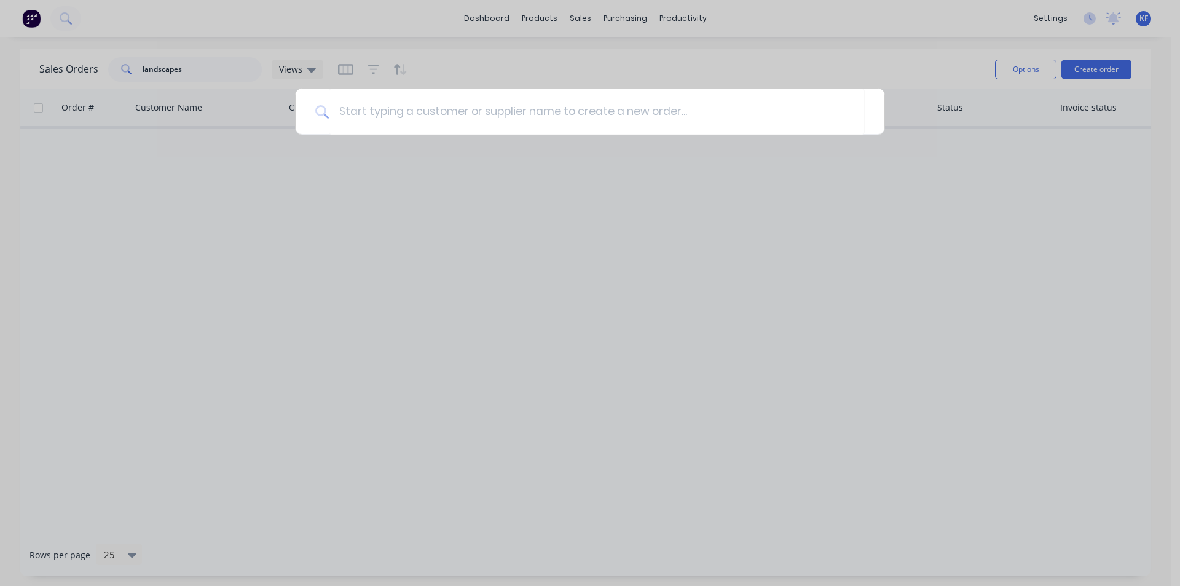
click at [577, 17] on div at bounding box center [590, 293] width 1180 height 586
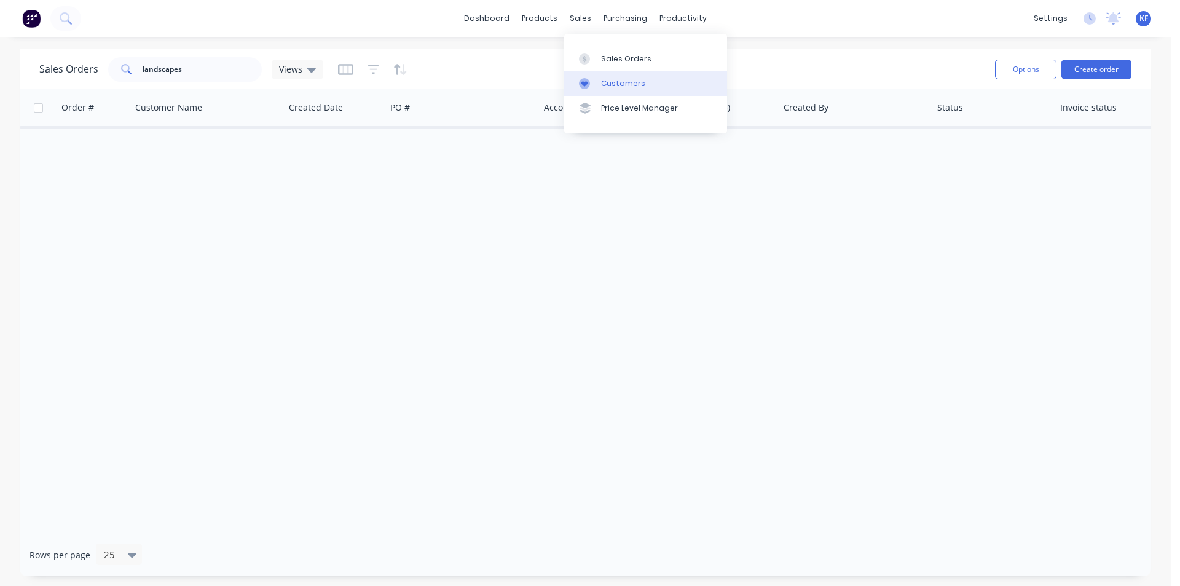
click at [614, 95] on link "Customers" at bounding box center [645, 83] width 163 height 25
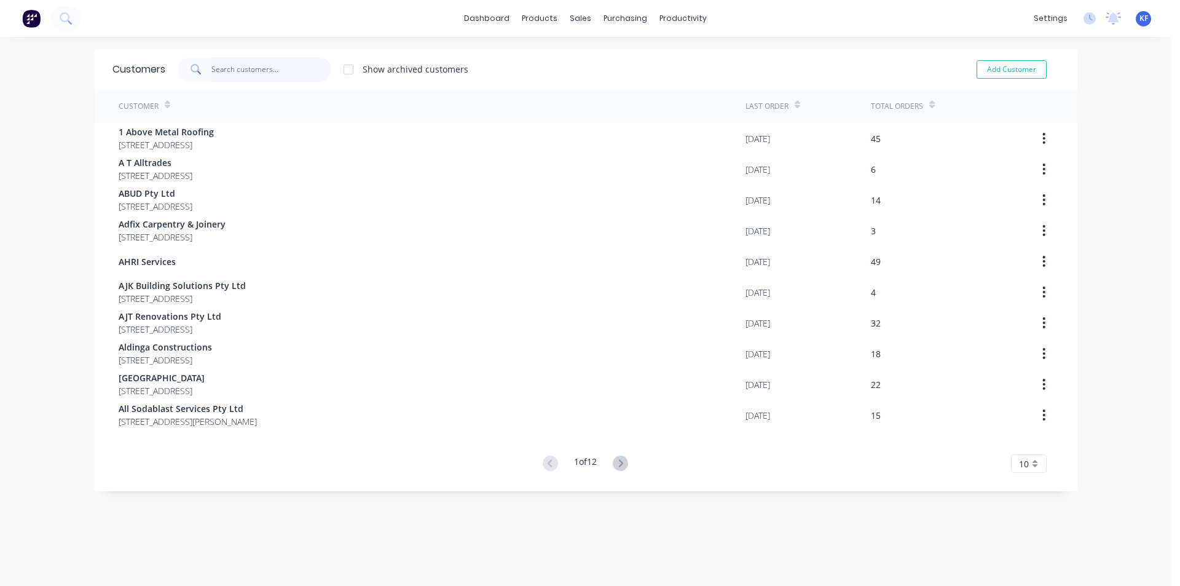
click at [234, 71] on input "text" at bounding box center [271, 69] width 120 height 25
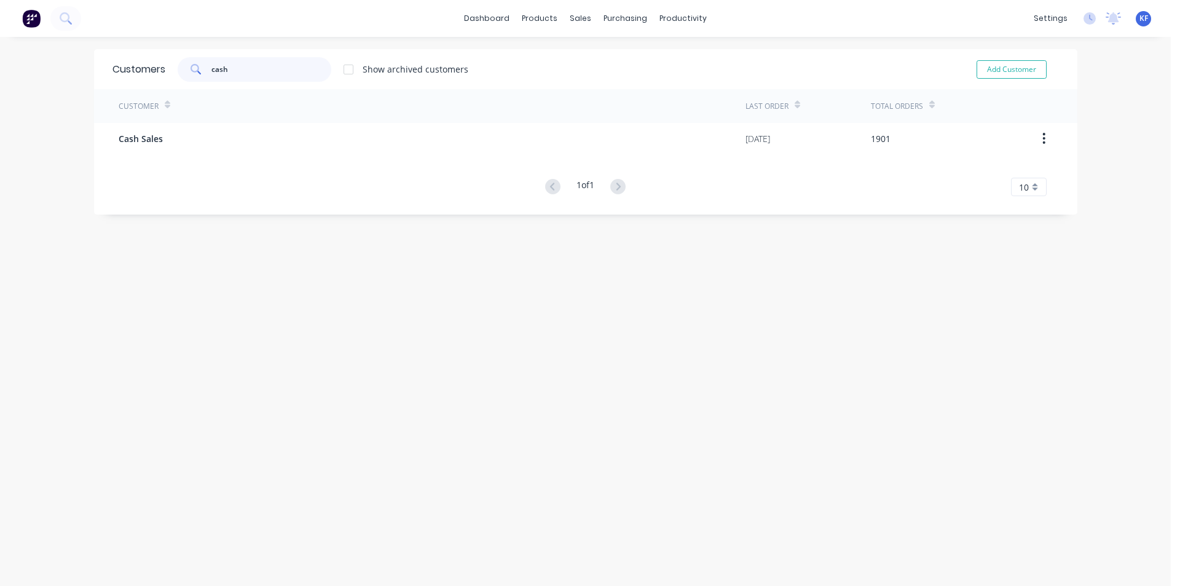
type input "cash"
click at [284, 169] on div "Customer Last Order Total Orders Cash Sales 15/08/25 1901 1 of 1 10 5 10 15 20 …" at bounding box center [585, 142] width 983 height 107
click at [285, 154] on div "Customer Last Order Total Orders Cash Sales 15/08/25 1901 1 of 1 10 5 10 15 20 …" at bounding box center [585, 142] width 983 height 107
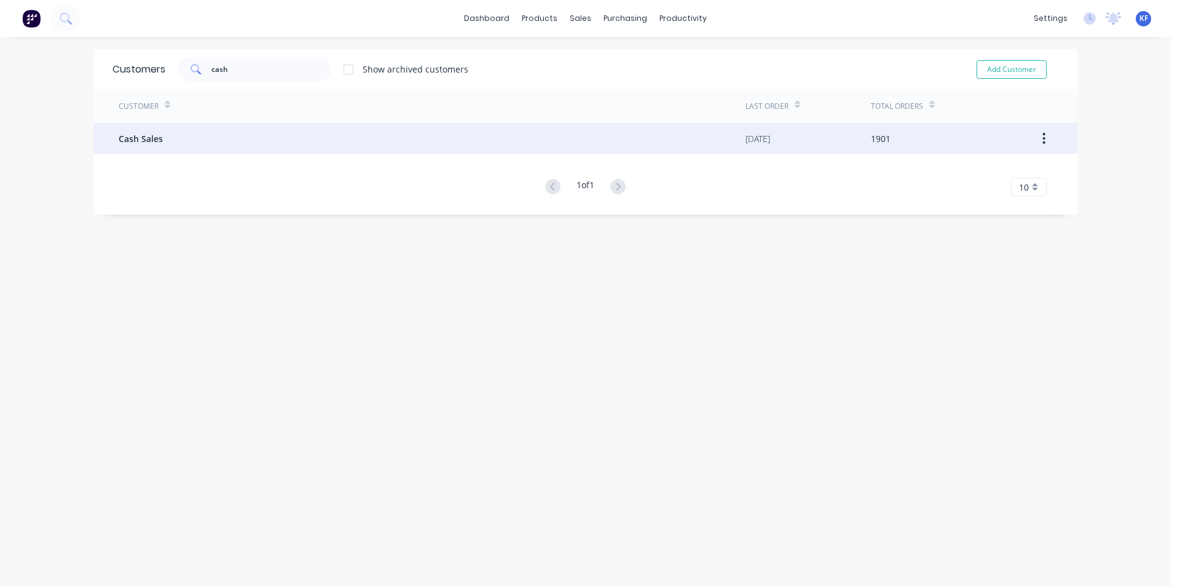
click at [288, 149] on div "Cash Sales" at bounding box center [432, 138] width 627 height 31
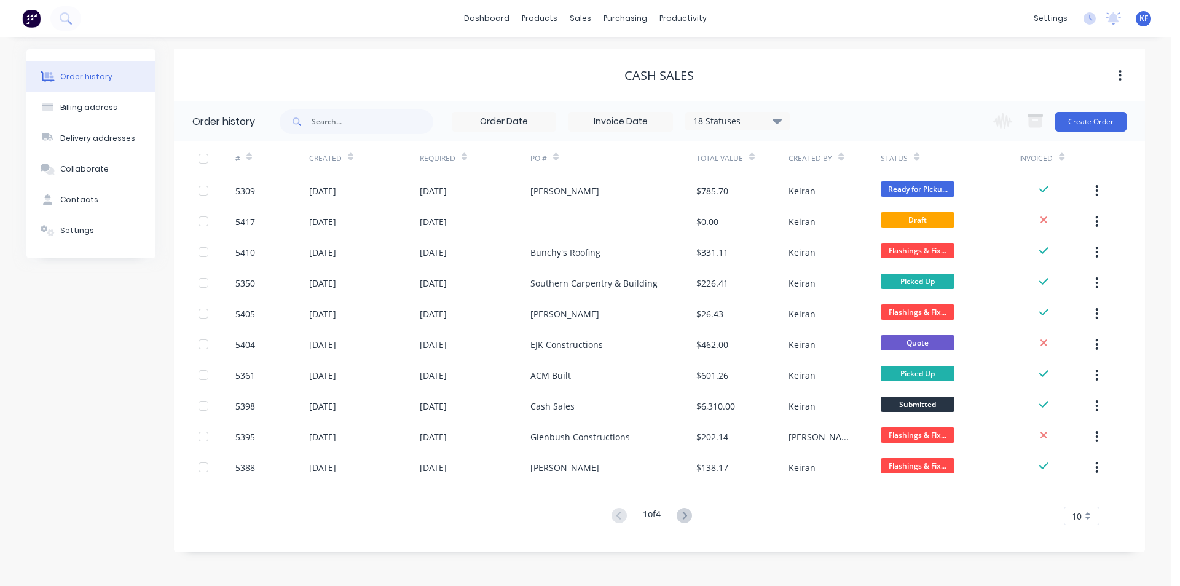
click at [781, 127] on div "18 Statuses Invoice Status Invoiced Not Invoiced Partial Order Status All Archi…" at bounding box center [737, 121] width 104 height 18
drag, startPoint x: 779, startPoint y: 125, endPoint x: 772, endPoint y: 133, distance: 10.4
click at [777, 124] on icon at bounding box center [777, 120] width 9 height 15
click at [839, 262] on label at bounding box center [839, 262] width 0 height 0
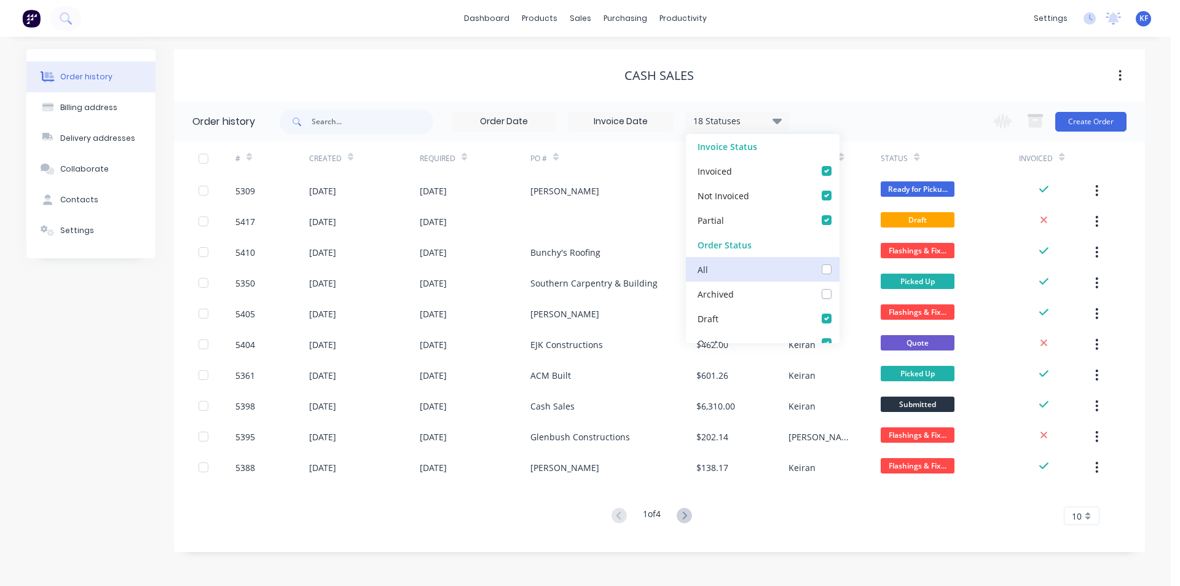
click at [839, 270] on input "checkbox" at bounding box center [844, 268] width 10 height 12
checkbox input "true"
click at [894, 40] on div "Order history Billing address Delivery addresses Collaborate Contacts Settings …" at bounding box center [585, 311] width 1171 height 549
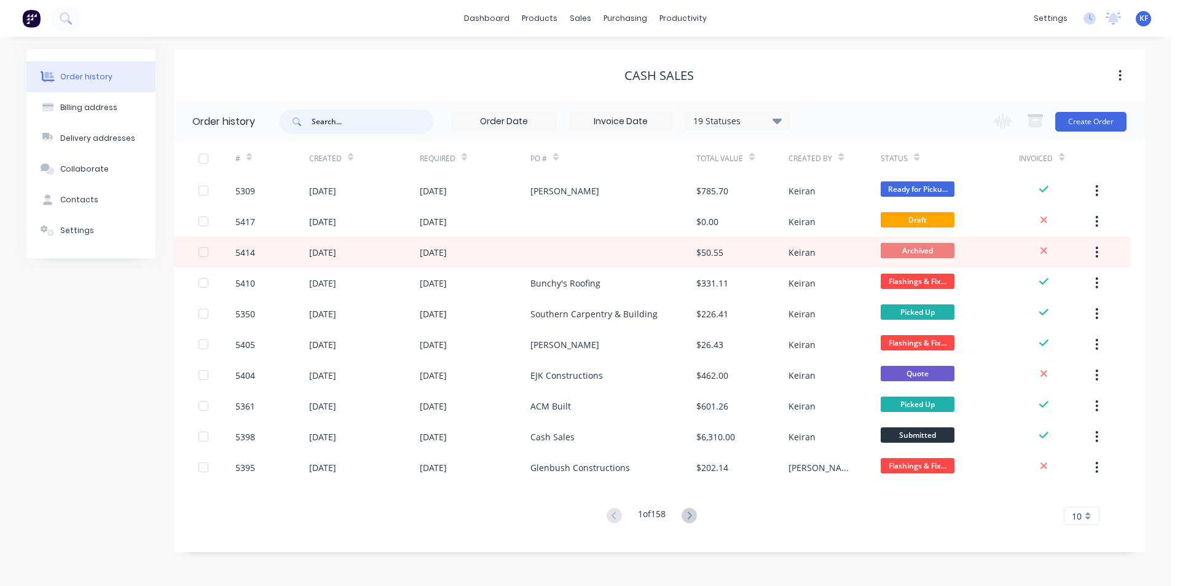
click at [366, 118] on input "text" at bounding box center [373, 121] width 122 height 25
type input "0410745456"
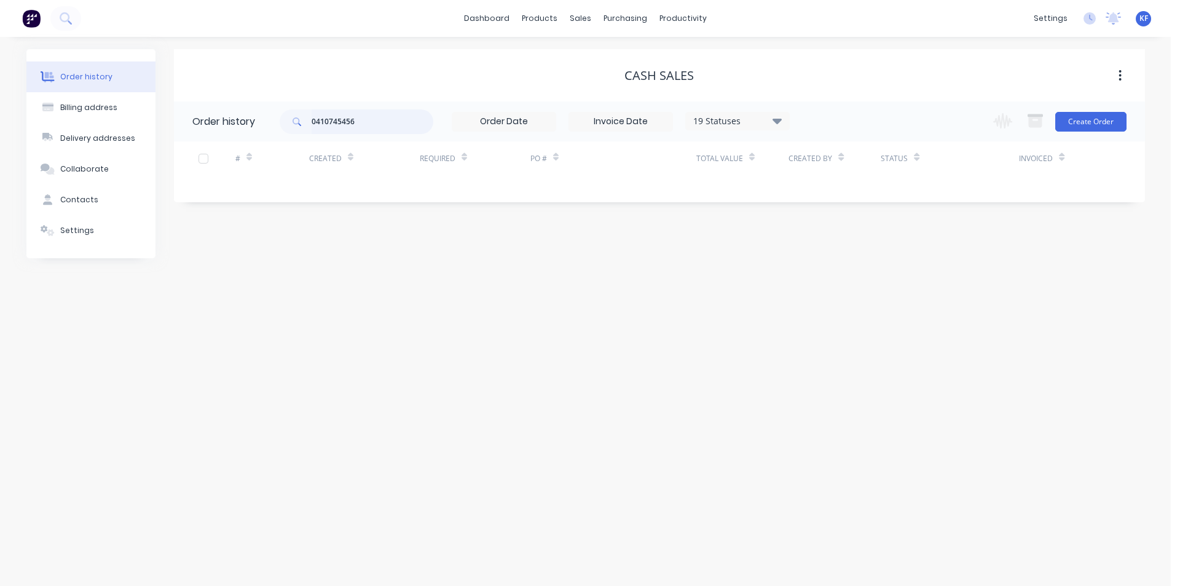
click at [341, 122] on input "0410745456" at bounding box center [373, 121] width 122 height 25
click at [329, 122] on input "0410745 456" at bounding box center [373, 121] width 122 height 25
type input "0410 745 456"
click at [269, 104] on header "Order history 0410 745 456 19 Statuses Invoice Status Invoiced Not Invoiced Par…" at bounding box center [659, 121] width 971 height 40
type input "landscapes"
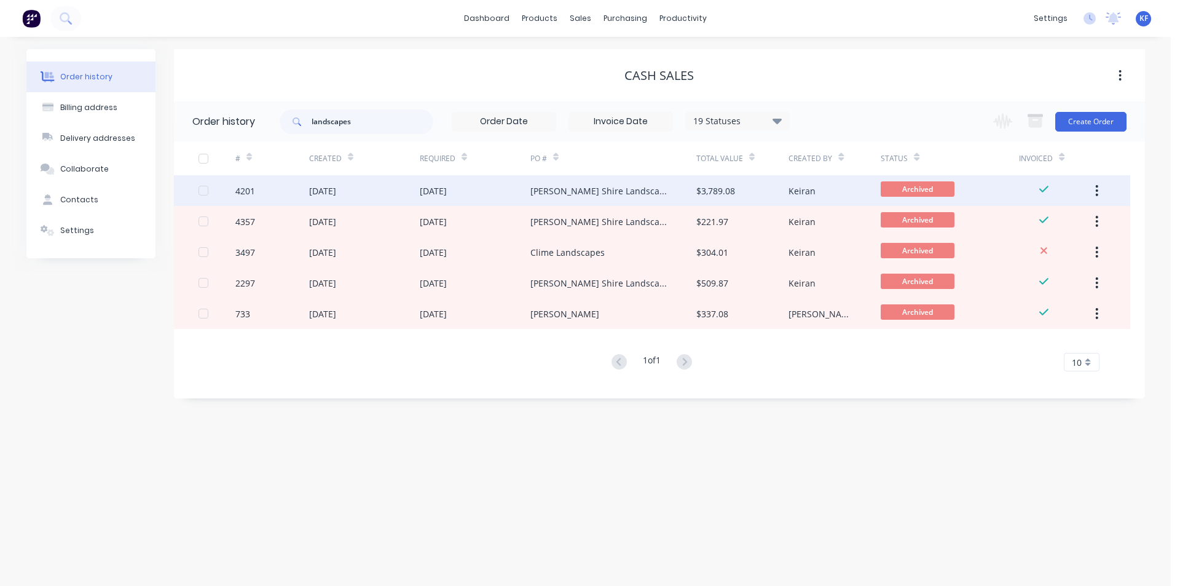
click at [574, 198] on div "Sutherland Shire Landscapes" at bounding box center [613, 190] width 166 height 31
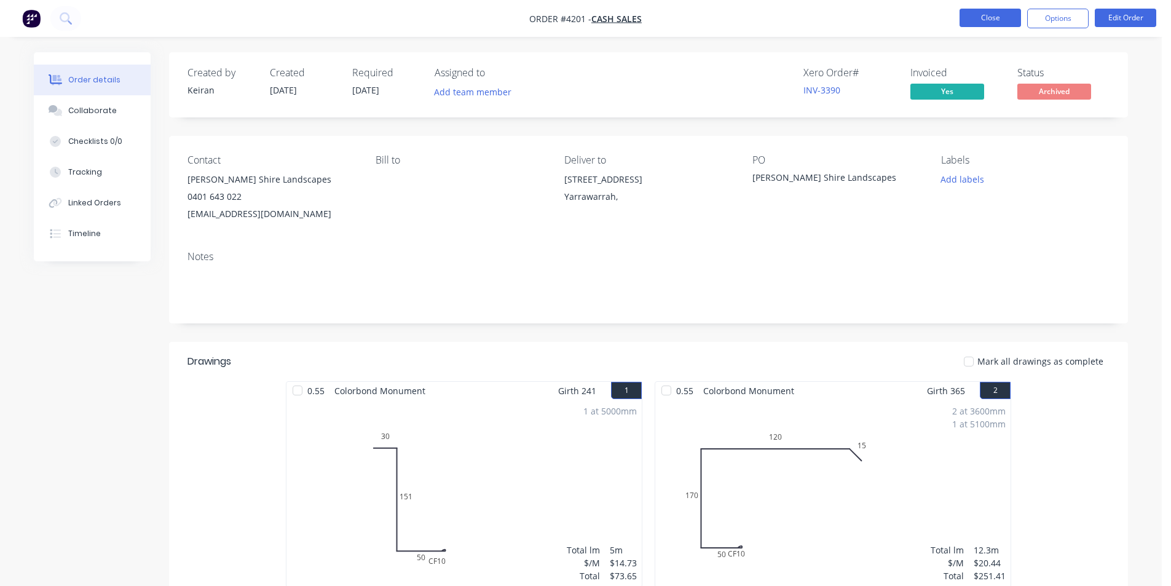
click at [964, 24] on button "Close" at bounding box center [989, 18] width 61 height 18
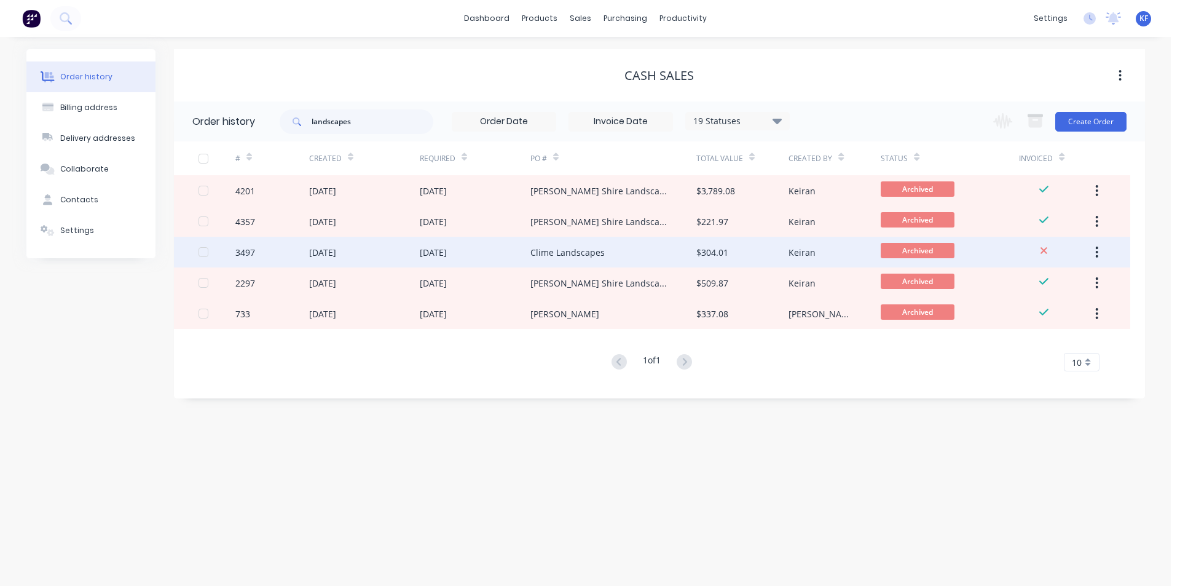
click at [470, 253] on div "24 Mar 2025" at bounding box center [475, 252] width 111 height 31
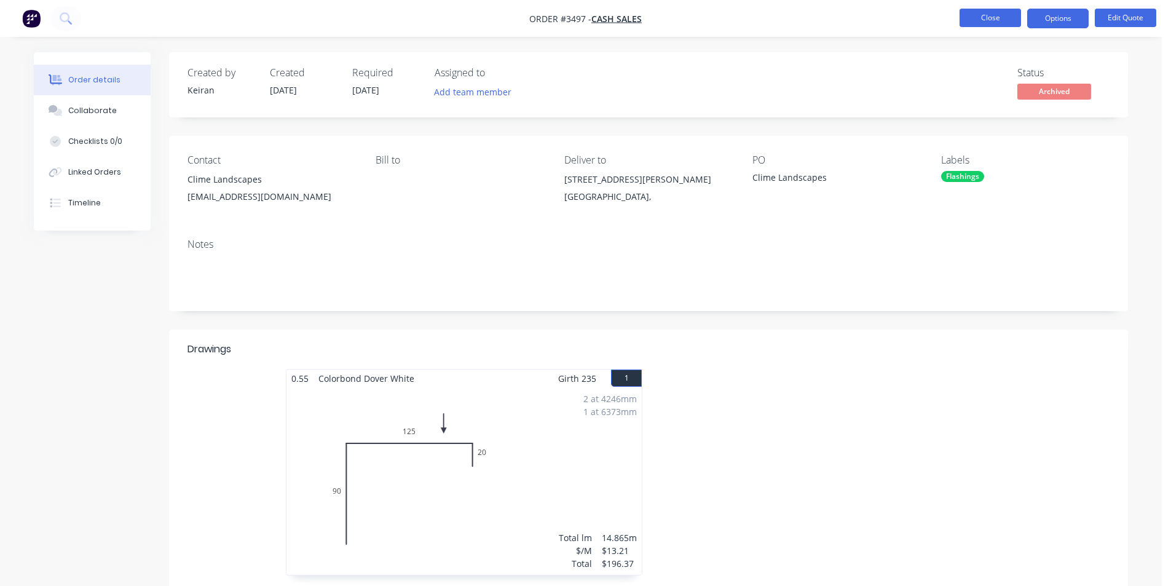
click at [995, 11] on button "Close" at bounding box center [989, 18] width 61 height 18
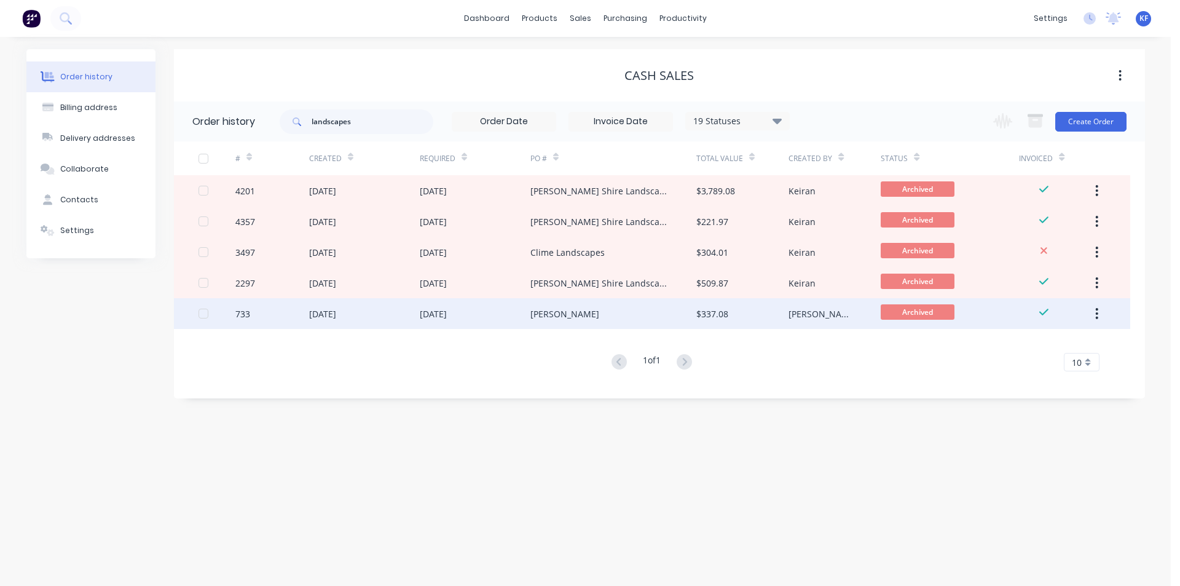
click at [615, 314] on div "Matt" at bounding box center [613, 313] width 166 height 31
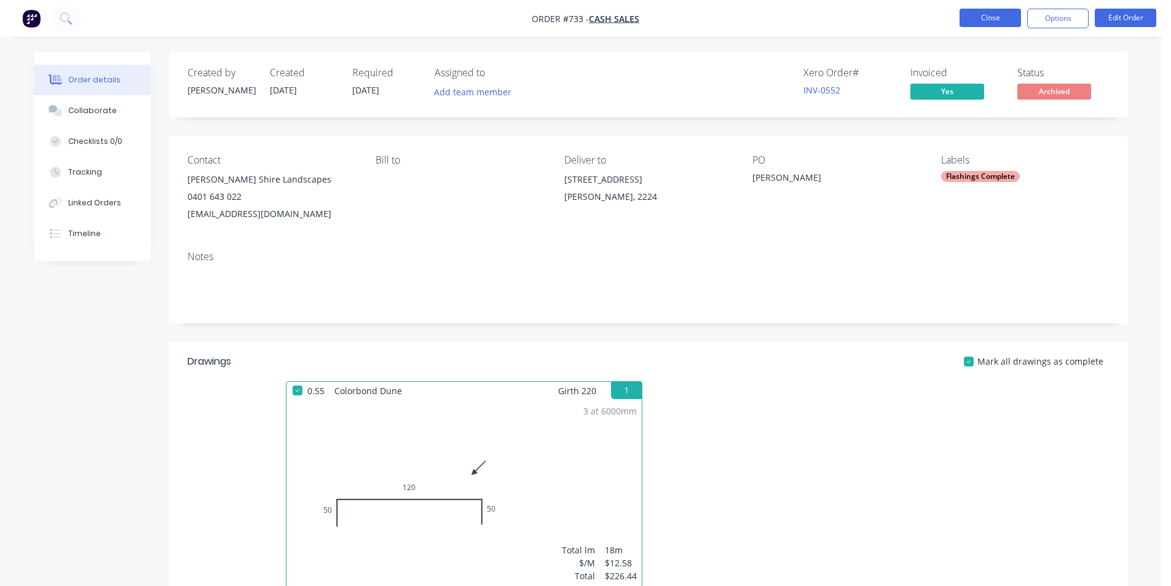
click at [1008, 15] on button "Close" at bounding box center [989, 18] width 61 height 18
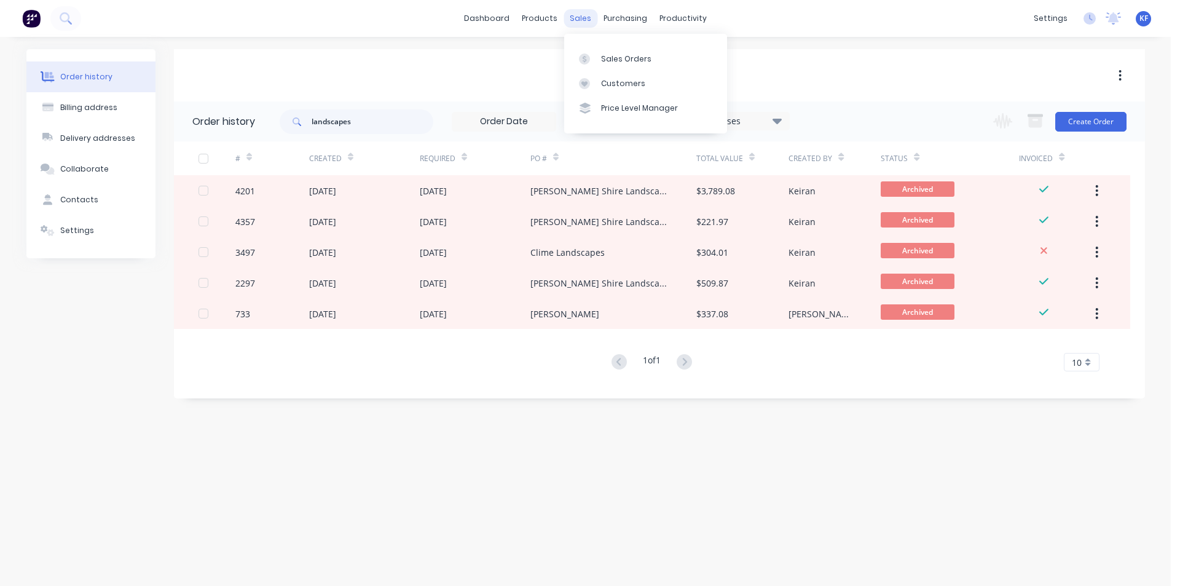
drag, startPoint x: 579, startPoint y: 18, endPoint x: 608, endPoint y: 59, distance: 49.8
click at [580, 19] on div "sales" at bounding box center [581, 18] width 34 height 18
click at [608, 60] on div "Sales Orders" at bounding box center [626, 58] width 50 height 11
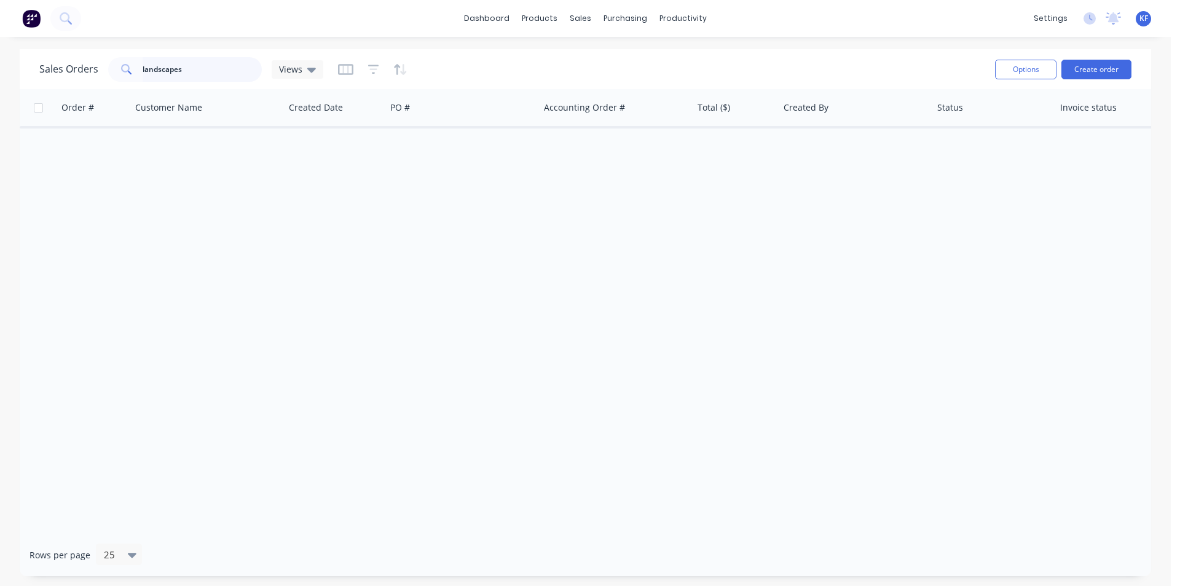
drag, startPoint x: 191, startPoint y: 73, endPoint x: 1044, endPoint y: 85, distance: 853.2
click at [192, 73] on input "landscapes" at bounding box center [203, 69] width 120 height 25
click at [1086, 76] on button "Create order" at bounding box center [1097, 70] width 70 height 20
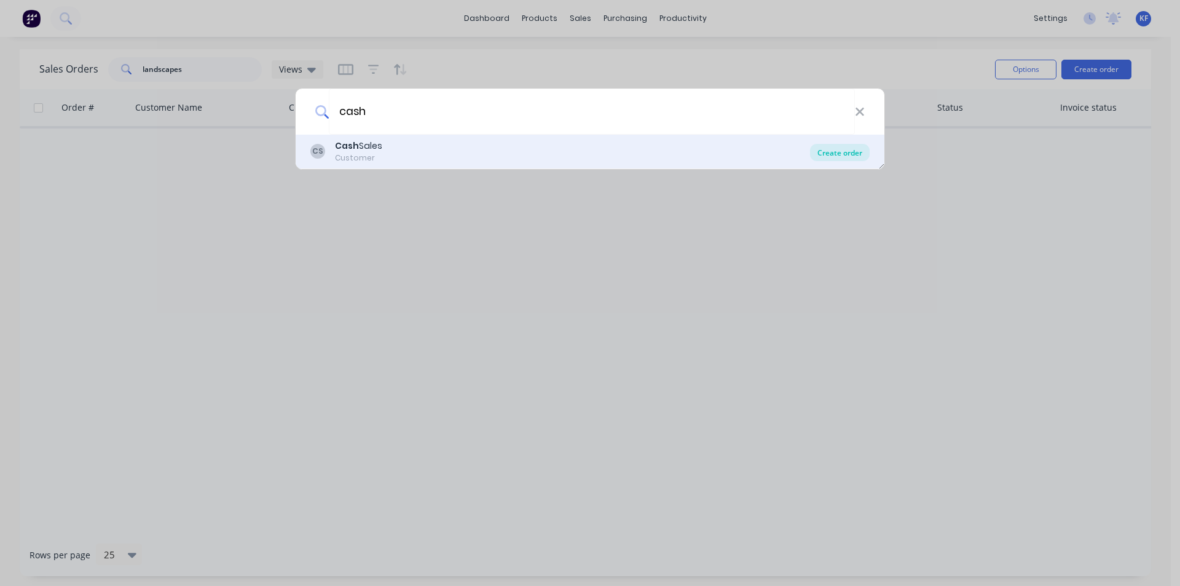
type input "cash"
click at [840, 151] on div "Create order" at bounding box center [840, 152] width 60 height 17
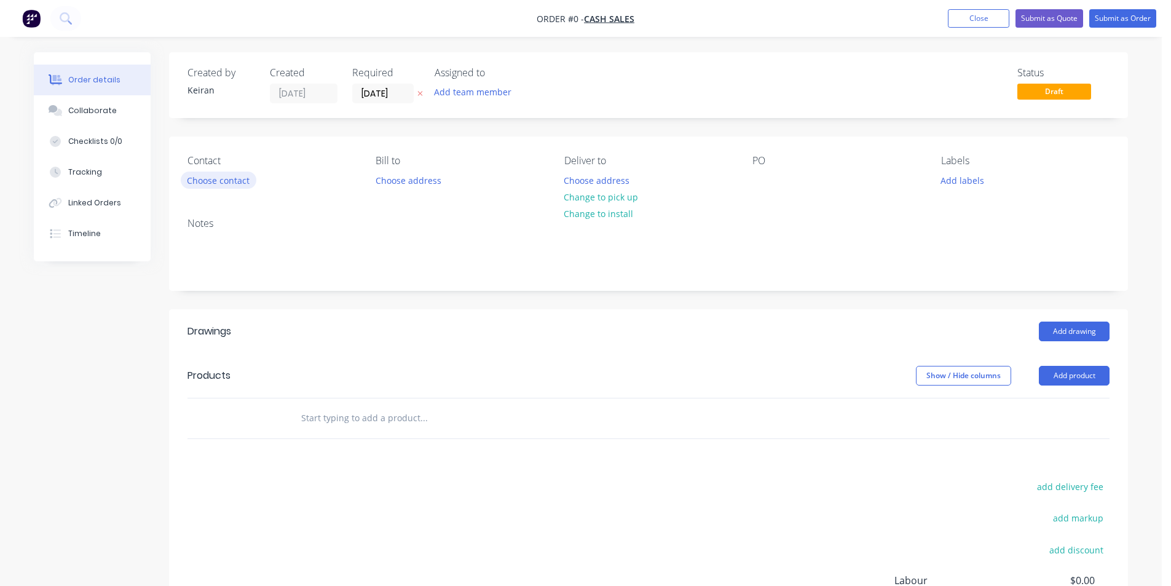
click at [230, 179] on button "Choose contact" at bounding box center [219, 179] width 76 height 17
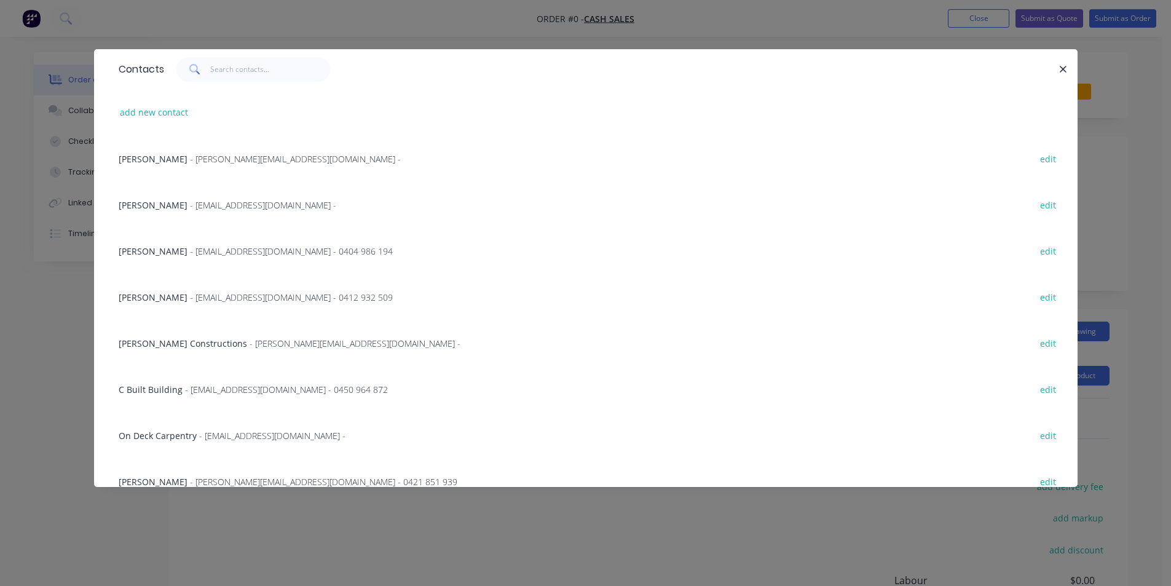
click at [195, 111] on div "add new contact" at bounding box center [585, 112] width 947 height 46
click at [158, 112] on button "add new contact" at bounding box center [154, 112] width 81 height 17
select select "AU"
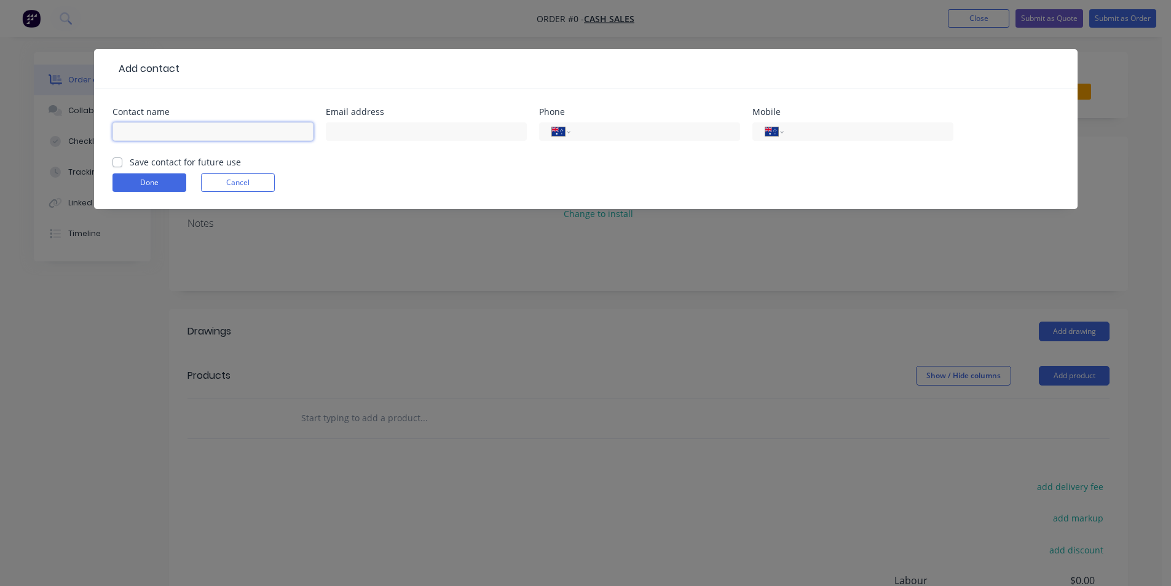
click at [167, 134] on input "text" at bounding box center [212, 131] width 201 height 18
type input "Chris"
type input "landscapes@iprimus.com.au"
type input "0410 745 456"
click at [154, 178] on button "Done" at bounding box center [149, 182] width 74 height 18
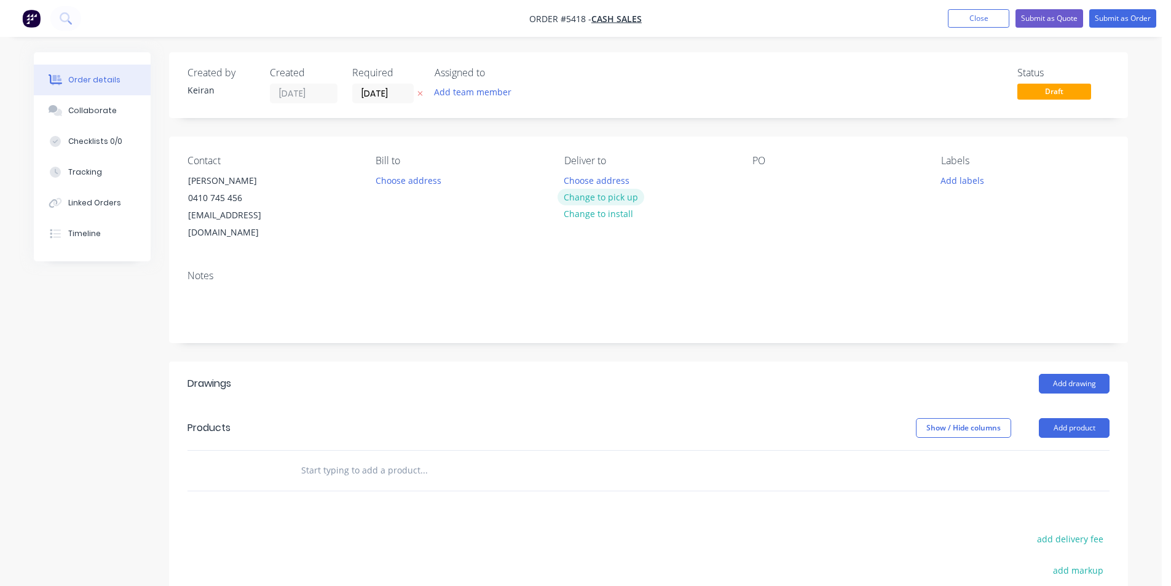
click at [616, 199] on button "Change to pick up" at bounding box center [600, 197] width 87 height 17
click at [753, 179] on div at bounding box center [762, 180] width 20 height 18
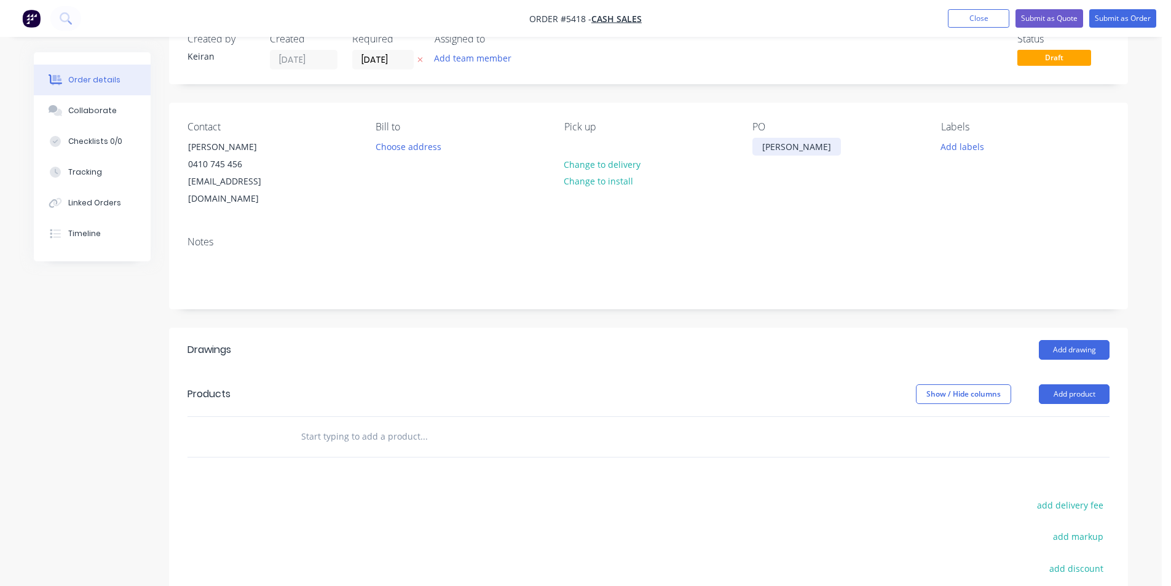
scroll to position [123, 0]
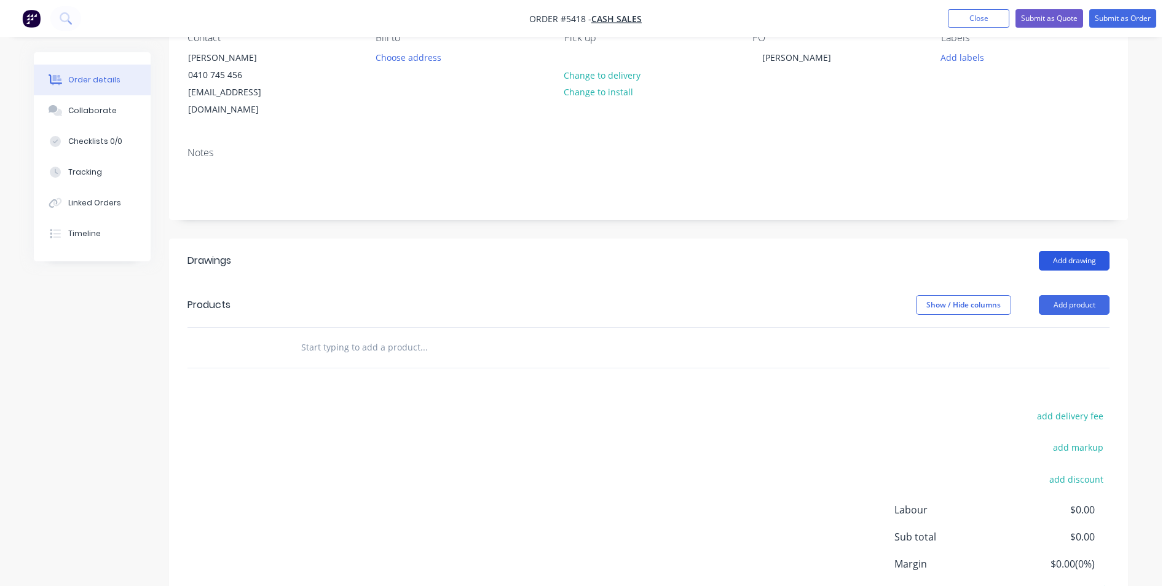
click at [1089, 251] on button "Add drawing" at bounding box center [1074, 261] width 71 height 20
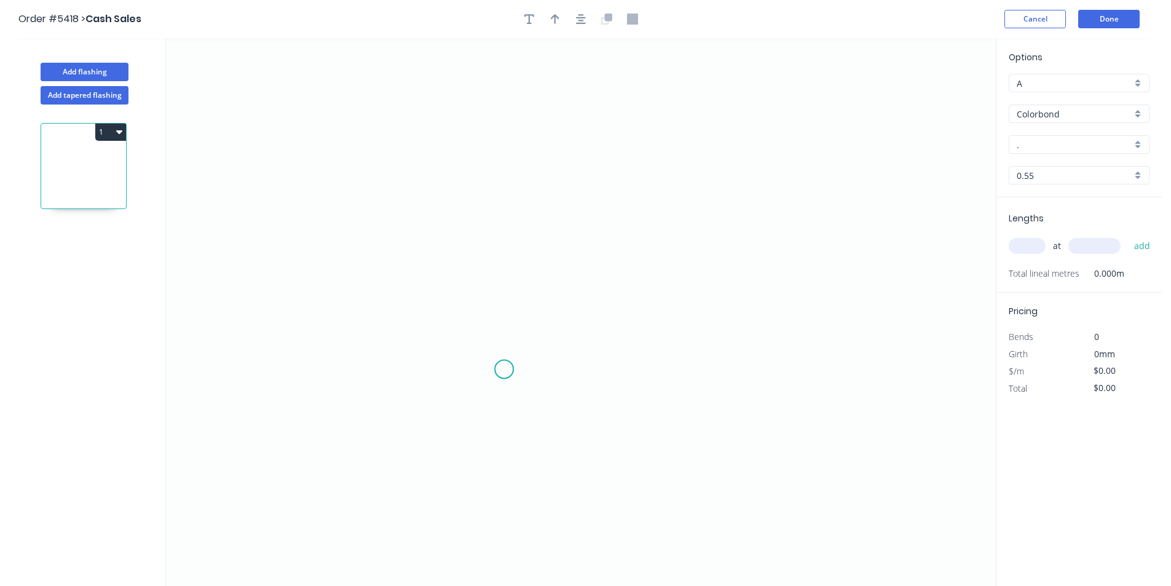
click at [504, 369] on icon "0" at bounding box center [581, 312] width 830 height 548
click at [489, 156] on icon "0" at bounding box center [581, 312] width 830 height 548
click at [717, 157] on icon "0 ?" at bounding box center [581, 312] width 830 height 548
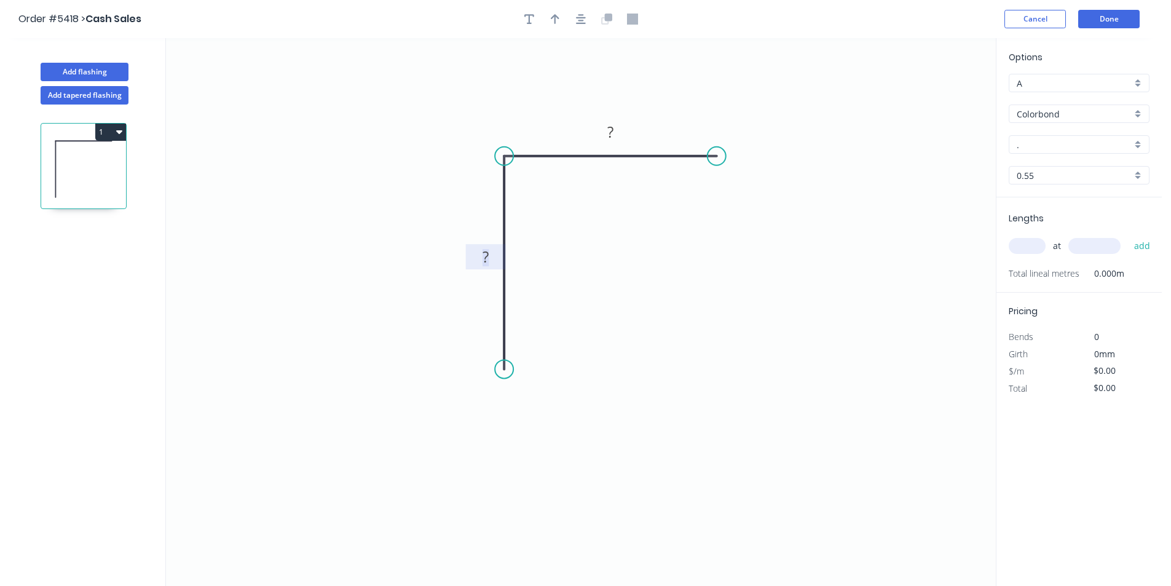
click at [487, 262] on tspan "?" at bounding box center [486, 256] width 6 height 20
click at [557, 14] on icon "button" at bounding box center [555, 19] width 9 height 11
type input "$7.51"
click at [459, 139] on icon at bounding box center [458, 124] width 11 height 39
click at [1038, 143] on input "." at bounding box center [1074, 144] width 115 height 13
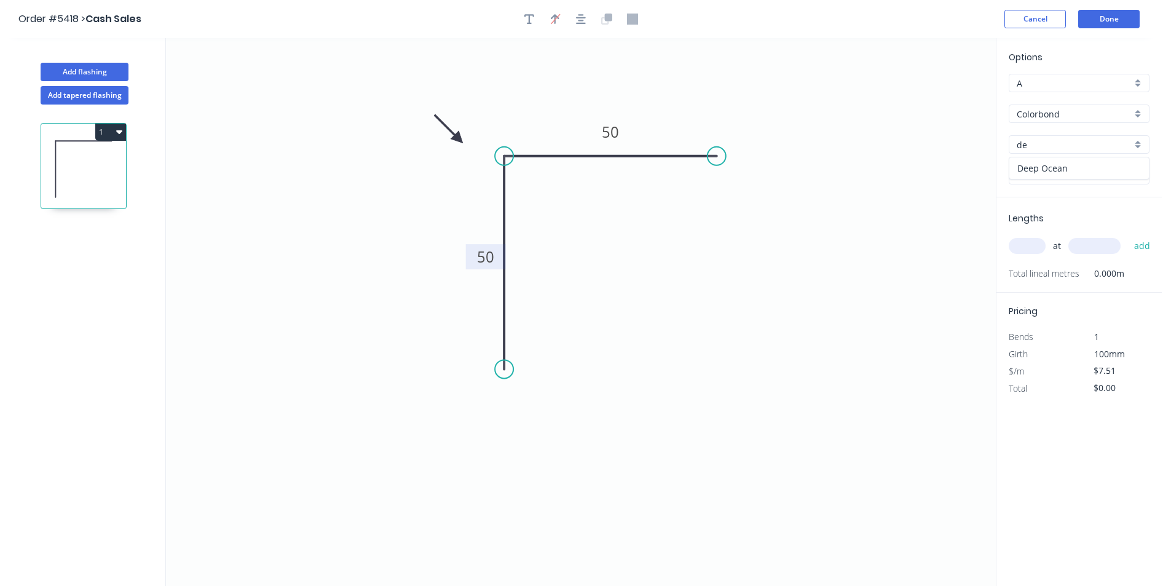
click at [1042, 160] on div "Deep Ocean" at bounding box center [1079, 168] width 140 height 22
type input "Deep Ocean"
click at [1030, 255] on div "at add" at bounding box center [1080, 245] width 143 height 21
click at [1030, 253] on input "text" at bounding box center [1027, 246] width 37 height 16
type input "4"
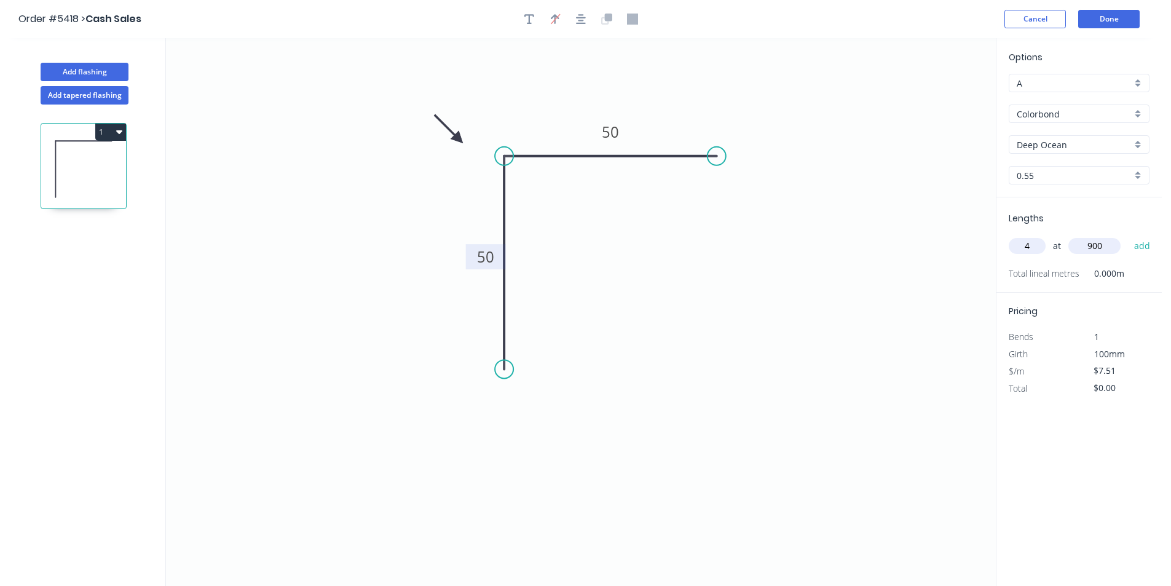
type input "900"
click at [1128, 235] on button "add" at bounding box center [1142, 245] width 29 height 21
type input "$27.04"
type input "1"
type input "810"
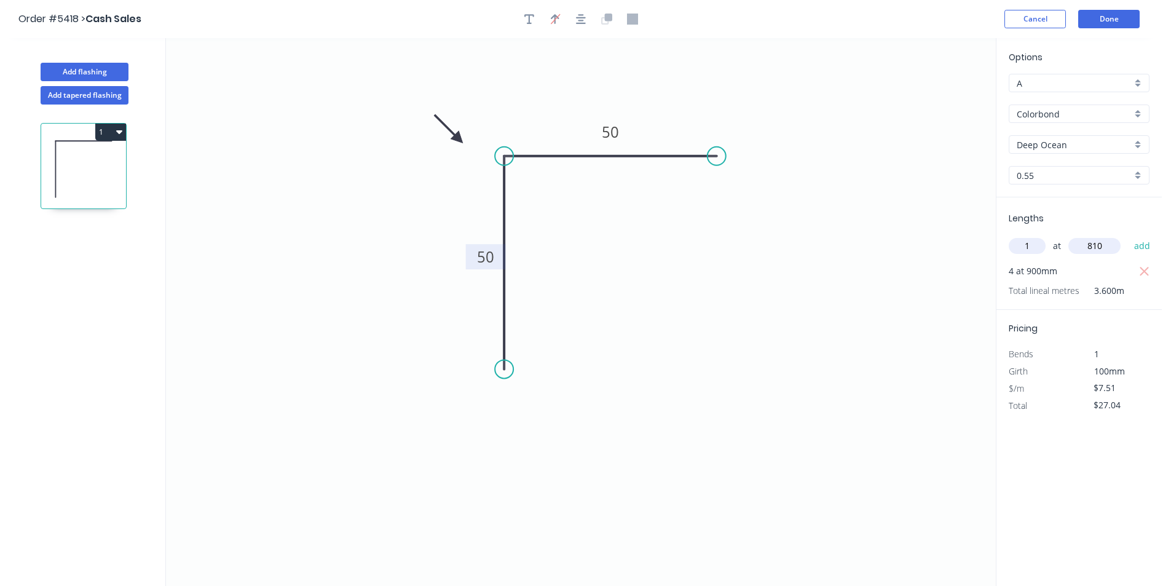
click at [1128, 235] on button "add" at bounding box center [1142, 245] width 29 height 21
type input "$33.12"
type input "2"
type input "3280"
click at [1128, 235] on button "add" at bounding box center [1142, 245] width 29 height 21
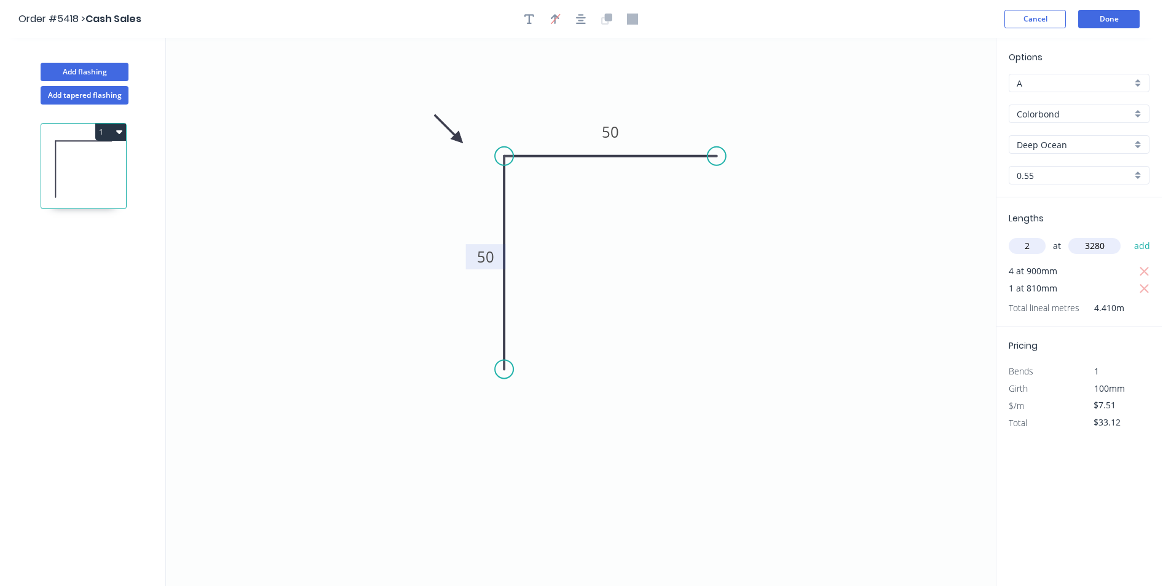
type input "$82.38"
click at [1119, 14] on button "Done" at bounding box center [1108, 19] width 61 height 18
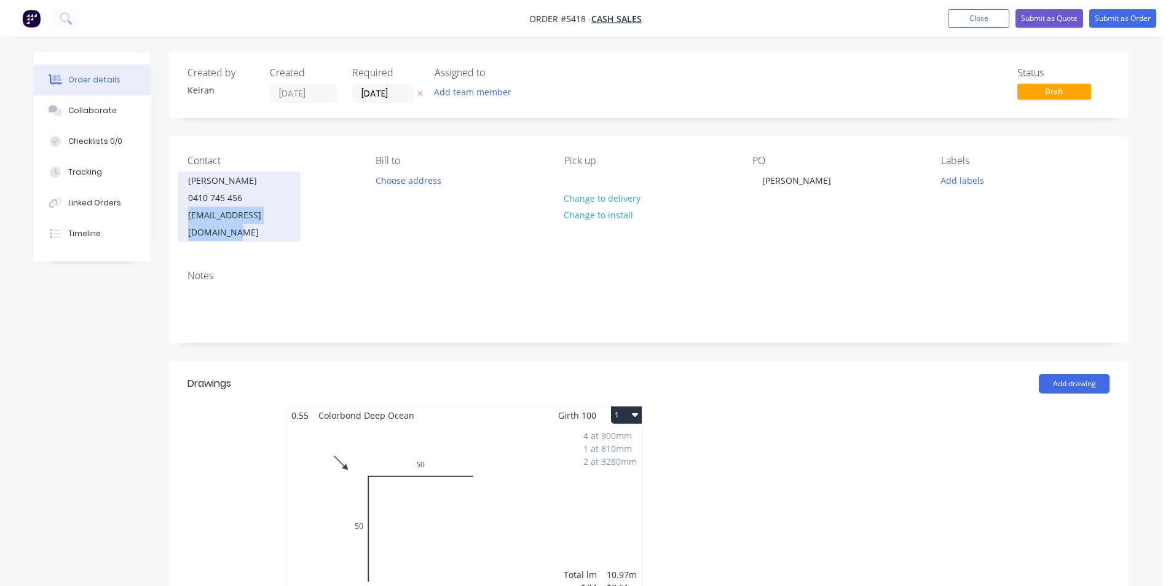
drag, startPoint x: 305, startPoint y: 215, endPoint x: 192, endPoint y: 220, distance: 113.2
click at [172, 217] on div "Contact Chris 0410 745 456 landscapes@iprimus.com.au Bill to Choose address Pic…" at bounding box center [648, 198] width 959 height 124
copy div "landscapes@iprimus.com.au"
click at [1052, 12] on button "Submit as Quote" at bounding box center [1049, 18] width 68 height 18
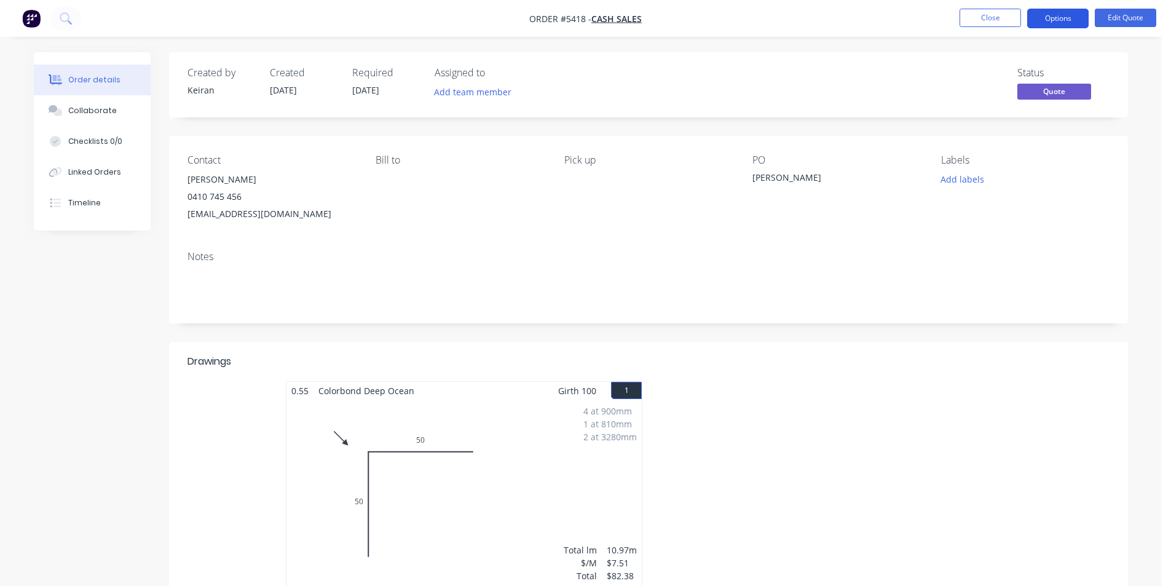
click at [1047, 23] on button "Options" at bounding box center [1057, 19] width 61 height 20
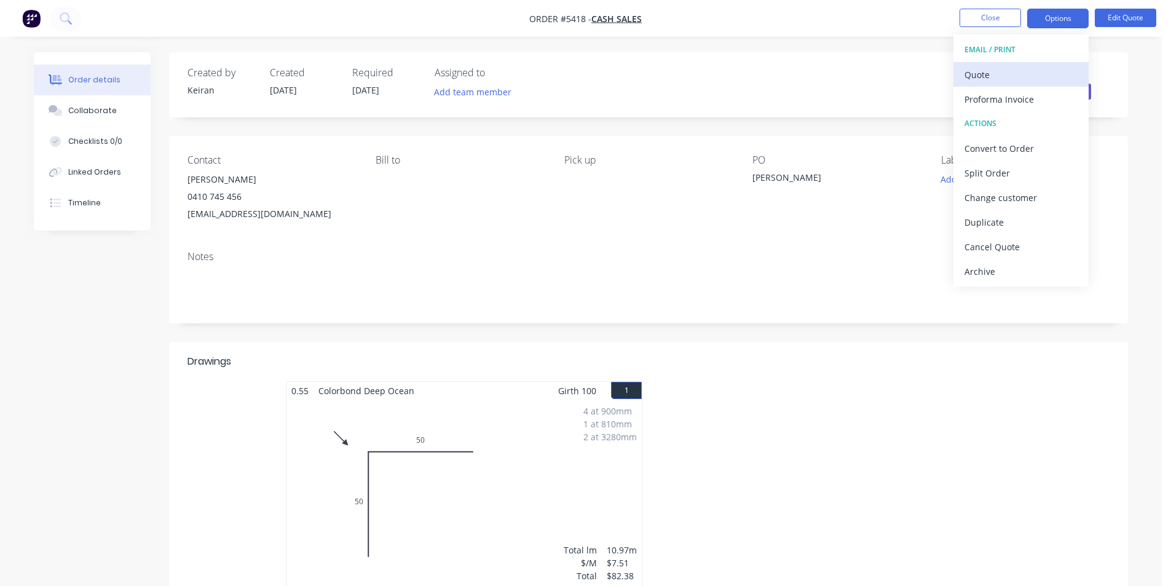
click at [981, 64] on button "Quote" at bounding box center [1020, 74] width 135 height 25
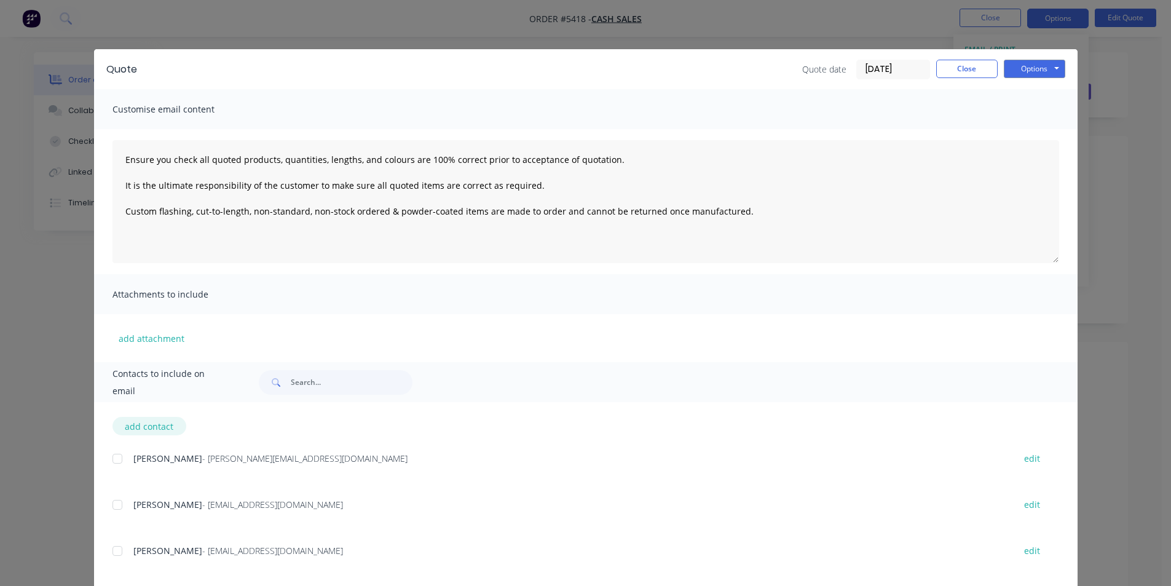
click at [143, 425] on button "add contact" at bounding box center [149, 426] width 74 height 18
type textarea "Ensure you check all quoted products, quantities, lengths, and colours are 100%…"
select select "AU"
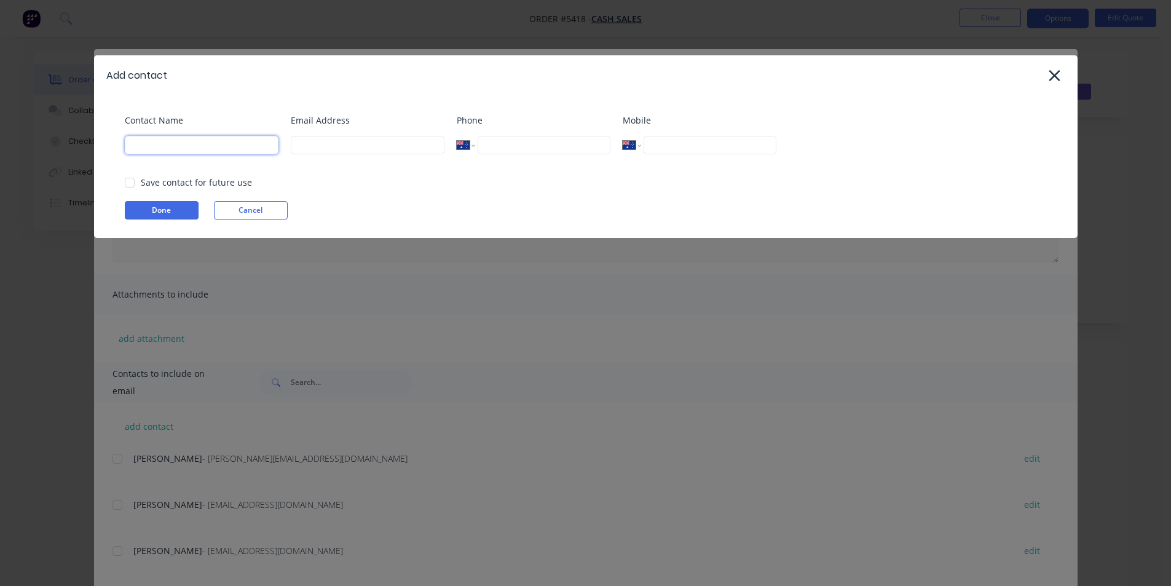
click at [177, 152] on input at bounding box center [202, 145] width 154 height 18
type input "Chris"
click at [184, 215] on button "Done" at bounding box center [162, 210] width 74 height 18
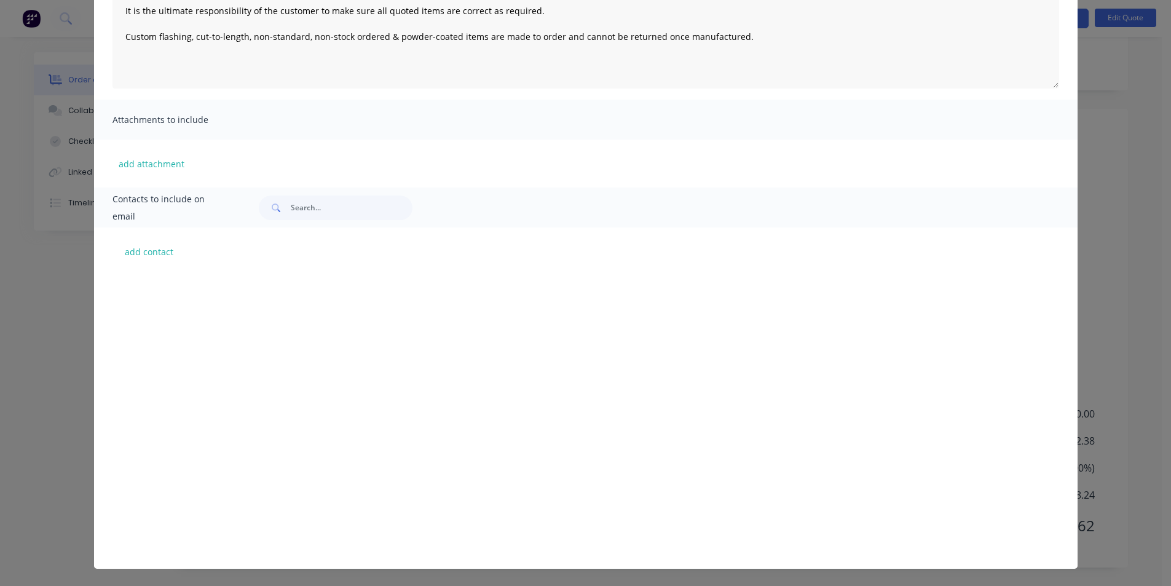
scroll to position [2657, 0]
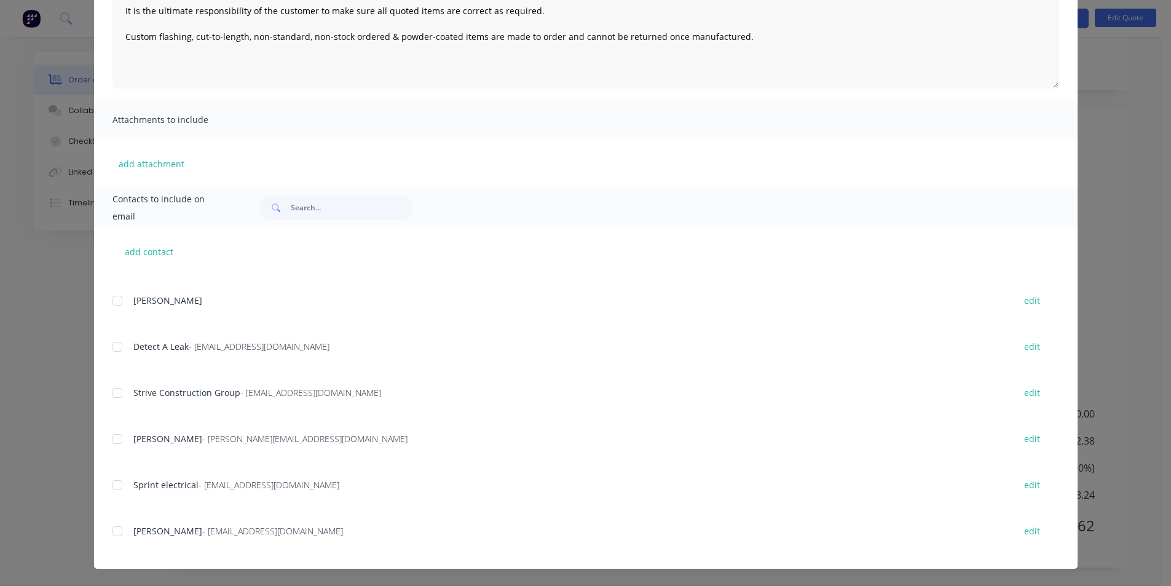
click at [111, 530] on div at bounding box center [117, 531] width 25 height 25
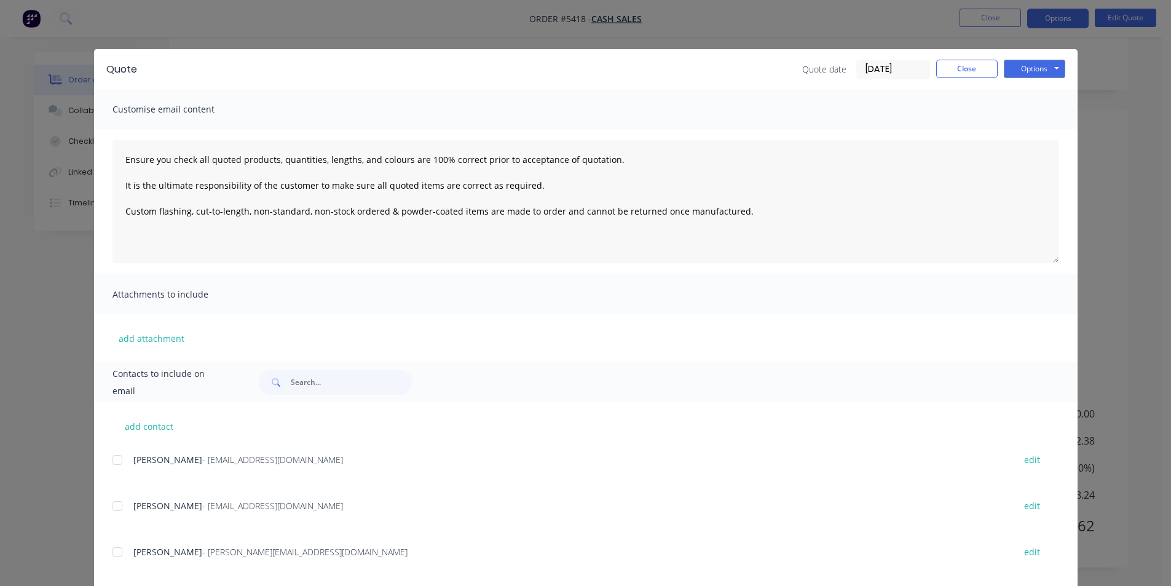
scroll to position [0, 0]
click at [1022, 74] on button "Options" at bounding box center [1034, 69] width 61 height 18
click at [1033, 135] on button "Email" at bounding box center [1043, 131] width 79 height 20
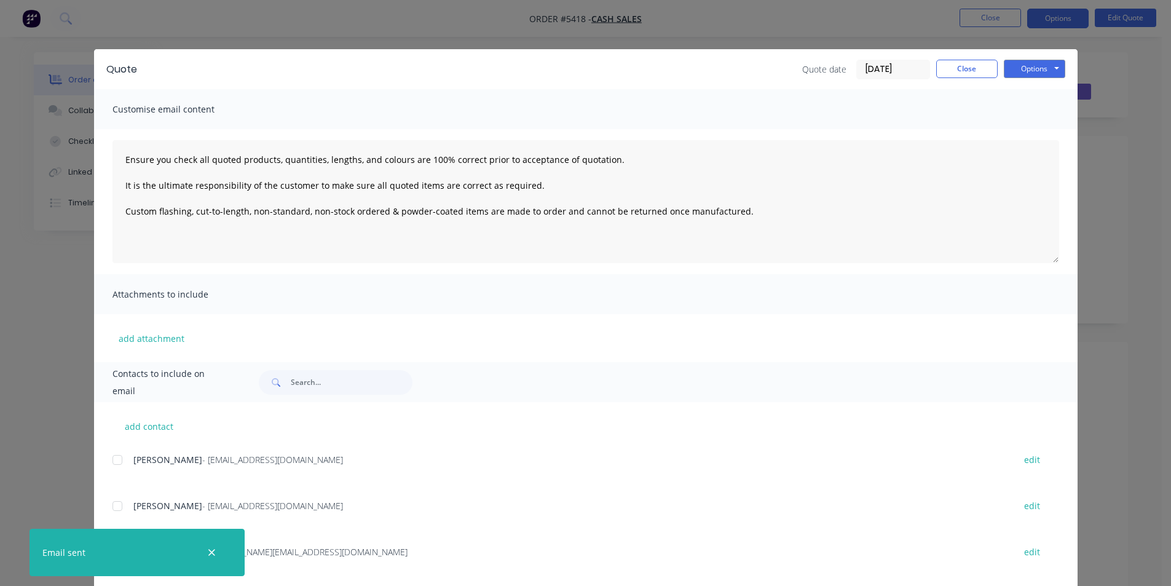
click at [967, 47] on div "Quote Quote date 15/08/25 Close Options Preview Print Email Customise email con…" at bounding box center [585, 293] width 1171 height 586
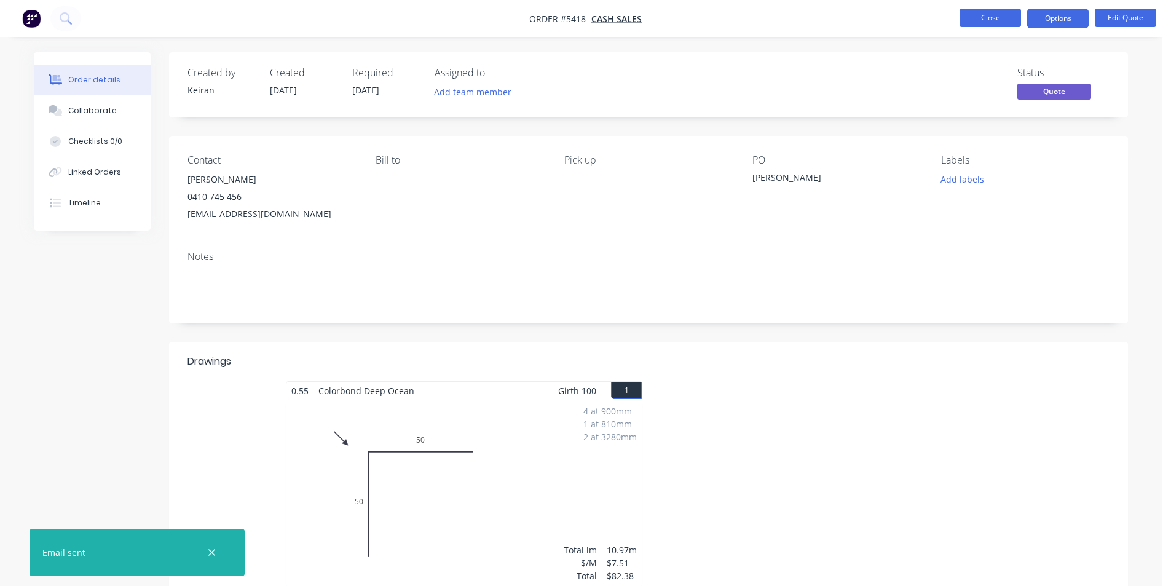
click at [977, 12] on button "Close" at bounding box center [989, 18] width 61 height 18
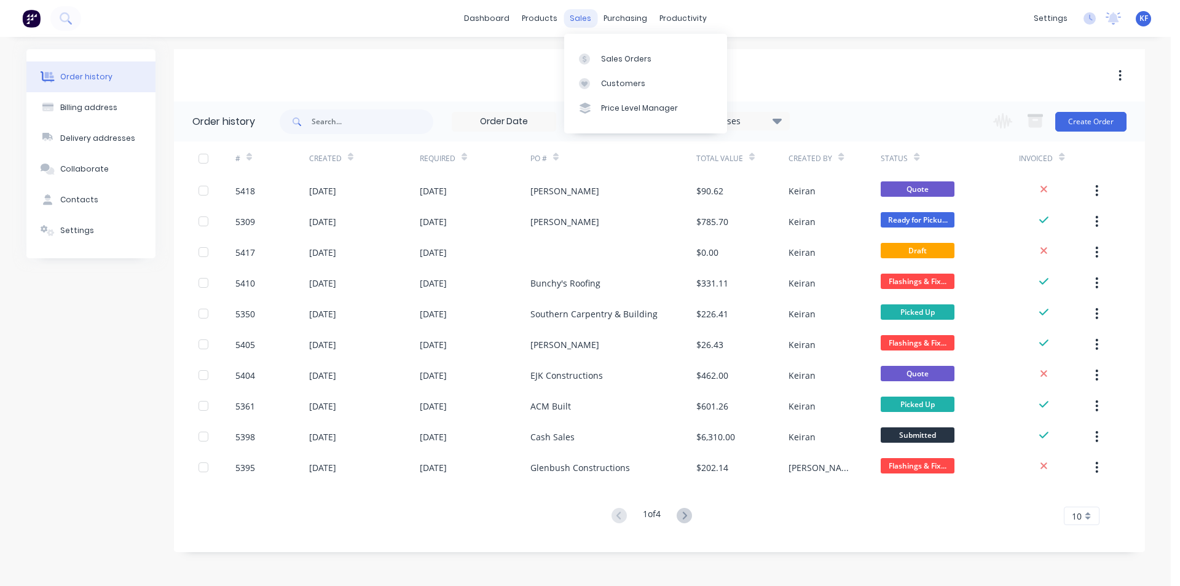
click at [580, 15] on div "sales" at bounding box center [581, 18] width 34 height 18
click at [604, 82] on div "Customers" at bounding box center [623, 83] width 44 height 11
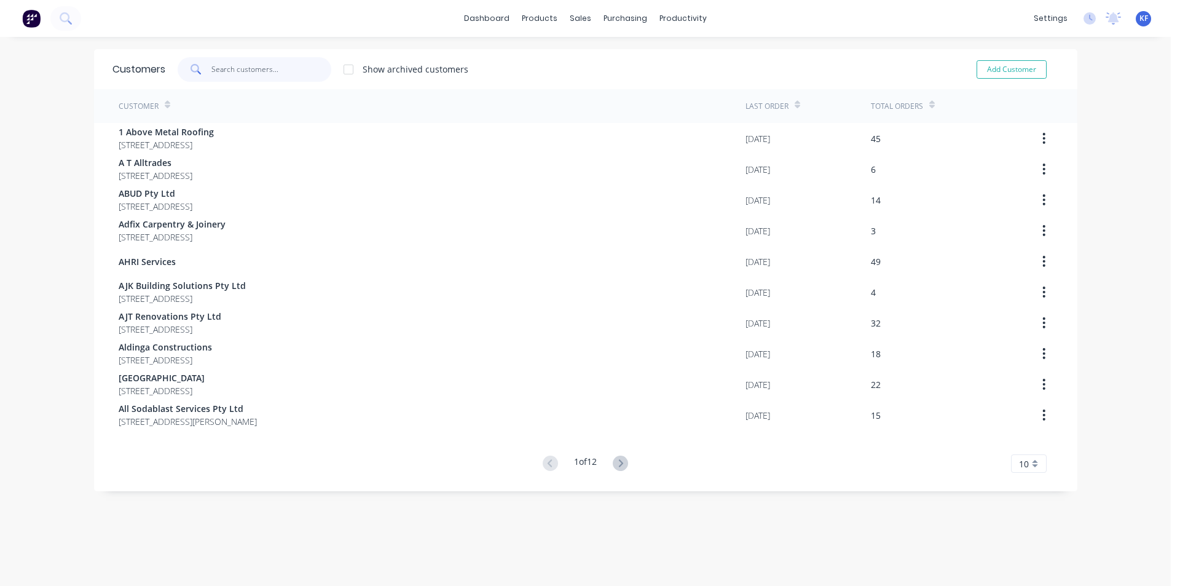
click at [306, 76] on input "text" at bounding box center [271, 69] width 120 height 25
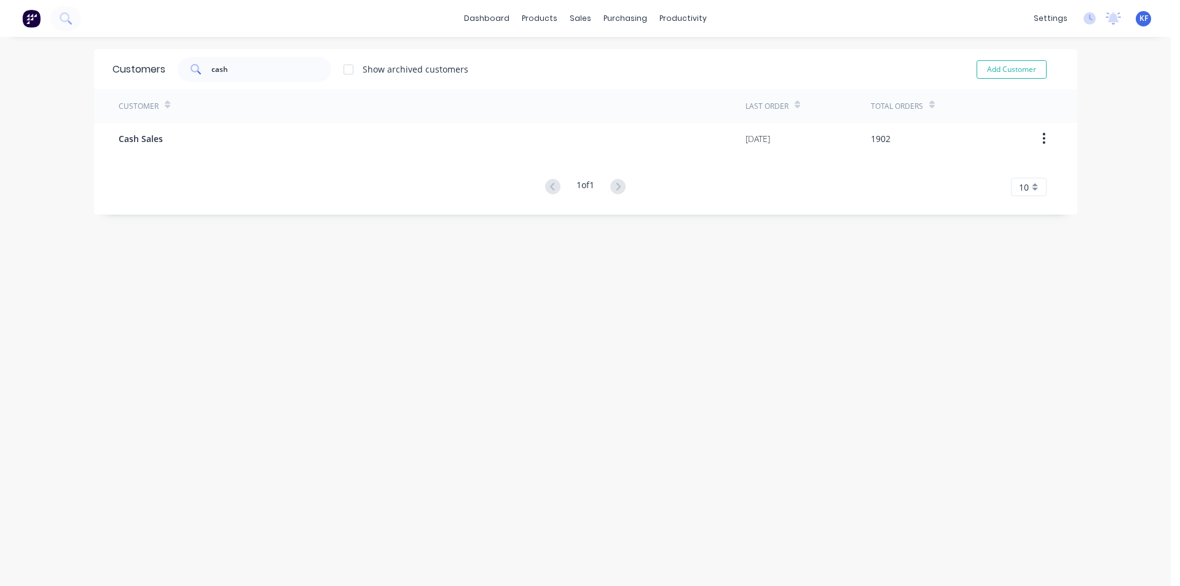
click at [346, 164] on div "Customer Last Order Total Orders Cash Sales 15/08/25 1902 1 of 1 10 5 10 15 20 …" at bounding box center [585, 142] width 983 height 107
drag, startPoint x: 275, startPoint y: 83, endPoint x: 197, endPoint y: 71, distance: 79.5
click at [193, 69] on div "Customers cash Show archived customers Add Customer" at bounding box center [585, 69] width 983 height 40
click at [238, 76] on input "cash" at bounding box center [271, 69] width 120 height 25
click at [570, 22] on div "sales" at bounding box center [581, 18] width 34 height 18
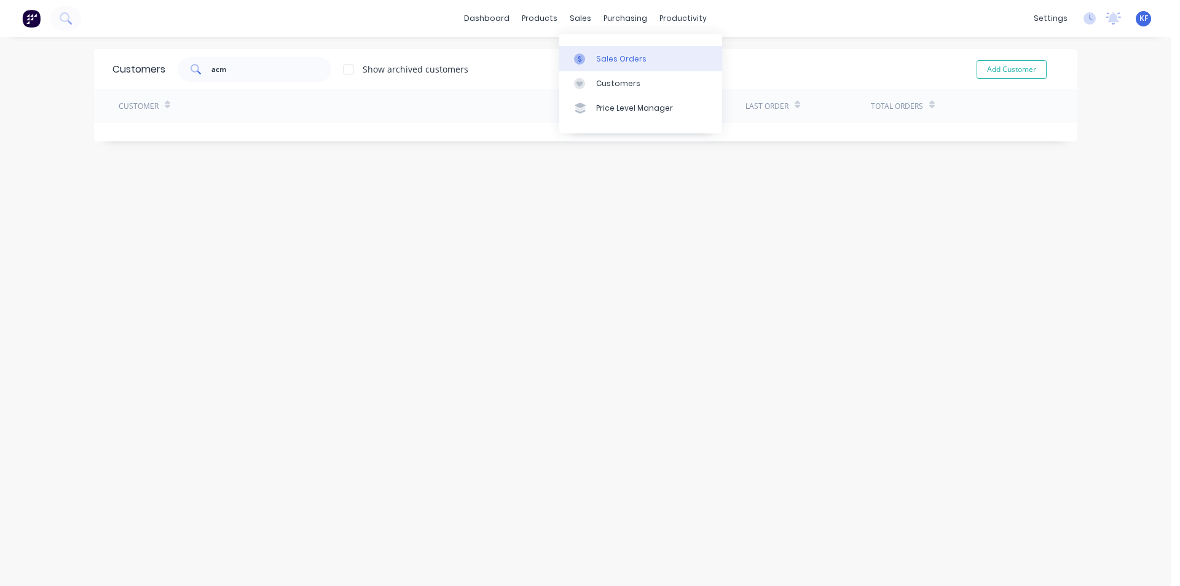
click at [600, 55] on div "Sales Orders" at bounding box center [621, 58] width 50 height 11
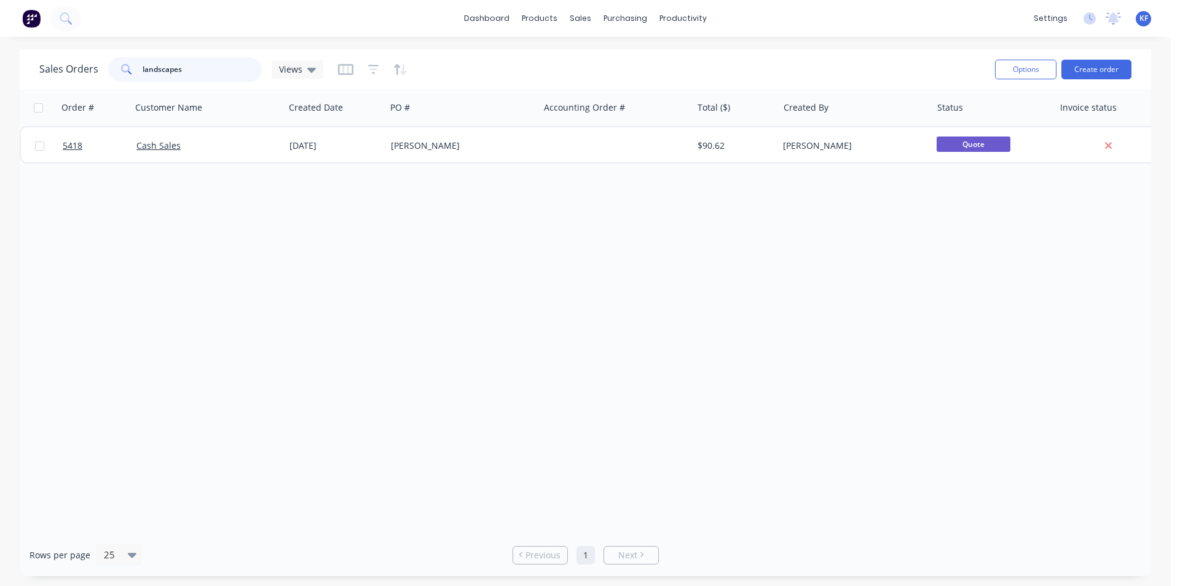
click at [197, 75] on input "landscapes" at bounding box center [203, 69] width 120 height 25
drag, startPoint x: 100, startPoint y: 50, endPoint x: 92, endPoint y: 47, distance: 9.1
click at [94, 48] on div "dashboard products sales purchasing productivity dashboard products Product Cat…" at bounding box center [585, 293] width 1171 height 586
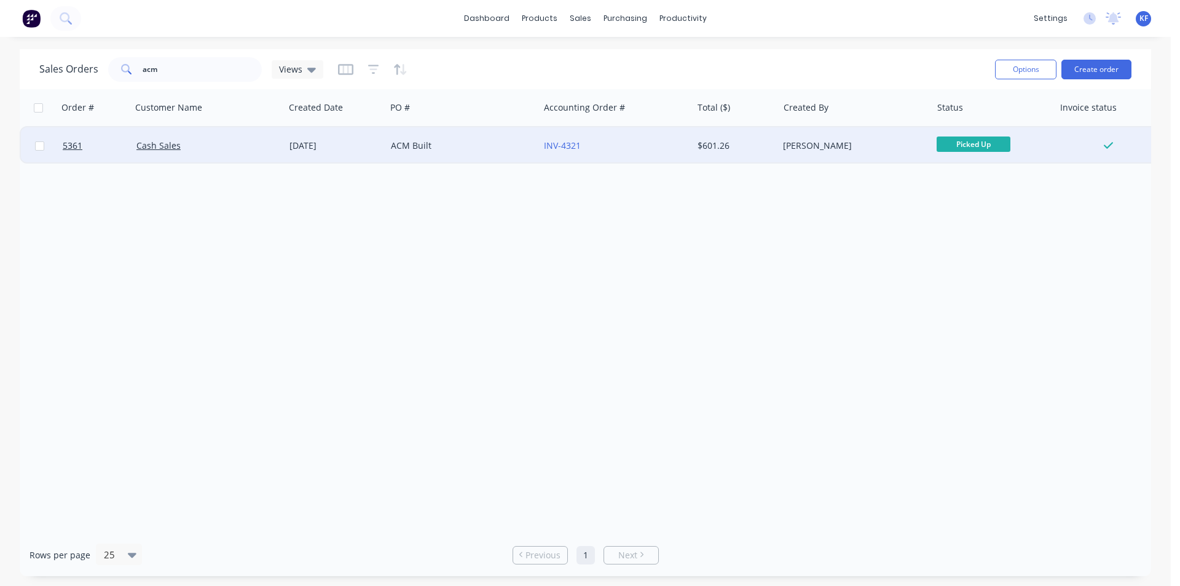
click at [494, 154] on div "ACM Built" at bounding box center [462, 145] width 153 height 37
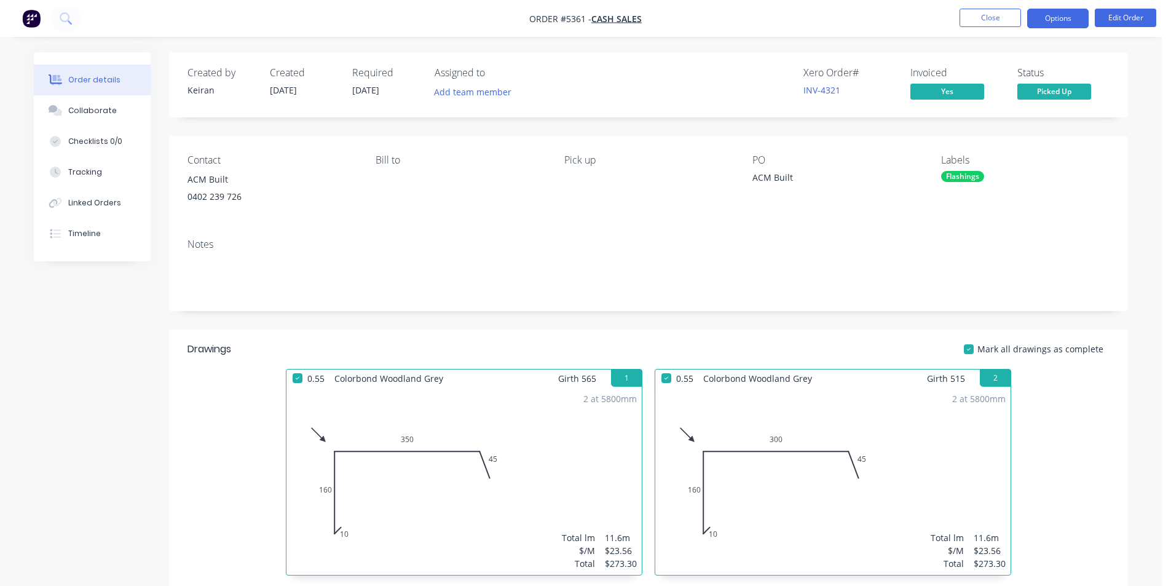
click at [1046, 25] on button "Options" at bounding box center [1057, 19] width 61 height 20
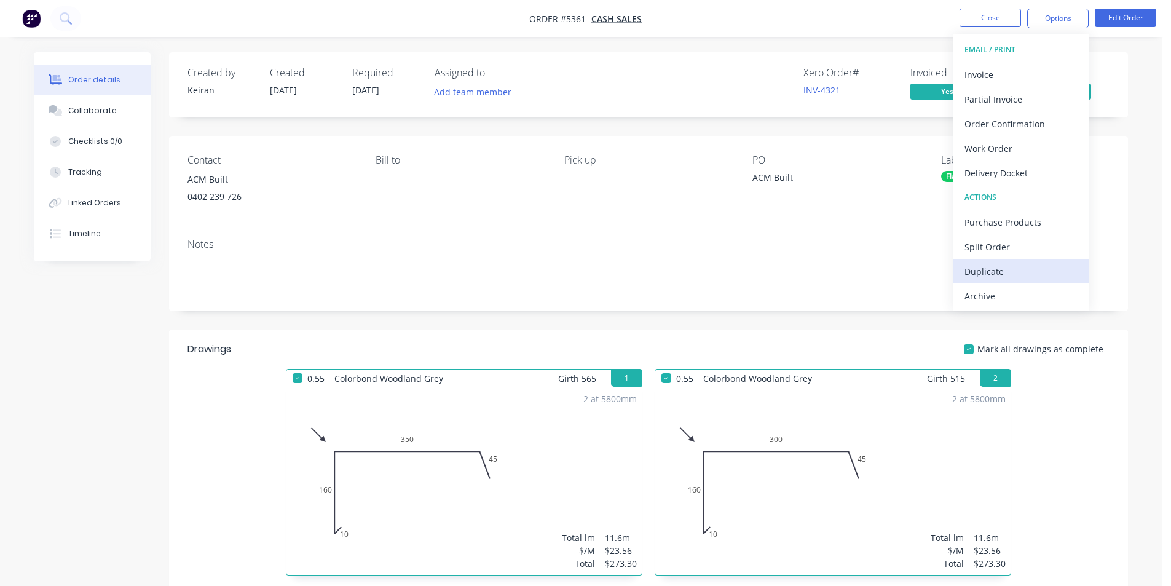
click at [1010, 267] on div "Duplicate" at bounding box center [1020, 271] width 113 height 18
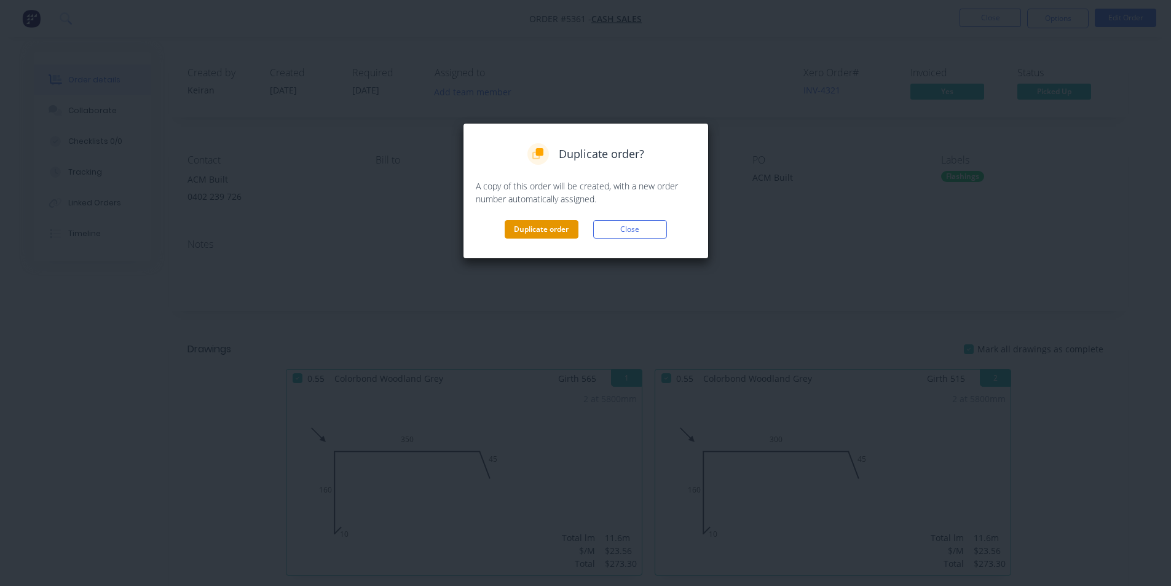
click at [532, 236] on button "Duplicate order" at bounding box center [542, 229] width 74 height 18
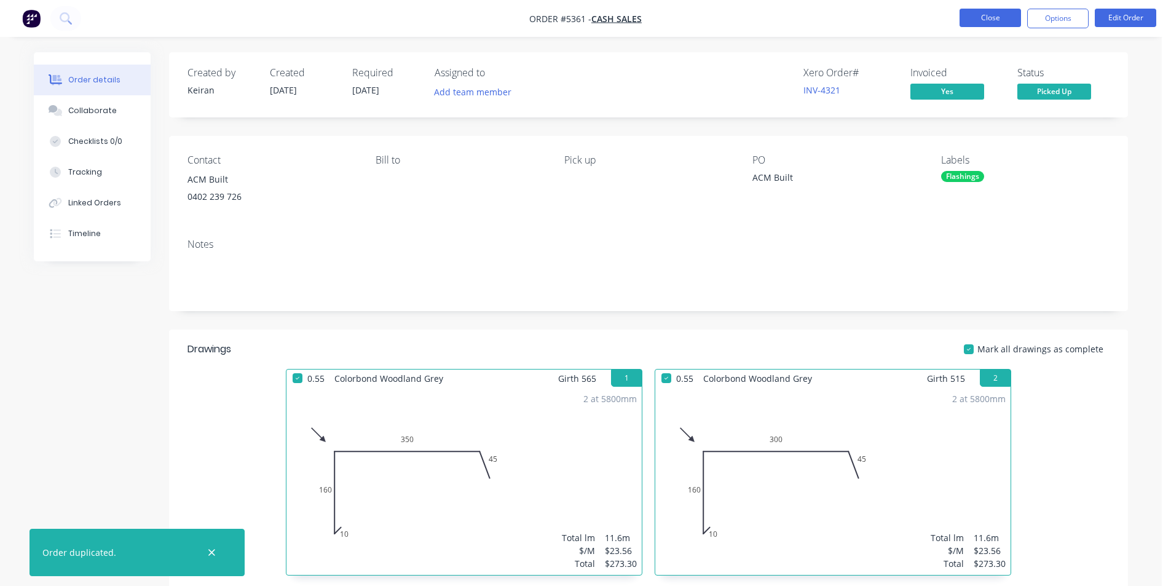
click at [1004, 14] on button "Close" at bounding box center [989, 18] width 61 height 18
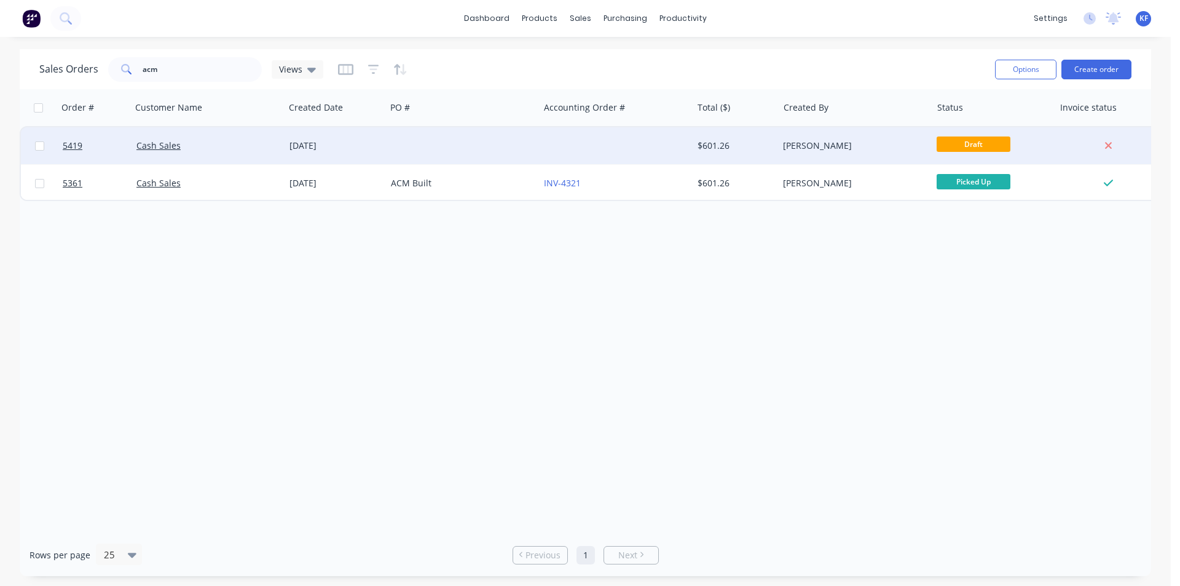
click at [524, 147] on div at bounding box center [462, 145] width 153 height 37
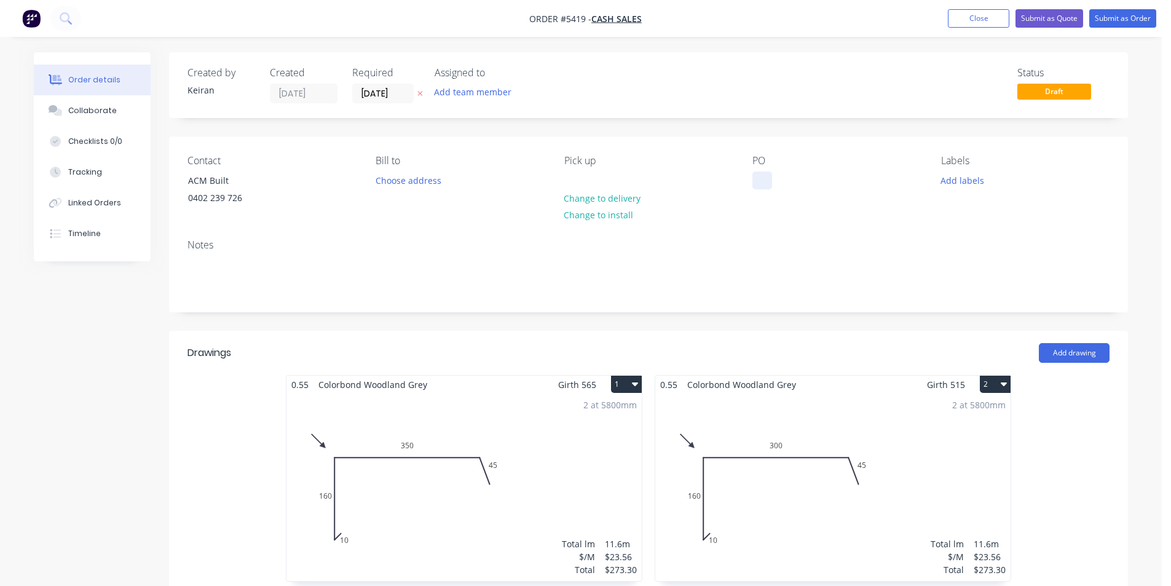
drag, startPoint x: 746, startPoint y: 184, endPoint x: 755, endPoint y: 186, distance: 9.4
click at [747, 184] on div "Contact ACM Built 0402 239 726 Bill to Choose address Pick up Change to deliver…" at bounding box center [648, 182] width 959 height 93
click at [757, 186] on div at bounding box center [762, 180] width 20 height 18
drag, startPoint x: 617, startPoint y: 383, endPoint x: 613, endPoint y: 395, distance: 12.2
click at [617, 384] on button "1" at bounding box center [626, 384] width 31 height 17
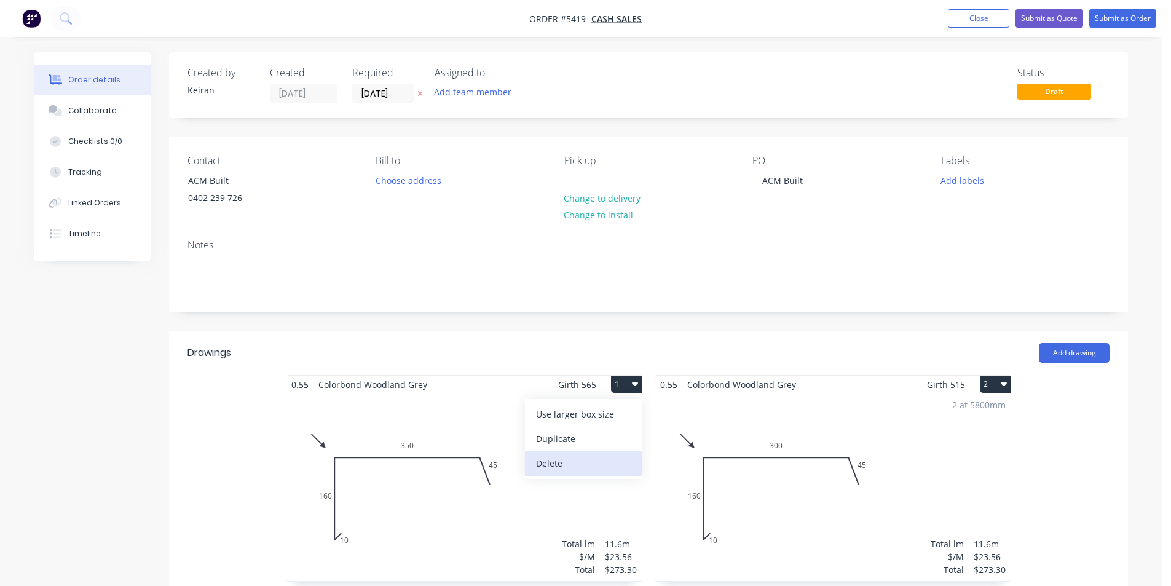
click at [581, 457] on div "Delete" at bounding box center [583, 463] width 95 height 18
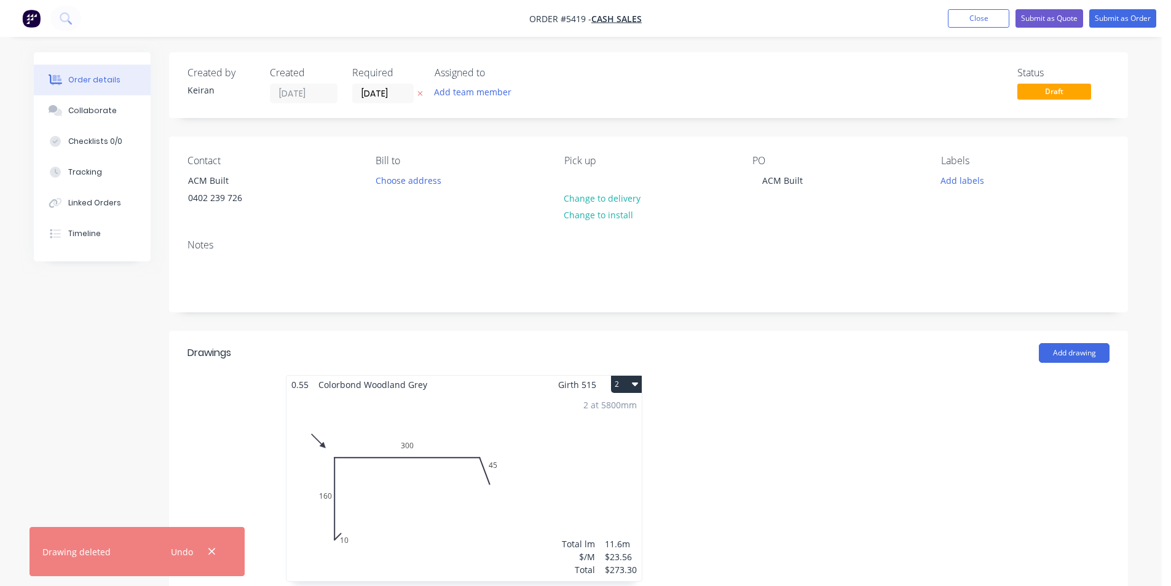
click at [628, 388] on button "2" at bounding box center [626, 384] width 31 height 17
click at [601, 465] on div "Delete" at bounding box center [583, 463] width 95 height 18
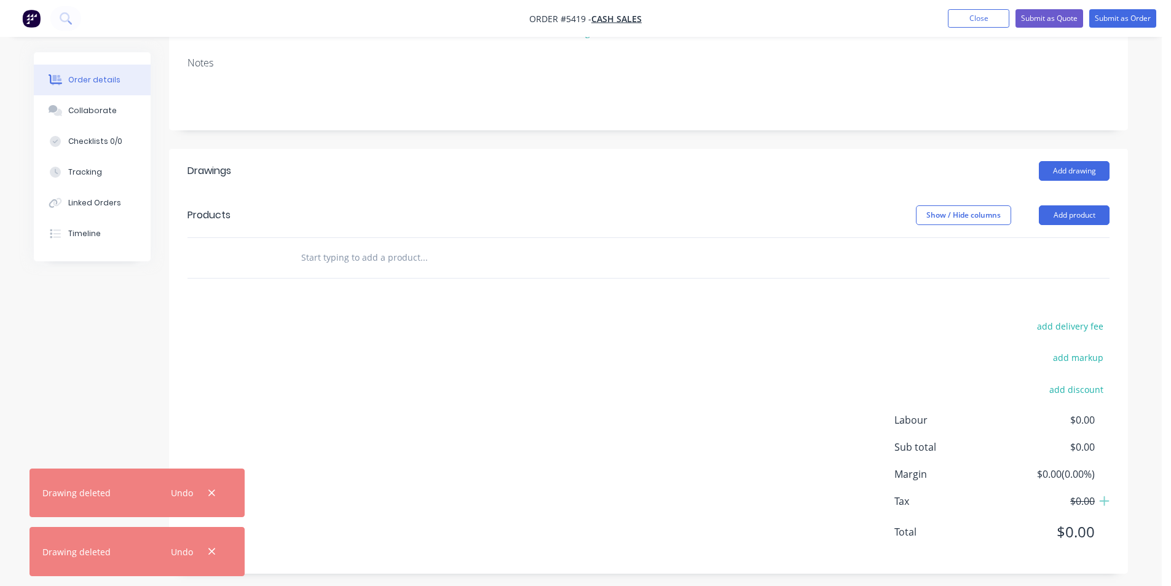
scroll to position [188, 0]
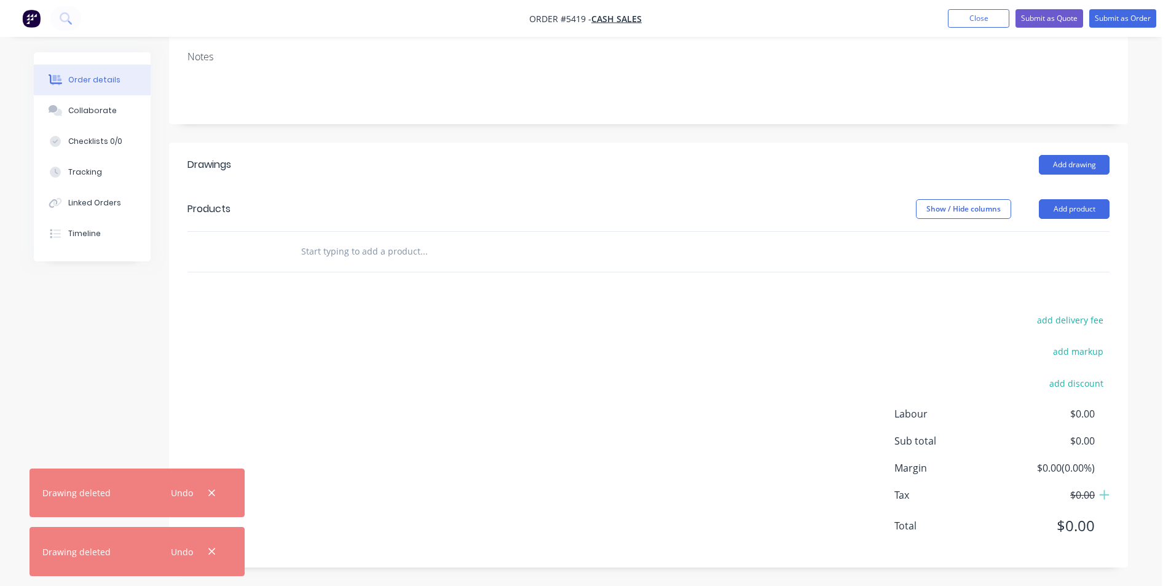
click at [436, 264] on div at bounding box center [507, 252] width 443 height 40
click at [432, 258] on input "text" at bounding box center [424, 251] width 246 height 25
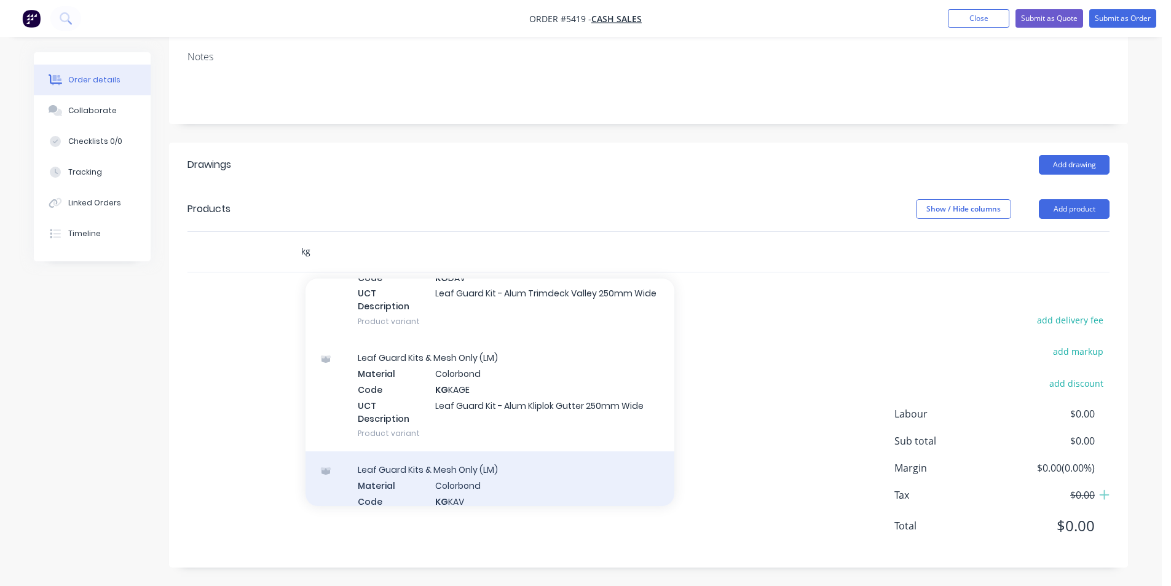
scroll to position [861, 0]
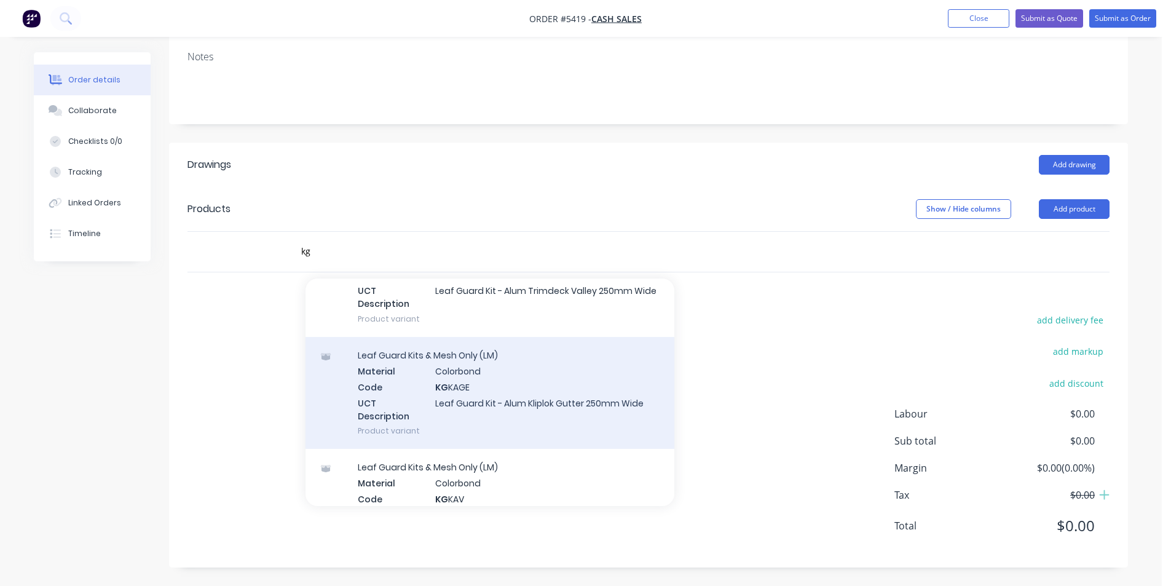
click at [594, 408] on div "Leaf Guard Kits & Mesh Only (LM) Material Colorbond Code KG KAGE UCT Descriptio…" at bounding box center [489, 393] width 369 height 112
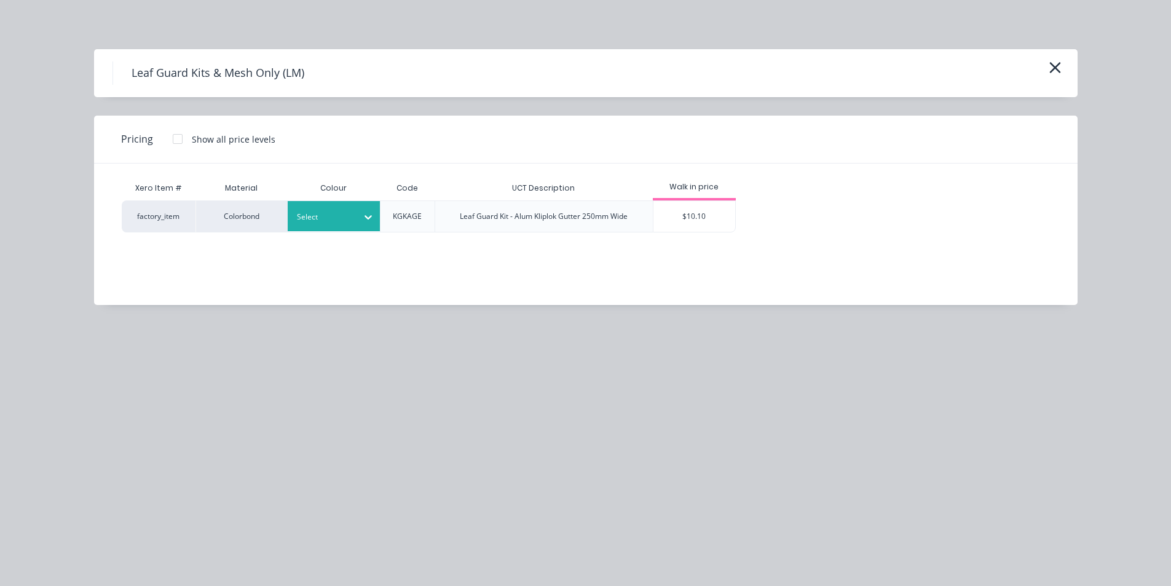
click at [364, 225] on div at bounding box center [368, 217] width 22 height 20
click at [154, 405] on div "Woodland Grey" at bounding box center [77, 416] width 154 height 23
click at [174, 138] on div at bounding box center [177, 139] width 25 height 25
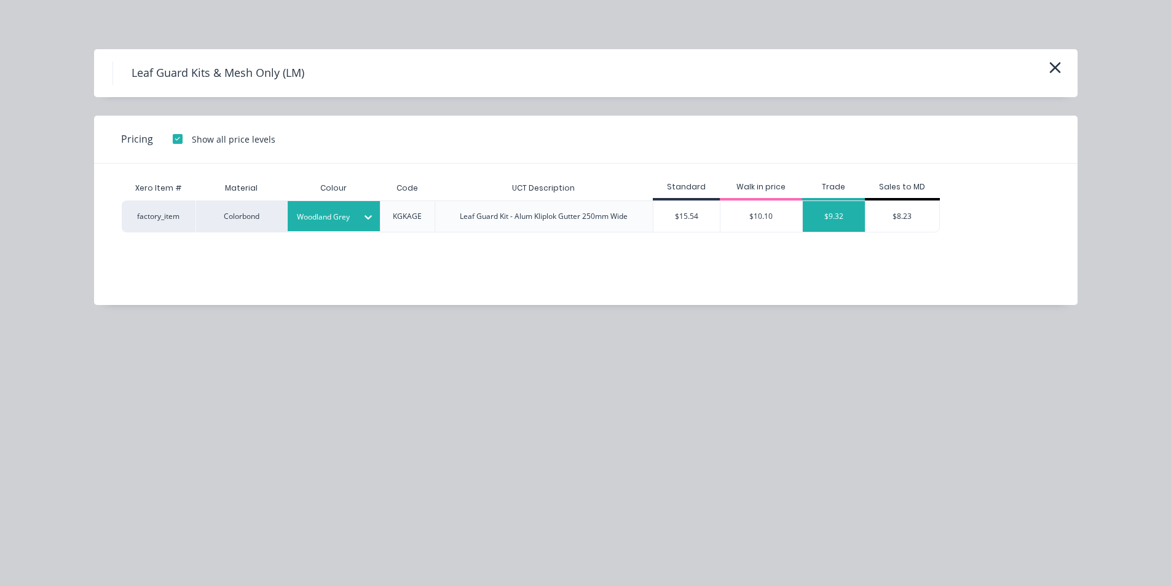
click at [846, 211] on div "$9.32" at bounding box center [834, 216] width 62 height 31
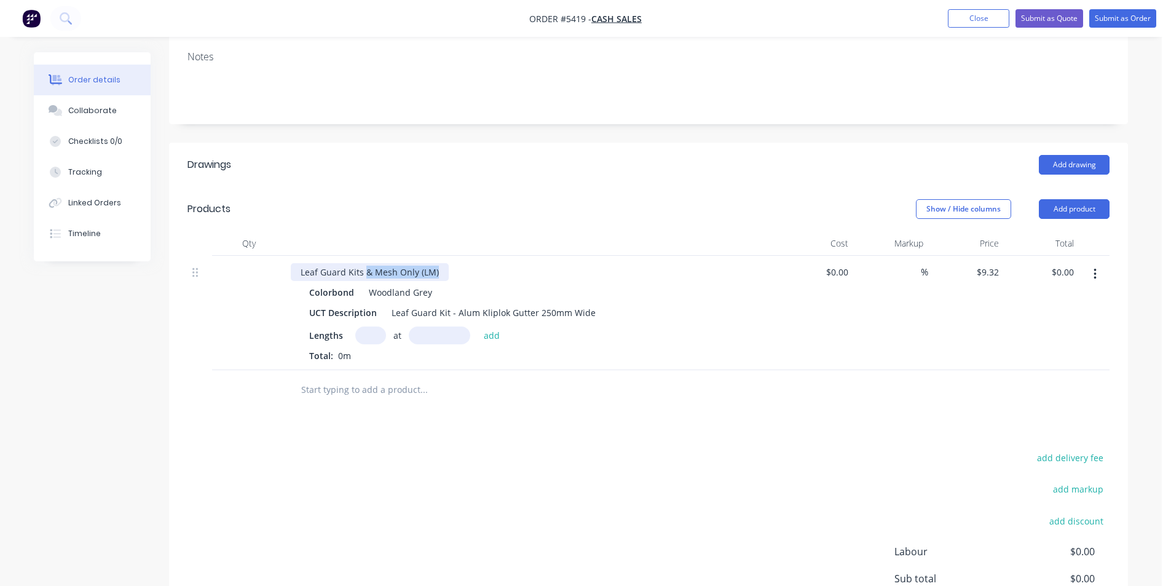
drag, startPoint x: 443, startPoint y: 274, endPoint x: 365, endPoint y: 265, distance: 77.9
click at [365, 265] on div "Leaf Guard Kits & Mesh Only (LM)" at bounding box center [370, 272] width 158 height 18
click at [371, 335] on input "text" at bounding box center [370, 335] width 31 height 18
click at [478, 326] on button "add" at bounding box center [492, 334] width 29 height 17
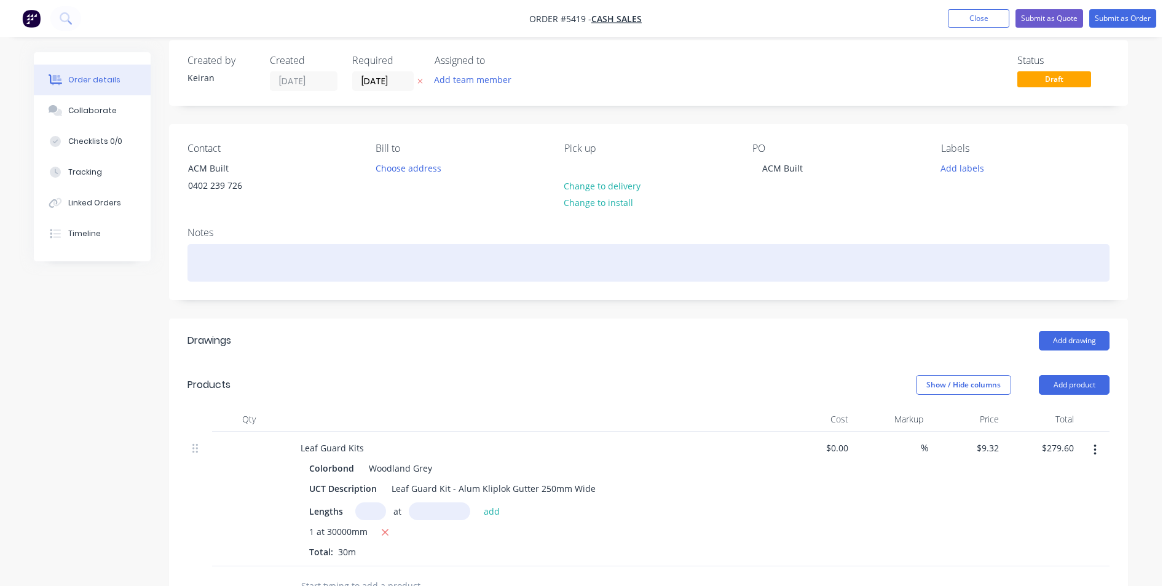
scroll to position [0, 0]
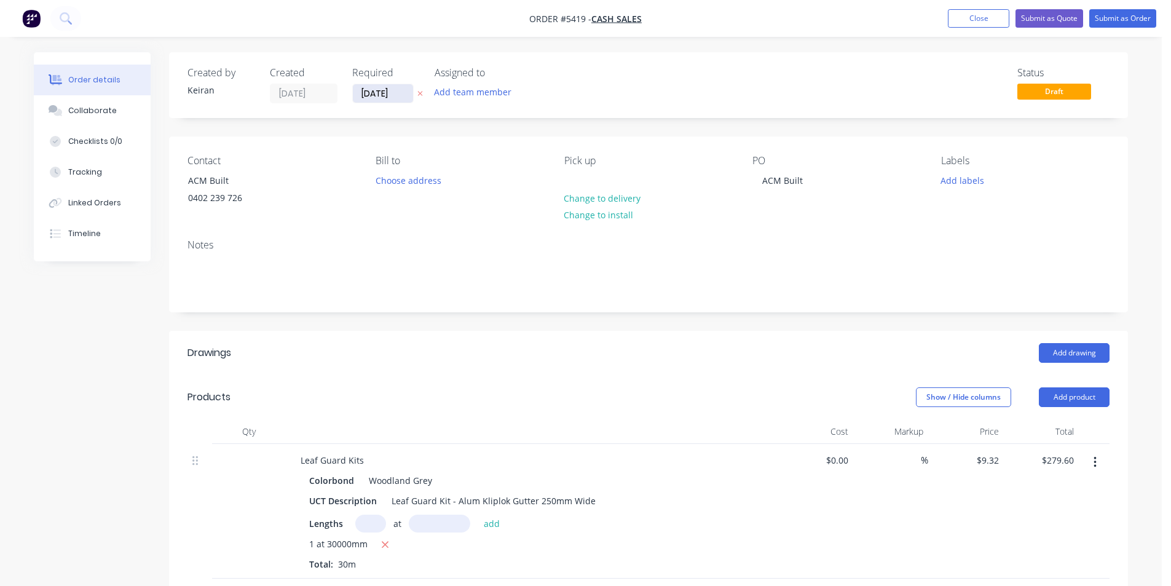
click at [378, 98] on input "[DATE]" at bounding box center [383, 93] width 60 height 18
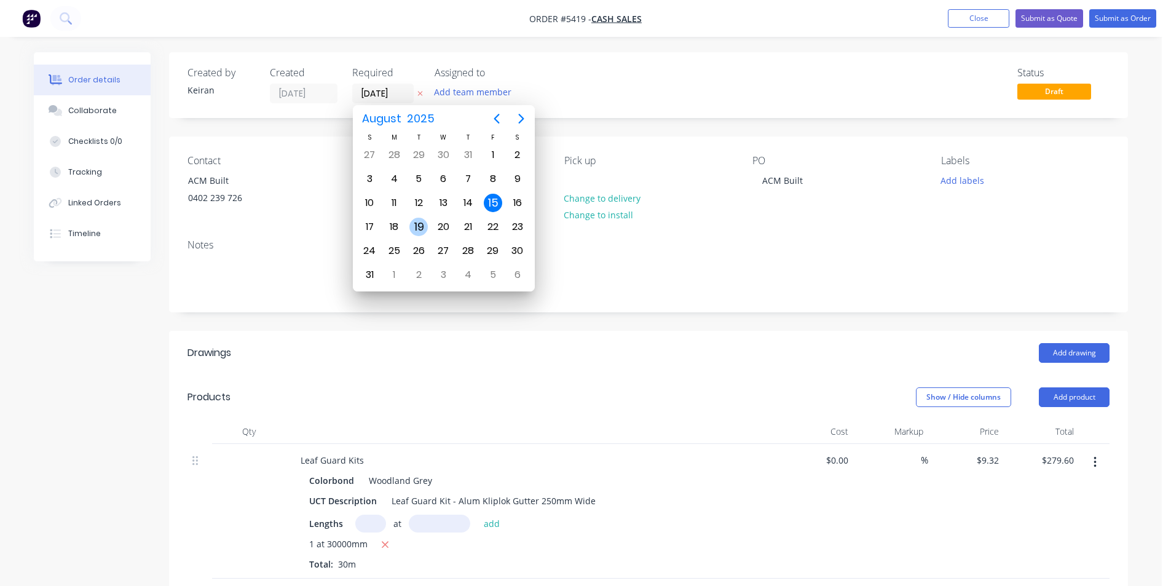
click at [414, 230] on div "19" at bounding box center [418, 227] width 18 height 18
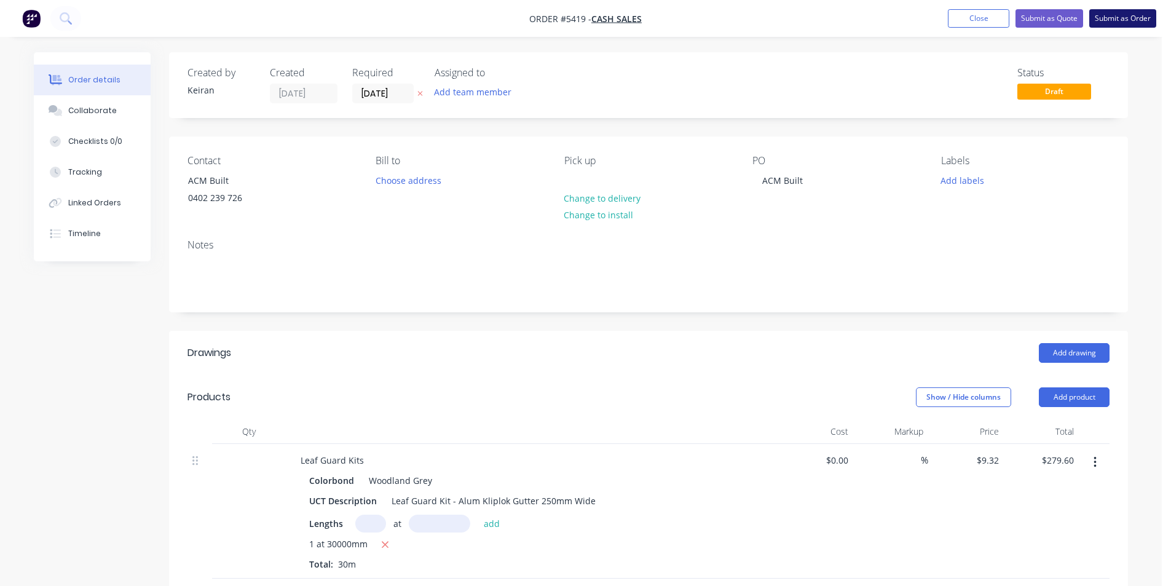
click at [1124, 17] on button "Submit as Order" at bounding box center [1122, 18] width 67 height 18
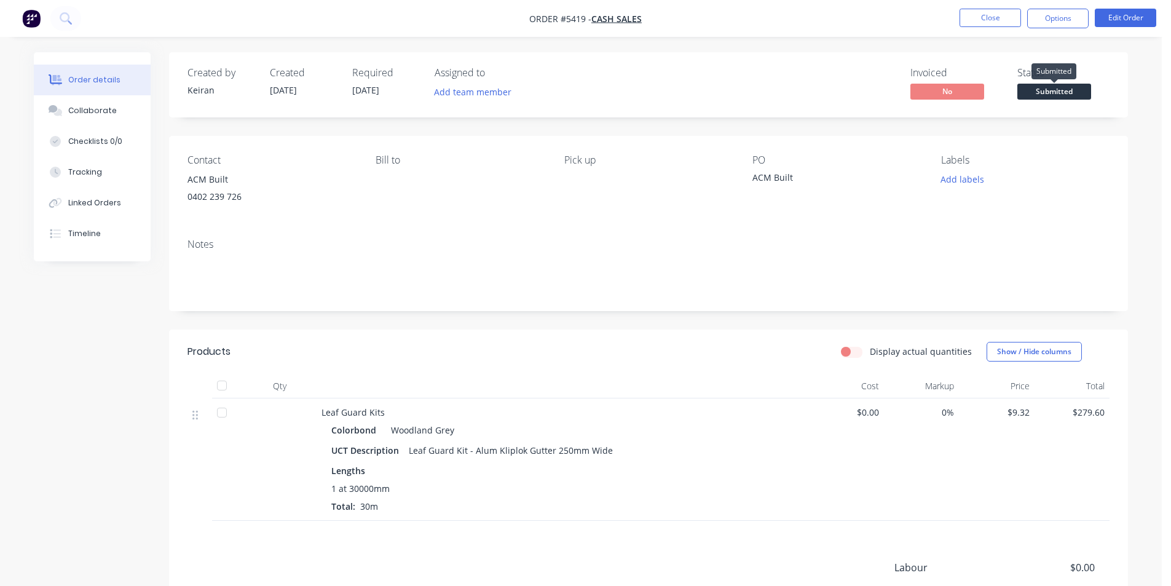
click at [1060, 93] on span "Submitted" at bounding box center [1054, 91] width 74 height 15
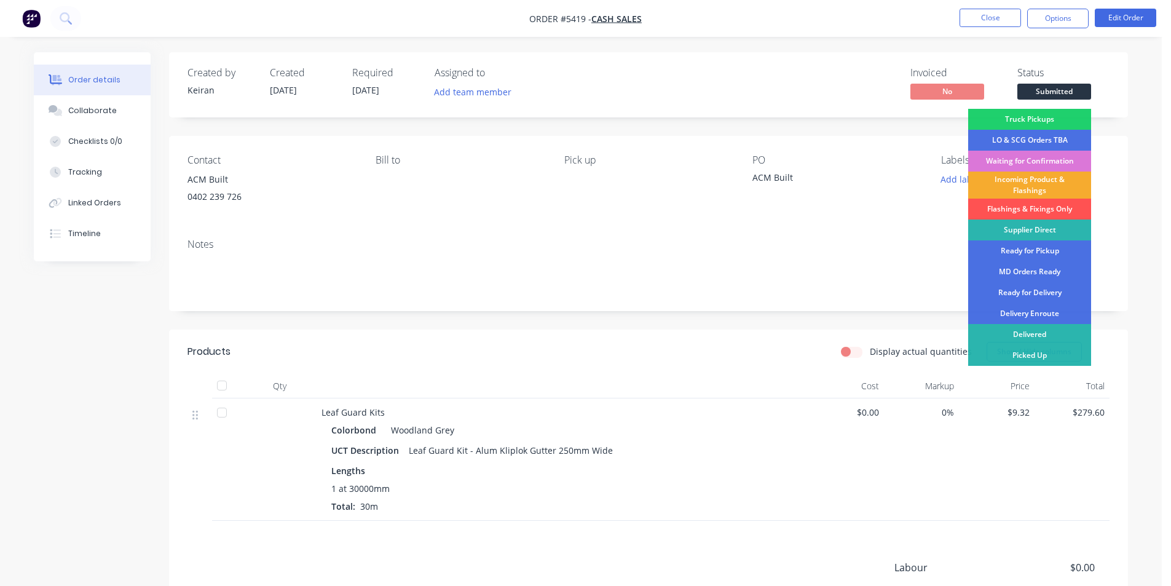
click at [1046, 183] on div "Incoming Product & Flashings" at bounding box center [1029, 184] width 123 height 27
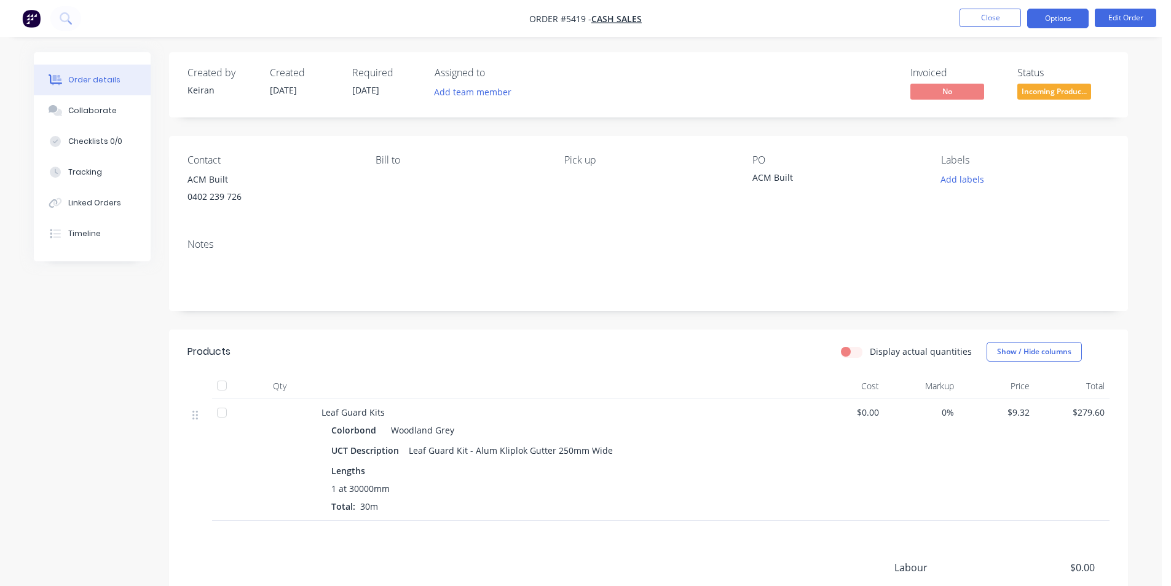
click at [1051, 25] on button "Options" at bounding box center [1057, 19] width 61 height 20
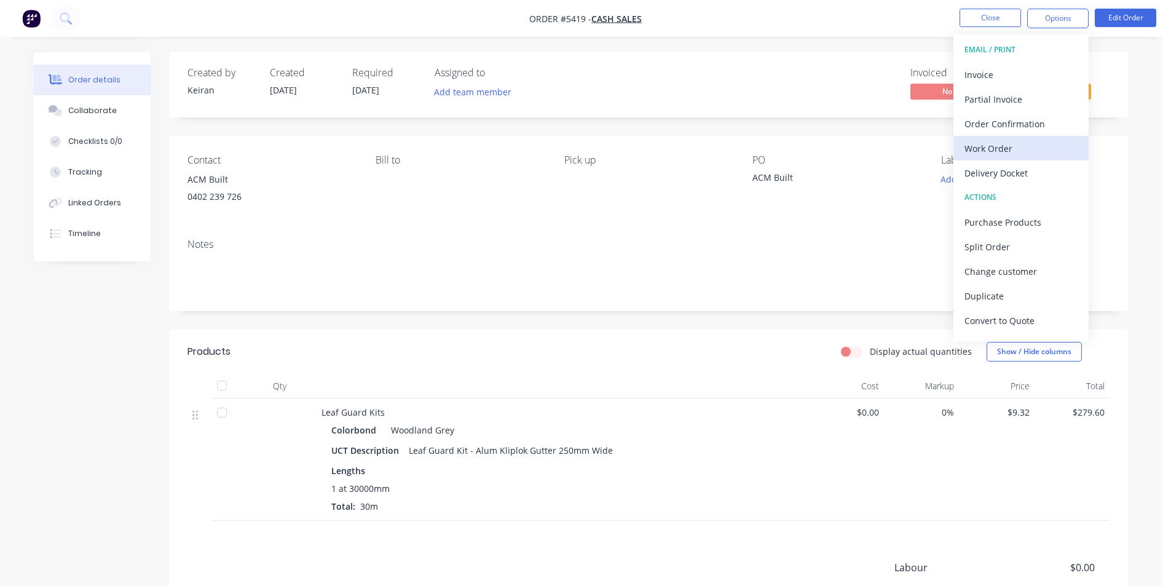
click at [1028, 146] on div "Work Order" at bounding box center [1020, 149] width 113 height 18
click at [1028, 146] on div "Custom" at bounding box center [1020, 149] width 113 height 18
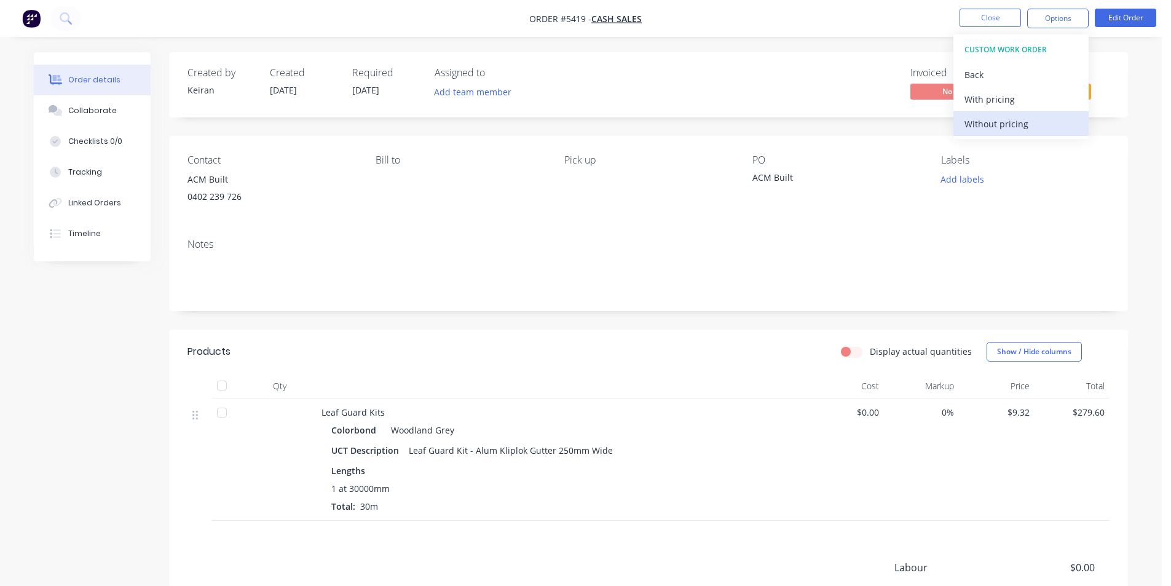
click at [1023, 134] on button "Without pricing" at bounding box center [1020, 123] width 135 height 25
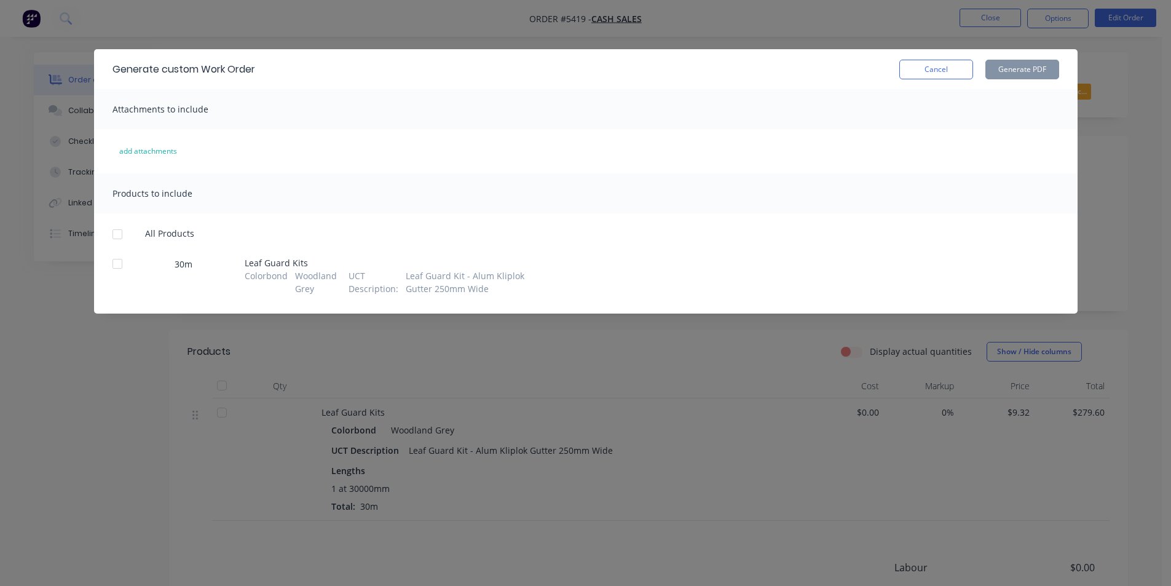
click at [950, 55] on div "Generate custom Work Order Cancel Generate PDF" at bounding box center [585, 69] width 983 height 40
click at [966, 64] on button "Cancel" at bounding box center [936, 70] width 74 height 20
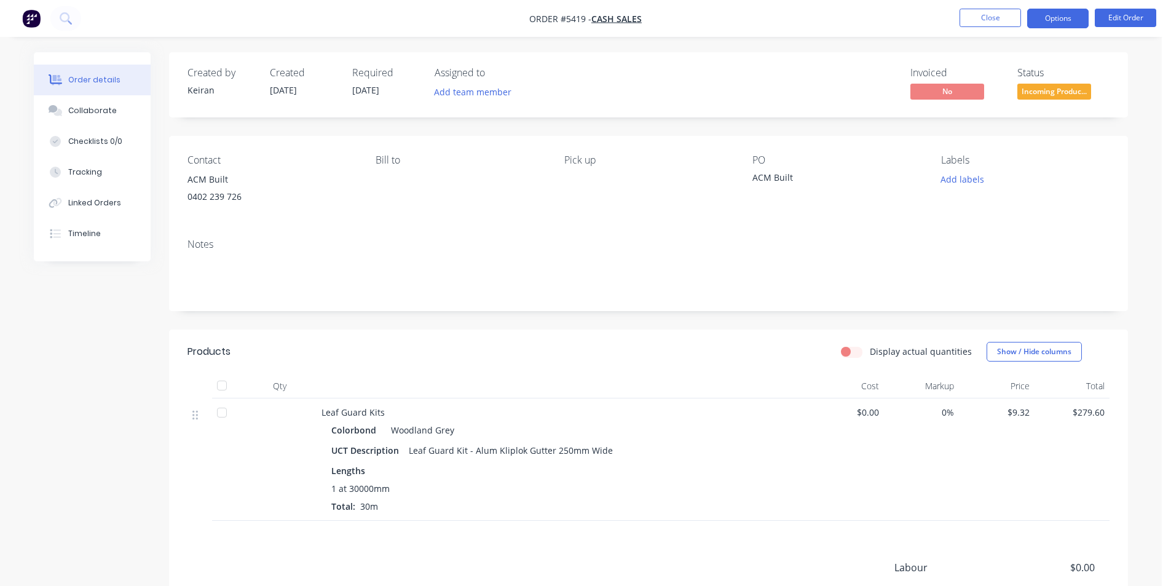
click at [1053, 15] on button "Options" at bounding box center [1057, 19] width 61 height 20
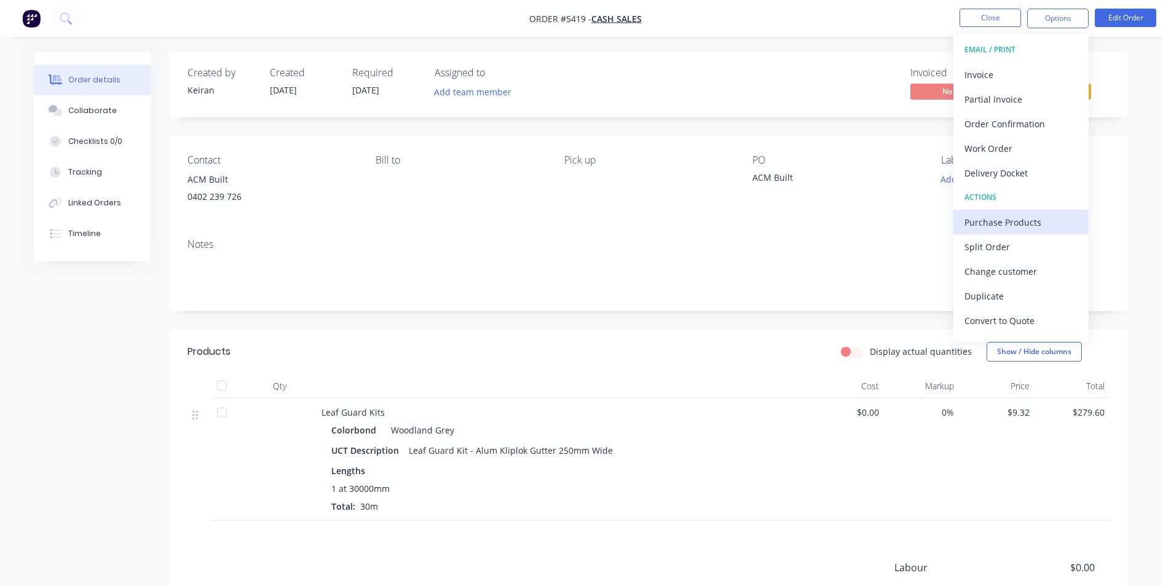
click at [1022, 215] on div "Purchase Products" at bounding box center [1020, 222] width 113 height 18
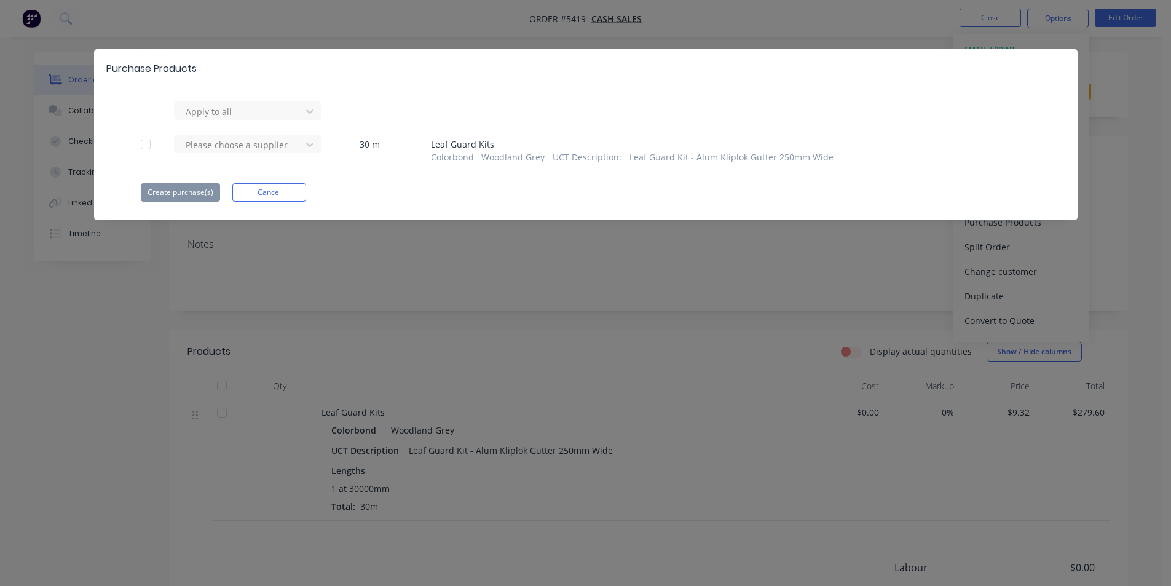
click at [322, 148] on div "Please choose a supplier 30 m Leaf Guard Kits Colorbond Woodland Grey UCT Descr…" at bounding box center [586, 149] width 890 height 29
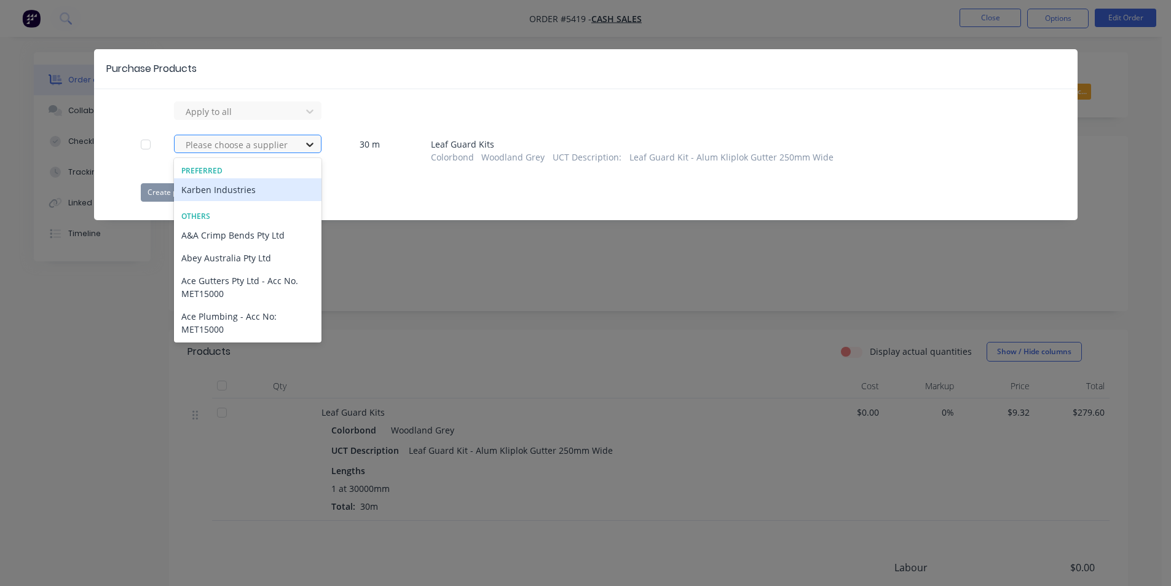
click at [310, 144] on icon at bounding box center [310, 144] width 12 height 12
click at [248, 189] on div "Karben Industries" at bounding box center [248, 189] width 148 height 23
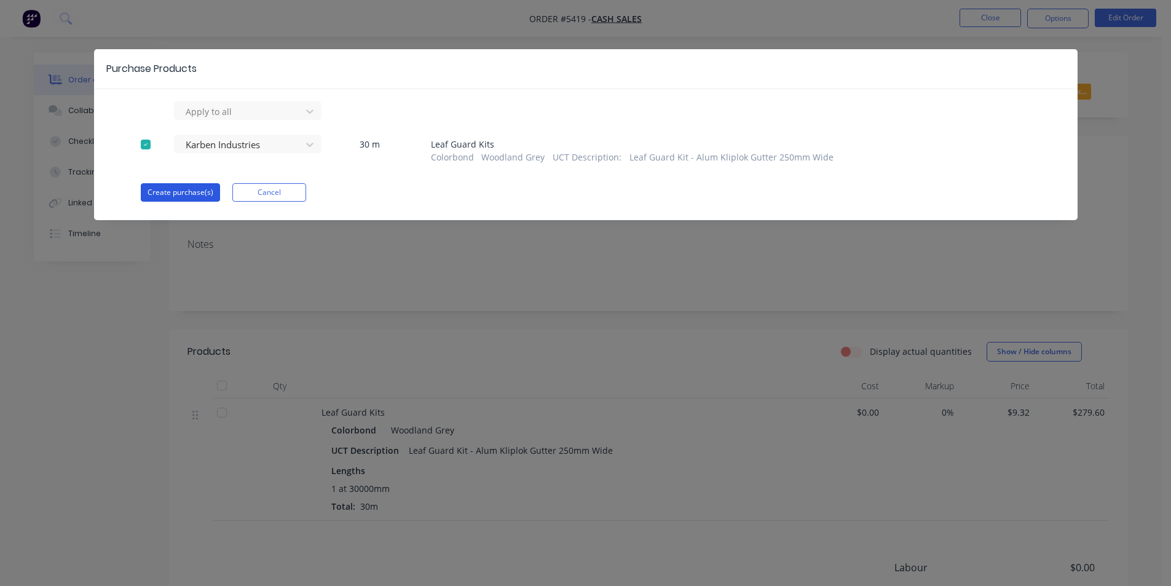
click at [191, 188] on button "Create purchase(s)" at bounding box center [180, 192] width 79 height 18
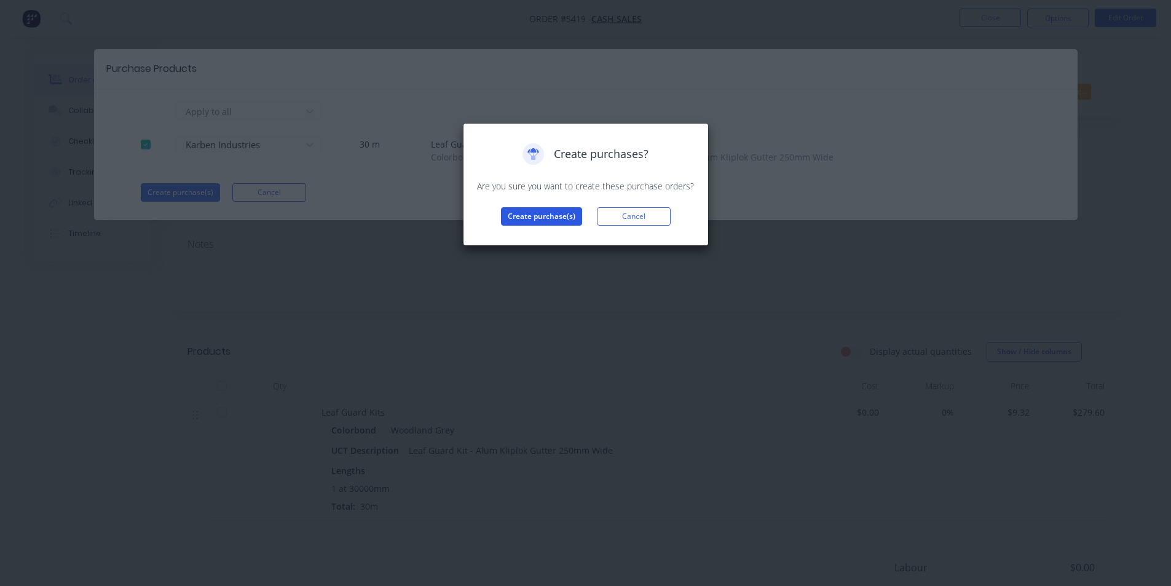
click at [532, 211] on button "Create purchase(s)" at bounding box center [541, 216] width 81 height 18
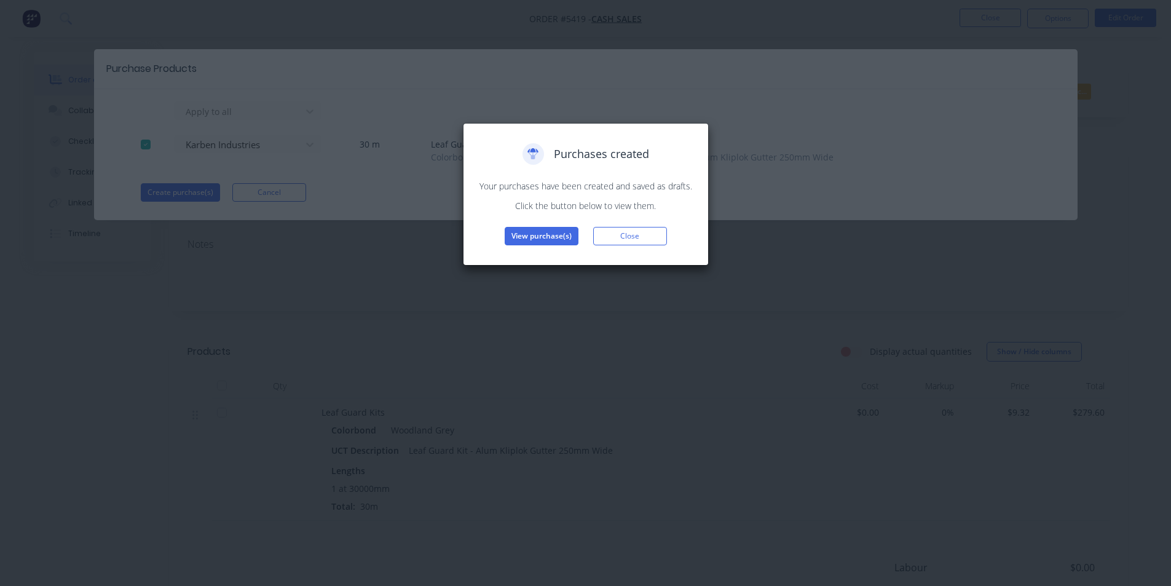
click at [542, 222] on div "Purchases created Your purchases have been created and saved as drafts. Click t…" at bounding box center [586, 194] width 220 height 102
click at [547, 235] on button "View purchase(s)" at bounding box center [542, 236] width 74 height 18
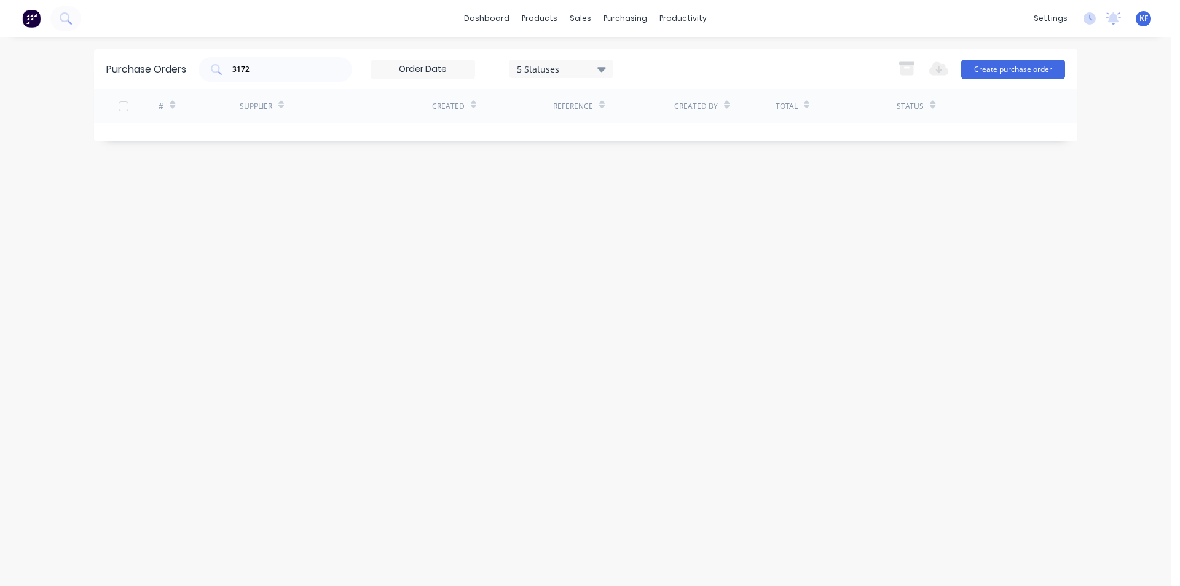
drag, startPoint x: 270, startPoint y: 65, endPoint x: 0, endPoint y: 63, distance: 269.8
click at [37, 66] on div "dashboard products sales purchasing productivity dashboard products Product Cat…" at bounding box center [585, 293] width 1171 height 586
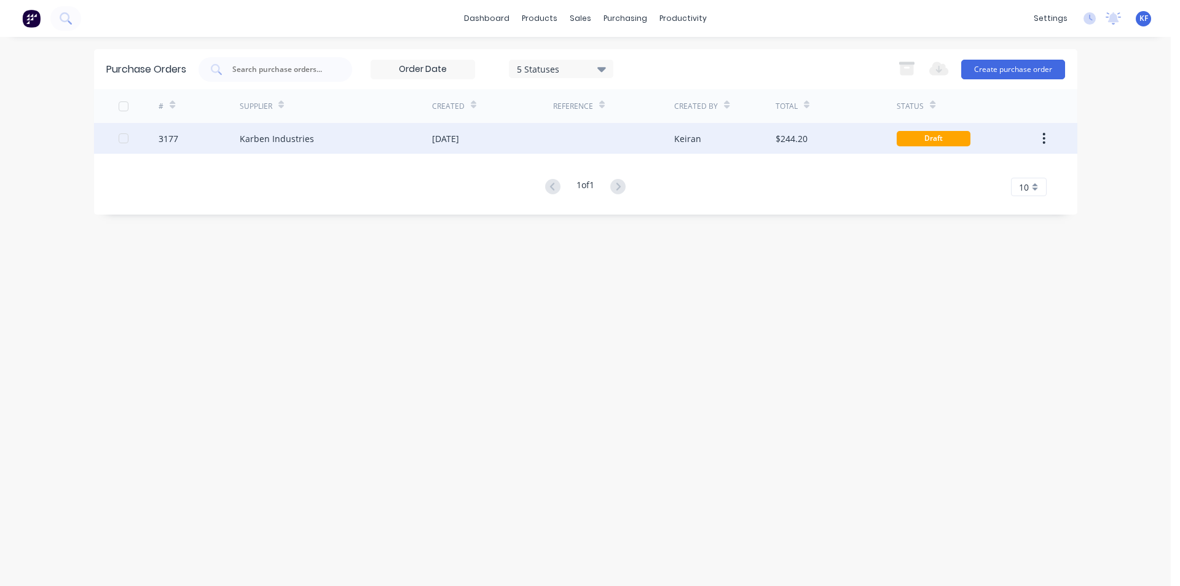
click at [459, 143] on div "[DATE]" at bounding box center [445, 138] width 27 height 13
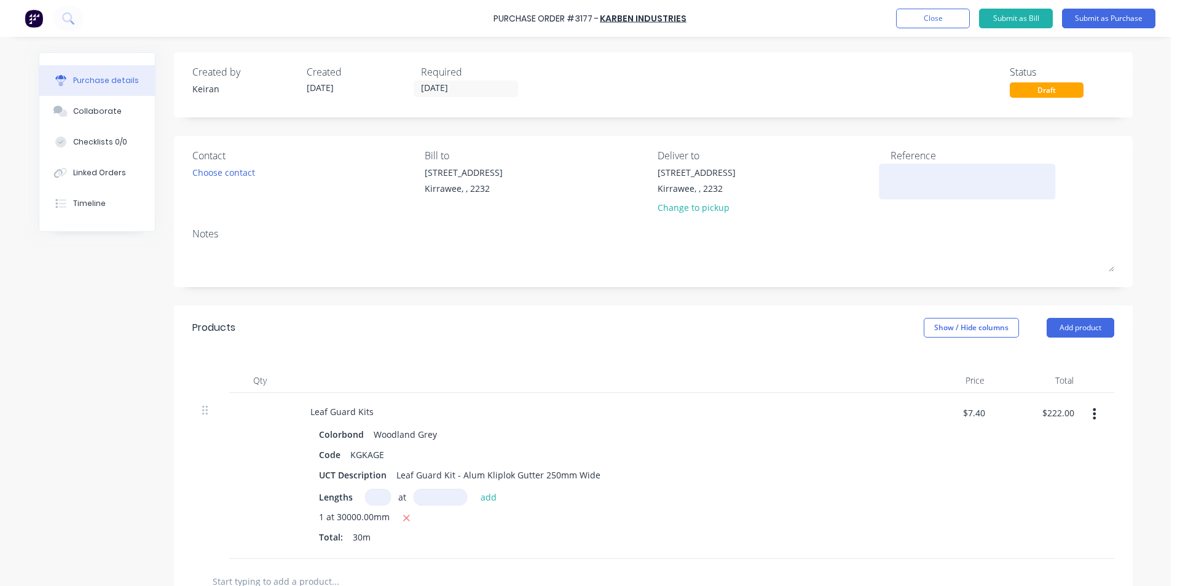
click at [925, 167] on textarea at bounding box center [968, 180] width 154 height 28
click at [467, 93] on input "[DATE]" at bounding box center [465, 88] width 103 height 15
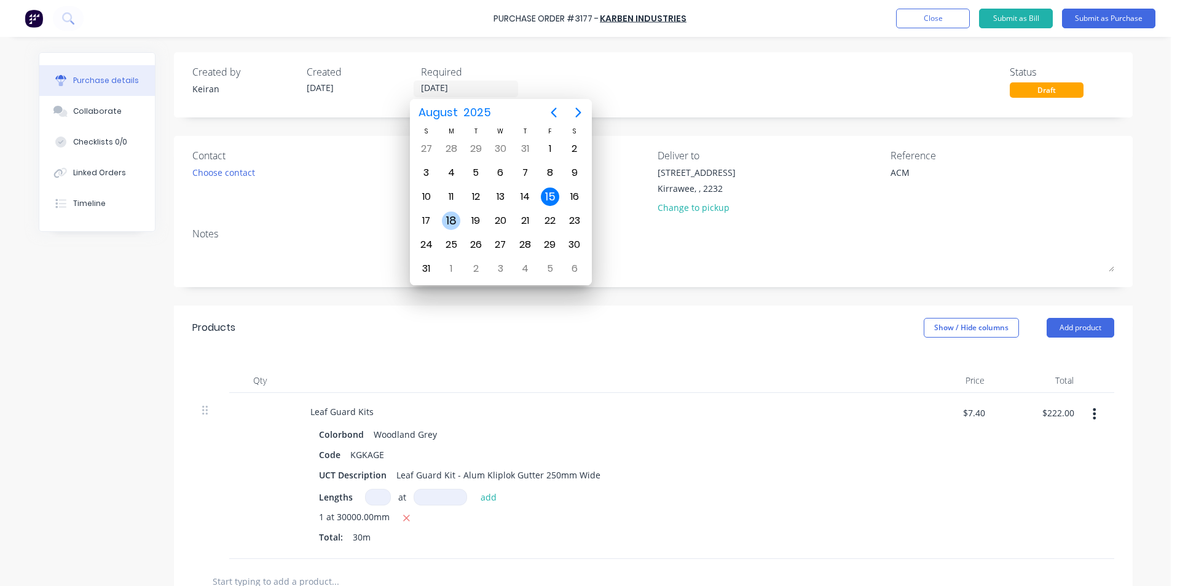
click at [460, 214] on div "18" at bounding box center [451, 220] width 25 height 23
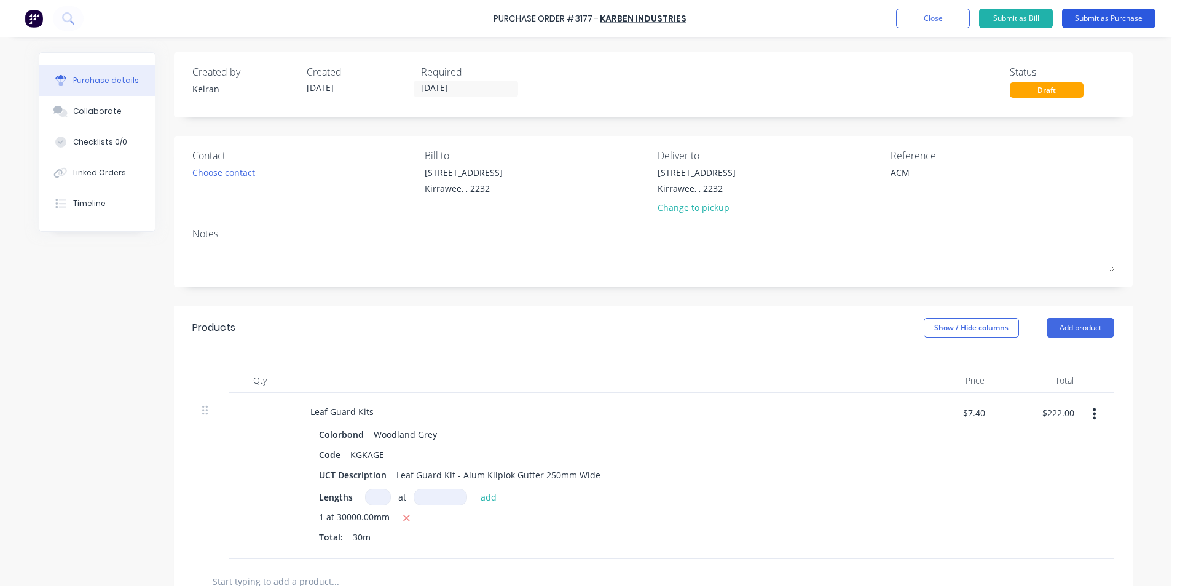
click at [1084, 26] on button "Submit as Purchase" at bounding box center [1108, 19] width 93 height 20
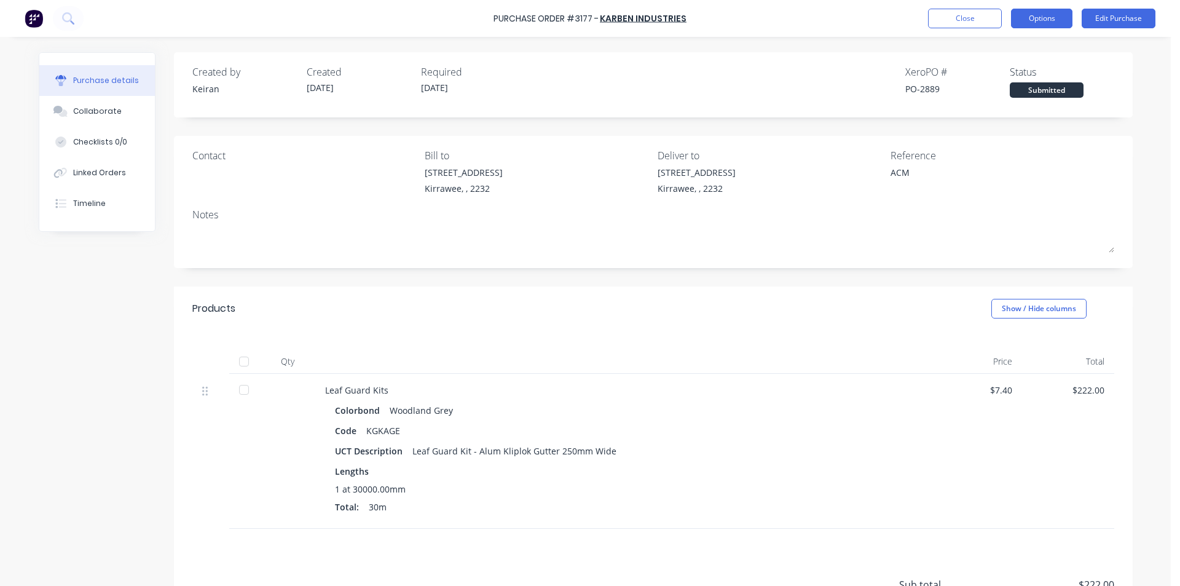
click at [1033, 22] on button "Options" at bounding box center [1041, 19] width 61 height 20
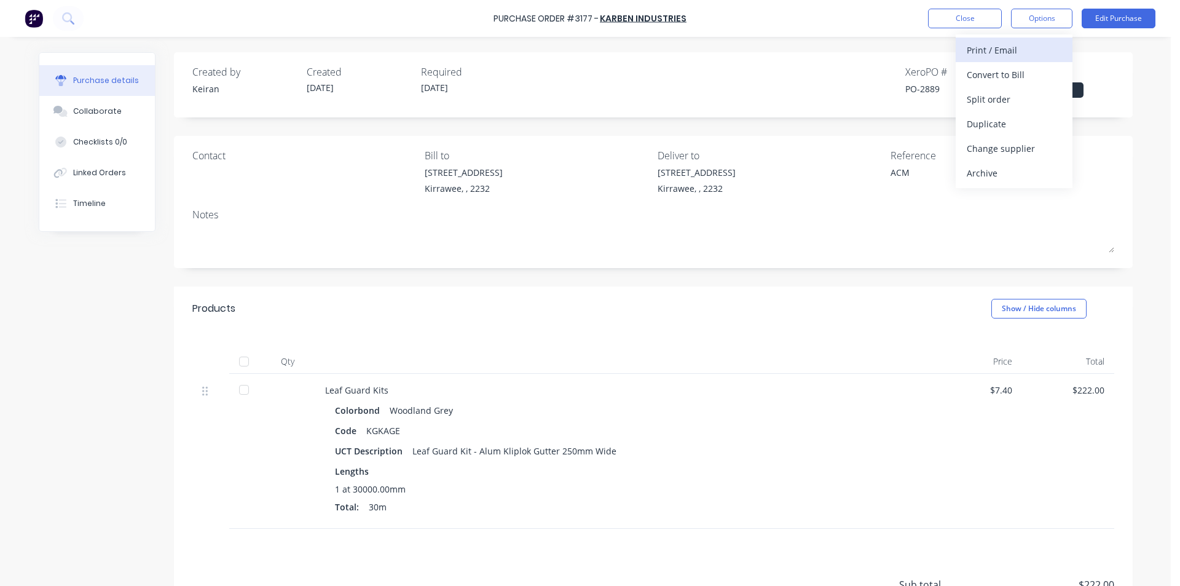
click at [1015, 45] on div "Print / Email" at bounding box center [1014, 50] width 95 height 18
click at [1025, 98] on div "Without pricing" at bounding box center [1014, 99] width 95 height 18
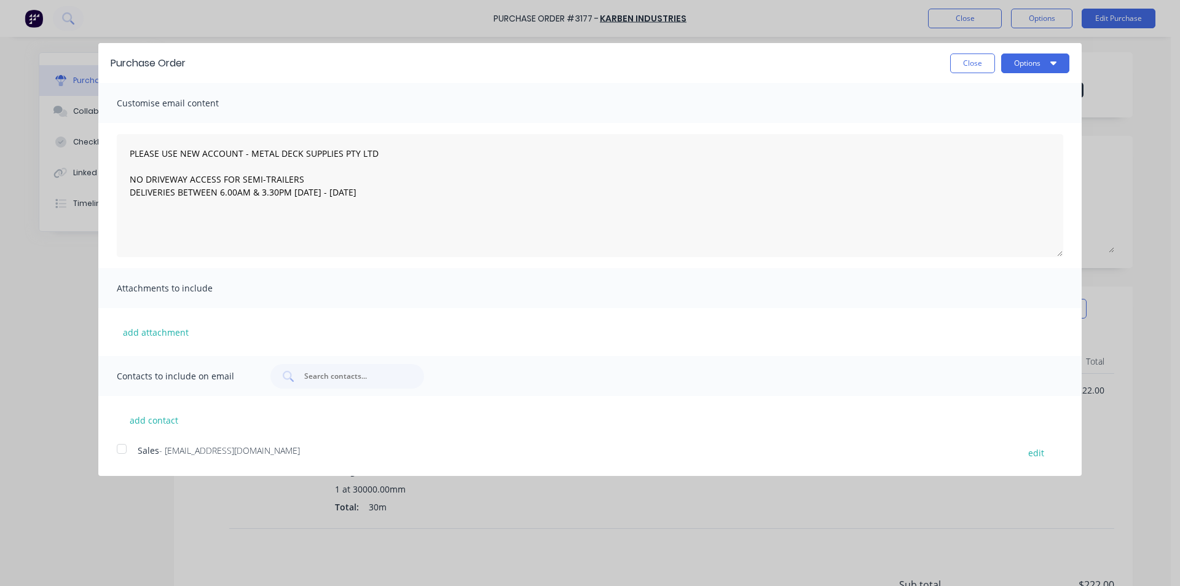
click at [129, 436] on div at bounding box center [121, 448] width 25 height 25
click at [128, 443] on div at bounding box center [121, 448] width 25 height 25
drag, startPoint x: 124, startPoint y: 447, endPoint x: 603, endPoint y: 273, distance: 510.0
click at [124, 447] on div at bounding box center [121, 448] width 25 height 25
click at [1057, 52] on div "Purchase Order Close Options" at bounding box center [589, 63] width 983 height 40
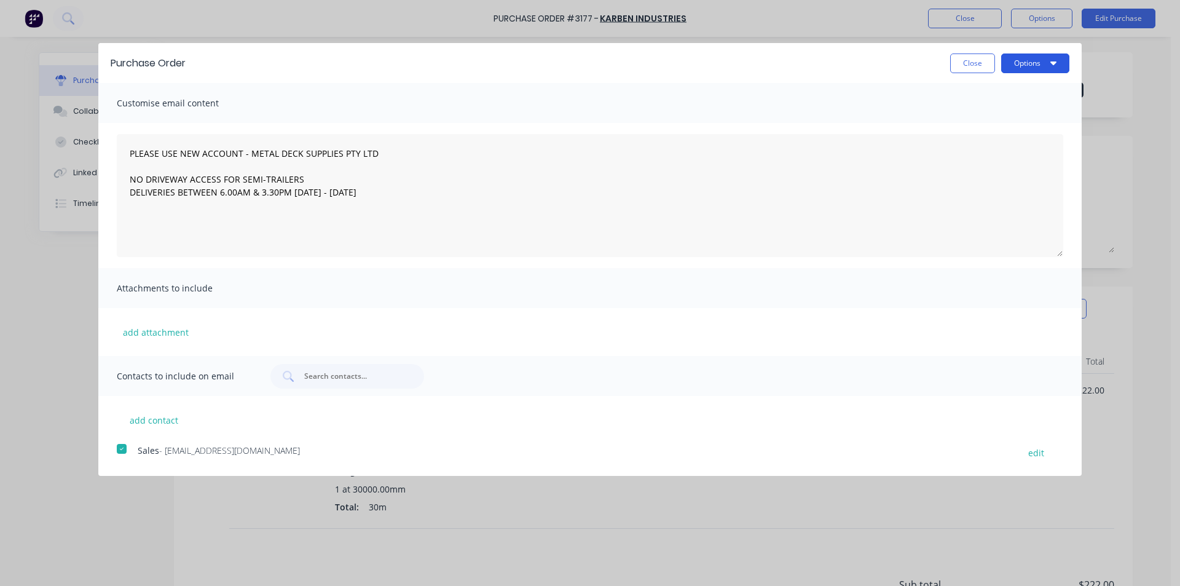
click at [1052, 68] on button "Options" at bounding box center [1035, 63] width 68 height 20
click at [1029, 118] on div "Email" at bounding box center [1011, 119] width 95 height 18
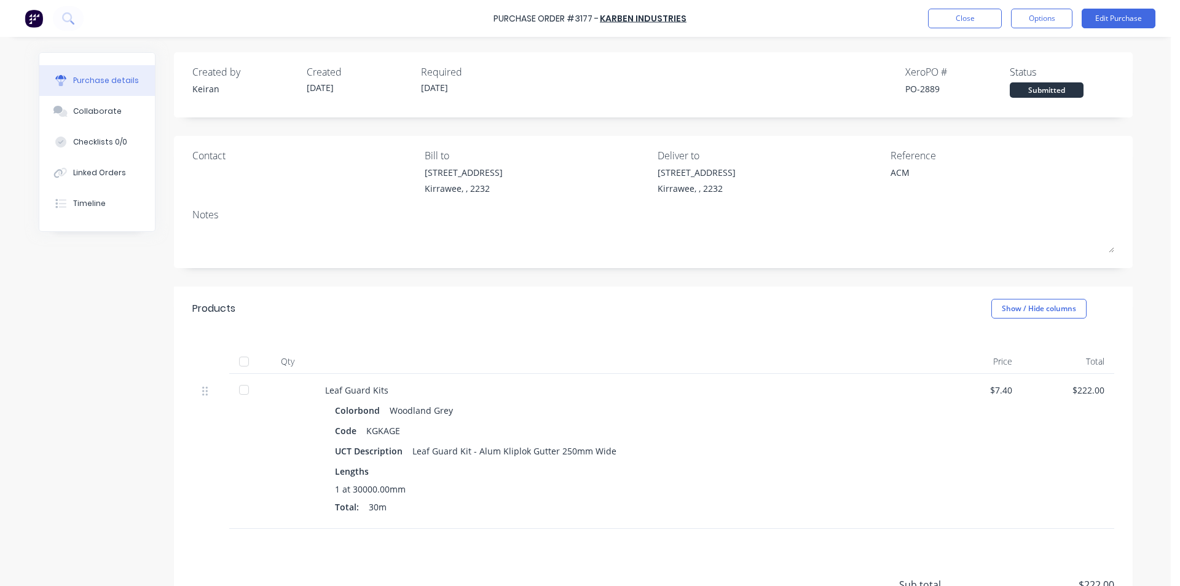
click at [952, 32] on div "Purchase Order #3177 - Karben Industries Close Options Edit Purchase" at bounding box center [590, 18] width 1180 height 37
click at [952, 31] on div "Purchase Order #3177 - Karben Industries Close Options Edit Purchase" at bounding box center [590, 18] width 1180 height 37
click at [966, 21] on button "Close" at bounding box center [965, 19] width 74 height 20
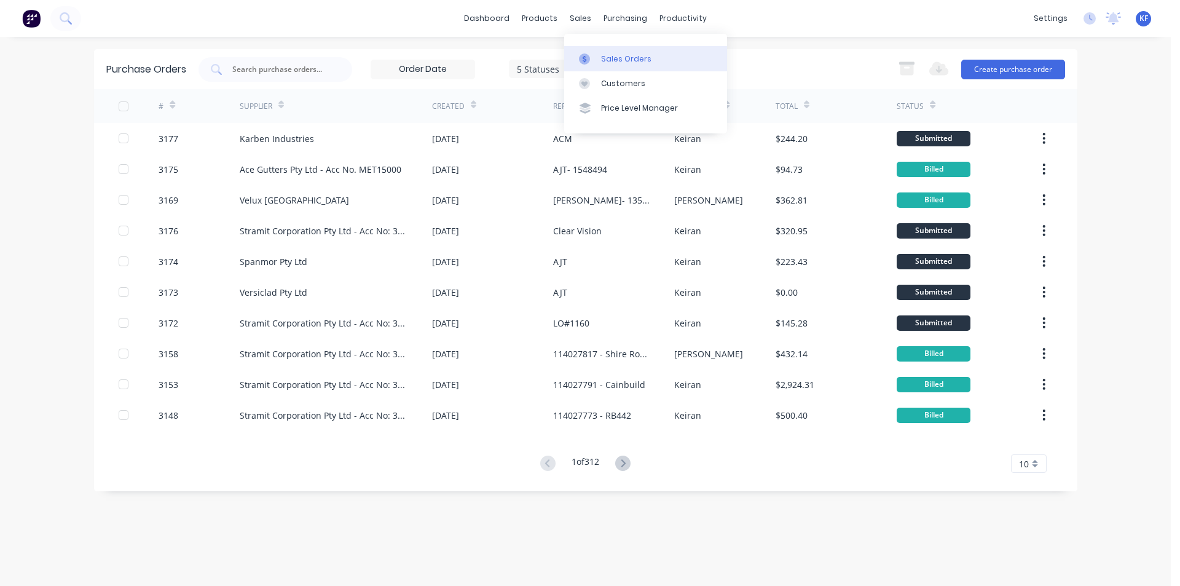
click at [607, 53] on div "Sales Orders" at bounding box center [626, 58] width 50 height 11
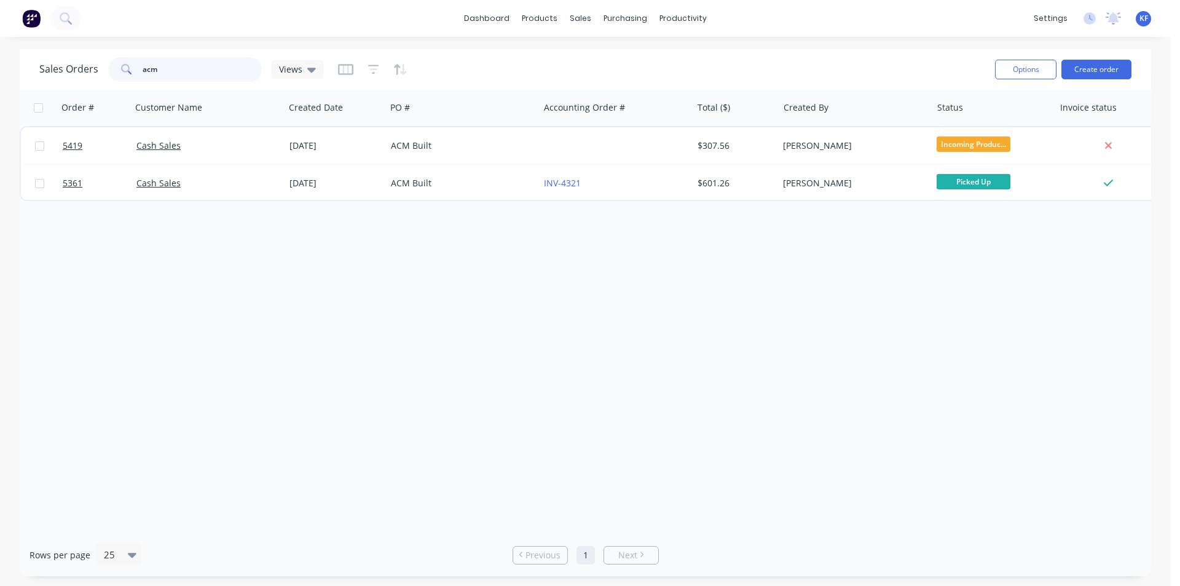
drag, startPoint x: 218, startPoint y: 68, endPoint x: 87, endPoint y: 72, distance: 131.6
click at [89, 73] on div "Sales Orders acm Views" at bounding box center [181, 69] width 284 height 25
click at [1114, 71] on button "Create order" at bounding box center [1097, 70] width 70 height 20
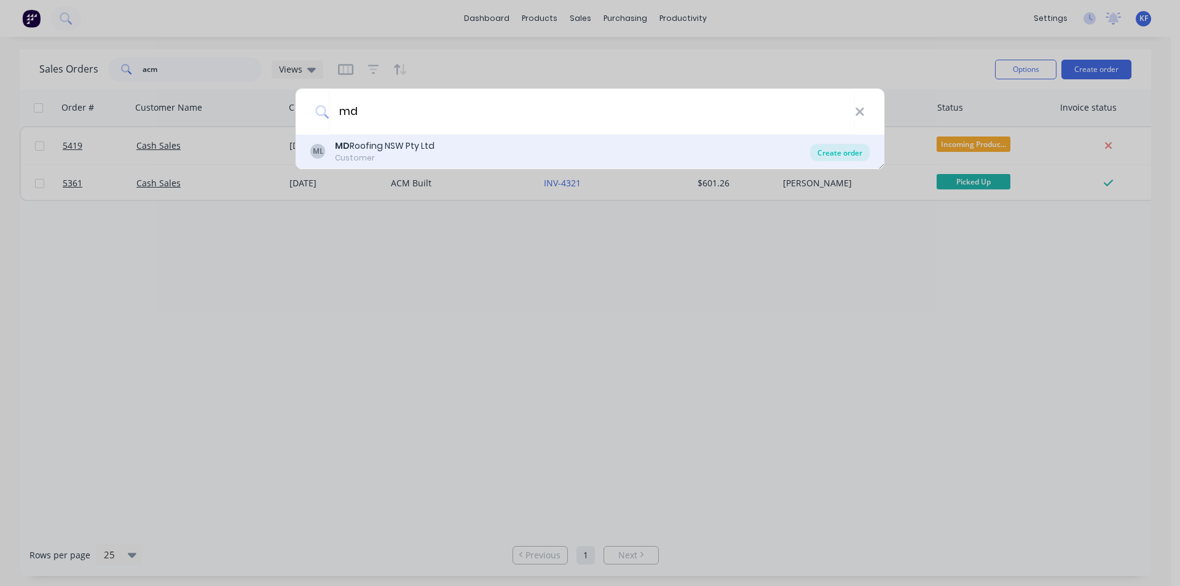
click at [858, 146] on div "Create order" at bounding box center [840, 152] width 60 height 17
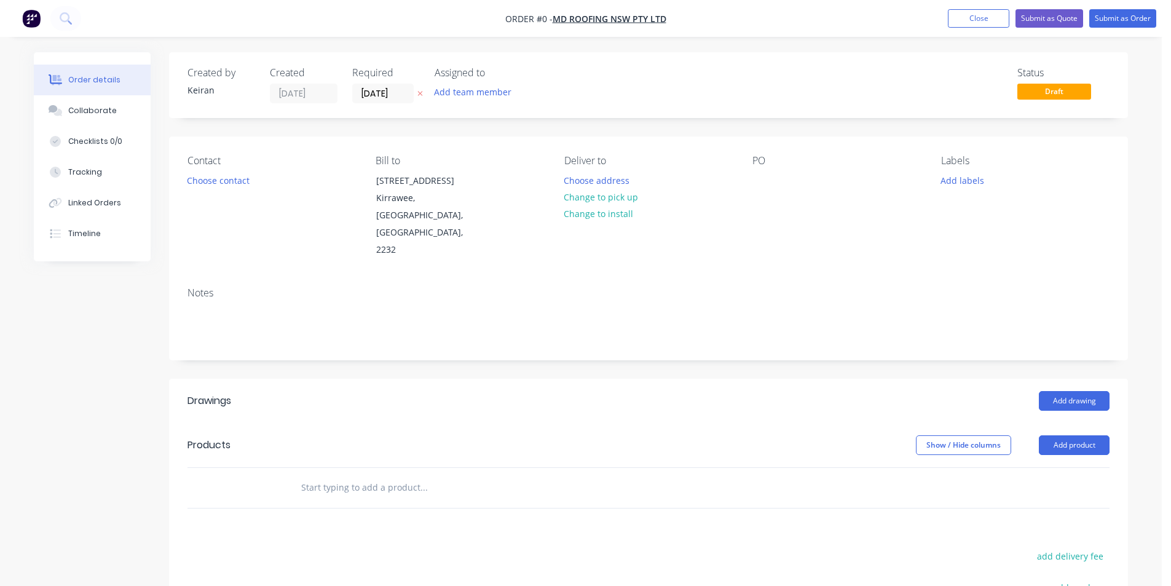
click at [233, 194] on div "Contact Choose contact" at bounding box center [271, 207] width 168 height 104
click at [232, 185] on button "Choose contact" at bounding box center [219, 179] width 76 height 17
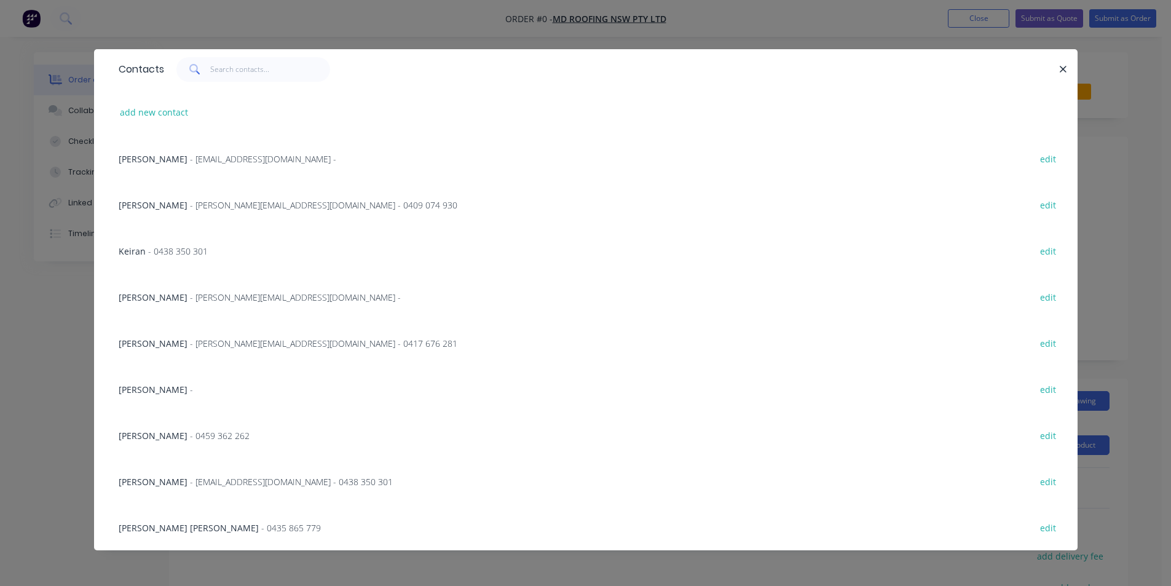
click at [168, 296] on span "[PERSON_NAME]" at bounding box center [153, 297] width 69 height 12
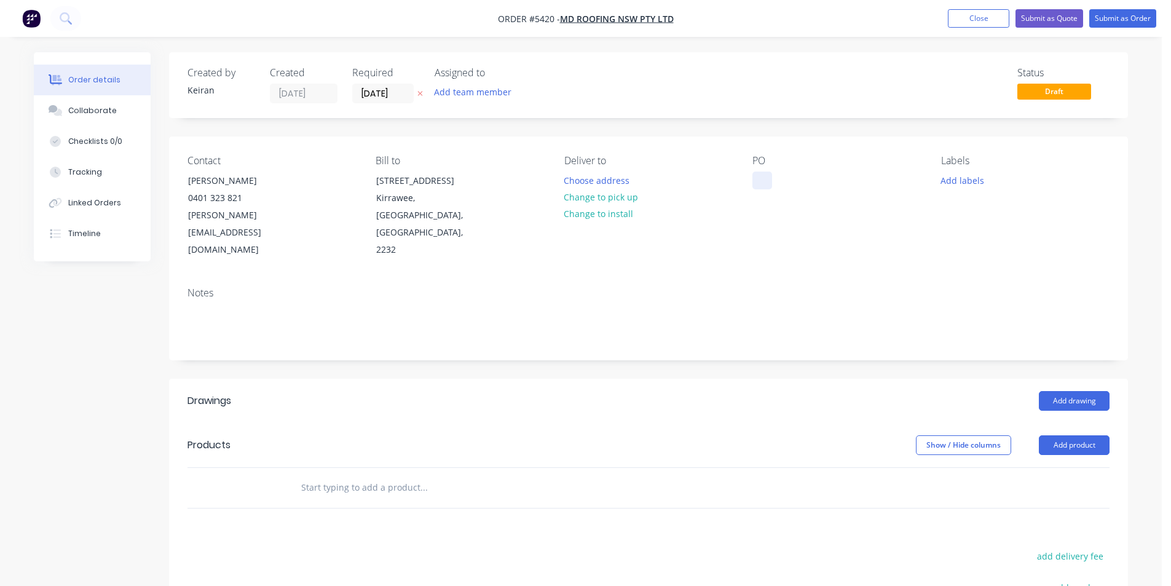
drag, startPoint x: 623, startPoint y: 194, endPoint x: 753, endPoint y: 185, distance: 130.0
click at [629, 192] on button "Change to pick up" at bounding box center [600, 197] width 87 height 17
click at [617, 178] on div "Pick up Change to delivery Change to install" at bounding box center [648, 207] width 168 height 104
drag, startPoint x: 591, startPoint y: 189, endPoint x: 585, endPoint y: 183, distance: 8.7
click at [588, 187] on div "Pick up Change to delivery Change to install" at bounding box center [648, 207] width 168 height 104
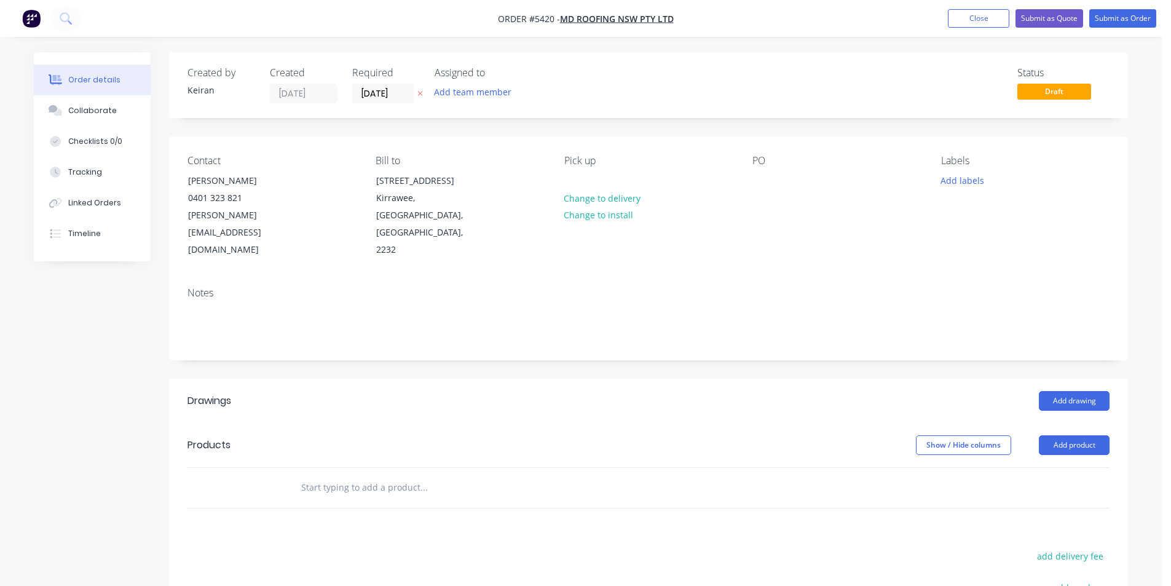
click at [585, 182] on div "Pick up Change to delivery Change to install" at bounding box center [648, 207] width 168 height 104
click at [585, 181] on div "Pick up Change to delivery Change to install" at bounding box center [648, 207] width 168 height 104
click at [564, 176] on div at bounding box center [574, 180] width 20 height 18
click at [390, 97] on input "[DATE]" at bounding box center [383, 93] width 60 height 18
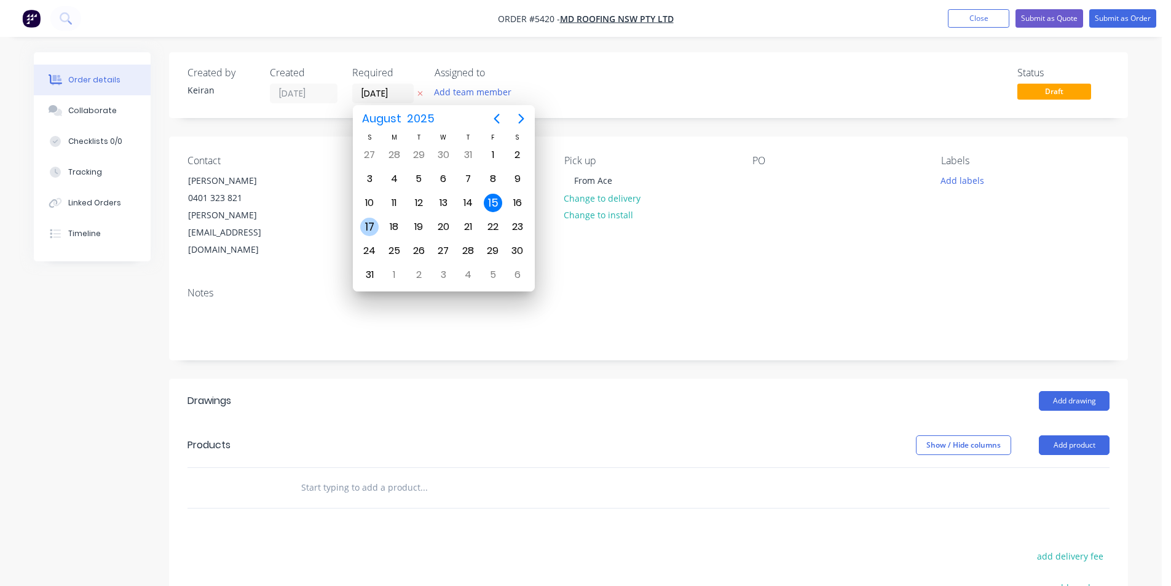
click at [376, 226] on div "17" at bounding box center [369, 227] width 18 height 18
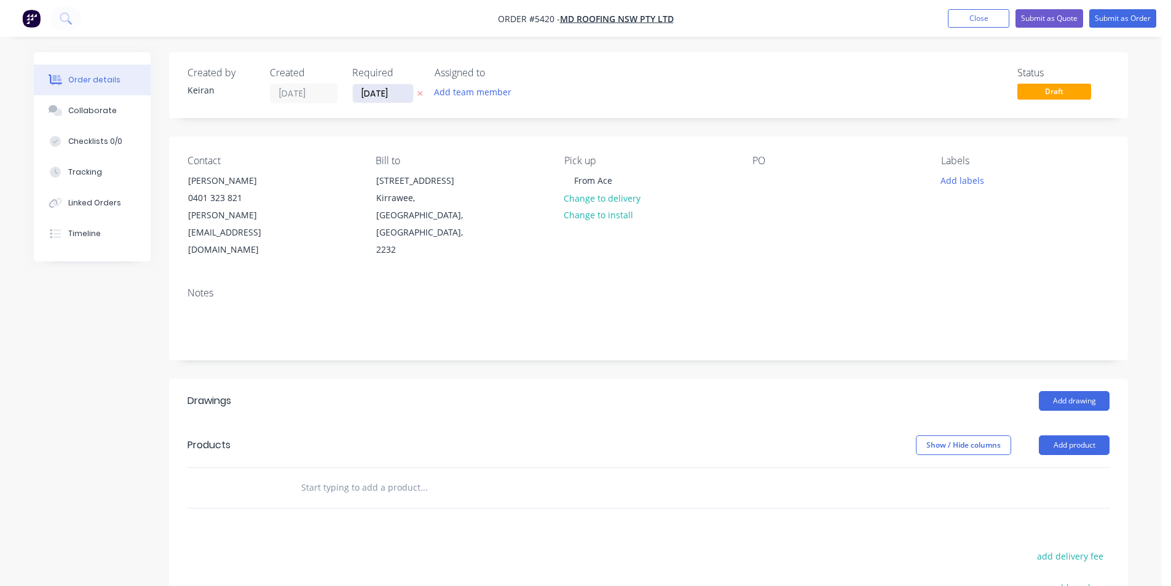
click at [389, 93] on input "17/08/25" at bounding box center [383, 93] width 60 height 18
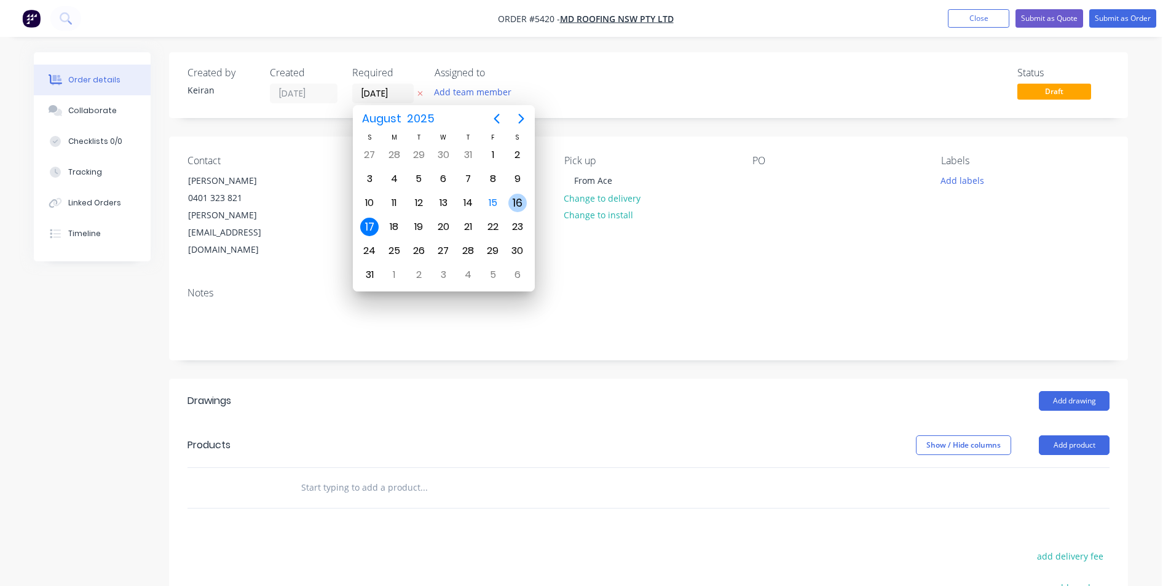
click at [514, 203] on div "16" at bounding box center [517, 203] width 18 height 18
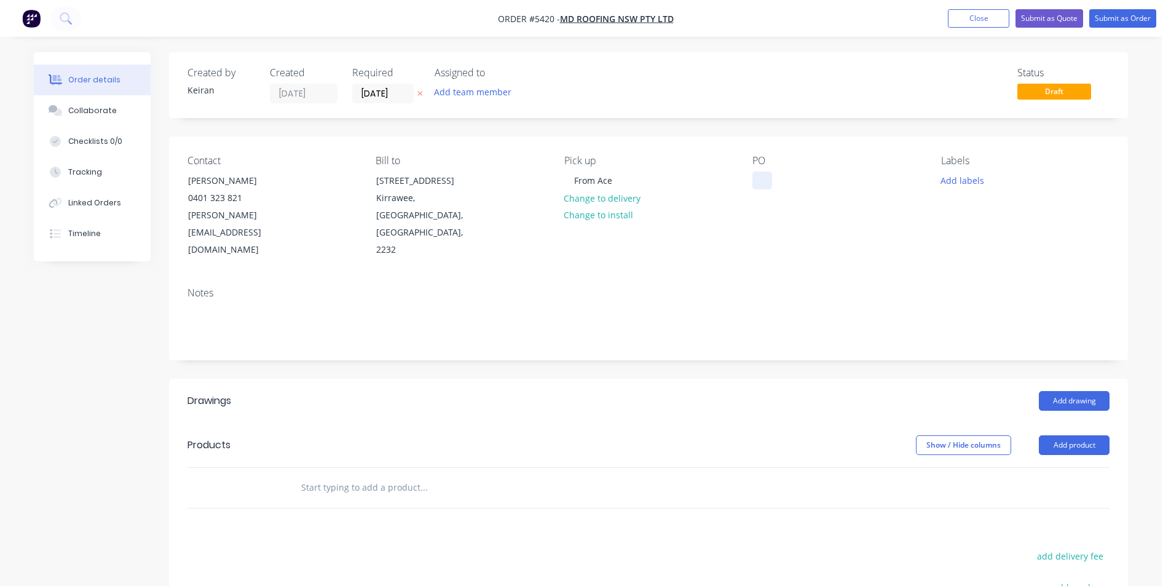
click at [754, 187] on div at bounding box center [762, 180] width 20 height 18
click at [986, 179] on button "Add labels" at bounding box center [962, 179] width 57 height 17
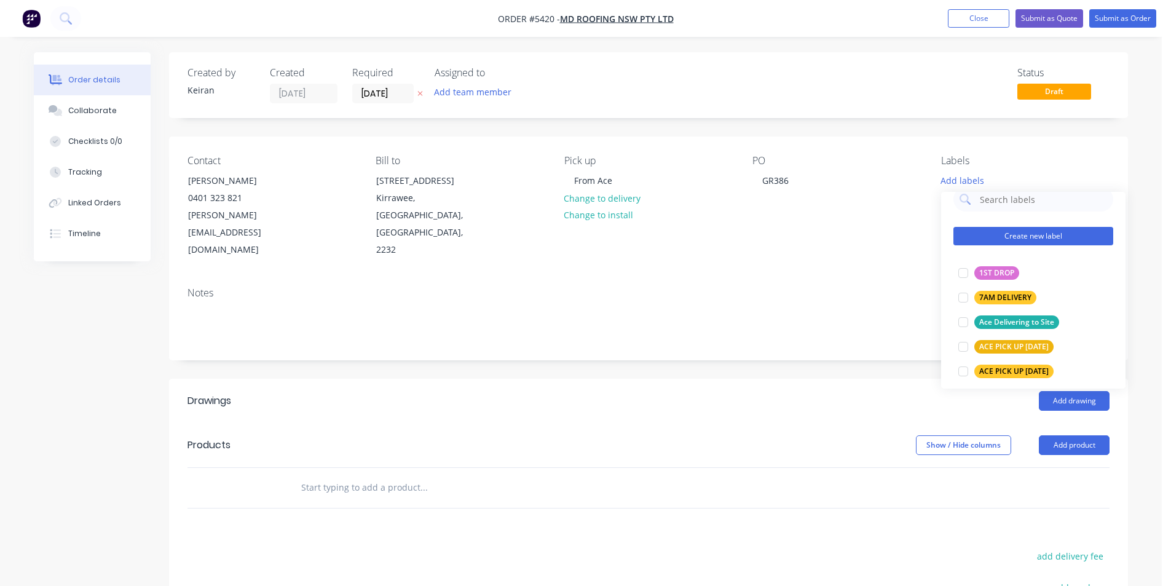
scroll to position [61, 0]
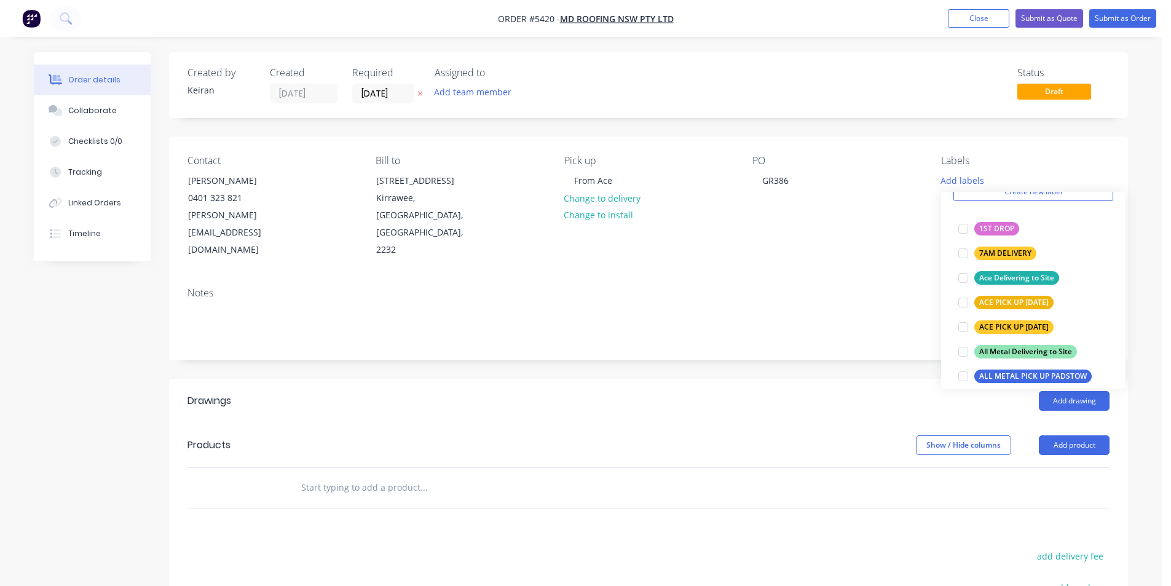
click at [469, 425] on header "Products Show / Hide columns Add product" at bounding box center [648, 445] width 959 height 44
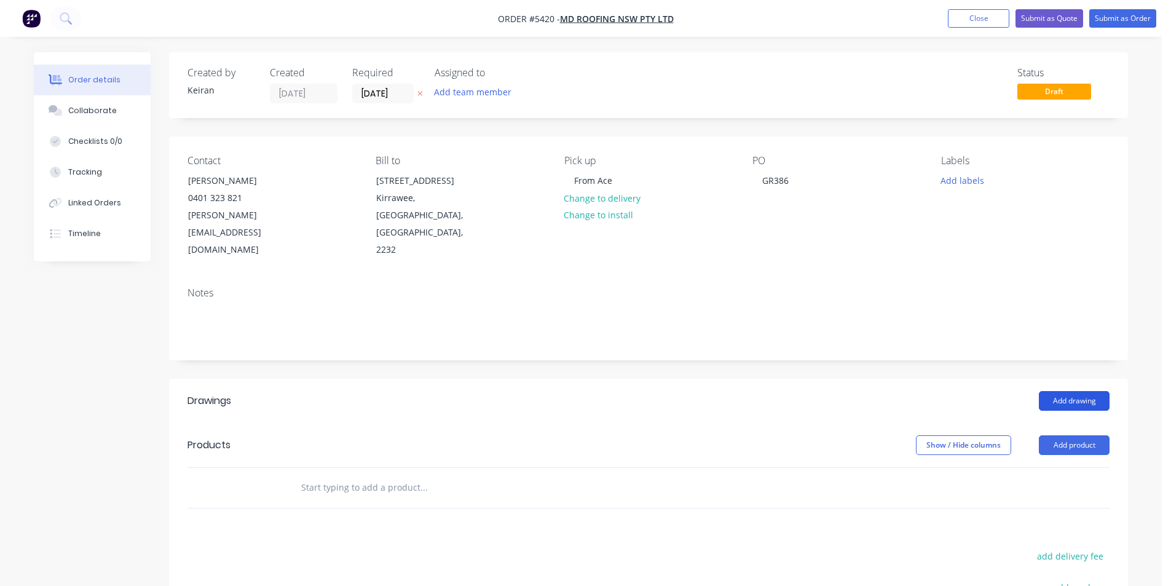
click at [1066, 391] on button "Add drawing" at bounding box center [1074, 401] width 71 height 20
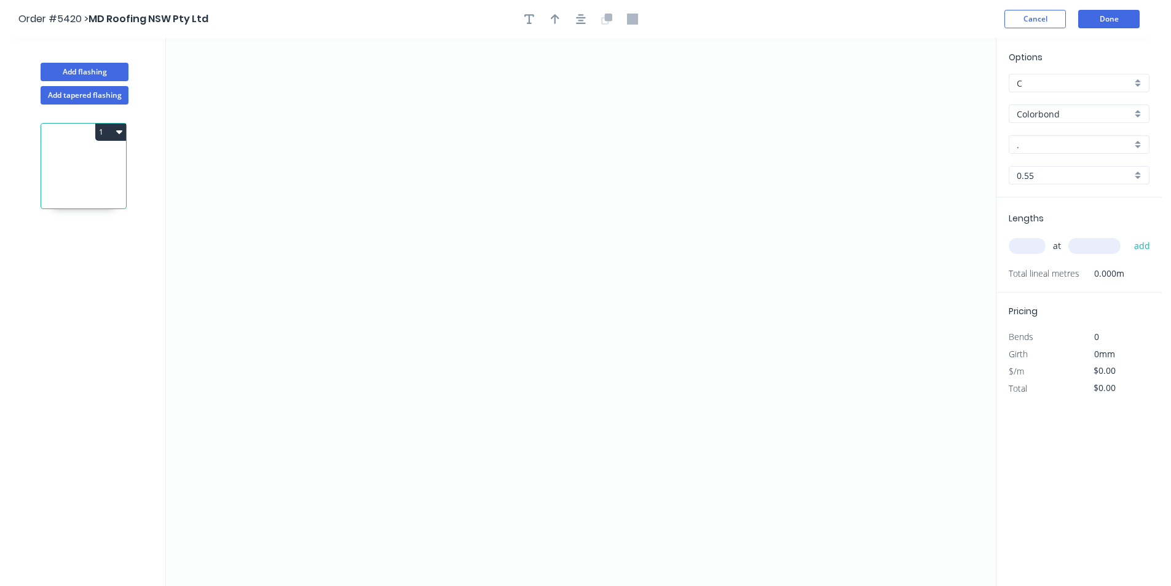
click at [1042, 31] on header "Order #5420 > MD Roofing NSW Pty Ltd Cancel Done" at bounding box center [581, 19] width 1162 height 38
click at [1040, 25] on button "Cancel" at bounding box center [1034, 19] width 61 height 18
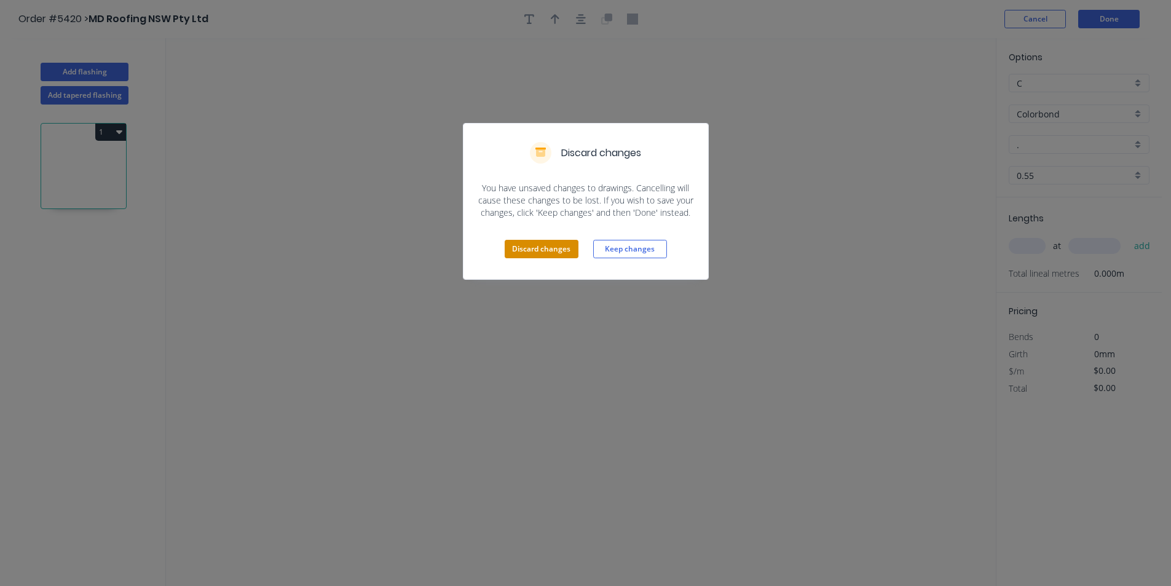
click at [565, 249] on button "Discard changes" at bounding box center [542, 249] width 74 height 18
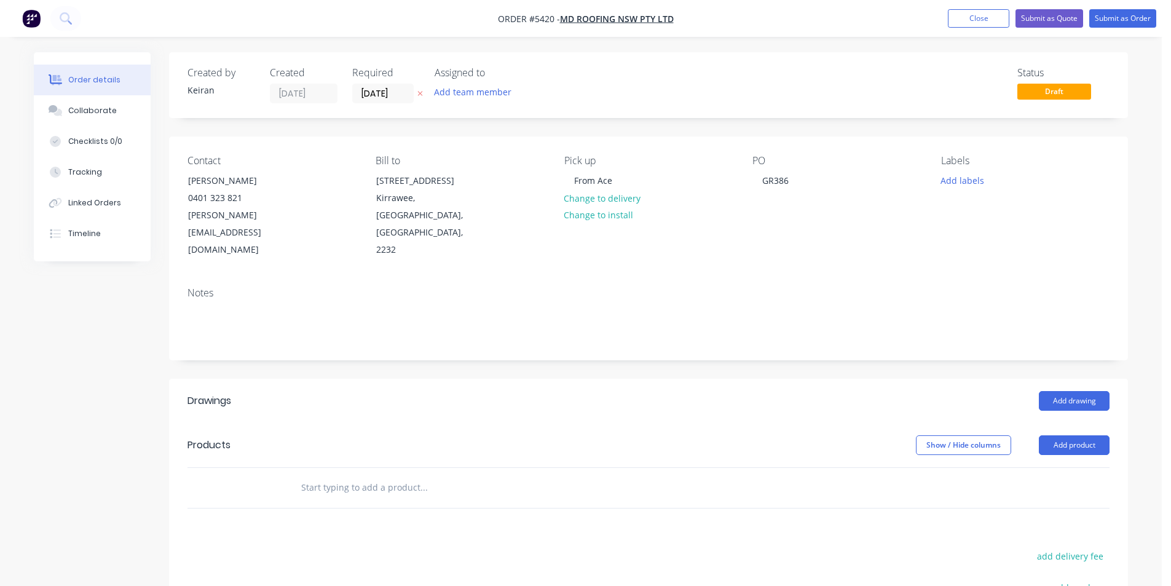
click at [472, 475] on input "text" at bounding box center [424, 487] width 246 height 25
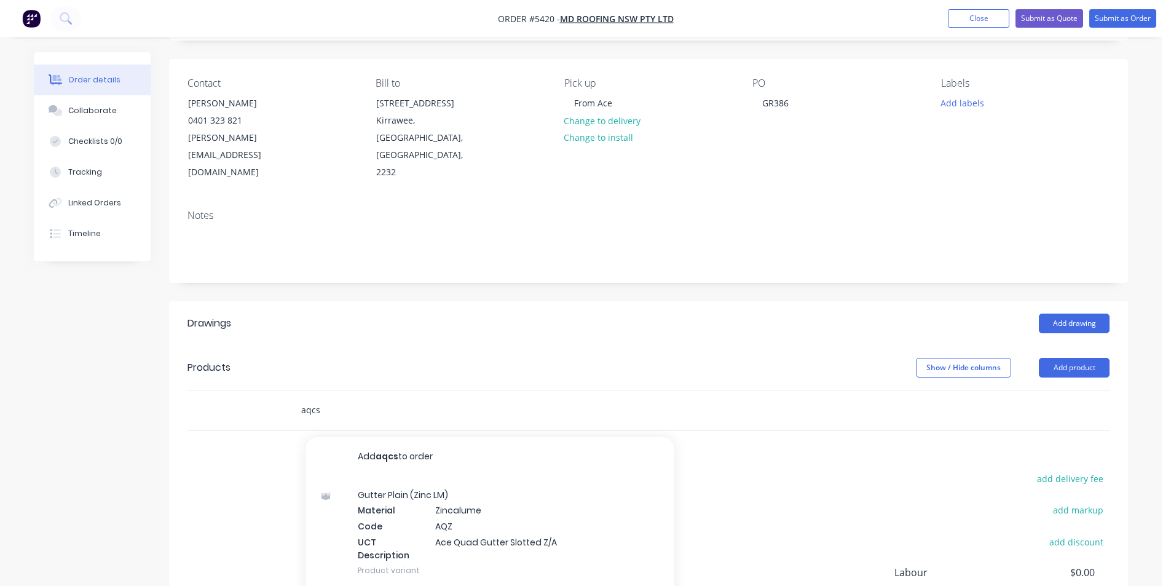
scroll to position [202, 0]
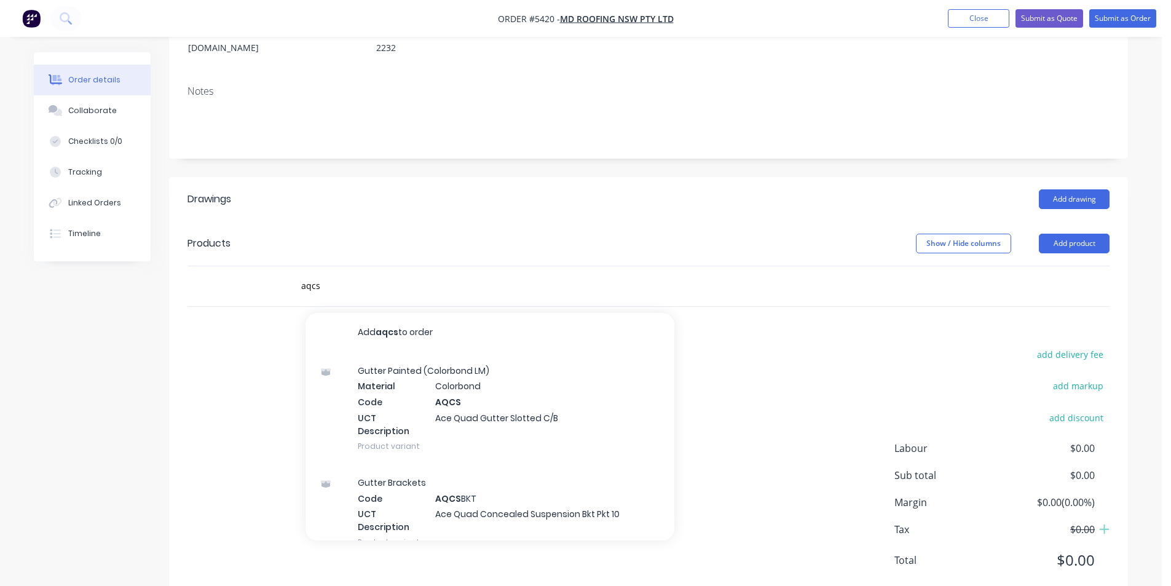
click at [494, 371] on div "Gutter Painted (Colorbond LM) Material Colorbond Code AQCS UCT Description Ace …" at bounding box center [489, 408] width 369 height 112
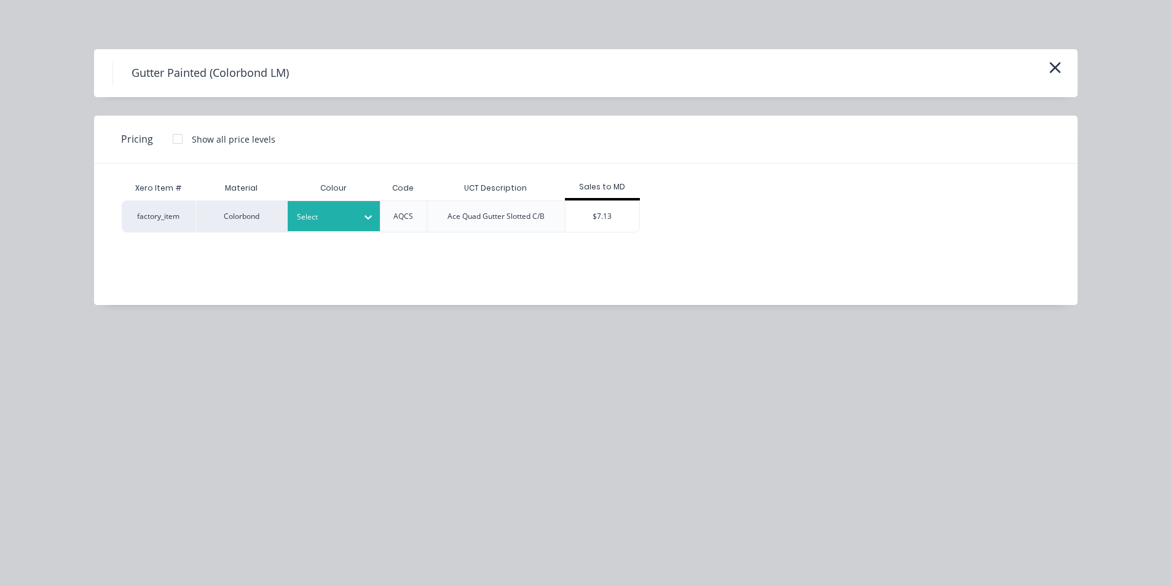
click at [348, 229] on div "Select" at bounding box center [334, 216] width 92 height 30
click at [356, 246] on div "[PERSON_NAME]" at bounding box center [365, 249] width 154 height 23
click at [607, 222] on div "$7.13" at bounding box center [602, 216] width 74 height 31
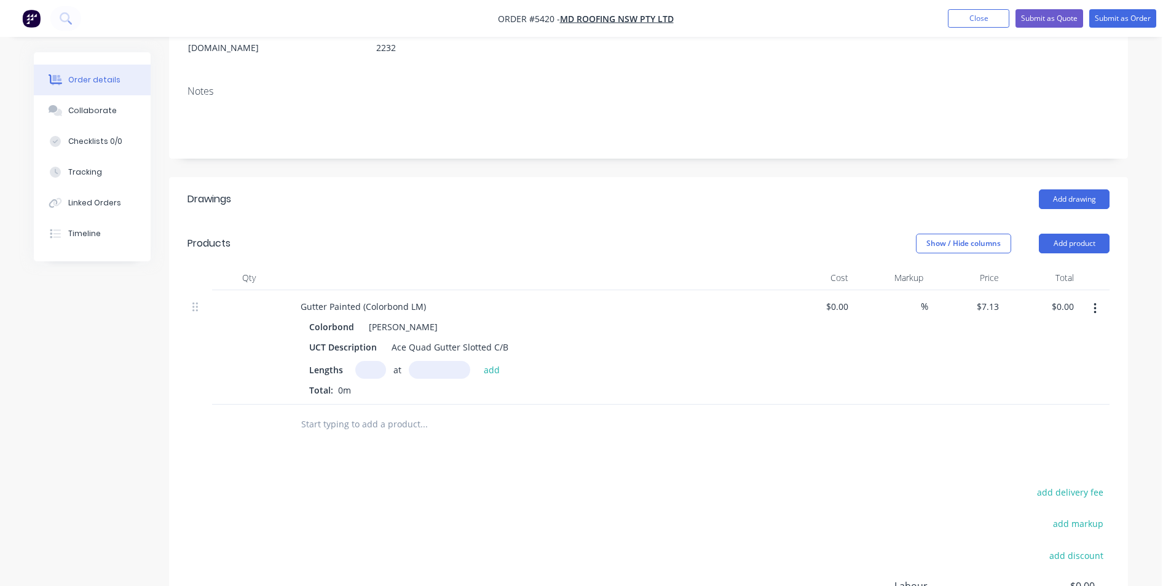
click at [373, 361] on input "text" at bounding box center [370, 370] width 31 height 18
click at [478, 361] on button "add" at bounding box center [492, 369] width 29 height 17
click at [408, 432] on input "text" at bounding box center [424, 444] width 246 height 25
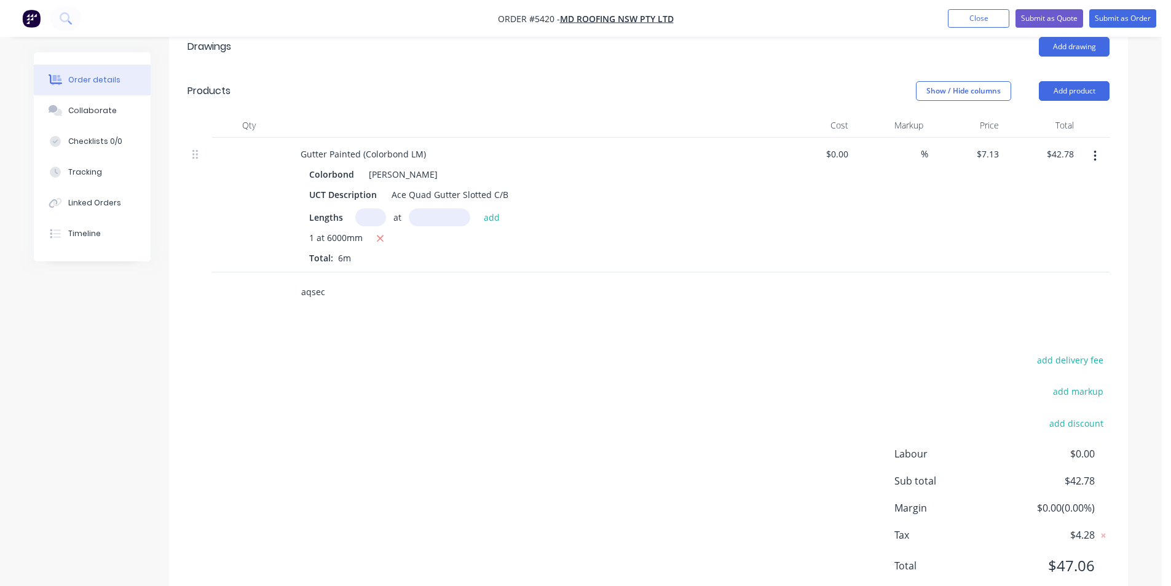
scroll to position [360, 0]
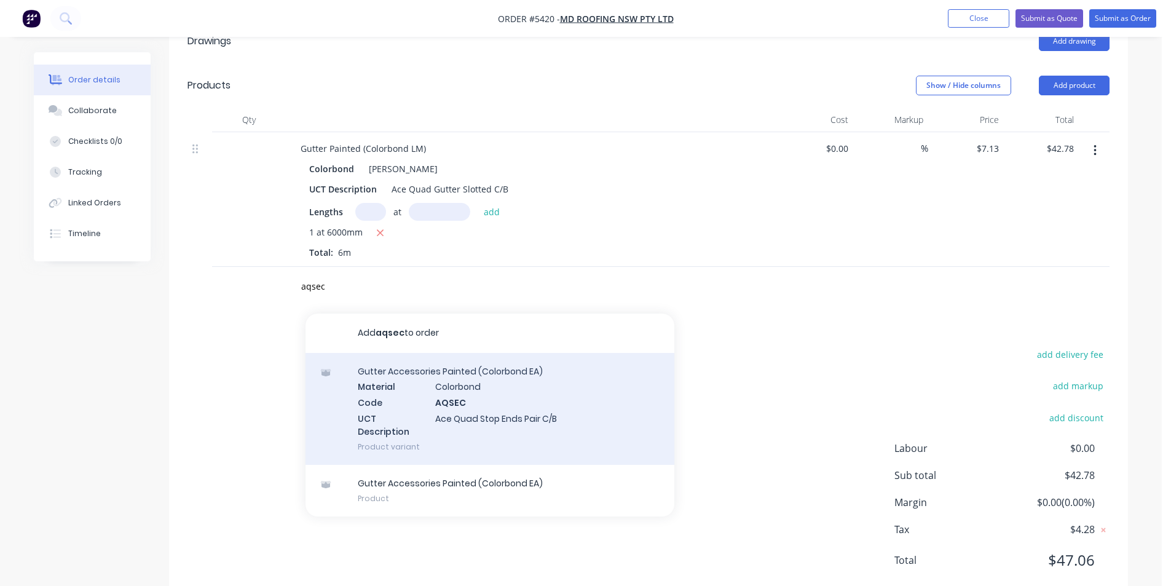
click at [443, 353] on div "Gutter Accessories Painted (Colorbond EA) Material Colorbond Code AQSEC UCT Des…" at bounding box center [489, 409] width 369 height 112
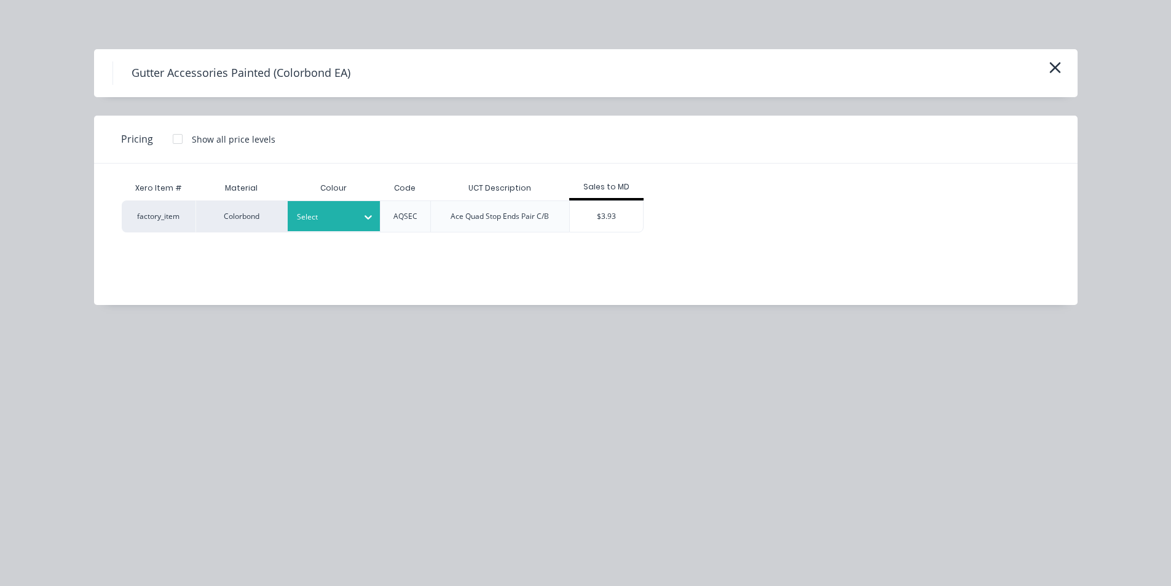
click at [323, 225] on div "Select" at bounding box center [334, 216] width 92 height 30
click at [154, 256] on div "[PERSON_NAME]" at bounding box center [77, 245] width 154 height 23
click at [607, 234] on div "Xero Item # Material Colour Code UCT Description Sales to MD factory_item Color…" at bounding box center [576, 224] width 965 height 123
click at [604, 221] on div "$3.93" at bounding box center [607, 216] width 74 height 31
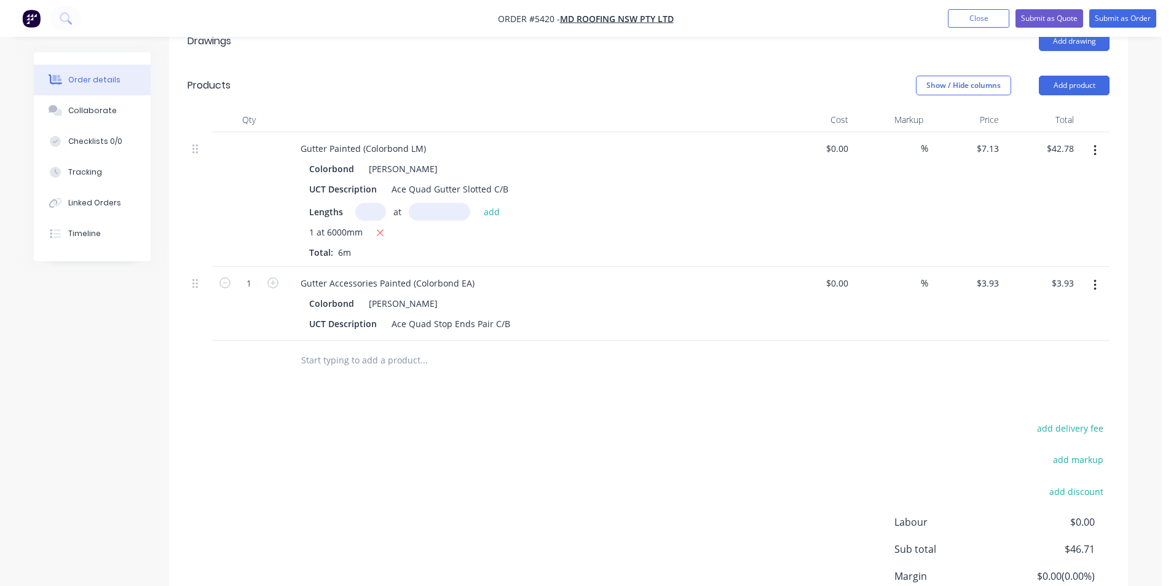
click at [337, 348] on input "text" at bounding box center [424, 360] width 246 height 25
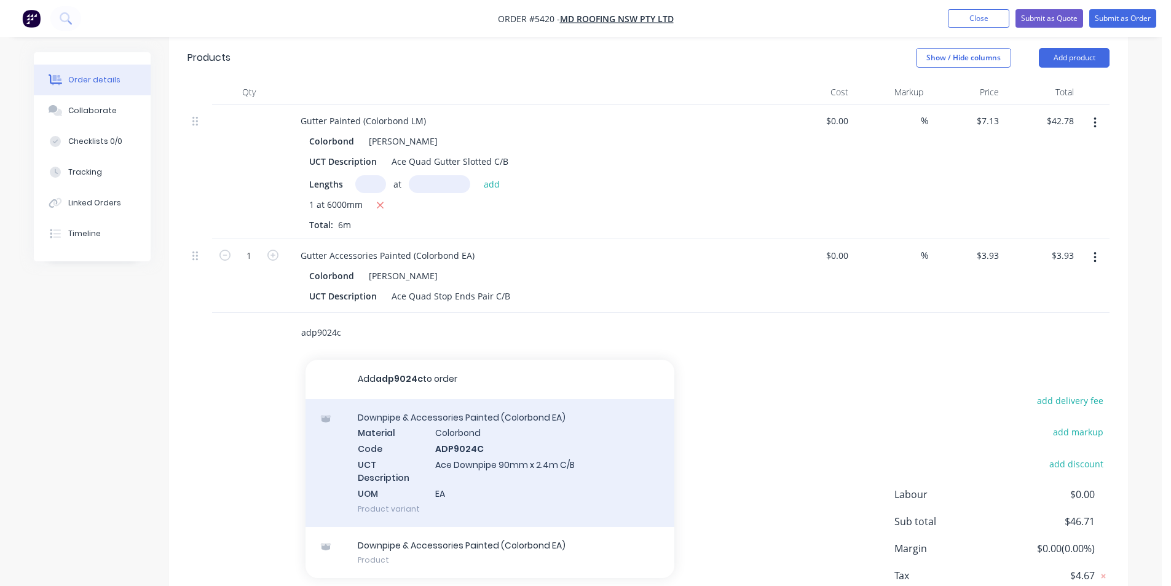
scroll to position [433, 0]
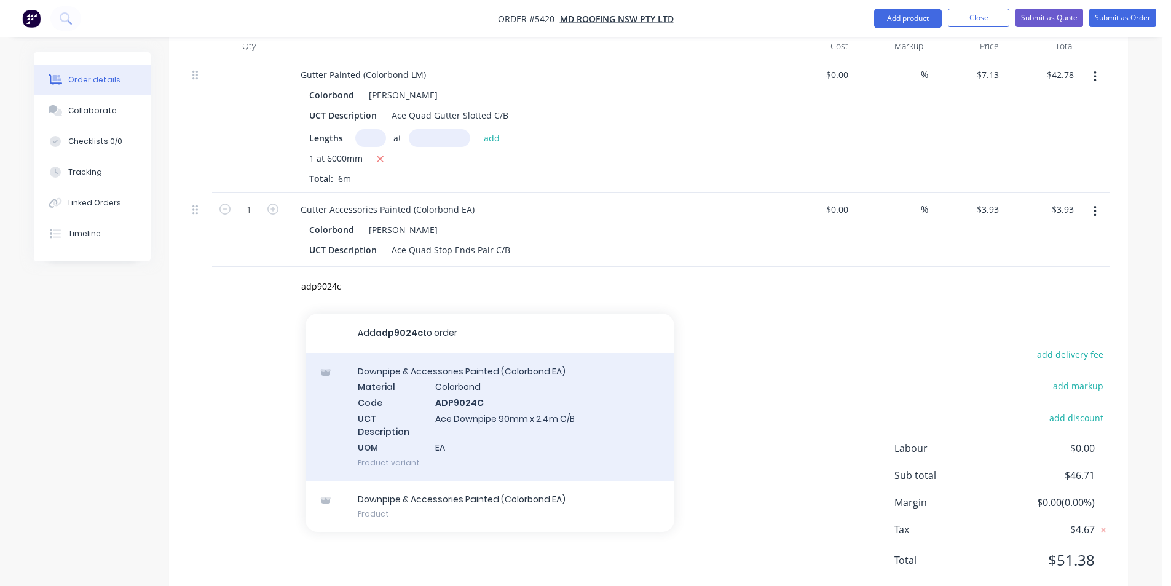
click at [536, 391] on div "Downpipe & Accessories Painted (Colorbond EA) Material Colorbond Code ADP9024C …" at bounding box center [489, 417] width 369 height 128
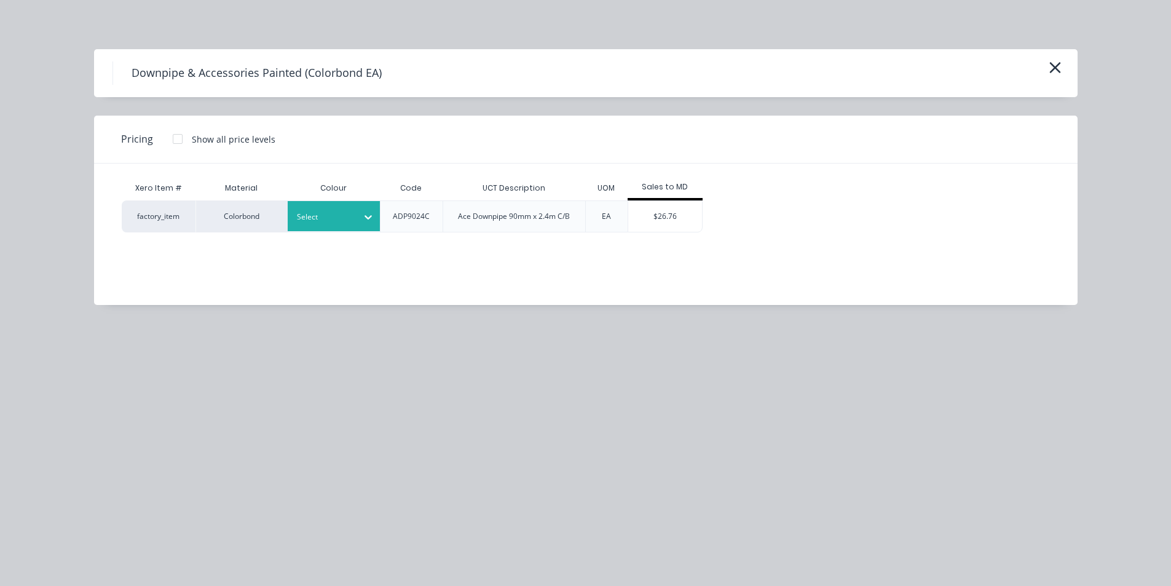
click at [342, 207] on div "Select" at bounding box center [334, 216] width 92 height 30
drag, startPoint x: 363, startPoint y: 243, endPoint x: 645, endPoint y: 230, distance: 283.0
click at [154, 183] on div "[PERSON_NAME]" at bounding box center [77, 171] width 154 height 23
click at [707, 216] on div "factory_item Colorbond Shale Grey ADP9024C Ace Downpipe 90mm x 2.4m C/B EA $26.…" at bounding box center [577, 216] width 910 height 32
click at [683, 219] on div "$26.76" at bounding box center [665, 216] width 74 height 31
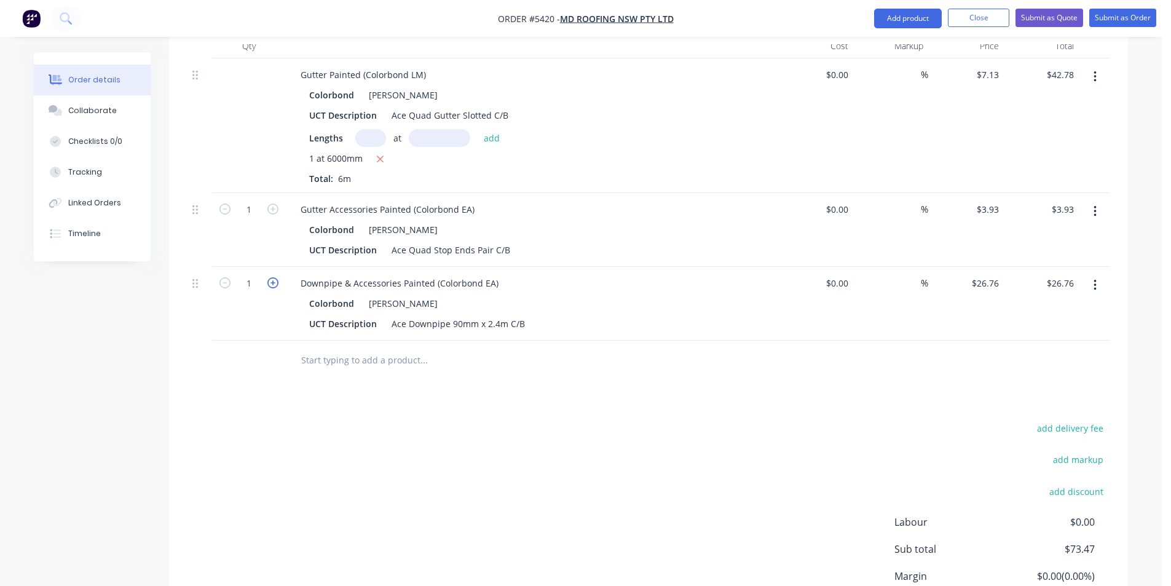
click at [271, 277] on icon "button" at bounding box center [272, 282] width 11 height 11
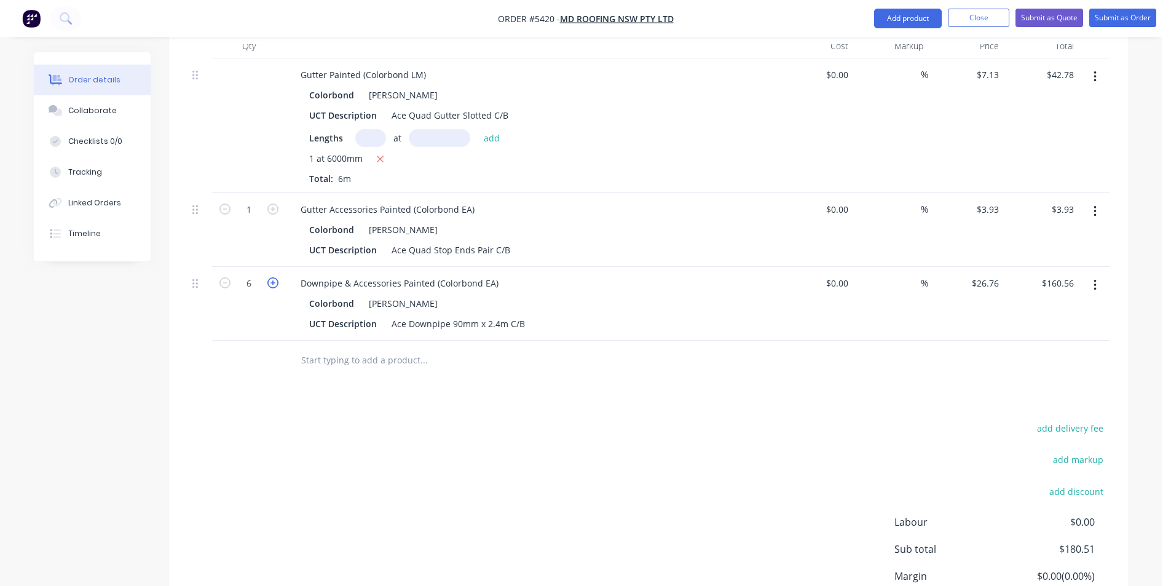
click at [271, 277] on icon "button" at bounding box center [272, 282] width 11 height 11
click at [272, 277] on icon "button" at bounding box center [272, 282] width 11 height 11
click at [340, 348] on input "text" at bounding box center [424, 360] width 246 height 25
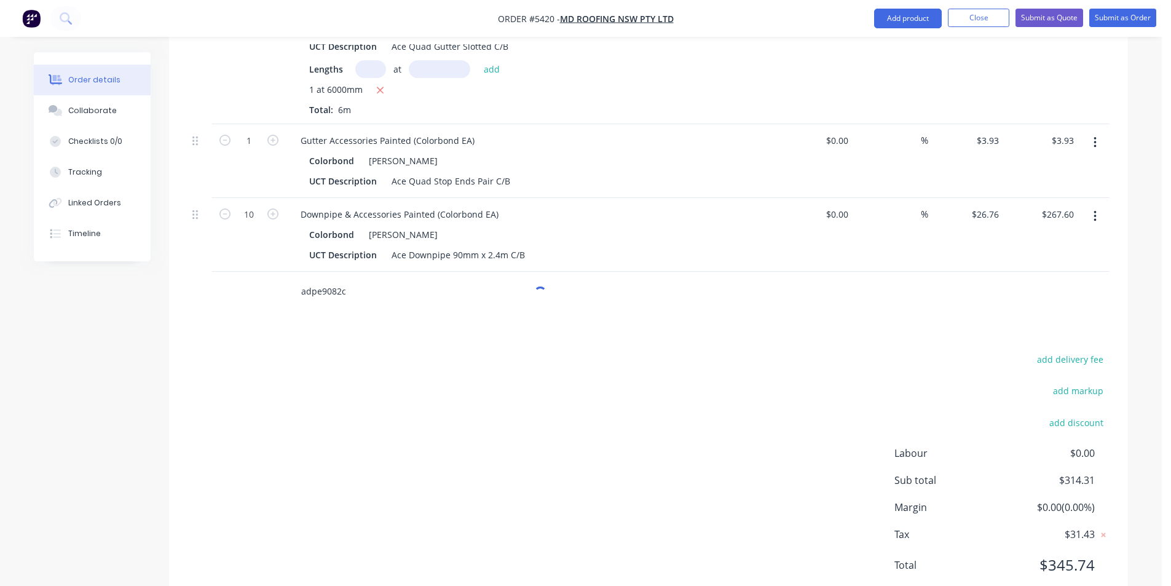
scroll to position [507, 0]
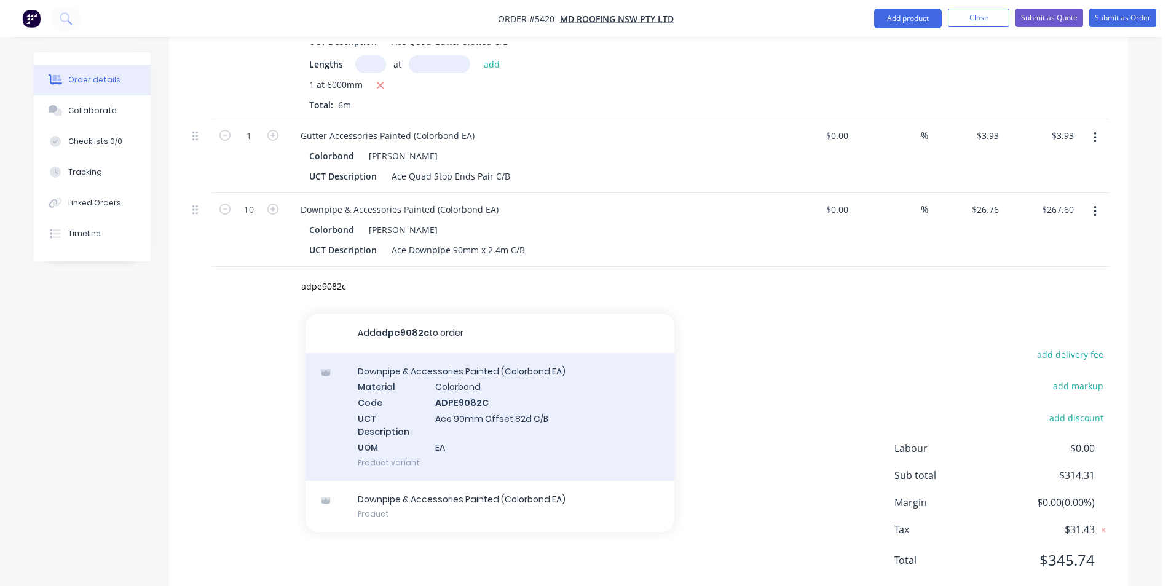
click at [450, 382] on div "Downpipe & Accessories Painted (Colorbond EA) Material Colorbond Code ADPE9082C…" at bounding box center [489, 417] width 369 height 128
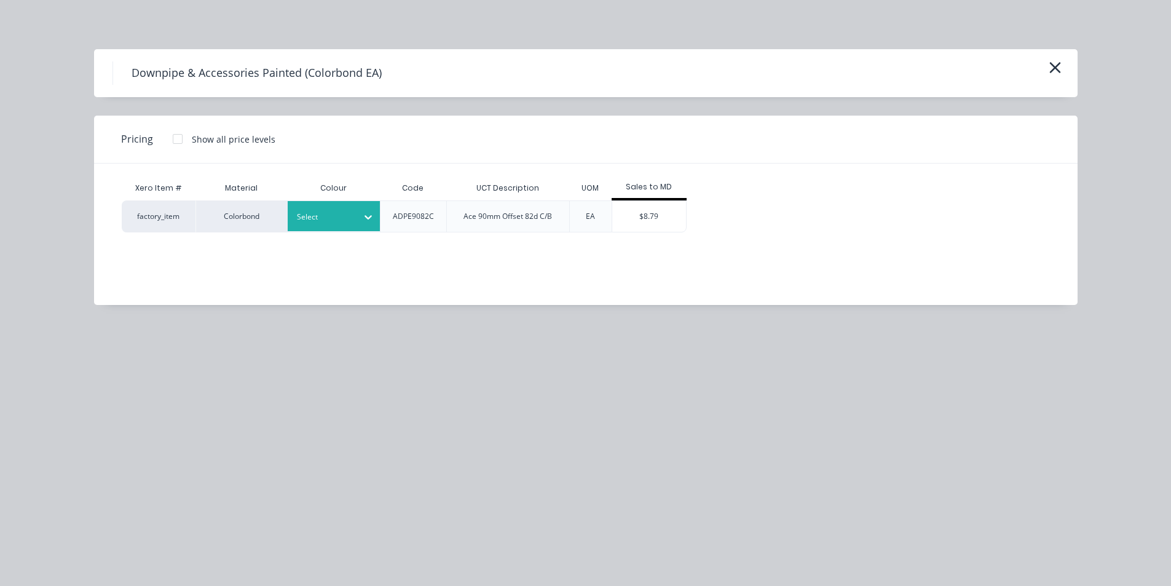
click at [357, 216] on div at bounding box center [368, 217] width 22 height 20
drag, startPoint x: 352, startPoint y: 243, endPoint x: 401, endPoint y: 240, distance: 49.3
click at [154, 109] on div "[PERSON_NAME]" at bounding box center [77, 97] width 154 height 23
click at [624, 216] on div "$8.79" at bounding box center [649, 216] width 74 height 31
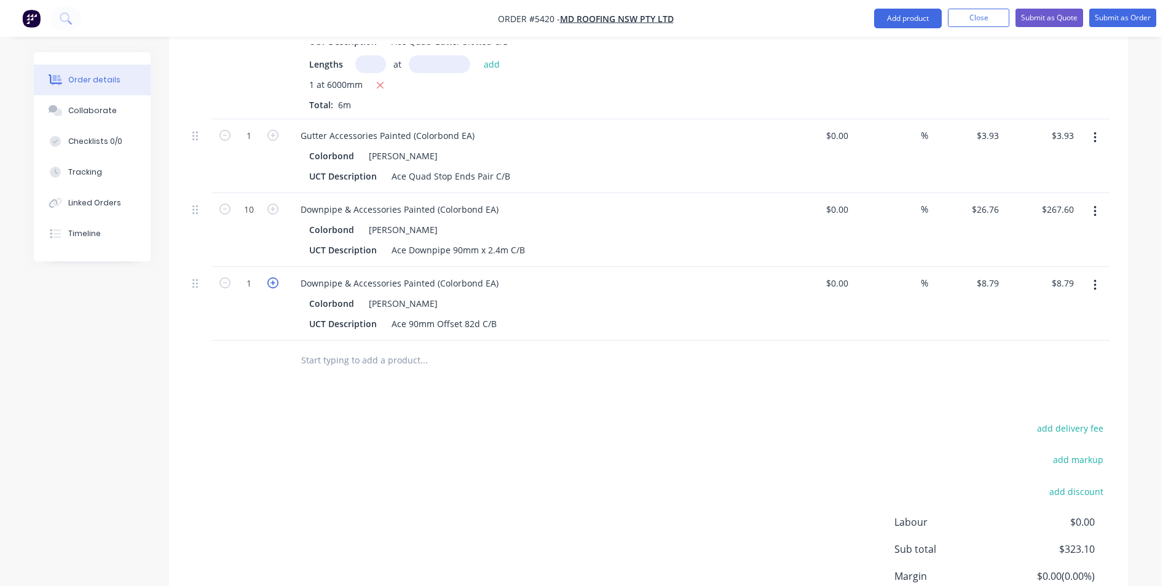
click at [273, 277] on icon "button" at bounding box center [272, 282] width 11 height 11
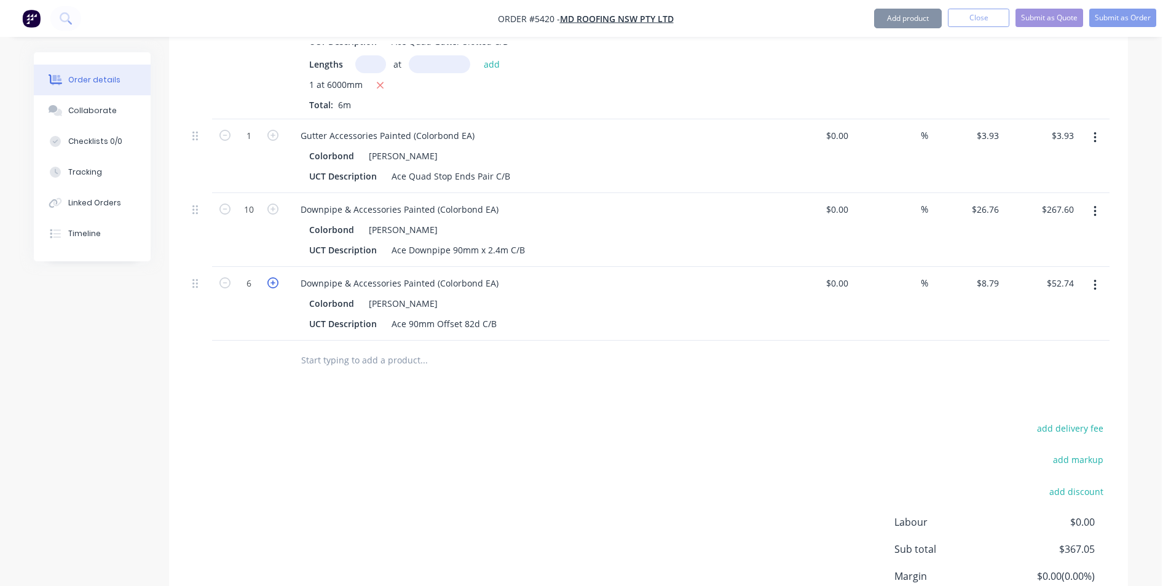
click at [273, 277] on icon "button" at bounding box center [272, 282] width 11 height 11
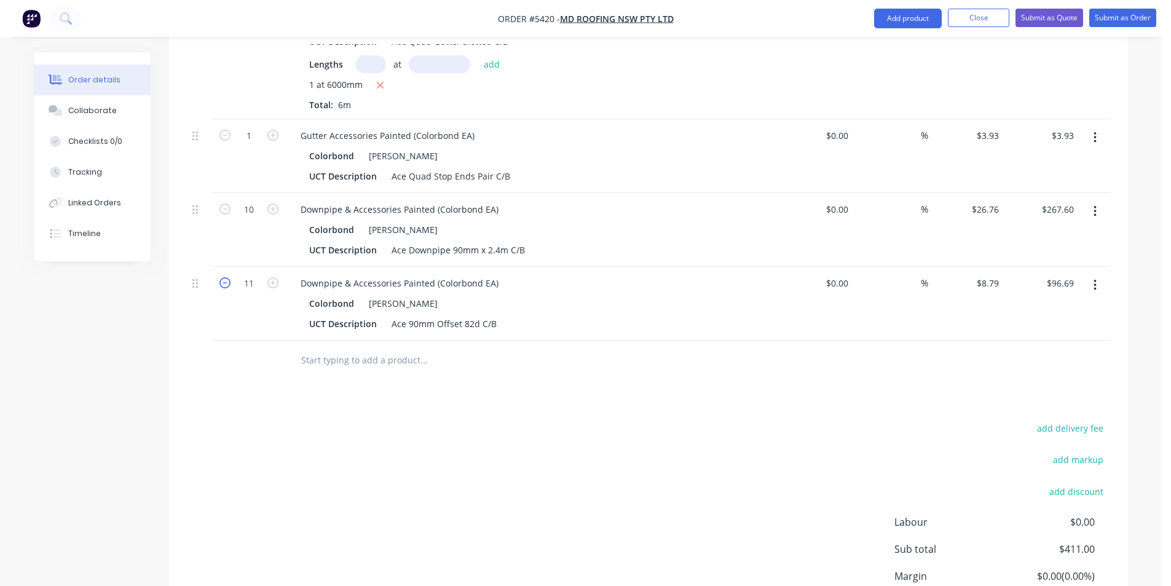
click at [227, 277] on icon "button" at bounding box center [224, 282] width 11 height 11
click at [384, 348] on input "text" at bounding box center [424, 360] width 246 height 25
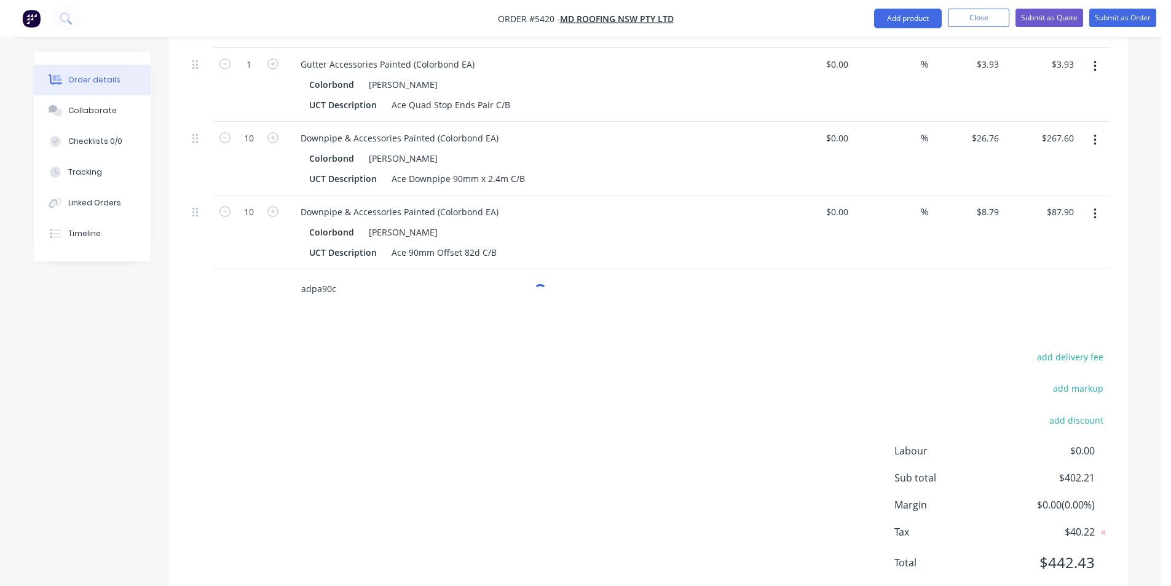
scroll to position [581, 0]
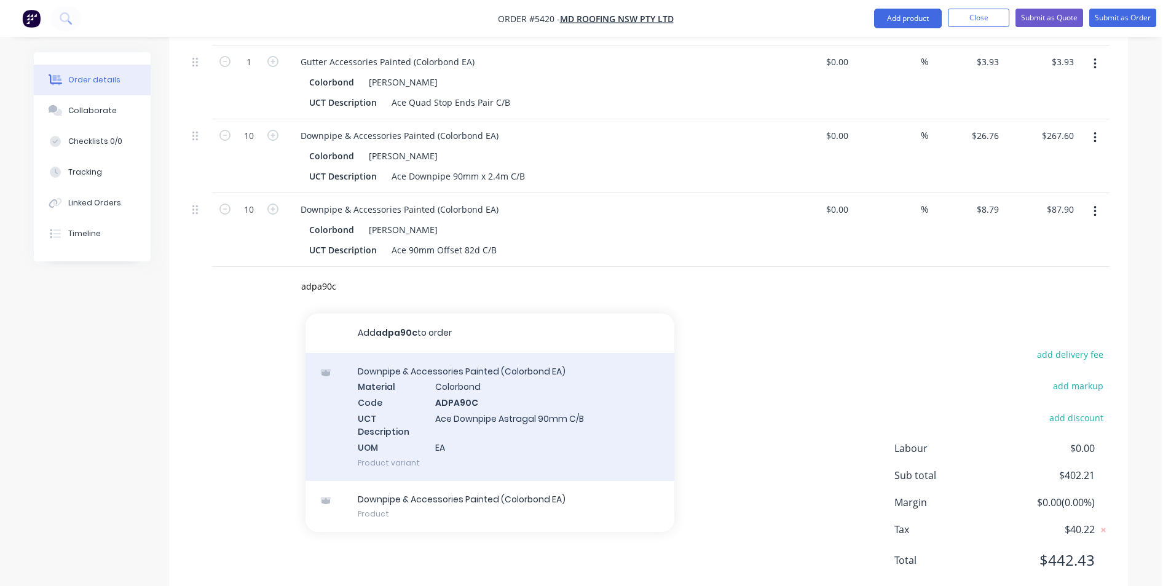
click at [524, 405] on div "Downpipe & Accessories Painted (Colorbond EA) Material Colorbond Code ADPA90C U…" at bounding box center [489, 417] width 369 height 128
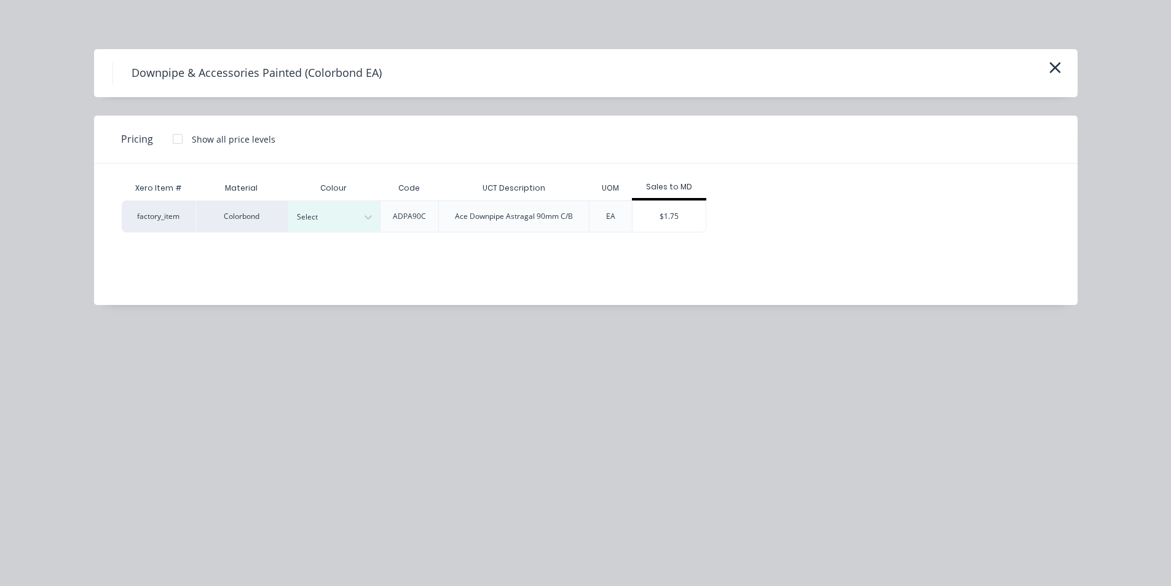
click at [326, 227] on div "Select" at bounding box center [334, 216] width 92 height 30
click at [154, 35] on div "[PERSON_NAME]" at bounding box center [77, 23] width 154 height 23
drag, startPoint x: 682, startPoint y: 221, endPoint x: 658, endPoint y: 231, distance: 26.7
click at [683, 221] on div "$1.75" at bounding box center [669, 216] width 74 height 31
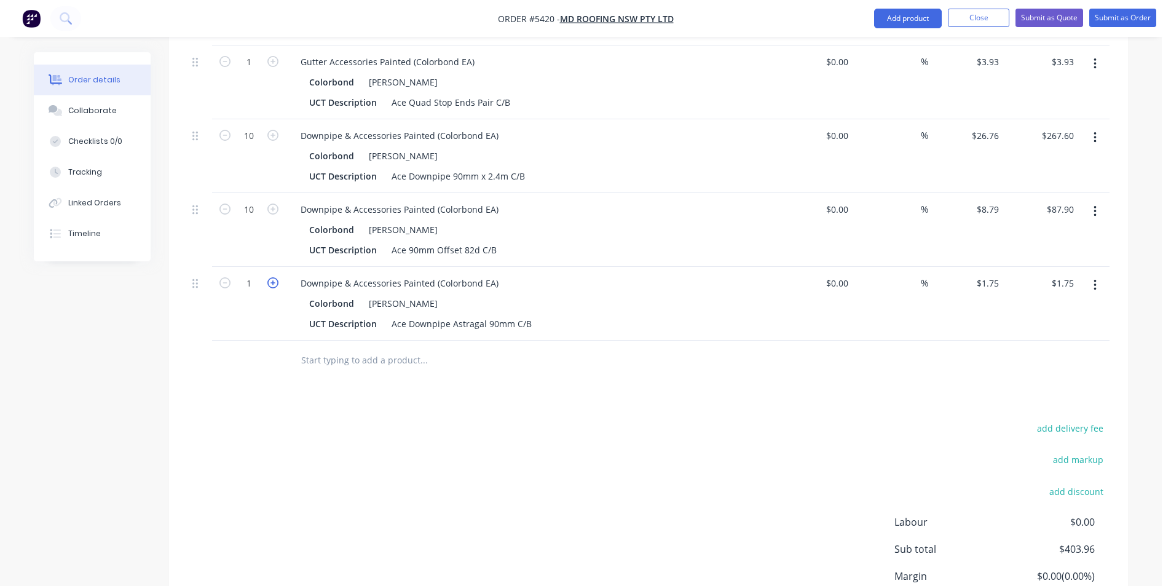
click at [270, 277] on icon "button" at bounding box center [272, 282] width 11 height 11
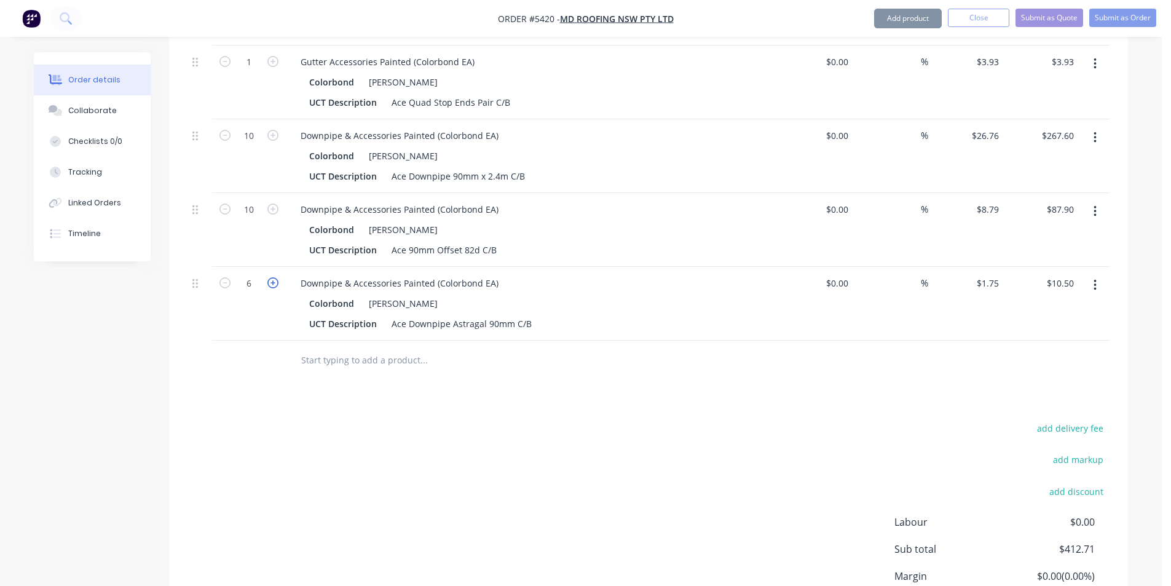
click at [270, 277] on icon "button" at bounding box center [272, 282] width 11 height 11
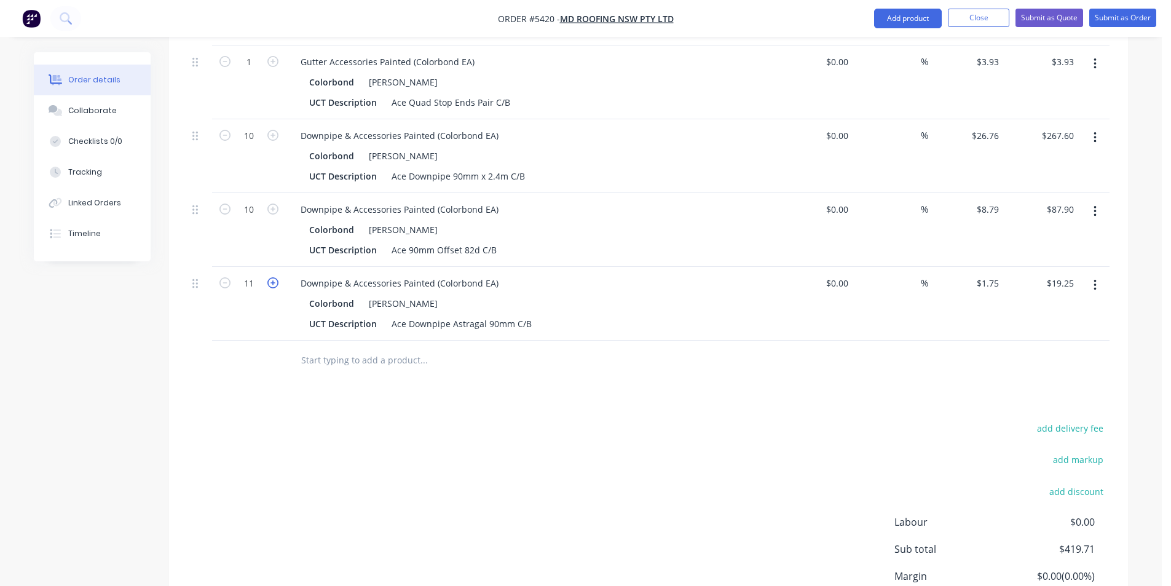
click at [270, 277] on icon "button" at bounding box center [272, 282] width 11 height 11
click at [334, 348] on input "text" at bounding box center [424, 360] width 246 height 25
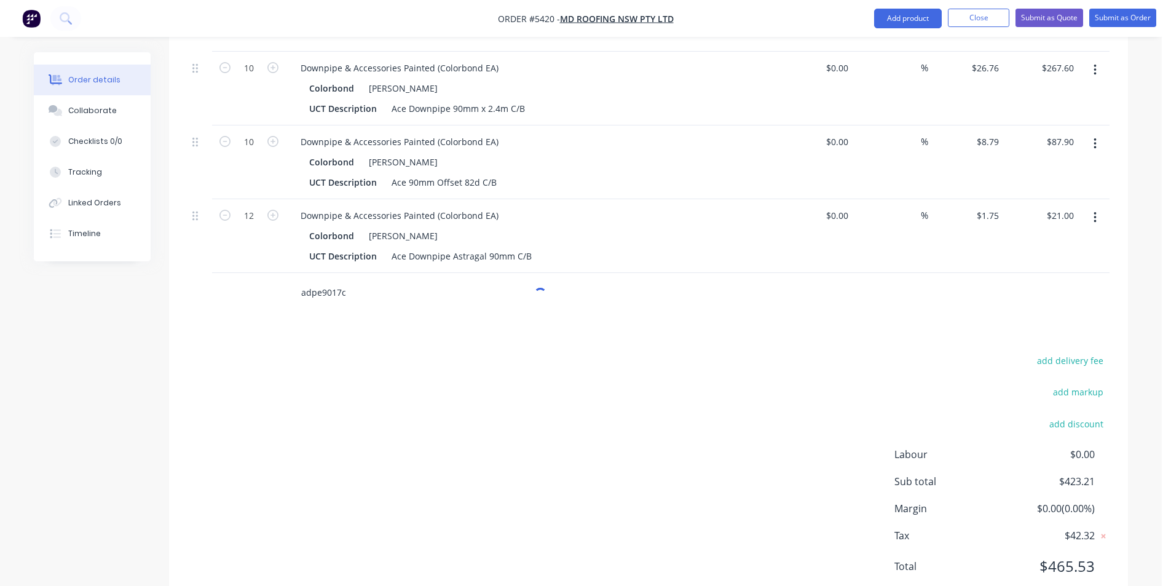
scroll to position [655, 0]
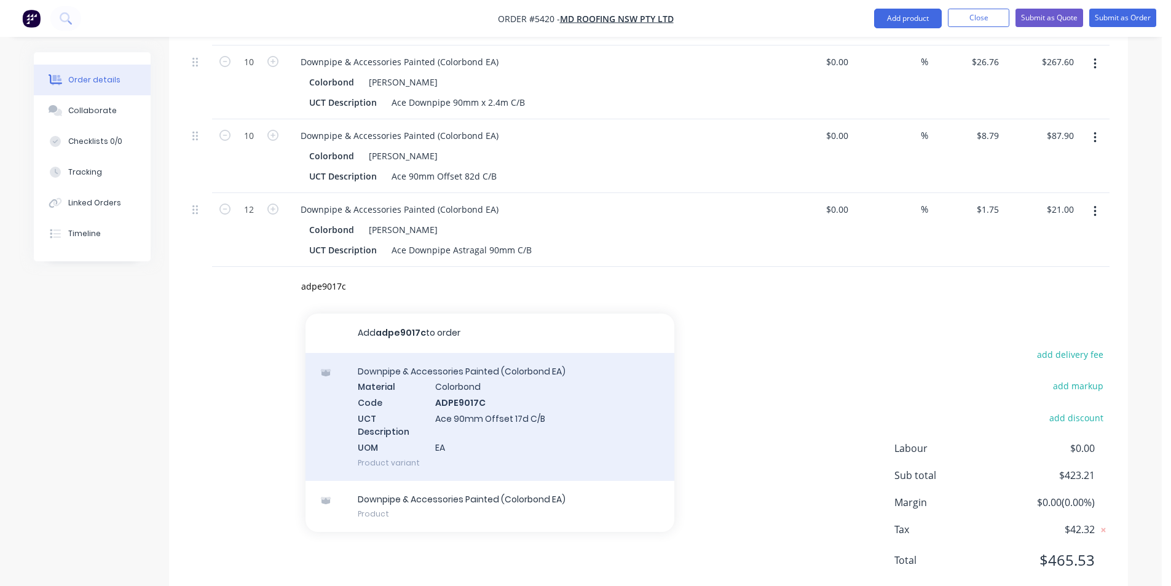
click at [482, 412] on div "Downpipe & Accessories Painted (Colorbond EA) Material Colorbond Code ADPE9017C…" at bounding box center [489, 417] width 369 height 128
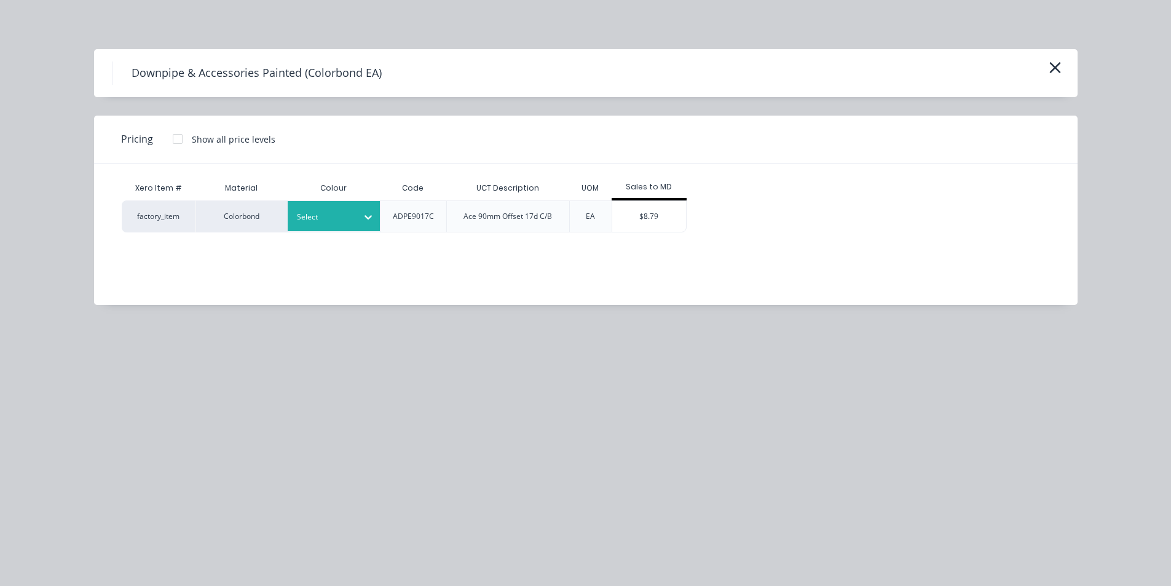
click at [315, 215] on div at bounding box center [324, 217] width 55 height 14
click at [631, 224] on div "$8.79" at bounding box center [649, 216] width 74 height 31
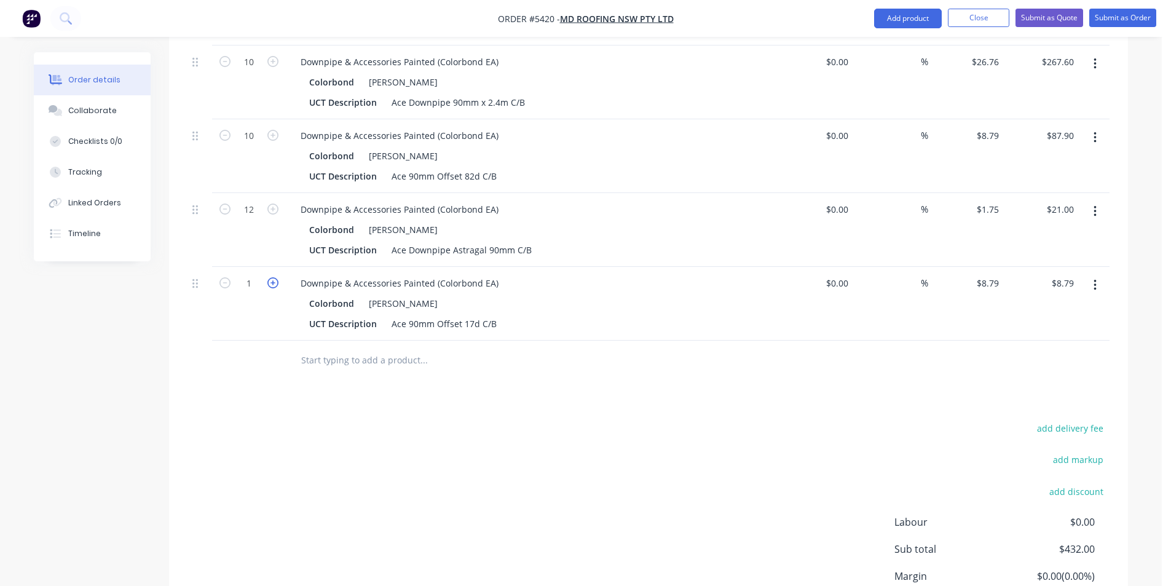
click at [272, 277] on icon "button" at bounding box center [272, 282] width 11 height 11
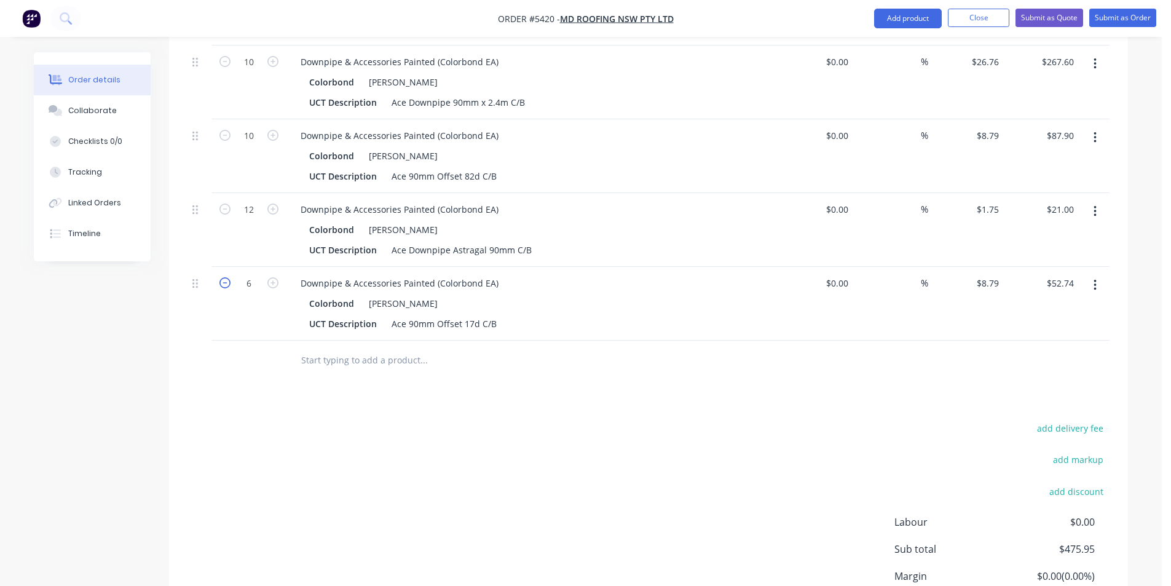
click at [230, 277] on icon "button" at bounding box center [224, 282] width 11 height 11
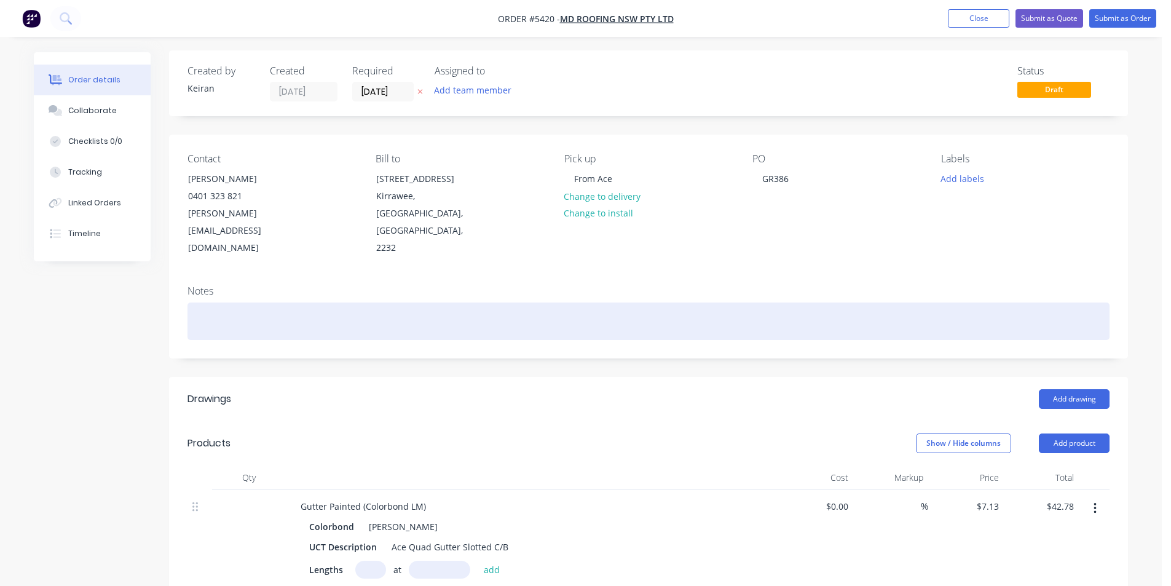
scroll to position [0, 0]
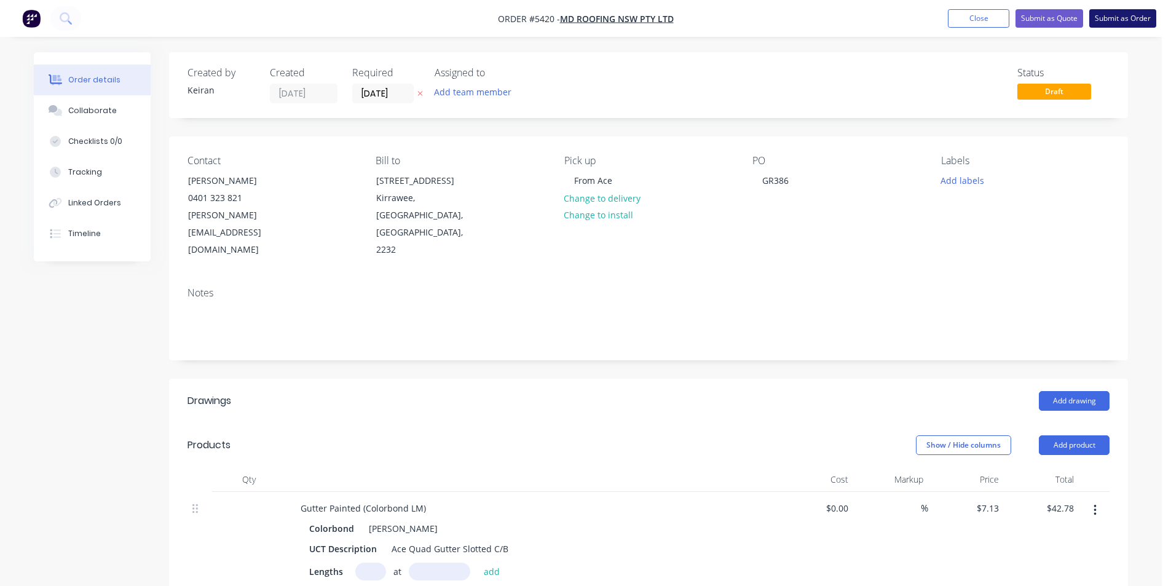
click at [1096, 26] on button "Submit as Order" at bounding box center [1122, 18] width 67 height 18
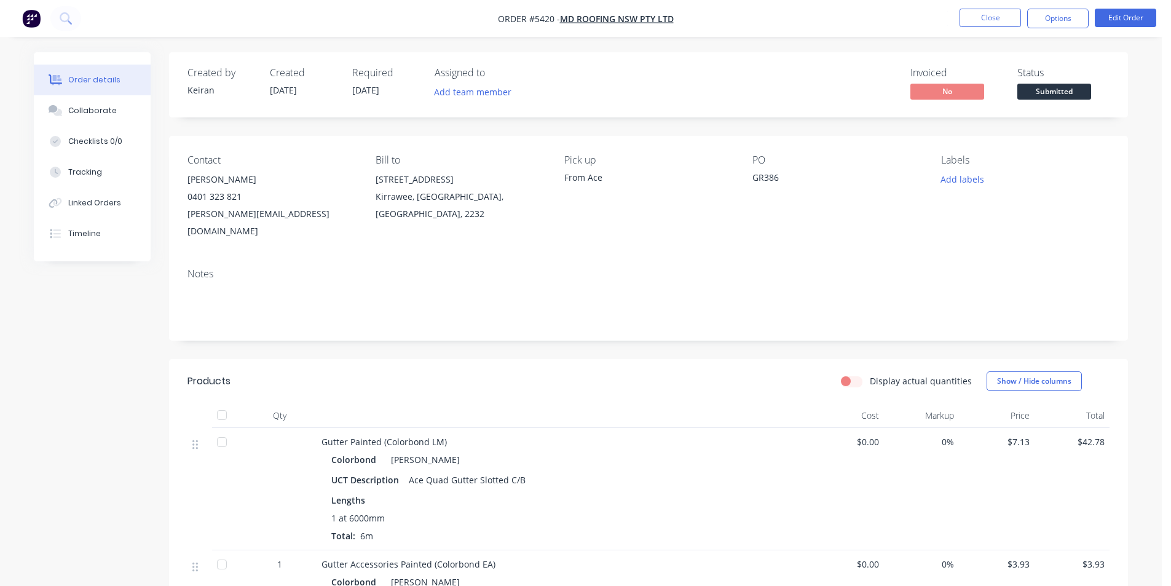
click at [1061, 24] on button "Options" at bounding box center [1057, 19] width 61 height 20
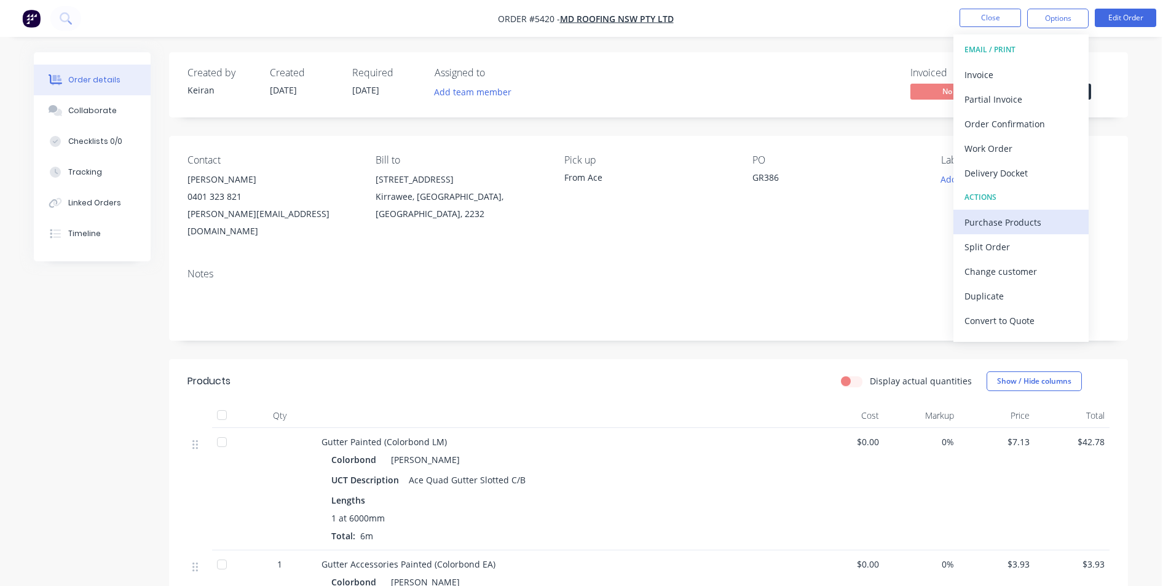
click at [1009, 220] on div "Purchase Products" at bounding box center [1020, 222] width 113 height 18
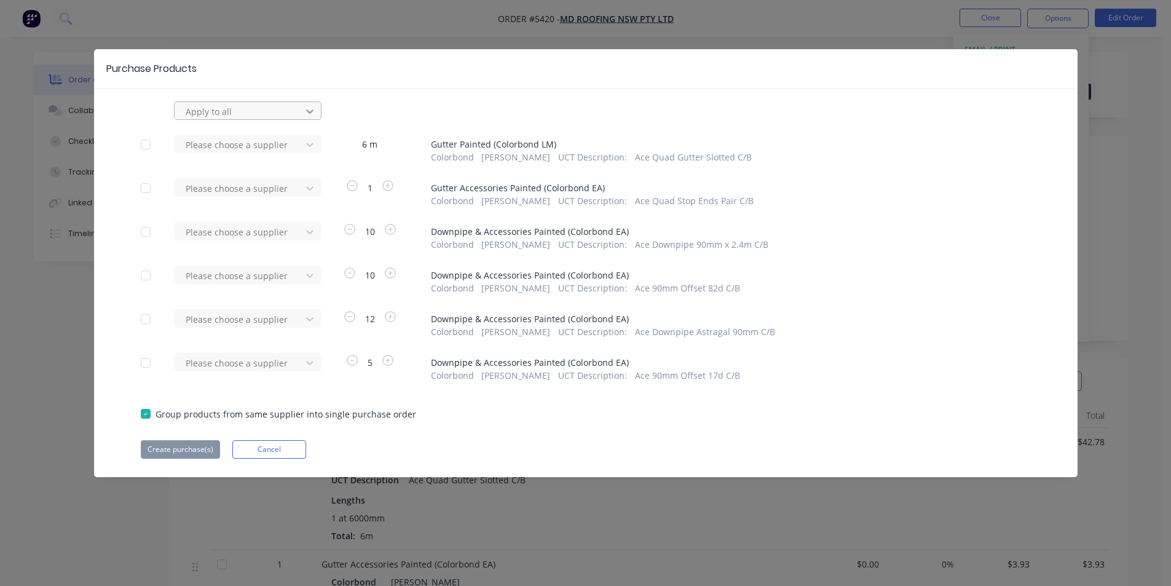
click at [307, 112] on icon at bounding box center [309, 111] width 7 height 4
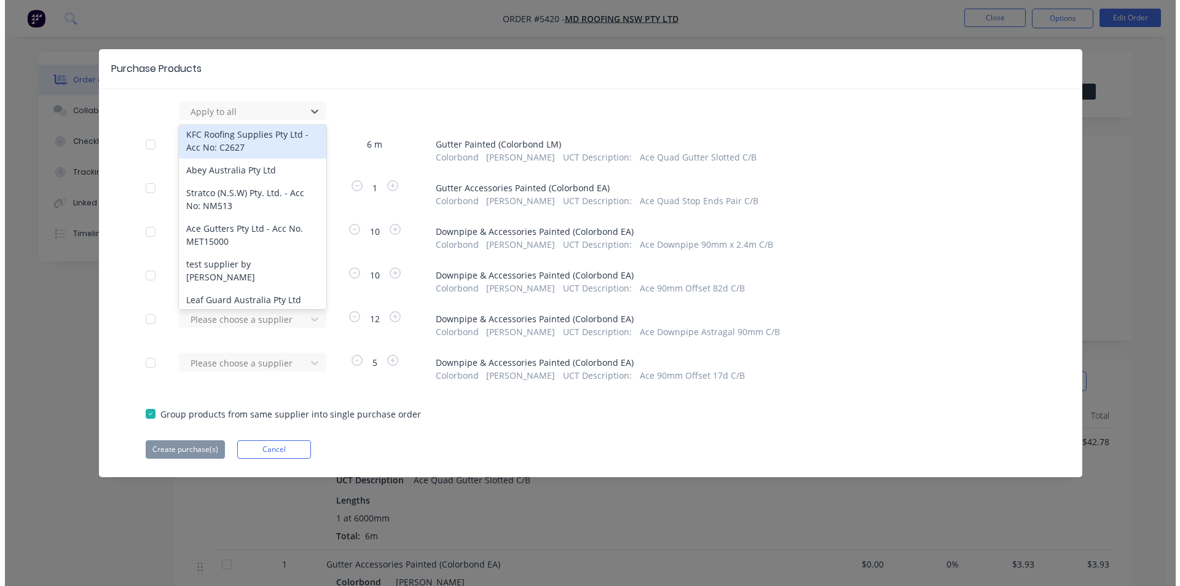
scroll to position [769, 0]
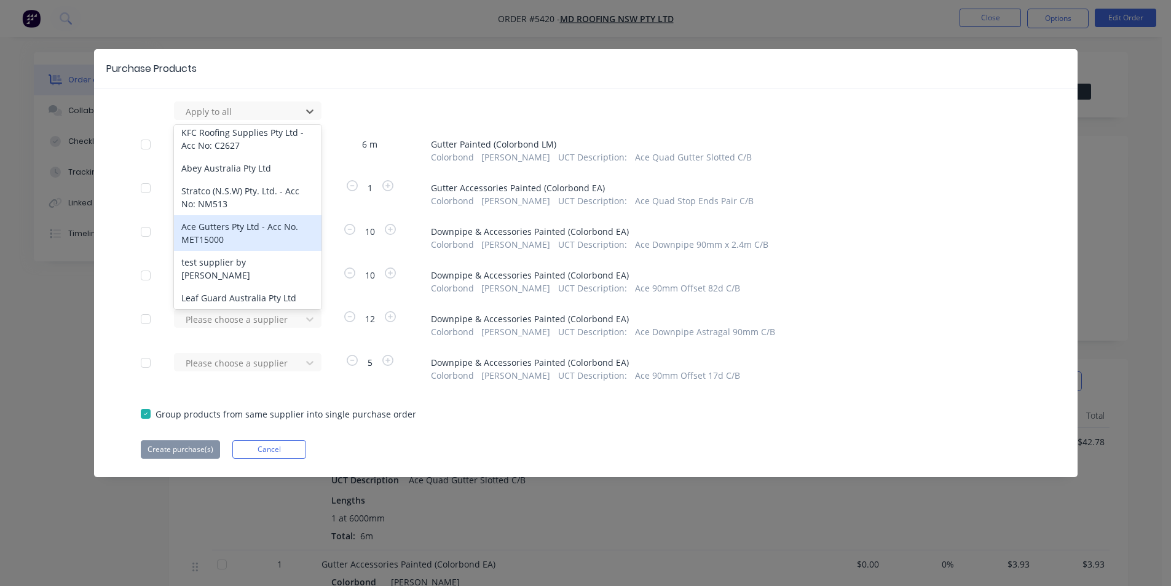
click at [216, 230] on div "Ace Gutters Pty Ltd - Acc No. MET15000" at bounding box center [248, 233] width 148 height 36
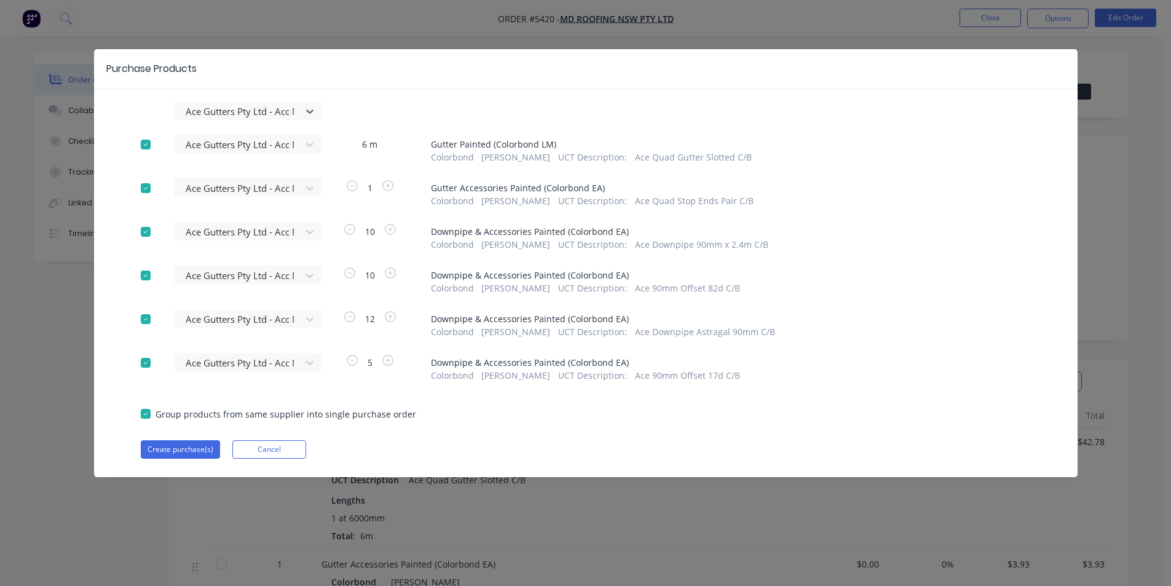
click at [195, 438] on div "option Ace Gutters Pty Ltd - Acc No. MET15000, selected. Ace Gutters Pty Ltd - …" at bounding box center [585, 279] width 983 height 357
click at [191, 449] on button "Create purchase(s)" at bounding box center [180, 449] width 79 height 18
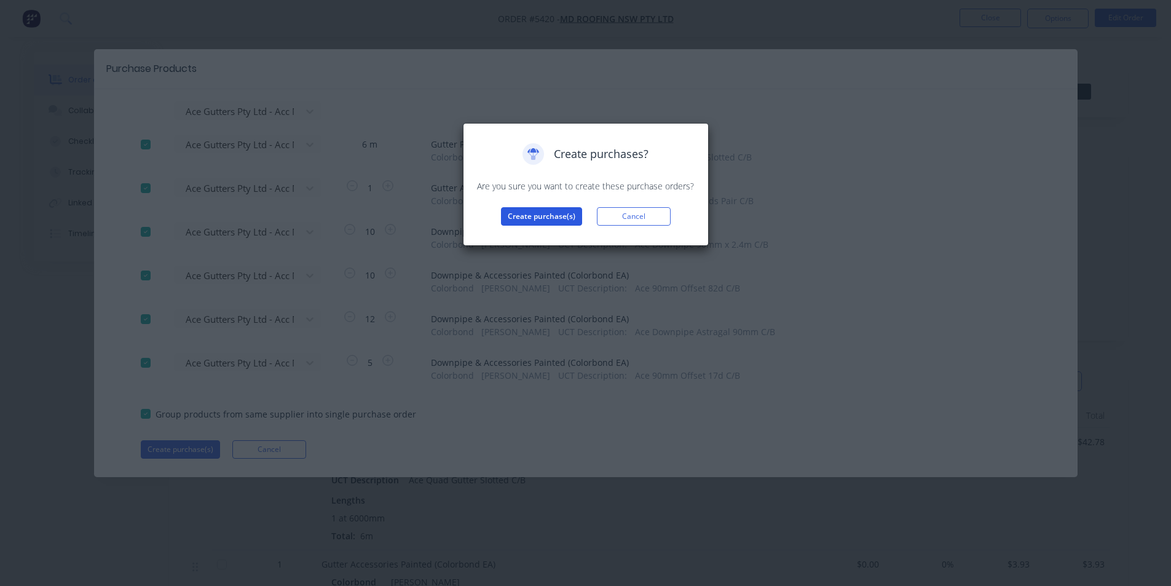
click at [534, 221] on button "Create purchase(s)" at bounding box center [541, 216] width 81 height 18
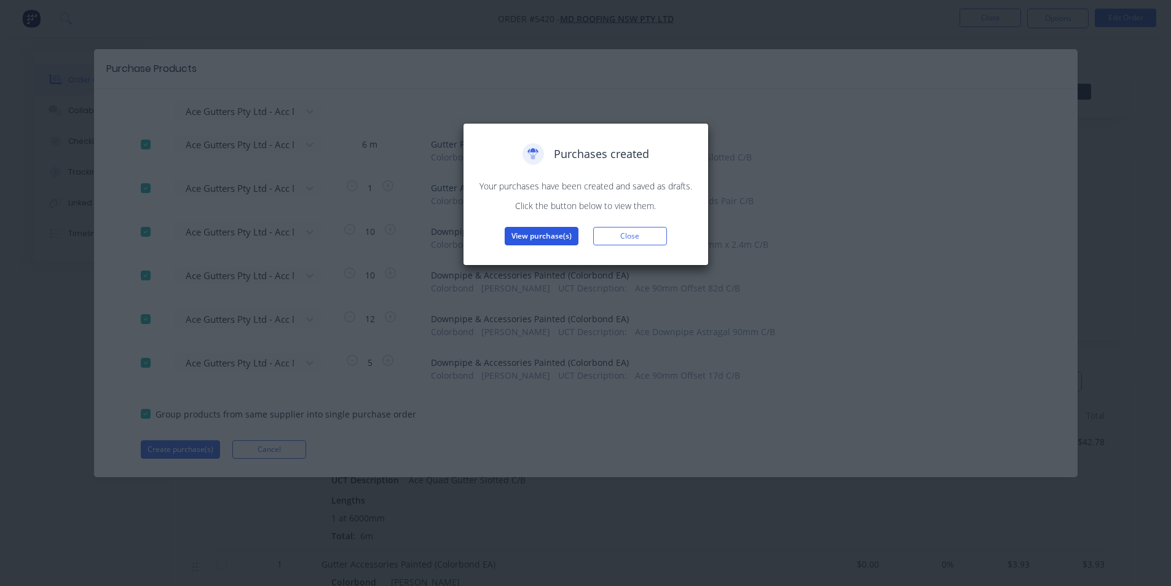
click at [543, 234] on button "View purchase(s)" at bounding box center [542, 236] width 74 height 18
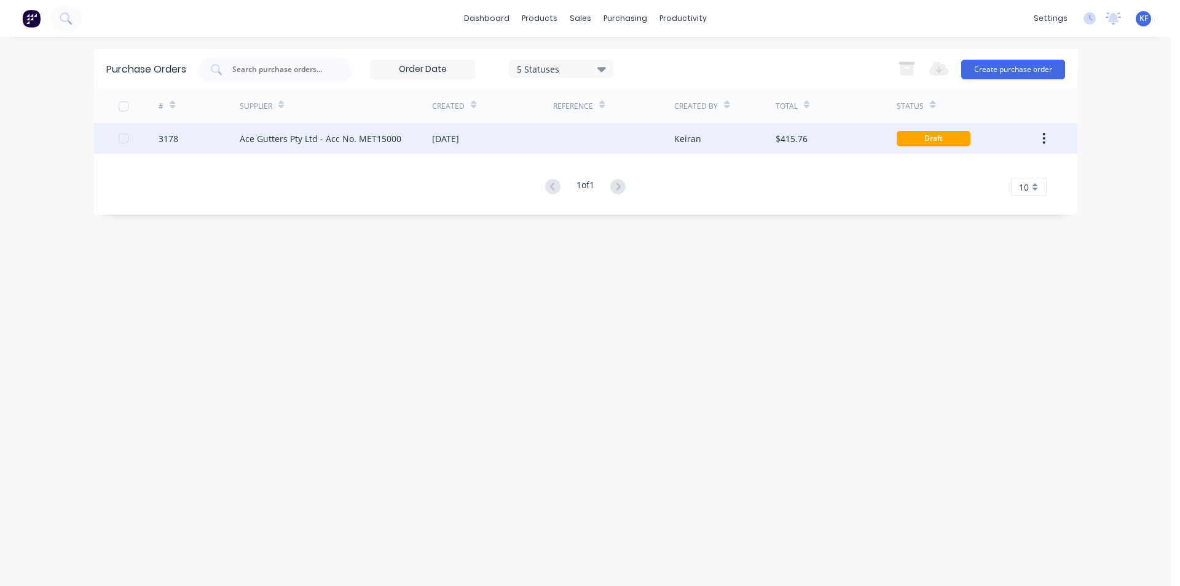
click at [506, 144] on div "[DATE]" at bounding box center [492, 138] width 121 height 31
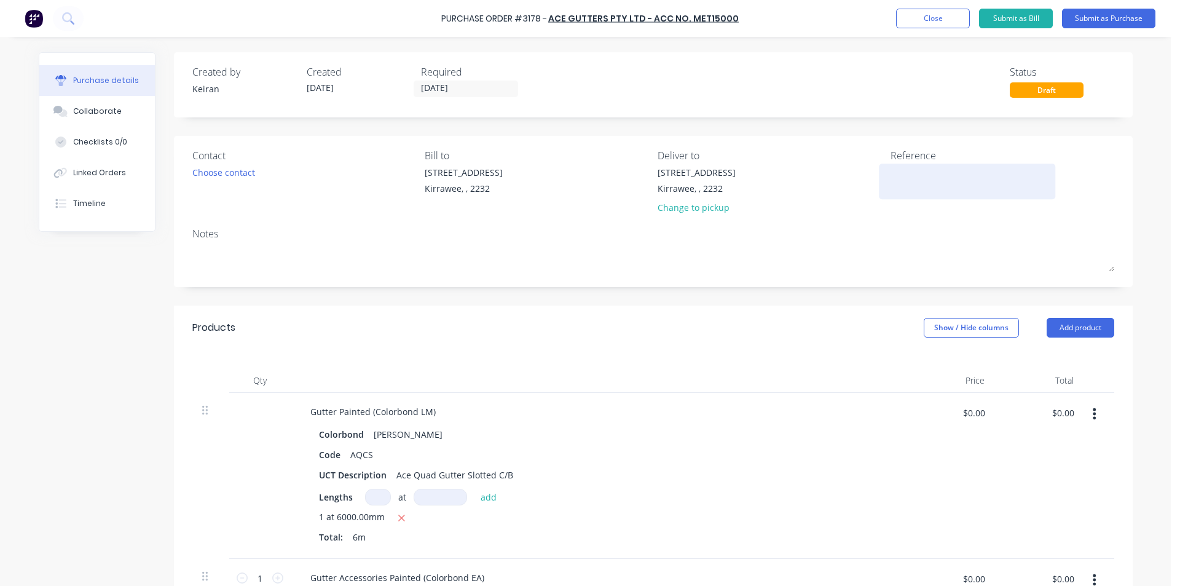
click at [918, 177] on textarea at bounding box center [968, 180] width 154 height 28
click at [683, 203] on div "Change to pickup" at bounding box center [697, 207] width 78 height 13
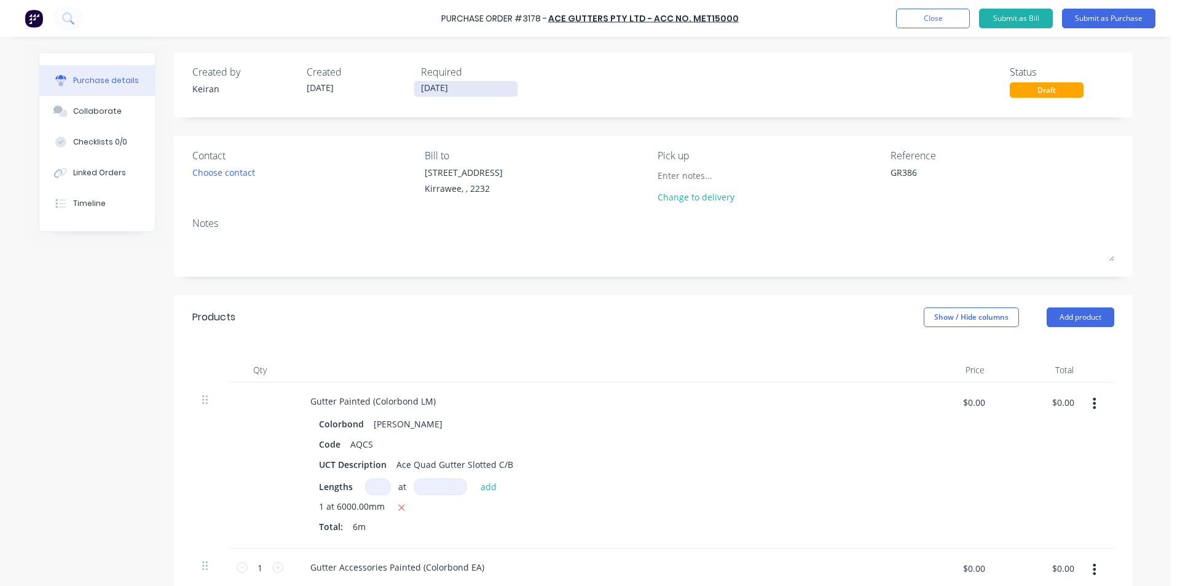
click at [423, 87] on input "[DATE]" at bounding box center [465, 88] width 103 height 15
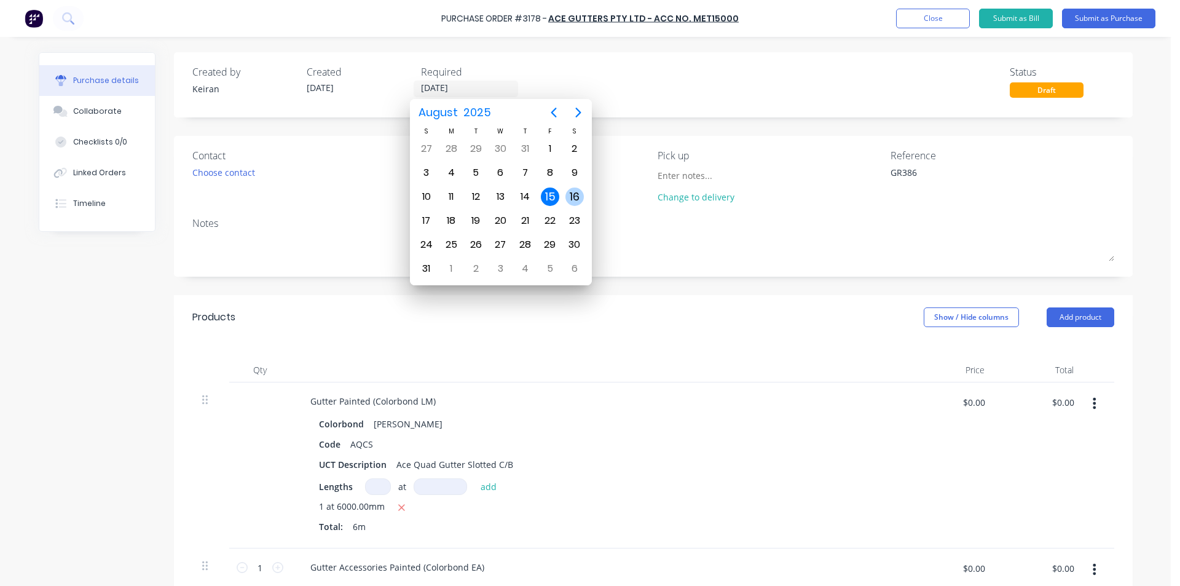
click at [570, 196] on div "16" at bounding box center [574, 196] width 18 height 18
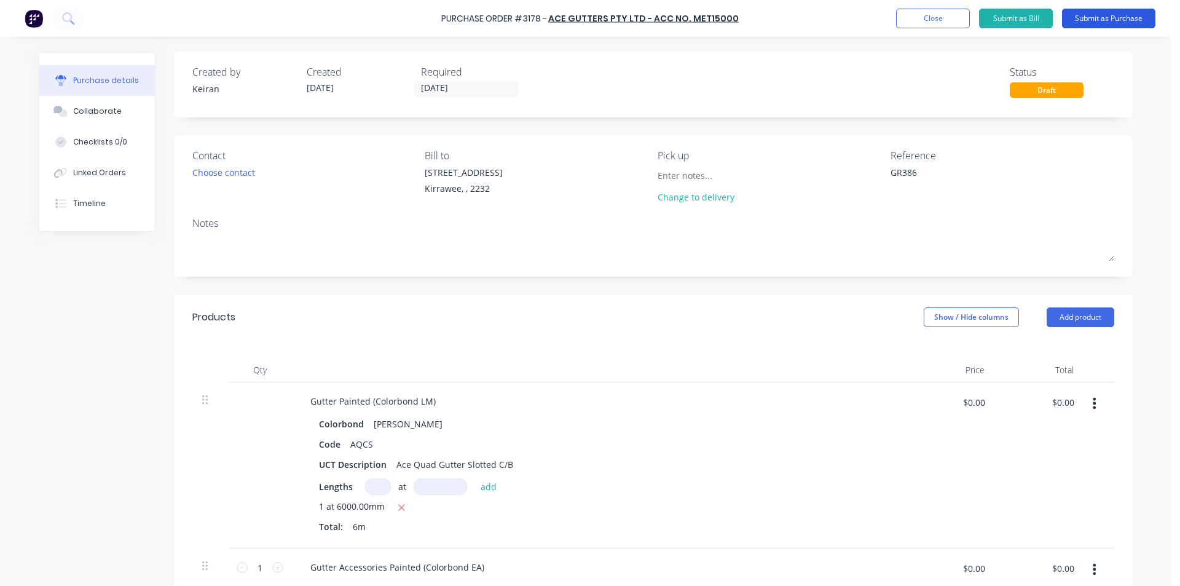
click at [1115, 14] on button "Submit as Purchase" at bounding box center [1108, 19] width 93 height 20
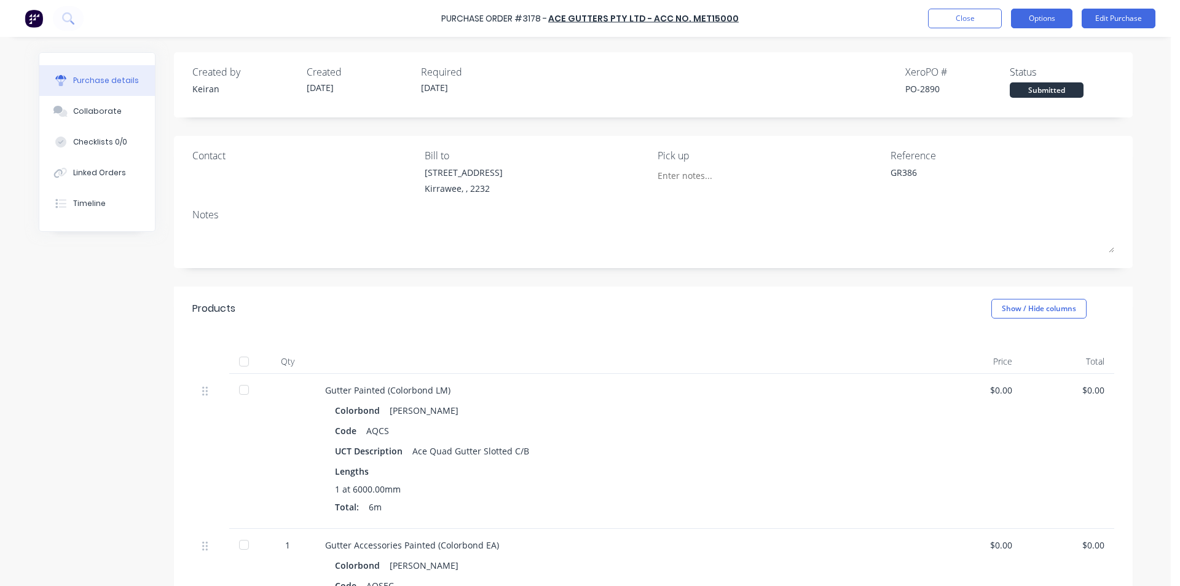
click at [1037, 15] on button "Options" at bounding box center [1041, 19] width 61 height 20
click at [1006, 61] on button "Print / Email" at bounding box center [1014, 49] width 117 height 25
click at [1011, 105] on div "Without pricing" at bounding box center [1014, 99] width 95 height 18
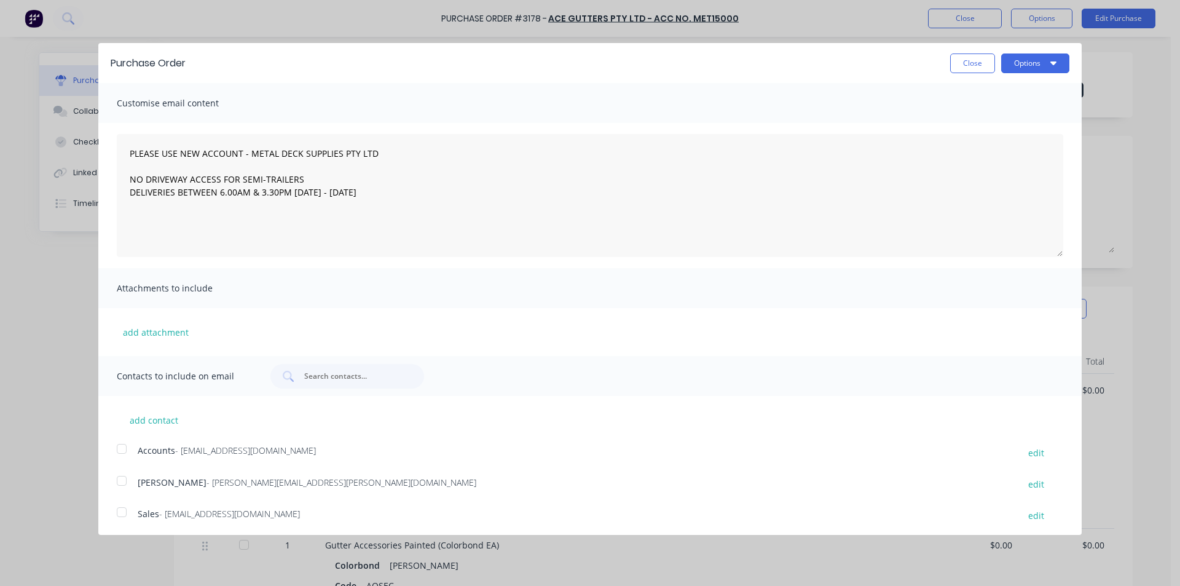
drag, startPoint x: 119, startPoint y: 519, endPoint x: 152, endPoint y: 498, distance: 39.2
click at [120, 519] on div at bounding box center [121, 512] width 25 height 25
click at [1050, 66] on icon "button" at bounding box center [1053, 63] width 6 height 10
click at [1033, 127] on div "Email" at bounding box center [1011, 119] width 95 height 18
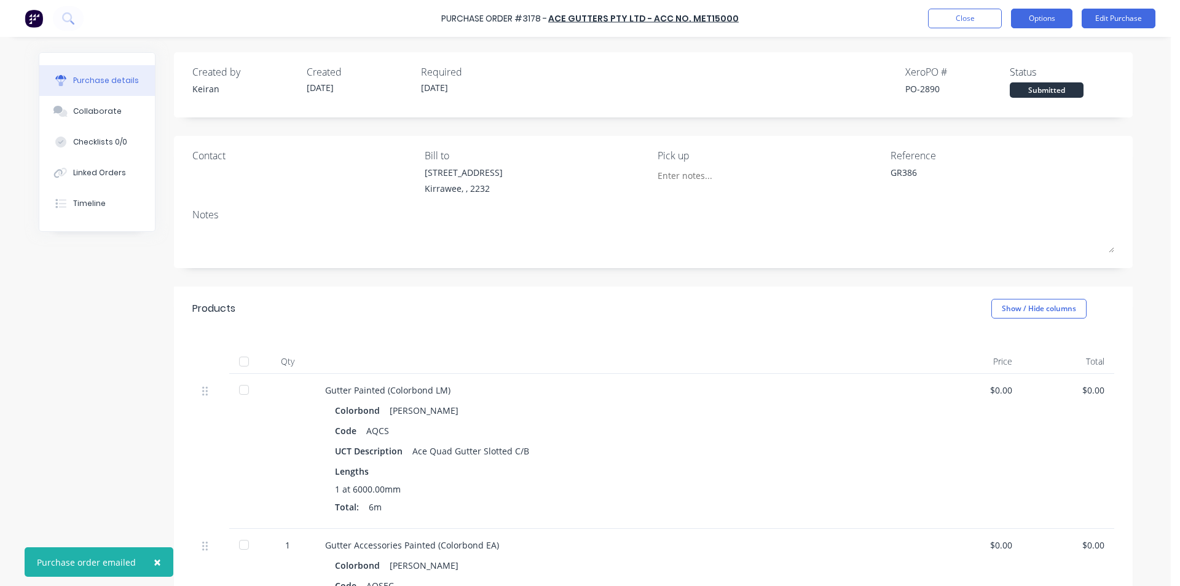
click at [1034, 17] on button "Options" at bounding box center [1041, 19] width 61 height 20
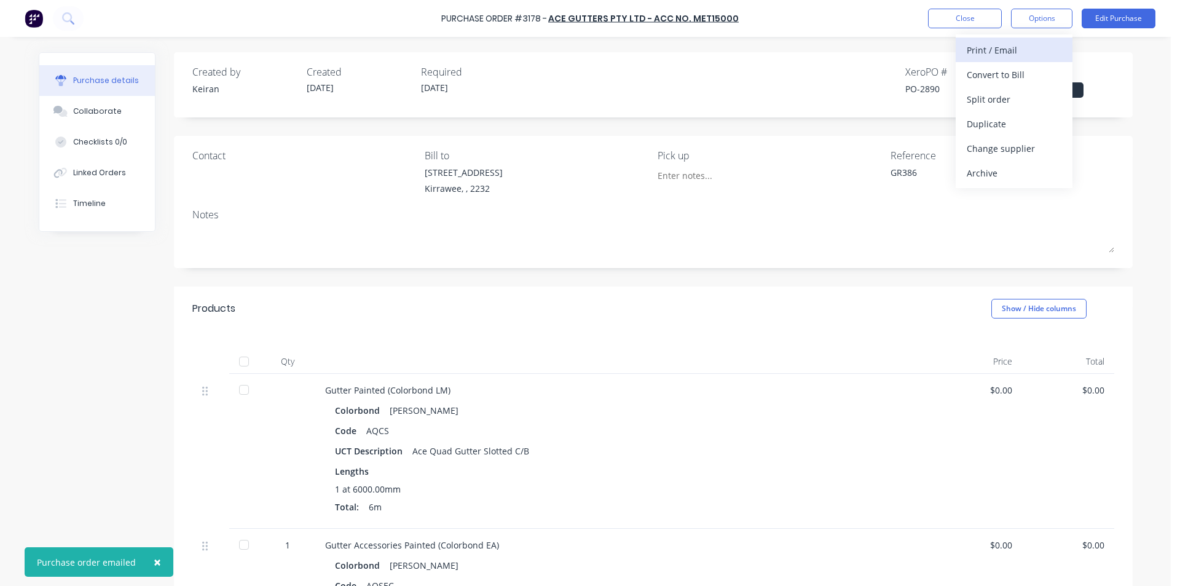
click at [1030, 52] on div "Print / Email" at bounding box center [1014, 50] width 95 height 18
click at [1033, 97] on div "Without pricing" at bounding box center [1014, 99] width 95 height 18
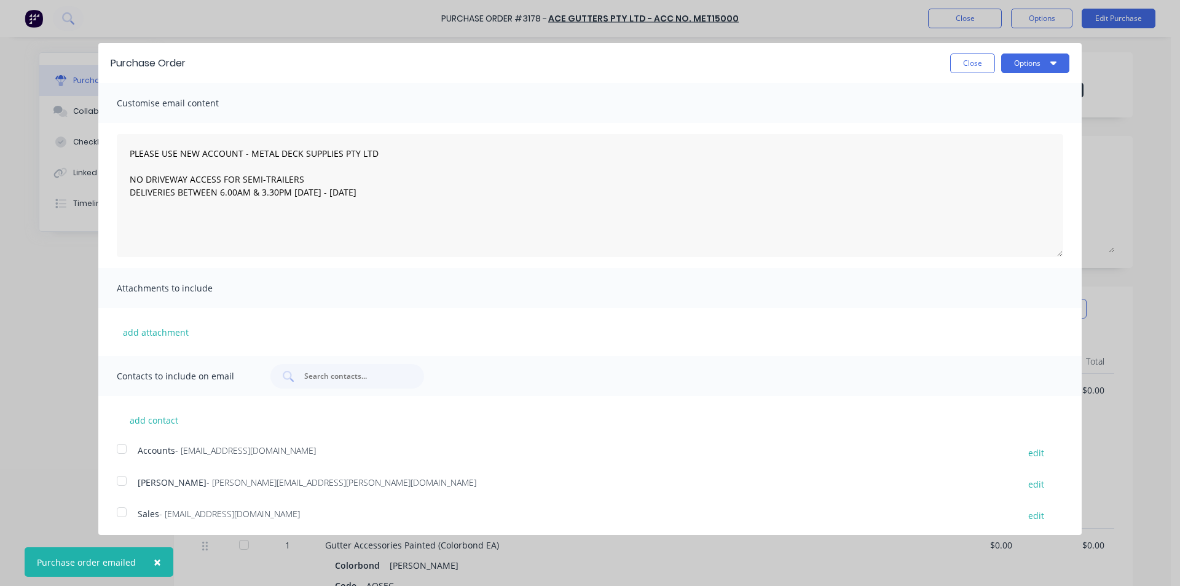
click at [1033, 52] on div "Purchase Order Close Options" at bounding box center [589, 63] width 983 height 40
click at [1028, 65] on button "Options" at bounding box center [1035, 63] width 68 height 20
click at [999, 88] on div "Print" at bounding box center [1011, 94] width 95 height 18
click at [952, 61] on button "Close" at bounding box center [972, 63] width 45 height 20
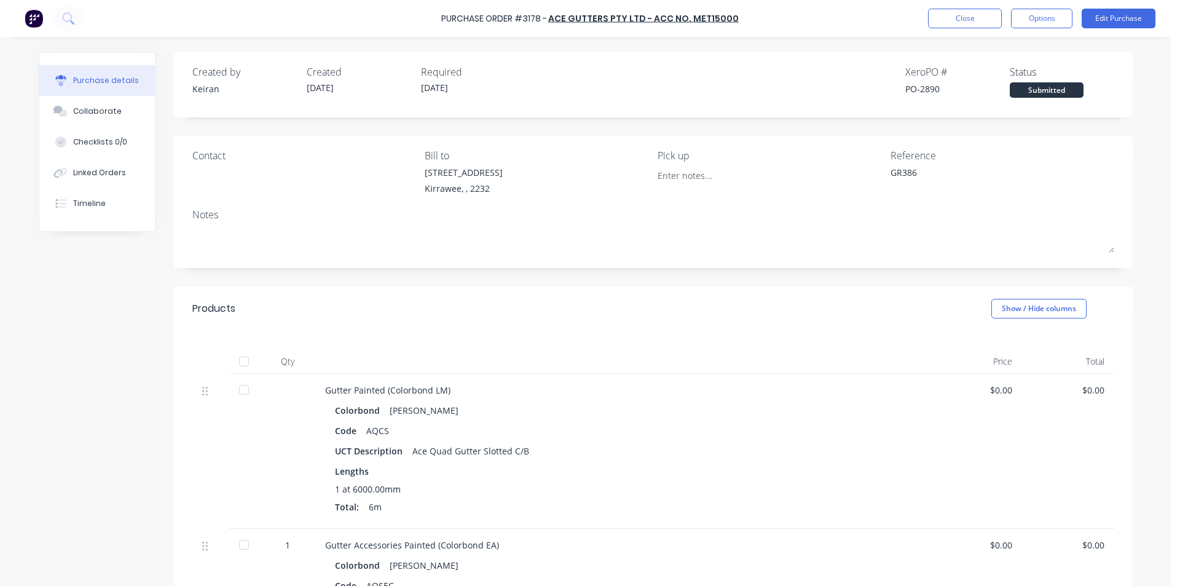
click at [968, 30] on div "Purchase Order #3178 - Ace Gutters Pty Ltd - Acc No. MET15000 Close Options Edi…" at bounding box center [590, 18] width 1180 height 37
click at [968, 26] on button "Close" at bounding box center [965, 19] width 74 height 20
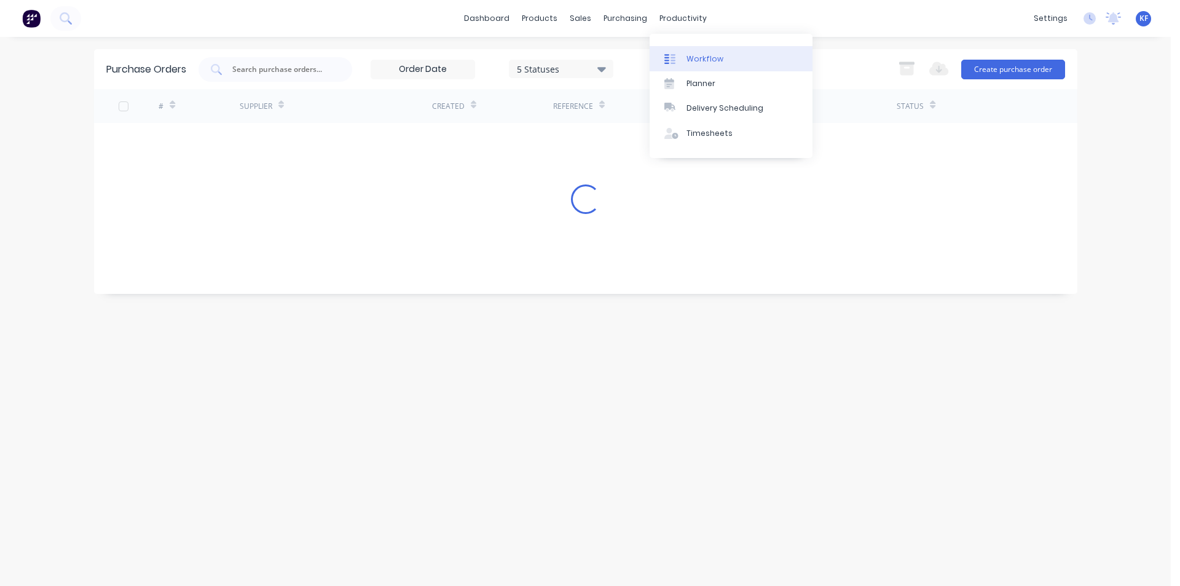
click at [682, 21] on div "productivity" at bounding box center [683, 18] width 60 height 18
click at [692, 106] on div "Delivery Scheduling" at bounding box center [725, 108] width 77 height 11
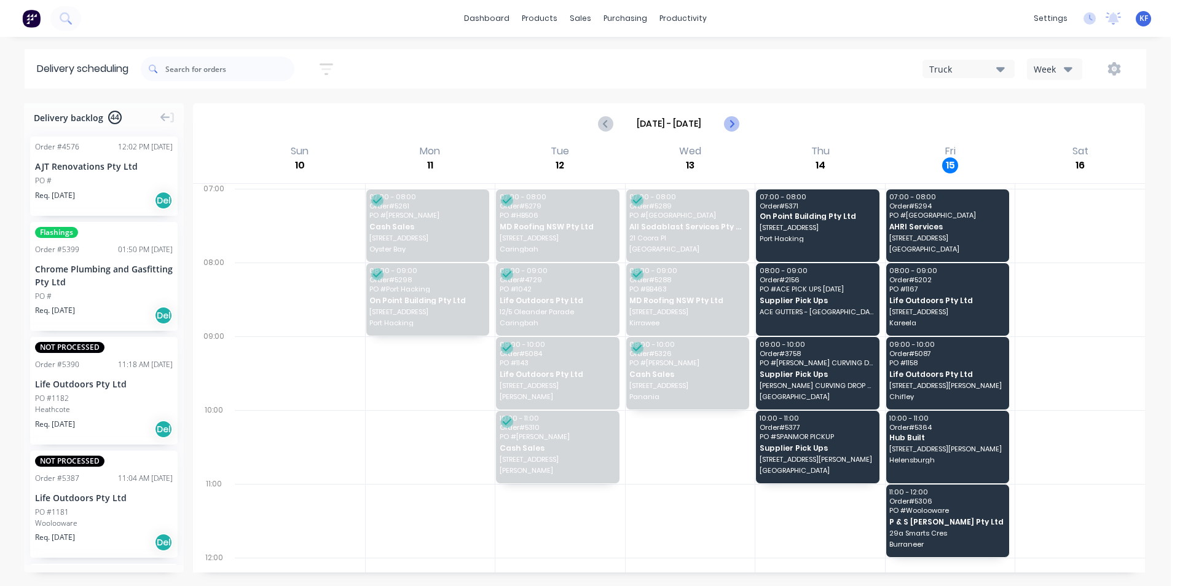
click at [736, 127] on icon "Next page" at bounding box center [731, 123] width 15 height 15
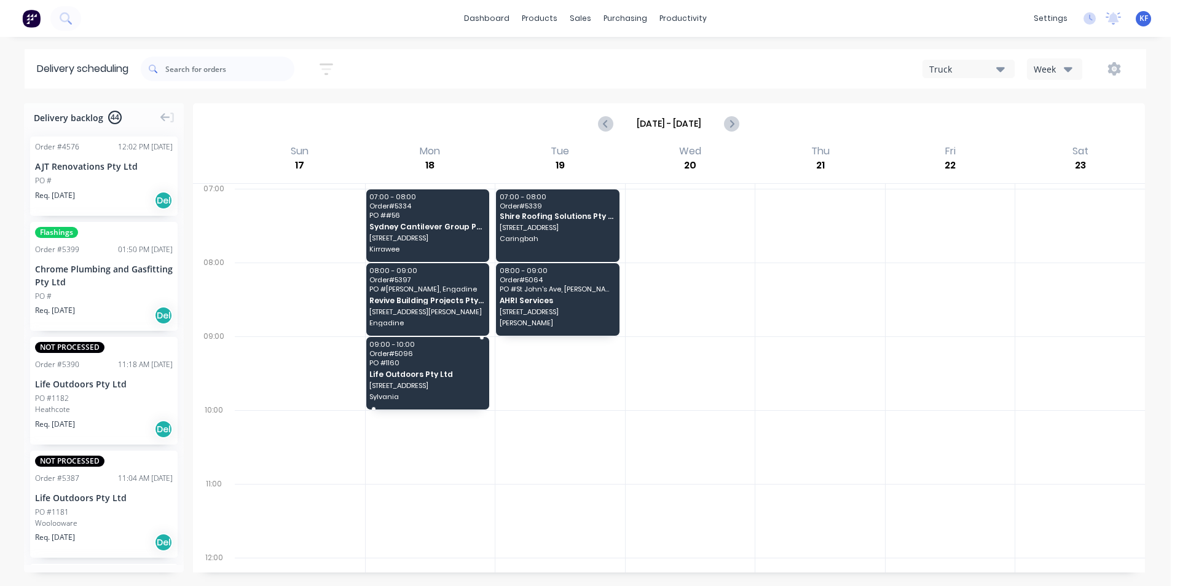
click at [469, 361] on span "PO # 1160" at bounding box center [426, 362] width 115 height 7
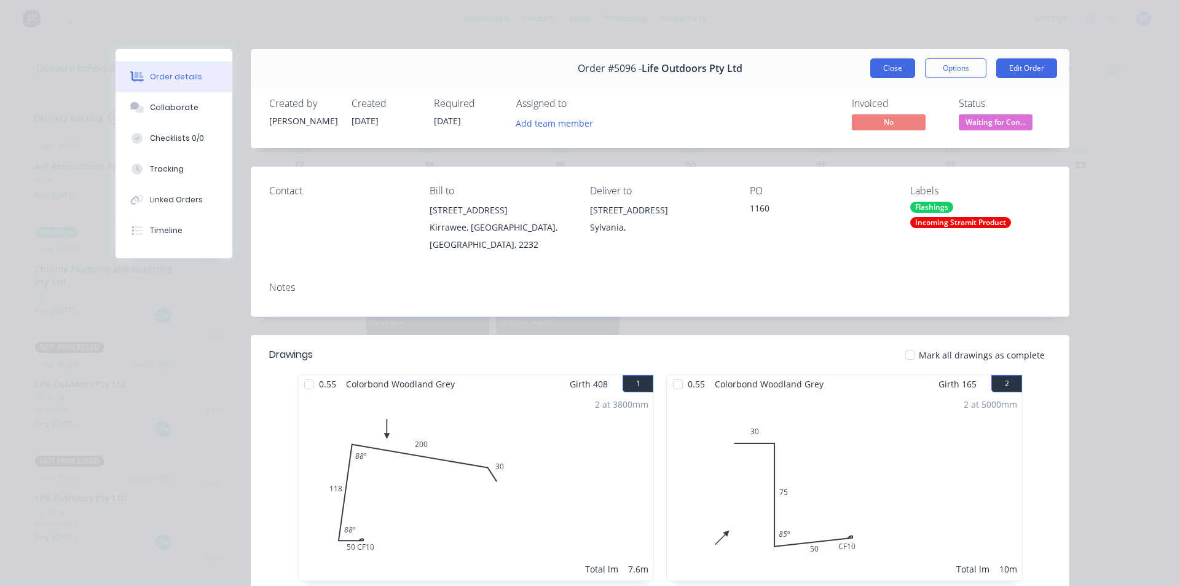
click at [885, 62] on button "Close" at bounding box center [892, 68] width 45 height 20
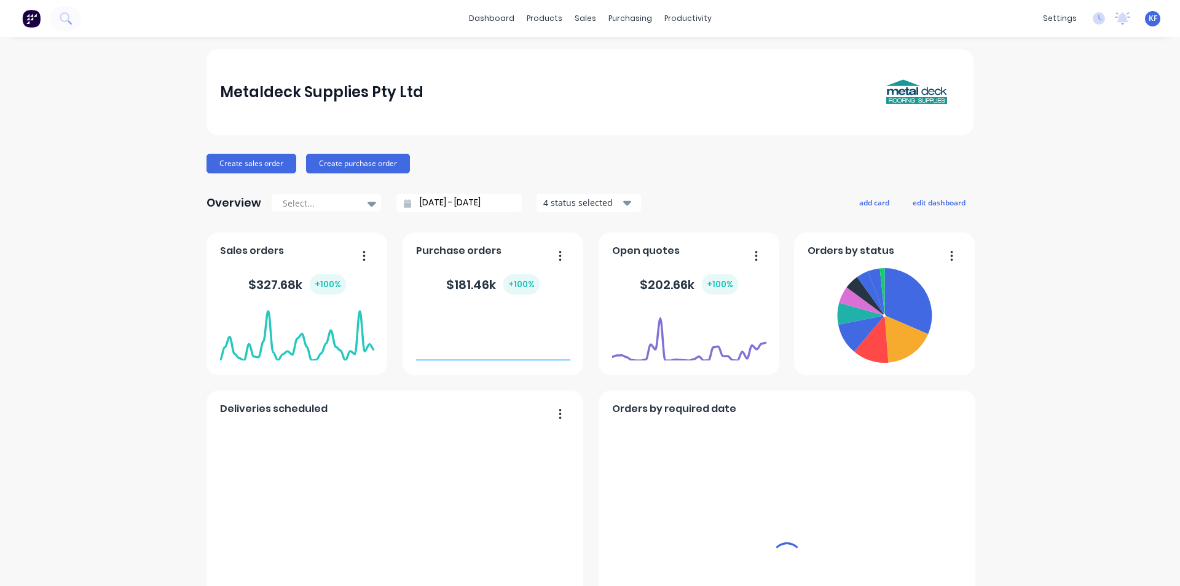
click at [695, 13] on div "productivity" at bounding box center [688, 18] width 60 height 18
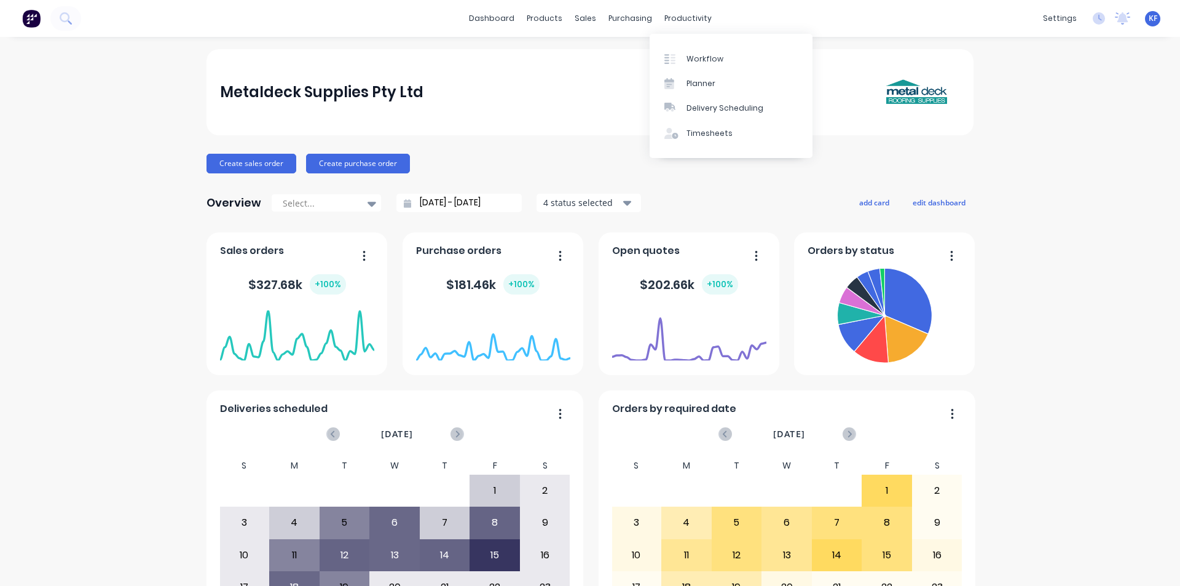
click at [701, 7] on div "dashboard products sales purchasing productivity dashboard products Product Cat…" at bounding box center [590, 18] width 1180 height 37
click at [732, 108] on div "Delivery Scheduling" at bounding box center [725, 108] width 77 height 11
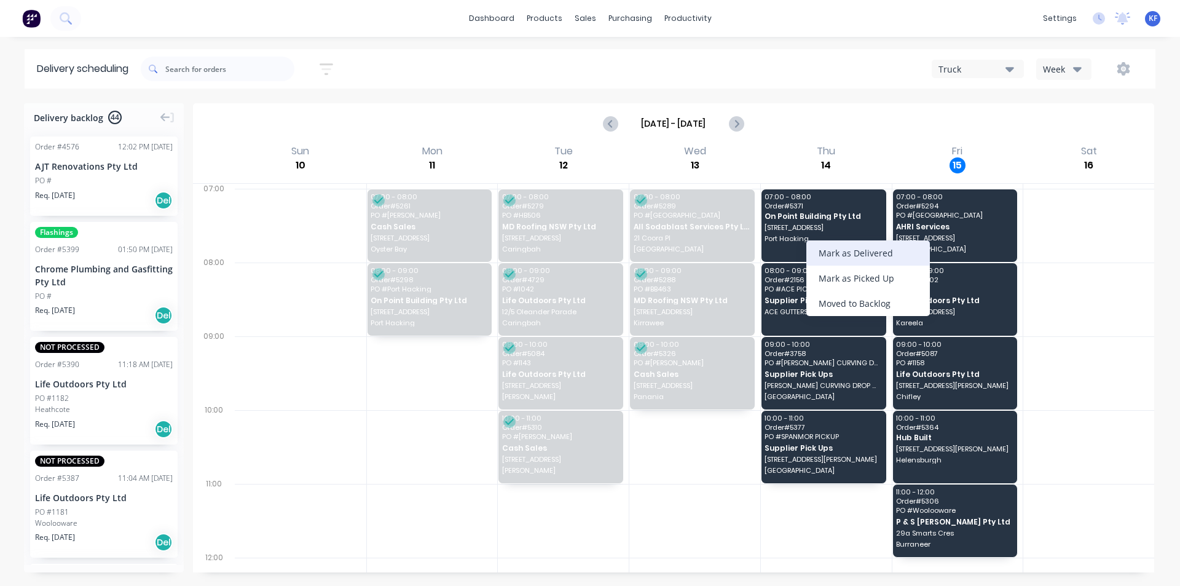
click at [861, 259] on div "Mark as Delivered" at bounding box center [868, 252] width 124 height 25
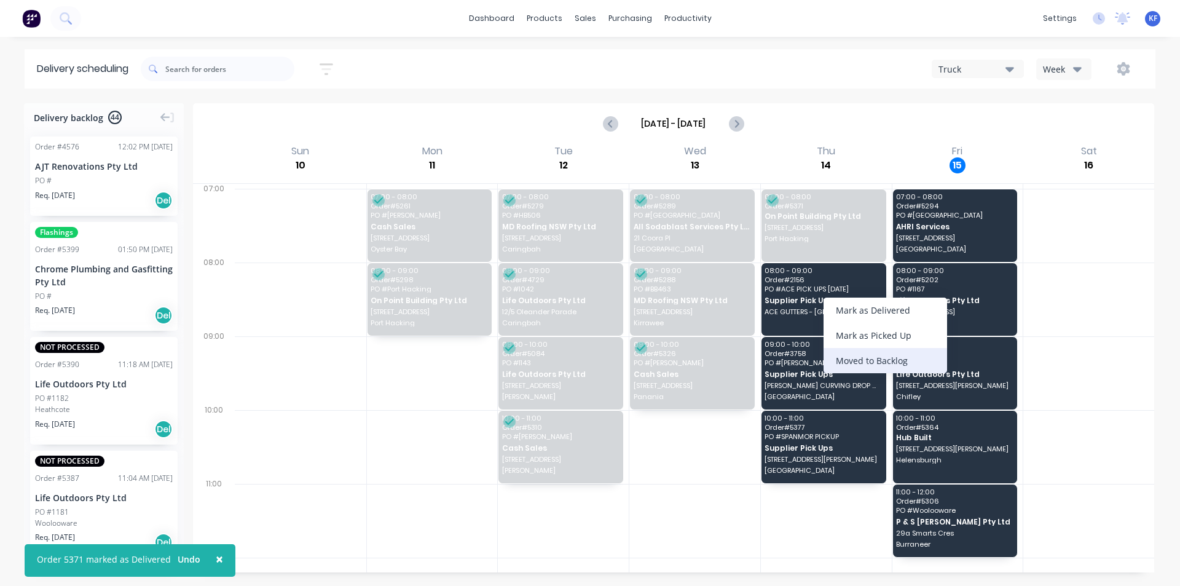
click at [892, 357] on div "Moved to Backlog" at bounding box center [886, 360] width 124 height 25
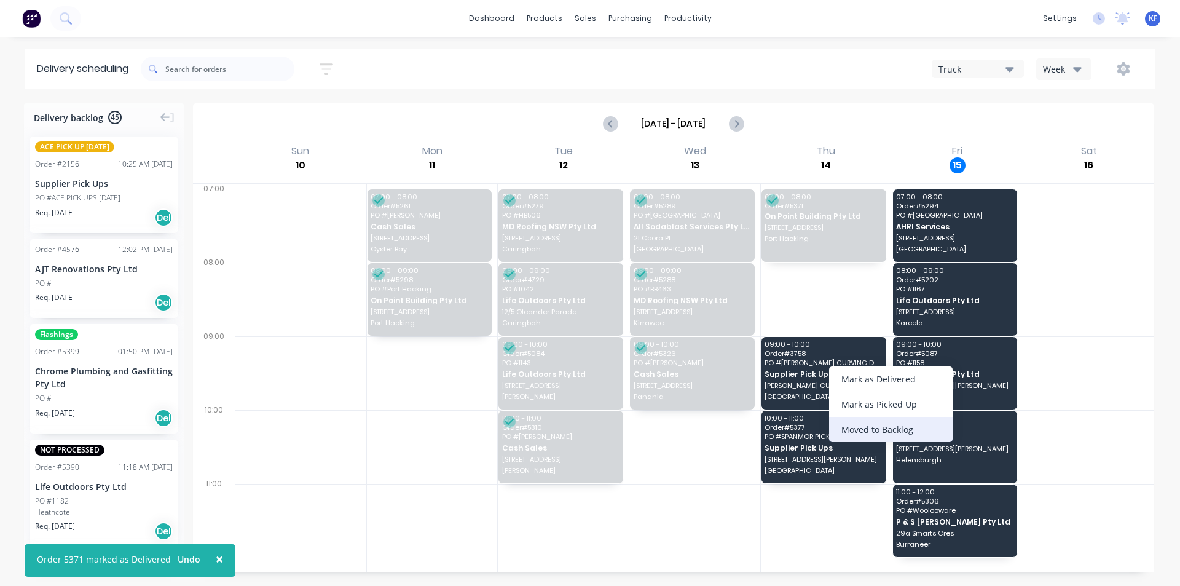
click at [875, 434] on div "Moved to Backlog" at bounding box center [891, 429] width 124 height 25
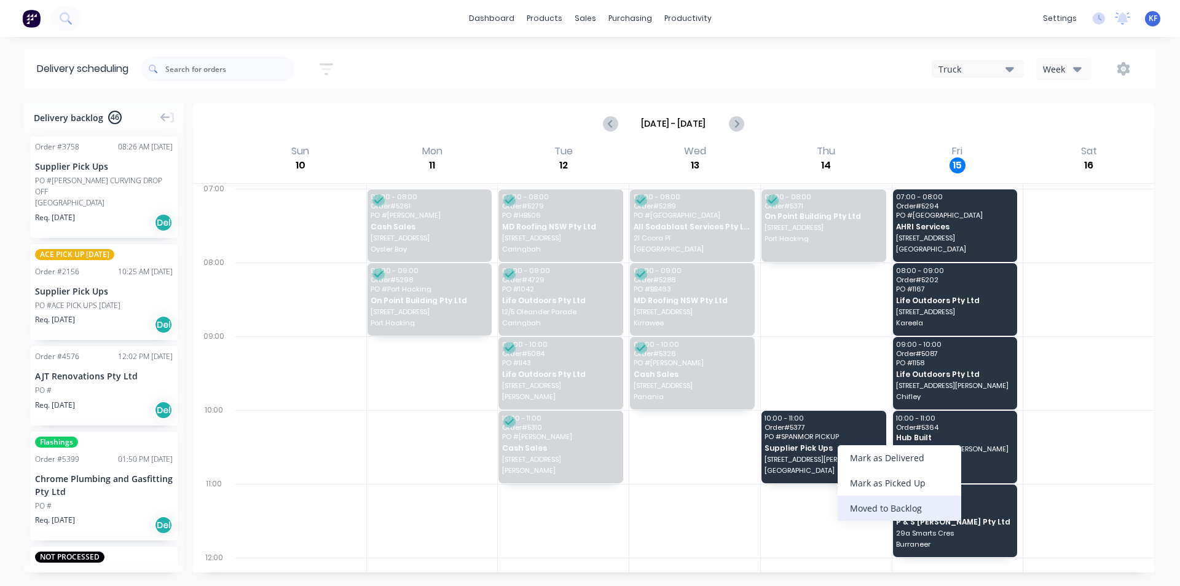
click at [929, 511] on div "Moved to Backlog" at bounding box center [900, 507] width 124 height 25
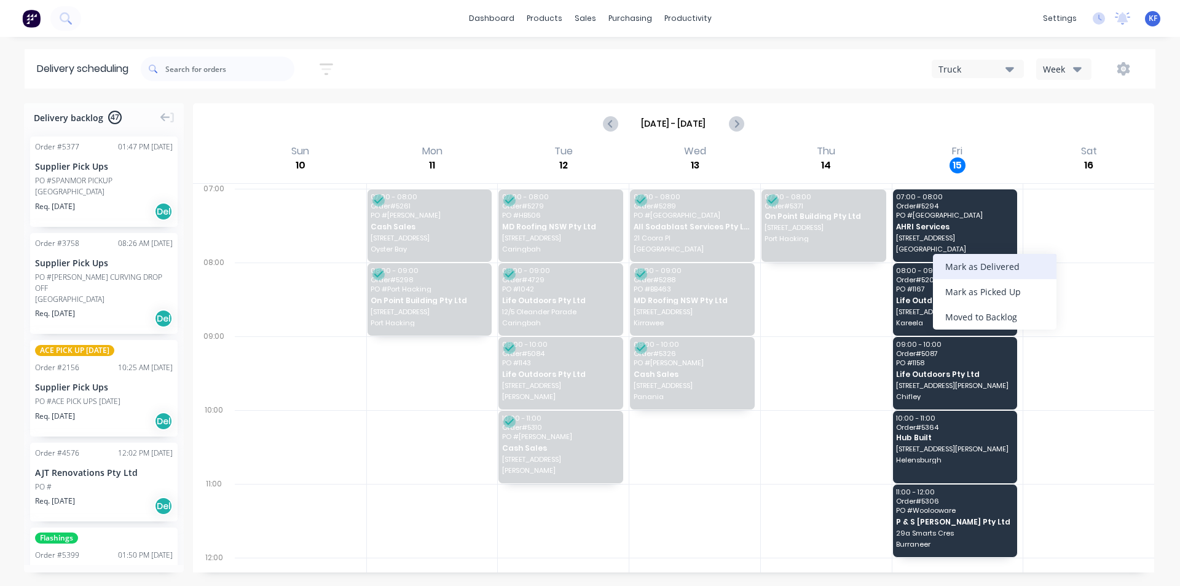
click at [968, 265] on div "Mark as Delivered" at bounding box center [995, 266] width 124 height 25
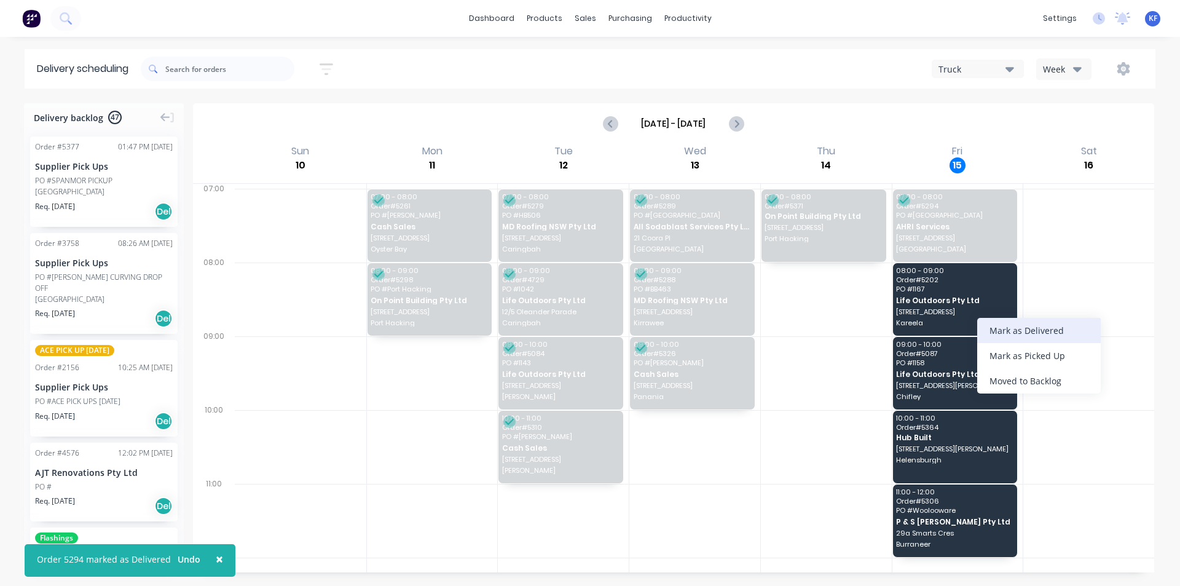
click at [993, 337] on div "Mark as Delivered" at bounding box center [1039, 330] width 124 height 25
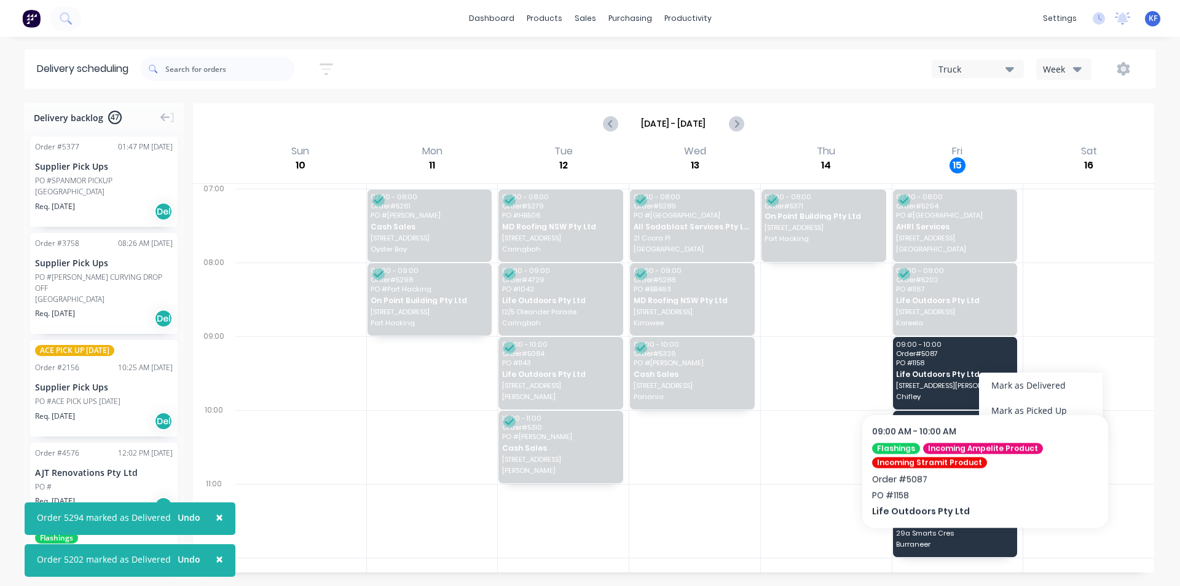
click at [1004, 381] on div "Mark as Delivered" at bounding box center [1041, 384] width 124 height 25
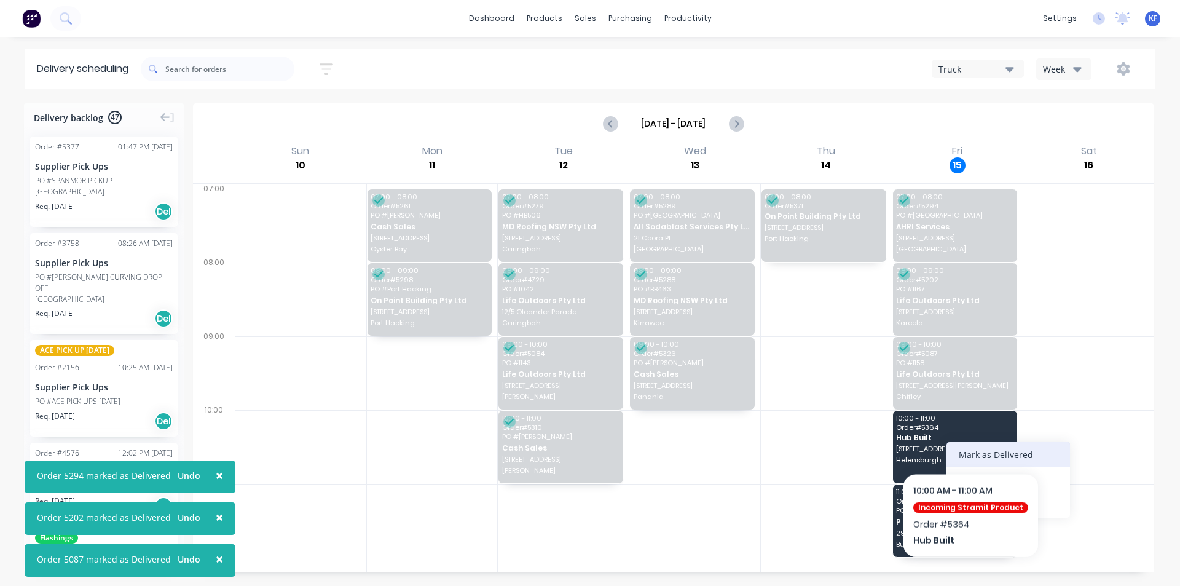
click at [968, 442] on div "Mark as Delivered" at bounding box center [1009, 454] width 124 height 25
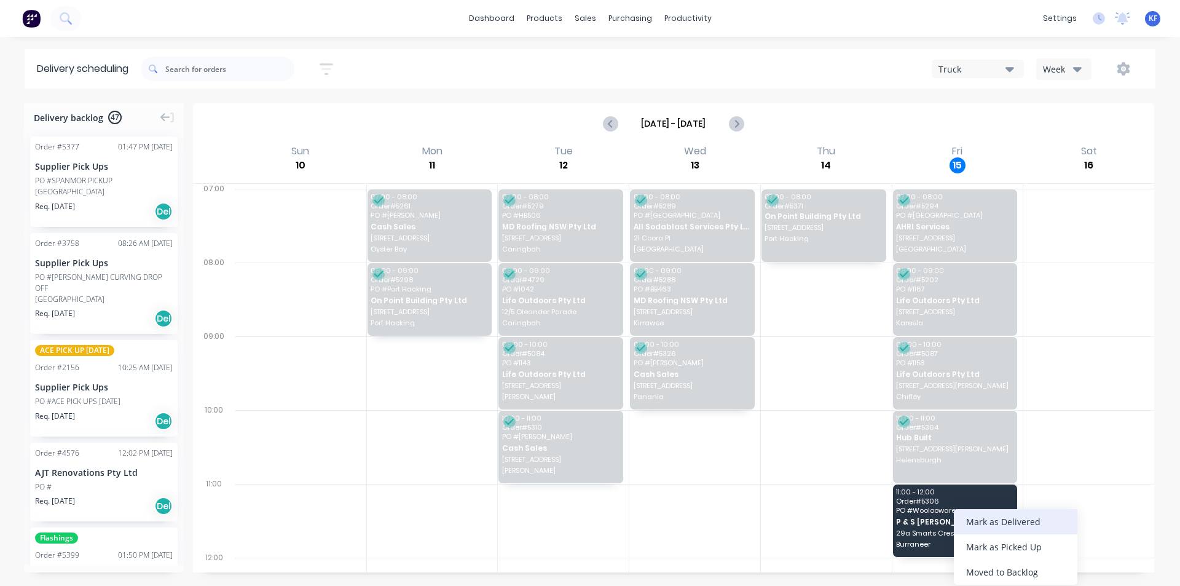
click at [1025, 523] on div "Mark as Delivered" at bounding box center [1016, 521] width 124 height 25
